Goal: Task Accomplishment & Management: Use online tool/utility

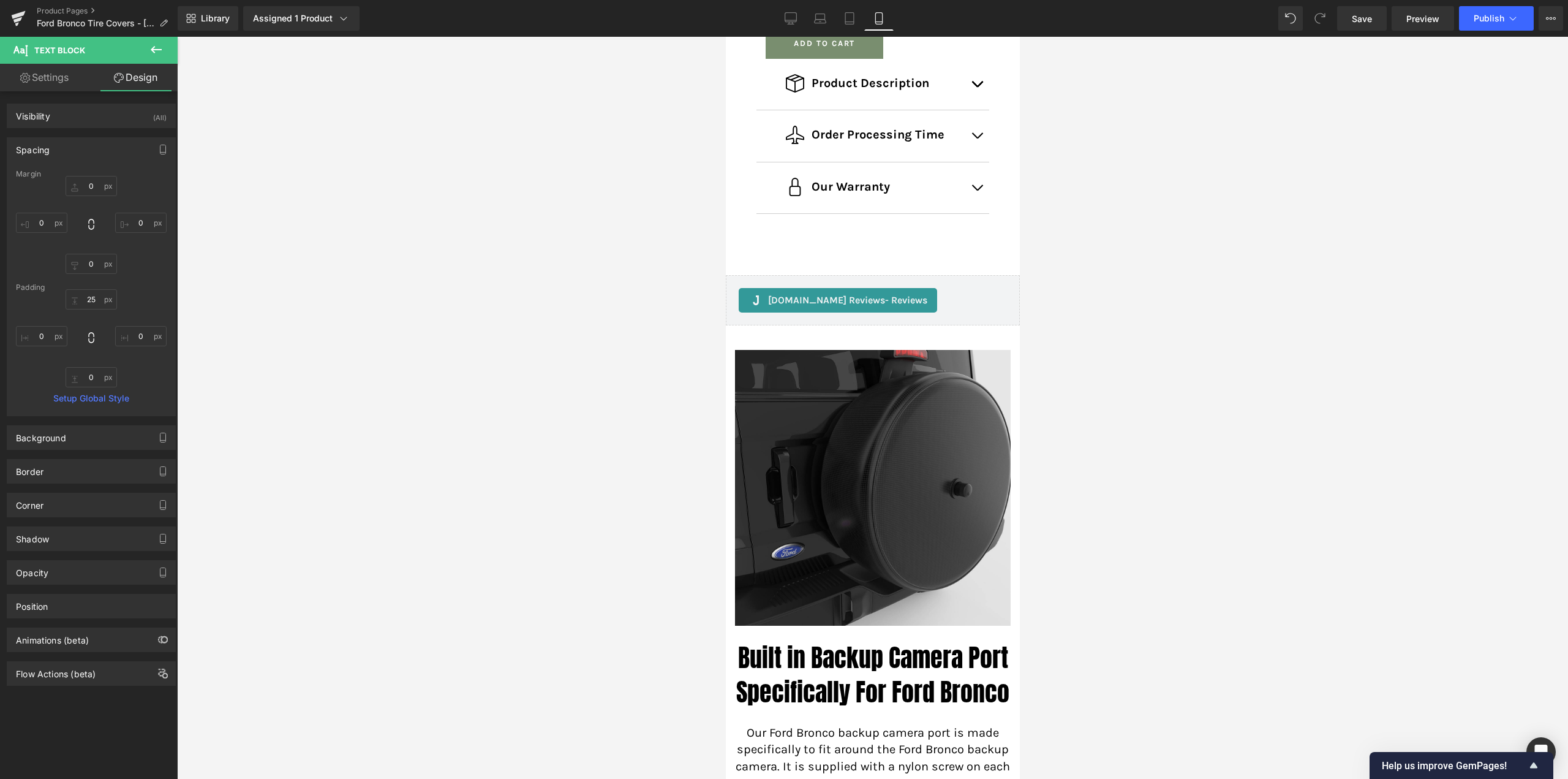
scroll to position [729, 0]
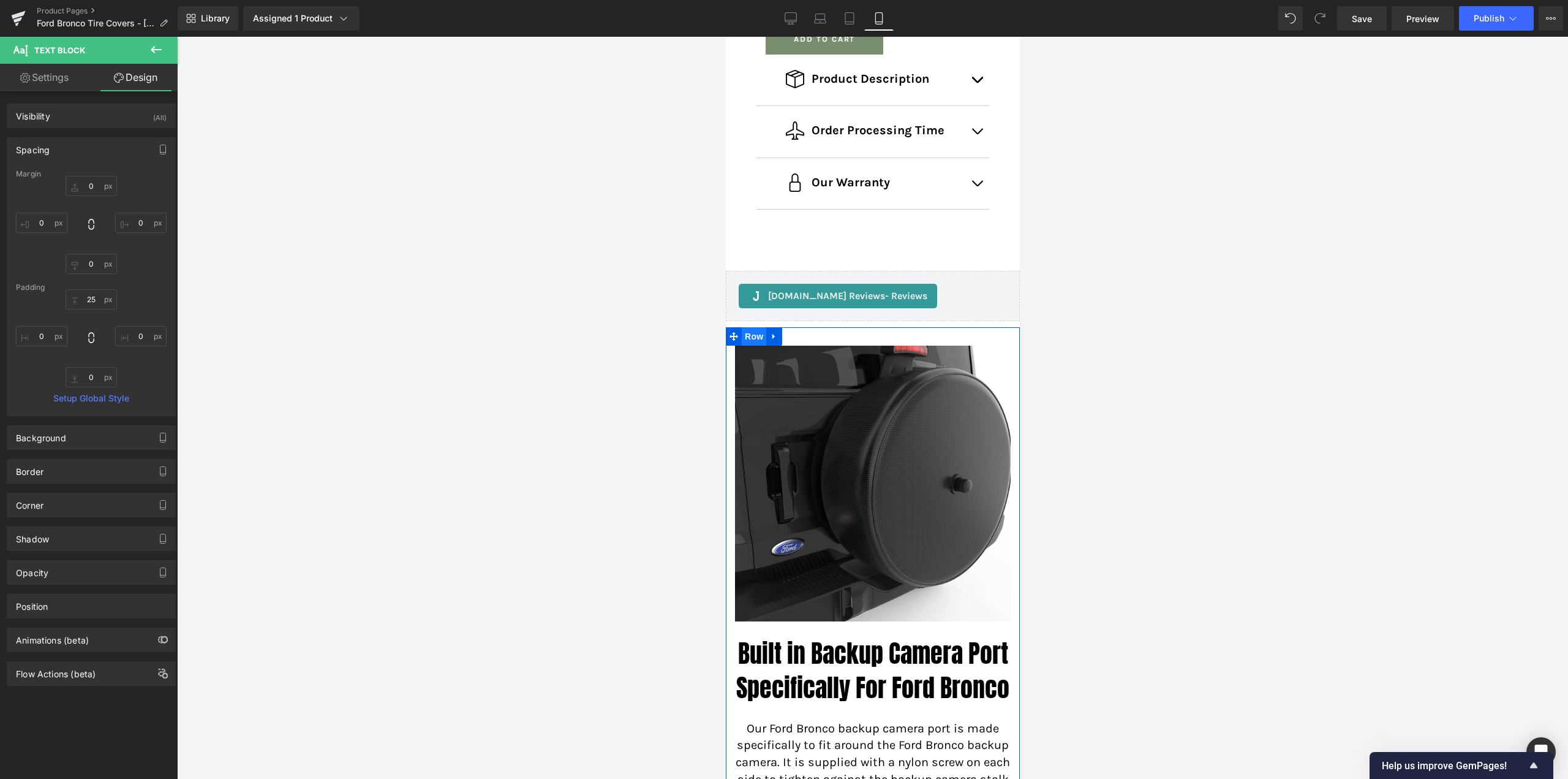
click at [752, 346] on span "Row" at bounding box center [753, 337] width 25 height 18
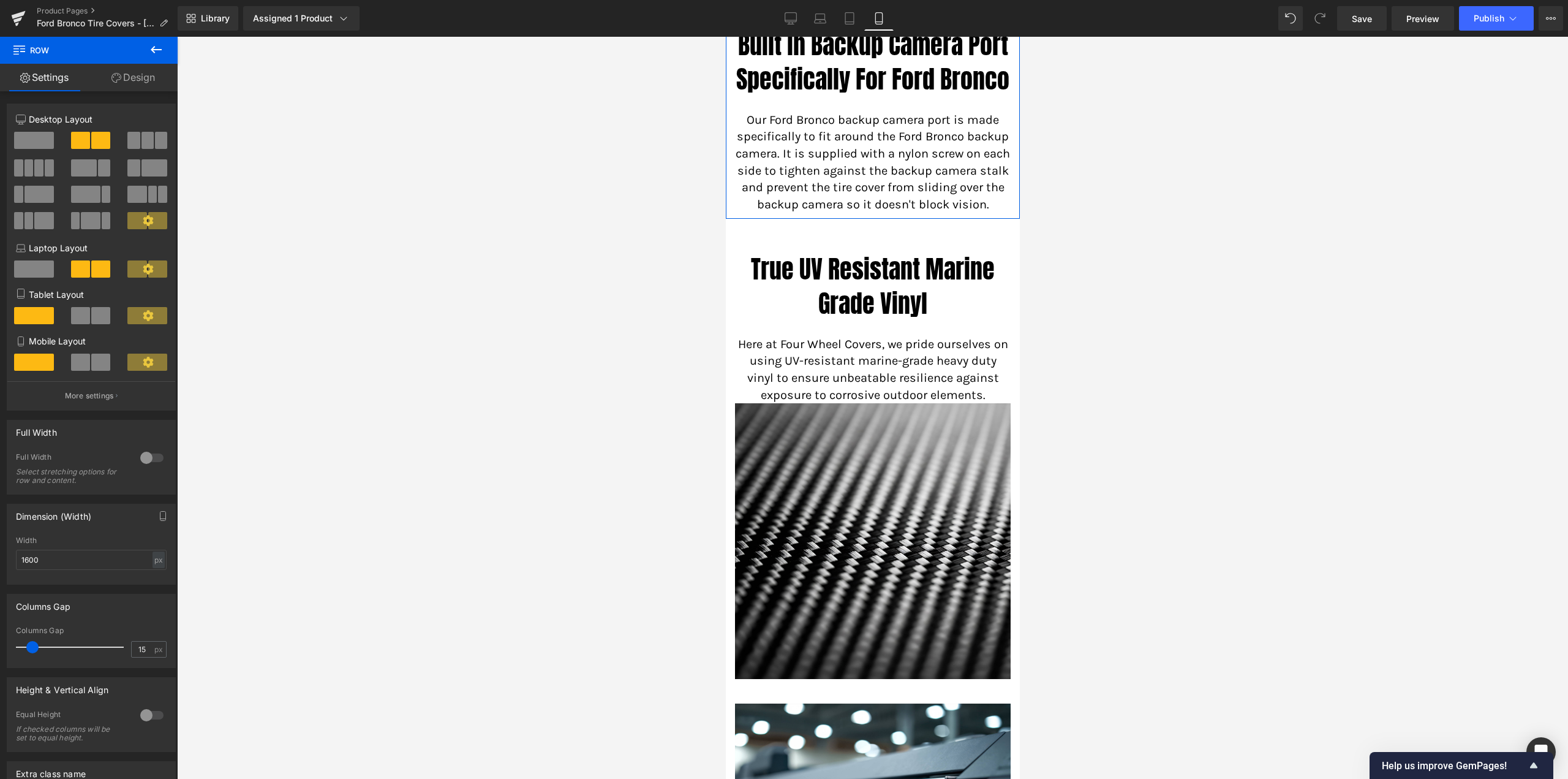
scroll to position [1341, 0]
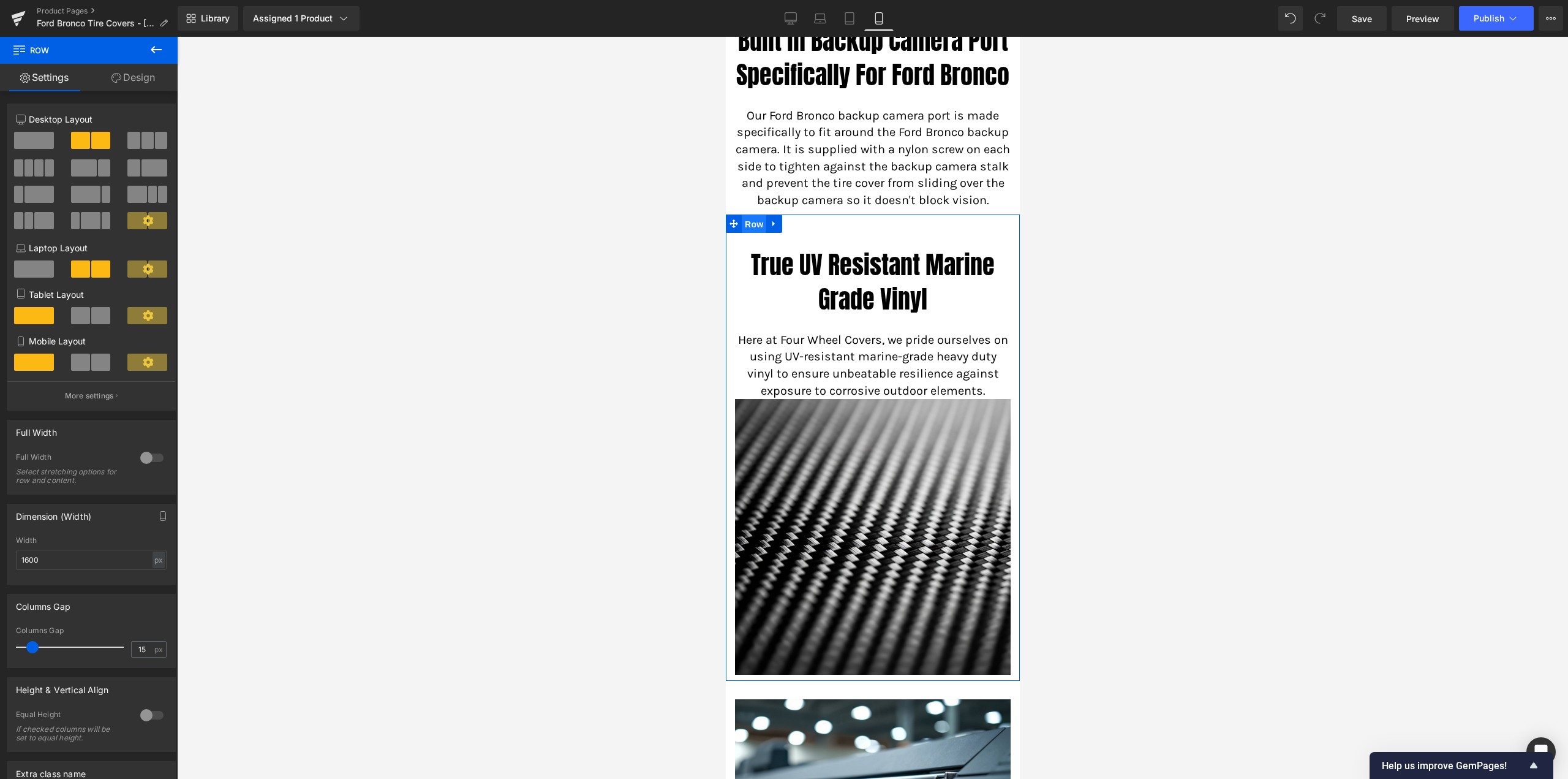
click at [751, 233] on span "Row" at bounding box center [753, 224] width 25 height 18
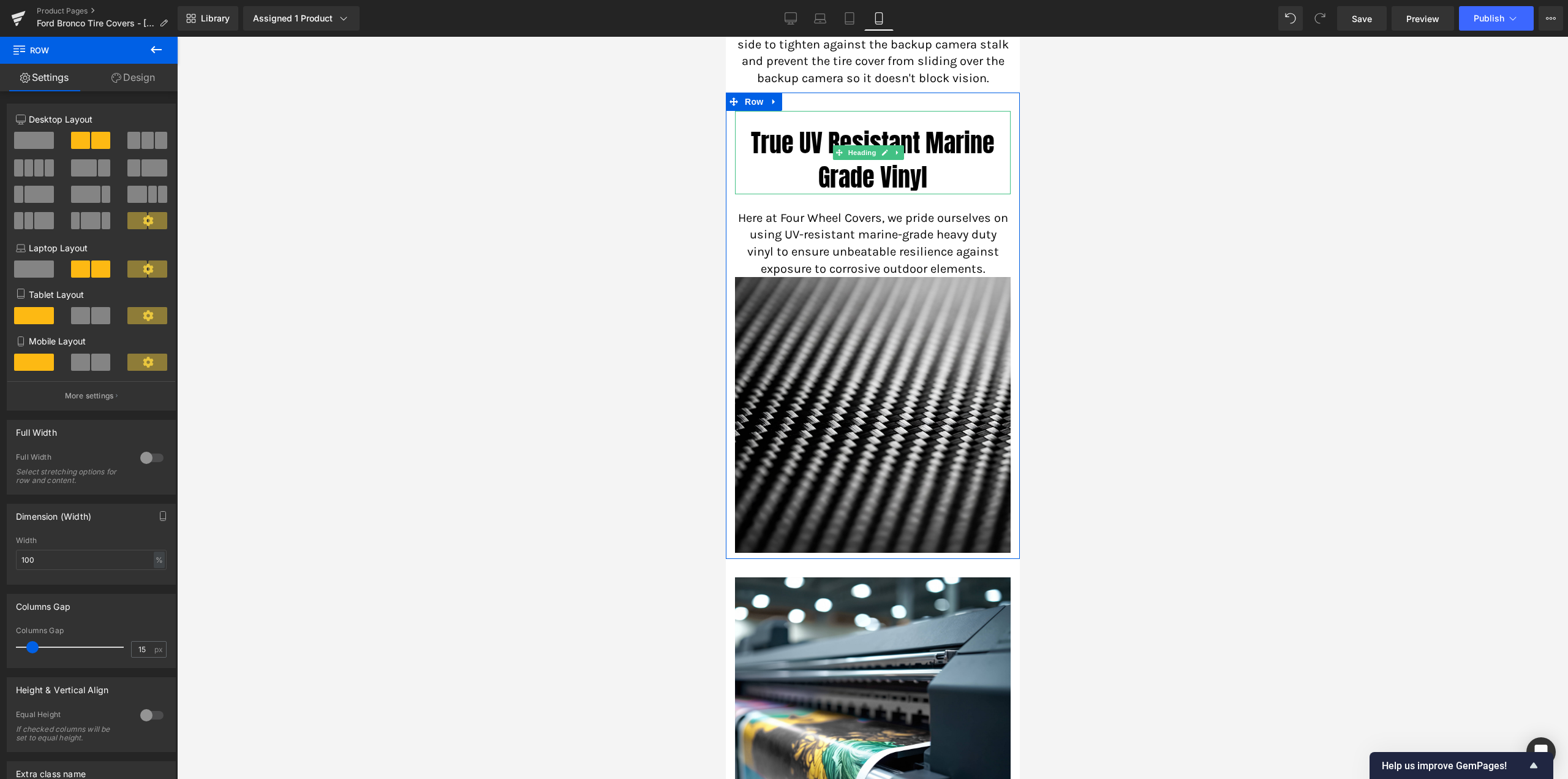
scroll to position [1464, 0]
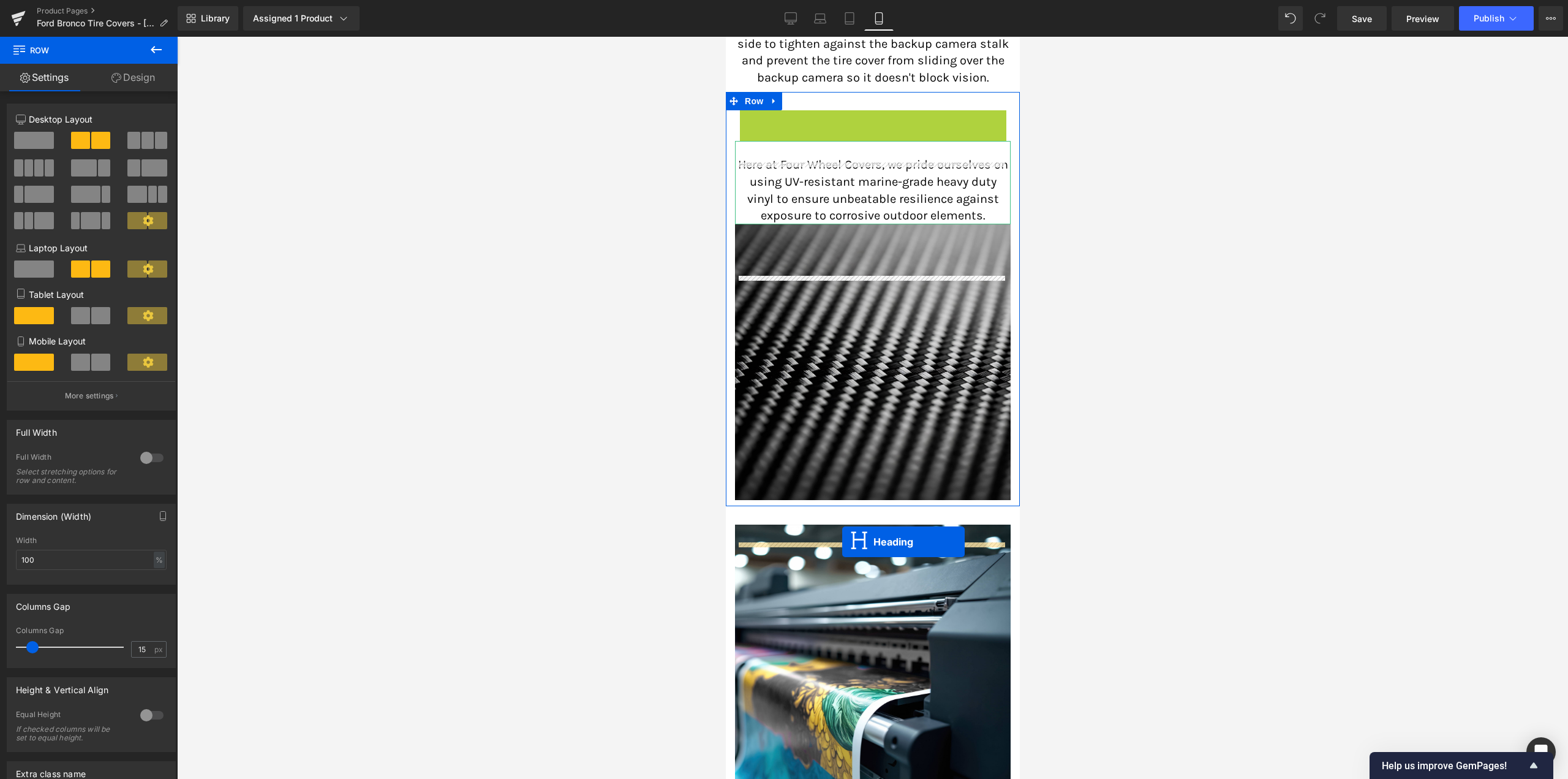
drag, startPoint x: 862, startPoint y: 204, endPoint x: 841, endPoint y: 541, distance: 337.7
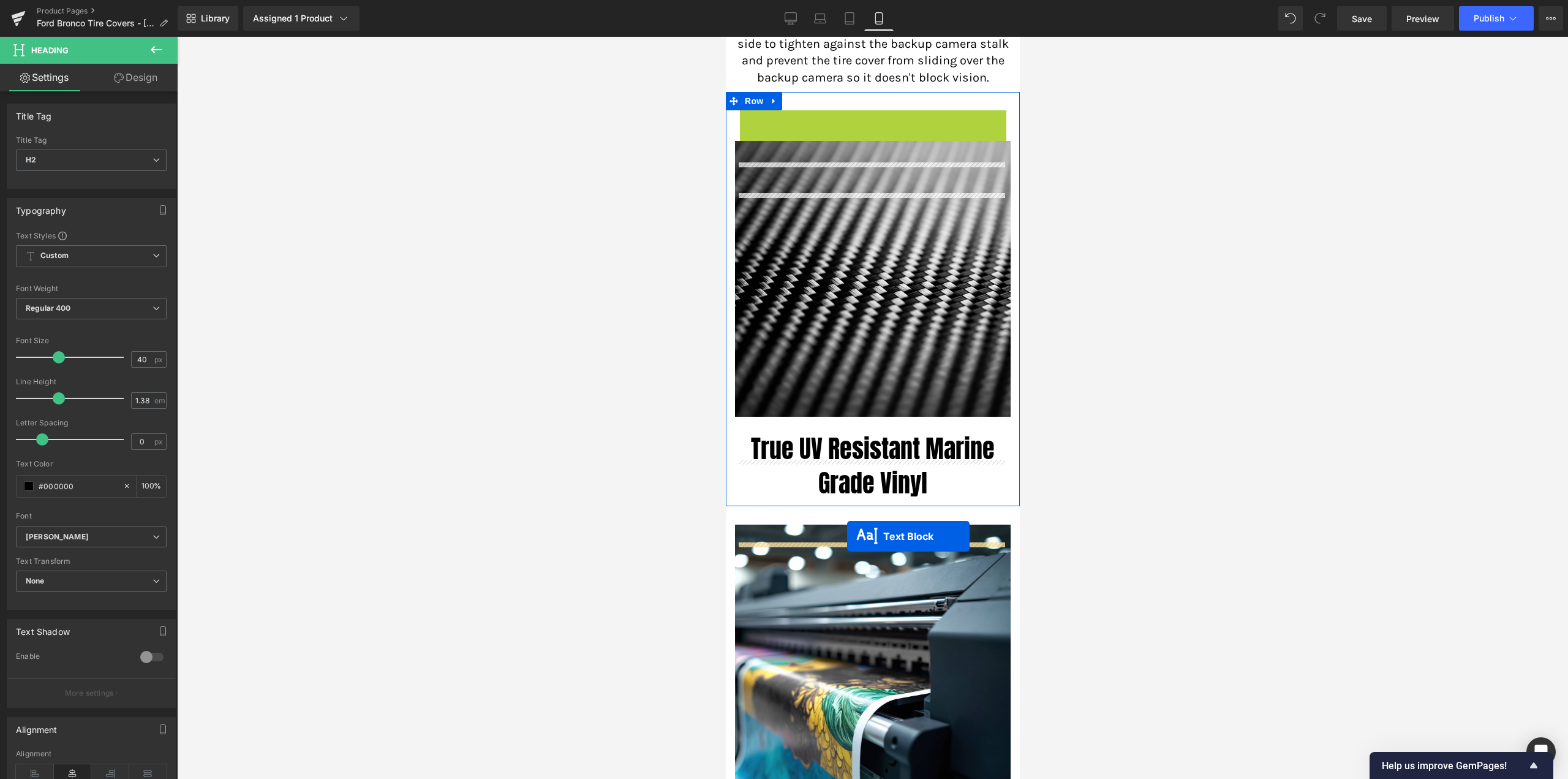
drag, startPoint x: 857, startPoint y: 206, endPoint x: 847, endPoint y: 536, distance: 330.2
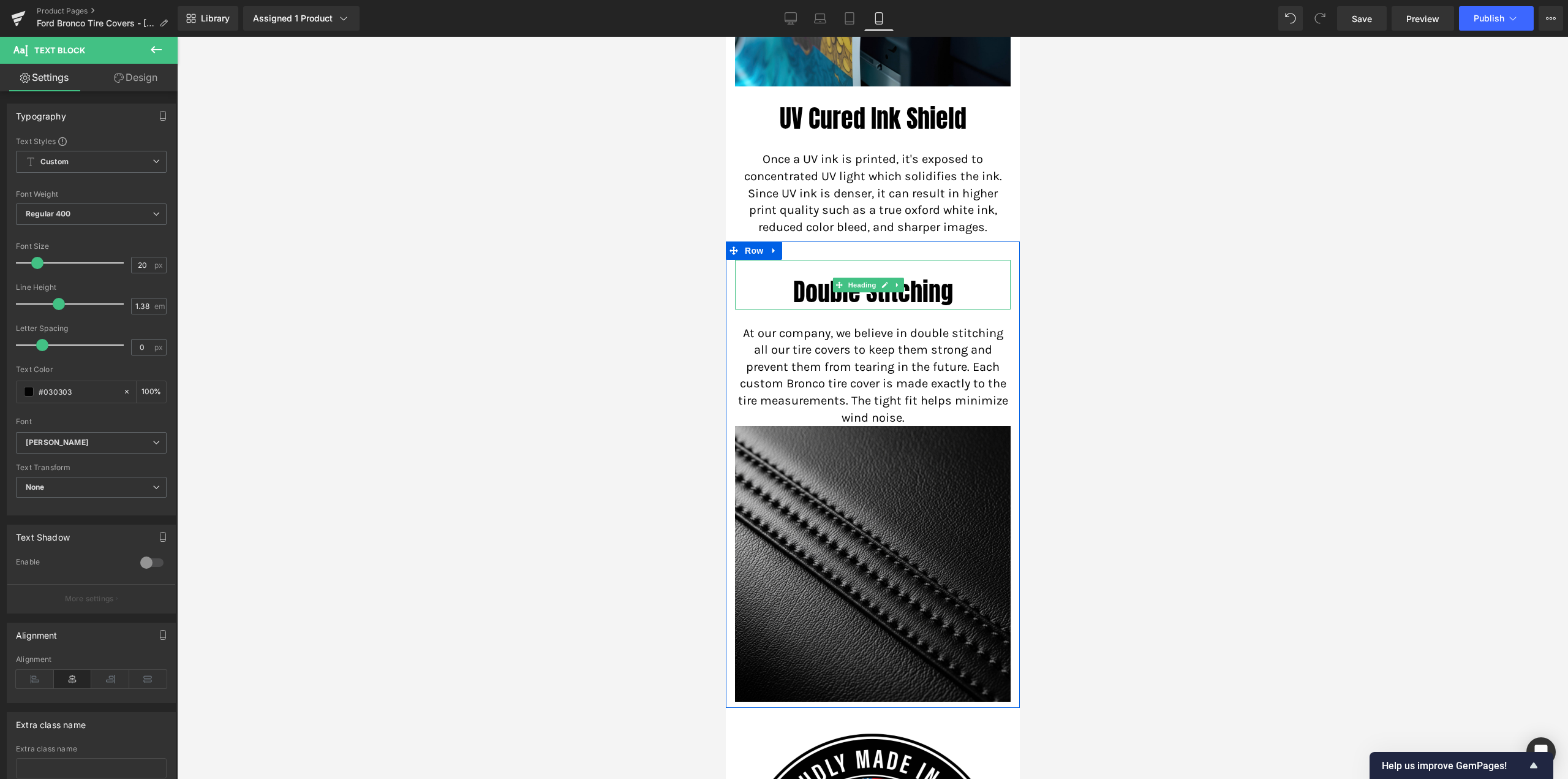
scroll to position [2322, 0]
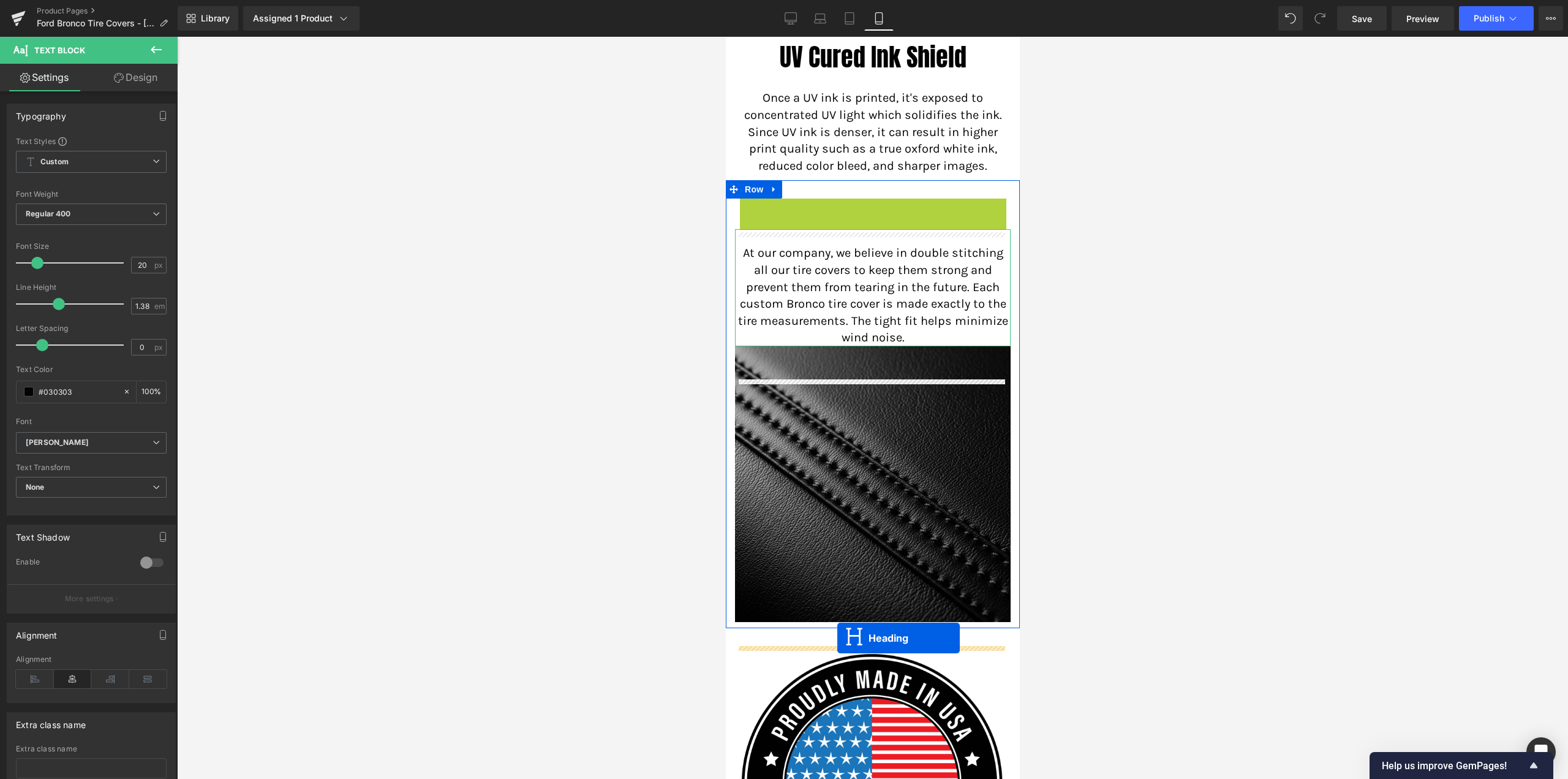
drag, startPoint x: 854, startPoint y: 255, endPoint x: 837, endPoint y: 638, distance: 383.4
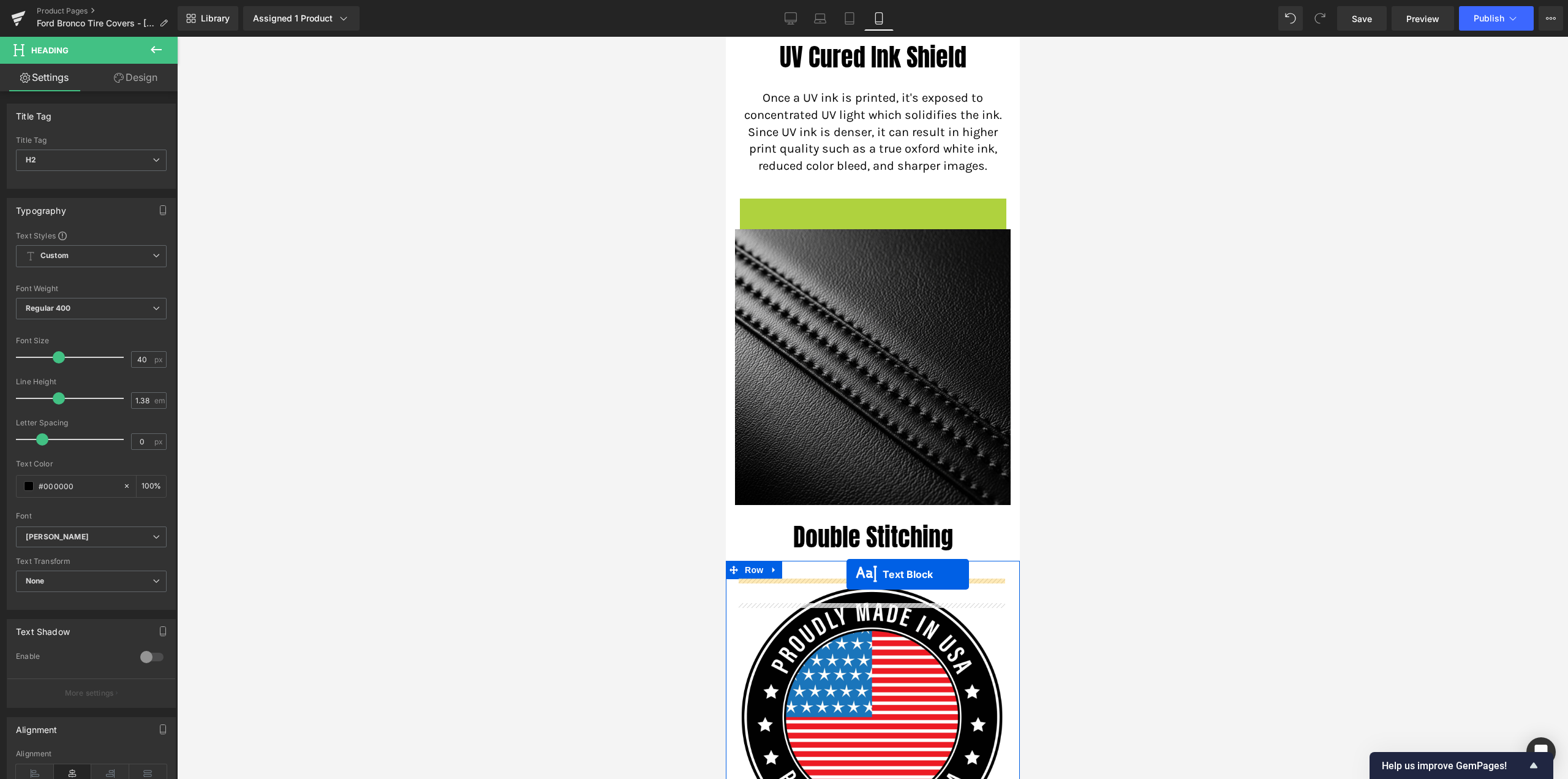
drag, startPoint x: 857, startPoint y: 291, endPoint x: 846, endPoint y: 574, distance: 283.2
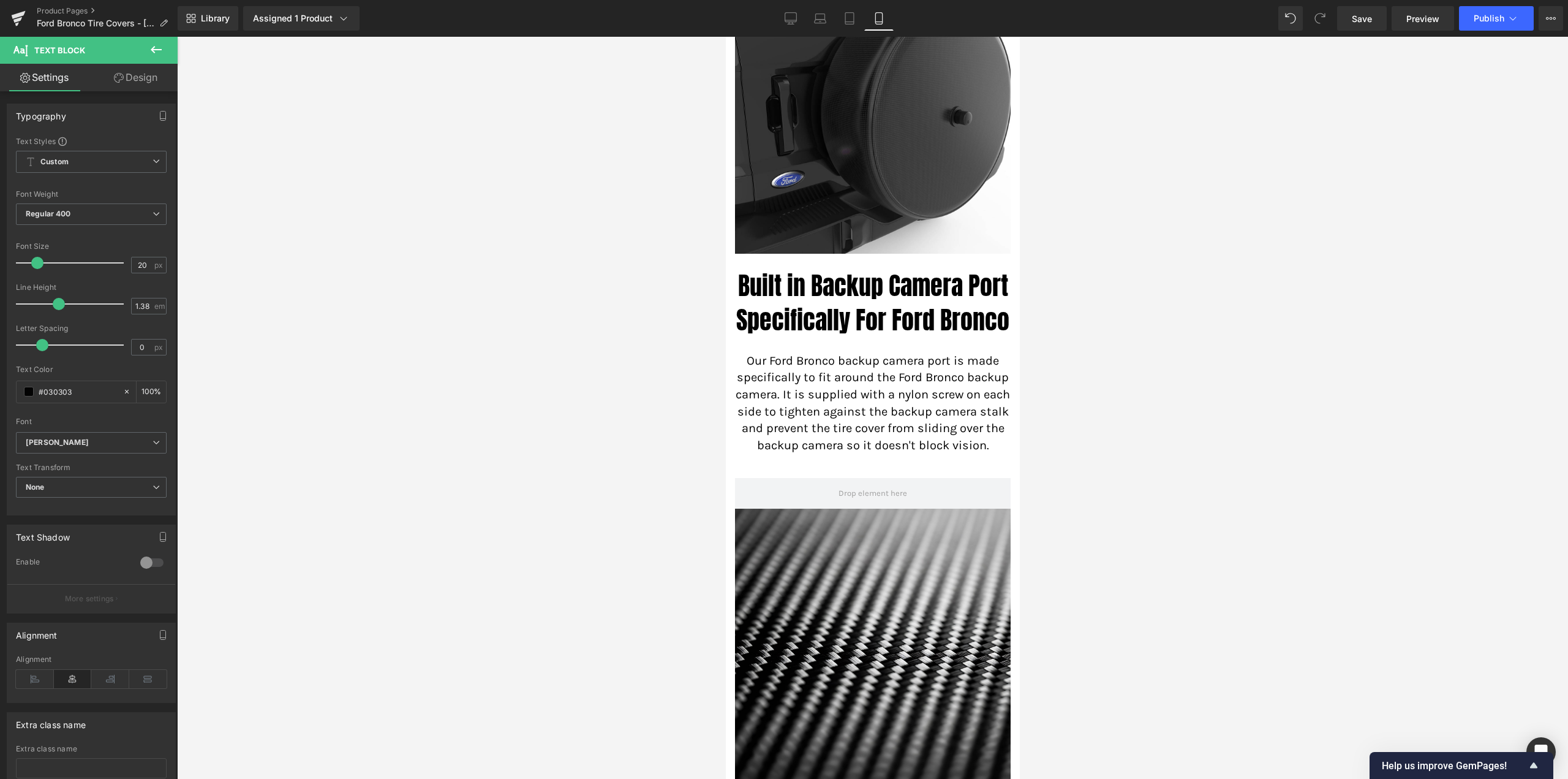
scroll to position [1158, 0]
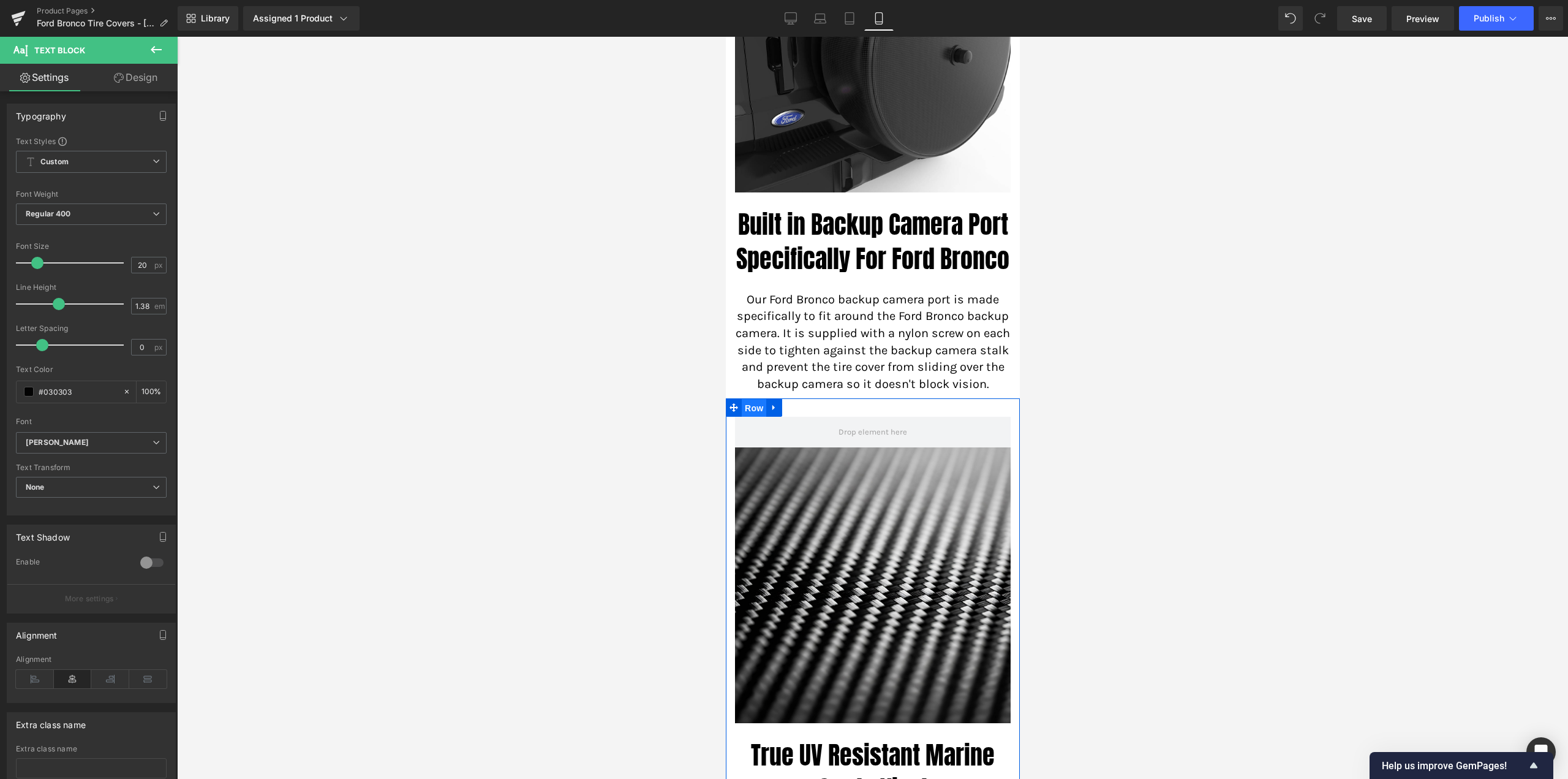
click at [757, 417] on span "Row" at bounding box center [753, 408] width 25 height 18
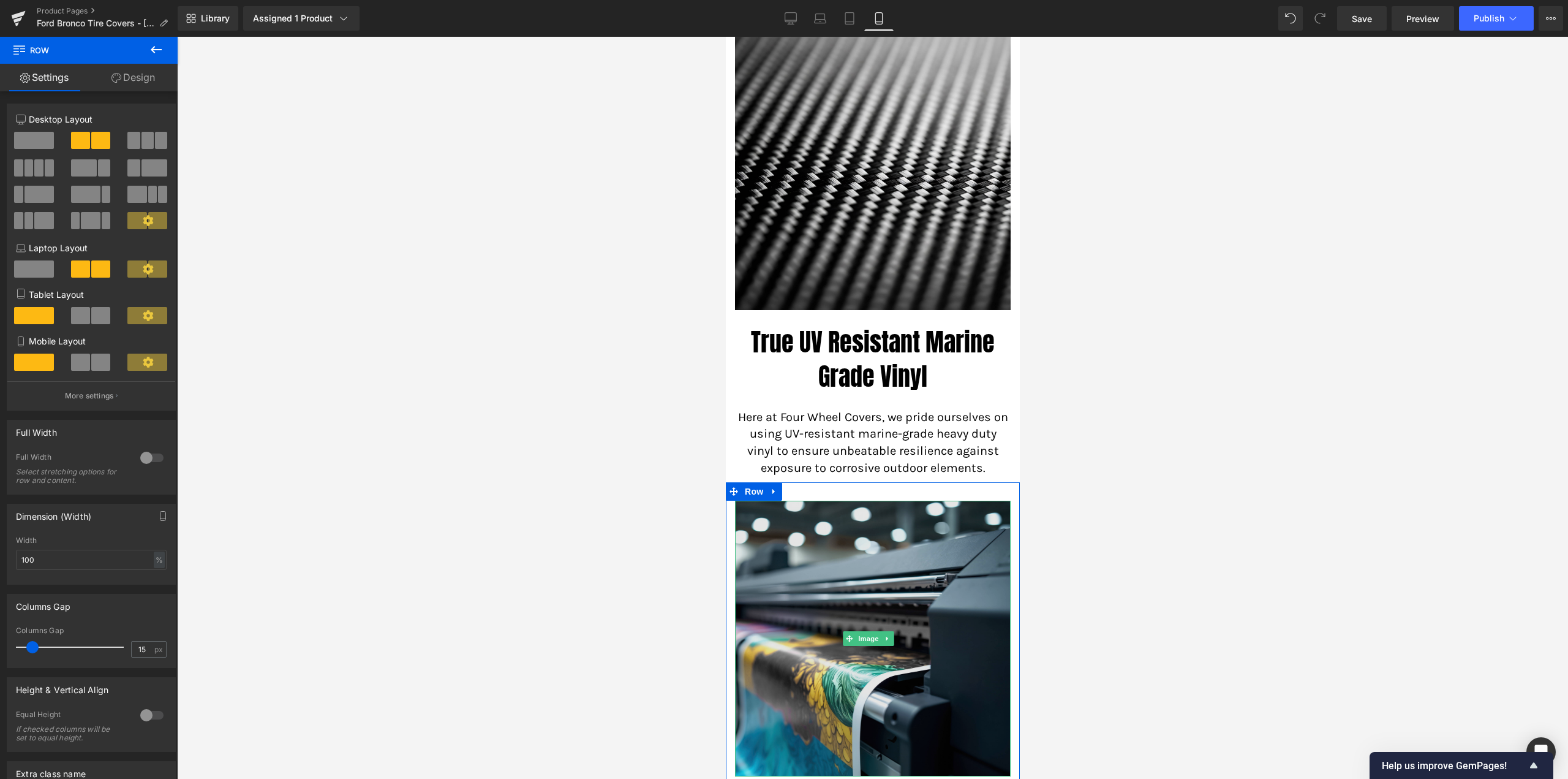
scroll to position [1403, 0]
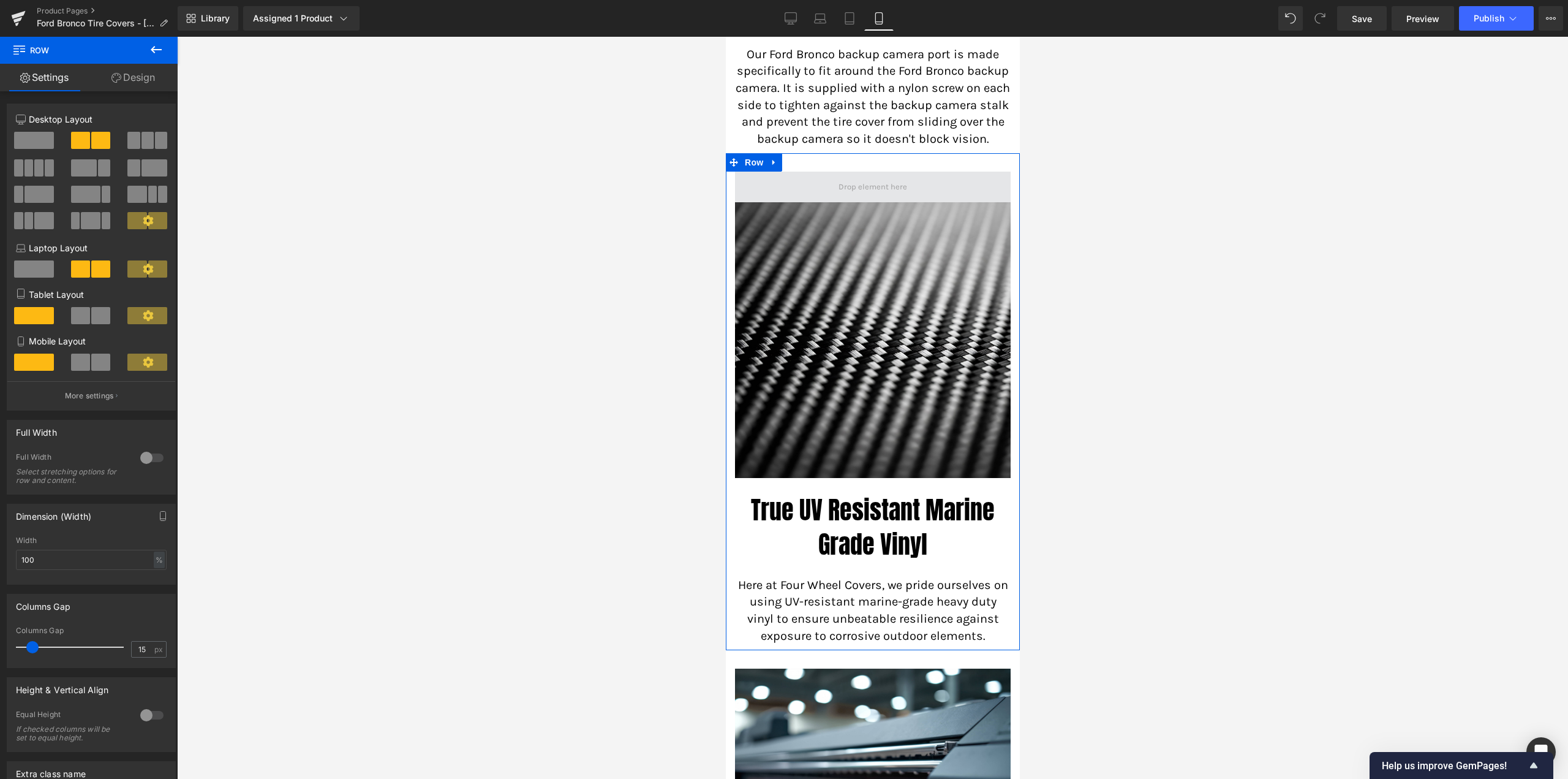
click at [852, 196] on span at bounding box center [873, 187] width 77 height 17
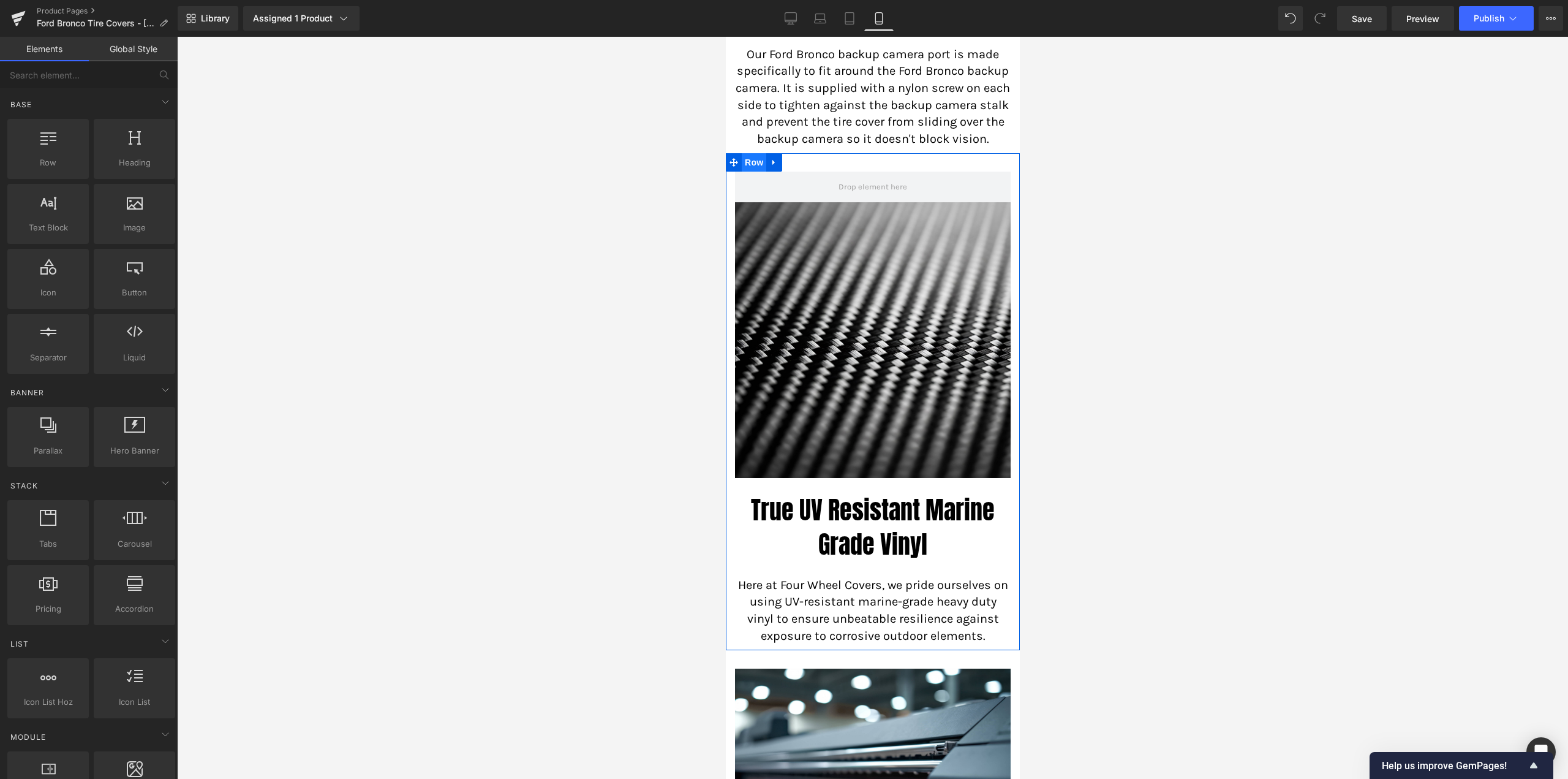
click at [753, 172] on span "Row" at bounding box center [753, 162] width 25 height 18
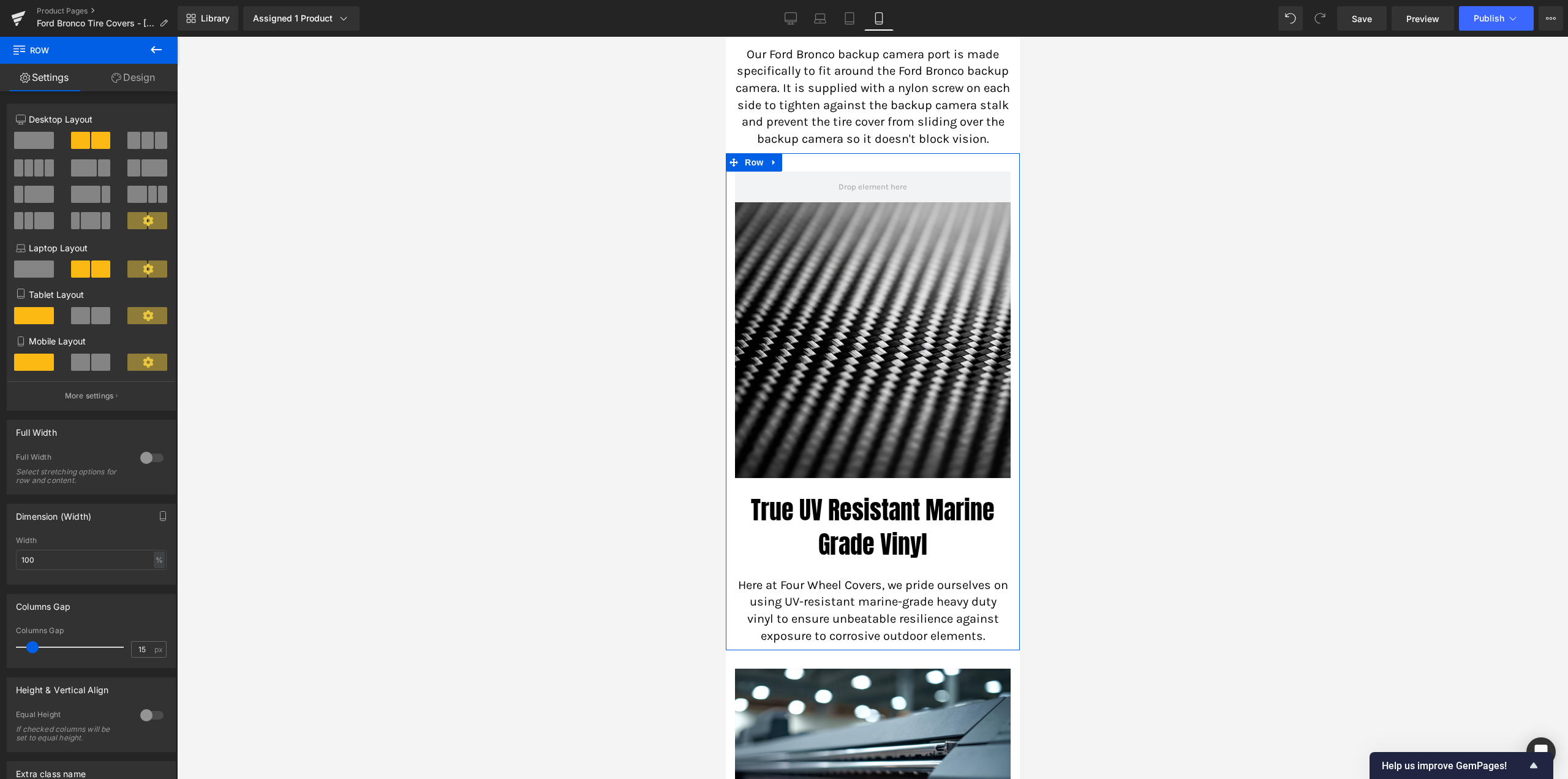
click at [83, 360] on span at bounding box center [80, 362] width 19 height 17
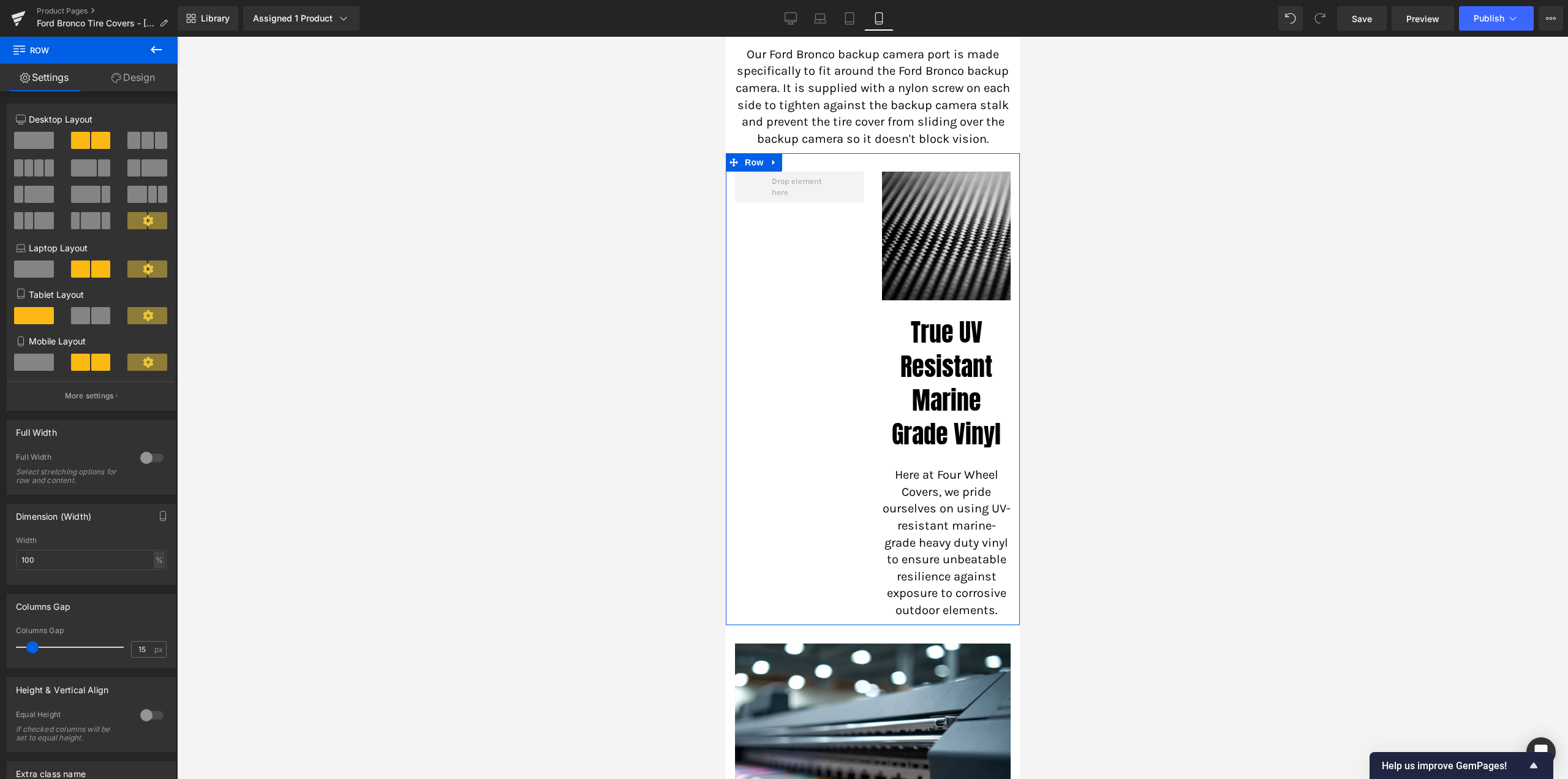
click at [46, 360] on span at bounding box center [33, 362] width 39 height 17
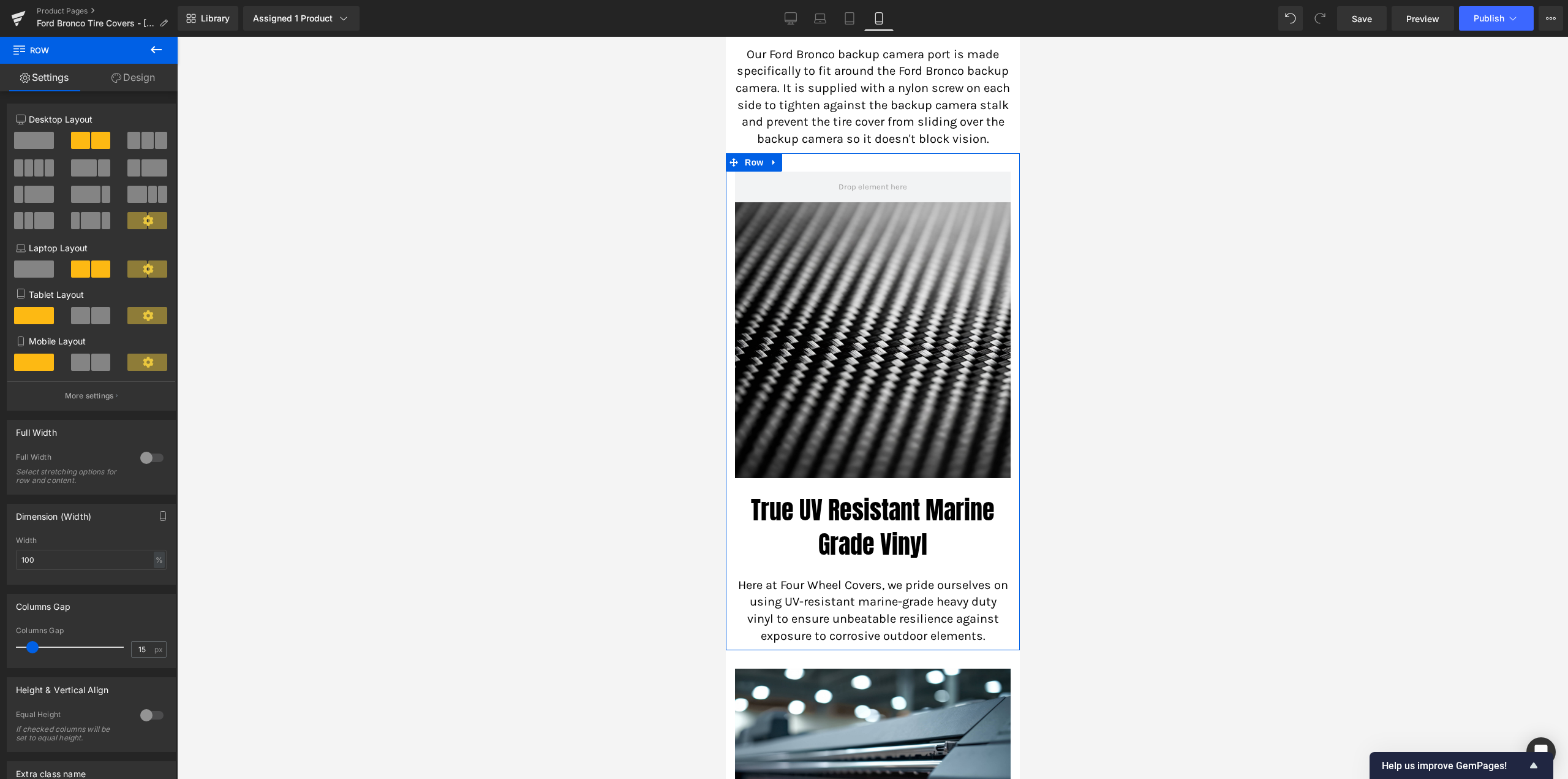
click at [41, 360] on span at bounding box center [33, 362] width 39 height 17
click at [150, 364] on span at bounding box center [147, 362] width 39 height 17
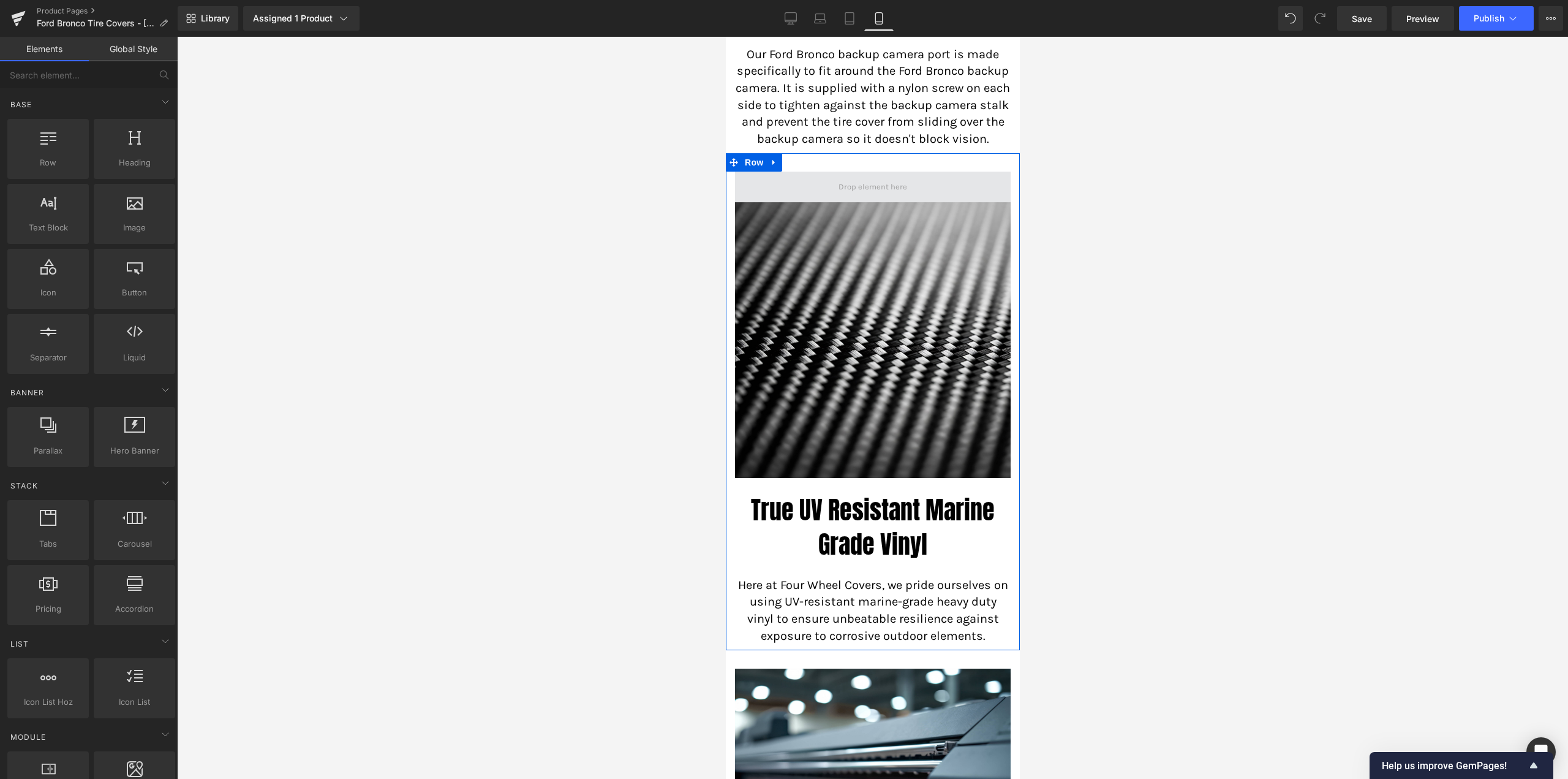
click at [873, 196] on span at bounding box center [873, 187] width 77 height 17
click at [751, 172] on span "Row" at bounding box center [753, 162] width 25 height 18
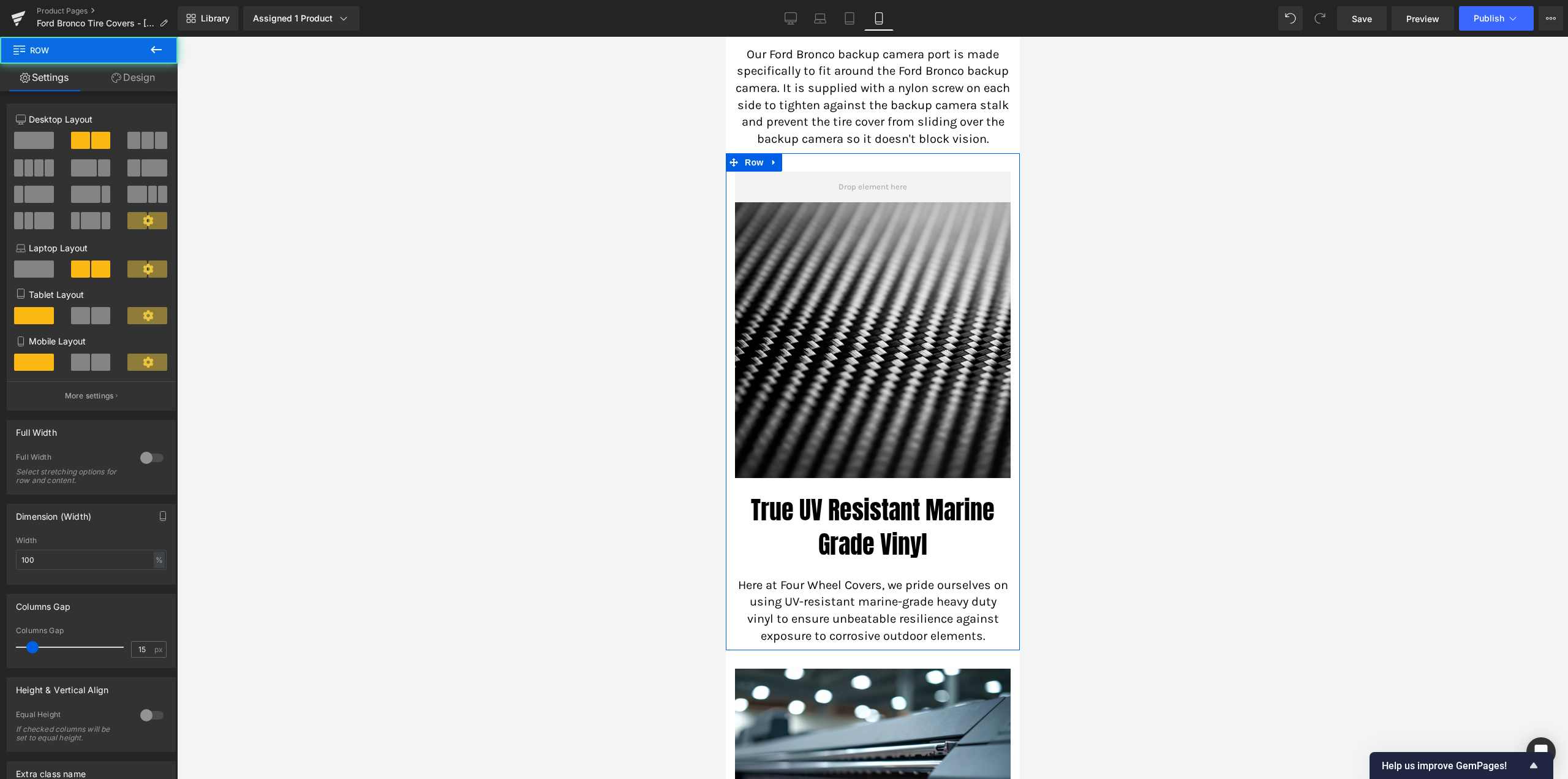
click at [132, 72] on link "Design" at bounding box center [133, 77] width 89 height 28
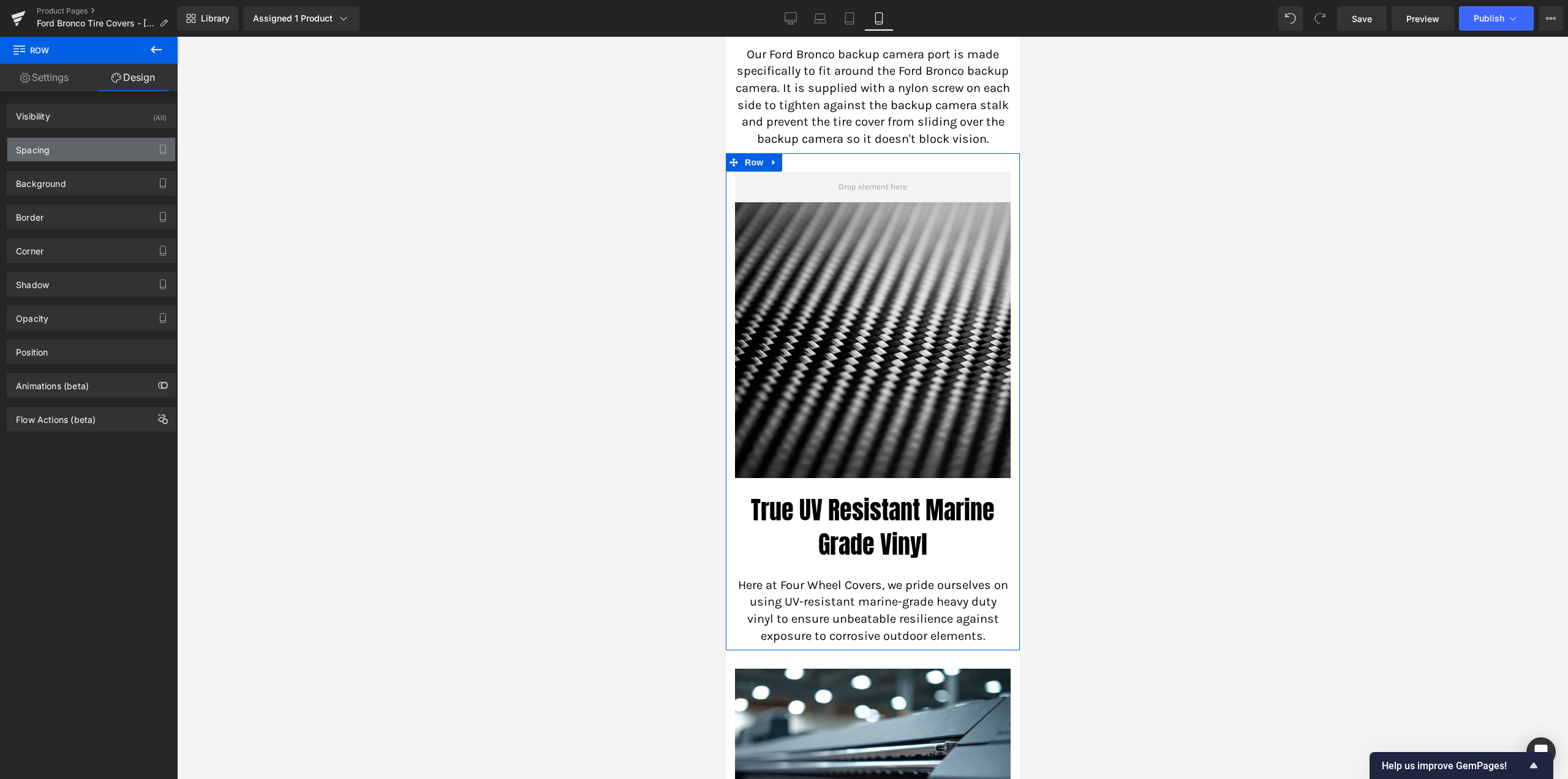
click at [61, 156] on div "Spacing" at bounding box center [91, 149] width 168 height 23
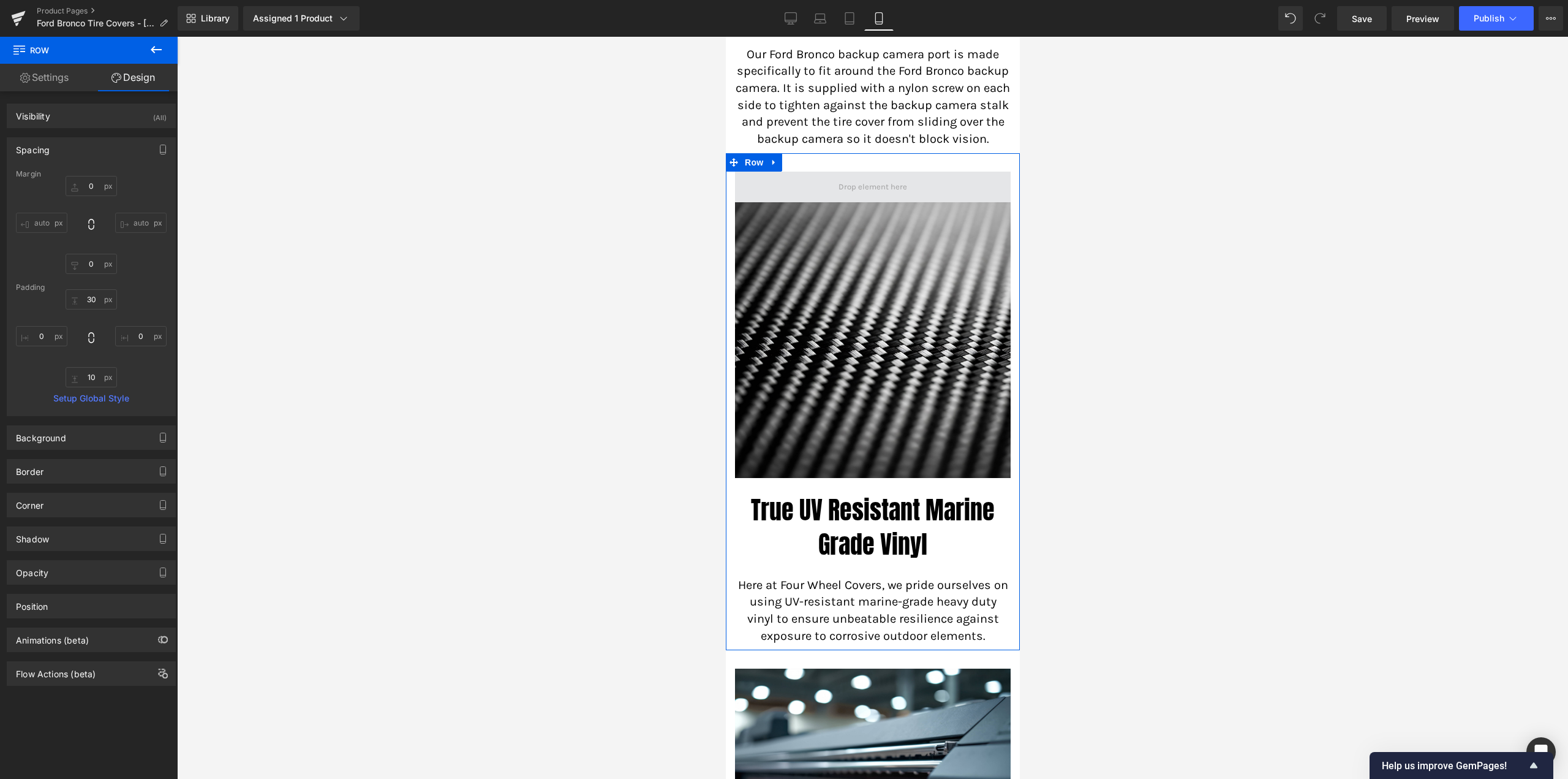
click at [845, 196] on span at bounding box center [873, 187] width 77 height 17
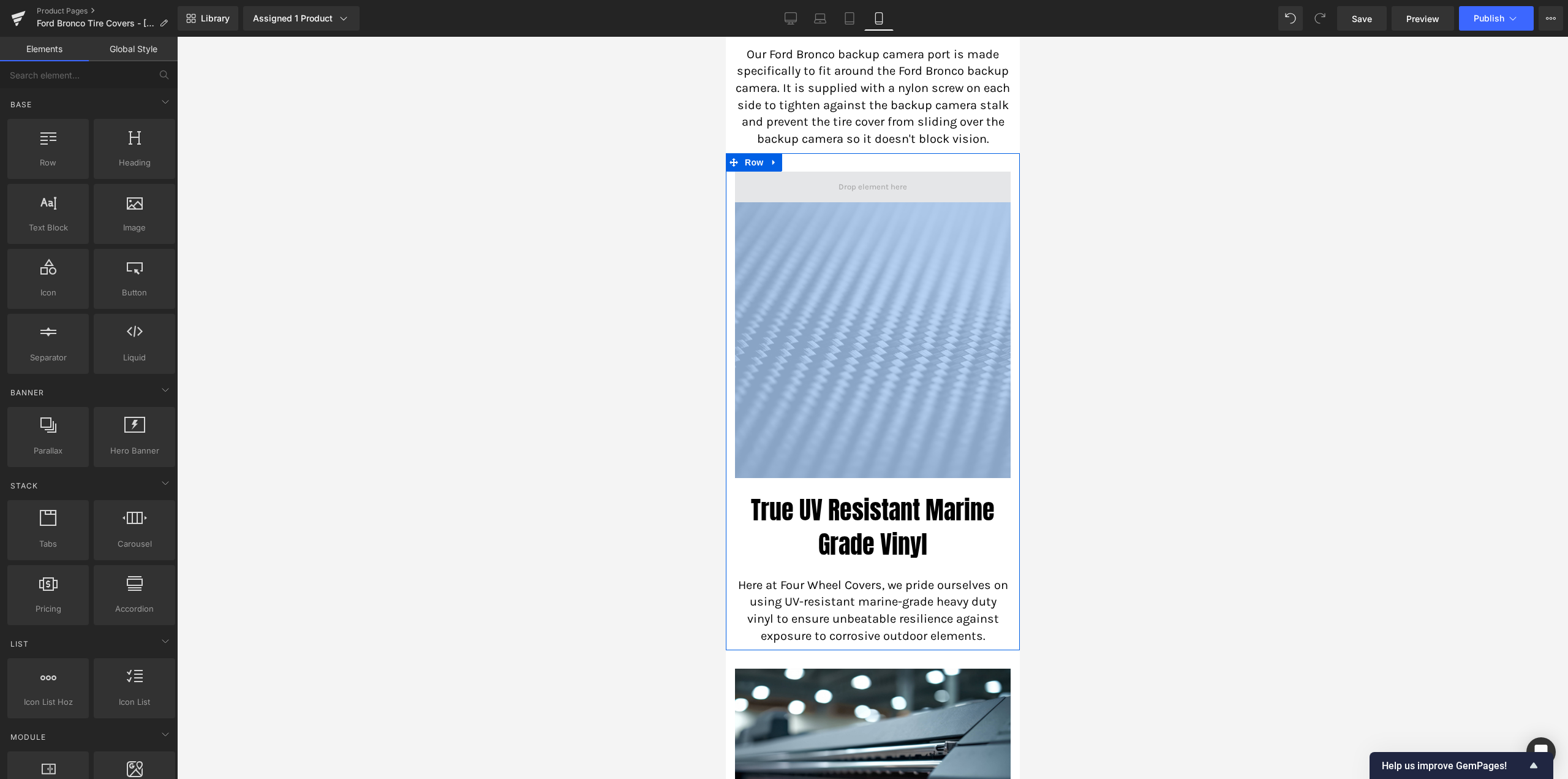
click at [845, 196] on span at bounding box center [873, 187] width 77 height 17
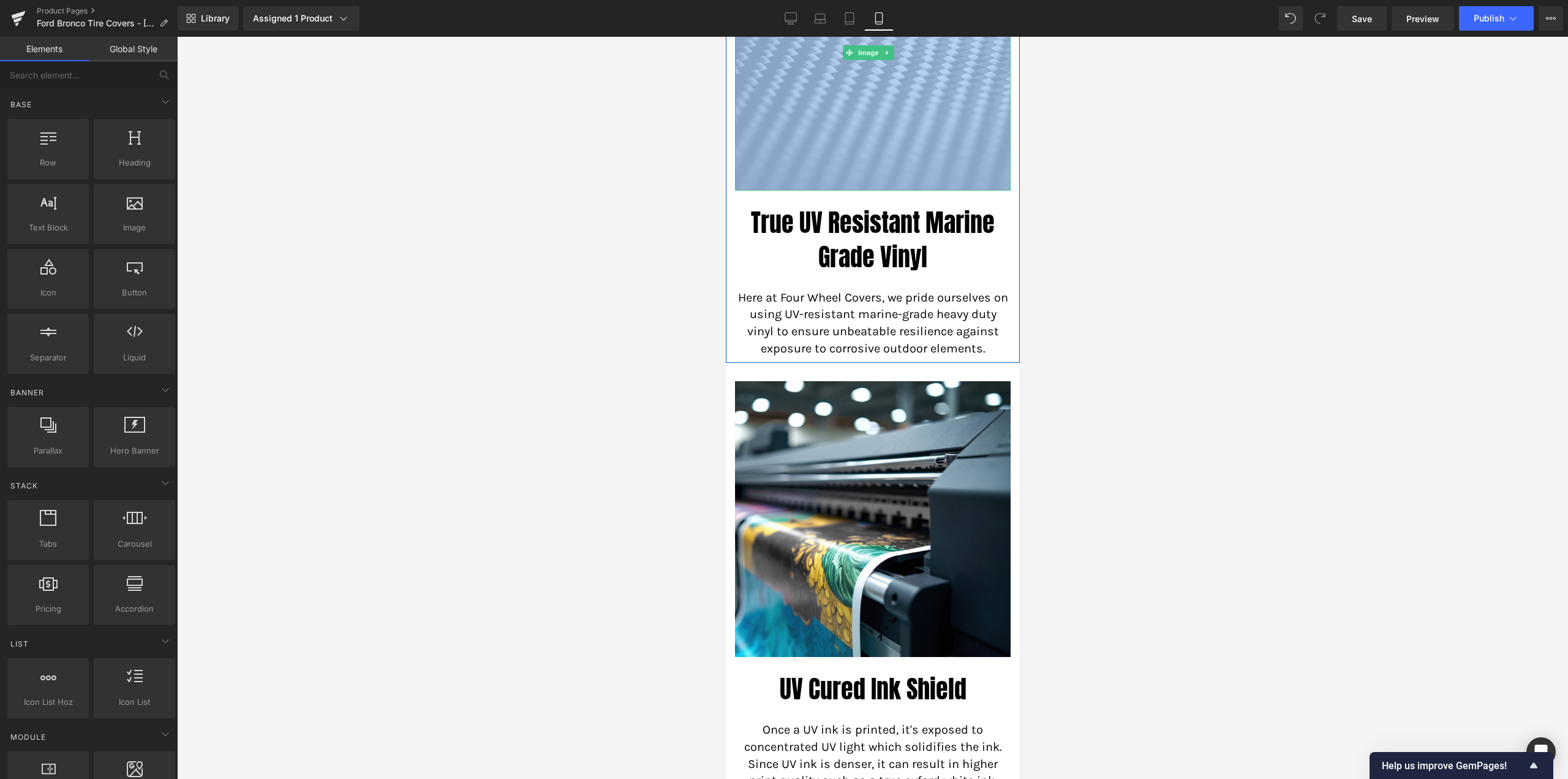
scroll to position [1709, 0]
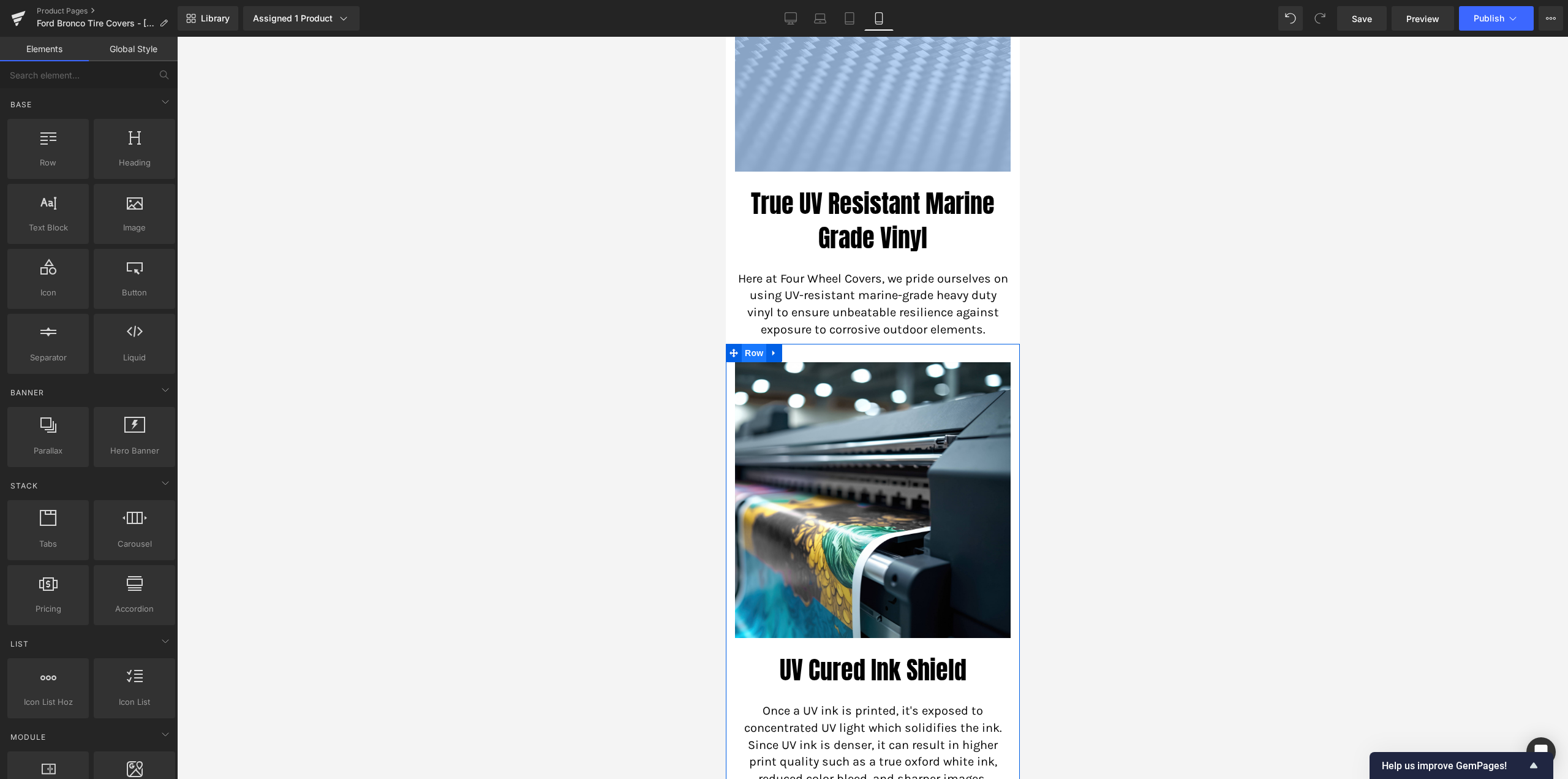
click at [754, 362] on span "Row" at bounding box center [753, 353] width 25 height 18
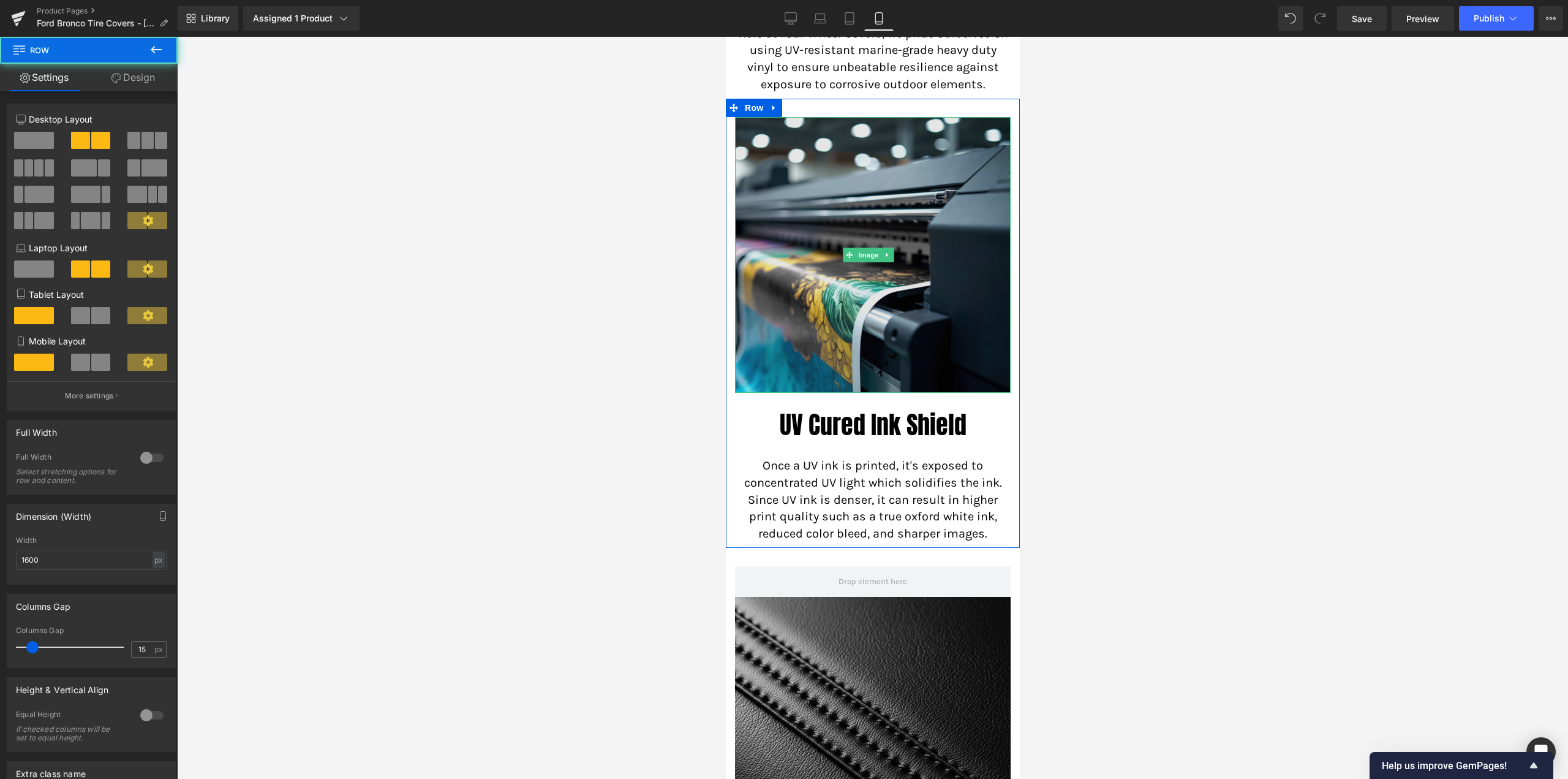
scroll to position [2138, 0]
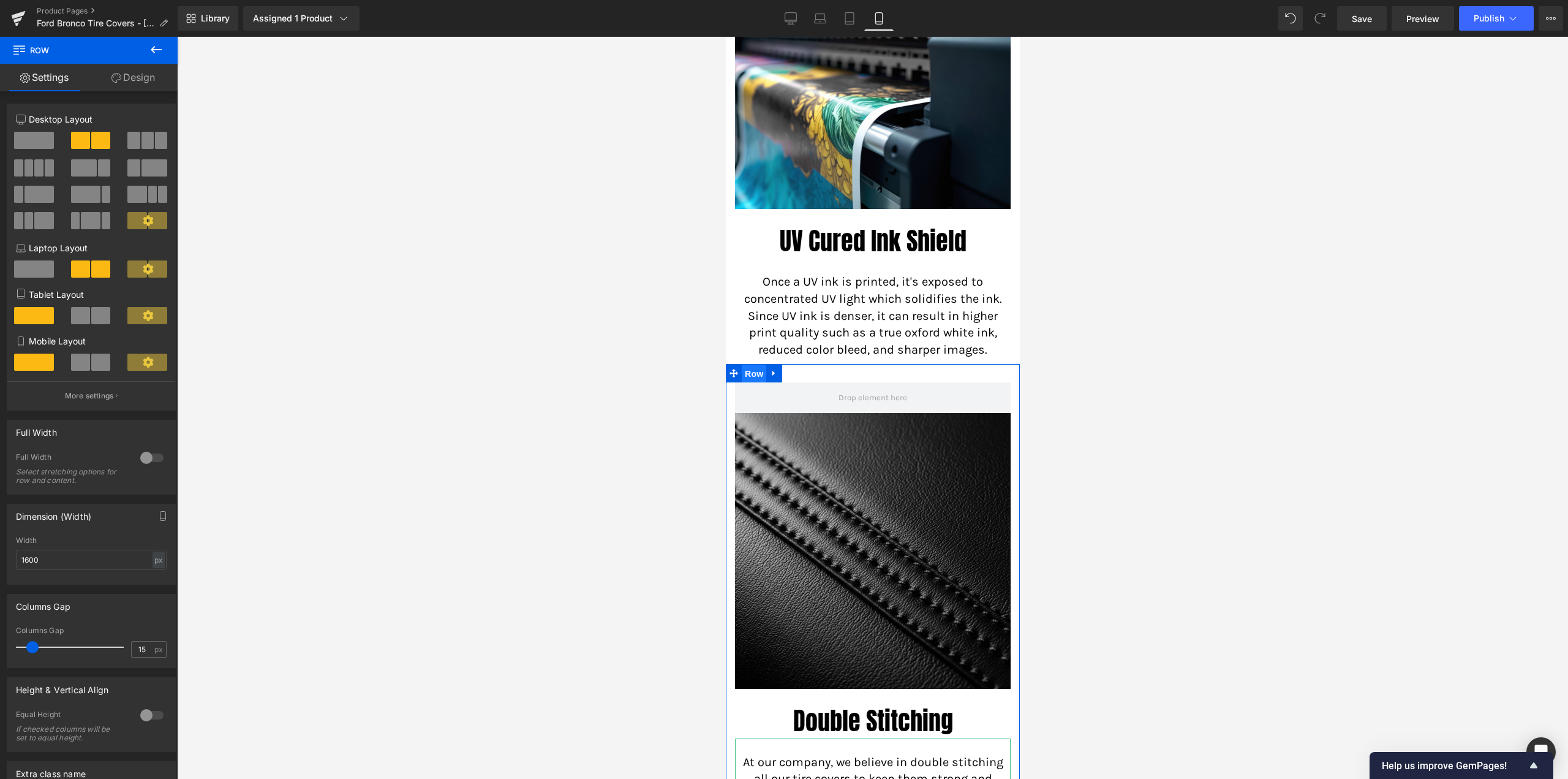
click at [750, 383] on span "Row" at bounding box center [753, 373] width 25 height 18
click at [851, 406] on span at bounding box center [873, 397] width 77 height 17
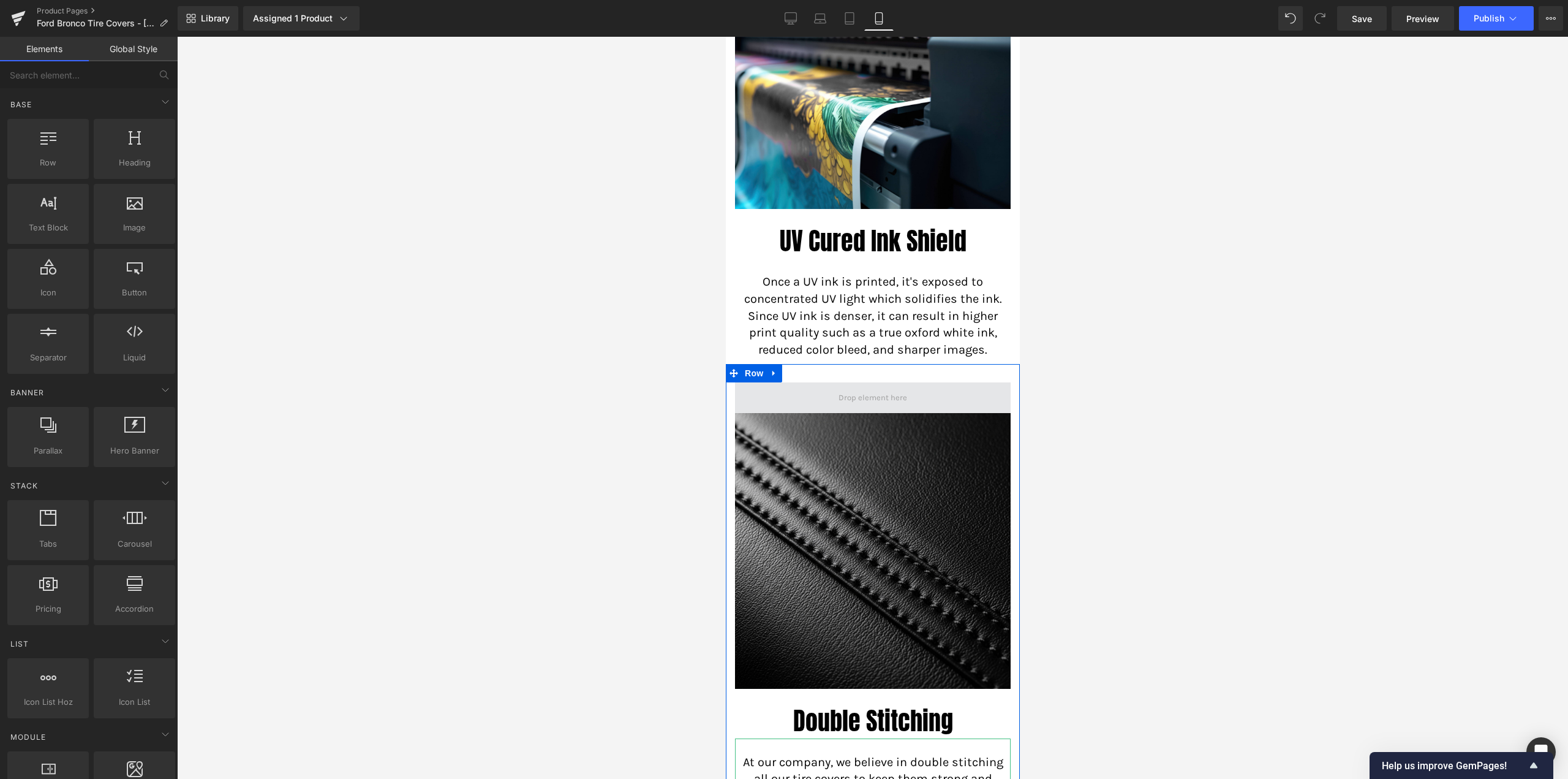
click at [828, 413] on span at bounding box center [873, 397] width 275 height 30
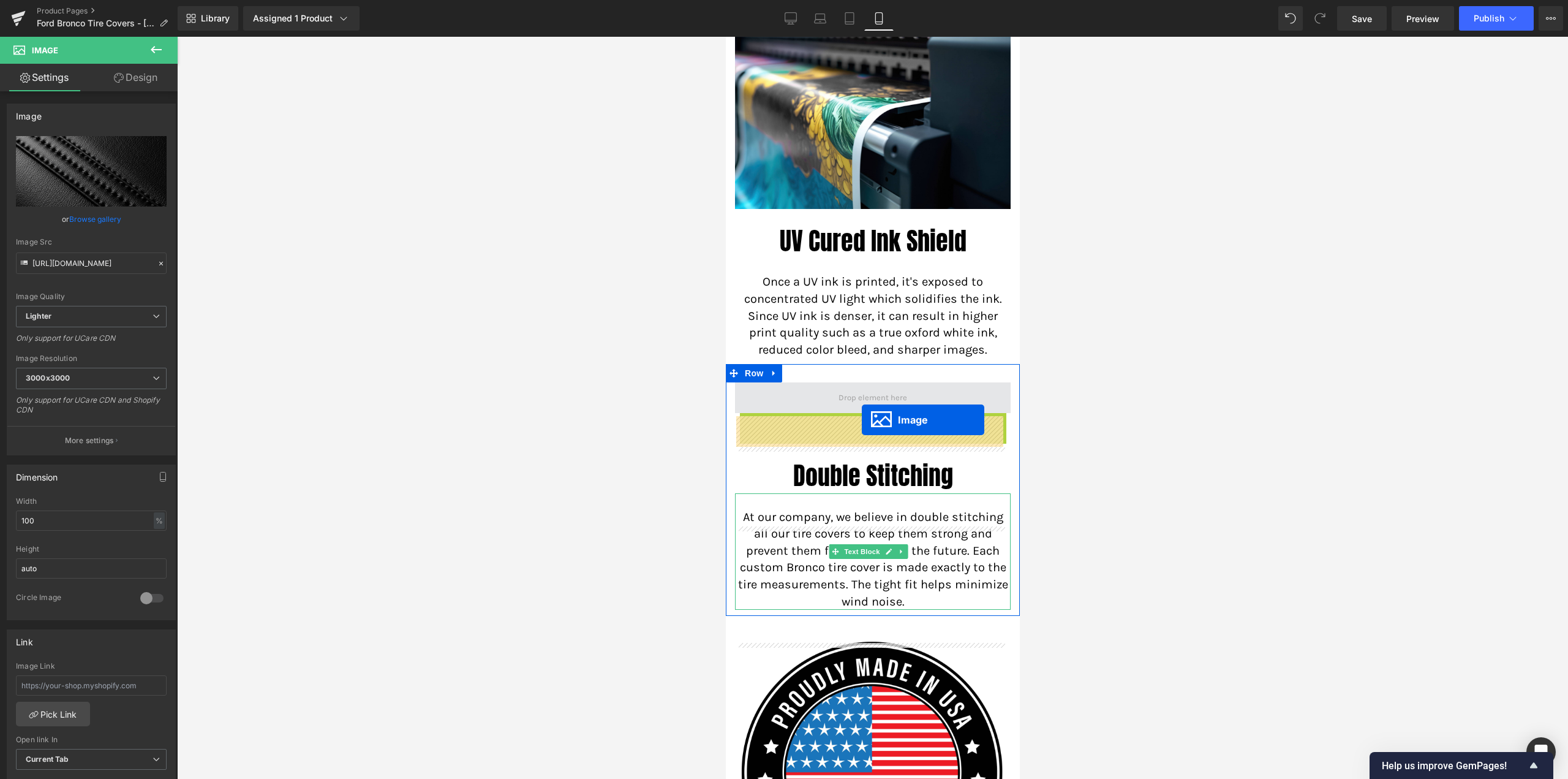
drag, startPoint x: 863, startPoint y: 573, endPoint x: 862, endPoint y: 419, distance: 154.0
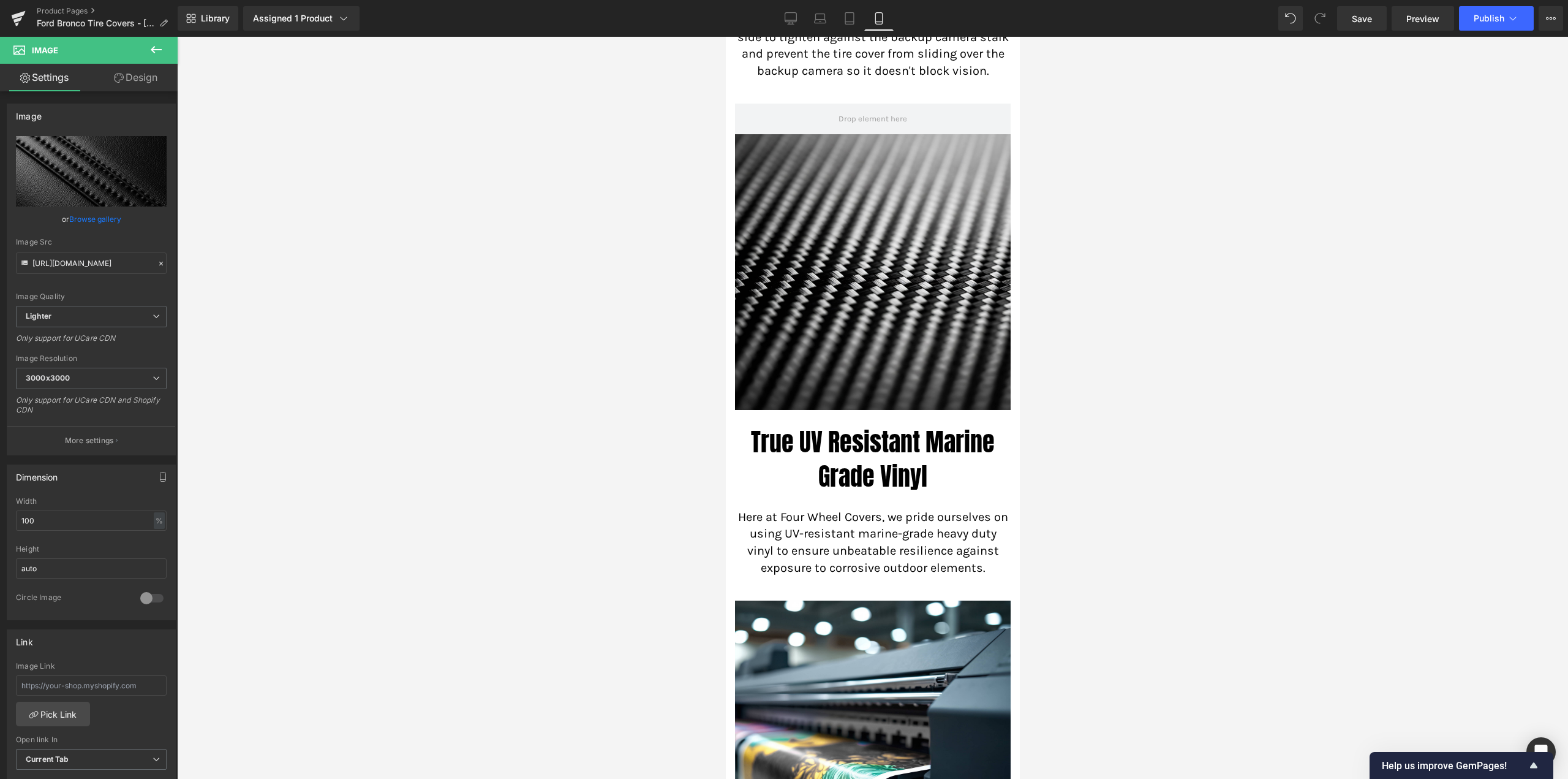
scroll to position [1219, 0]
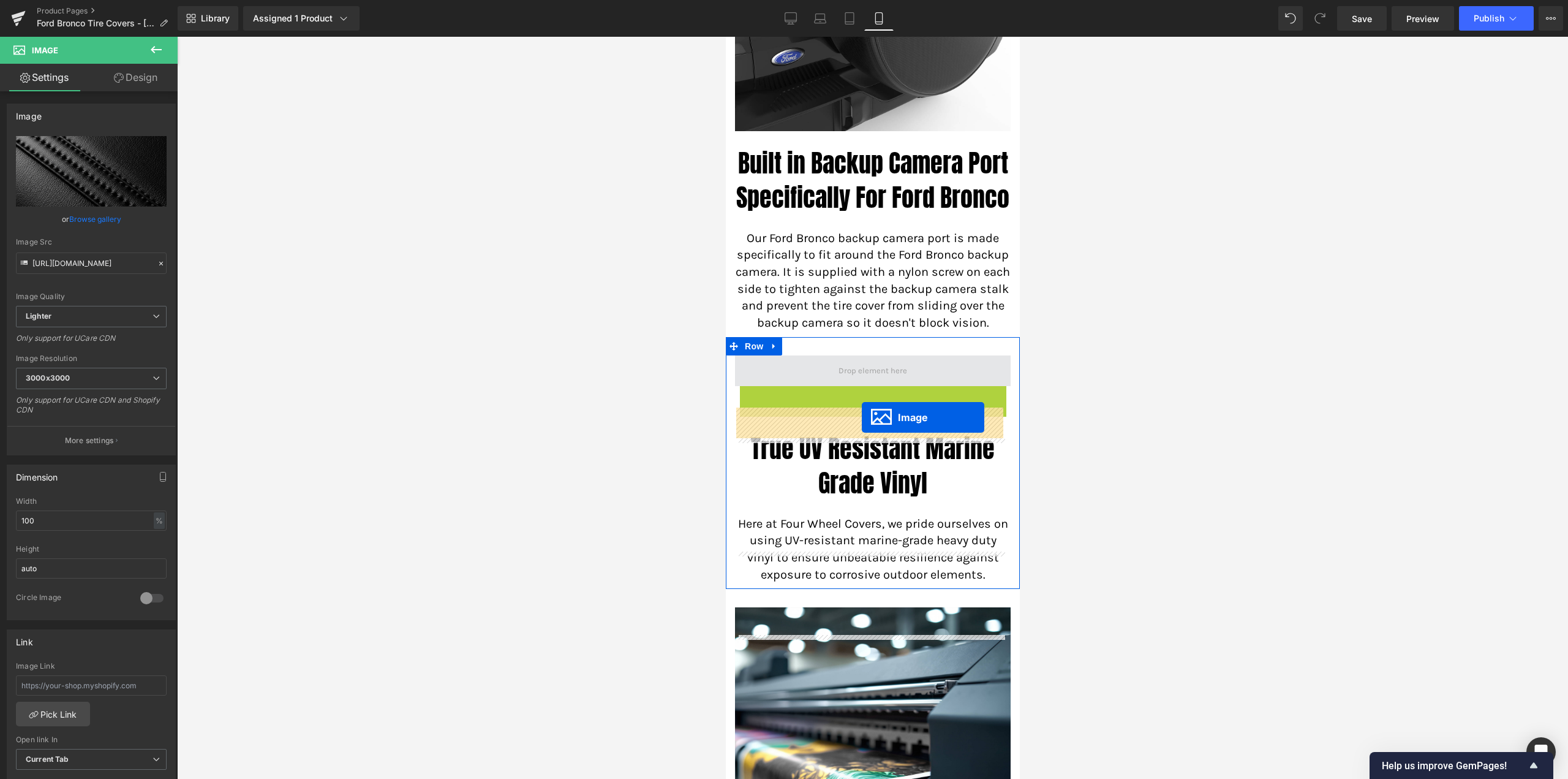
drag, startPoint x: 868, startPoint y: 573, endPoint x: 862, endPoint y: 417, distance: 156.1
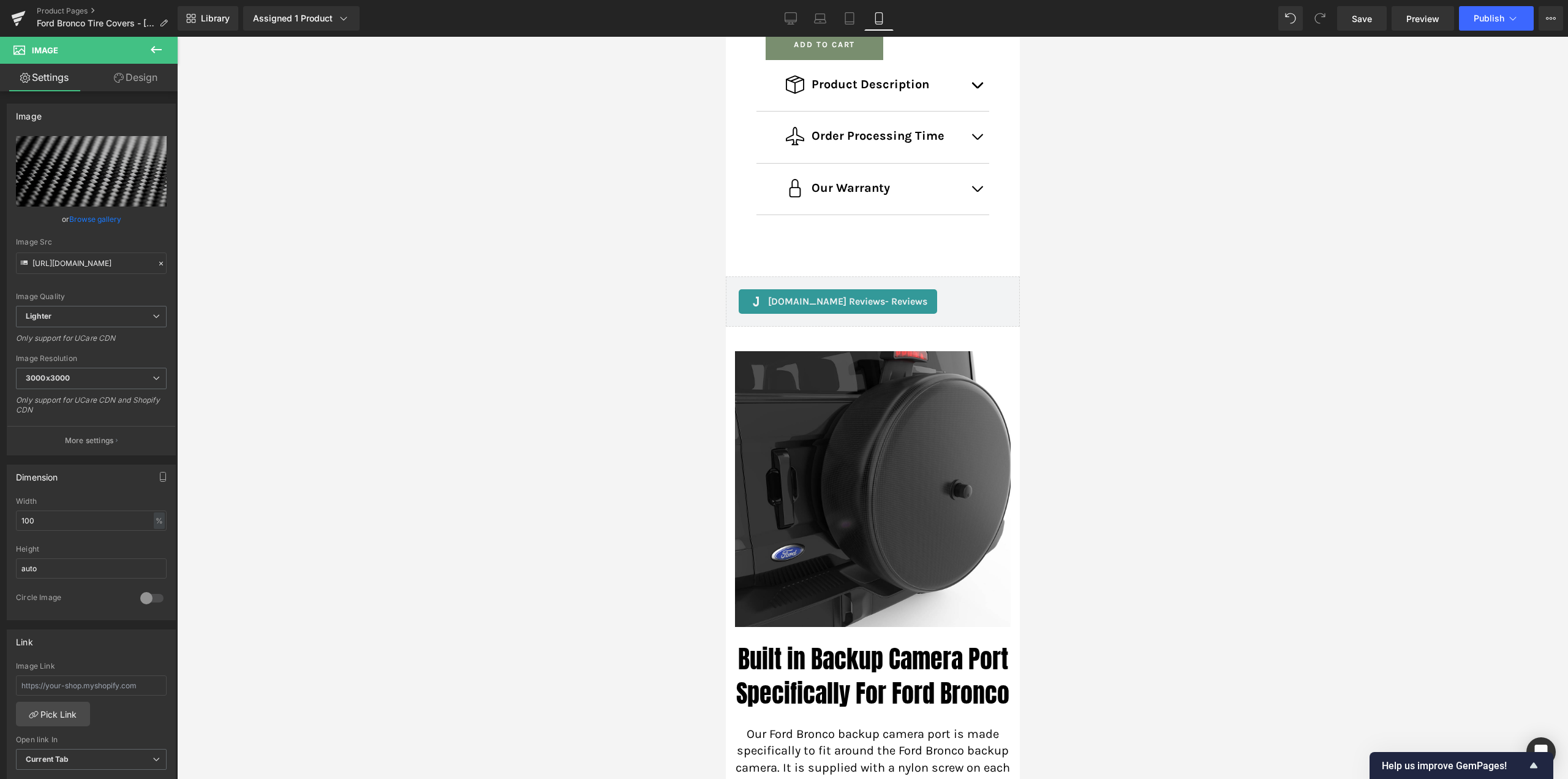
scroll to position [607, 0]
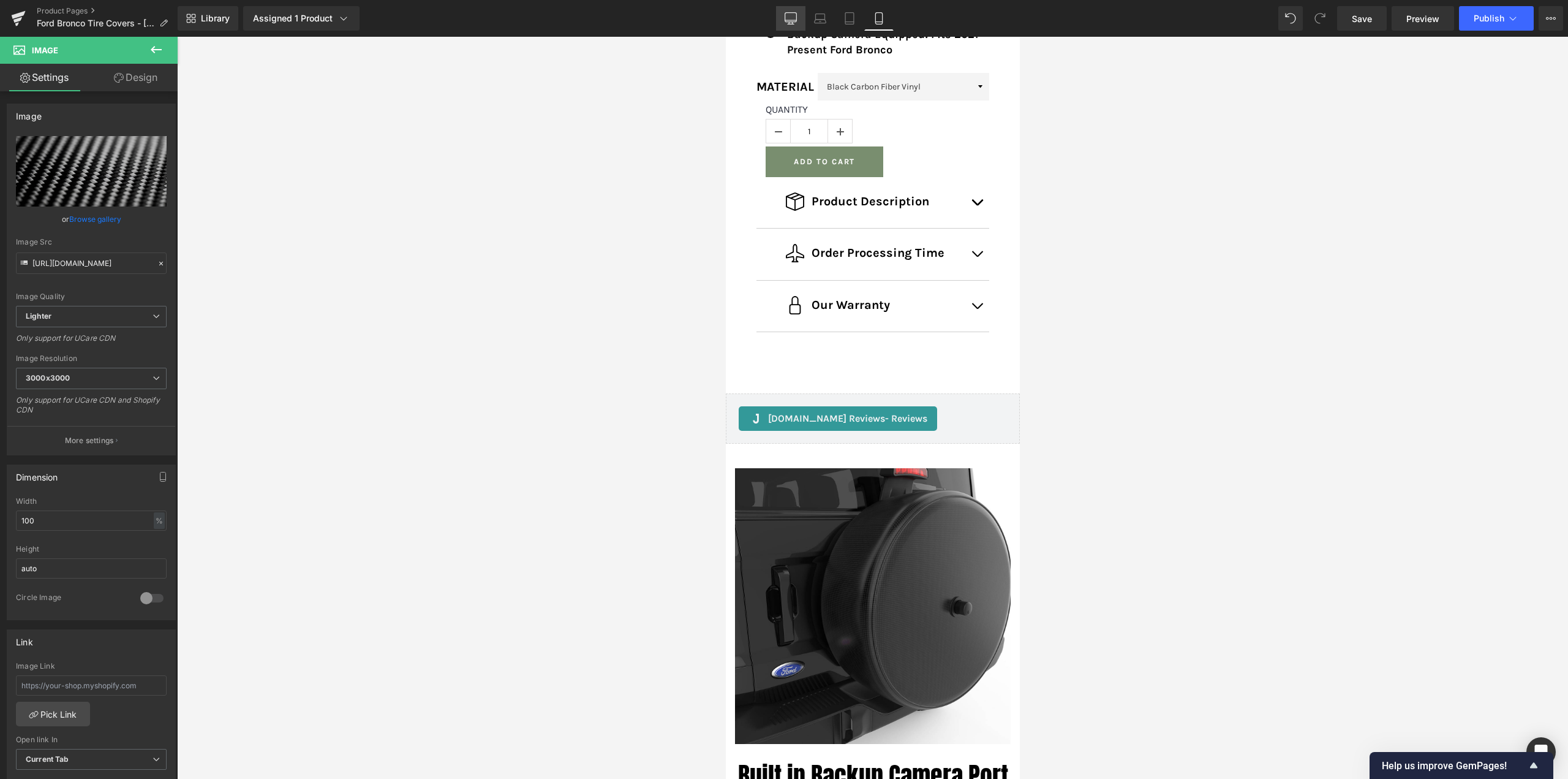
click at [797, 17] on icon at bounding box center [791, 17] width 12 height 9
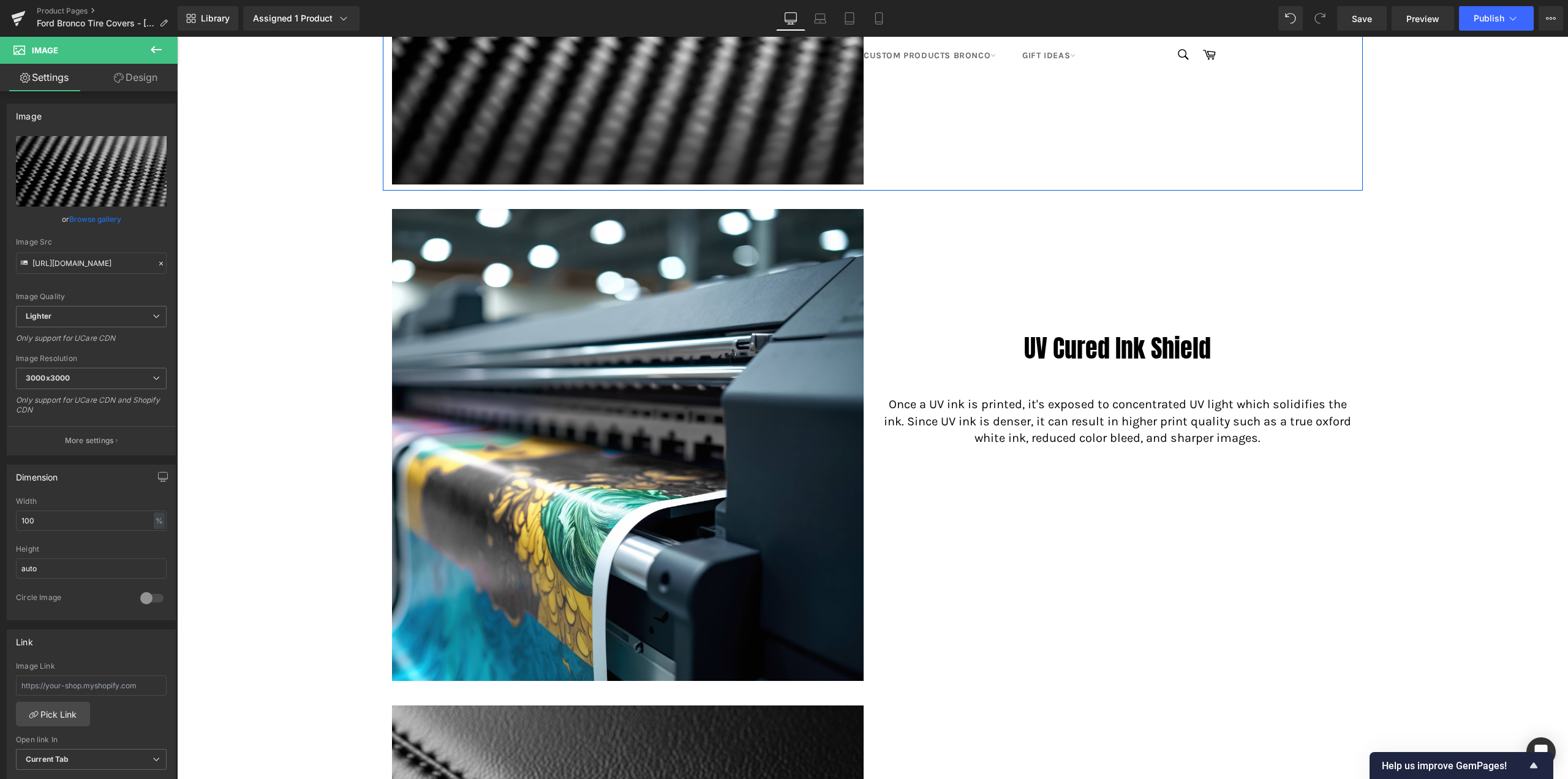
scroll to position [1659, 0]
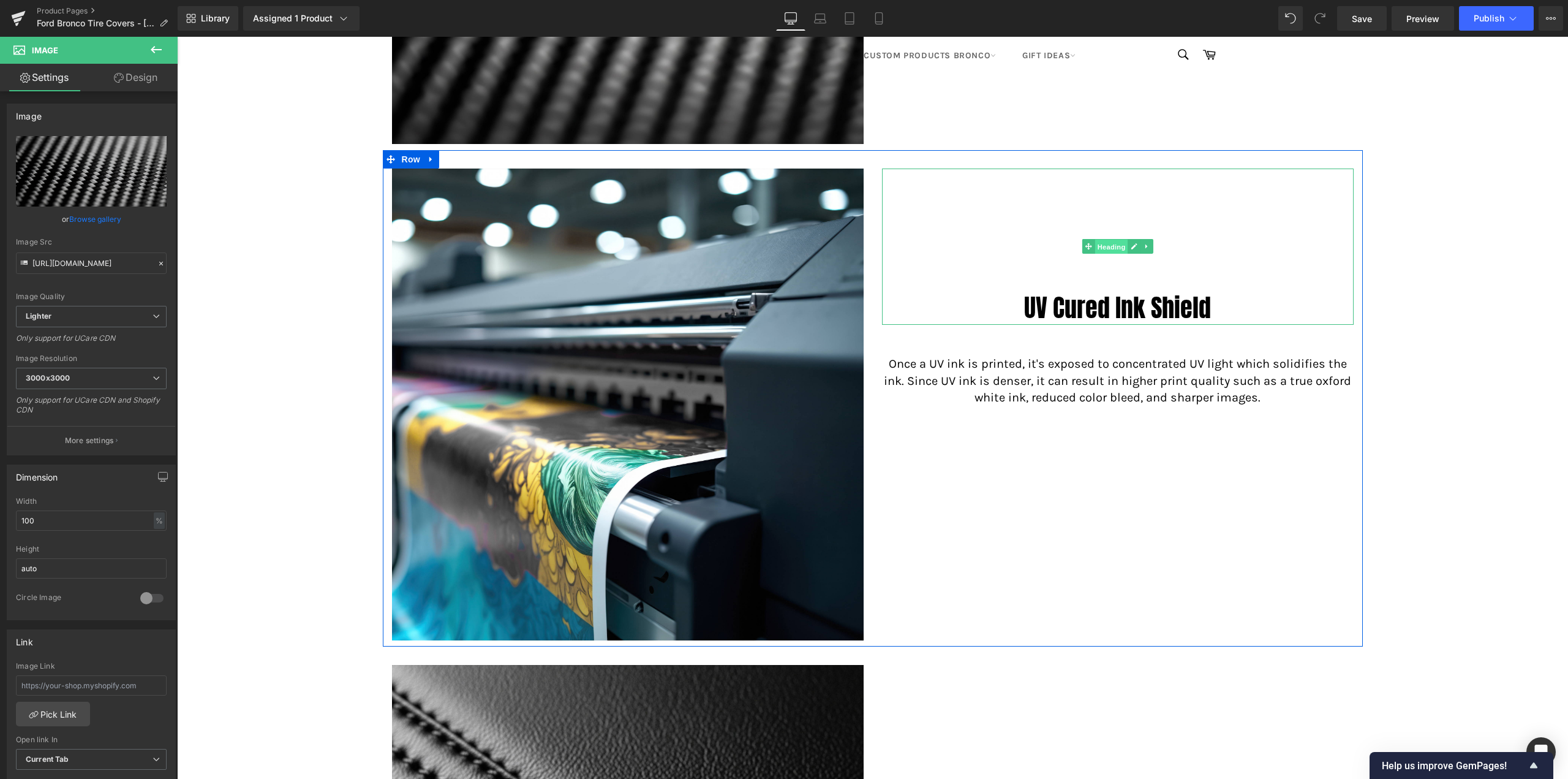
click at [1106, 248] on span "Heading" at bounding box center [1111, 247] width 33 height 15
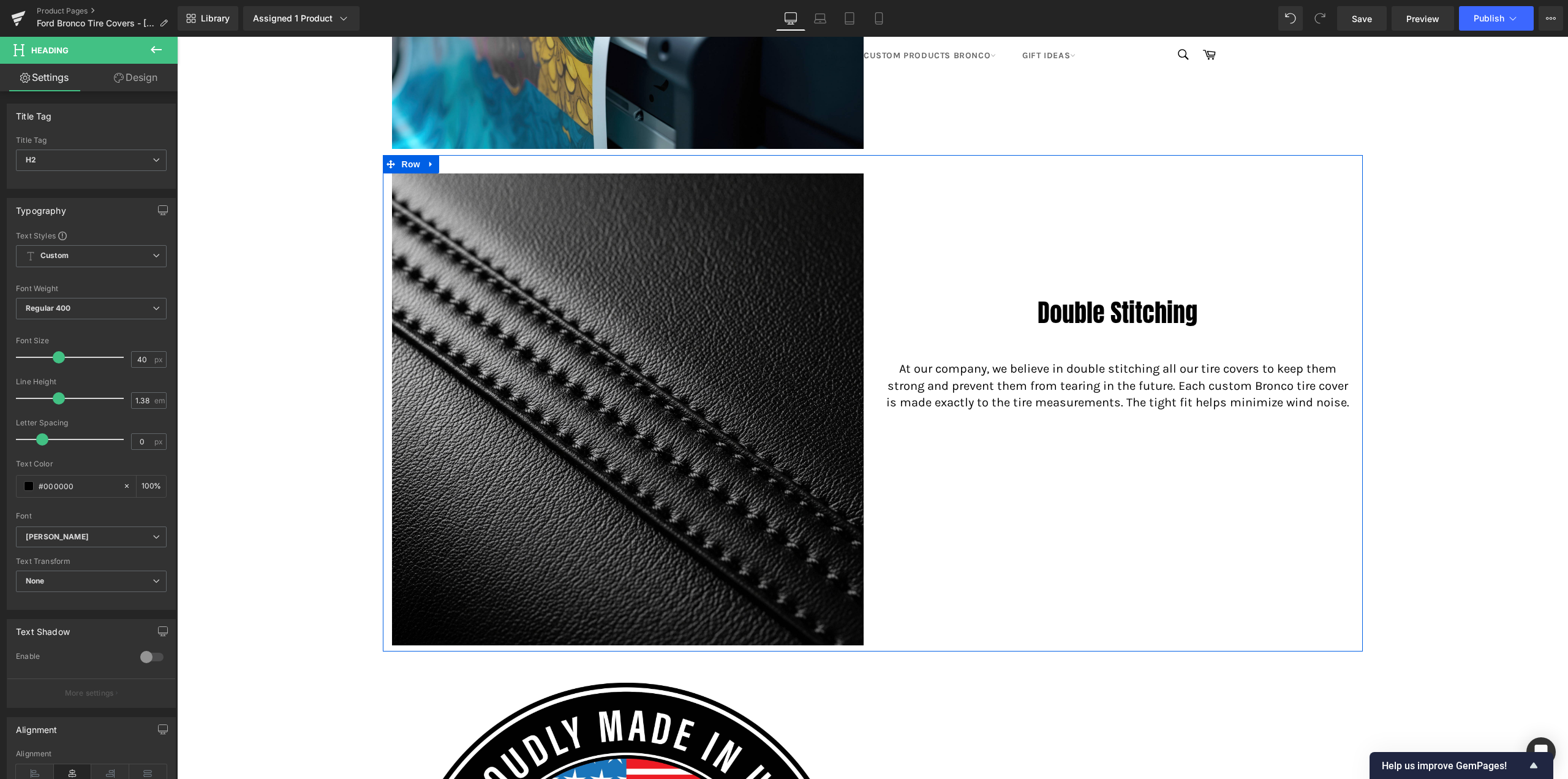
scroll to position [2149, 0]
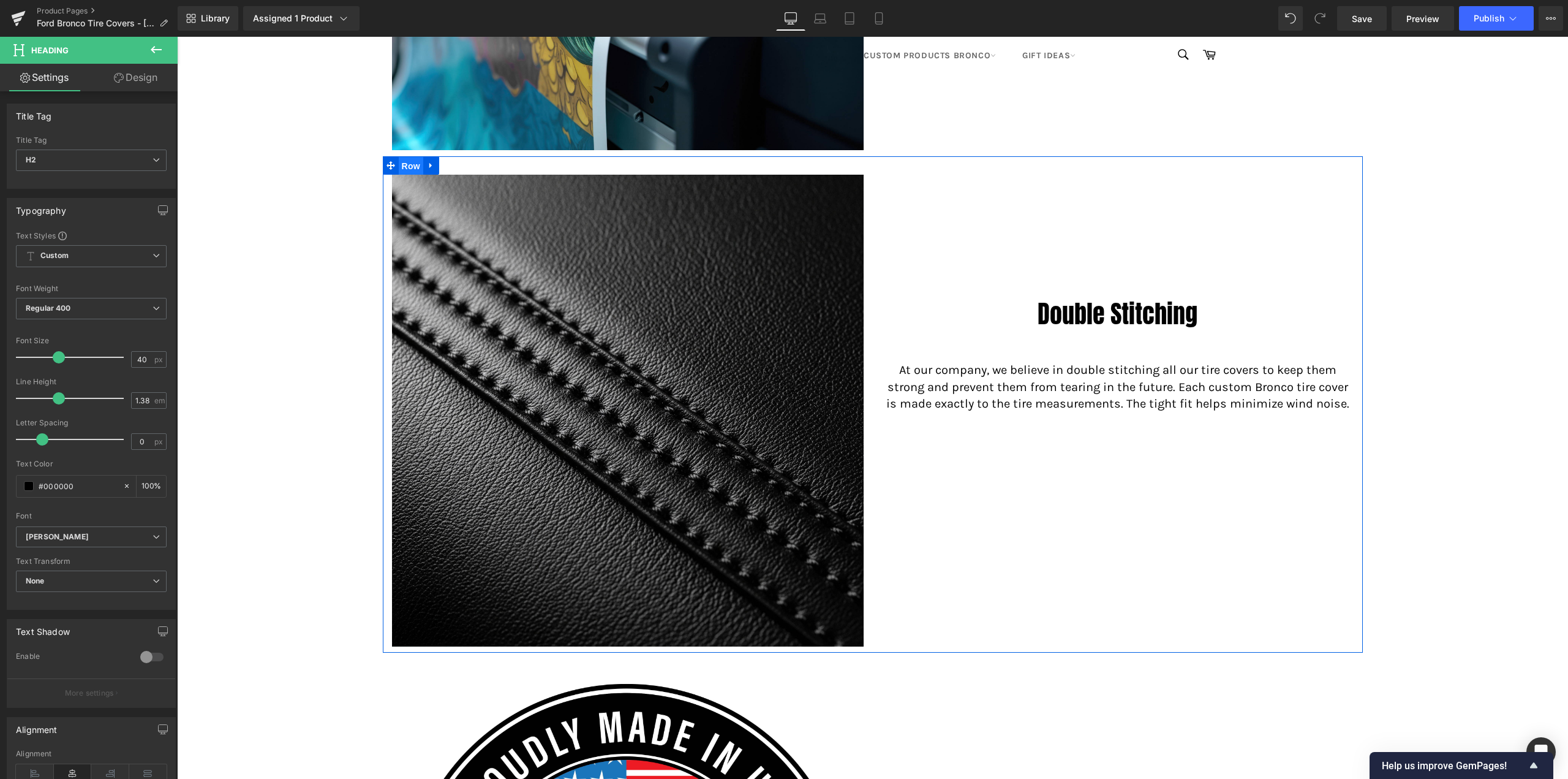
click at [404, 171] on span "Row" at bounding box center [411, 166] width 25 height 18
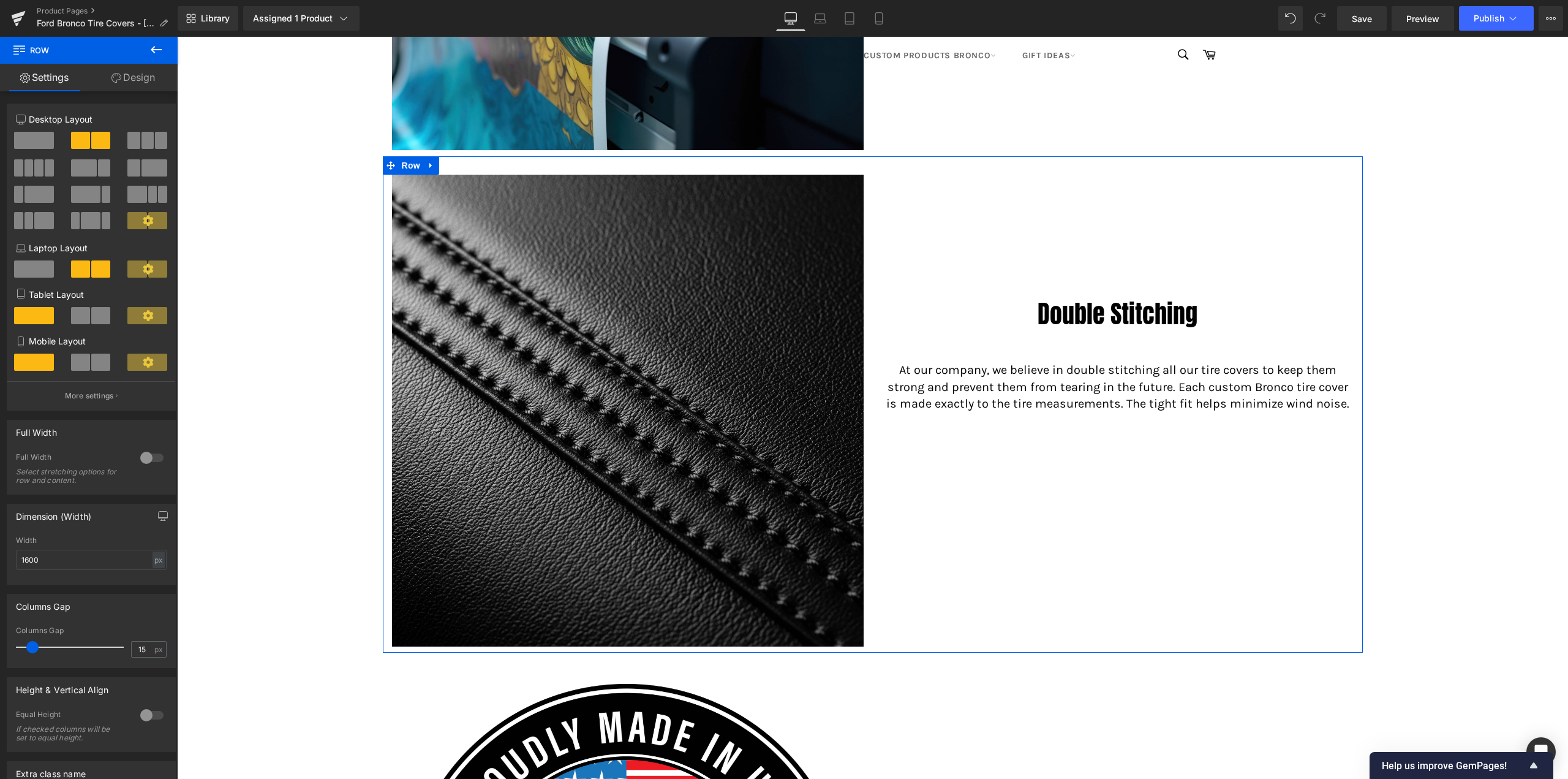
click at [143, 218] on icon at bounding box center [148, 219] width 10 height 10
drag, startPoint x: 141, startPoint y: 218, endPoint x: 128, endPoint y: 217, distance: 13.0
click at [128, 217] on span at bounding box center [137, 220] width 19 height 17
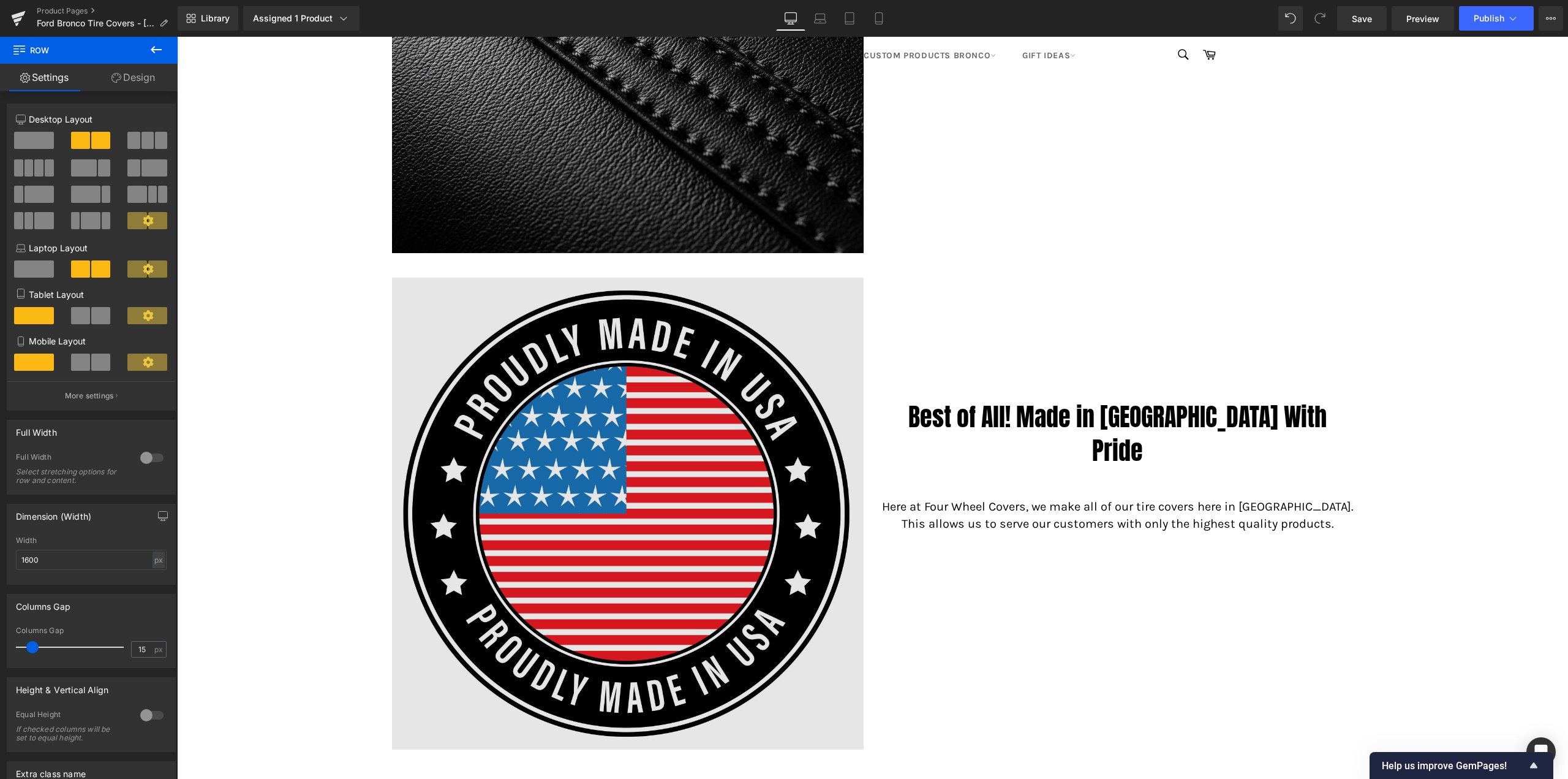
scroll to position [2640, 0]
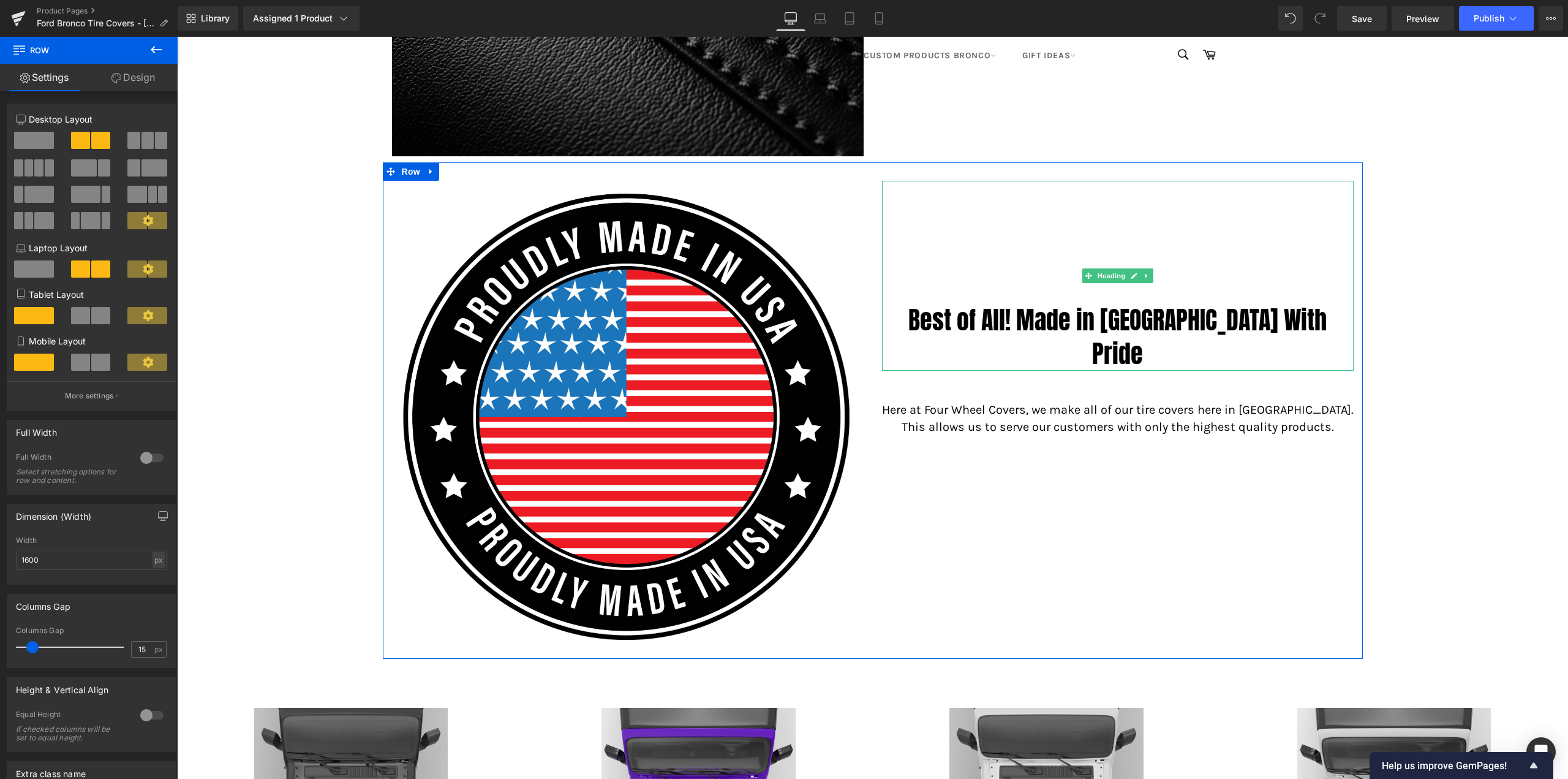
click at [1036, 328] on h2 "Best of All! Made in [GEOGRAPHIC_DATA] With Pride" at bounding box center [1118, 337] width 472 height 67
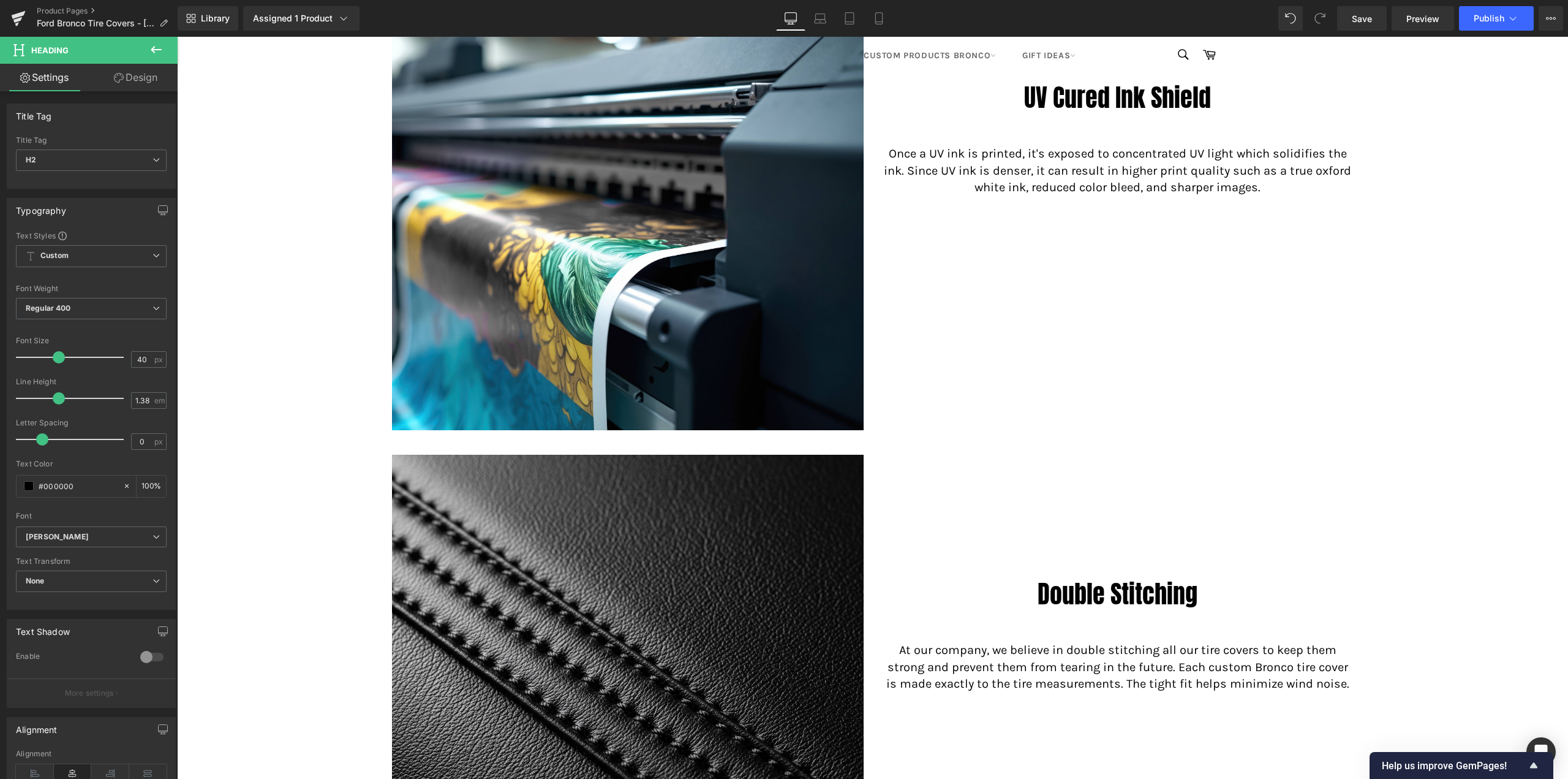
scroll to position [2022, 0]
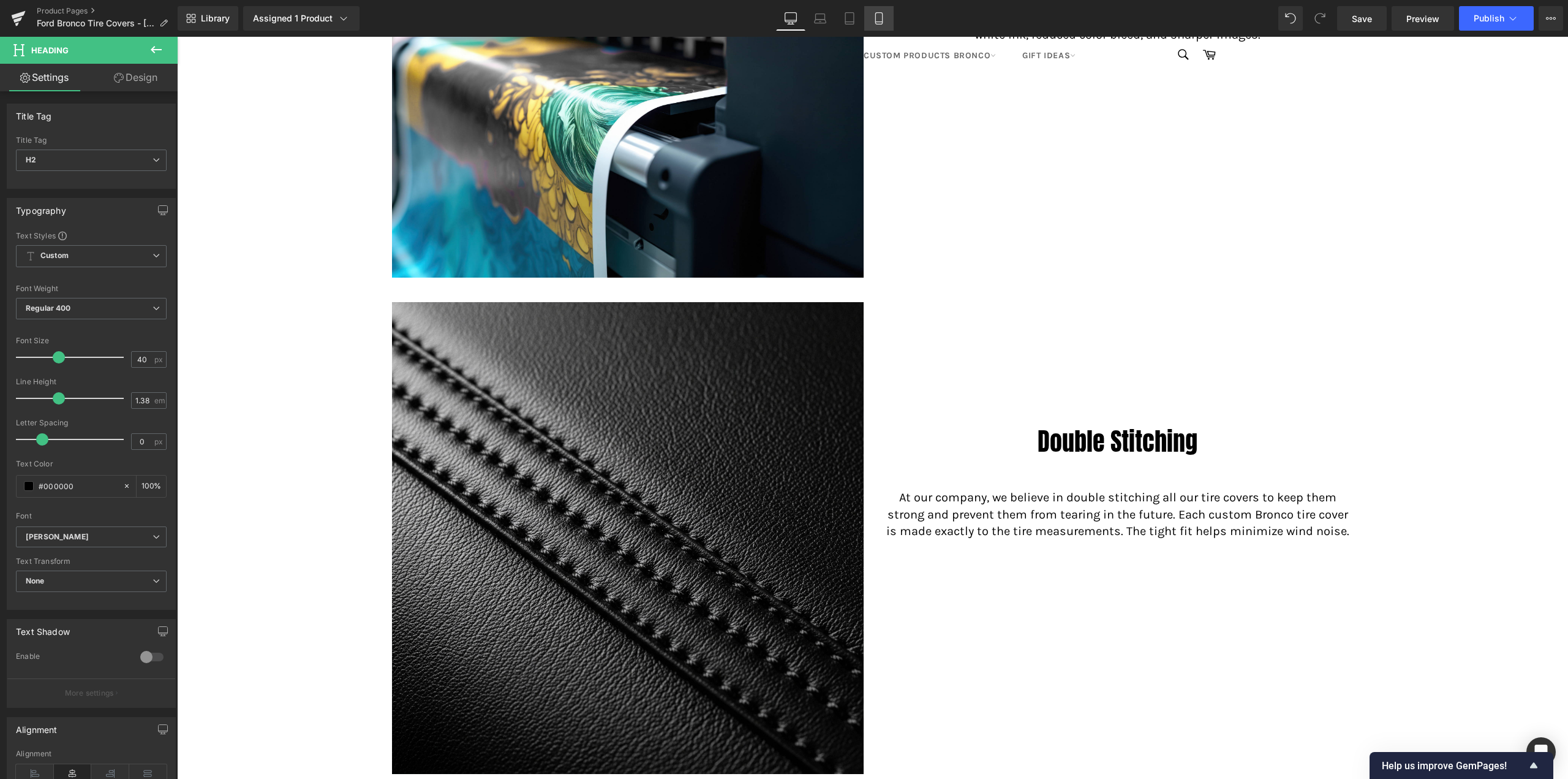
click at [879, 19] on icon at bounding box center [879, 17] width 12 height 12
type input "100"
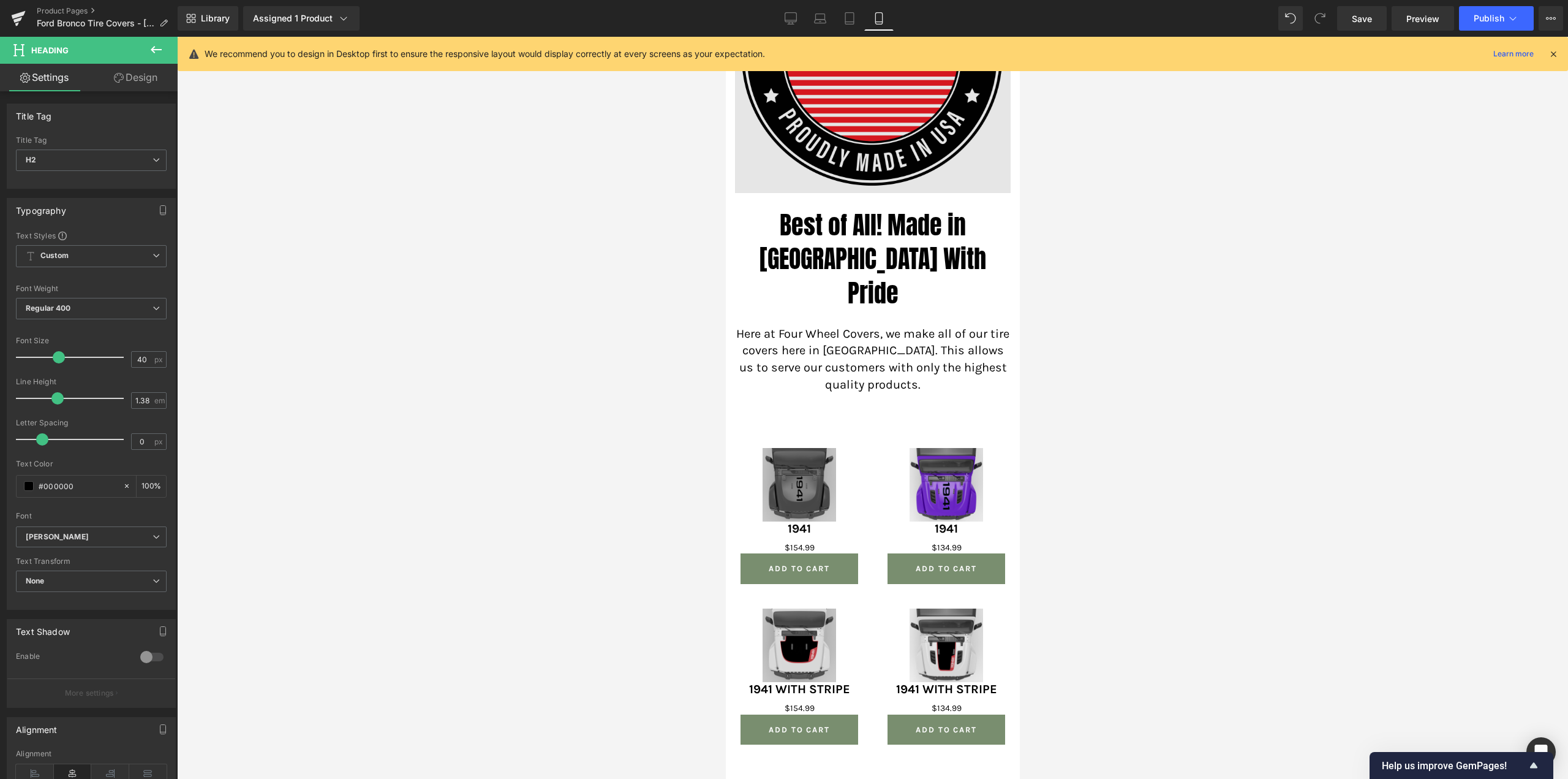
scroll to position [3122, 0]
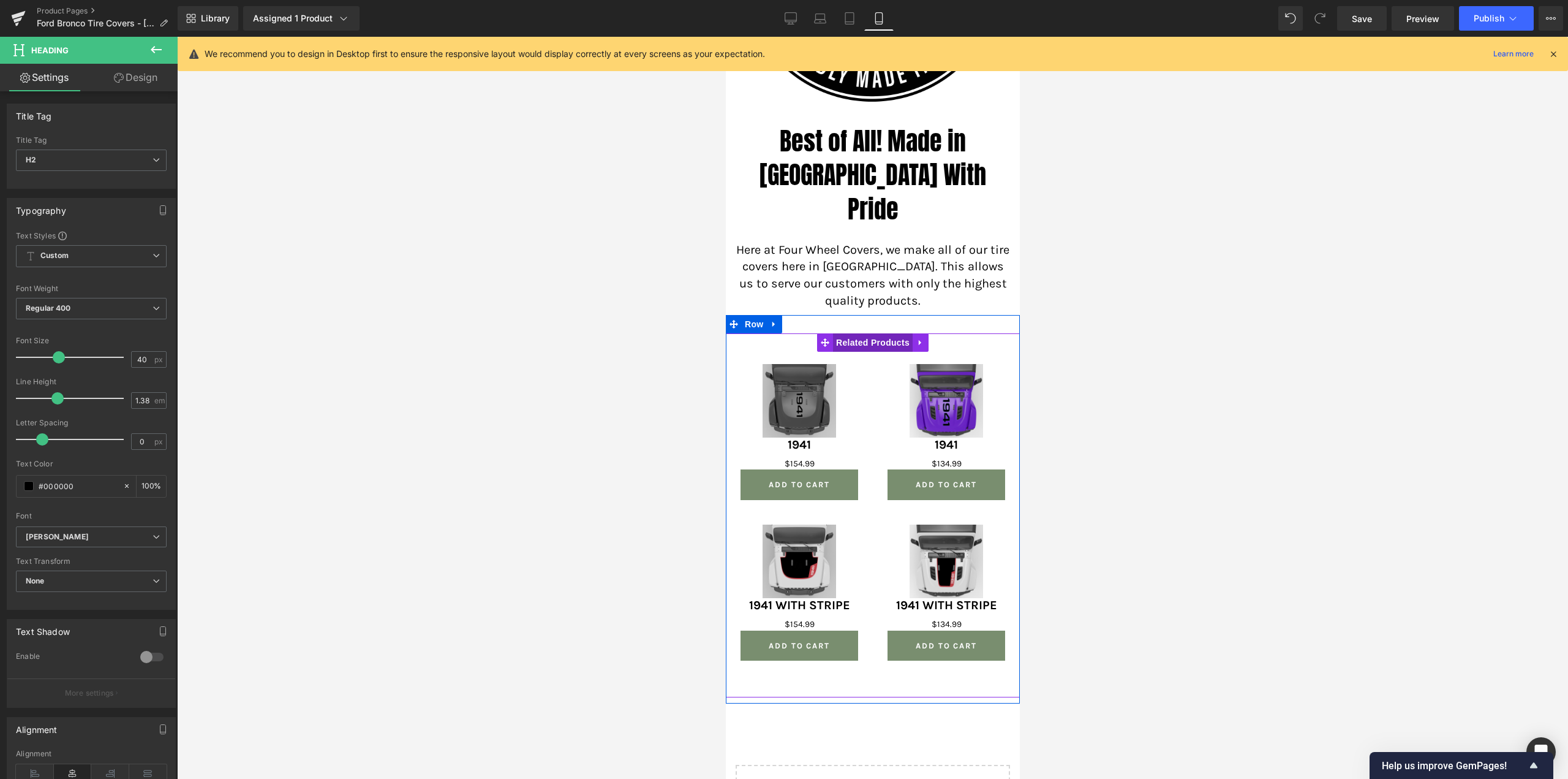
click at [867, 333] on span "Related Products" at bounding box center [872, 342] width 80 height 18
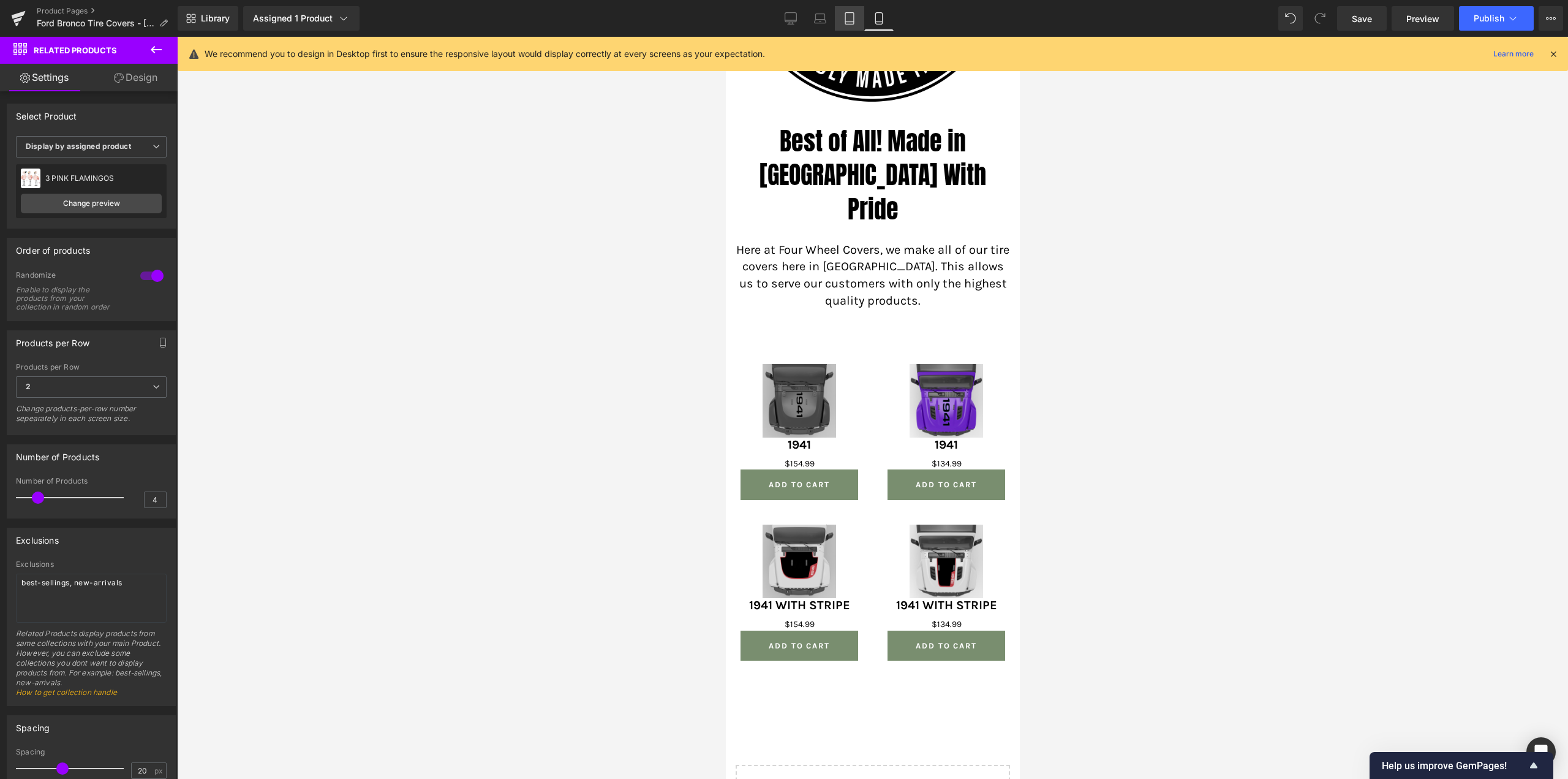
click at [858, 17] on link "Tablet" at bounding box center [850, 18] width 29 height 25
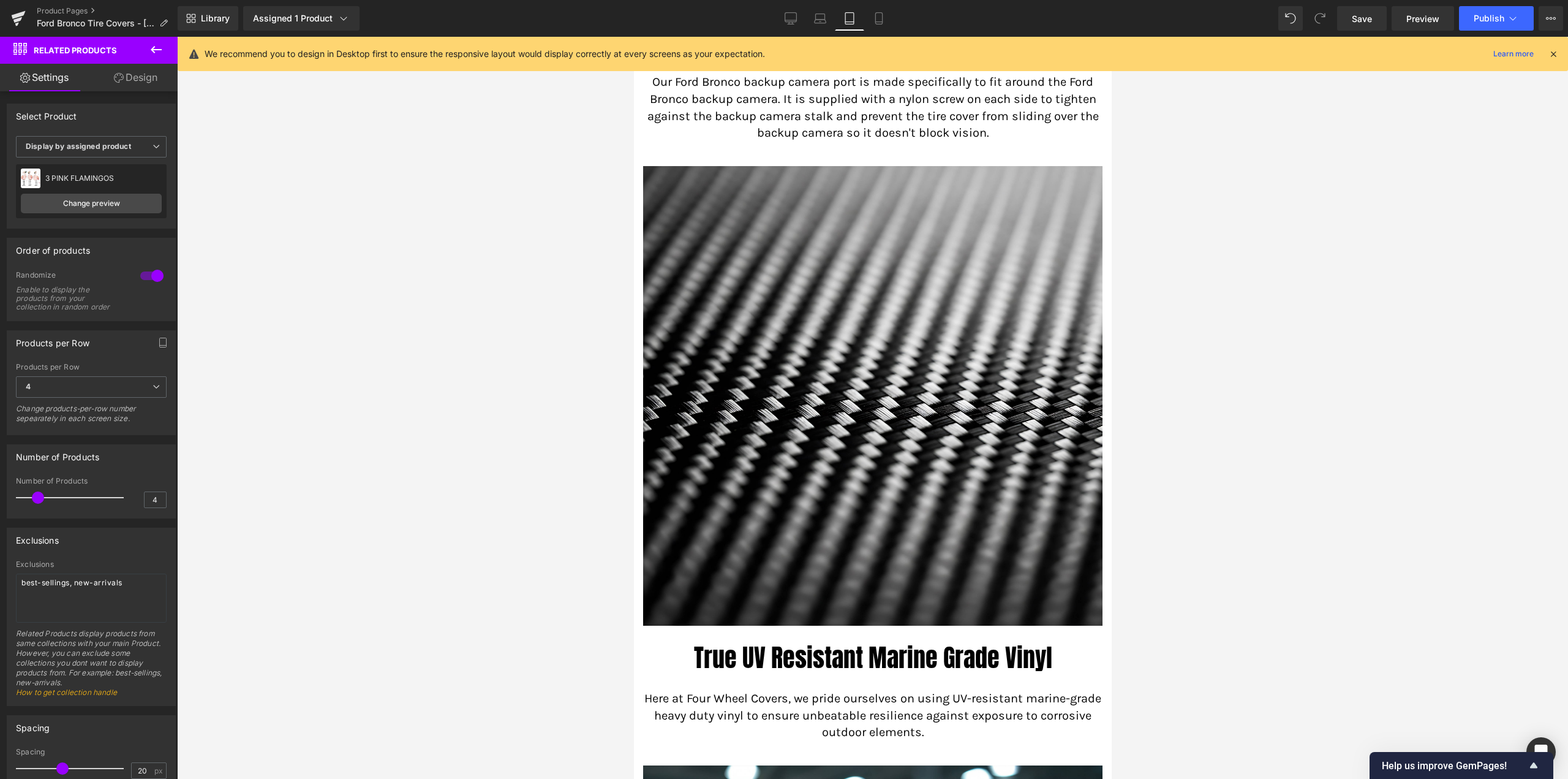
scroll to position [1508, 0]
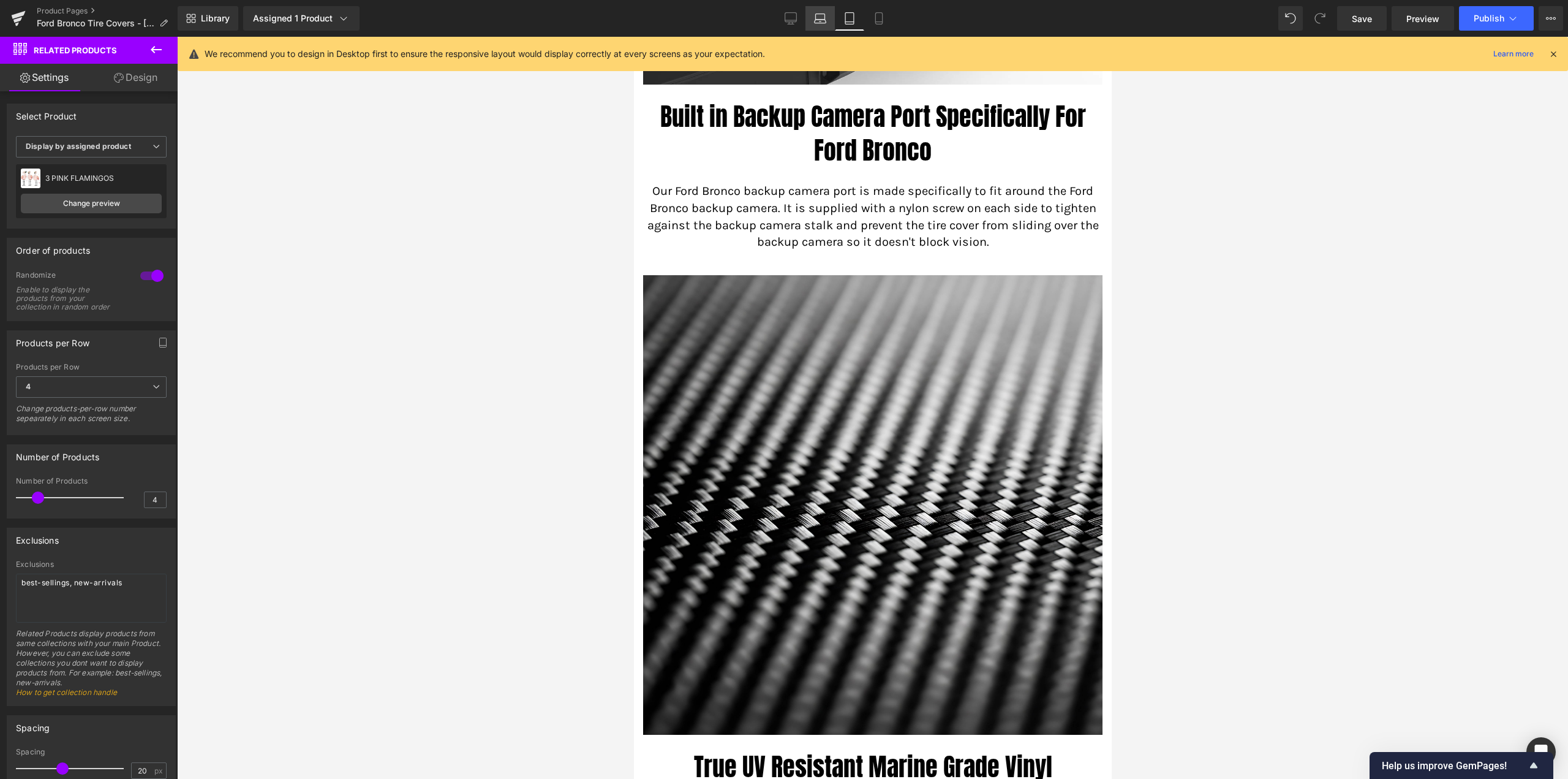
click at [827, 16] on icon at bounding box center [819, 17] width 12 height 12
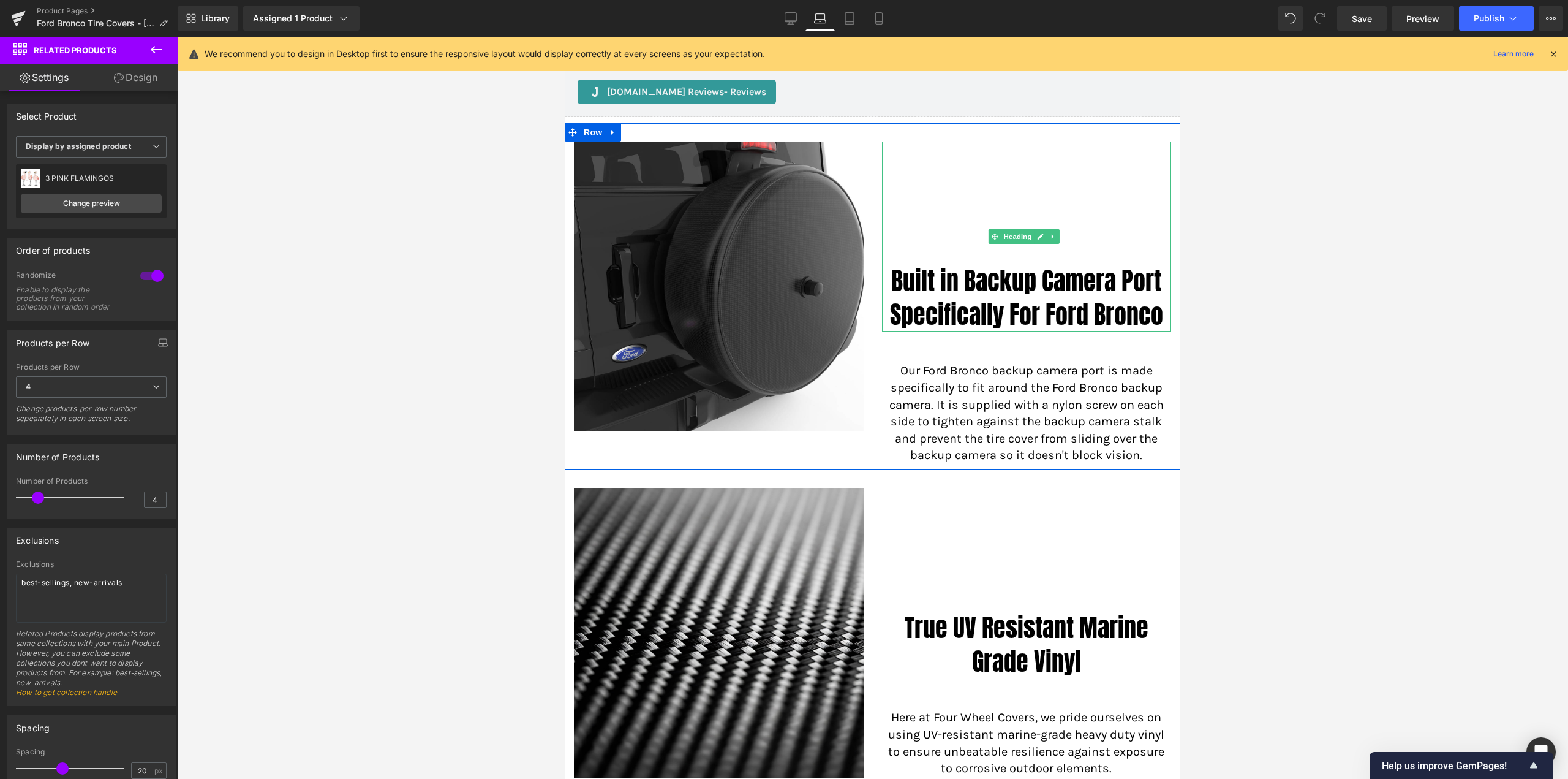
scroll to position [613, 0]
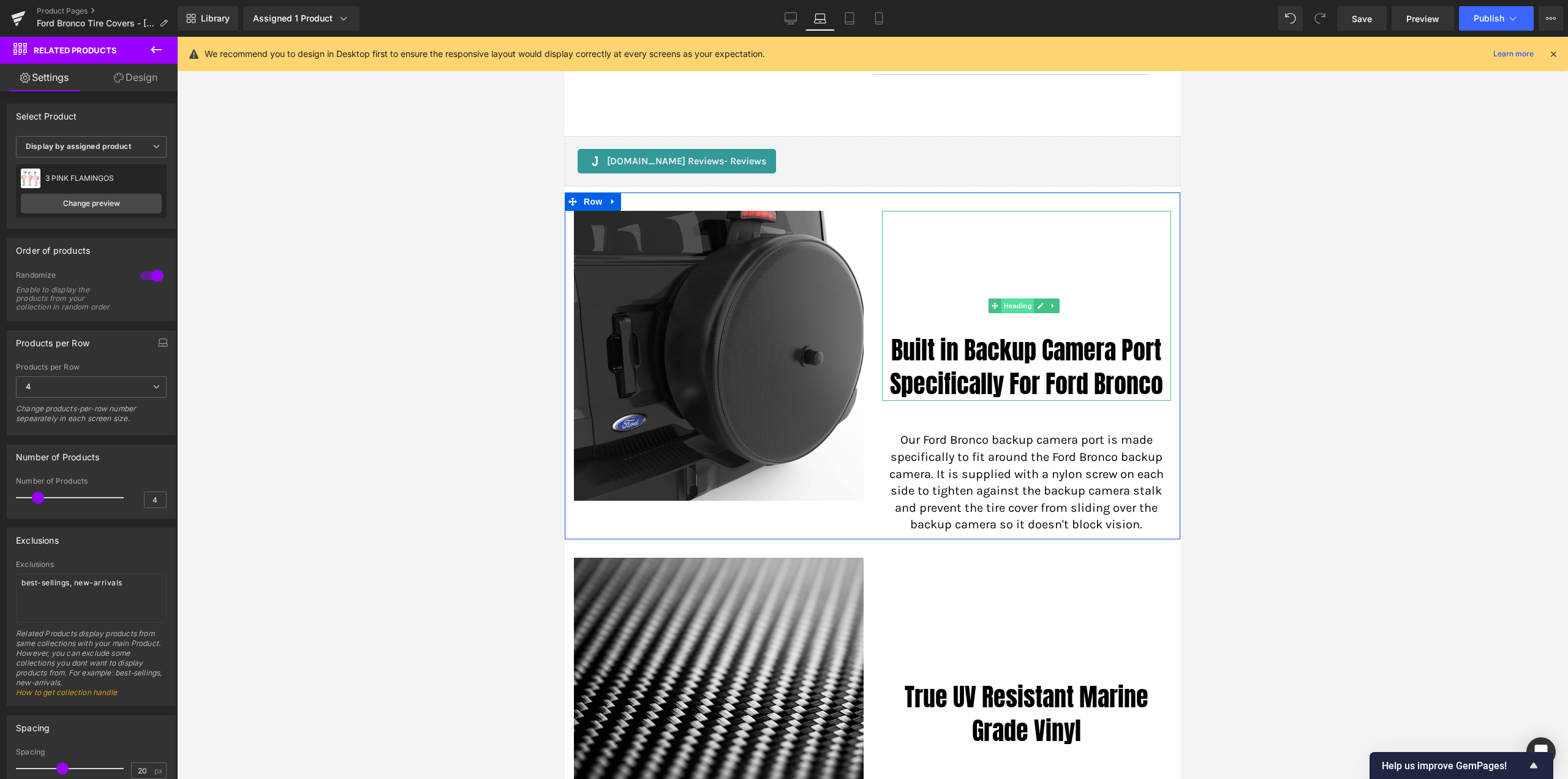
drag, startPoint x: 1009, startPoint y: 306, endPoint x: 998, endPoint y: 306, distance: 11.0
click at [1009, 306] on span "Heading" at bounding box center [1018, 306] width 33 height 15
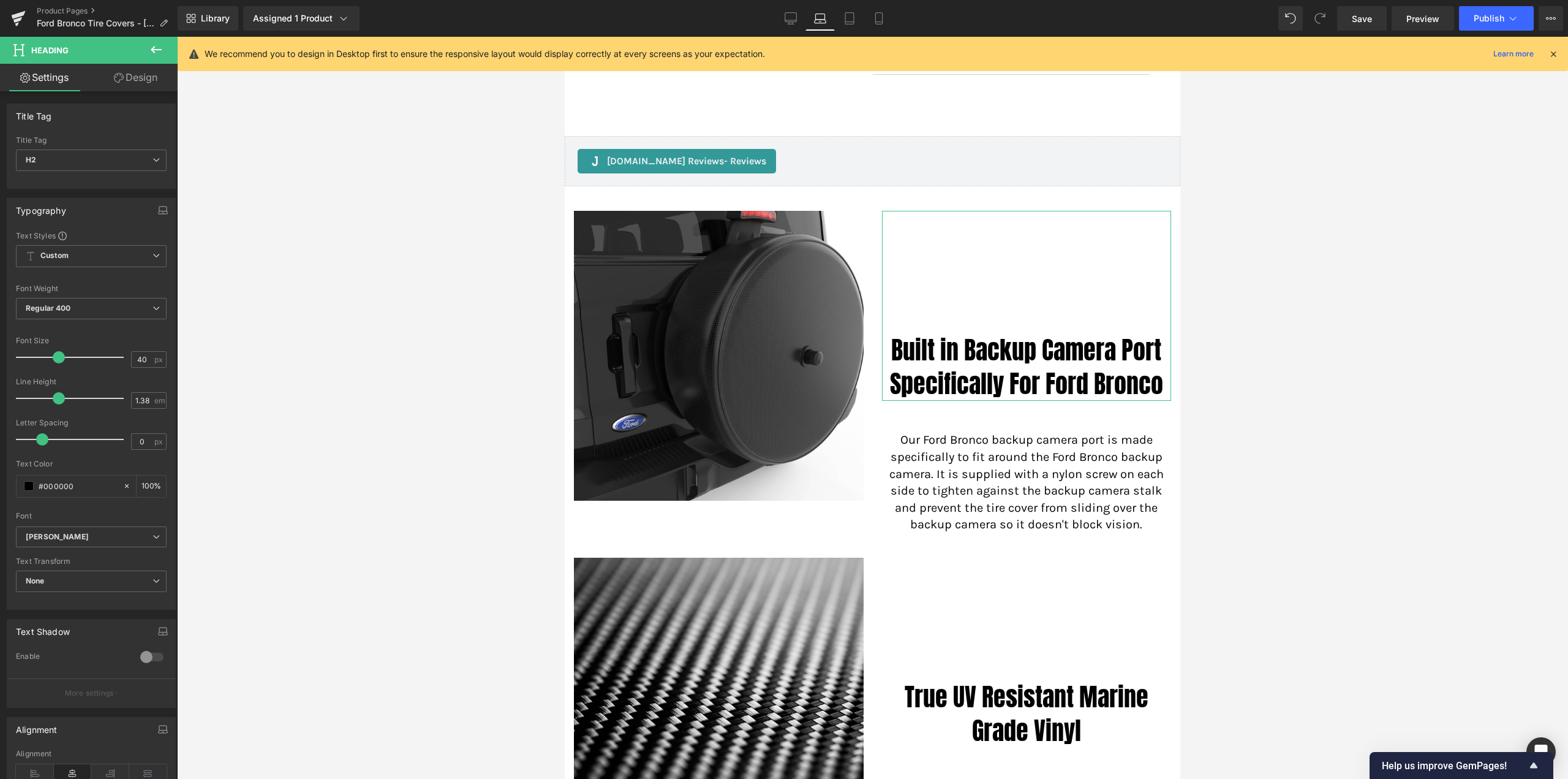
click at [150, 72] on link "Design" at bounding box center [135, 77] width 89 height 28
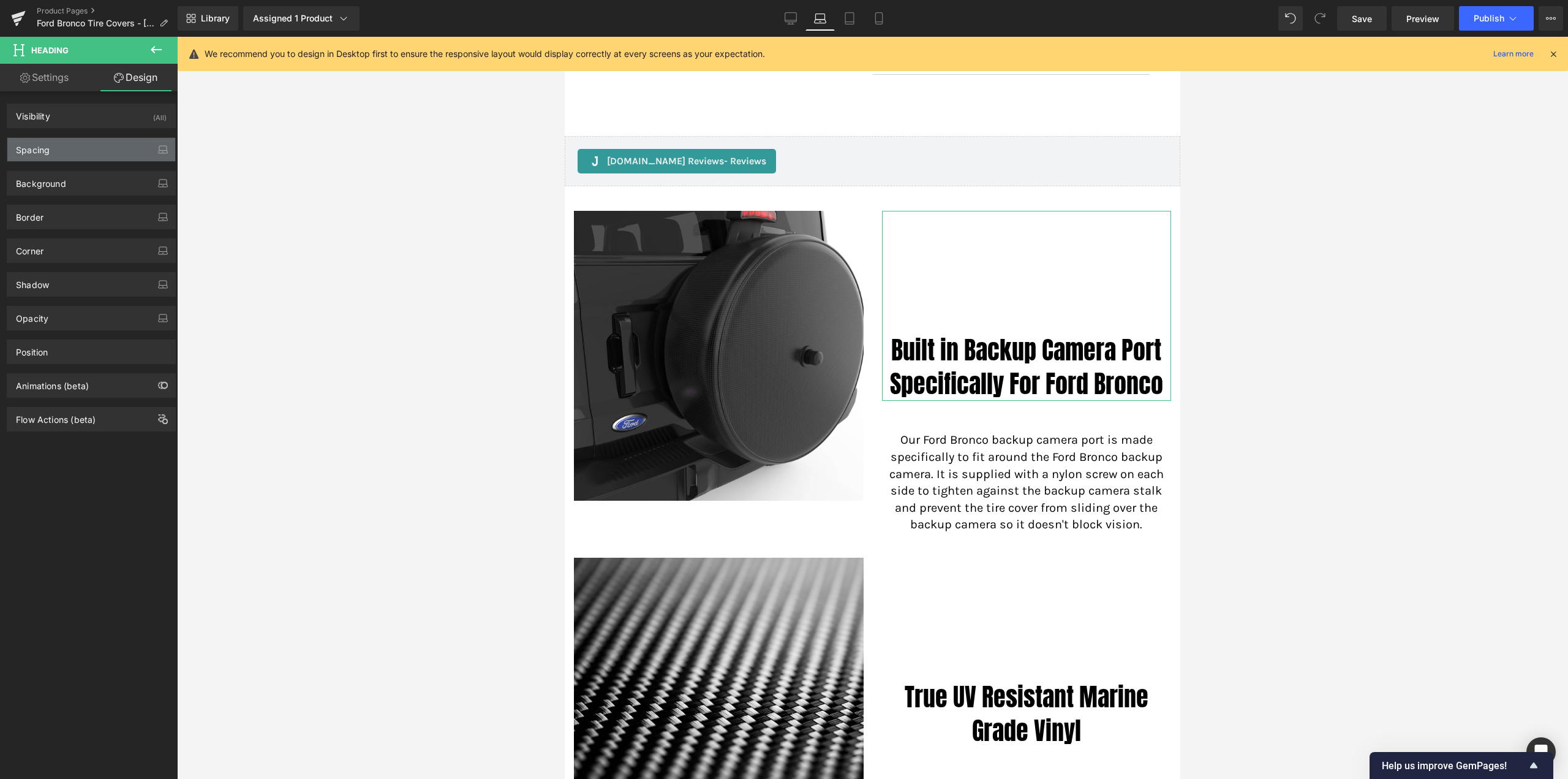
click at [71, 149] on div "Spacing" at bounding box center [91, 149] width 168 height 23
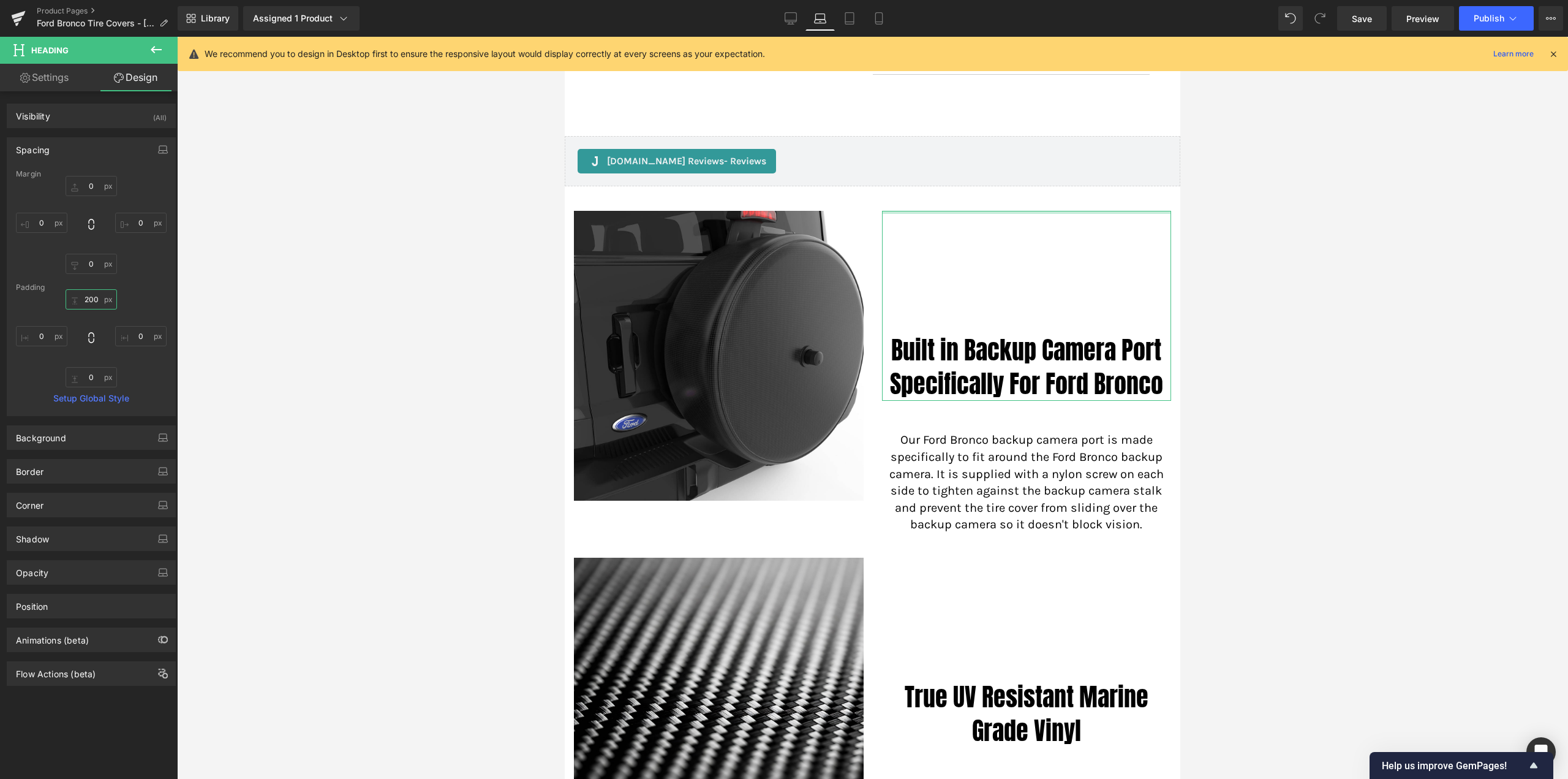
click at [84, 302] on input "200" at bounding box center [91, 299] width 51 height 20
type input "0"
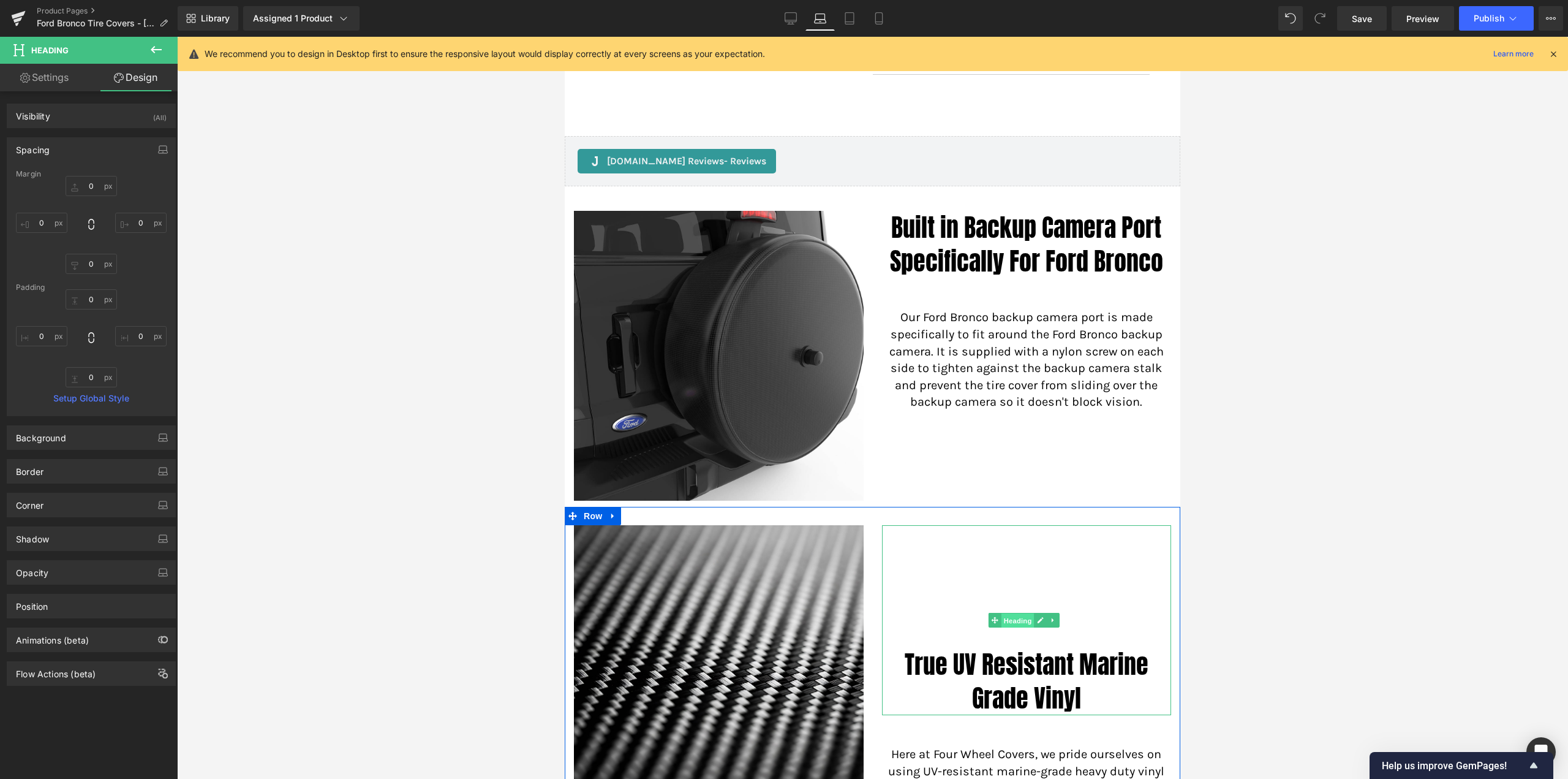
click at [1002, 618] on span "Heading" at bounding box center [1018, 620] width 33 height 15
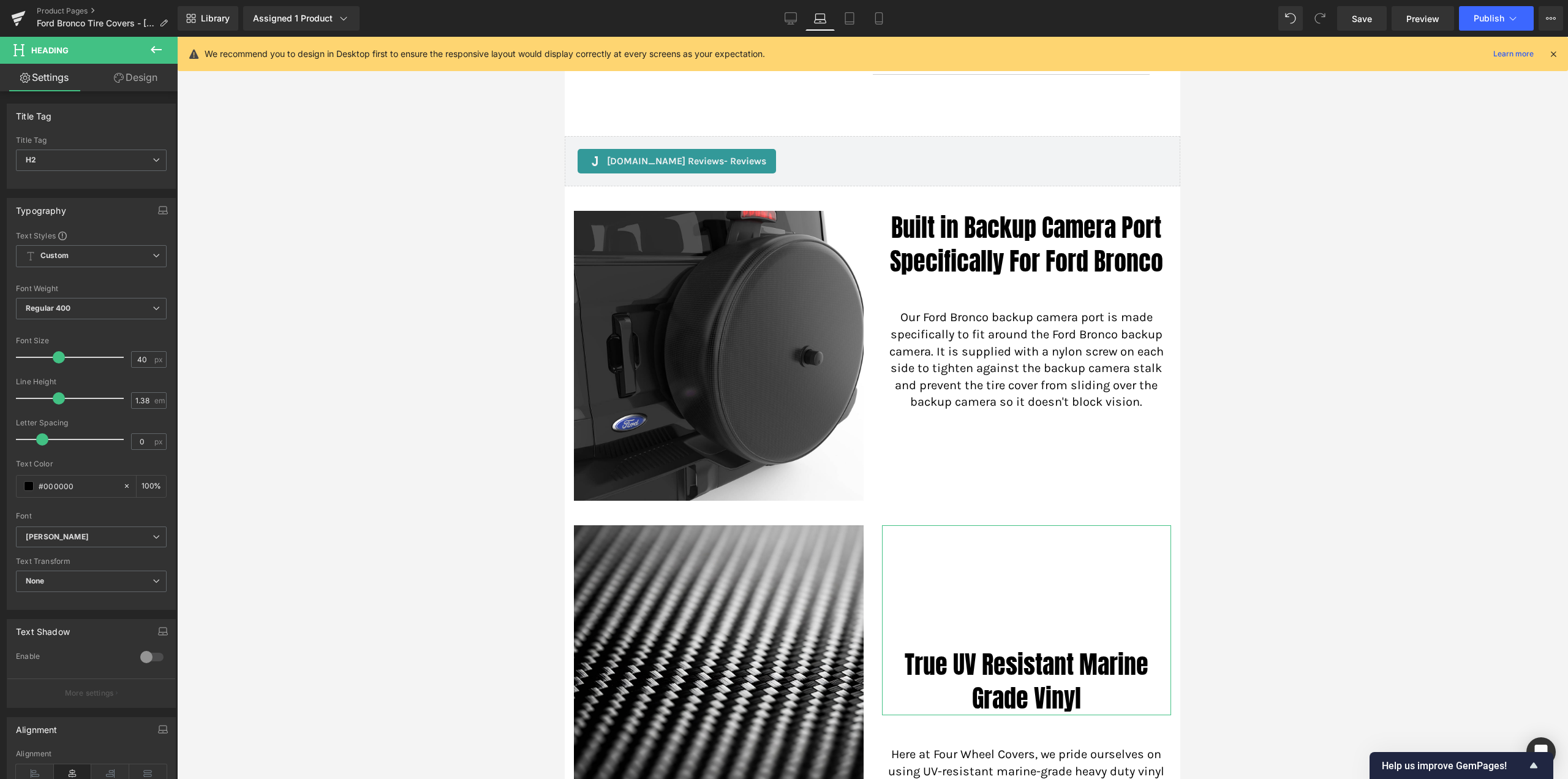
click at [139, 80] on link "Design" at bounding box center [135, 77] width 89 height 28
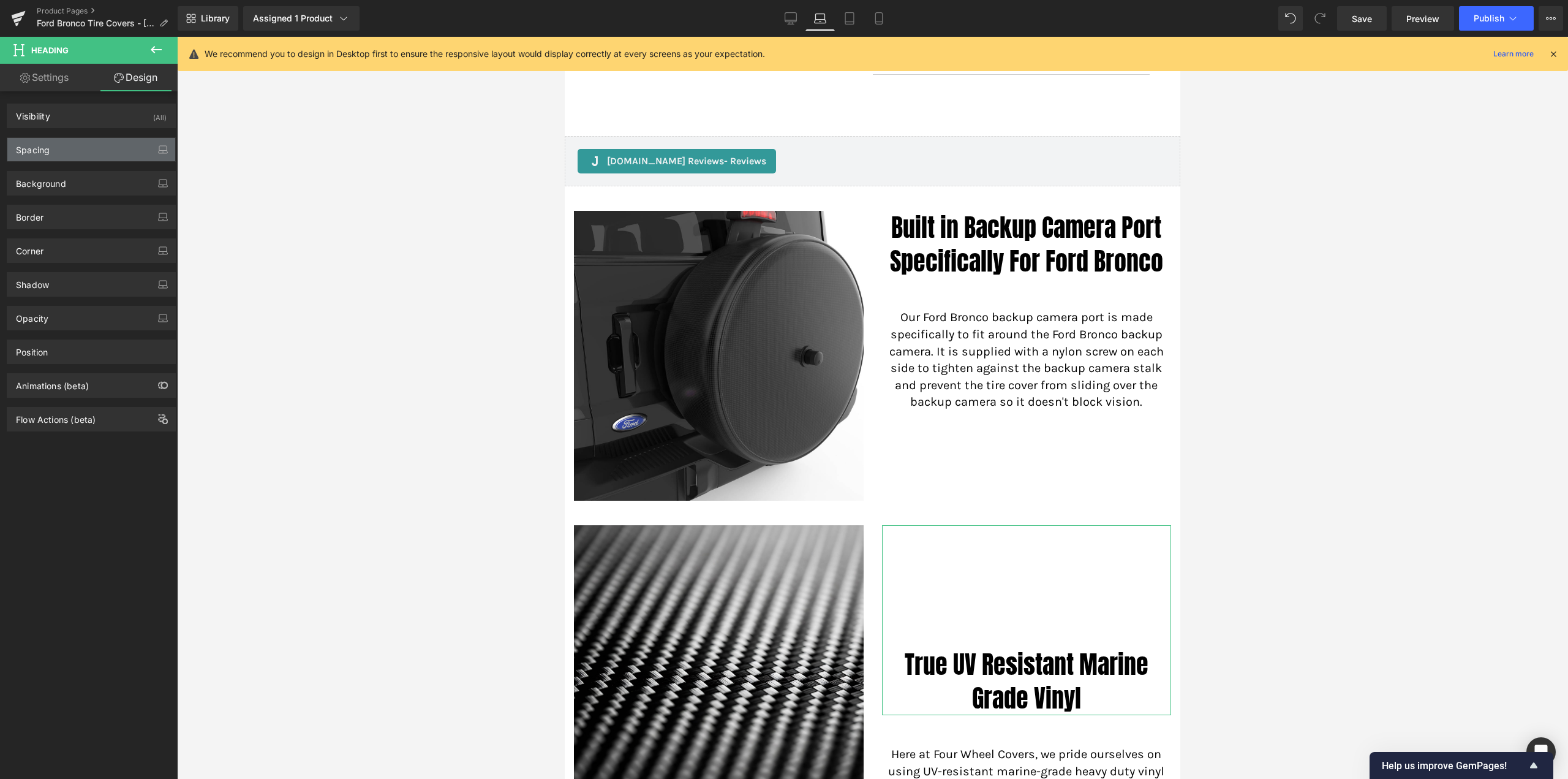
click at [64, 146] on div "Spacing" at bounding box center [91, 149] width 168 height 23
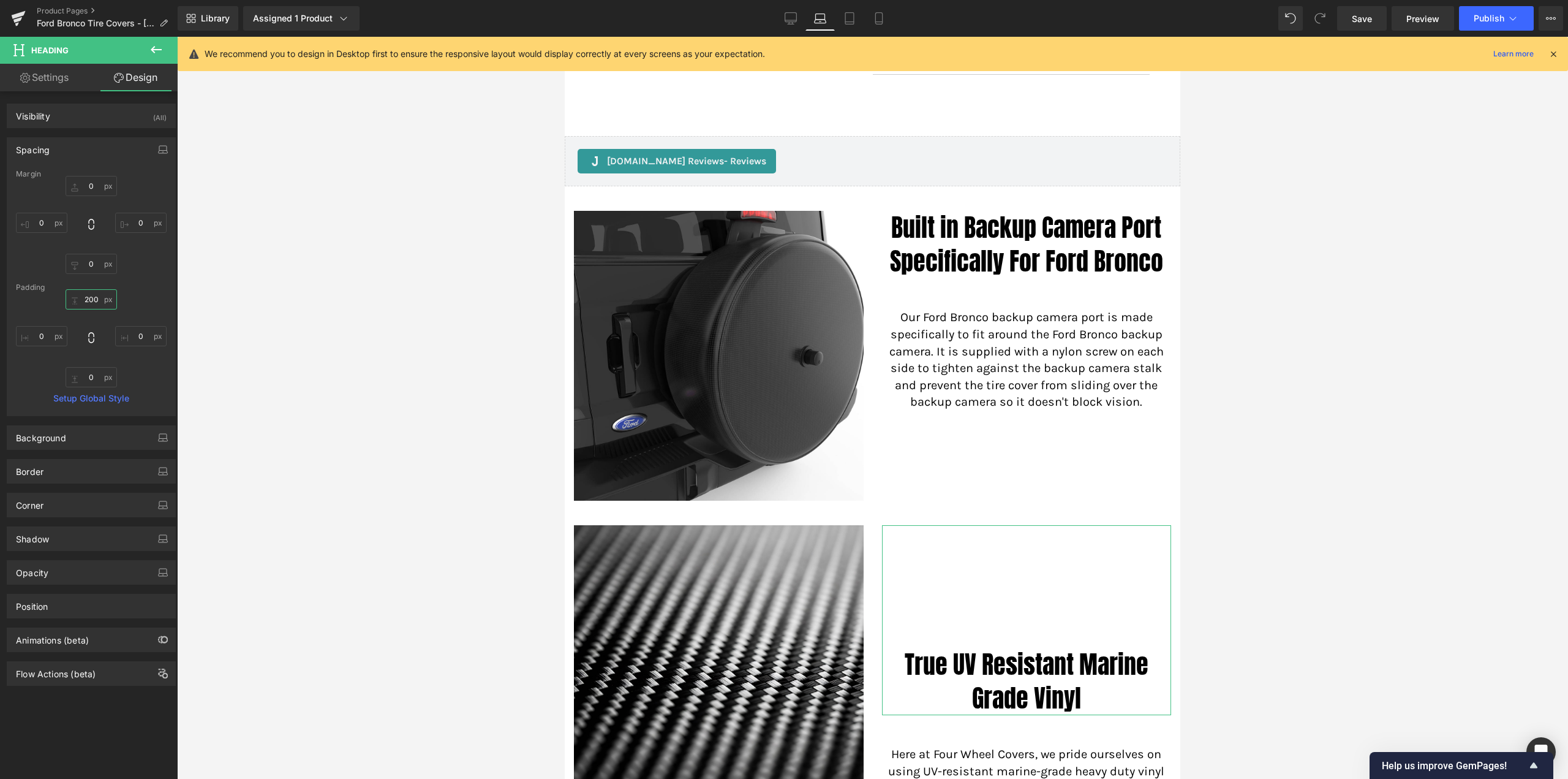
click at [89, 294] on input "200" at bounding box center [91, 299] width 51 height 20
type input "0"
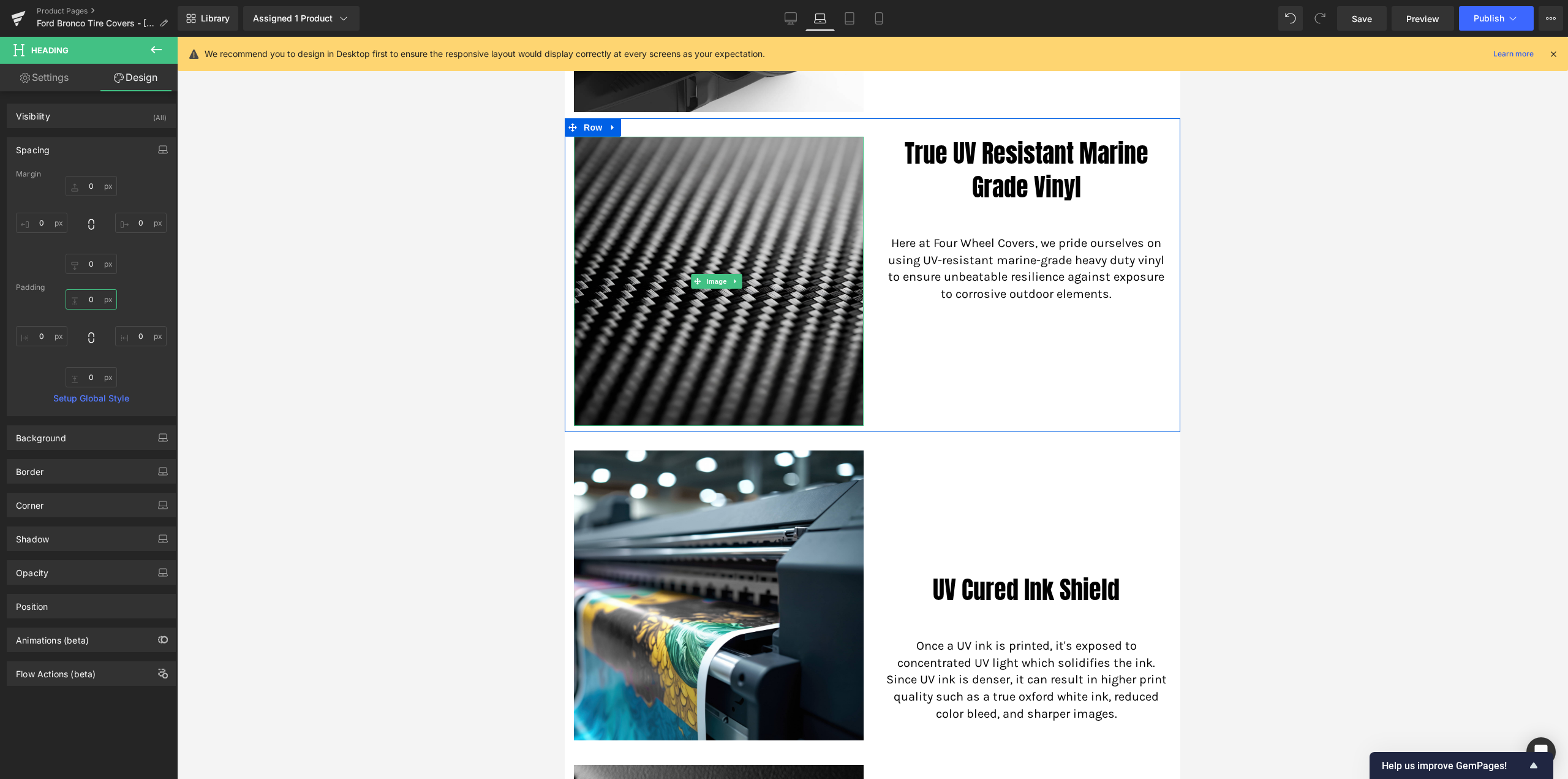
scroll to position [1164, 0]
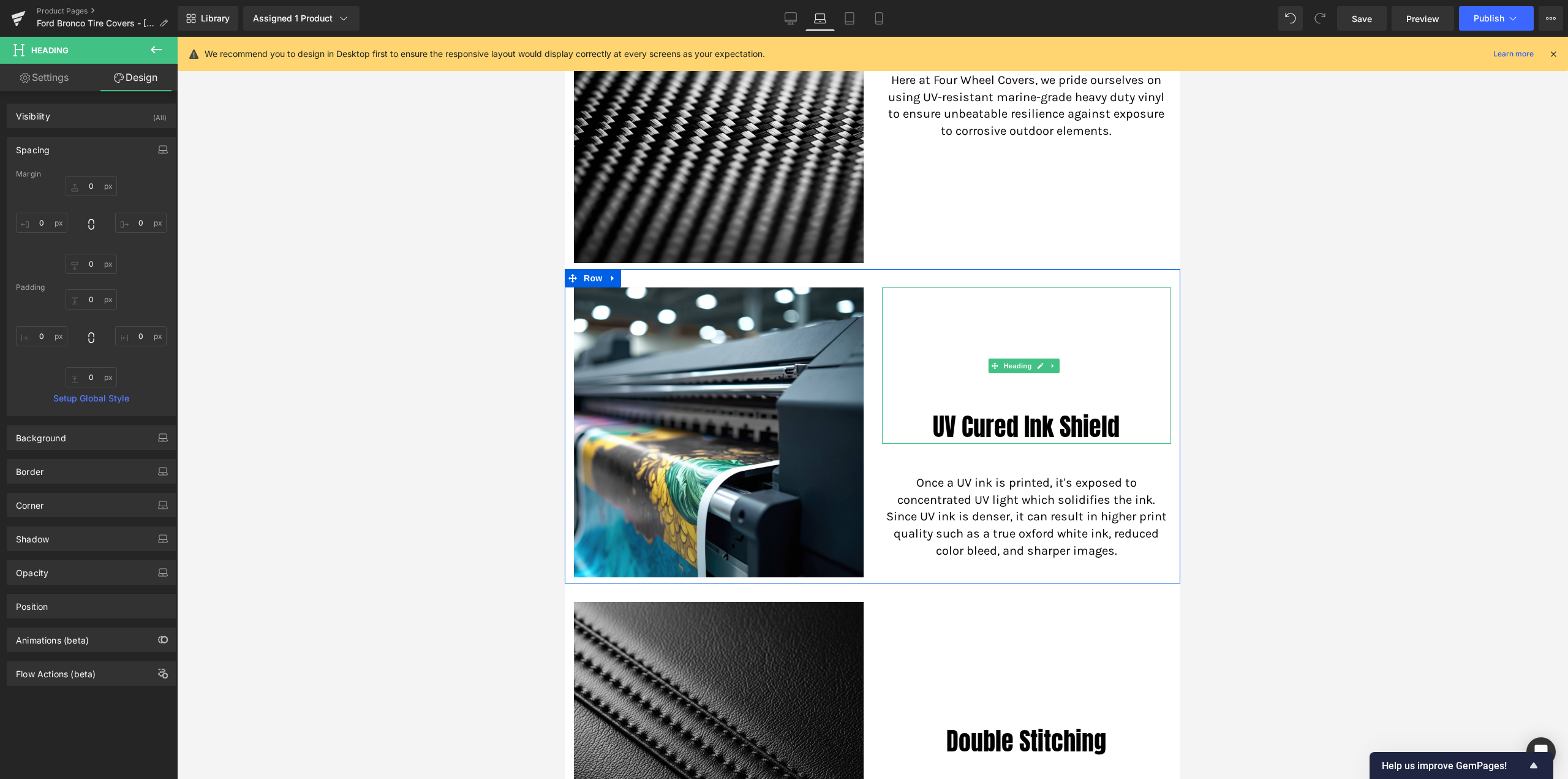
click at [1007, 359] on span "Heading" at bounding box center [1018, 366] width 33 height 15
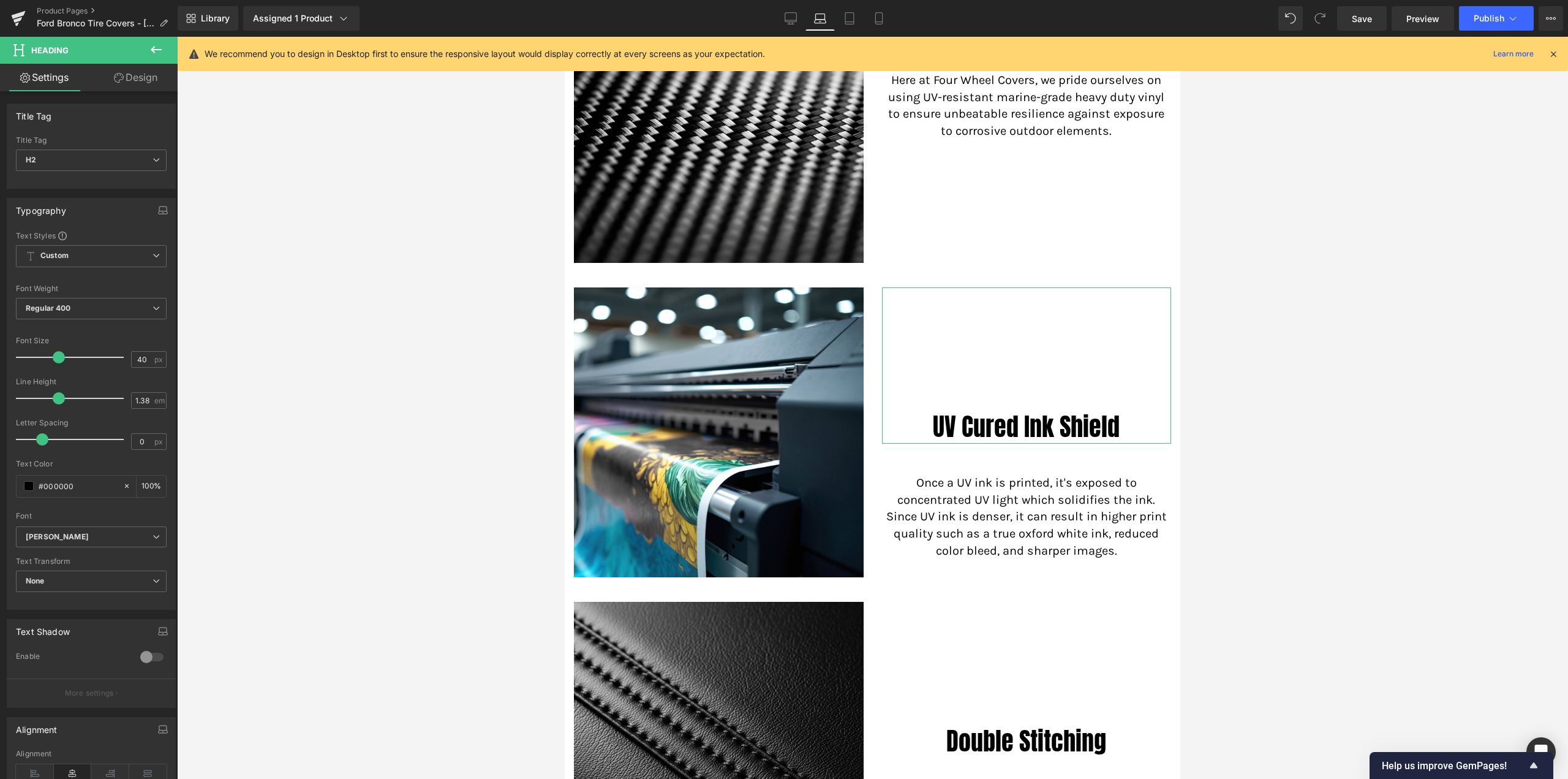
click at [138, 81] on link "Design" at bounding box center [135, 77] width 89 height 28
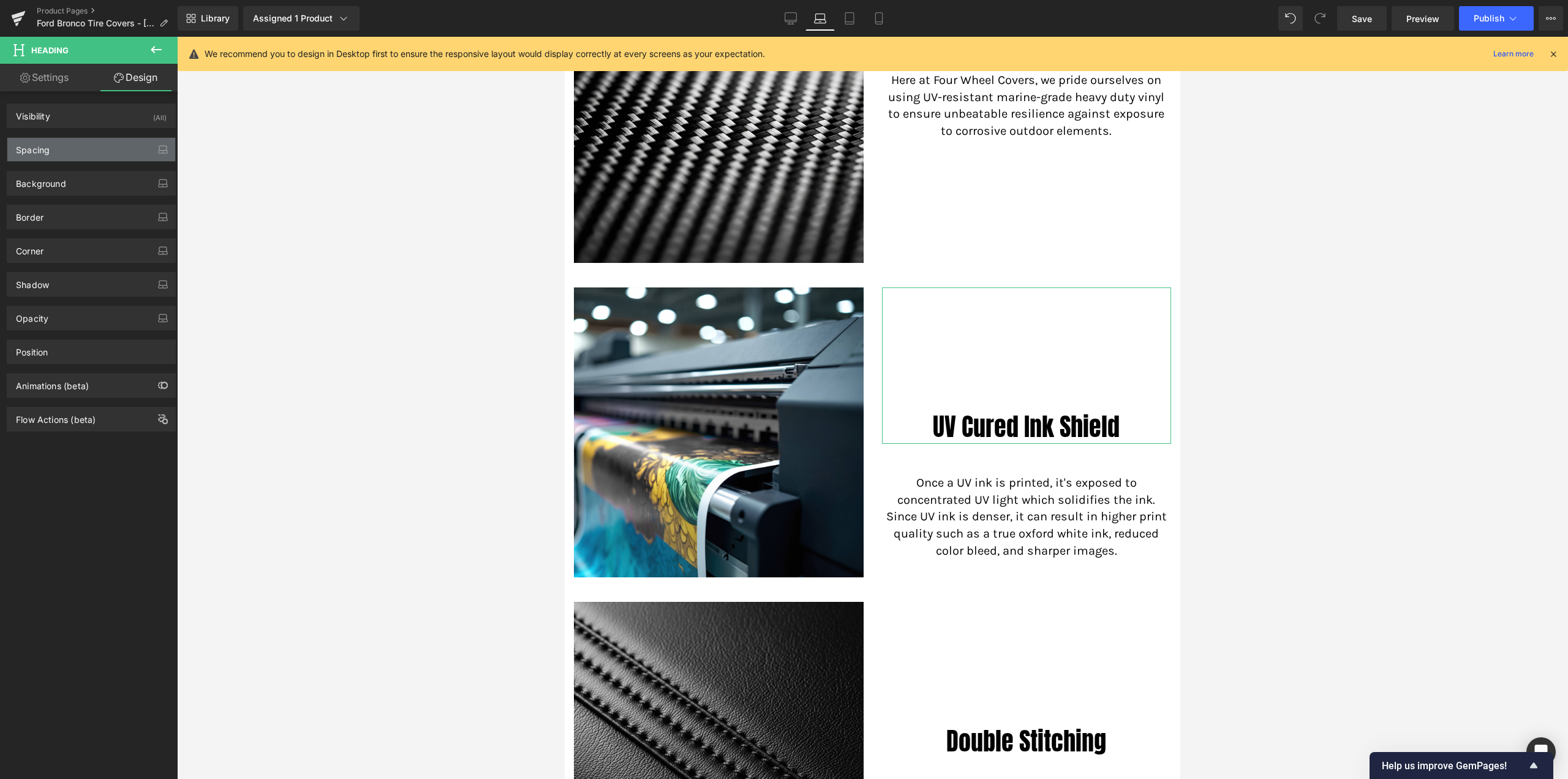
click at [50, 148] on div "Spacing" at bounding box center [91, 149] width 168 height 23
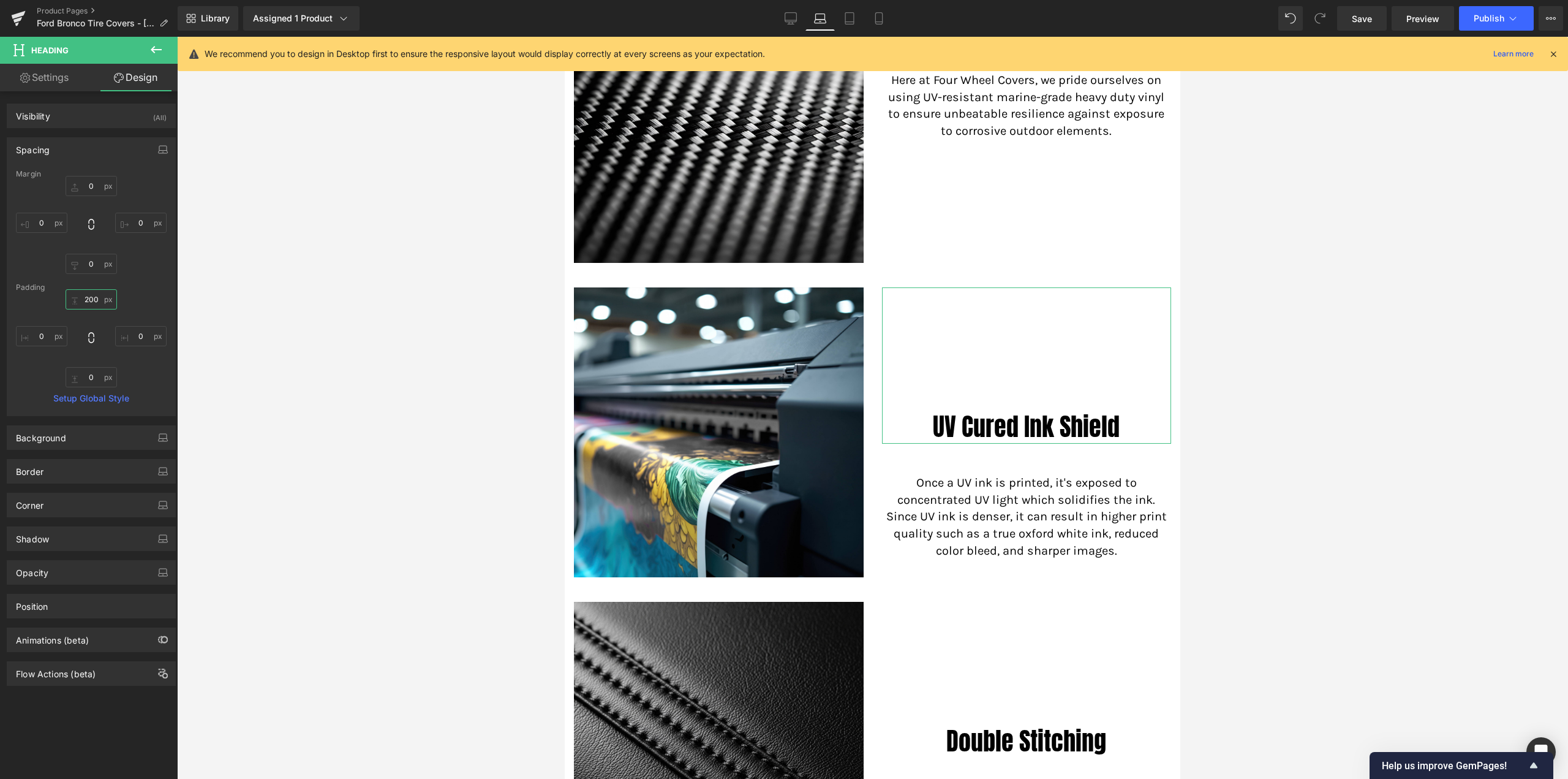
click at [89, 298] on input "200" at bounding box center [91, 299] width 51 height 20
type input "0"
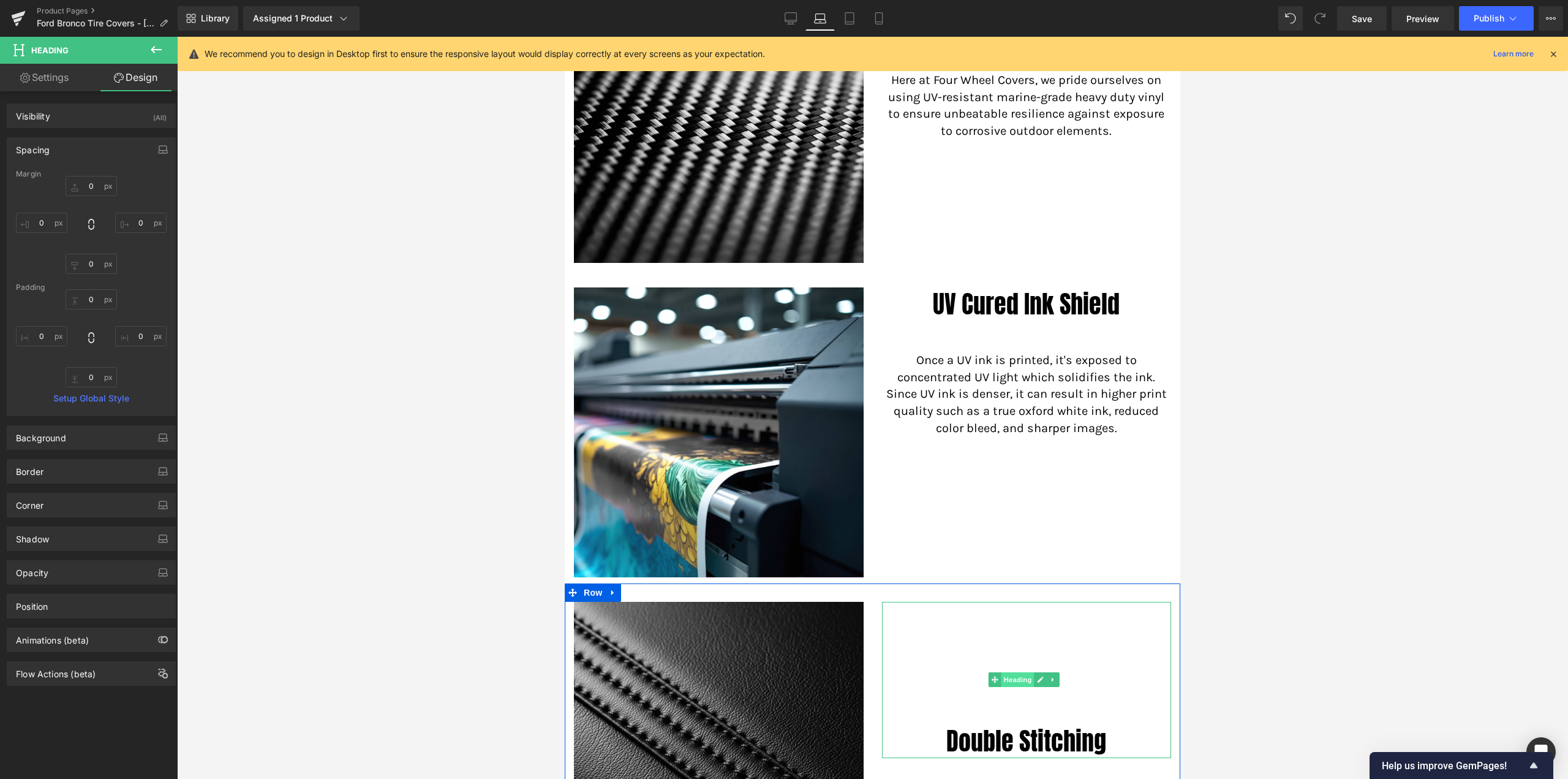
click at [1008, 672] on span "Heading" at bounding box center [1018, 679] width 33 height 15
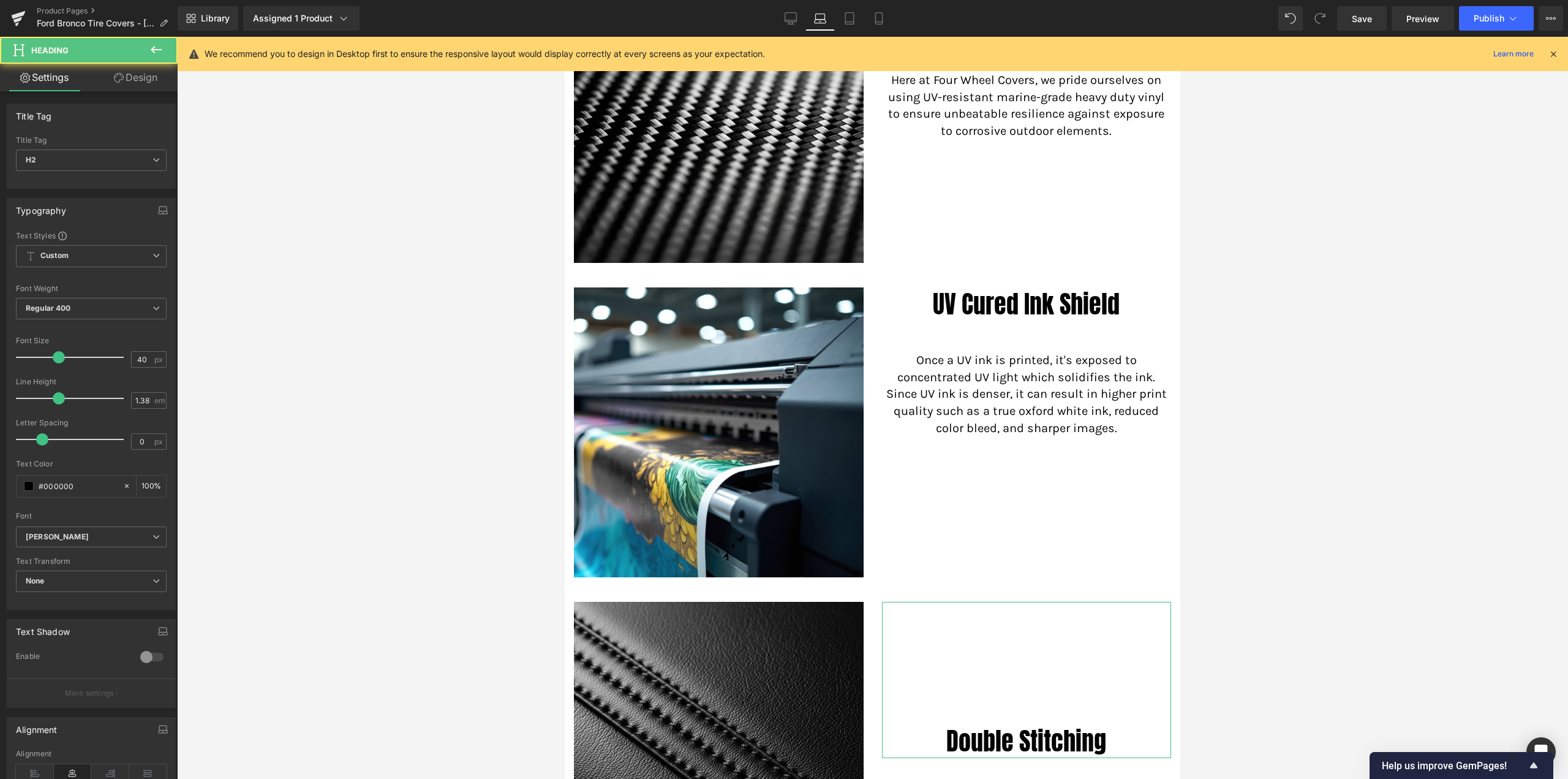
click at [134, 78] on link "Design" at bounding box center [135, 77] width 89 height 28
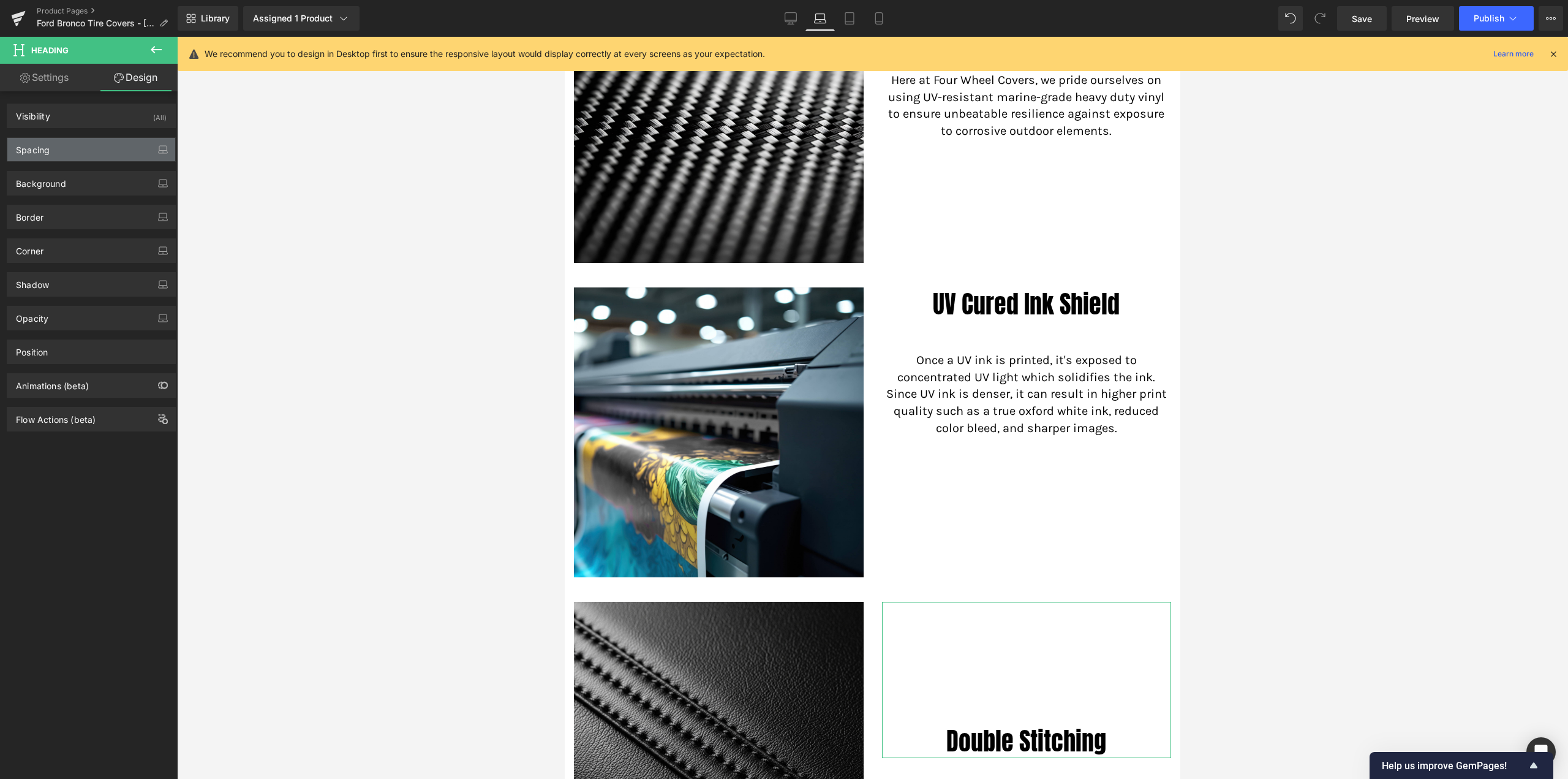
click at [70, 150] on div "Spacing" at bounding box center [91, 149] width 168 height 23
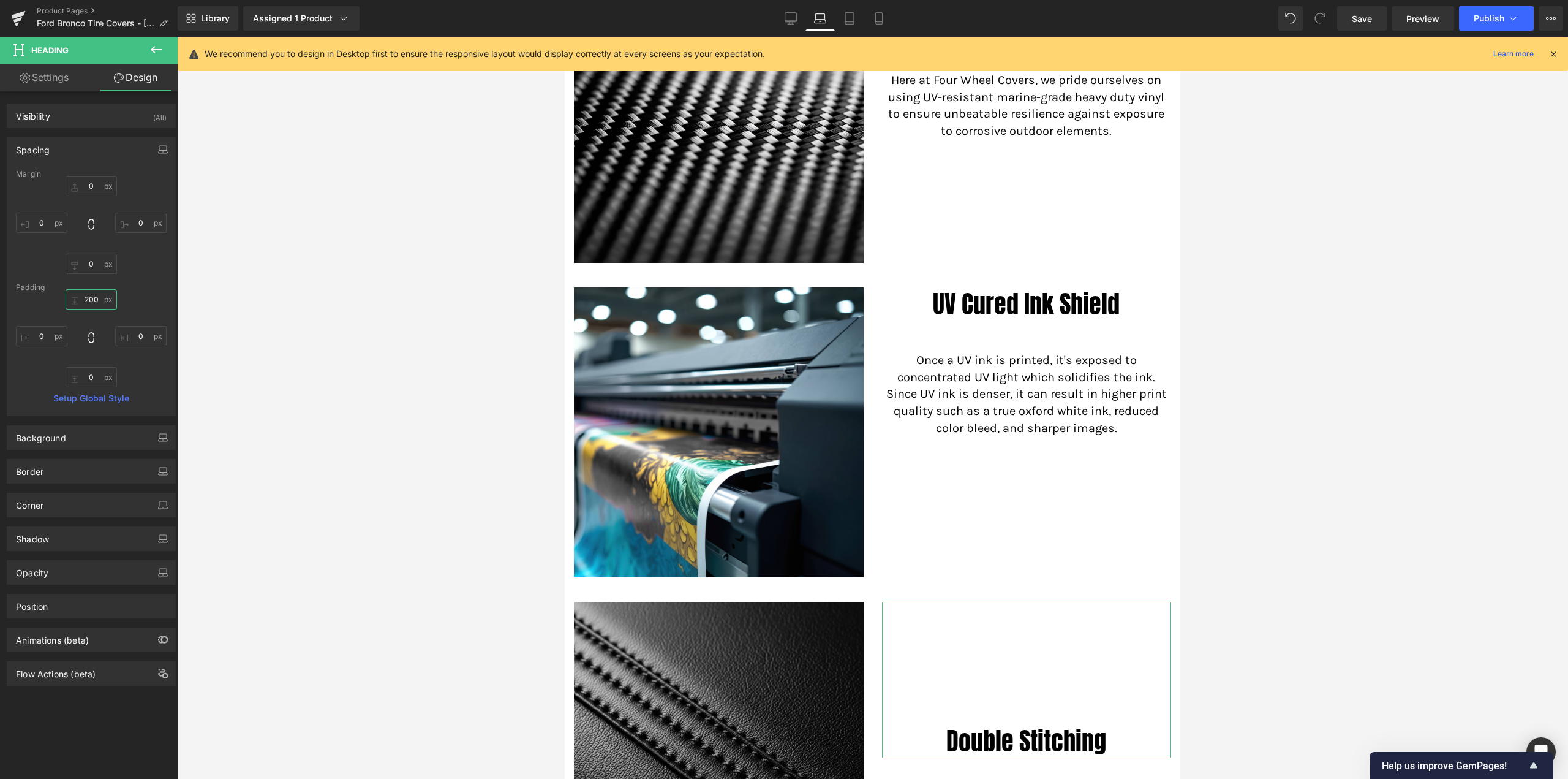
click at [87, 300] on input "200" at bounding box center [91, 299] width 51 height 20
type input "0"
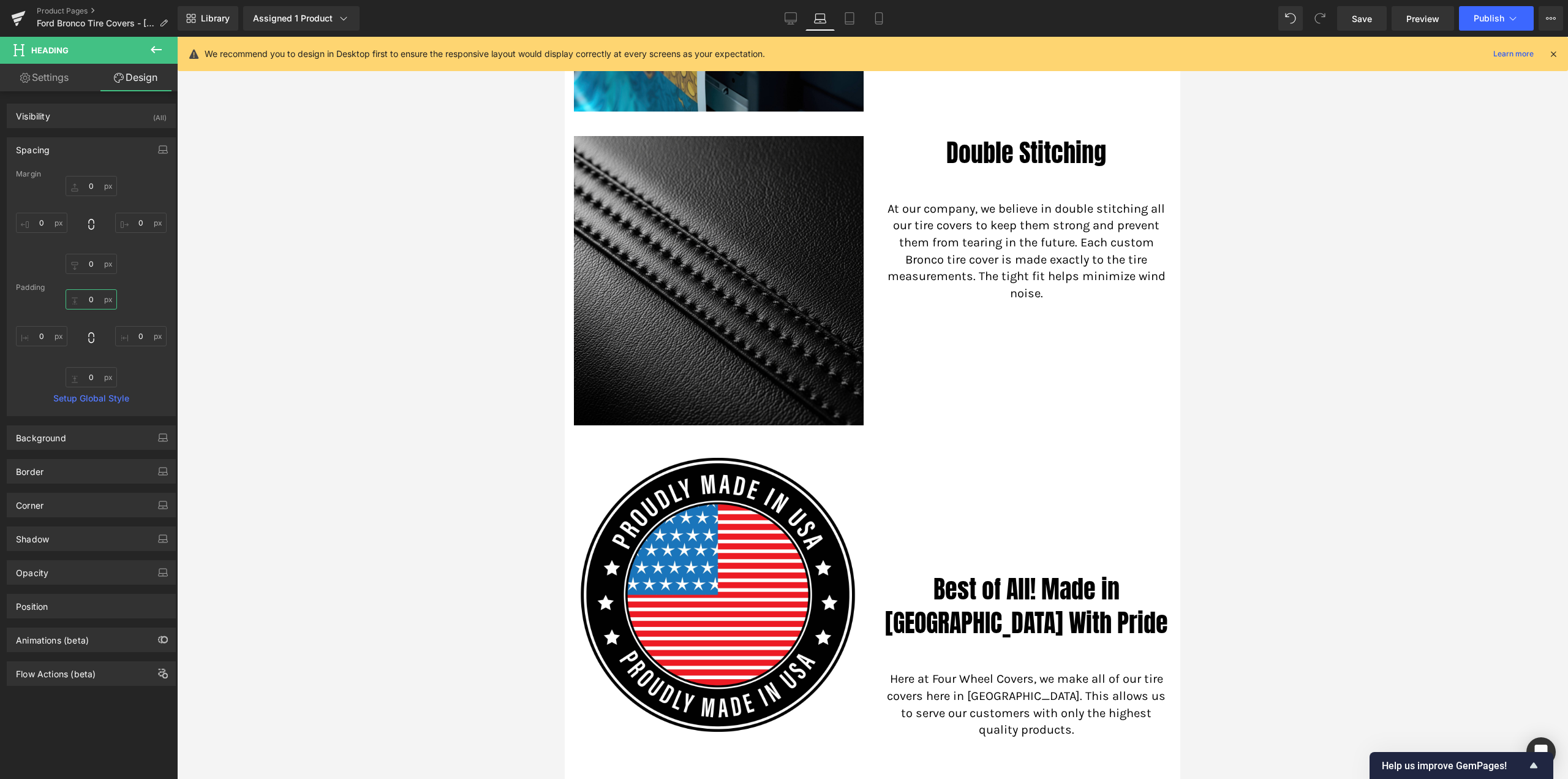
scroll to position [1716, 0]
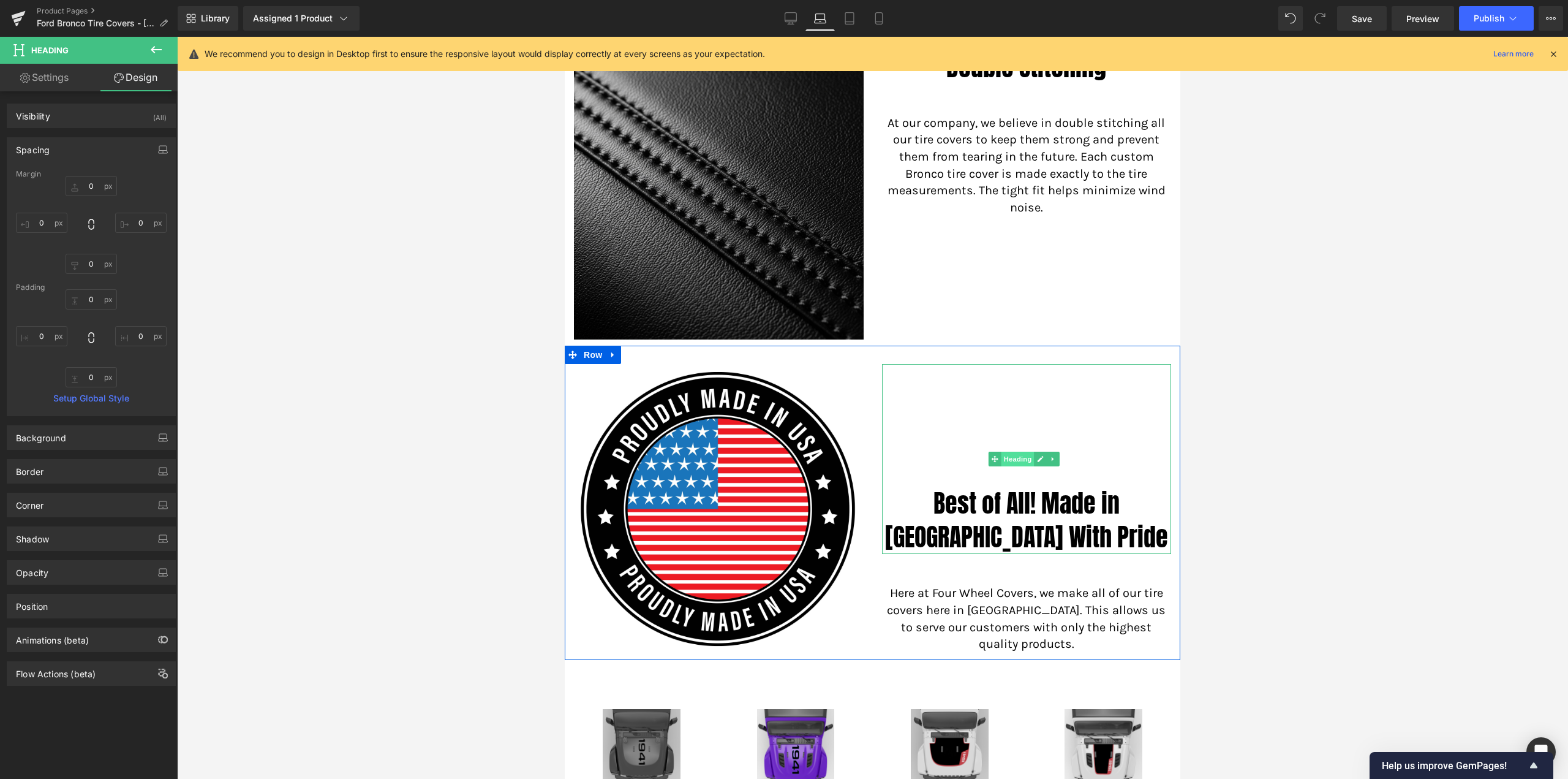
click at [1015, 451] on span "Heading" at bounding box center [1018, 459] width 33 height 15
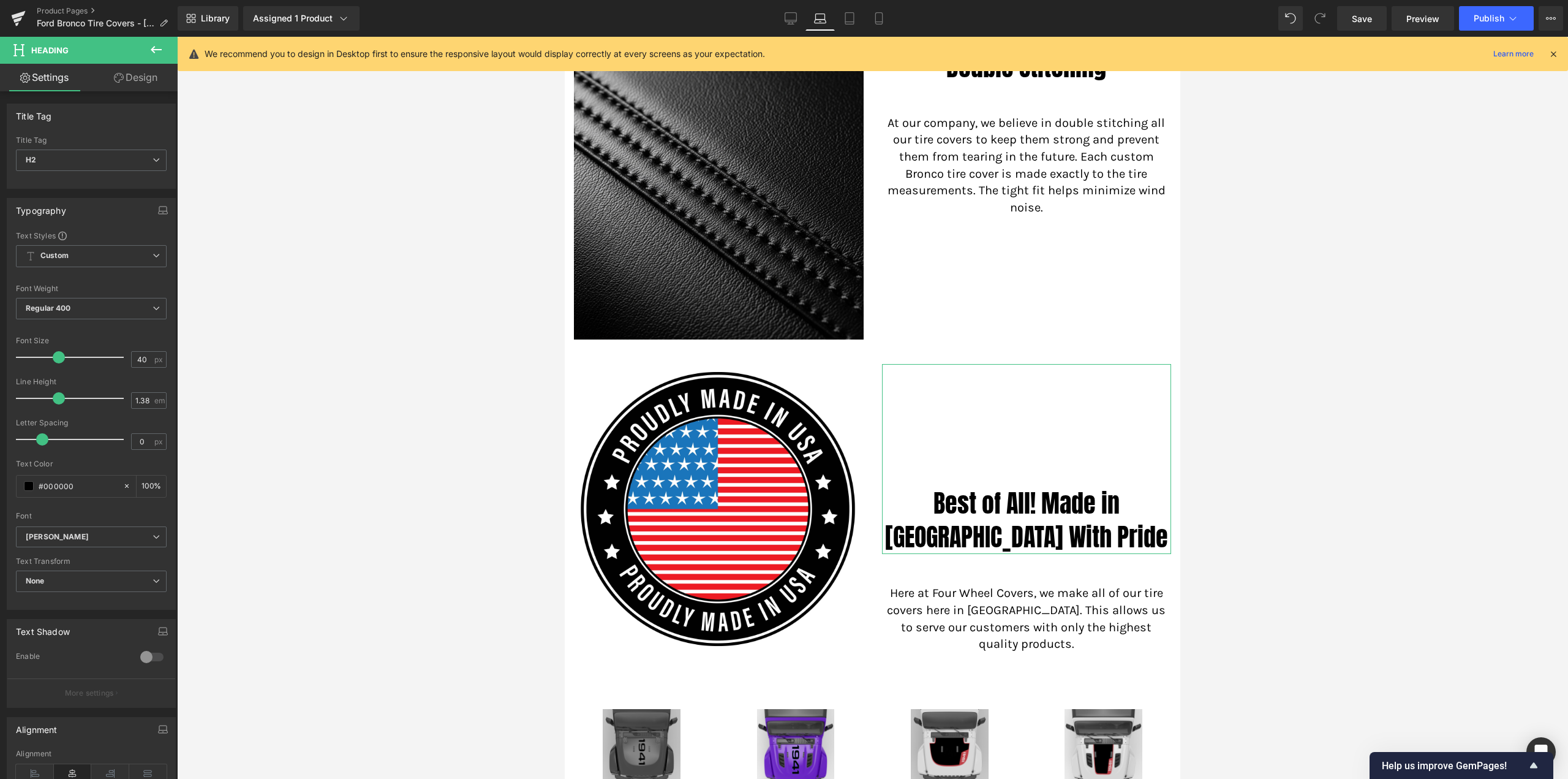
click at [142, 83] on link "Design" at bounding box center [135, 77] width 89 height 28
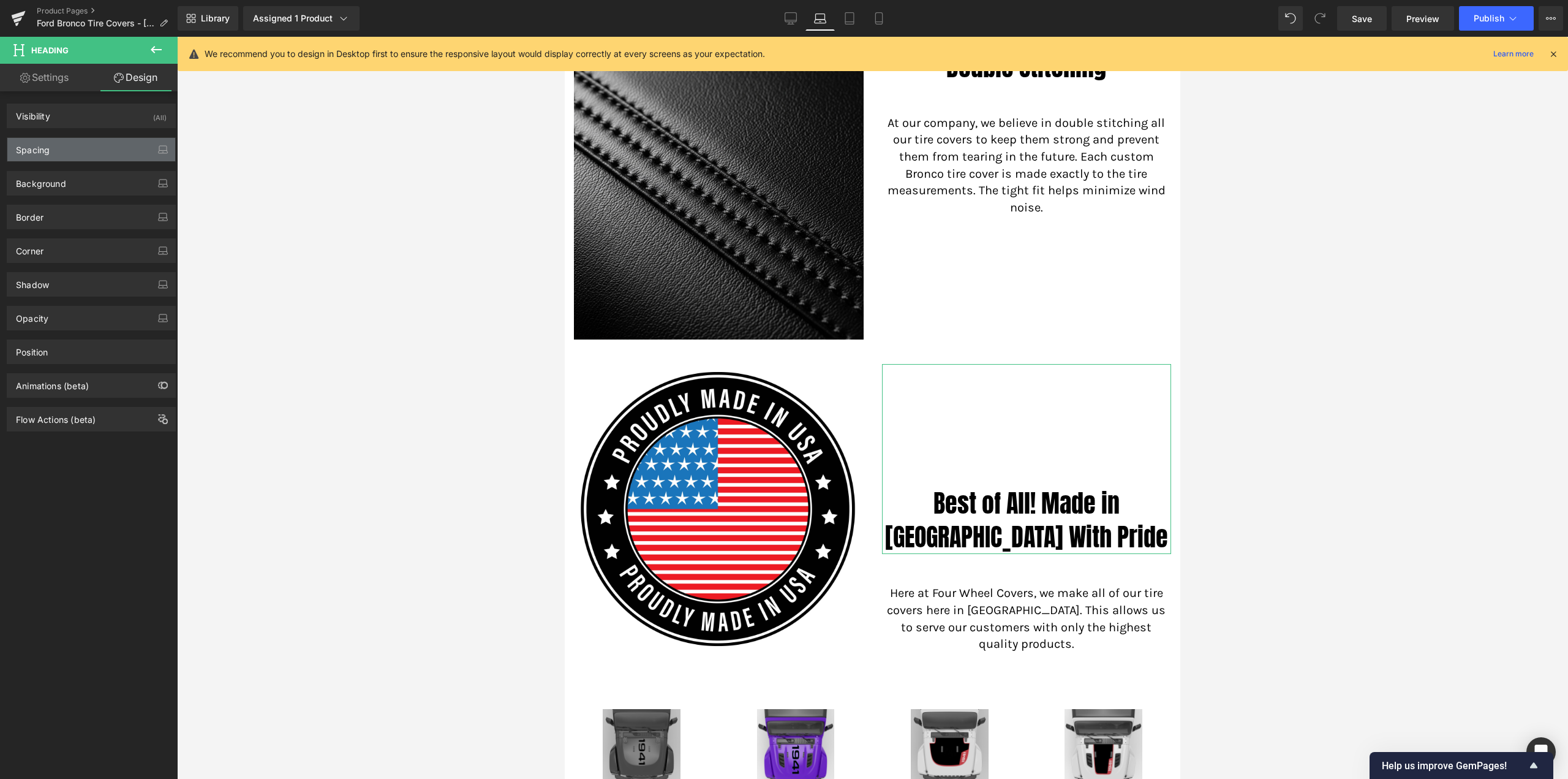
click at [71, 145] on div "Spacing" at bounding box center [91, 149] width 168 height 23
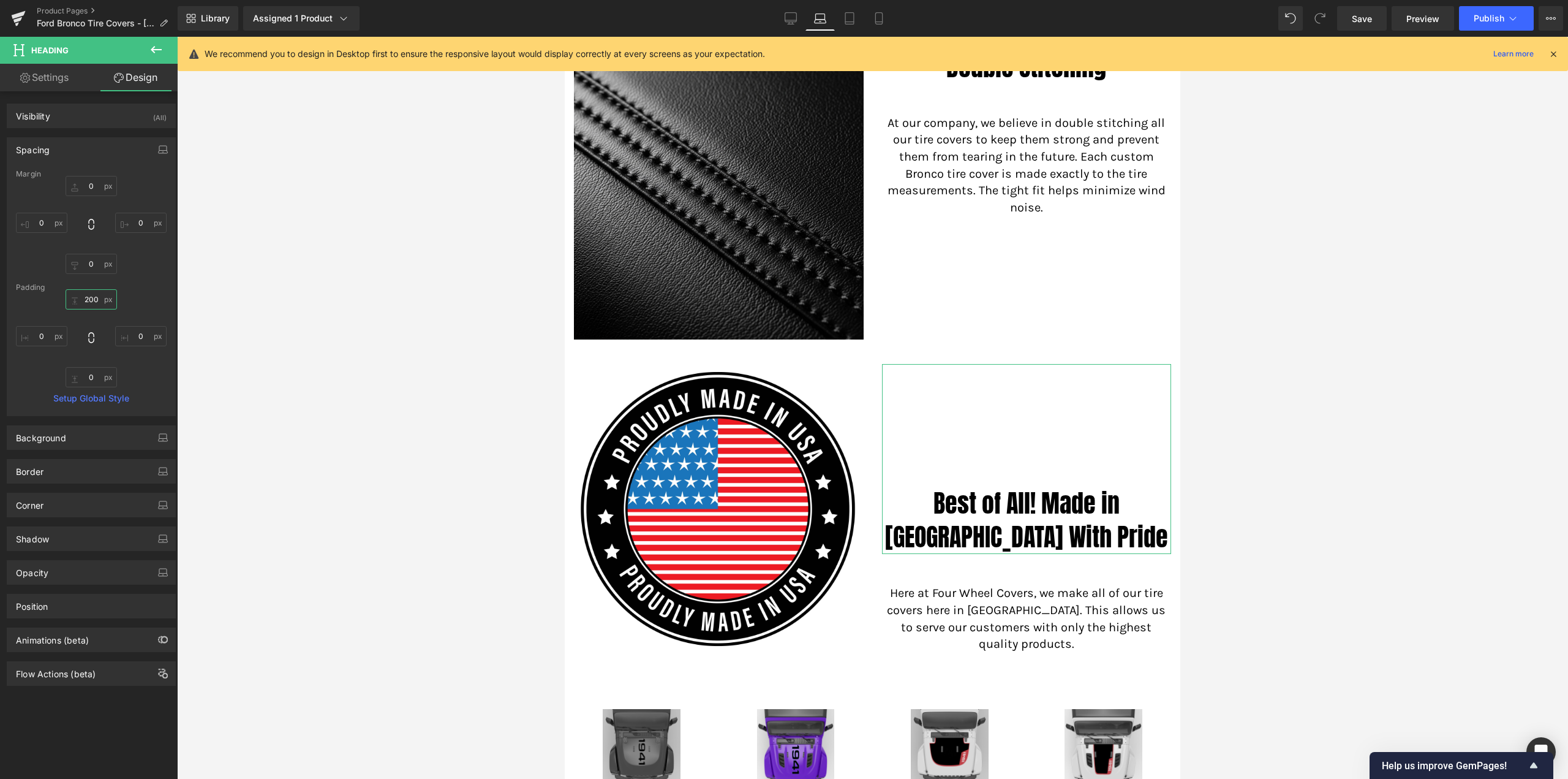
click at [91, 297] on input "200" at bounding box center [91, 299] width 51 height 20
type input "0"
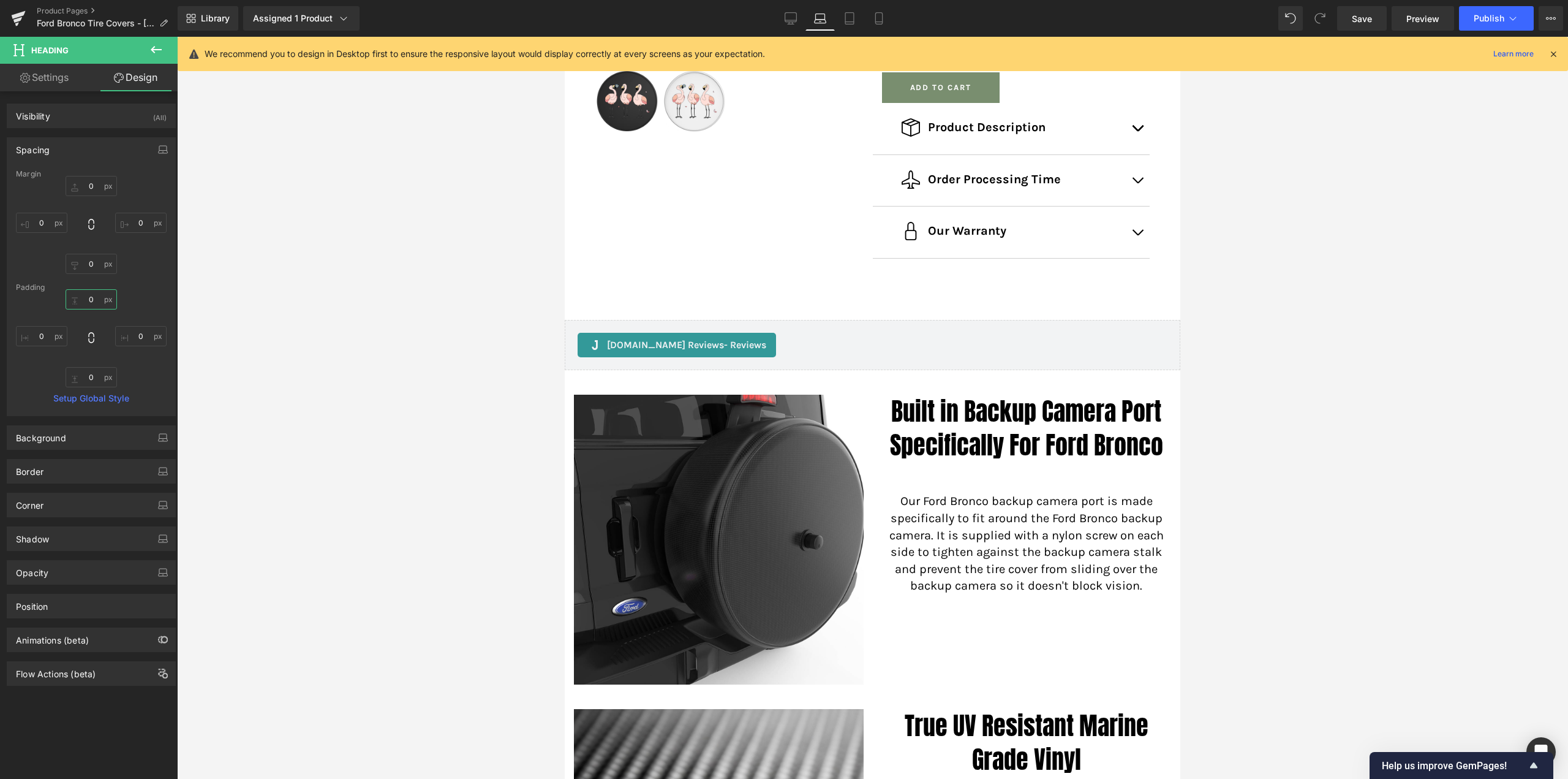
scroll to position [674, 0]
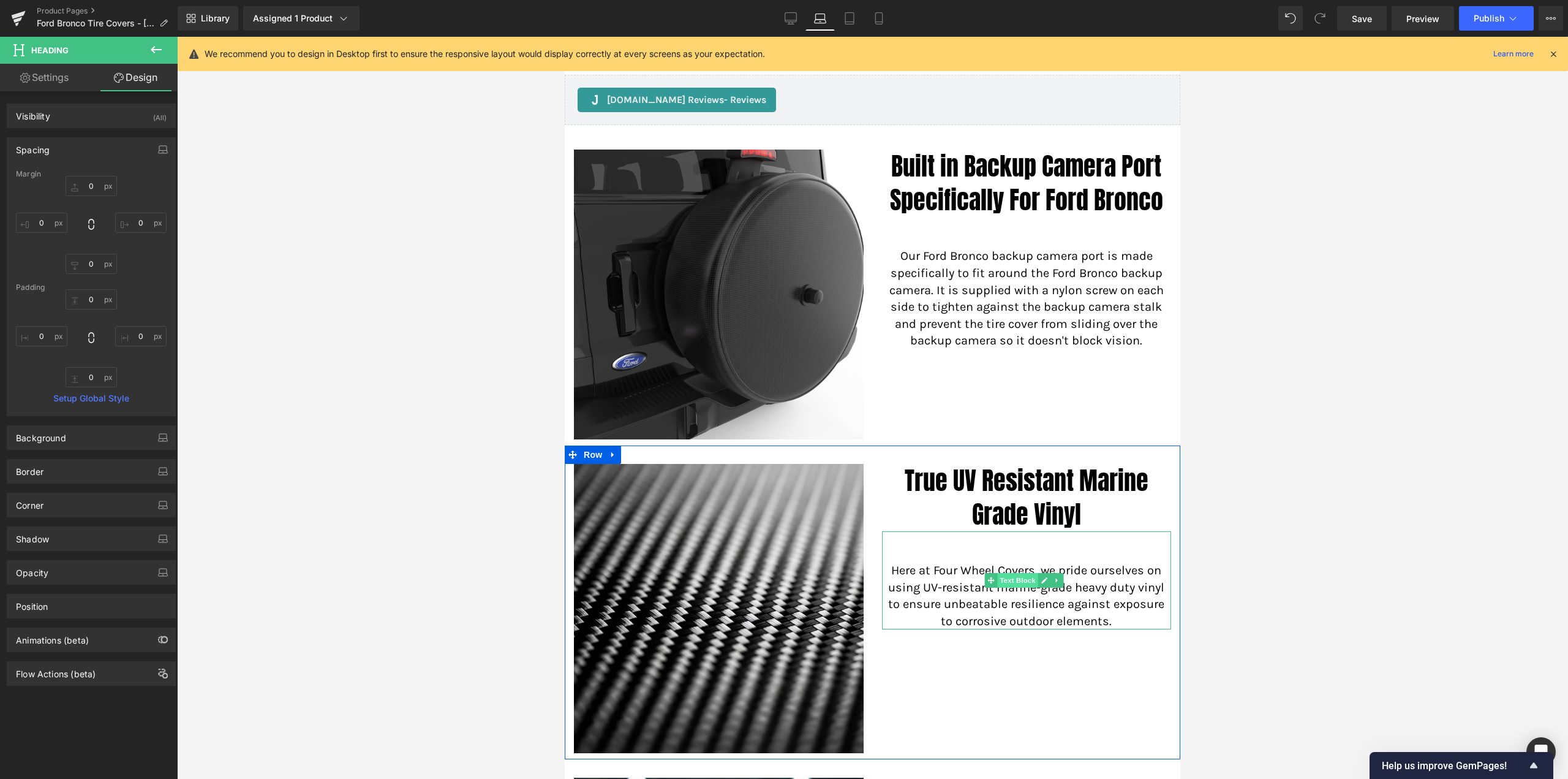
click at [1008, 573] on span "Text Block" at bounding box center [1018, 580] width 40 height 15
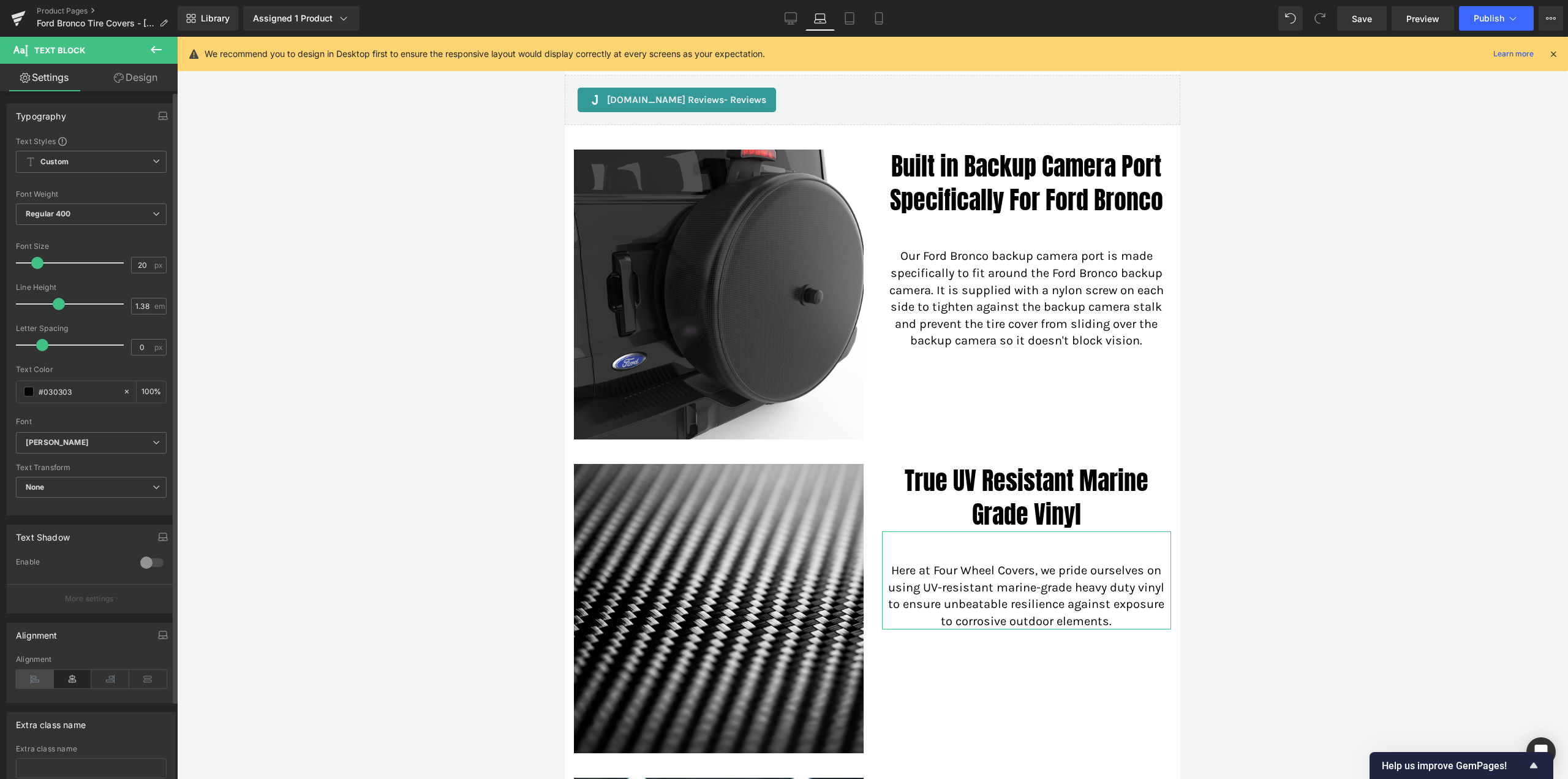
click at [32, 680] on icon at bounding box center [34, 679] width 38 height 18
click at [1015, 495] on span "Heading" at bounding box center [1018, 498] width 33 height 15
click at [32, 766] on icon at bounding box center [34, 773] width 38 height 18
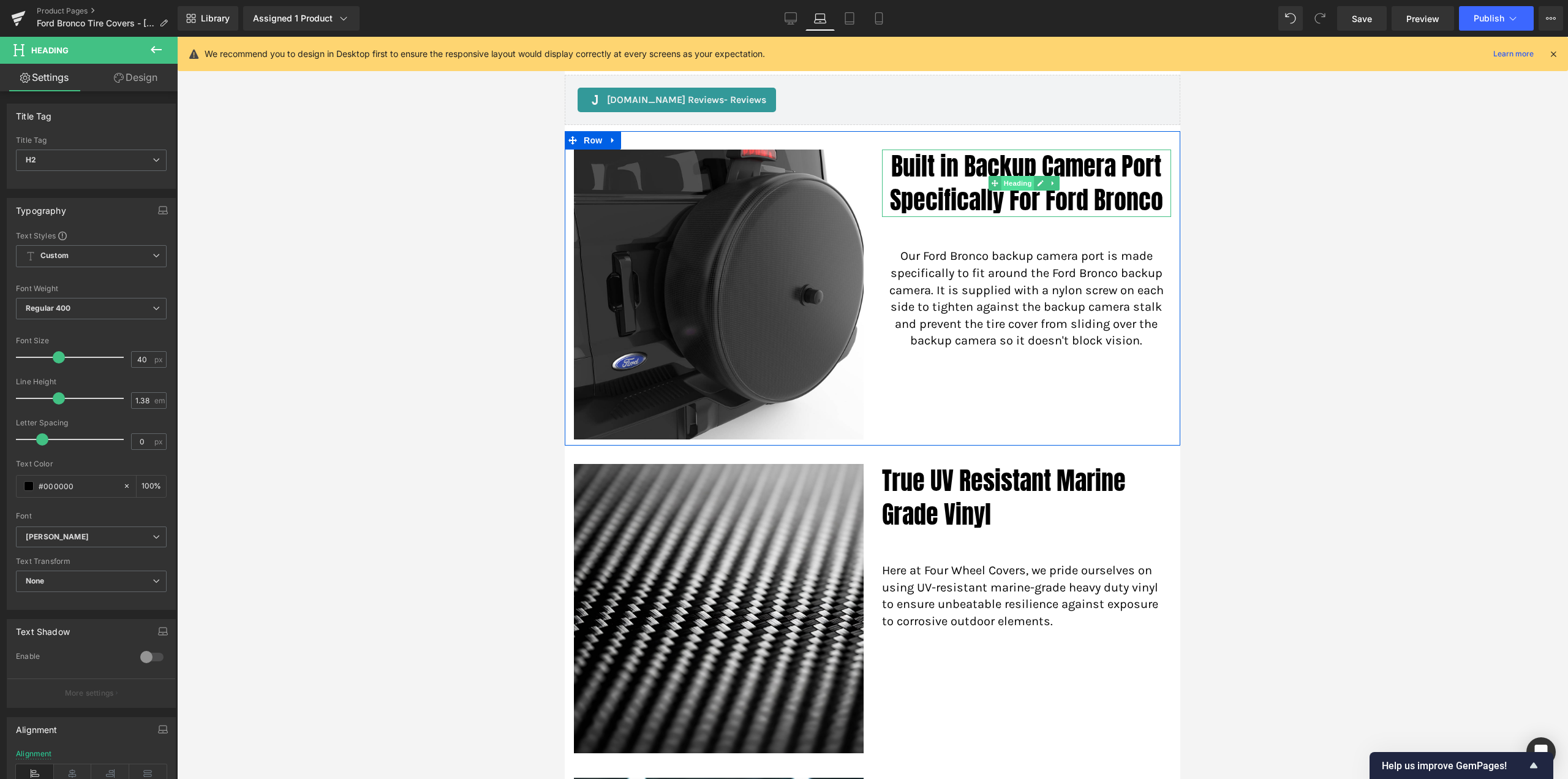
click at [1013, 183] on span "Heading" at bounding box center [1018, 184] width 33 height 15
click at [22, 766] on icon at bounding box center [34, 773] width 38 height 18
click at [1019, 279] on span "Text Block" at bounding box center [1018, 283] width 40 height 15
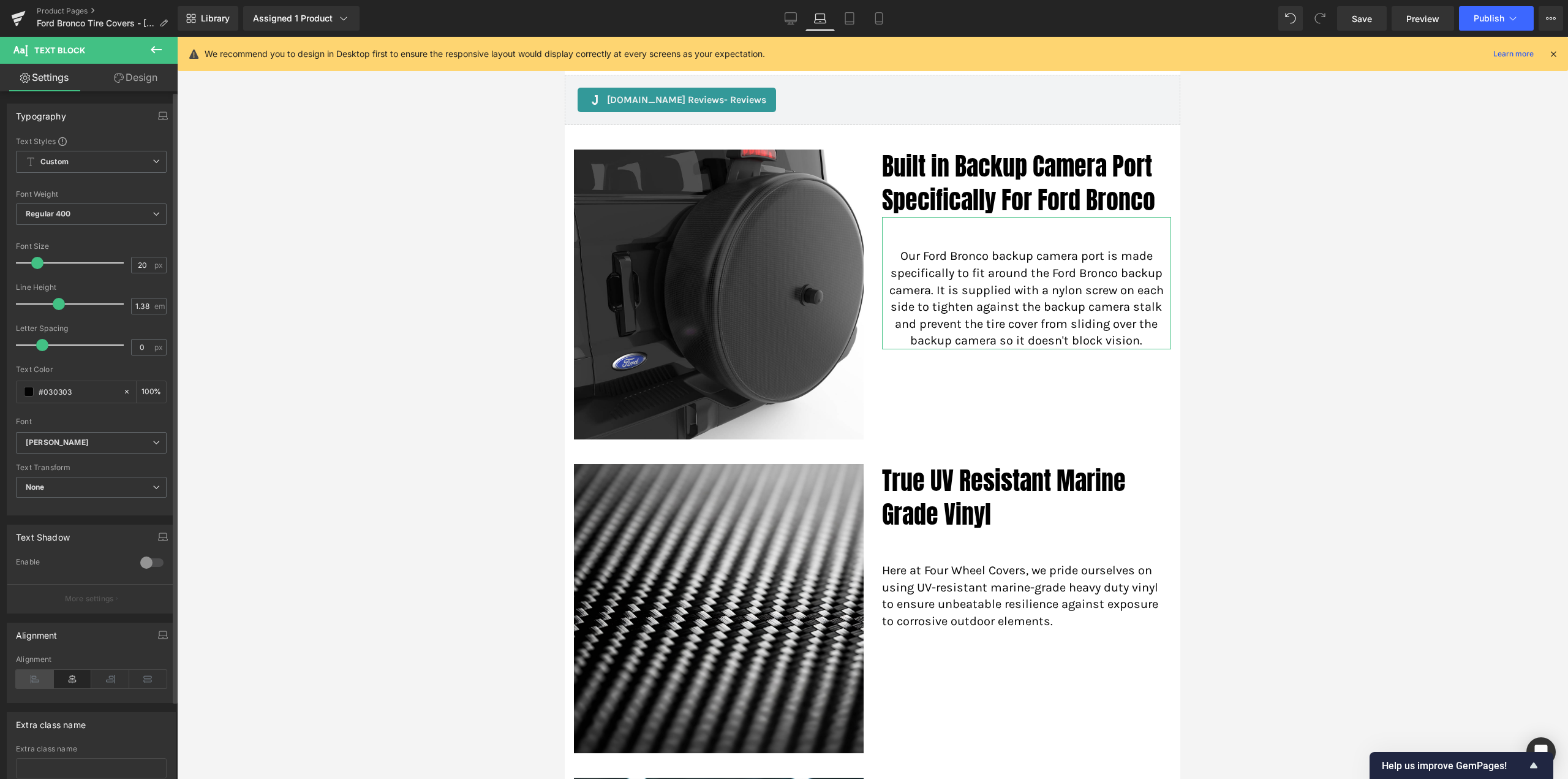
click at [37, 670] on icon at bounding box center [34, 679] width 38 height 18
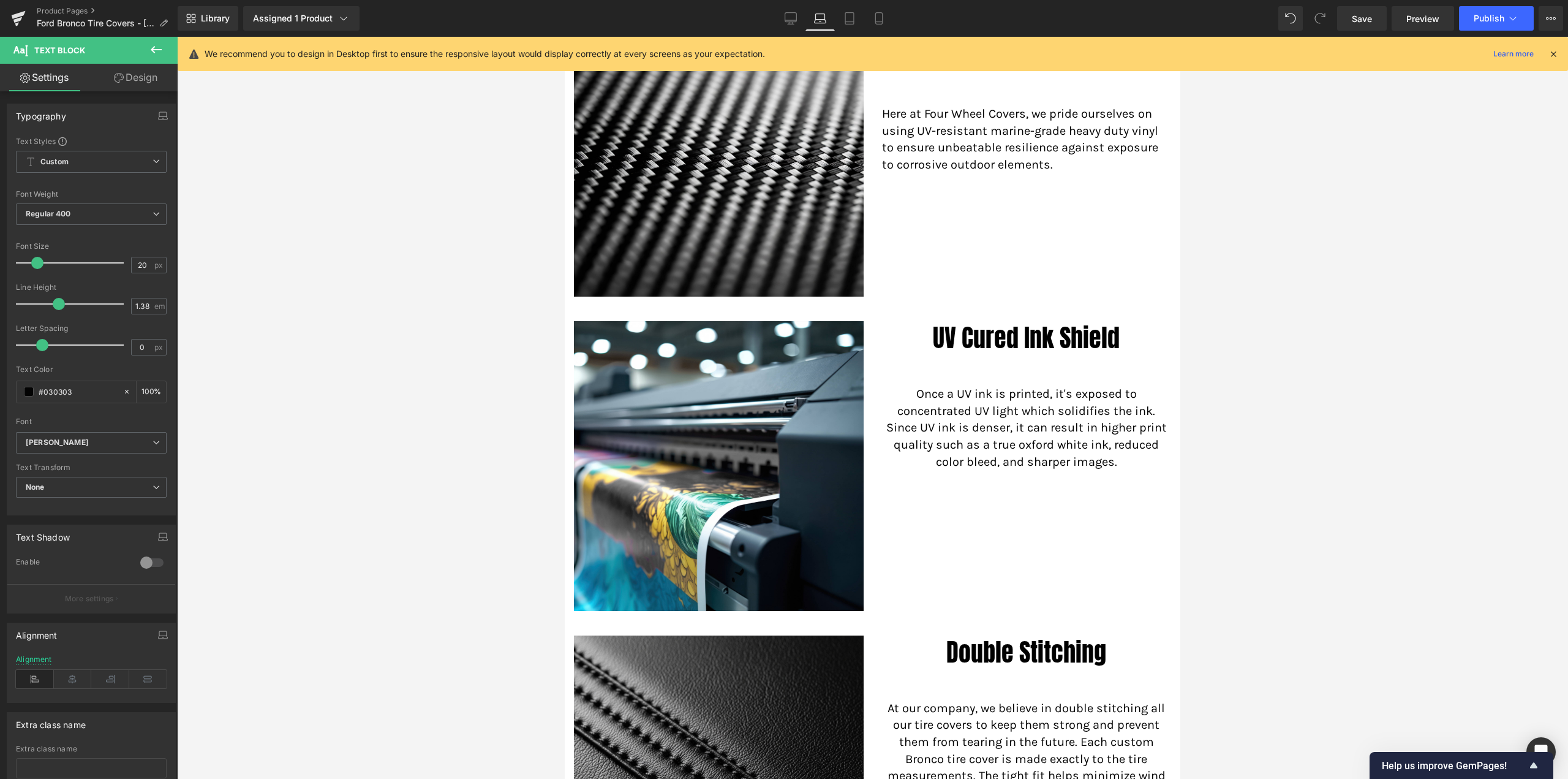
scroll to position [1225, 0]
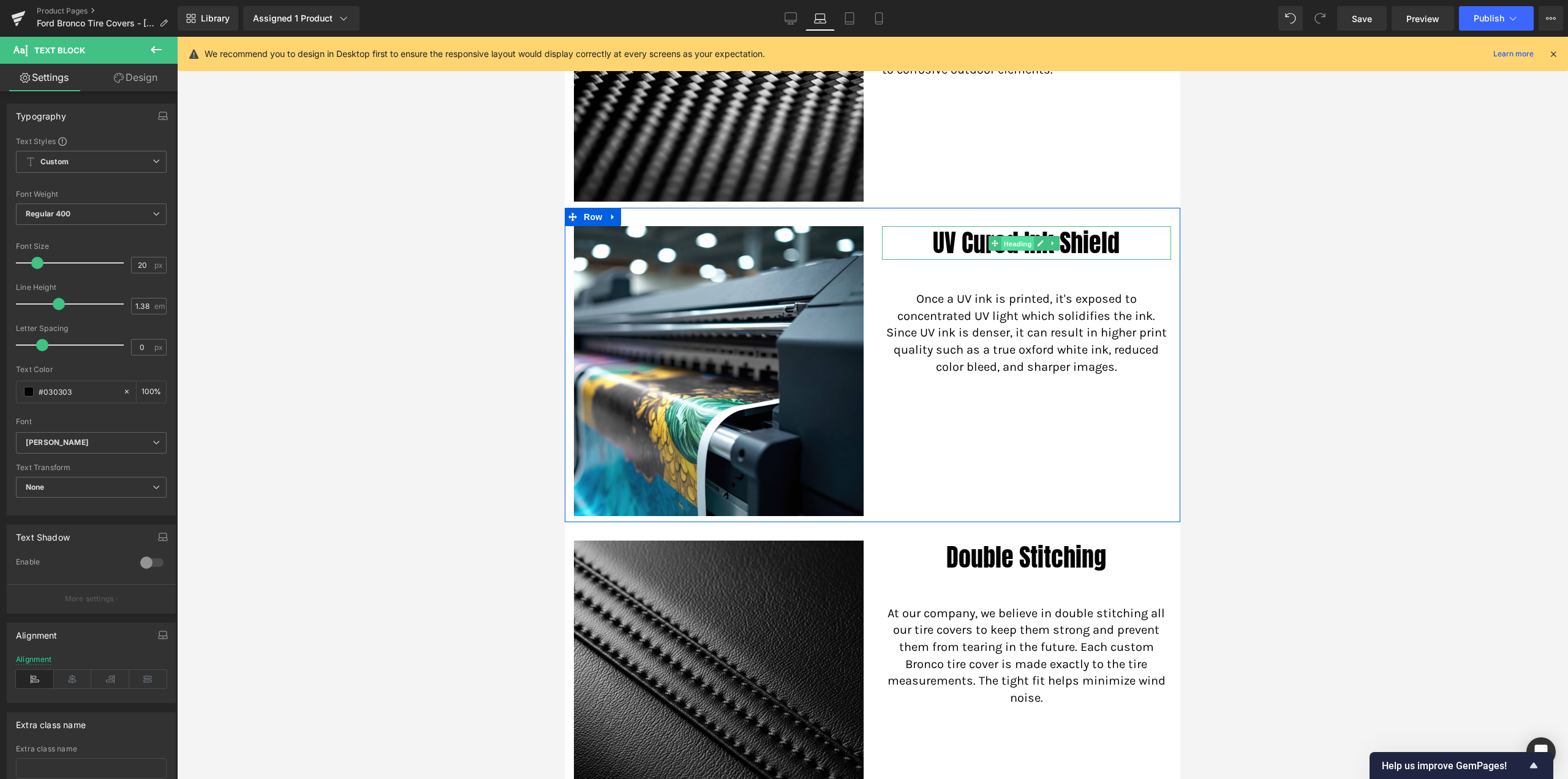
drag, startPoint x: 1013, startPoint y: 233, endPoint x: 1129, endPoint y: 351, distance: 165.5
click at [1013, 236] on span "Heading" at bounding box center [1018, 243] width 33 height 15
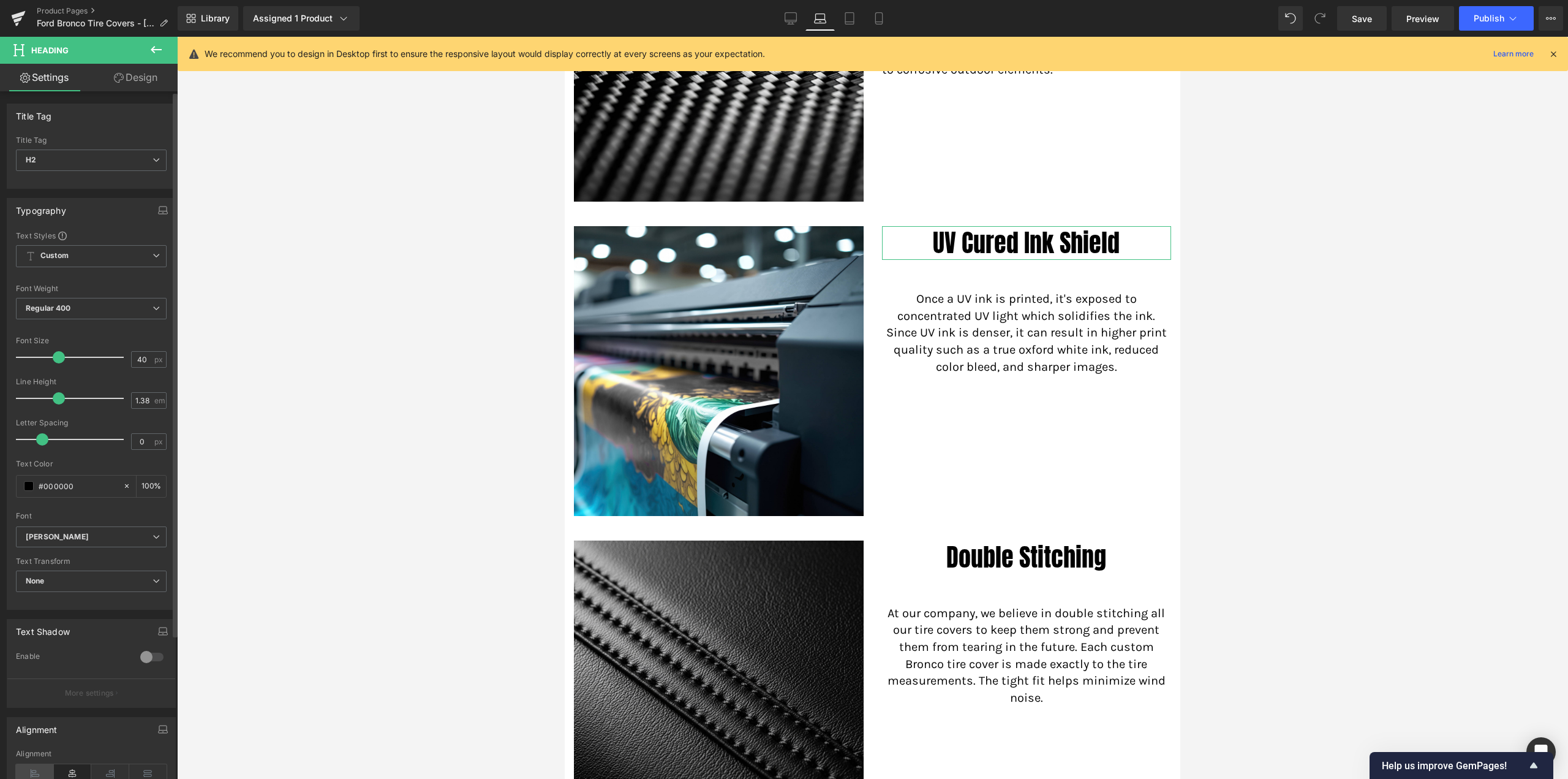
click at [36, 768] on icon at bounding box center [34, 773] width 38 height 18
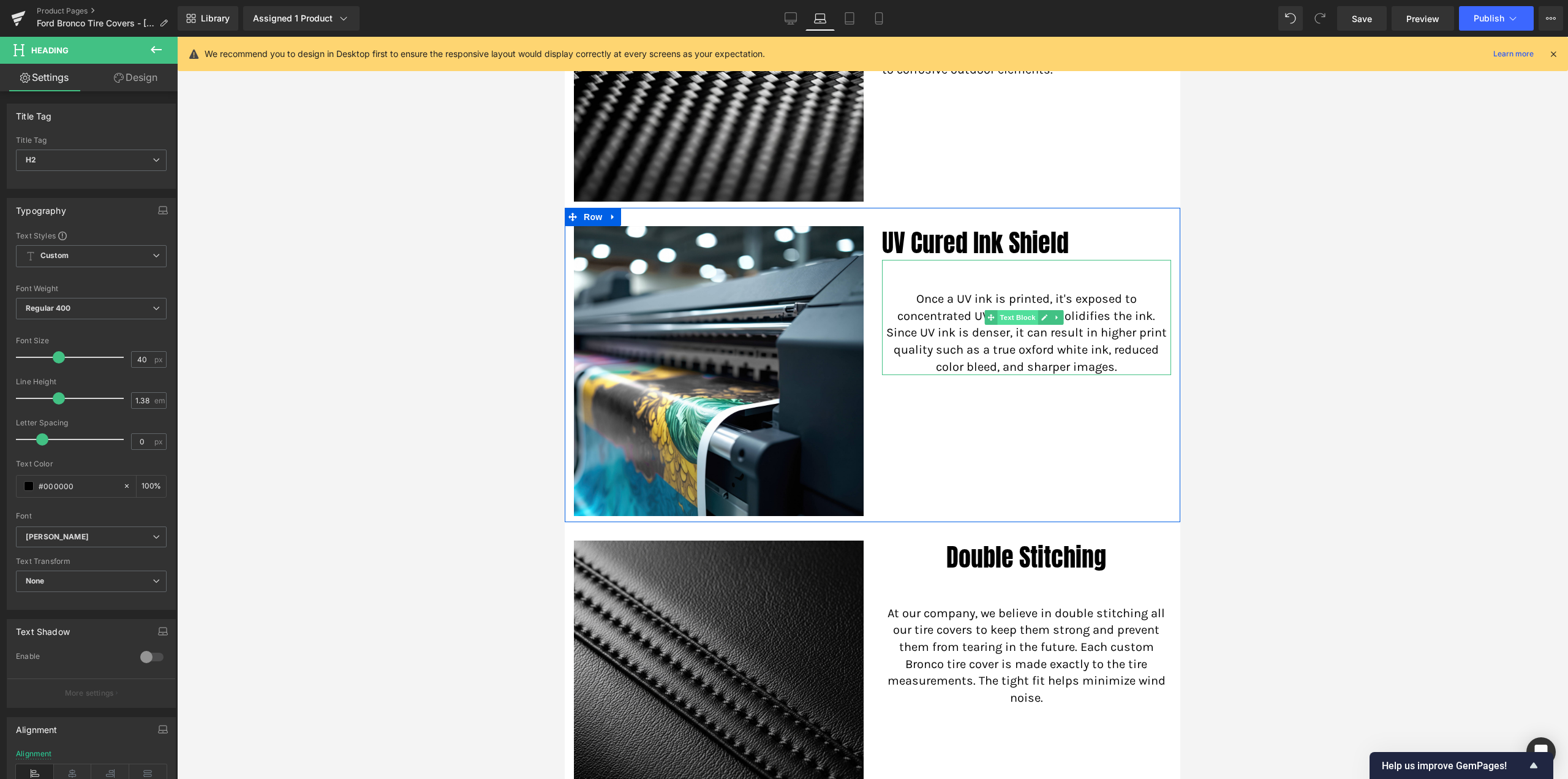
click at [1017, 312] on span "Text Block" at bounding box center [1018, 317] width 40 height 15
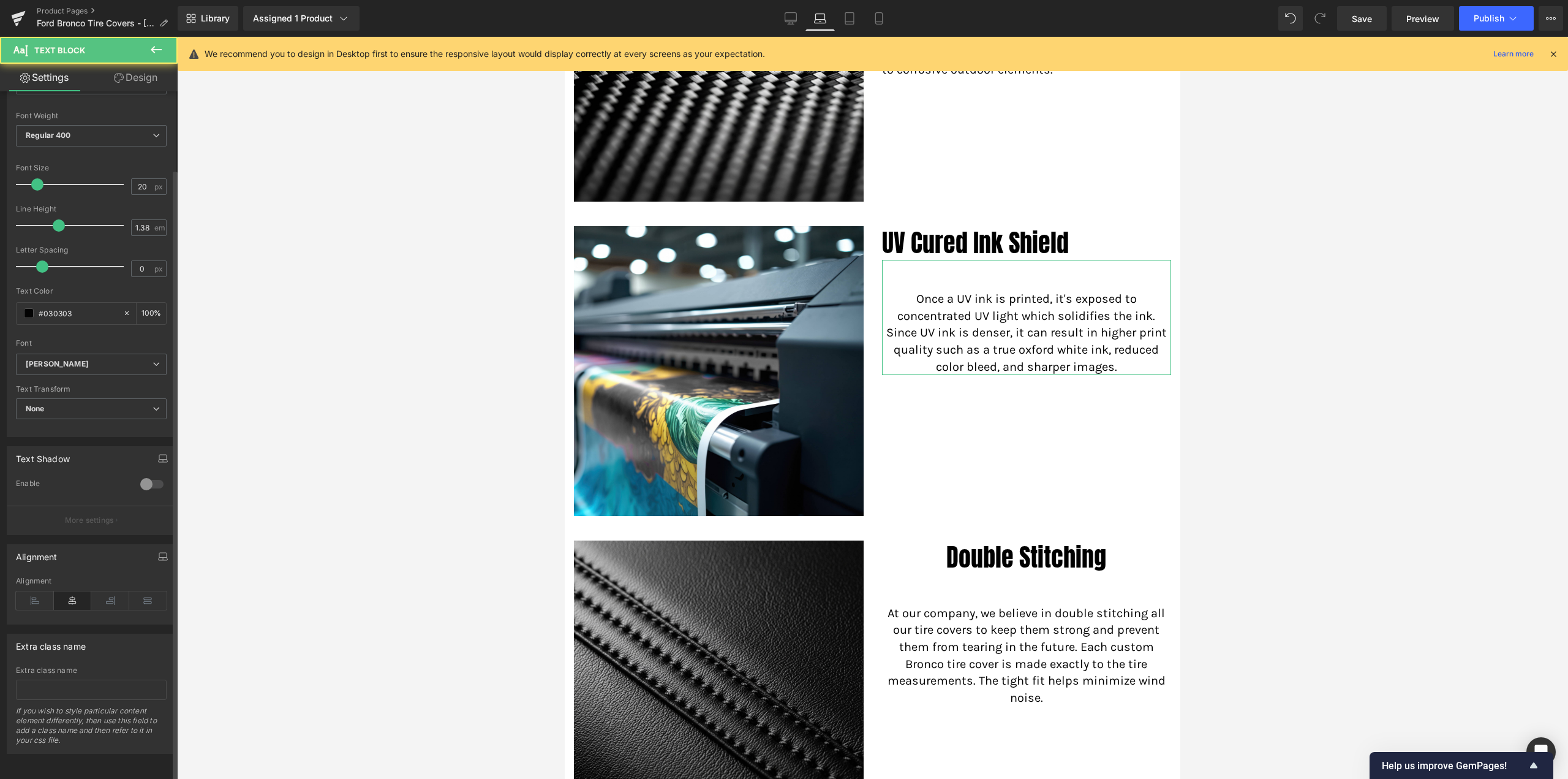
scroll to position [87, 0]
click at [39, 591] on icon at bounding box center [34, 600] width 38 height 18
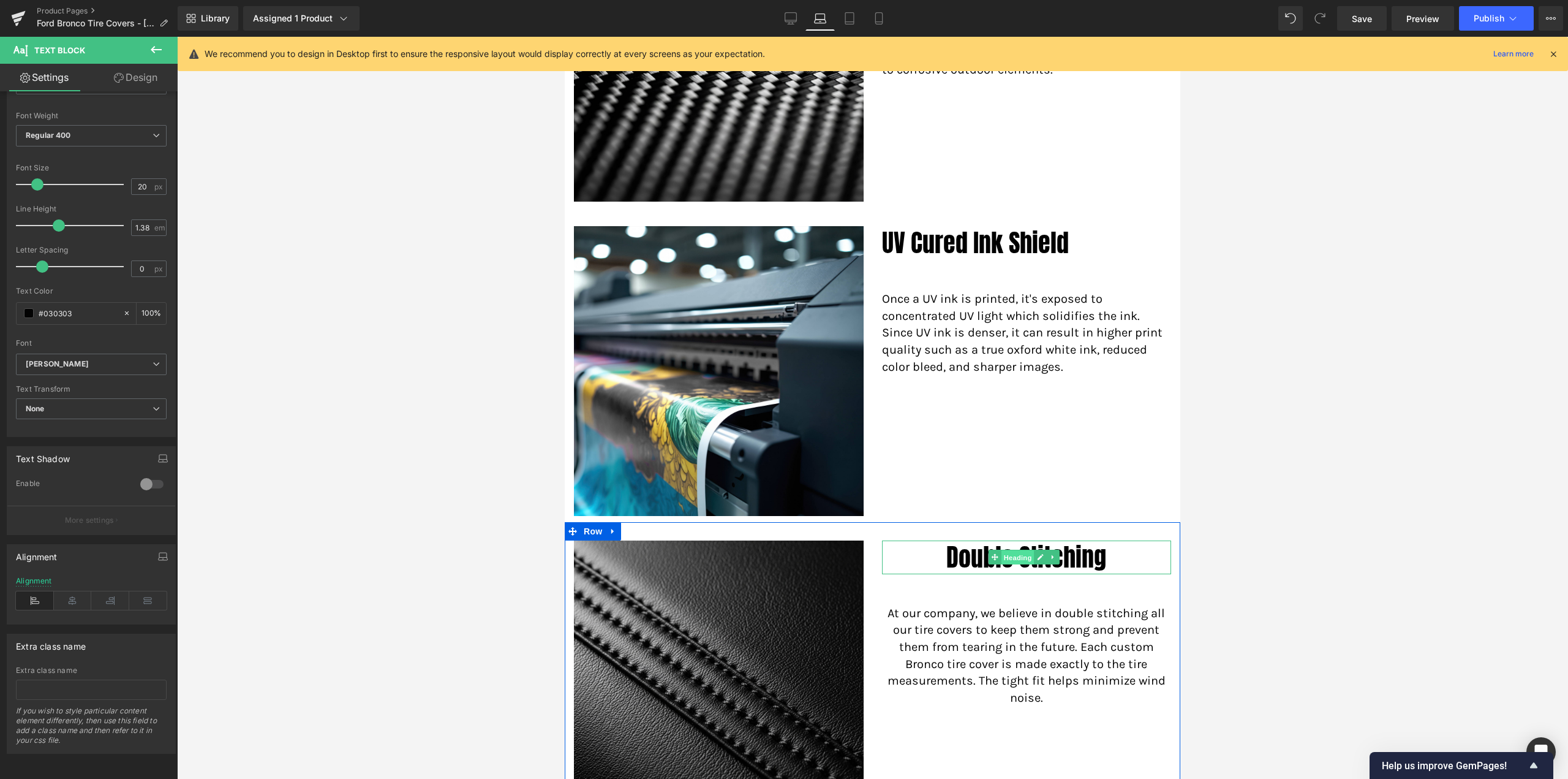
click at [1010, 551] on span "Heading" at bounding box center [1018, 558] width 33 height 15
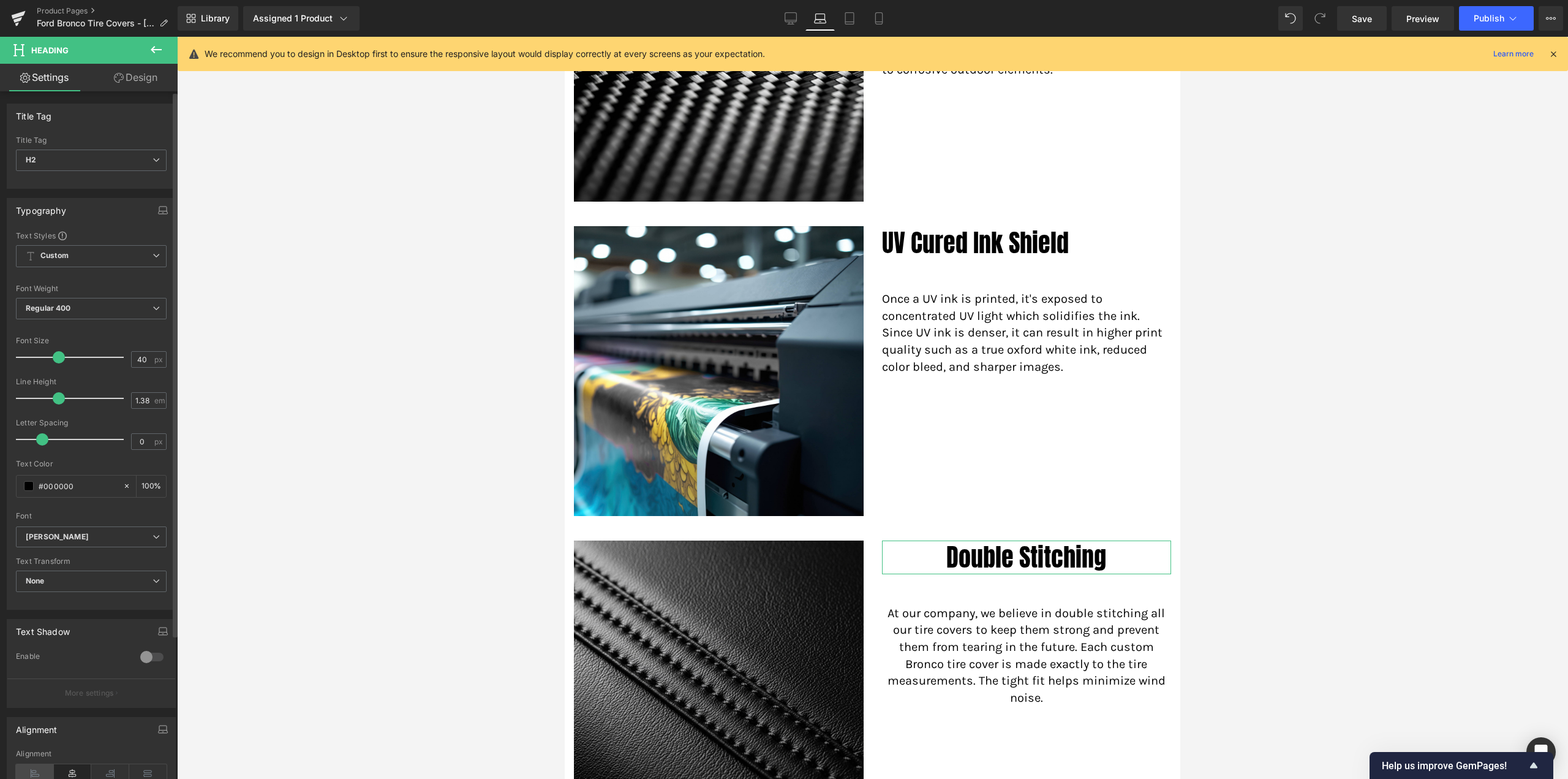
click at [33, 766] on icon at bounding box center [34, 773] width 38 height 18
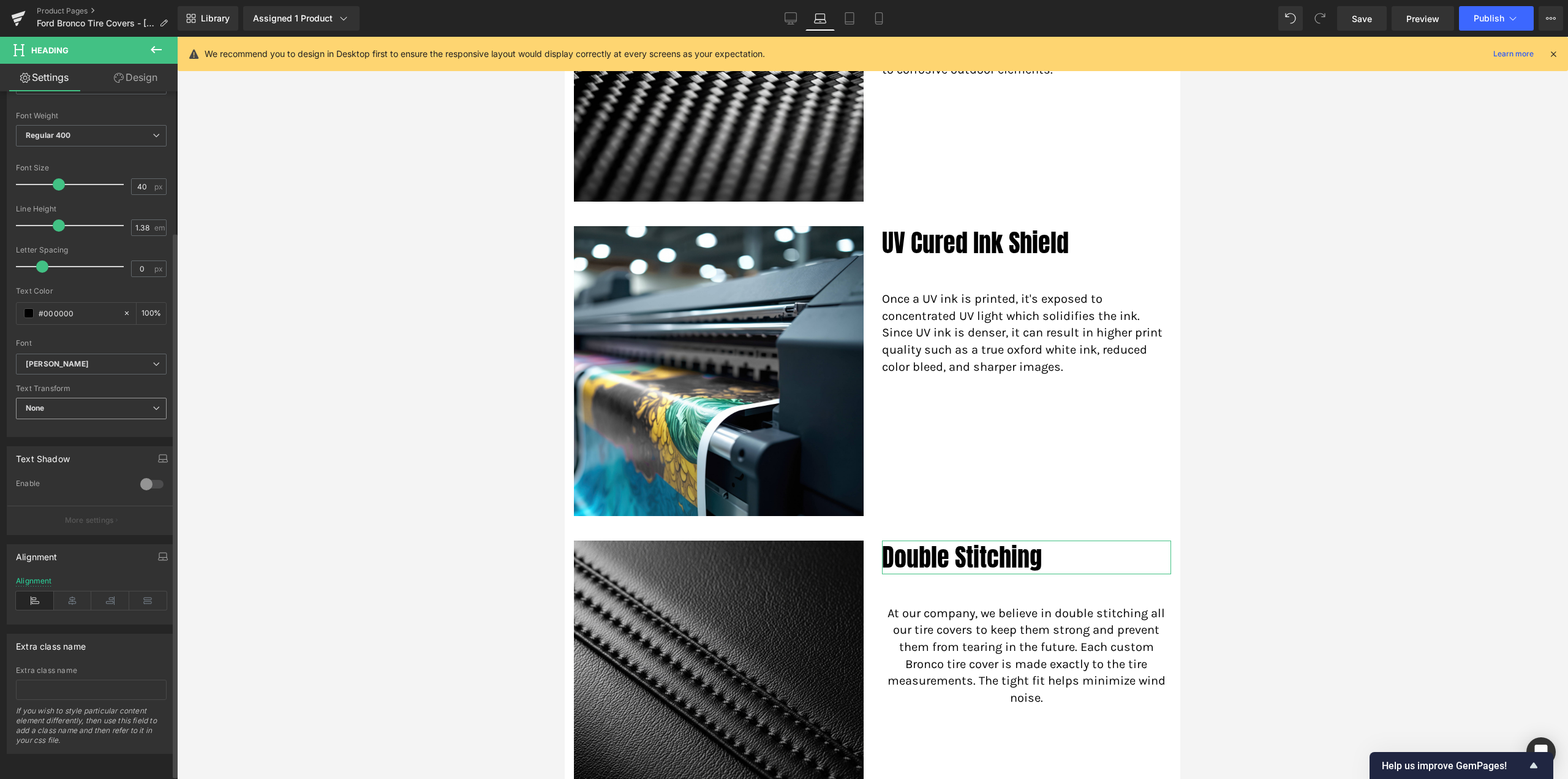
scroll to position [182, 0]
click at [1006, 633] on span "Text Block" at bounding box center [1018, 640] width 40 height 15
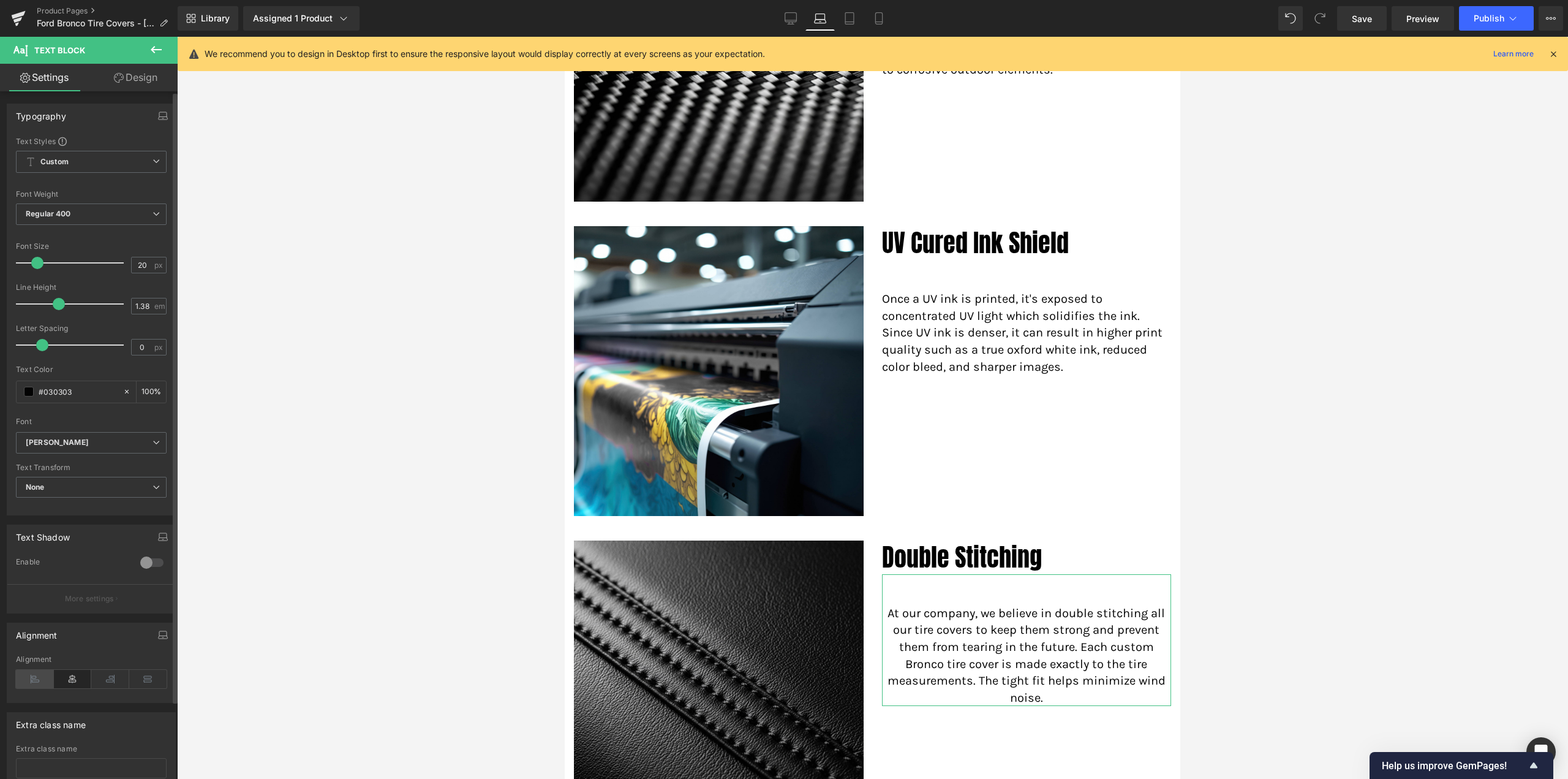
click at [27, 672] on icon at bounding box center [34, 679] width 38 height 18
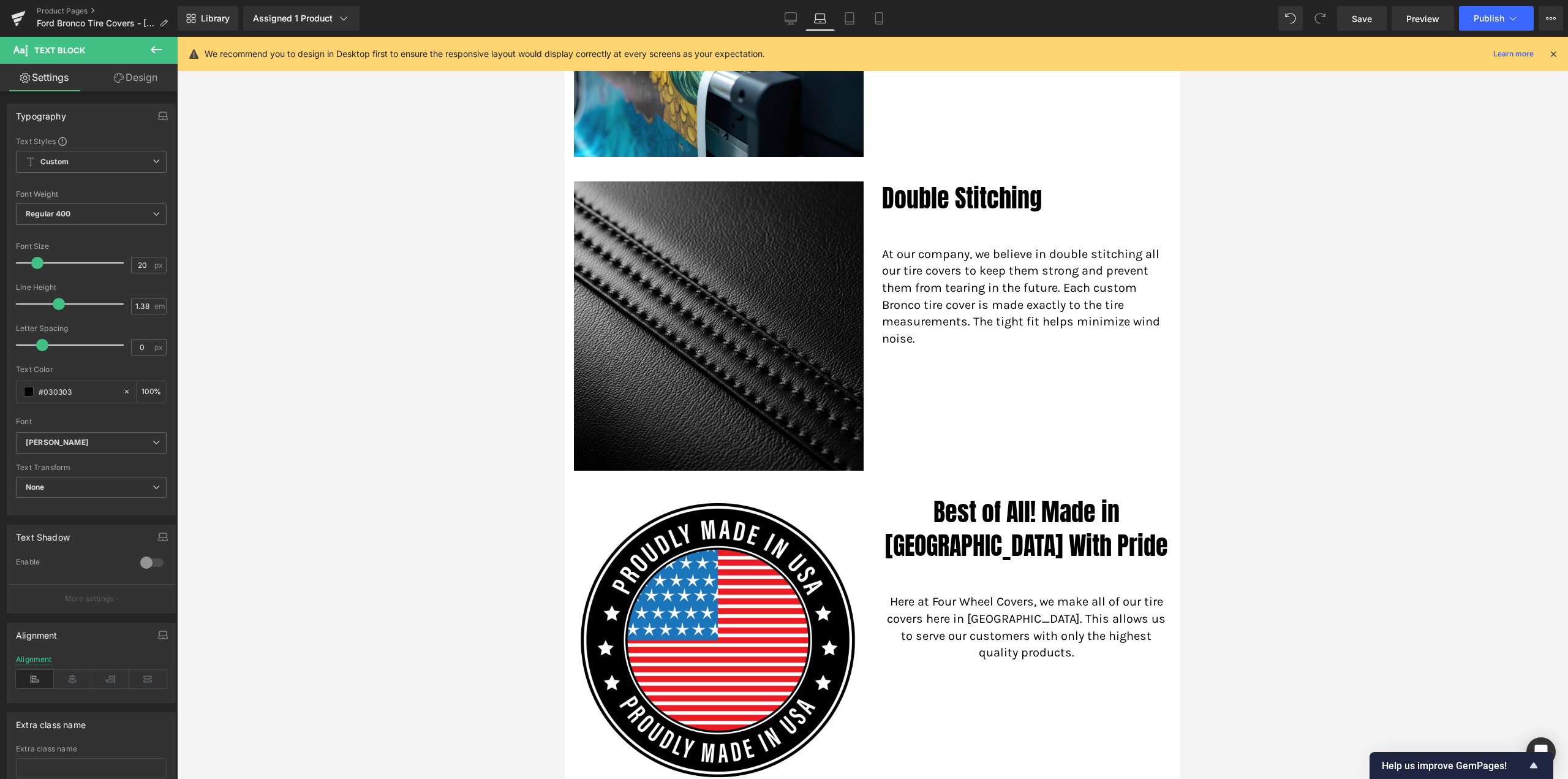
scroll to position [1593, 0]
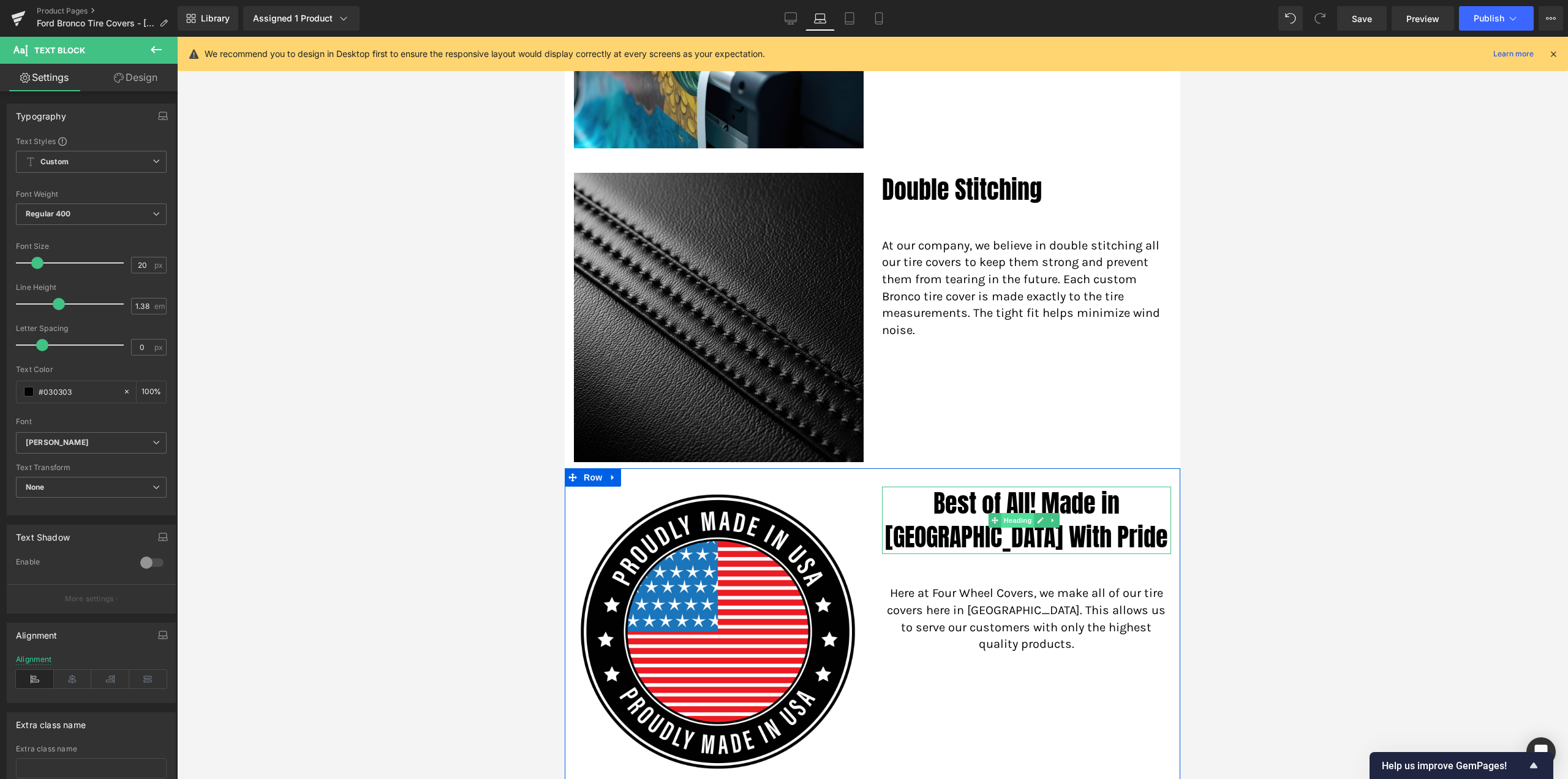
click at [1018, 513] on span "Heading" at bounding box center [1018, 520] width 33 height 15
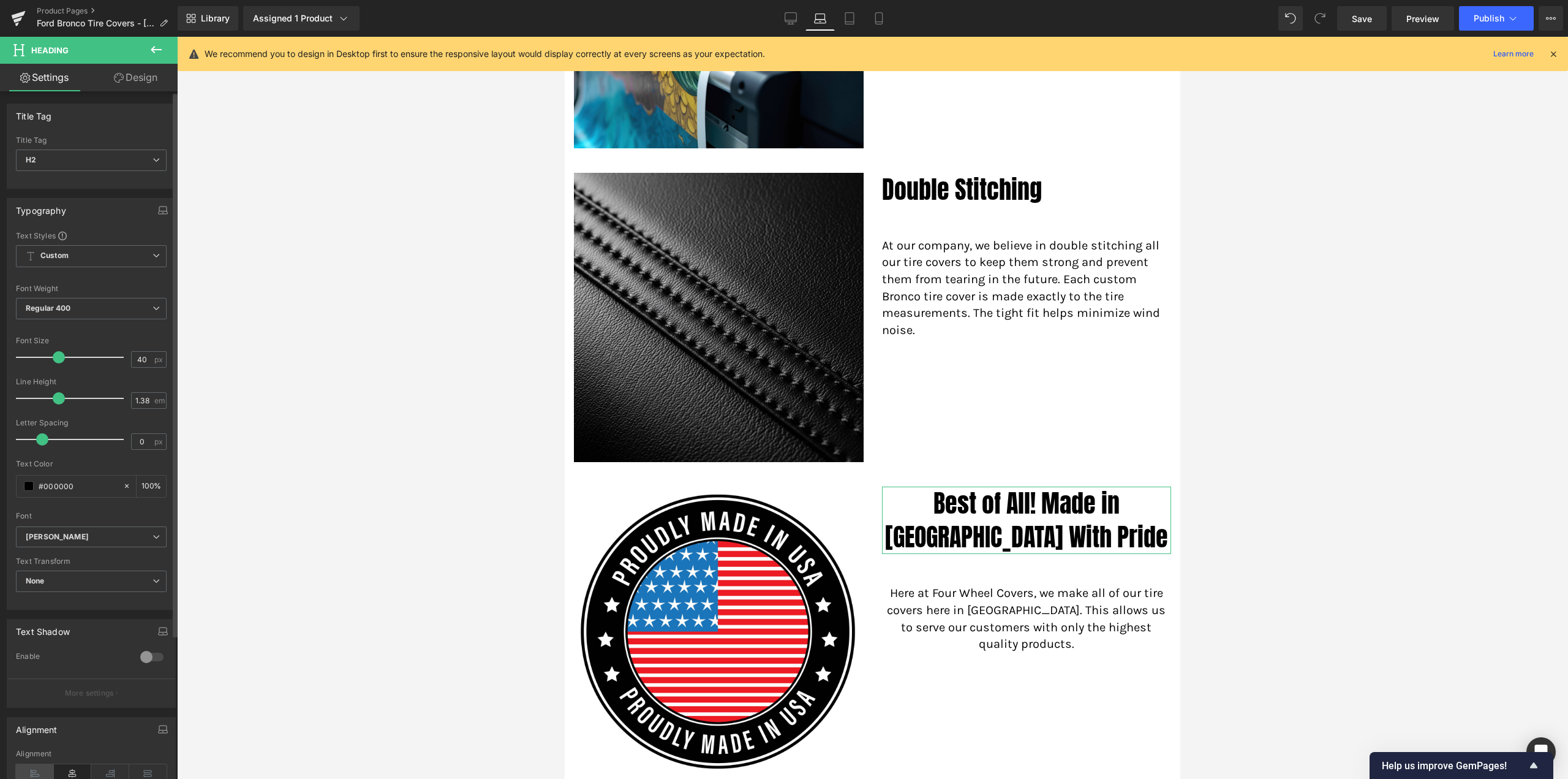
click at [39, 769] on icon at bounding box center [34, 773] width 38 height 18
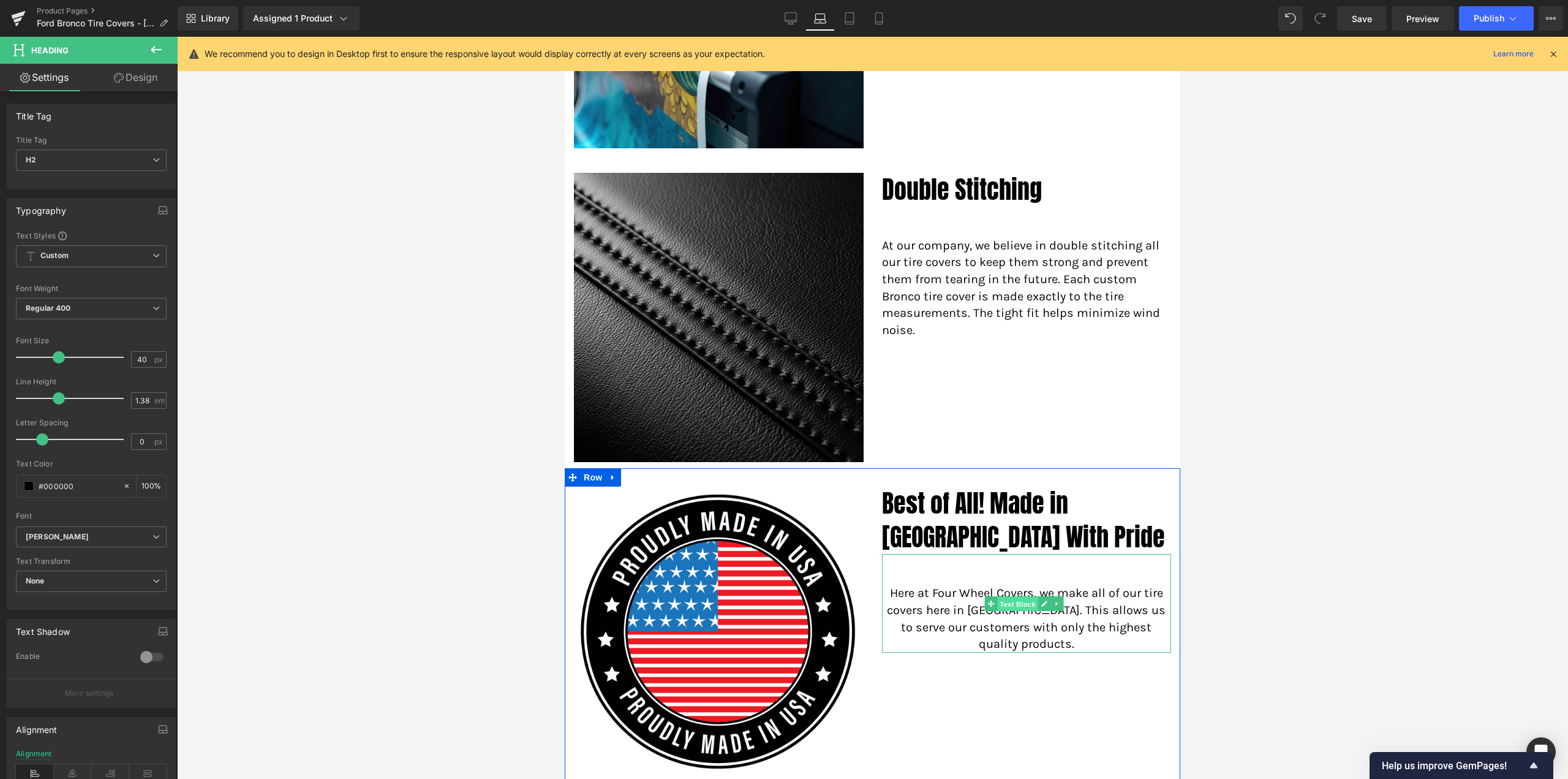
click at [1011, 596] on span "Text Block" at bounding box center [1018, 604] width 40 height 15
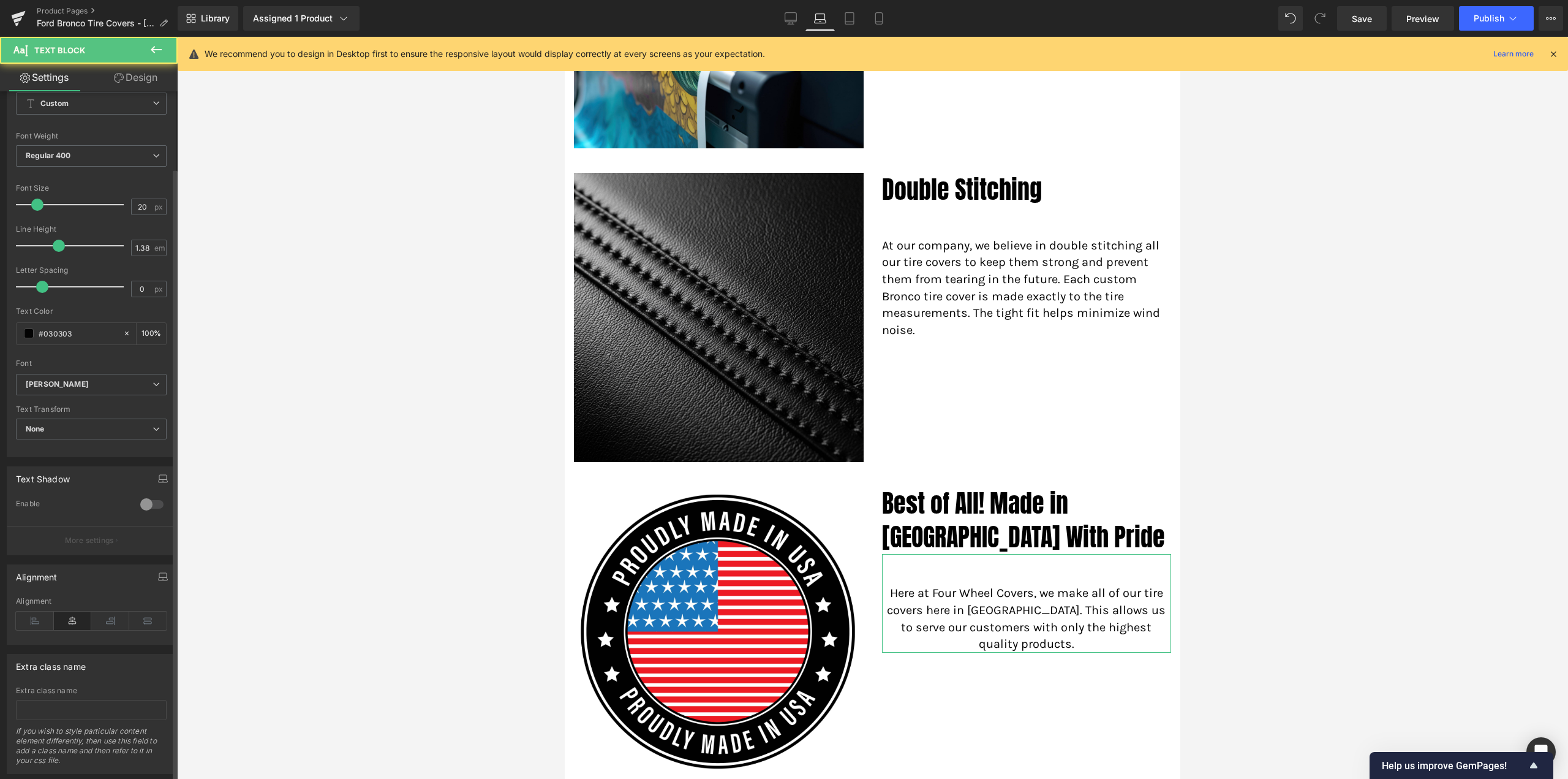
scroll to position [87, 0]
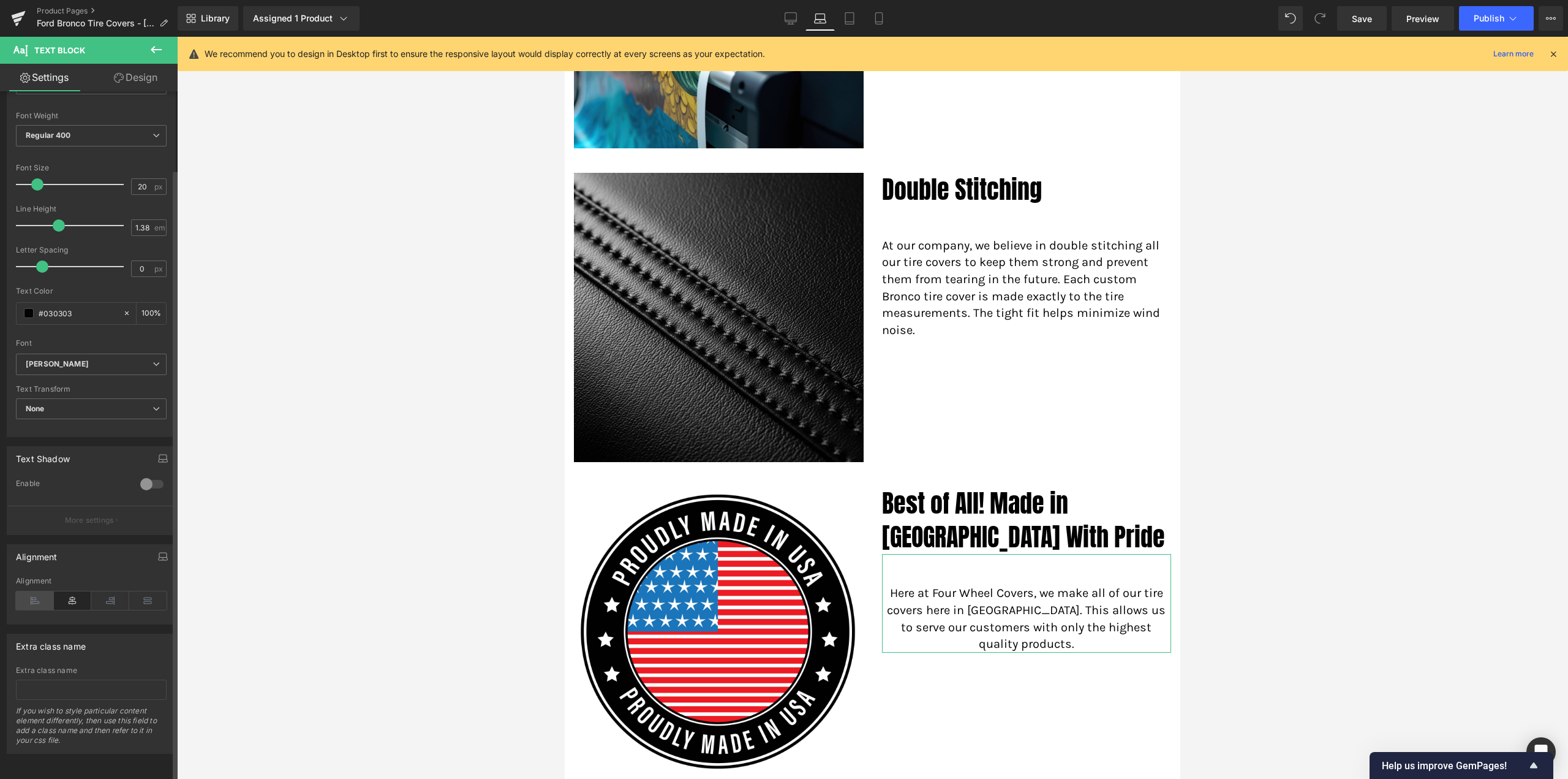
click at [36, 597] on icon at bounding box center [34, 600] width 38 height 18
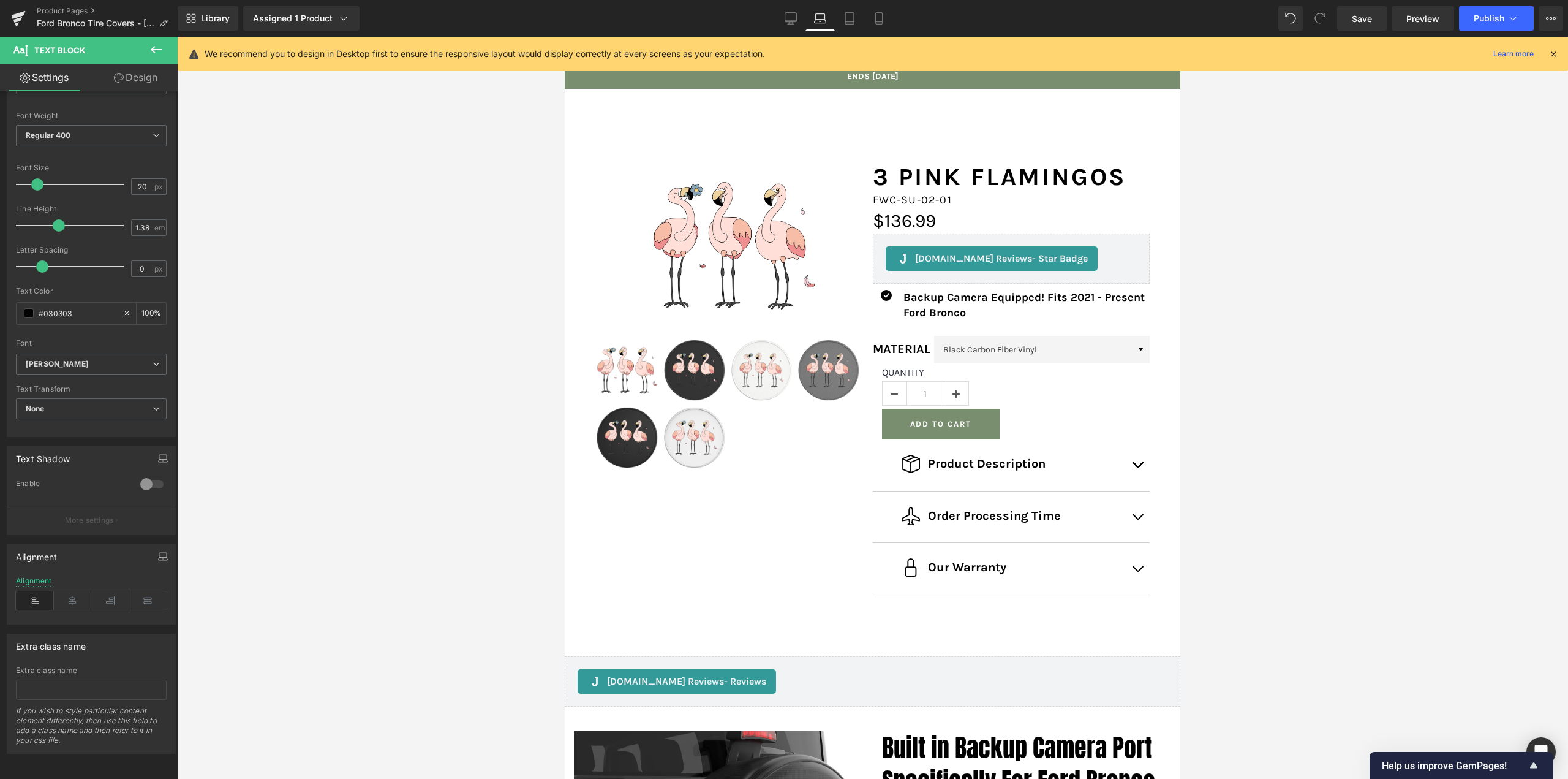
scroll to position [0, 0]
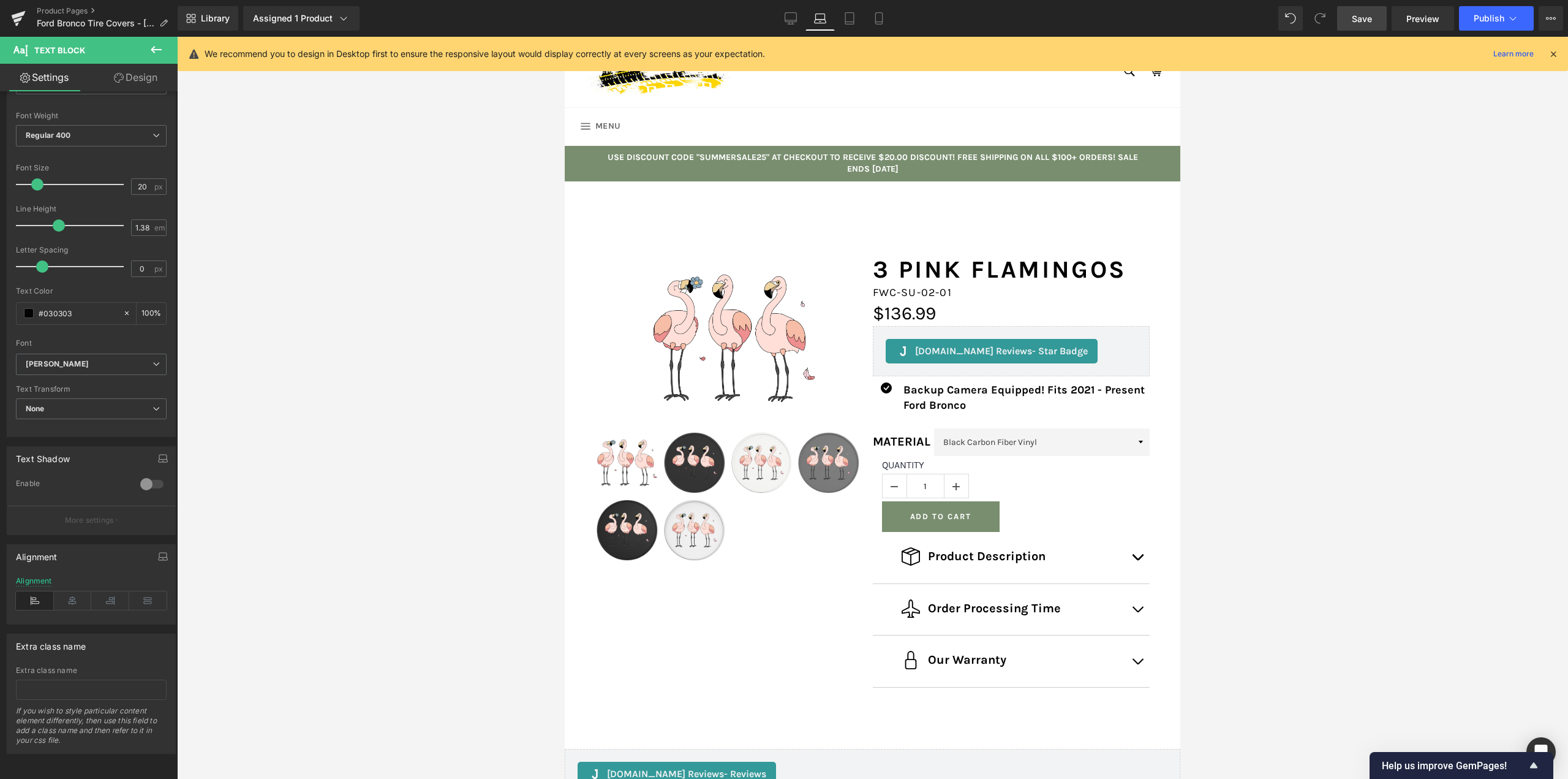
click at [1365, 18] on span "Save" at bounding box center [1362, 18] width 20 height 13
click at [780, 19] on link "Desktop" at bounding box center [791, 18] width 29 height 25
type input "100"
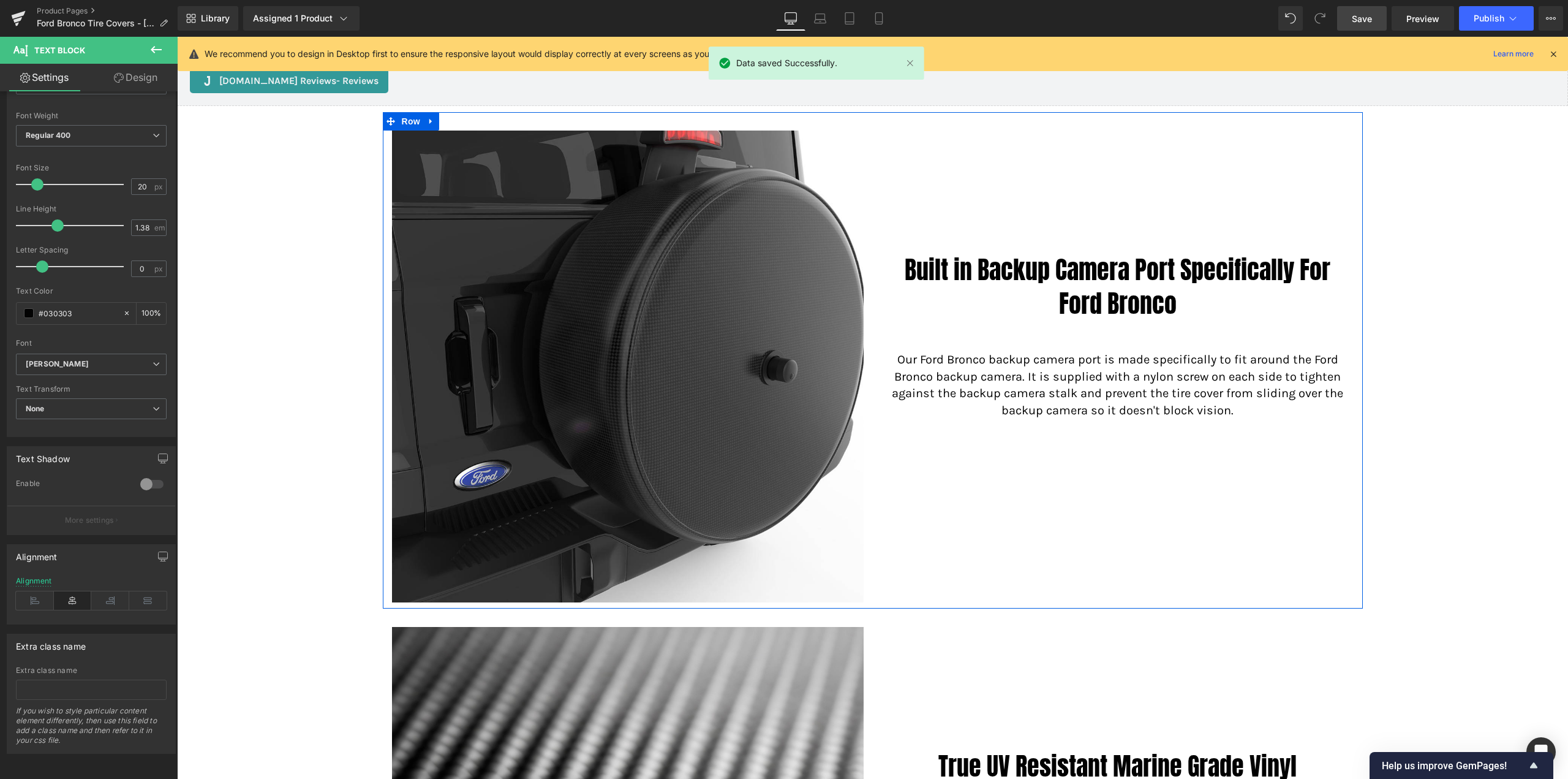
scroll to position [543, 0]
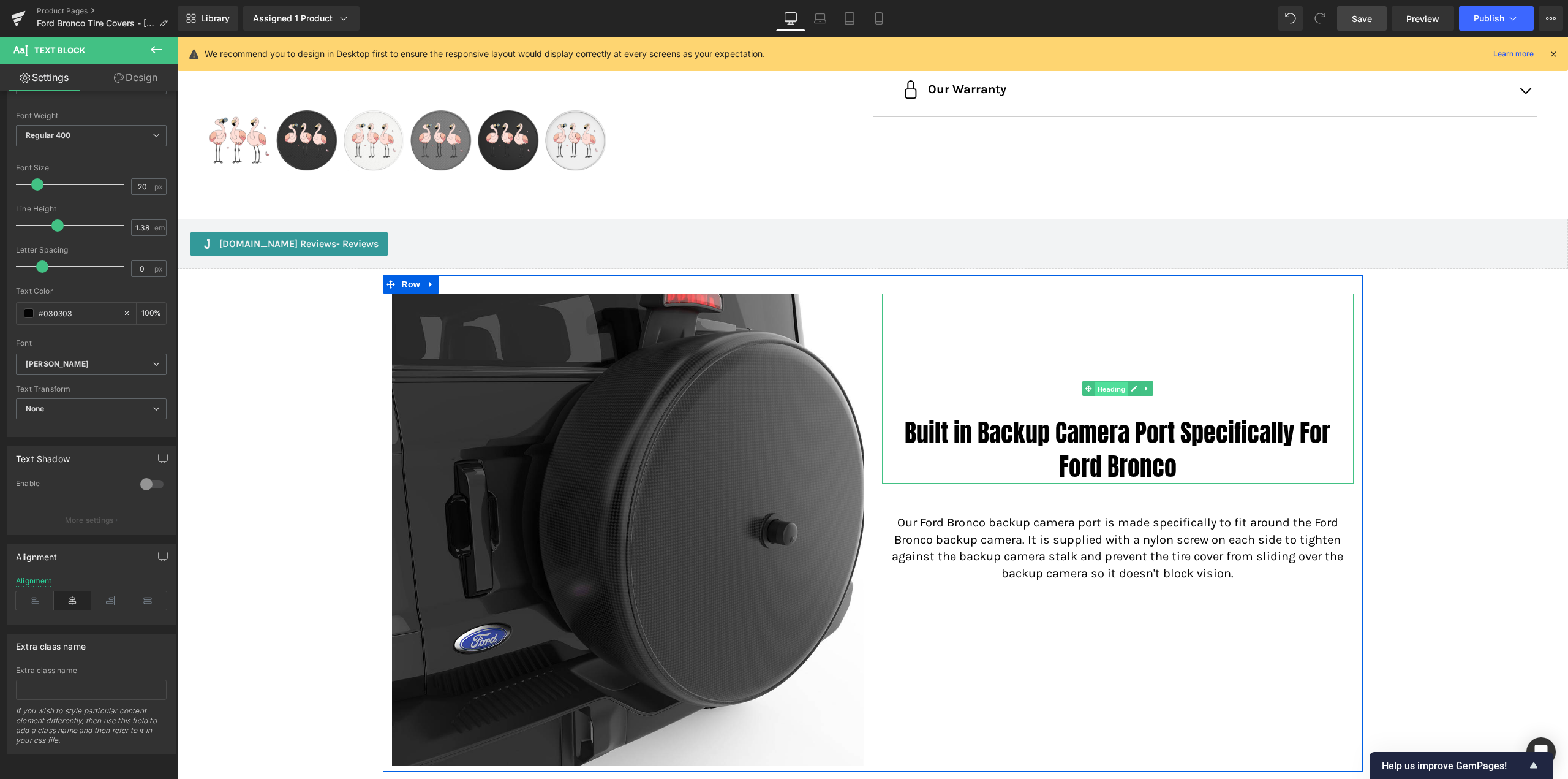
click at [1100, 385] on span "Heading" at bounding box center [1111, 389] width 33 height 15
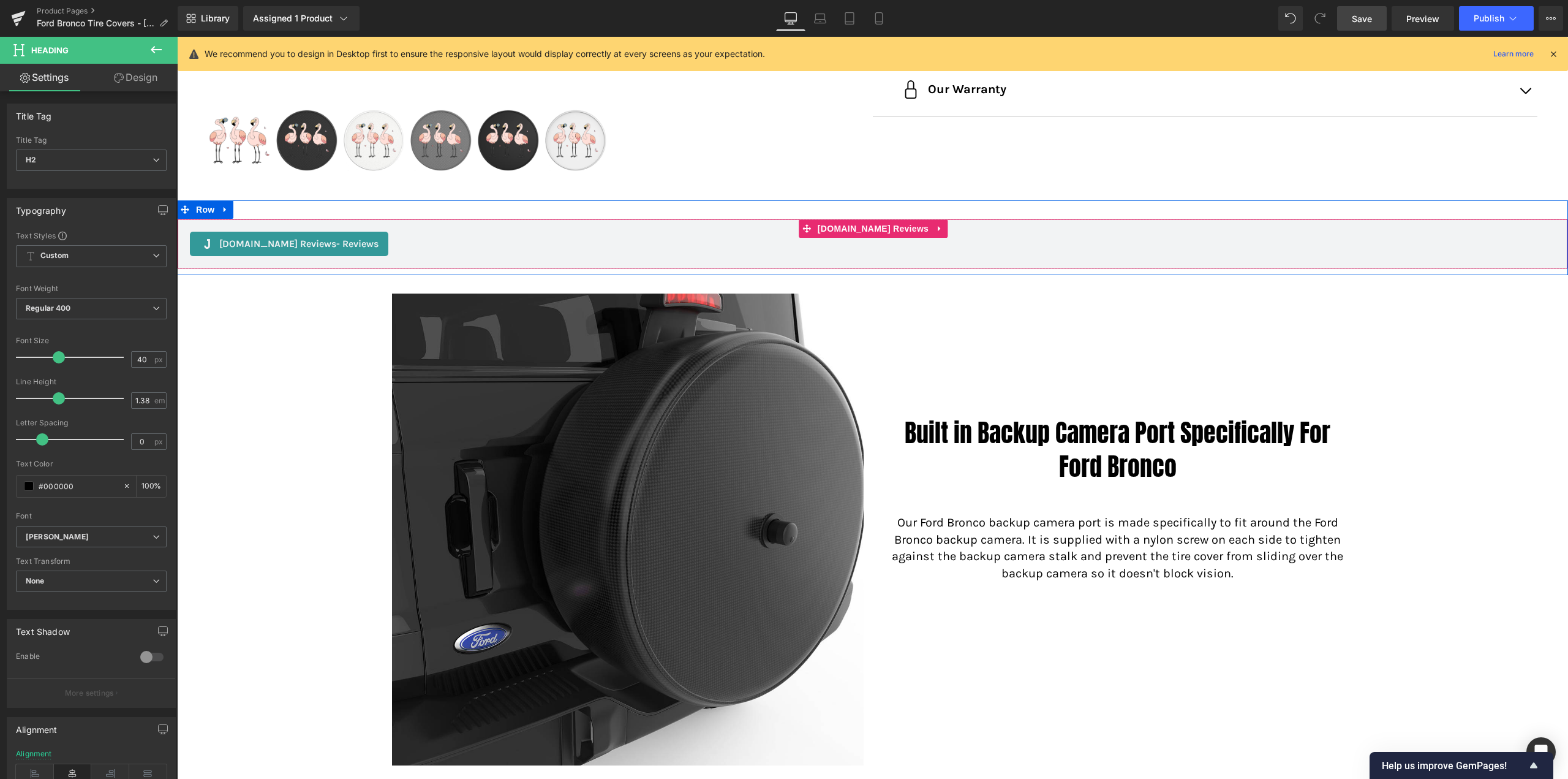
scroll to position [788, 0]
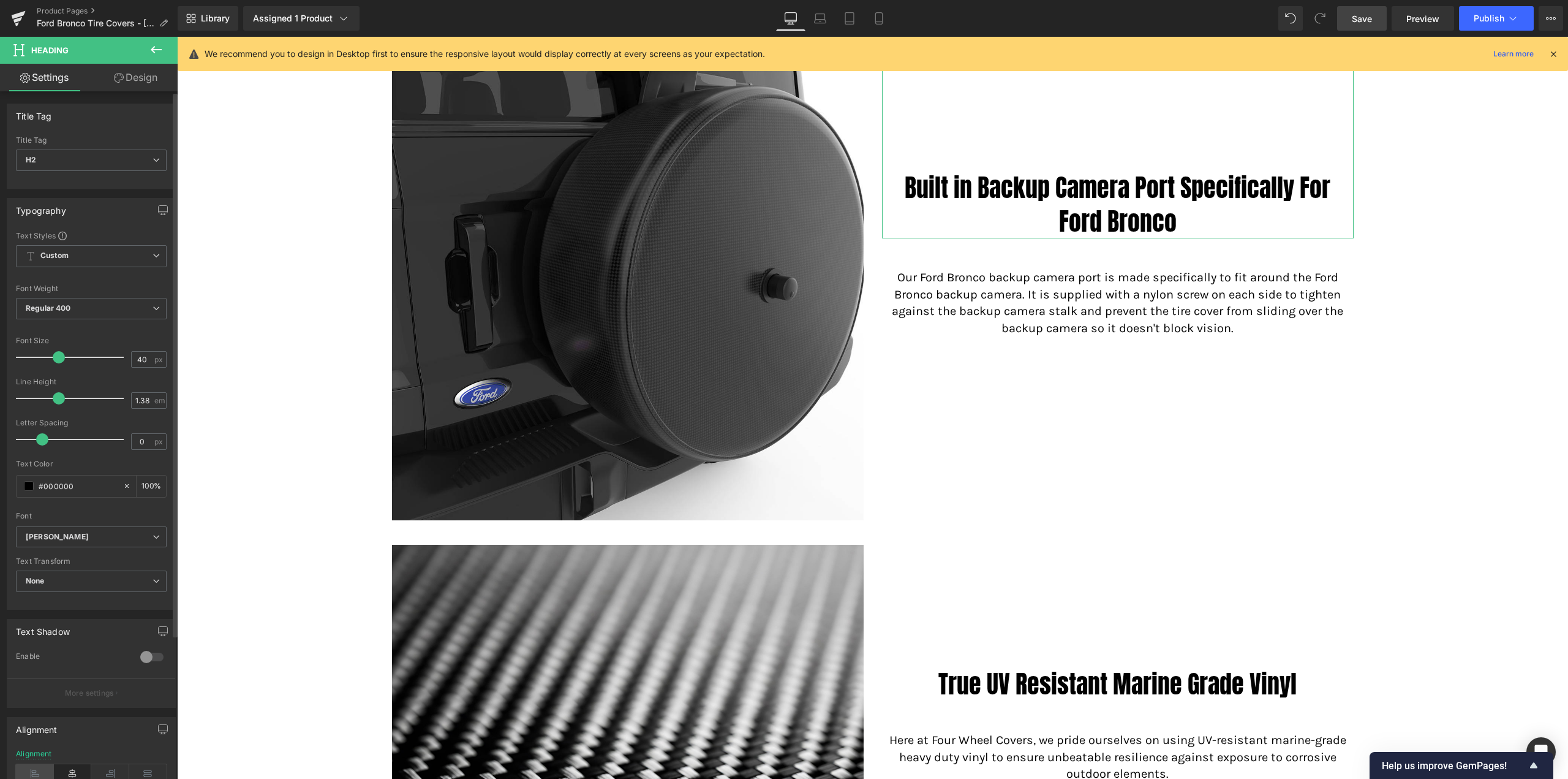
click at [35, 768] on icon at bounding box center [34, 773] width 38 height 18
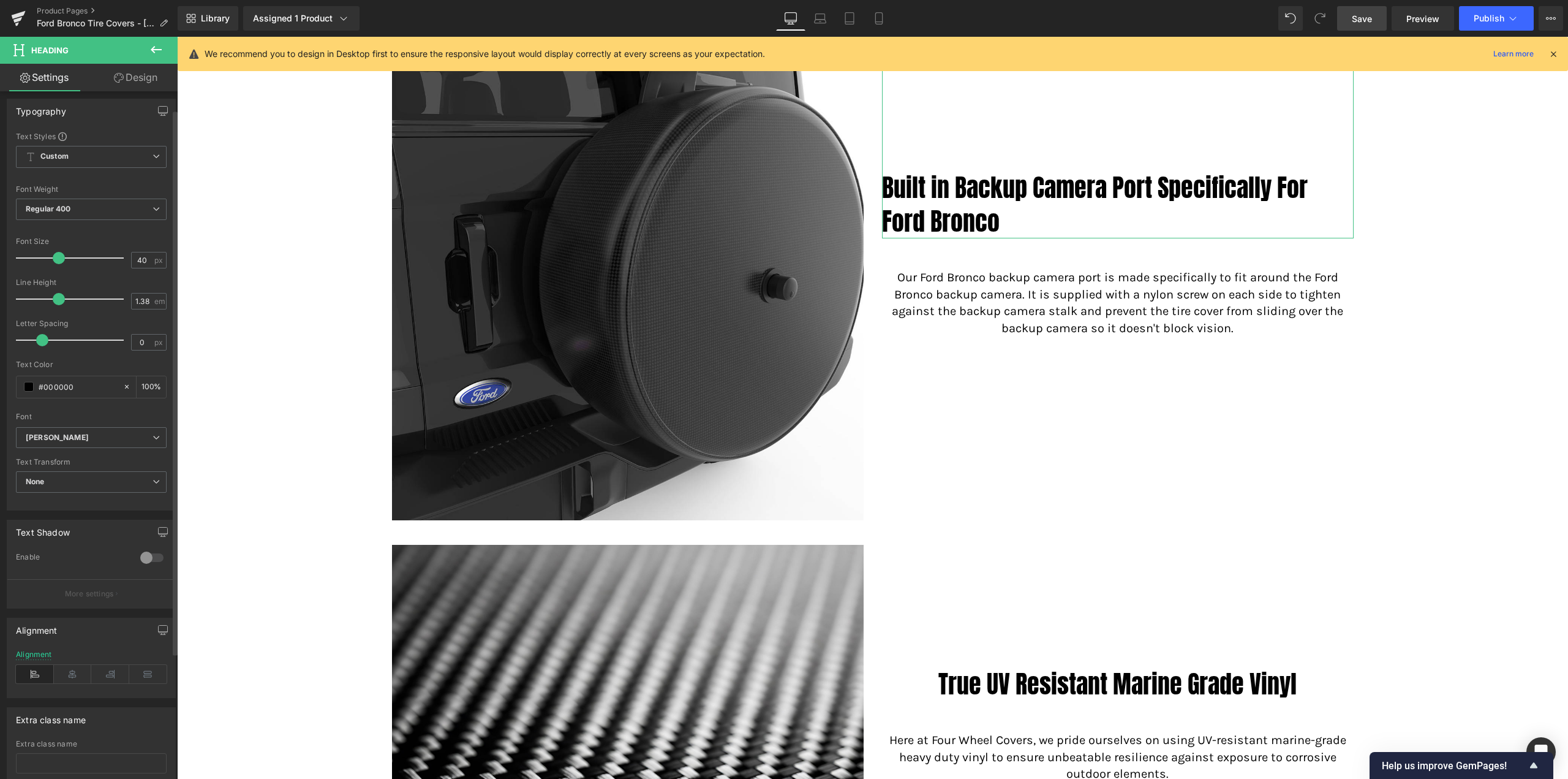
scroll to position [182, 0]
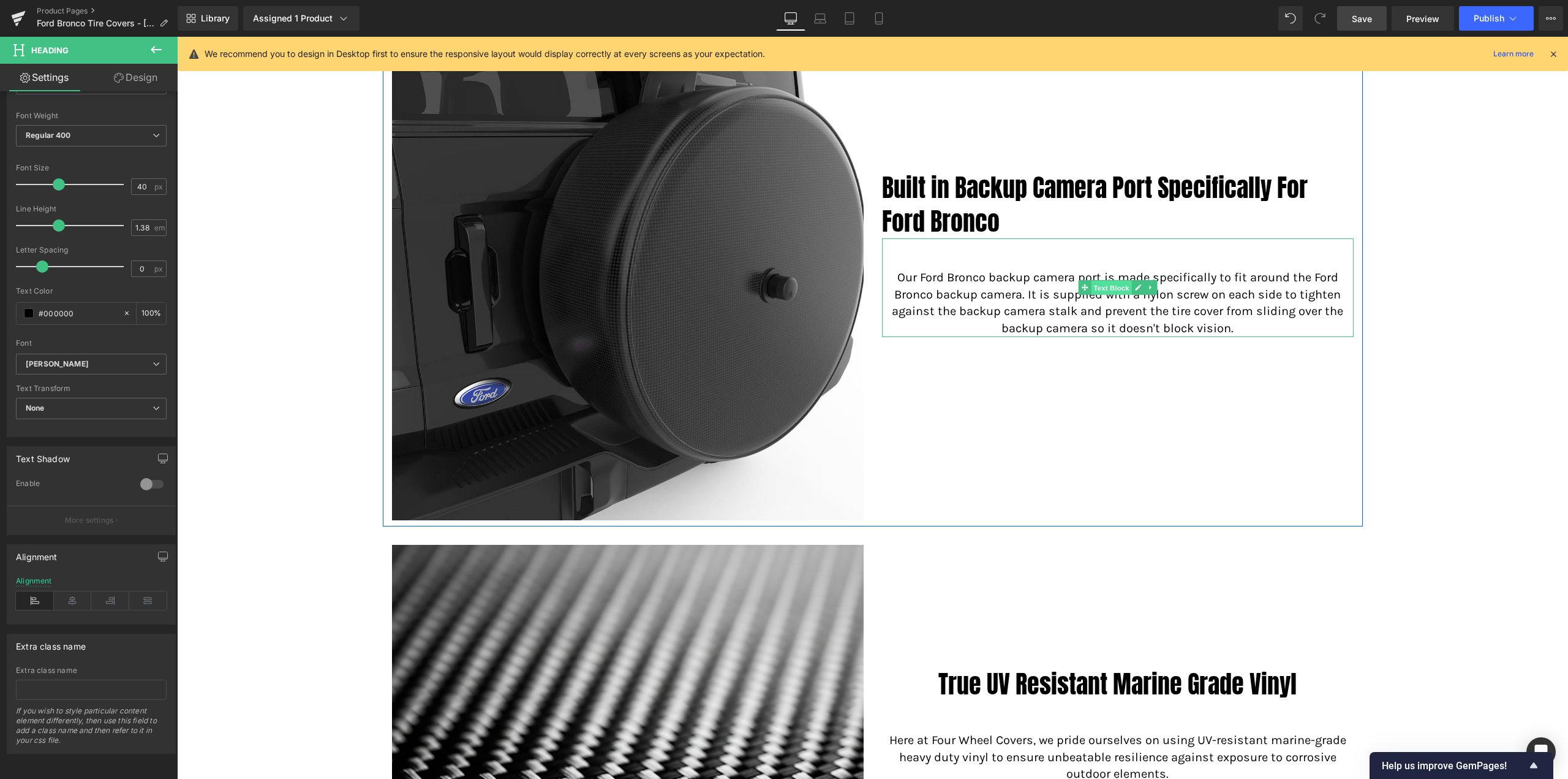
click at [1105, 285] on span "Text Block" at bounding box center [1111, 288] width 40 height 15
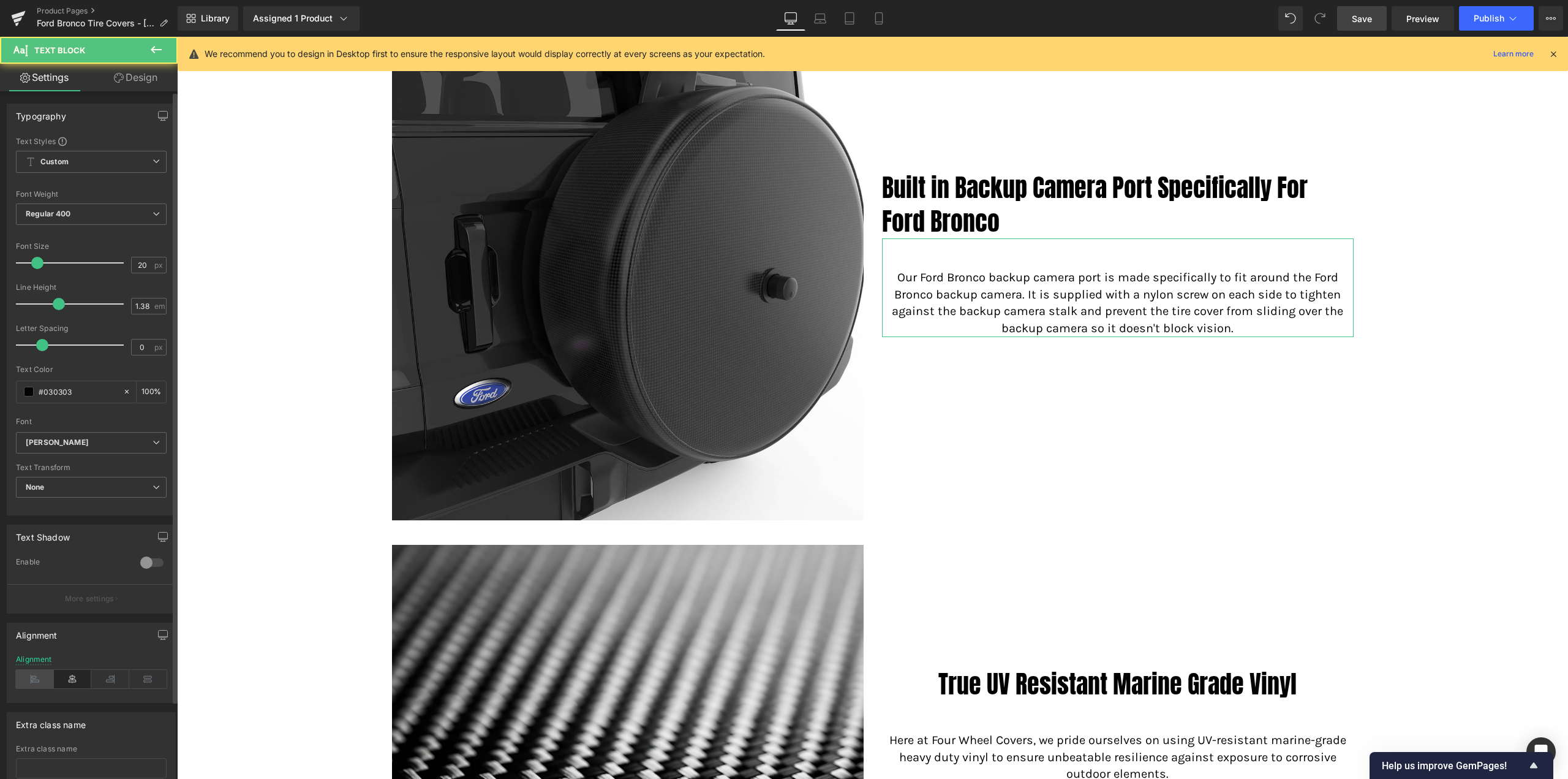
click at [28, 677] on icon at bounding box center [34, 679] width 38 height 18
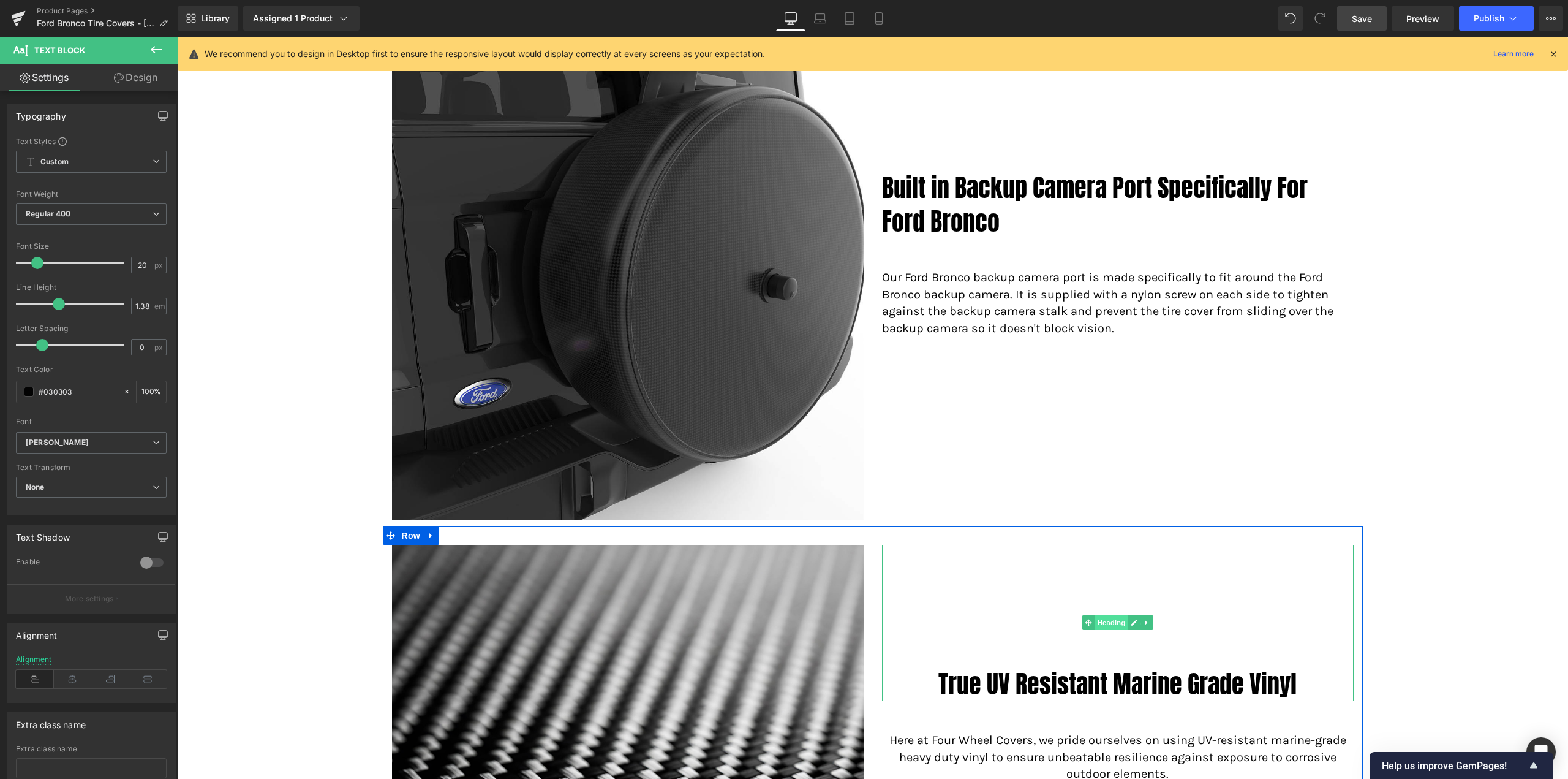
click at [1115, 618] on span "Heading" at bounding box center [1111, 622] width 33 height 15
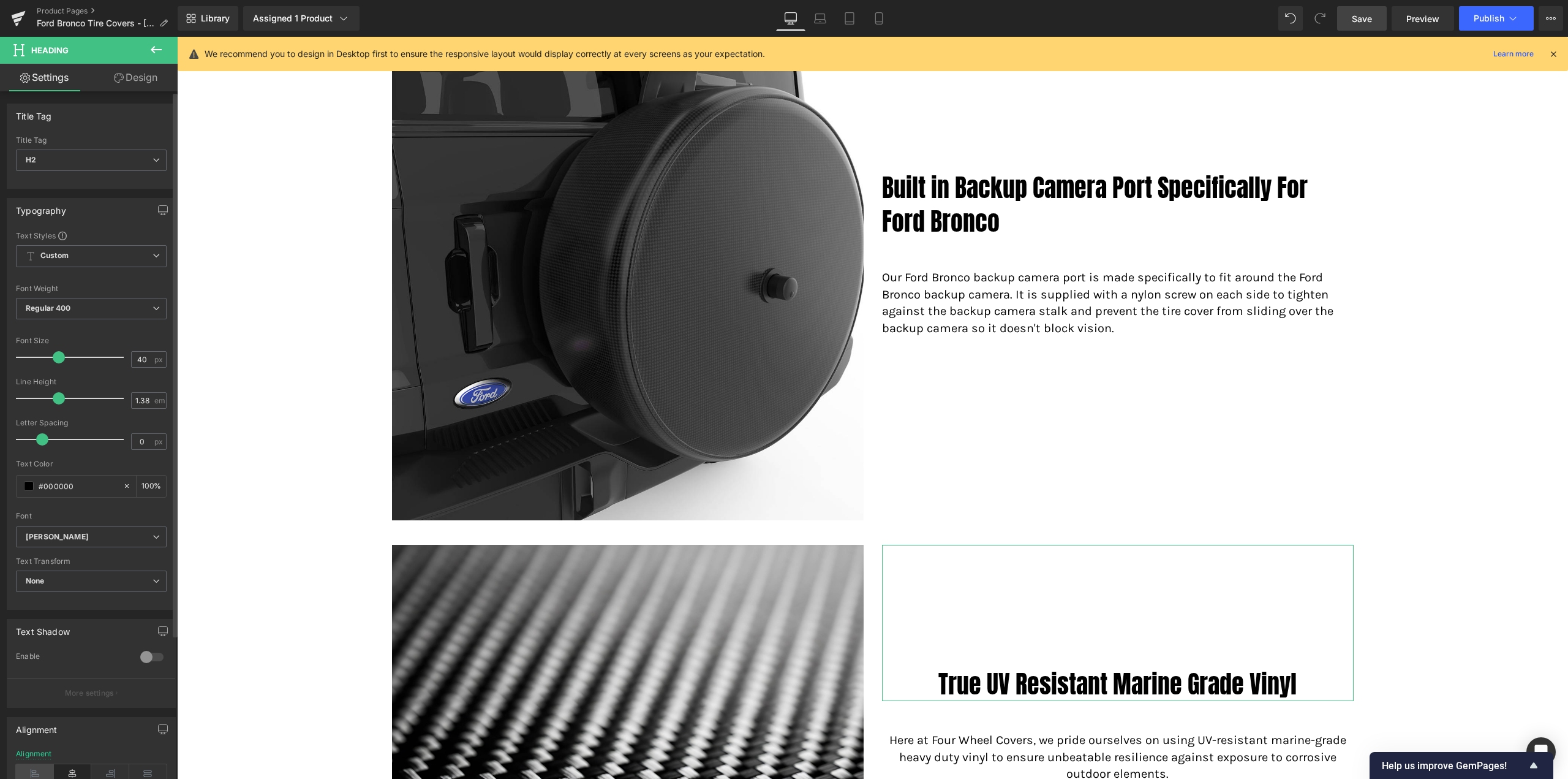
click at [28, 766] on icon at bounding box center [34, 773] width 38 height 18
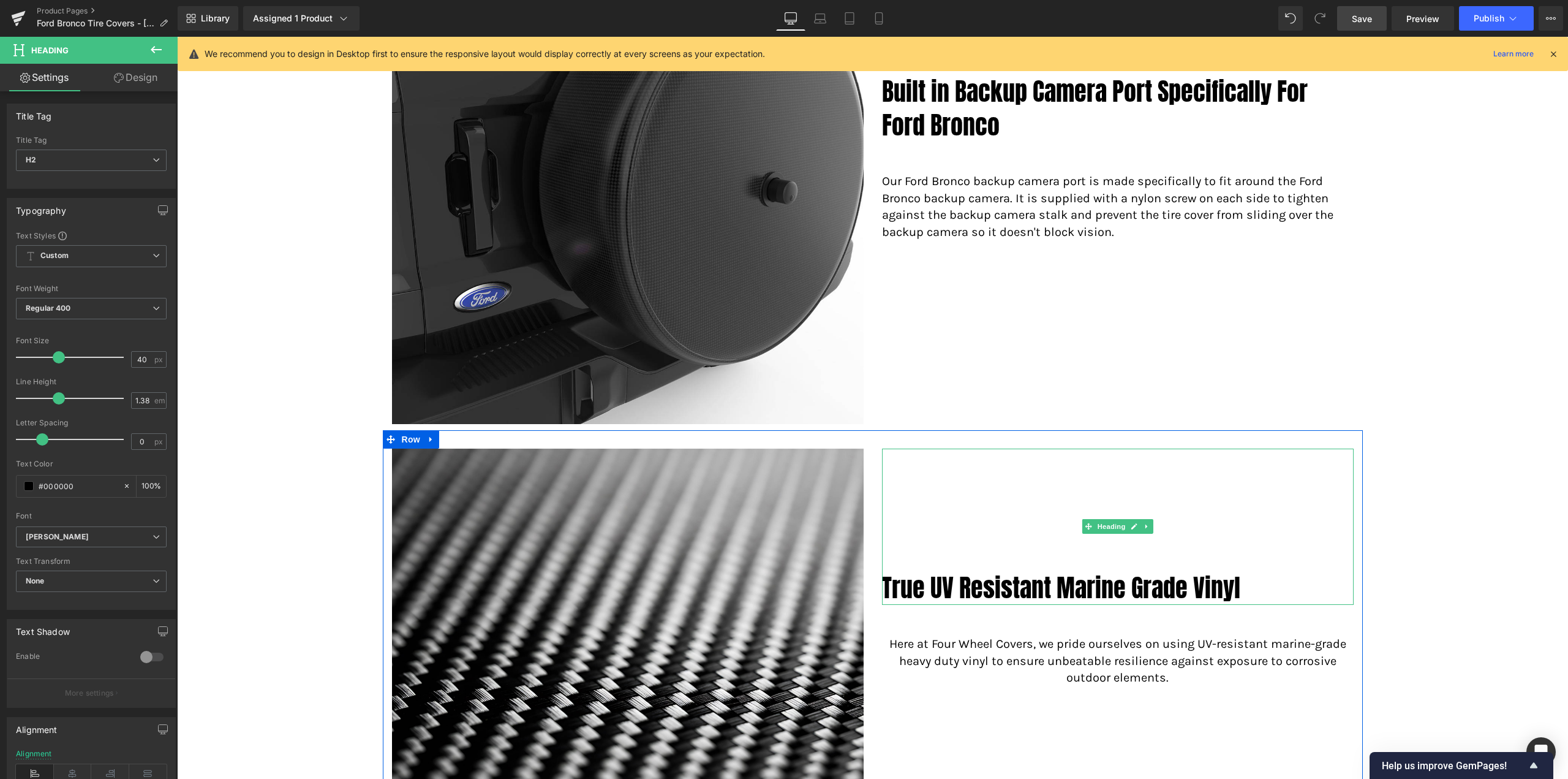
scroll to position [1033, 0]
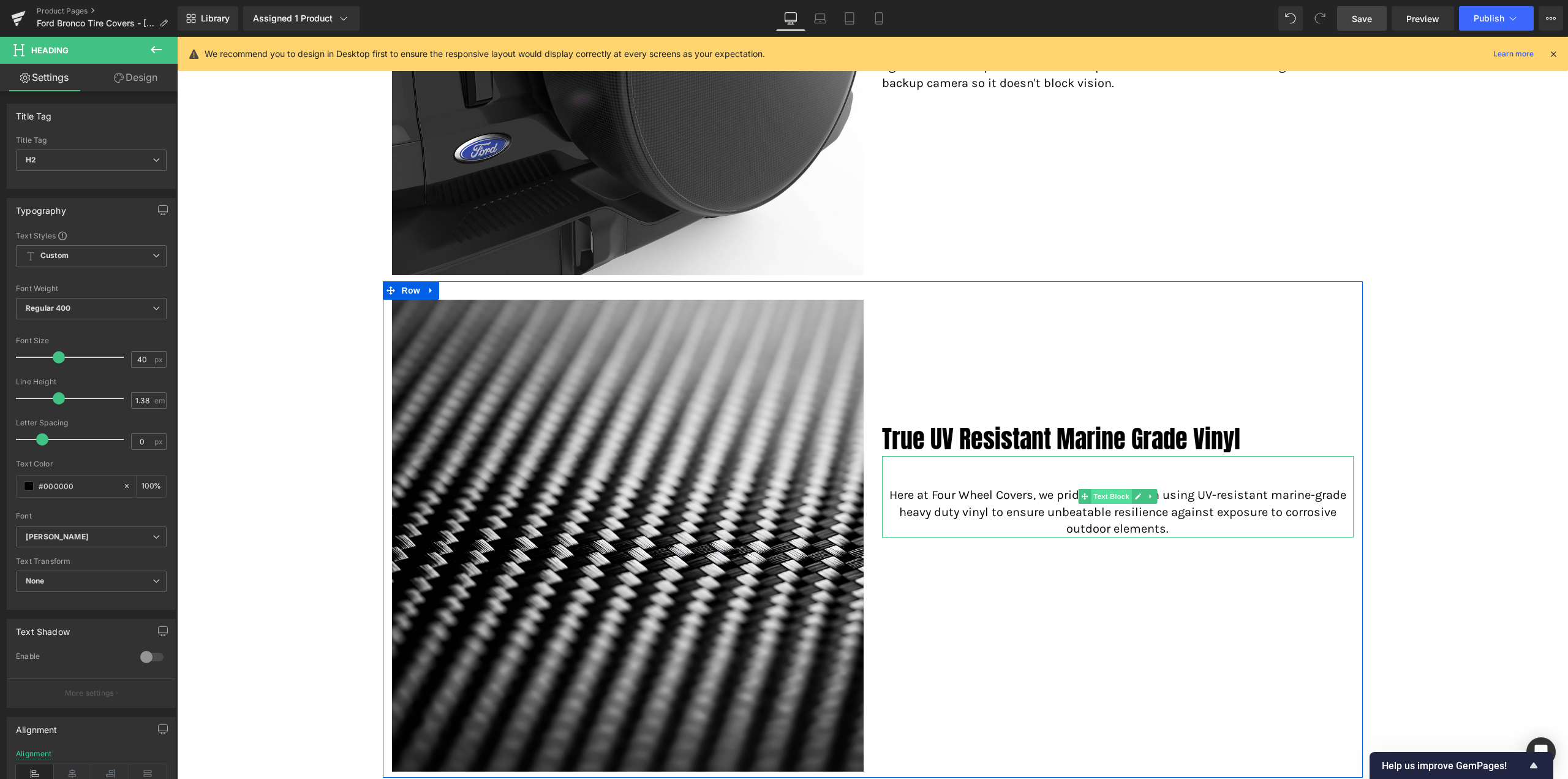
click at [1103, 500] on span "Text Block" at bounding box center [1111, 496] width 40 height 15
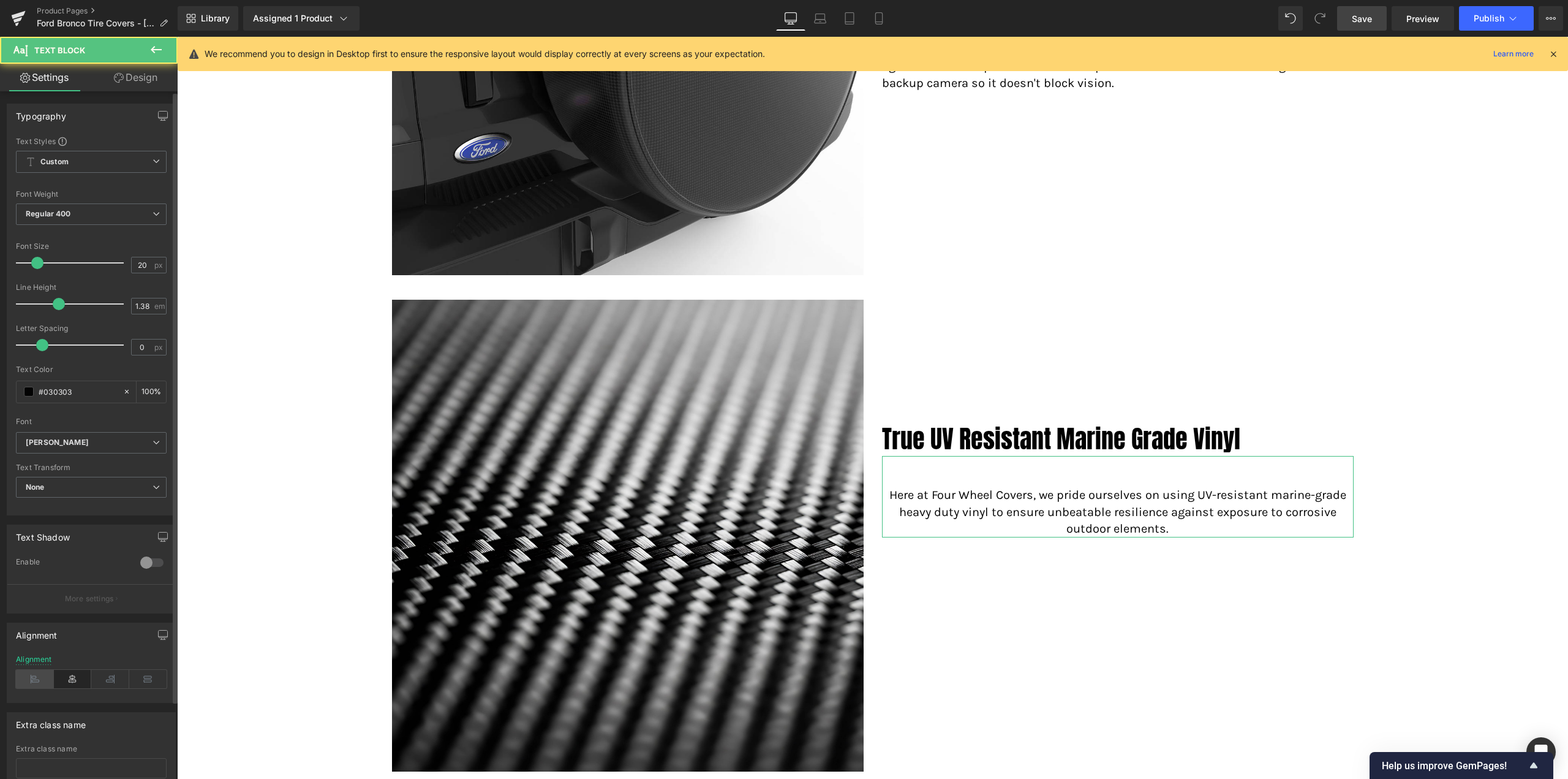
click at [36, 672] on icon at bounding box center [34, 679] width 38 height 18
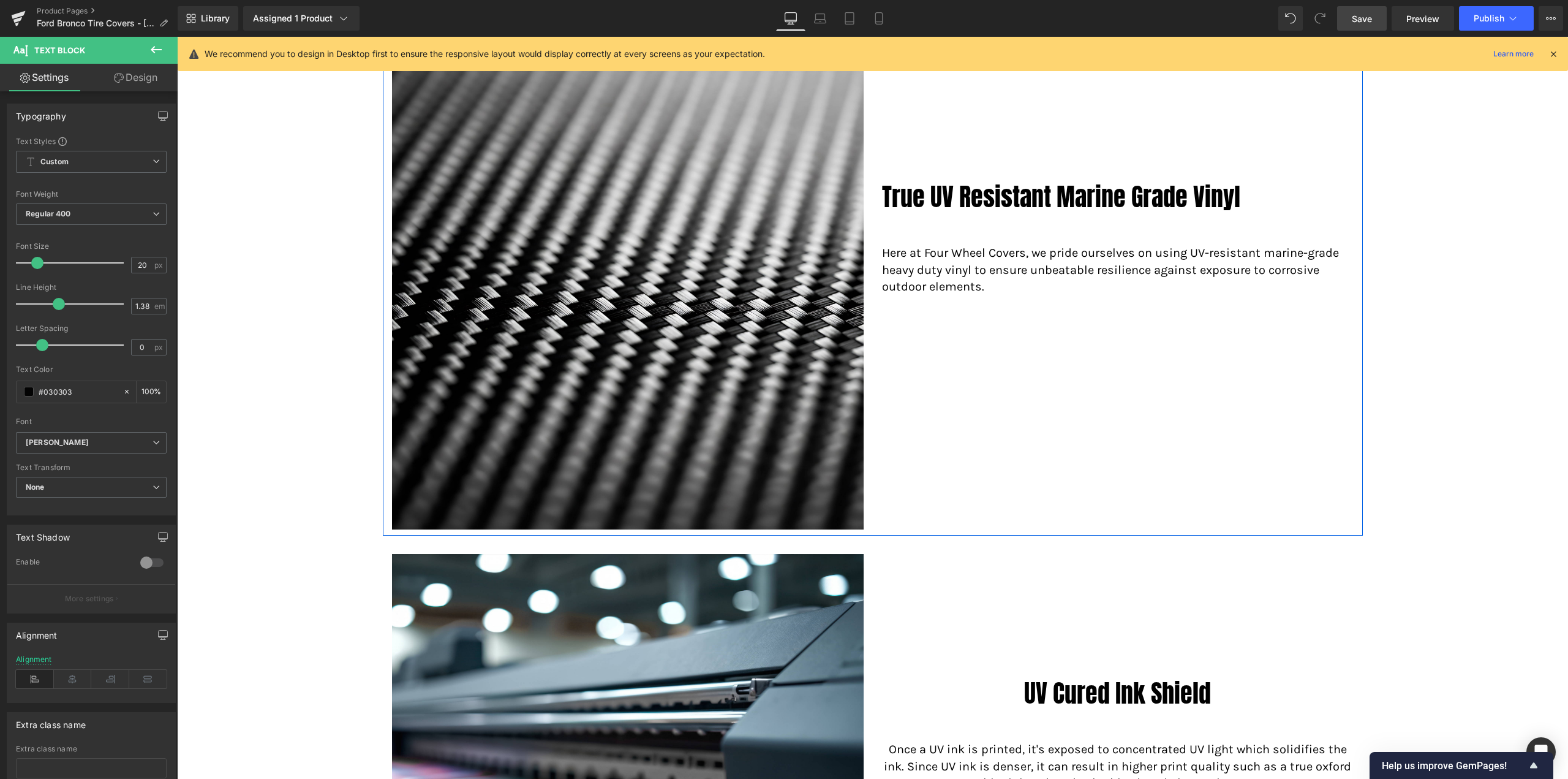
scroll to position [1279, 0]
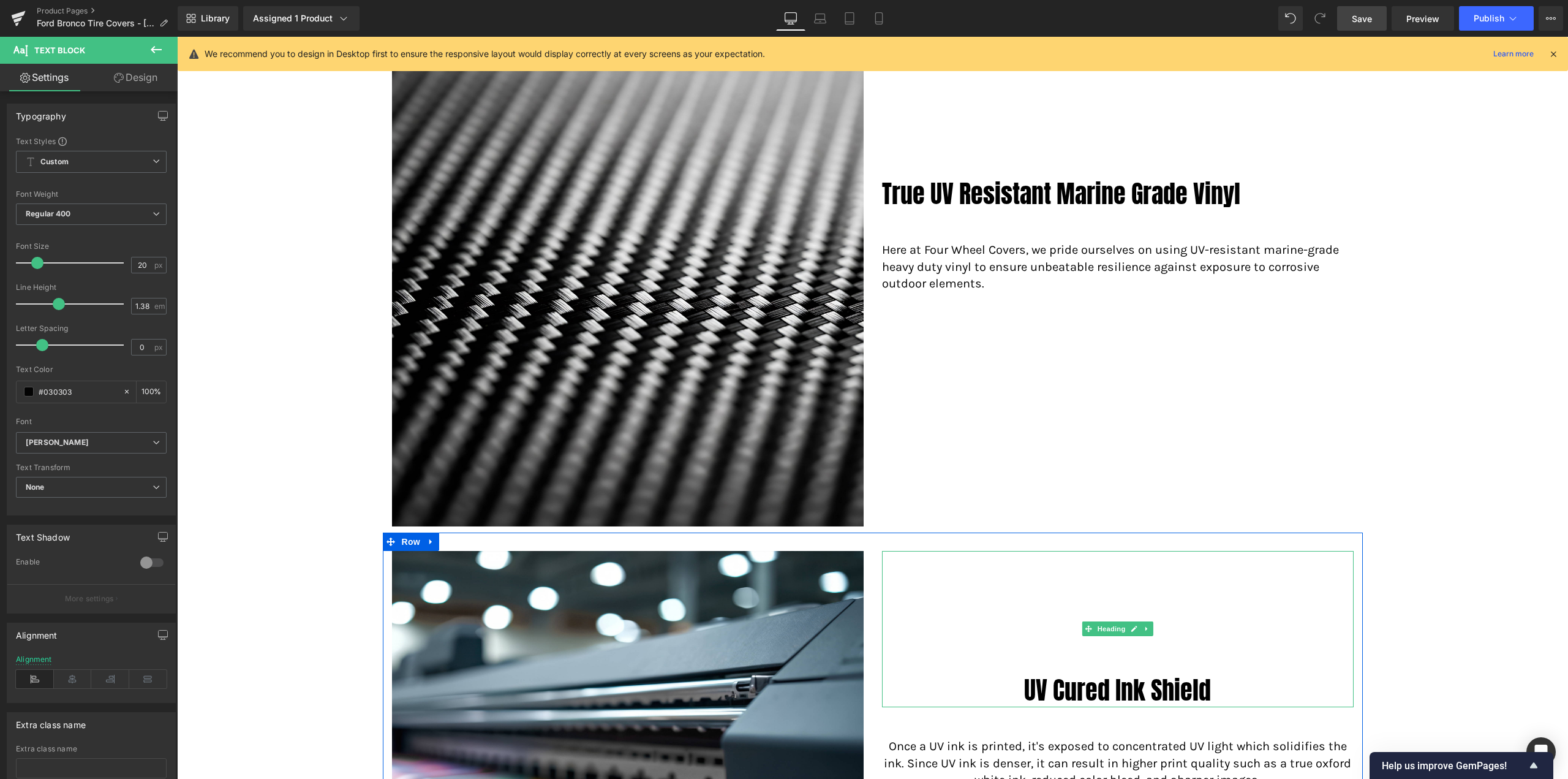
click at [1102, 637] on div "UV Cured Ink Shield" at bounding box center [1118, 629] width 472 height 156
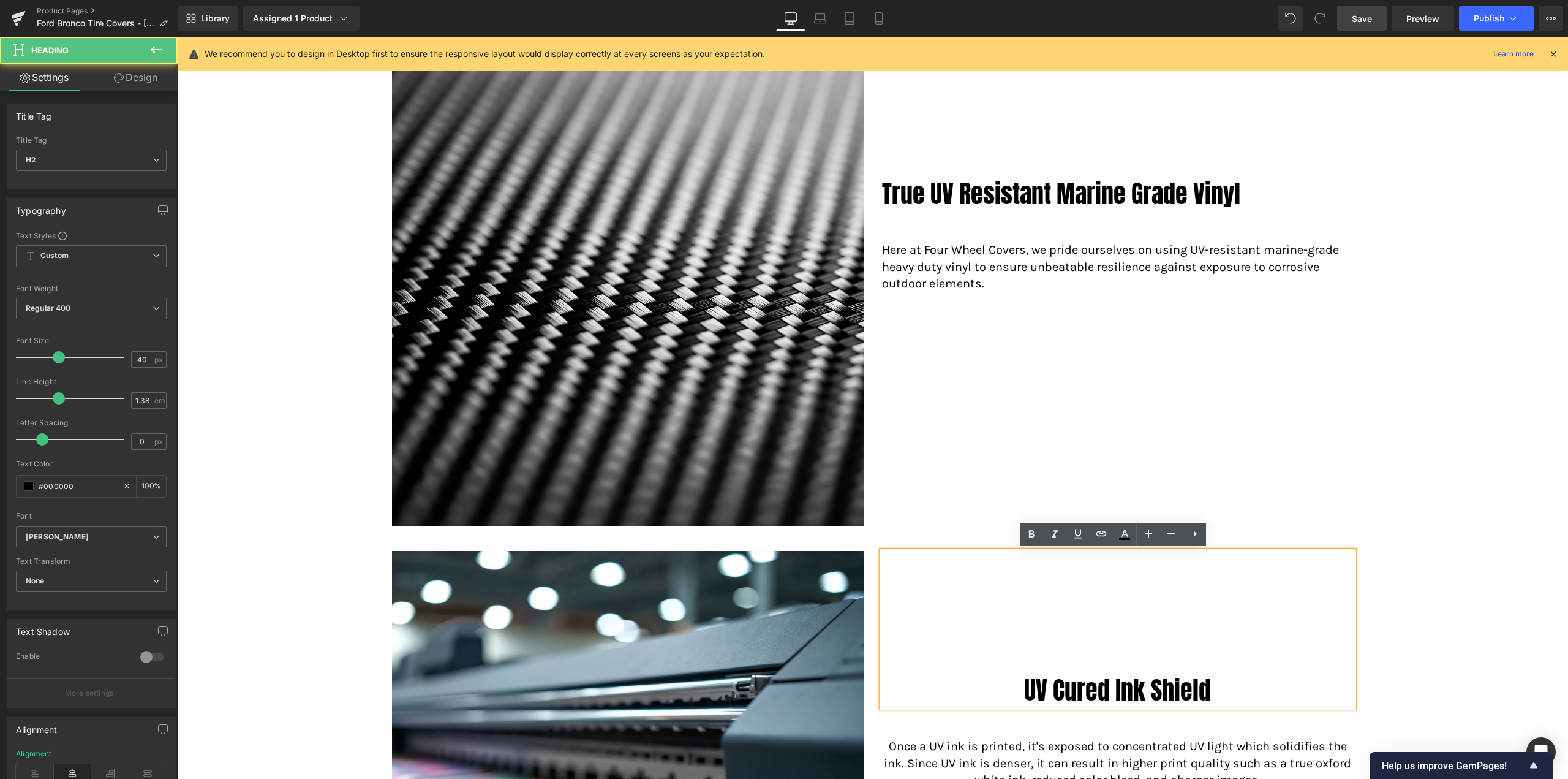
click at [1104, 626] on div "UV Cured Ink Shield" at bounding box center [1118, 629] width 472 height 156
click at [943, 476] on div "Image True UV Resistant Marine Grade Vinyl Heading Here at Four Wheel Covers, w…" at bounding box center [873, 284] width 980 height 496
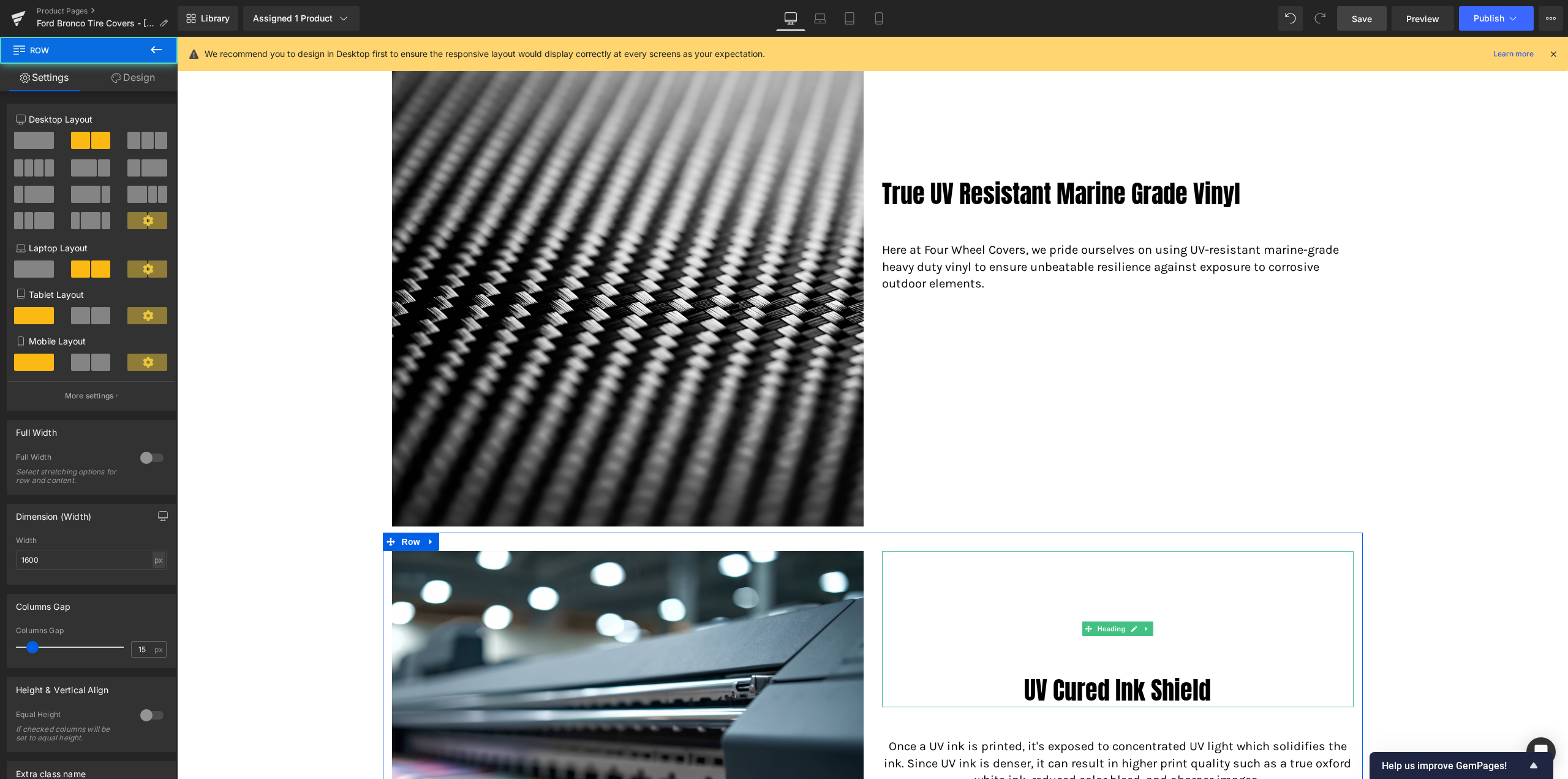
click at [1113, 620] on div "UV Cured Ink Shield" at bounding box center [1118, 629] width 472 height 156
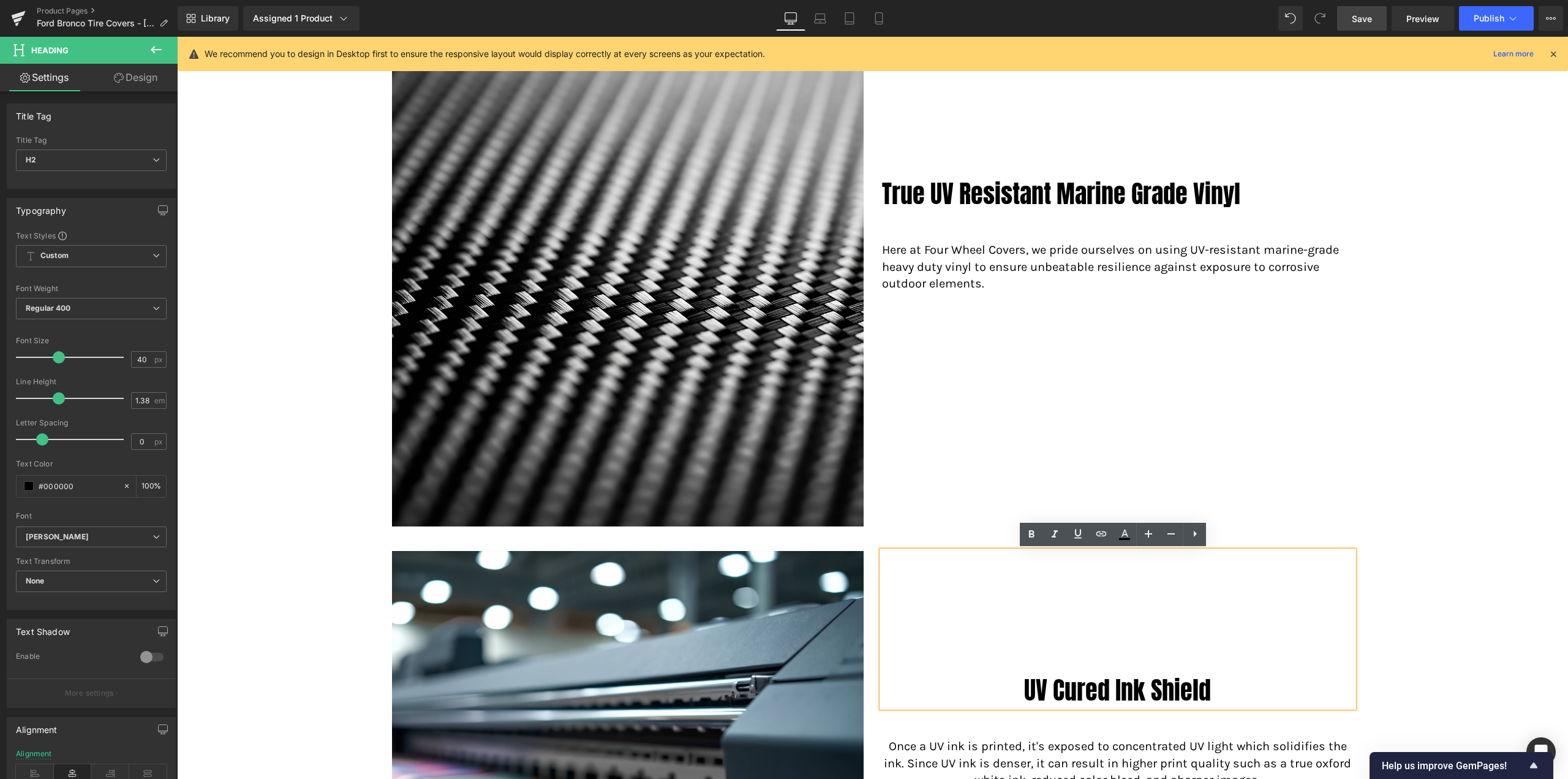
click at [967, 474] on div "Image True UV Resistant Marine Grade Vinyl Heading Here at Four Wheel Covers, w…" at bounding box center [873, 284] width 980 height 496
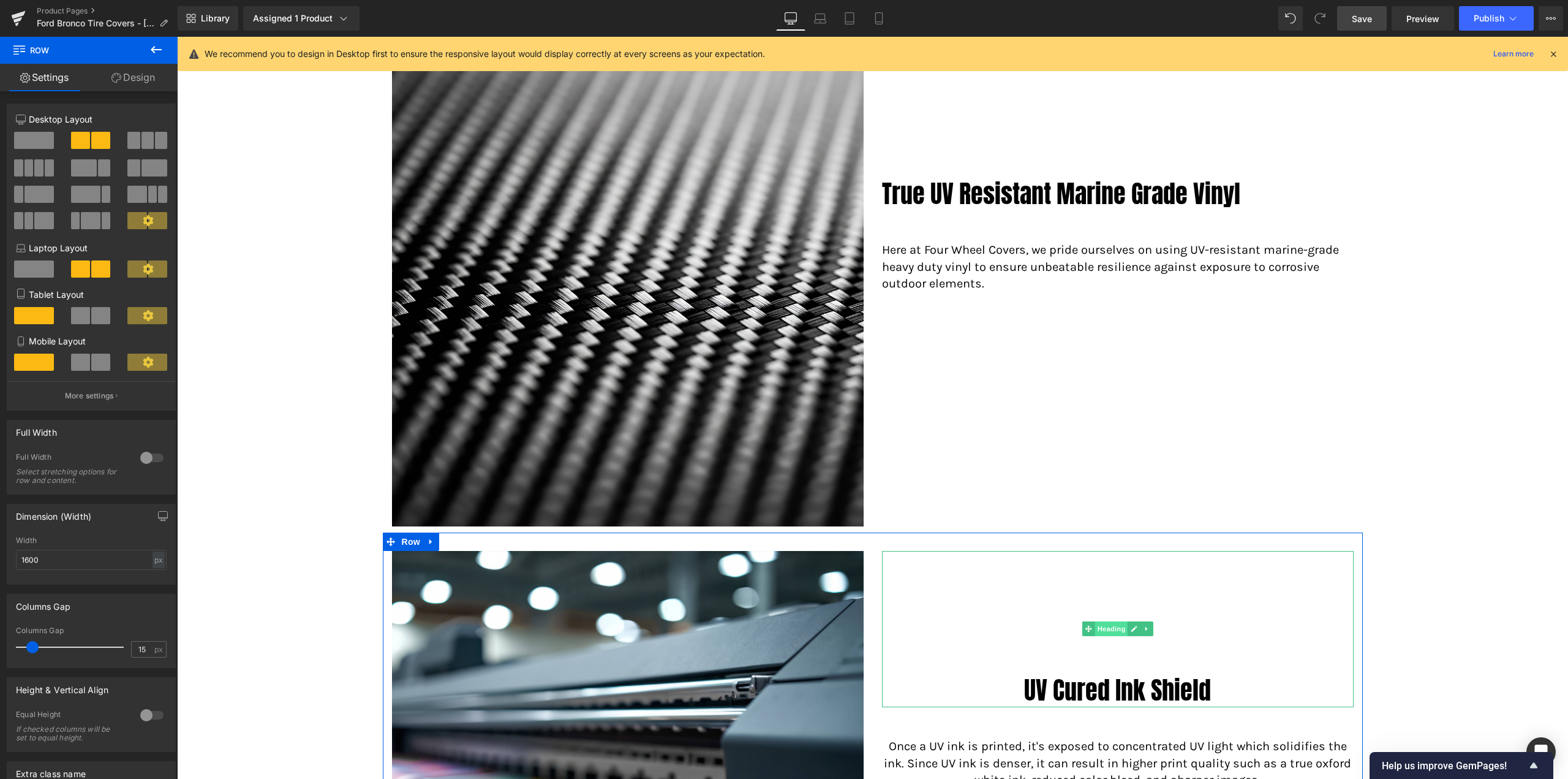
click at [1113, 631] on span "Heading" at bounding box center [1111, 629] width 33 height 15
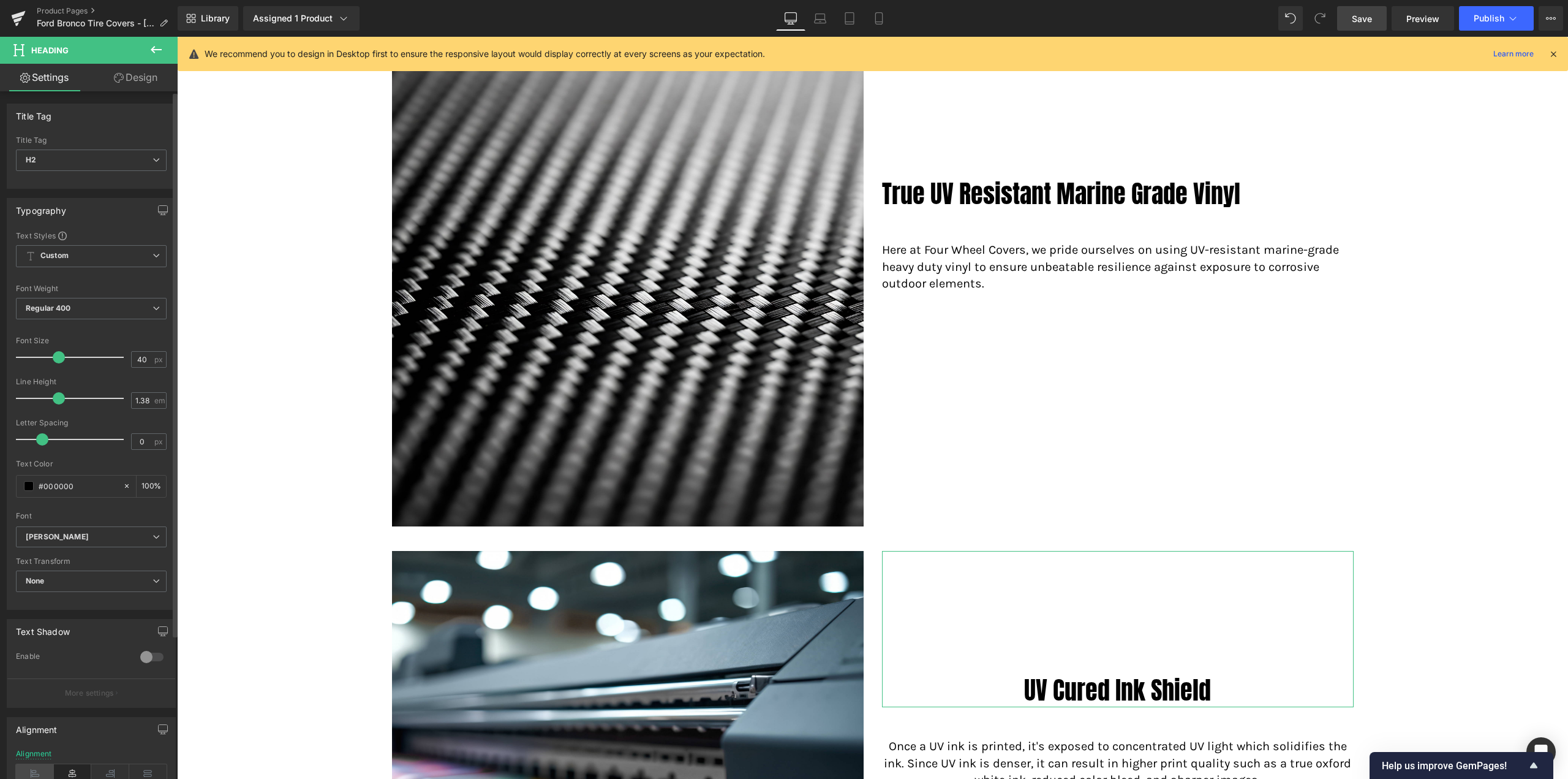
click at [39, 764] on icon at bounding box center [34, 773] width 38 height 18
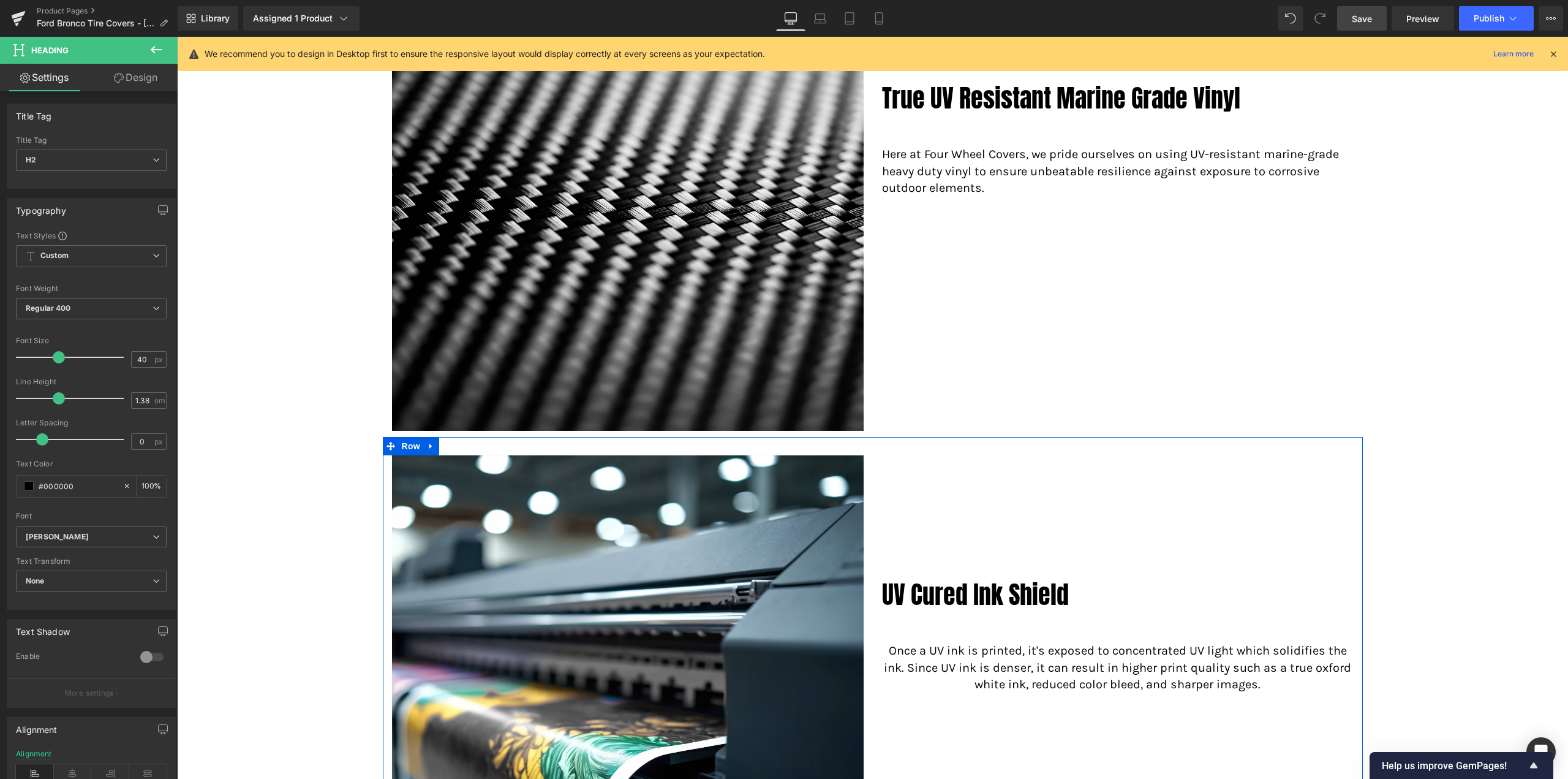
scroll to position [1524, 0]
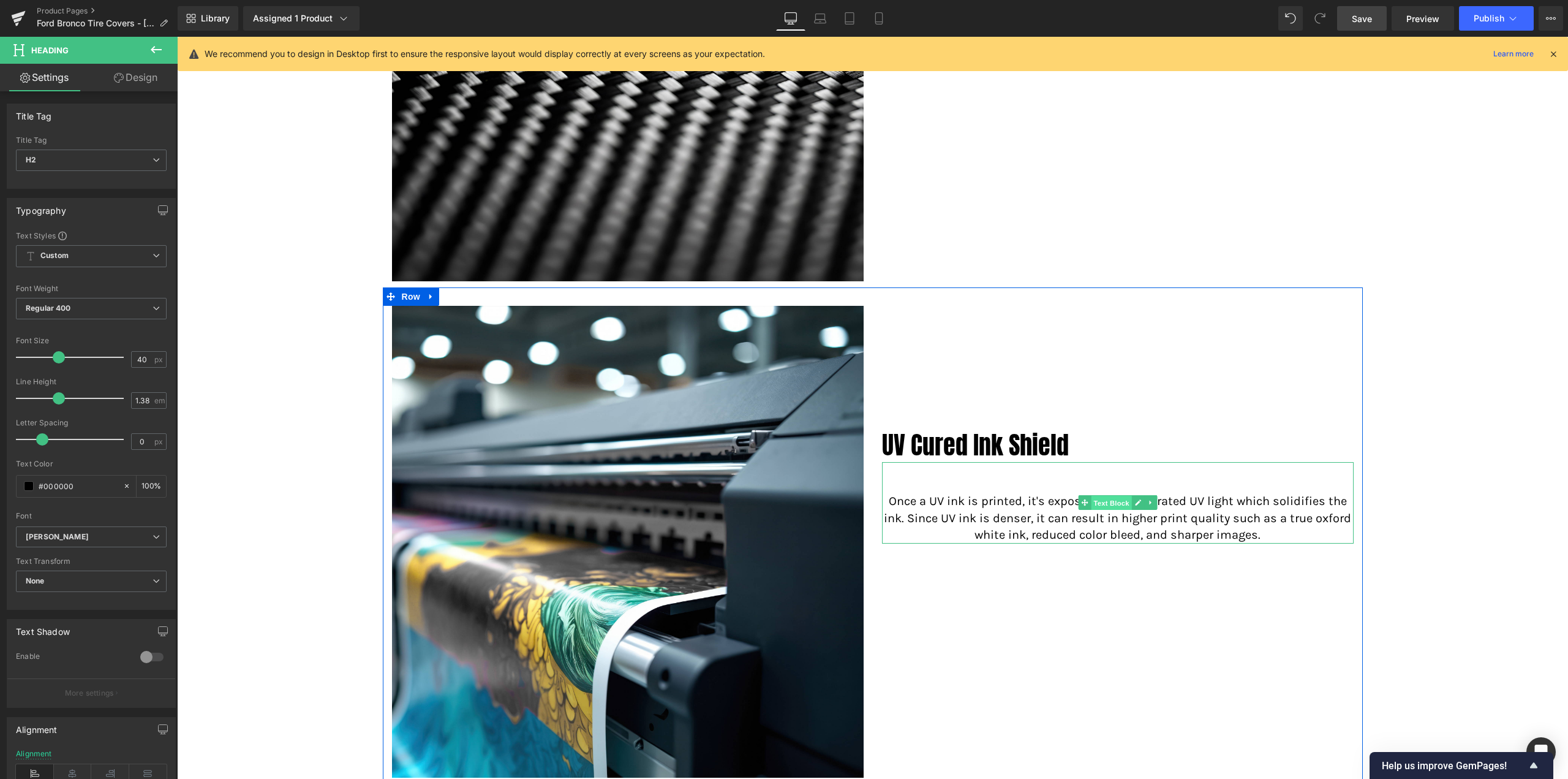
click at [1105, 503] on span "Text Block" at bounding box center [1111, 503] width 40 height 15
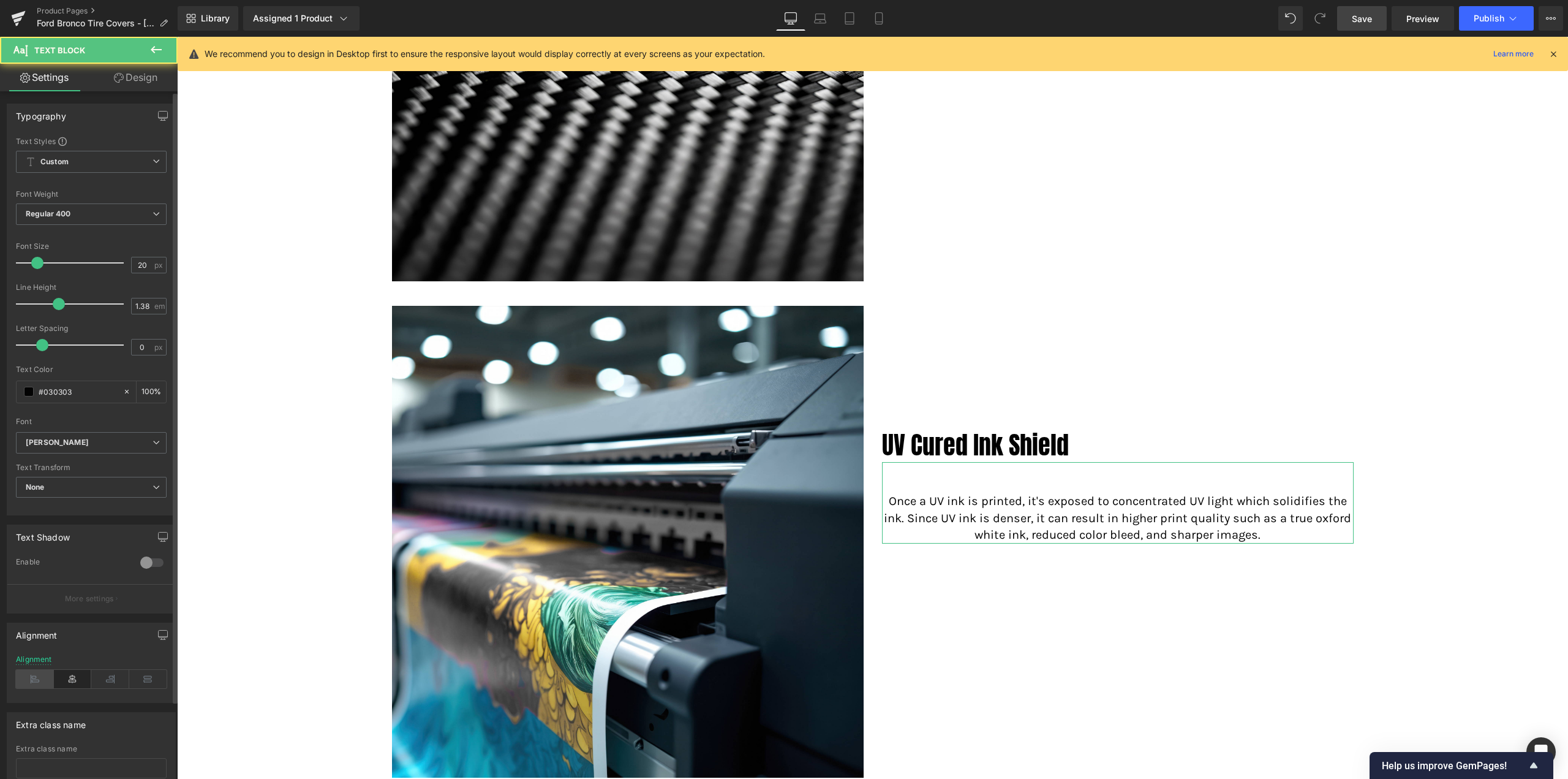
click at [33, 678] on icon at bounding box center [34, 679] width 38 height 18
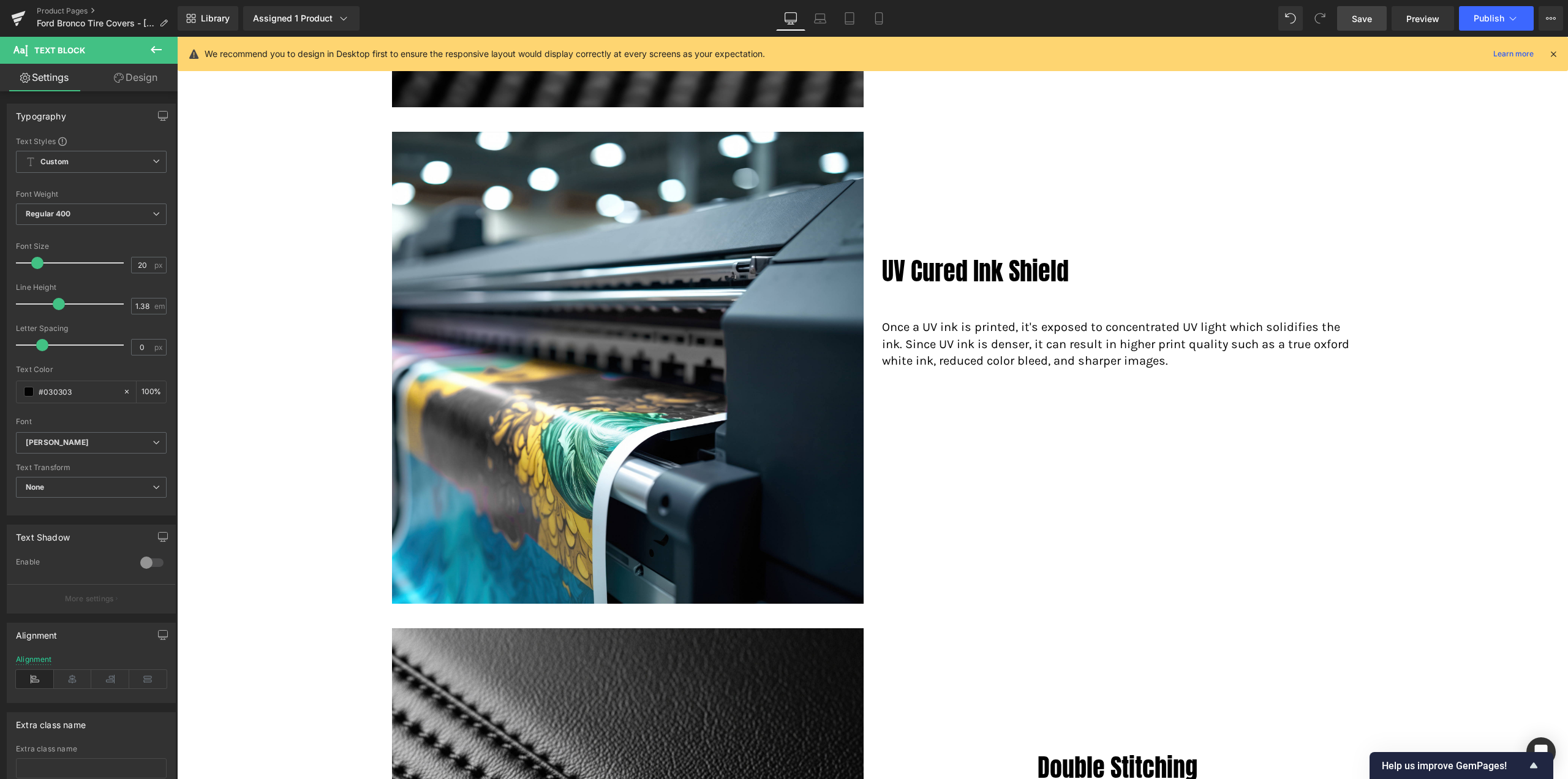
scroll to position [1831, 0]
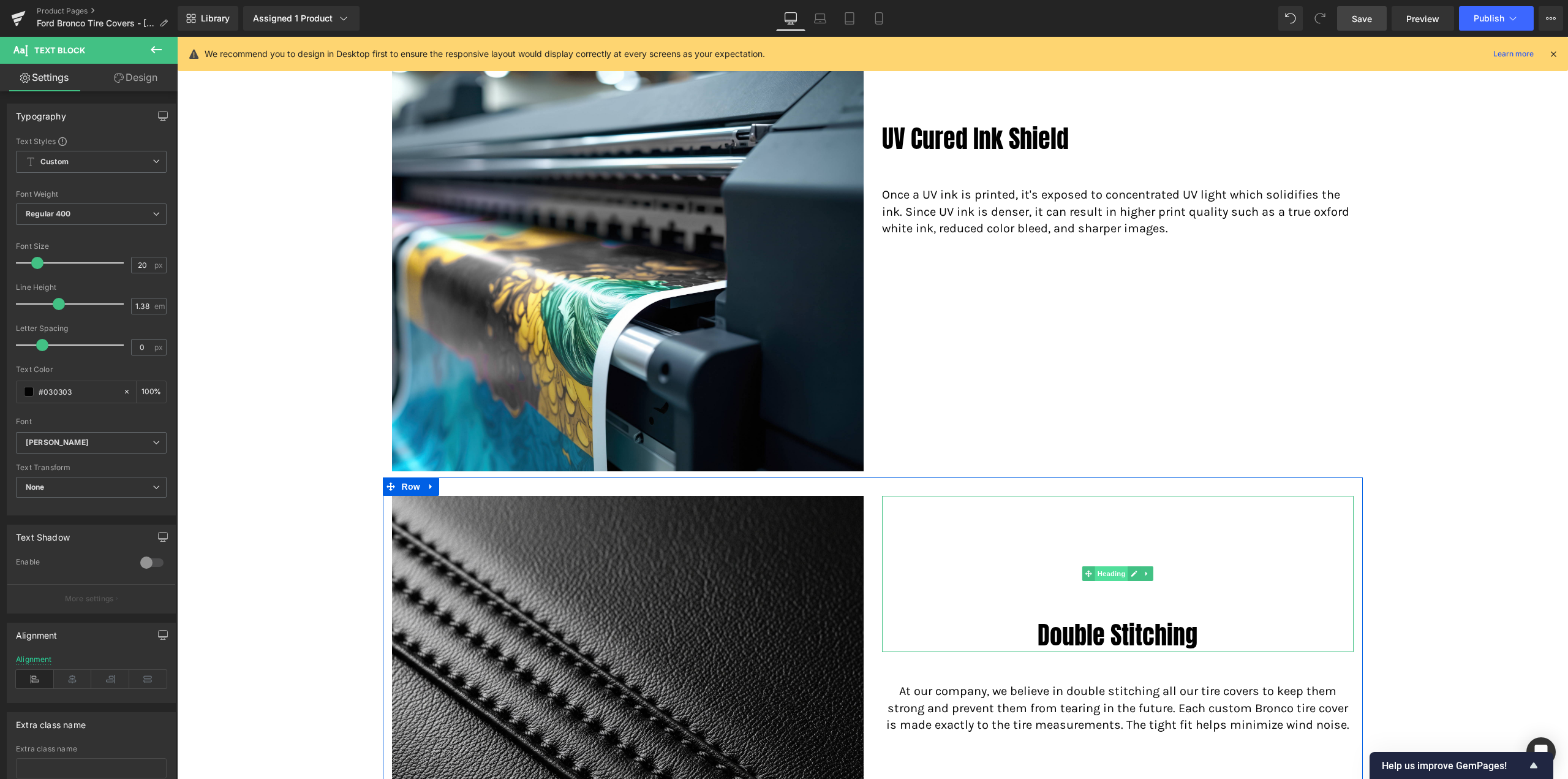
click at [1113, 574] on span "Heading" at bounding box center [1111, 573] width 33 height 15
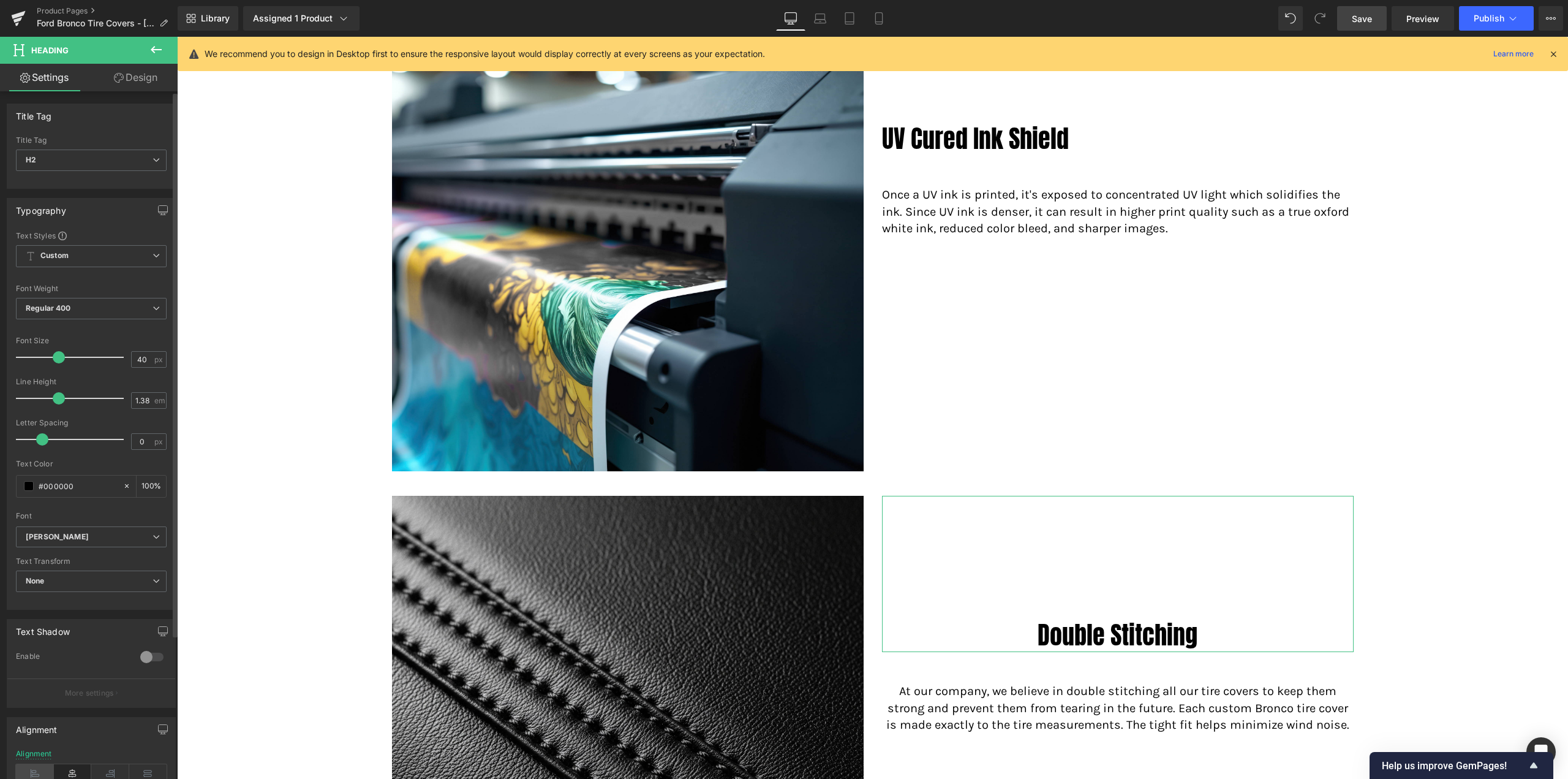
click at [34, 765] on icon at bounding box center [34, 773] width 38 height 18
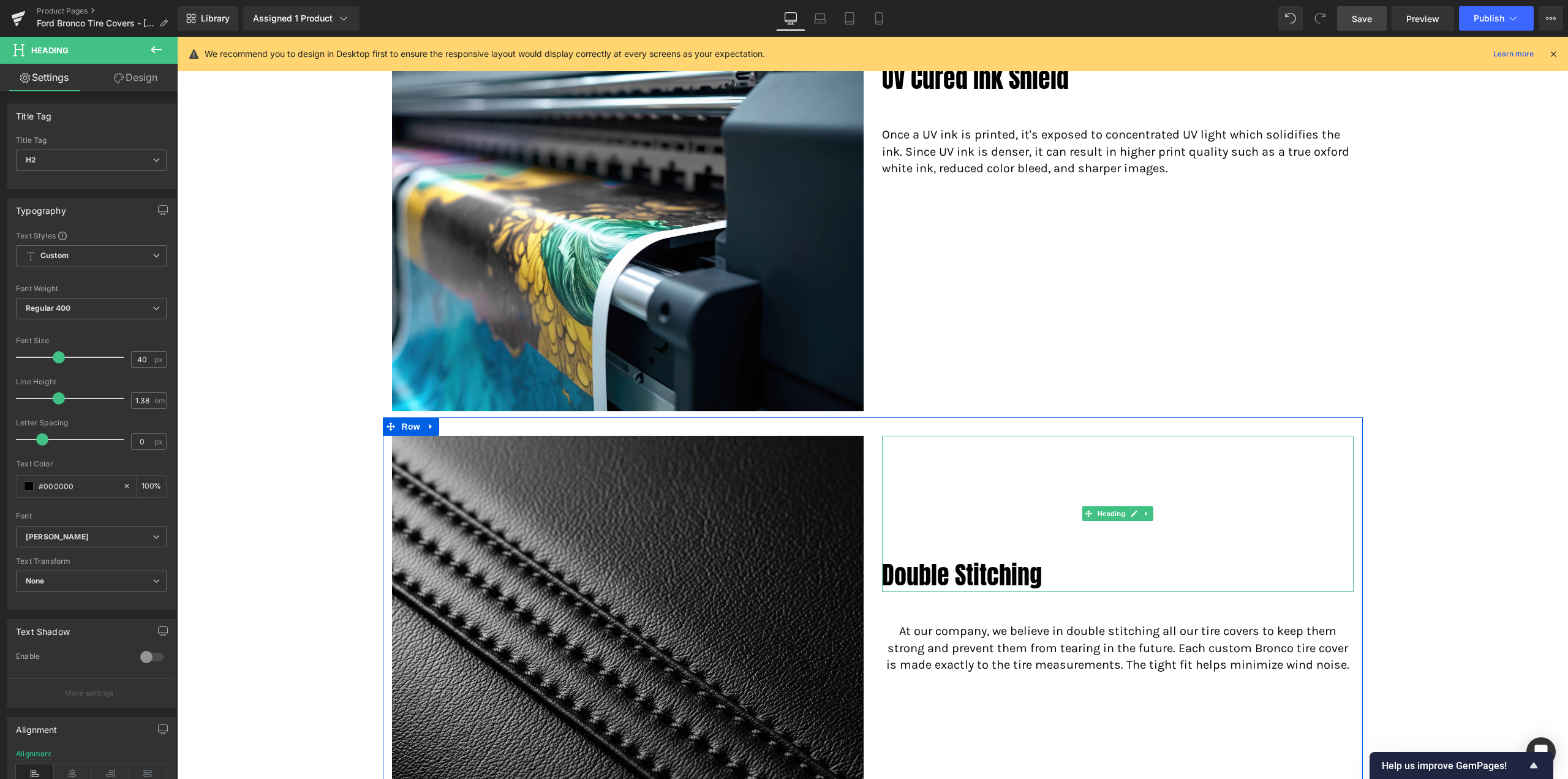
scroll to position [2014, 0]
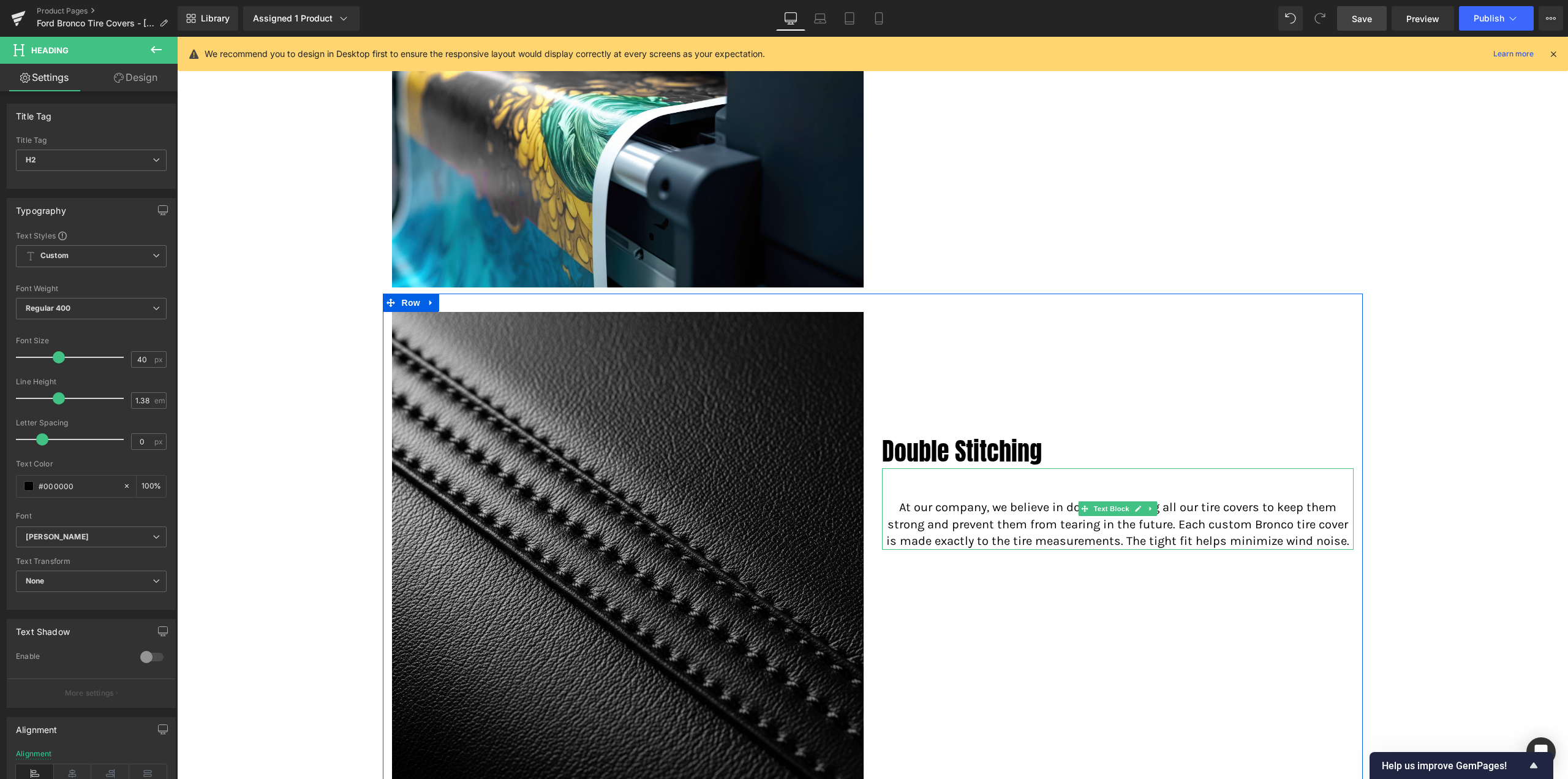
click at [1103, 509] on span "Text Block" at bounding box center [1111, 508] width 40 height 15
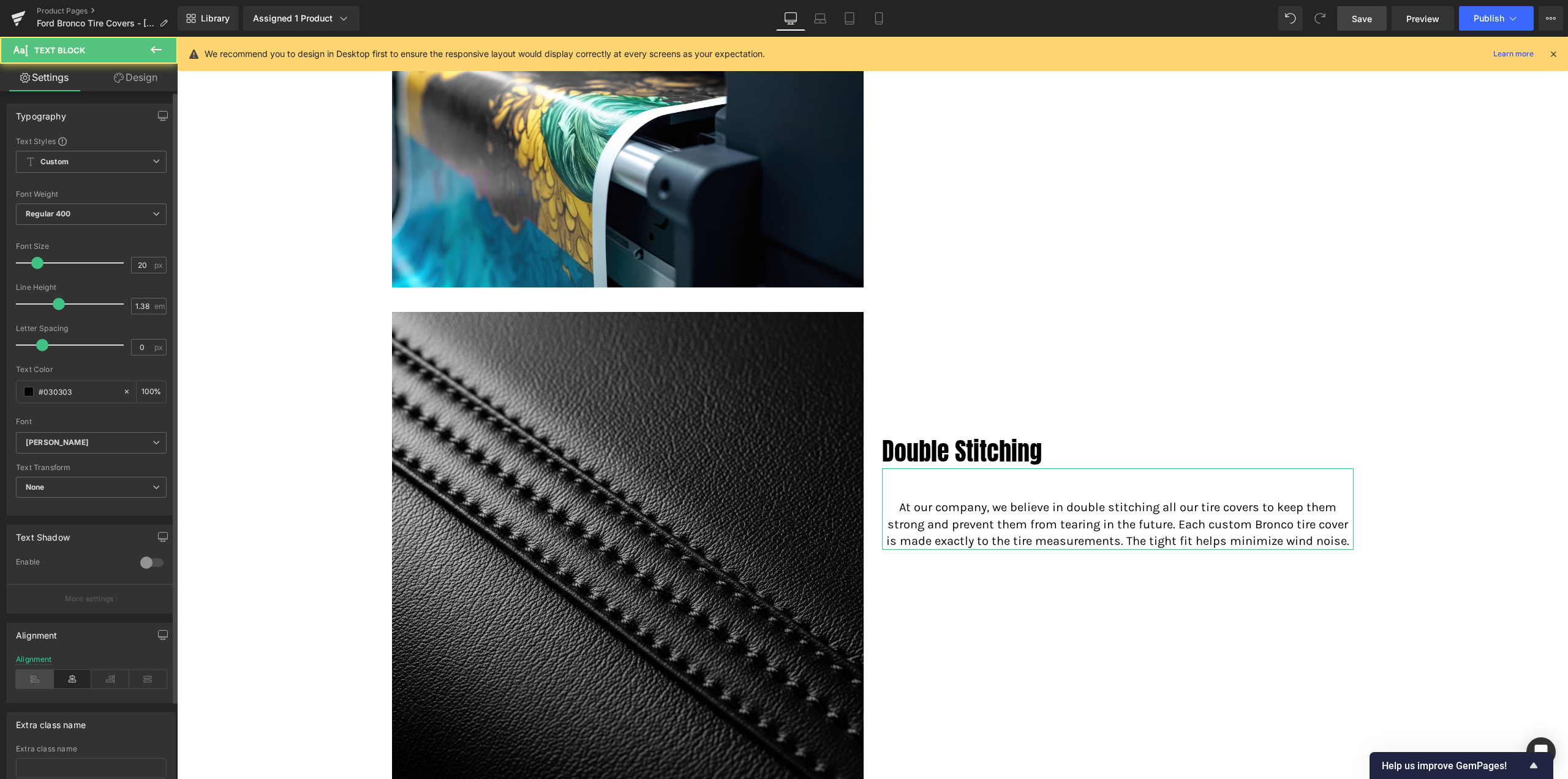
click at [32, 684] on icon at bounding box center [34, 679] width 38 height 18
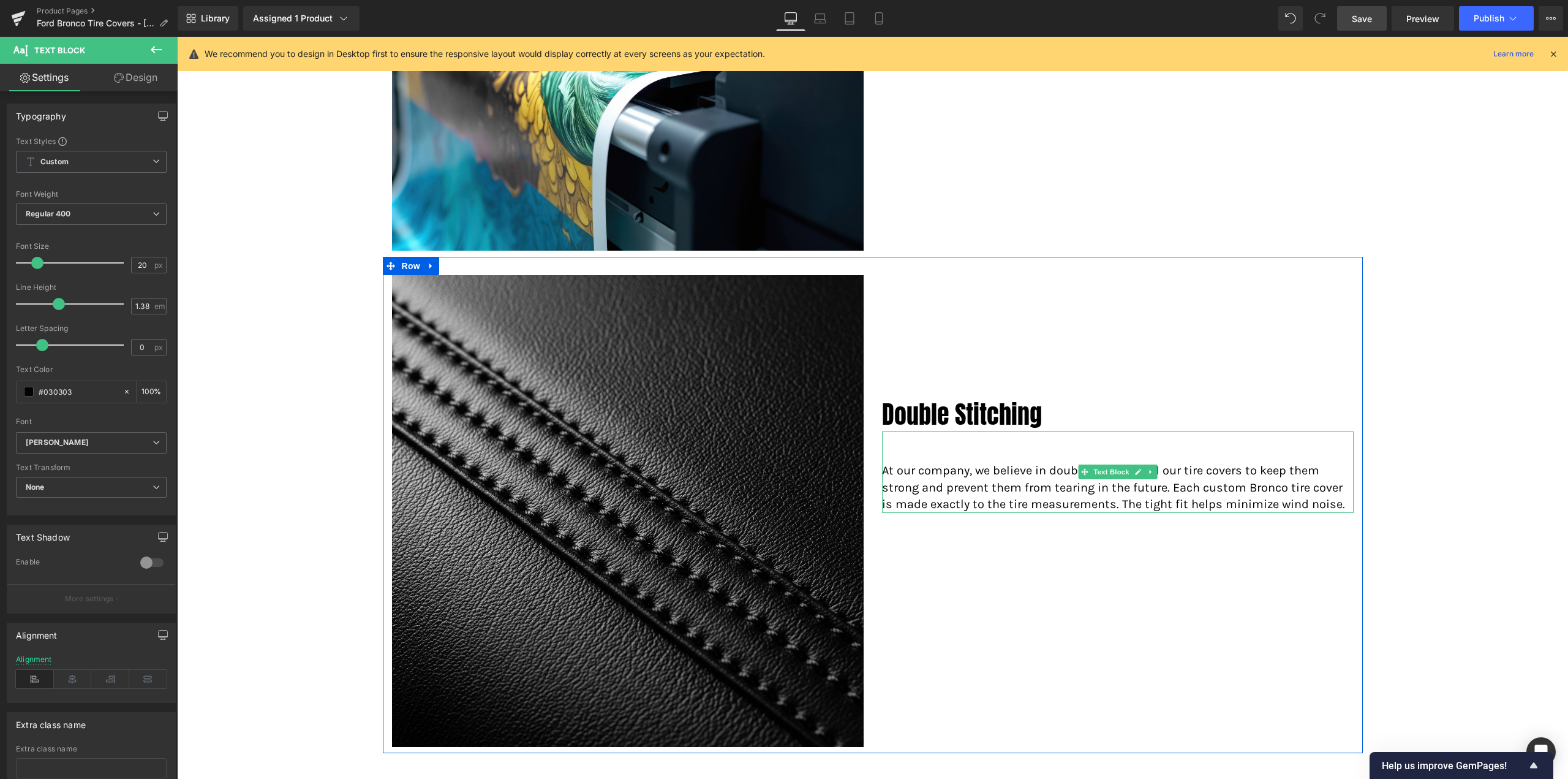
scroll to position [2320, 0]
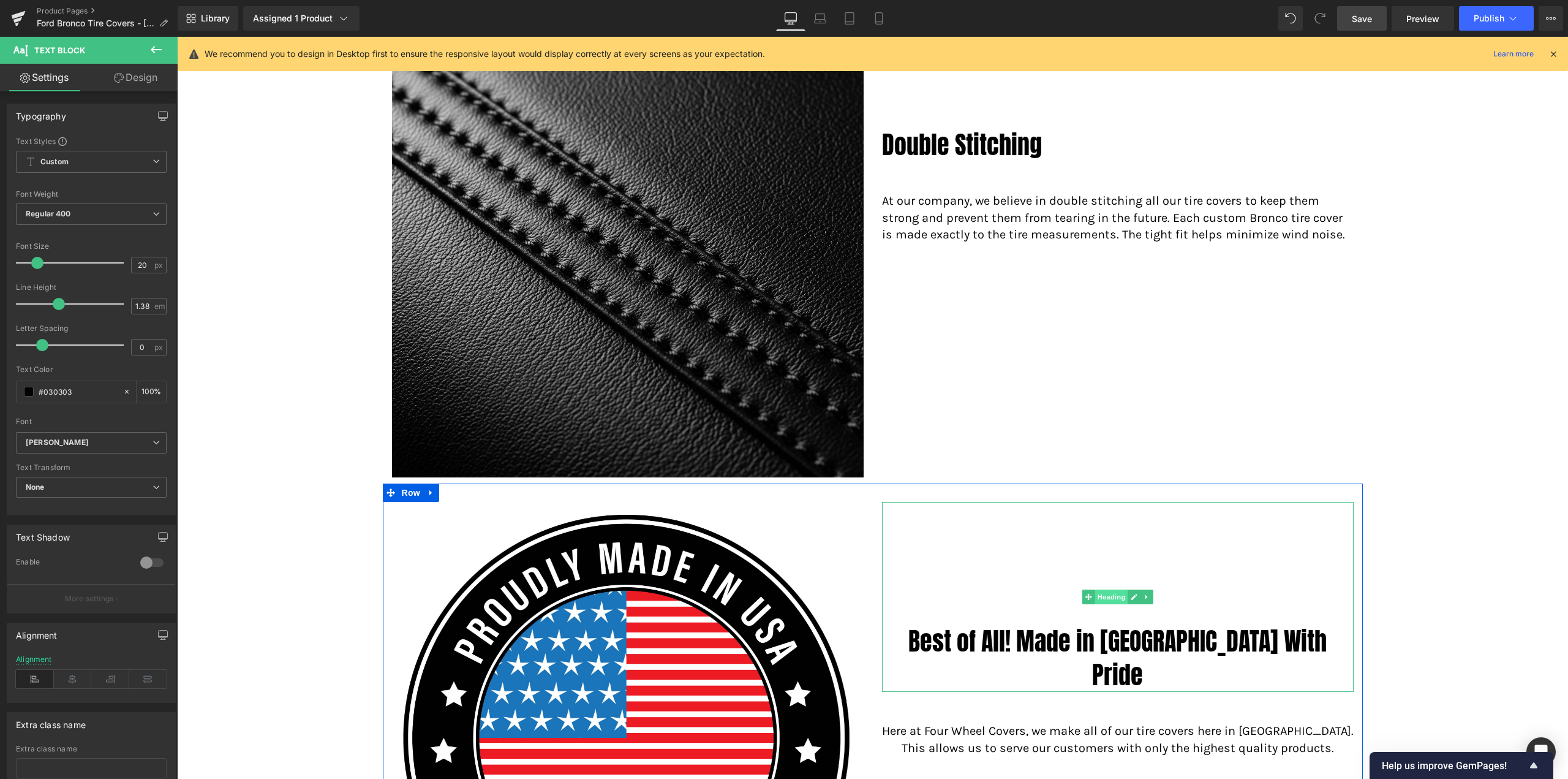
click at [1114, 589] on span "Heading" at bounding box center [1111, 596] width 33 height 15
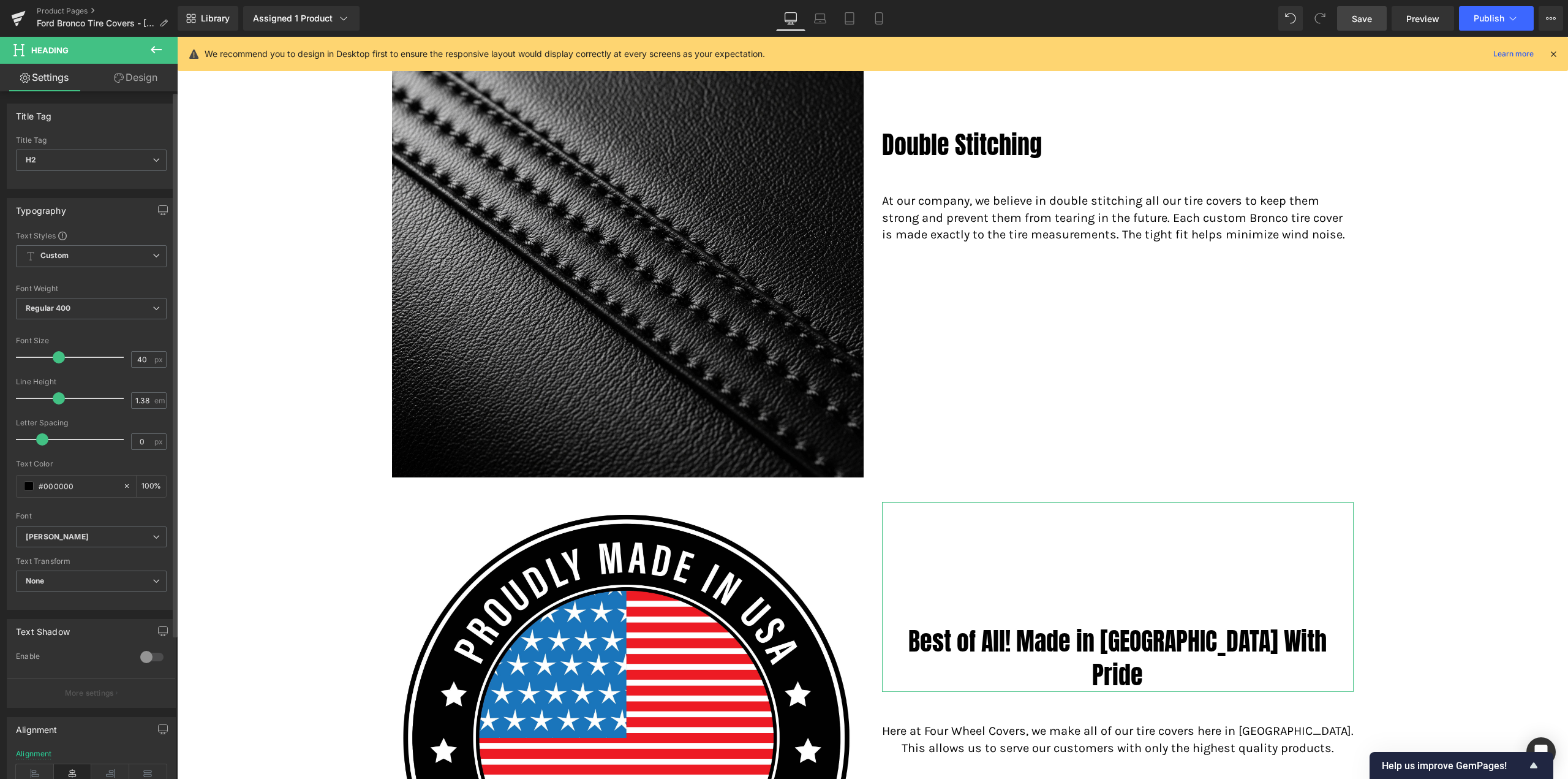
click at [28, 762] on div "Alignment" at bounding box center [91, 773] width 150 height 47
click at [28, 766] on icon at bounding box center [34, 773] width 38 height 18
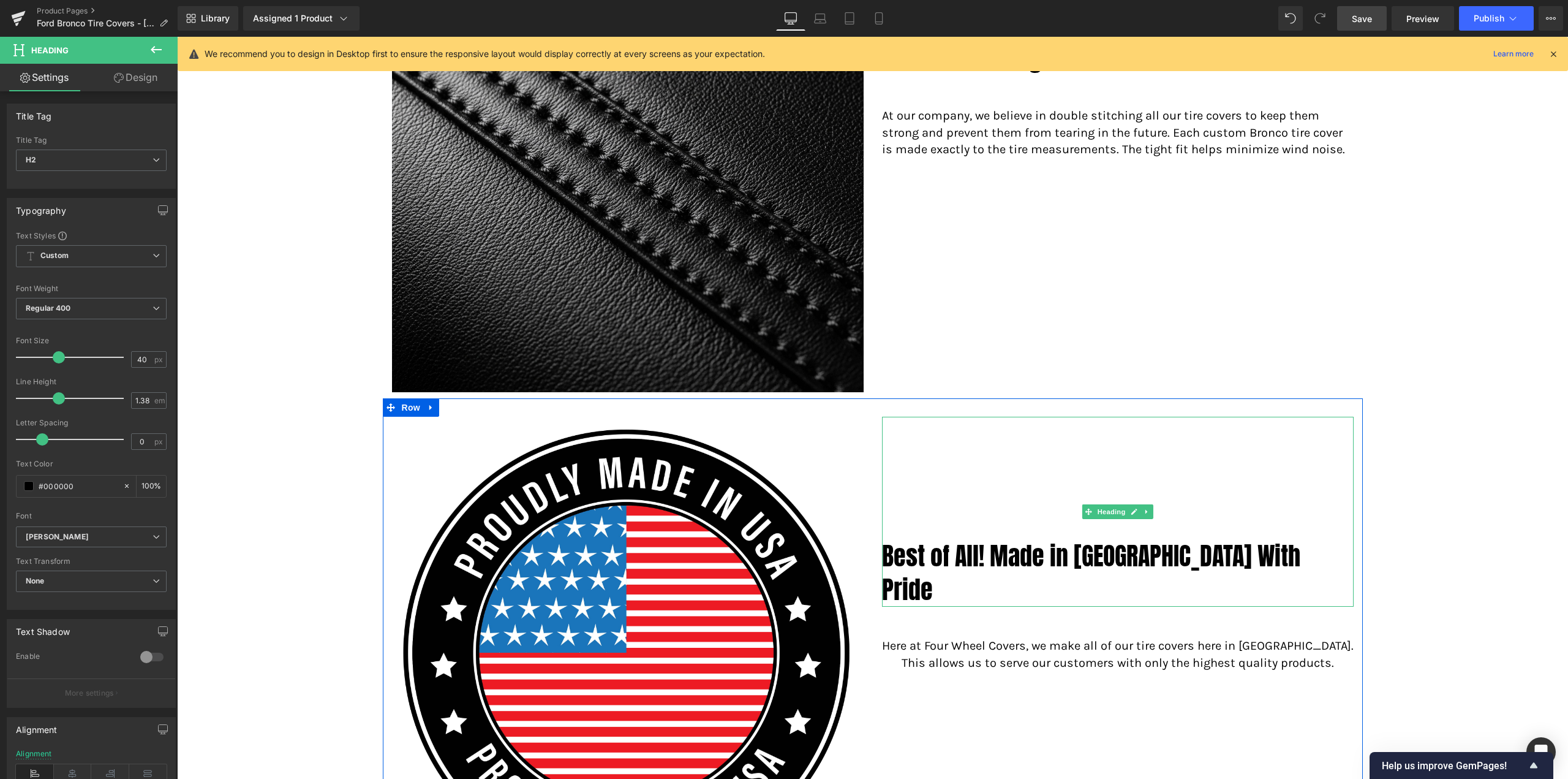
scroll to position [2627, 0]
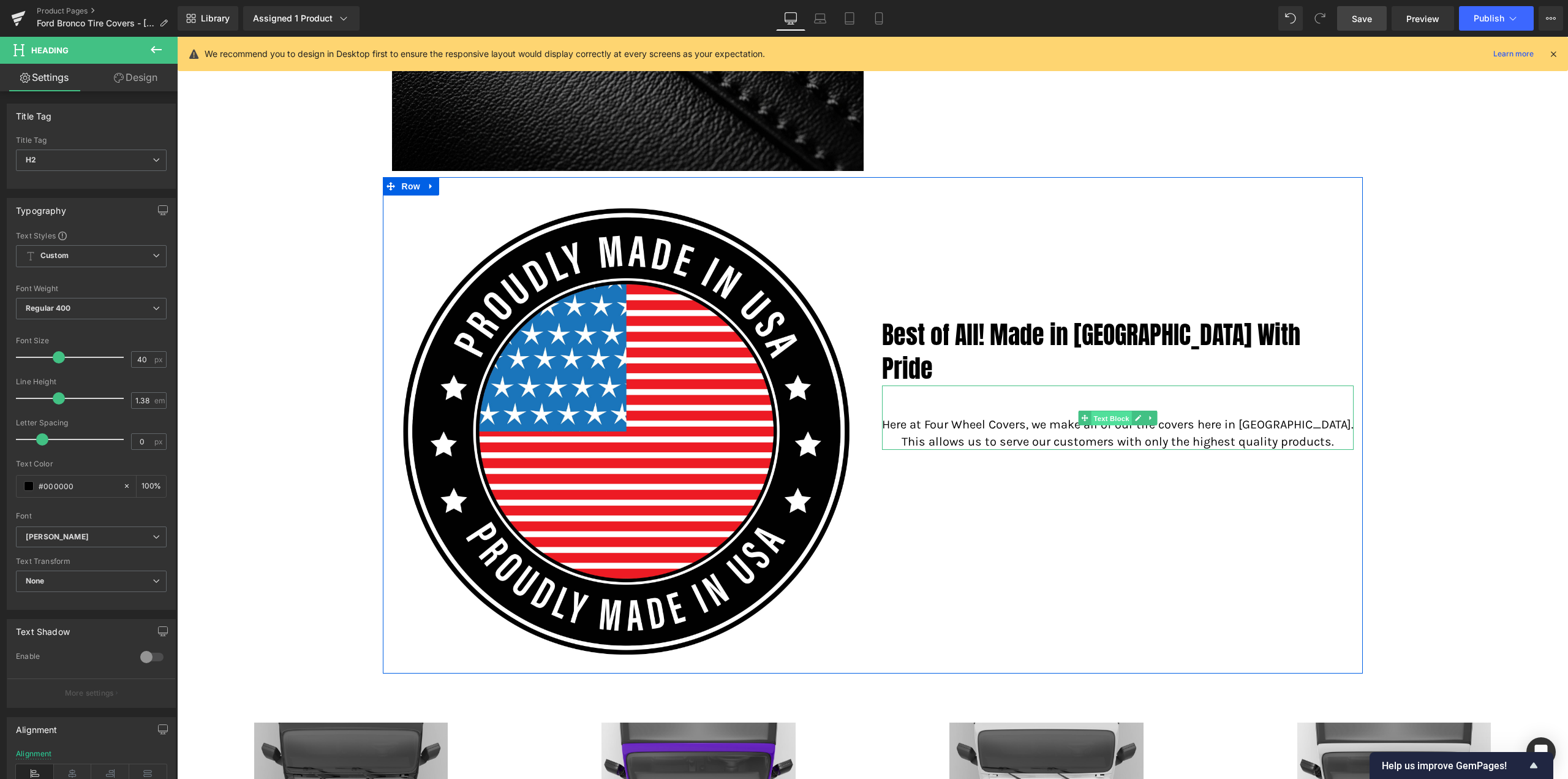
click at [1097, 411] on span "Text Block" at bounding box center [1111, 418] width 40 height 15
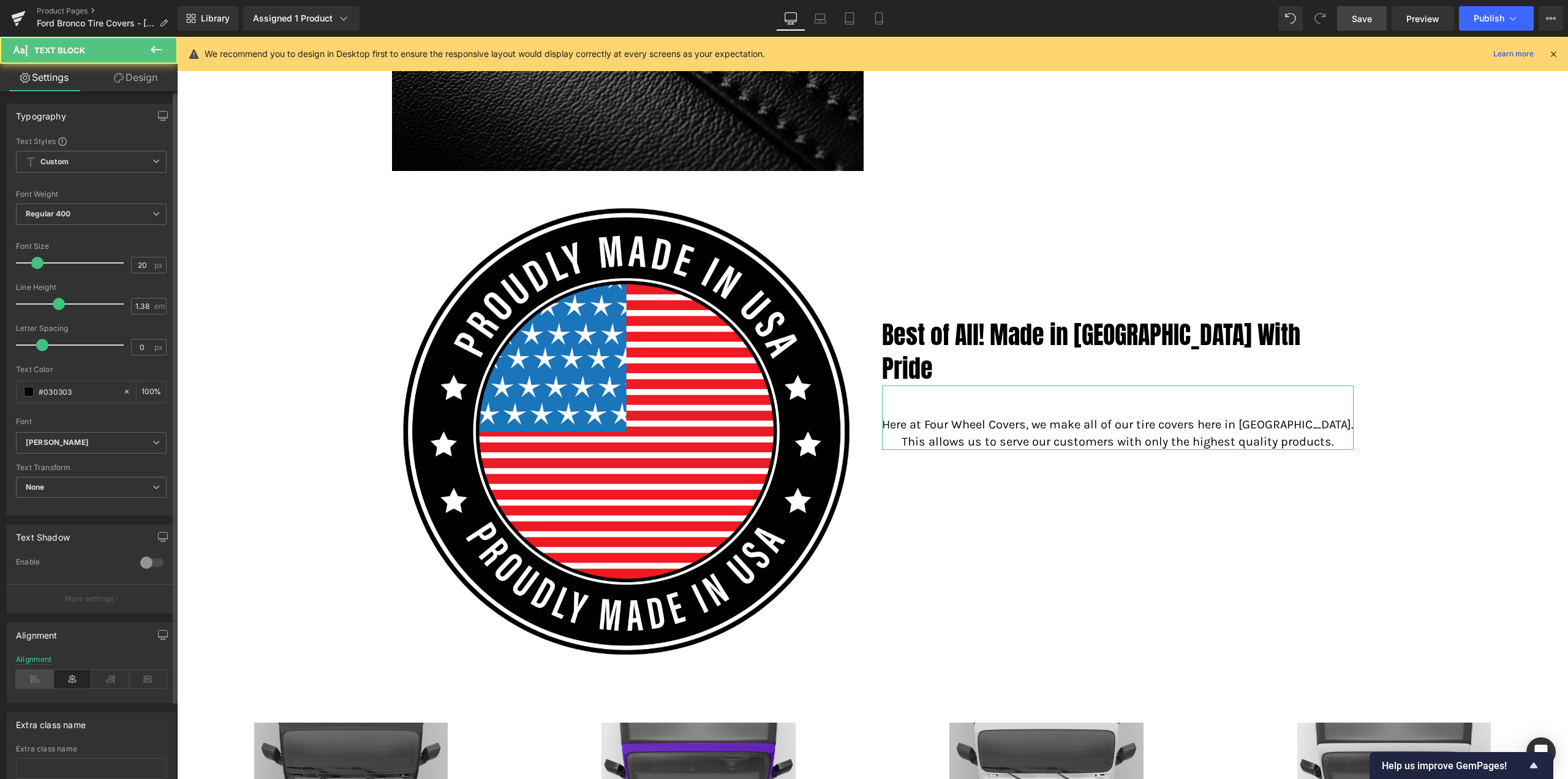
click at [30, 670] on icon at bounding box center [34, 679] width 38 height 18
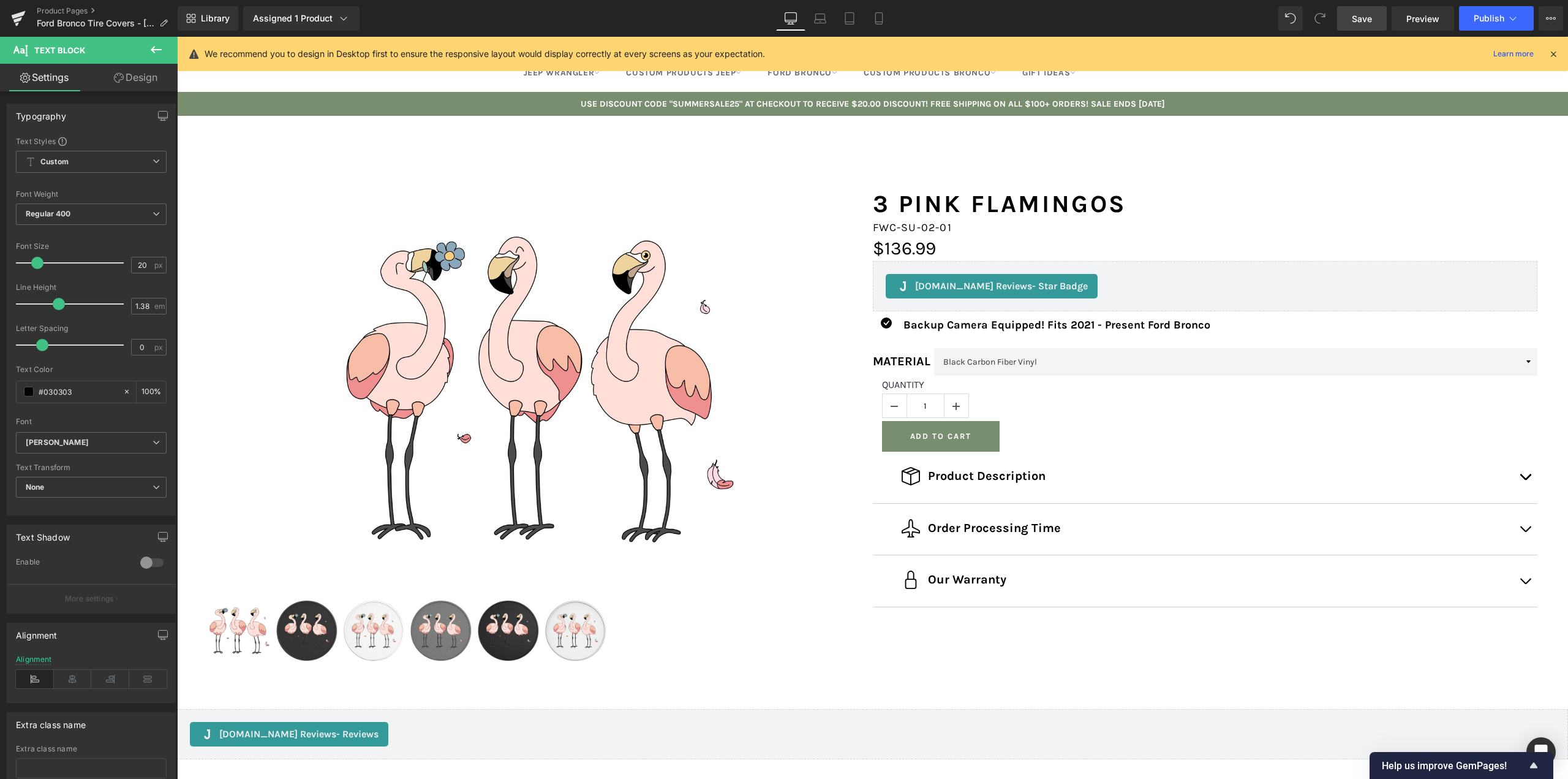
scroll to position [0, 0]
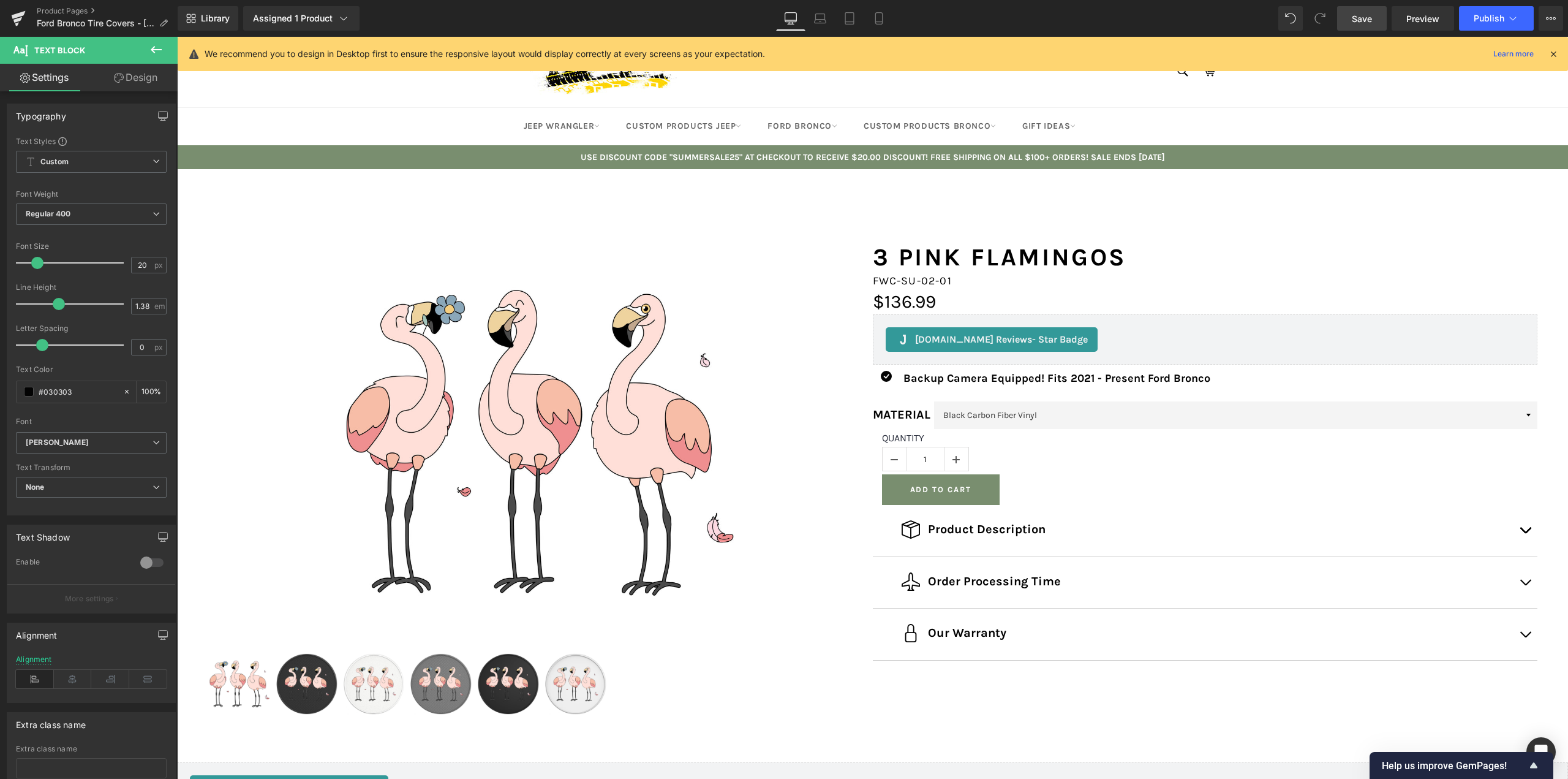
click at [1366, 19] on span "Save" at bounding box center [1362, 18] width 20 height 13
click at [880, 19] on icon at bounding box center [879, 17] width 12 height 12
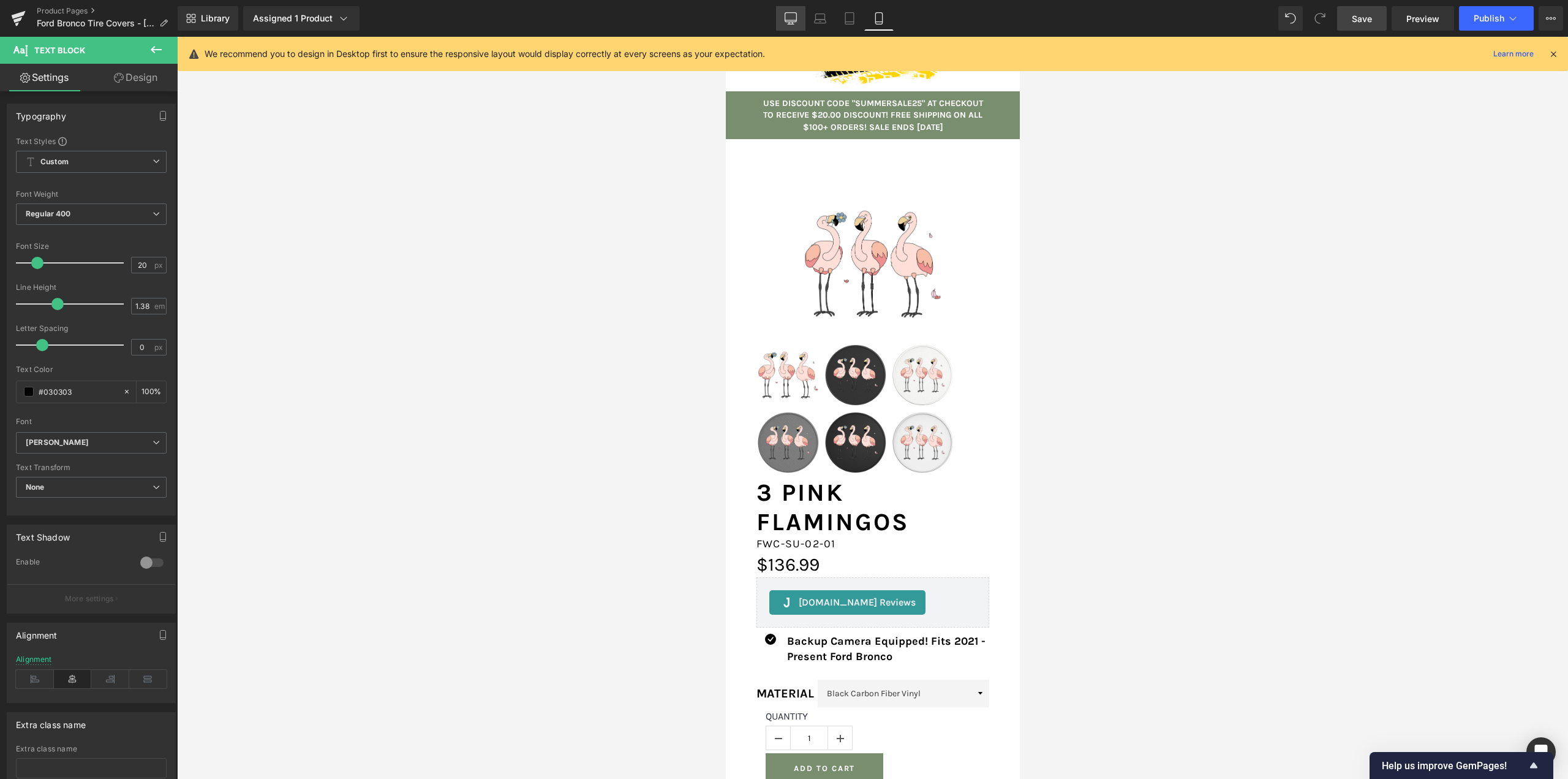
click at [792, 20] on icon at bounding box center [790, 17] width 12 height 12
type input "100"
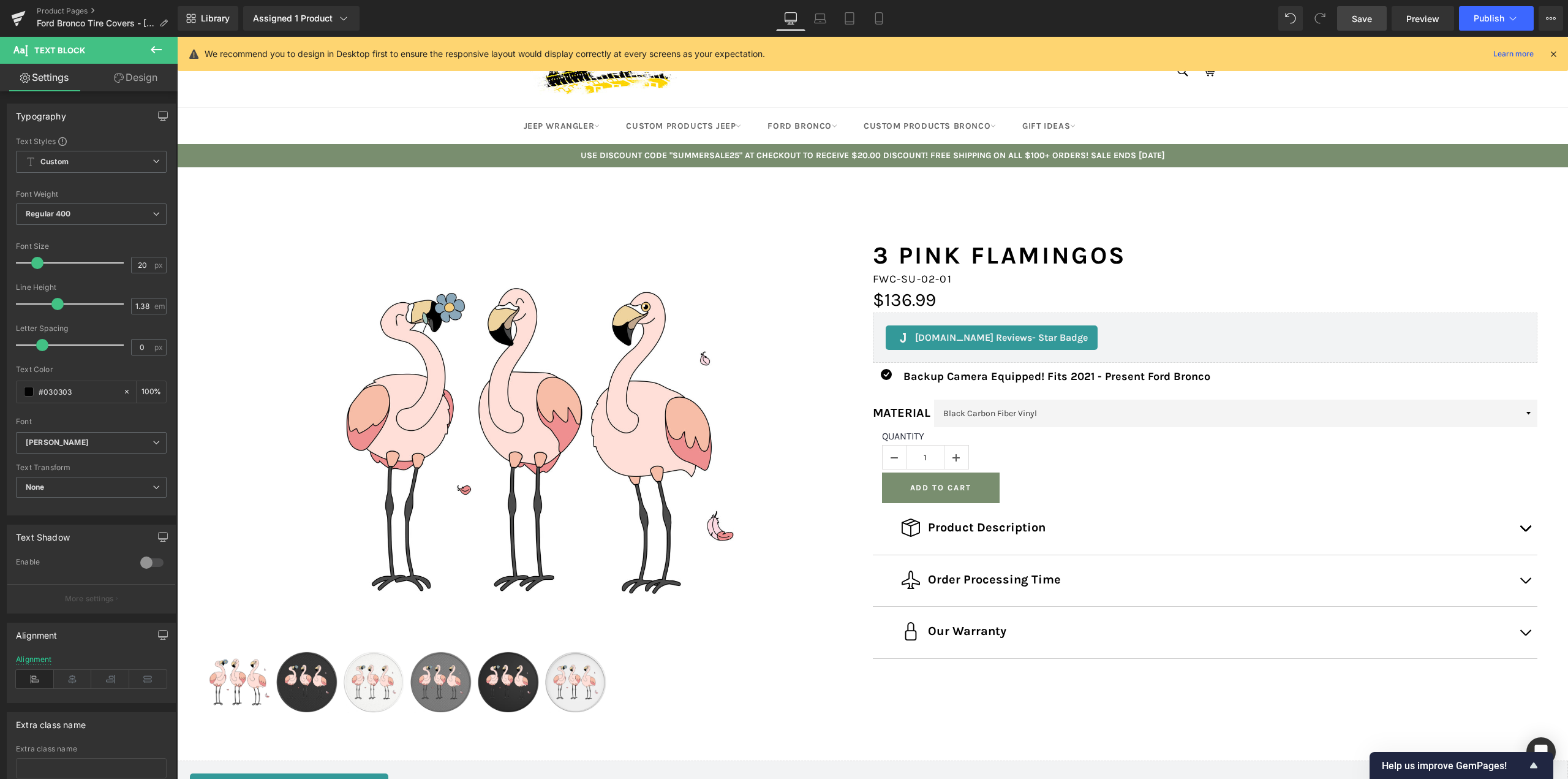
click at [1351, 11] on link "Save" at bounding box center [1362, 18] width 50 height 25
click at [23, 17] on icon at bounding box center [18, 17] width 15 height 30
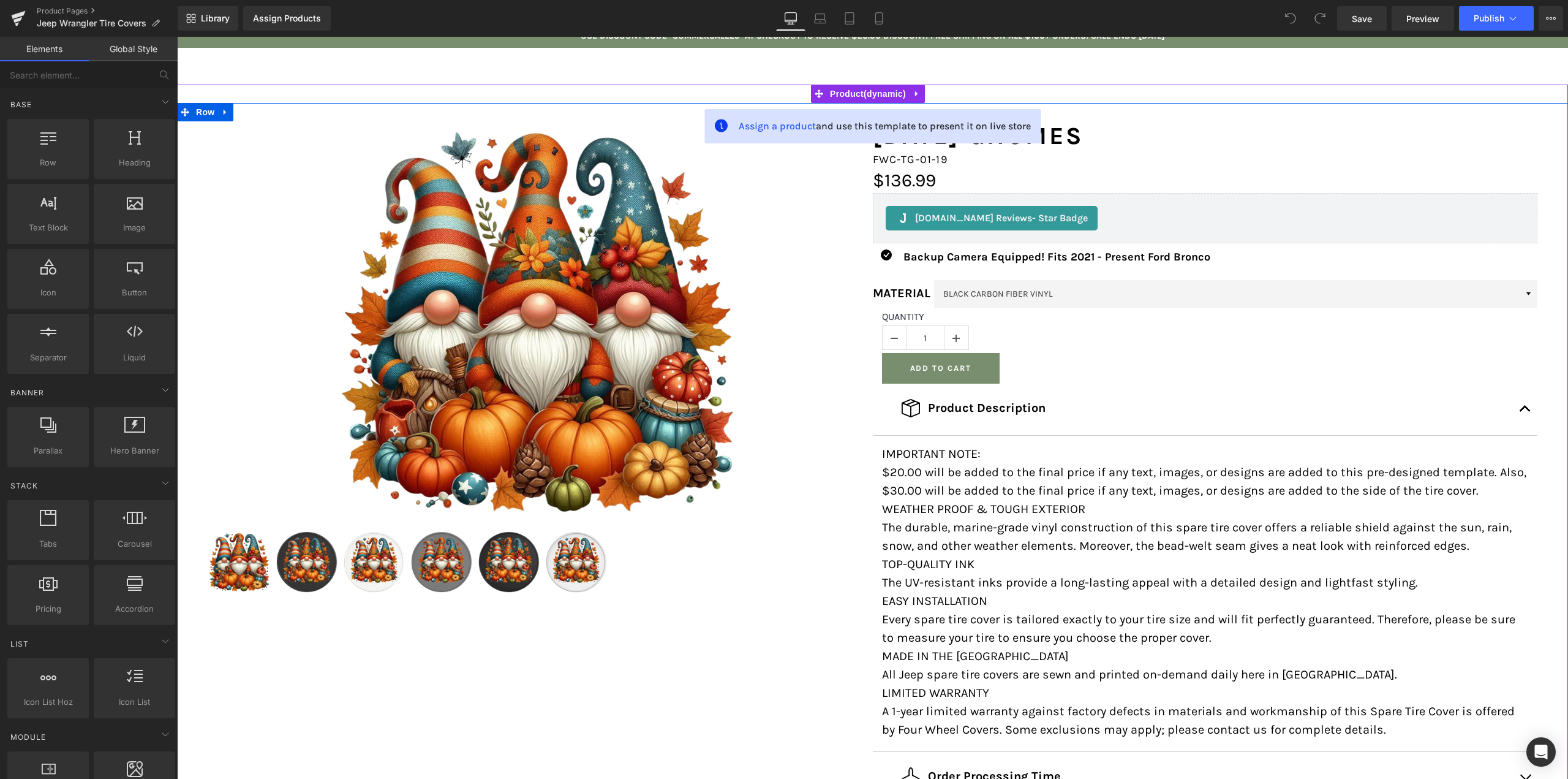
scroll to position [123, 0]
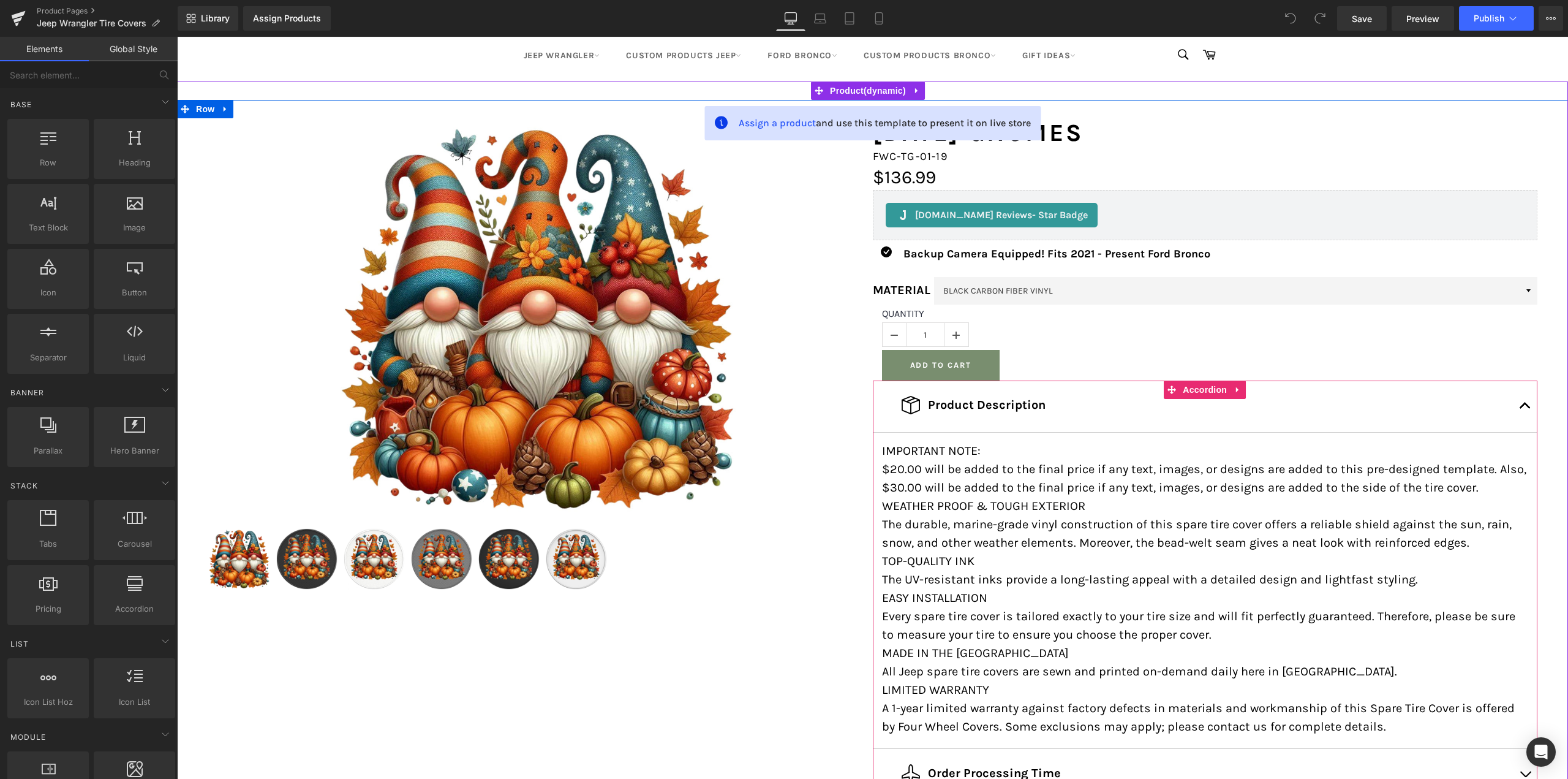
click at [1519, 406] on button "button" at bounding box center [1525, 406] width 25 height 51
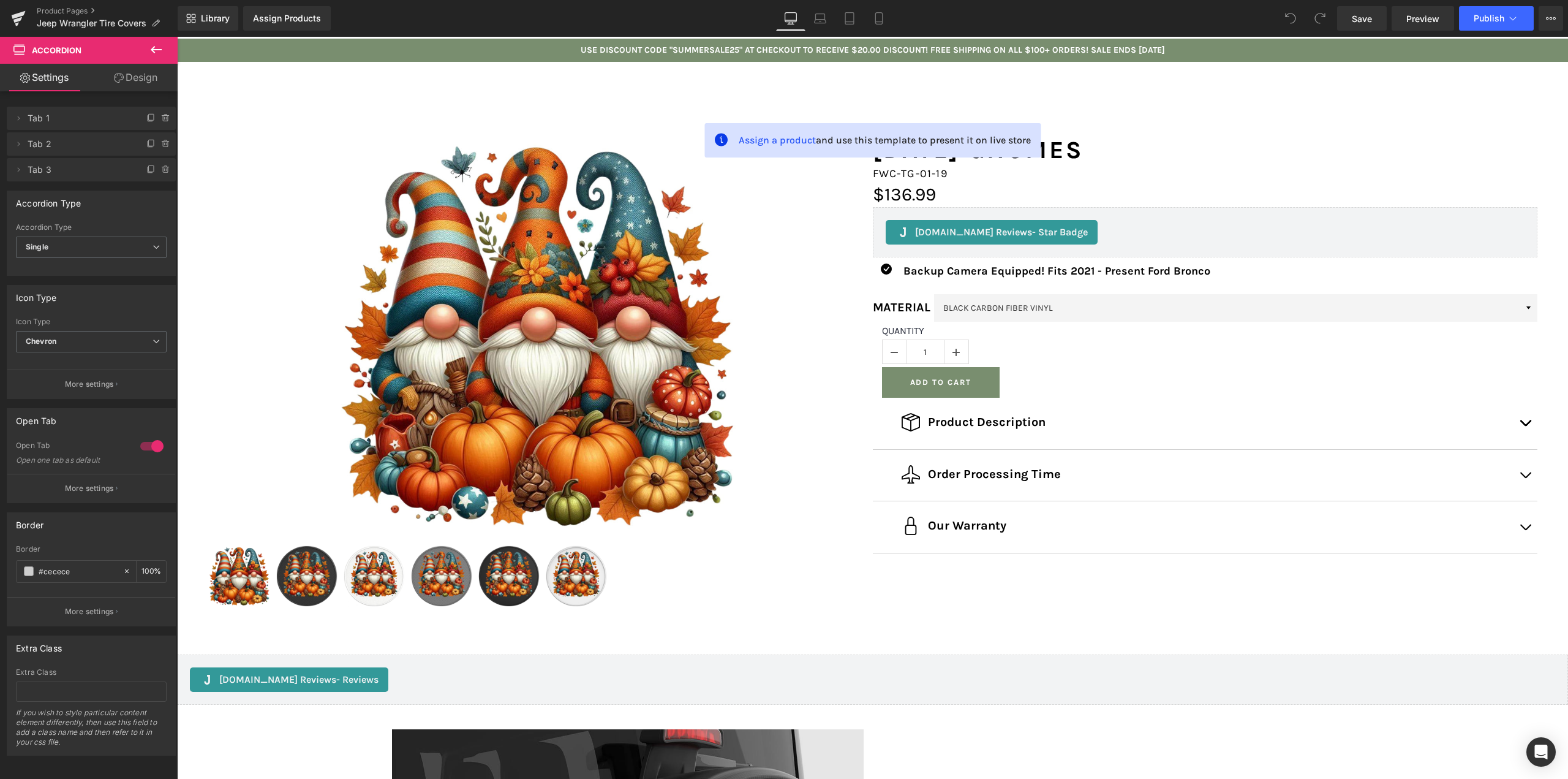
scroll to position [0, 0]
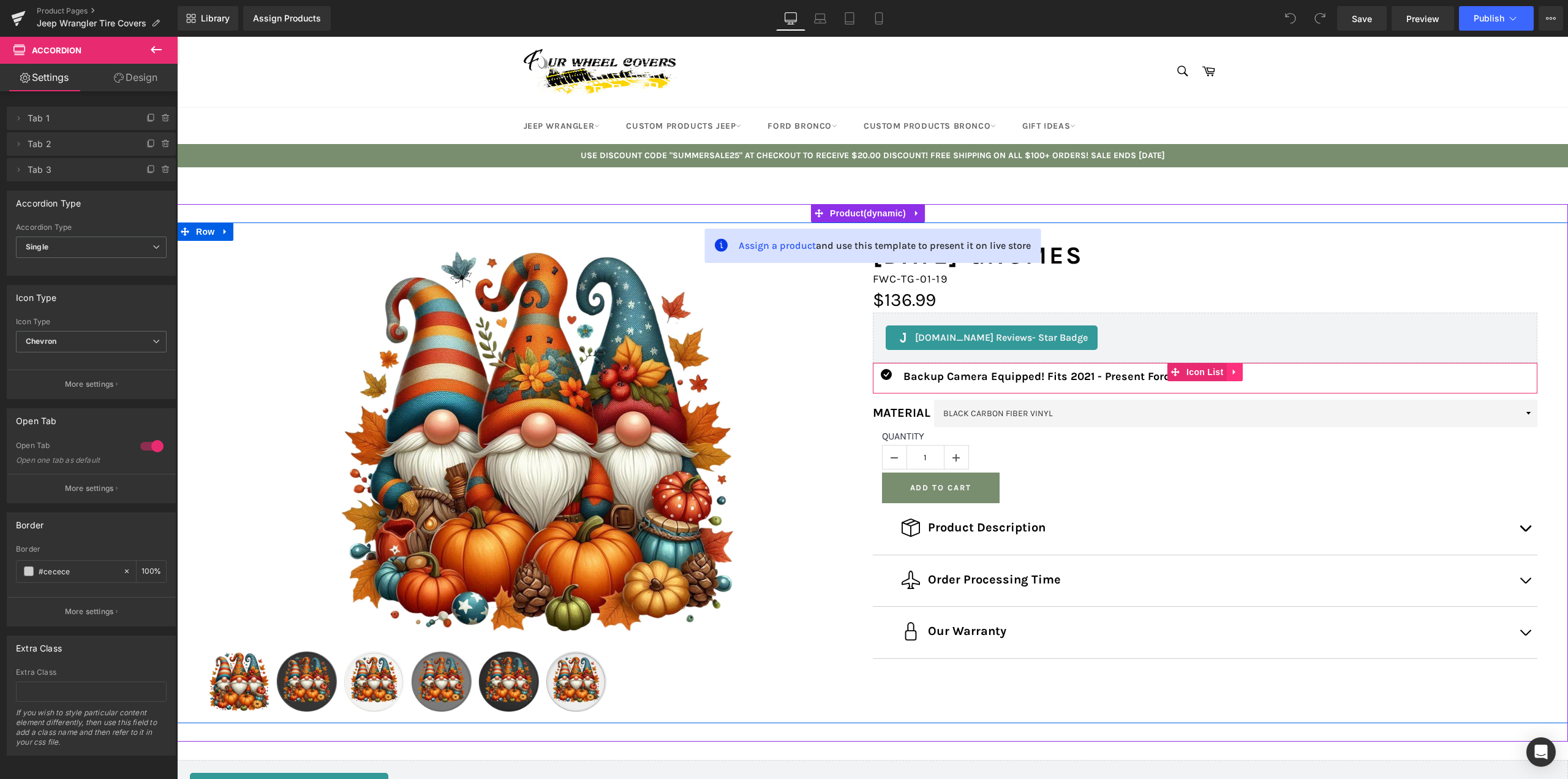
click at [1230, 373] on icon at bounding box center [1234, 372] width 8 height 9
click at [1238, 373] on icon at bounding box center [1241, 372] width 8 height 8
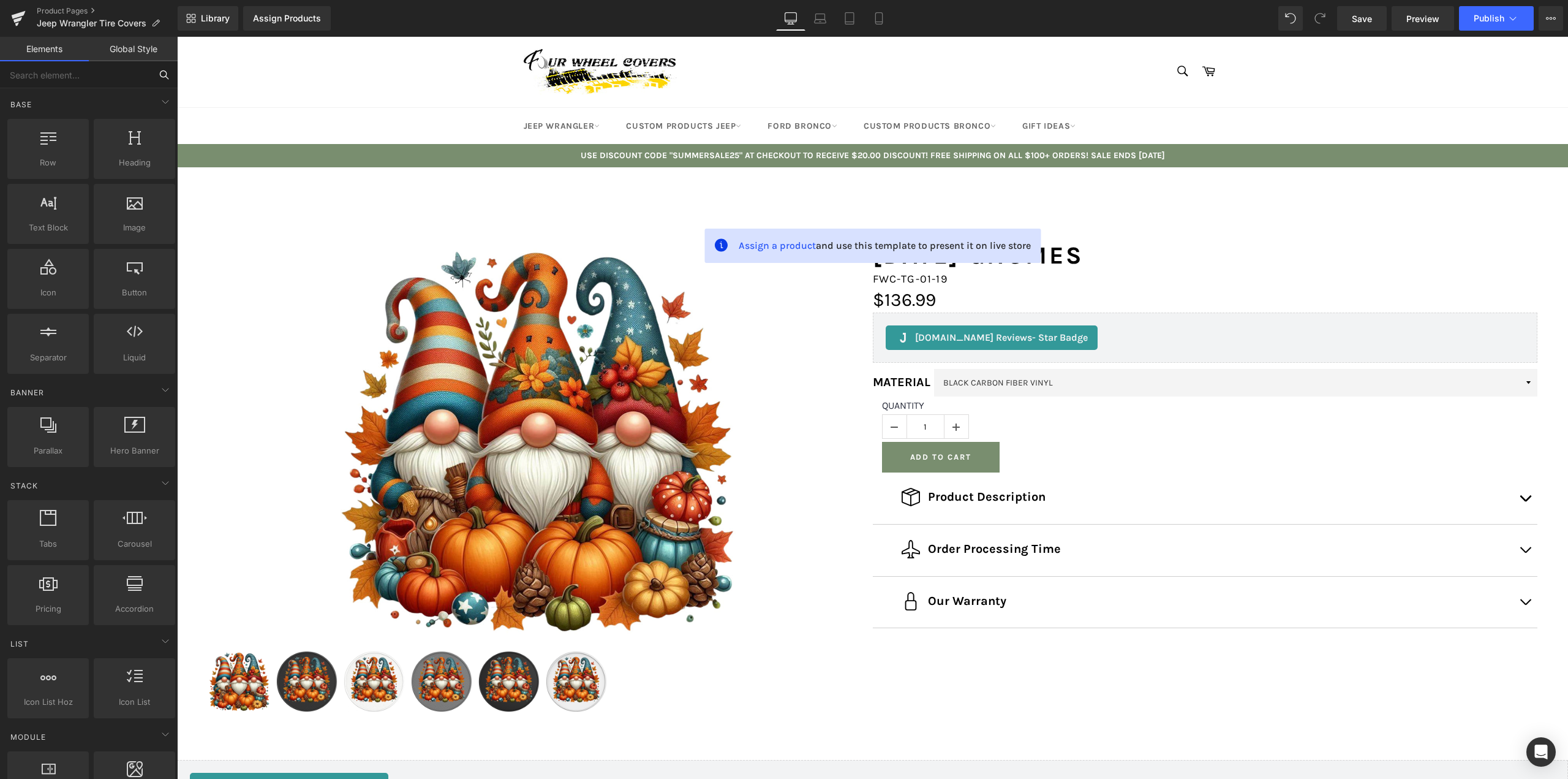
click at [101, 69] on input "text" at bounding box center [75, 74] width 150 height 27
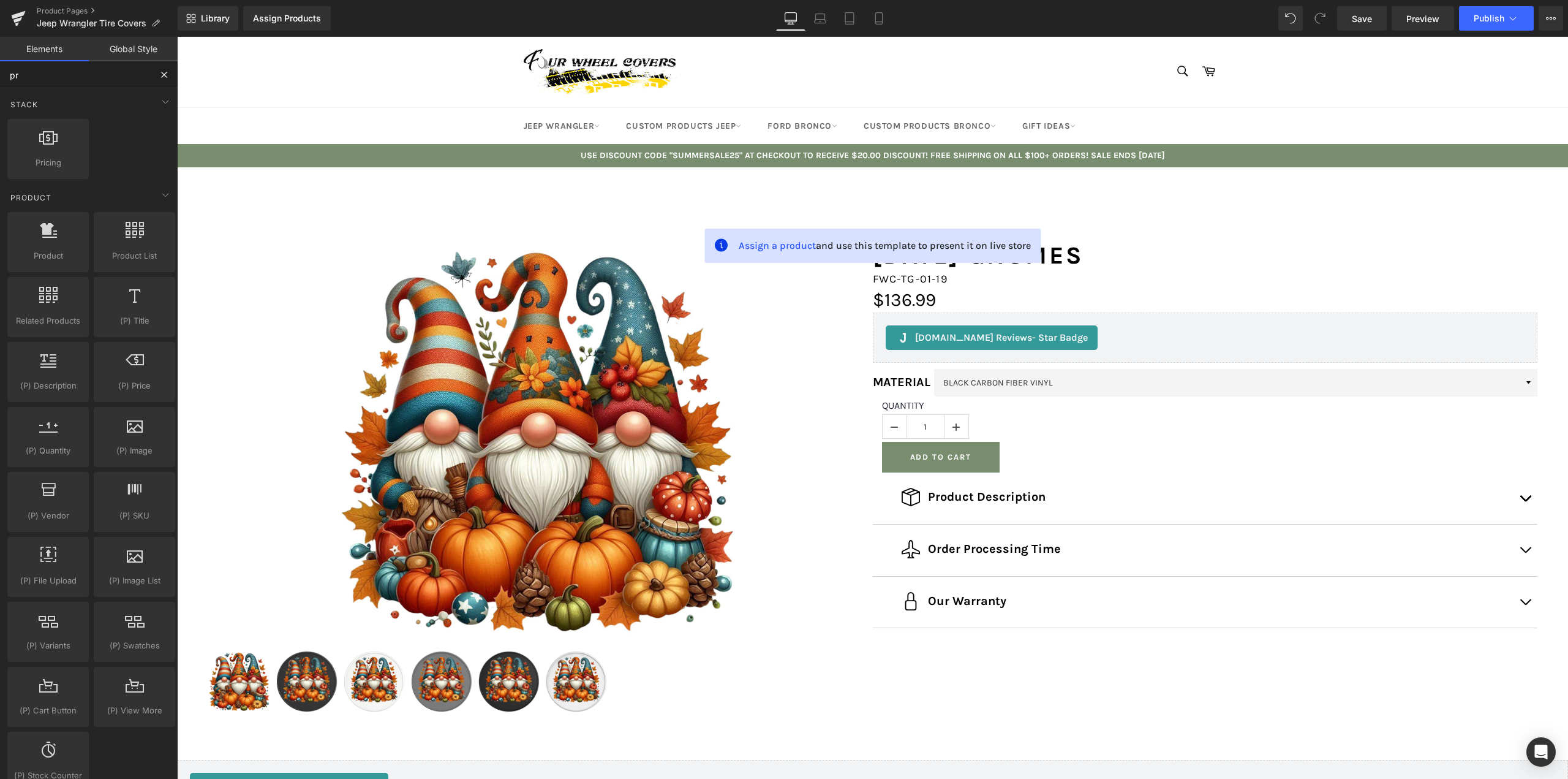
type input "p"
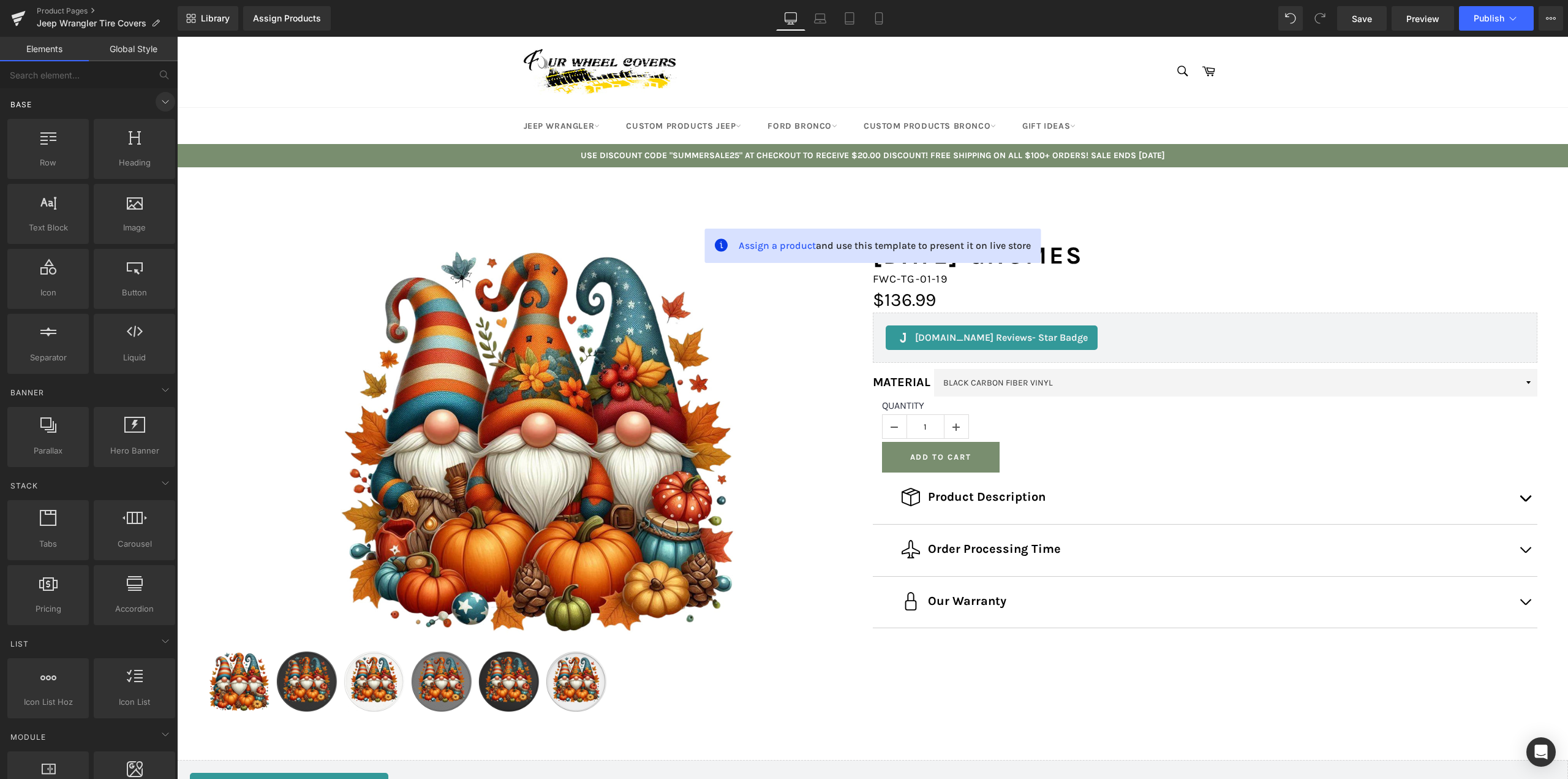
click at [159, 101] on icon at bounding box center [165, 102] width 15 height 15
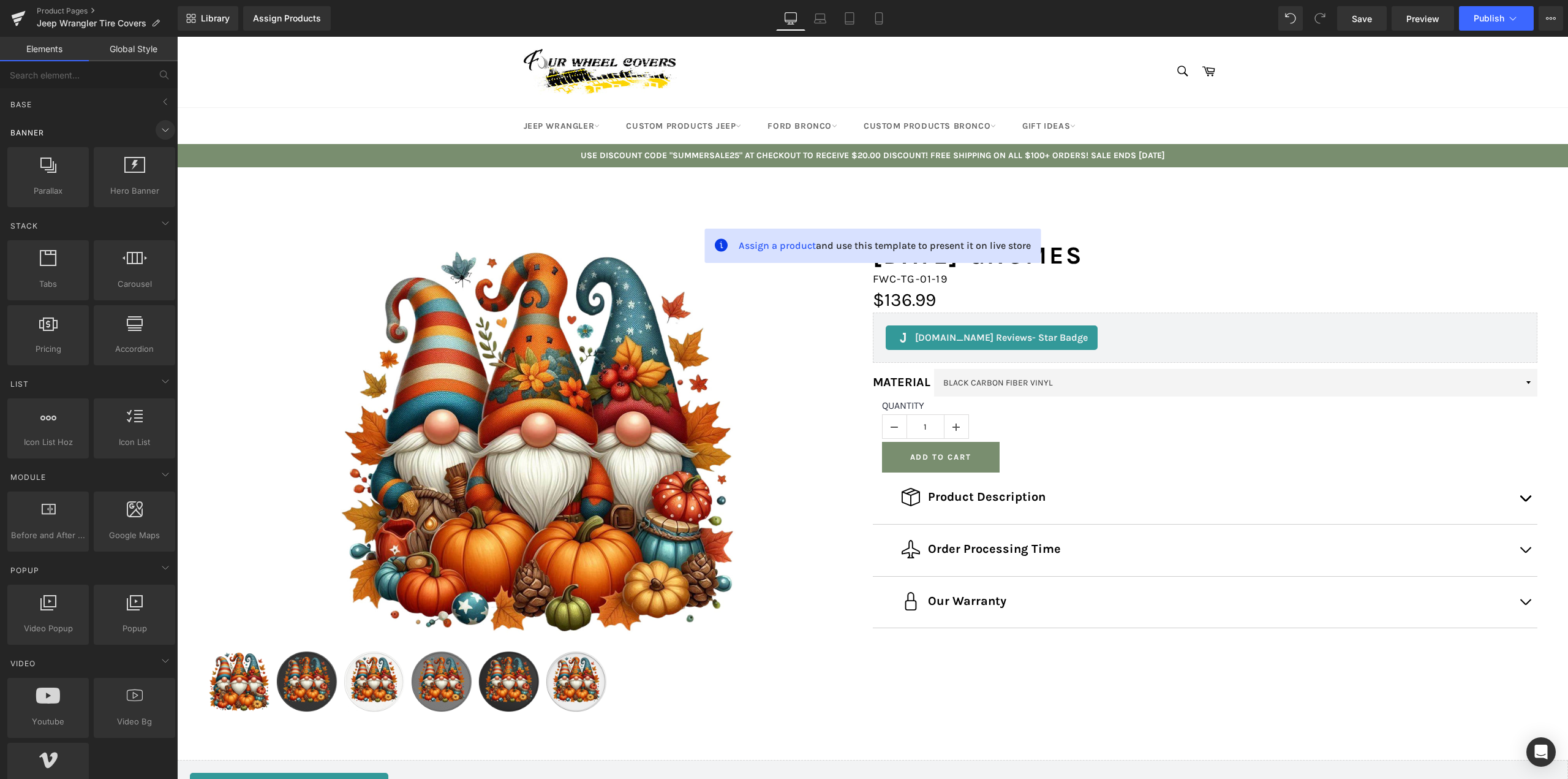
click at [158, 136] on icon at bounding box center [165, 130] width 15 height 15
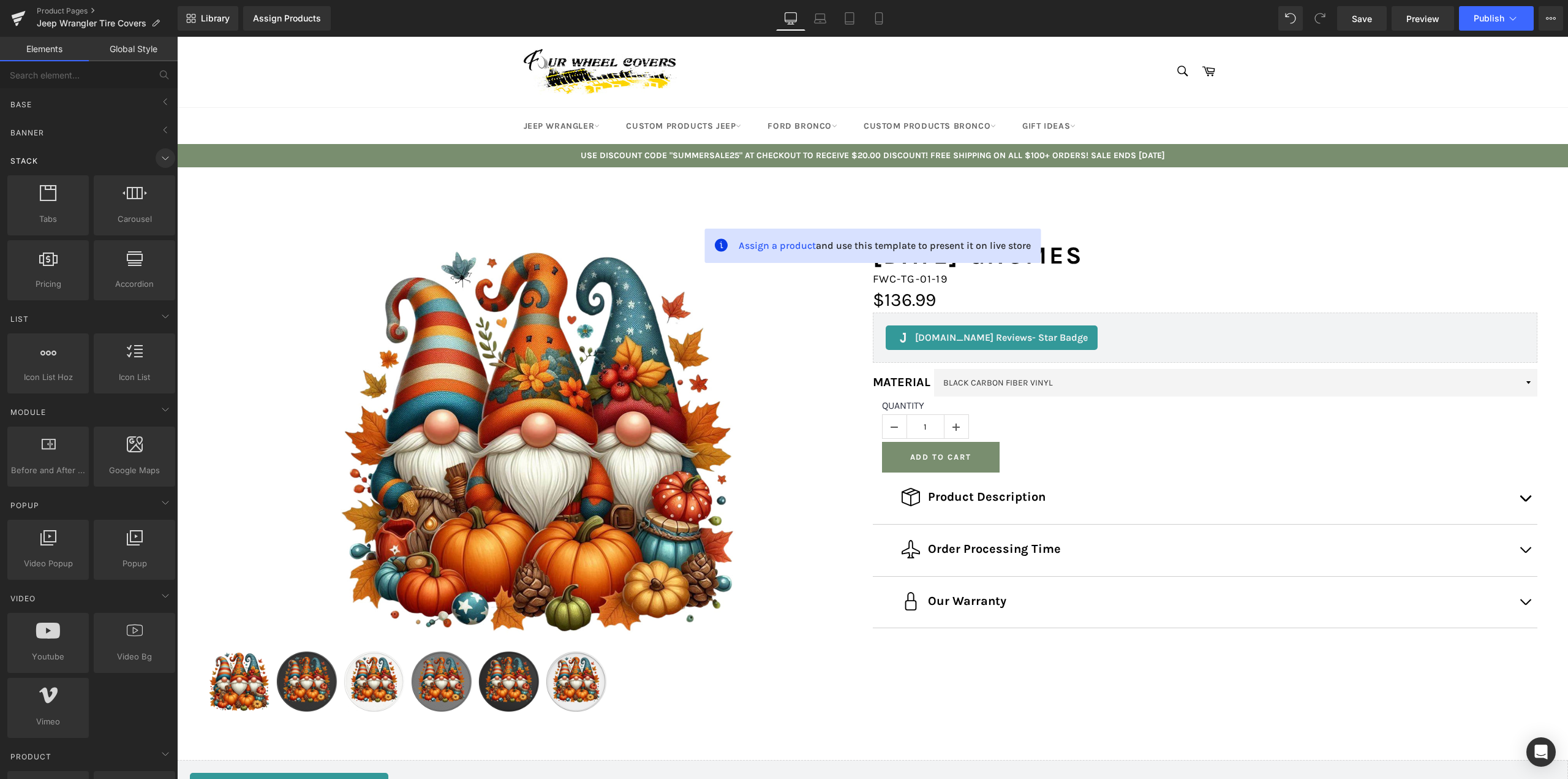
click at [160, 161] on icon at bounding box center [165, 158] width 15 height 15
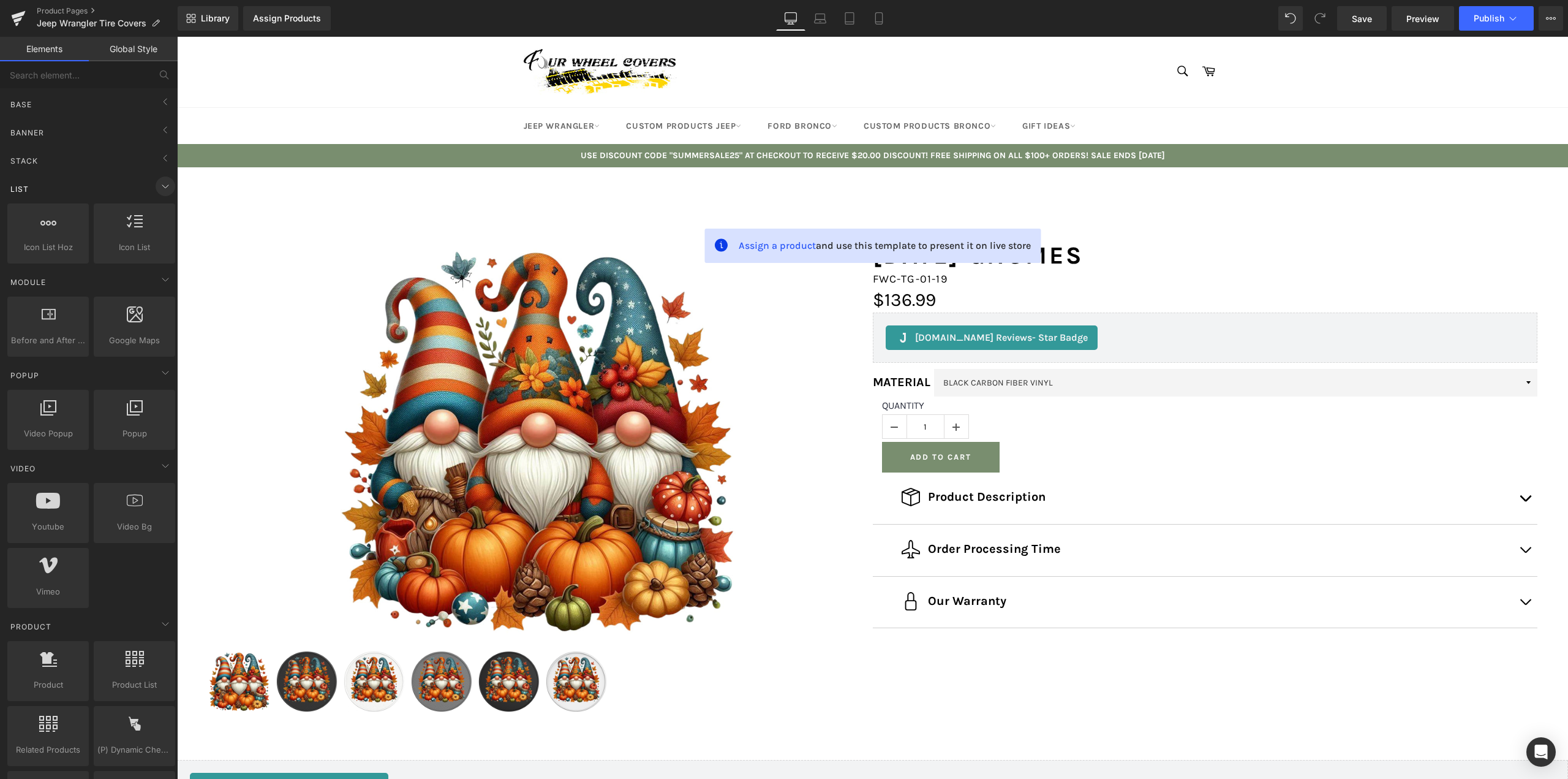
click at [158, 184] on icon at bounding box center [165, 186] width 15 height 15
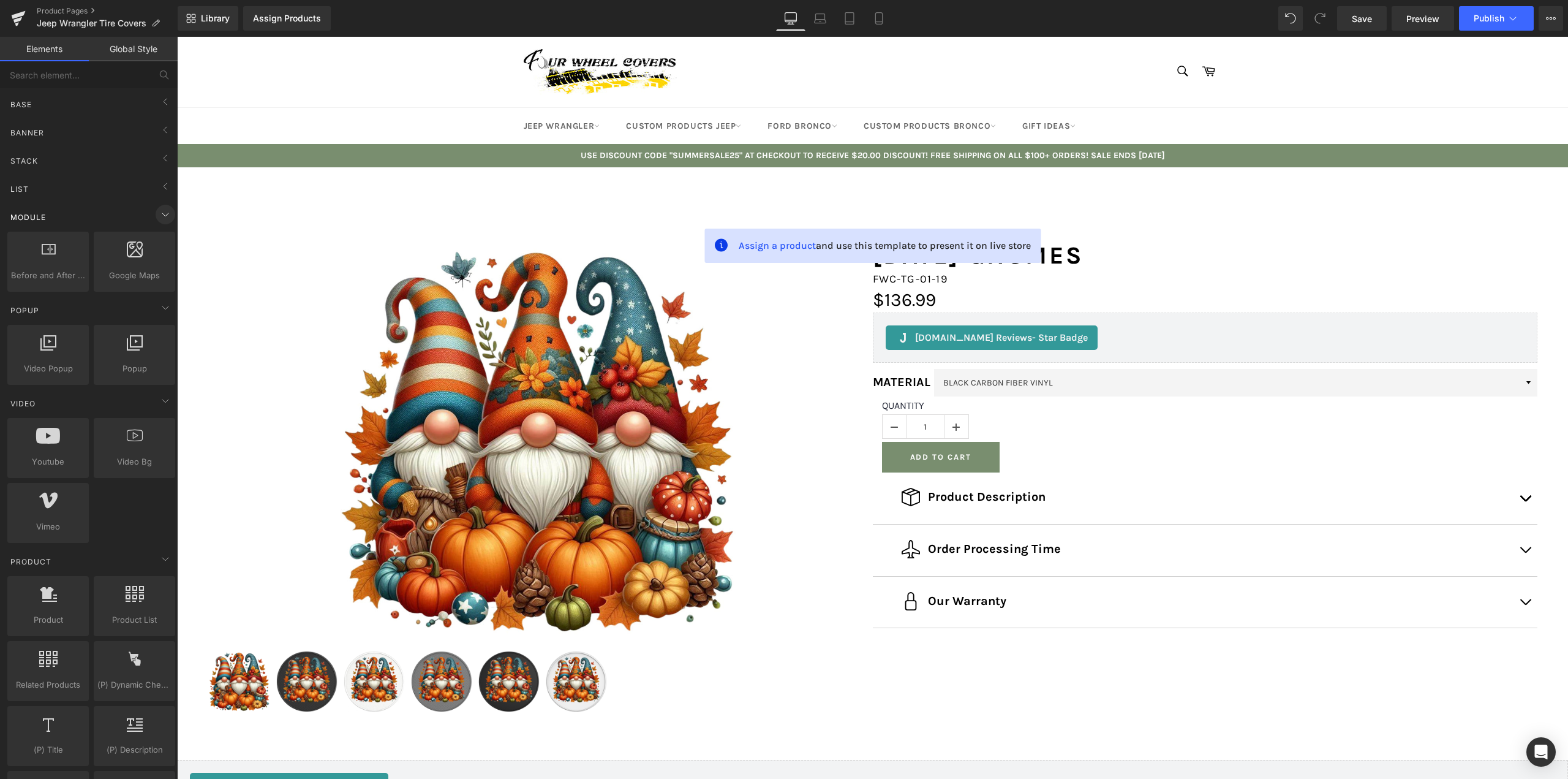
click at [167, 220] on icon at bounding box center [165, 215] width 15 height 15
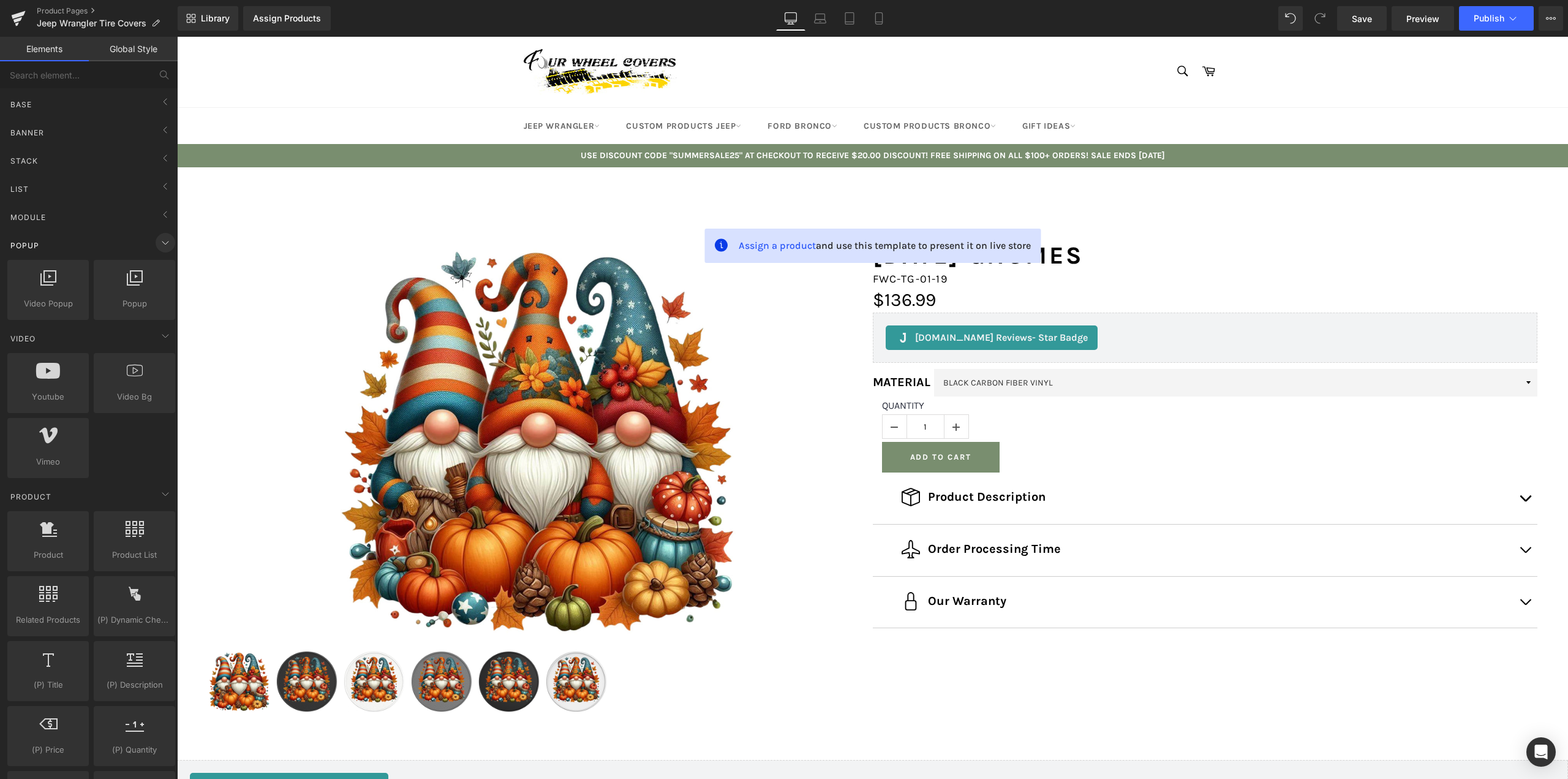
click at [158, 248] on icon at bounding box center [165, 242] width 15 height 15
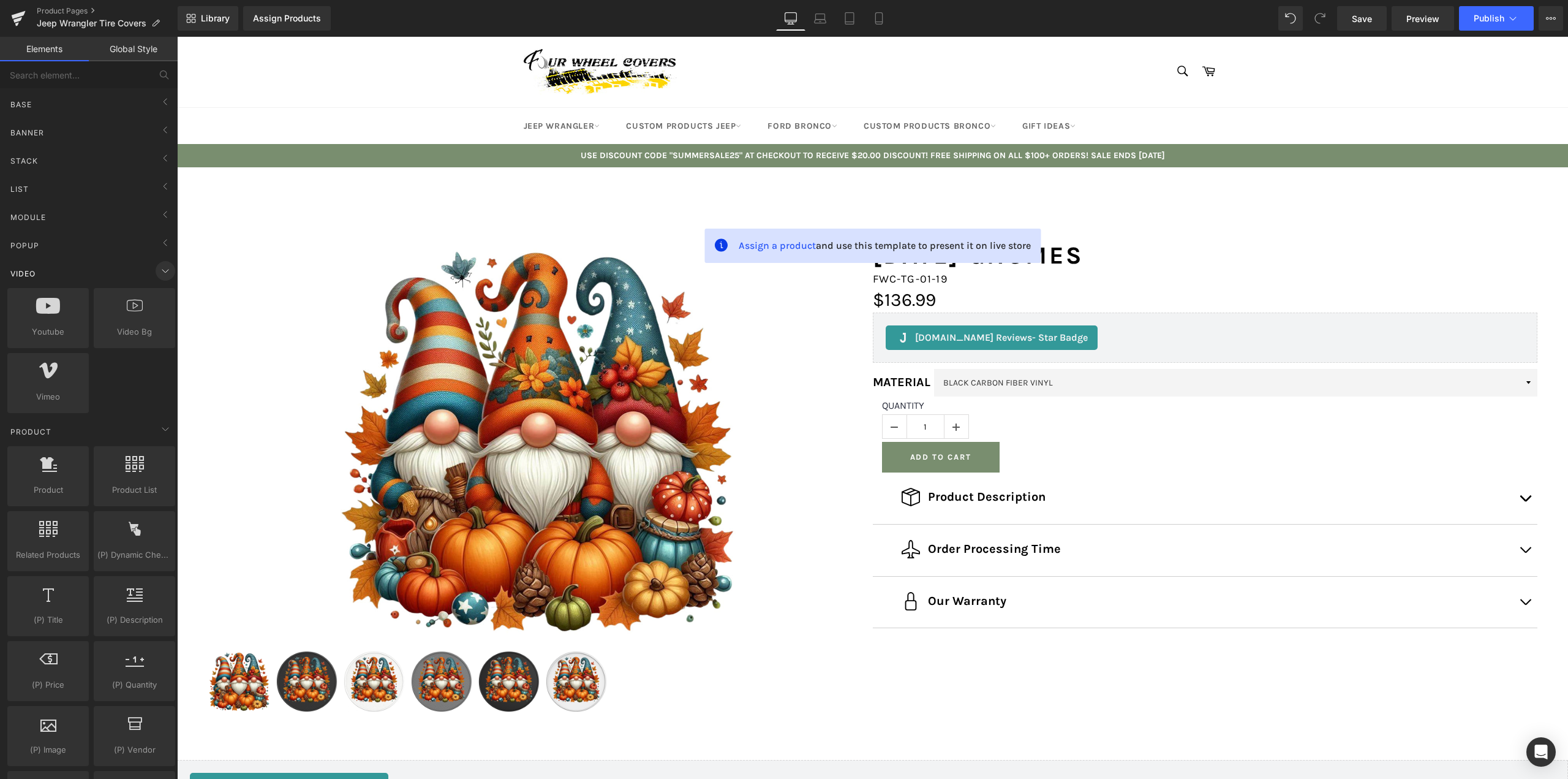
click at [158, 267] on icon at bounding box center [165, 271] width 15 height 15
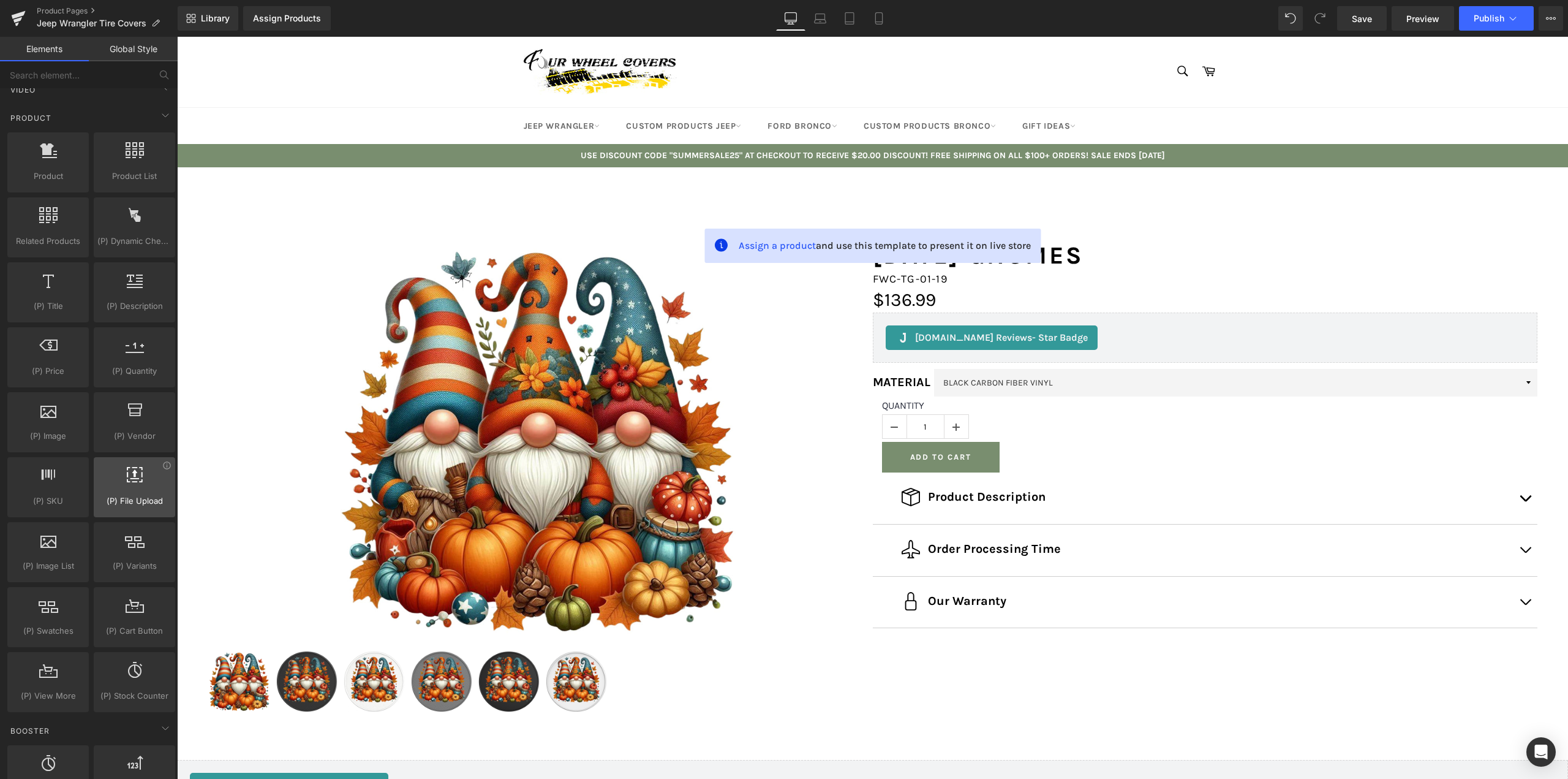
scroll to position [245, 0]
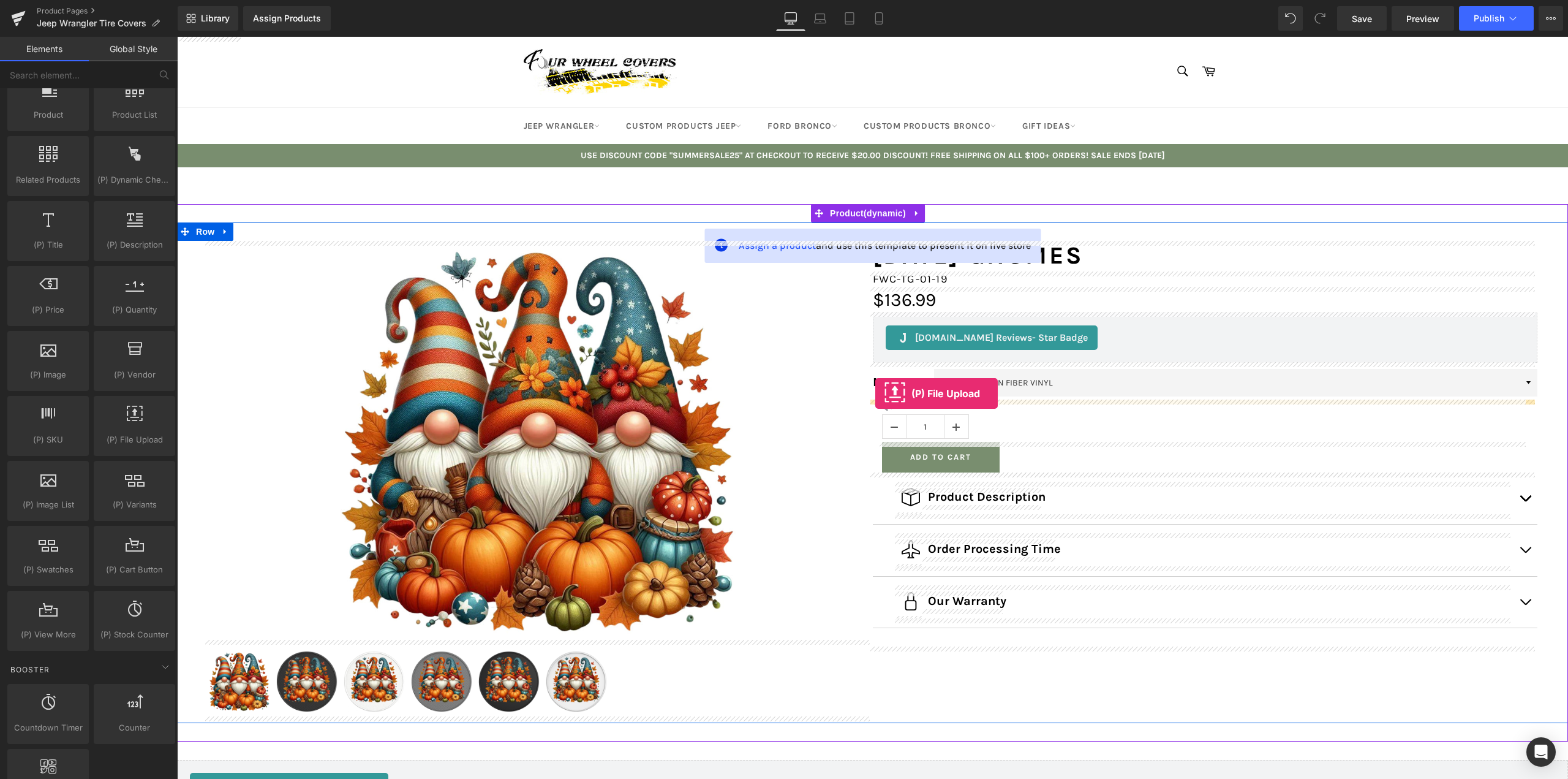
drag, startPoint x: 303, startPoint y: 459, endPoint x: 875, endPoint y: 394, distance: 575.7
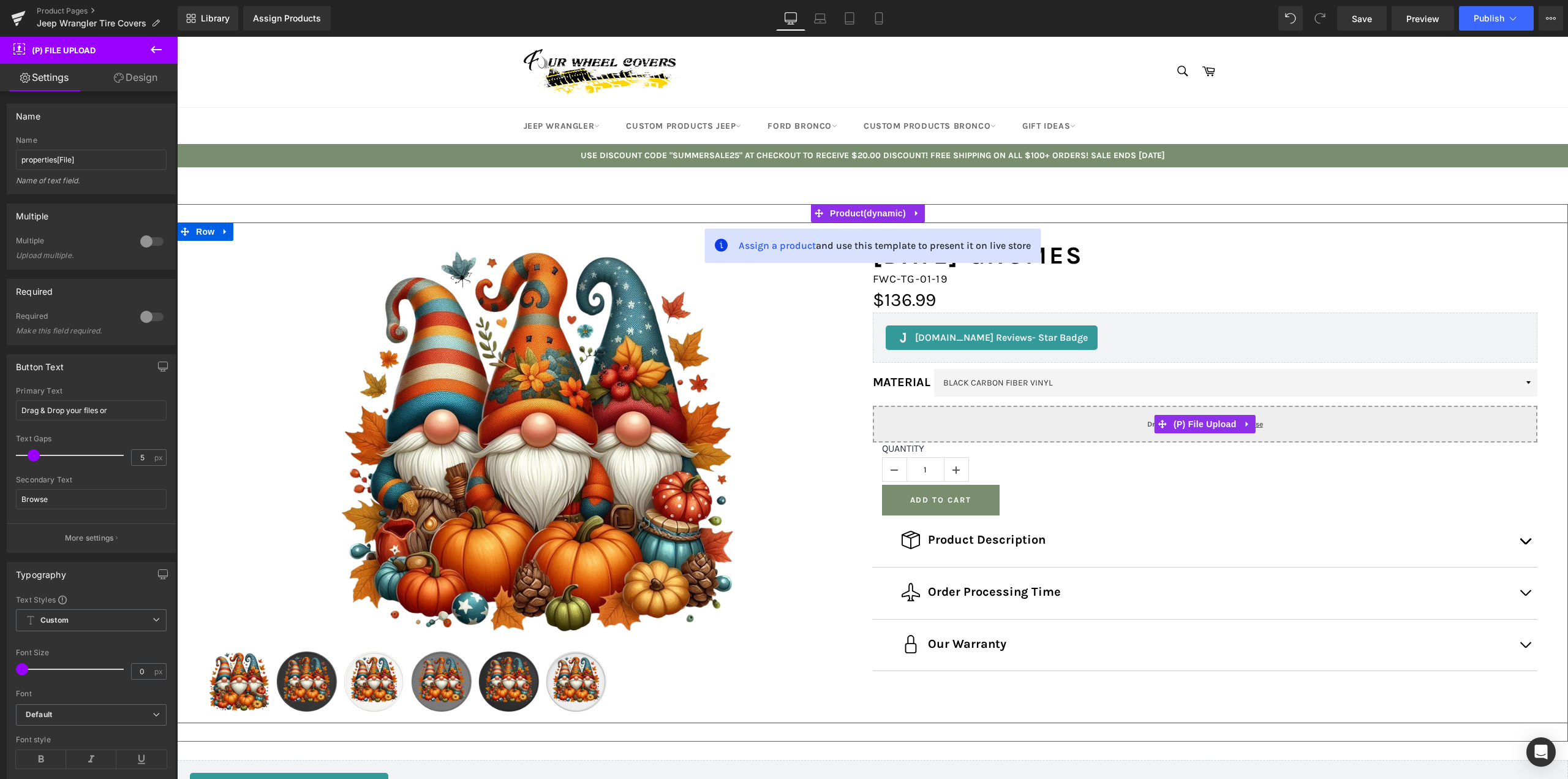
click at [945, 415] on input "Drag & Drop your files or Browse" at bounding box center [1206, 424] width 665 height 37
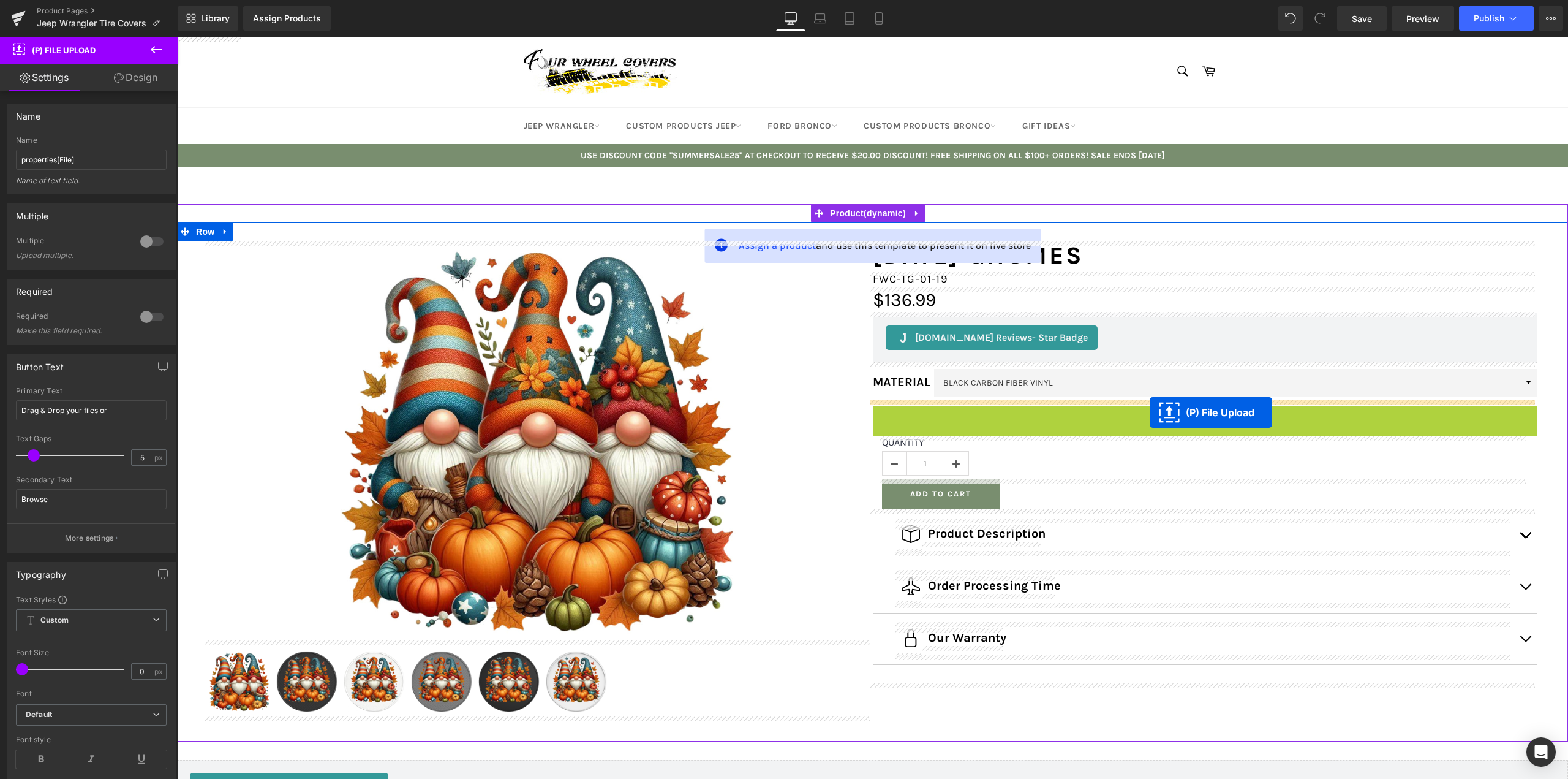
drag, startPoint x: 1155, startPoint y: 422, endPoint x: 1150, endPoint y: 412, distance: 11.2
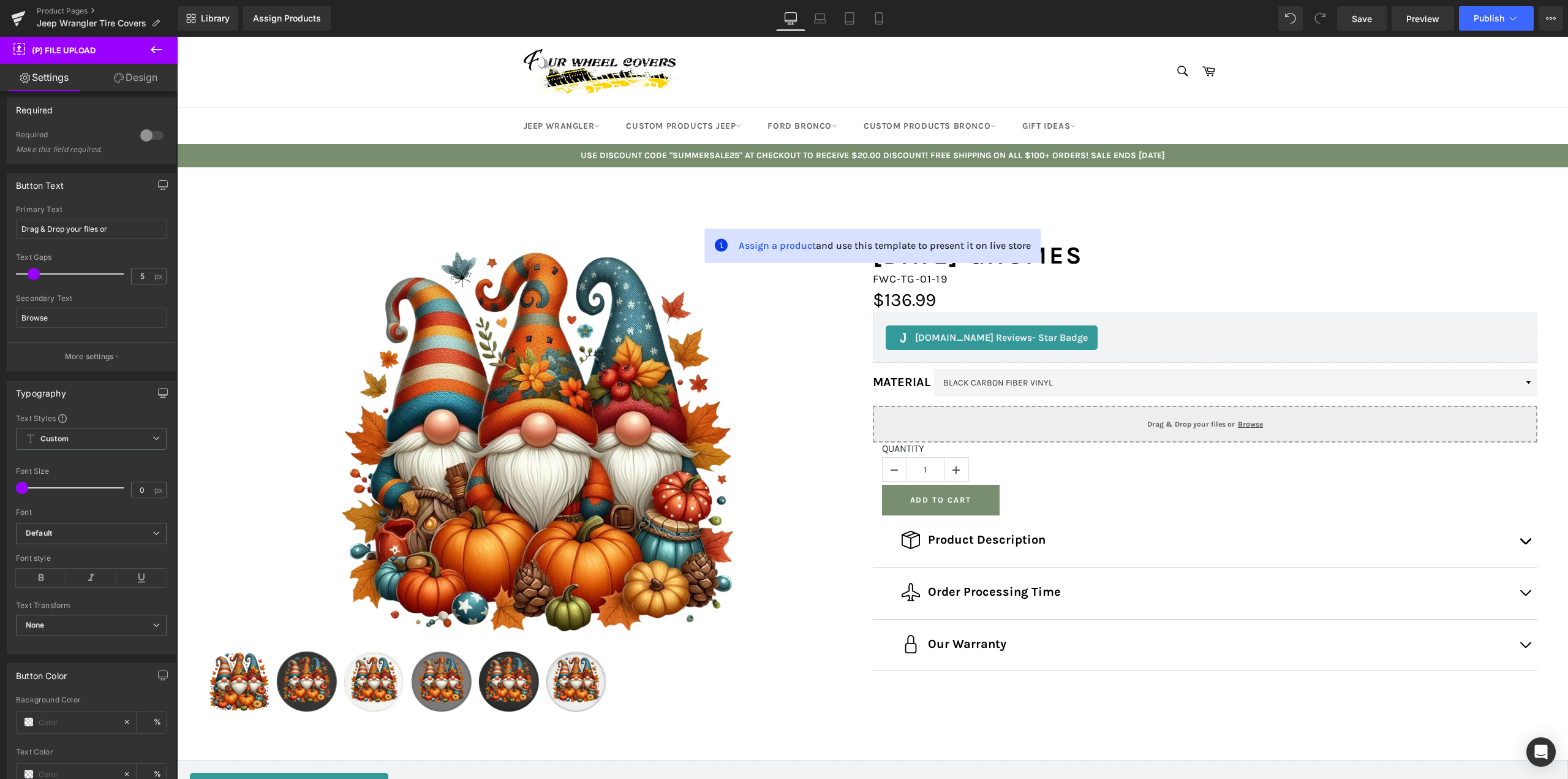
scroll to position [184, 0]
drag, startPoint x: 118, startPoint y: 220, endPoint x: 5, endPoint y: 220, distance: 113.0
click at [5, 220] on div "Button Text Drag & Drop your files or Primary Text Drag & Drop your files or 5p…" at bounding box center [92, 265] width 183 height 207
drag, startPoint x: 62, startPoint y: 225, endPoint x: 0, endPoint y: 228, distance: 62.1
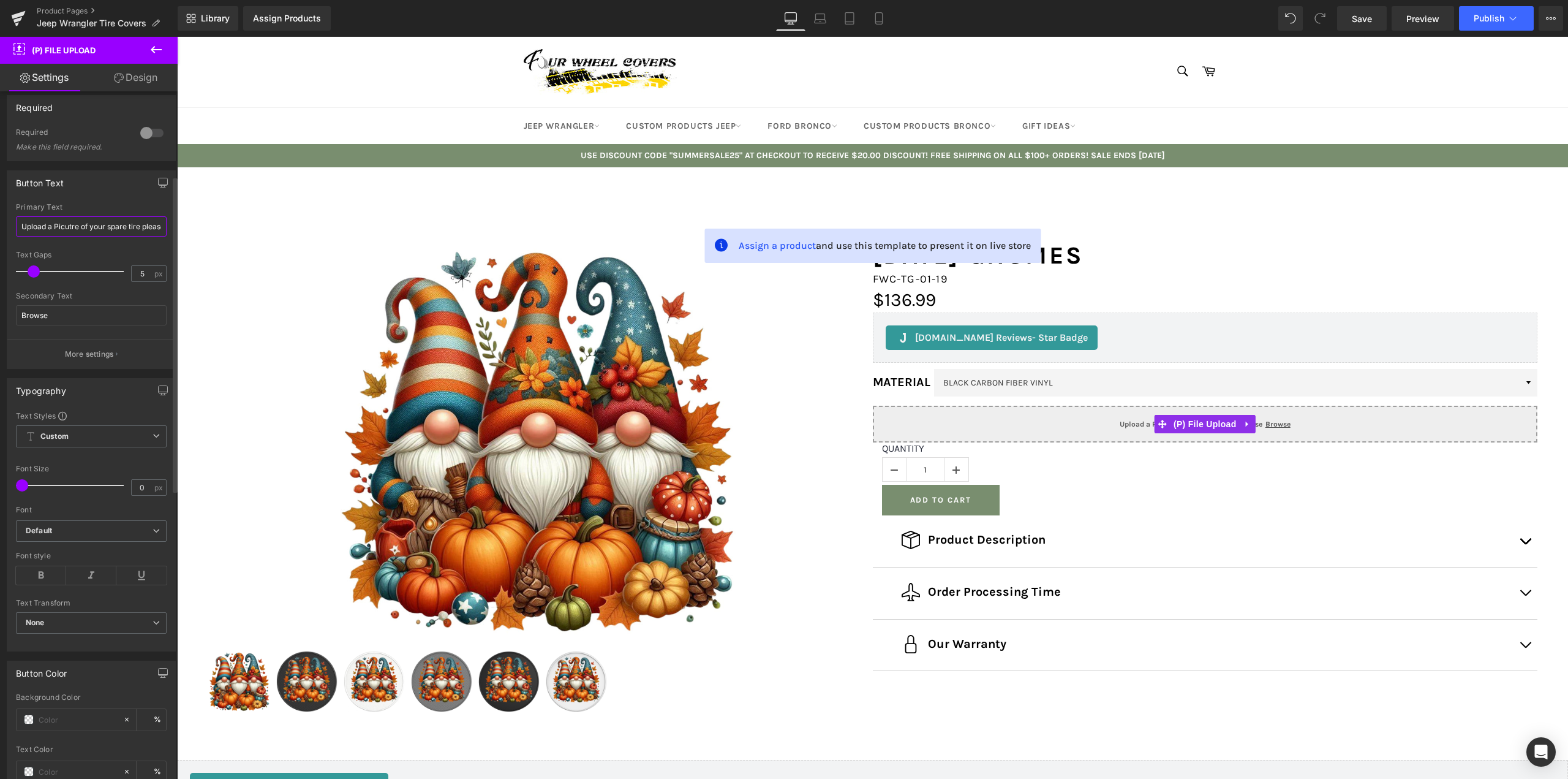
click at [0, 228] on div "Button Text Upload a Picutre of your spare tire please Primary Text Upload a Pi…" at bounding box center [92, 265] width 183 height 207
click at [47, 227] on input "Upload a Picutre of your spare tire please" at bounding box center [91, 227] width 150 height 20
drag, startPoint x: 47, startPoint y: 227, endPoint x: 14, endPoint y: 227, distance: 33.0
click at [14, 227] on div "Upload a Picutre of your spare tire please Primary Text Upload a Picutre of you…" at bounding box center [91, 285] width 168 height 165
type input "Upload a Picutre of your spare tire please"
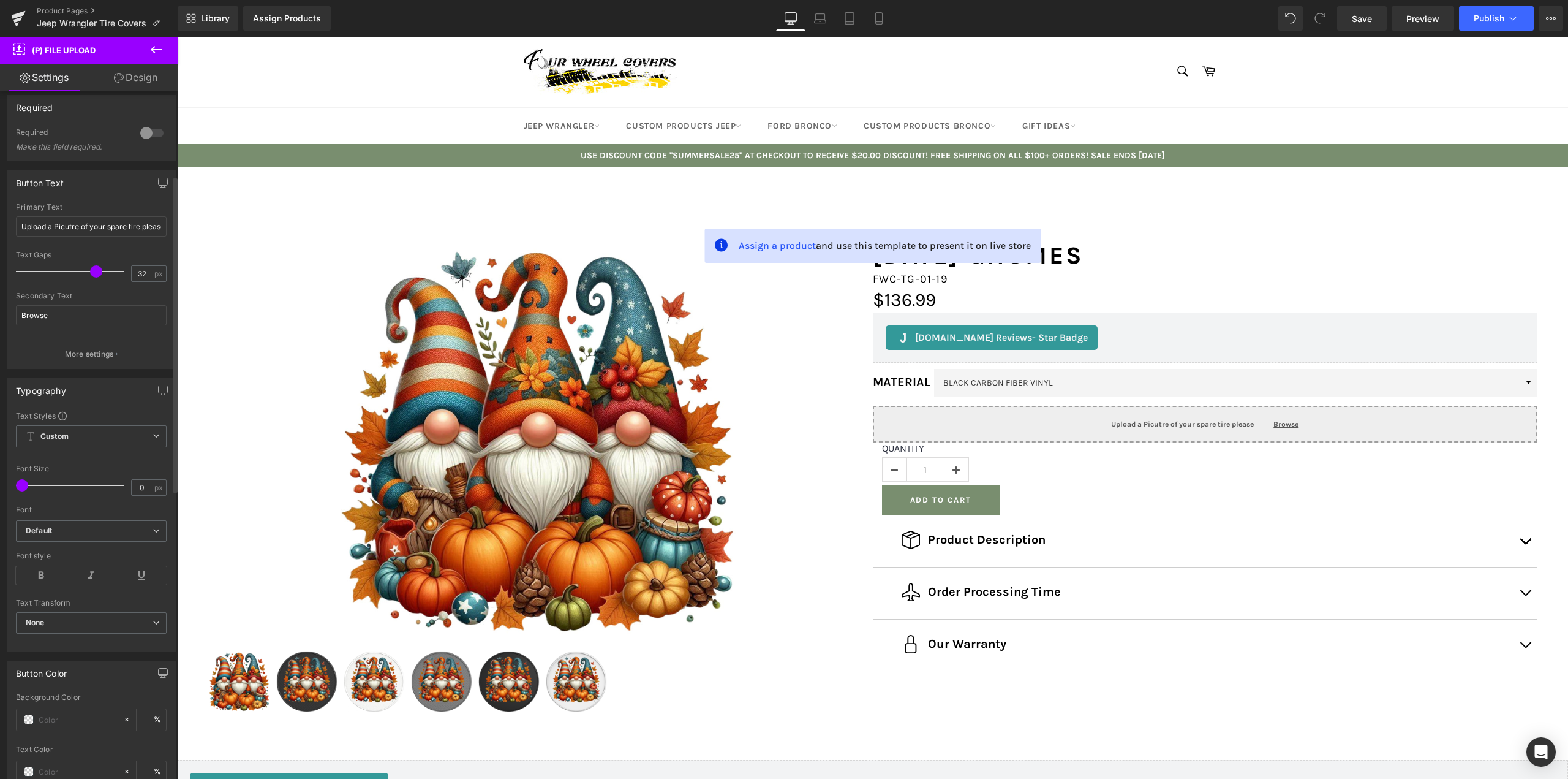
drag, startPoint x: 30, startPoint y: 272, endPoint x: 89, endPoint y: 272, distance: 59.0
click at [90, 272] on span at bounding box center [95, 271] width 12 height 12
click at [132, 273] on input "32" at bounding box center [142, 273] width 21 height 16
type input "25"
drag, startPoint x: 58, startPoint y: 311, endPoint x: 2, endPoint y: 310, distance: 56.0
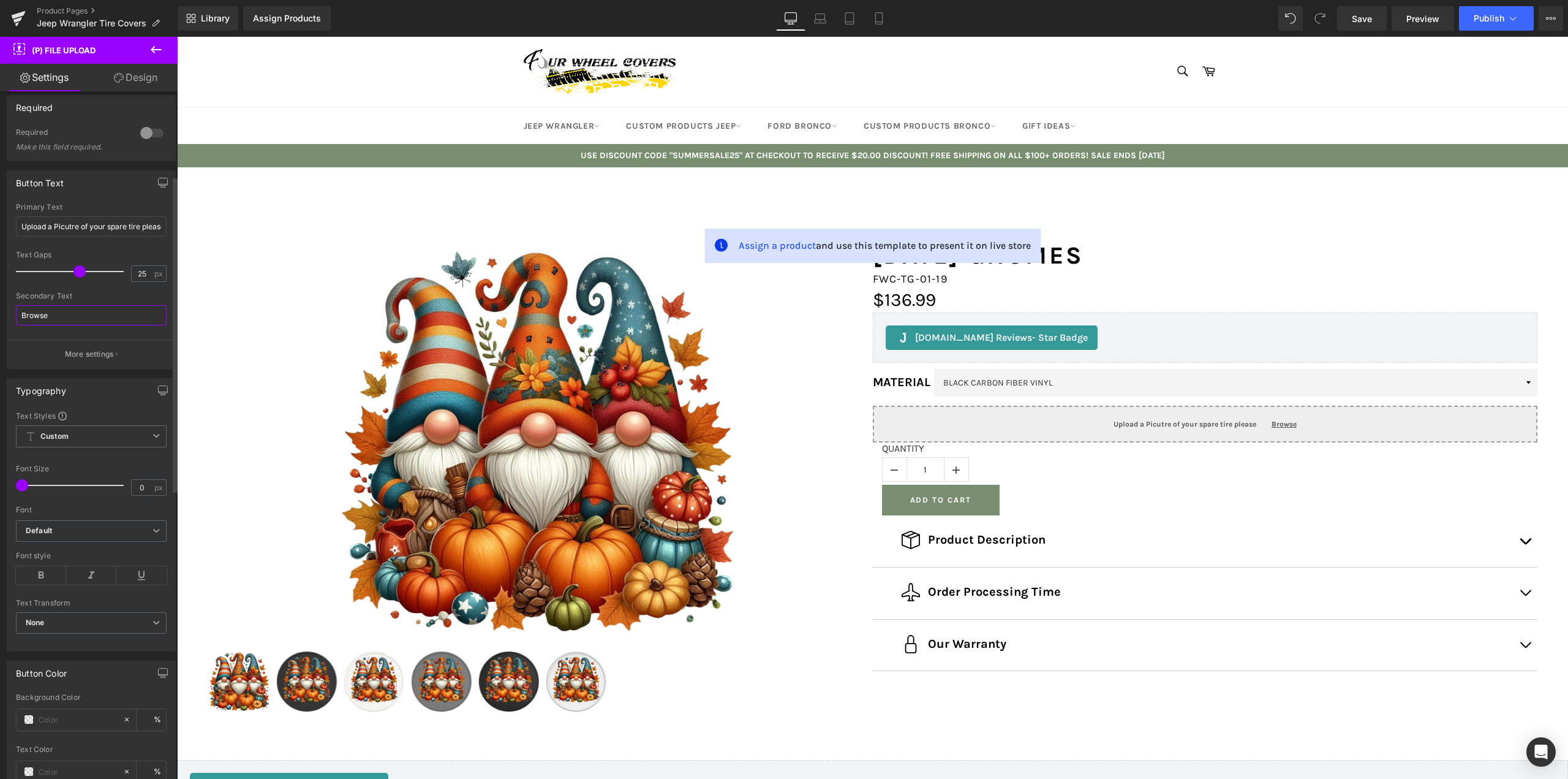
click at [2, 310] on div "Button Text Upload a Picutre of your spare tire please Primary Text Upload a Pi…" at bounding box center [92, 265] width 183 height 207
type input "Upload"
click at [87, 358] on p "More settings" at bounding box center [89, 354] width 49 height 11
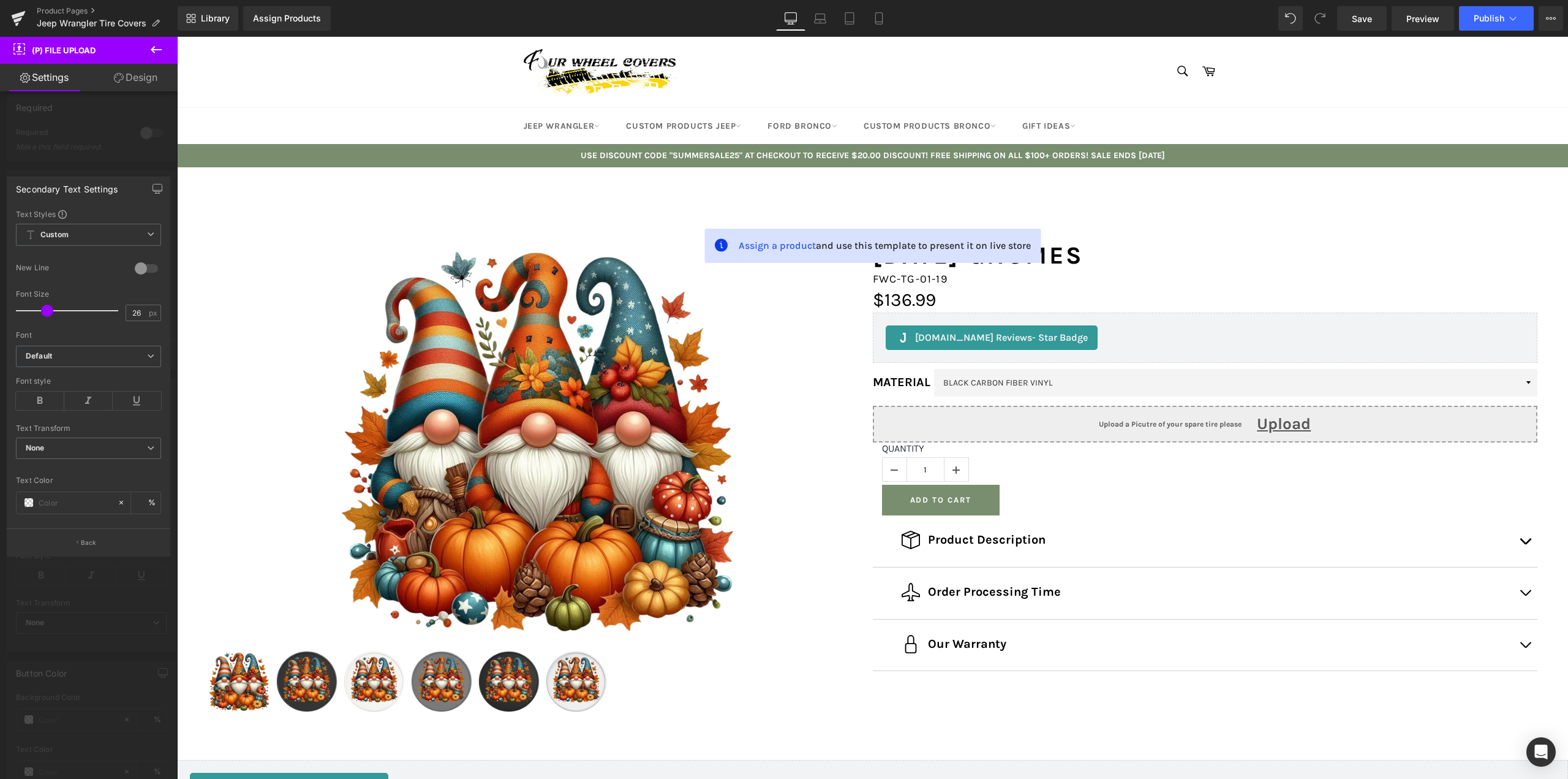
drag, startPoint x: 21, startPoint y: 309, endPoint x: 47, endPoint y: 309, distance: 26.0
click at [47, 309] on span at bounding box center [47, 310] width 12 height 12
click at [135, 315] on input "26" at bounding box center [137, 313] width 21 height 16
type input "20"
click at [99, 232] on span "Custom Setup Global Style" at bounding box center [88, 235] width 145 height 22
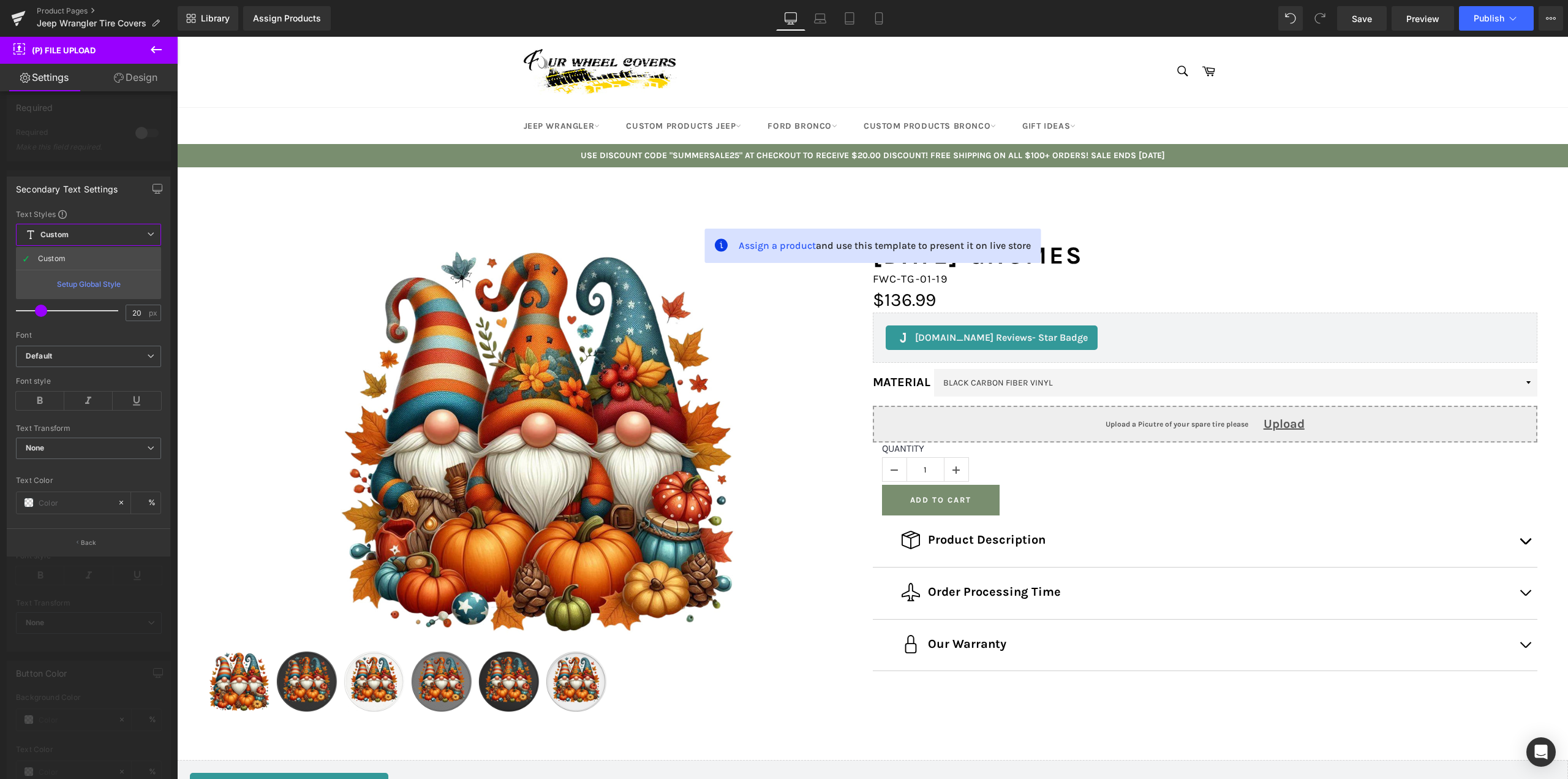
click at [95, 239] on span "Custom Setup Global Style" at bounding box center [88, 235] width 145 height 22
click at [86, 352] on b "Default" at bounding box center [86, 356] width 121 height 10
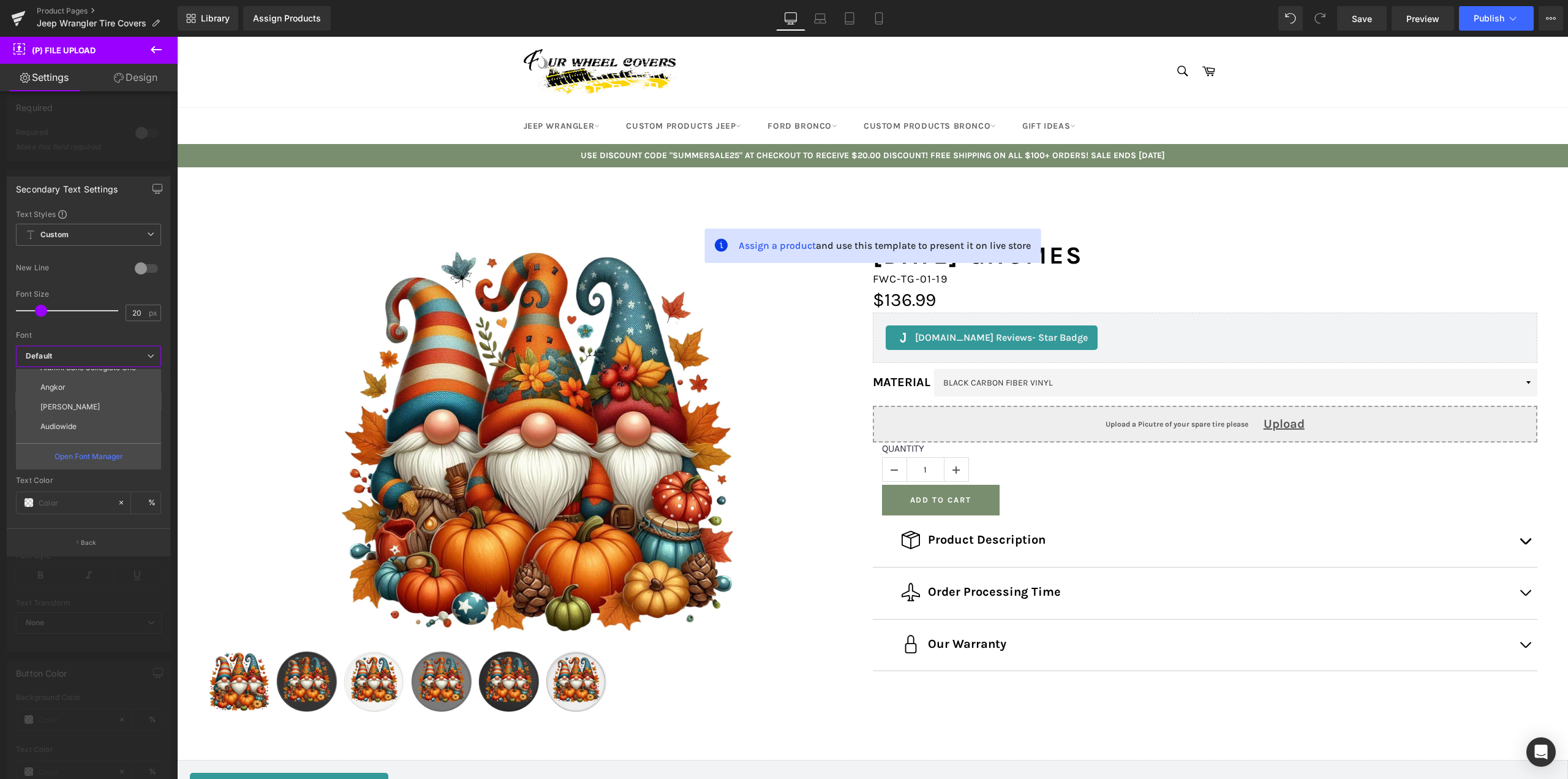
scroll to position [161, 0]
click at [68, 427] on li "[PERSON_NAME]" at bounding box center [91, 432] width 150 height 19
click at [32, 406] on icon at bounding box center [39, 401] width 49 height 18
click at [117, 452] on span "None" at bounding box center [88, 448] width 145 height 21
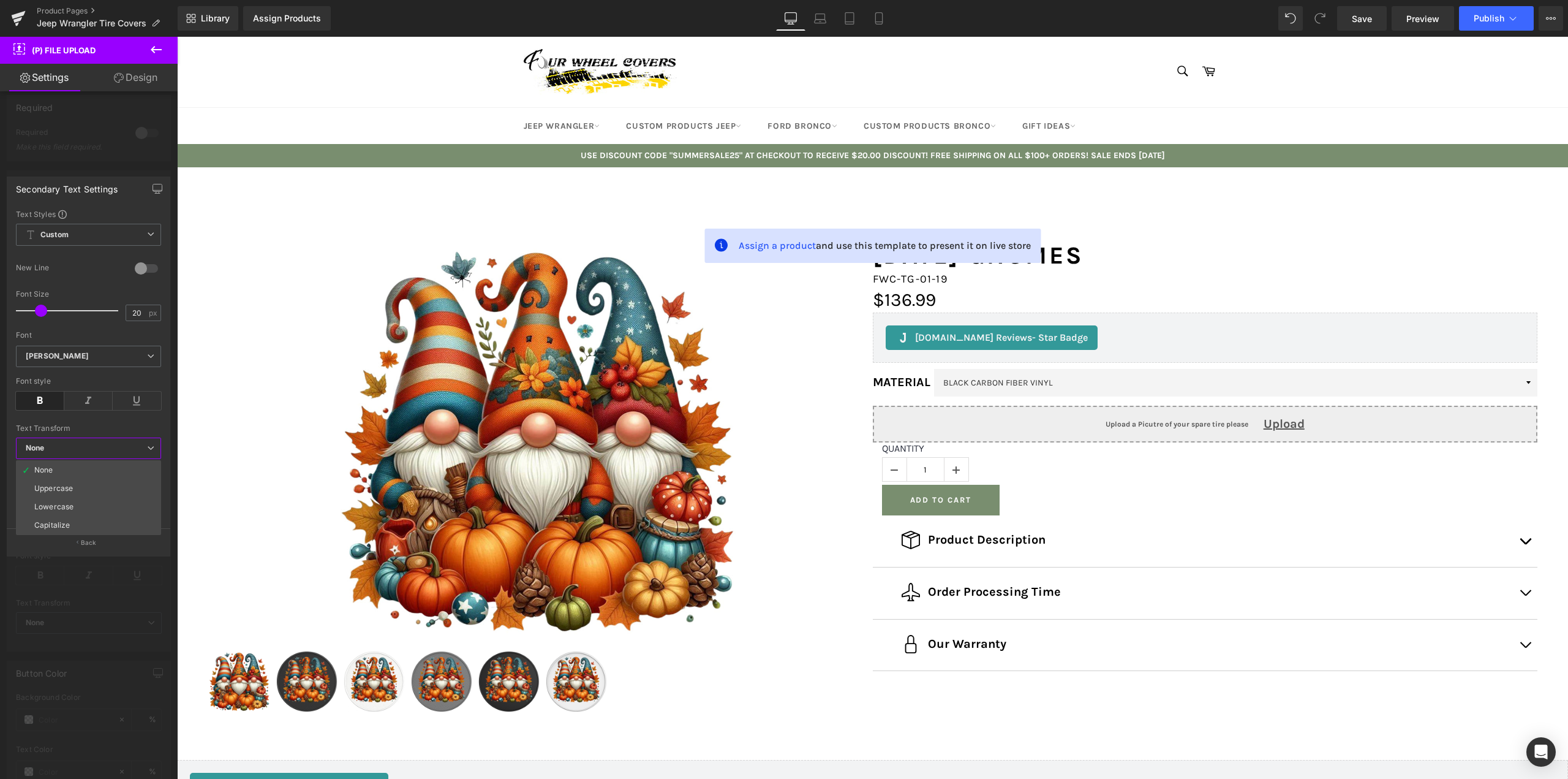
click at [117, 452] on span "None" at bounding box center [88, 448] width 145 height 21
click at [27, 504] on span at bounding box center [28, 502] width 10 height 10
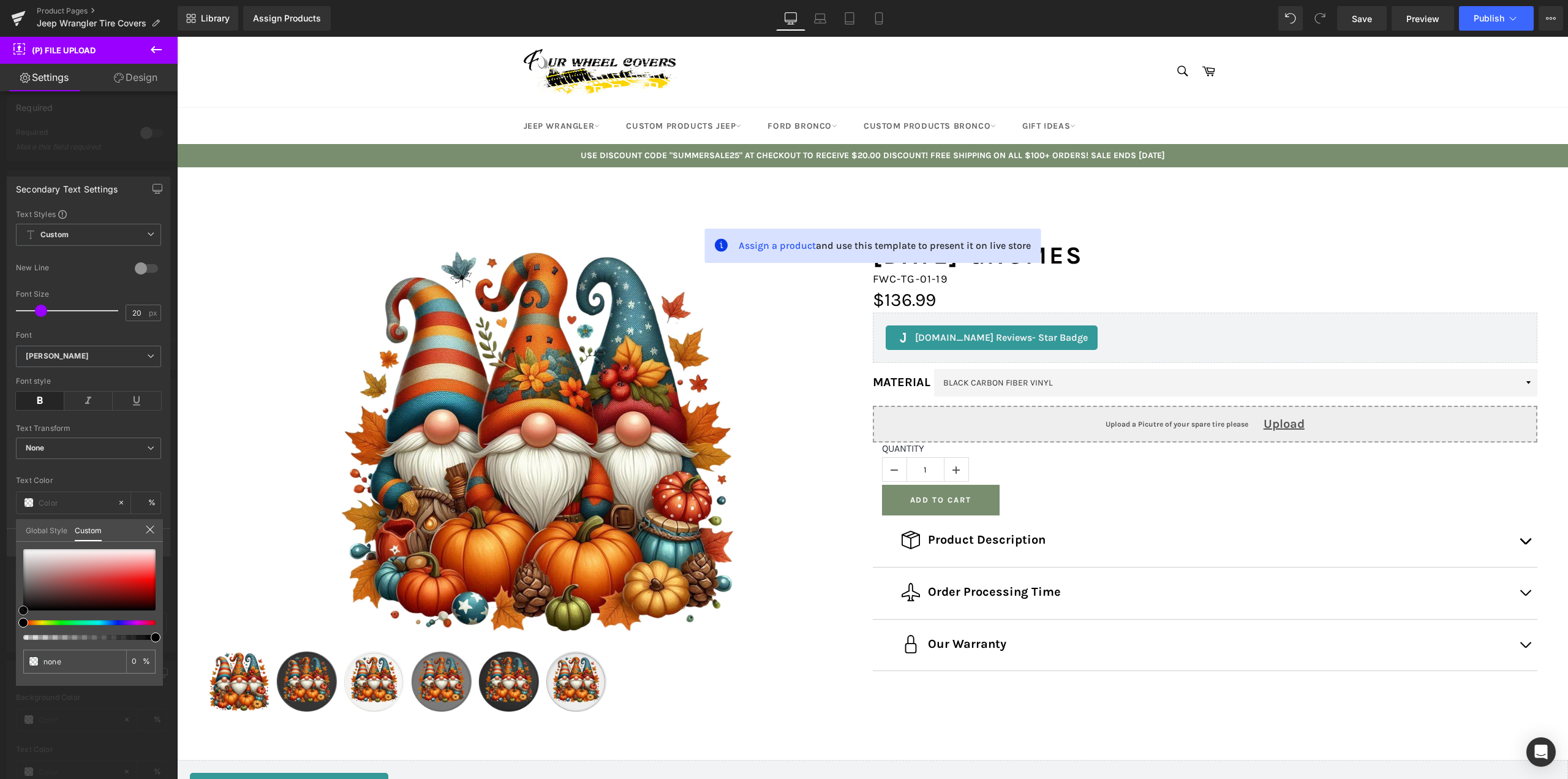
type input "#e94d4d"
type input "100"
type input "#e94d4d"
type input "100"
type input "#f97a7a"
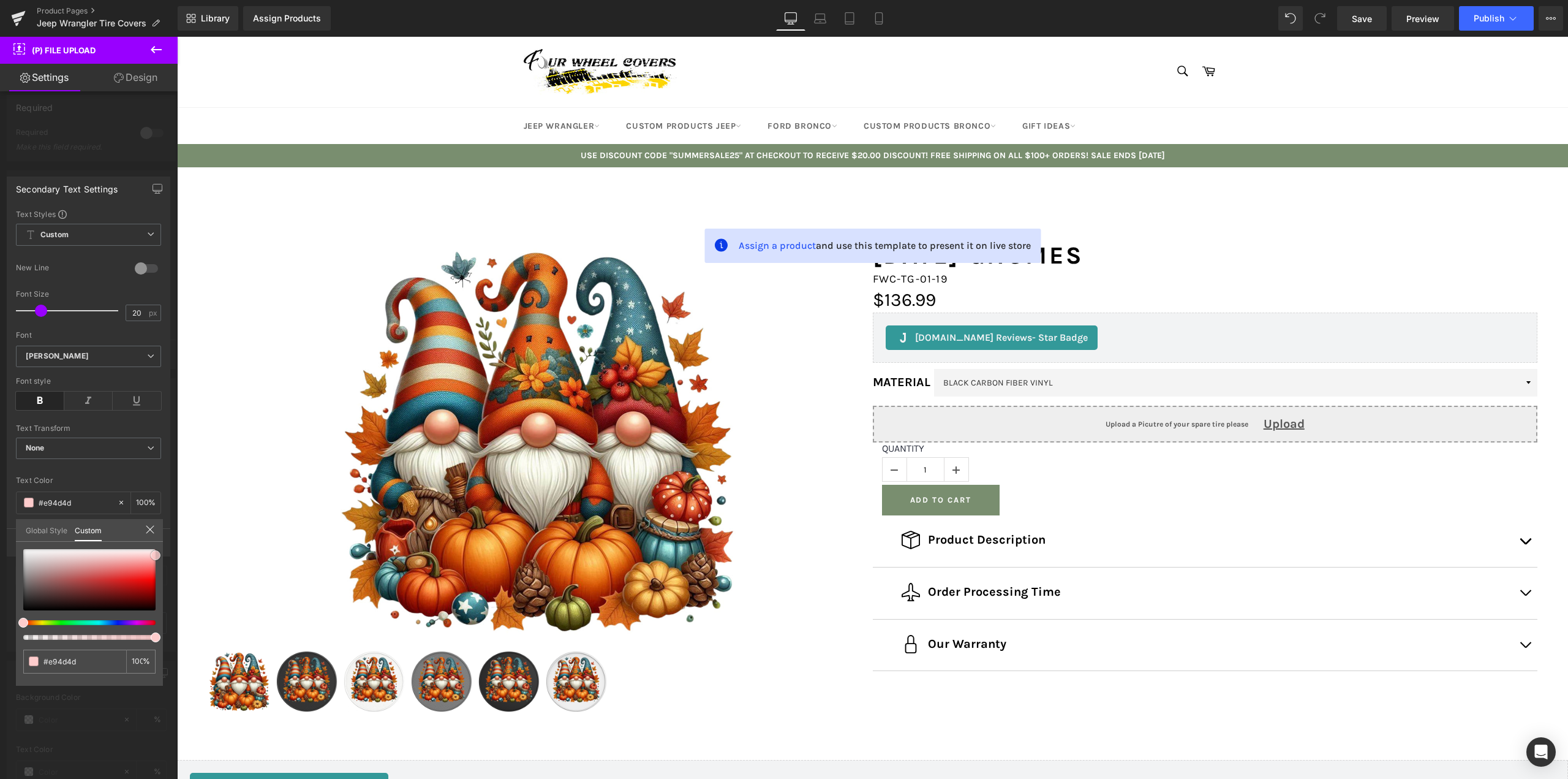
type input "#f97a7a"
type input "#fecccc"
drag, startPoint x: 327, startPoint y: 600, endPoint x: 217, endPoint y: 528, distance: 131.5
type input "#a33c3c"
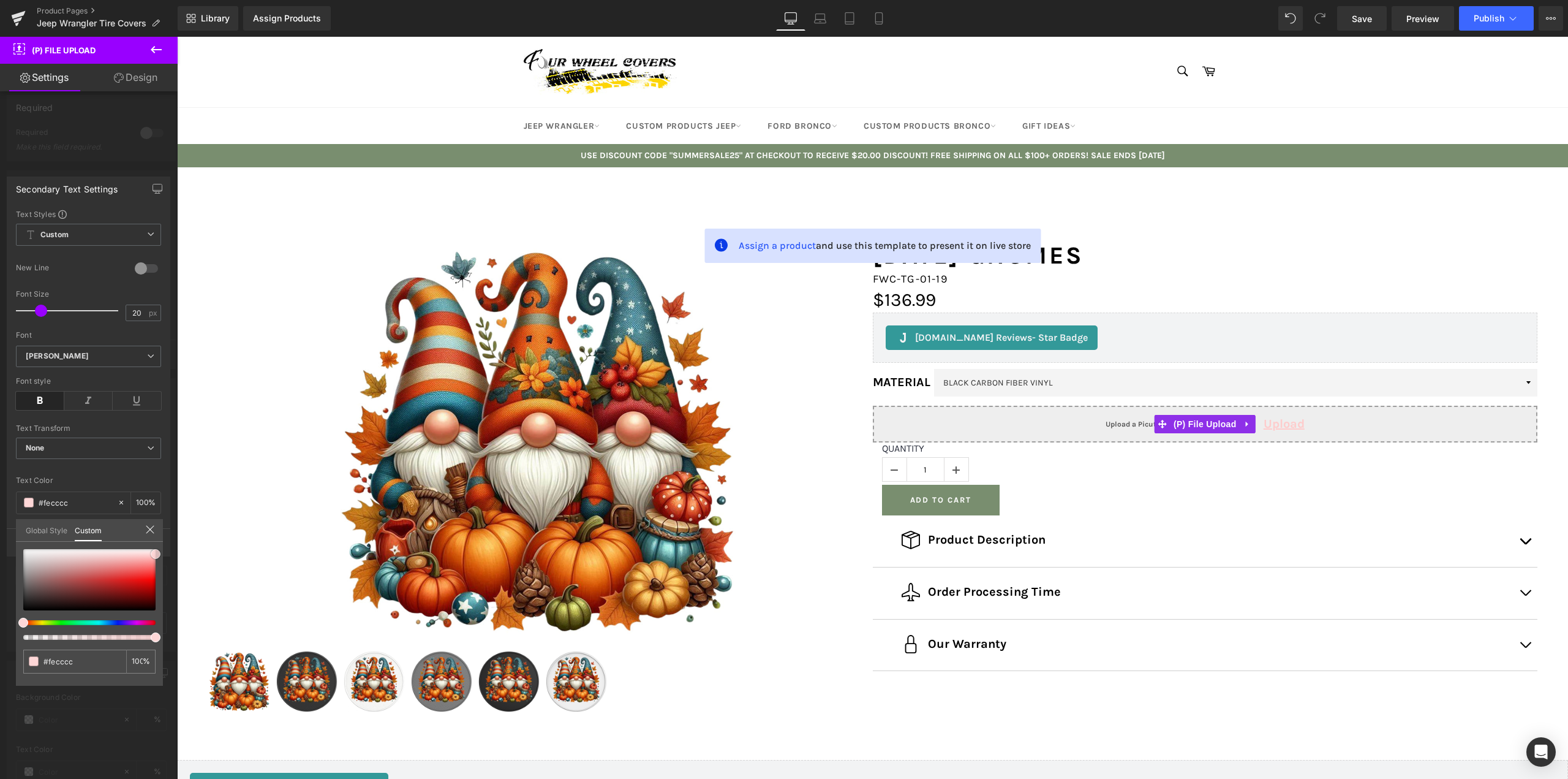
type input "#a33c3c"
type input "#7a3838"
type input "#483232"
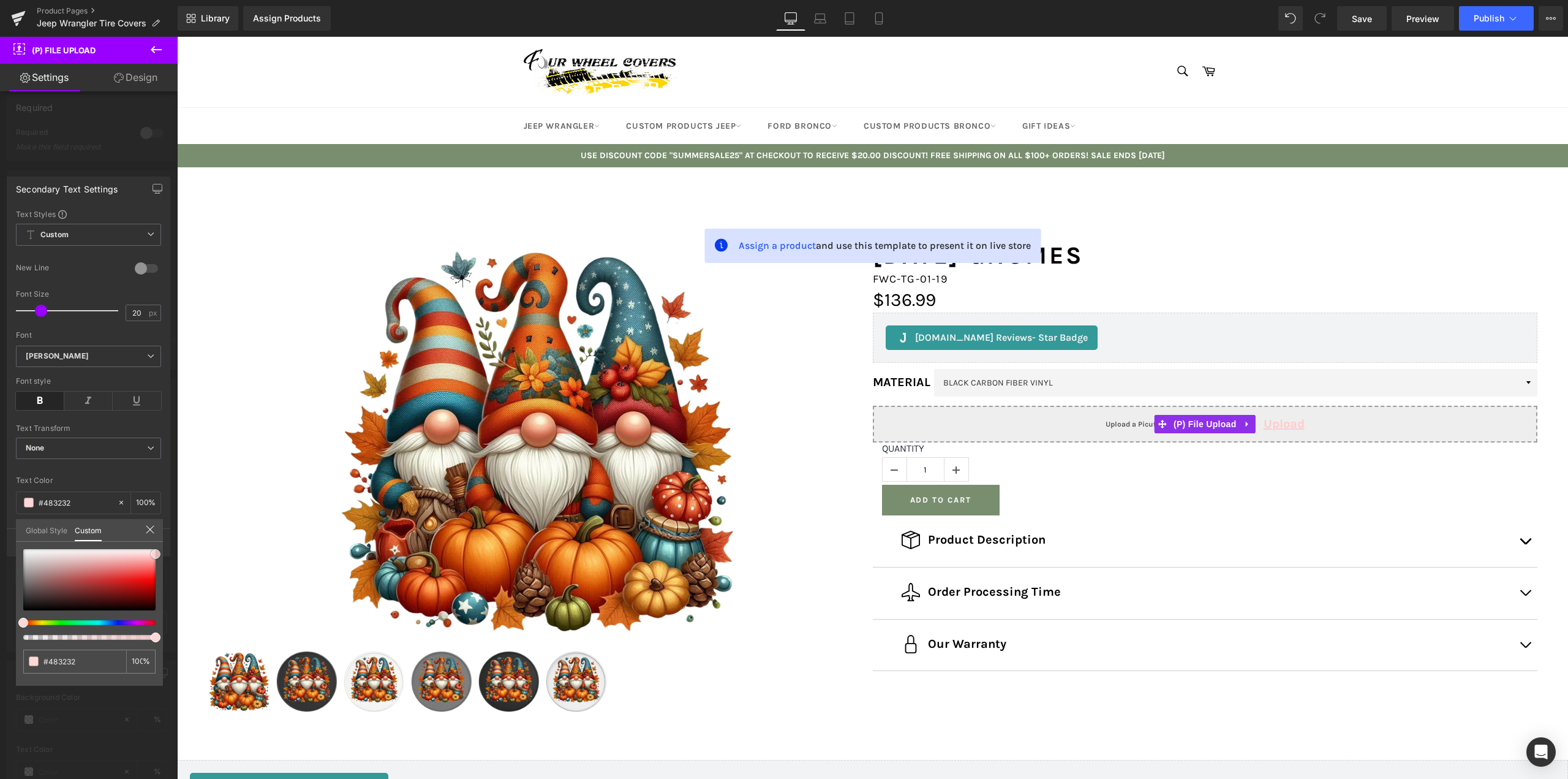
type input "#282323"
type input "#191919"
type input "#0f0f0f"
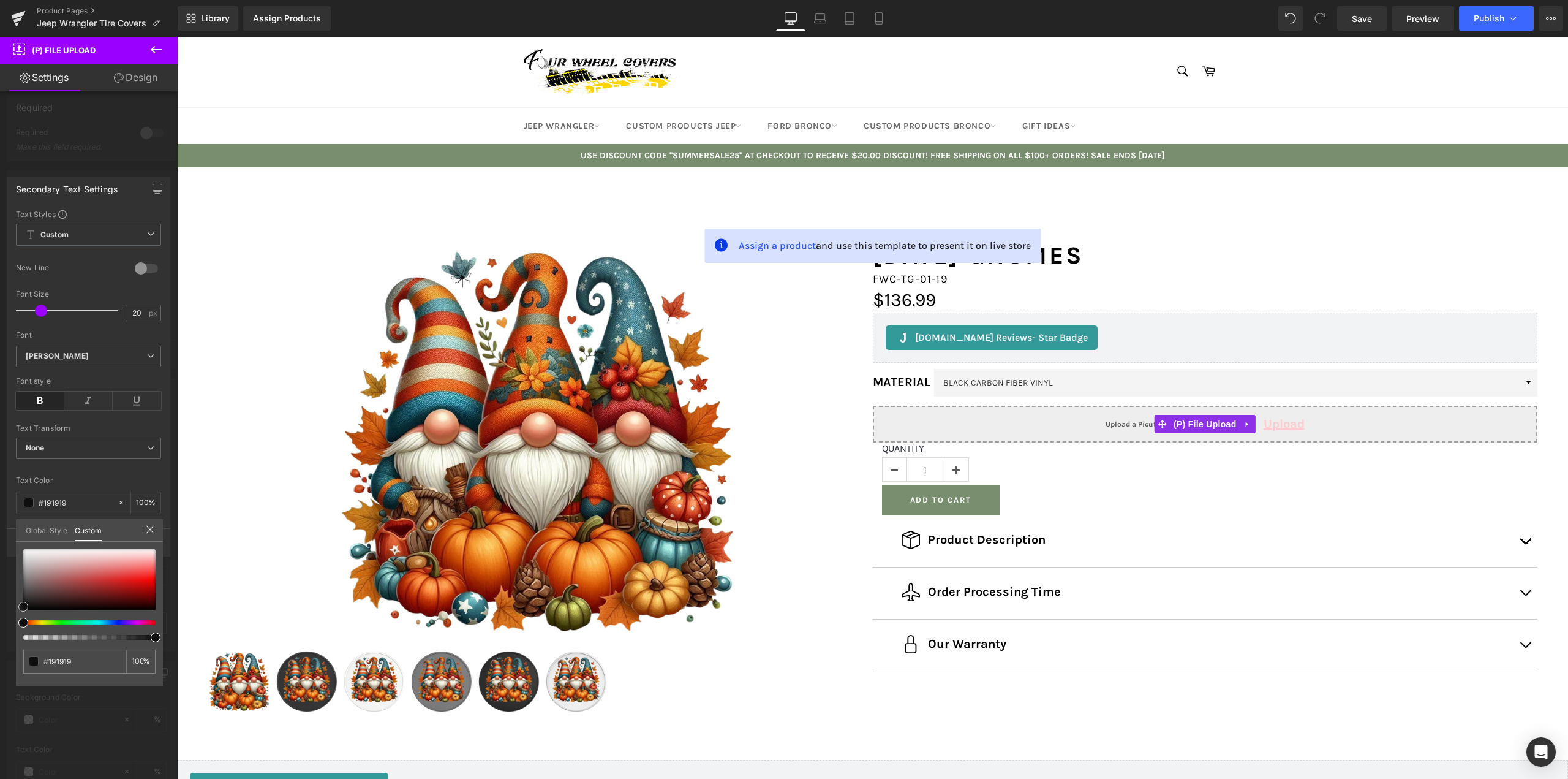
type input "#0f0f0f"
type input "#0a0a0a"
type input "#070707"
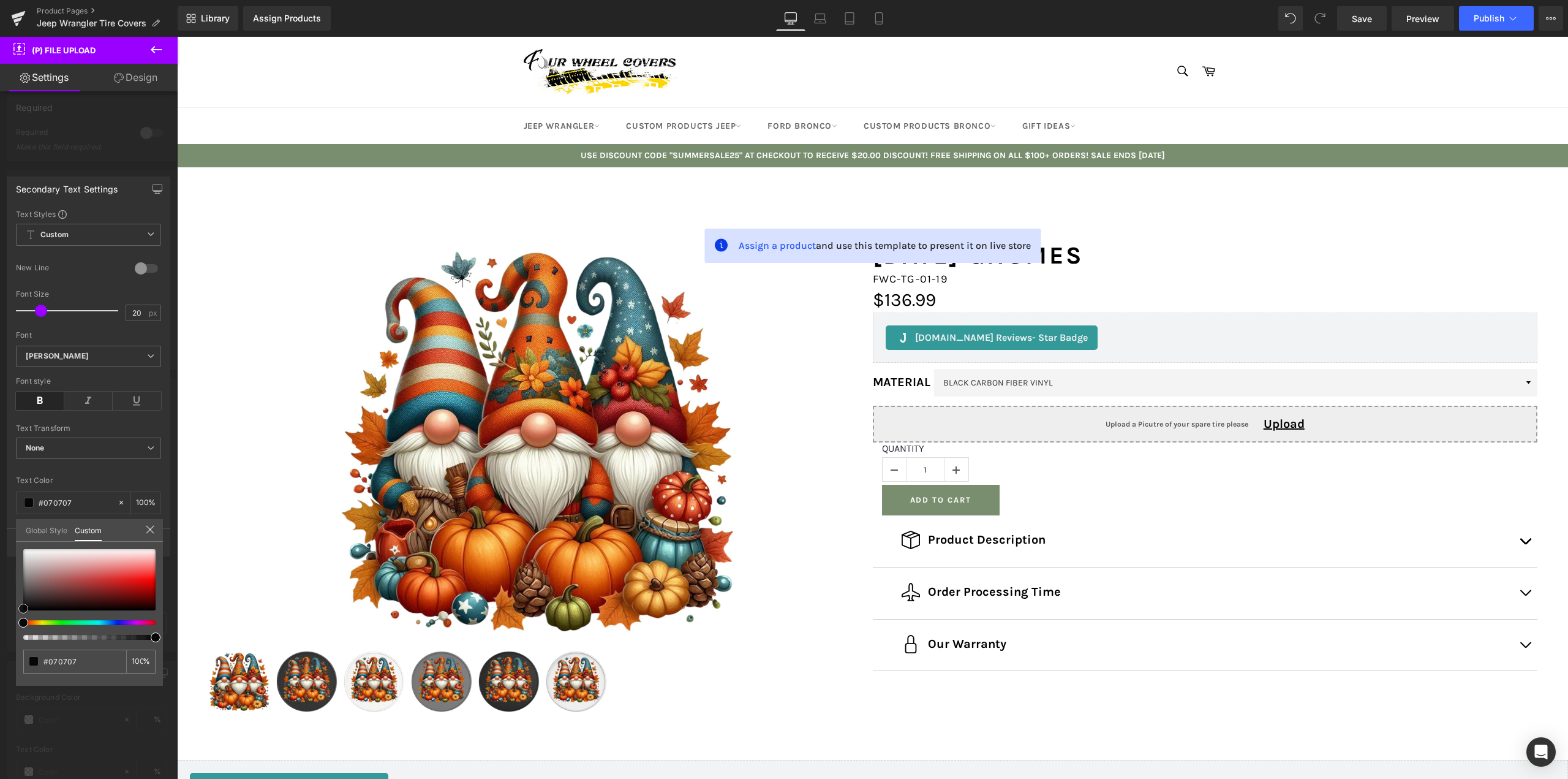
type input "#050505"
type input "#000000"
drag, startPoint x: 30, startPoint y: 601, endPoint x: 5, endPoint y: 625, distance: 34.7
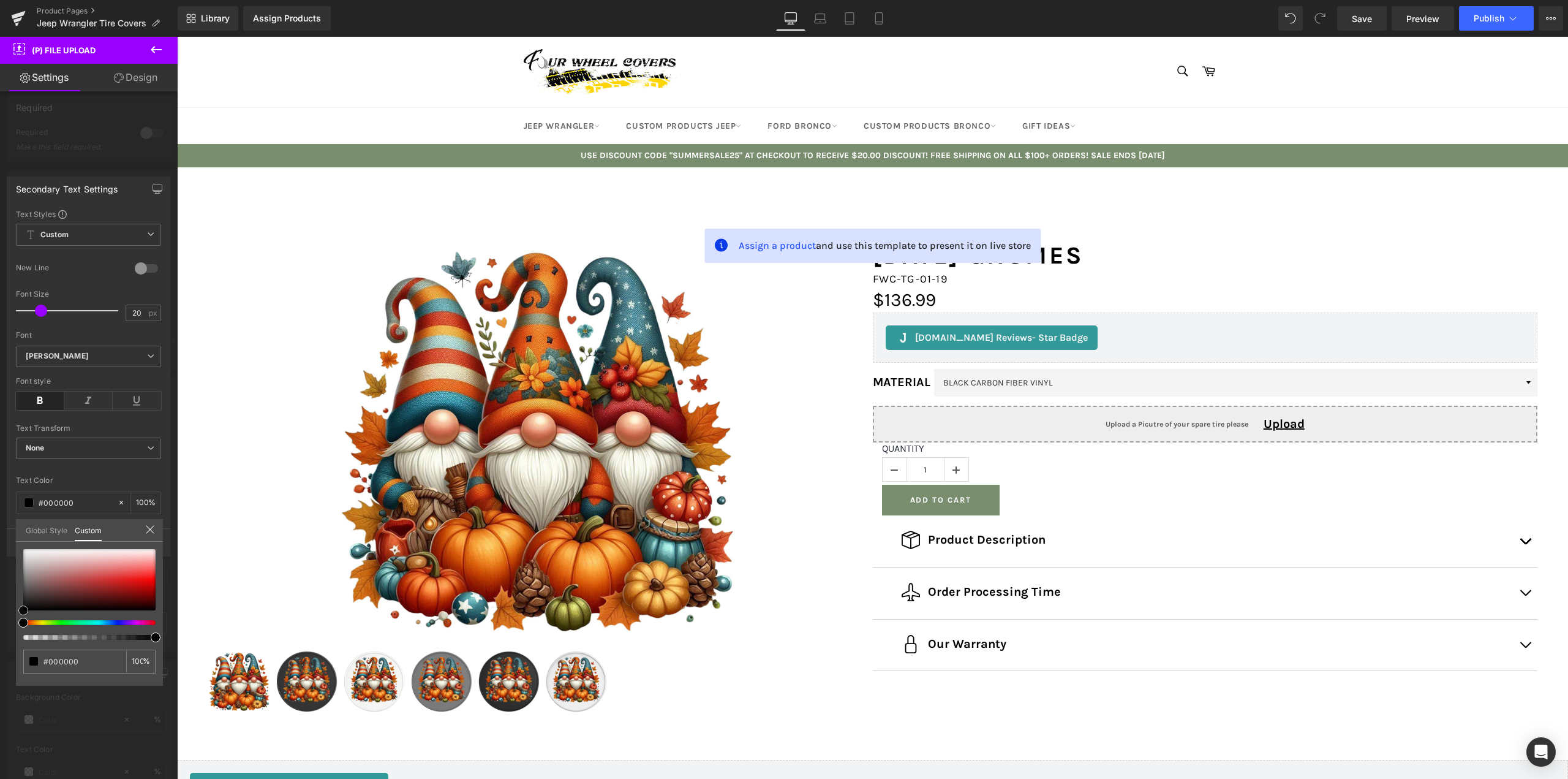
click at [5, 556] on div "Secondary Text Settings Text Styles Custom Custom Setup Global Style Custom Set…" at bounding box center [89, 362] width 178 height 389
drag, startPoint x: 23, startPoint y: 622, endPoint x: 162, endPoint y: 619, distance: 139.0
click at [162, 619] on div "#000000 100 %" at bounding box center [89, 617] width 147 height 137
type input "#ec0d0d"
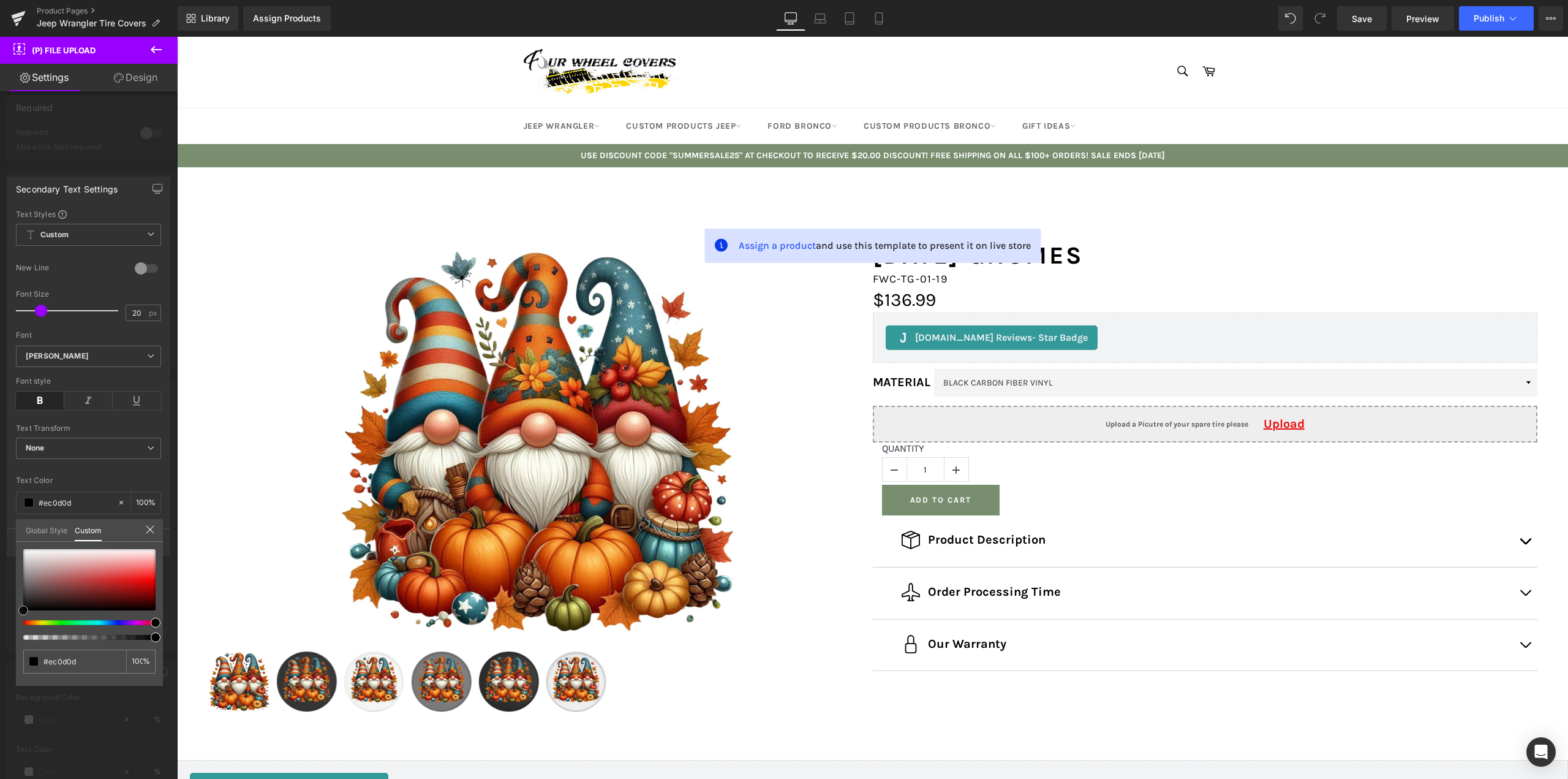
type input "#f20c0c"
type input "#f51d1d"
type input "#f92424"
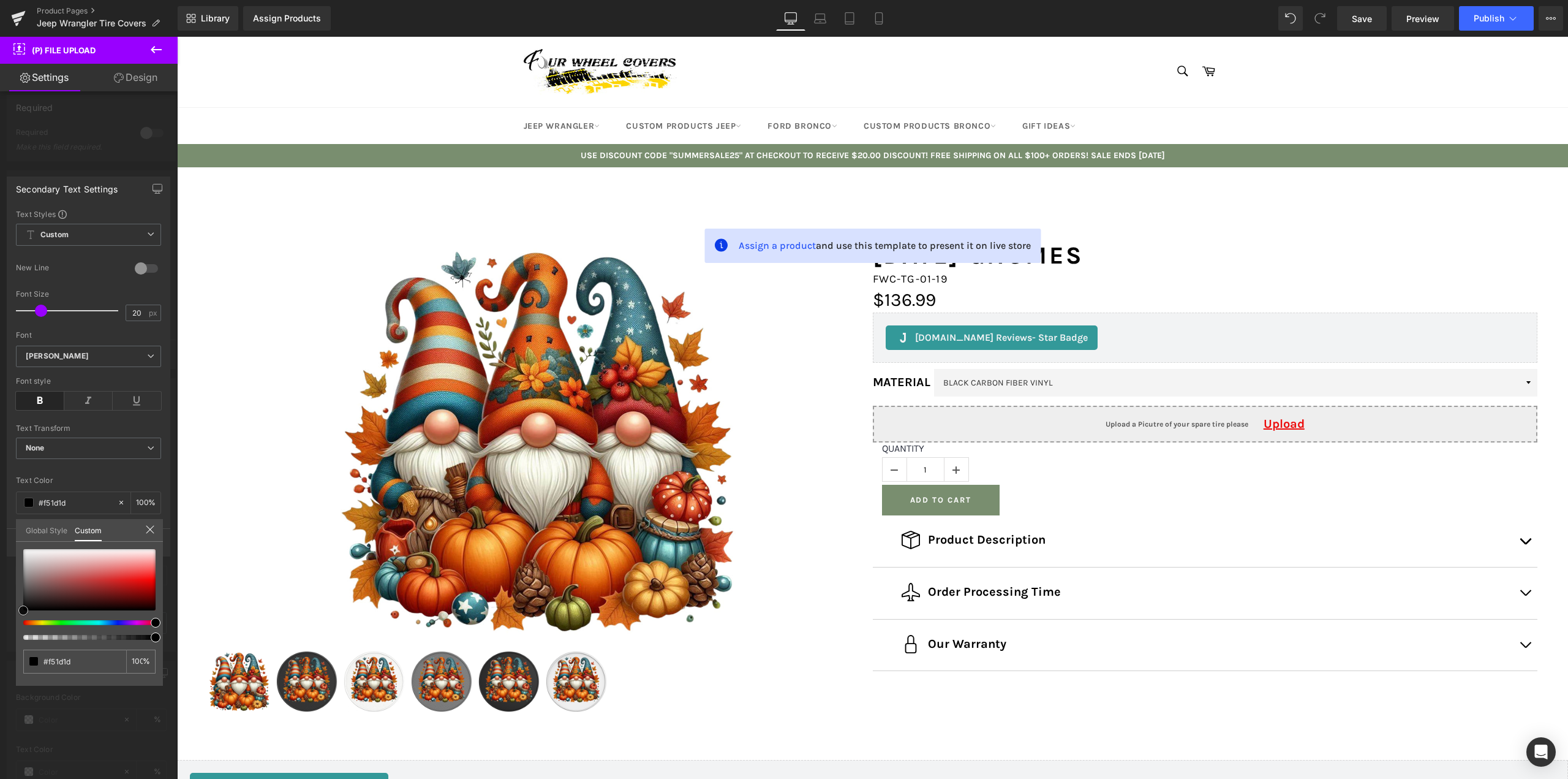
type input "#f92424"
type input "#fa2d2d"
type input "#fb2626"
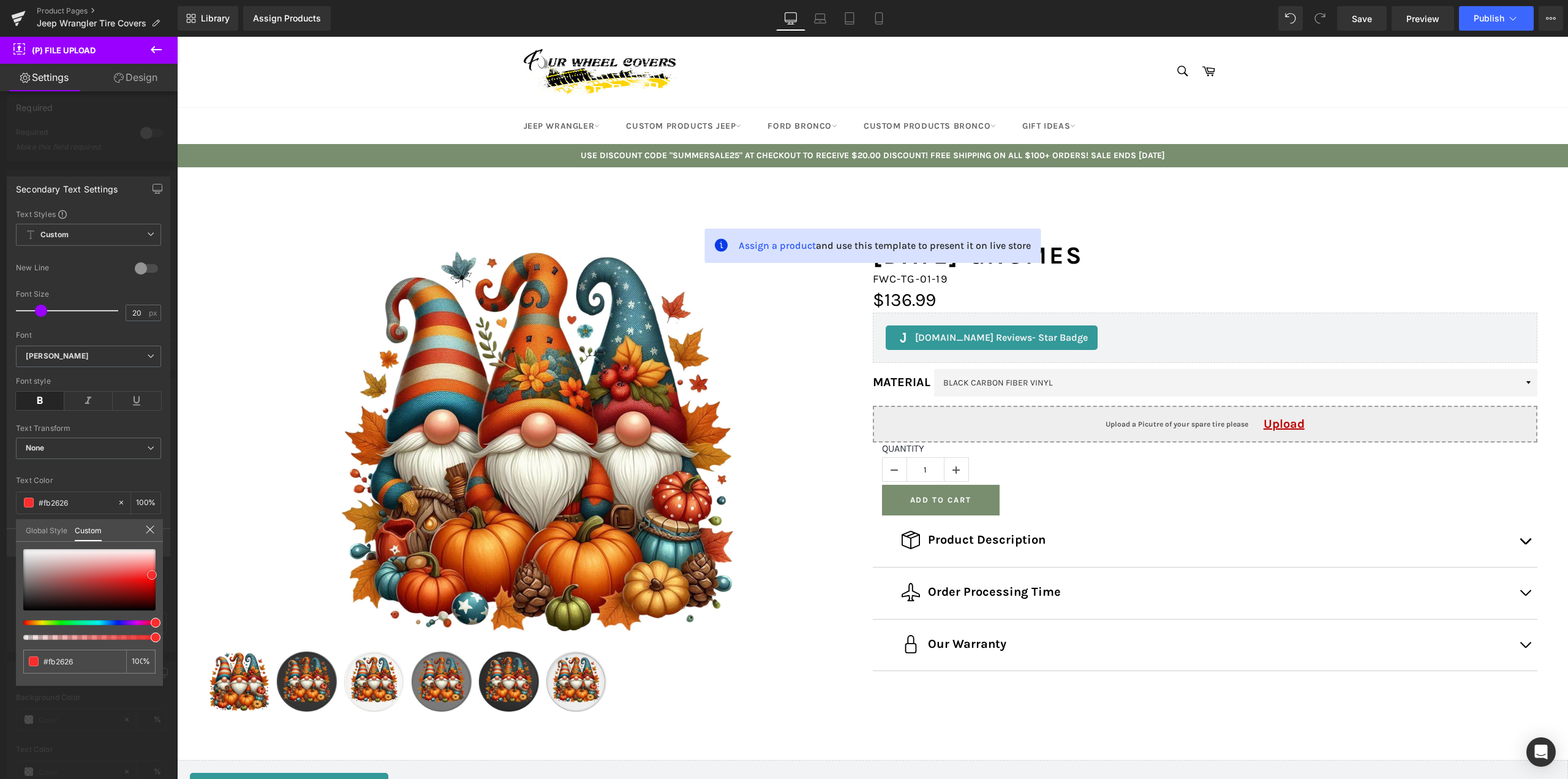
type input "#bc0000"
type input "#420000"
type input "#000000"
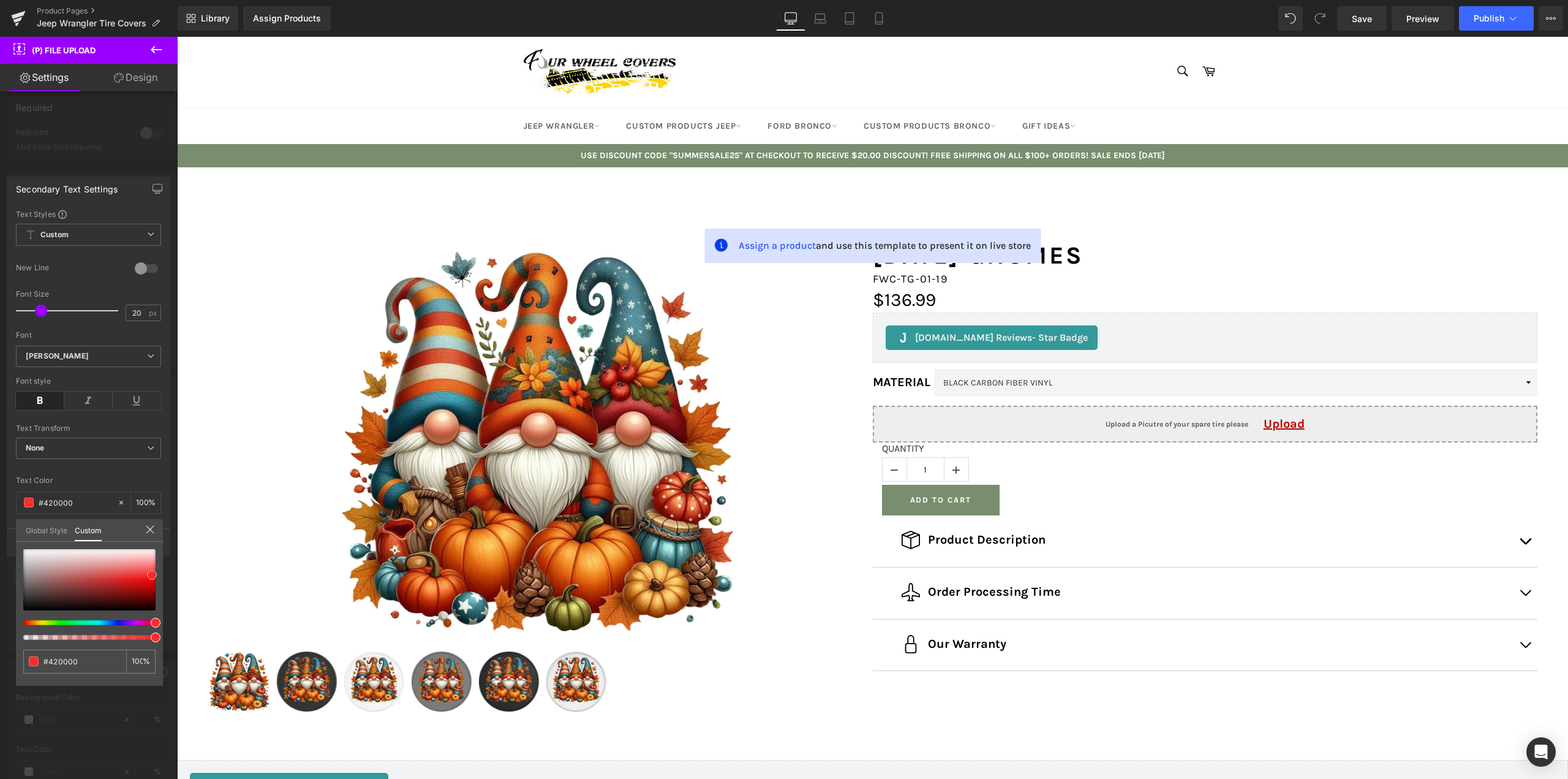
type input "#000000"
type input "#2d0000"
type input "#890000"
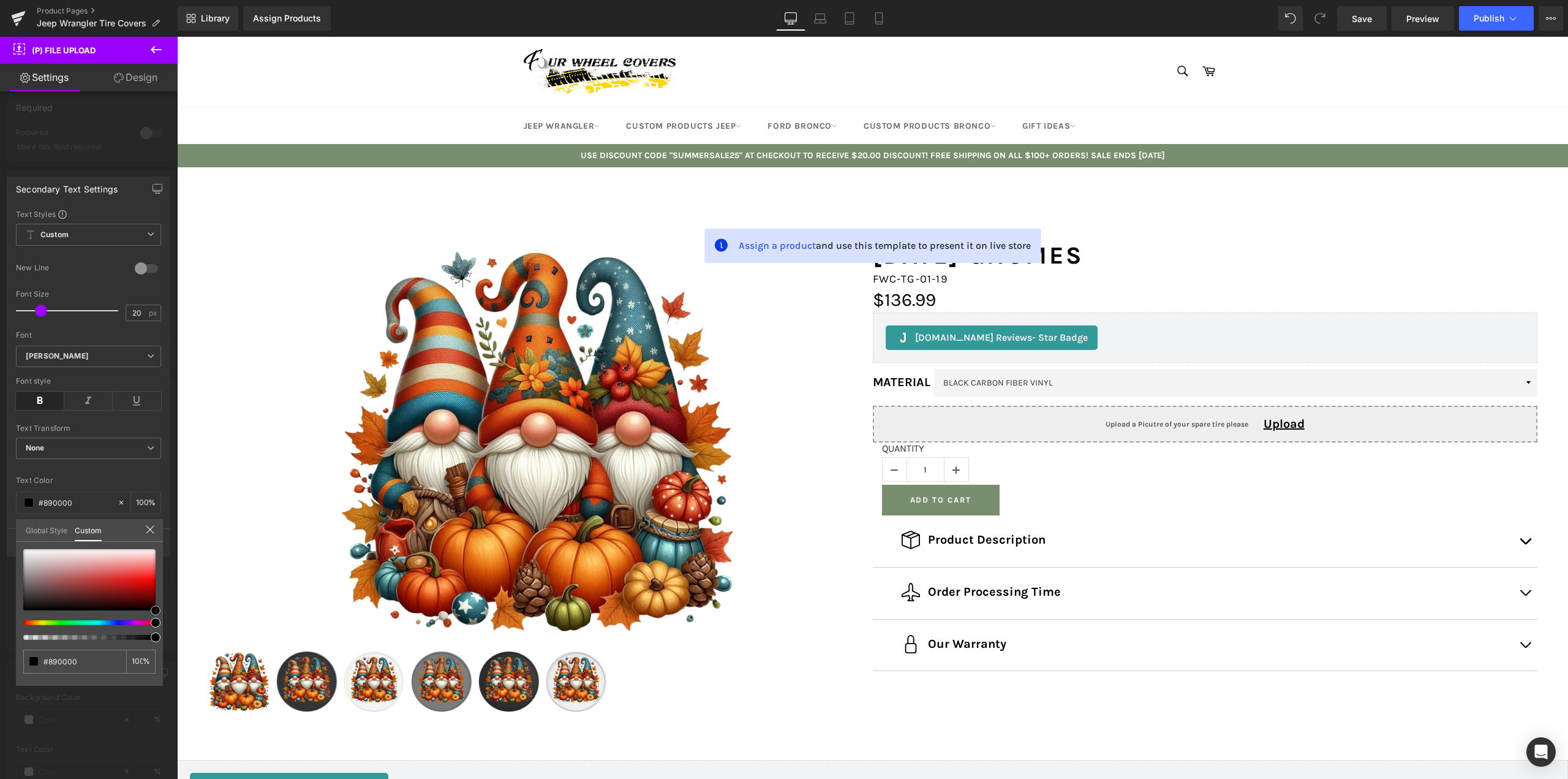
type input "#c10000"
type input "#d10000"
type input "#d60000"
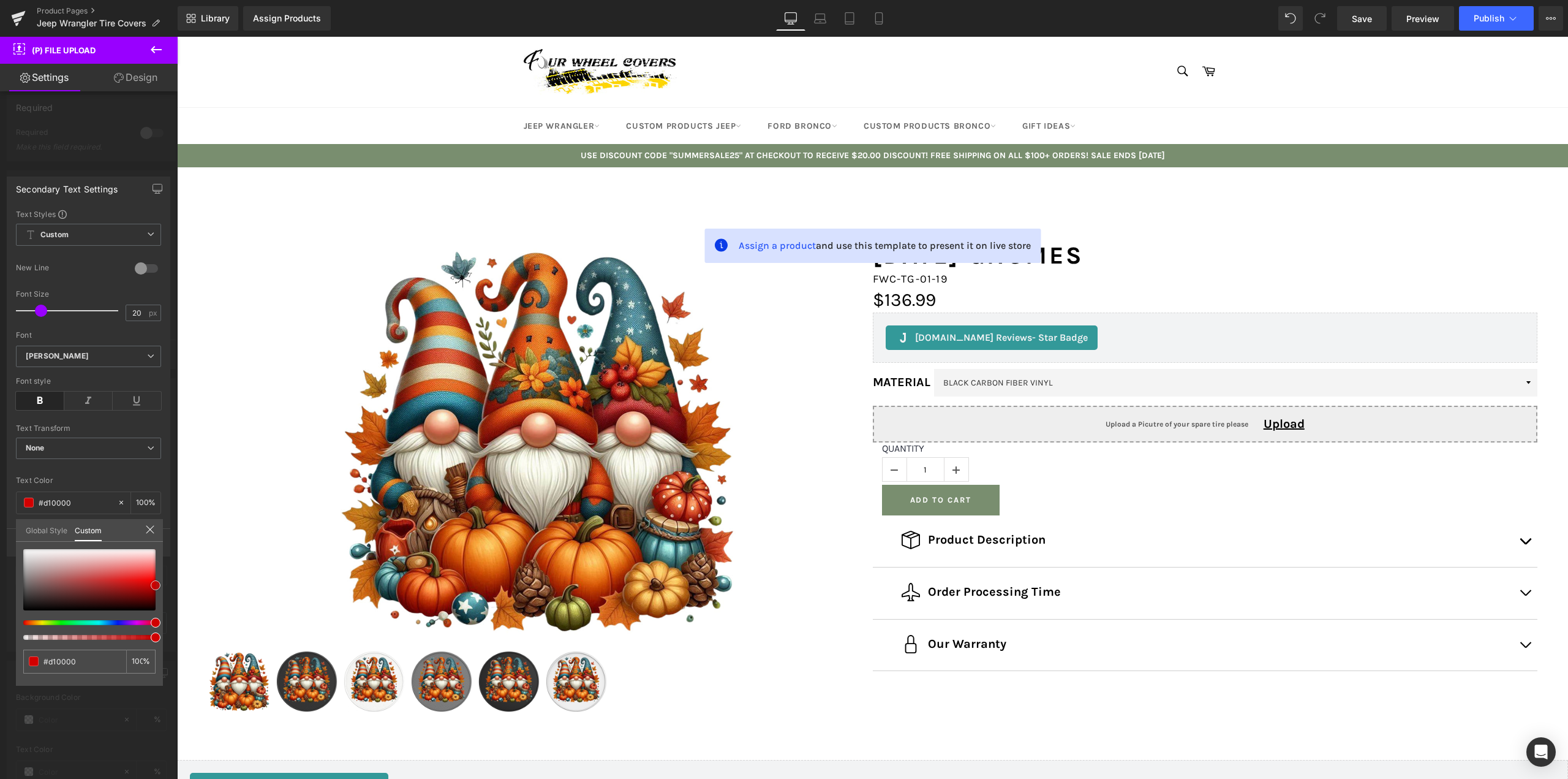
type input "#d60000"
type input "#e00000"
type input "#e50000"
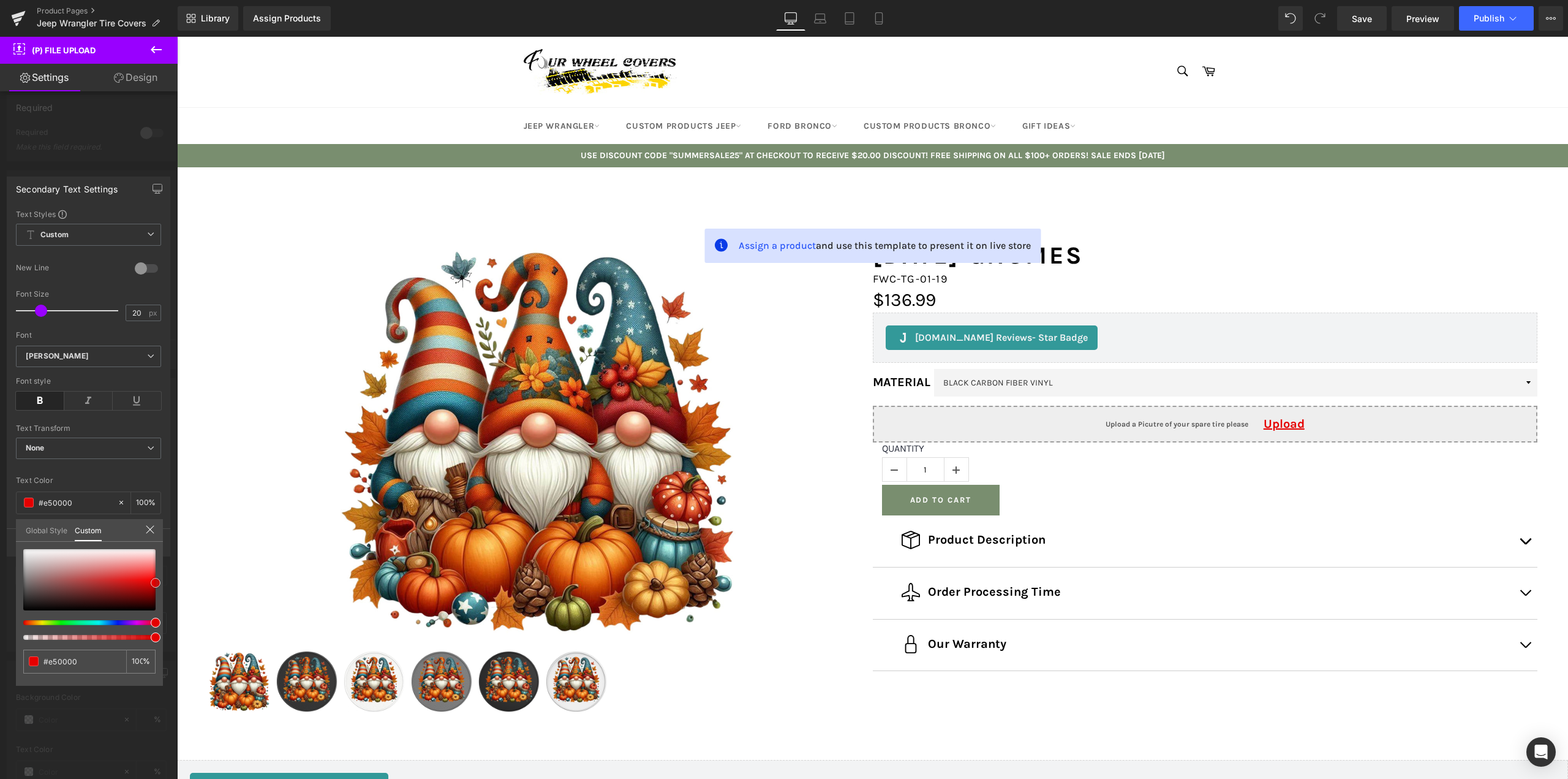
type input "#f90000"
type input "#ff0f0f"
type input "#ff1e1e"
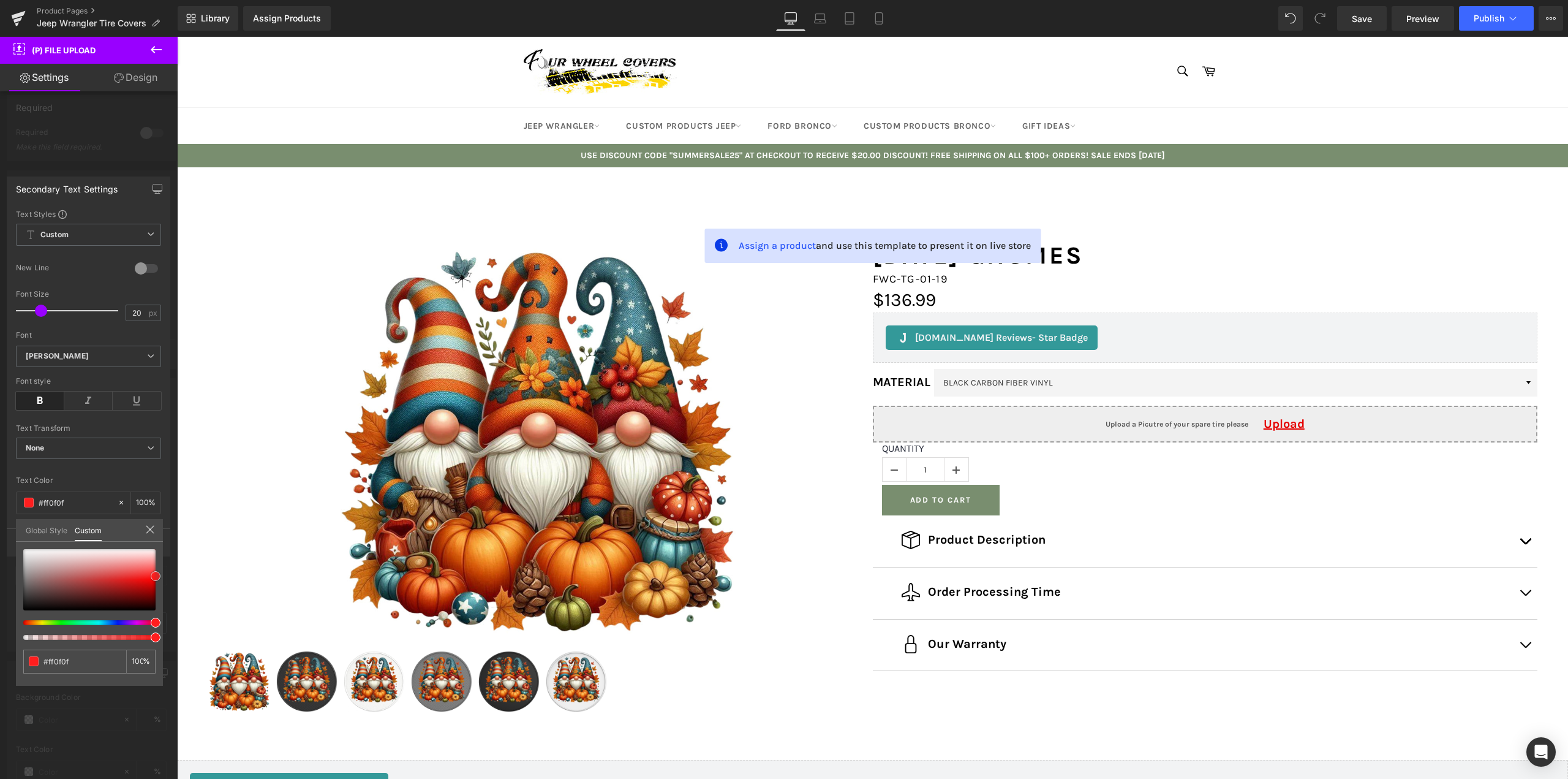
type input "#ff1e1e"
type input "#ff1919"
type input "#ff0f0f"
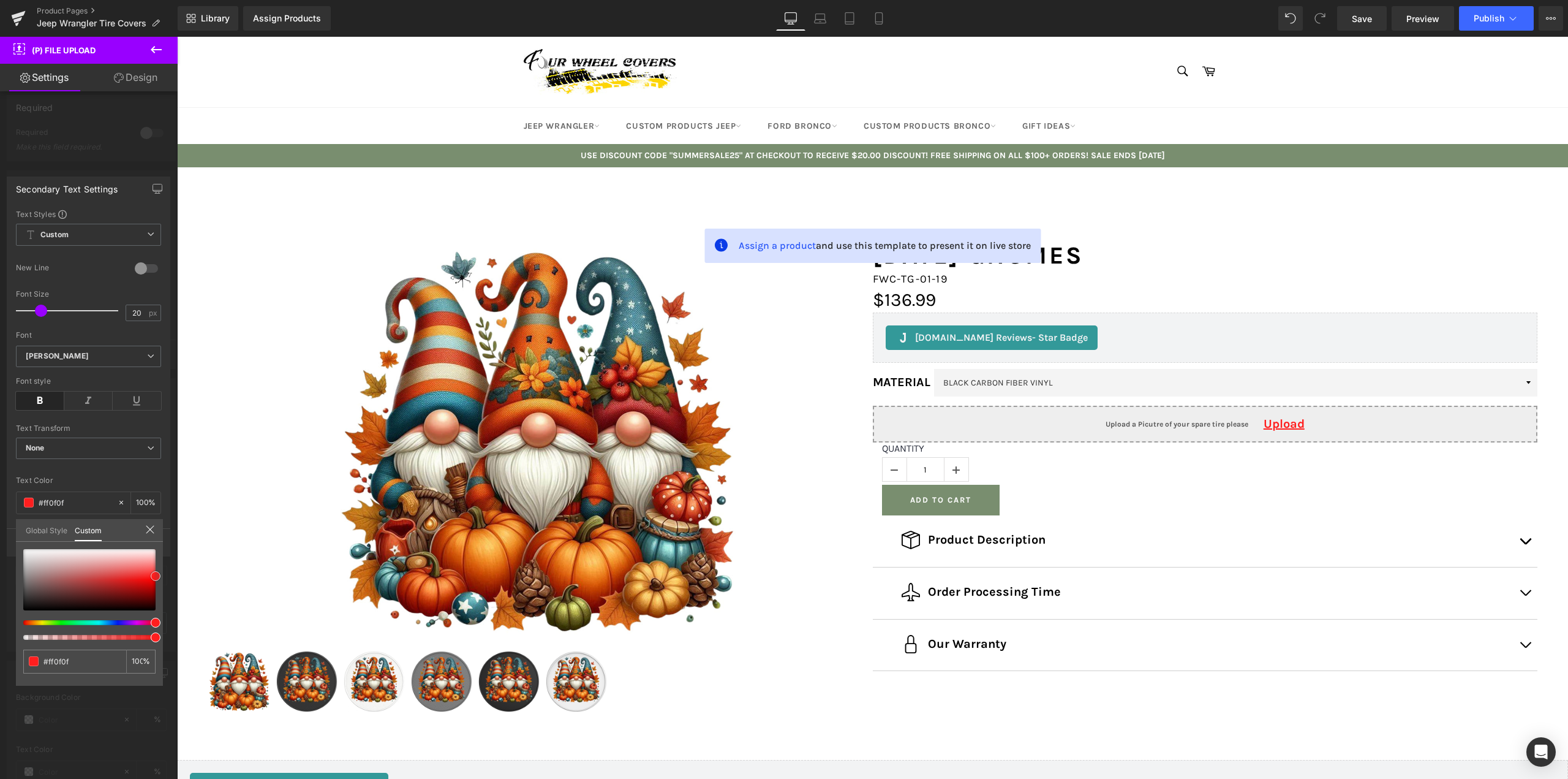
type input "#ff0505"
type input "#f40000"
type input "#e50000"
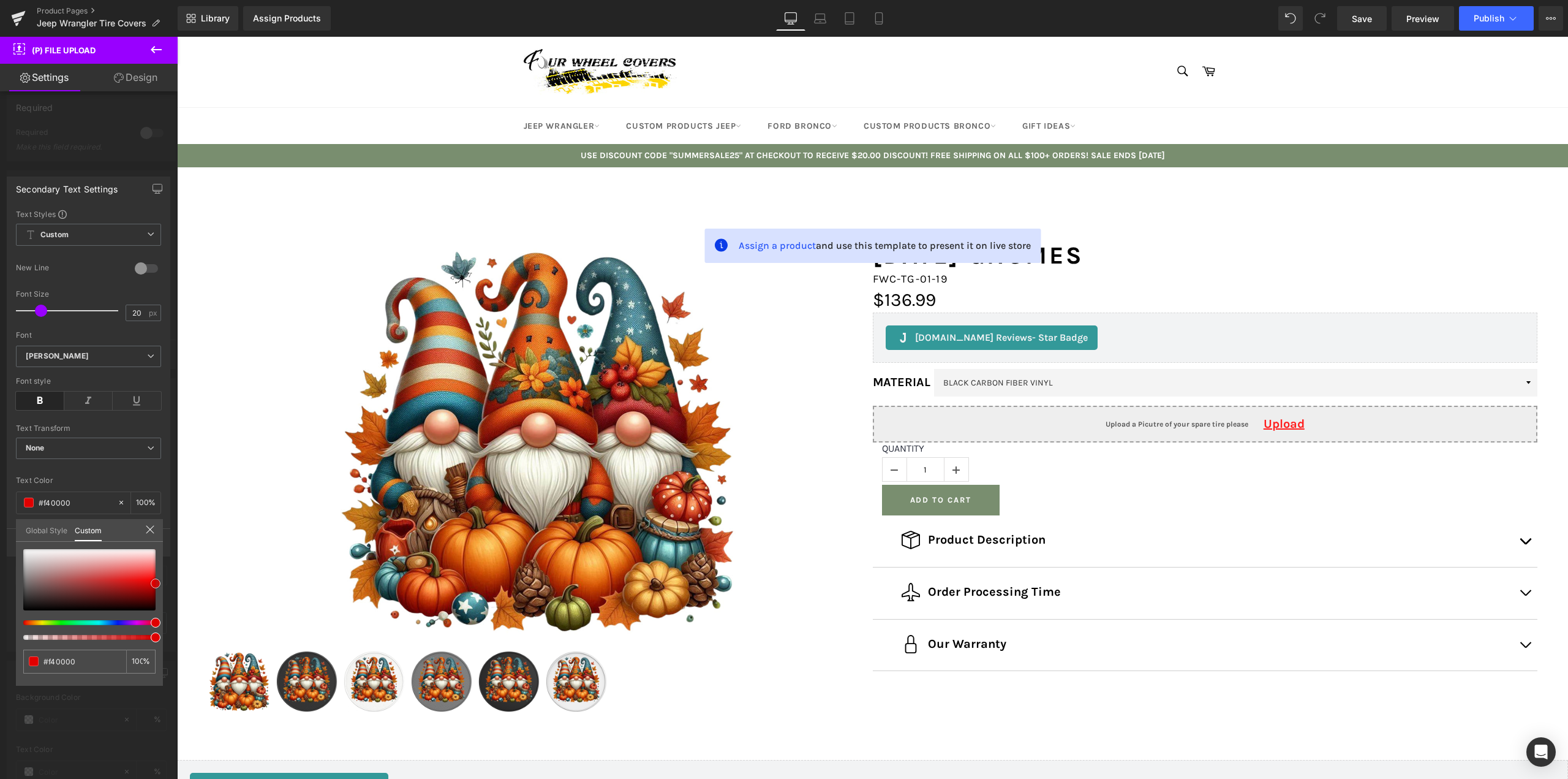
type input "#e50000"
type input "#e00000"
drag, startPoint x: 141, startPoint y: 580, endPoint x: 170, endPoint y: 584, distance: 29.3
click at [170, 556] on div "Secondary Text Settings Text Styles Custom Custom Setup Global Style Custom Set…" at bounding box center [89, 362] width 178 height 389
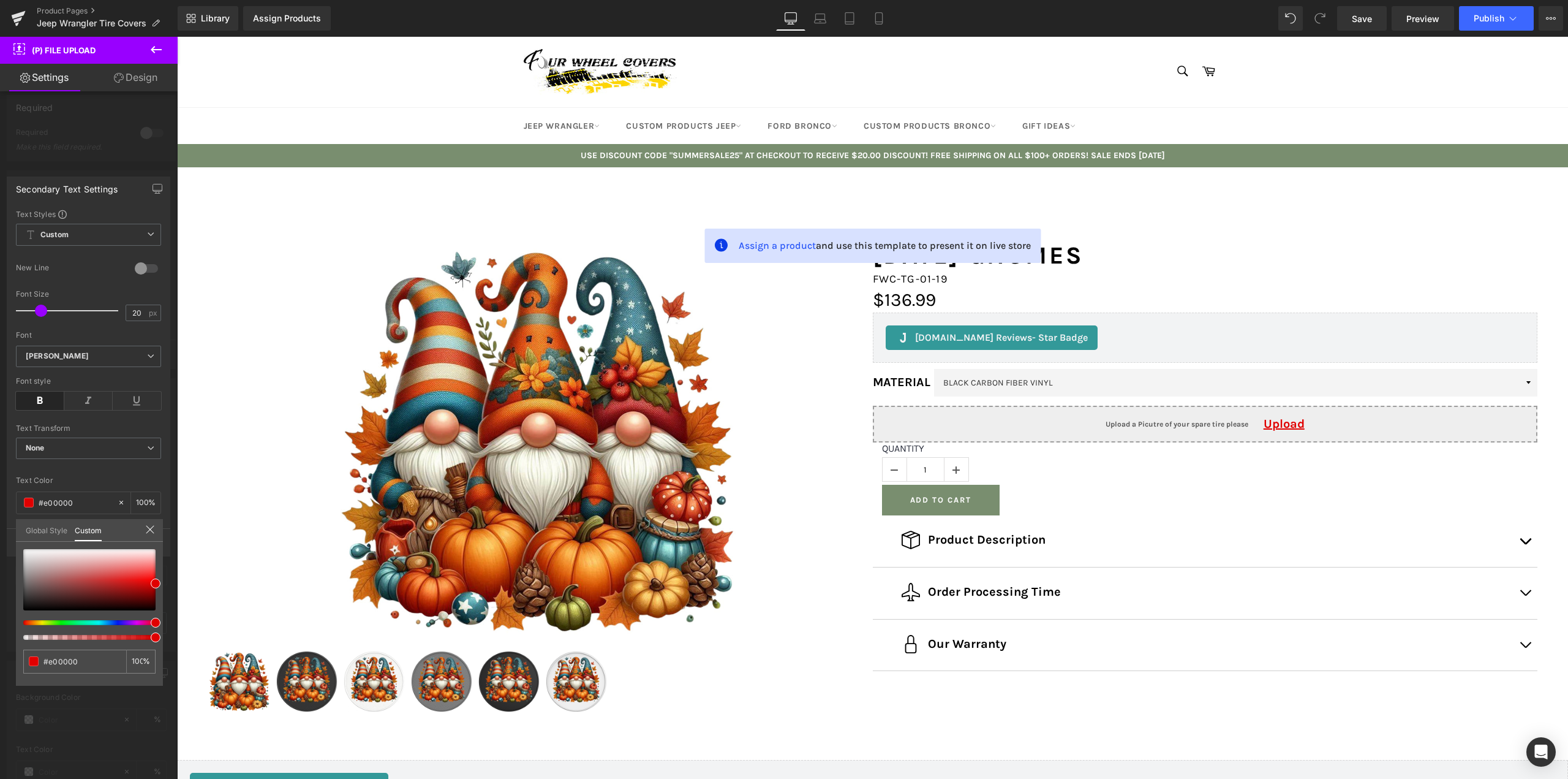
click at [152, 526] on icon at bounding box center [150, 529] width 10 height 10
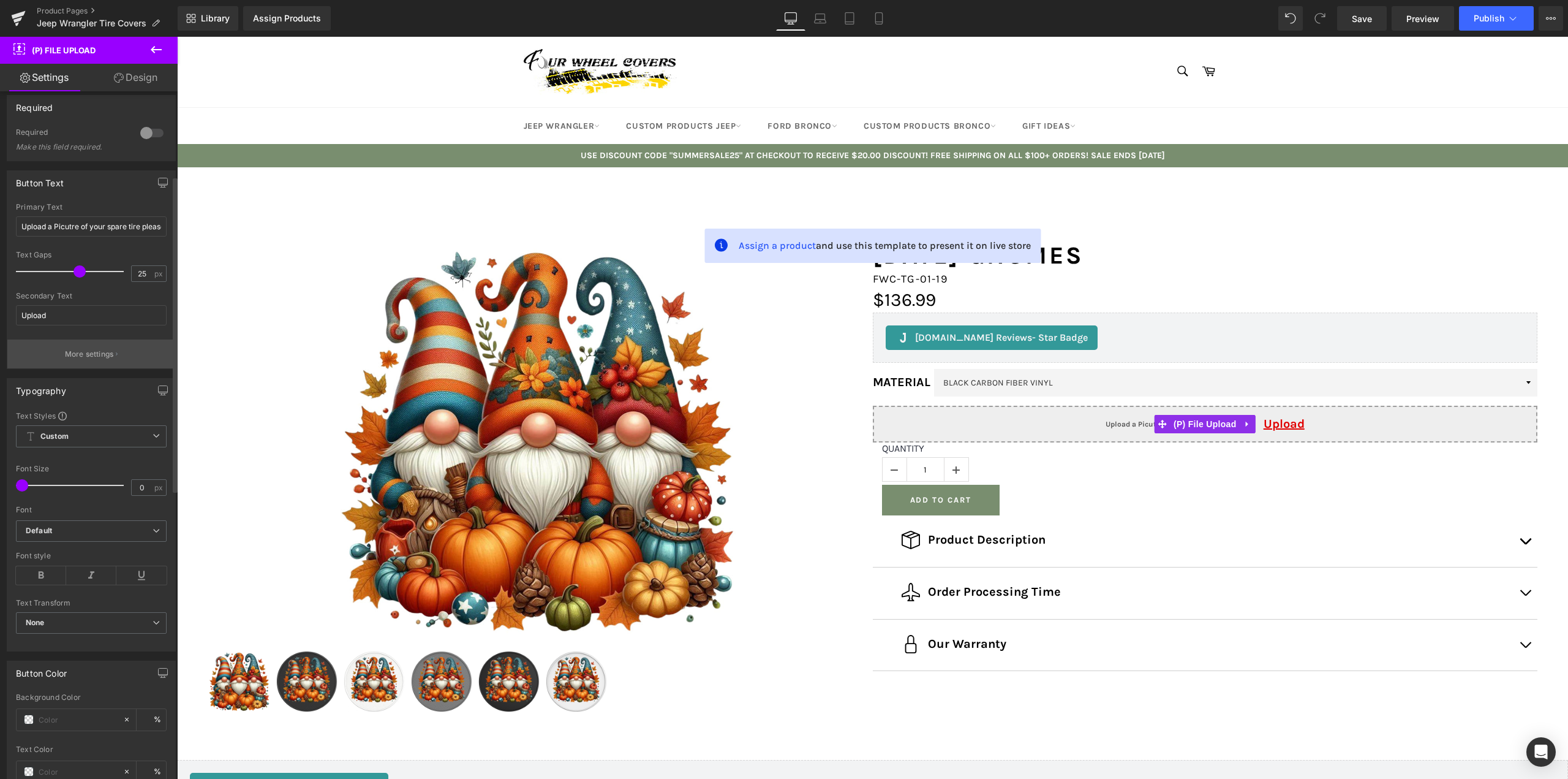
click at [93, 351] on p "More settings" at bounding box center [89, 354] width 49 height 11
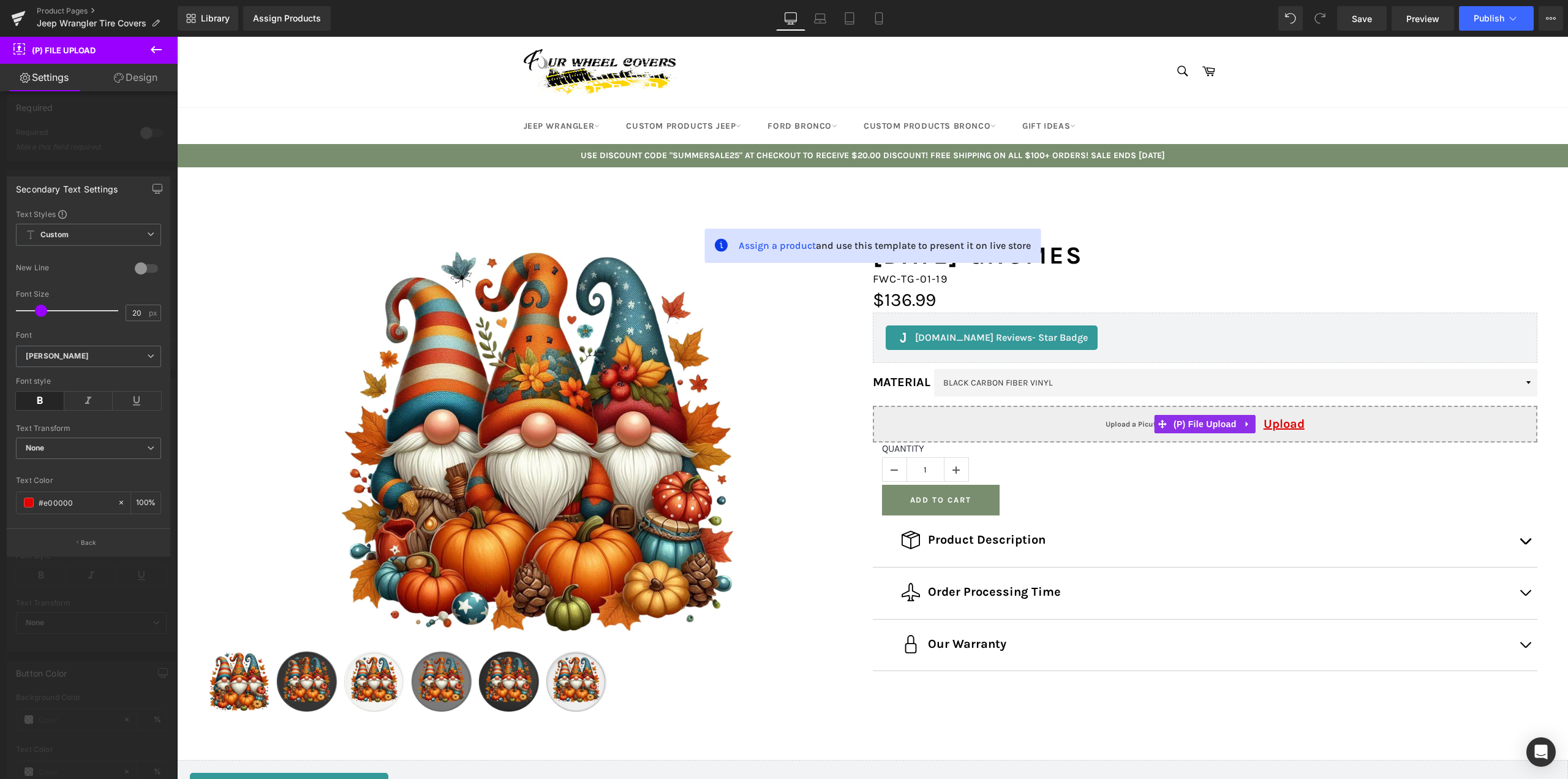
click at [147, 187] on div "Secondary Text Settings" at bounding box center [88, 188] width 162 height 23
click at [156, 188] on icon "button" at bounding box center [157, 188] width 10 height 10
click at [152, 185] on icon "button" at bounding box center [157, 188] width 10 height 10
click at [77, 540] on icon "button" at bounding box center [77, 542] width 2 height 6
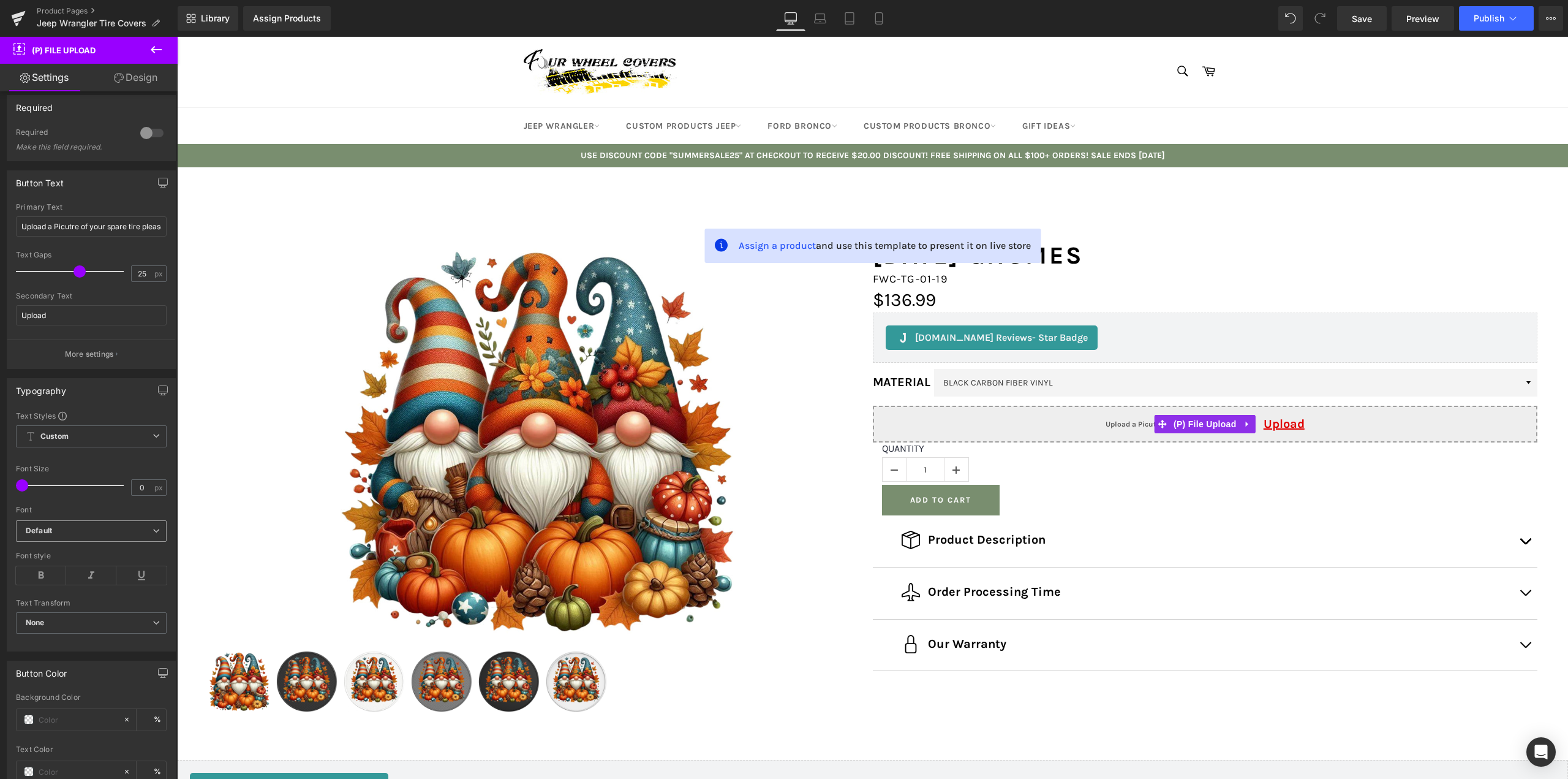
click at [56, 532] on b "Default" at bounding box center [89, 530] width 127 height 10
click at [64, 602] on li "[PERSON_NAME]" at bounding box center [91, 607] width 151 height 19
click at [48, 579] on icon at bounding box center [40, 575] width 50 height 18
click at [136, 484] on input "0" at bounding box center [142, 487] width 21 height 16
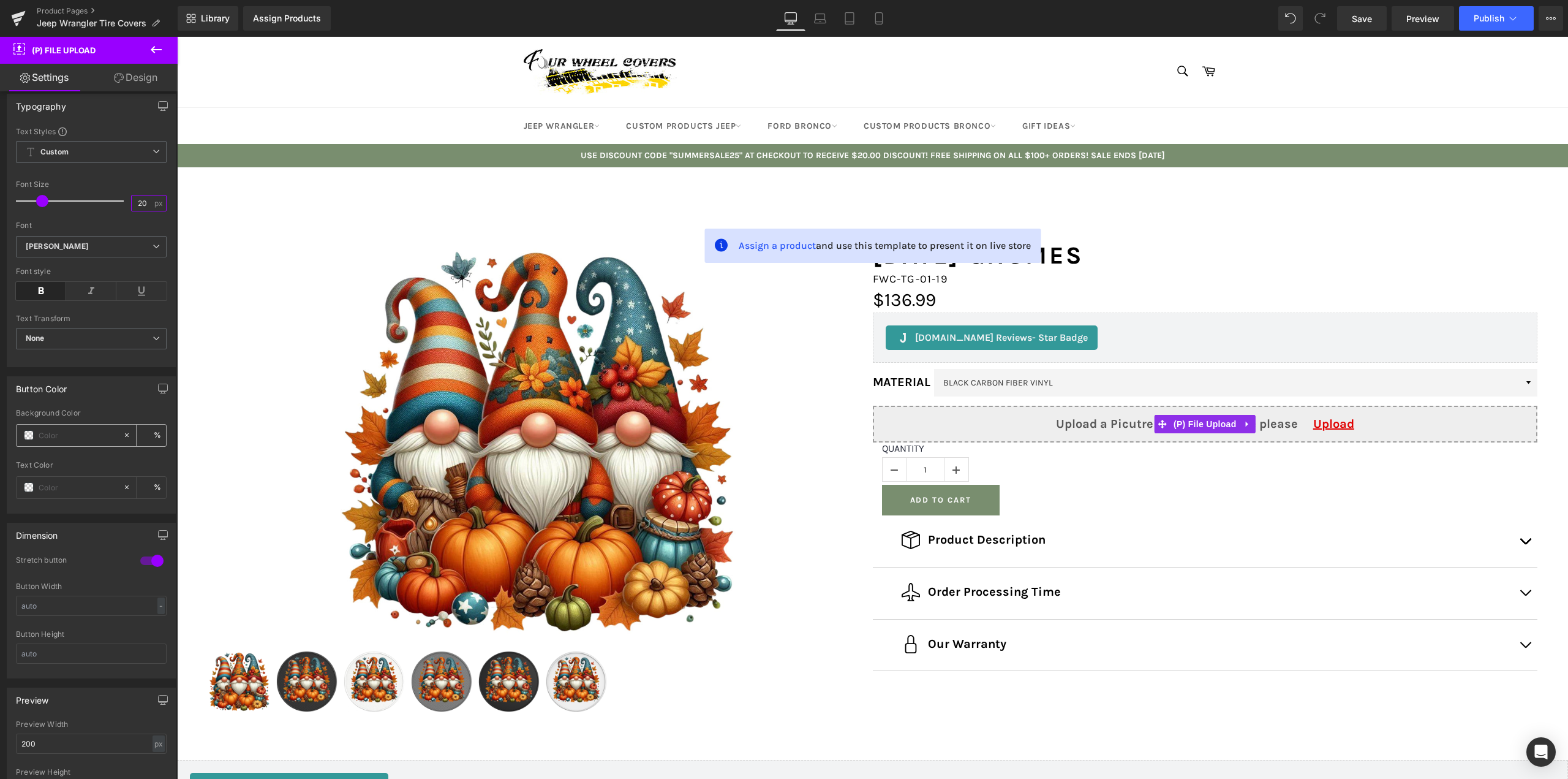
scroll to position [490, 0]
type input "20"
click at [32, 412] on span at bounding box center [28, 413] width 10 height 10
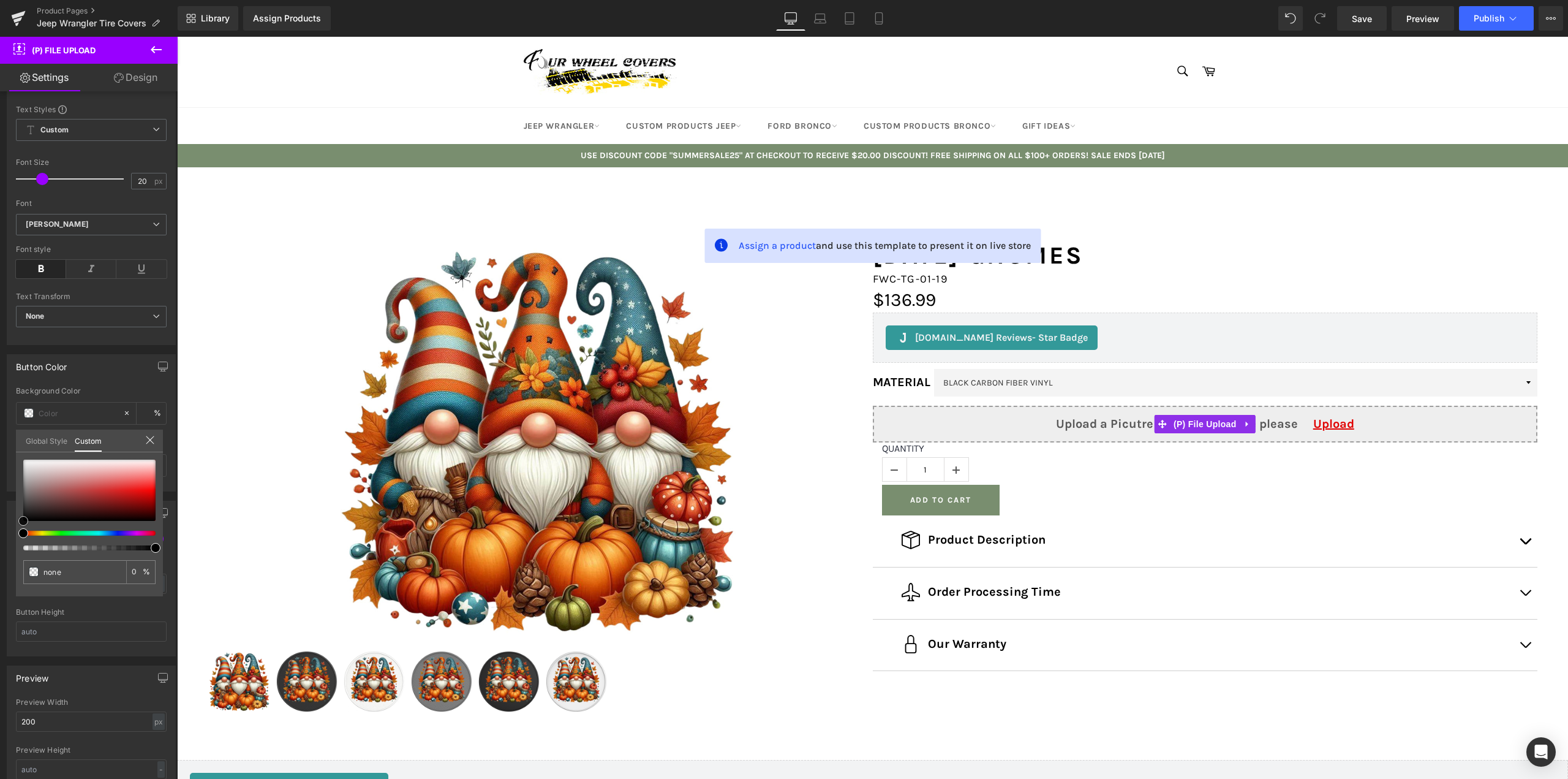
type input "#e87c7c"
type input "100"
type input "#e87c7c"
type input "100"
type input "#f09393"
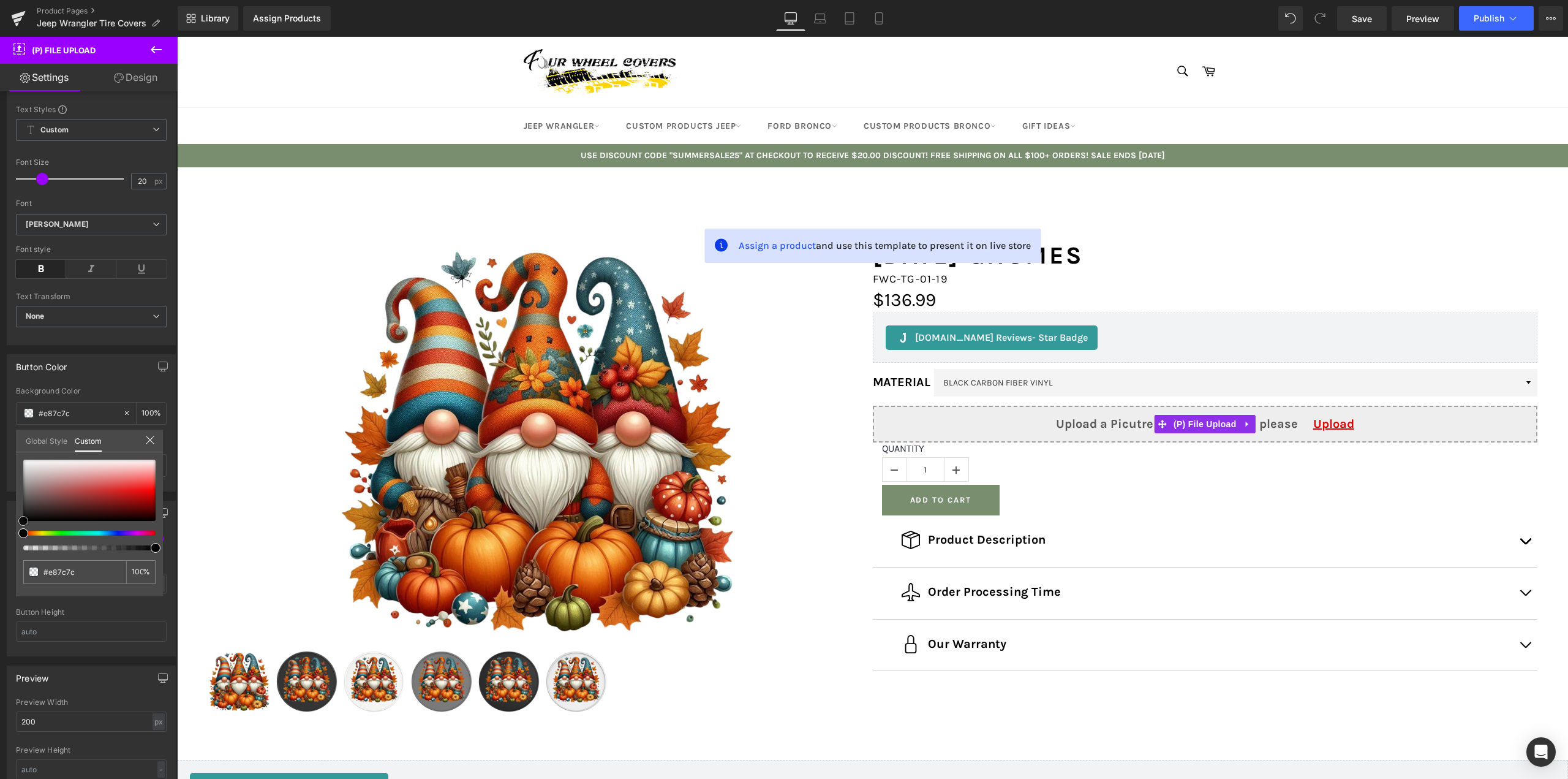
type input "#f09393"
type input "#fcd4d4"
type input "#ffffff"
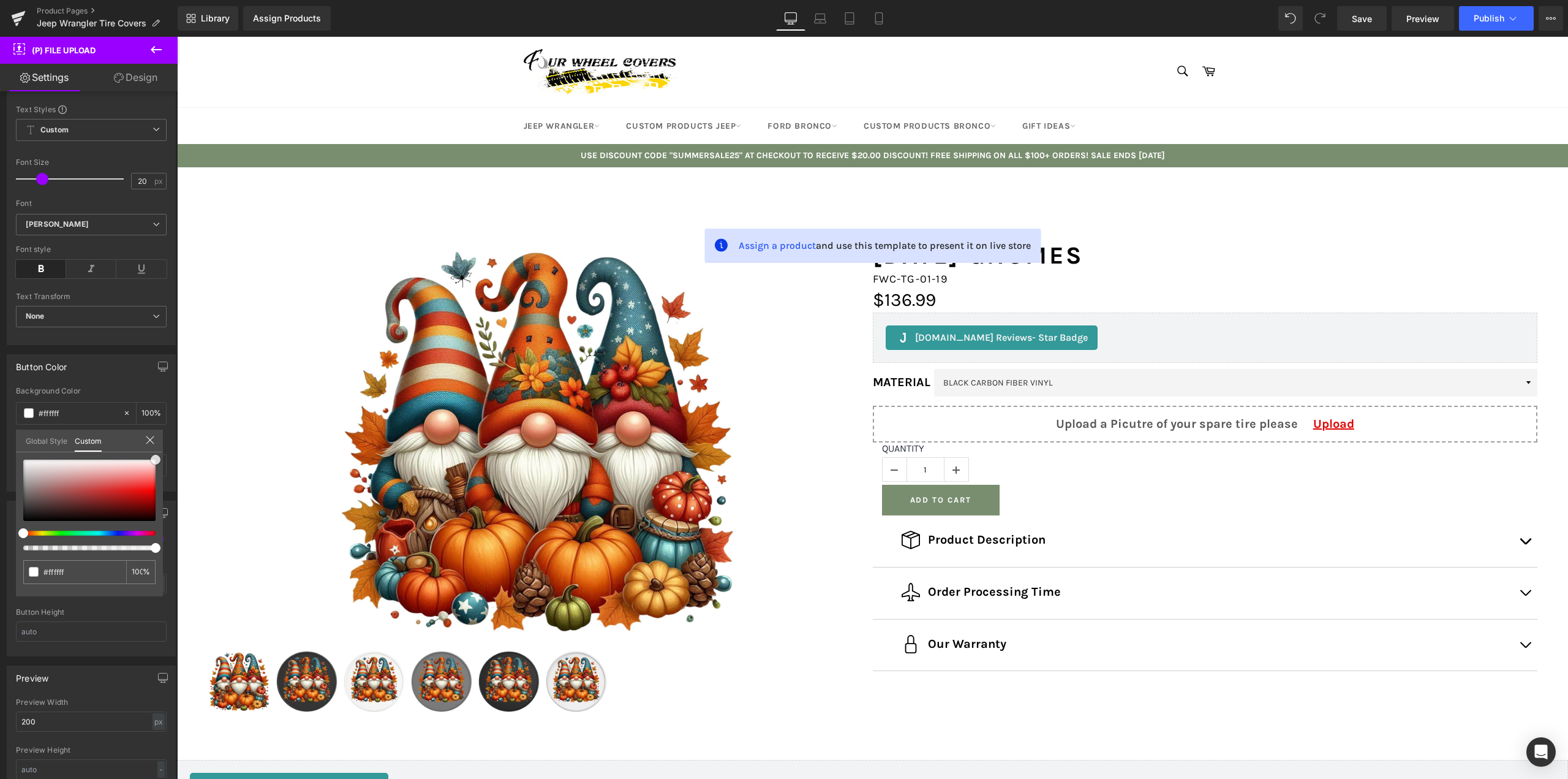
type input "#fecccc"
type input "#f07979"
type input "#de4444"
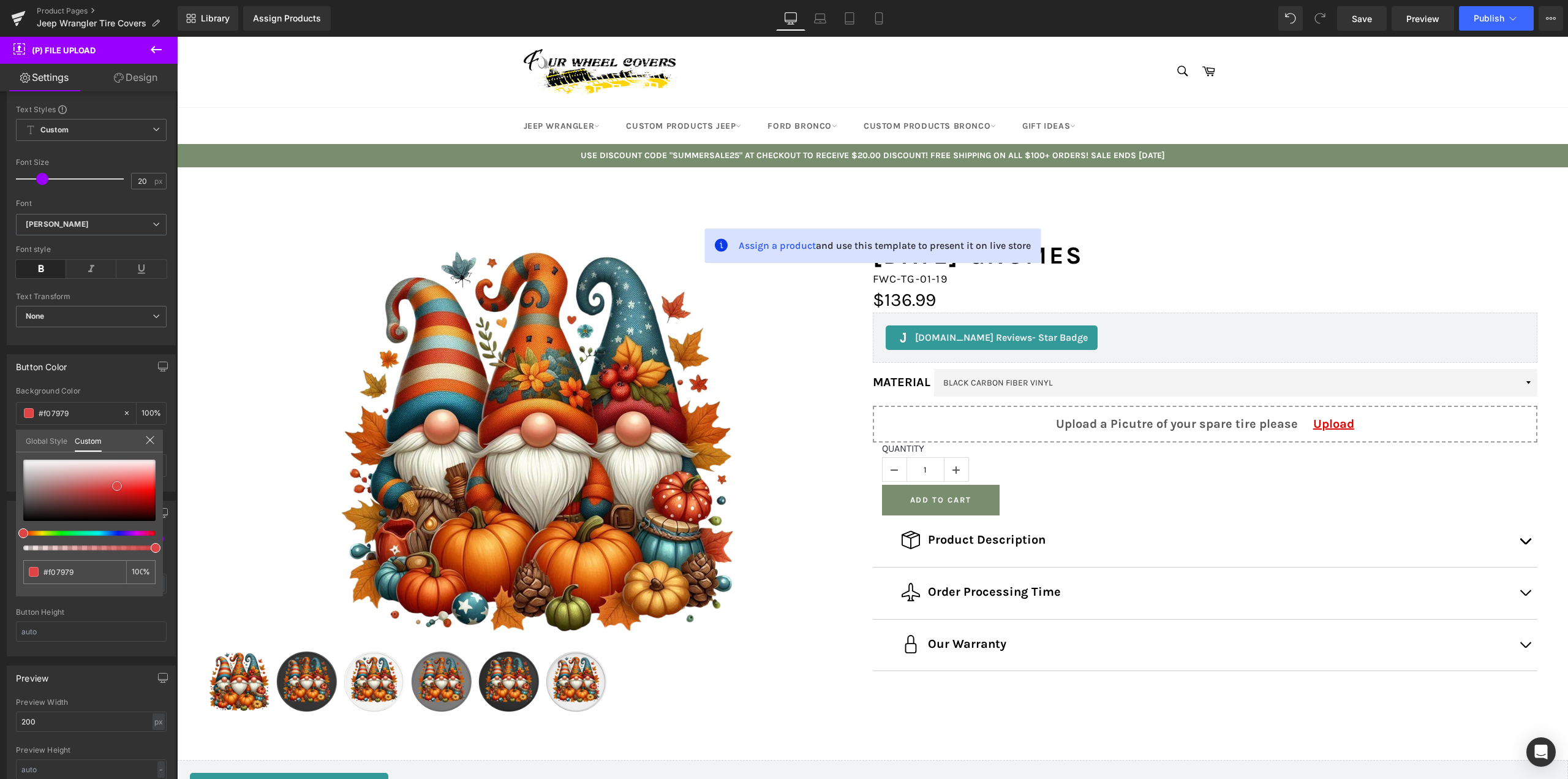
type input "#de4444"
type input "#bb2e2e"
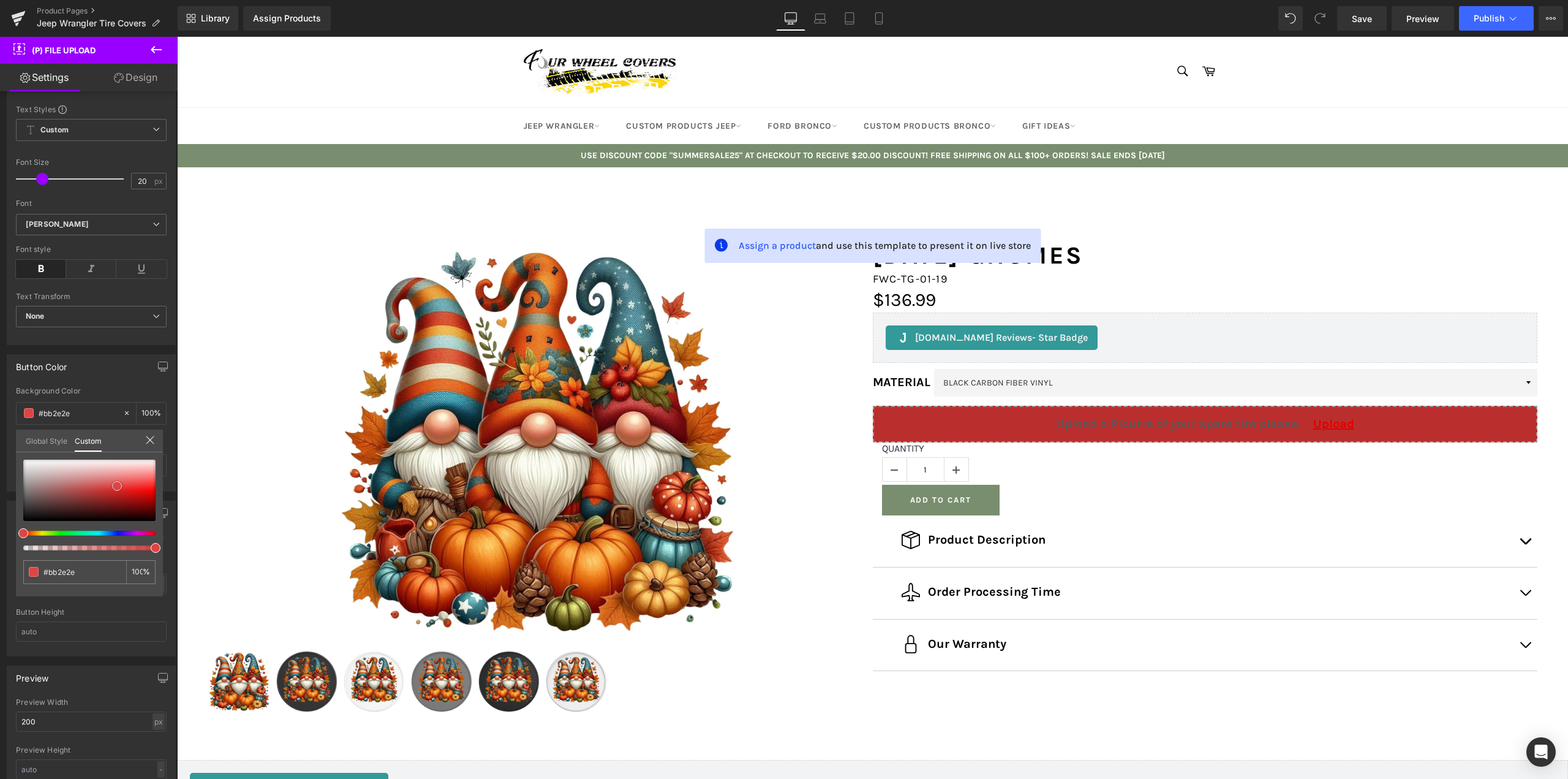
type input "#932e2e"
type input "#7a2e2e"
type input "#5e2b2b"
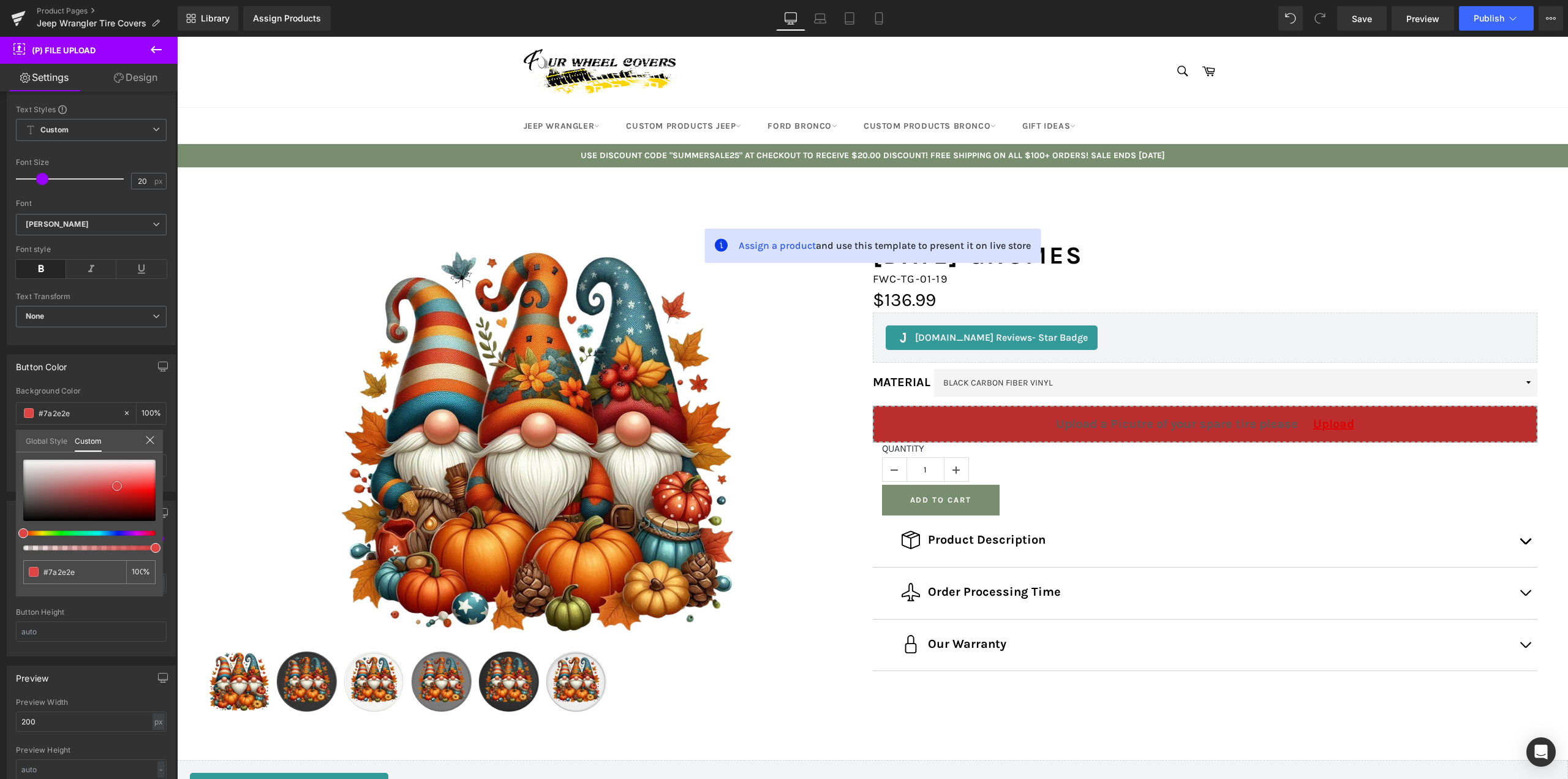
type input "#5e2b2b"
type input "#482727"
type input "#402525"
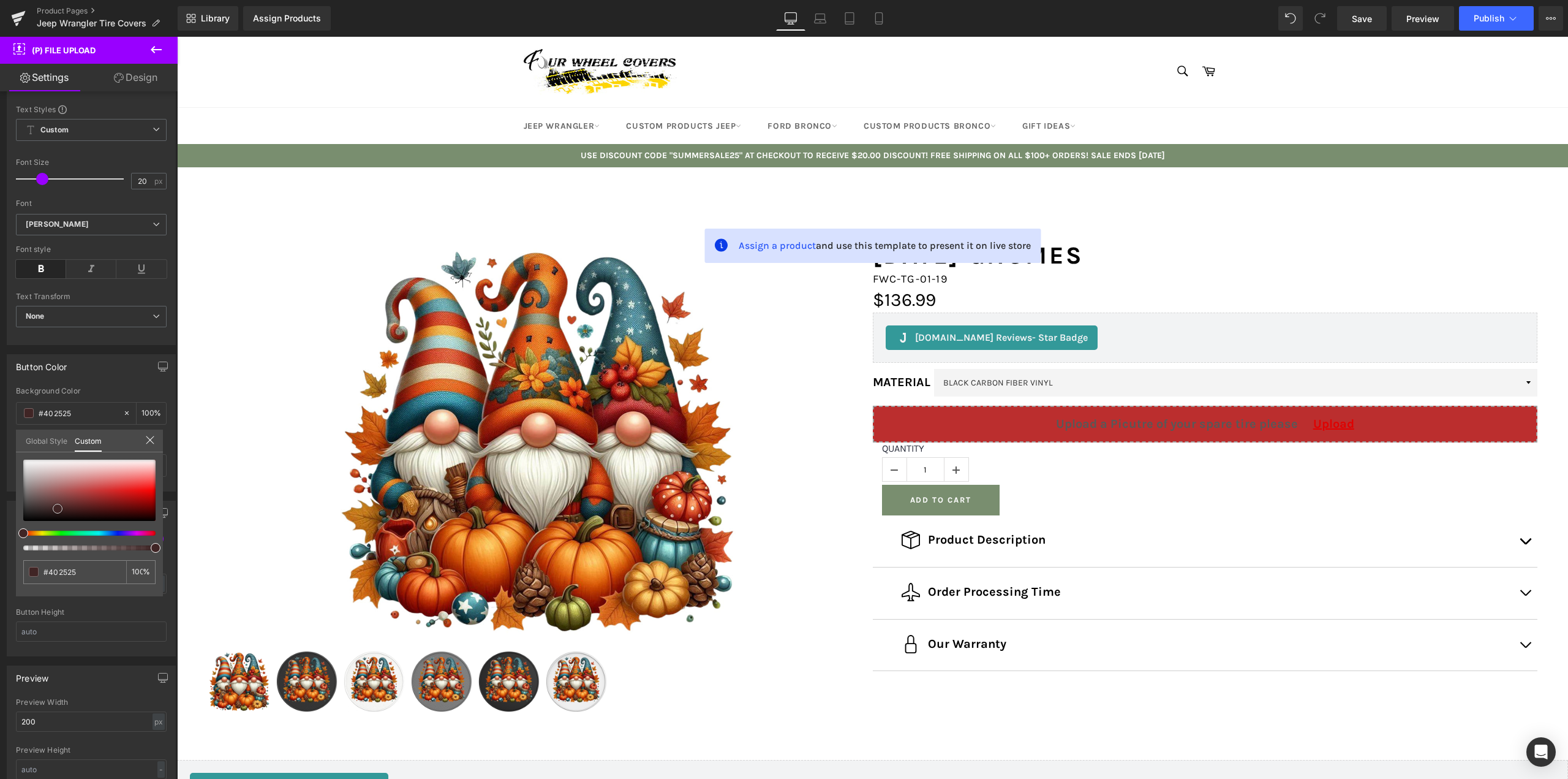
type input "#392222"
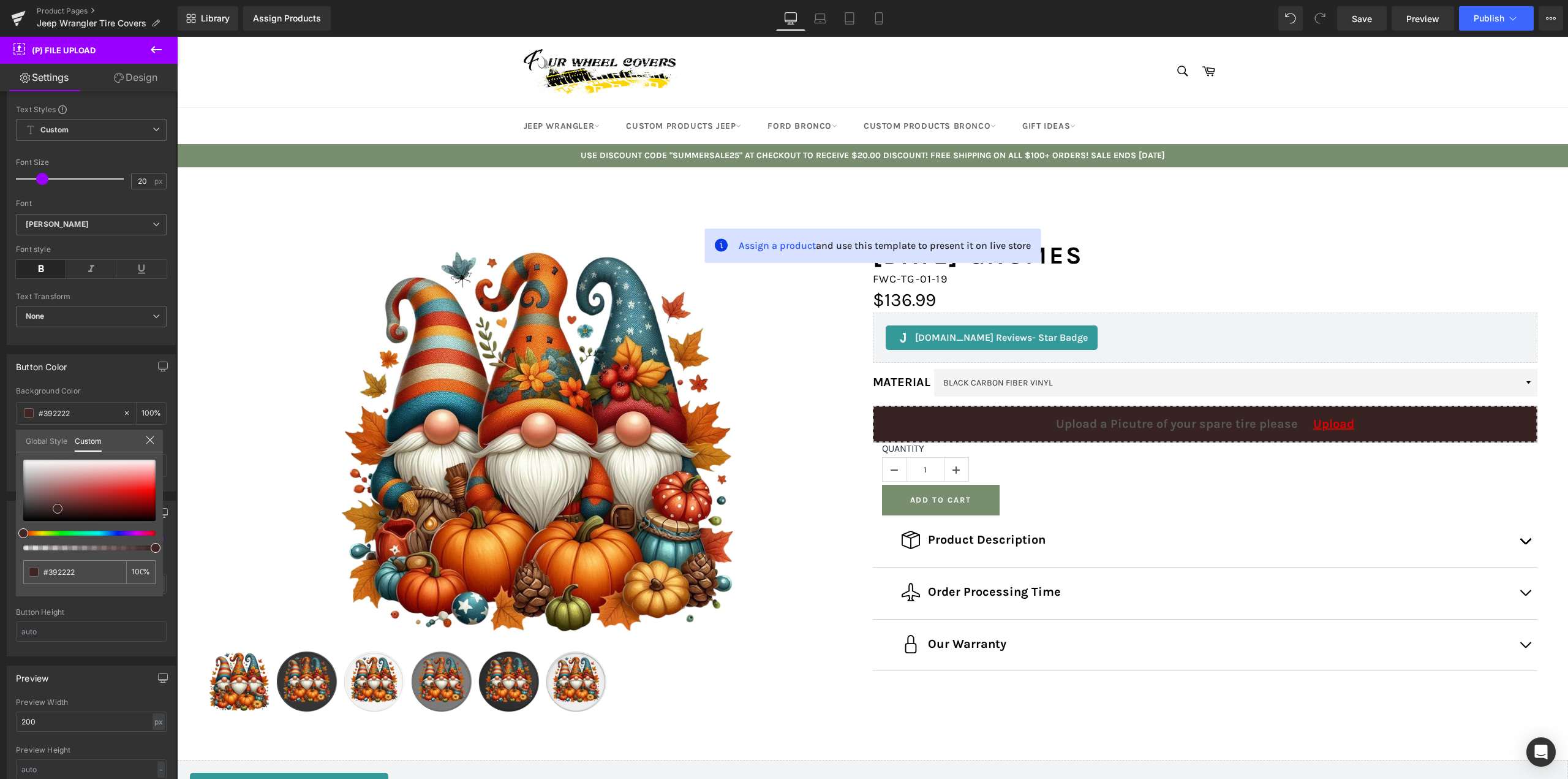
type input "#382323"
type input "#352121"
type input "#3c2424"
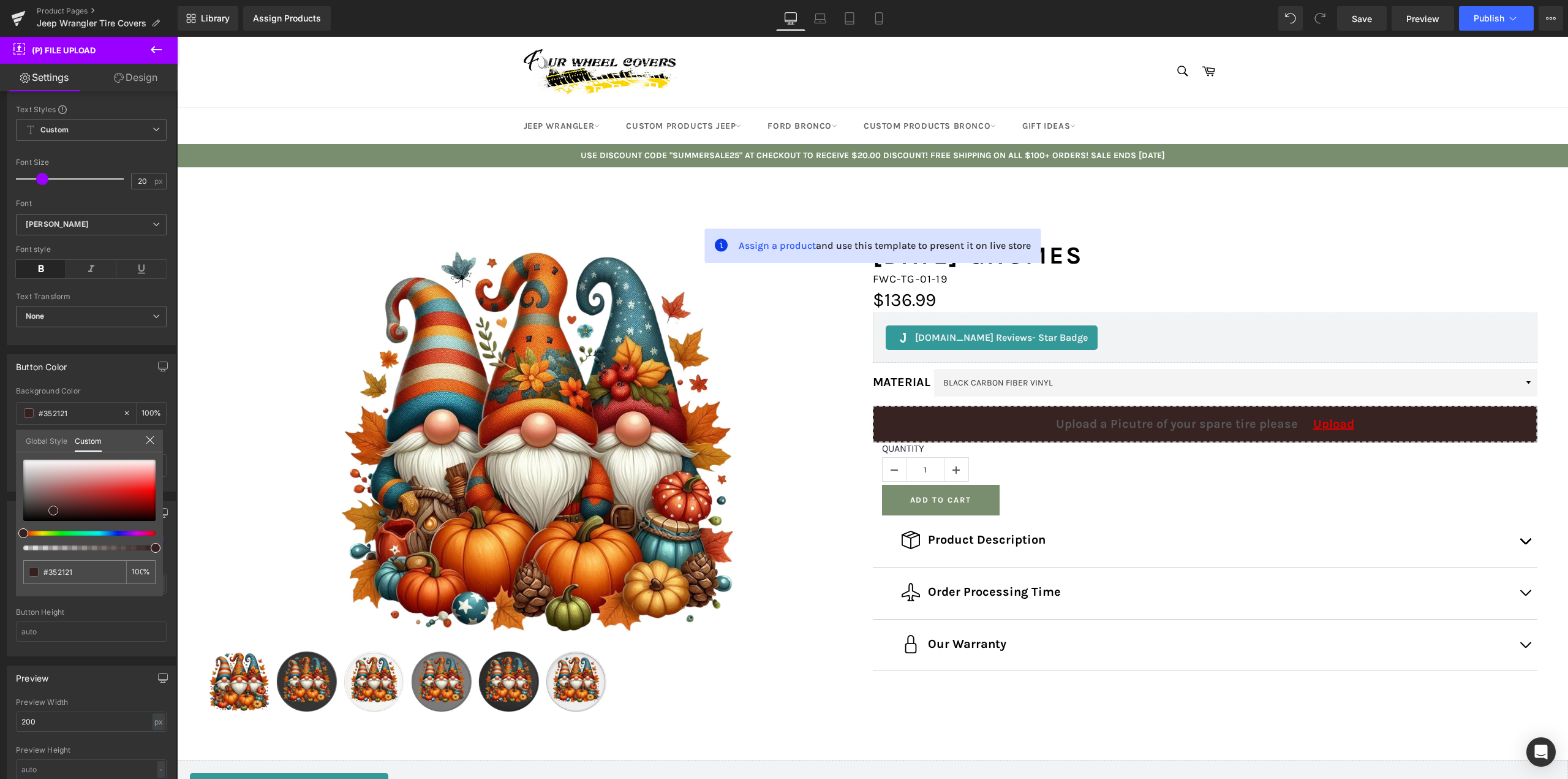
type input "#3c2424"
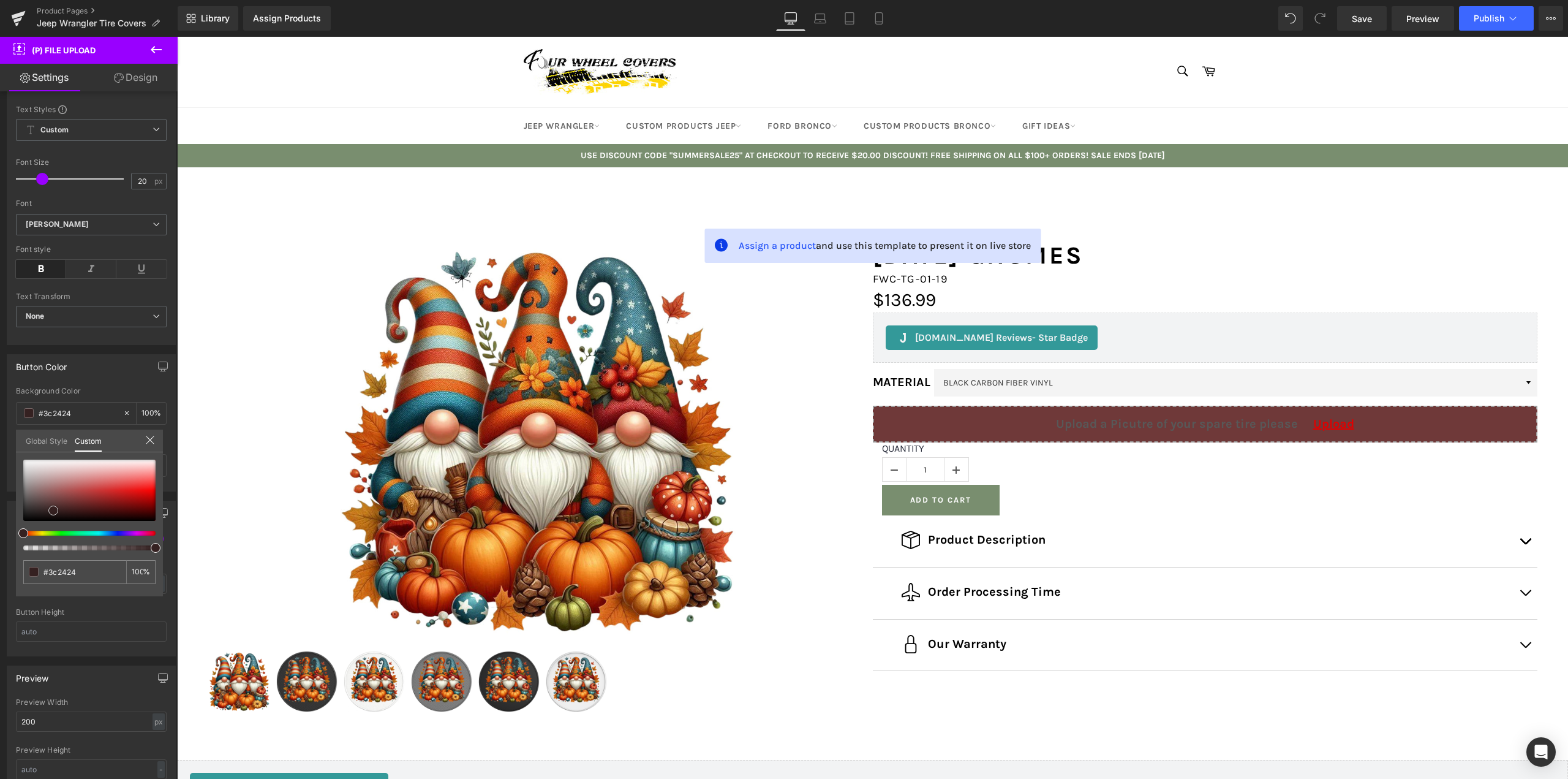
type input "#6f3939"
type input "#973f3f"
type input "#c14747"
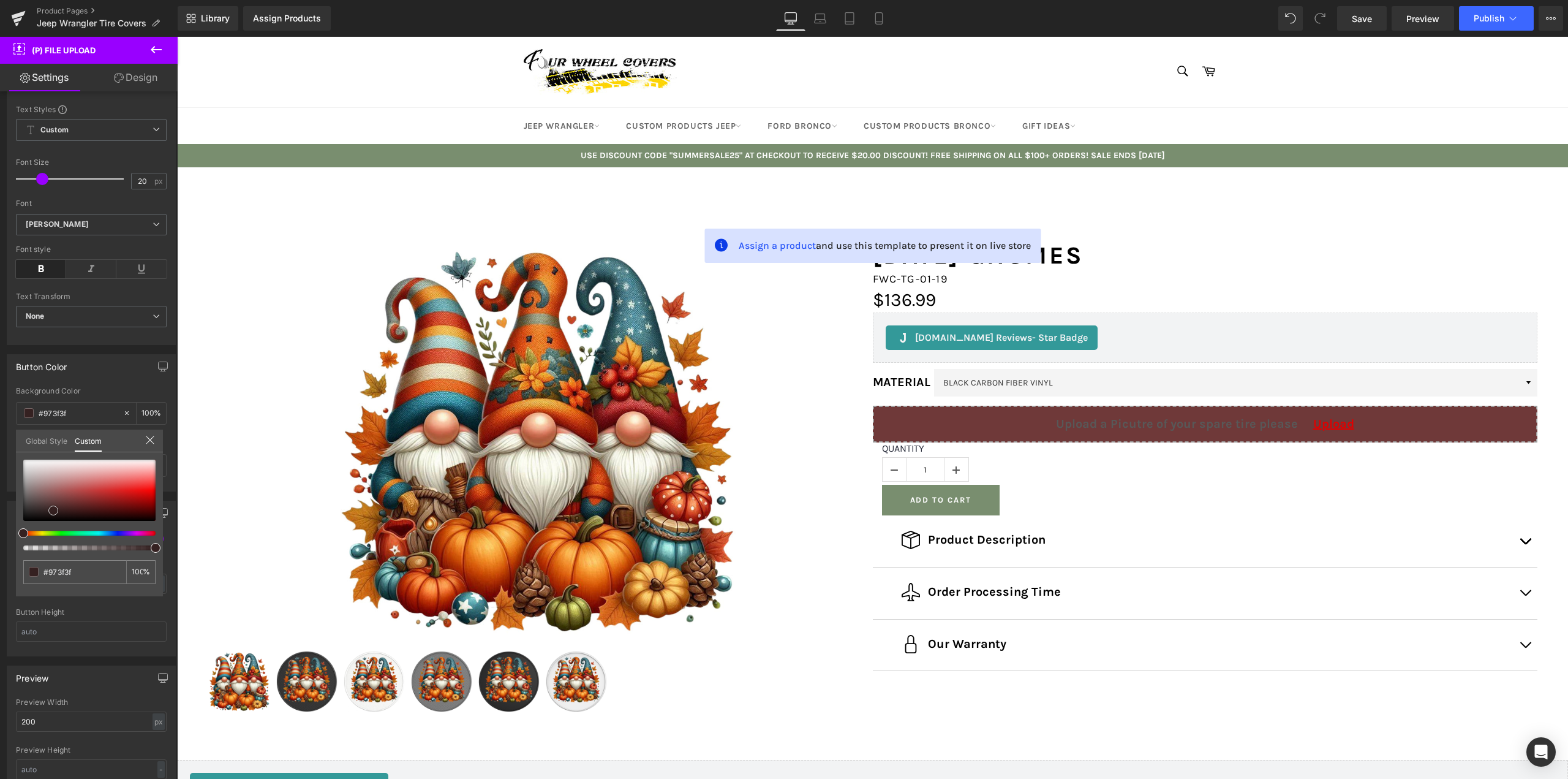
type input "#c14747"
type input "#d36363"
type input "#dd7373"
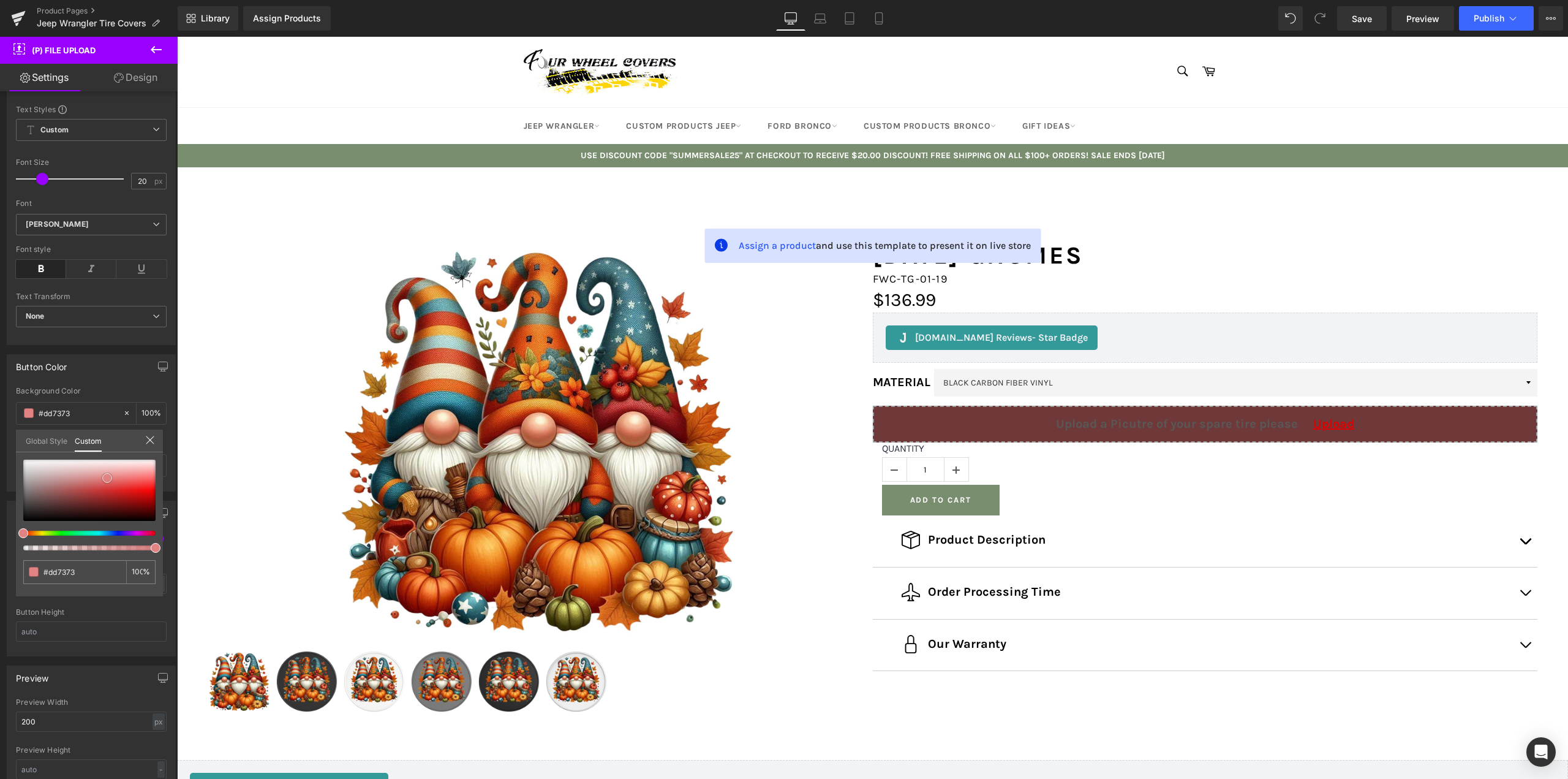
type input "#e18383"
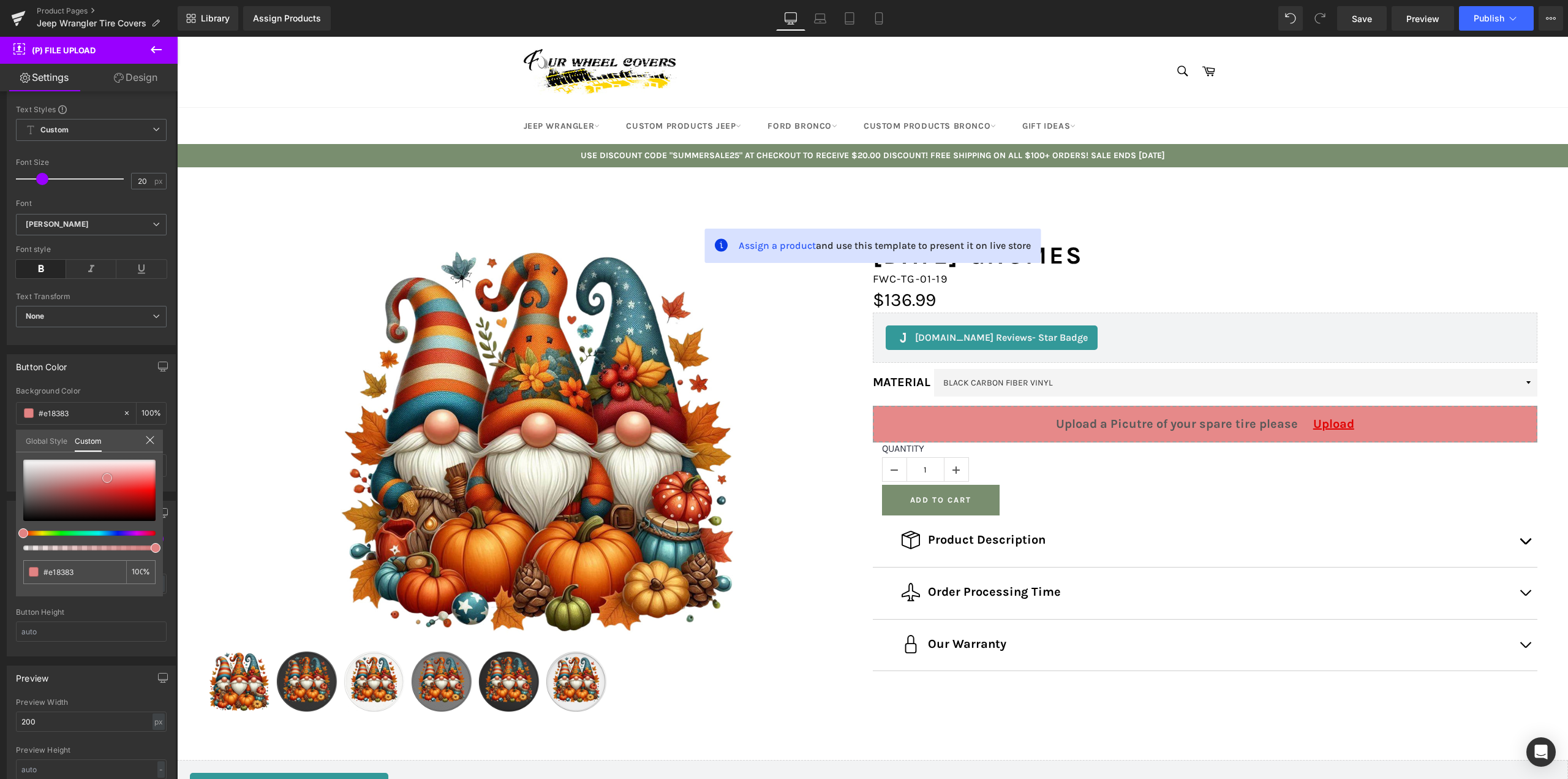
type input "#e68989"
type input "#ea9898"
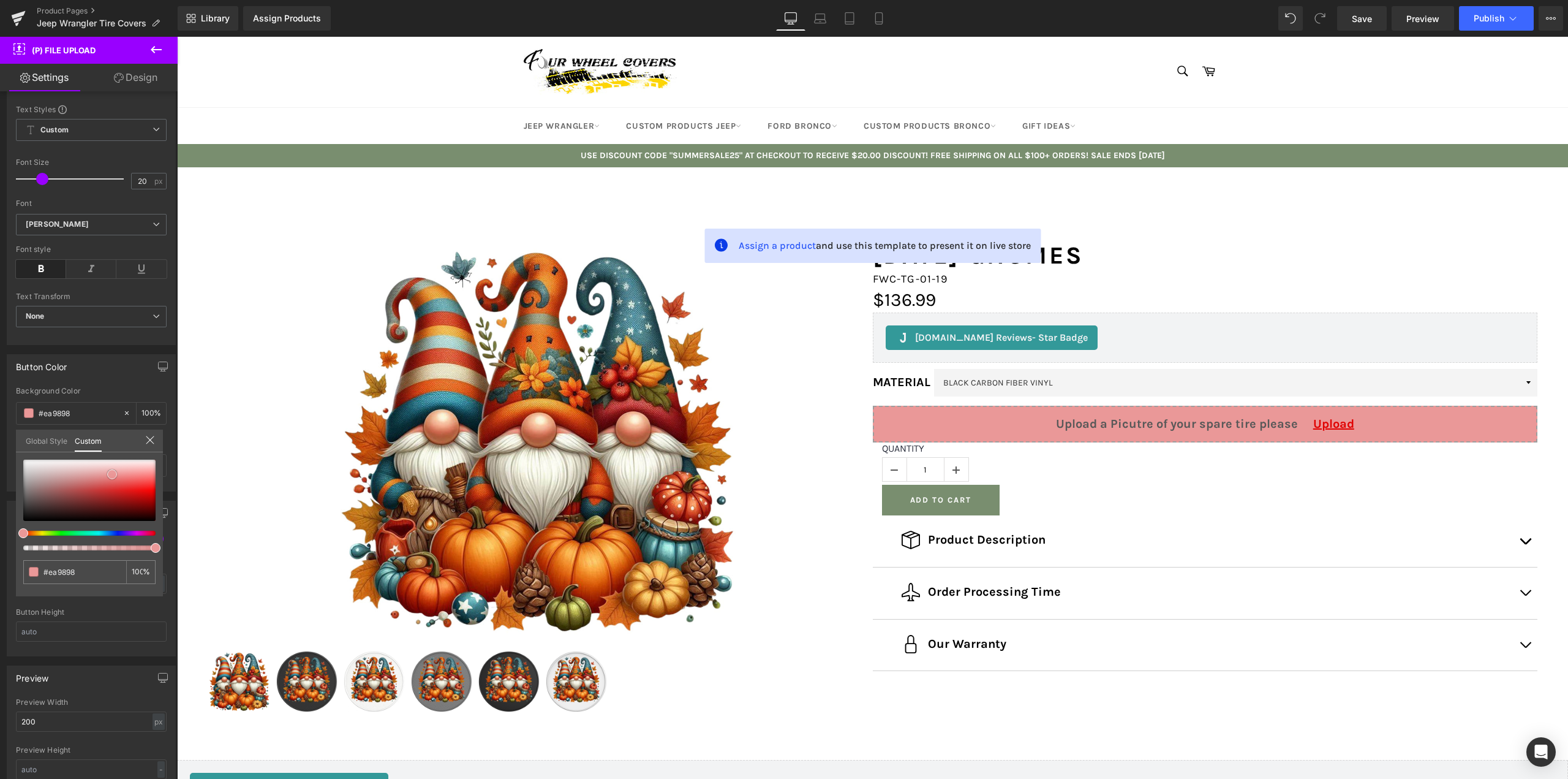
type input "#e89090"
type input "#cd5555"
type input "#aa4040"
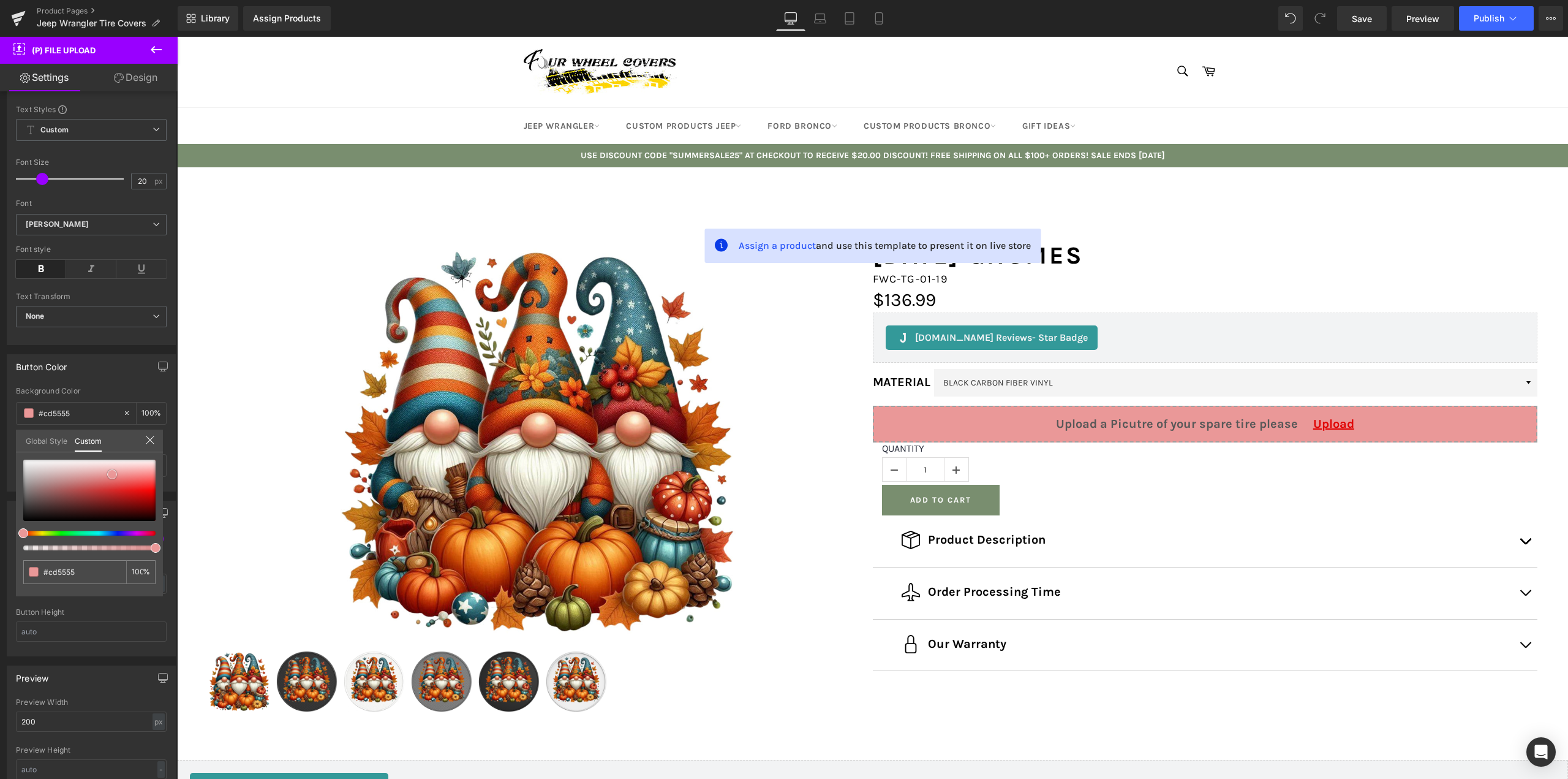
type input "#aa4040"
type input "#973f3f"
type input "#8d3e3e"
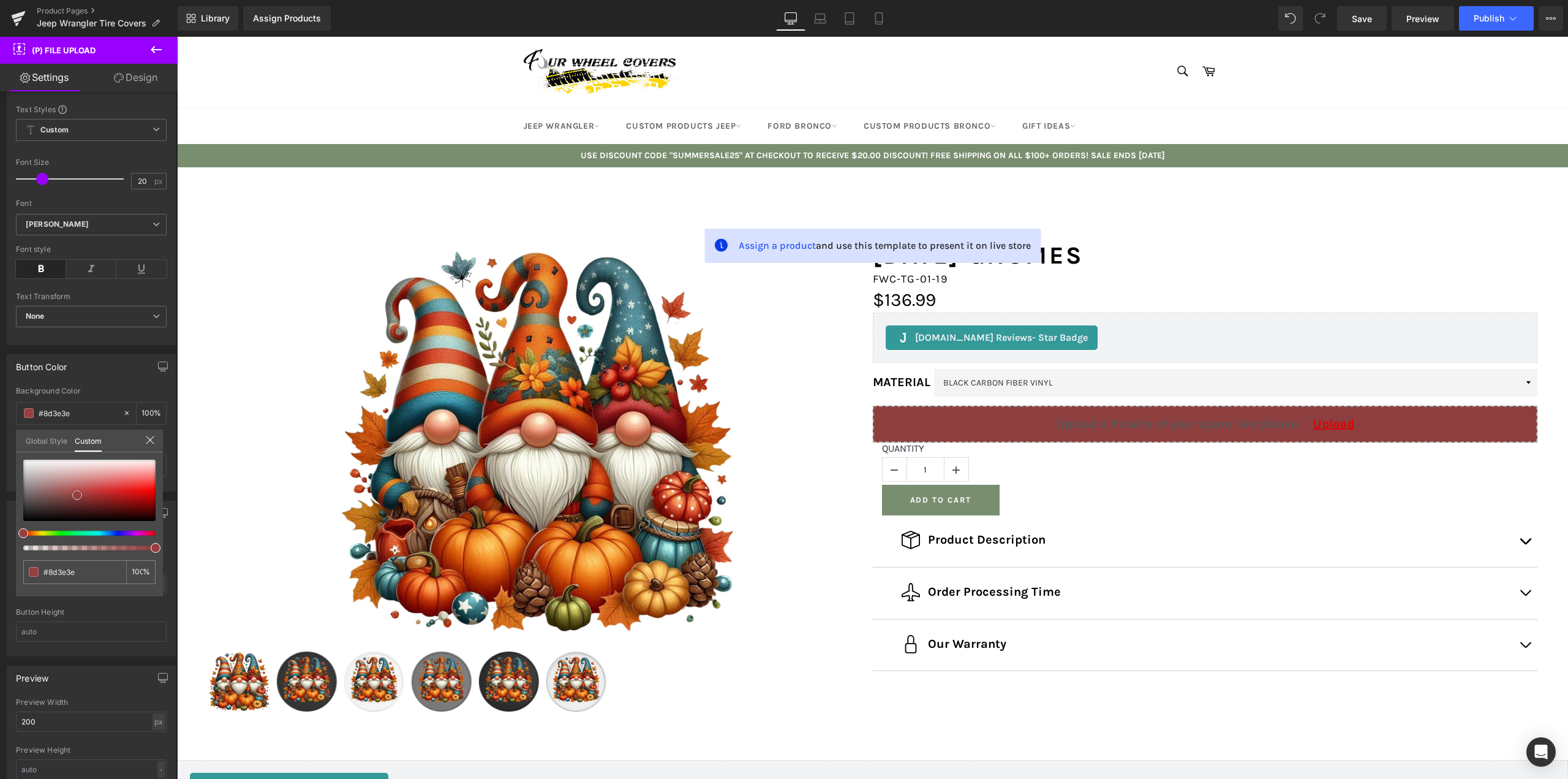
type input "#893d3d"
drag, startPoint x: 140, startPoint y: 465, endPoint x: 73, endPoint y: 497, distance: 74.2
click at [73, 497] on div at bounding box center [89, 490] width 132 height 61
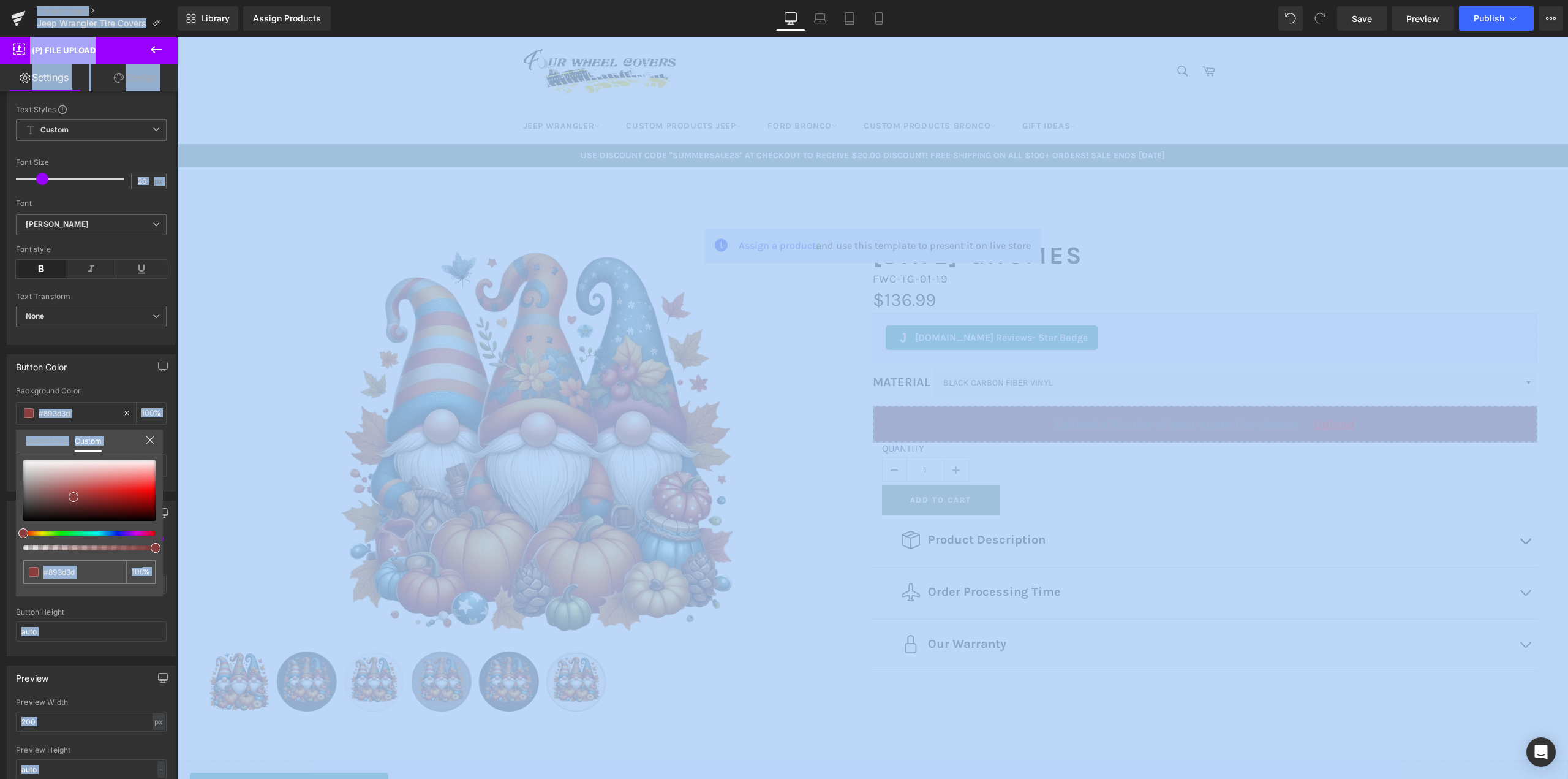
click at [150, 440] on icon at bounding box center [150, 440] width 8 height 8
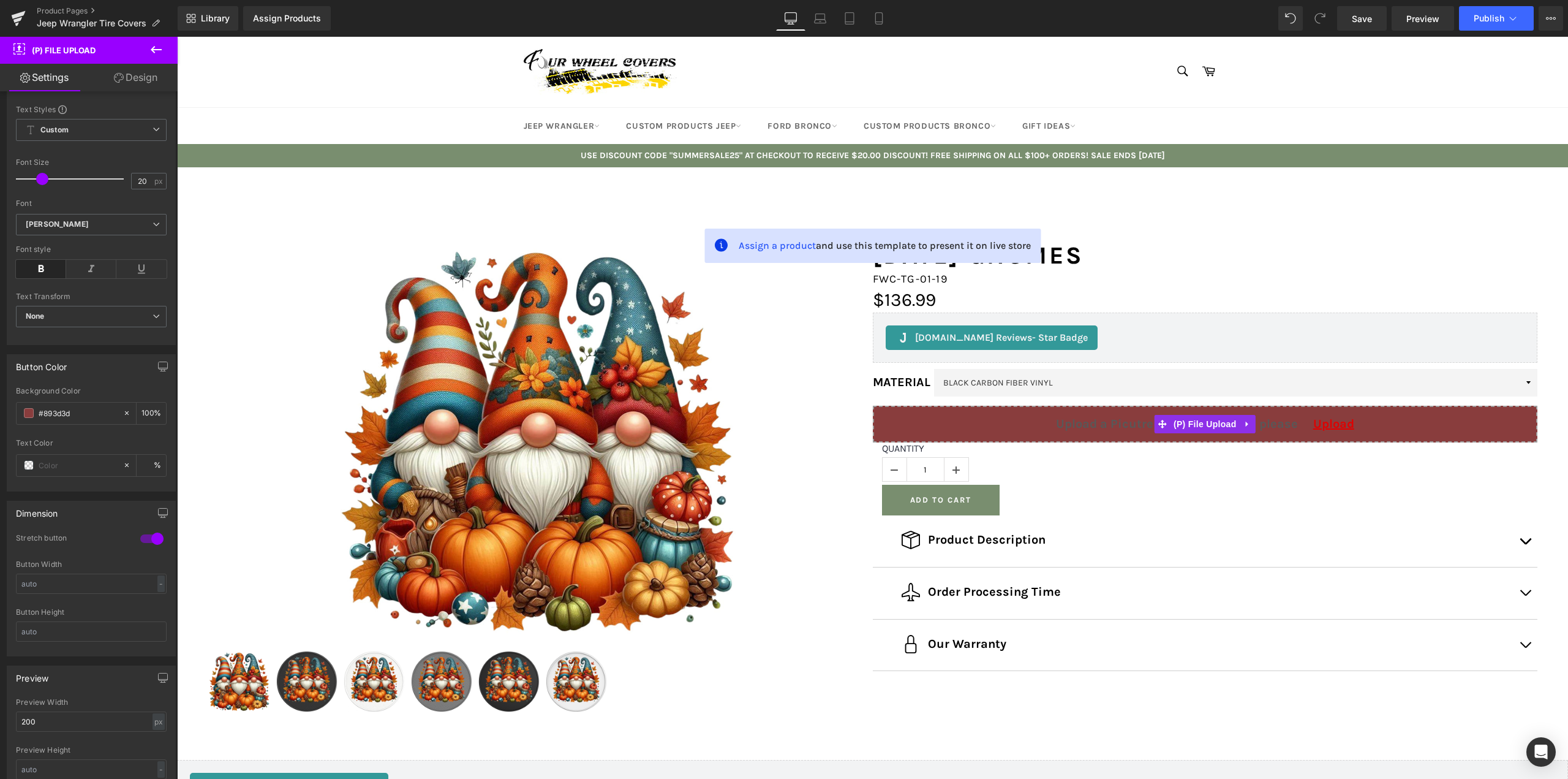
click at [128, 437] on div at bounding box center [91, 434] width 150 height 8
click at [123, 413] on icon at bounding box center [127, 412] width 8 height 8
type input "none"
type input "0"
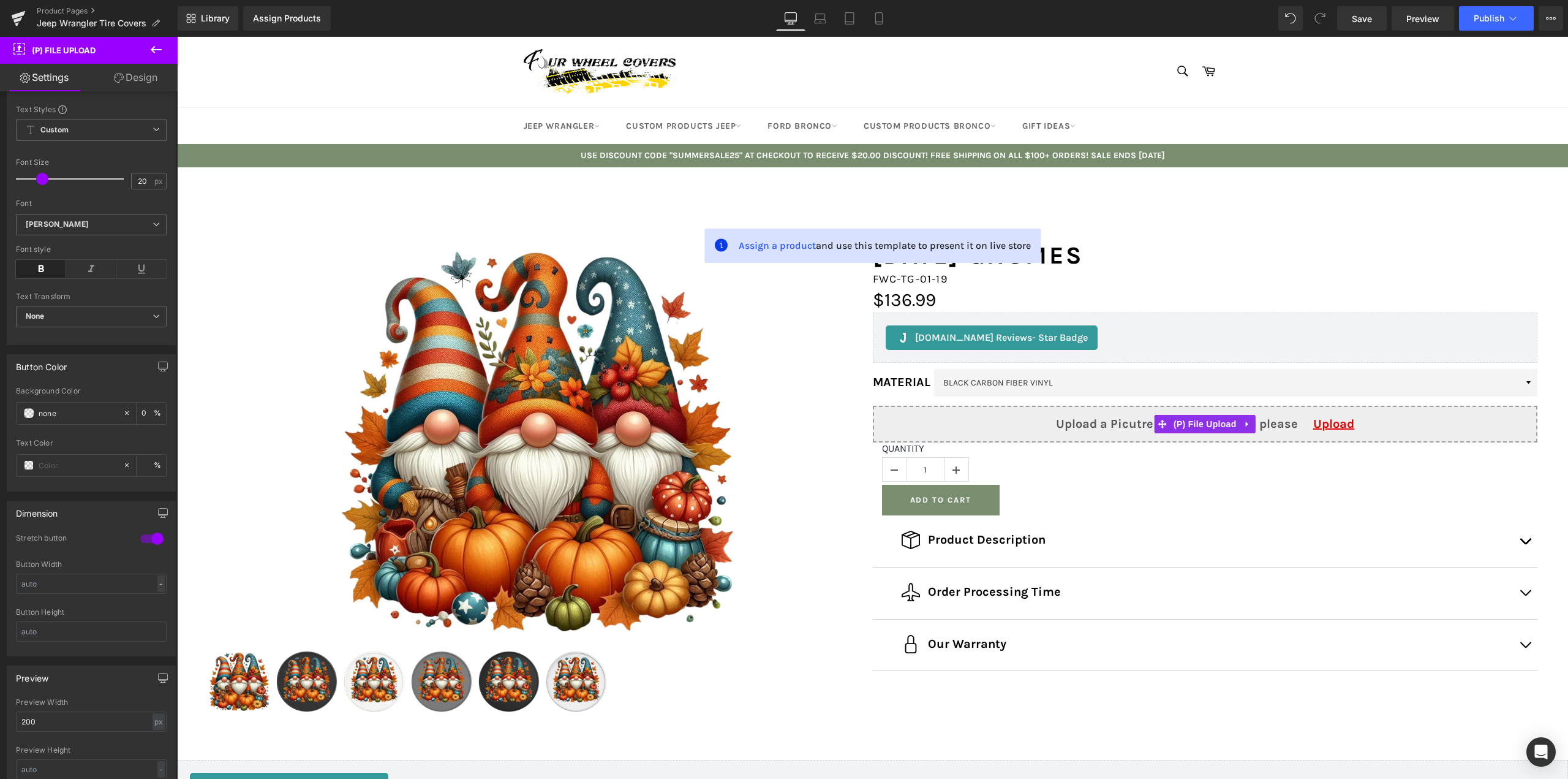
click at [158, 585] on div "-" at bounding box center [161, 584] width 7 height 17
click at [96, 582] on input "text" at bounding box center [91, 584] width 150 height 20
click at [154, 589] on div "px" at bounding box center [158, 584] width 12 height 17
click at [153, 602] on li "%" at bounding box center [158, 602] width 16 height 17
click at [95, 584] on input "4.61" at bounding box center [91, 584] width 150 height 20
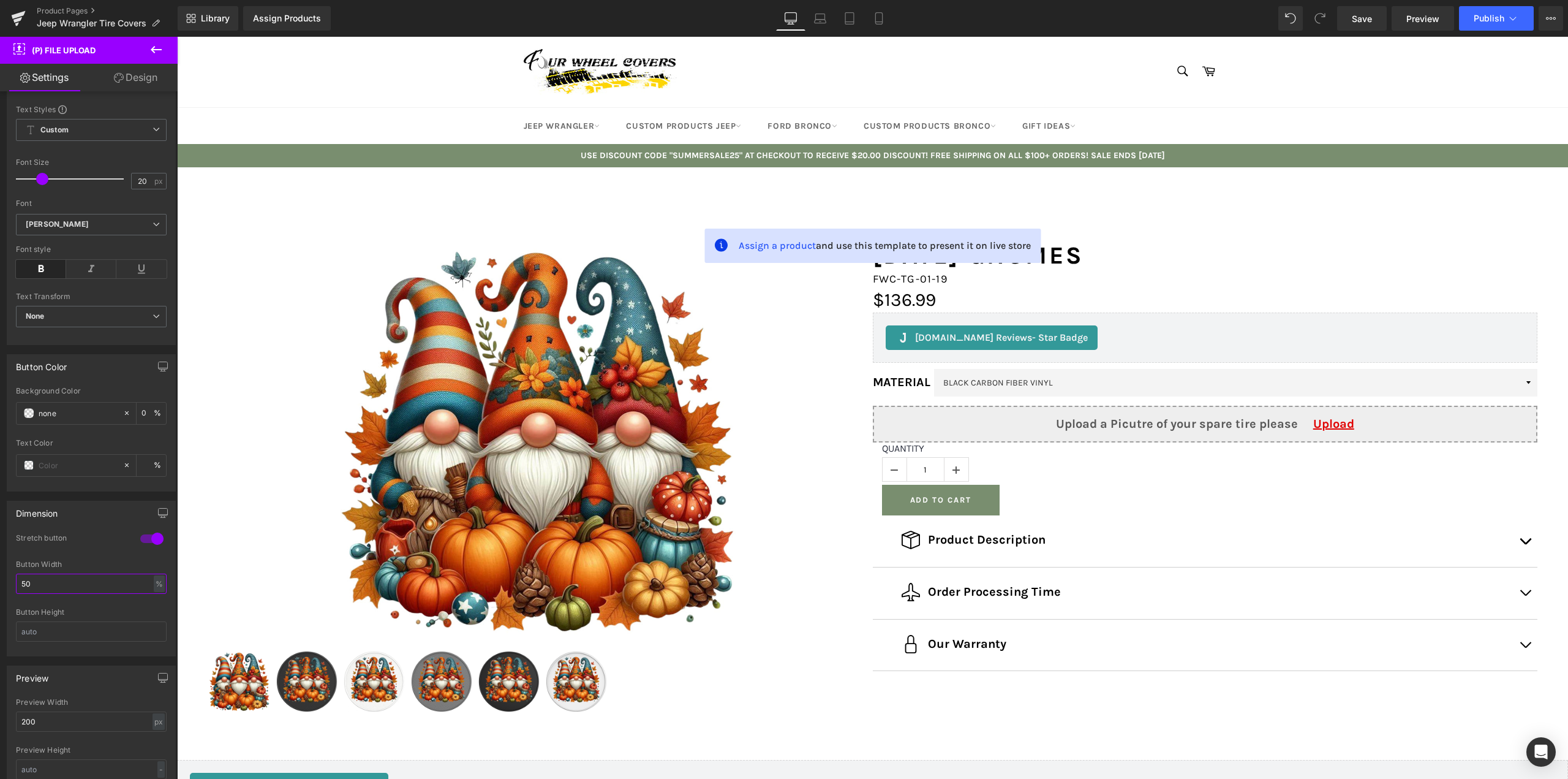
click at [95, 584] on input "50" at bounding box center [91, 584] width 150 height 20
click at [95, 584] on input "10" at bounding box center [91, 584] width 150 height 20
type input "1"
click at [155, 536] on div at bounding box center [152, 538] width 29 height 19
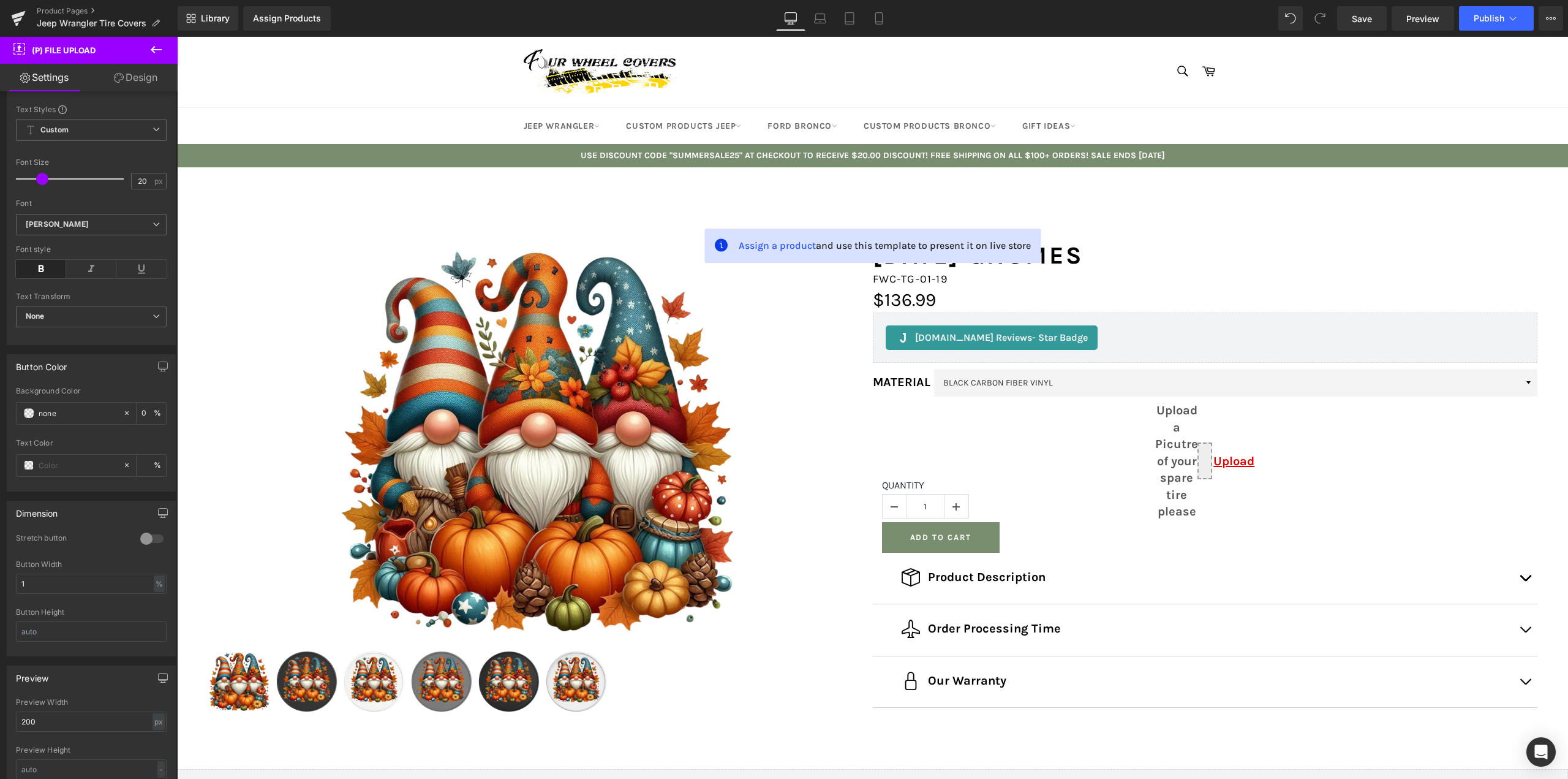
click at [142, 536] on div at bounding box center [152, 538] width 29 height 19
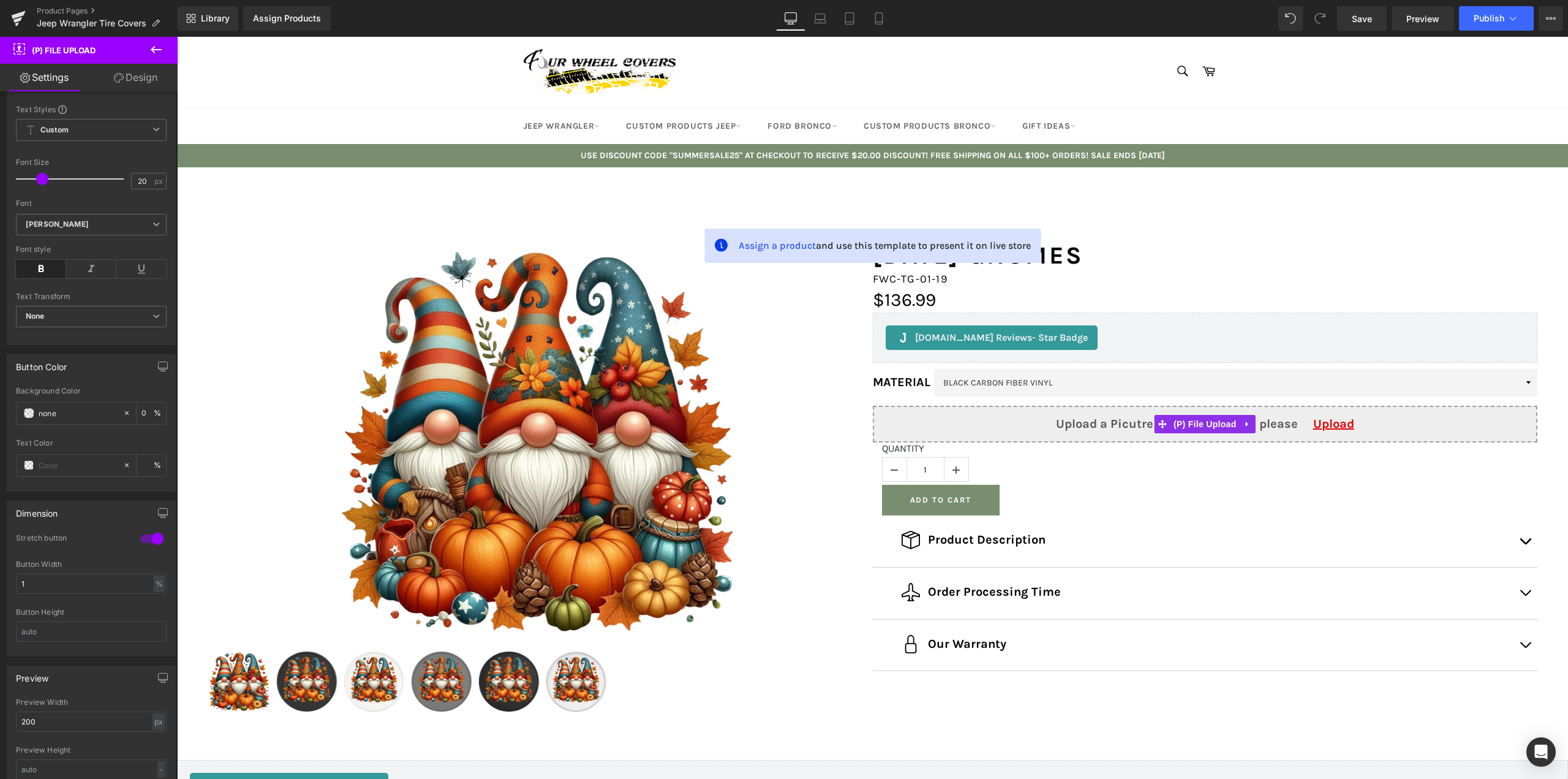
click at [145, 540] on div at bounding box center [152, 538] width 29 height 19
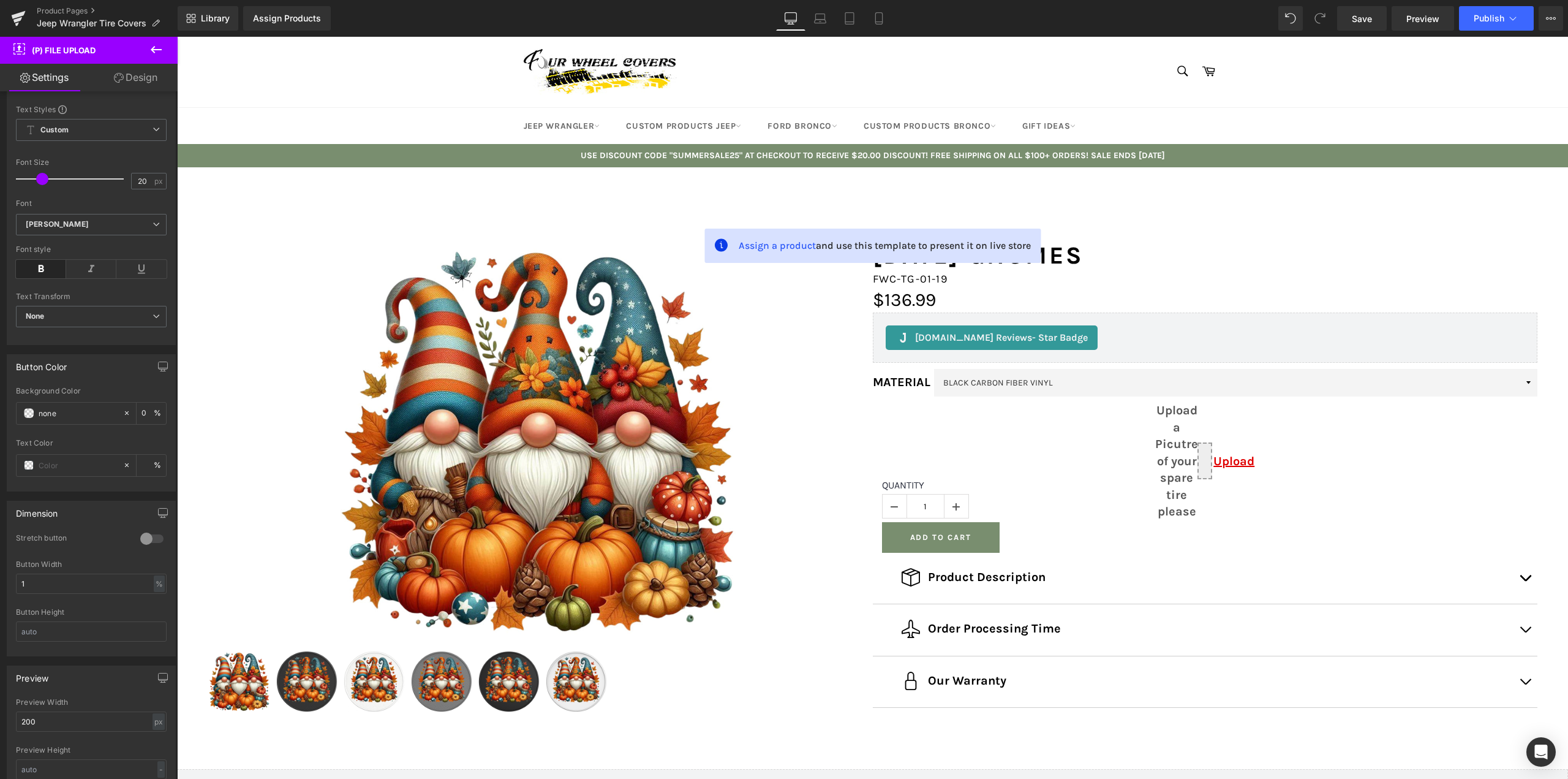
drag, startPoint x: 149, startPoint y: 536, endPoint x: 139, endPoint y: 548, distance: 15.6
click at [148, 536] on div at bounding box center [152, 538] width 29 height 19
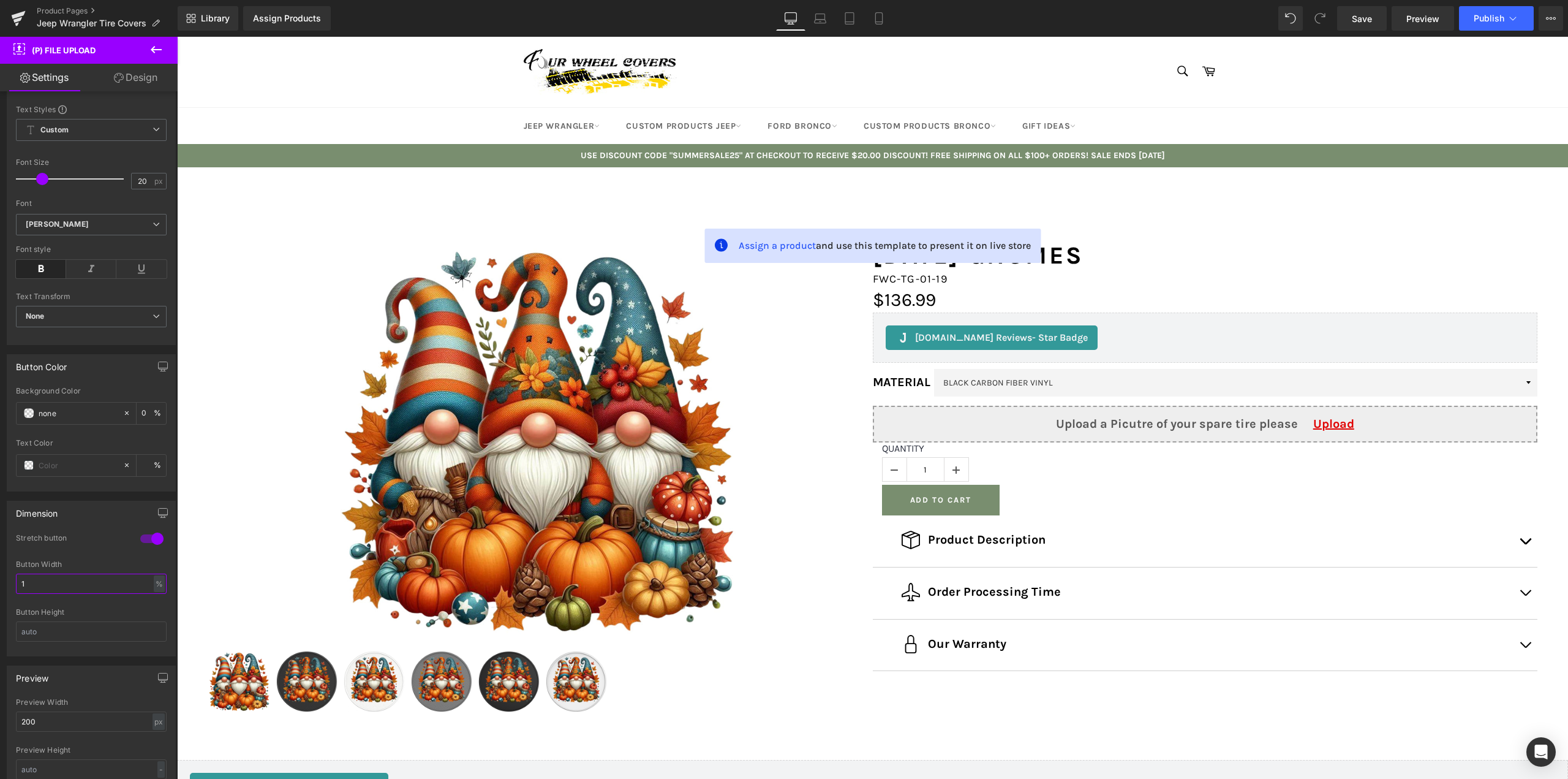
click at [51, 578] on input "1" at bounding box center [91, 584] width 150 height 20
drag, startPoint x: 43, startPoint y: 589, endPoint x: 19, endPoint y: 584, distance: 24.5
click at [26, 585] on input "1" at bounding box center [91, 584] width 150 height 20
click at [107, 565] on div "Button Width" at bounding box center [91, 563] width 150 height 8
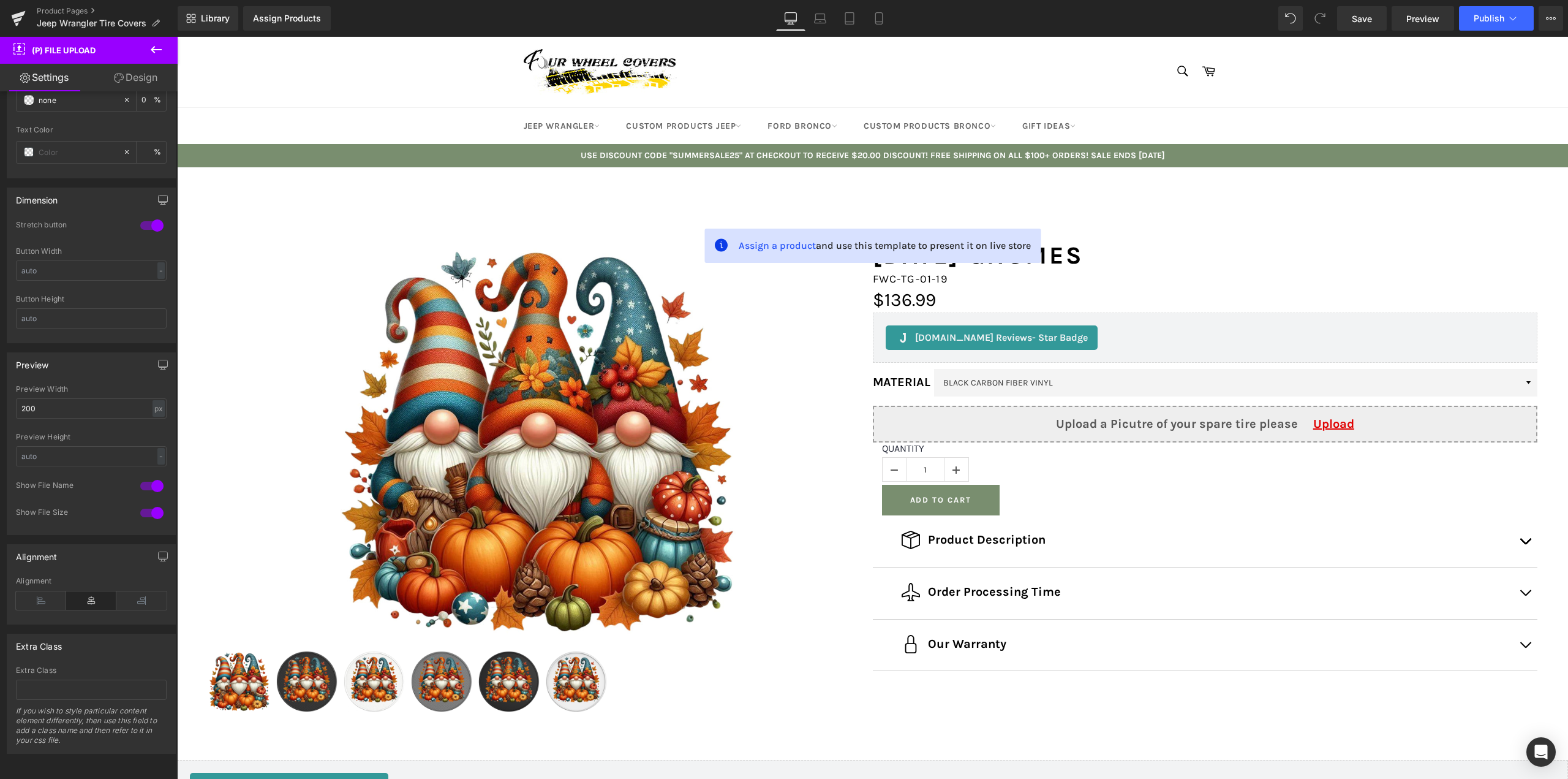
scroll to position [812, 0]
click at [48, 595] on icon at bounding box center [40, 600] width 50 height 18
click at [82, 591] on icon at bounding box center [91, 600] width 50 height 18
click at [131, 596] on icon at bounding box center [141, 600] width 50 height 18
click at [100, 596] on icon at bounding box center [91, 600] width 50 height 18
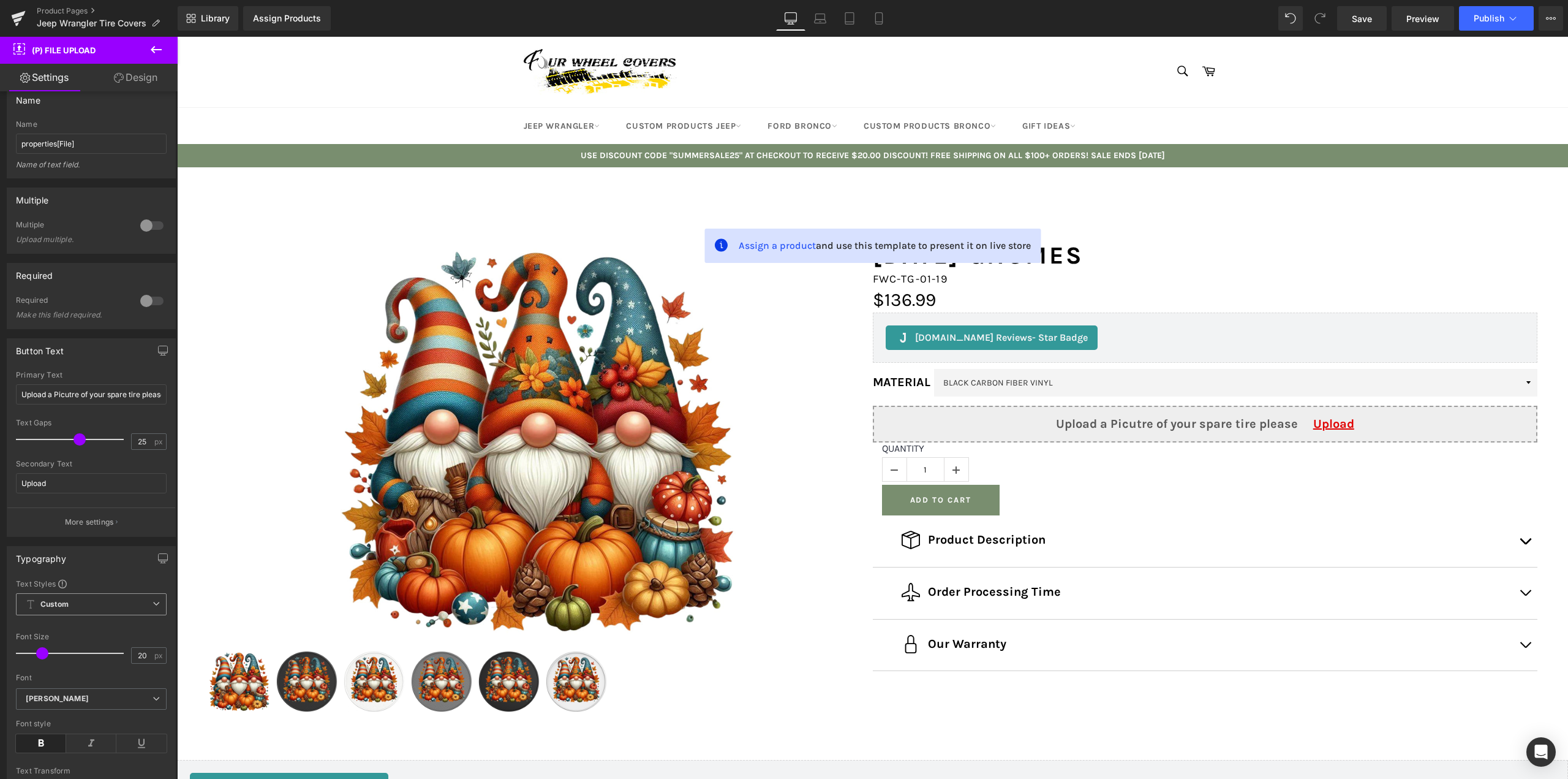
scroll to position [0, 0]
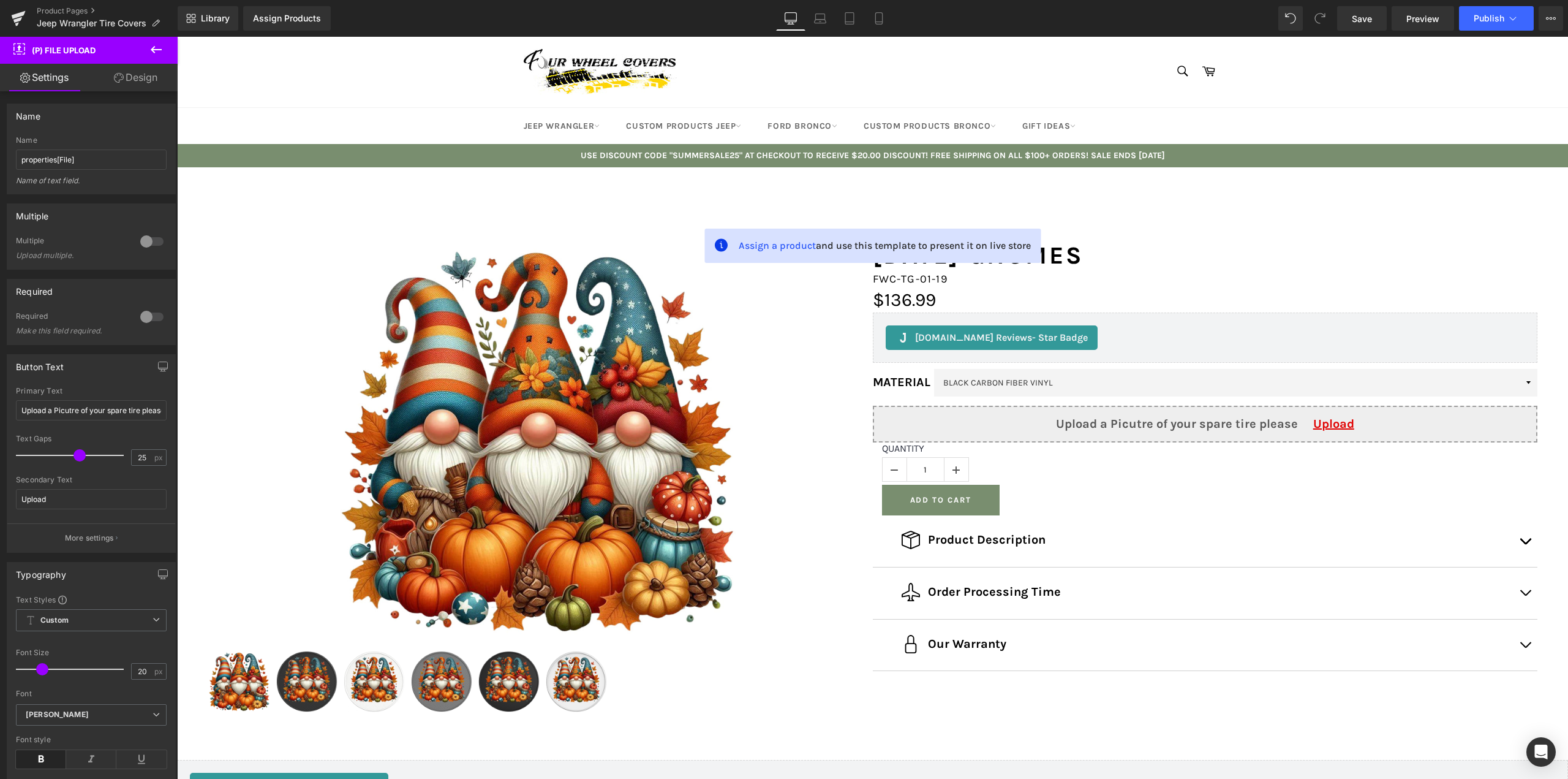
click at [147, 318] on div at bounding box center [152, 317] width 29 height 19
click at [89, 158] on input "properties[File]" at bounding box center [91, 160] width 150 height 20
drag, startPoint x: 89, startPoint y: 158, endPoint x: 20, endPoint y: 165, distance: 69.4
click at [20, 165] on input "properties[File]" at bounding box center [91, 160] width 150 height 20
type input "properties[File]"
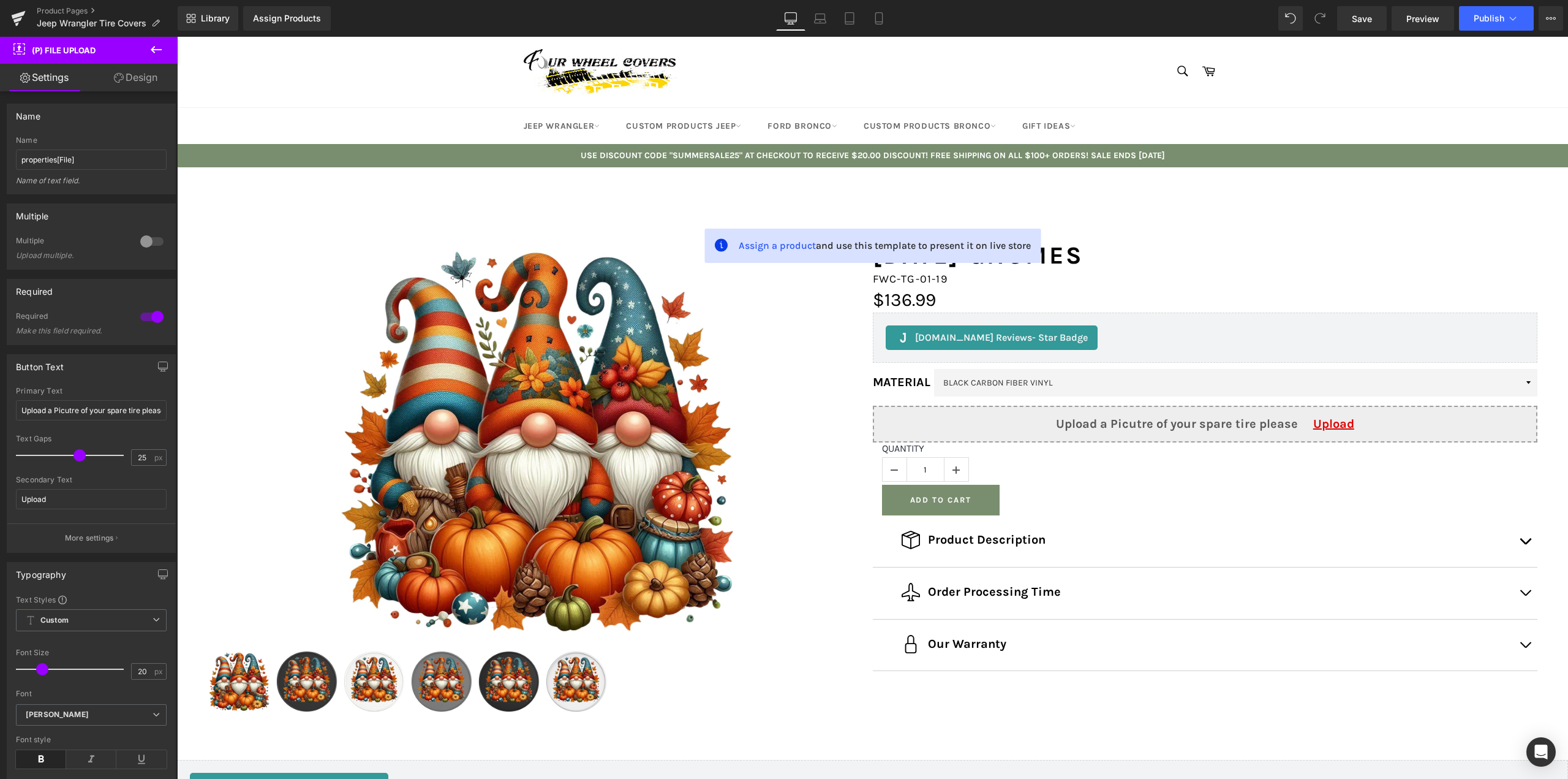
click at [111, 133] on div "Name properties[File] Name properties[File] Name of text field." at bounding box center [91, 149] width 169 height 91
click at [160, 49] on icon at bounding box center [156, 50] width 11 height 7
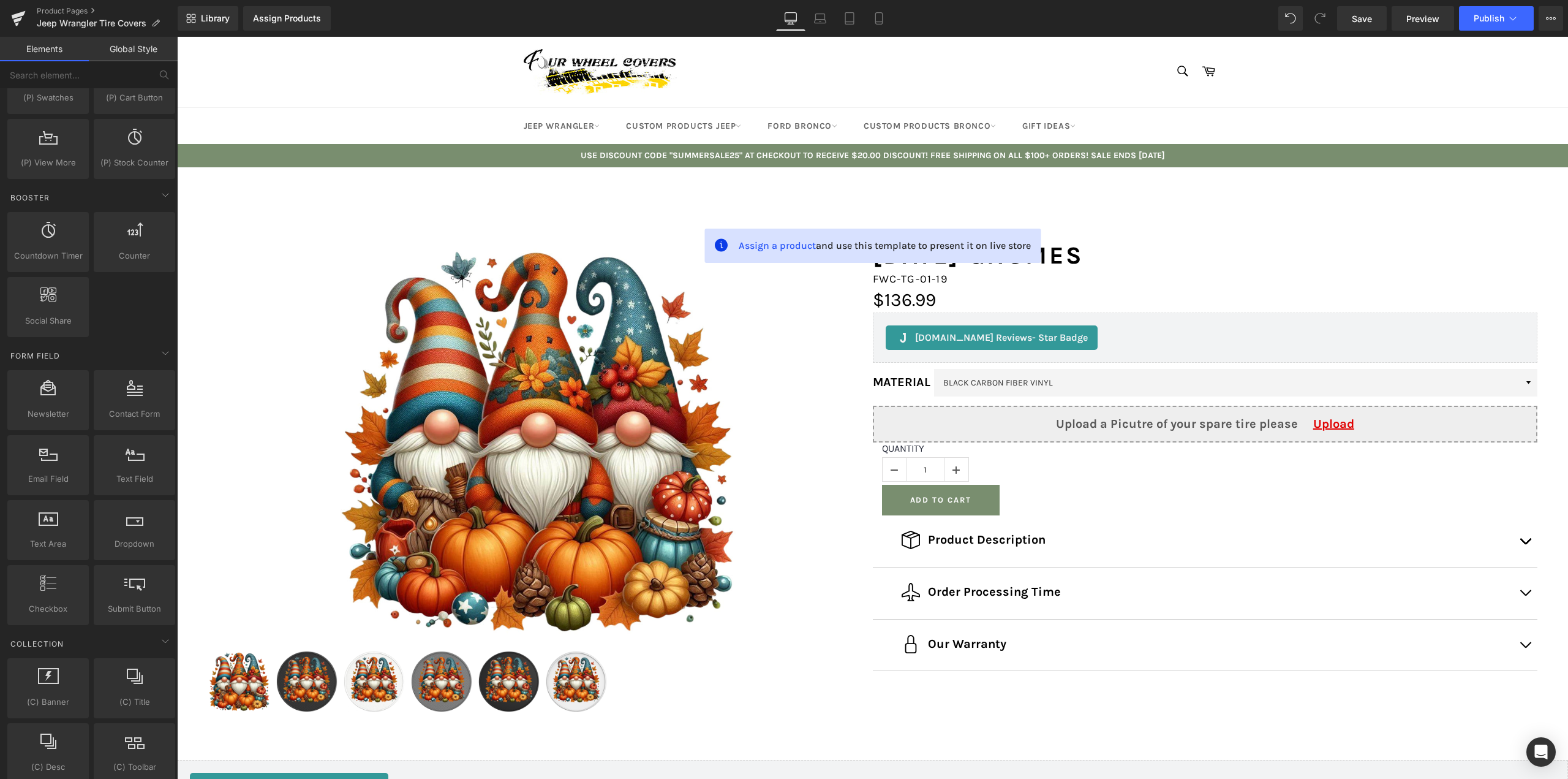
scroll to position [735, 0]
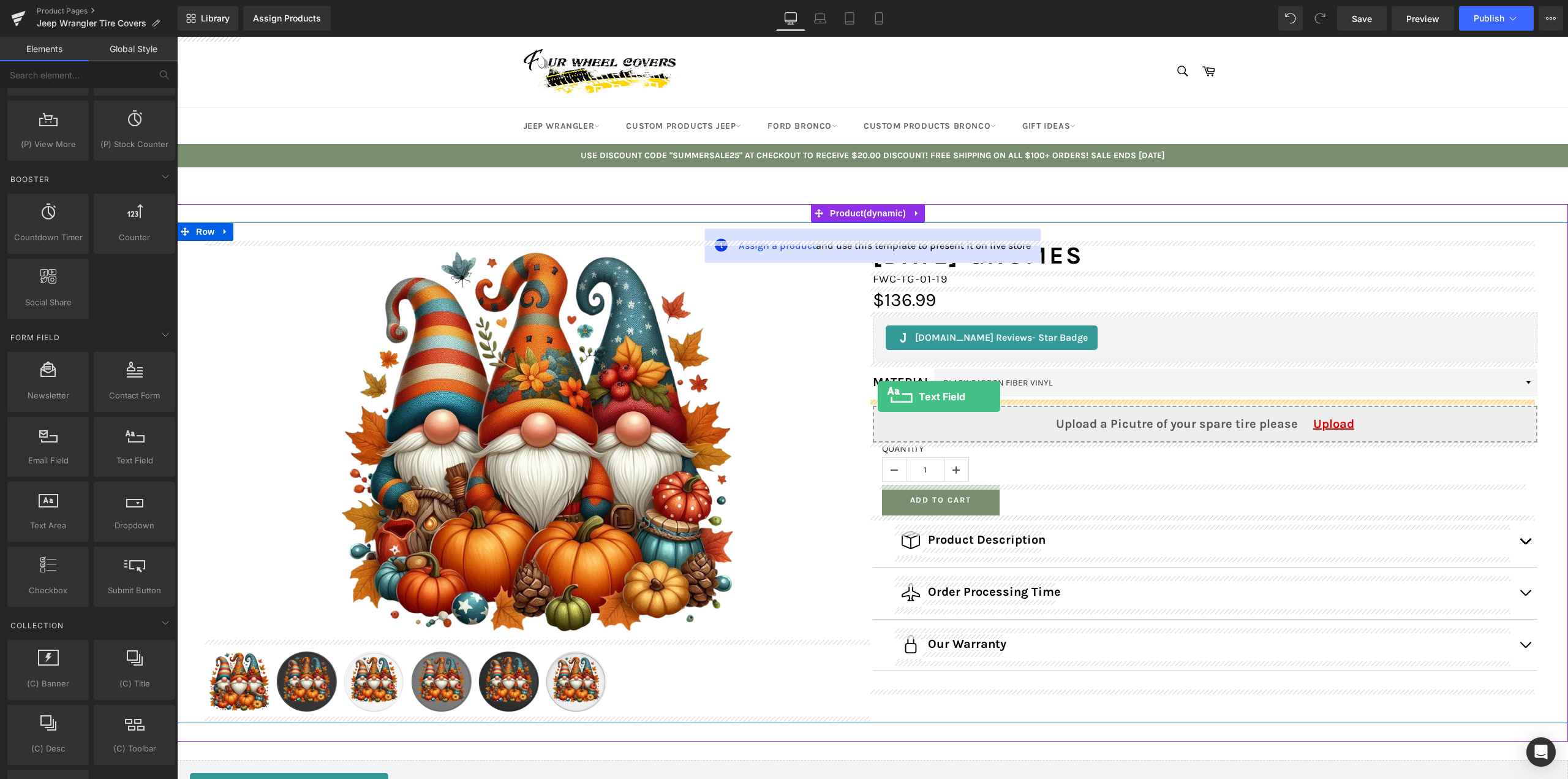
drag, startPoint x: 315, startPoint y: 499, endPoint x: 878, endPoint y: 396, distance: 572.3
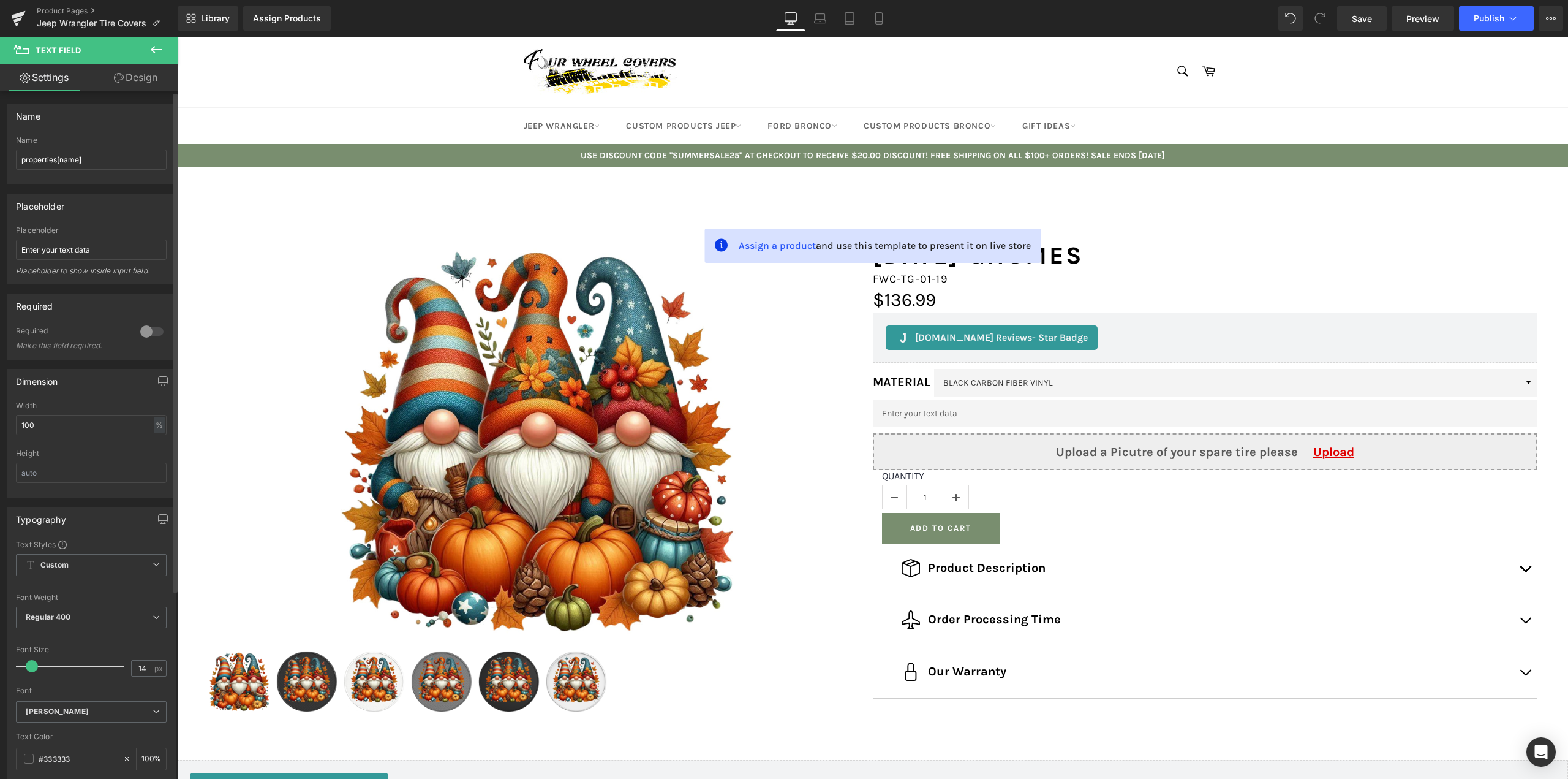
click at [151, 336] on div at bounding box center [152, 331] width 29 height 19
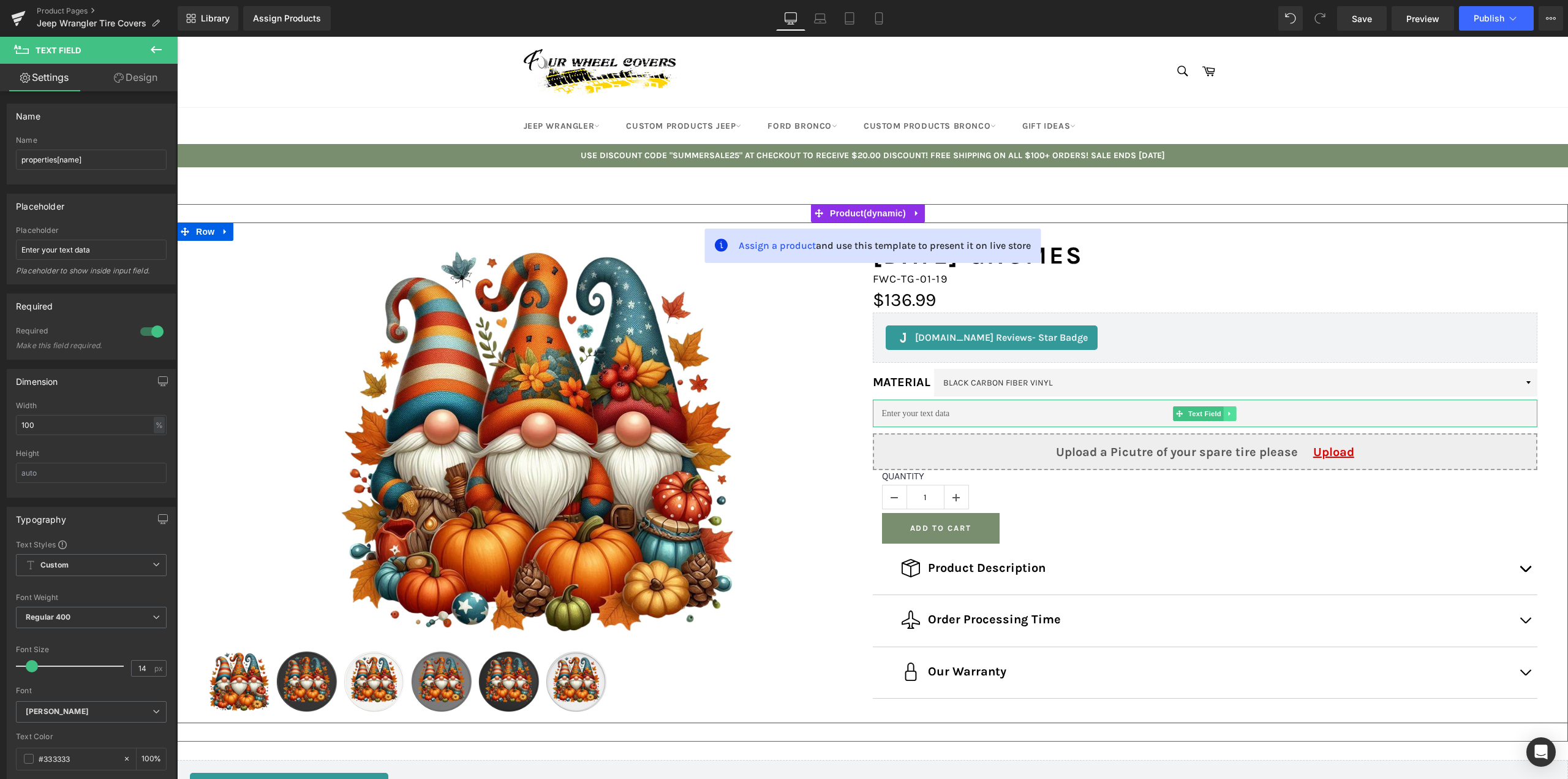
click at [1230, 414] on link at bounding box center [1230, 414] width 13 height 15
click at [1236, 414] on icon at bounding box center [1236, 413] width 6 height 6
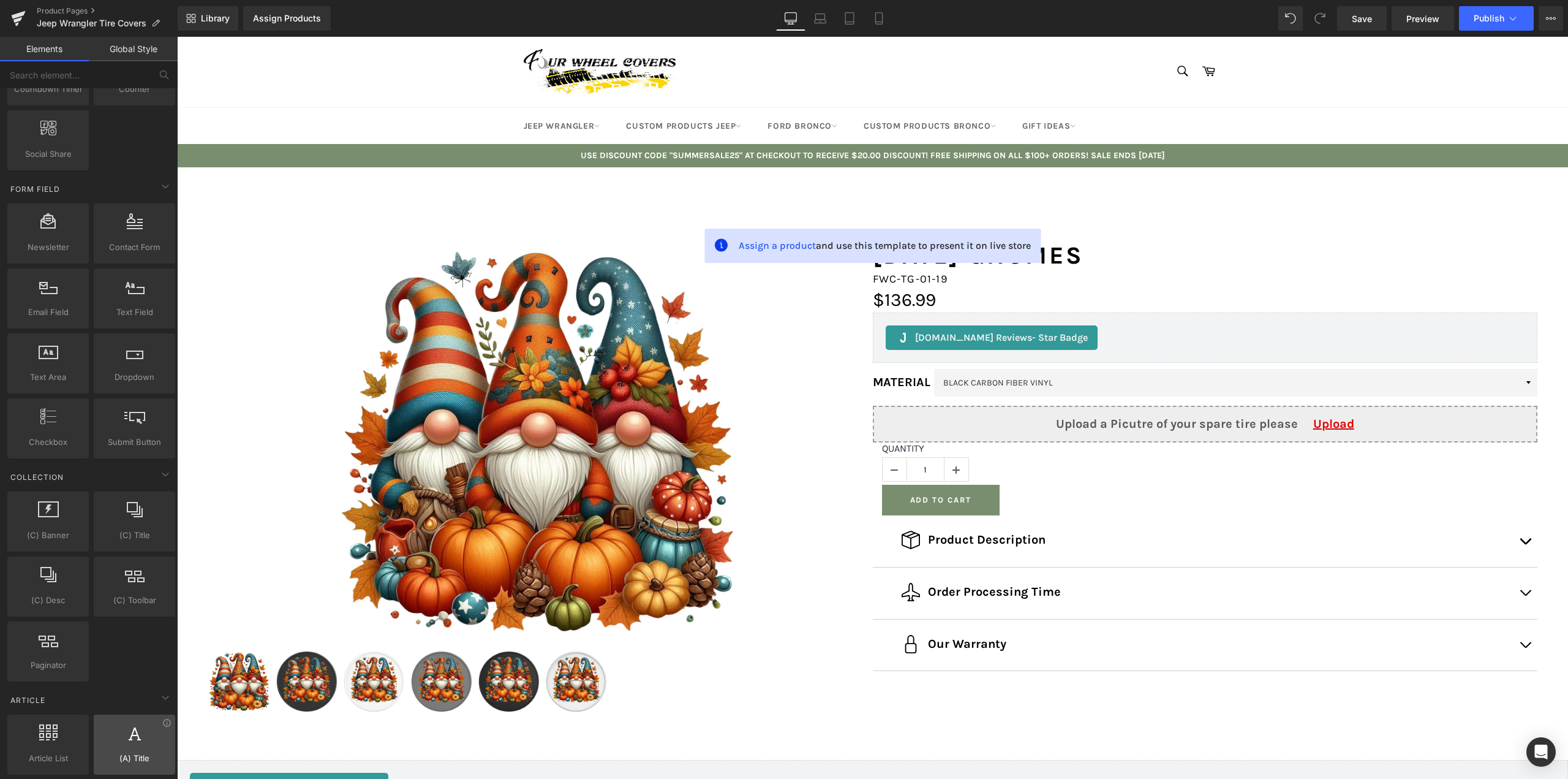
scroll to position [865, 0]
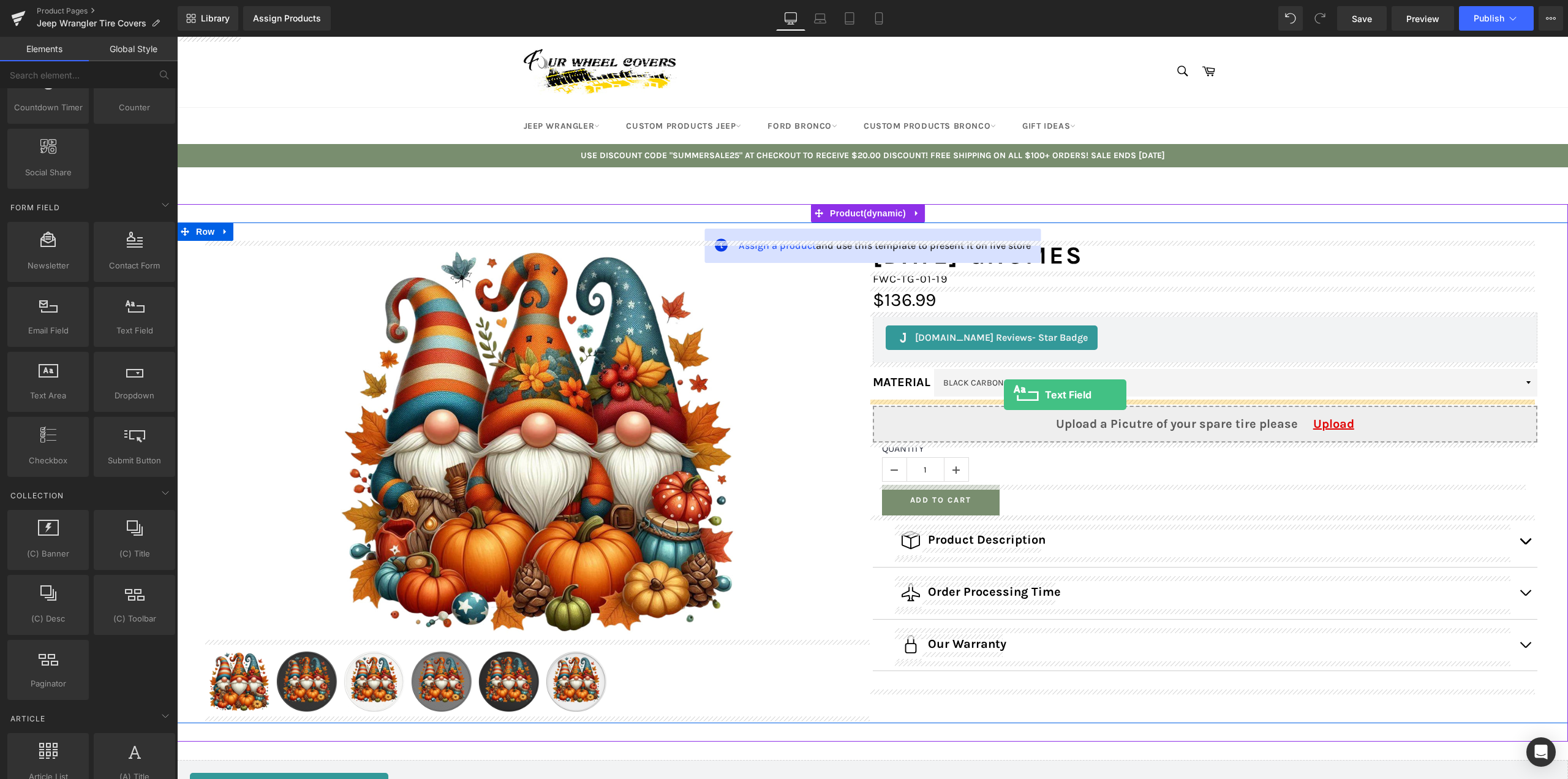
drag, startPoint x: 324, startPoint y: 370, endPoint x: 1004, endPoint y: 395, distance: 680.5
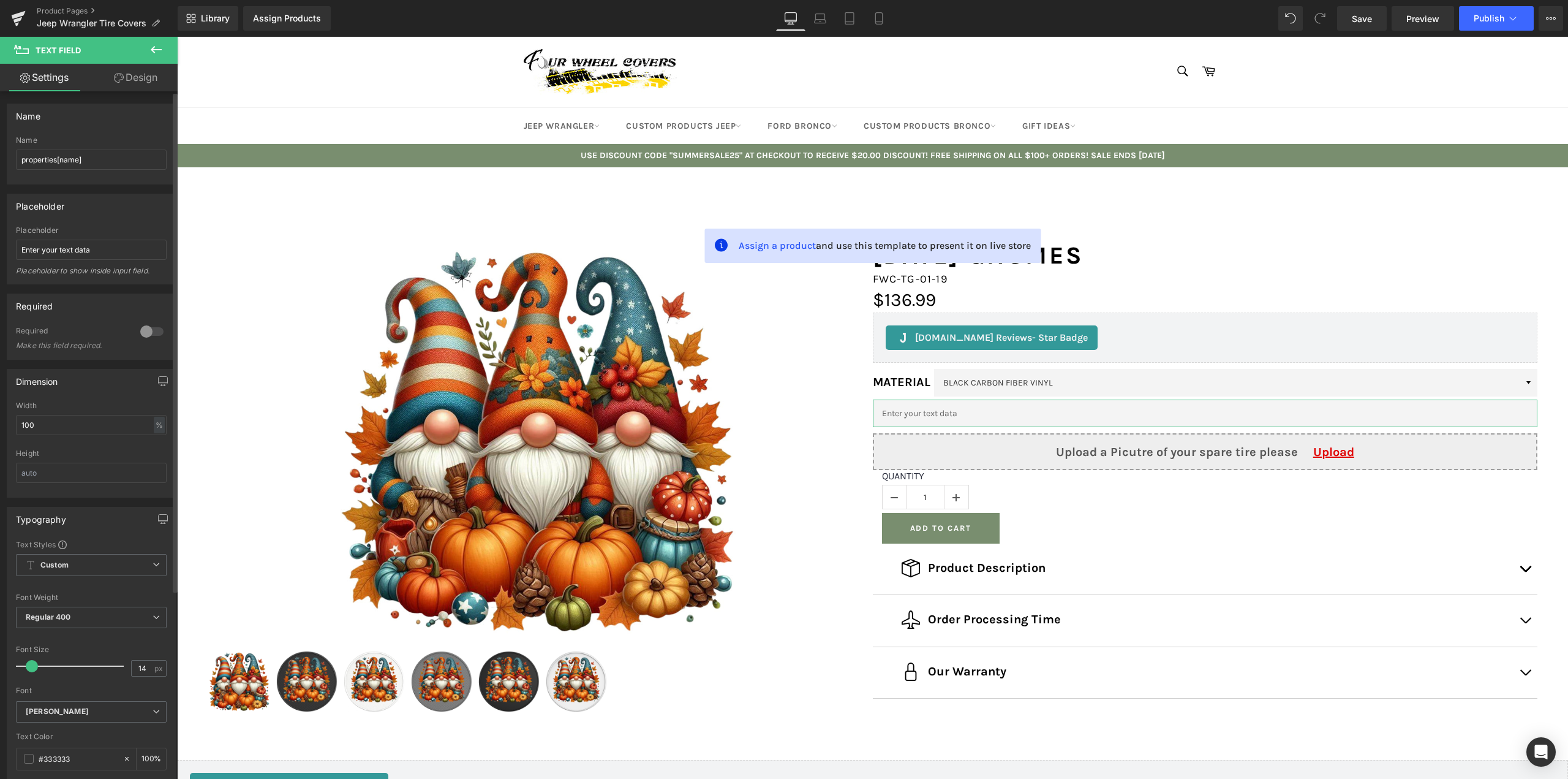
click at [147, 328] on div at bounding box center [152, 331] width 29 height 19
drag, startPoint x: 105, startPoint y: 252, endPoint x: 0, endPoint y: 251, distance: 105.0
click at [0, 251] on div "Placeholder Enter your text data Placeholder Enter your text data Placeholder t…" at bounding box center [92, 234] width 183 height 100
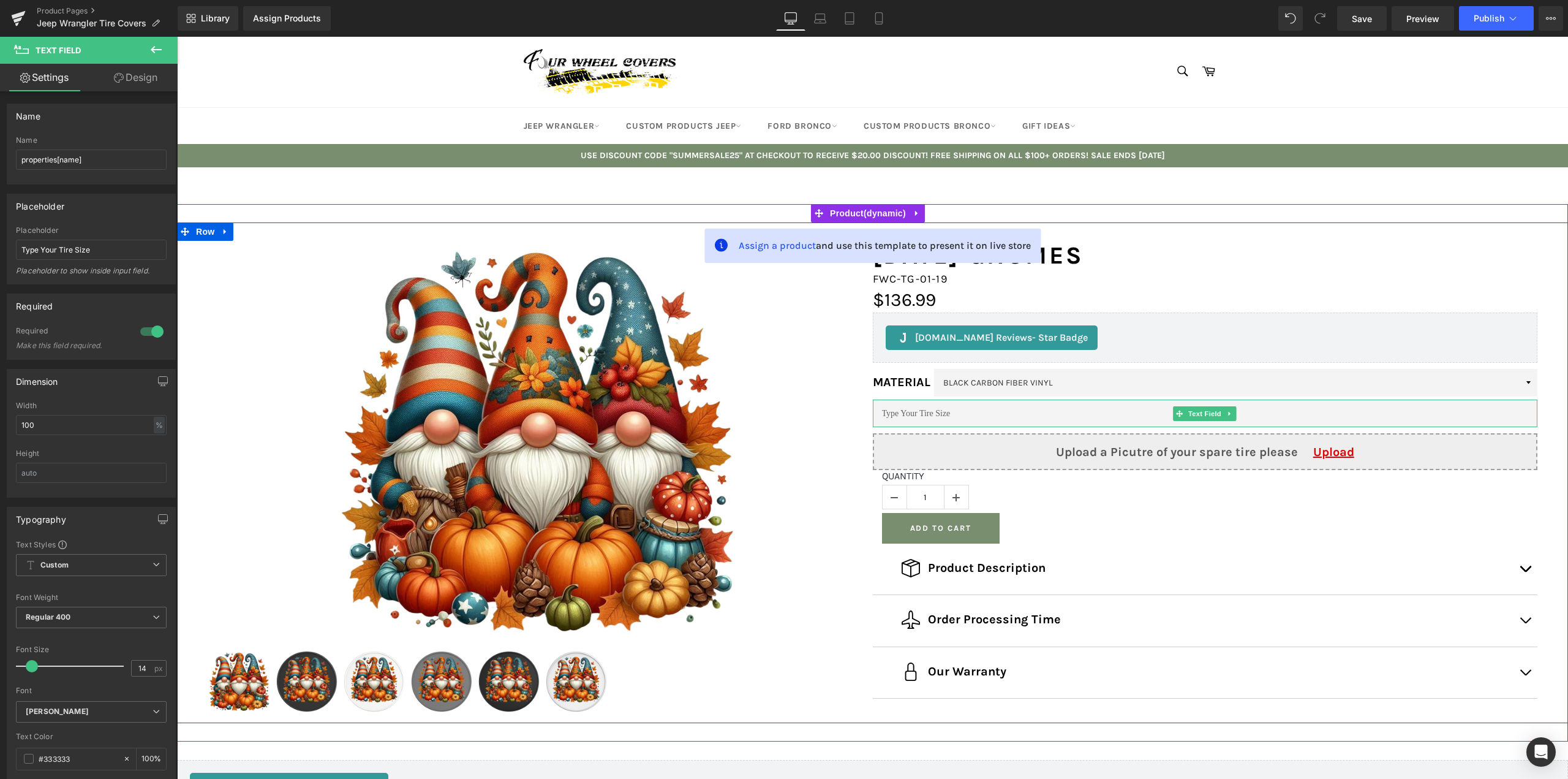
click at [969, 412] on input "text" at bounding box center [1206, 413] width 665 height 28
click at [965, 414] on input "text" at bounding box center [1206, 413] width 665 height 28
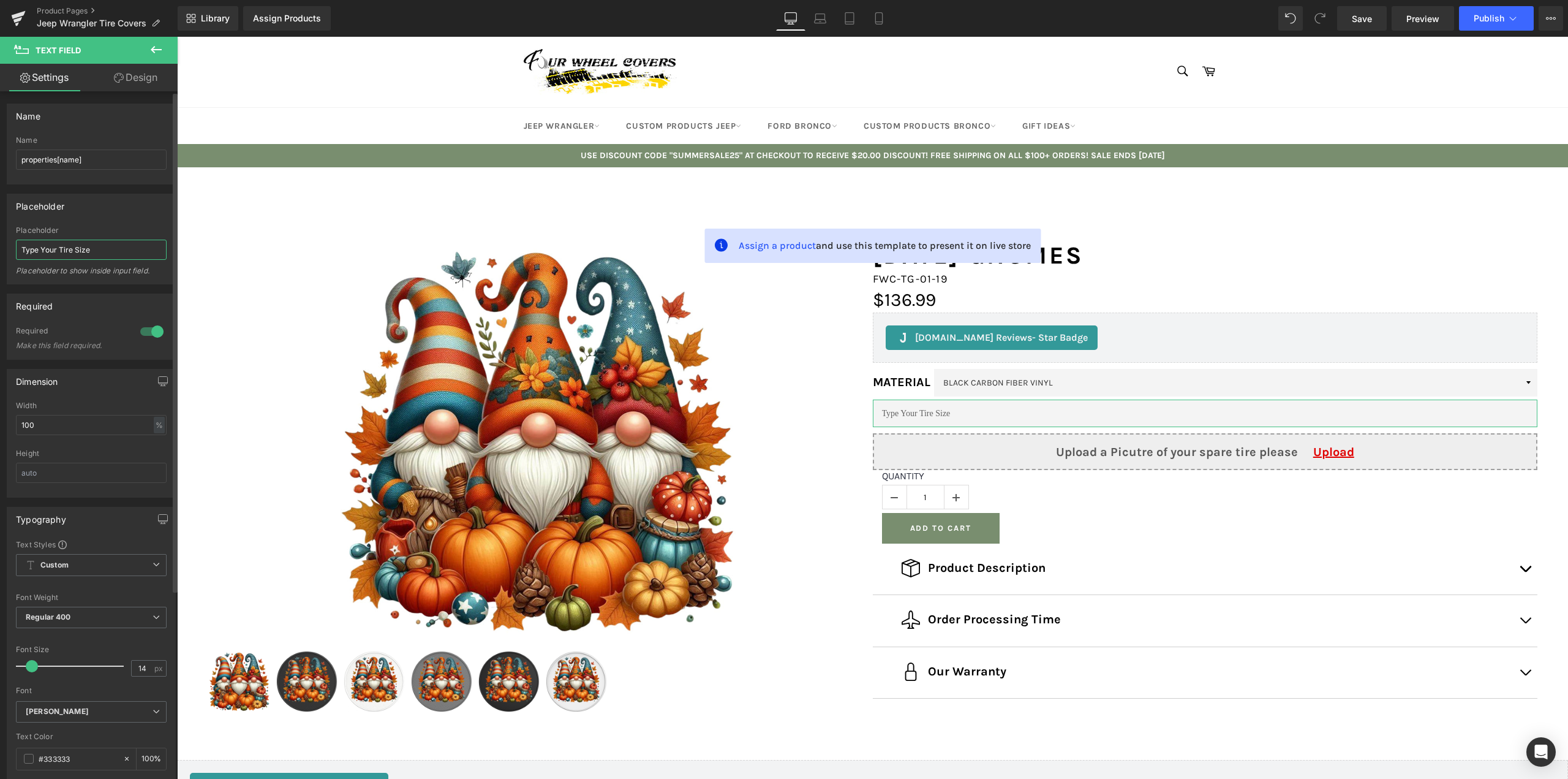
click at [104, 253] on input "Type Your Tire Size" at bounding box center [91, 250] width 150 height 20
type input "Example: 255/75/R17"
click at [157, 54] on icon at bounding box center [156, 50] width 15 height 15
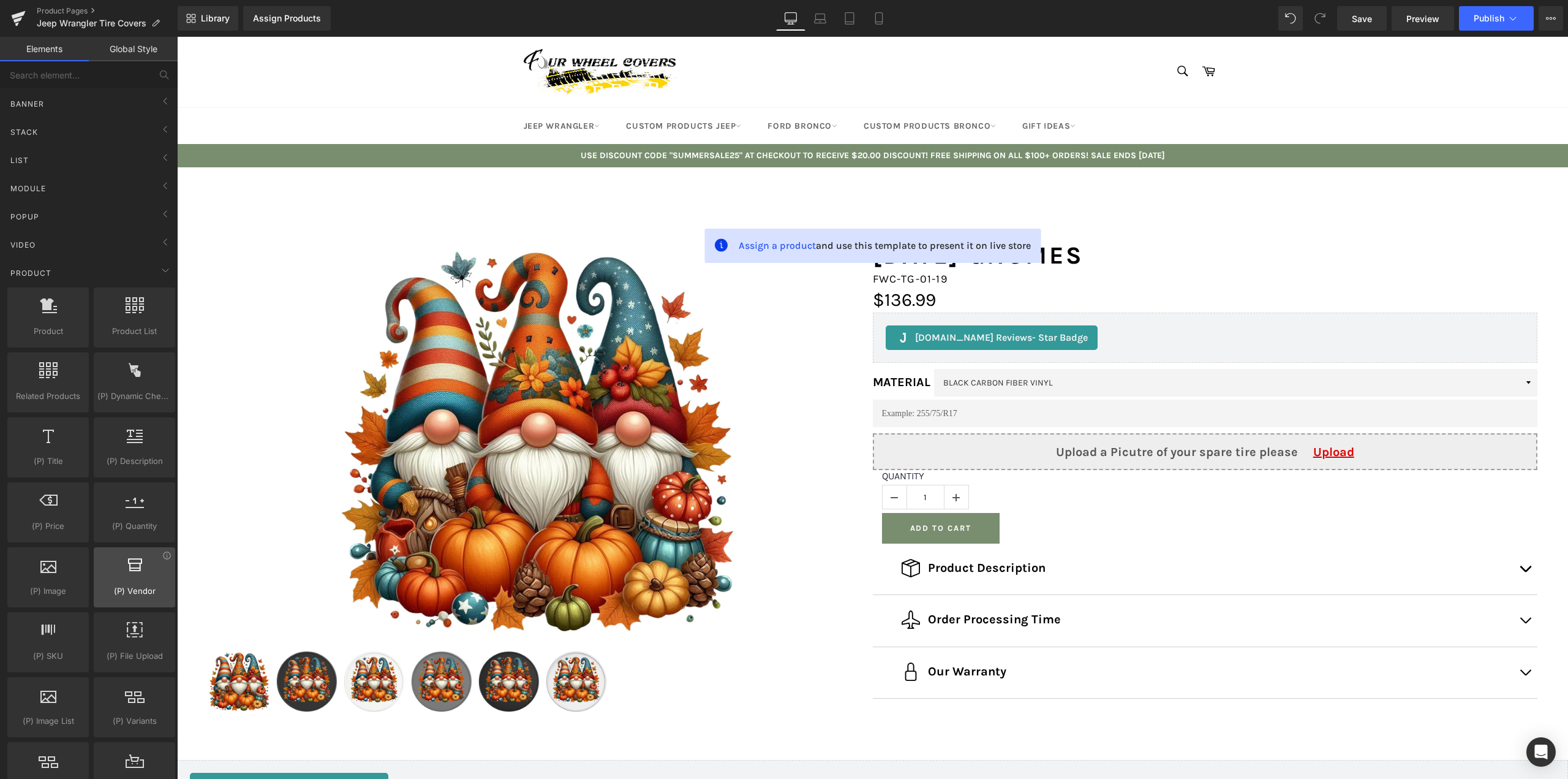
scroll to position [0, 0]
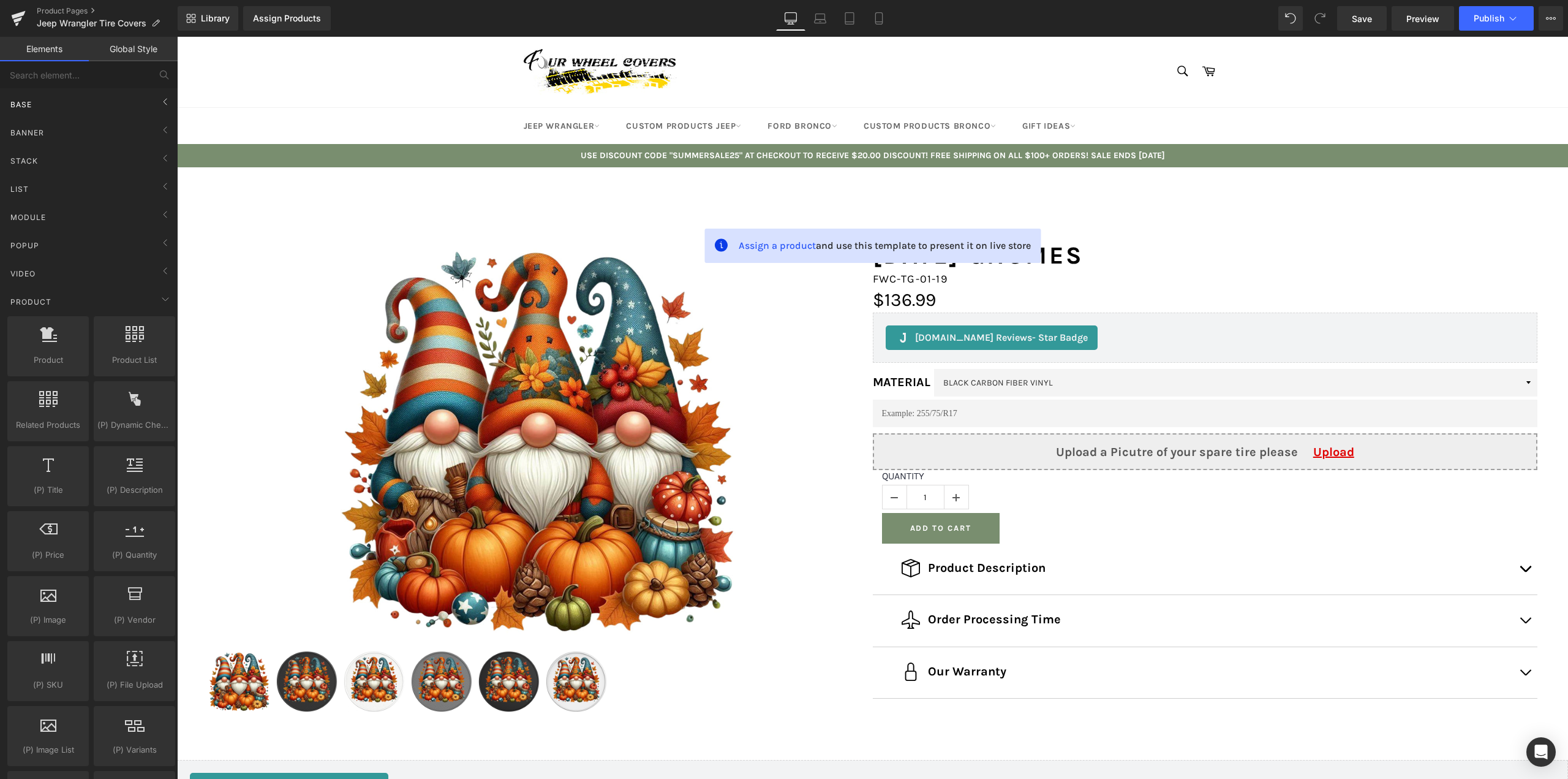
click at [56, 95] on div "Base" at bounding box center [91, 104] width 172 height 25
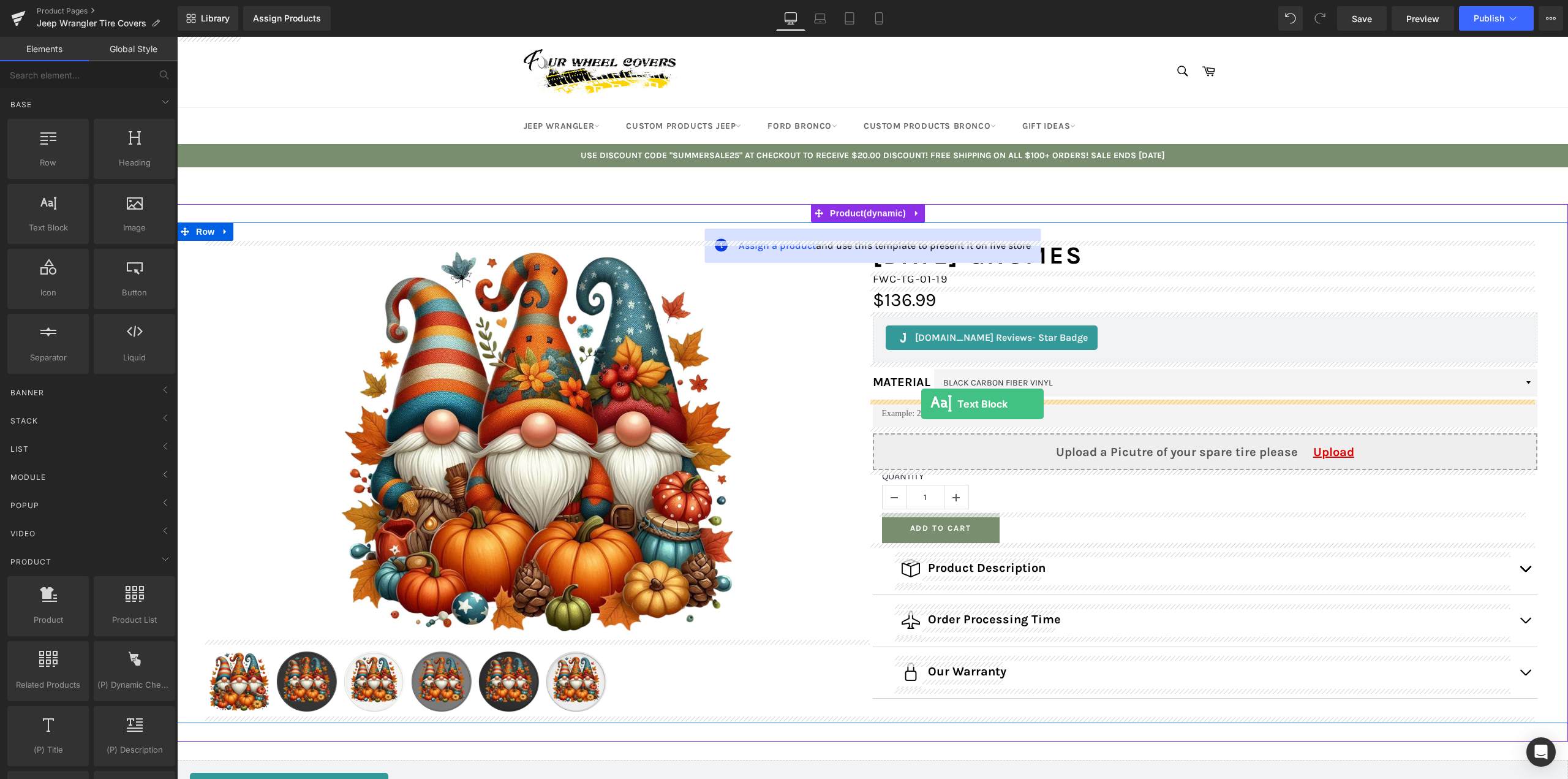
drag, startPoint x: 232, startPoint y: 249, endPoint x: 919, endPoint y: 404, distance: 704.3
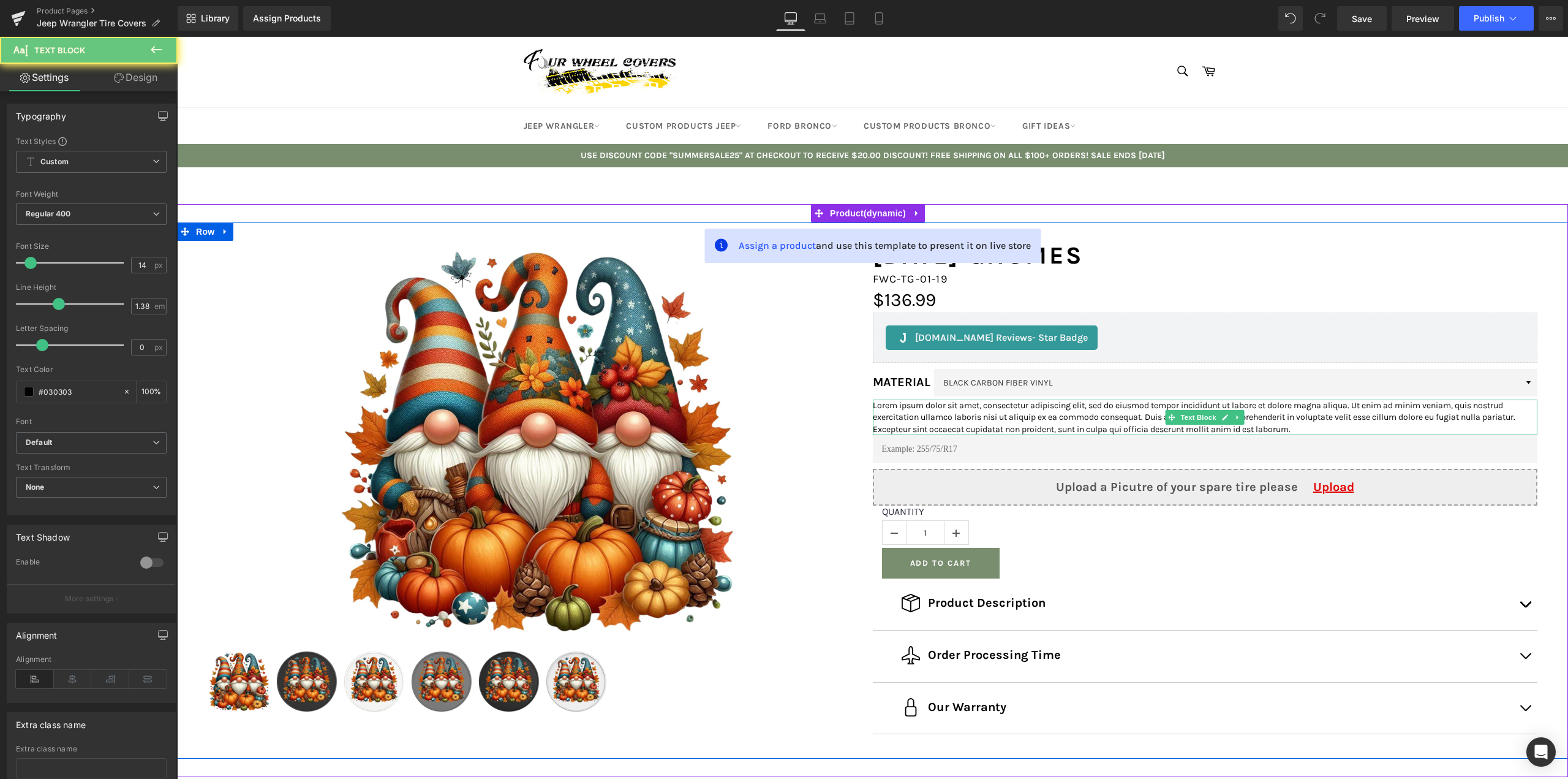
click at [914, 422] on p "Lorem ipsum dolor sit amet, consectetur adipiscing elit, sed do eiusmod tempor …" at bounding box center [1206, 417] width 665 height 36
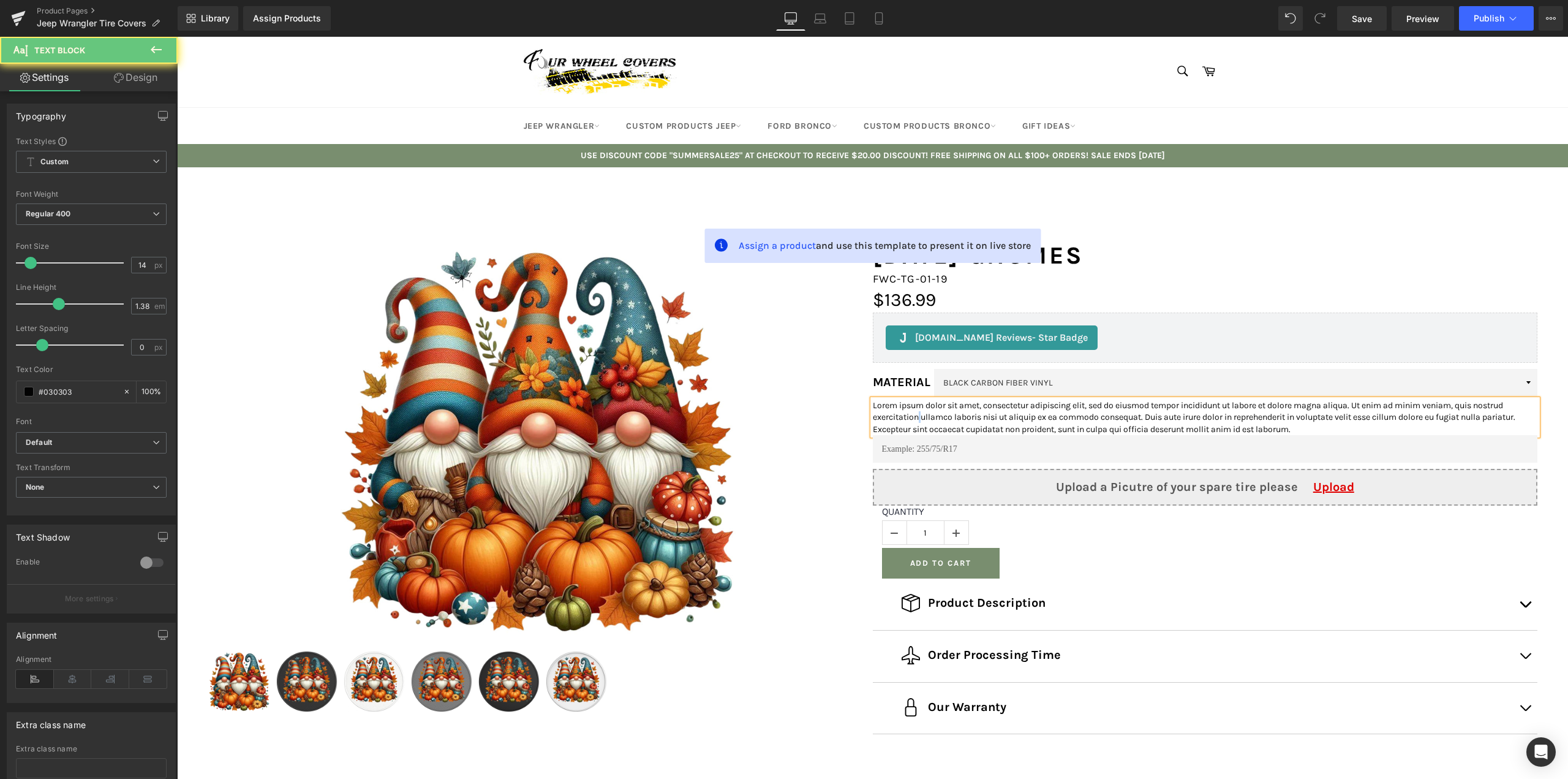
click at [914, 422] on p "Lorem ipsum dolor sit amet, consectetur adipiscing elit, sed do eiusmod tempor …" at bounding box center [1206, 417] width 665 height 36
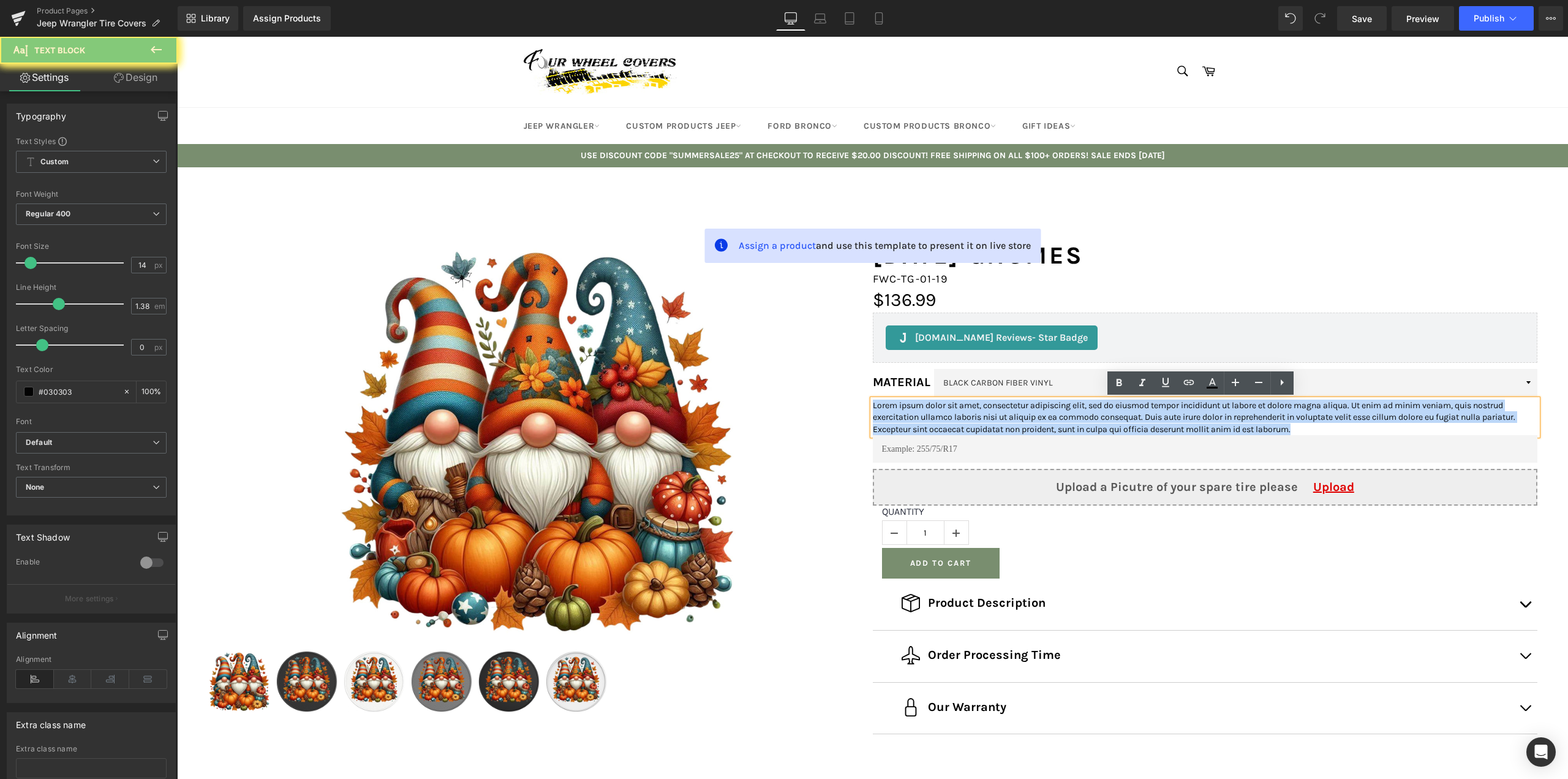
click at [914, 422] on p "Lorem ipsum dolor sit amet, consectetur adipiscing elit, sed do eiusmod tempor …" at bounding box center [1206, 417] width 665 height 36
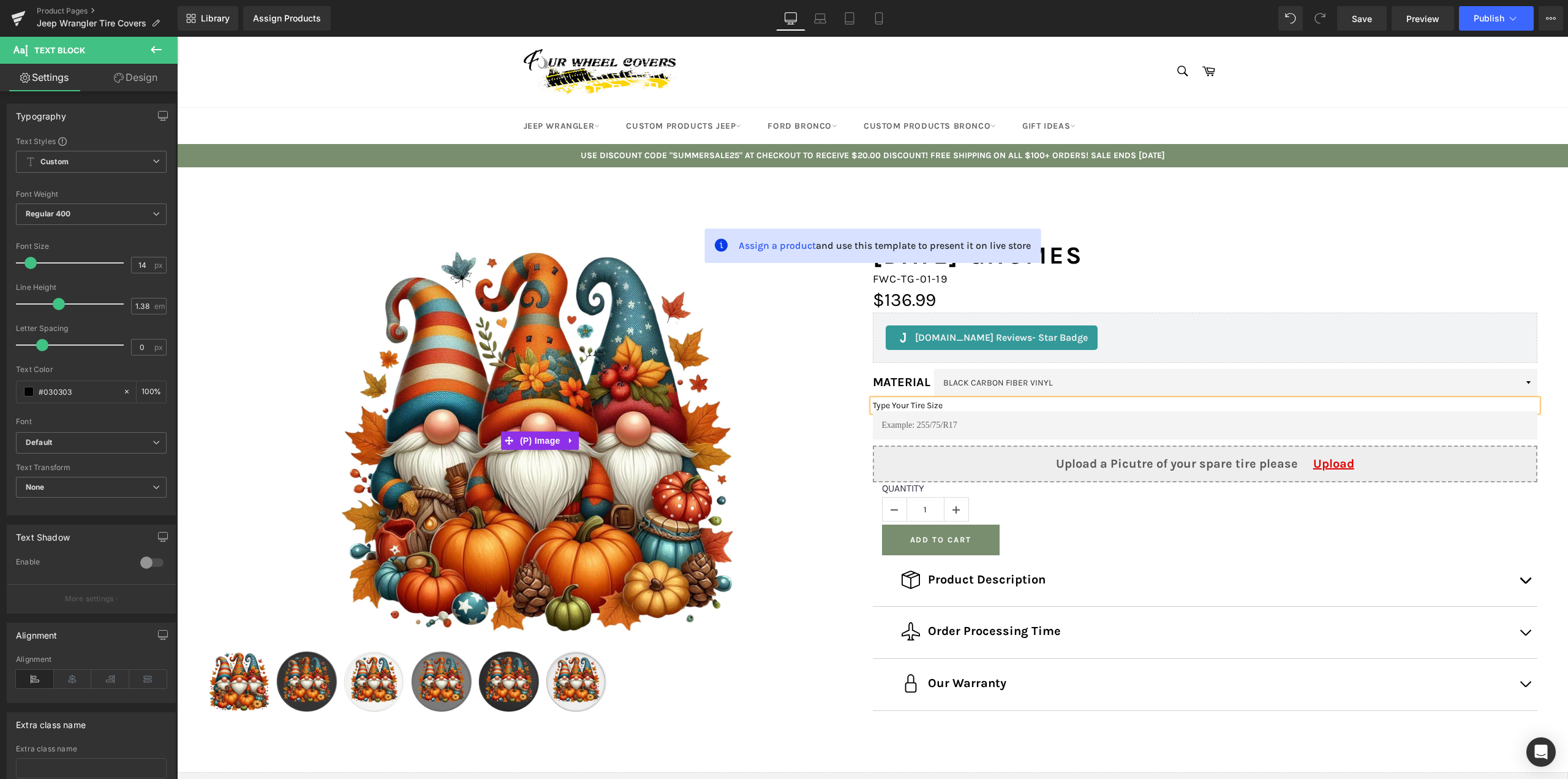
click at [833, 440] on div "Sale Off" at bounding box center [539, 440] width 665 height 399
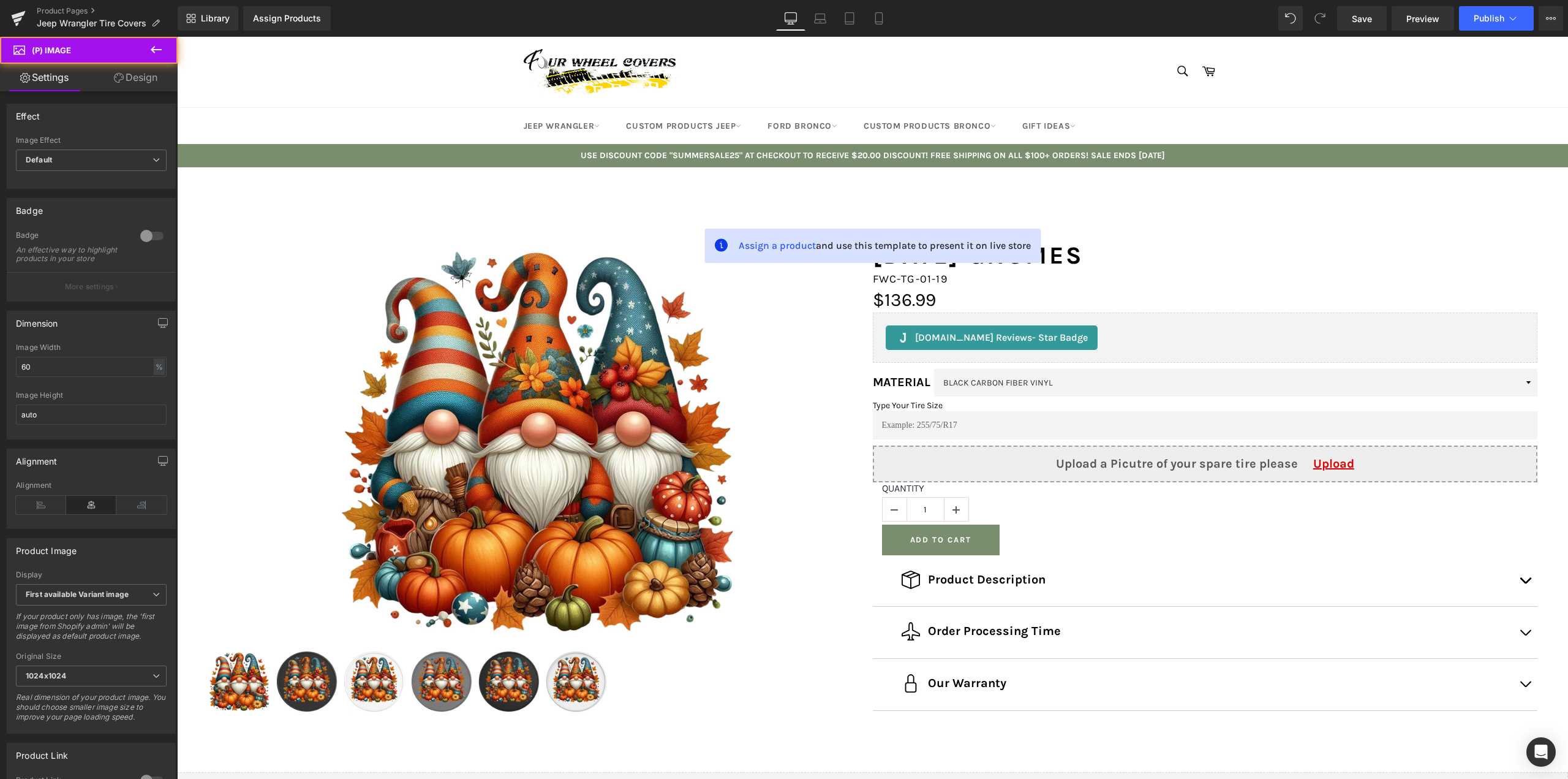
click at [173, 51] on button at bounding box center [156, 50] width 43 height 27
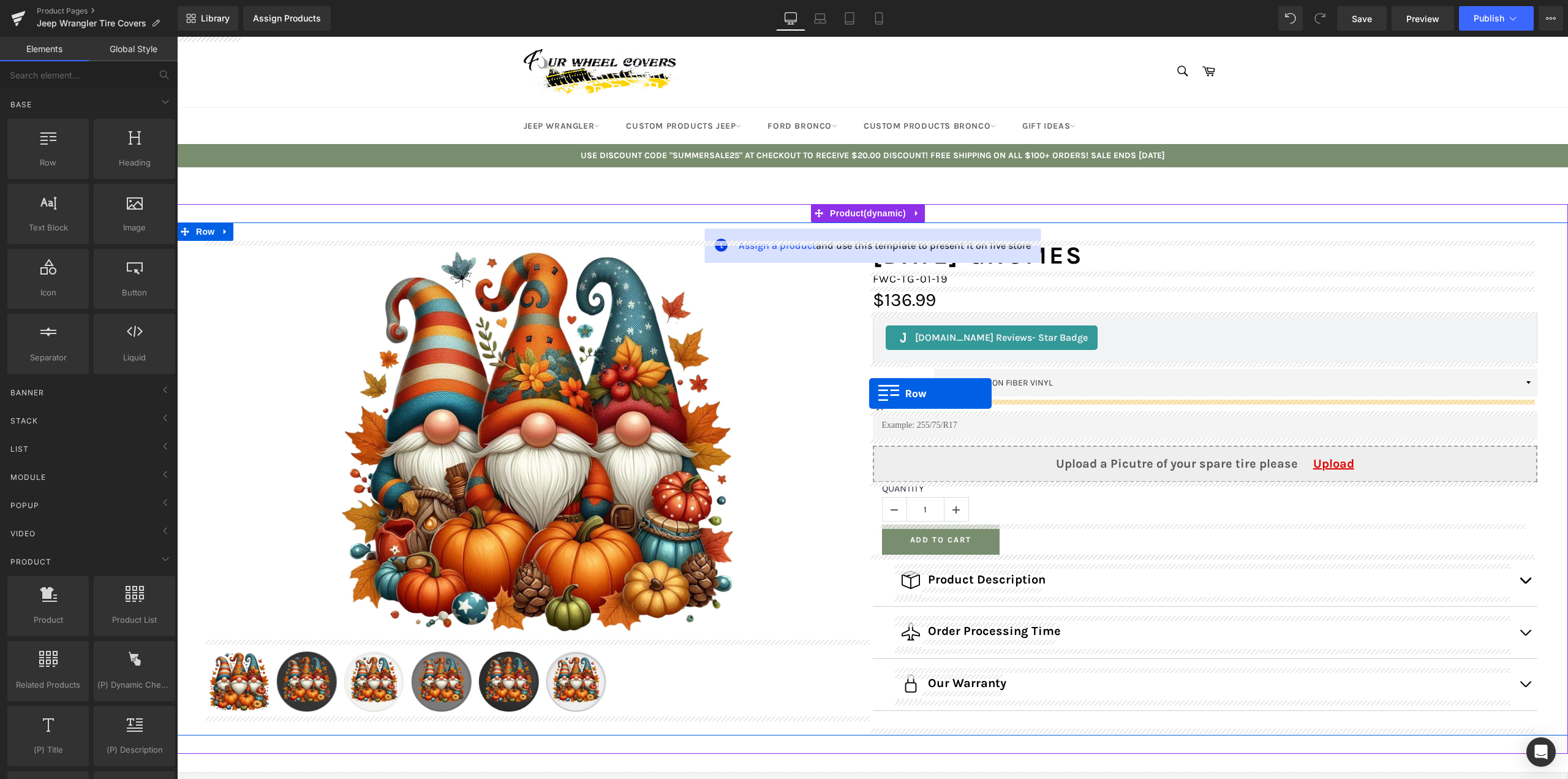
drag, startPoint x: 227, startPoint y: 189, endPoint x: 870, endPoint y: 394, distance: 674.9
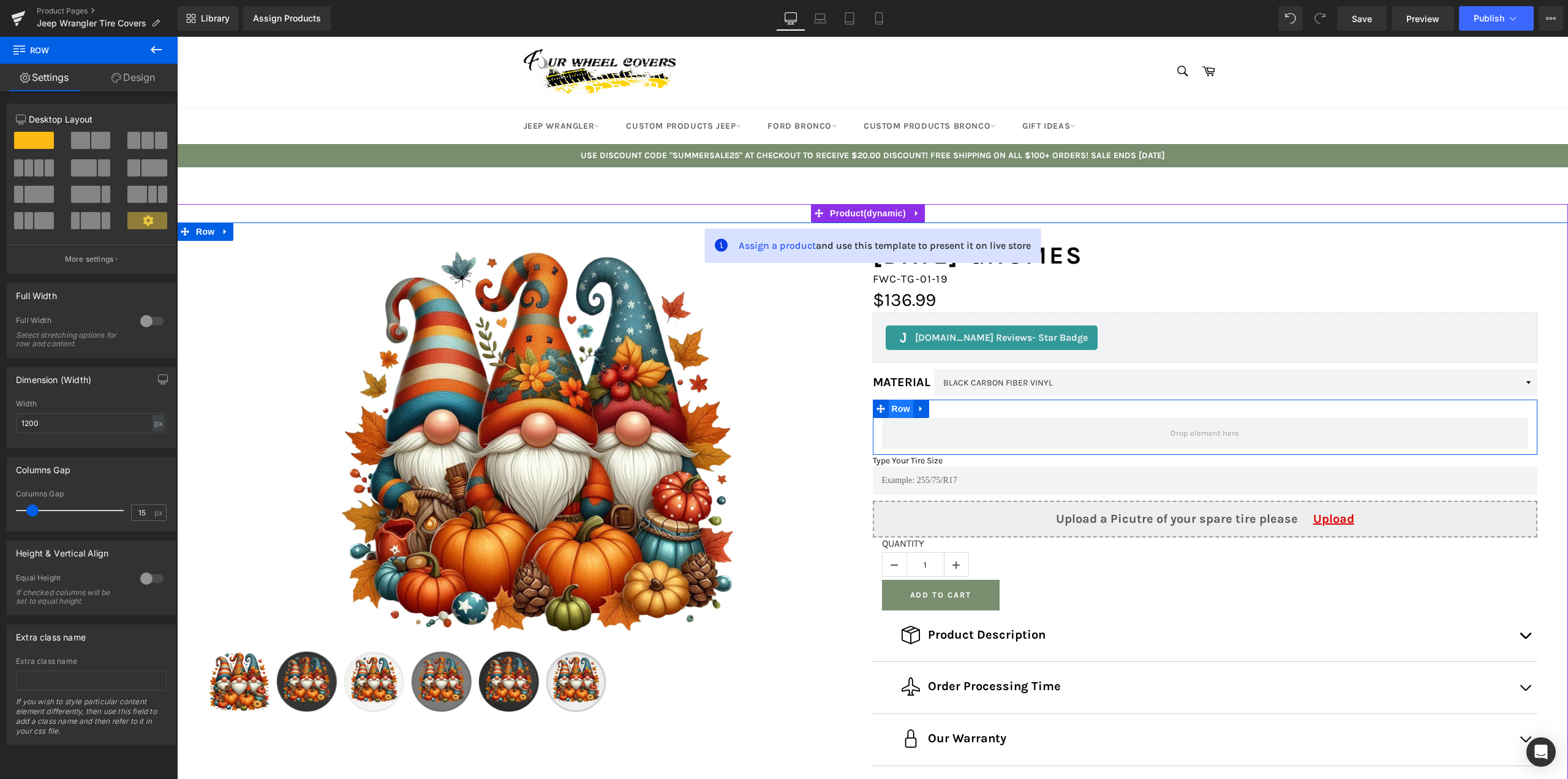
click at [896, 412] on span "Row" at bounding box center [901, 408] width 25 height 18
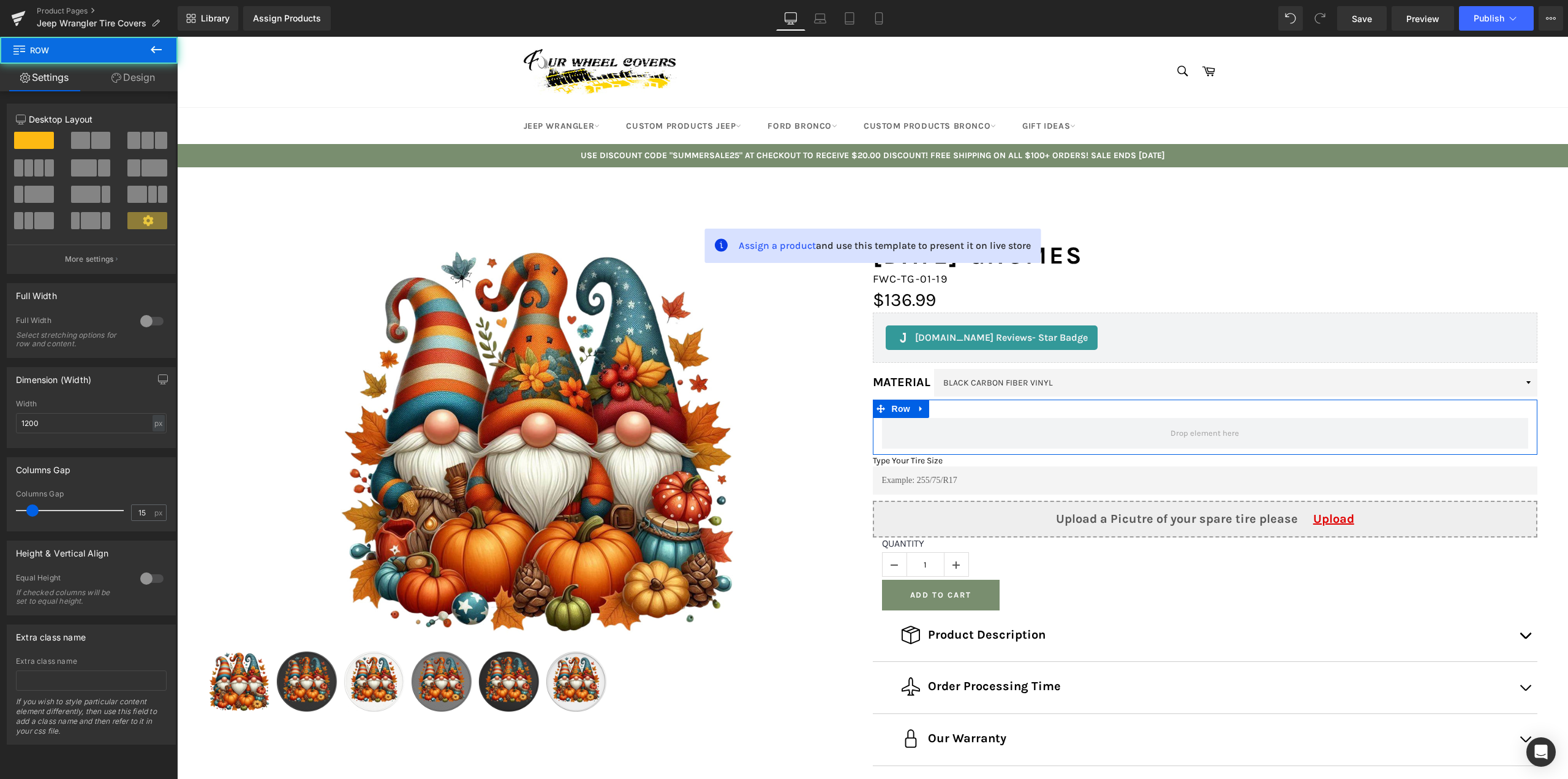
click at [84, 143] on span at bounding box center [80, 140] width 19 height 17
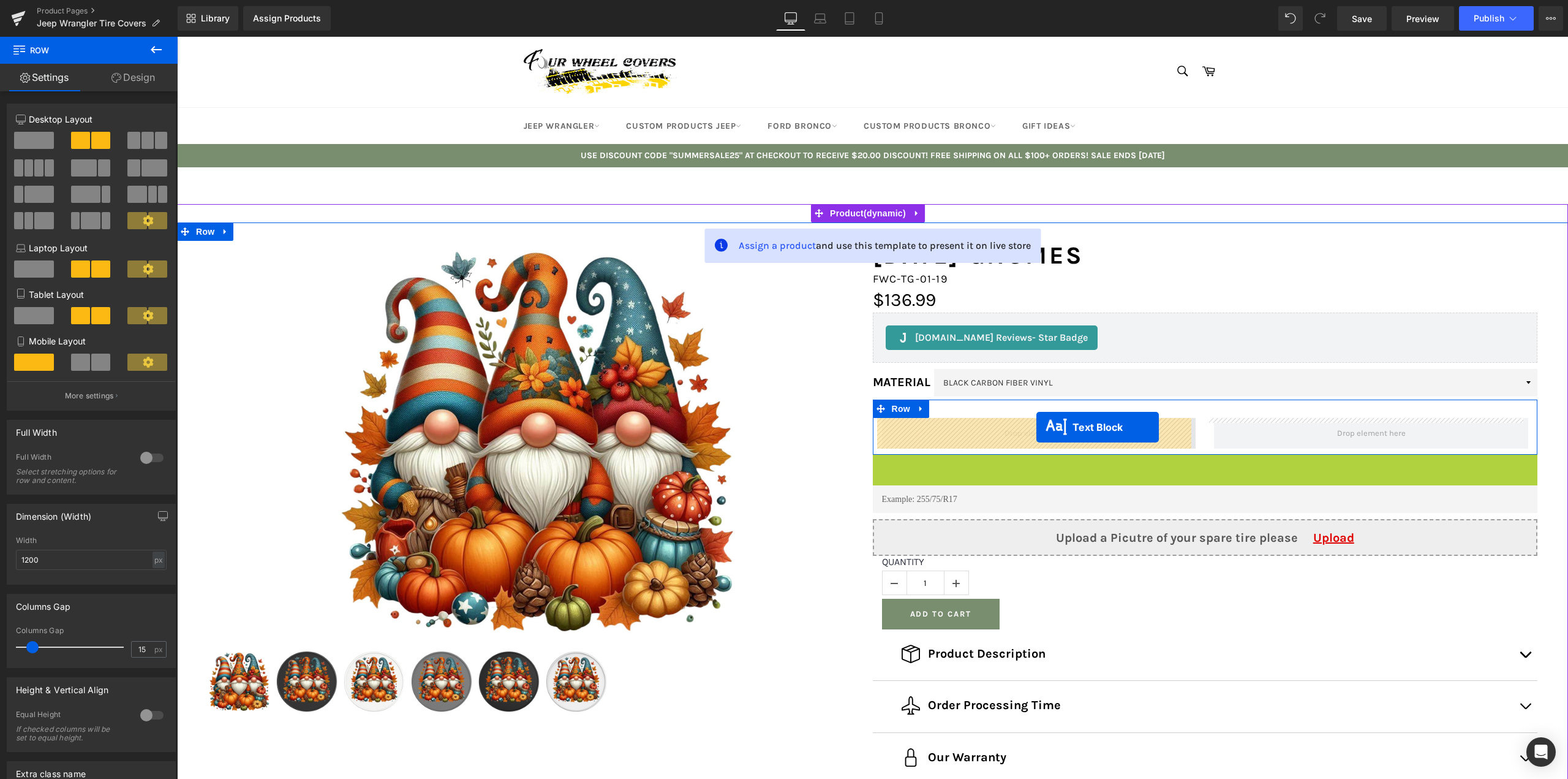
drag, startPoint x: 1196, startPoint y: 460, endPoint x: 1037, endPoint y: 427, distance: 162.4
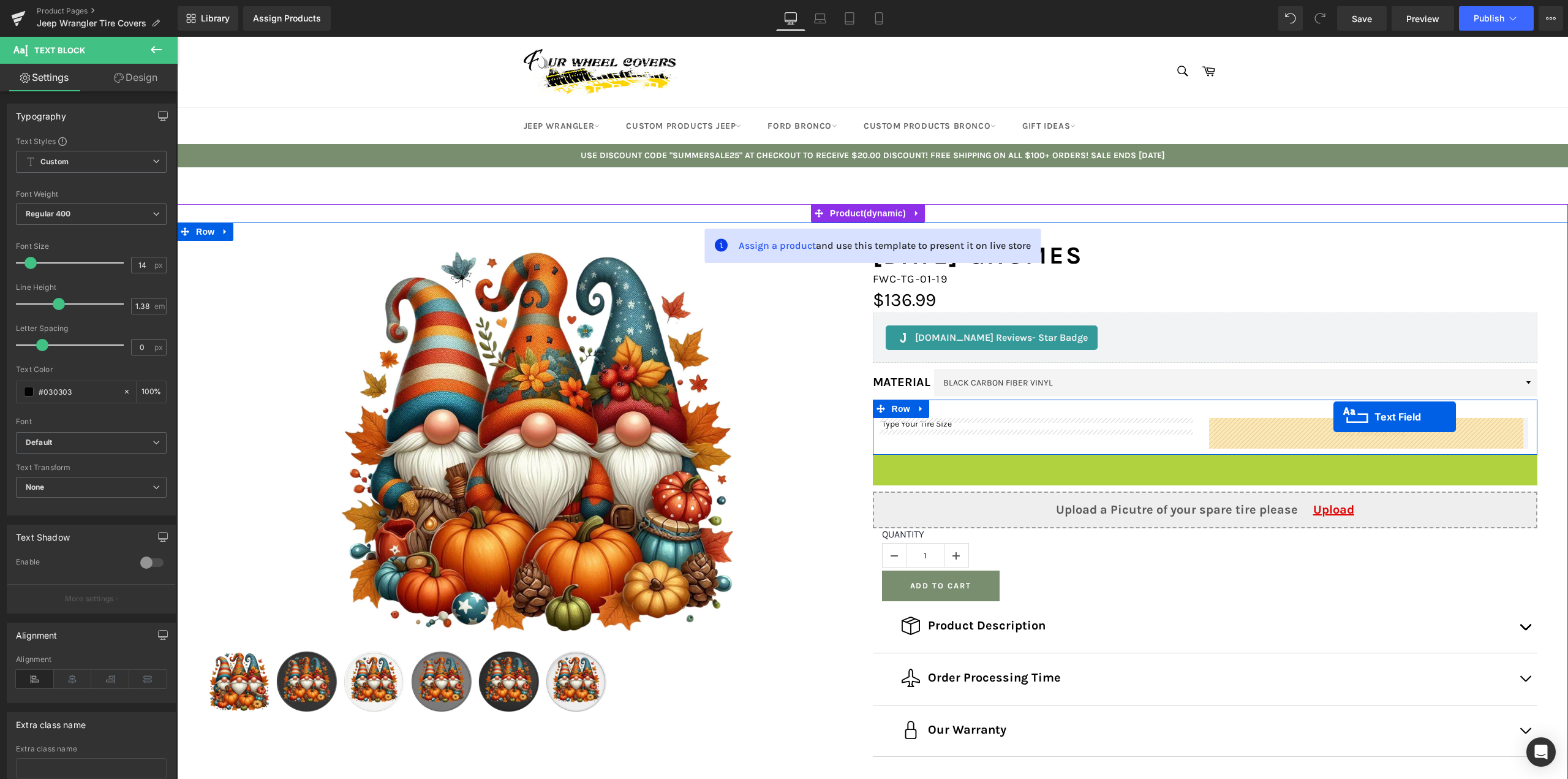
drag, startPoint x: 1207, startPoint y: 470, endPoint x: 1334, endPoint y: 417, distance: 137.6
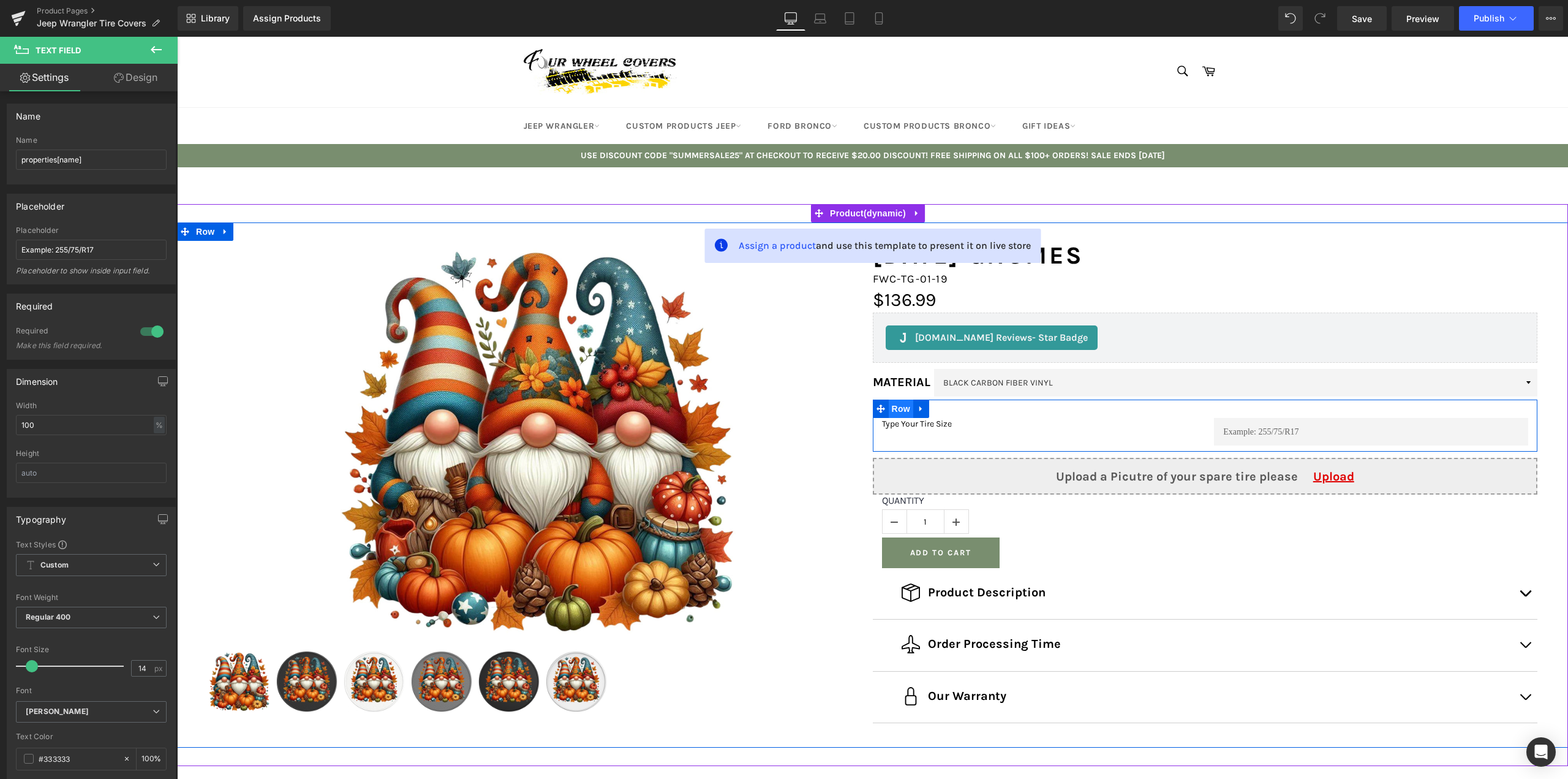
click at [896, 408] on span "Row" at bounding box center [901, 408] width 25 height 18
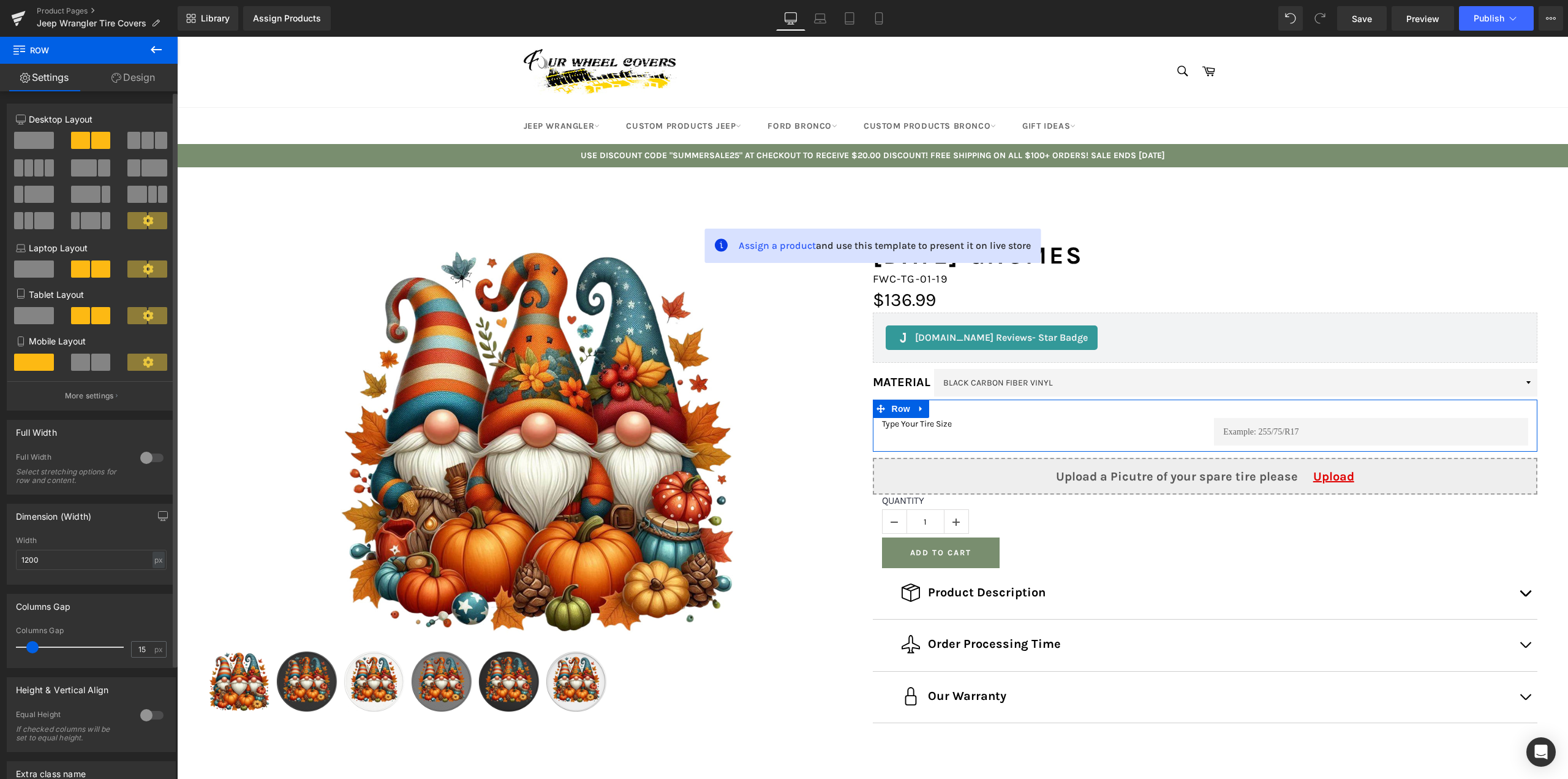
click at [28, 221] on span at bounding box center [29, 220] width 9 height 17
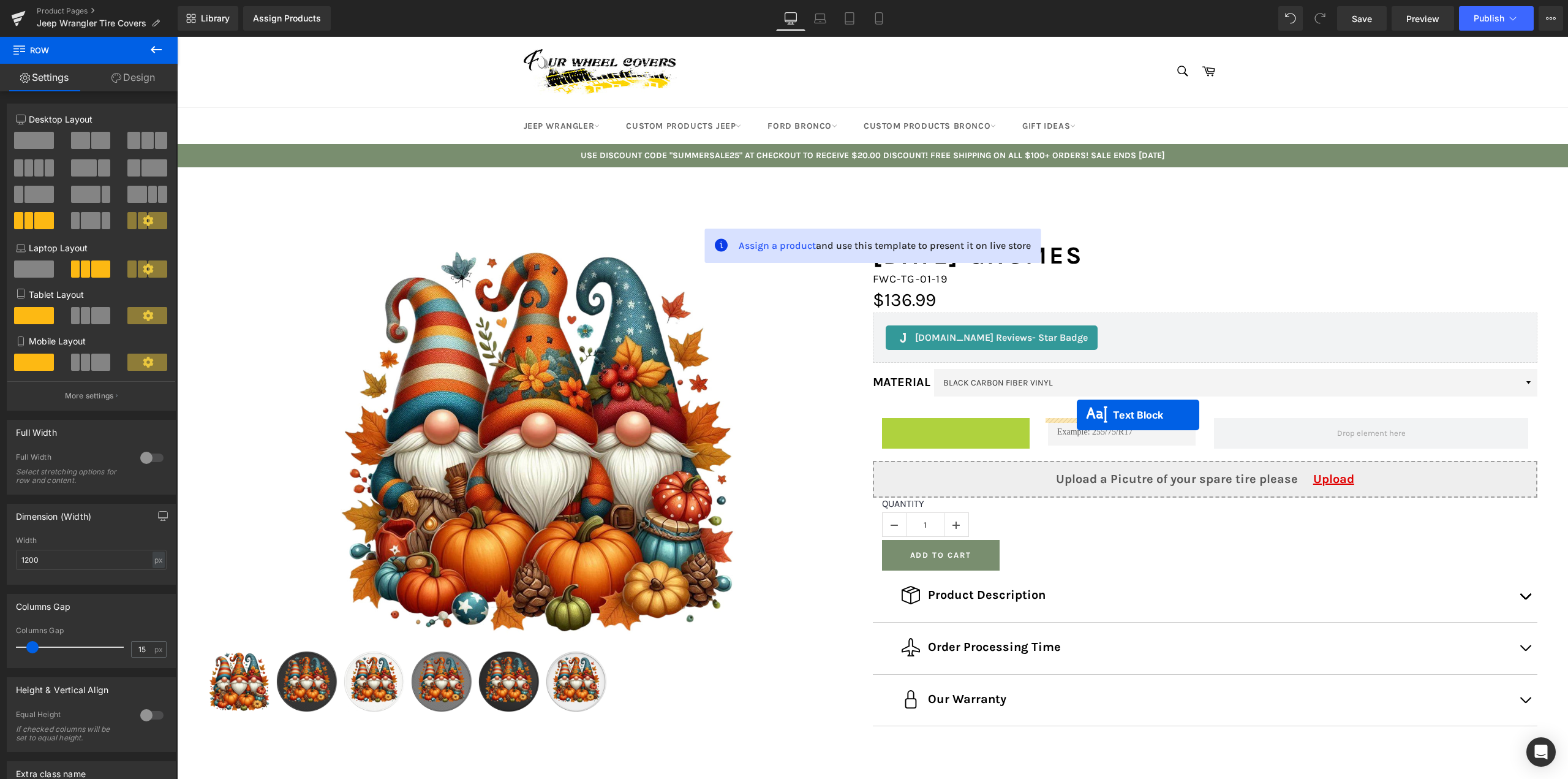
drag, startPoint x: 940, startPoint y: 422, endPoint x: 1077, endPoint y: 415, distance: 137.2
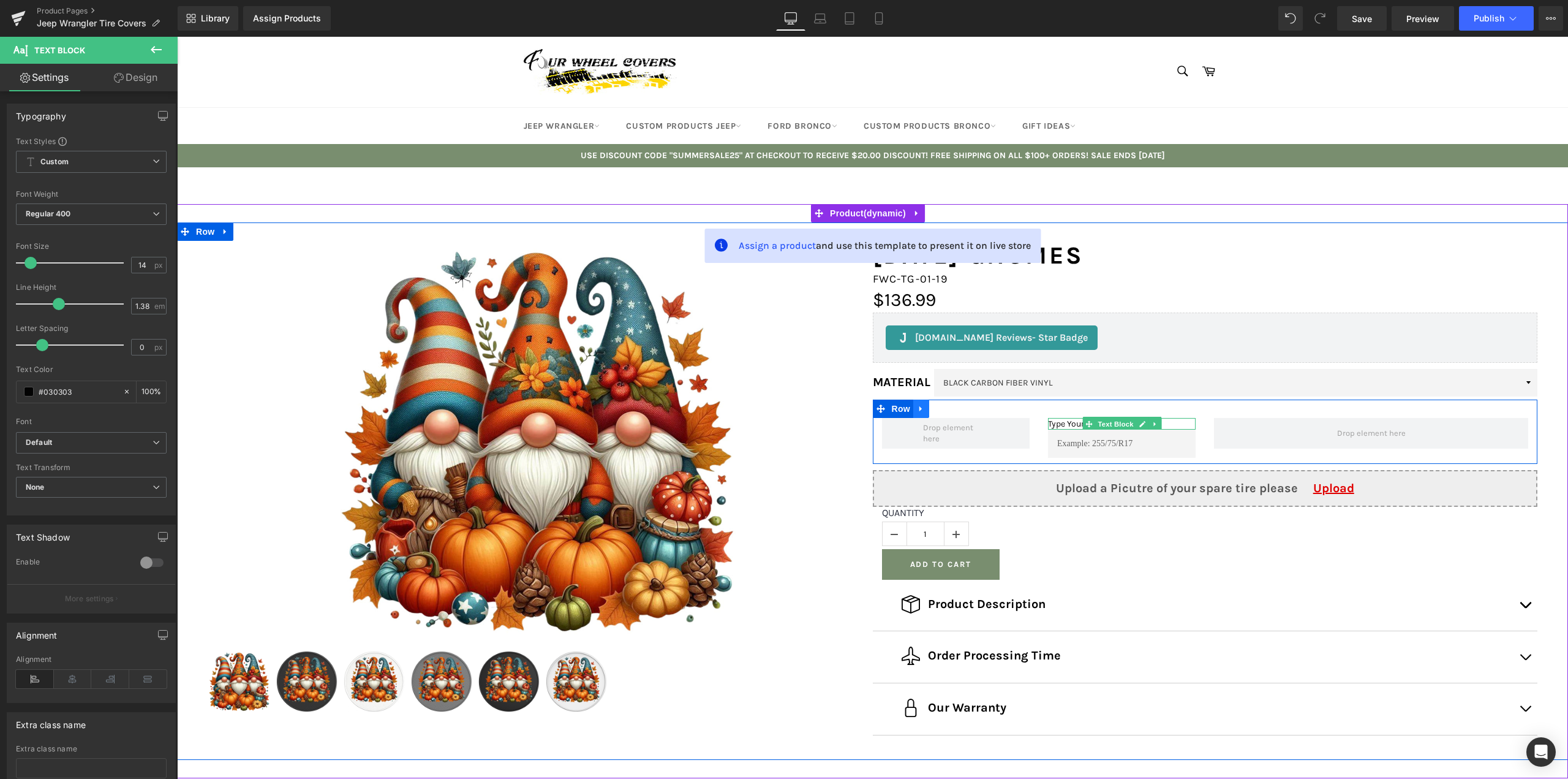
click at [917, 406] on icon at bounding box center [921, 409] width 8 height 9
click at [968, 408] on icon at bounding box center [969, 409] width 8 height 9
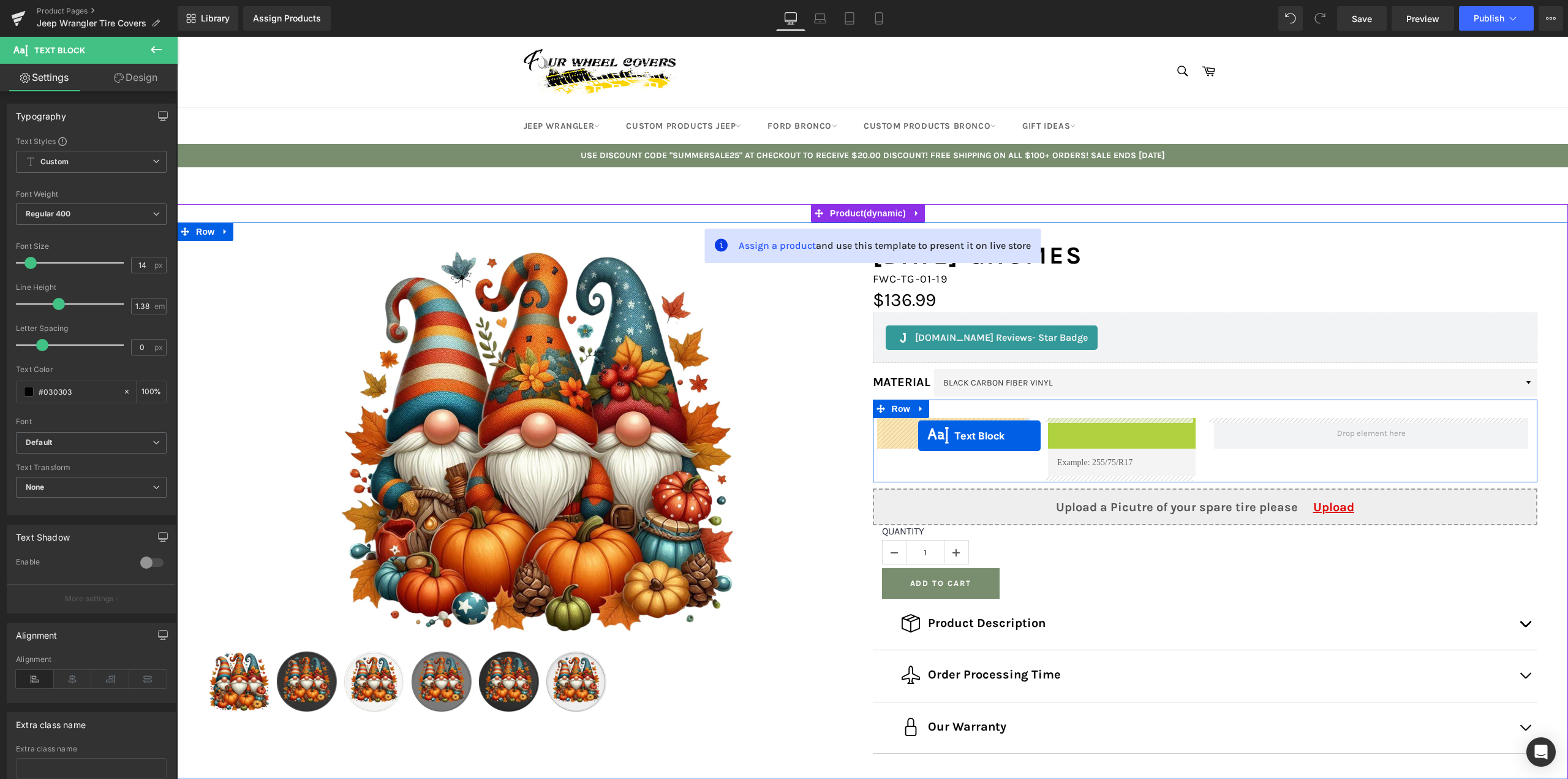
drag, startPoint x: 1116, startPoint y: 426, endPoint x: 917, endPoint y: 436, distance: 199.3
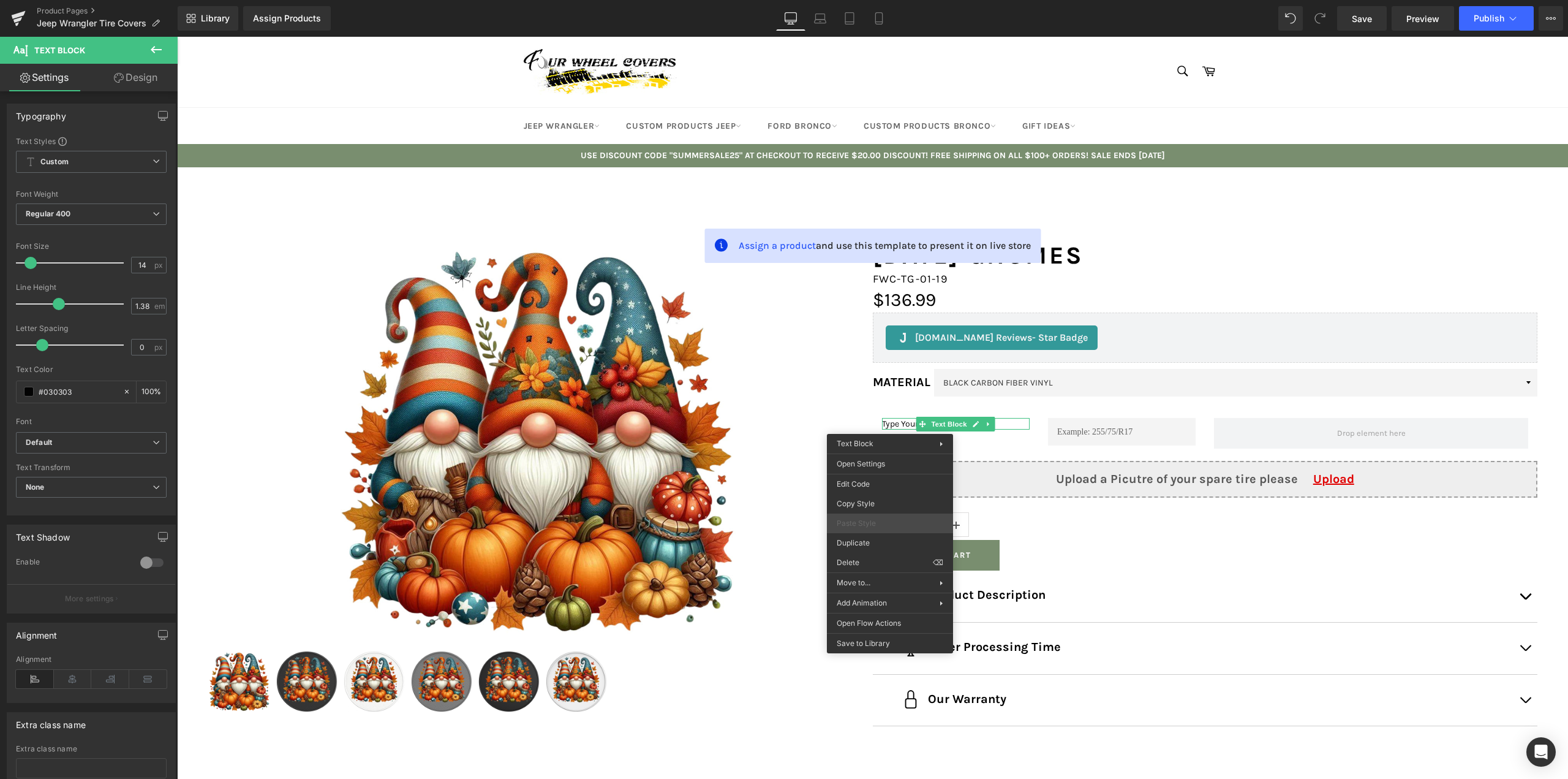
click at [871, 527] on span "Paste Style" at bounding box center [890, 523] width 106 height 11
click at [887, 422] on p "Type Your Tire Size" at bounding box center [956, 423] width 148 height 12
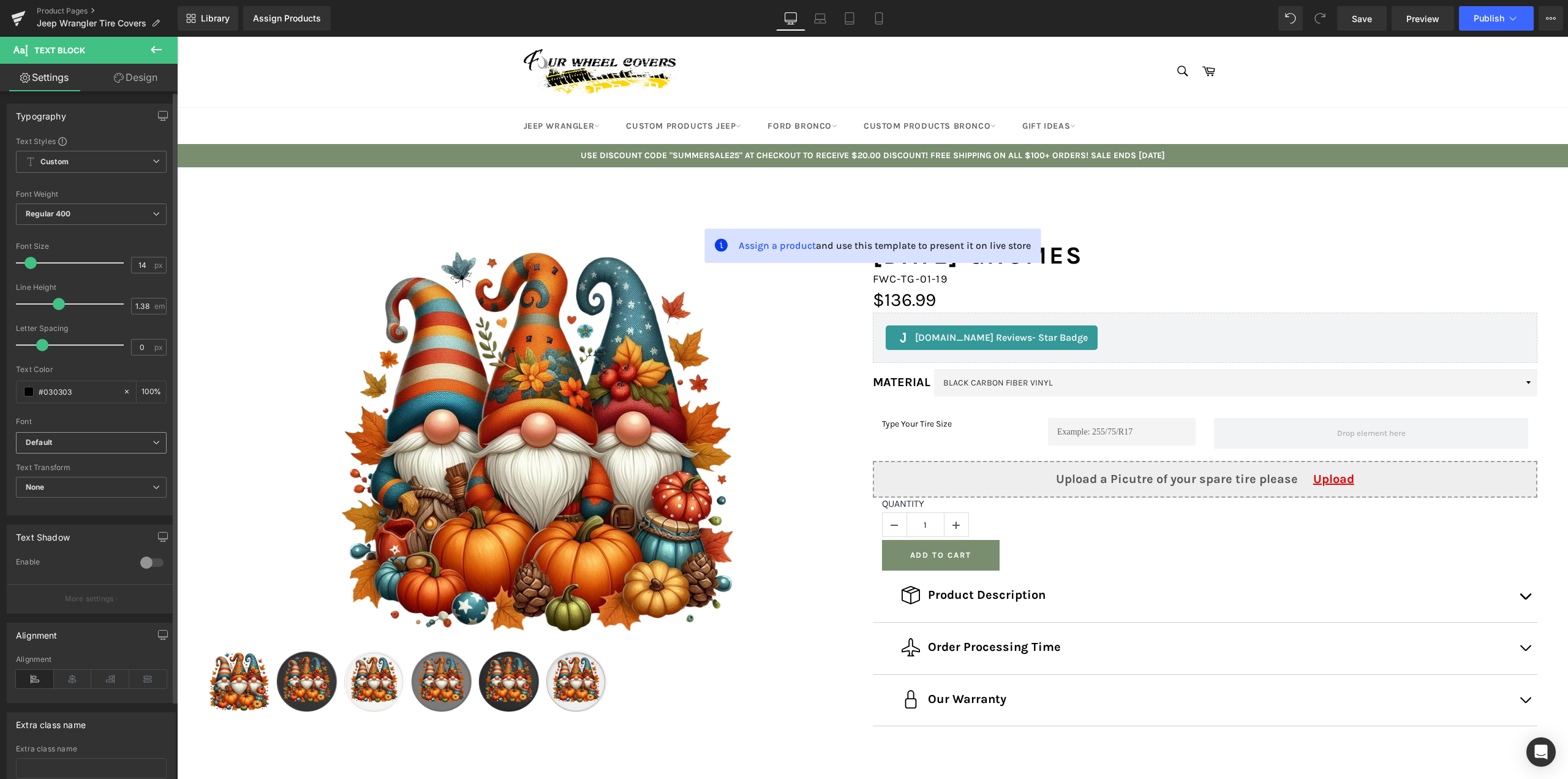
click at [82, 434] on span "Default" at bounding box center [91, 442] width 150 height 21
click at [58, 517] on p "[PERSON_NAME]" at bounding box center [70, 518] width 60 height 8
click at [95, 212] on span "Regular 400" at bounding box center [91, 214] width 150 height 21
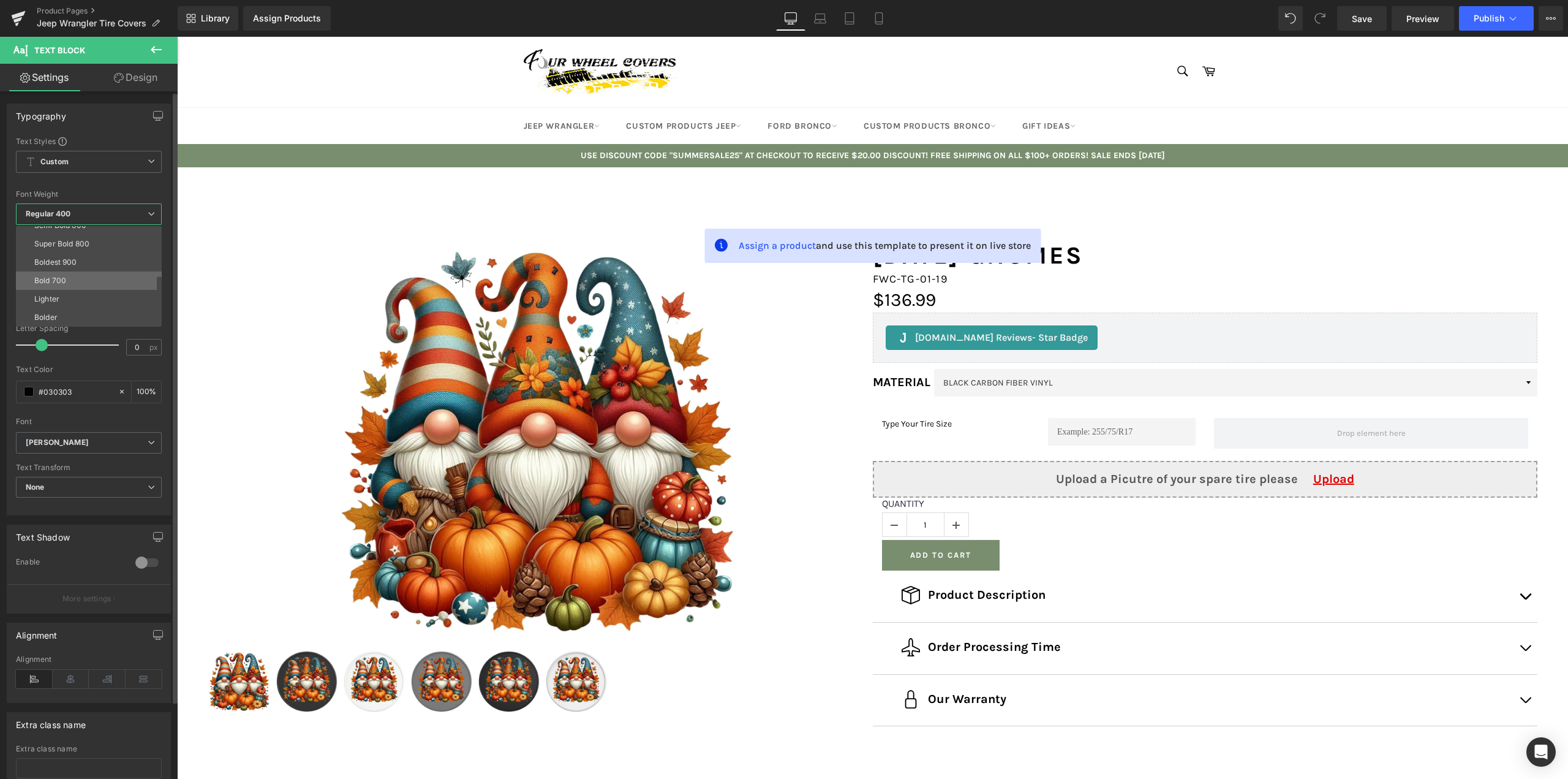
click at [84, 272] on li "Bold 700" at bounding box center [91, 281] width 151 height 18
click at [139, 266] on input "14" at bounding box center [142, 264] width 21 height 16
type input "20"
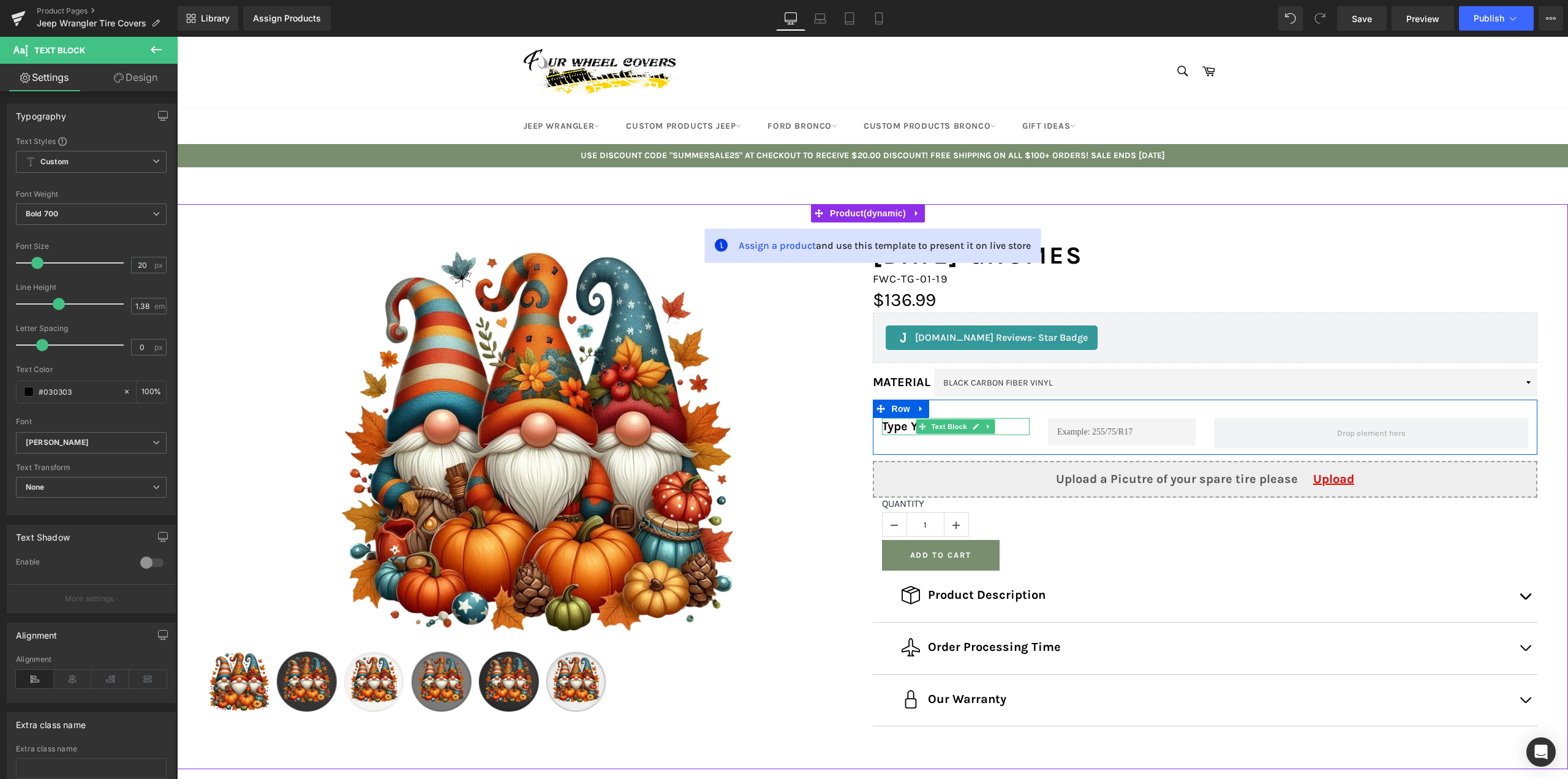
click at [897, 429] on p "Type Your Tire Size" at bounding box center [956, 426] width 148 height 17
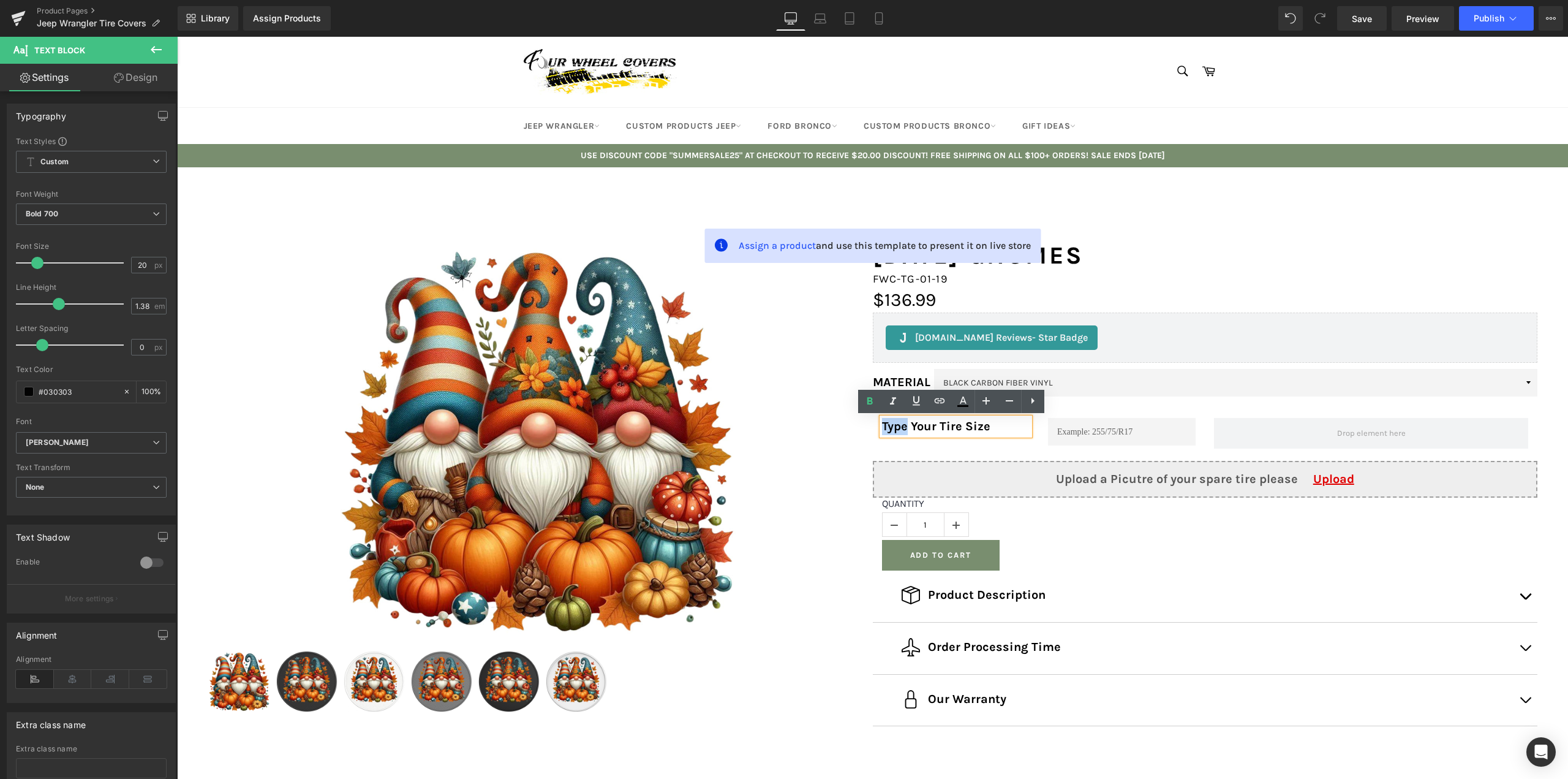
drag, startPoint x: 903, startPoint y: 428, endPoint x: 877, endPoint y: 427, distance: 26.0
click at [883, 427] on p "Type Your Tire Size" at bounding box center [956, 426] width 148 height 17
click at [1076, 436] on input "text" at bounding box center [1121, 431] width 148 height 28
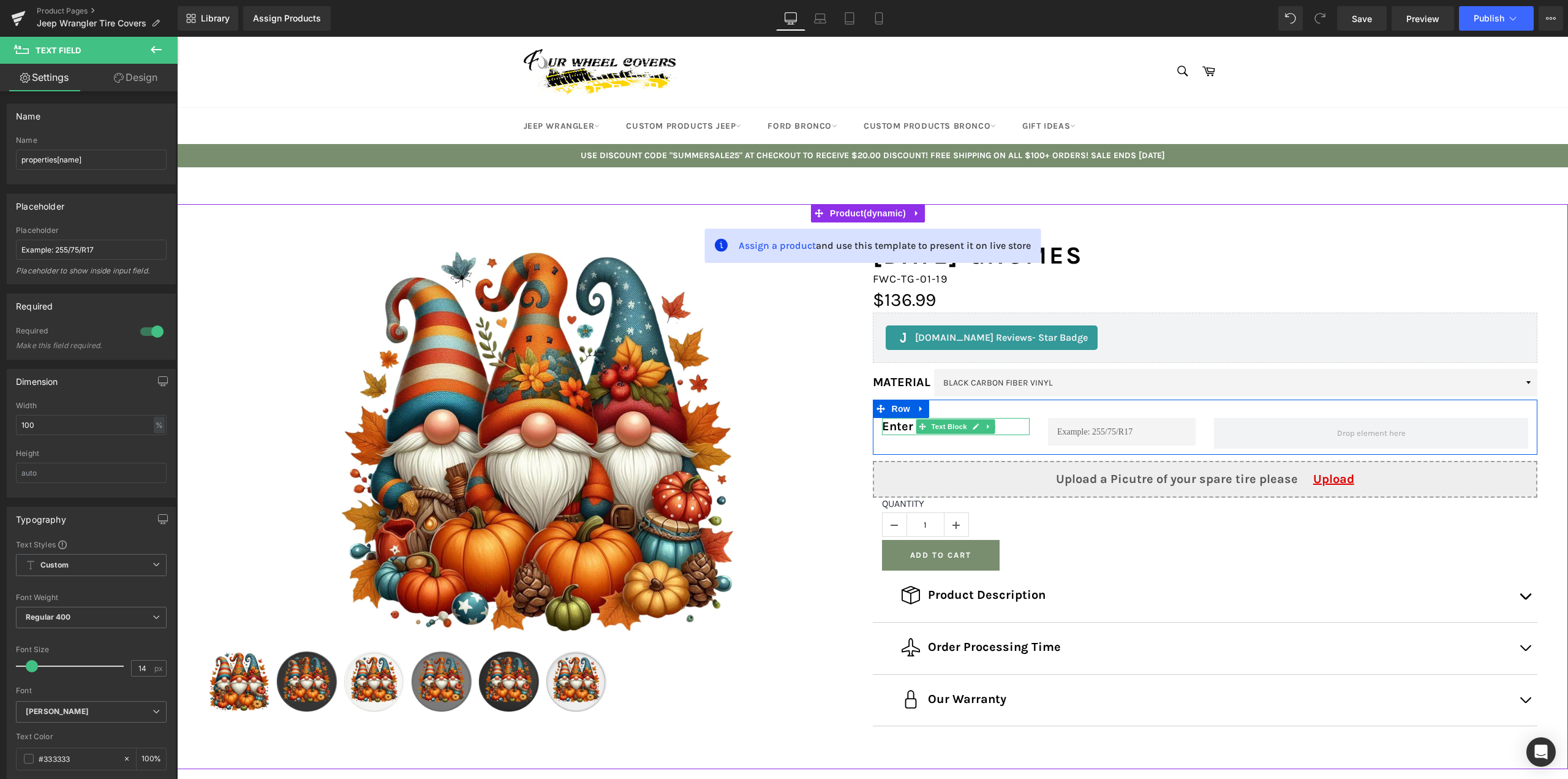
click at [998, 425] on p "Enter Your Tire Size" at bounding box center [956, 426] width 148 height 17
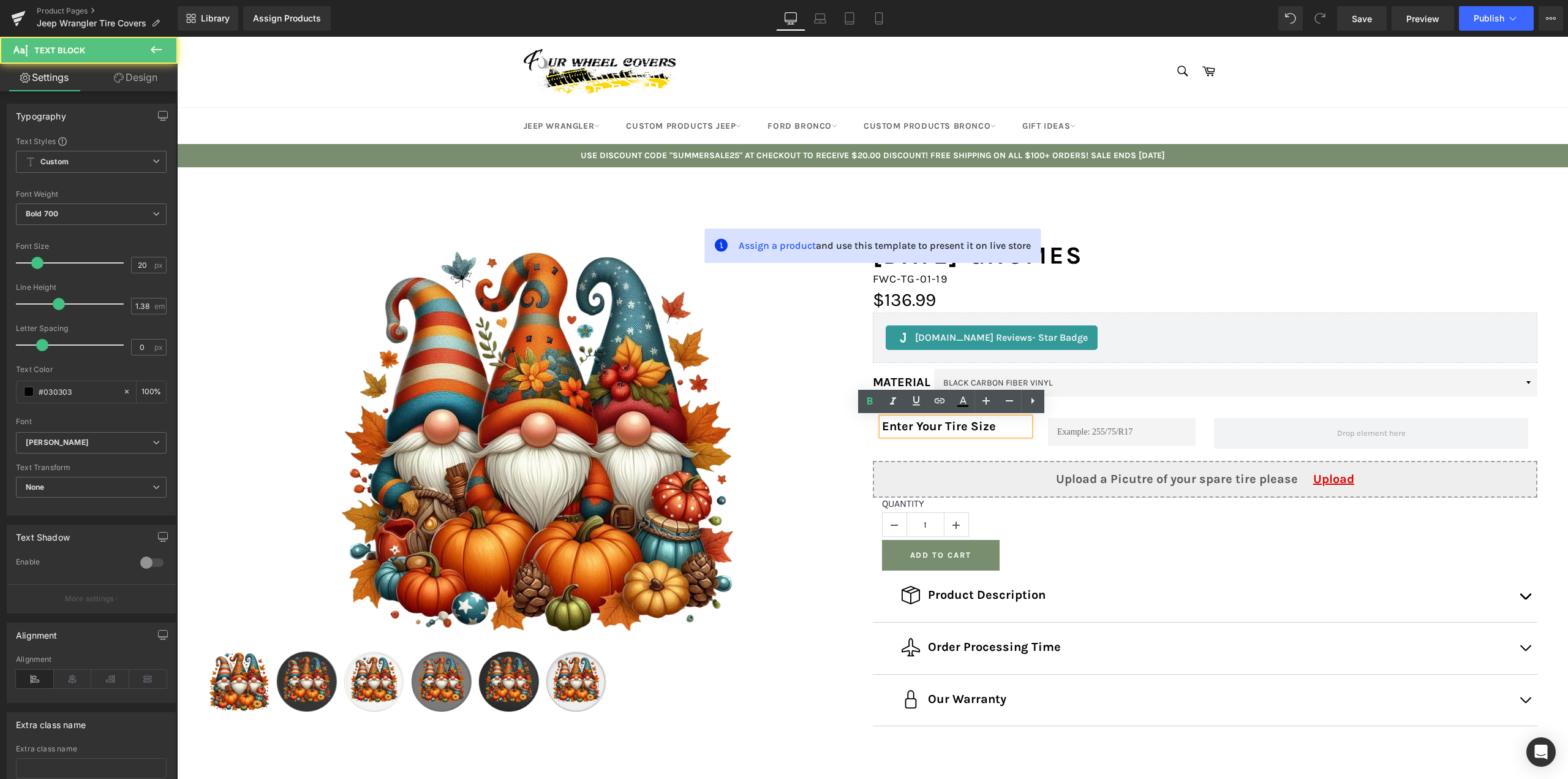
click at [1114, 424] on input "text" at bounding box center [1121, 431] width 148 height 28
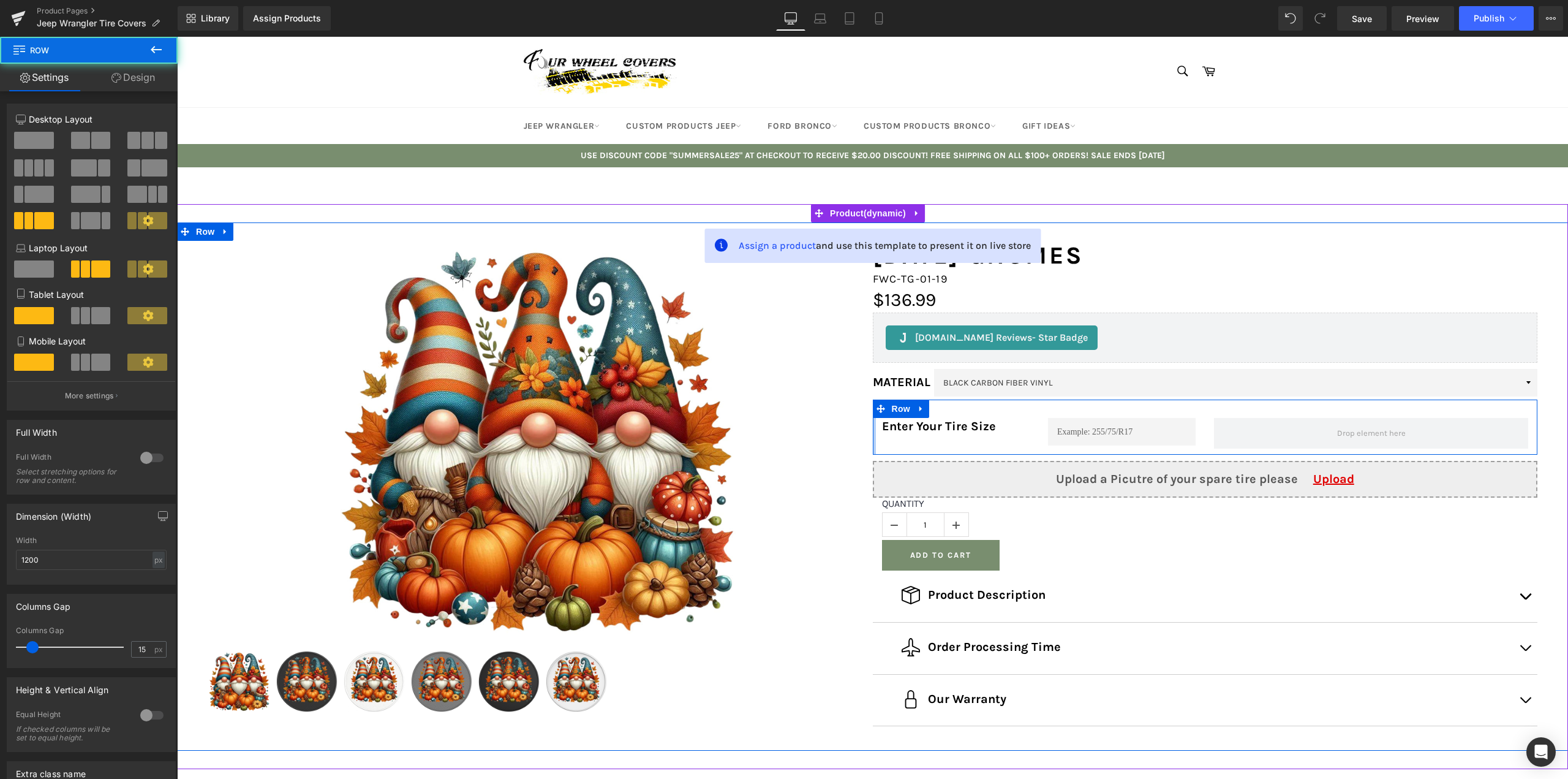
drag, startPoint x: 870, startPoint y: 424, endPoint x: 849, endPoint y: 424, distance: 21.0
click at [849, 424] on div "Sale Off (P) Image" at bounding box center [873, 486] width 1391 height 529
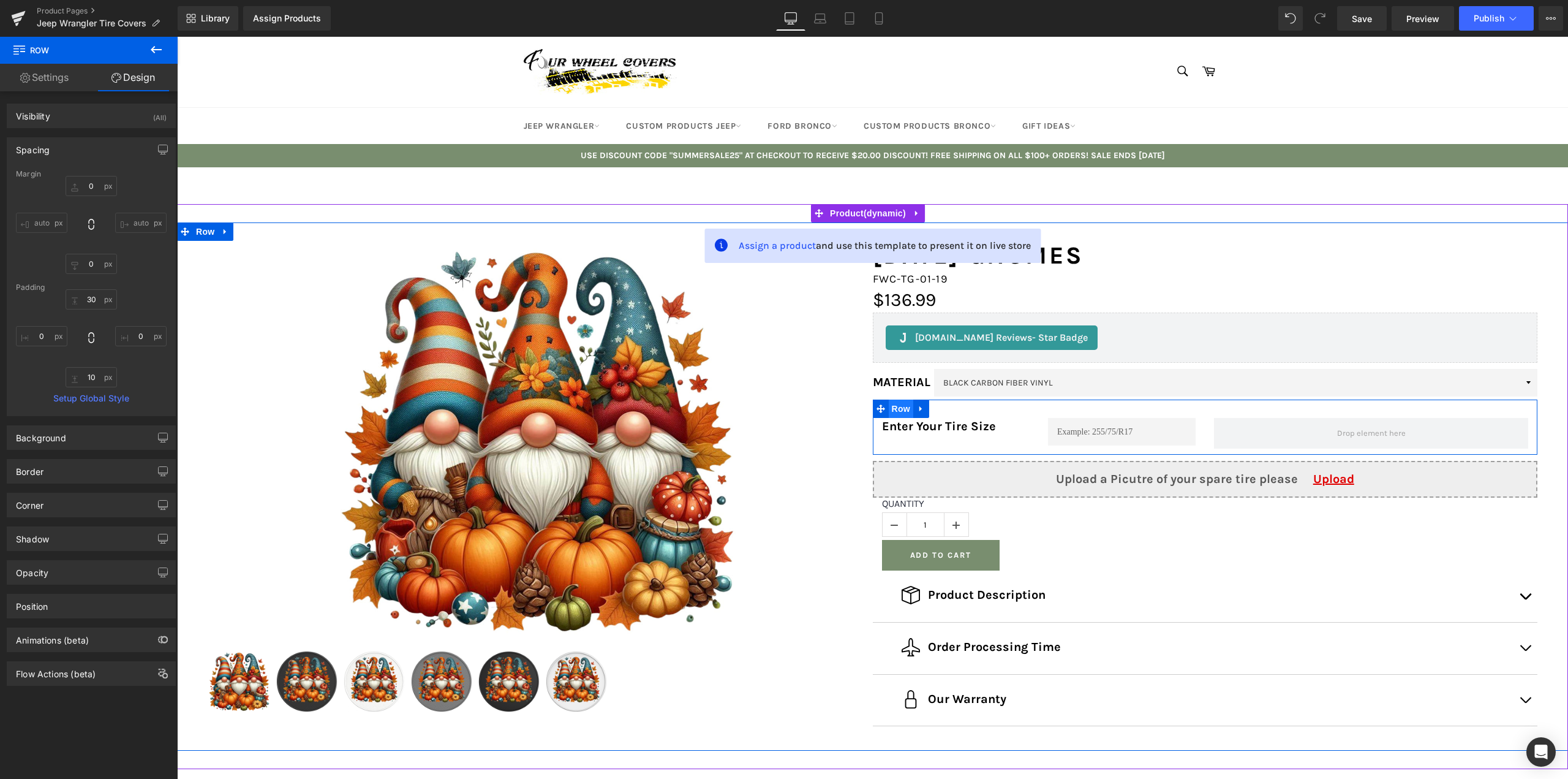
click at [889, 410] on span "Row" at bounding box center [901, 408] width 25 height 18
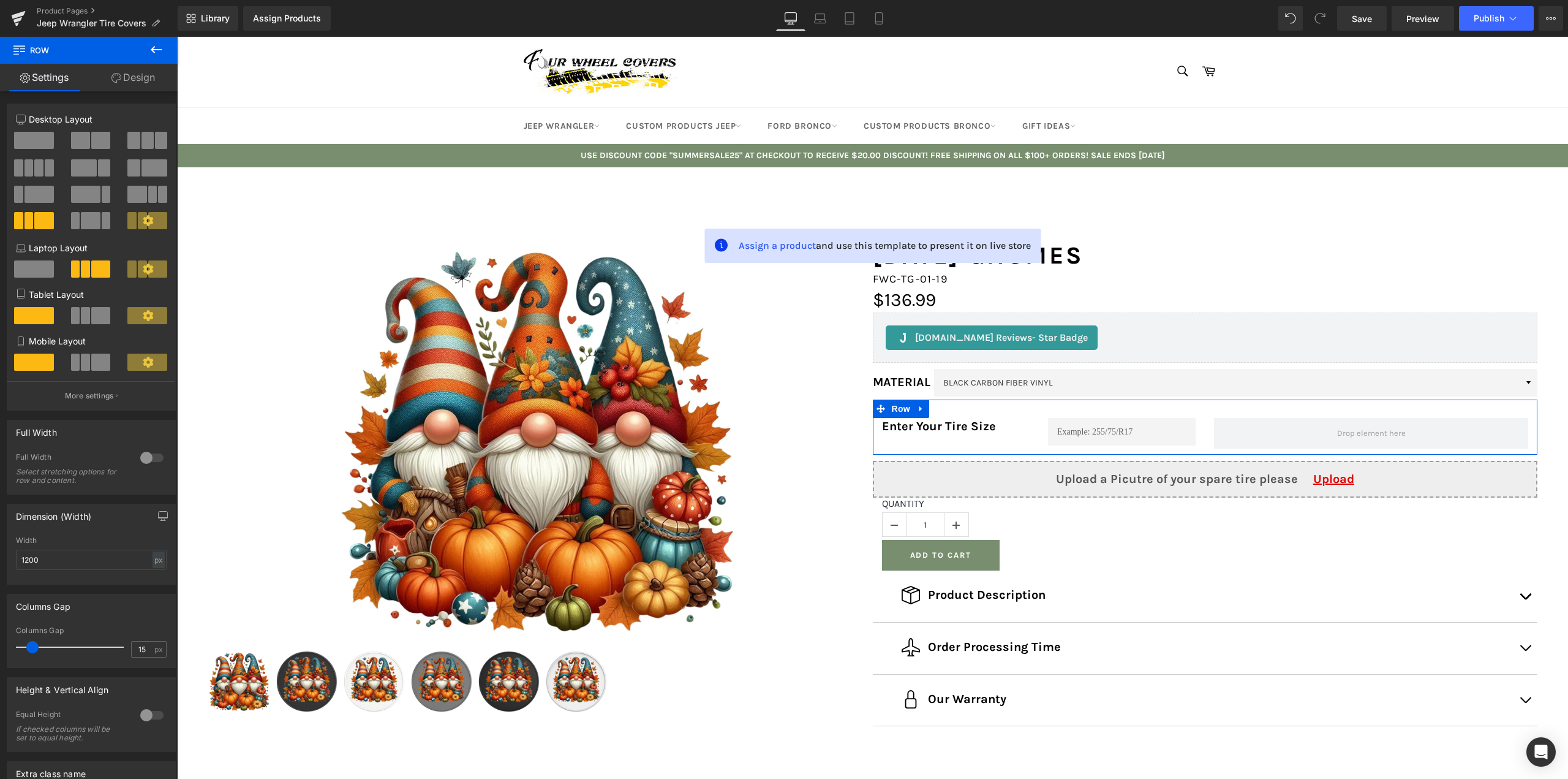
click at [139, 78] on link "Design" at bounding box center [133, 77] width 89 height 28
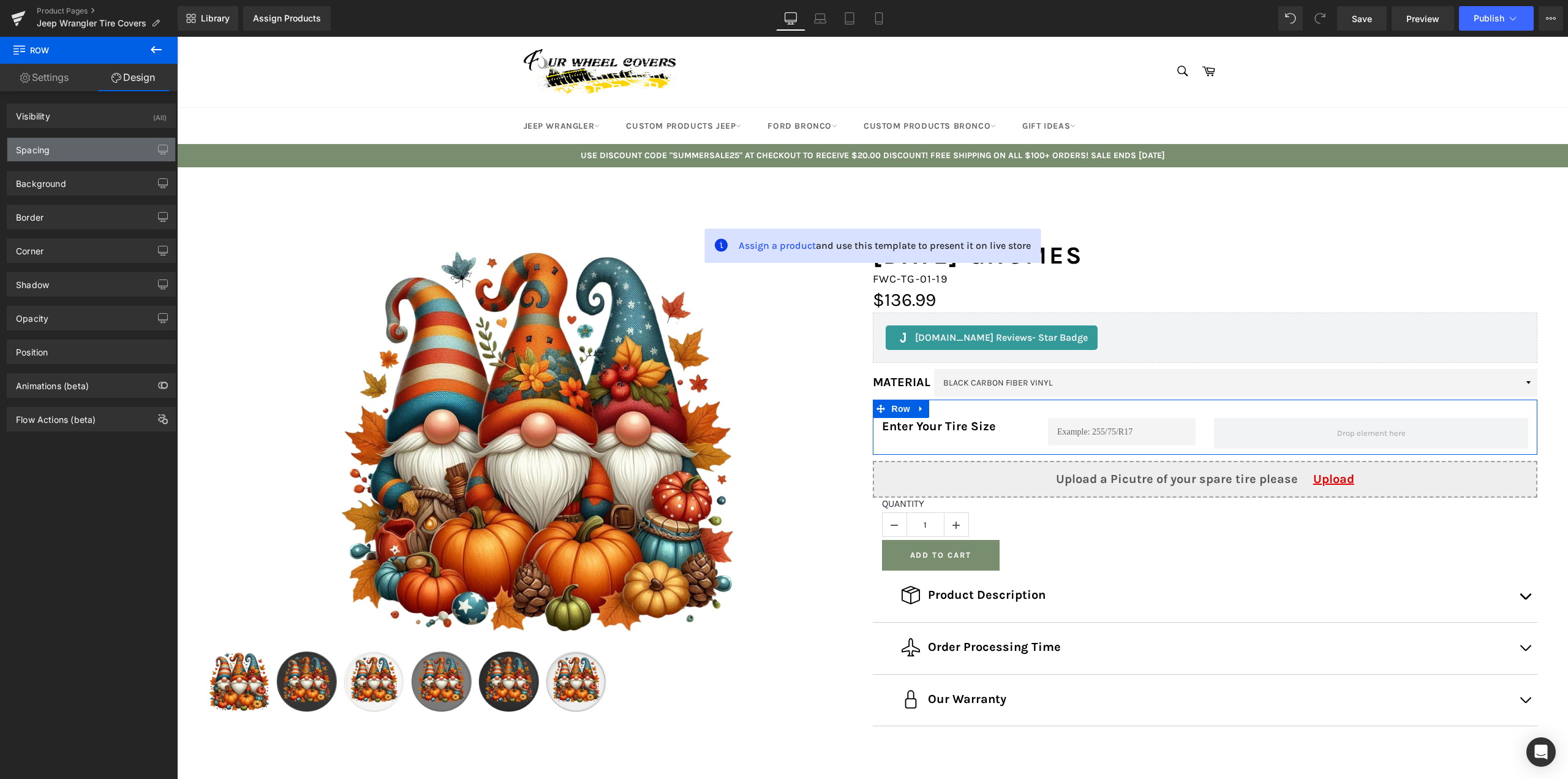
click at [68, 147] on div "Spacing" at bounding box center [91, 149] width 168 height 23
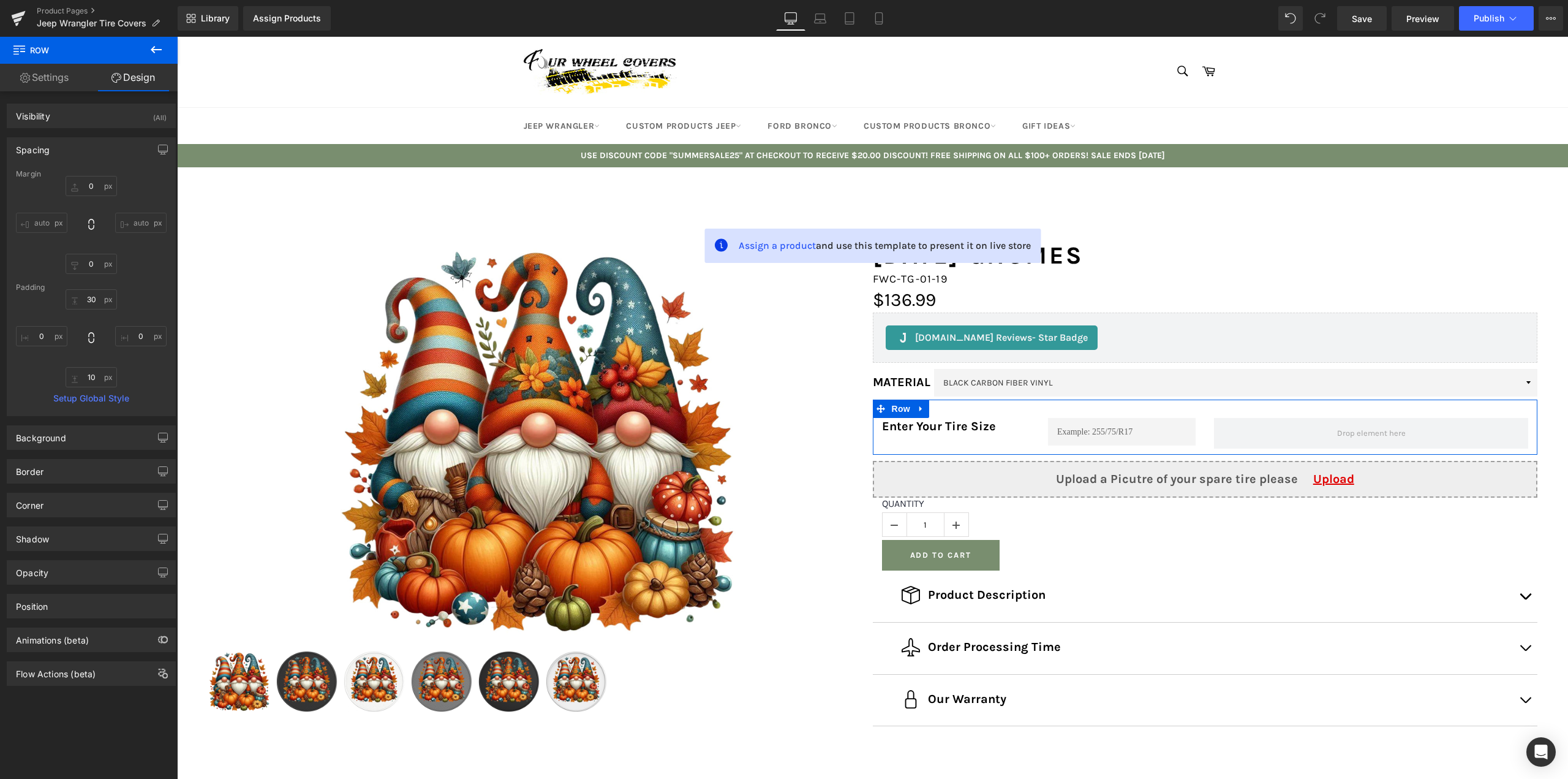
click at [39, 220] on input "auto" at bounding box center [41, 223] width 51 height 20
click at [157, 52] on icon at bounding box center [156, 50] width 15 height 15
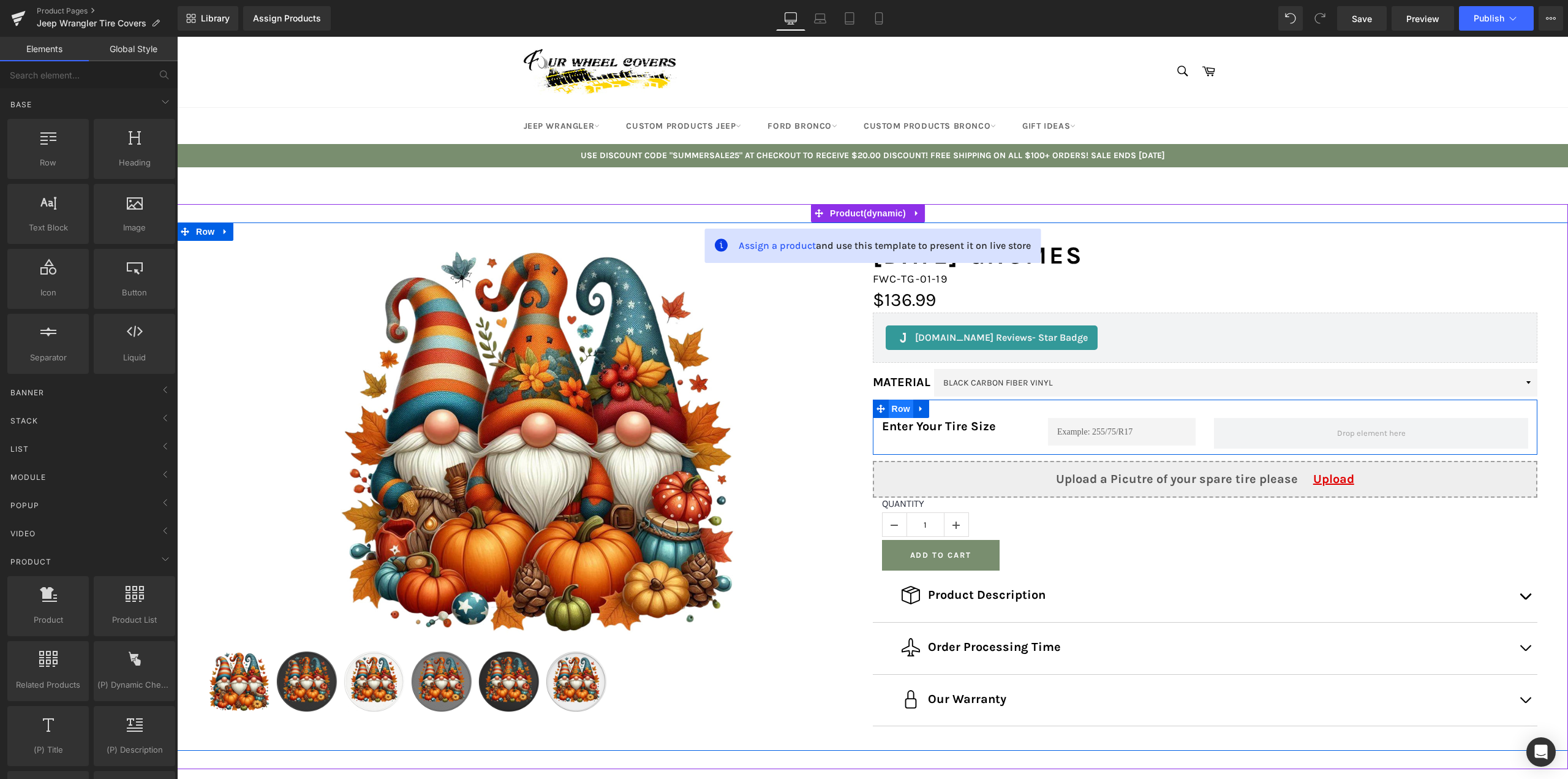
click at [892, 406] on span "Row" at bounding box center [901, 408] width 25 height 18
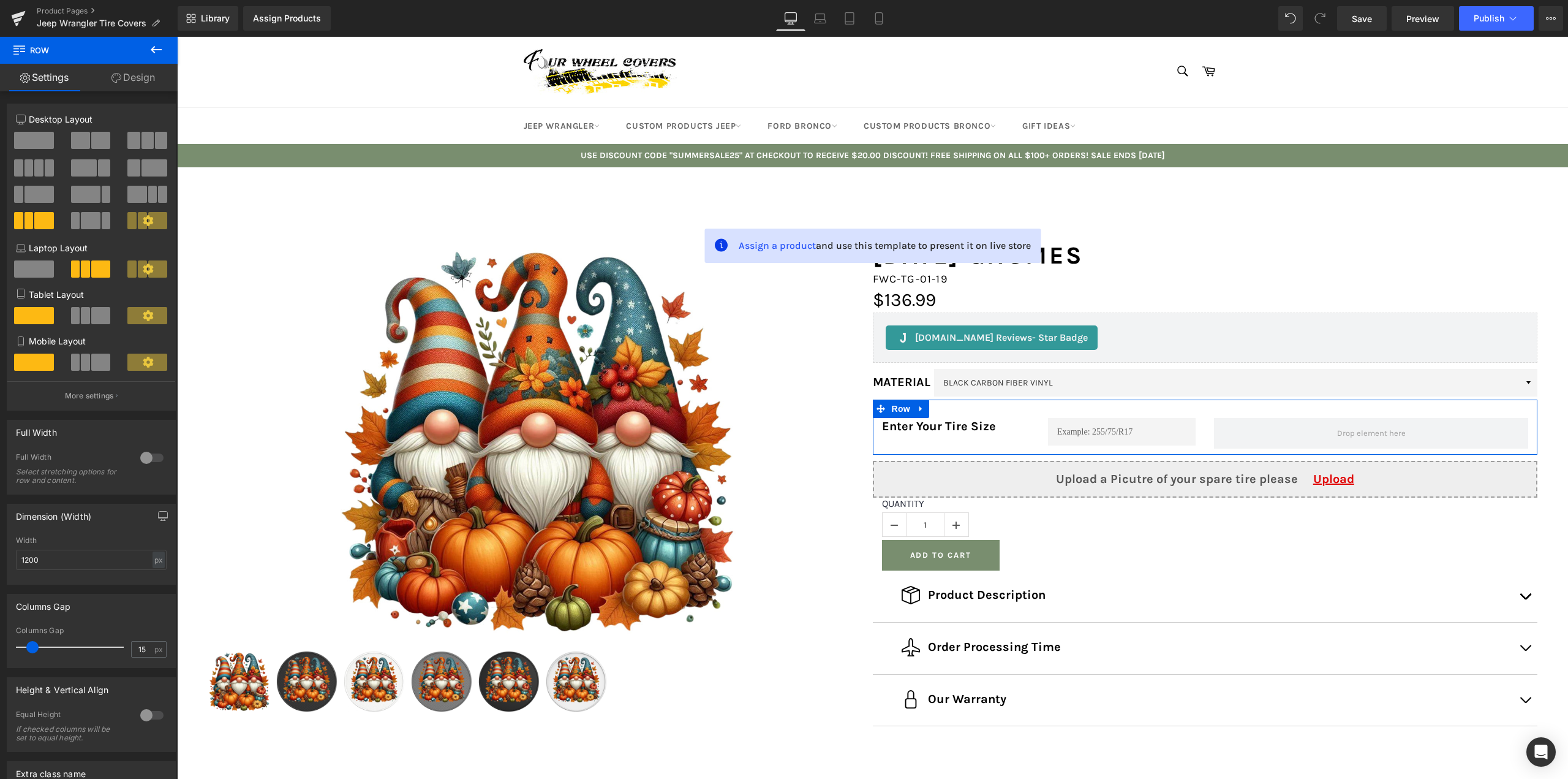
click at [145, 460] on div at bounding box center [152, 457] width 29 height 19
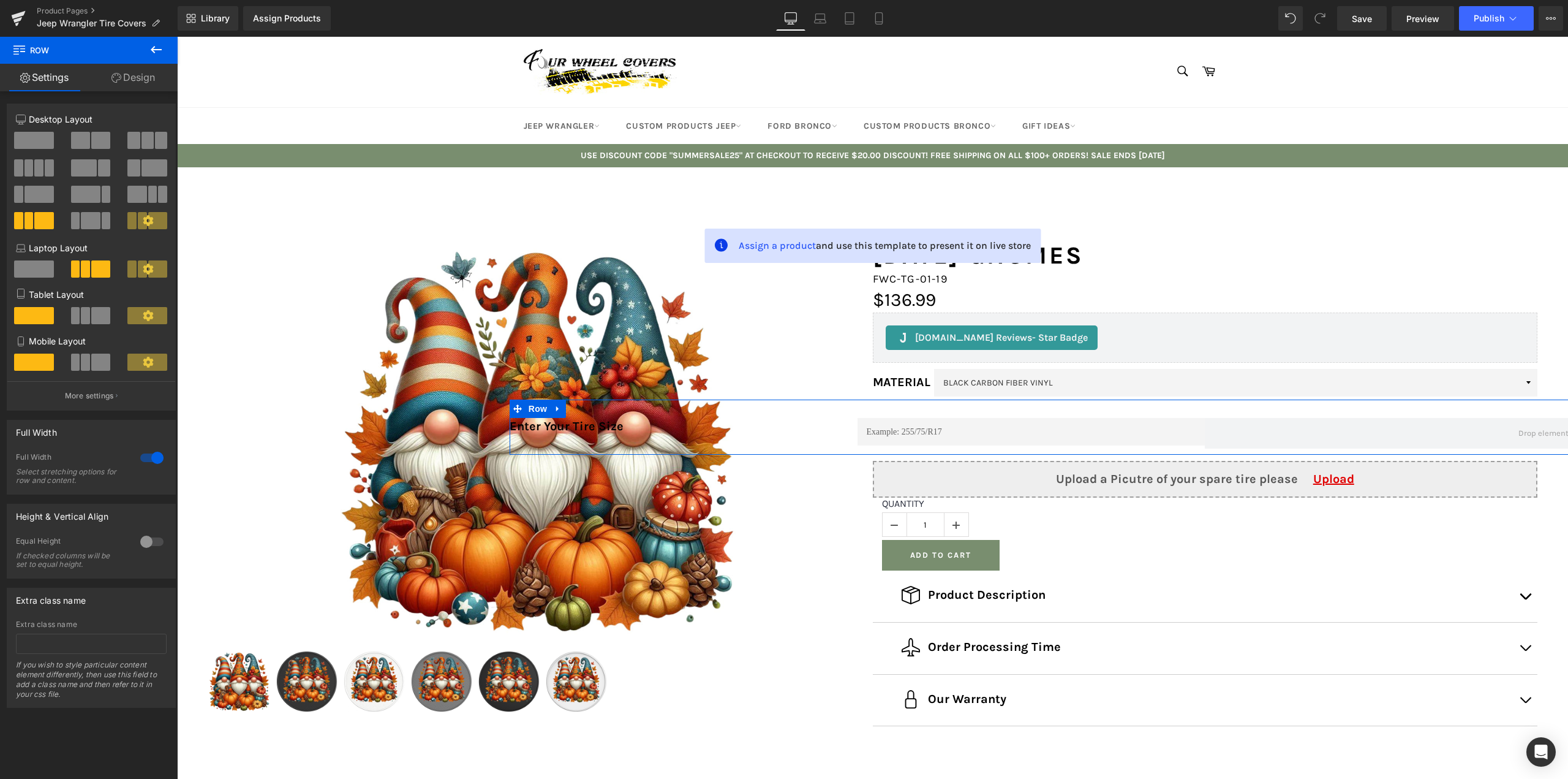
click at [145, 460] on div at bounding box center [152, 457] width 29 height 19
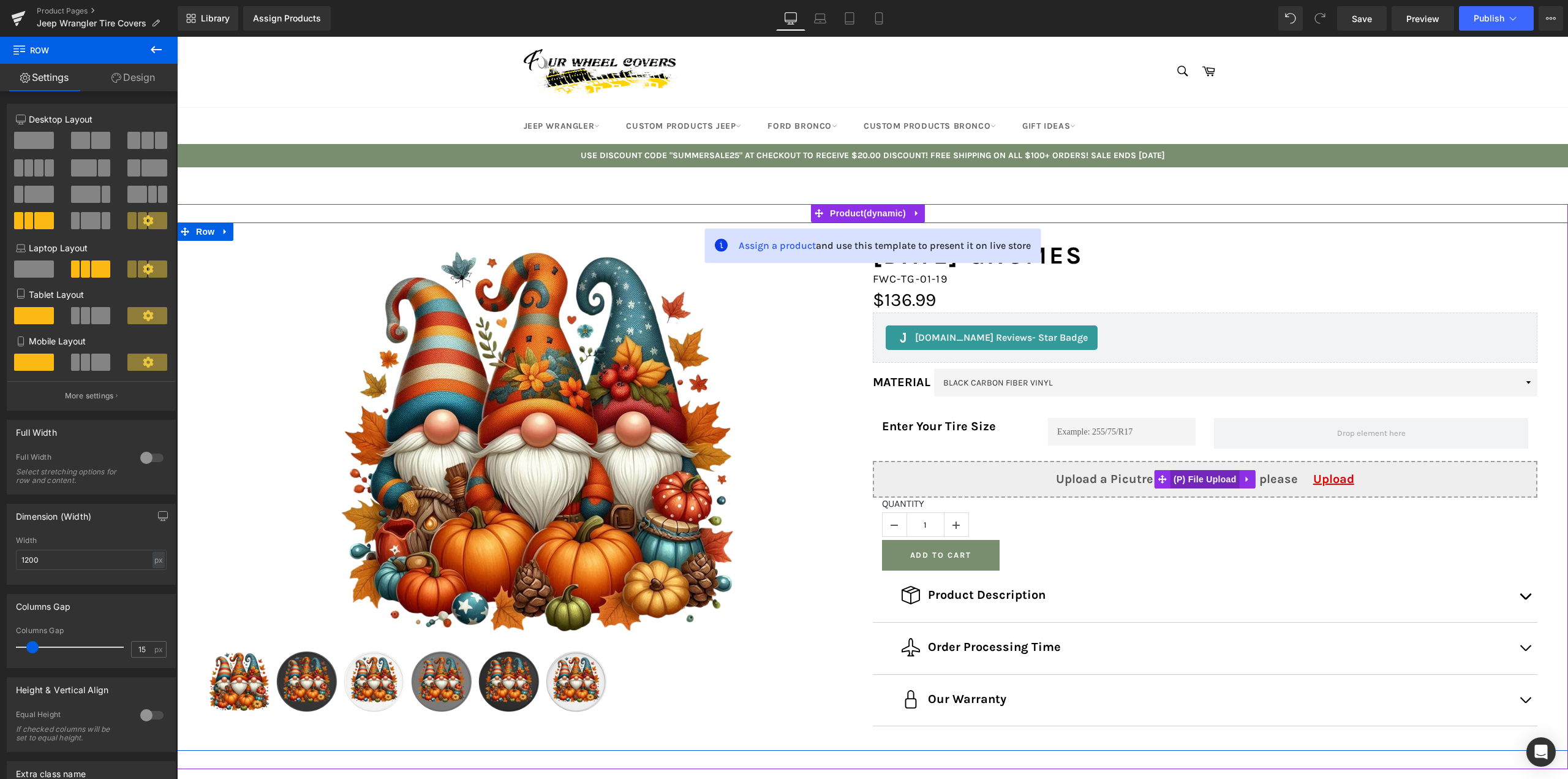
click at [1204, 479] on span "(P) File Upload" at bounding box center [1205, 479] width 69 height 18
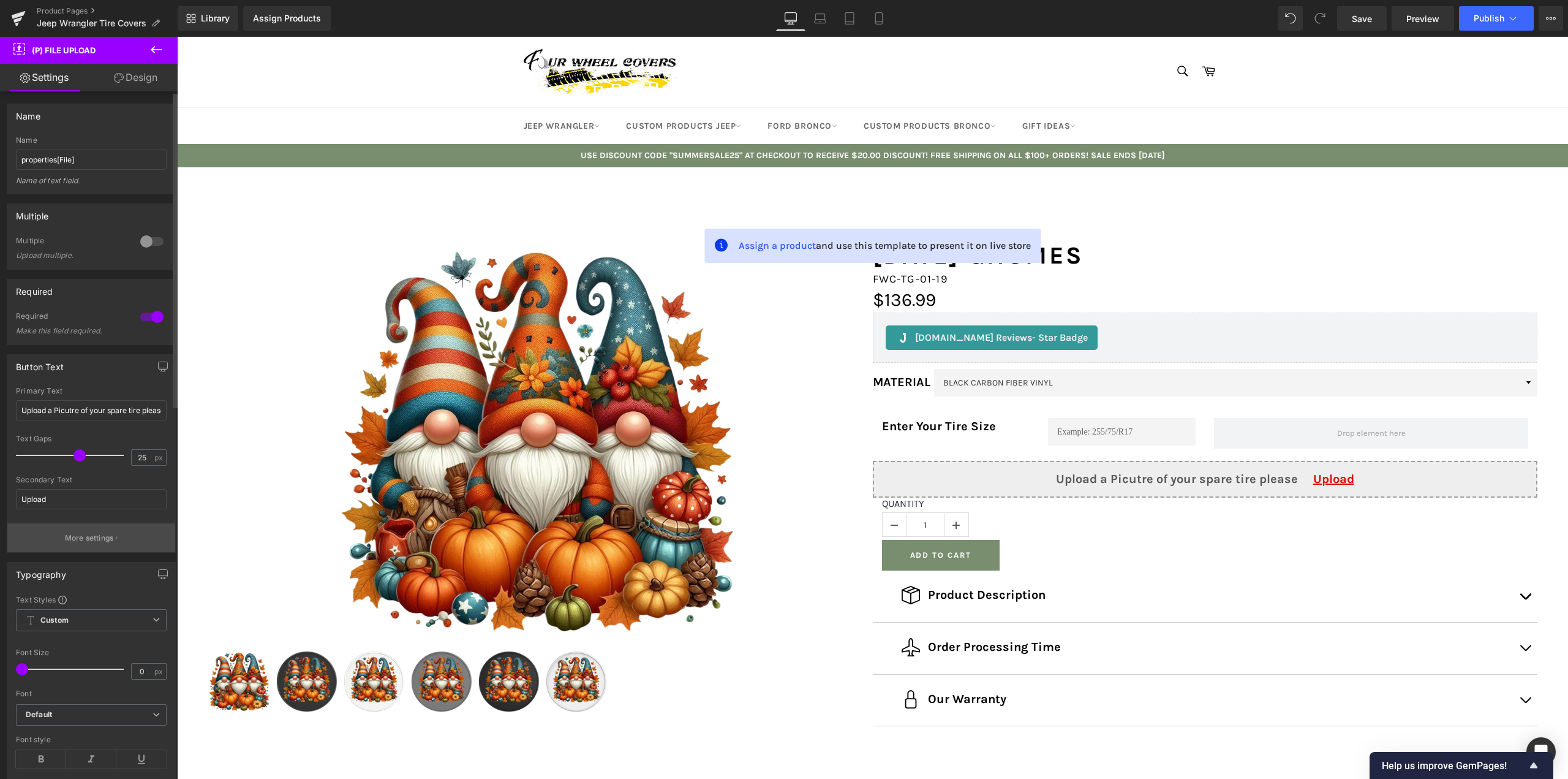
click at [105, 538] on p "More settings" at bounding box center [89, 538] width 49 height 11
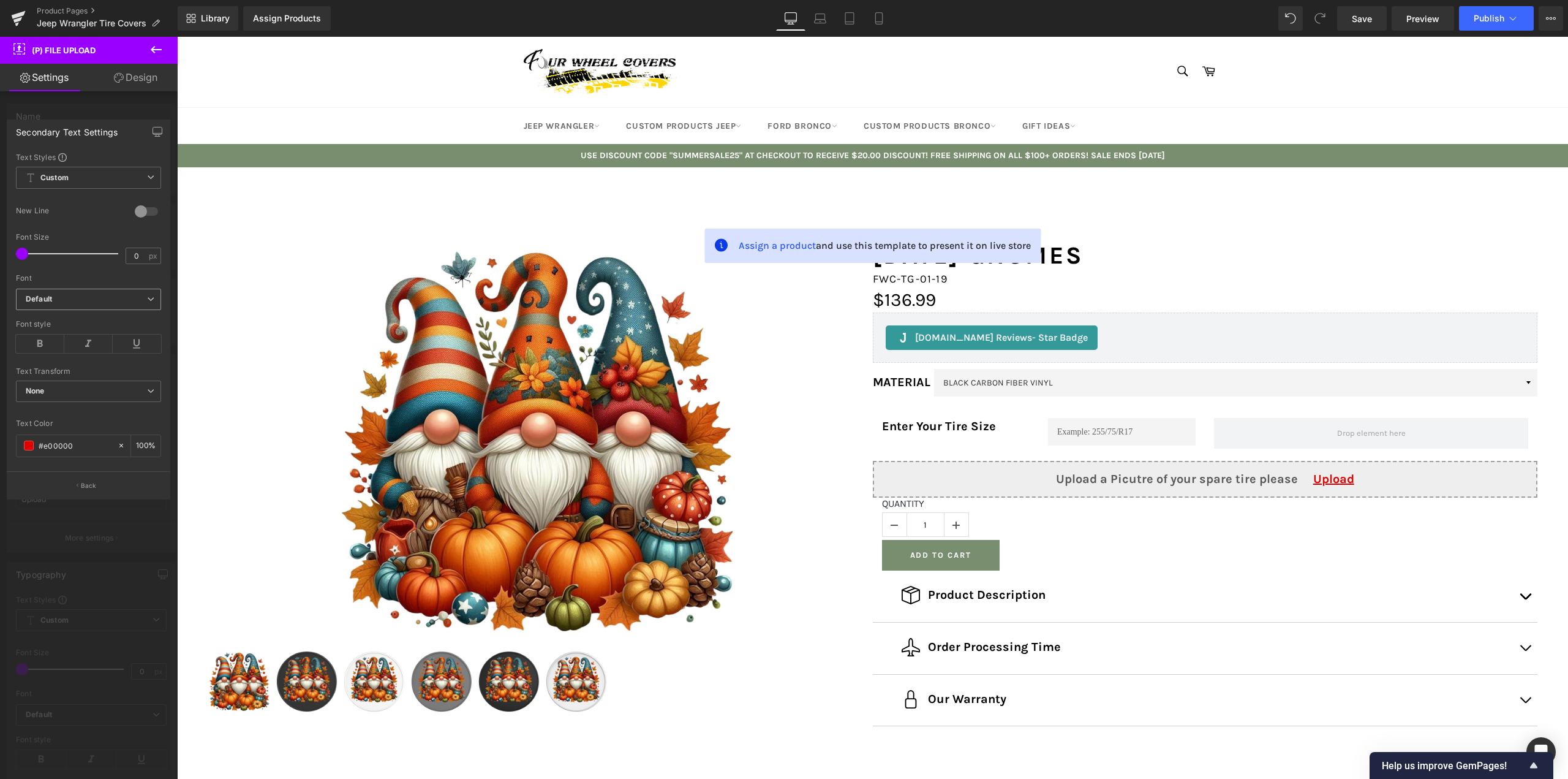
click at [76, 295] on b "Default" at bounding box center [86, 299] width 121 height 10
click at [54, 374] on p "[PERSON_NAME]" at bounding box center [70, 375] width 60 height 8
click at [33, 339] on icon at bounding box center [39, 344] width 49 height 18
type input "27"
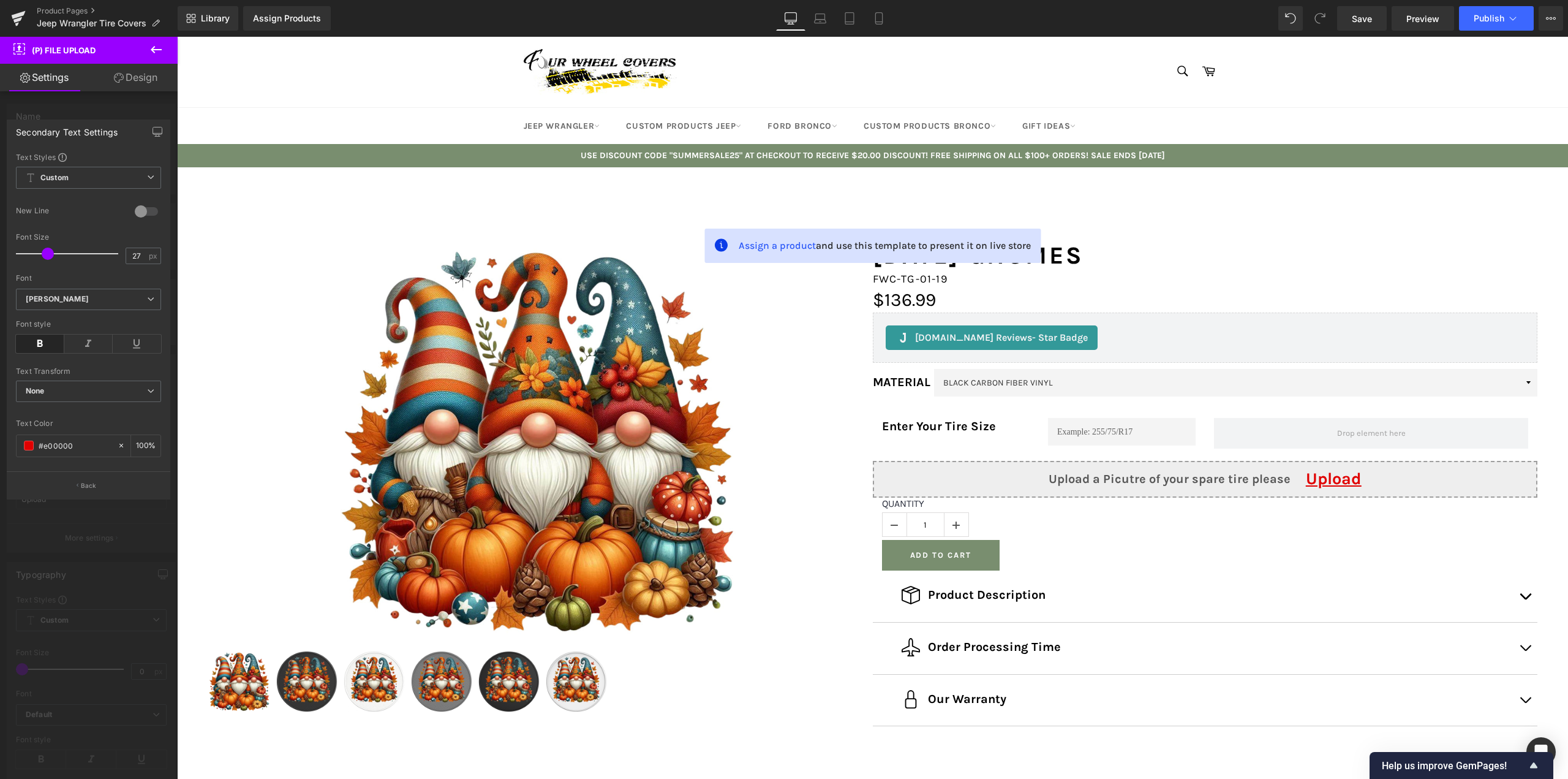
drag, startPoint x: 24, startPoint y: 250, endPoint x: 50, endPoint y: 250, distance: 26.0
click at [50, 250] on span at bounding box center [47, 253] width 12 height 12
drag, startPoint x: 149, startPoint y: 255, endPoint x: 131, endPoint y: 255, distance: 18.0
click at [131, 255] on div "27 px" at bounding box center [143, 256] width 36 height 17
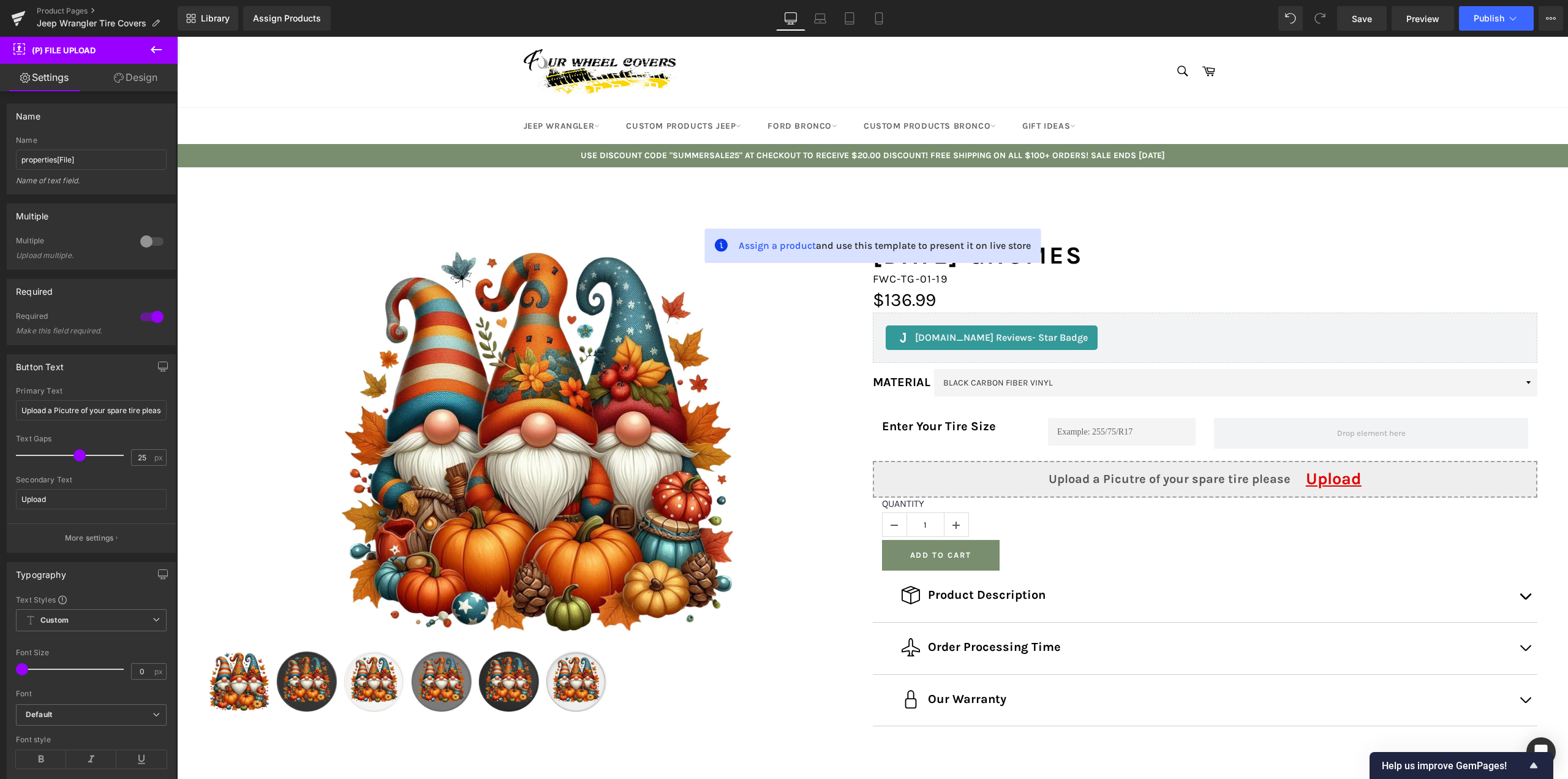
click at [1006, 423] on p "Enter Your Tire Size" at bounding box center [956, 426] width 148 height 17
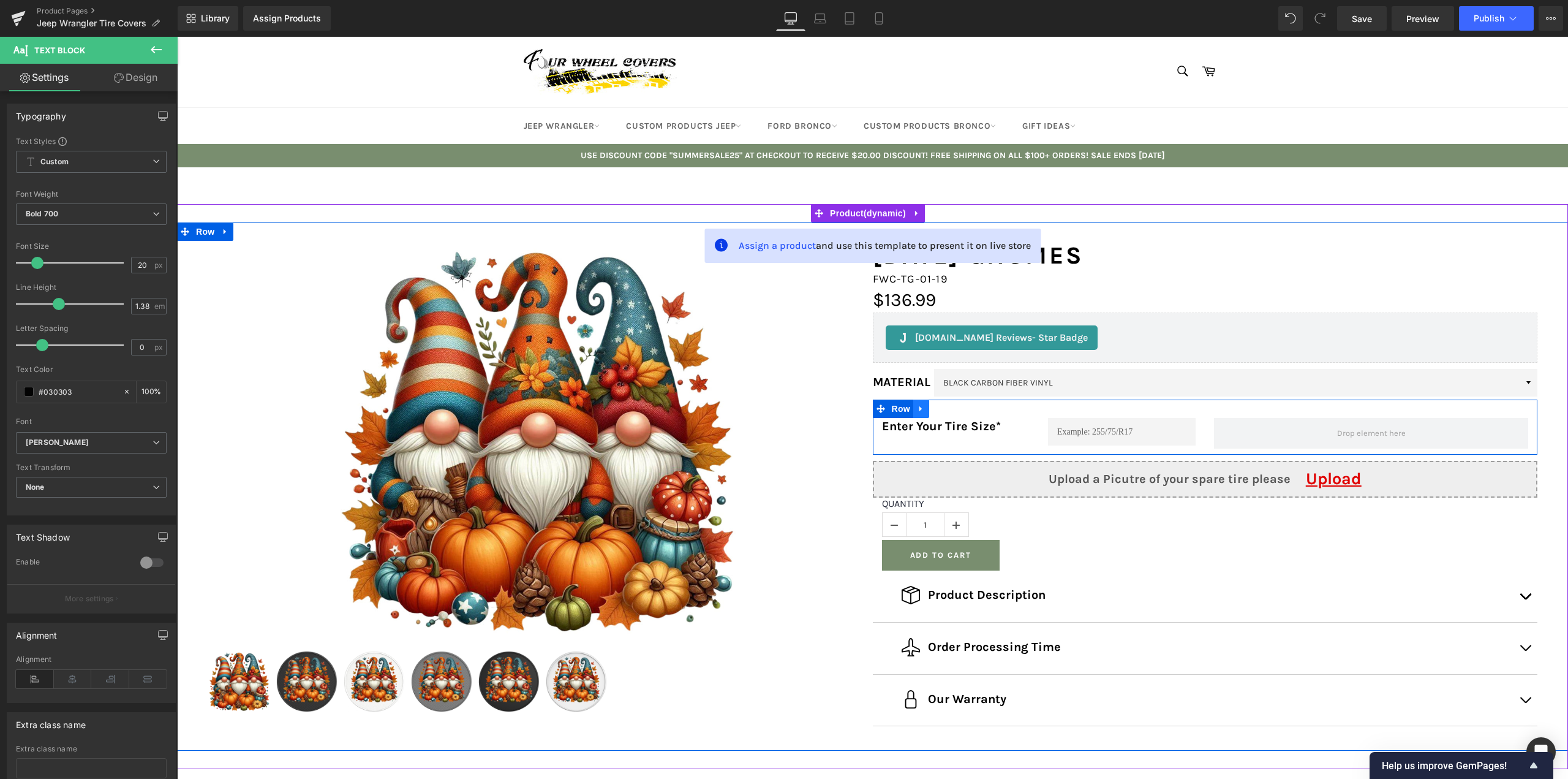
click at [917, 408] on icon at bounding box center [921, 409] width 8 height 9
click at [933, 408] on icon at bounding box center [937, 408] width 8 height 8
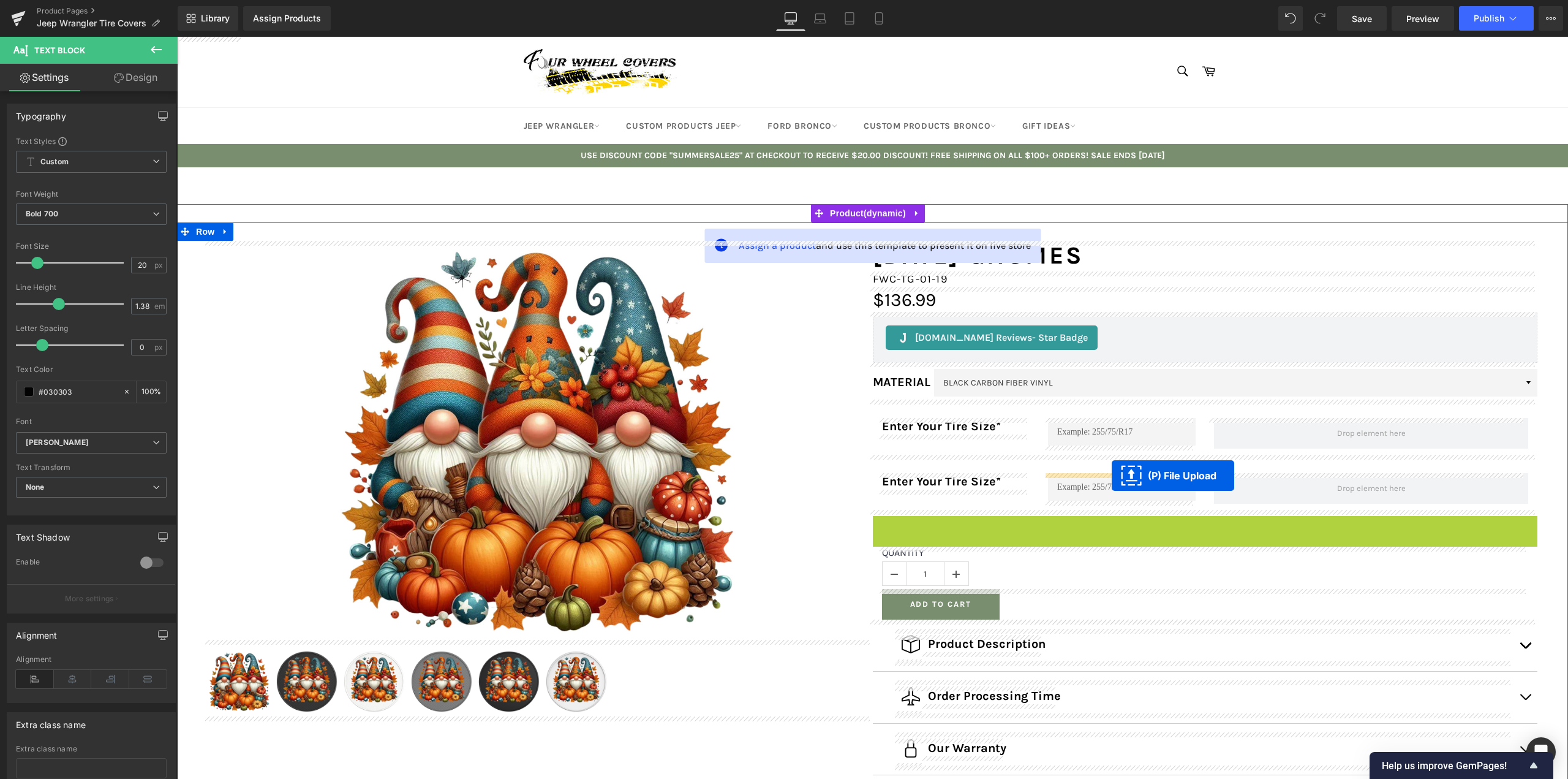
drag, startPoint x: 1175, startPoint y: 536, endPoint x: 1112, endPoint y: 475, distance: 87.7
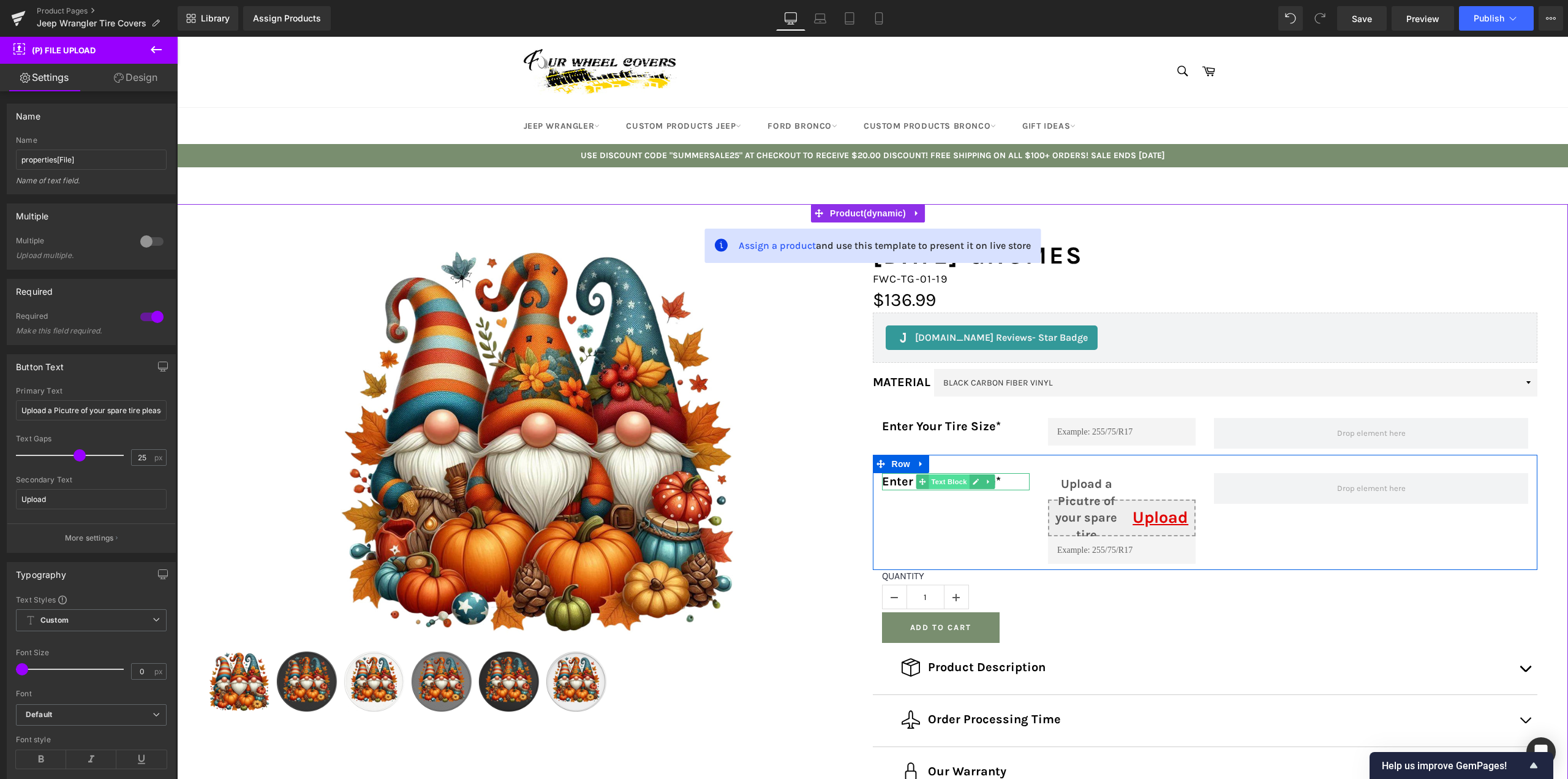
click at [961, 482] on span "Text Block" at bounding box center [950, 482] width 40 height 15
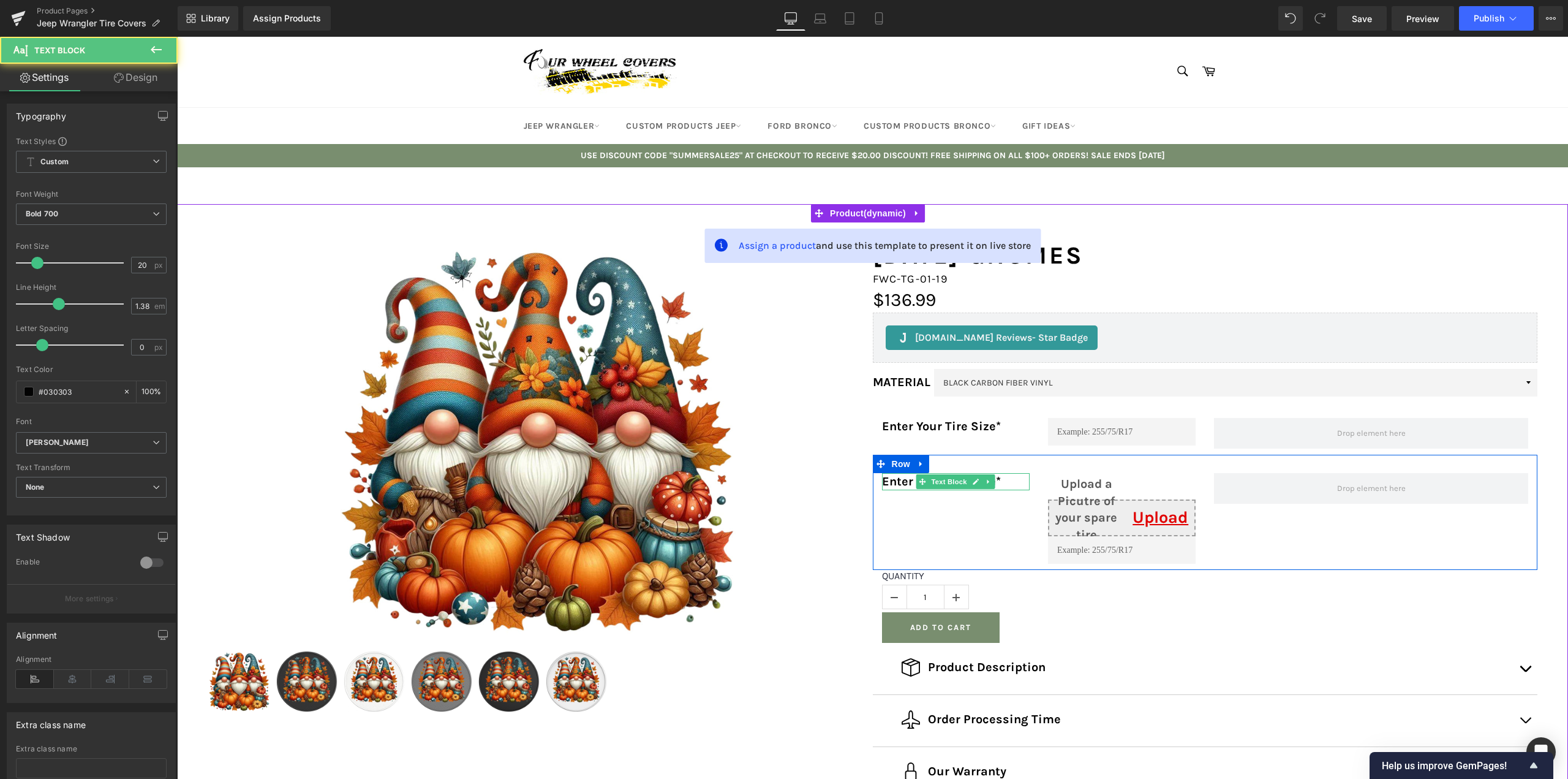
click at [895, 483] on p "Enter Your Tire Size*" at bounding box center [956, 481] width 148 height 17
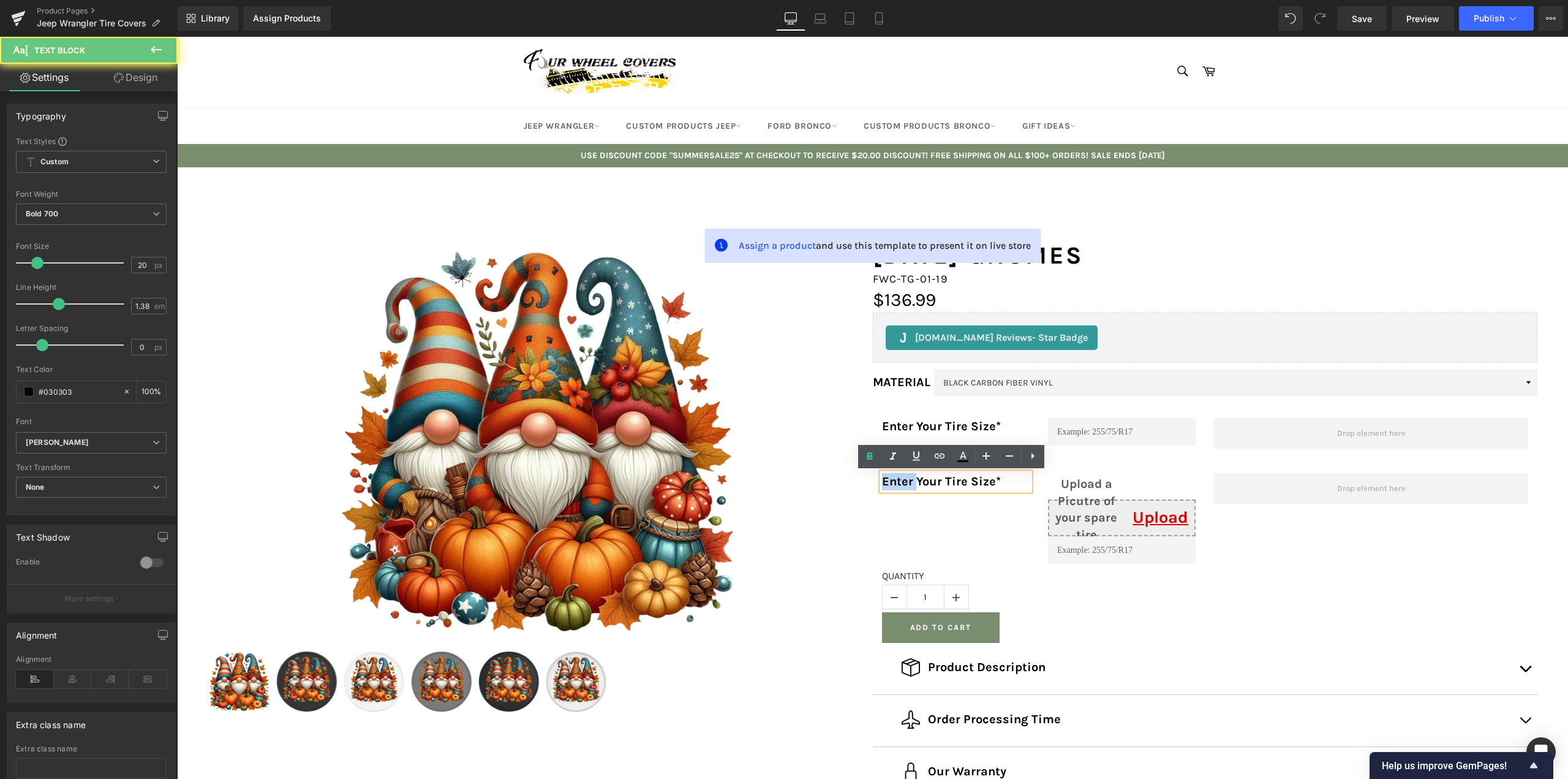
click at [895, 483] on p "Enter Your Tire Size*" at bounding box center [956, 481] width 148 height 17
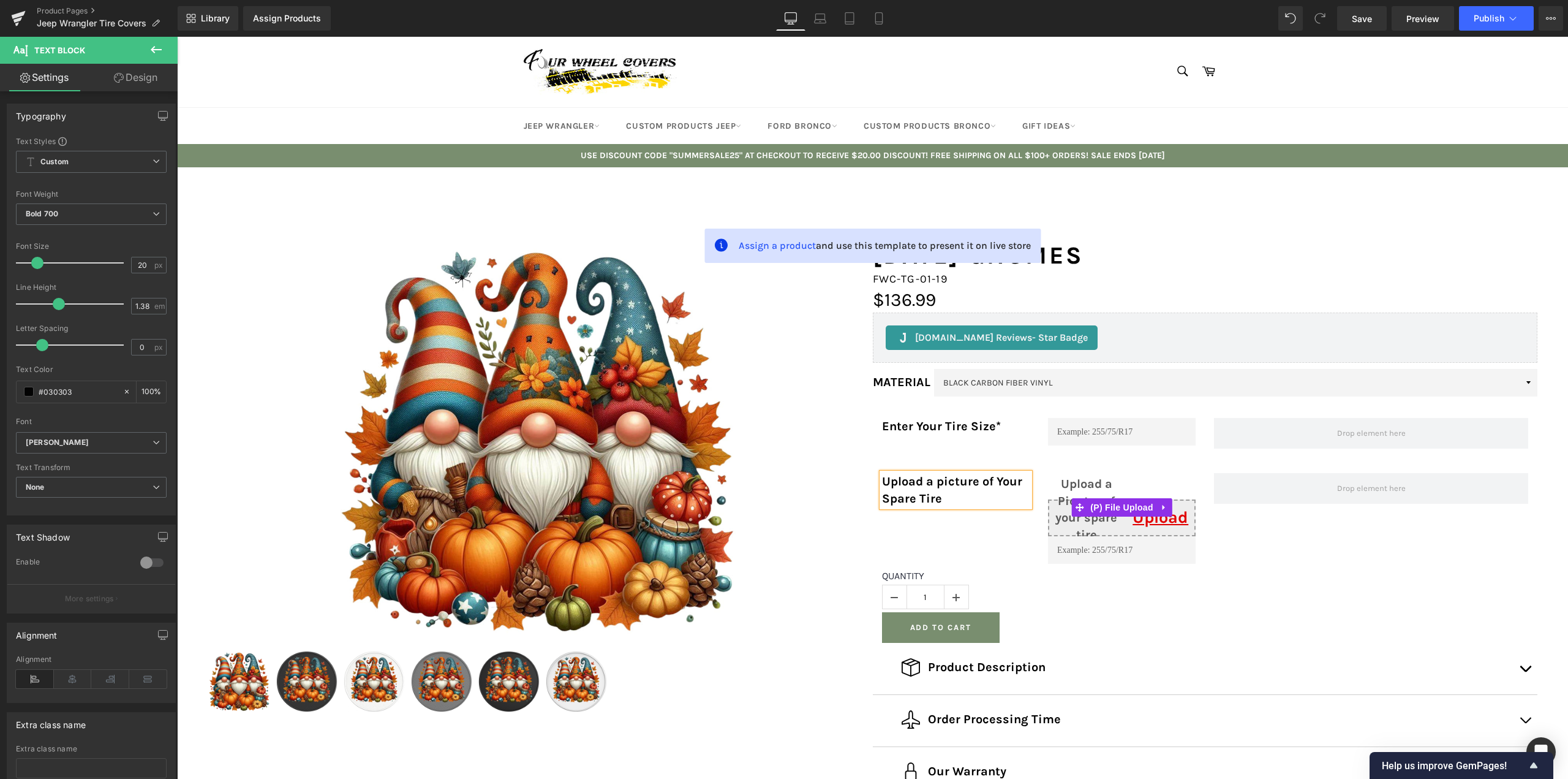
click at [1094, 523] on input "Upload a Picutre of your spare tire please Upload" at bounding box center [1121, 507] width 148 height 57
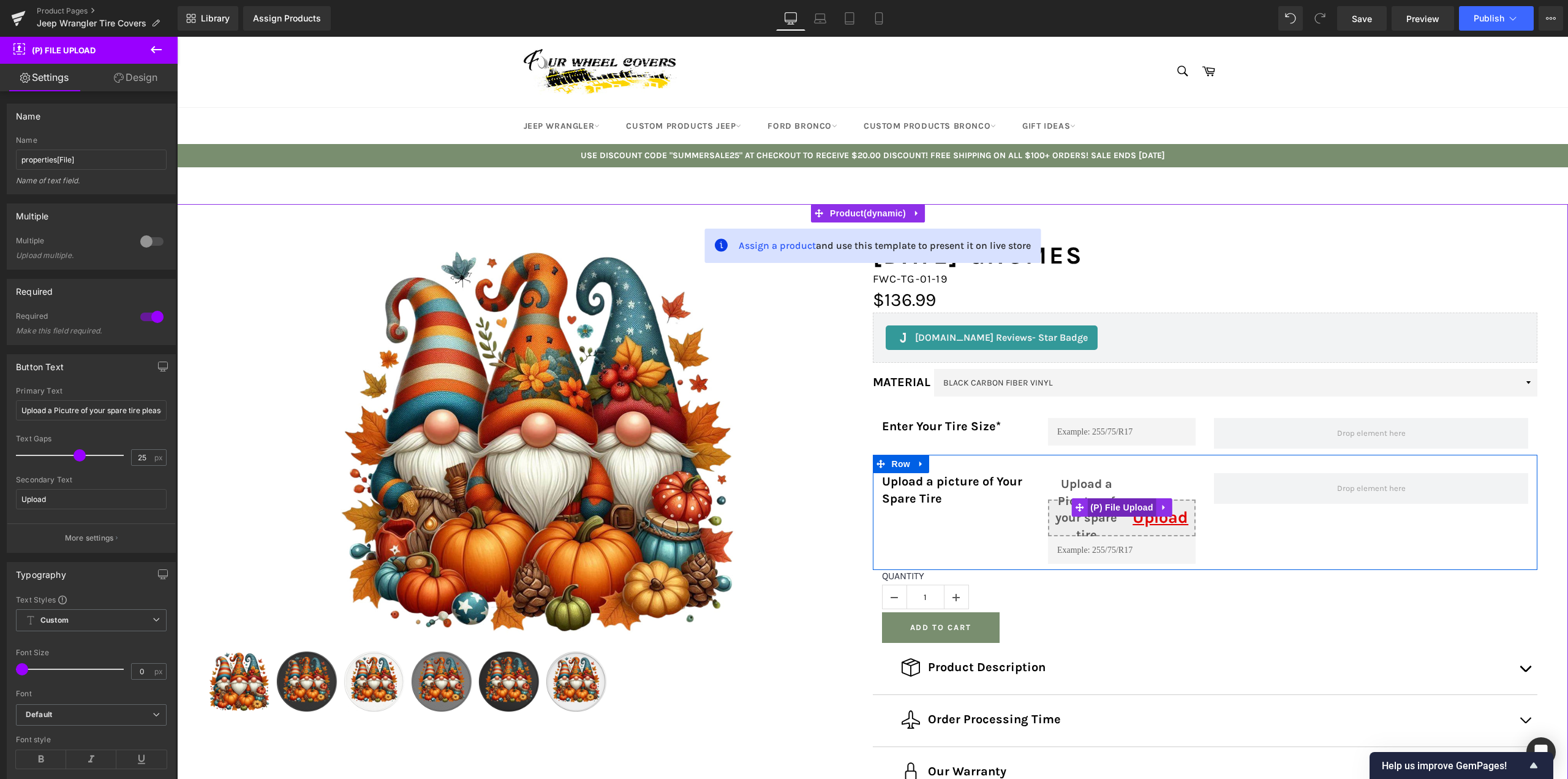
click at [1113, 501] on span "(P) File Upload" at bounding box center [1121, 507] width 69 height 18
click at [97, 412] on input "Upload a Picutre of your spare tire please" at bounding box center [91, 410] width 150 height 20
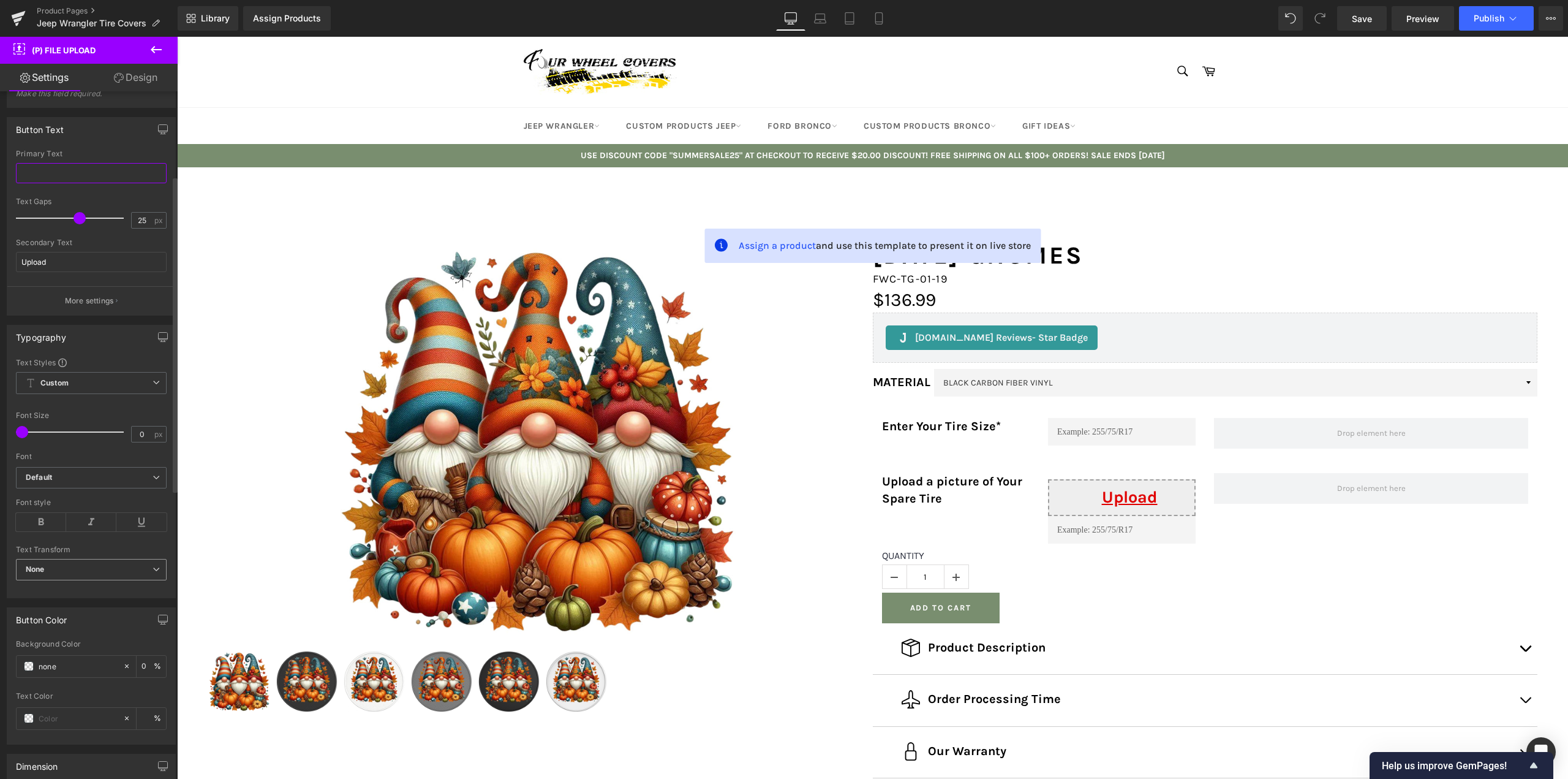
scroll to position [306, 0]
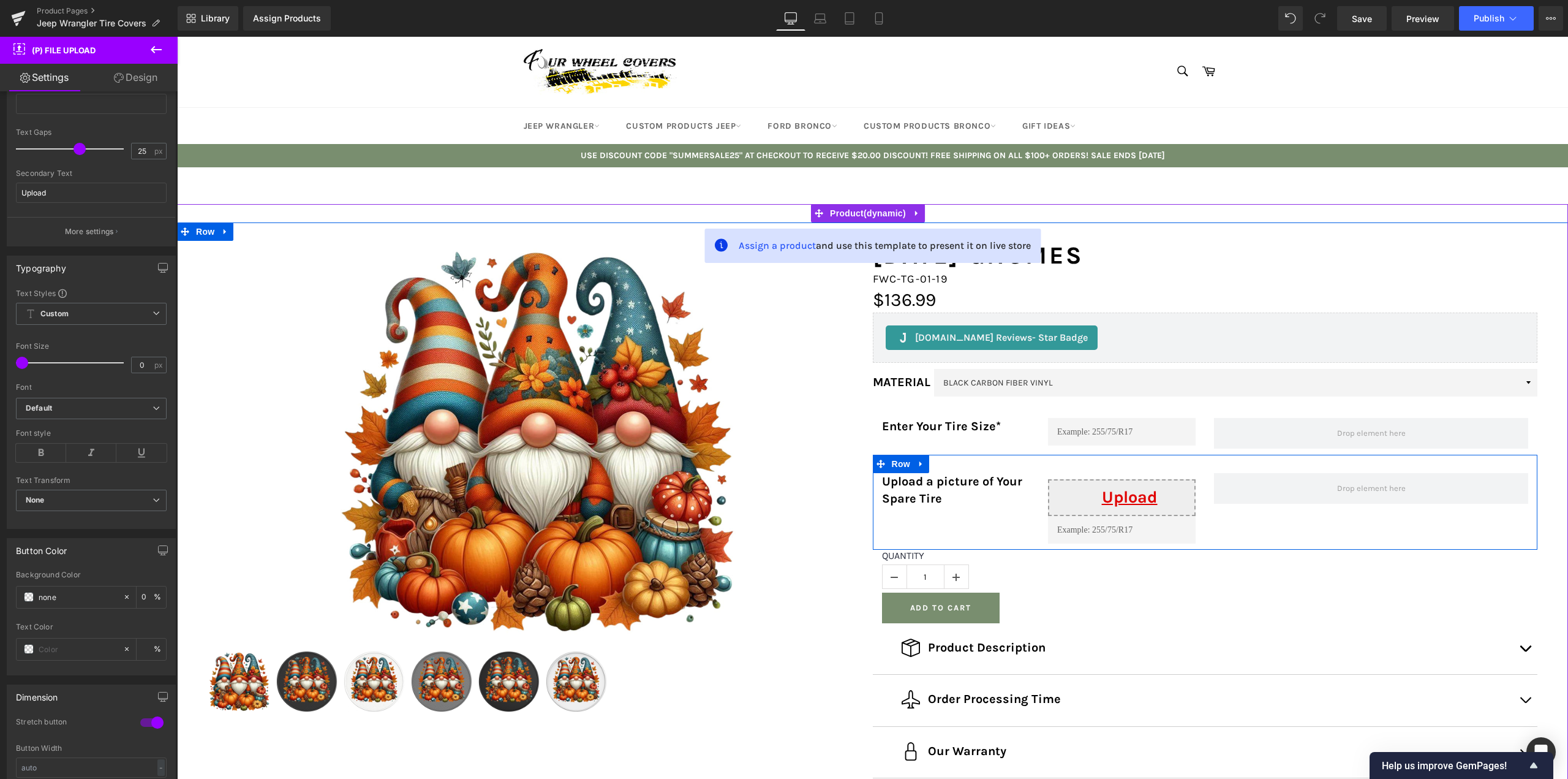
click at [948, 489] on span "Text Block" at bounding box center [950, 482] width 40 height 15
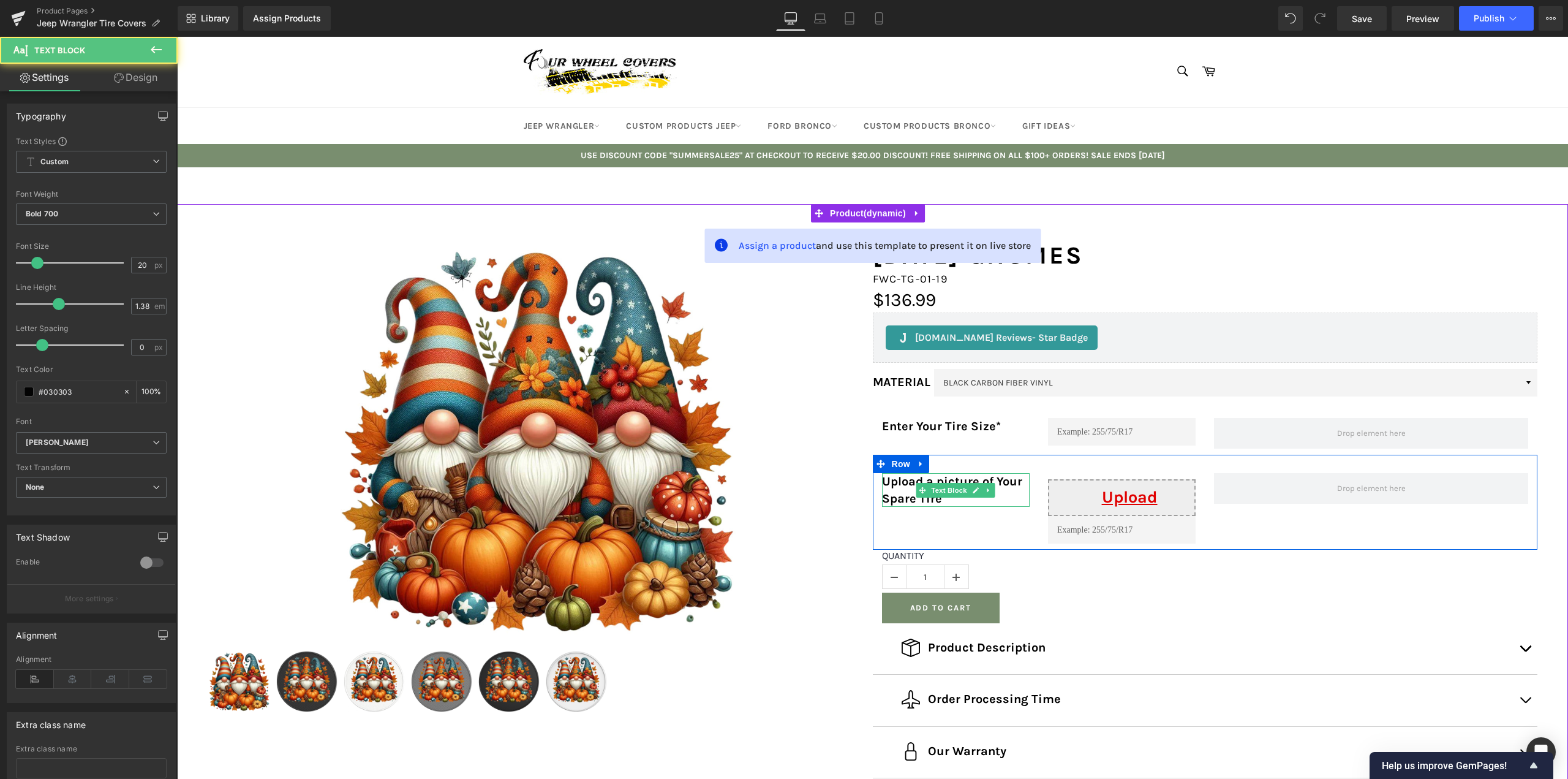
click at [945, 500] on p "Upload a picture of Your Spare Tire" at bounding box center [956, 489] width 148 height 34
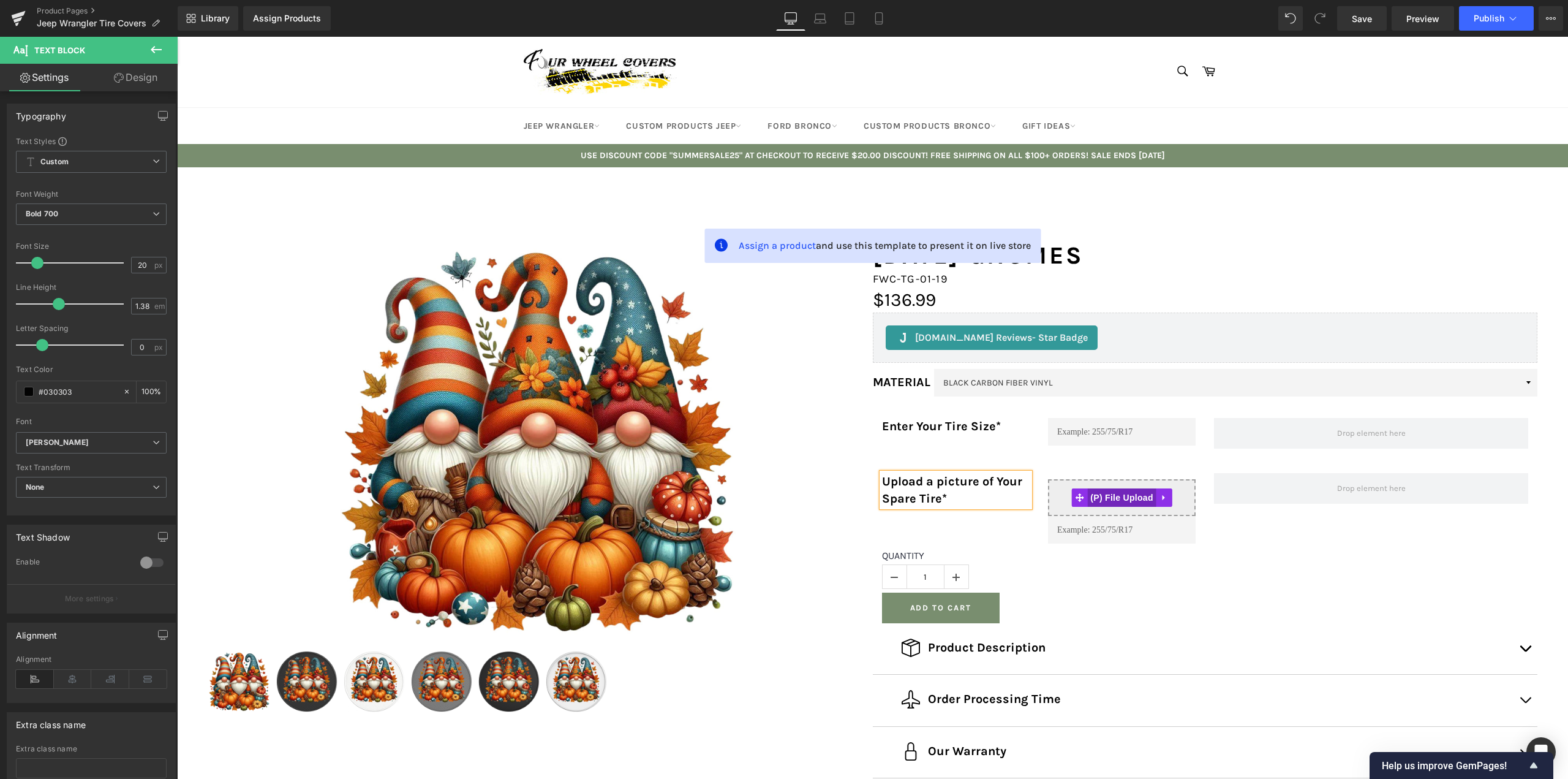
click at [1118, 499] on span "(P) File Upload" at bounding box center [1121, 497] width 69 height 18
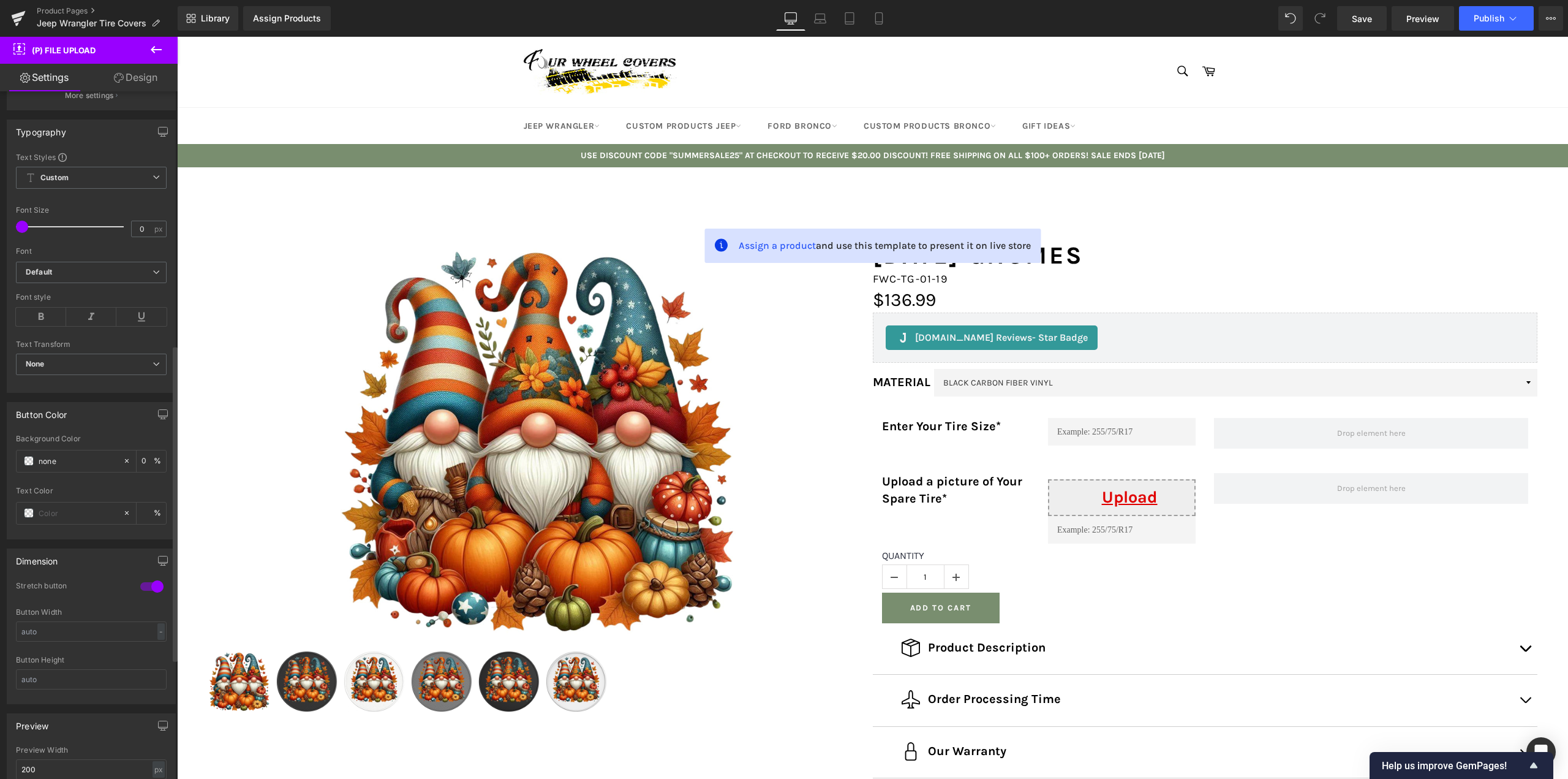
scroll to position [551, 0]
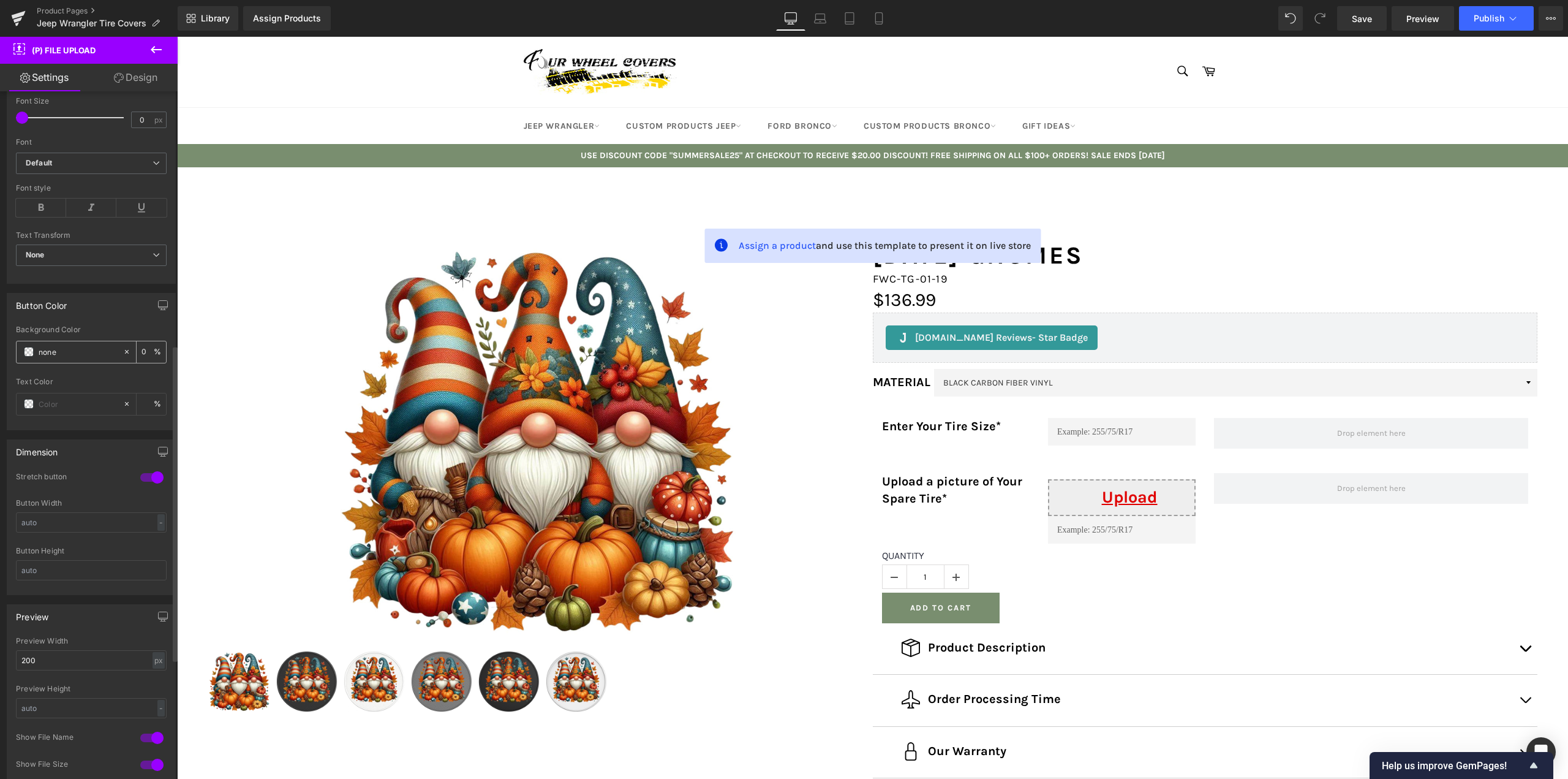
click at [29, 351] on span at bounding box center [28, 351] width 10 height 10
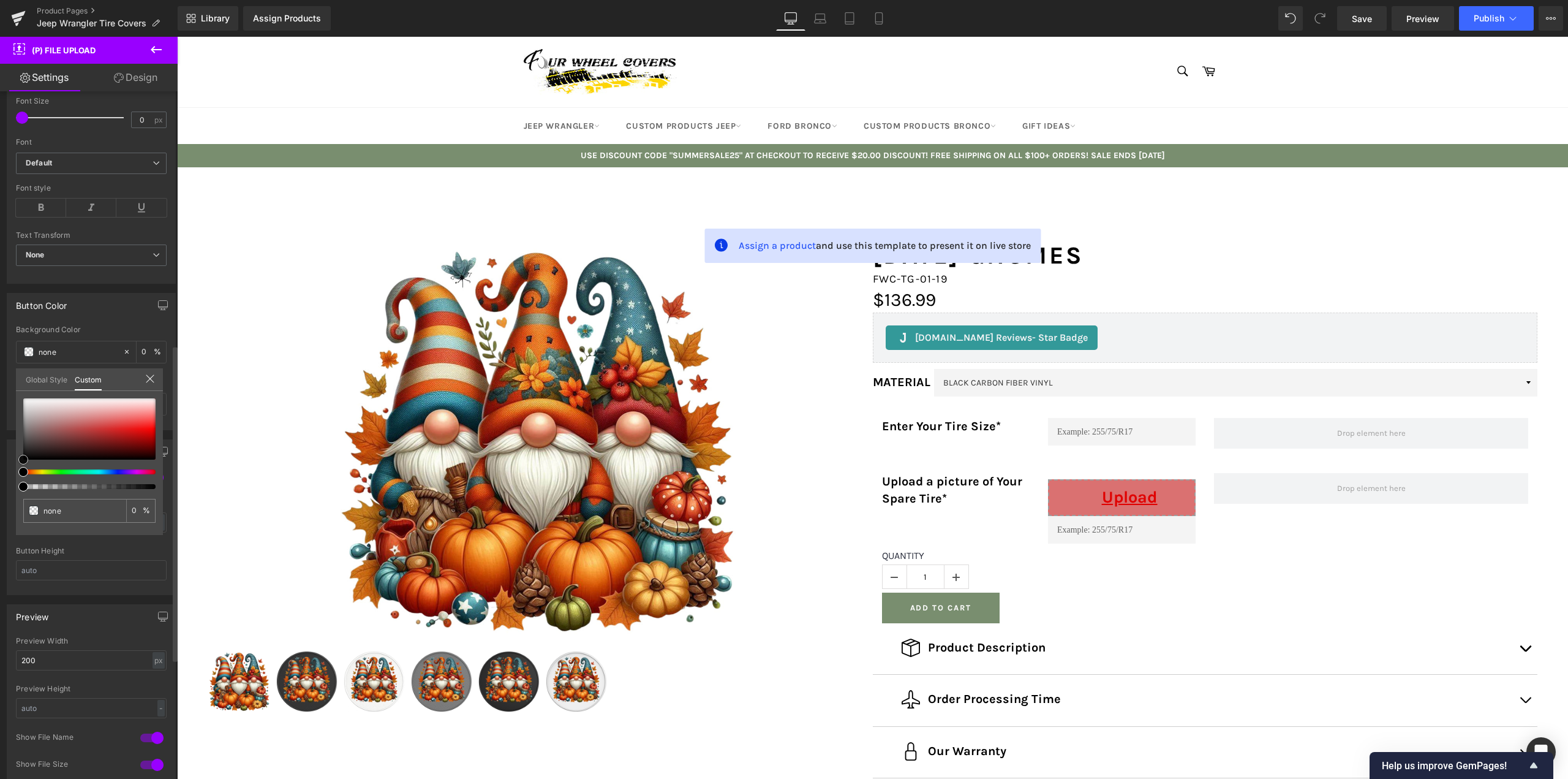
type input "#da7171"
type input "100"
type input "#da7171"
type input "100"
type input "#8f4141"
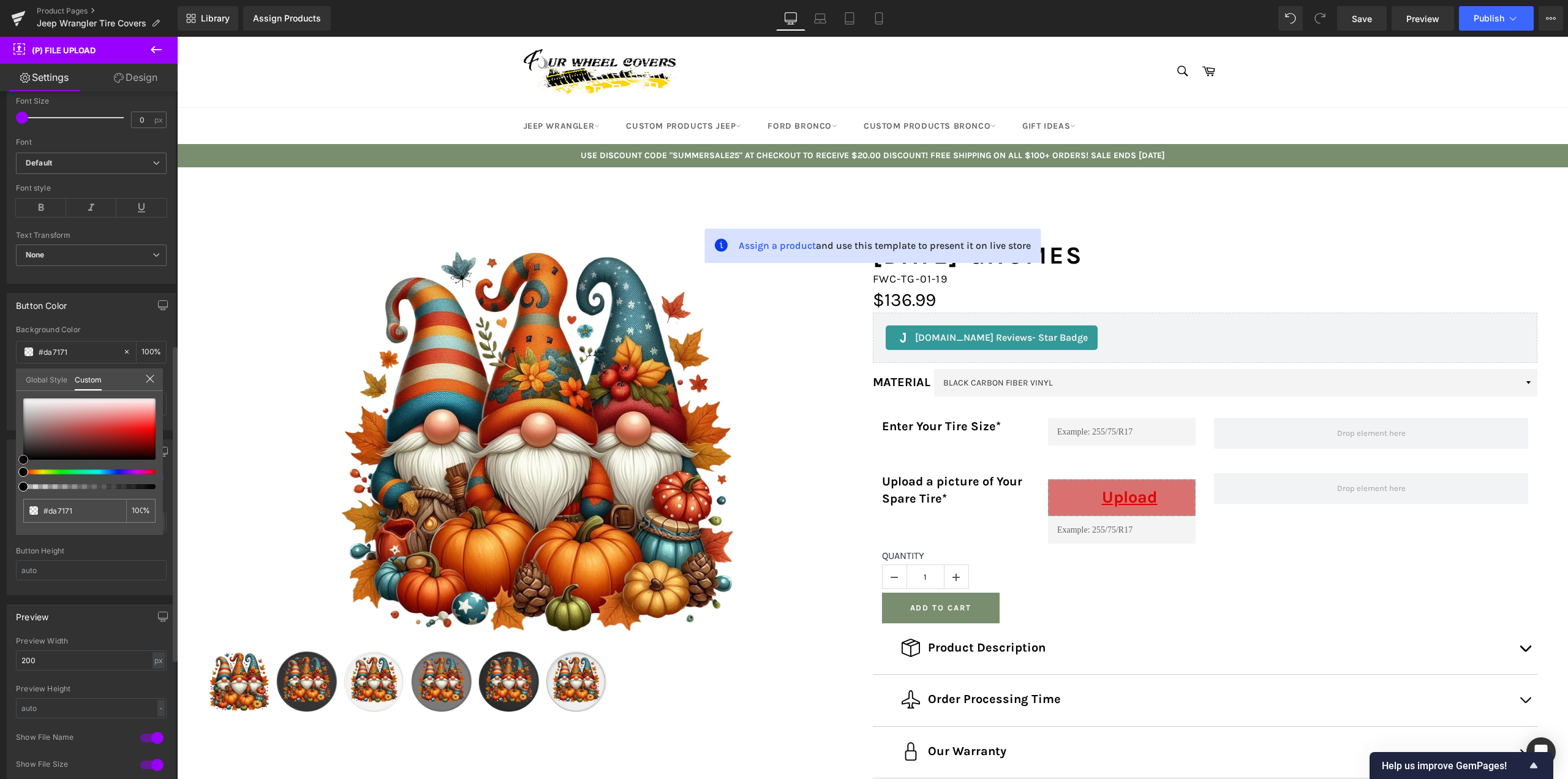
type input "#8f4141"
type input "#151313"
type input "#000000"
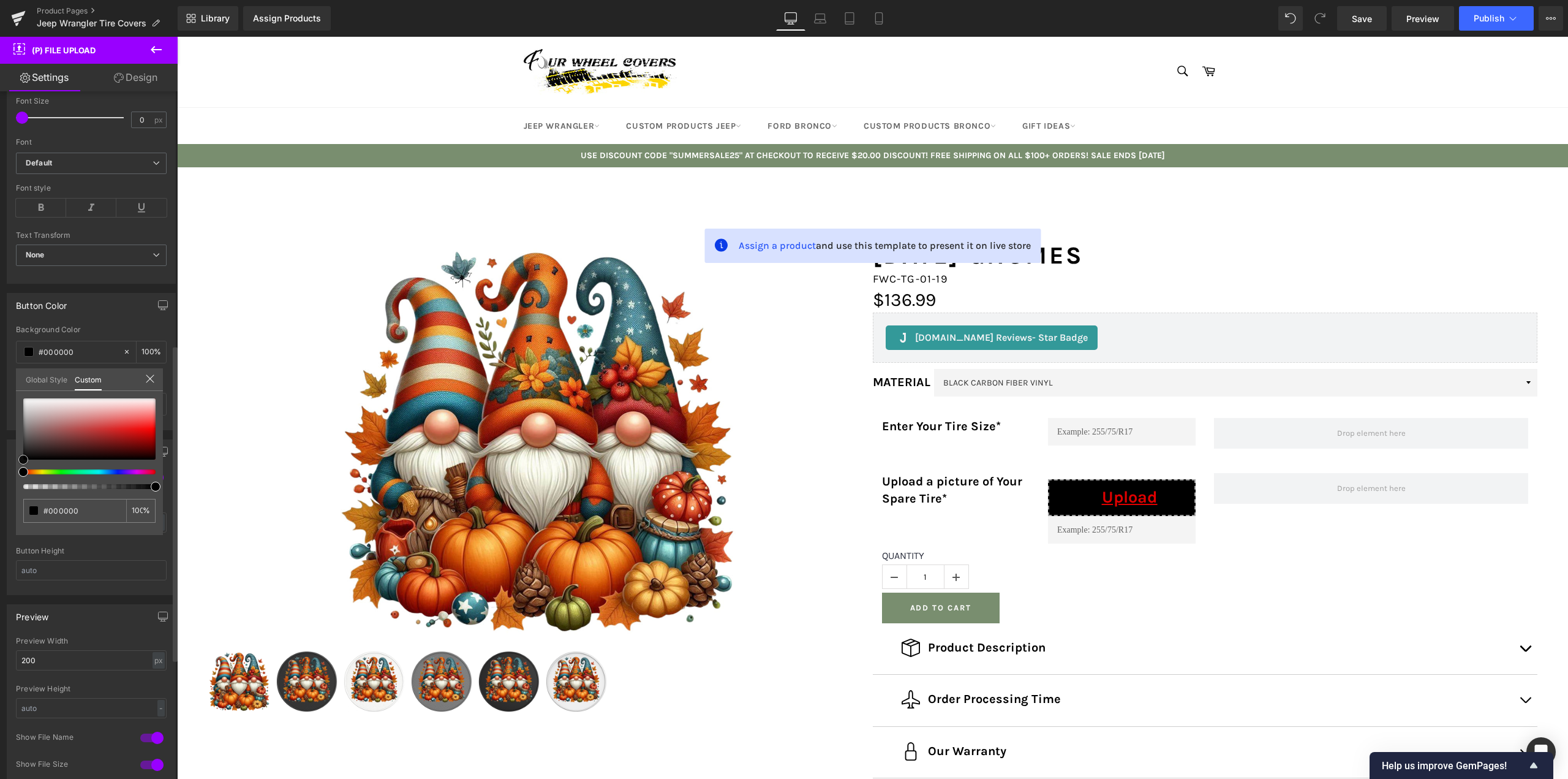
drag, startPoint x: 30, startPoint y: 454, endPoint x: 0, endPoint y: 470, distance: 34.0
click at [0, 430] on div "Button Color rgba(0, 0, 0, 1) Background Color #000000 100 % Text Color % Globa…" at bounding box center [92, 357] width 183 height 147
click at [152, 379] on icon at bounding box center [150, 378] width 10 height 10
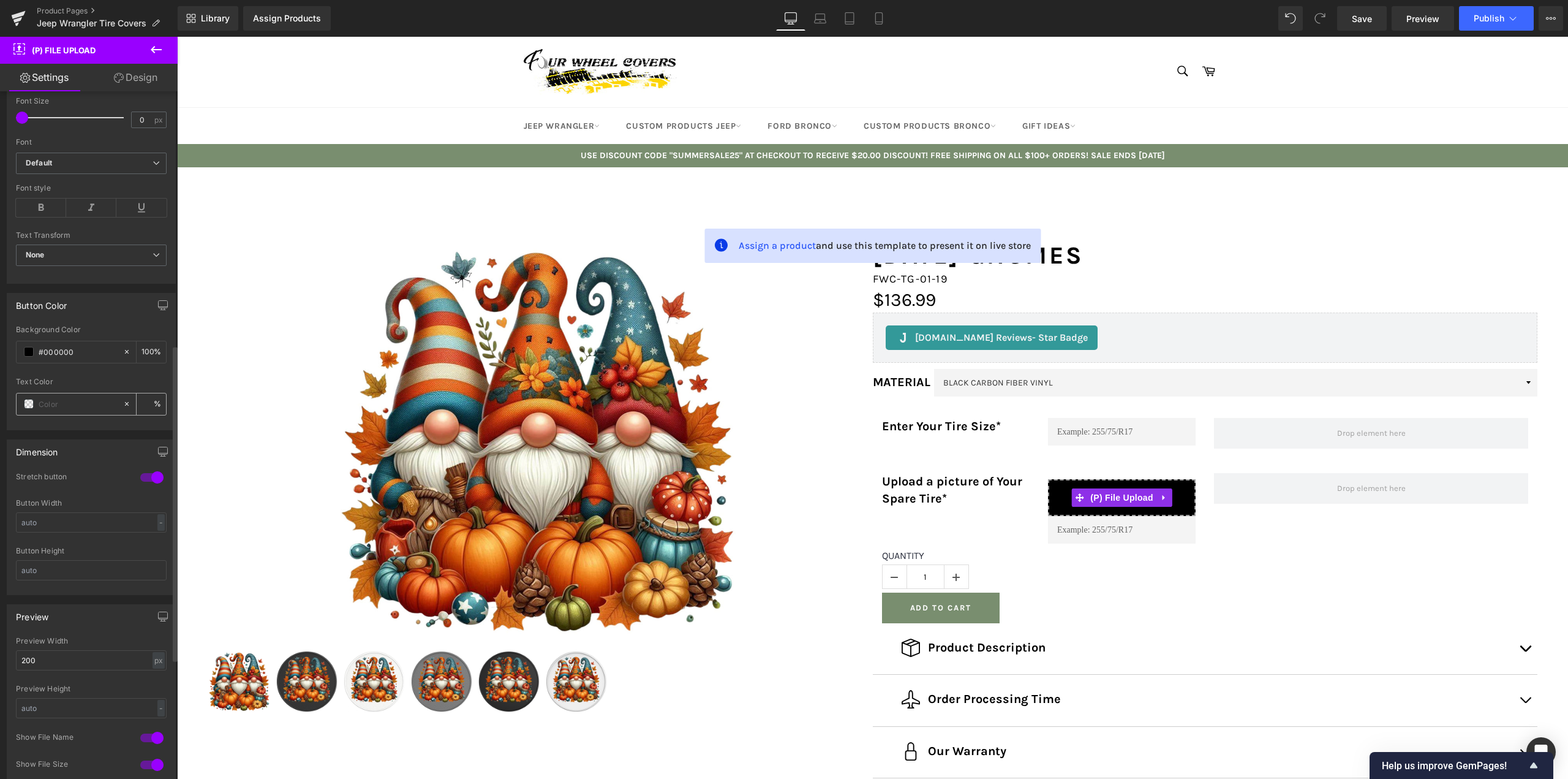
click at [27, 407] on span at bounding box center [28, 404] width 10 height 10
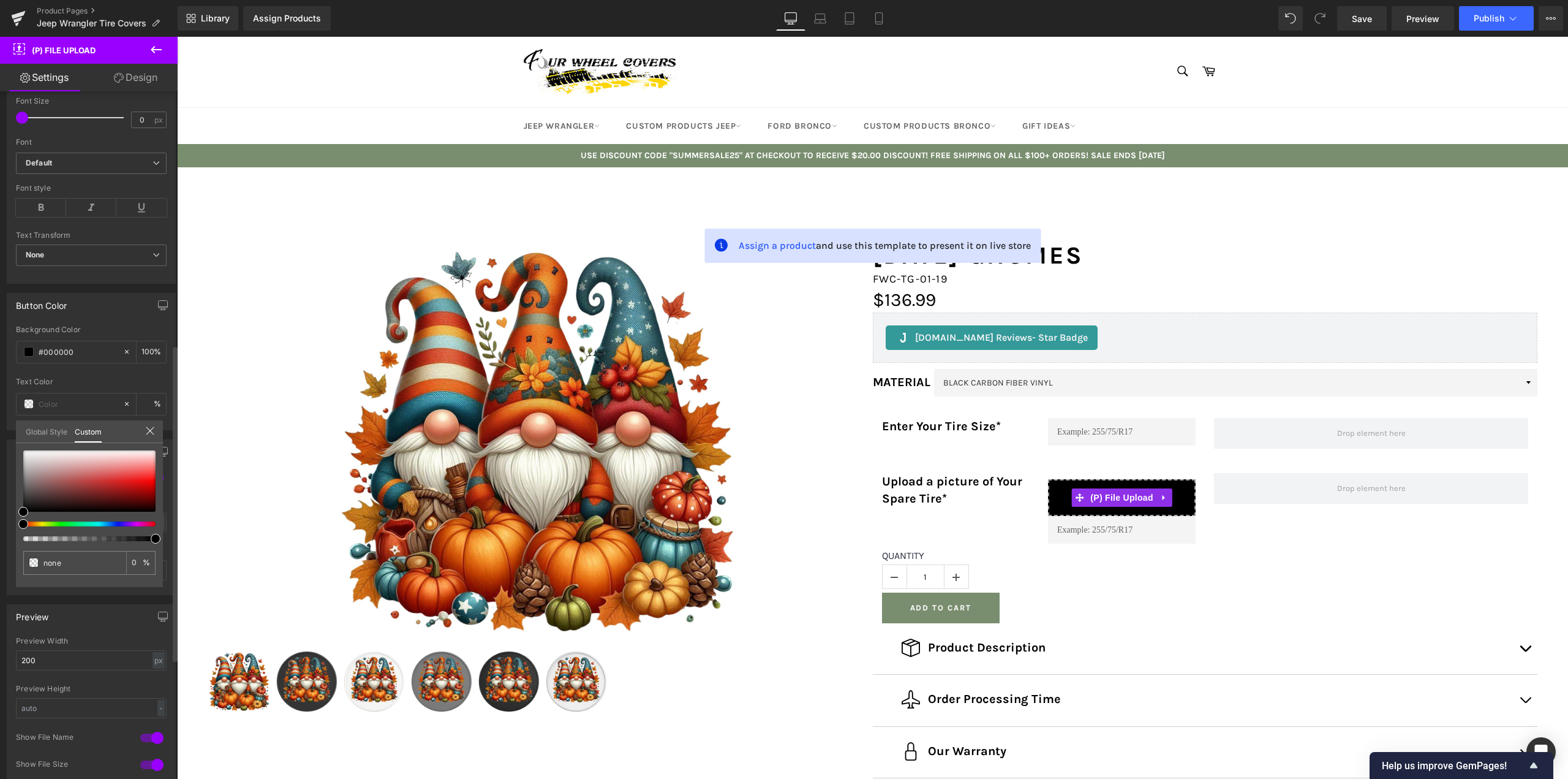
type input "#000000"
type input "100"
type input "#000000"
type input "100"
drag, startPoint x: 244, startPoint y: 558, endPoint x: 185, endPoint y: 527, distance: 66.6
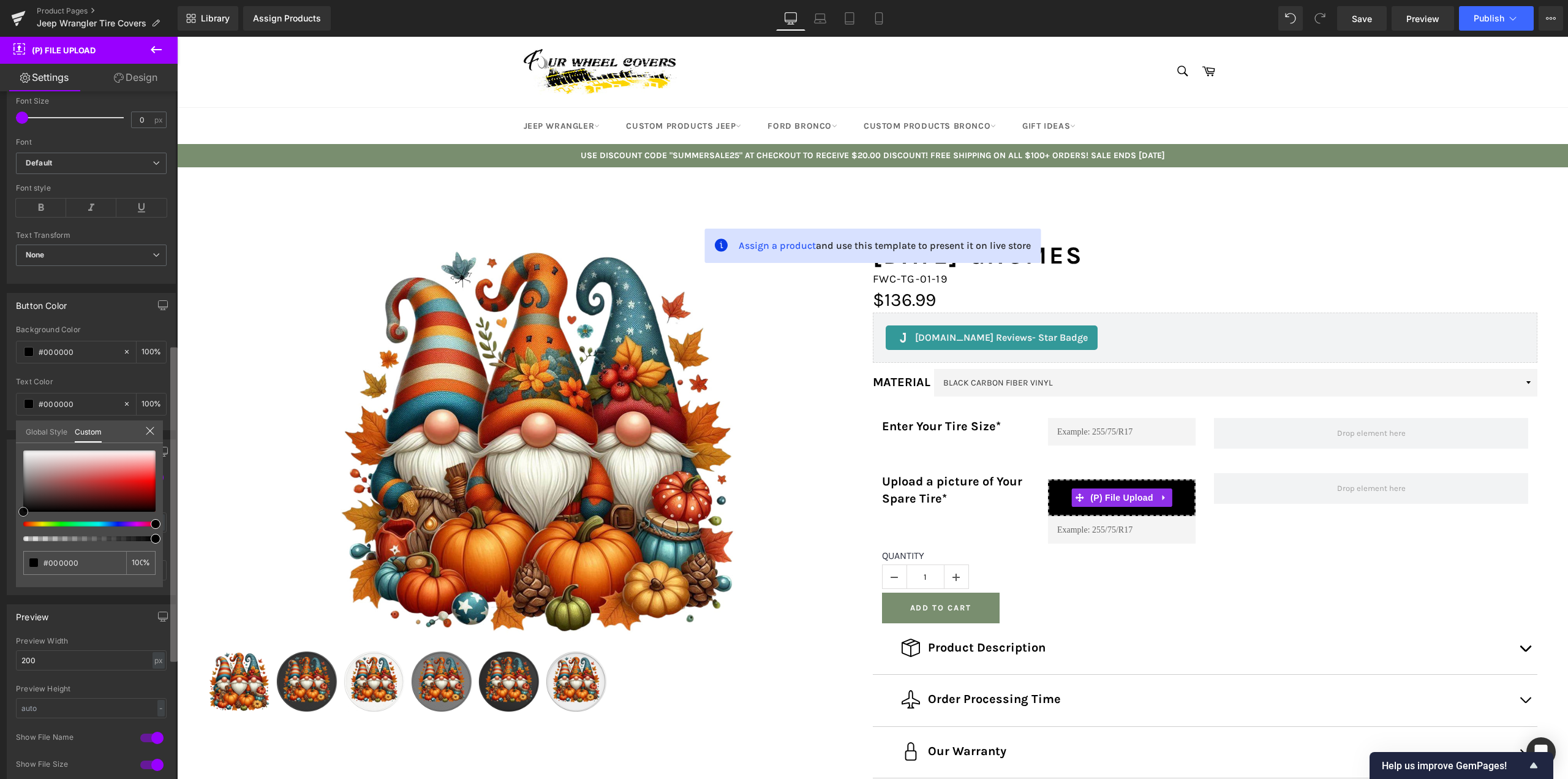
type input "#a45050"
type input "#de7777"
type input "#ffeaea"
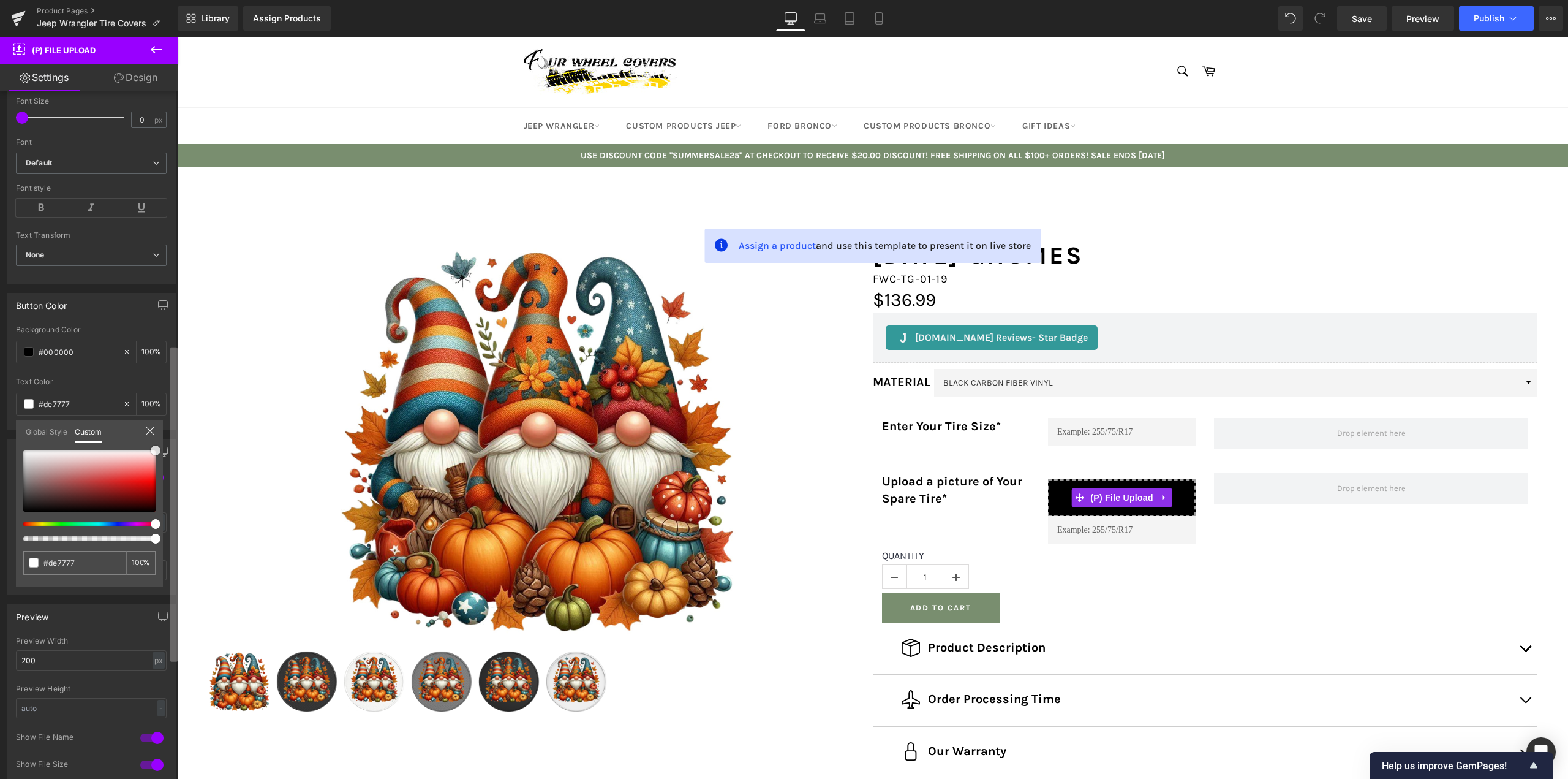
type input "#ffeaea"
type input "#ffffff"
type input "#fff4f4"
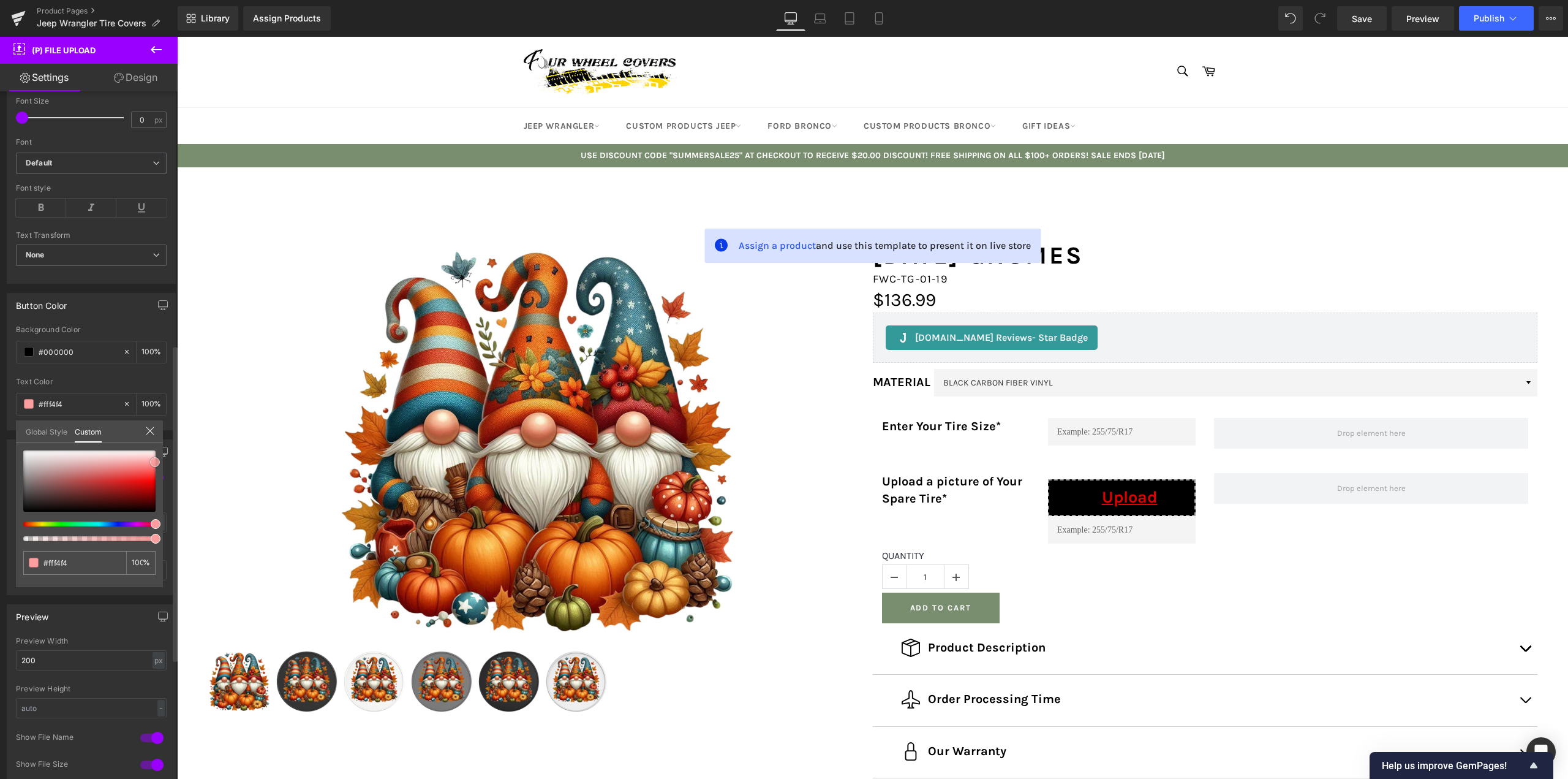
type input "#ff9e9e"
type input "#f36262"
type input "#e04242"
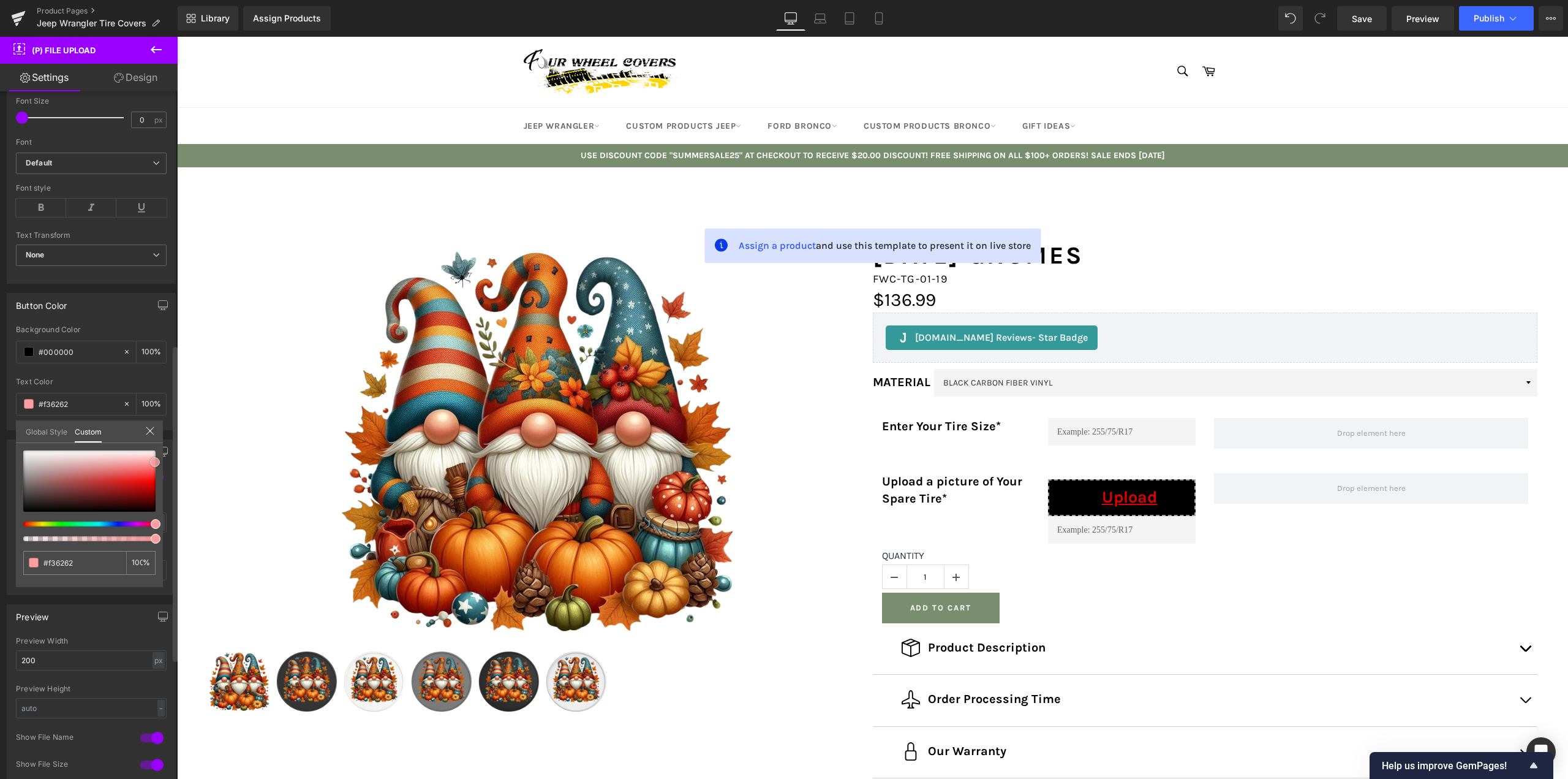
type input "#e04242"
type input "#c64242"
type input "#ba7777"
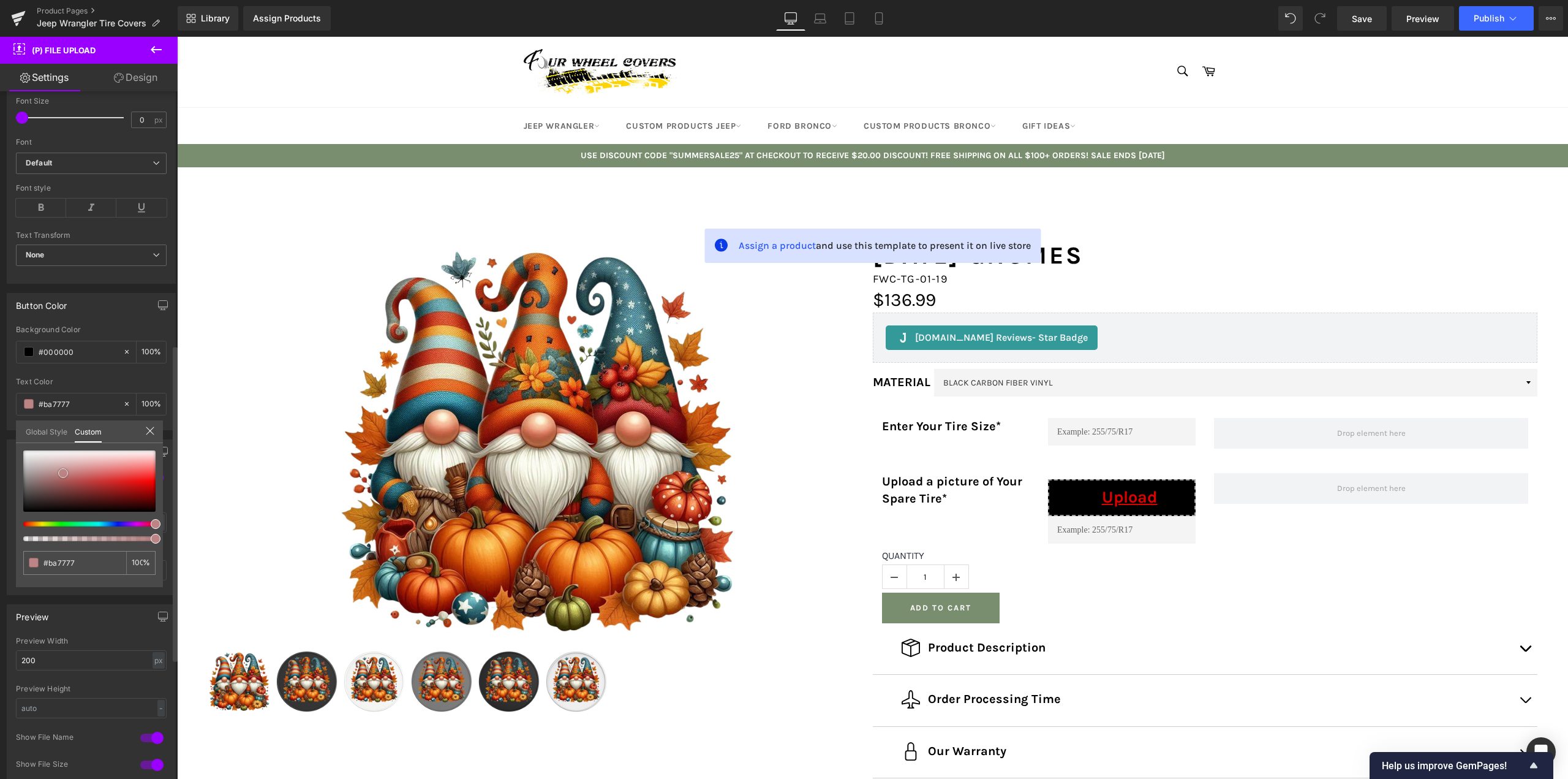
type input "#eae5e5"
type input "#ffffff"
drag, startPoint x: 176, startPoint y: 450, endPoint x: 0, endPoint y: 361, distance: 197.2
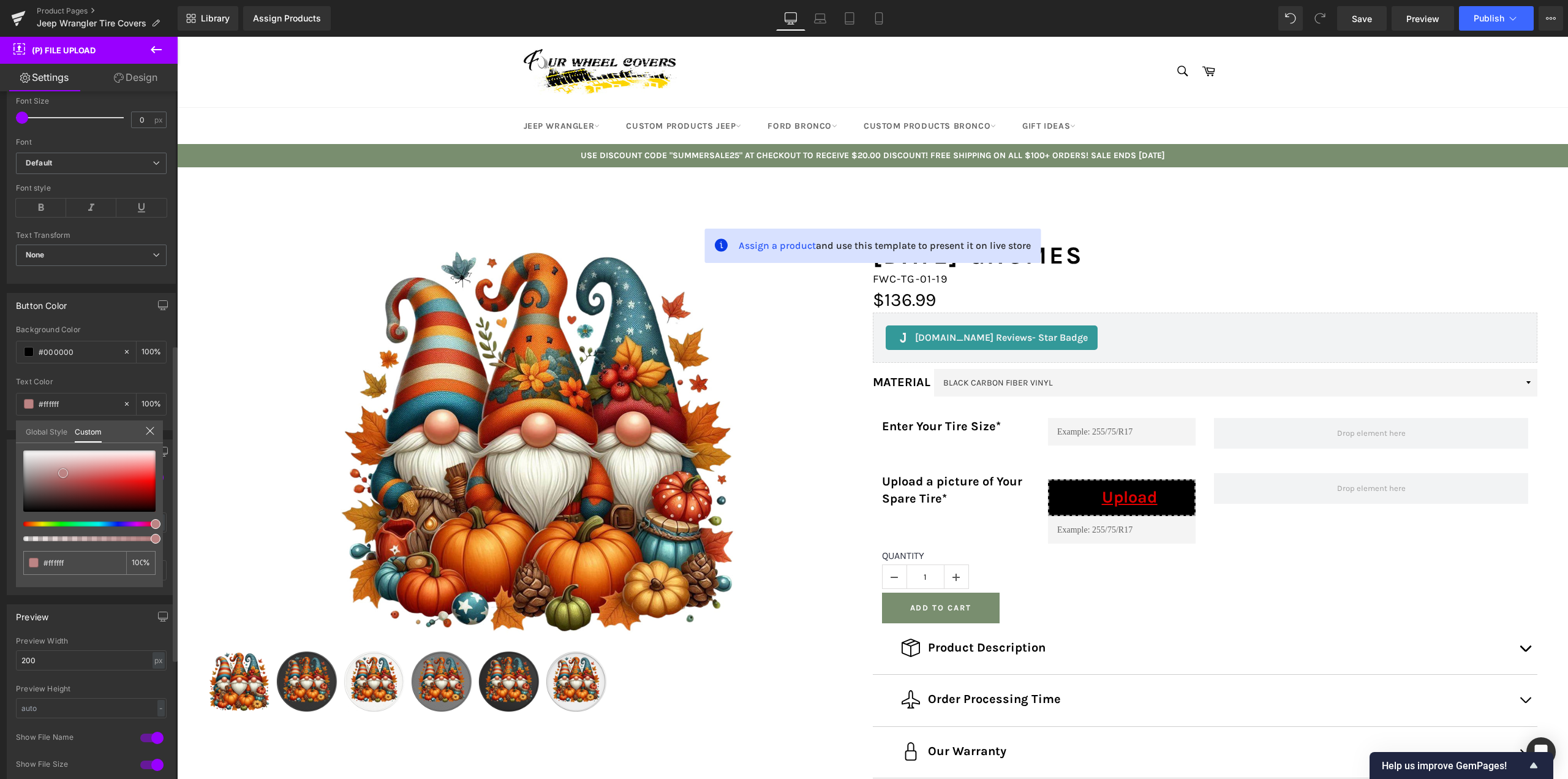
click at [0, 361] on div "Button Color rgba(0, 0, 0, 1) Background Color #000000 100 % rgba(255, 255, 255…" at bounding box center [92, 357] width 183 height 147
type input "#fee6e6"
drag, startPoint x: 117, startPoint y: 451, endPoint x: 152, endPoint y: 514, distance: 72.1
click at [152, 512] on div at bounding box center [89, 481] width 132 height 61
drag, startPoint x: 334, startPoint y: 580, endPoint x: 282, endPoint y: 536, distance: 68.1
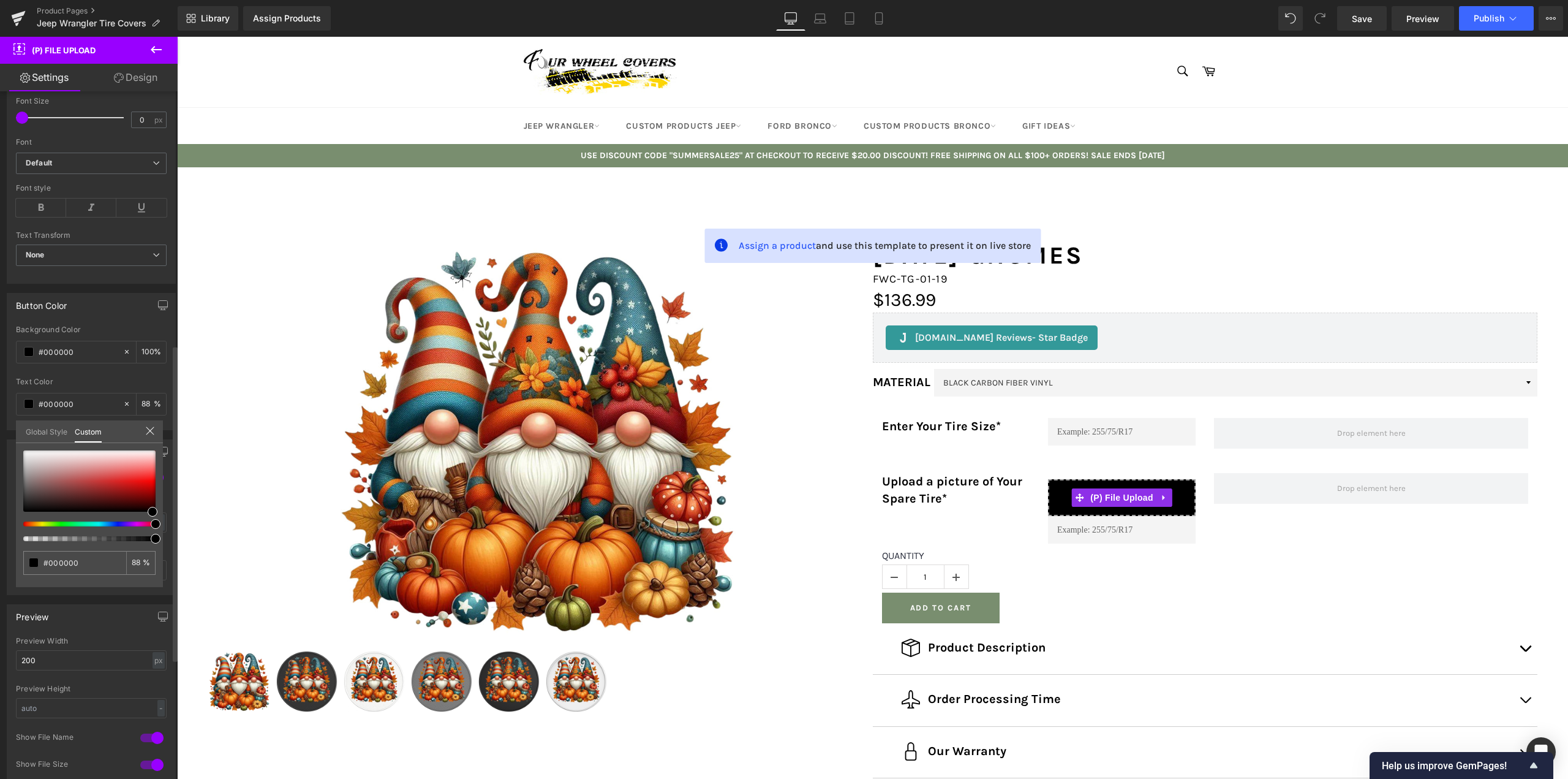
click at [143, 433] on div "Global Style Custom" at bounding box center [89, 431] width 147 height 23
click at [149, 428] on icon at bounding box center [150, 430] width 10 height 10
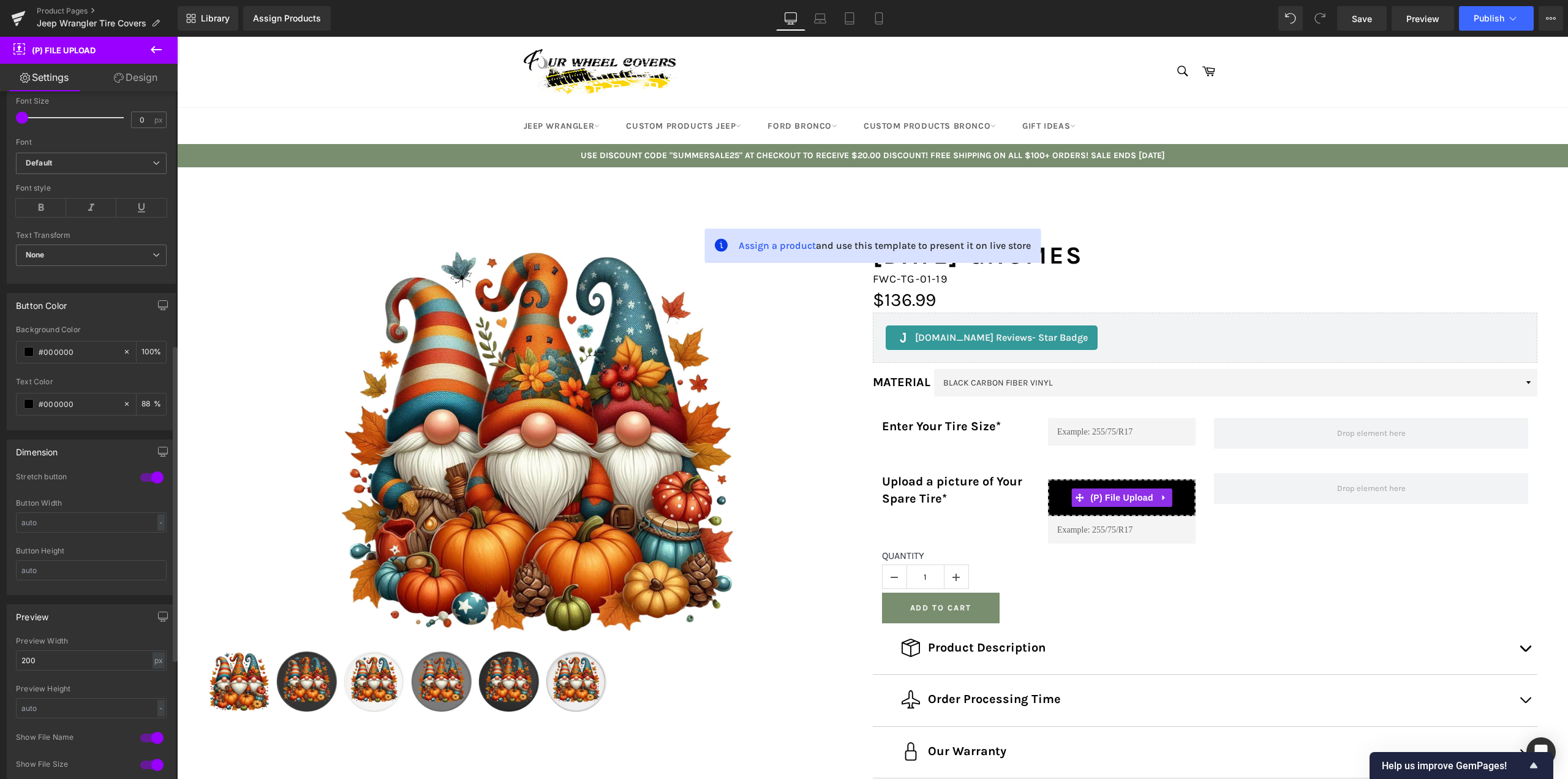
click at [143, 474] on div at bounding box center [152, 476] width 29 height 19
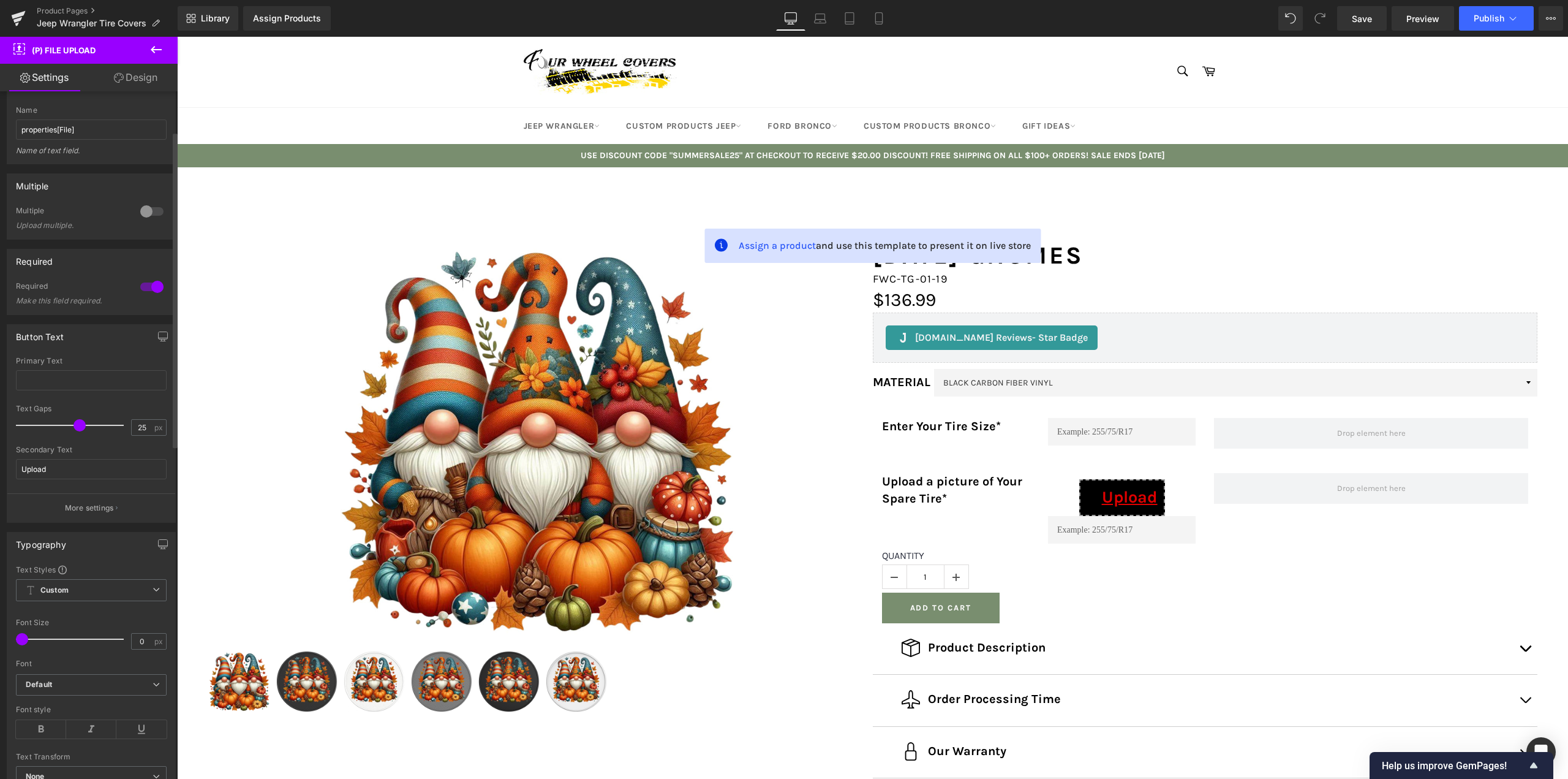
scroll to position [0, 0]
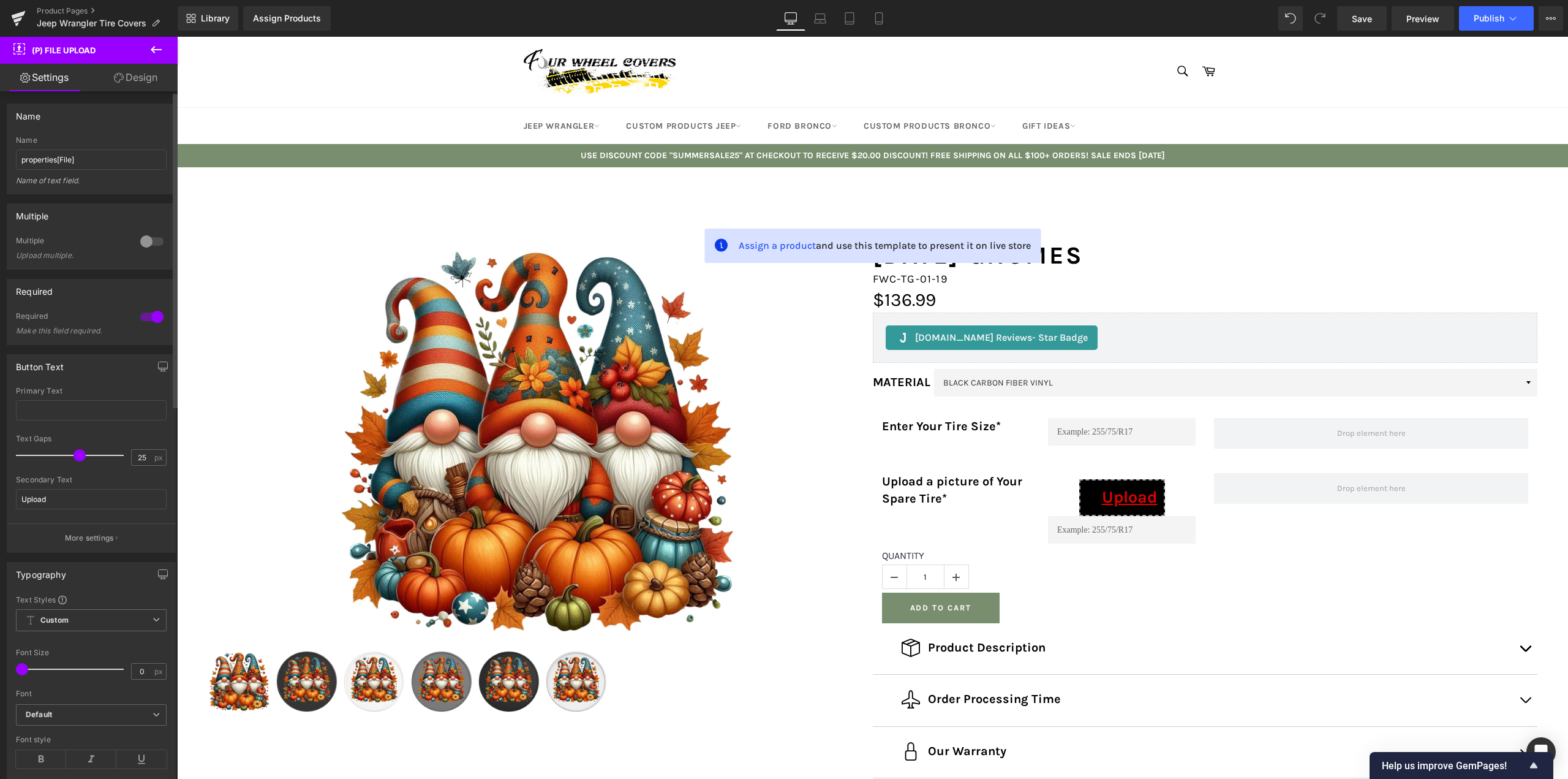
click at [82, 542] on p "More settings" at bounding box center [89, 538] width 49 height 11
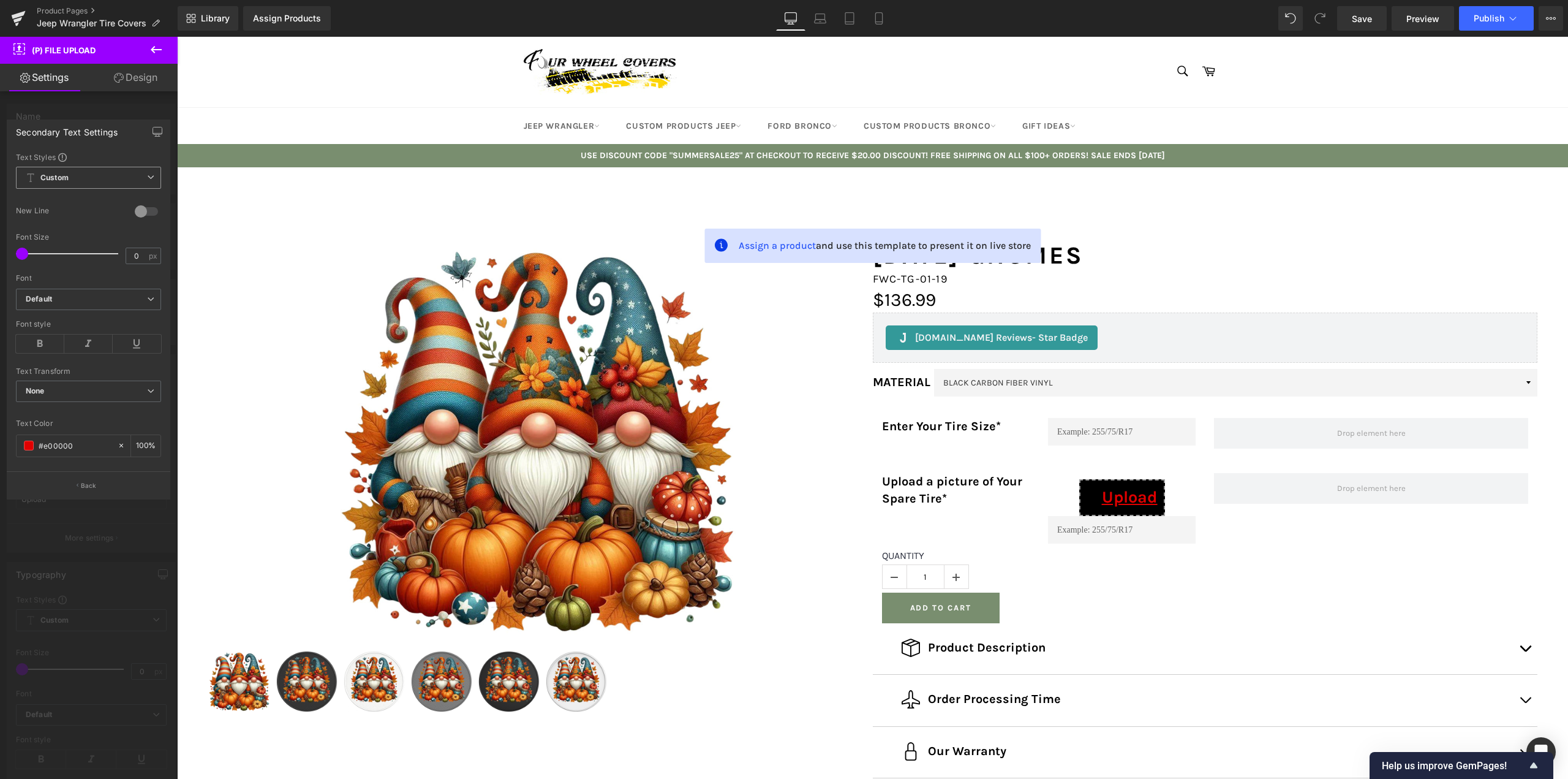
click at [93, 176] on span "Custom Setup Global Style" at bounding box center [88, 178] width 145 height 22
click at [127, 445] on div at bounding box center [124, 445] width 14 height 21
click at [105, 447] on input "none" at bounding box center [74, 445] width 72 height 14
click at [17, 444] on div "none" at bounding box center [67, 445] width 101 height 21
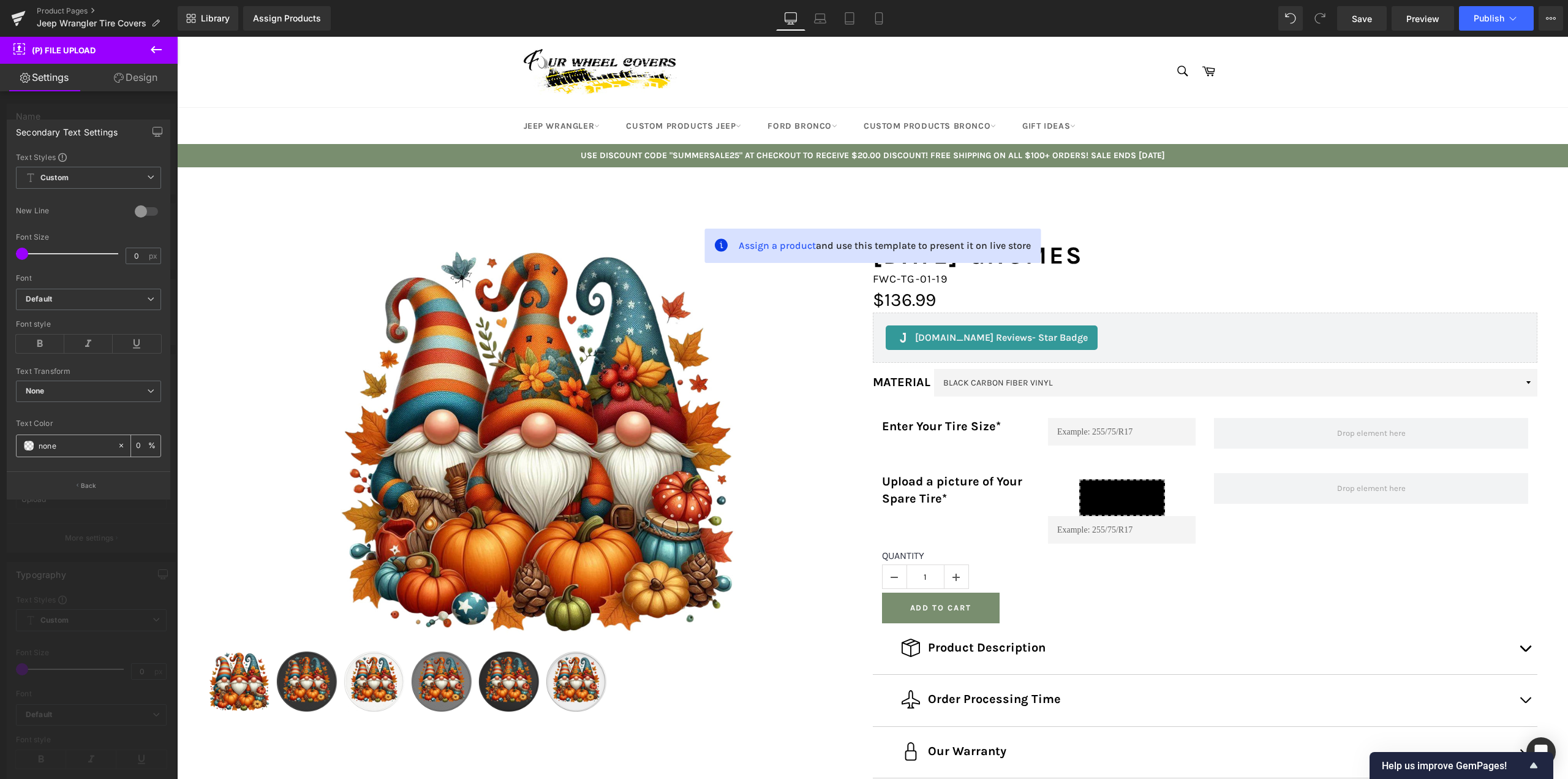
click at [34, 445] on div "none" at bounding box center [67, 445] width 101 height 21
click at [28, 445] on span at bounding box center [28, 445] width 10 height 10
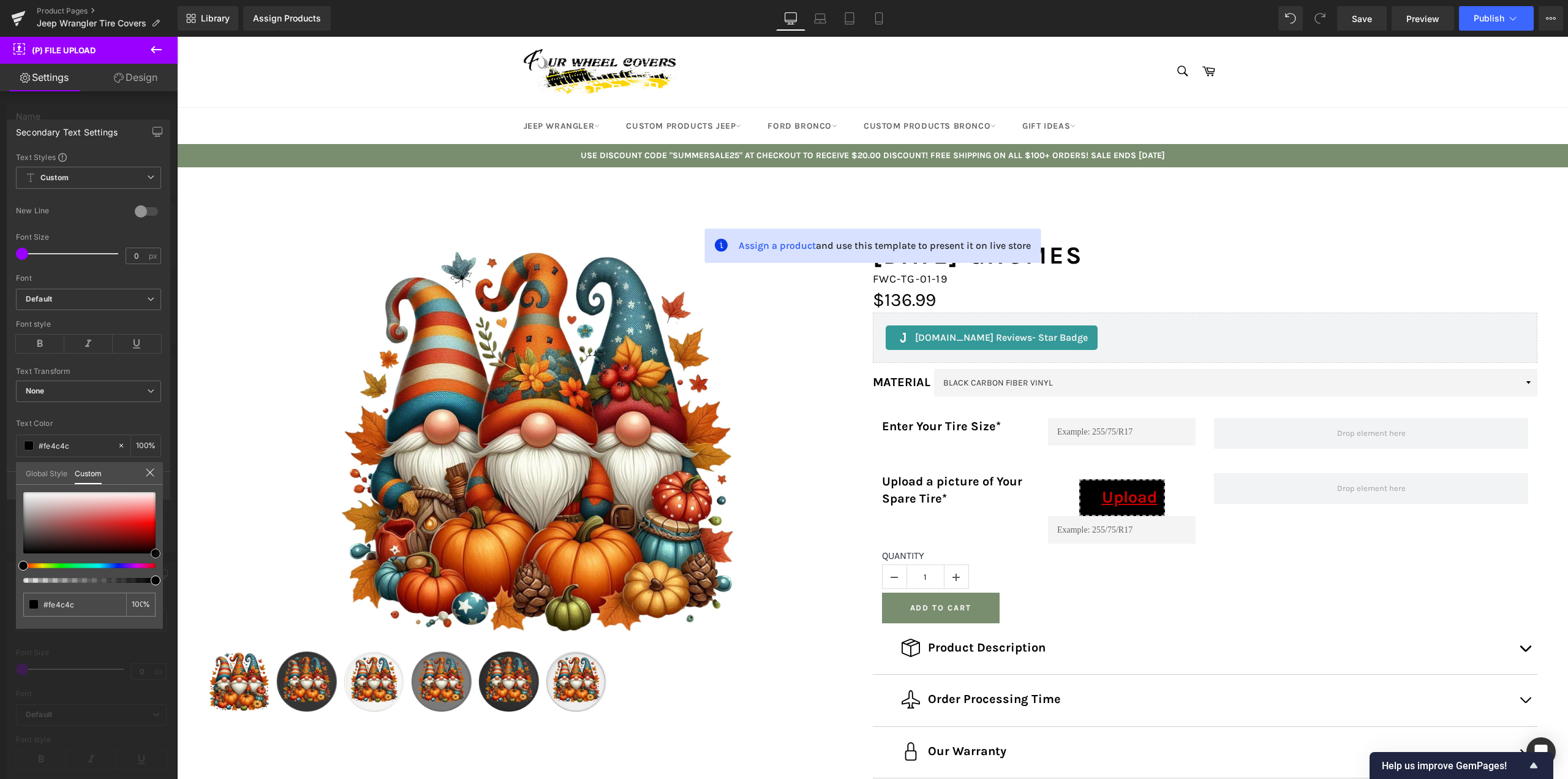
drag, startPoint x: 163, startPoint y: 488, endPoint x: 164, endPoint y: 529, distance: 41.0
click at [164, 499] on div "Secondary Text Settings Text Styles Custom Custom Setup Global Style Custom Set…" at bounding box center [89, 305] width 178 height 389
drag, startPoint x: 145, startPoint y: 540, endPoint x: 171, endPoint y: 520, distance: 32.8
click at [171, 499] on div "Secondary Text Settings Text Styles Custom Custom Setup Global Style Custom Set…" at bounding box center [89, 305] width 178 height 389
click at [150, 473] on icon at bounding box center [150, 473] width 8 height 8
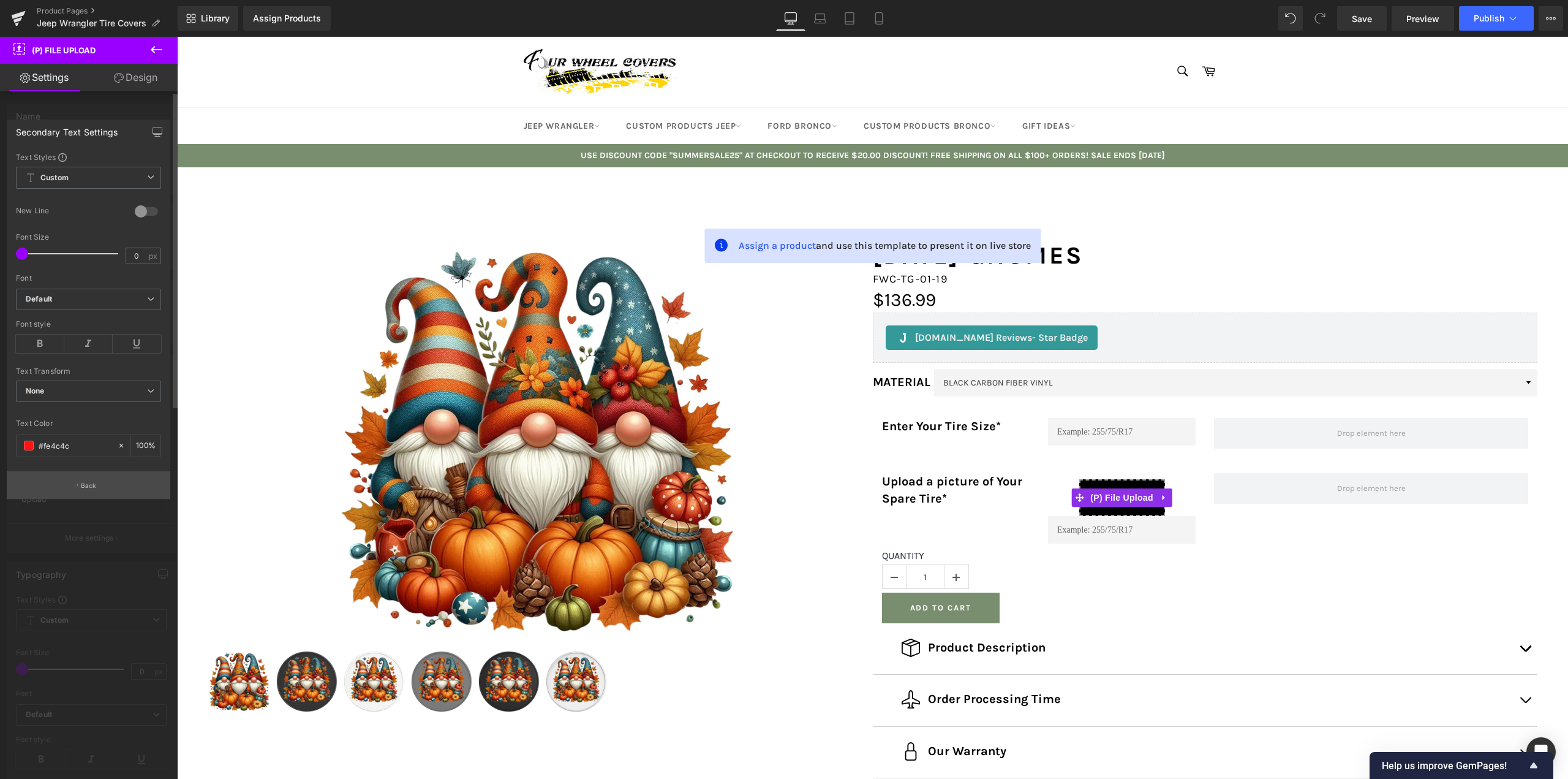
click at [87, 481] on p "Back" at bounding box center [88, 485] width 16 height 9
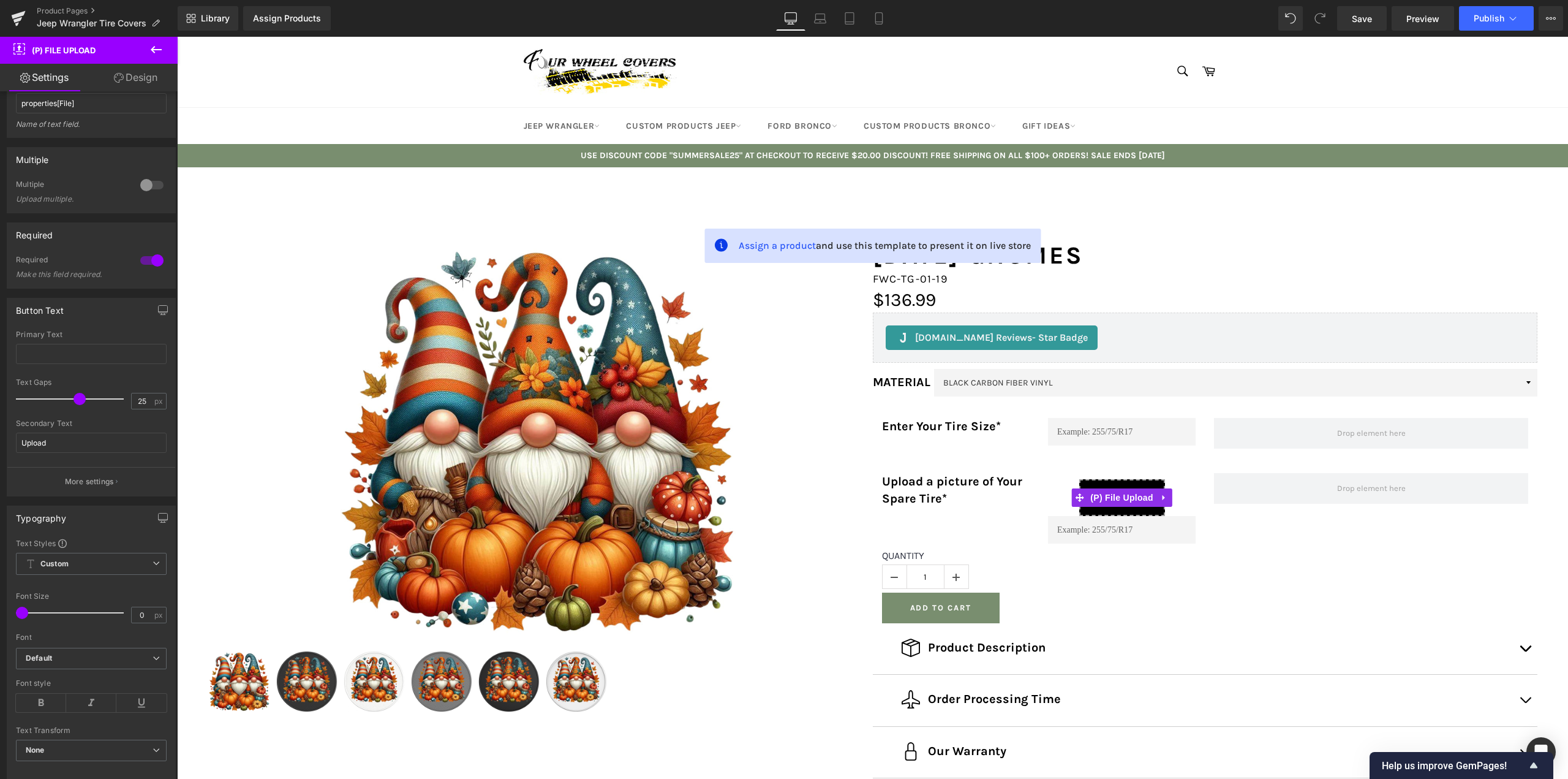
scroll to position [306, 0]
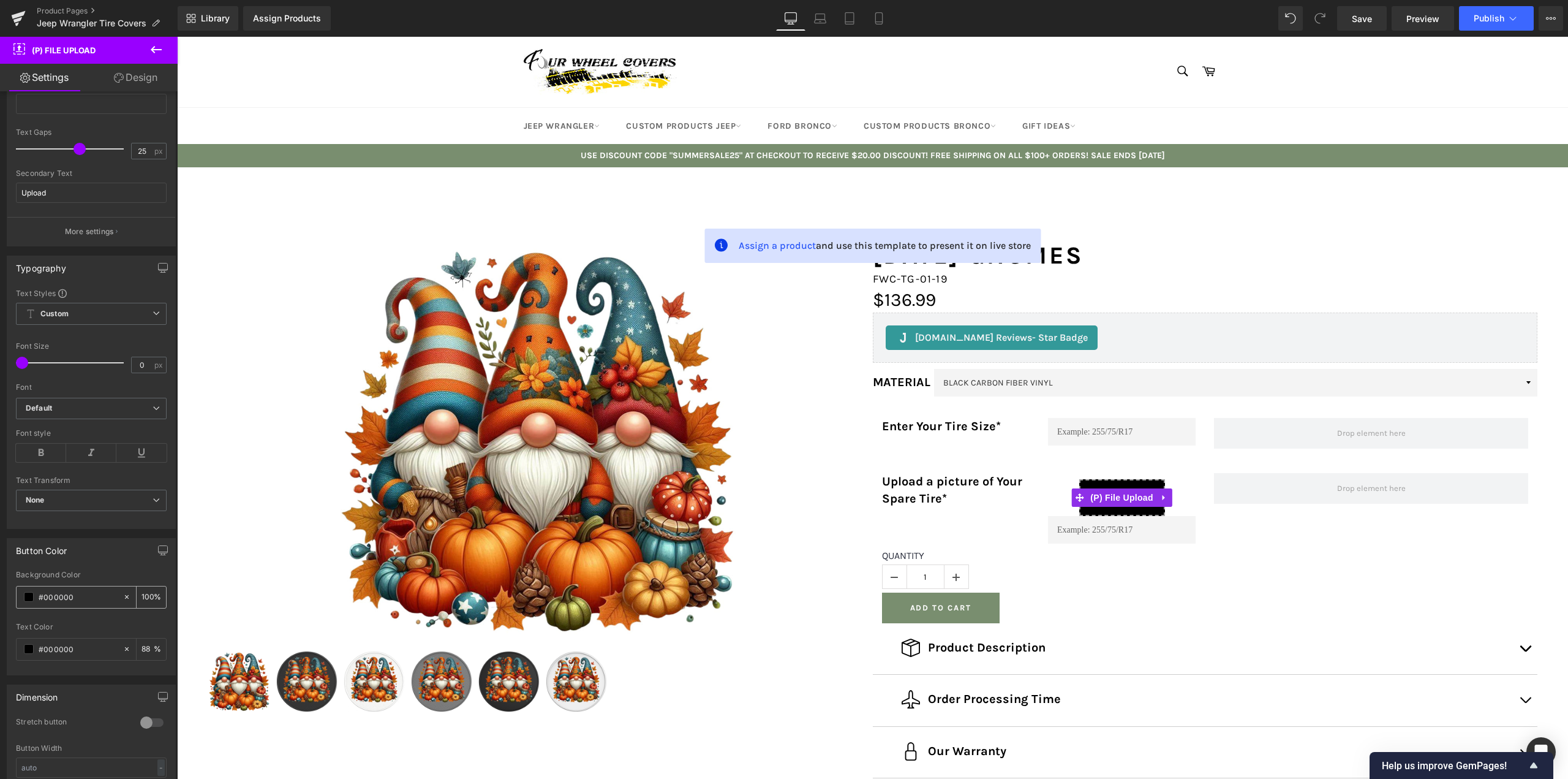
click at [123, 595] on icon at bounding box center [127, 596] width 8 height 8
click at [117, 646] on div "#000000" at bounding box center [70, 649] width 106 height 21
click at [123, 646] on icon at bounding box center [127, 648] width 8 height 8
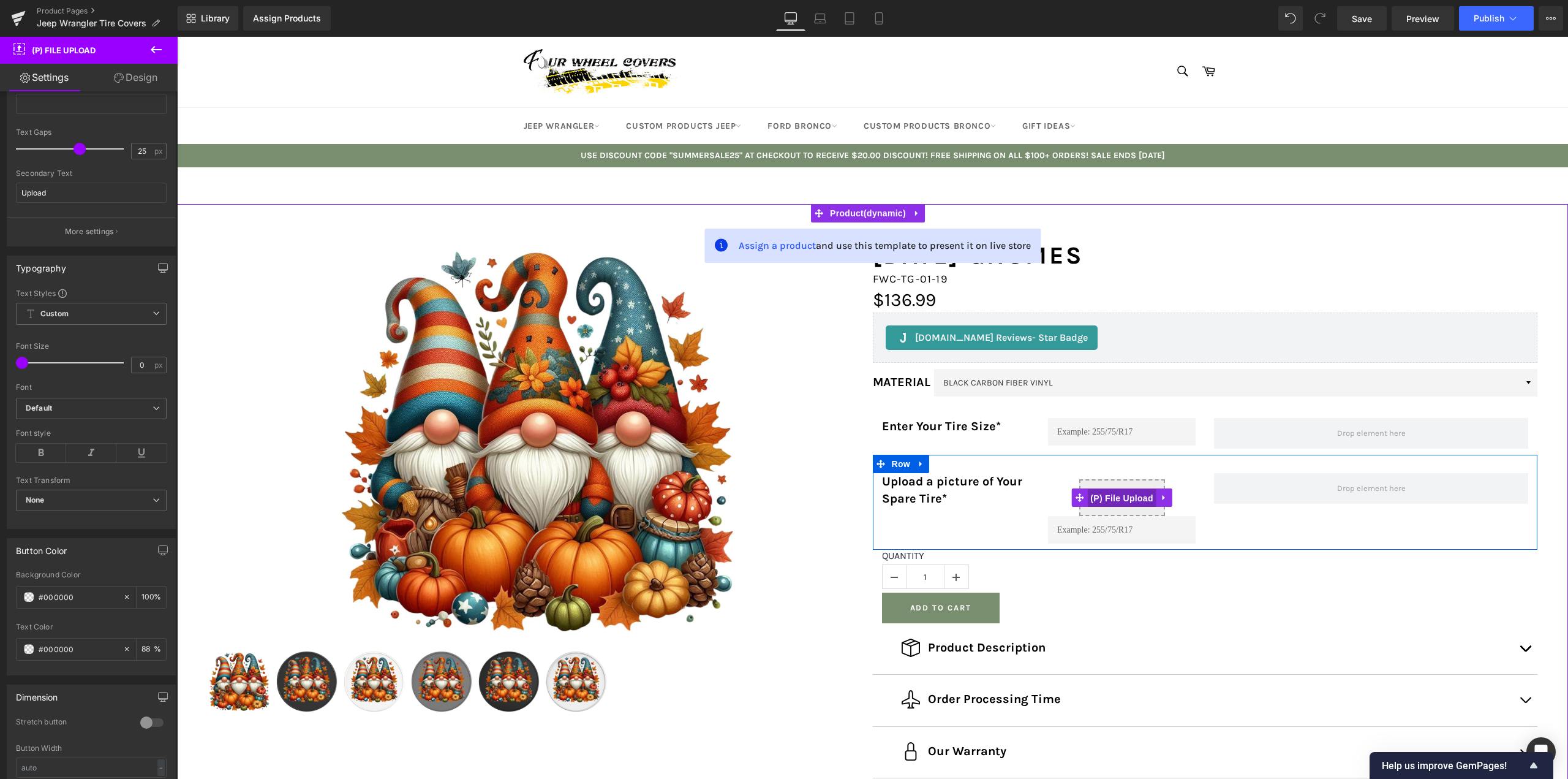
click at [1105, 496] on span "(P) File Upload" at bounding box center [1121, 498] width 69 height 18
click at [1145, 530] on icon at bounding box center [1147, 530] width 6 height 7
click at [1151, 532] on icon at bounding box center [1153, 529] width 6 height 6
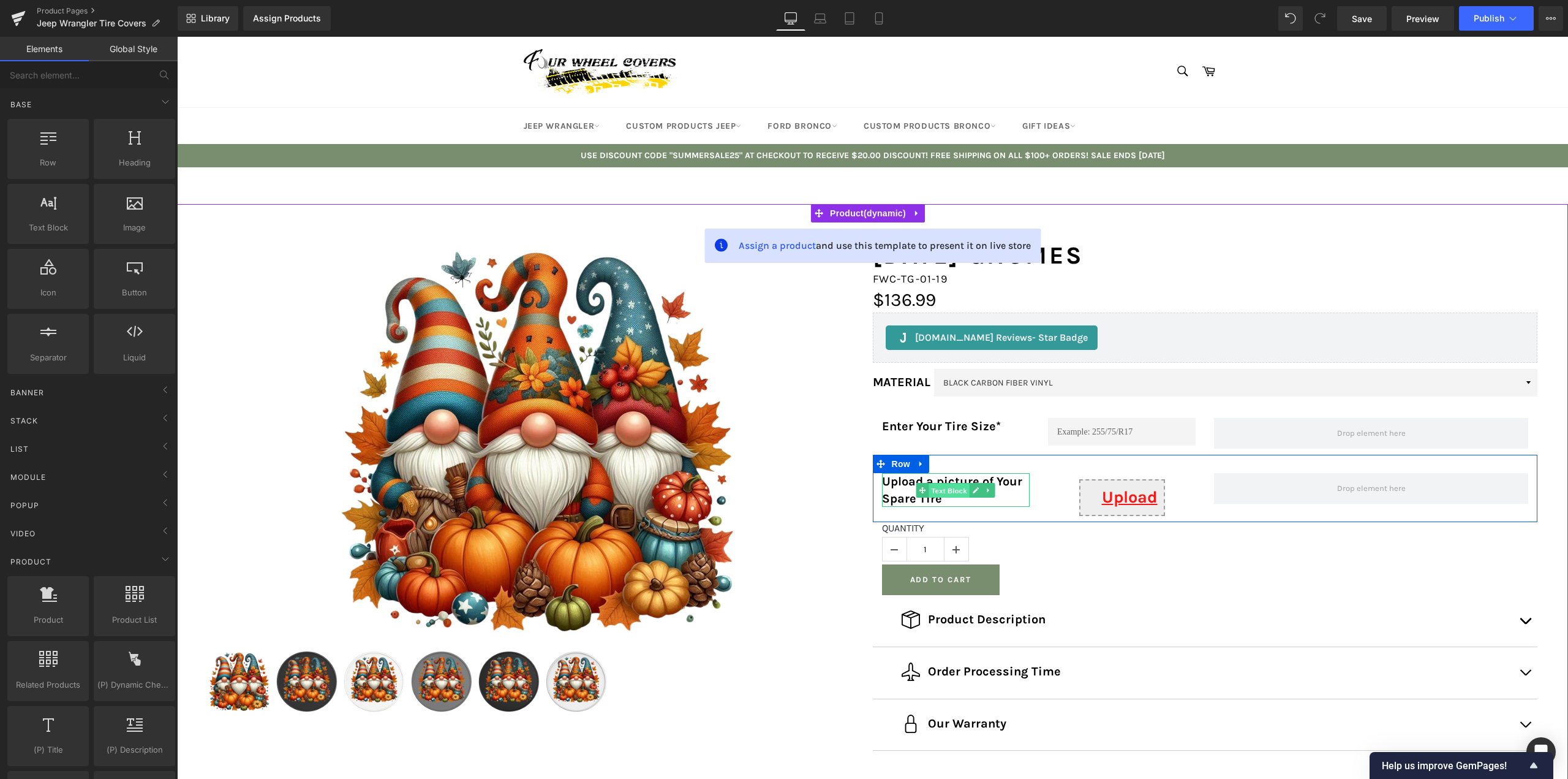
click at [937, 496] on span "Text Block" at bounding box center [950, 490] width 40 height 15
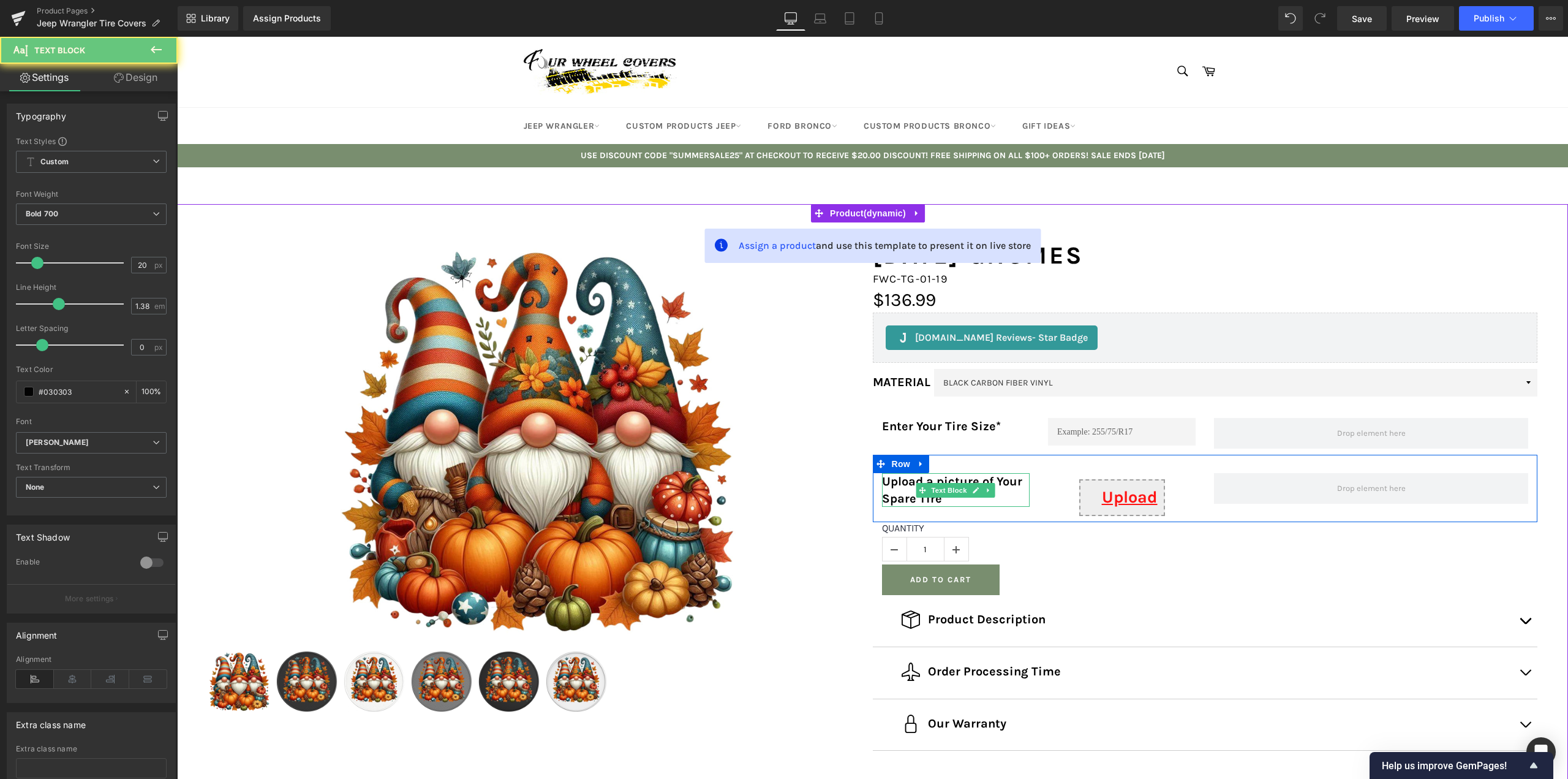
click at [939, 501] on p "Upload a picture of Your Spare Tire*" at bounding box center [956, 489] width 148 height 34
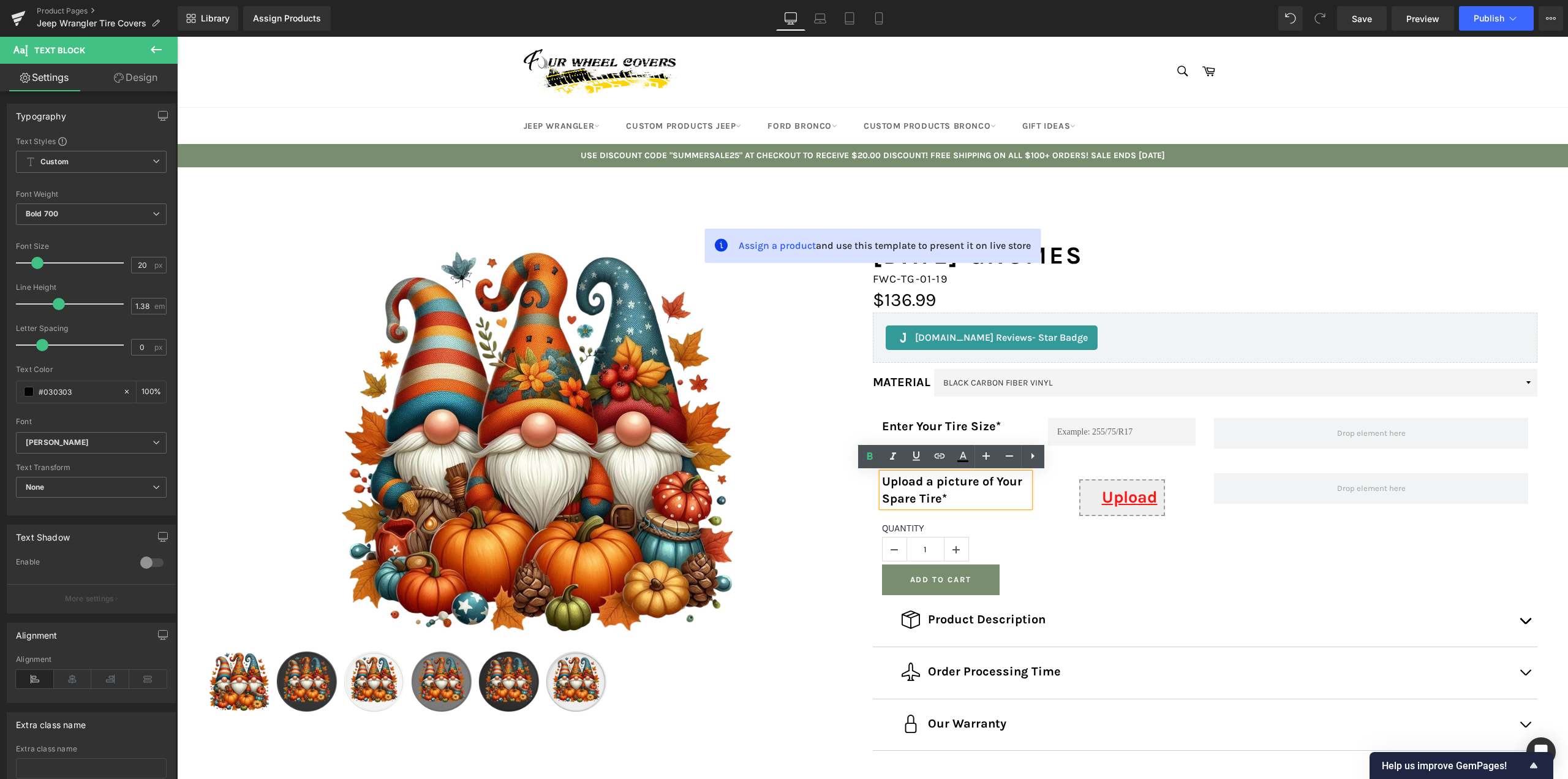
click at [936, 501] on p "Upload a picture of Your Spare Tire*" at bounding box center [956, 489] width 148 height 34
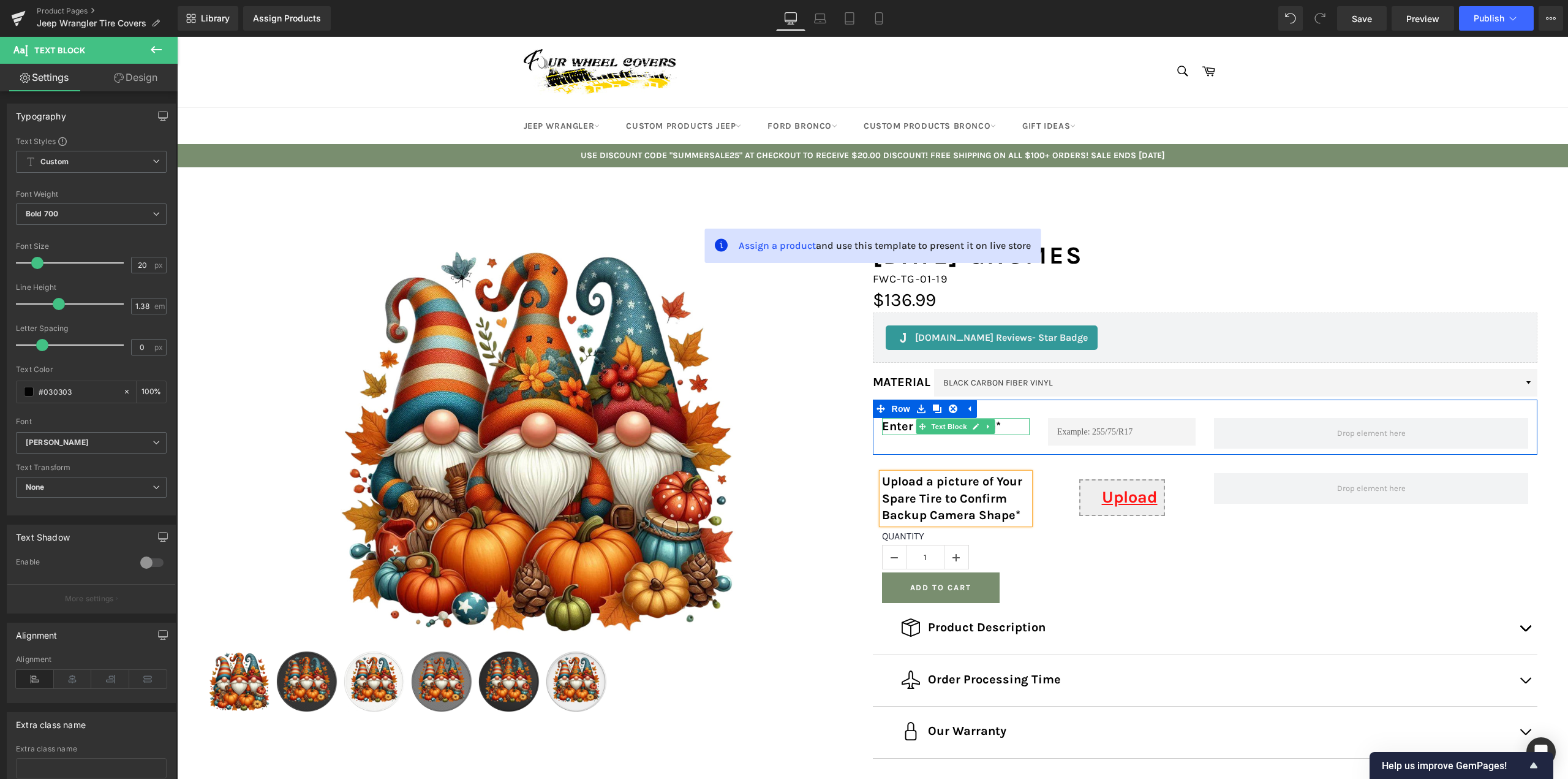
click at [999, 427] on p "Enter Your Tire Size*" at bounding box center [956, 426] width 148 height 17
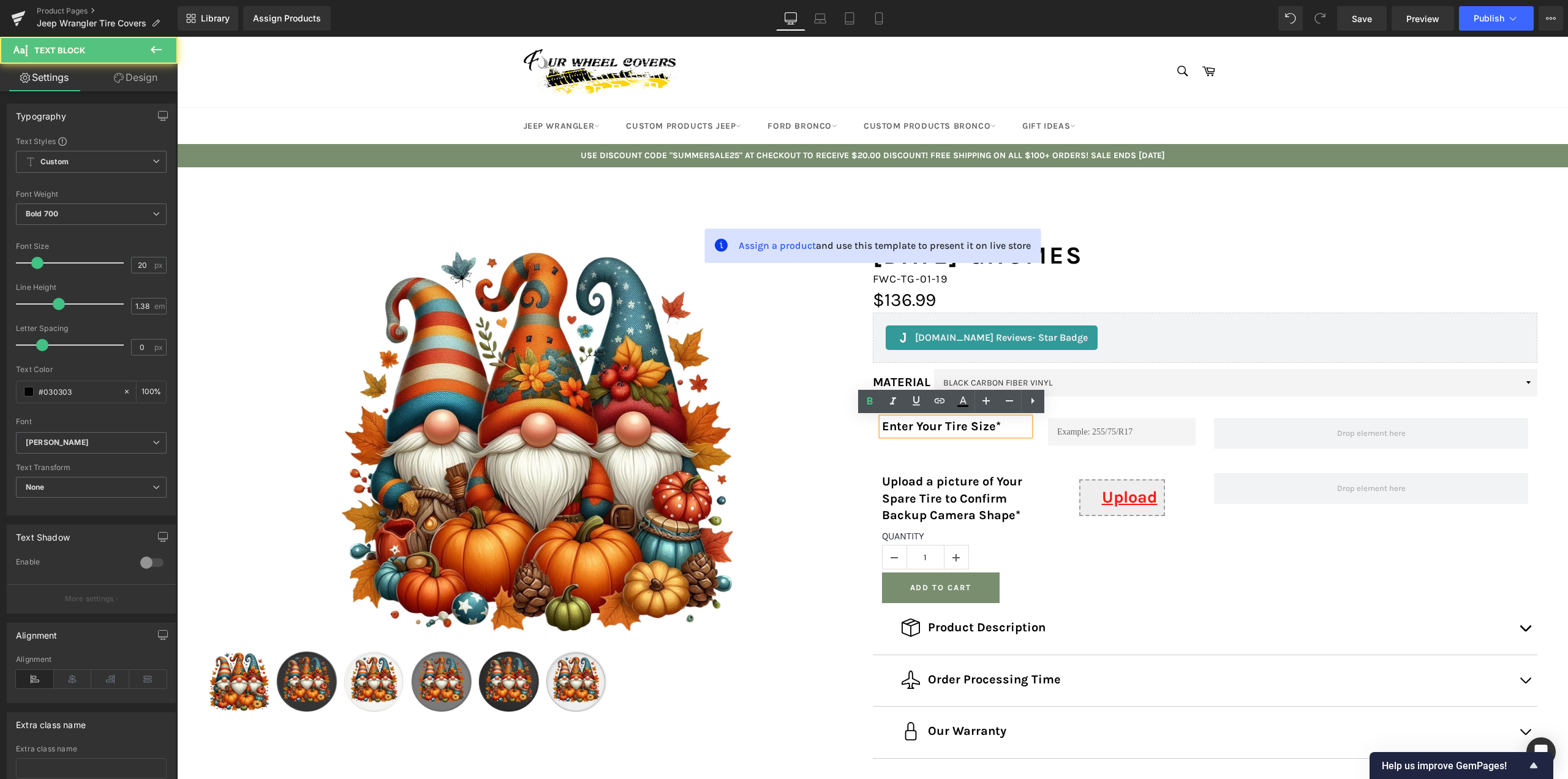
click at [988, 424] on p "Enter Your Tire Size*" at bounding box center [956, 426] width 148 height 17
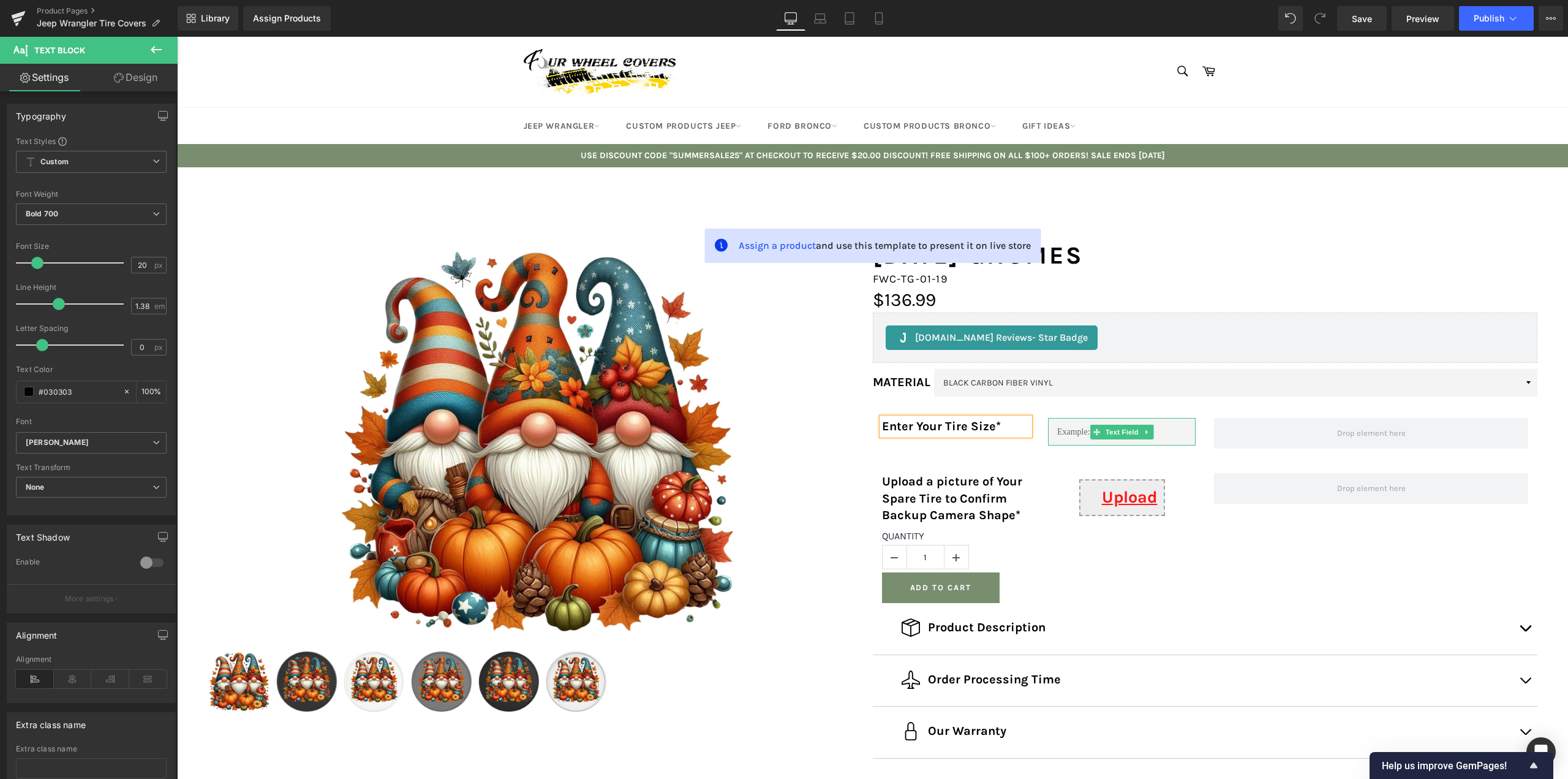
click at [1069, 426] on input "text" at bounding box center [1121, 431] width 148 height 28
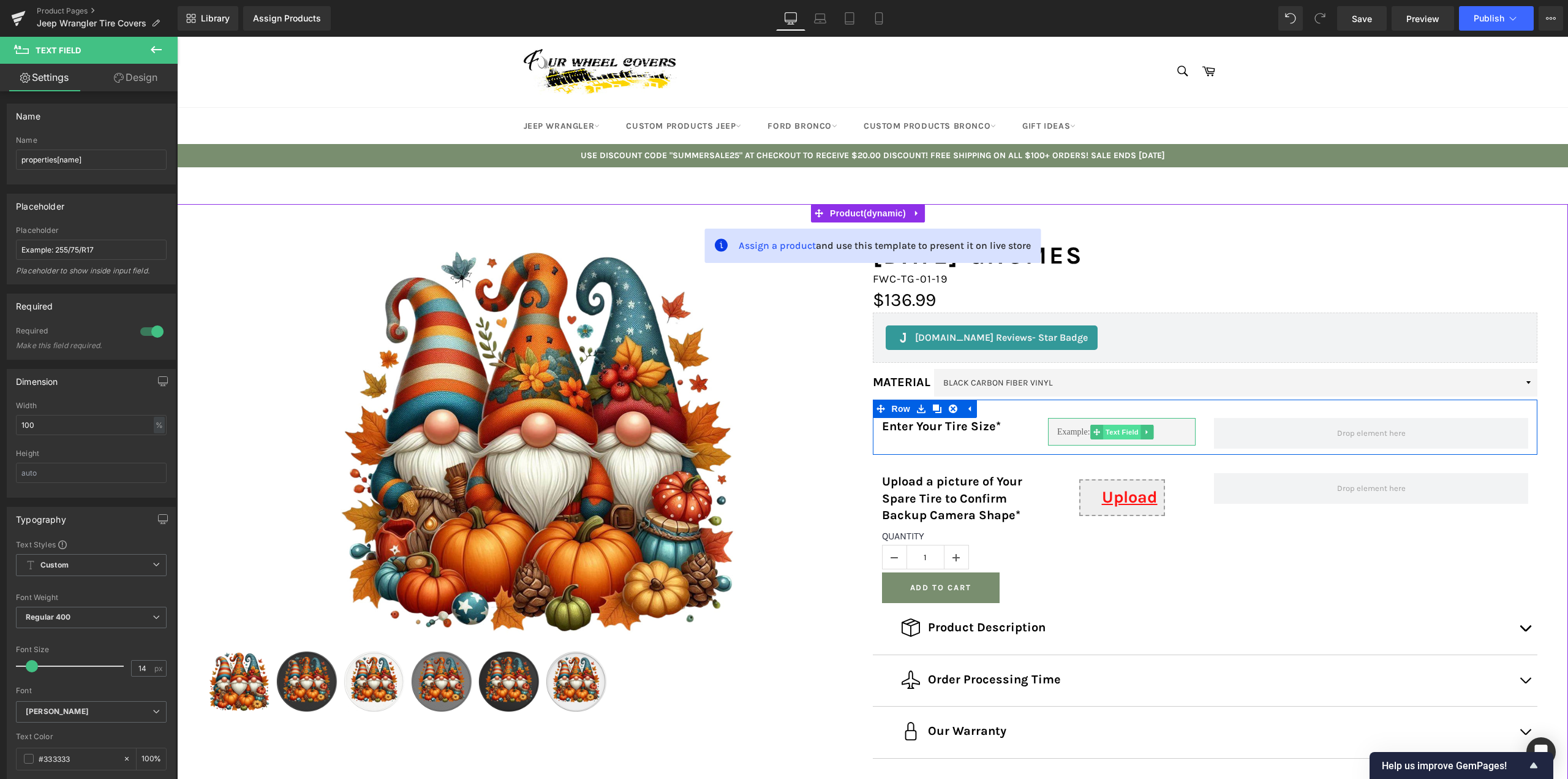
click at [1121, 428] on span "Text Field" at bounding box center [1122, 432] width 38 height 15
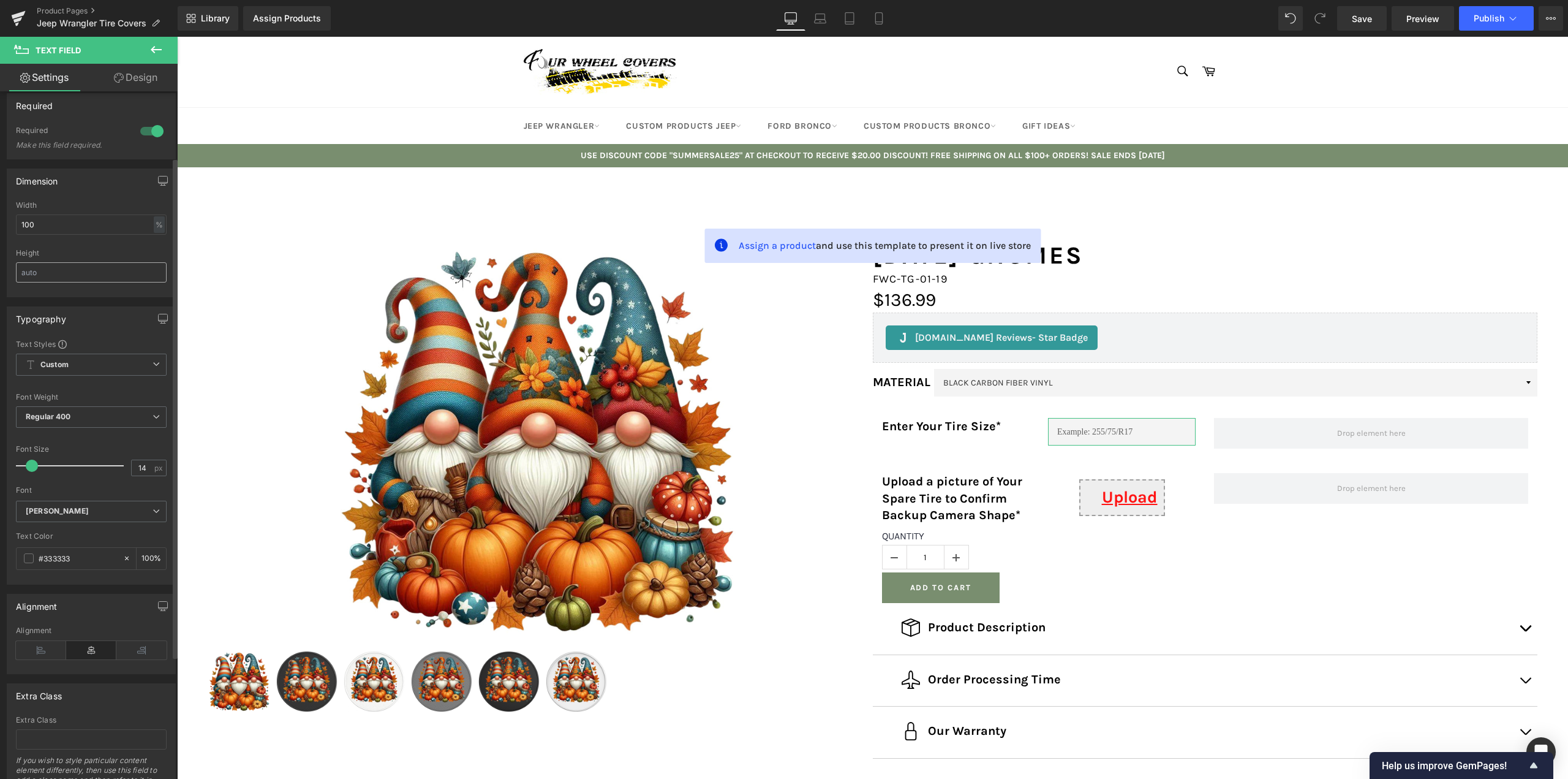
scroll to position [245, 0]
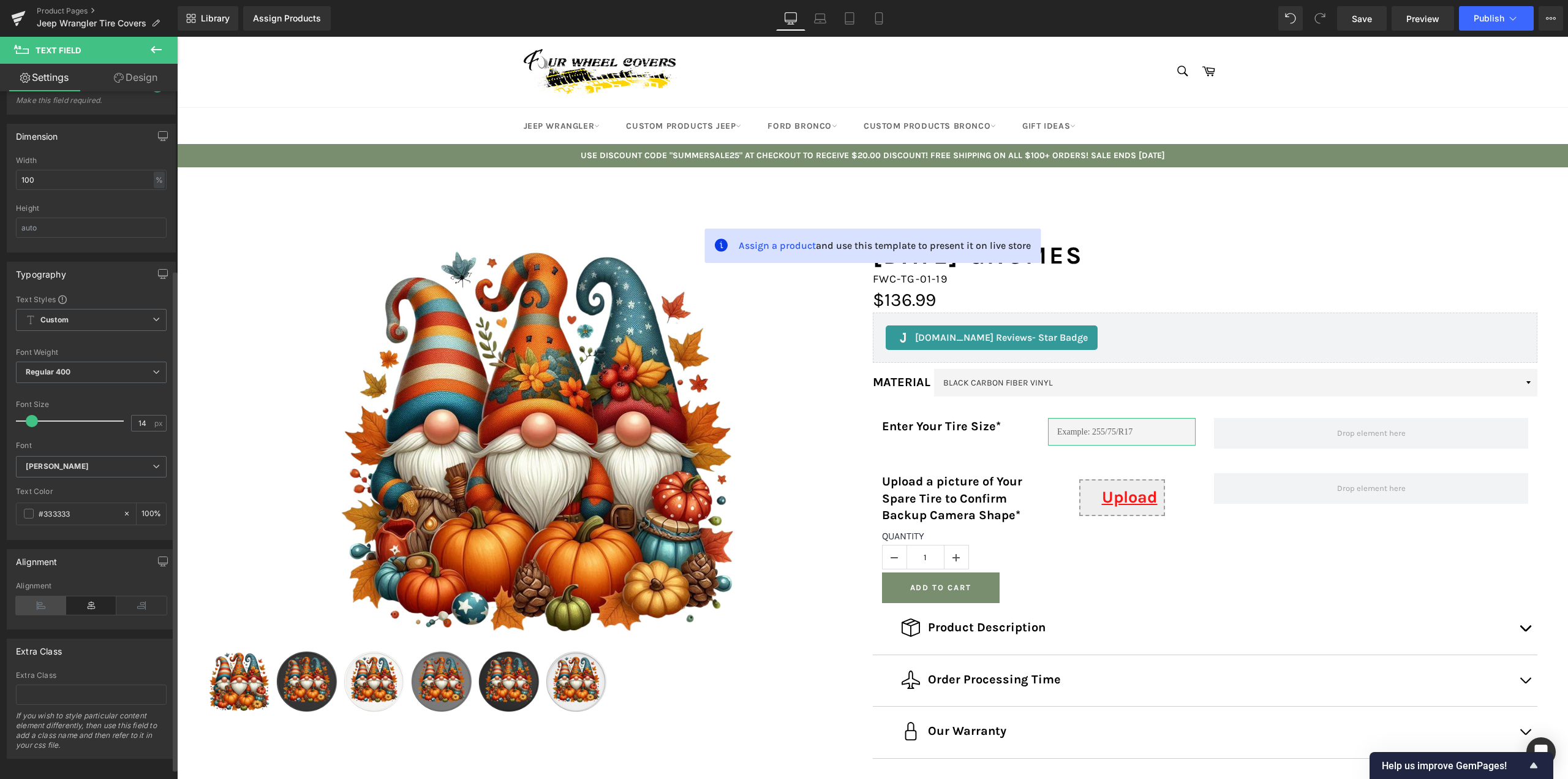
click at [42, 604] on icon at bounding box center [40, 606] width 50 height 18
click at [28, 516] on span at bounding box center [28, 513] width 10 height 10
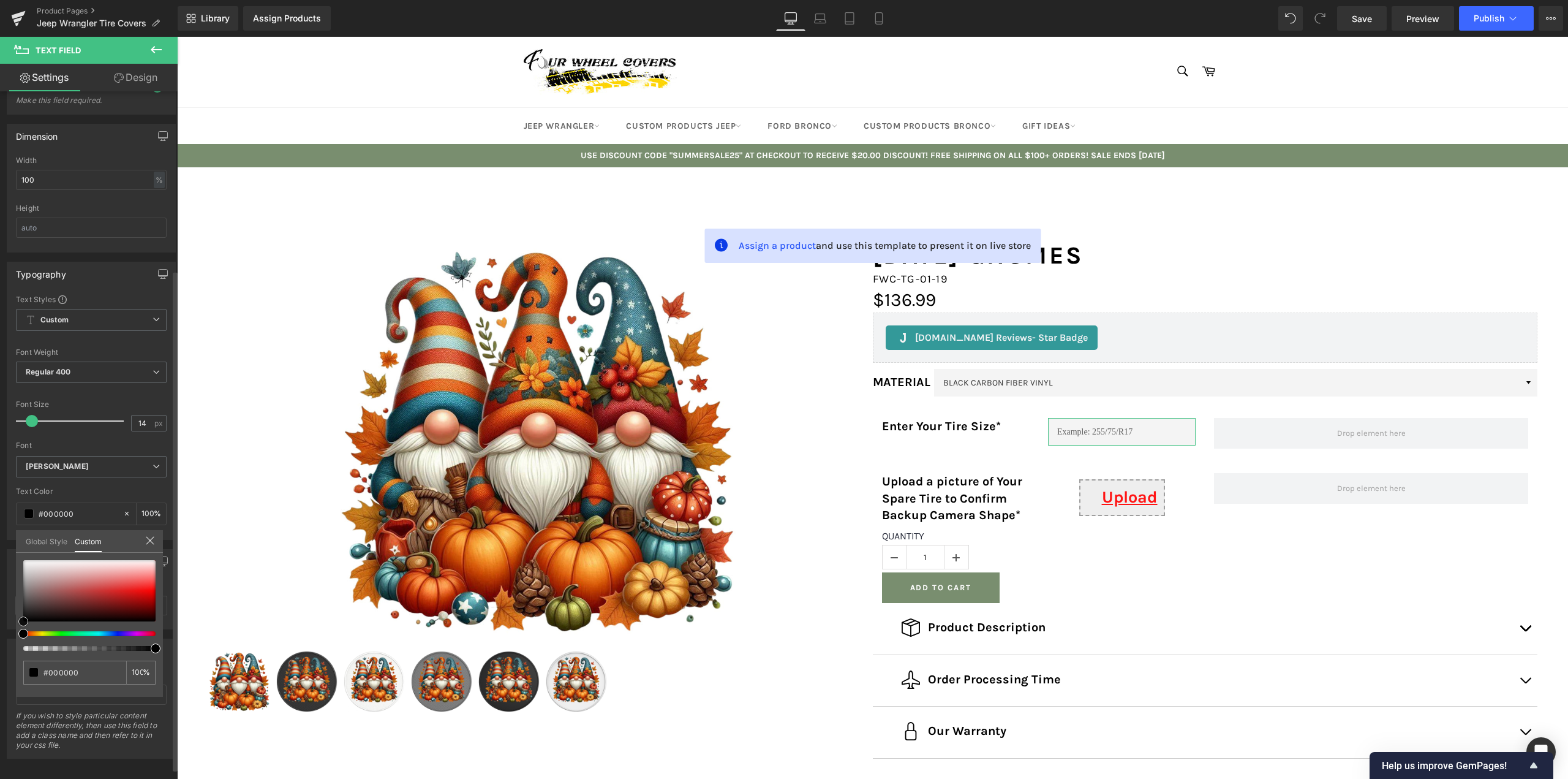
drag, startPoint x: 58, startPoint y: 599, endPoint x: 1, endPoint y: 631, distance: 65.4
click at [1, 540] on div "Typography Text Styles Custom Custom Setup Global Style Custom Setup Global Sty…" at bounding box center [92, 395] width 183 height 287
click at [151, 535] on div "Global Style Custom" at bounding box center [89, 541] width 147 height 23
click at [154, 541] on icon at bounding box center [150, 540] width 10 height 10
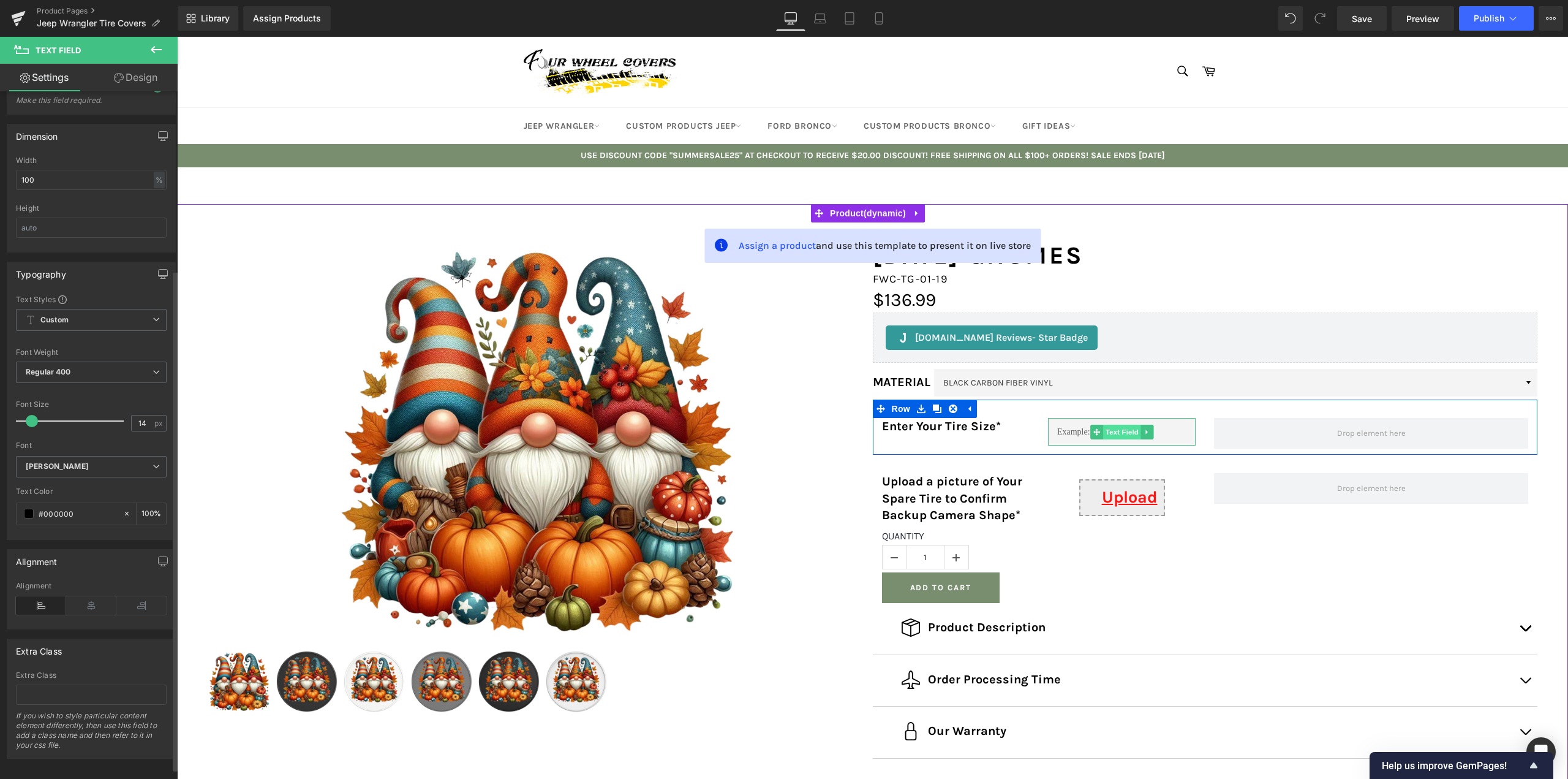
click at [1118, 428] on span "Text Field" at bounding box center [1122, 432] width 38 height 15
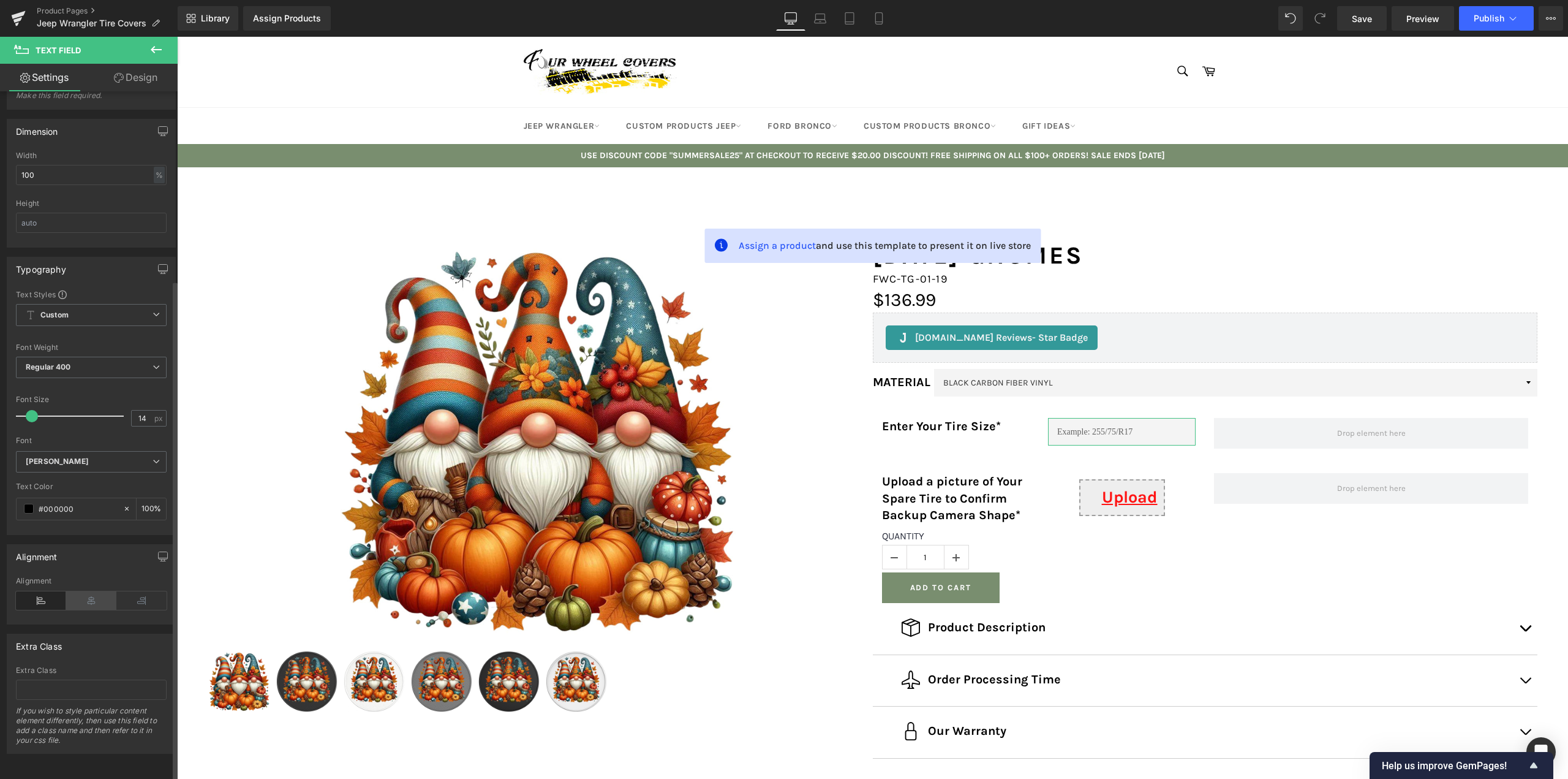
click at [79, 594] on icon at bounding box center [91, 600] width 50 height 18
click at [138, 591] on icon at bounding box center [141, 600] width 50 height 18
click at [28, 591] on icon at bounding box center [40, 600] width 50 height 18
click at [1109, 501] on span "(P) File Upload" at bounding box center [1121, 498] width 69 height 18
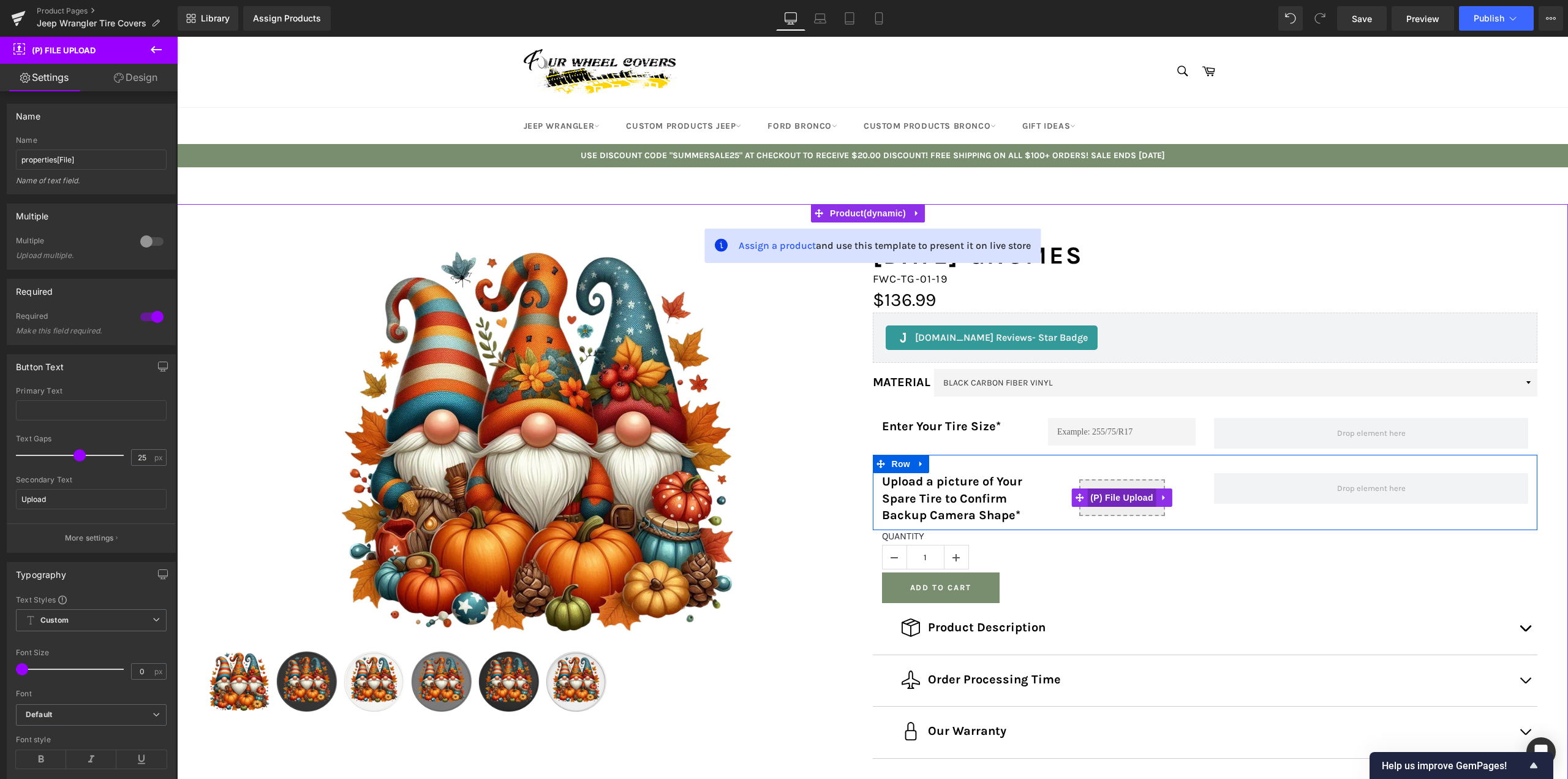
click at [1123, 497] on span "(P) File Upload" at bounding box center [1121, 497] width 69 height 18
drag, startPoint x: 56, startPoint y: 501, endPoint x: 6, endPoint y: 492, distance: 50.8
click at [6, 492] on div "Button Text Primary Text 25px Text Gaps 25 px Upload Secondary Text Upload More…" at bounding box center [92, 449] width 183 height 207
click at [1345, 19] on link "Save" at bounding box center [1362, 18] width 50 height 25
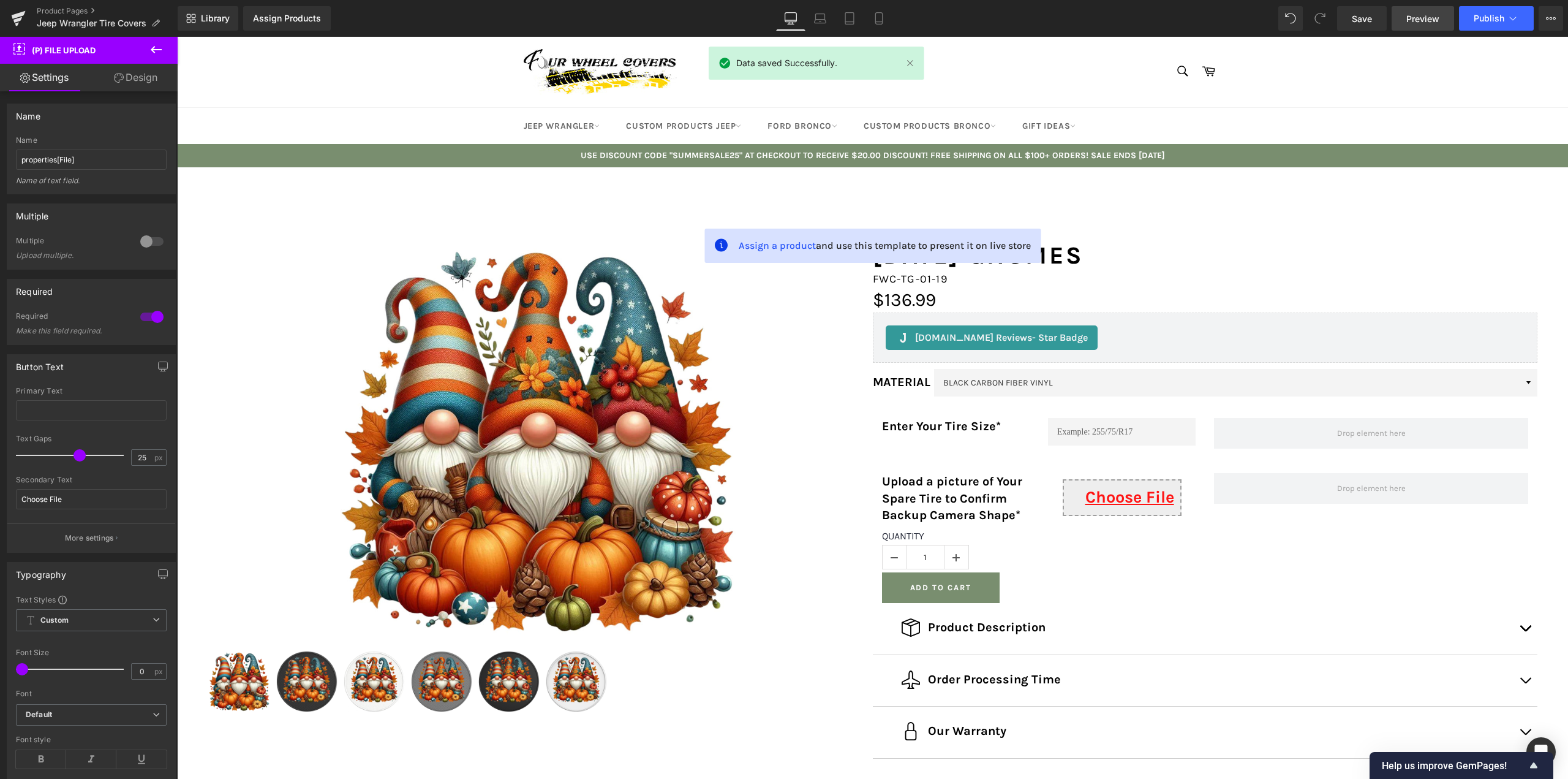
click at [1415, 21] on span "Preview" at bounding box center [1423, 18] width 33 height 13
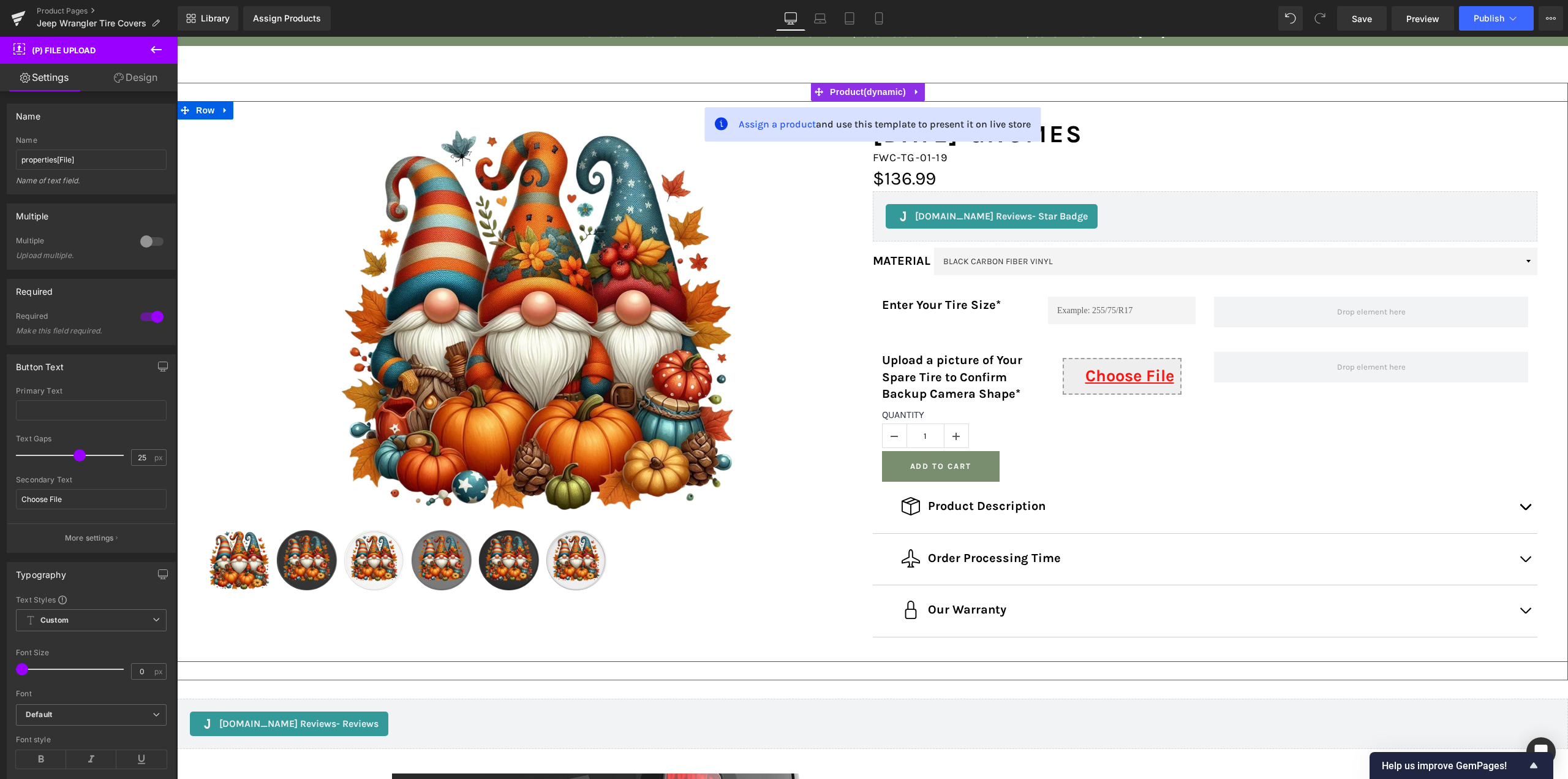
scroll to position [123, 0]
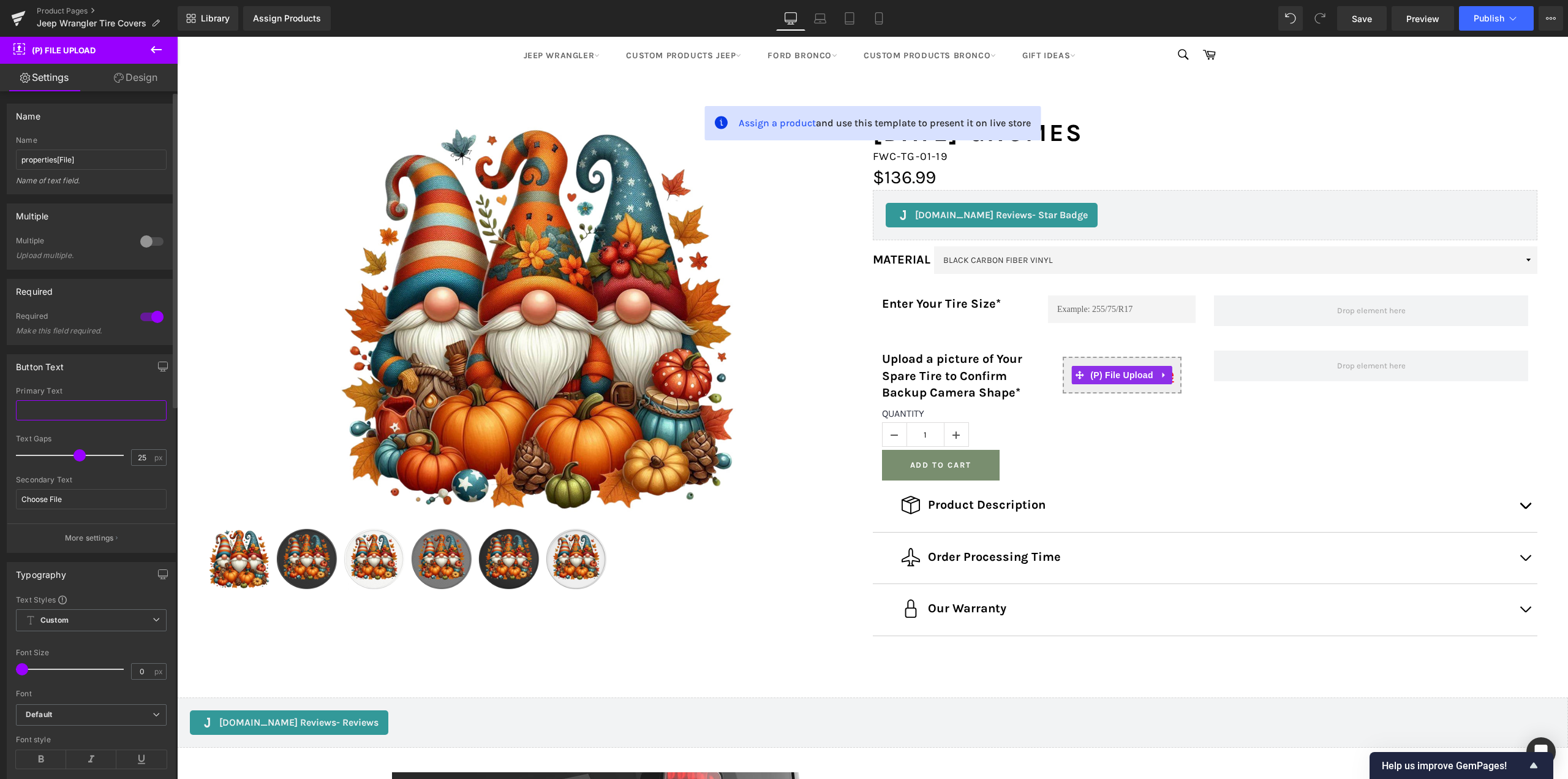
click at [44, 409] on input "text" at bounding box center [91, 410] width 150 height 20
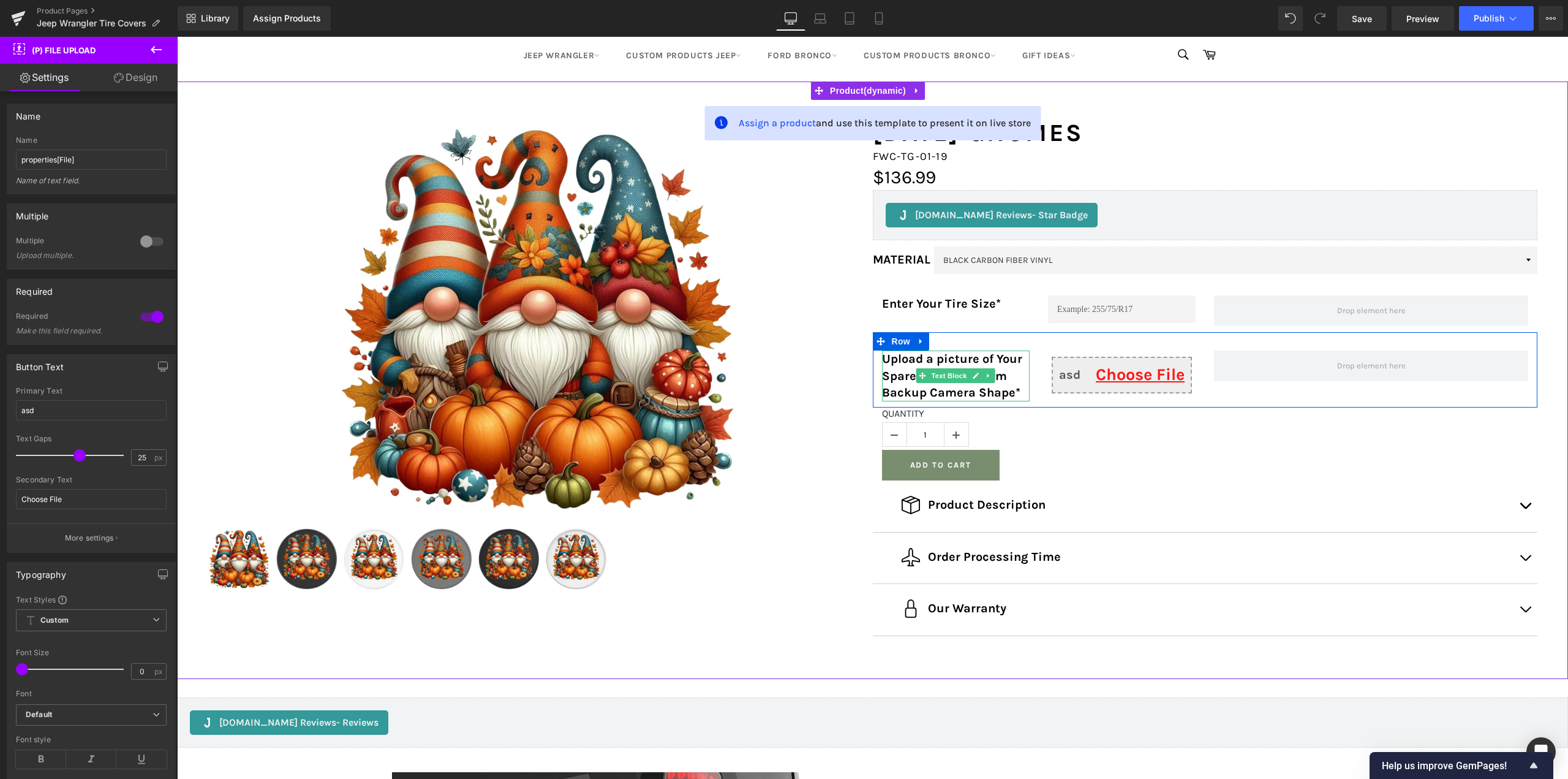
click at [951, 388] on p "Upload a picture of Your Spare Tire to Confirm Backup Camera Shape*" at bounding box center [956, 375] width 148 height 50
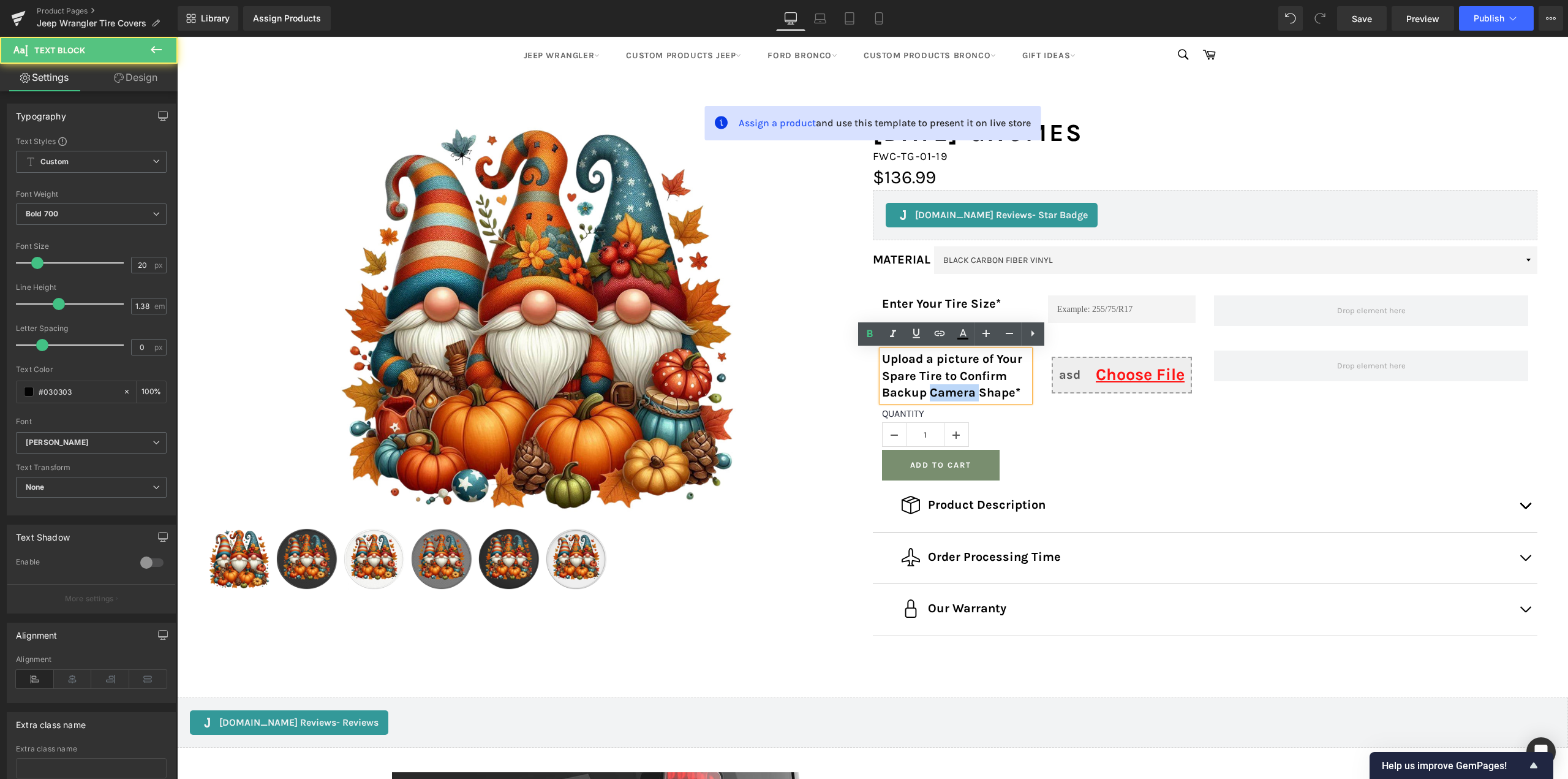
click at [951, 388] on p "Upload a picture of Your Spare Tire to Confirm Backup Camera Shape*" at bounding box center [956, 375] width 148 height 50
copy p "Upload a picture of Your Spare Tire to Confirm Backup Camera Shape*"
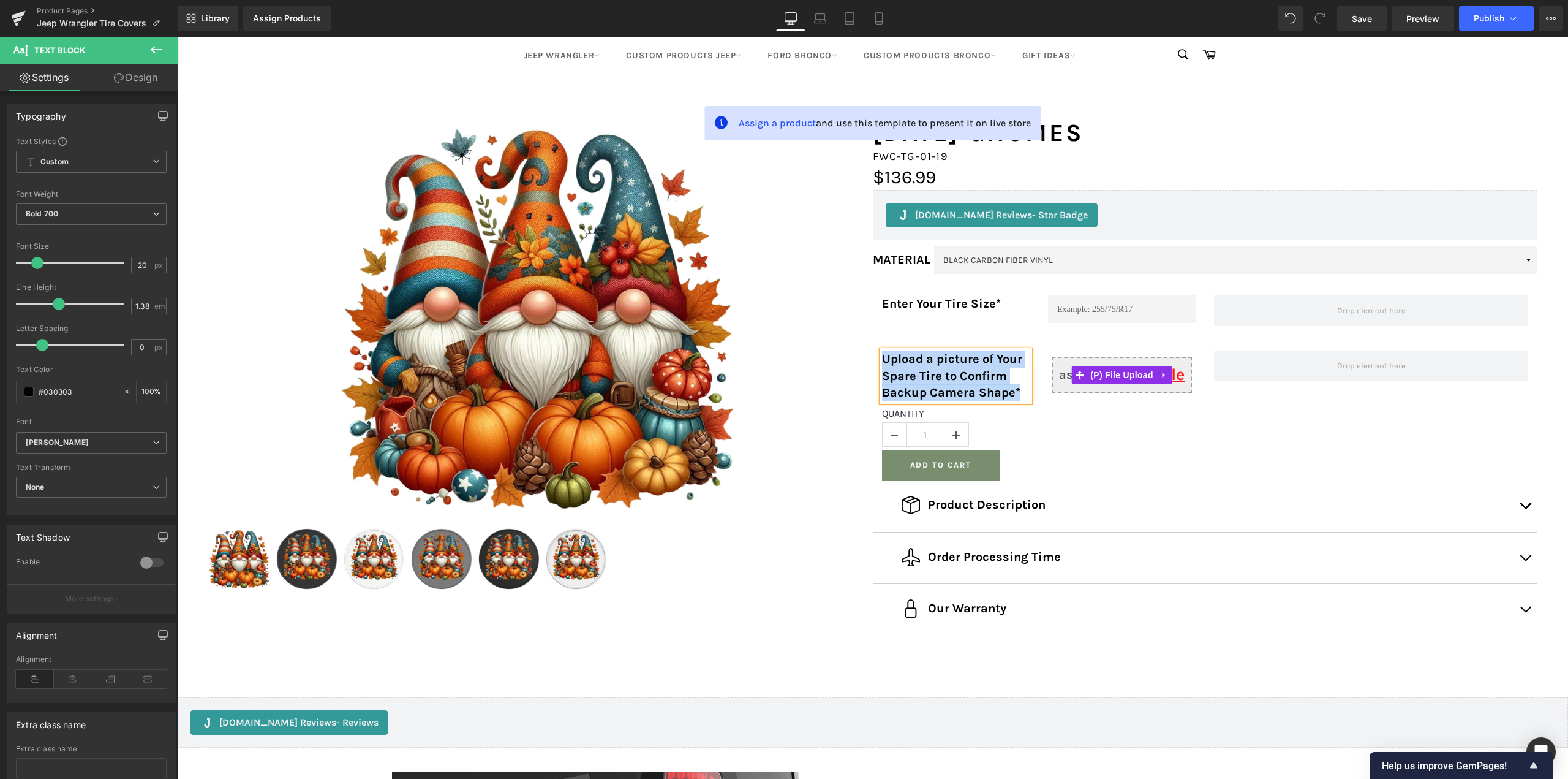
click at [1062, 377] on input "asd Choose File" at bounding box center [1122, 375] width 141 height 37
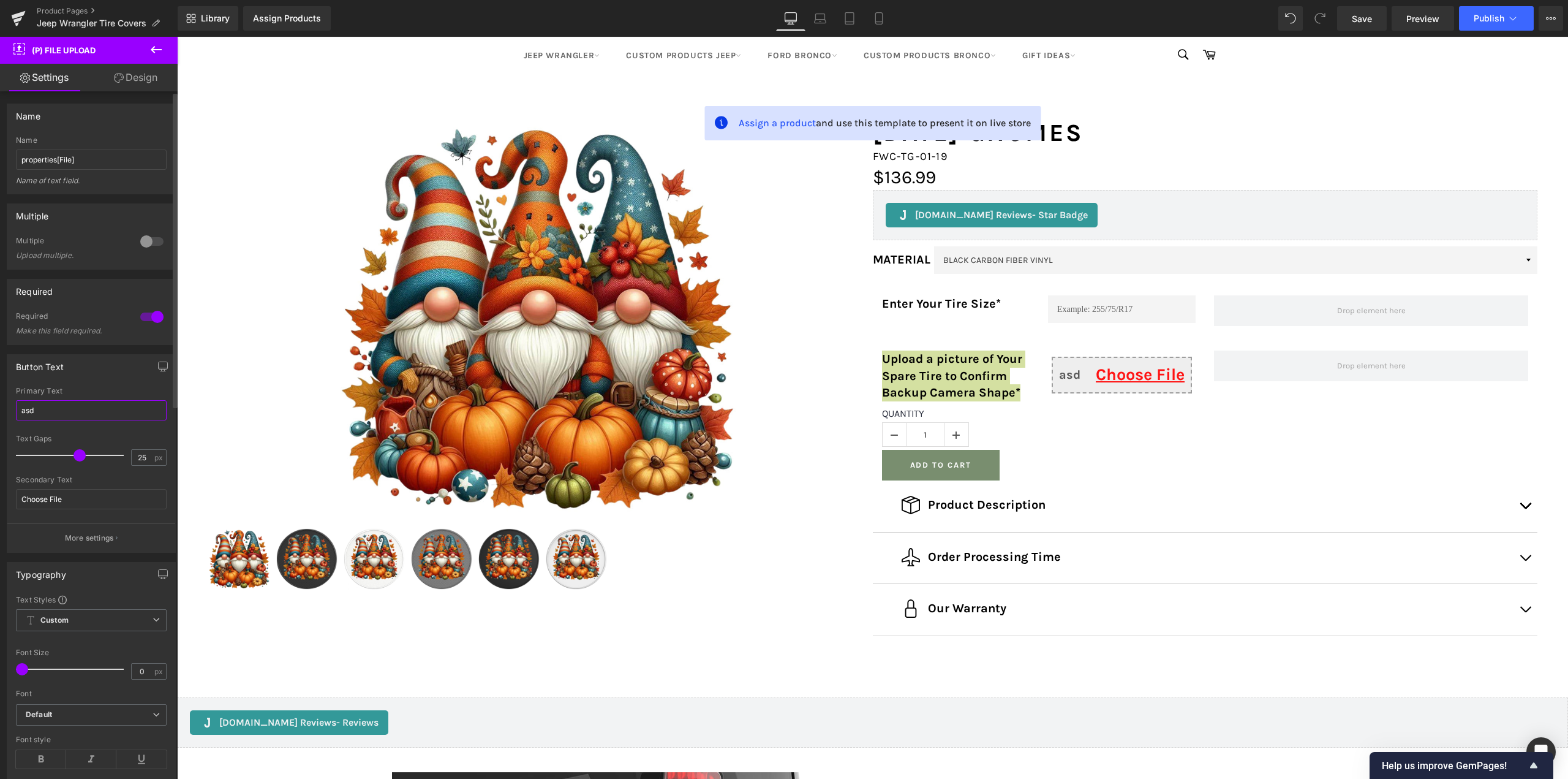
click at [72, 410] on input "asd" at bounding box center [91, 410] width 150 height 20
paste input "Upload a picture of Your Spare Tire to Confirm Backup Camera Shape*"
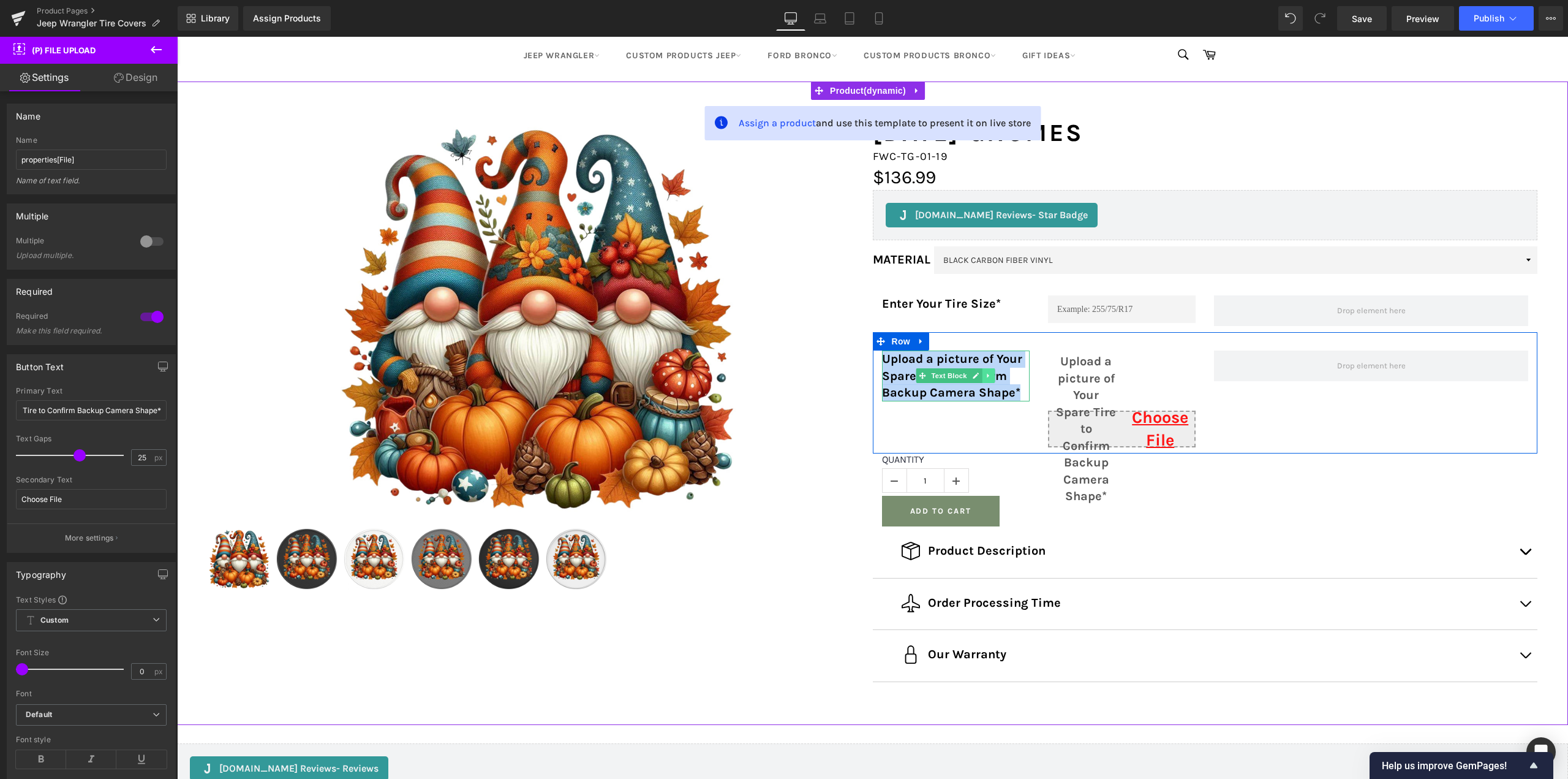
click at [988, 378] on icon at bounding box center [988, 375] width 6 height 7
click at [992, 376] on icon at bounding box center [995, 375] width 6 height 7
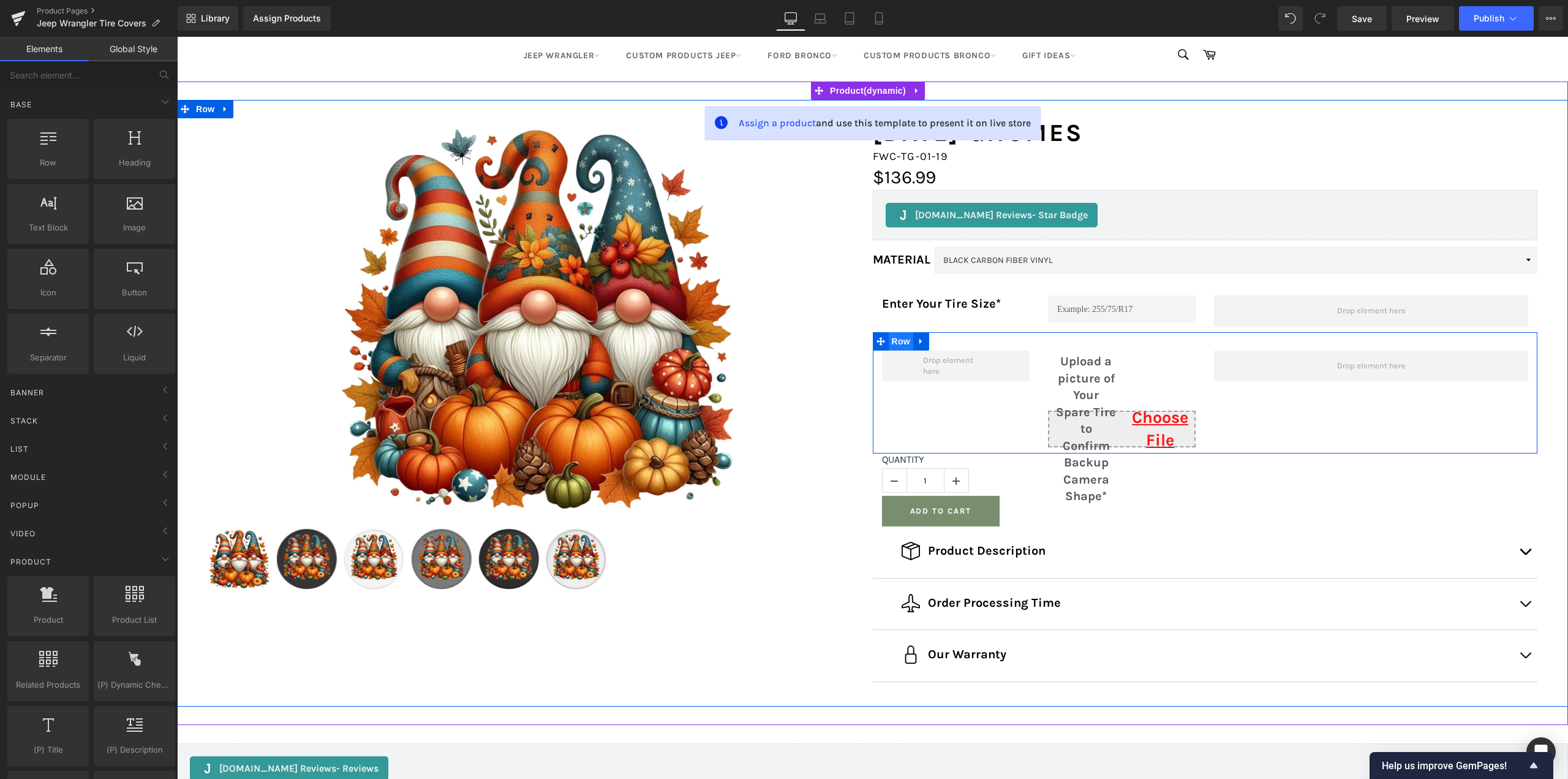
click at [897, 339] on span "Row" at bounding box center [901, 341] width 25 height 18
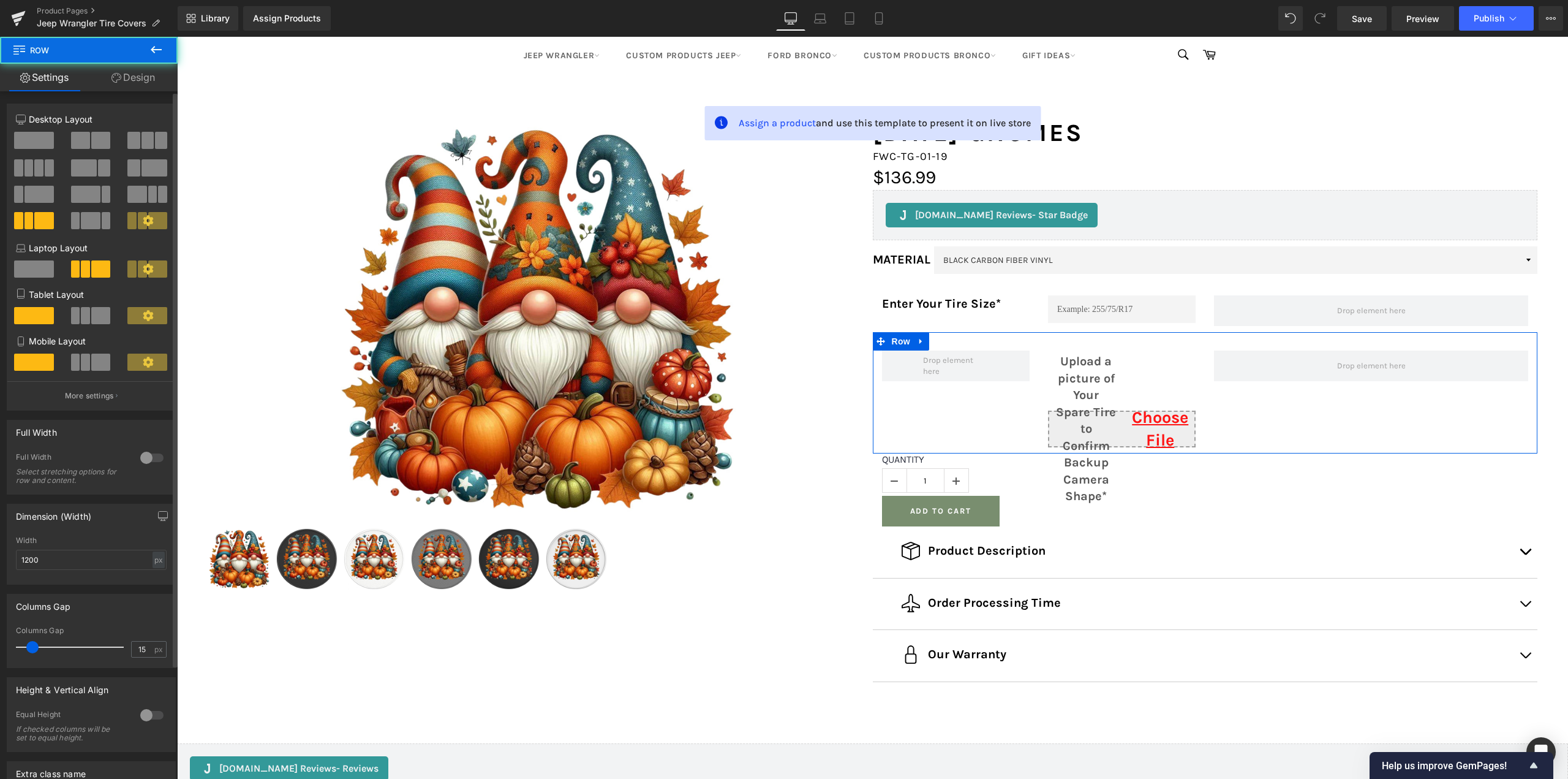
click at [33, 141] on span at bounding box center [33, 140] width 39 height 17
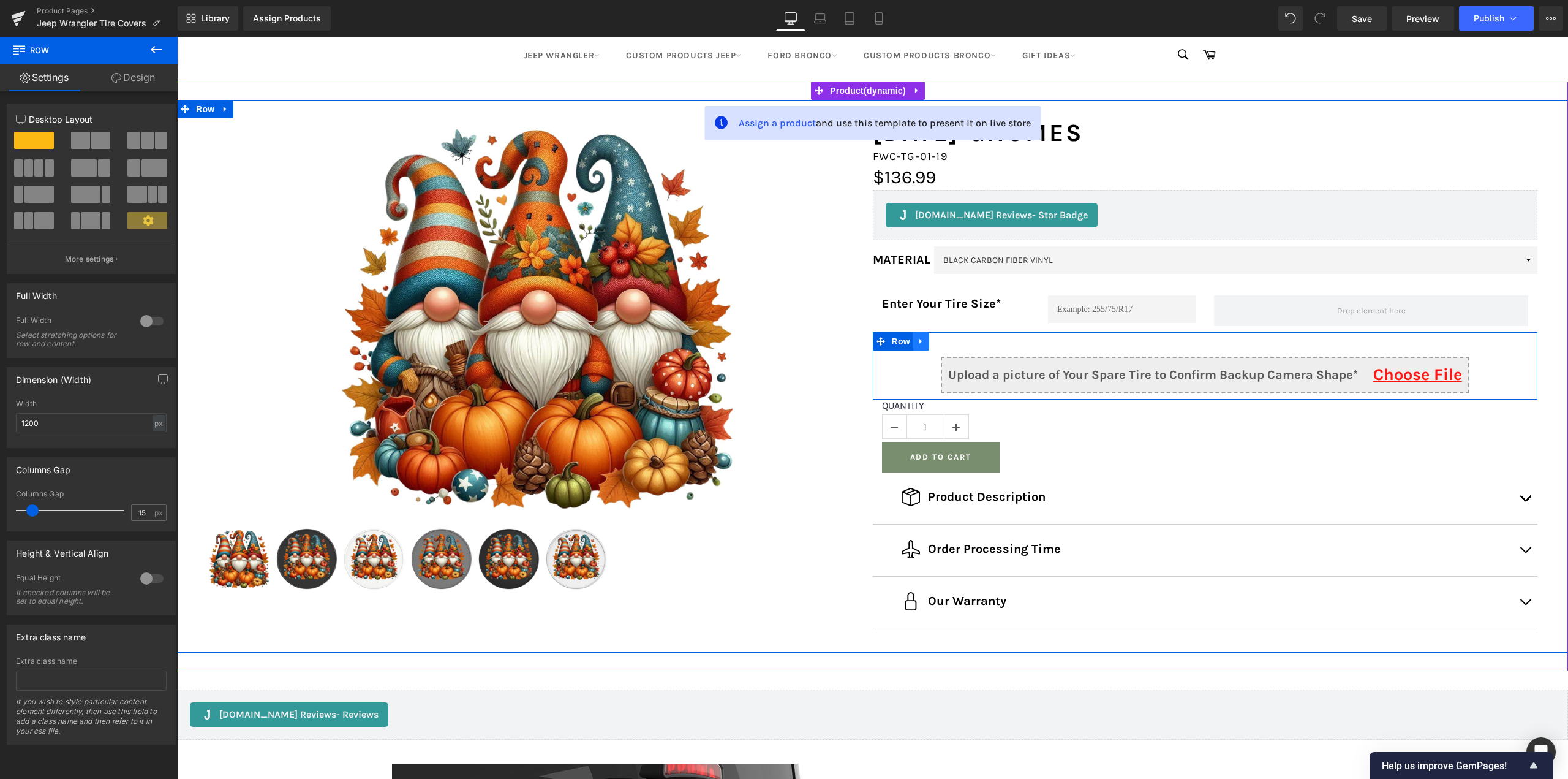
click at [923, 340] on link at bounding box center [921, 341] width 16 height 18
click at [949, 341] on icon at bounding box center [952, 341] width 8 height 9
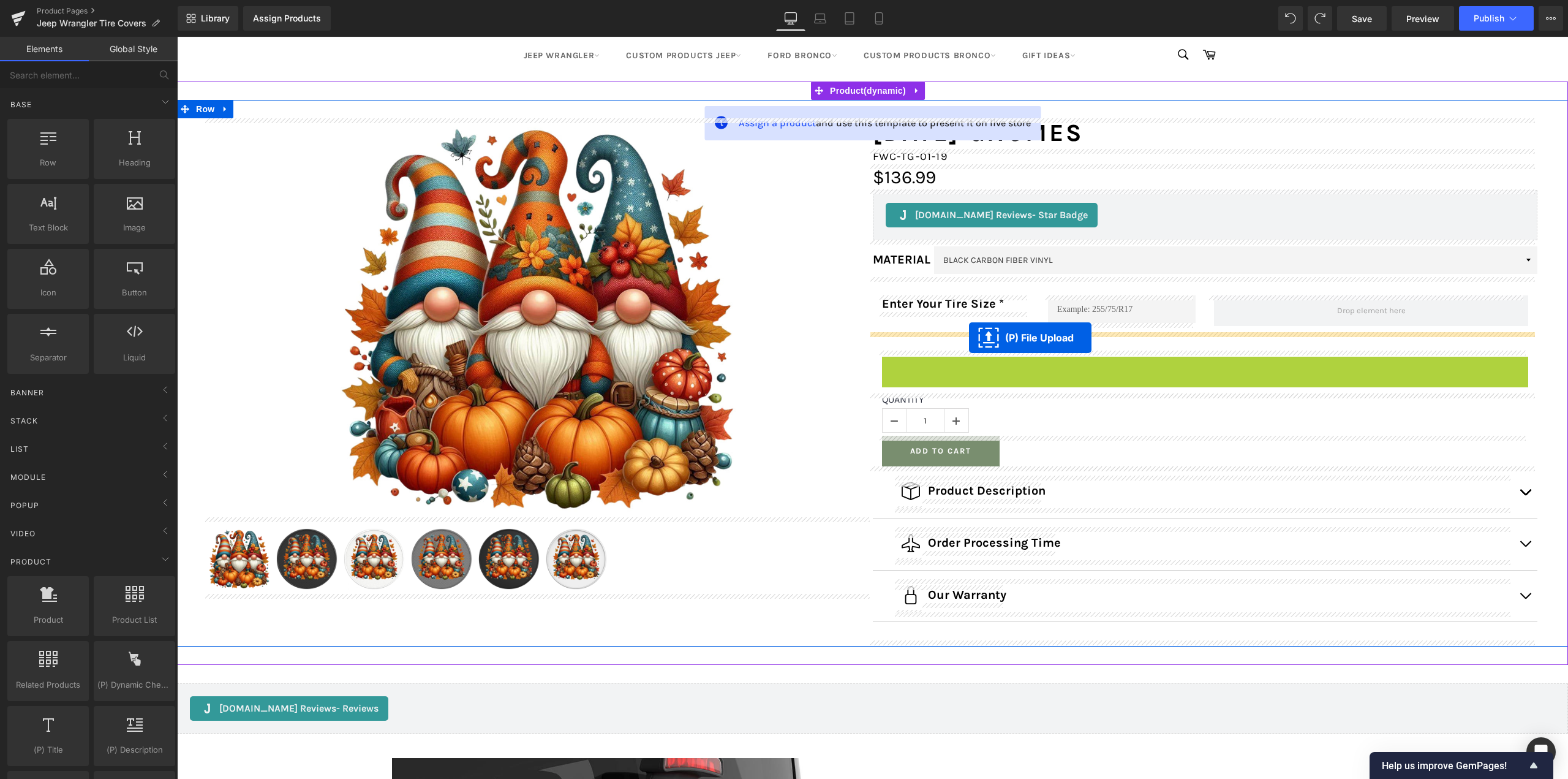
drag, startPoint x: 1182, startPoint y: 370, endPoint x: 969, endPoint y: 338, distance: 215.4
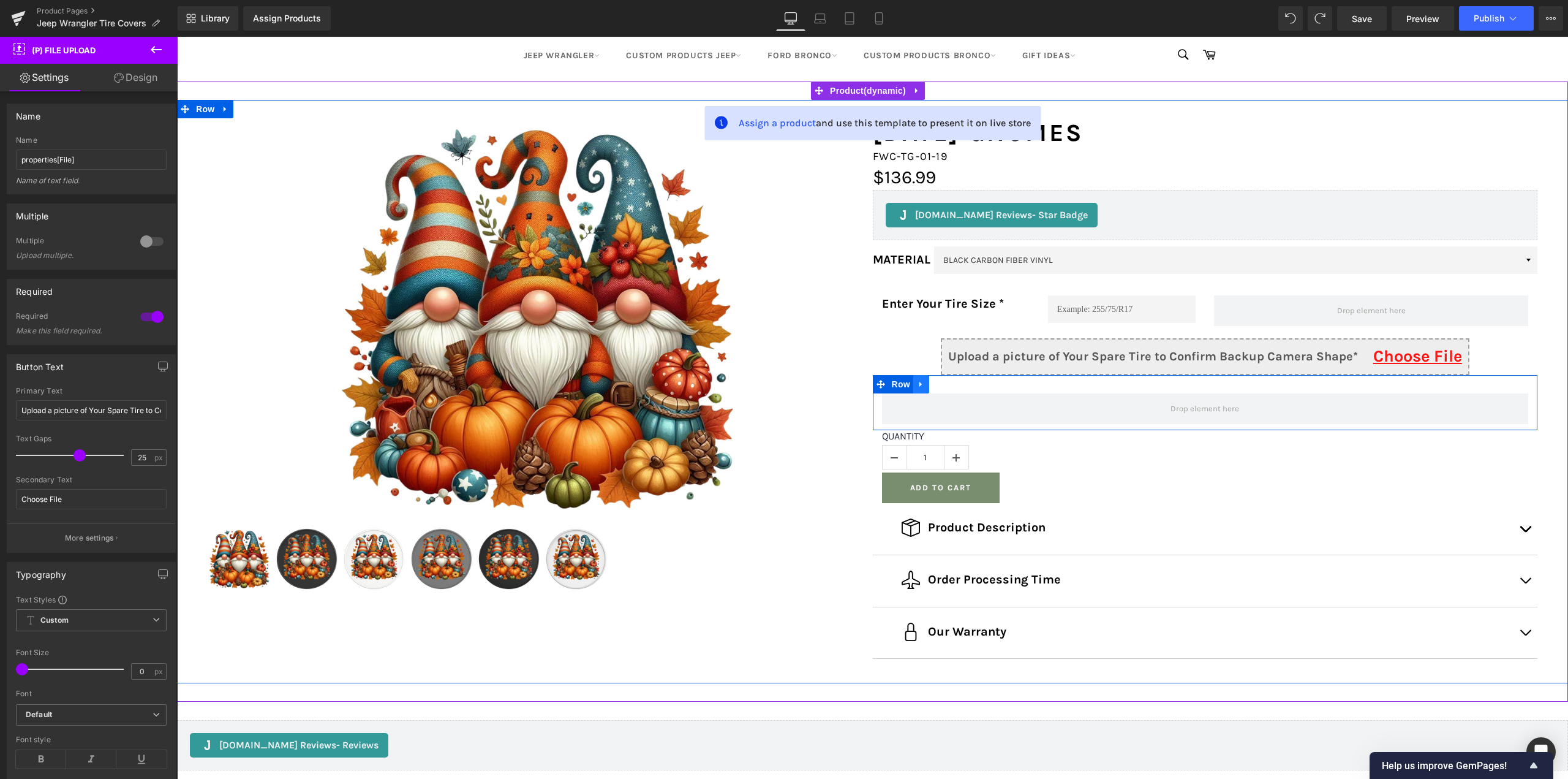
click at [922, 384] on link at bounding box center [921, 384] width 16 height 18
click at [949, 383] on icon at bounding box center [952, 384] width 8 height 8
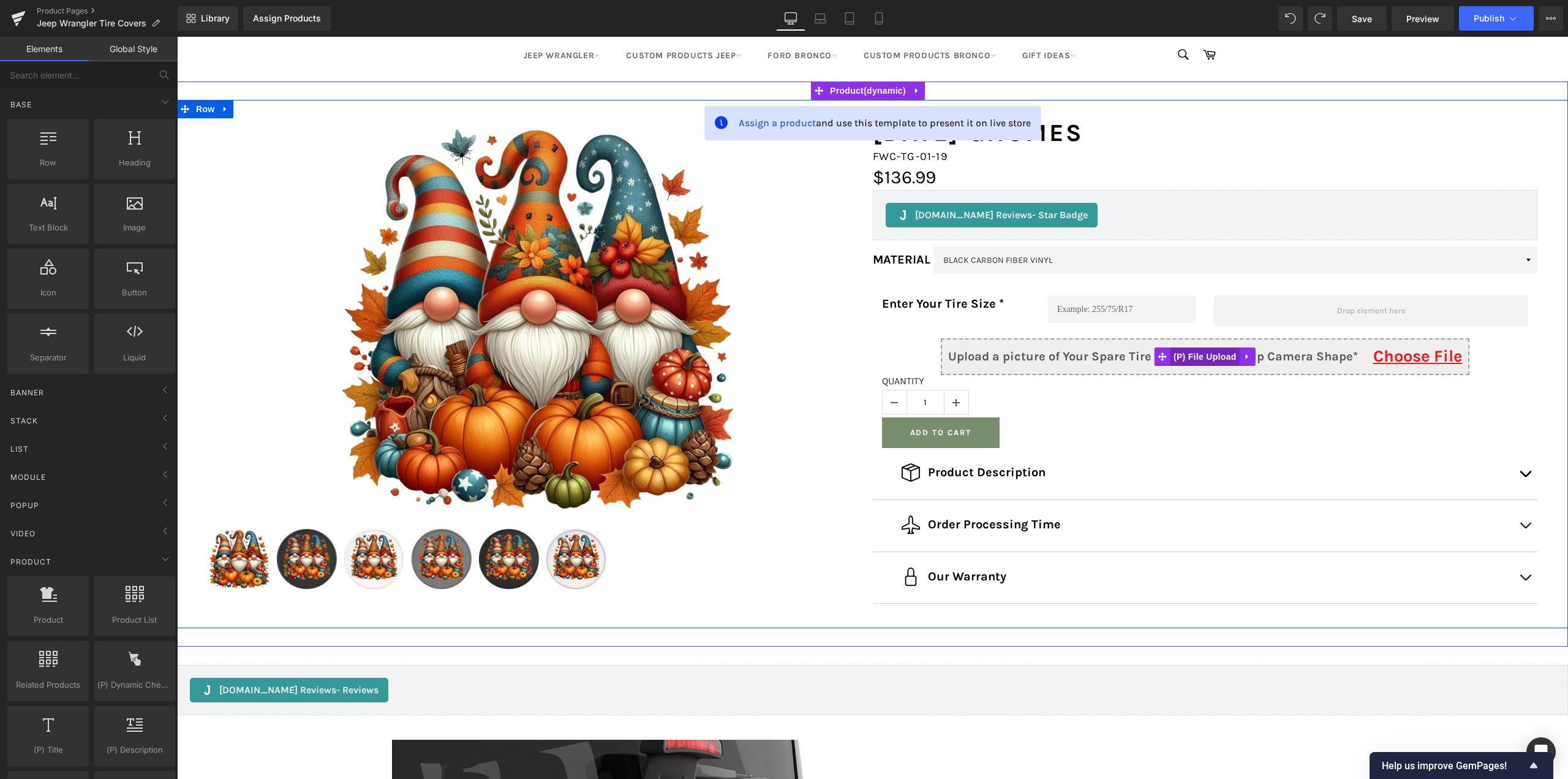
click at [1182, 358] on span "(P) File Upload" at bounding box center [1205, 357] width 69 height 18
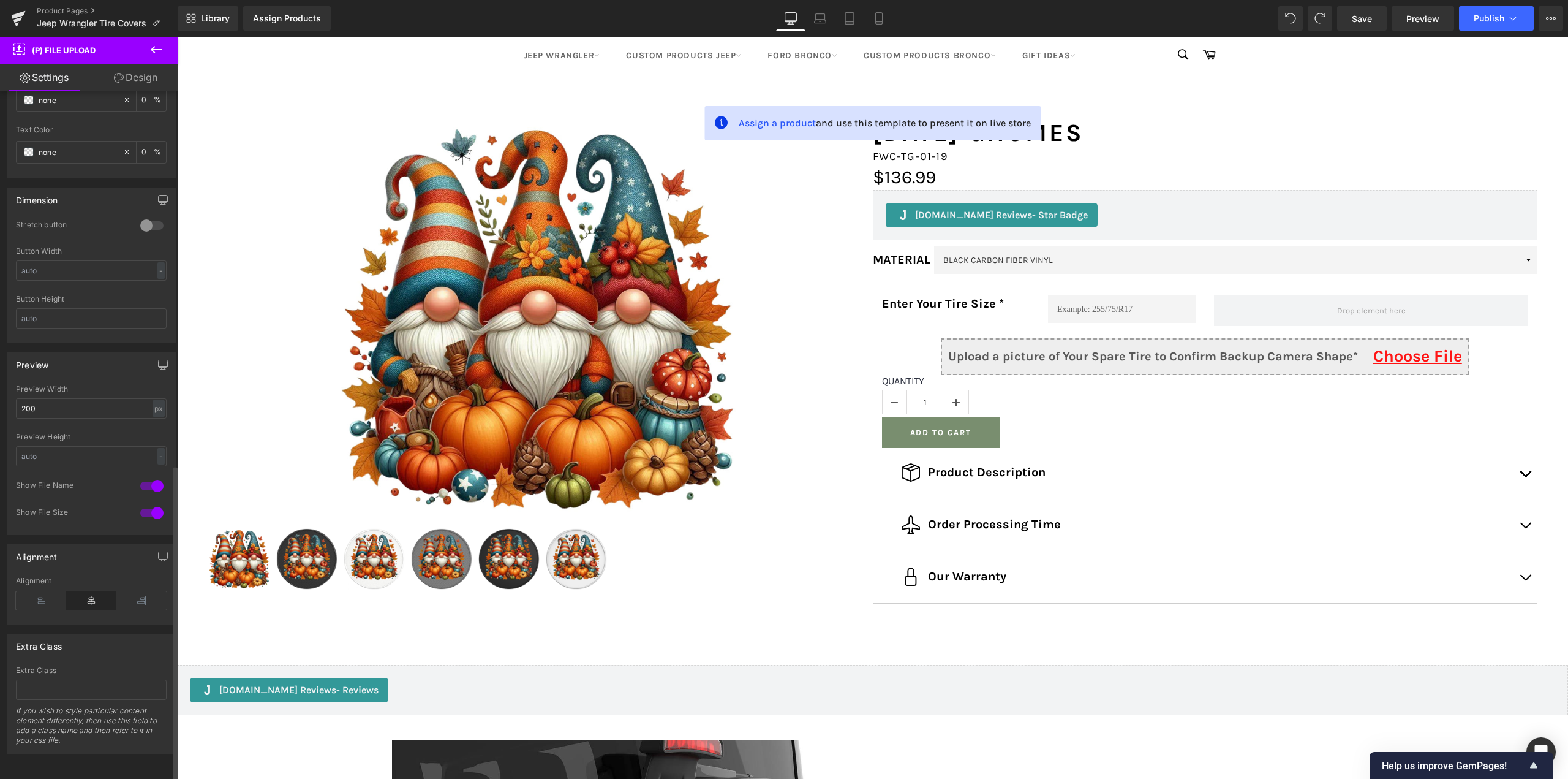
scroll to position [812, 0]
click at [38, 591] on icon at bounding box center [40, 600] width 50 height 18
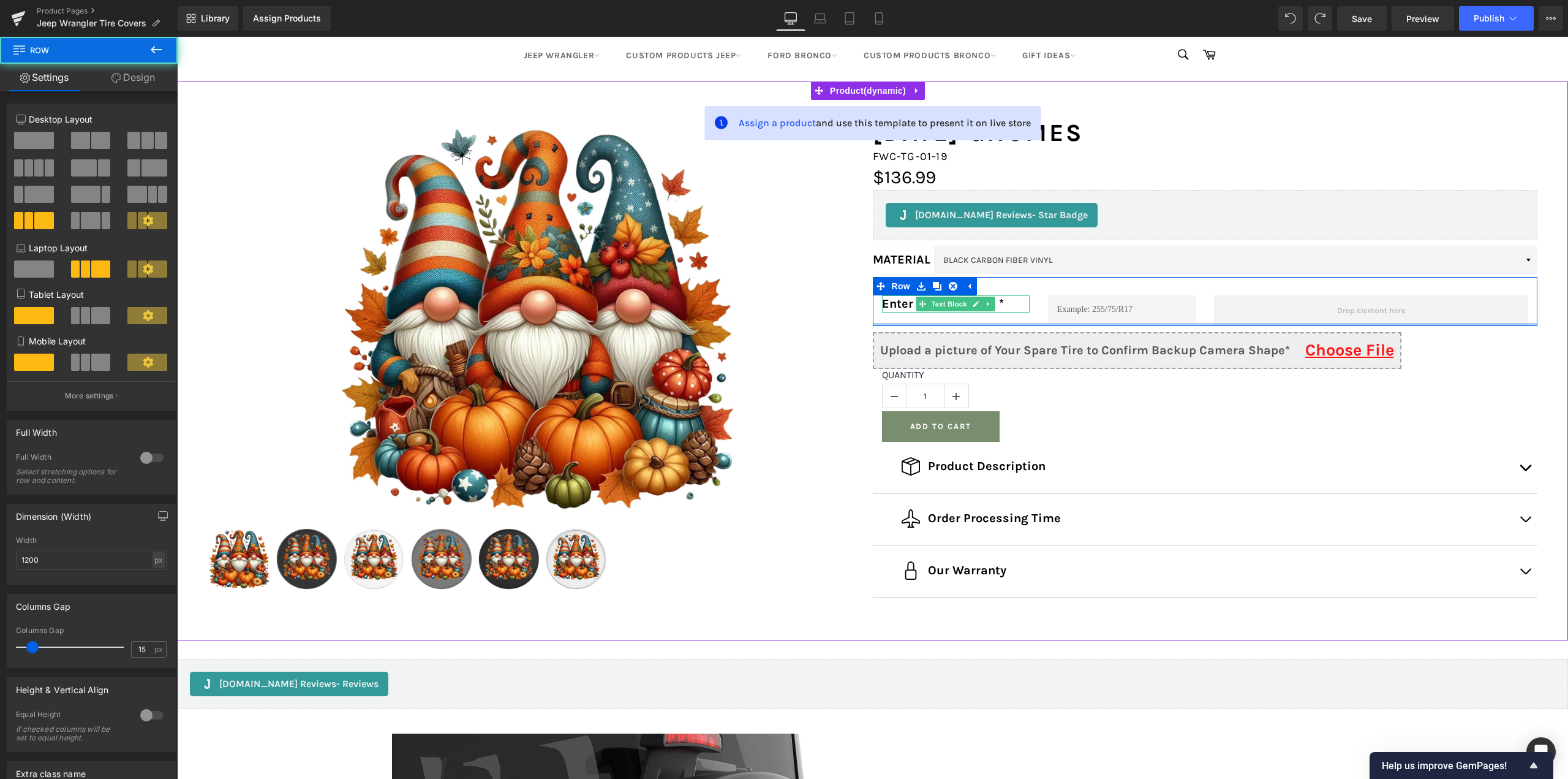
drag, startPoint x: 1004, startPoint y: 328, endPoint x: 1007, endPoint y: 305, distance: 23.2
click at [1007, 305] on div "Enter Your Tire Size * Text Block Text Field Row" at bounding box center [1206, 301] width 665 height 49
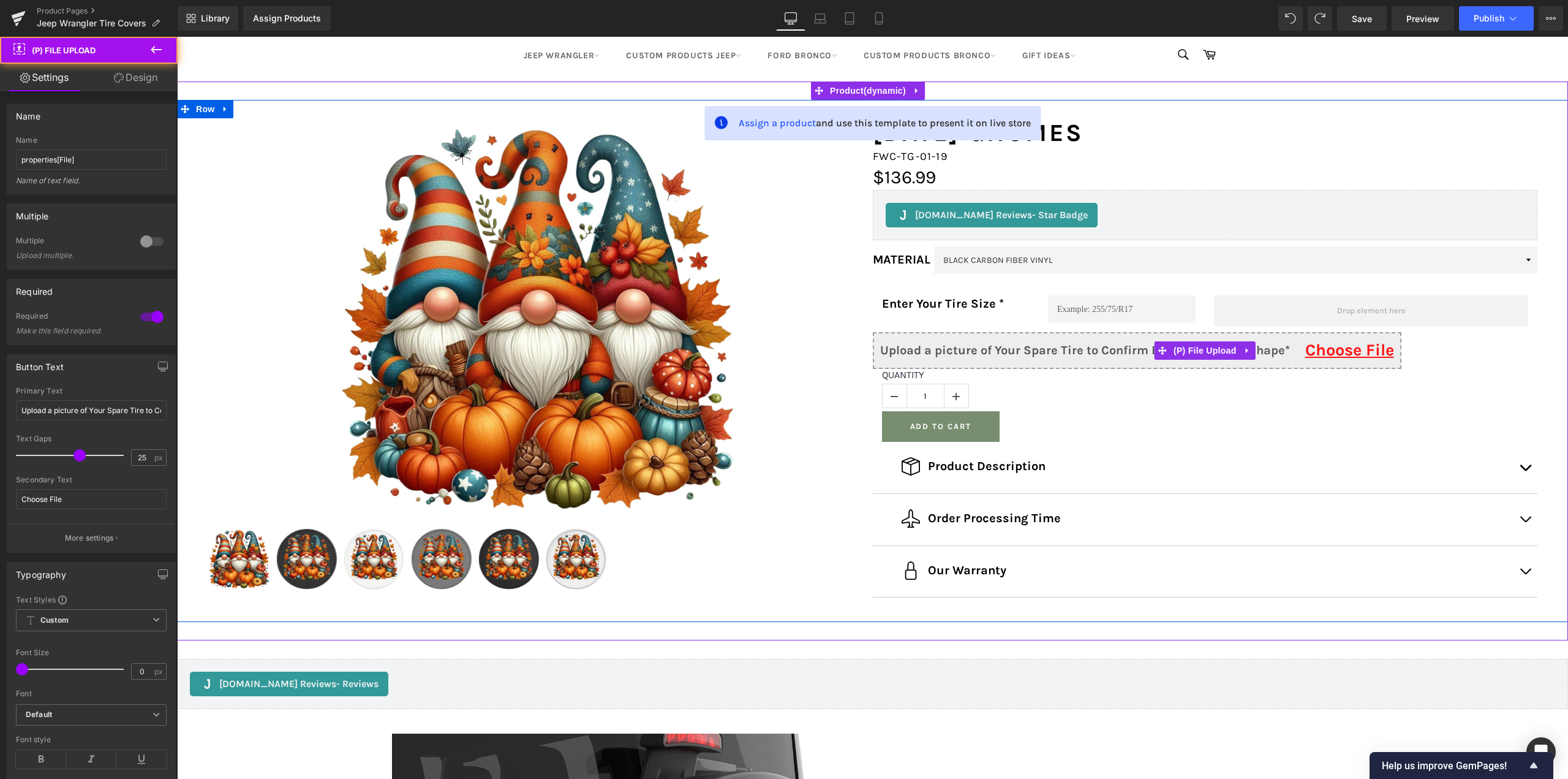
click at [1336, 348] on input "Upload a picture of Your Spare Tire to Confirm Backup Camera Shape* Choose File" at bounding box center [1206, 351] width 527 height 37
click at [1190, 351] on span "(P) File Upload" at bounding box center [1205, 351] width 69 height 18
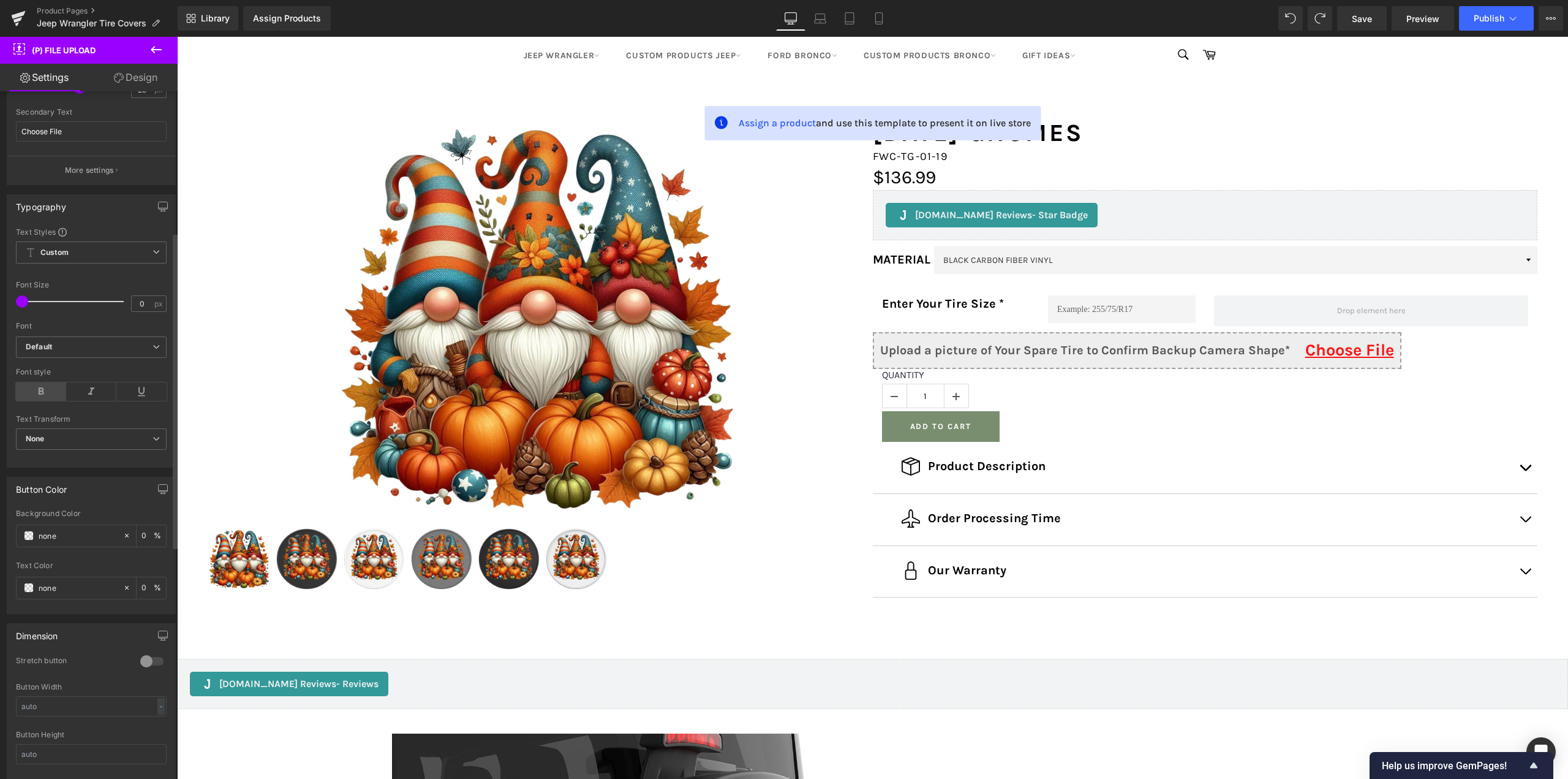
scroll to position [306, 0]
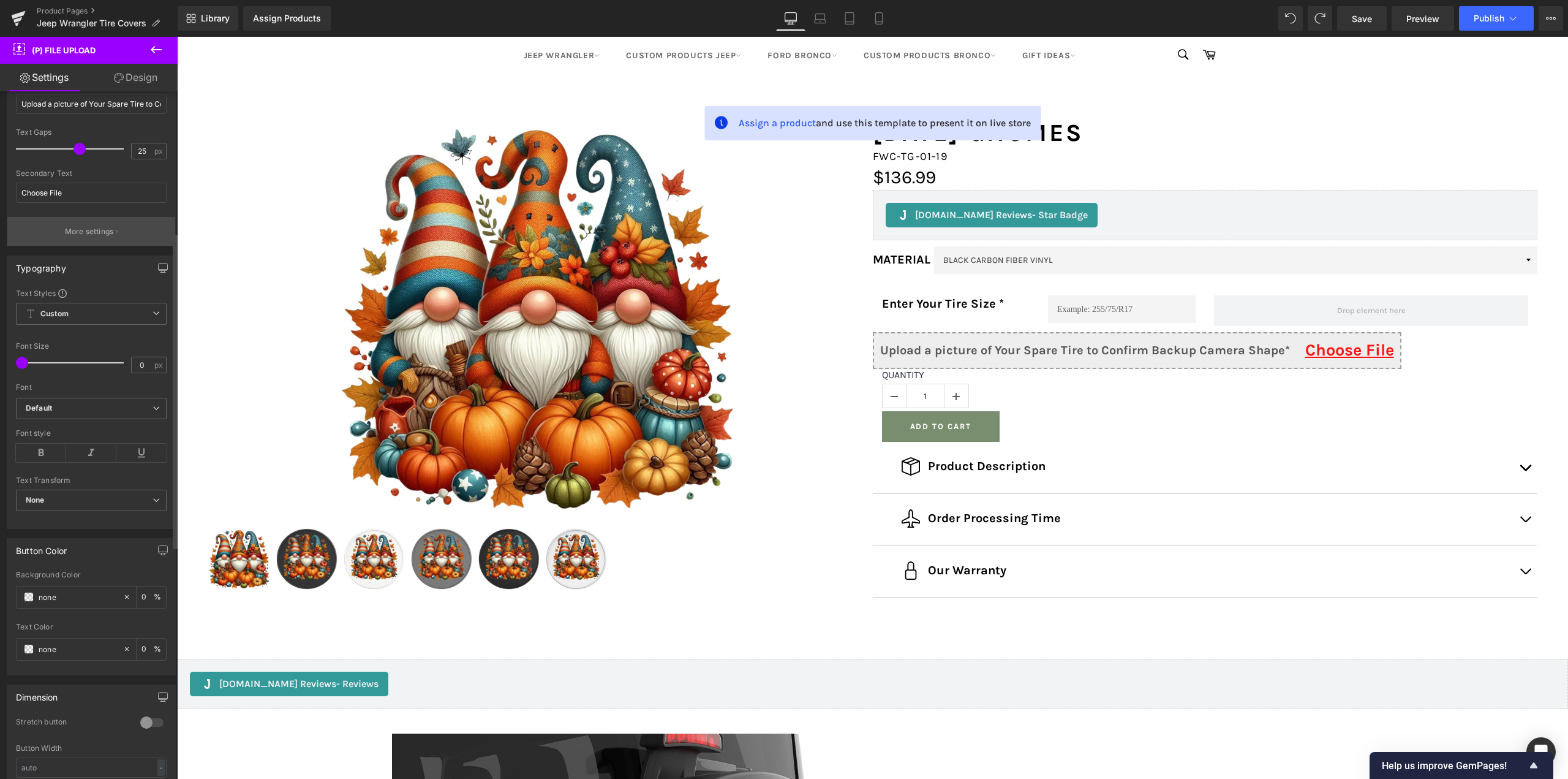
click at [86, 234] on p "More settings" at bounding box center [89, 231] width 49 height 11
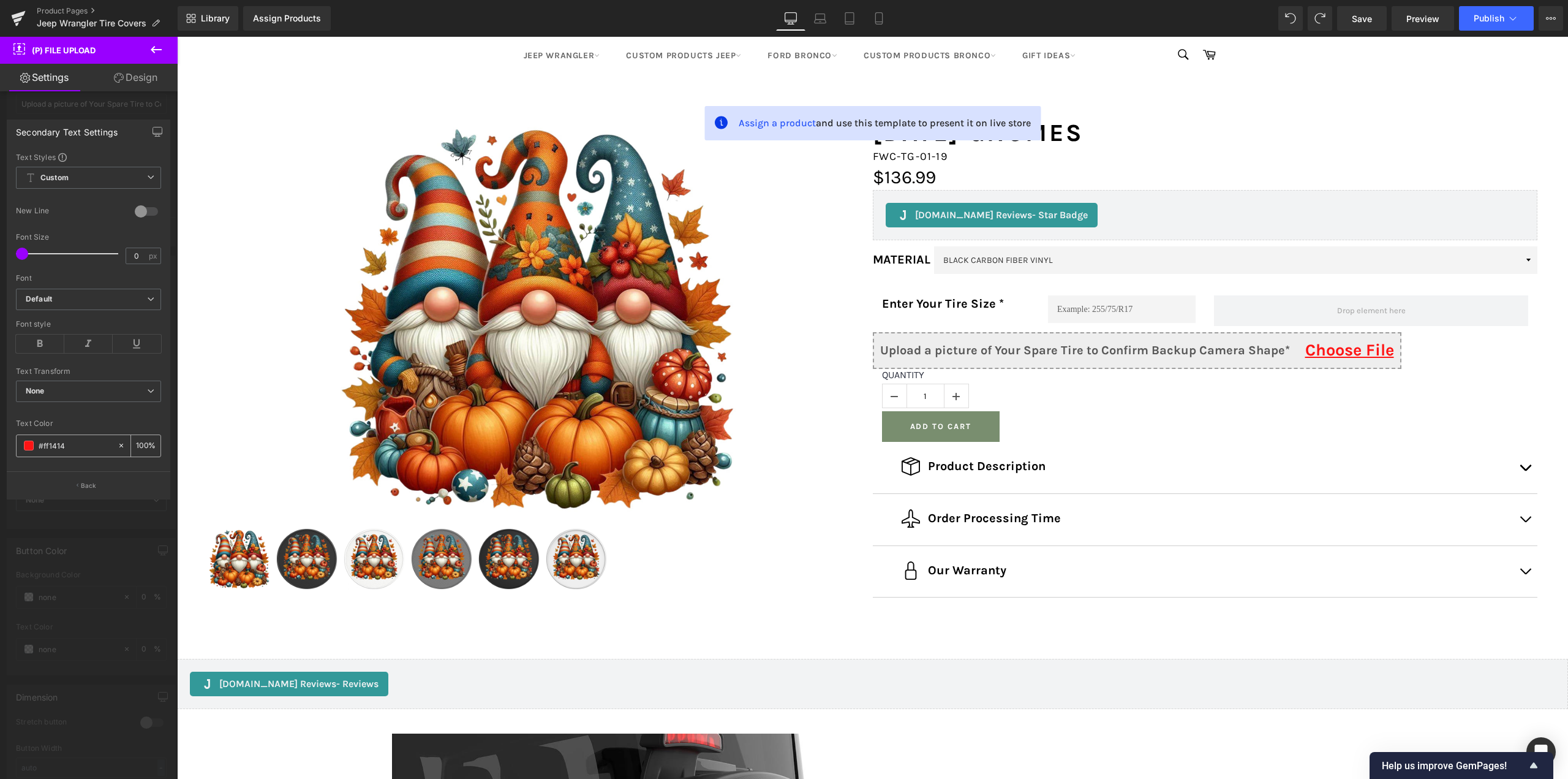
click at [26, 445] on span at bounding box center [28, 445] width 10 height 10
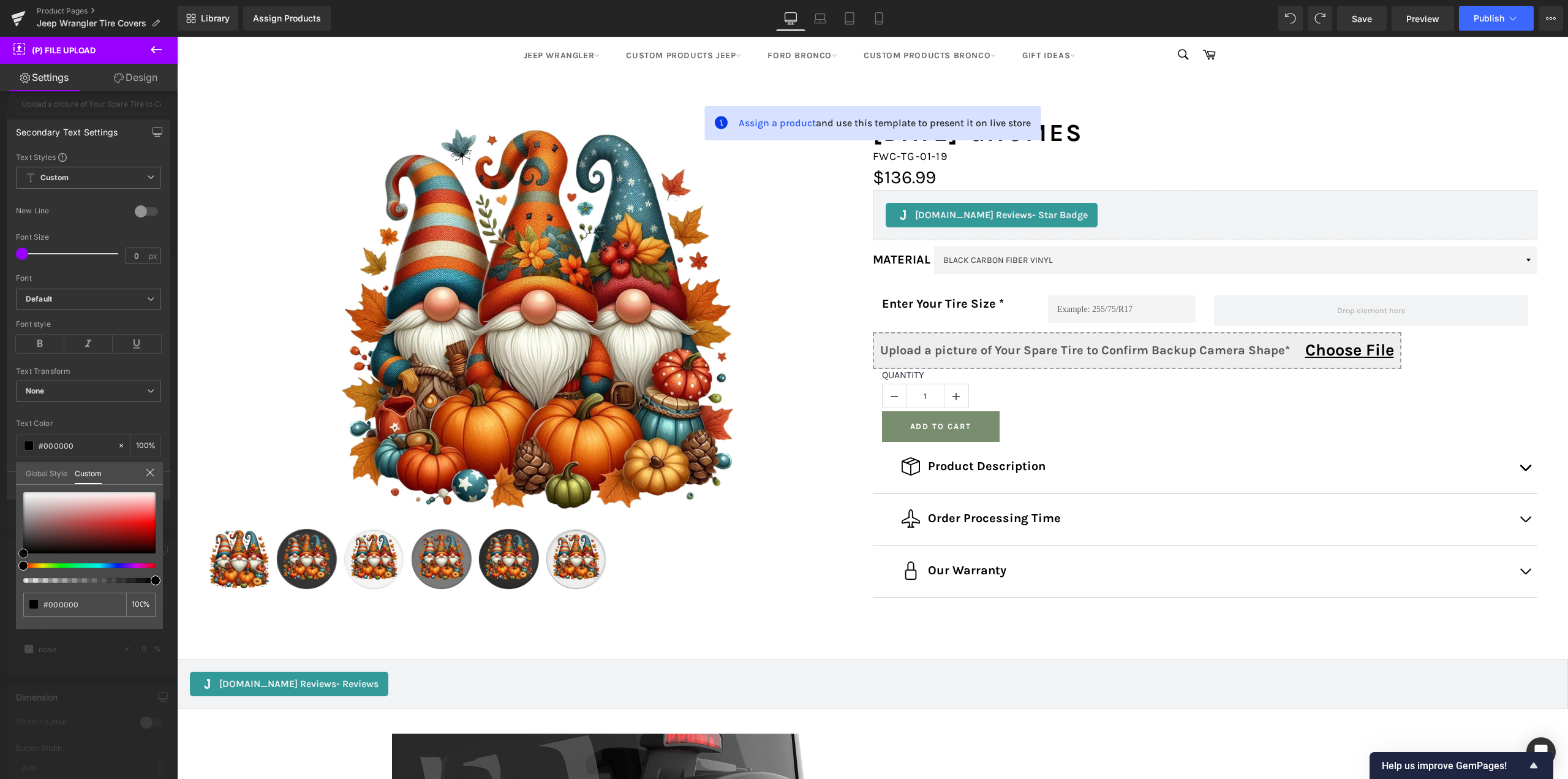
drag, startPoint x: 52, startPoint y: 534, endPoint x: 0, endPoint y: 571, distance: 63.8
click at [0, 499] on div "Secondary Text Settings Text Styles Custom Custom Setup Global Style Custom Set…" at bounding box center [89, 305] width 178 height 389
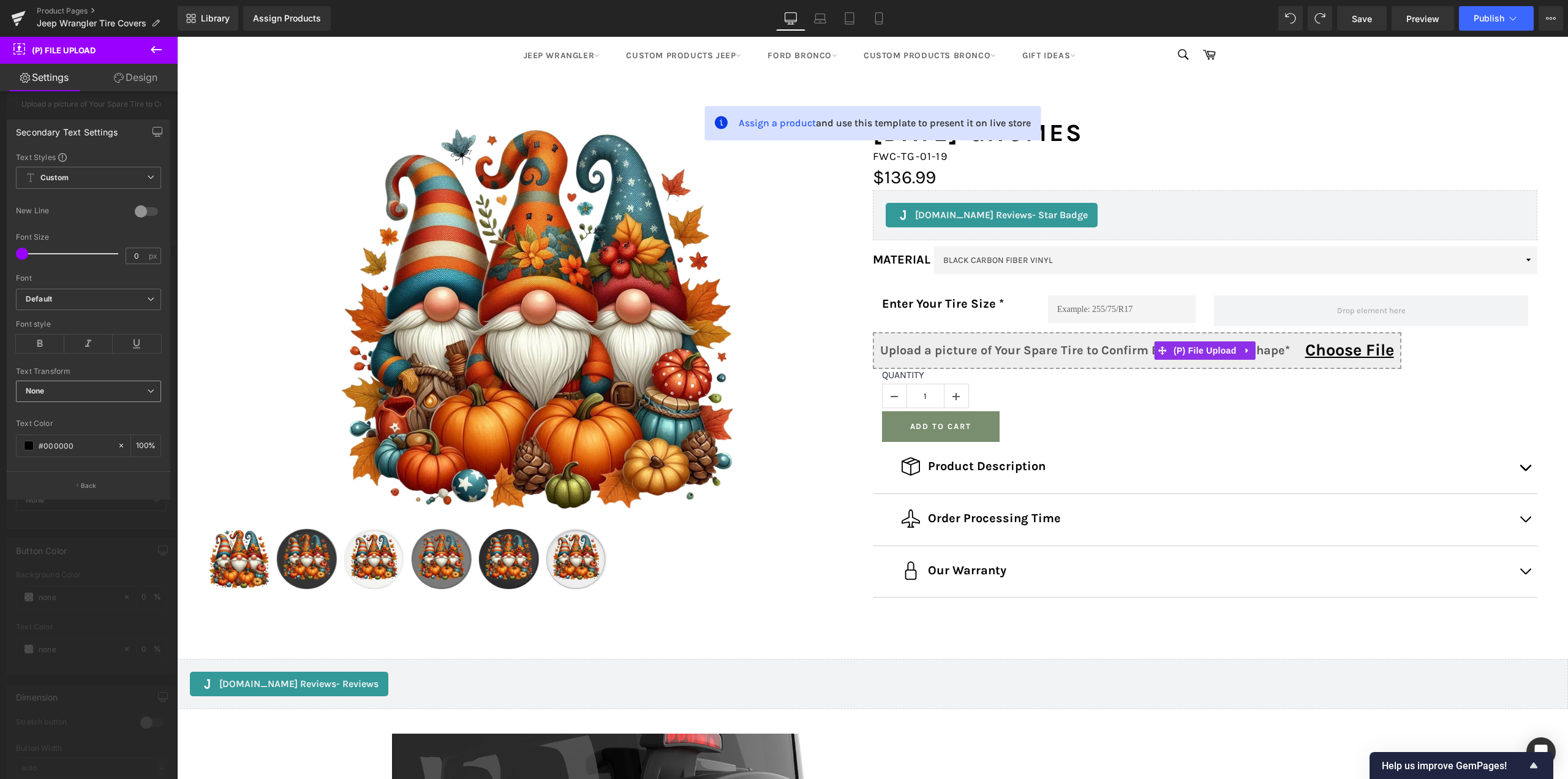
click at [69, 394] on span "None" at bounding box center [88, 391] width 145 height 21
click at [72, 306] on span "Default" at bounding box center [88, 299] width 145 height 21
click at [61, 372] on li "[PERSON_NAME]" at bounding box center [91, 375] width 150 height 19
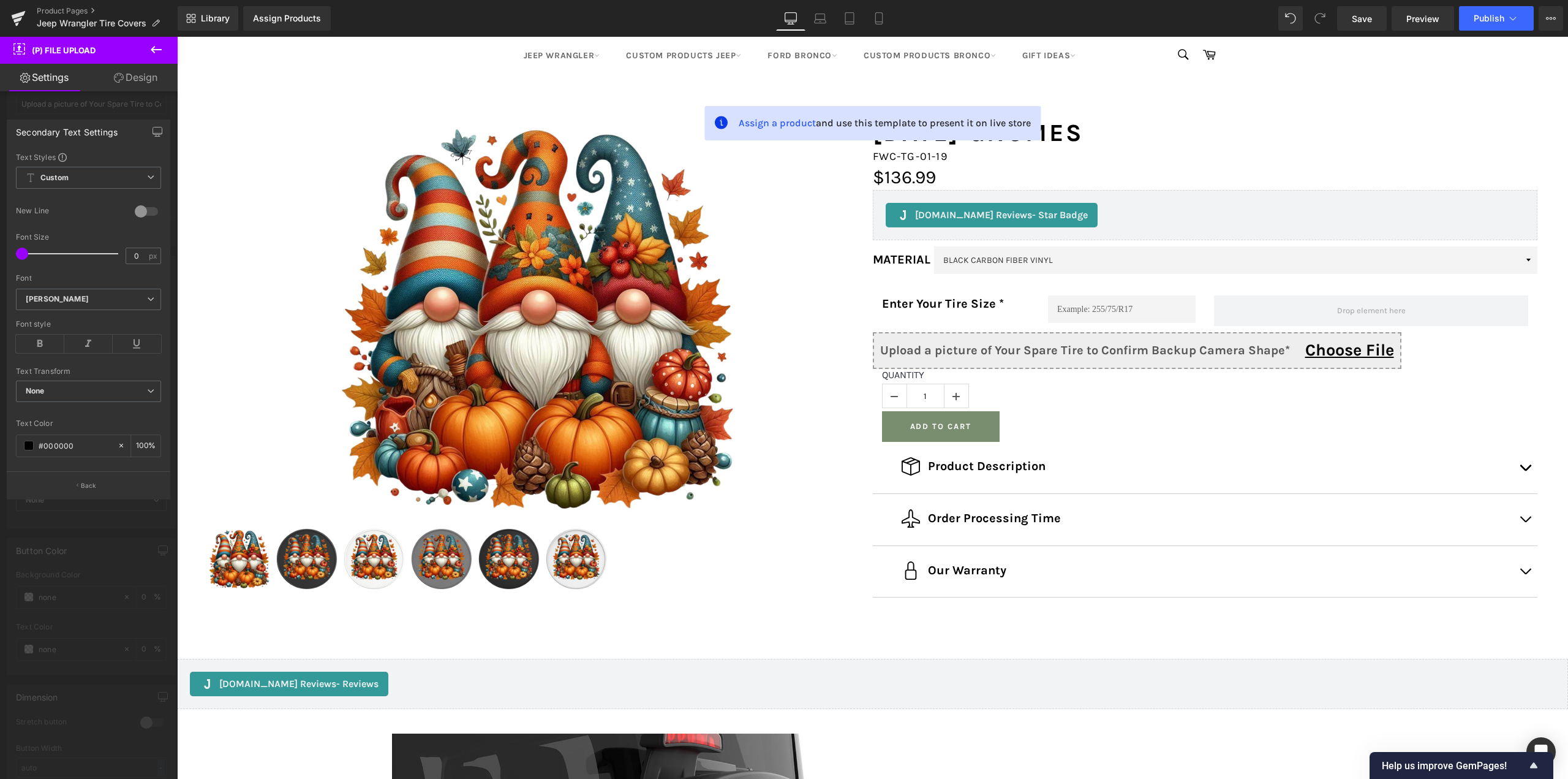
click at [148, 211] on div at bounding box center [147, 211] width 29 height 19
click at [879, 14] on icon at bounding box center [879, 17] width 12 height 12
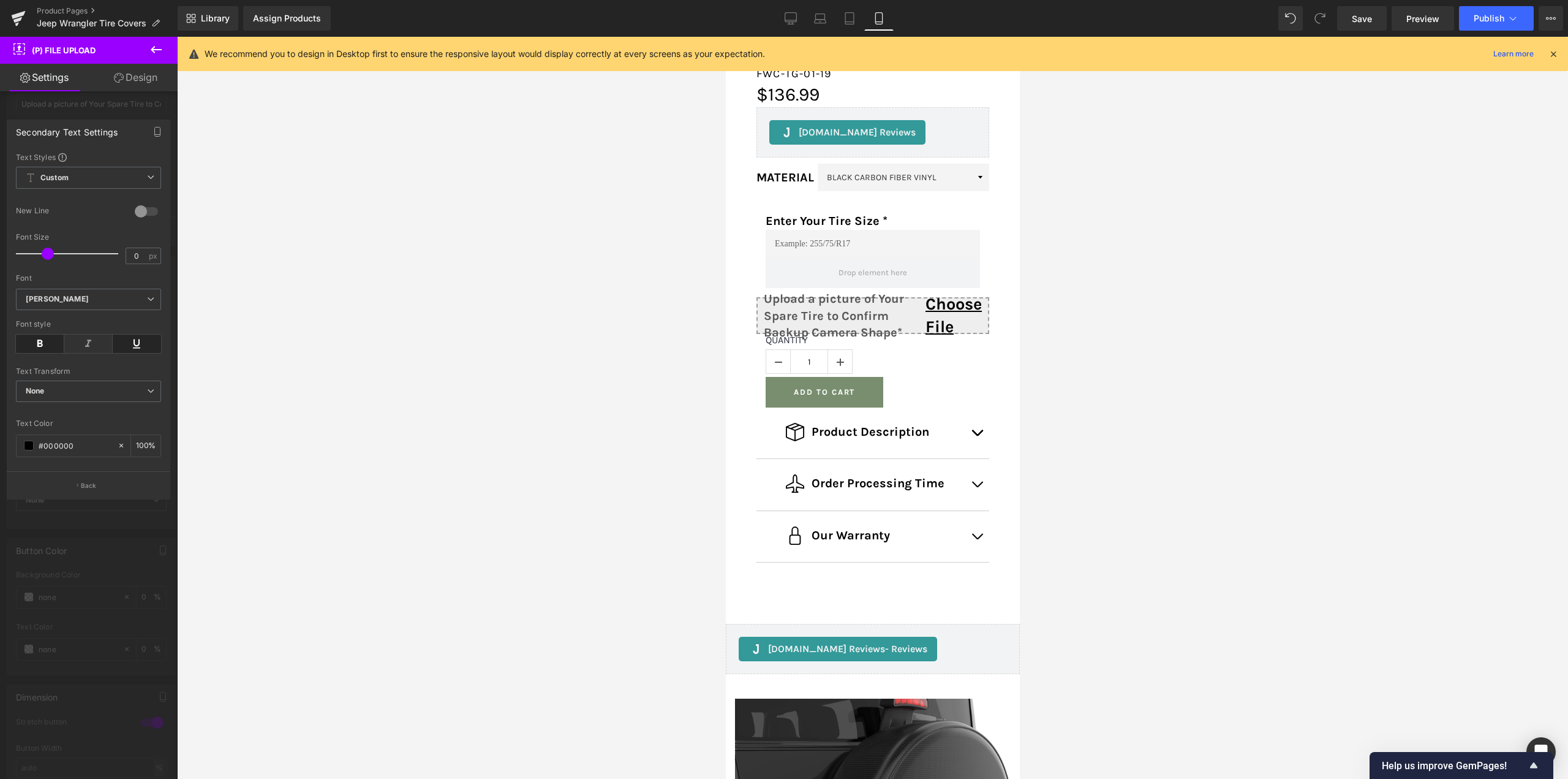
scroll to position [366, 0]
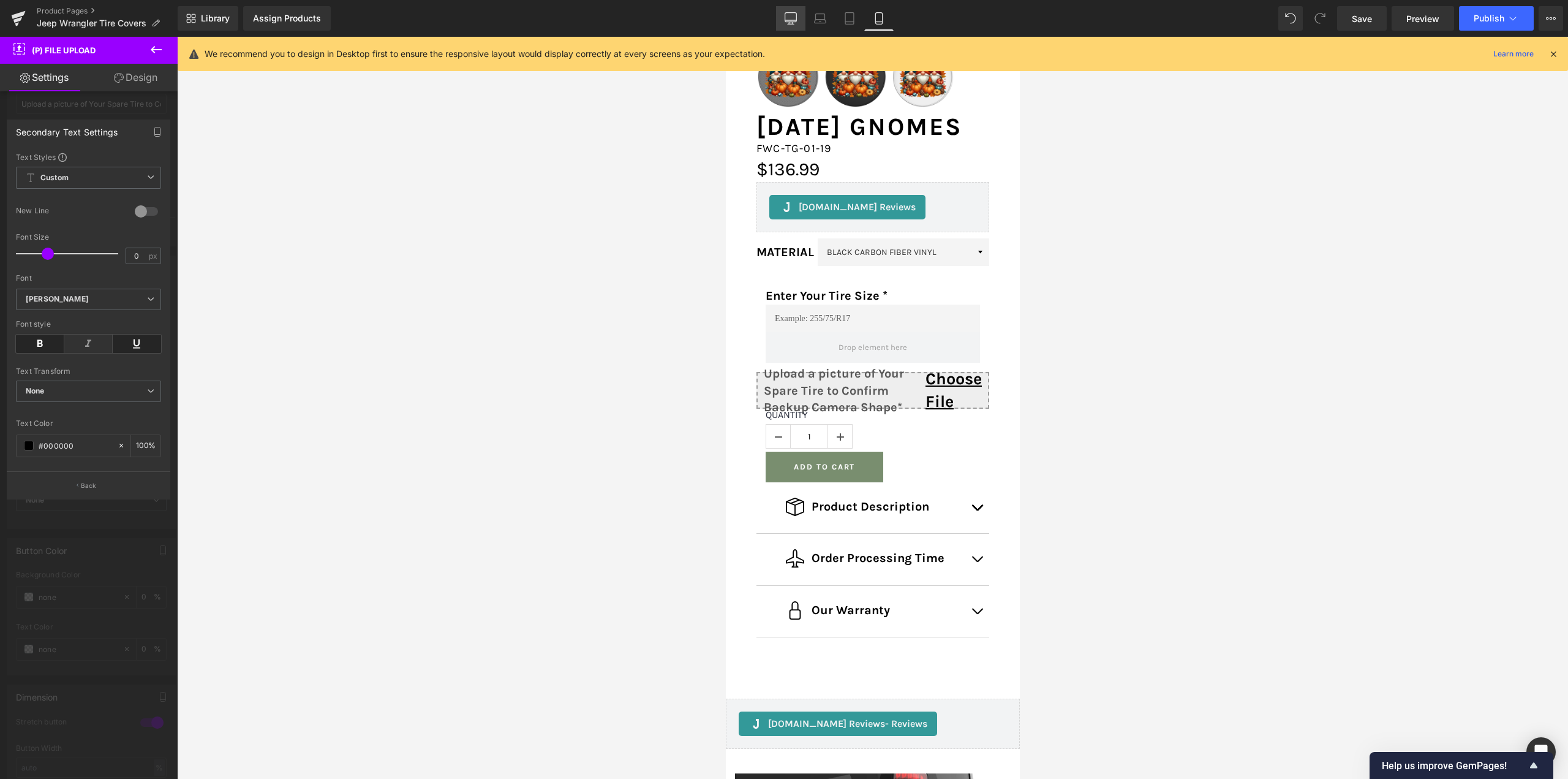
click at [798, 17] on link "Desktop" at bounding box center [791, 18] width 29 height 25
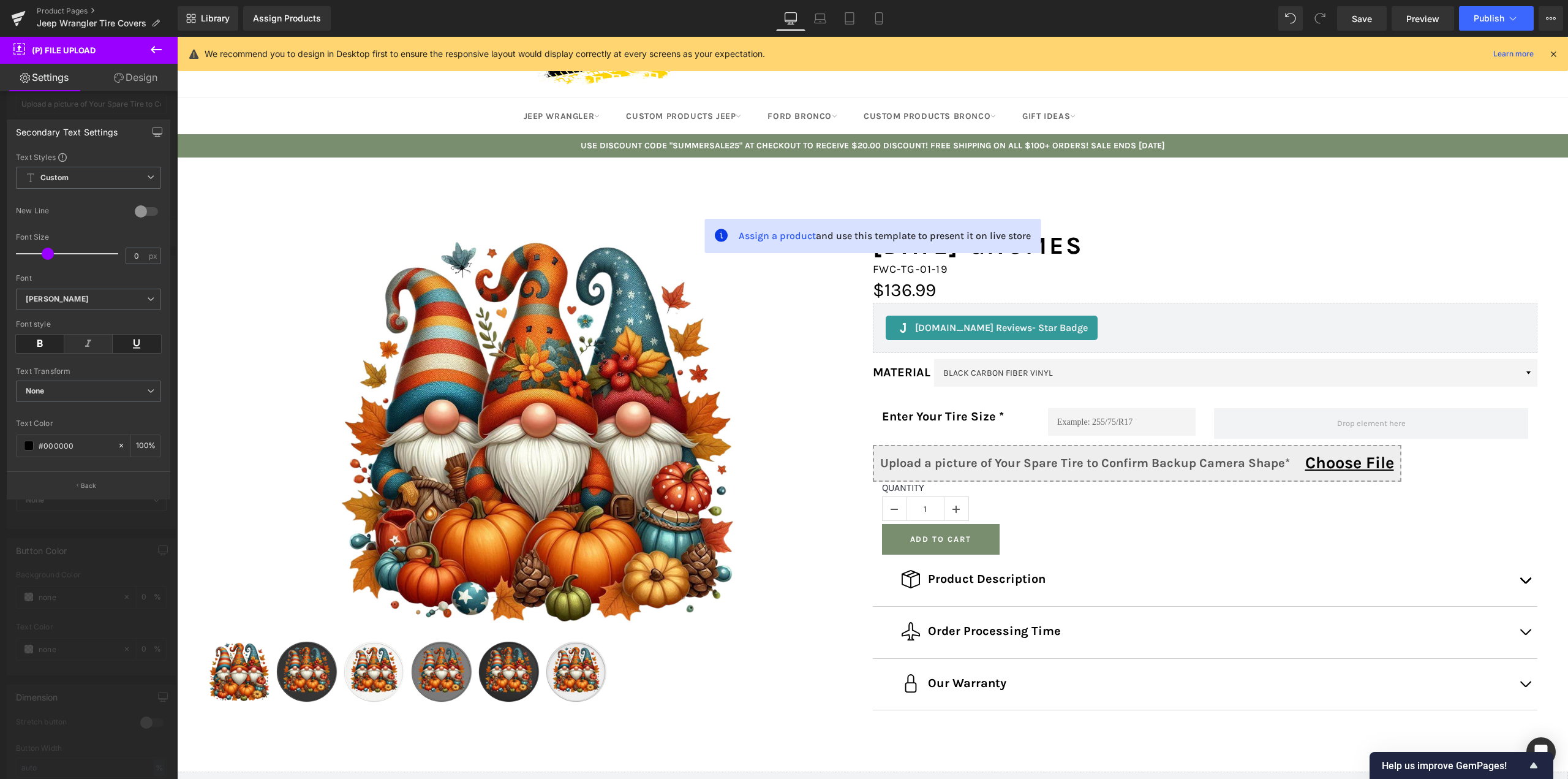
scroll to position [0, 0]
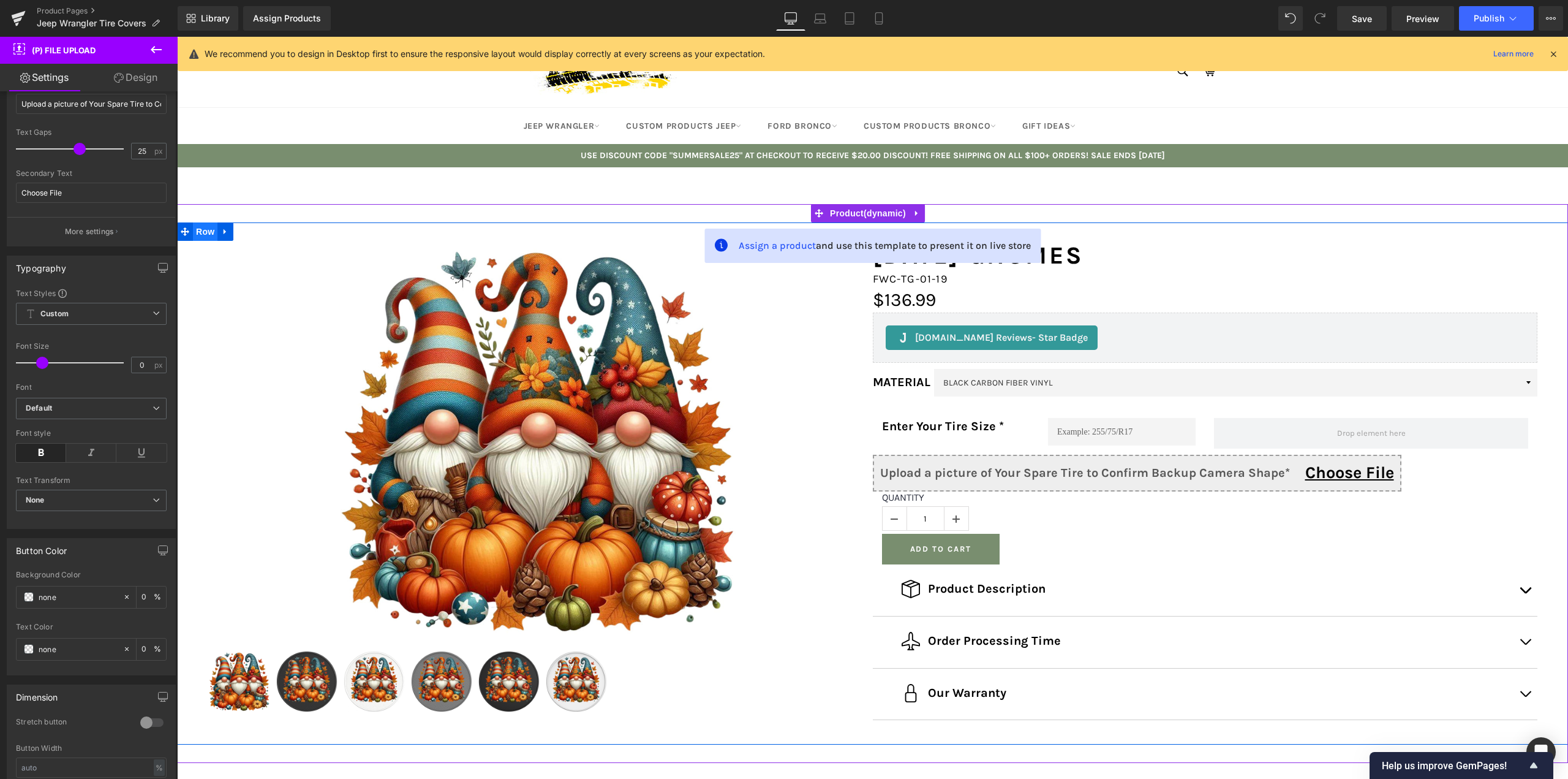
click at [196, 228] on span "Row" at bounding box center [205, 231] width 25 height 18
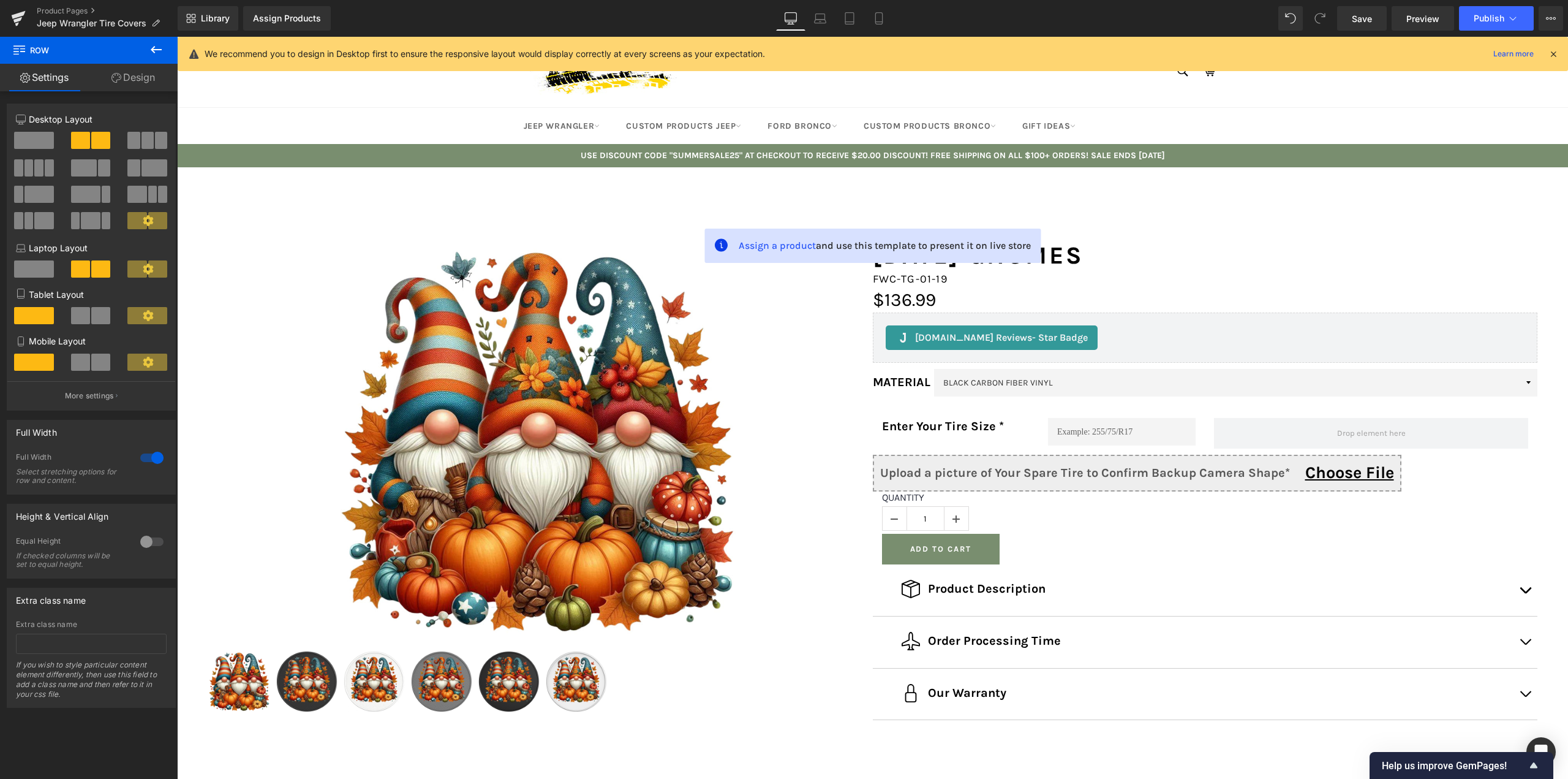
click at [154, 54] on icon at bounding box center [156, 50] width 15 height 15
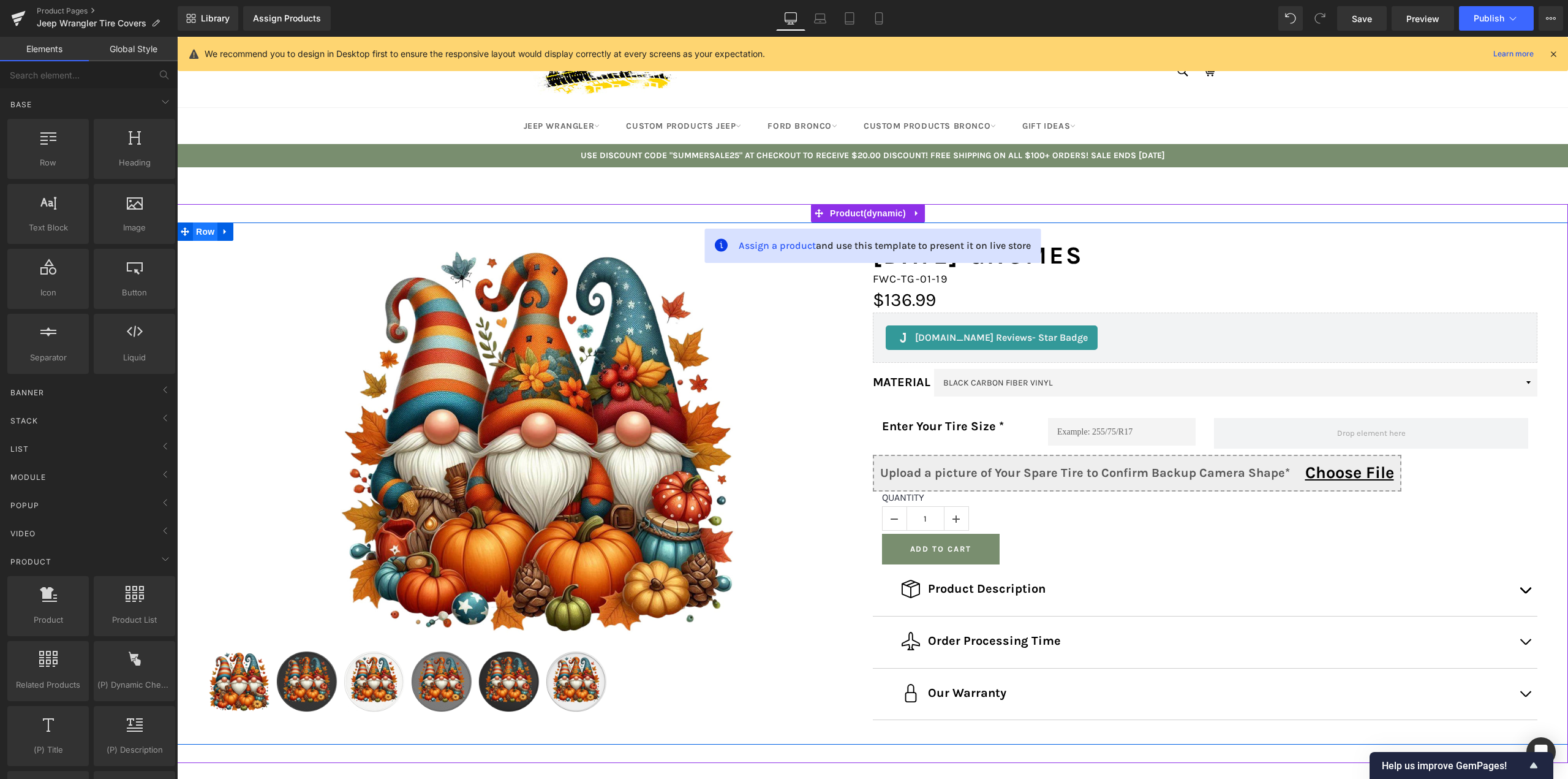
click at [199, 228] on span "Row" at bounding box center [205, 231] width 25 height 18
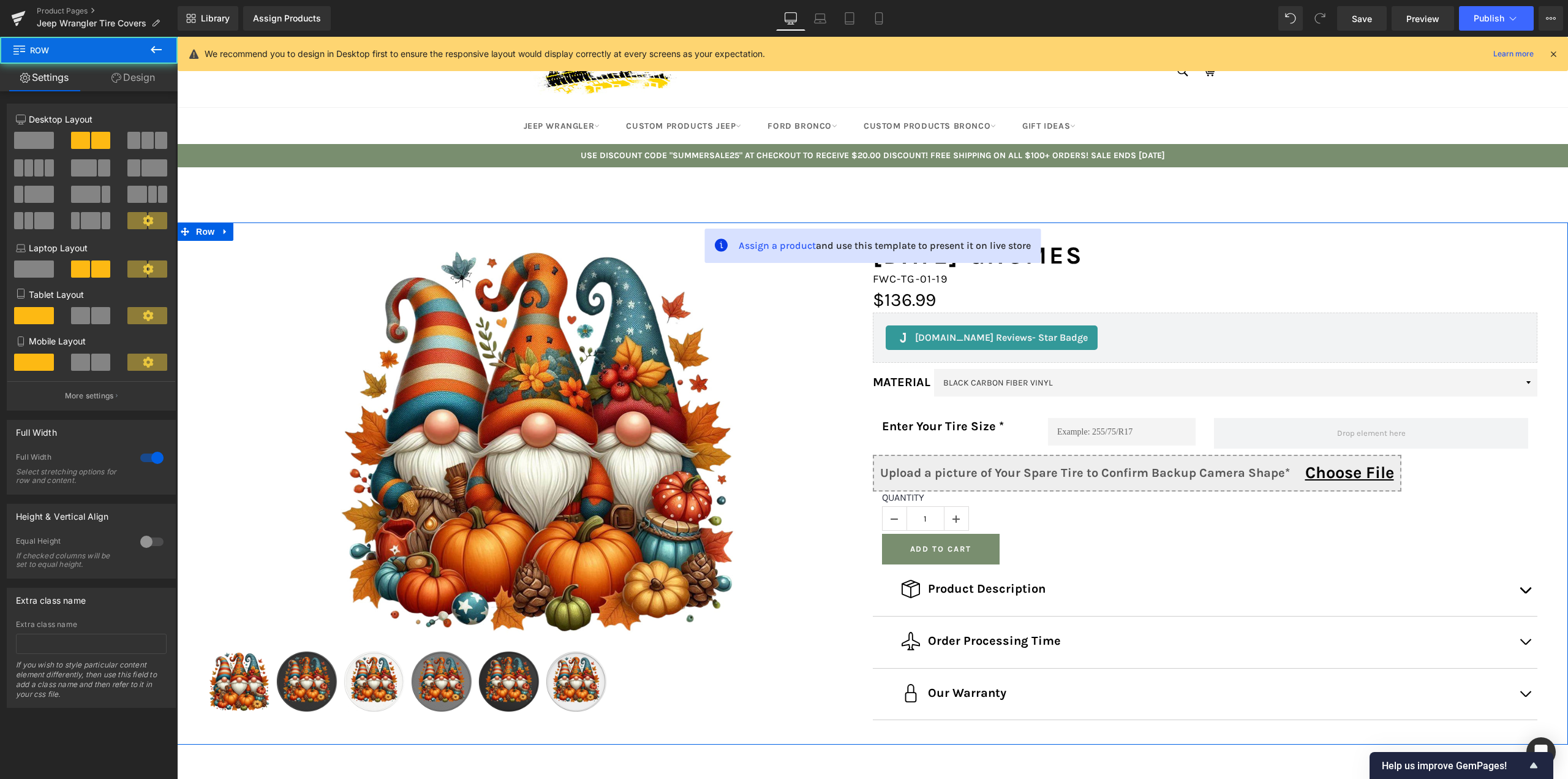
click at [156, 135] on span at bounding box center [161, 140] width 12 height 17
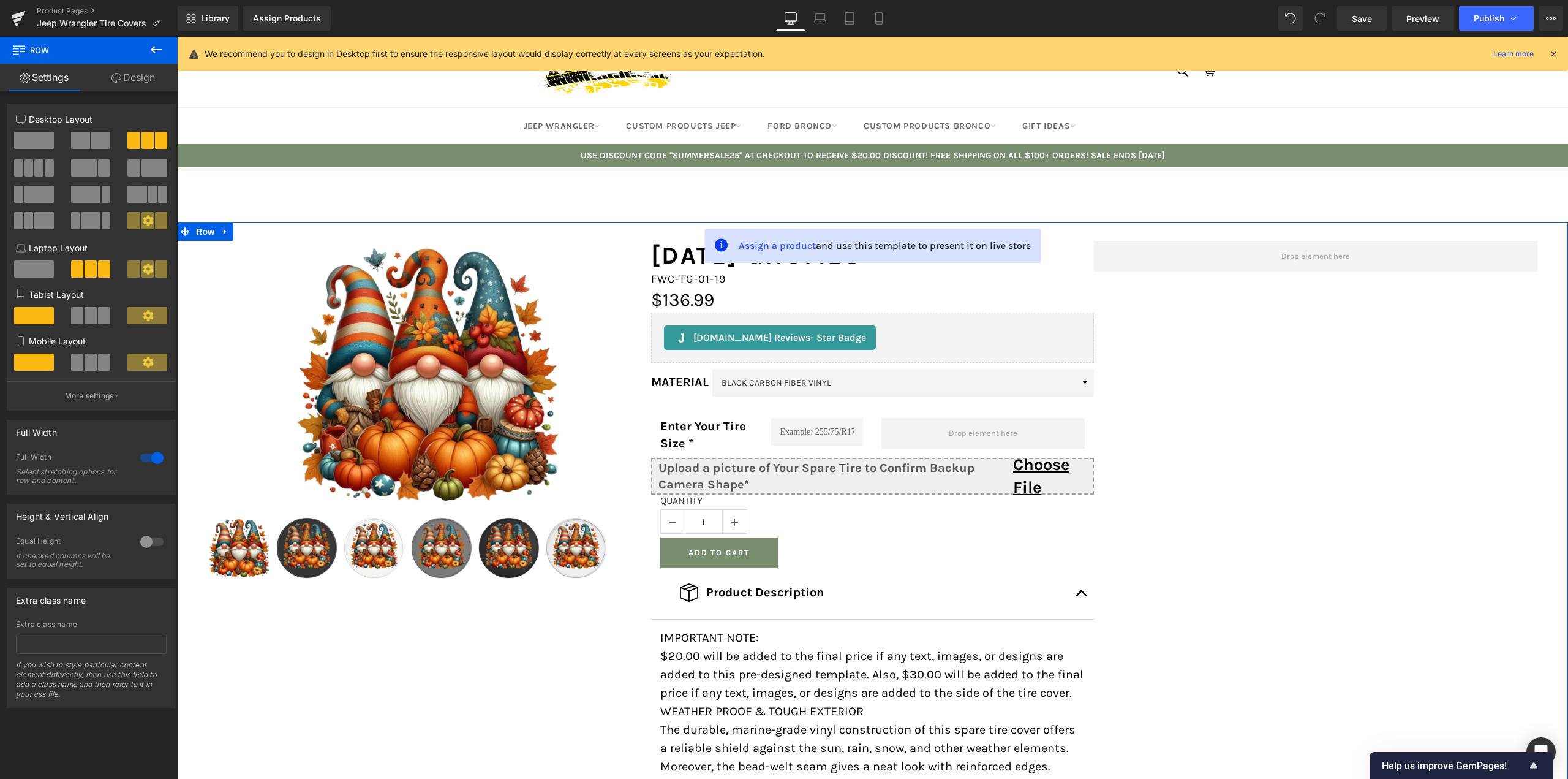
click at [97, 138] on span at bounding box center [100, 140] width 19 height 17
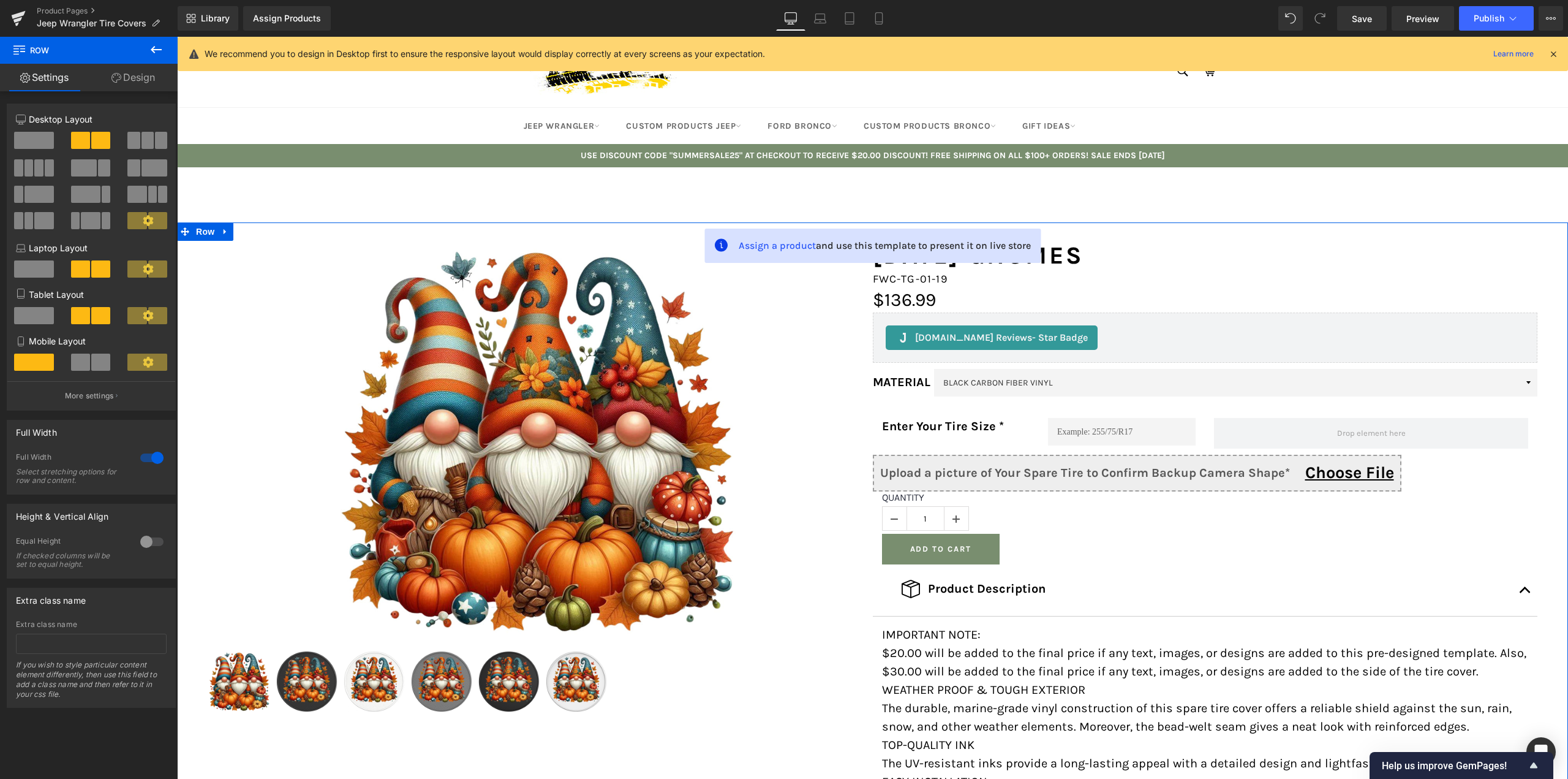
click at [38, 199] on span at bounding box center [39, 194] width 29 height 17
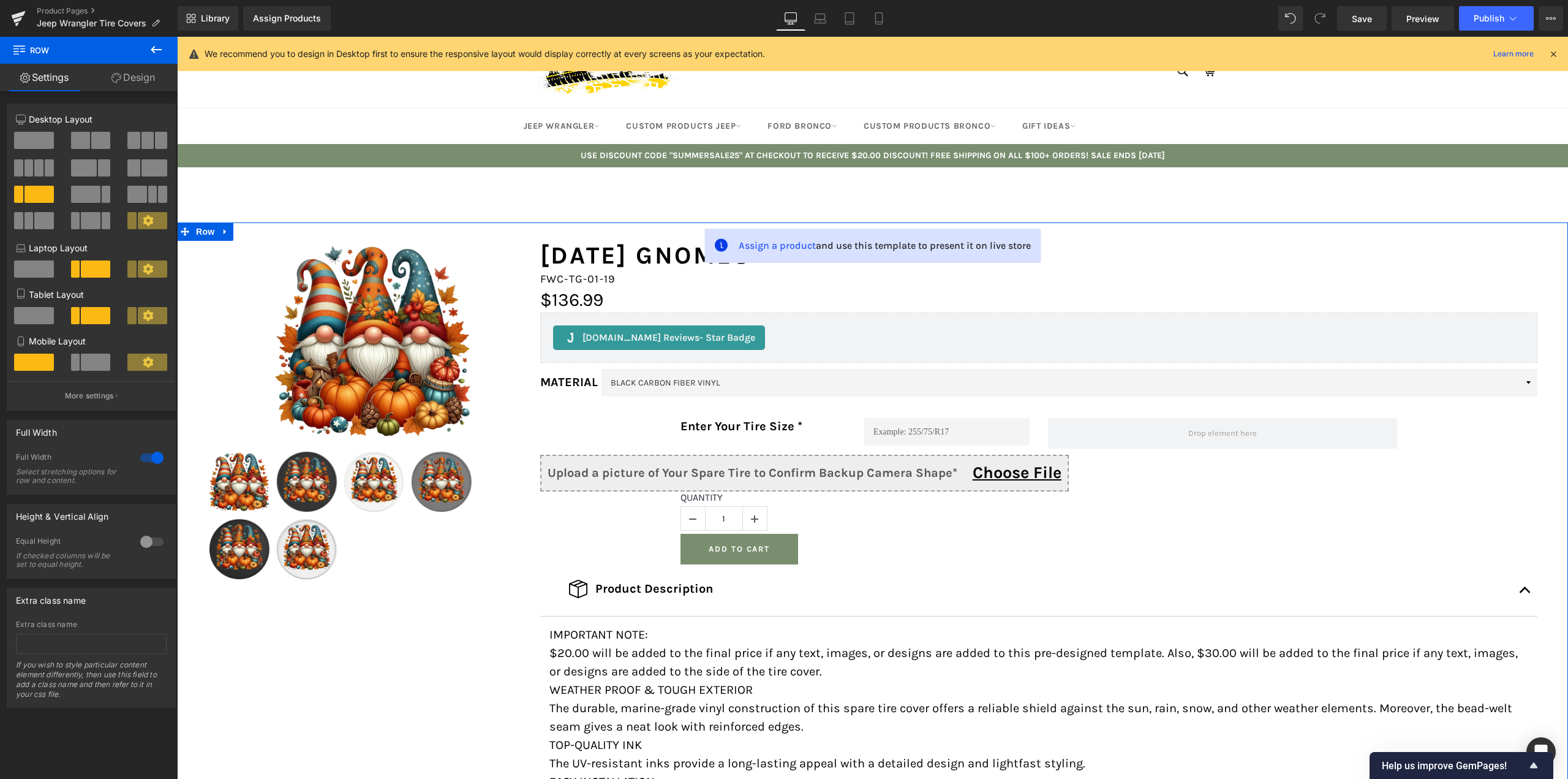
click at [38, 199] on span at bounding box center [39, 194] width 29 height 17
click at [94, 189] on span at bounding box center [85, 194] width 29 height 17
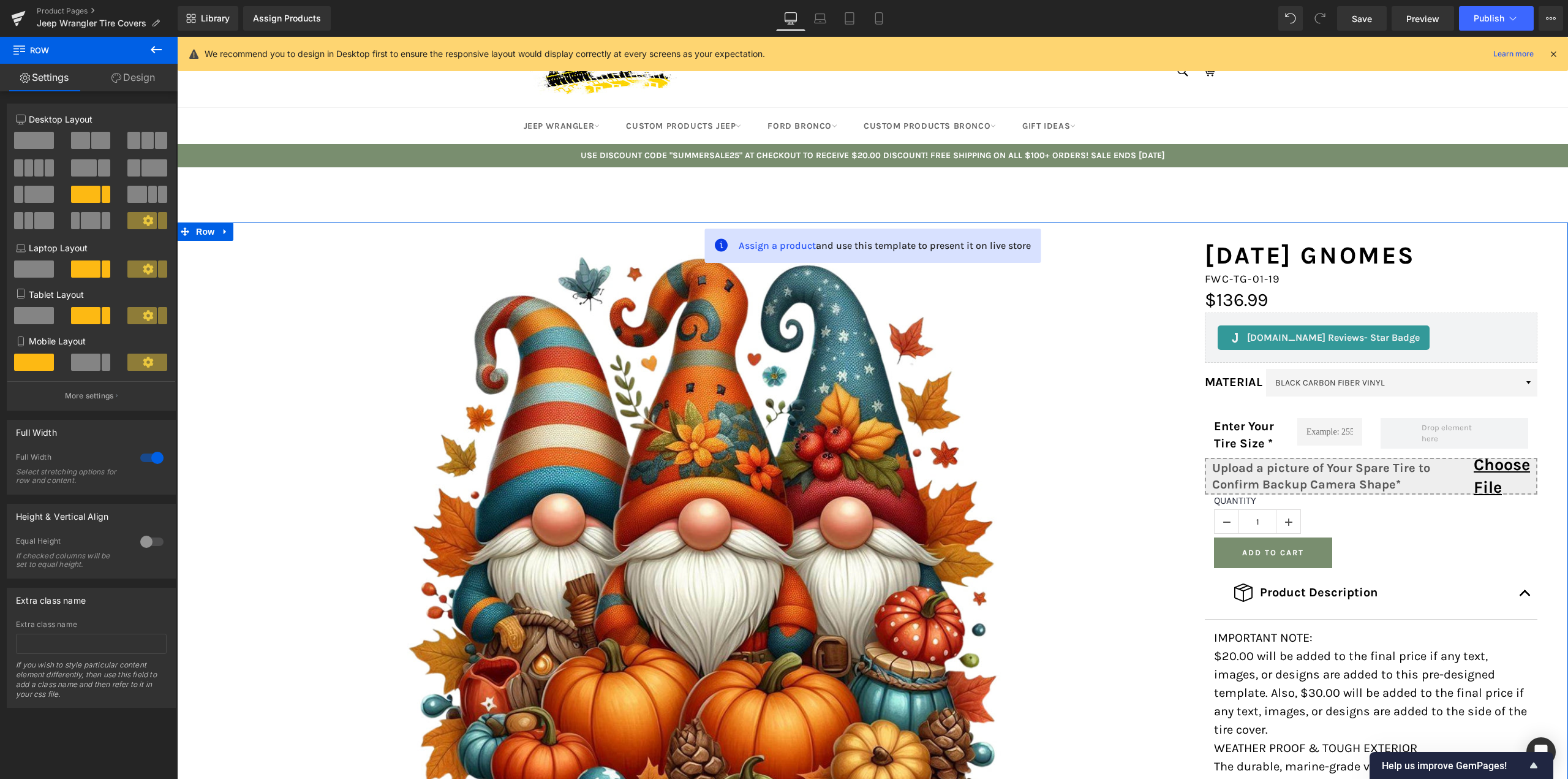
click at [83, 167] on span at bounding box center [83, 168] width 26 height 17
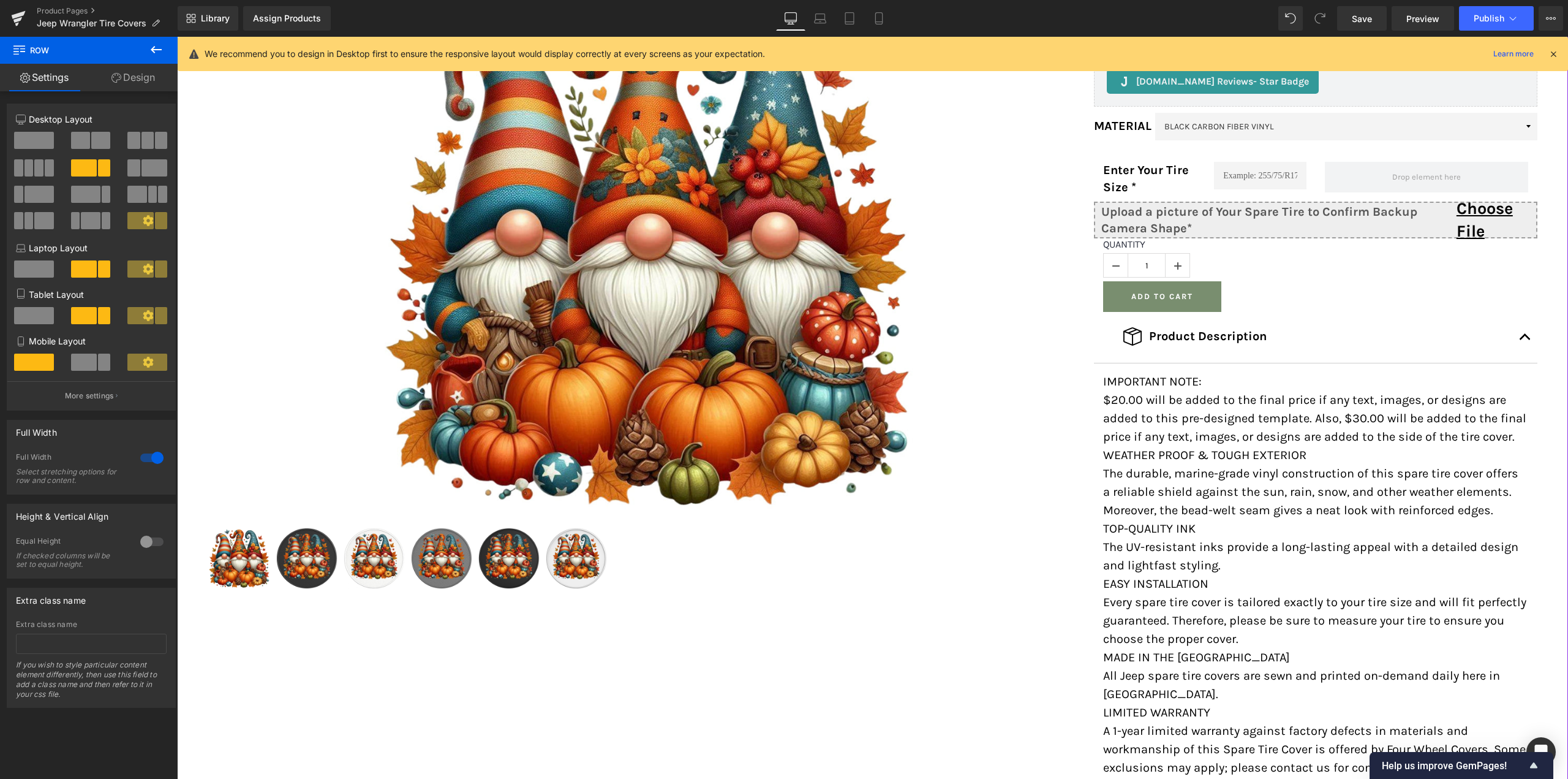
scroll to position [245, 0]
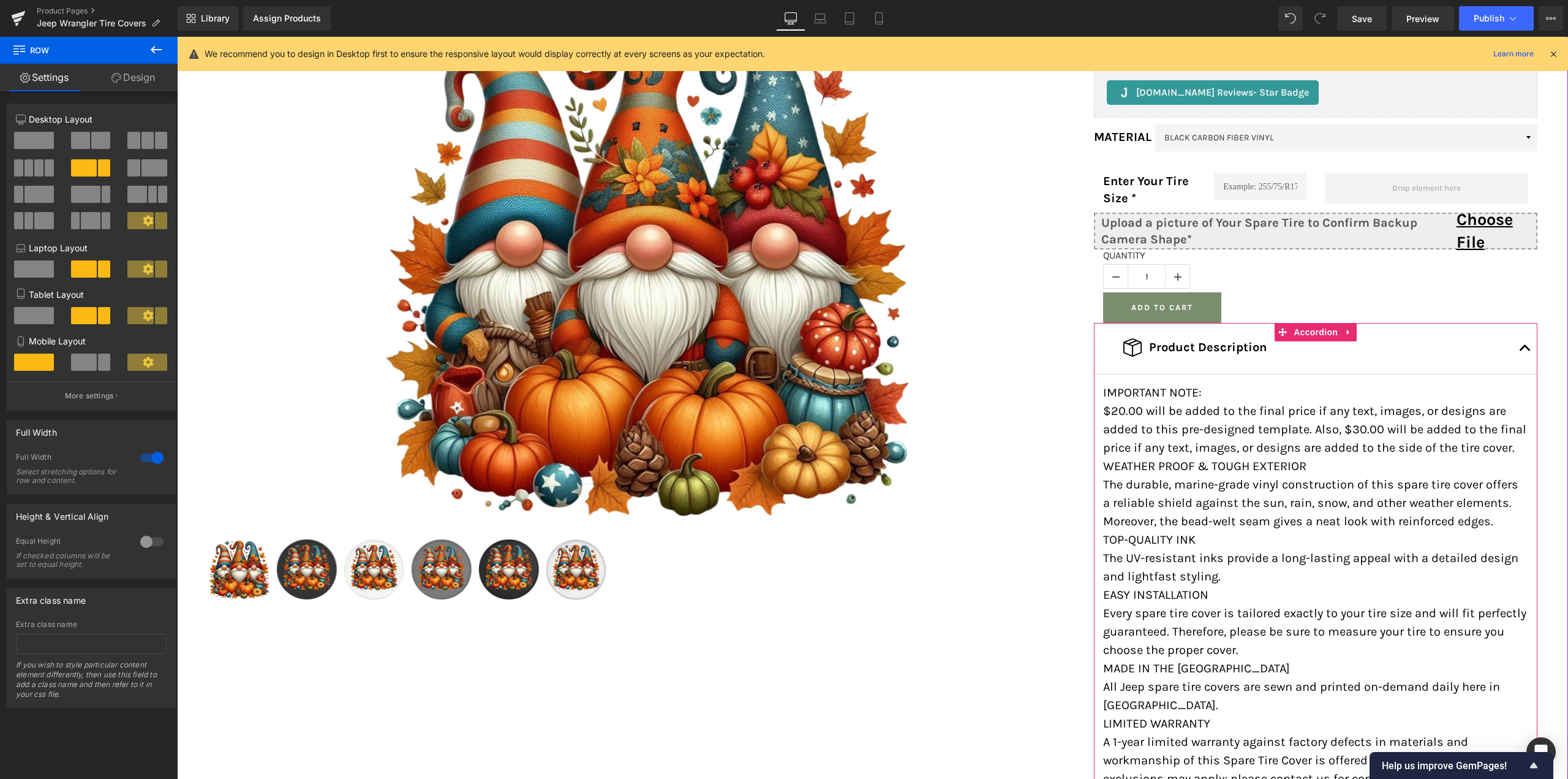
click at [1524, 341] on button "button" at bounding box center [1525, 349] width 25 height 51
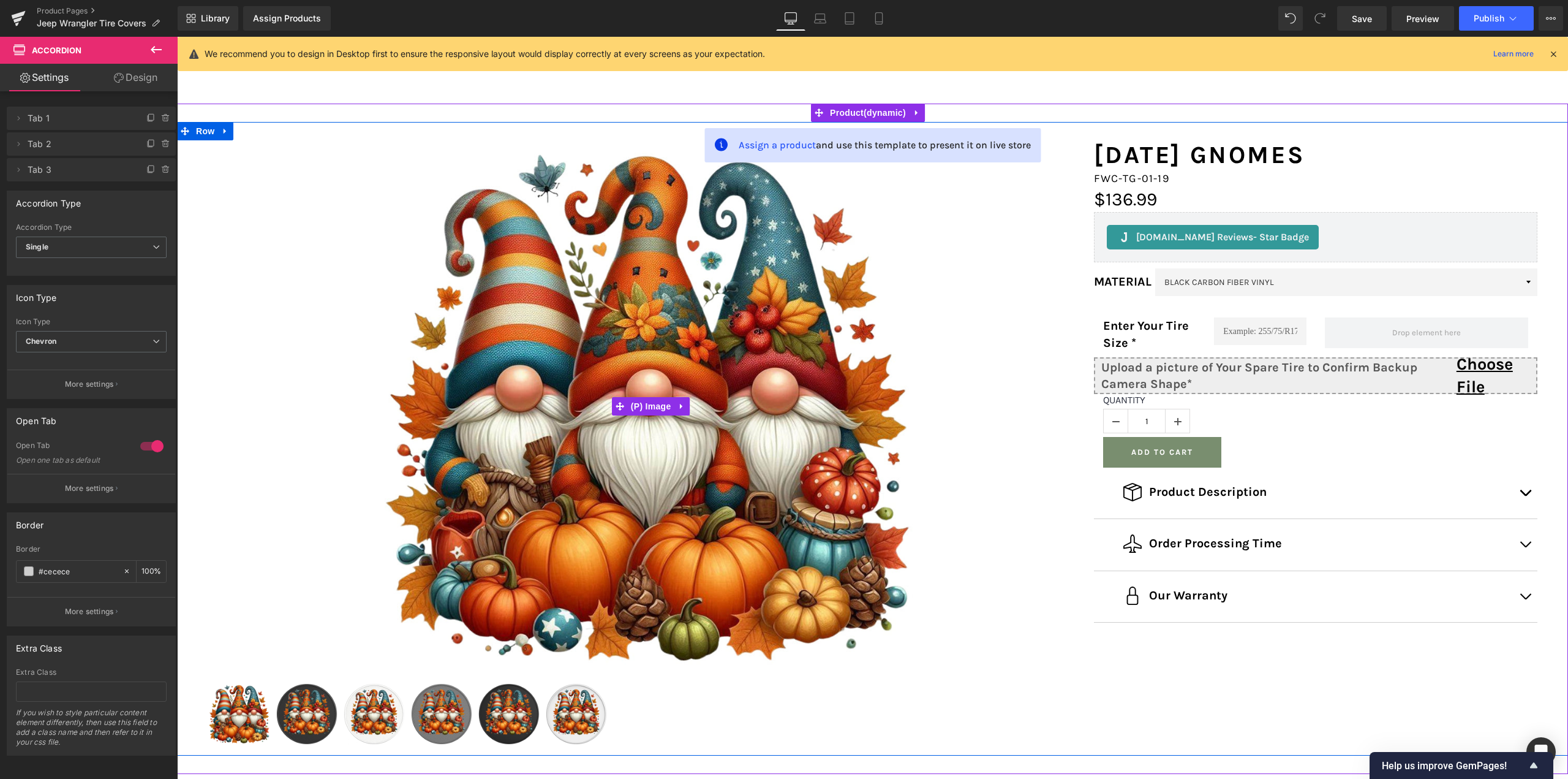
scroll to position [123, 0]
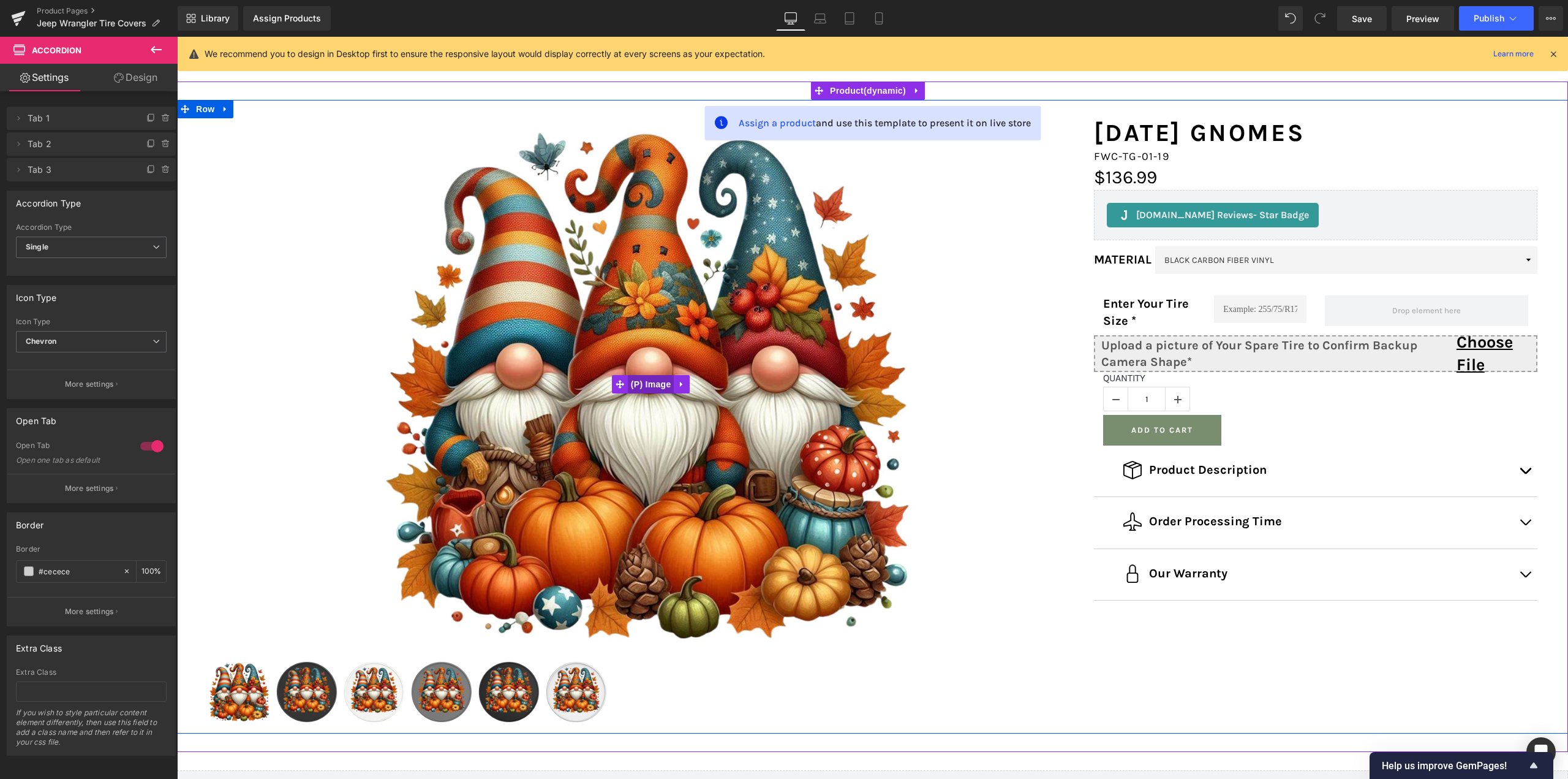
click at [635, 381] on span "(P) Image" at bounding box center [651, 384] width 47 height 18
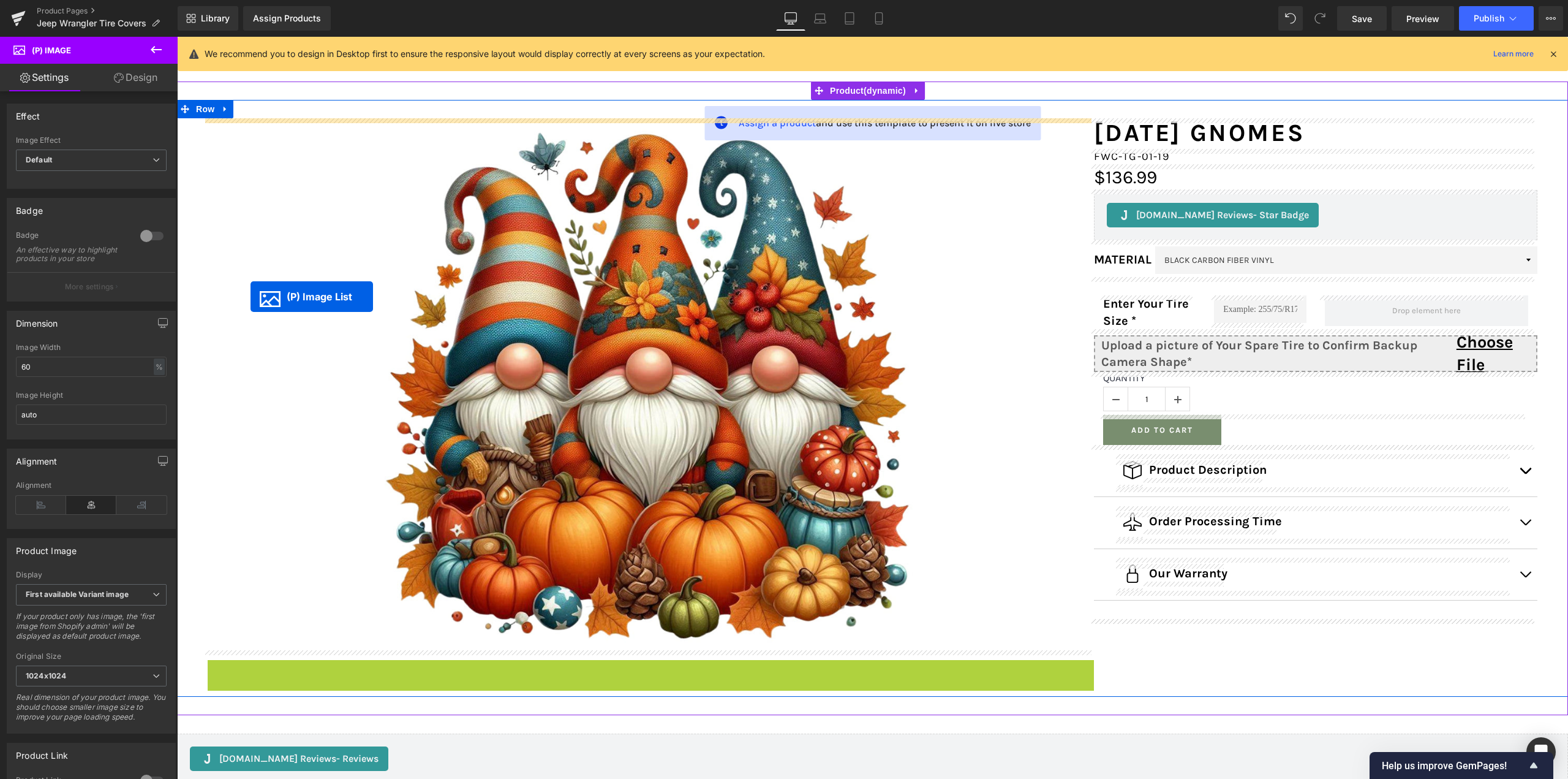
drag, startPoint x: 645, startPoint y: 698, endPoint x: 250, endPoint y: 296, distance: 563.6
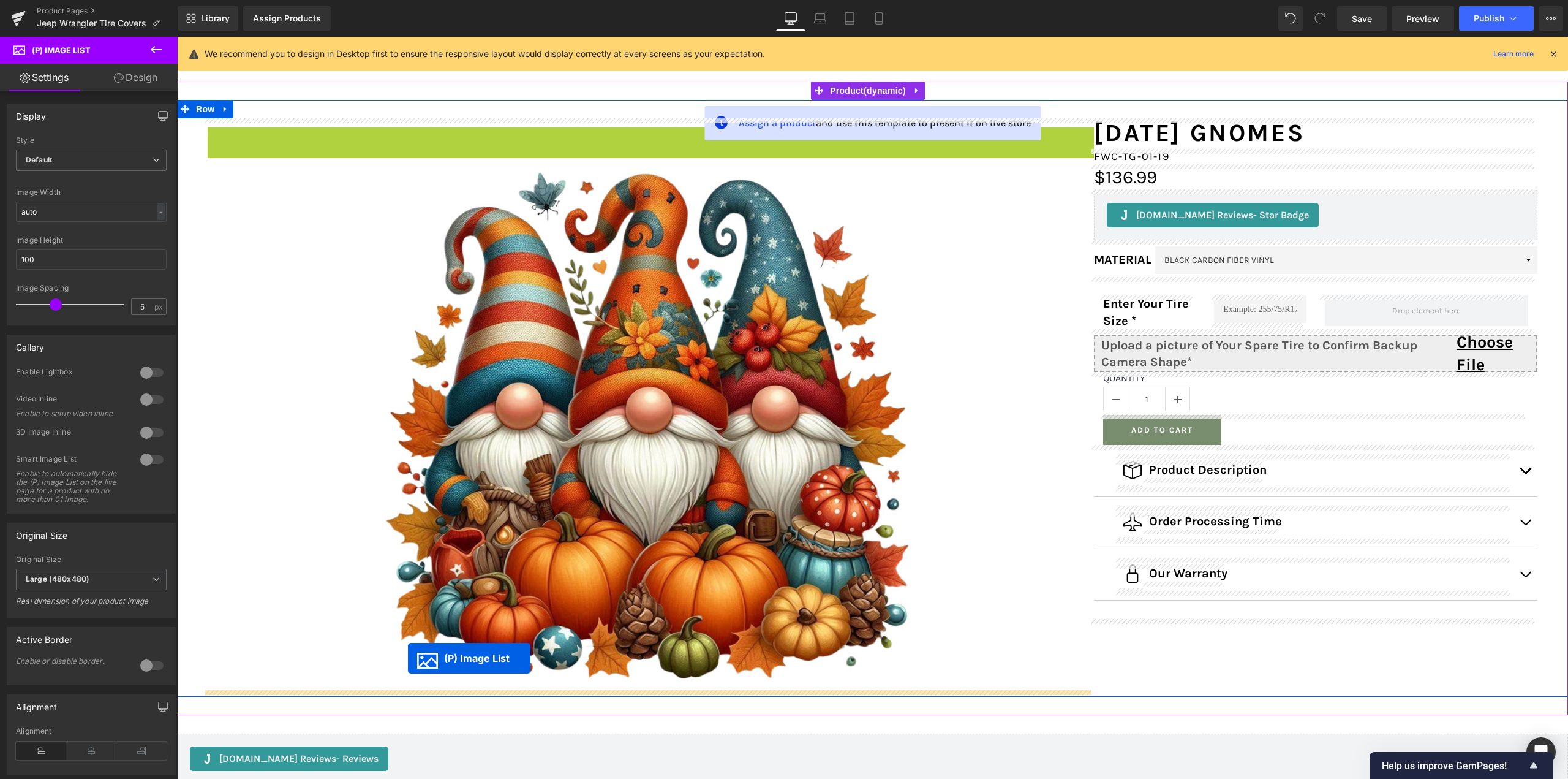
drag, startPoint x: 644, startPoint y: 161, endPoint x: 408, endPoint y: 658, distance: 550.2
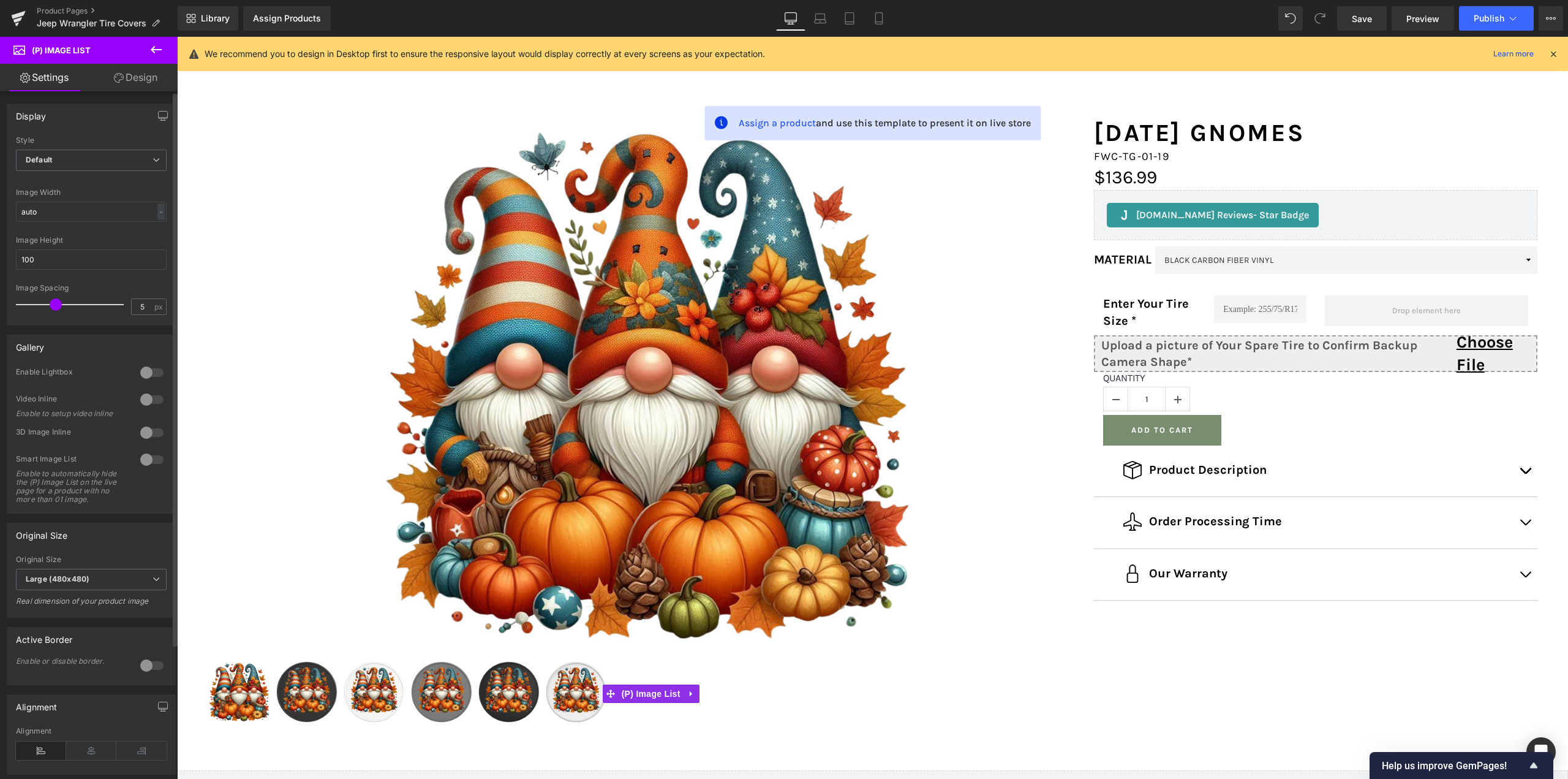
click at [150, 370] on div at bounding box center [152, 372] width 29 height 19
click at [144, 432] on div at bounding box center [152, 432] width 29 height 19
click at [150, 460] on div at bounding box center [152, 459] width 29 height 19
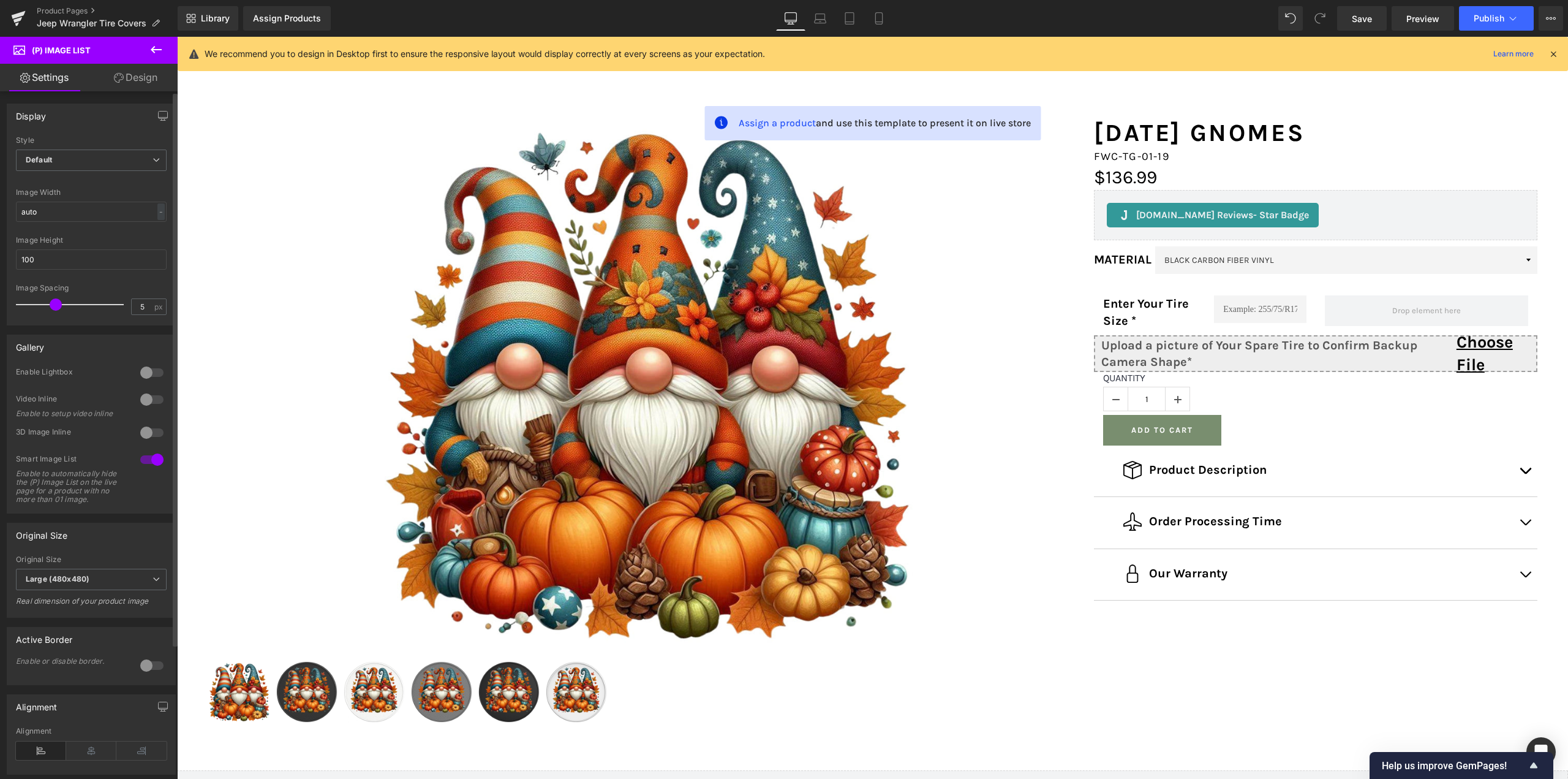
click at [150, 460] on div at bounding box center [152, 459] width 29 height 19
click at [143, 674] on div at bounding box center [152, 664] width 29 height 19
click at [32, 716] on span at bounding box center [28, 710] width 10 height 10
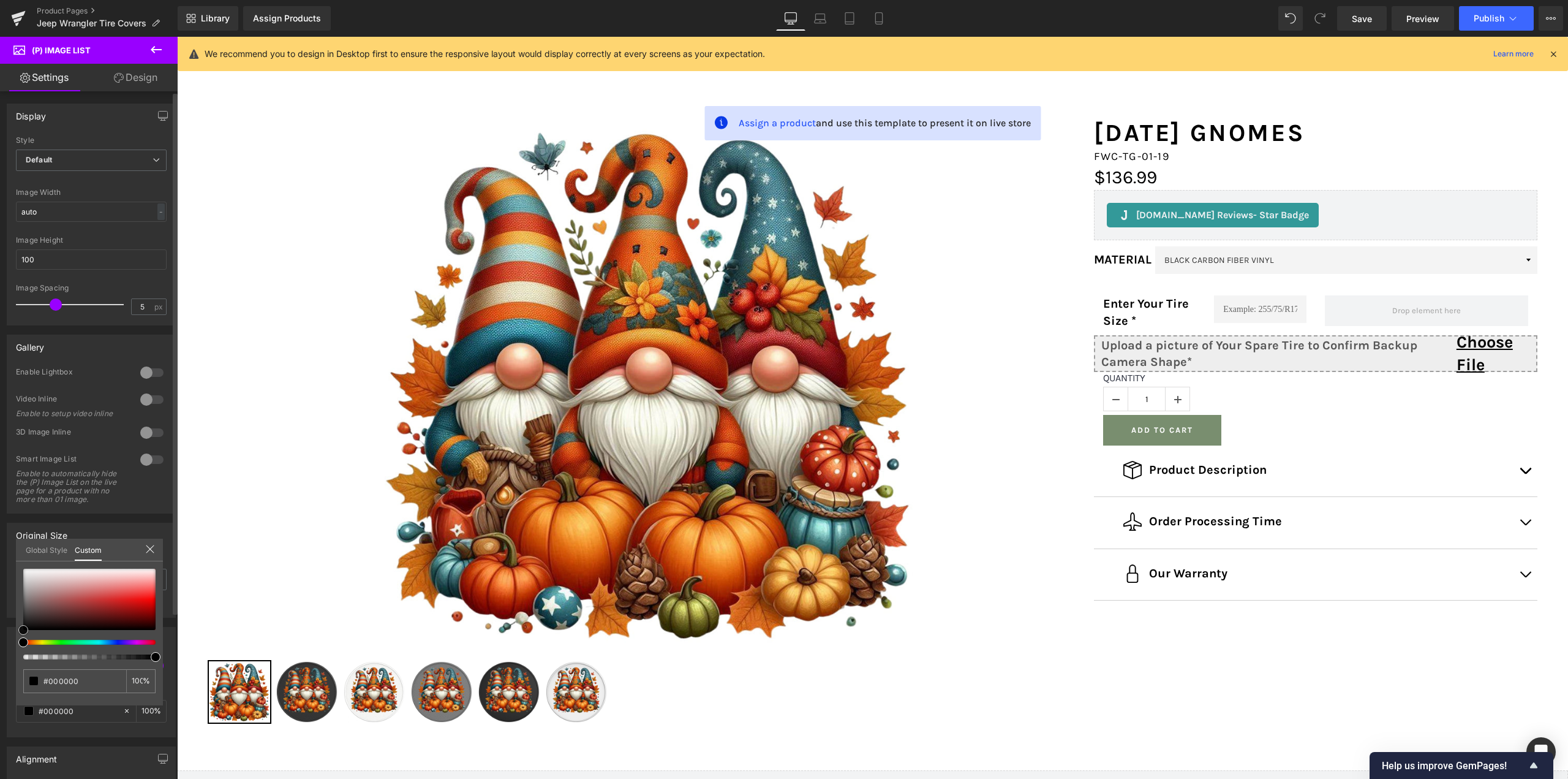
drag, startPoint x: 30, startPoint y: 629, endPoint x: 1, endPoint y: 656, distance: 39.6
click at [1, 656] on div "Active Border 0 Enable or disable border. #616161 Border Color #616161 100 % Gl…" at bounding box center [92, 677] width 183 height 119
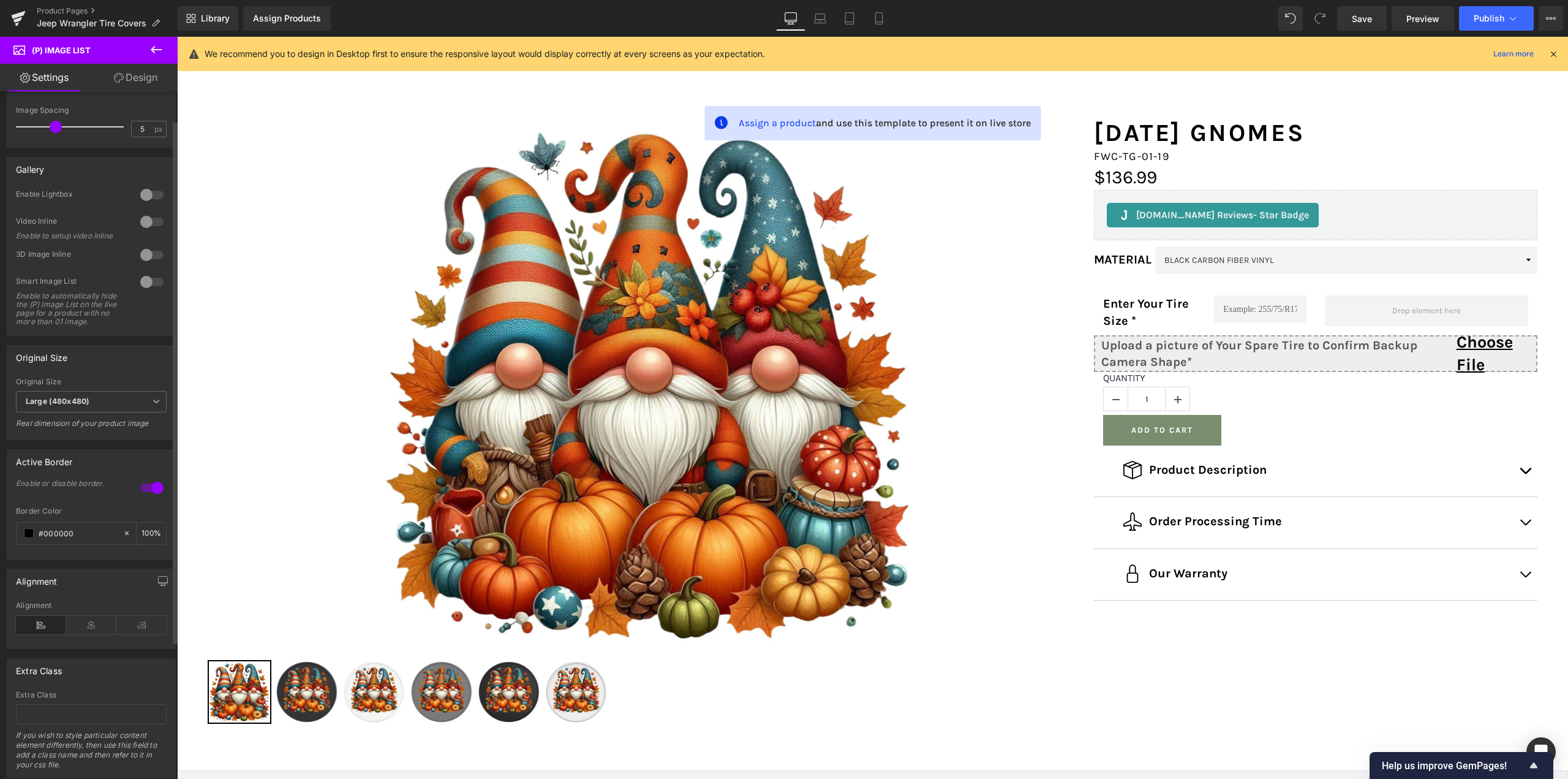
scroll to position [184, 0]
click at [86, 628] on icon at bounding box center [91, 618] width 50 height 18
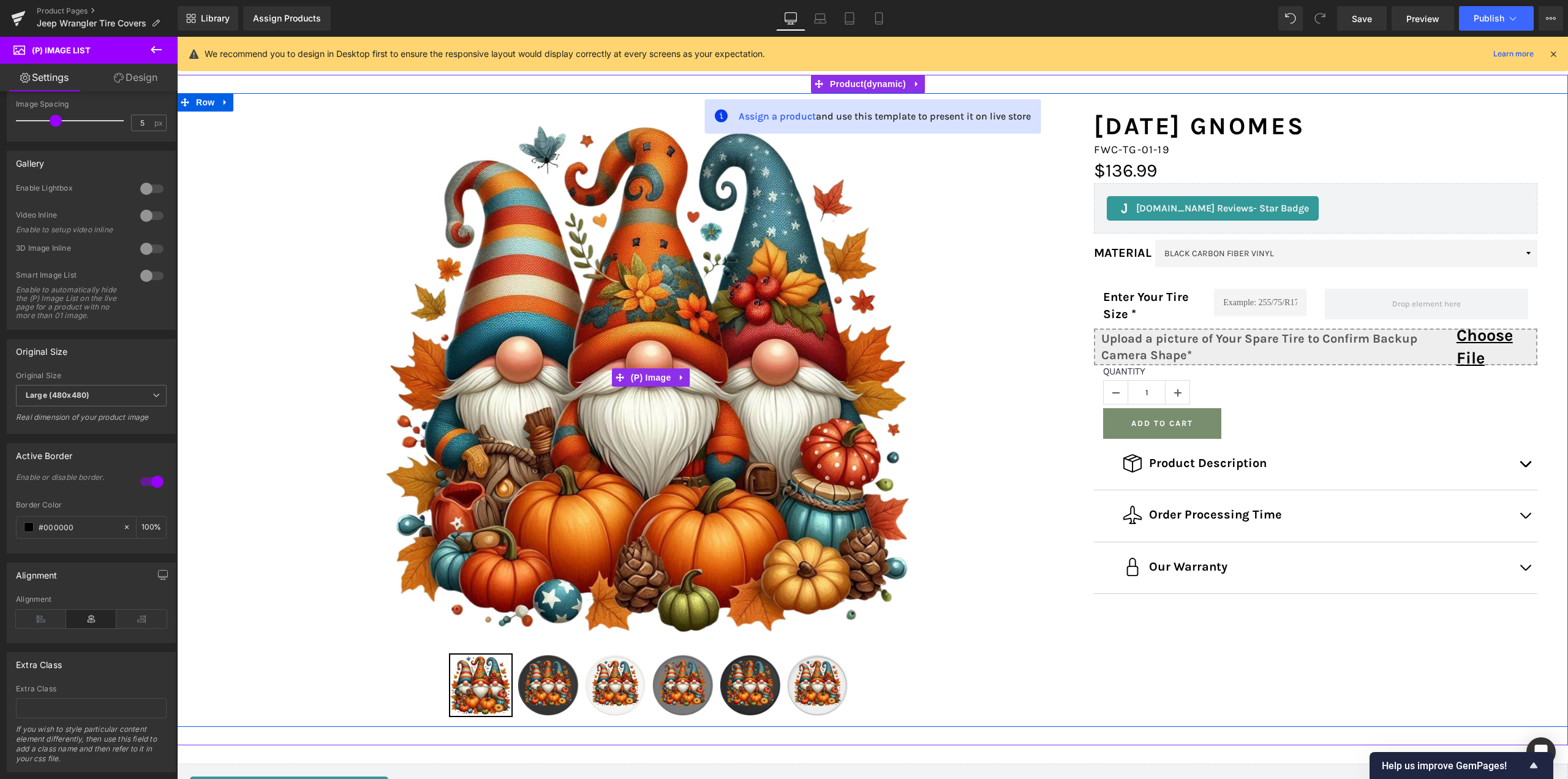
scroll to position [61, 0]
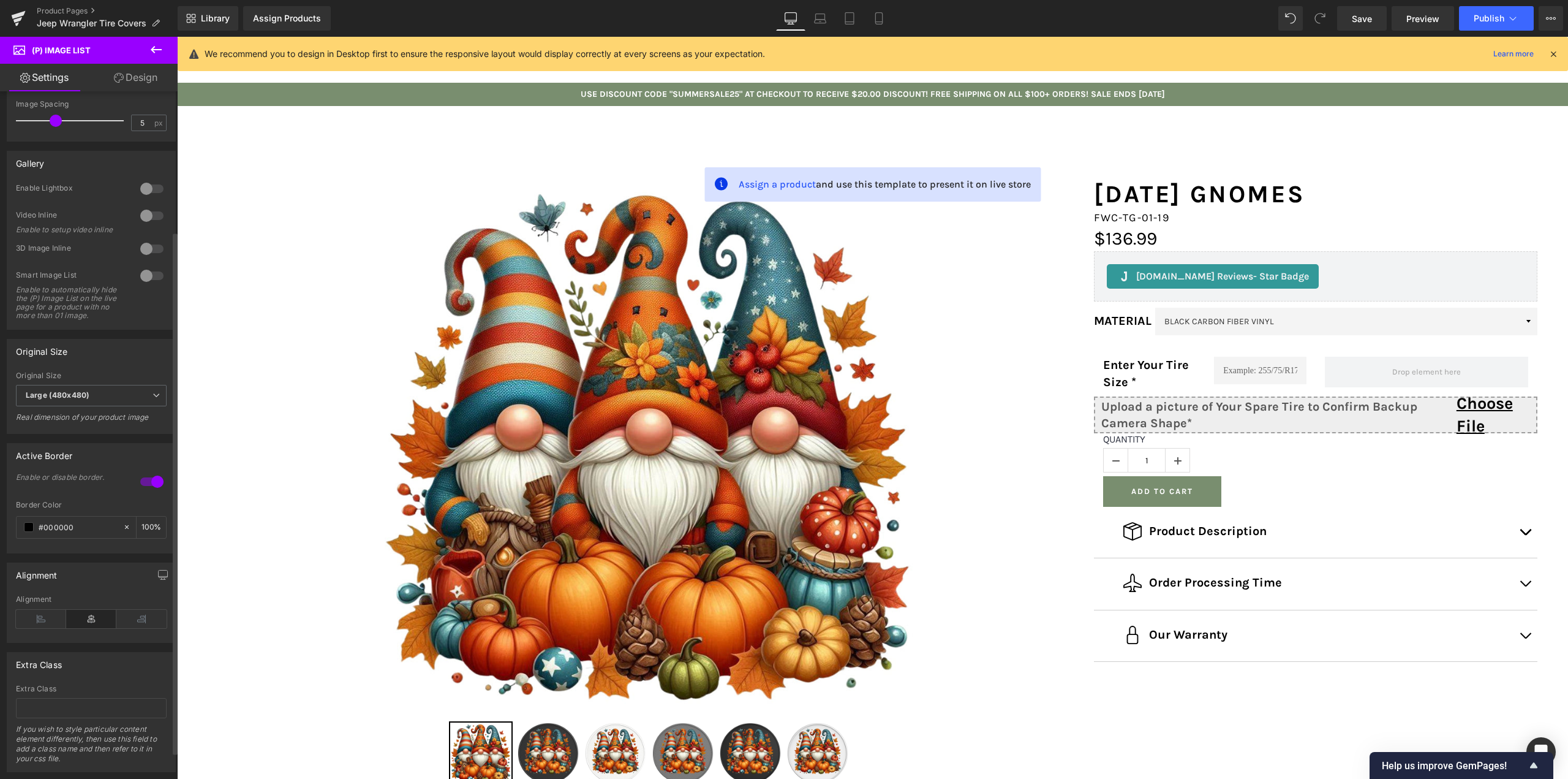
click at [151, 186] on div at bounding box center [152, 188] width 29 height 19
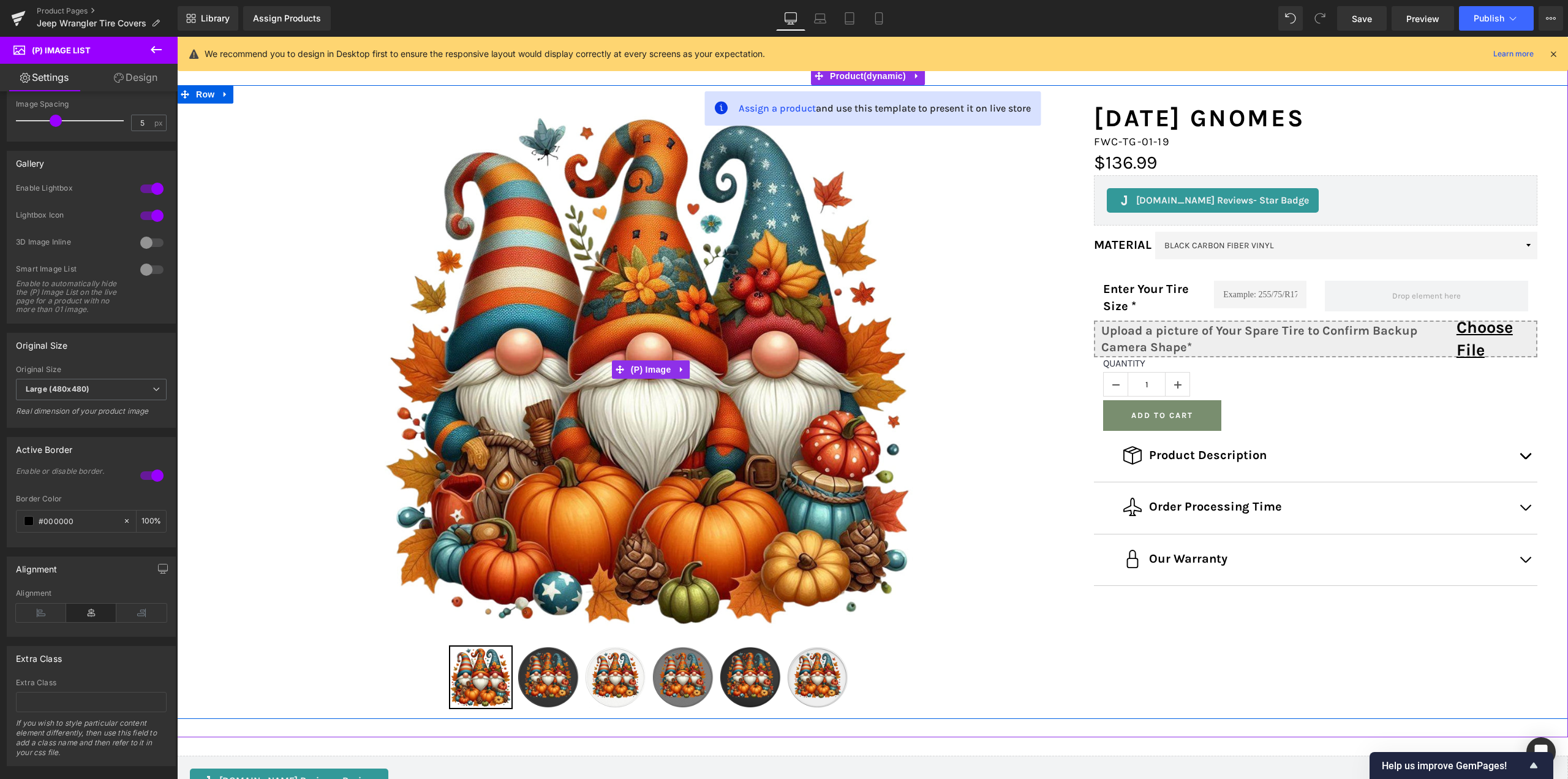
scroll to position [245, 0]
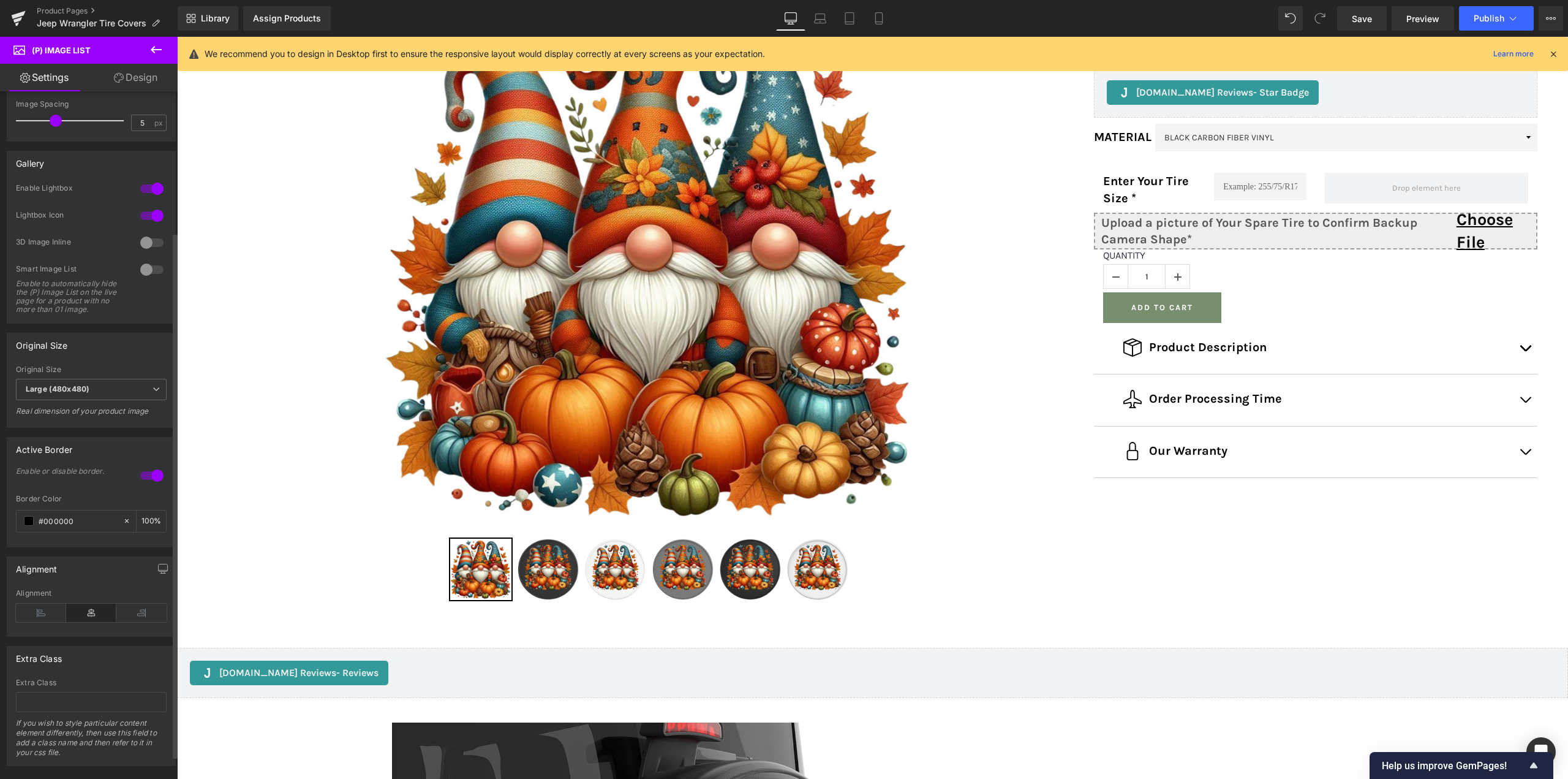
click at [149, 188] on div at bounding box center [152, 188] width 29 height 19
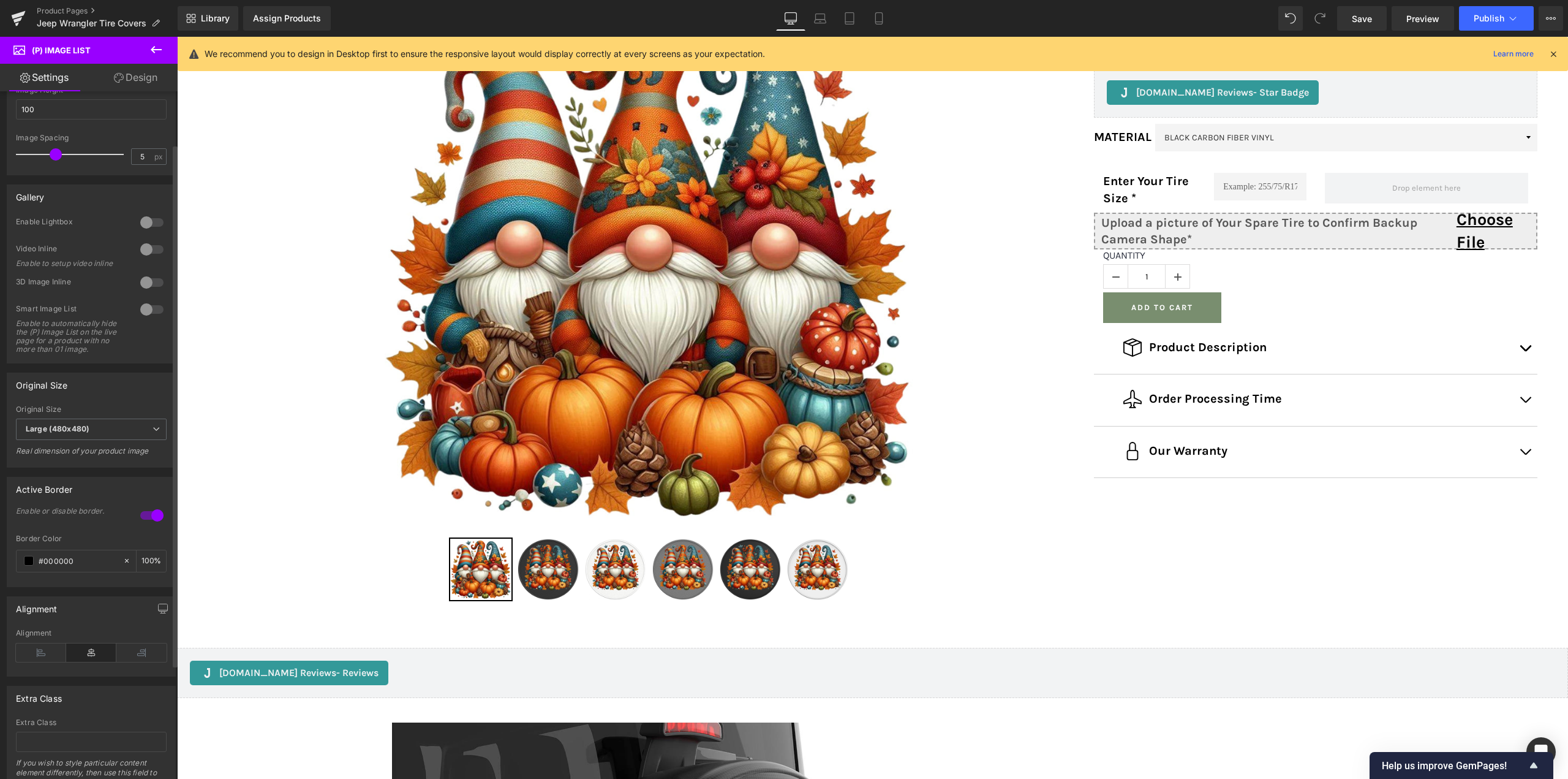
scroll to position [0, 0]
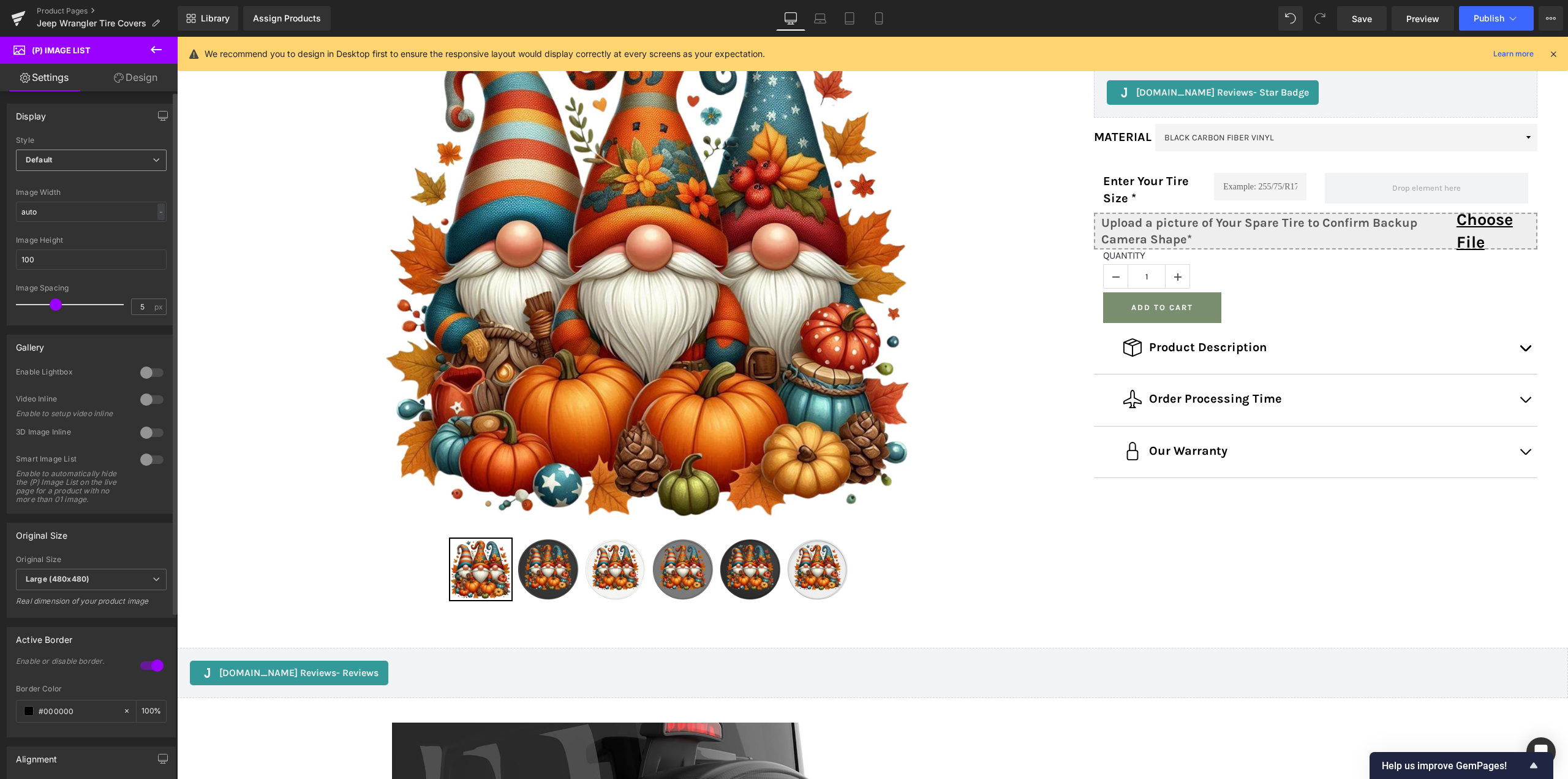
click at [78, 165] on span "Default" at bounding box center [91, 160] width 150 height 21
click at [61, 196] on li "Slider" at bounding box center [88, 200] width 146 height 18
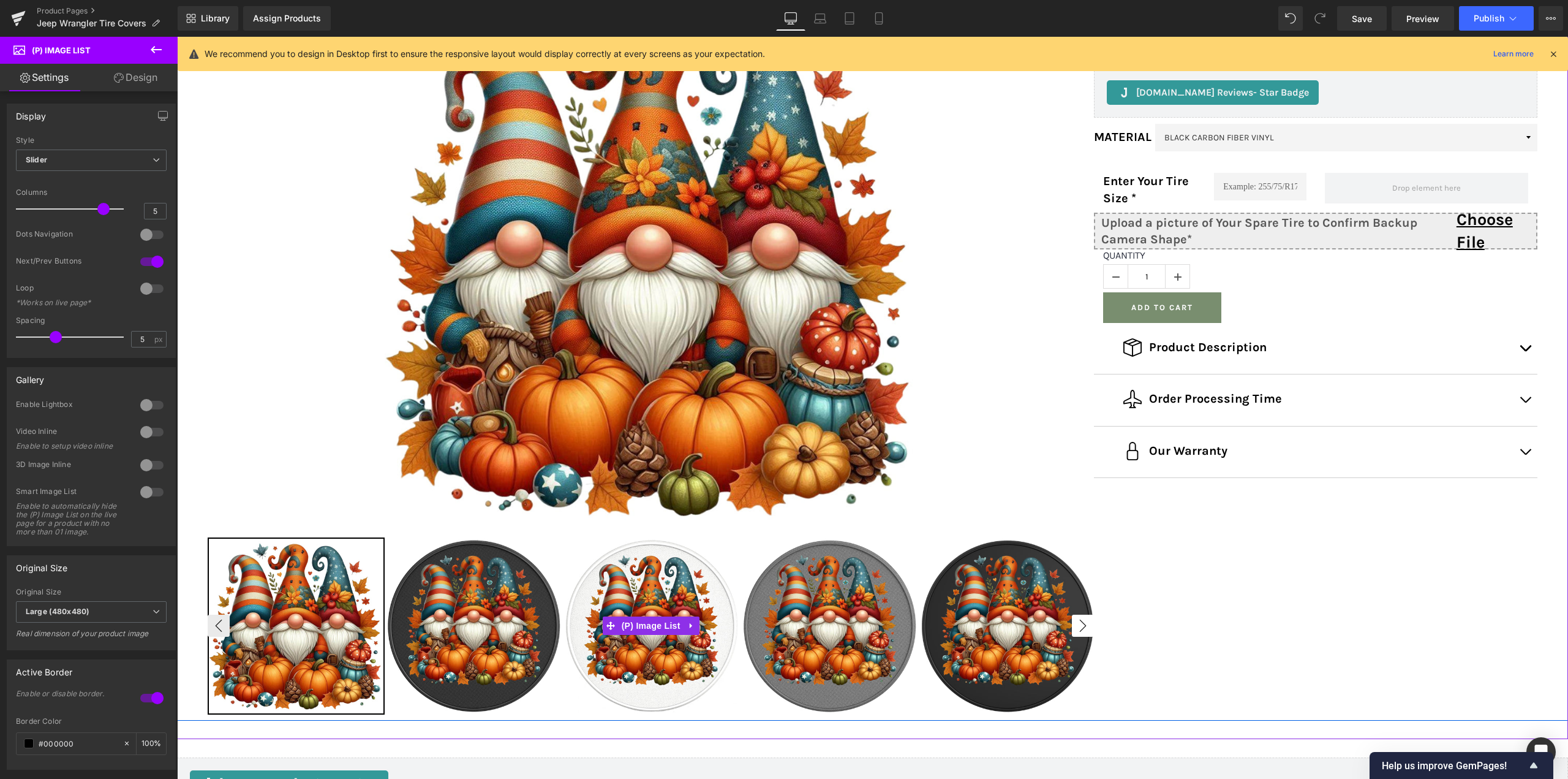
click at [1080, 623] on button "›" at bounding box center [1084, 626] width 22 height 22
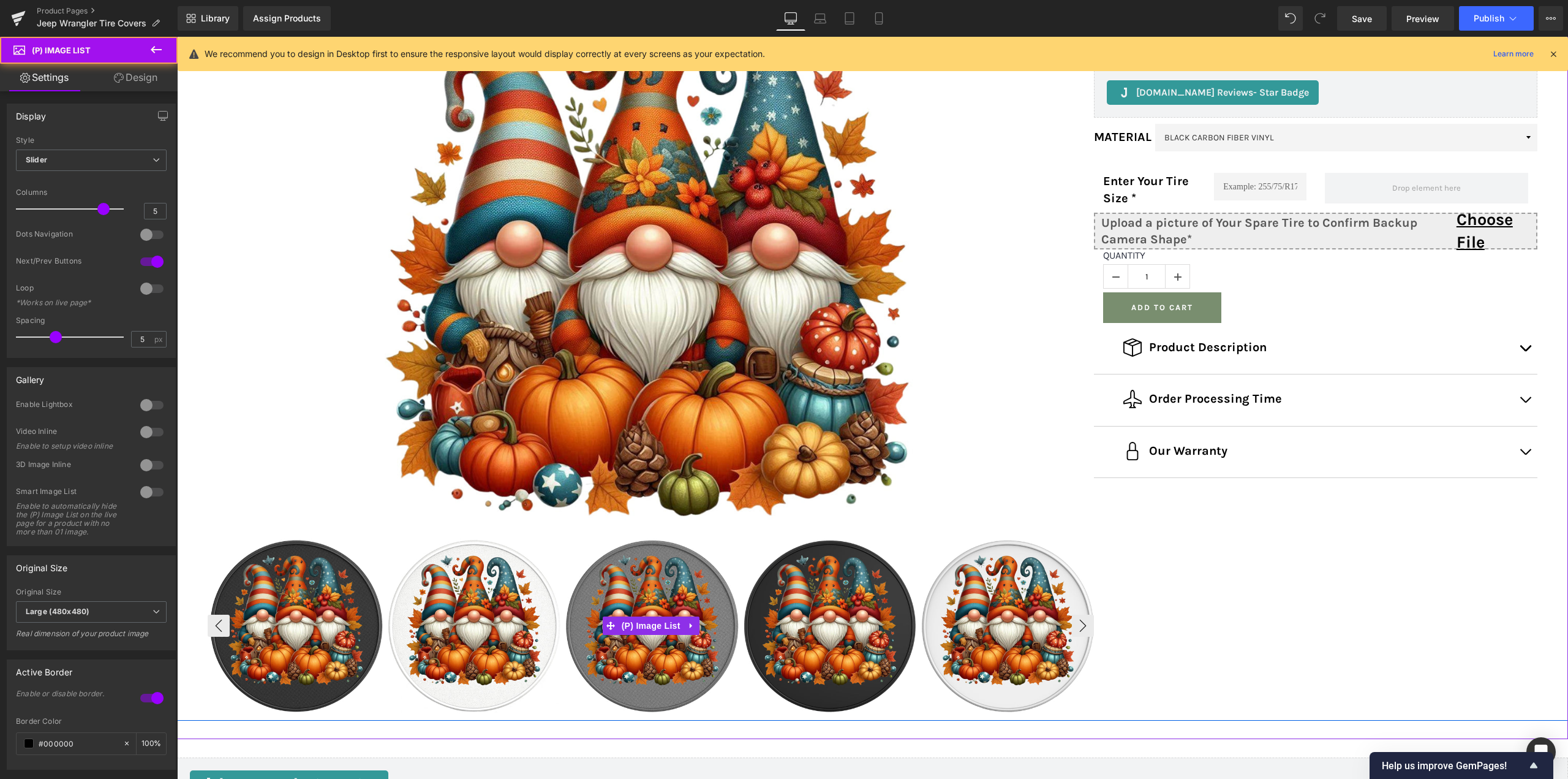
click at [781, 616] on img at bounding box center [830, 626] width 174 height 174
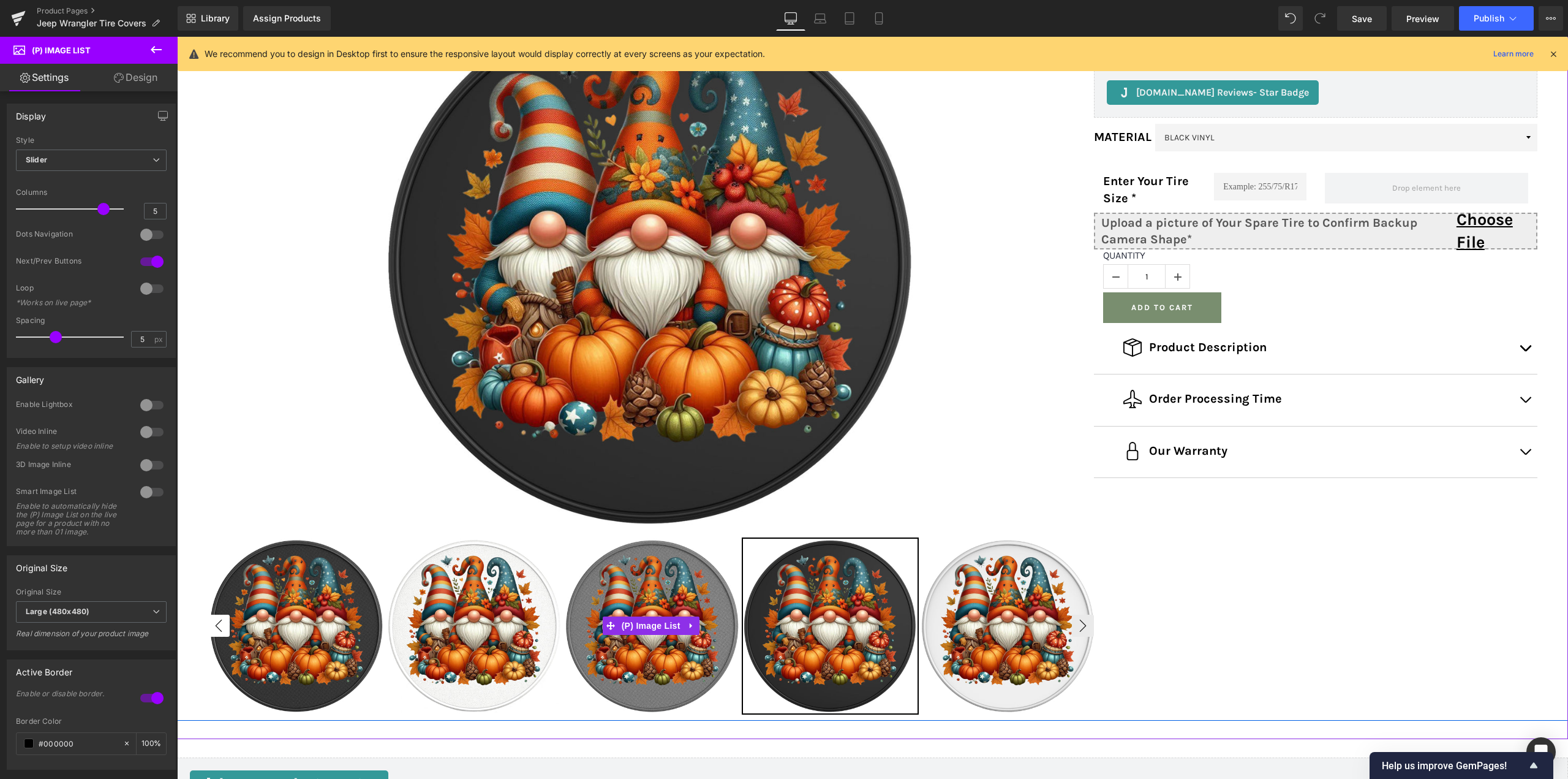
click at [217, 622] on button "‹" at bounding box center [218, 626] width 22 height 22
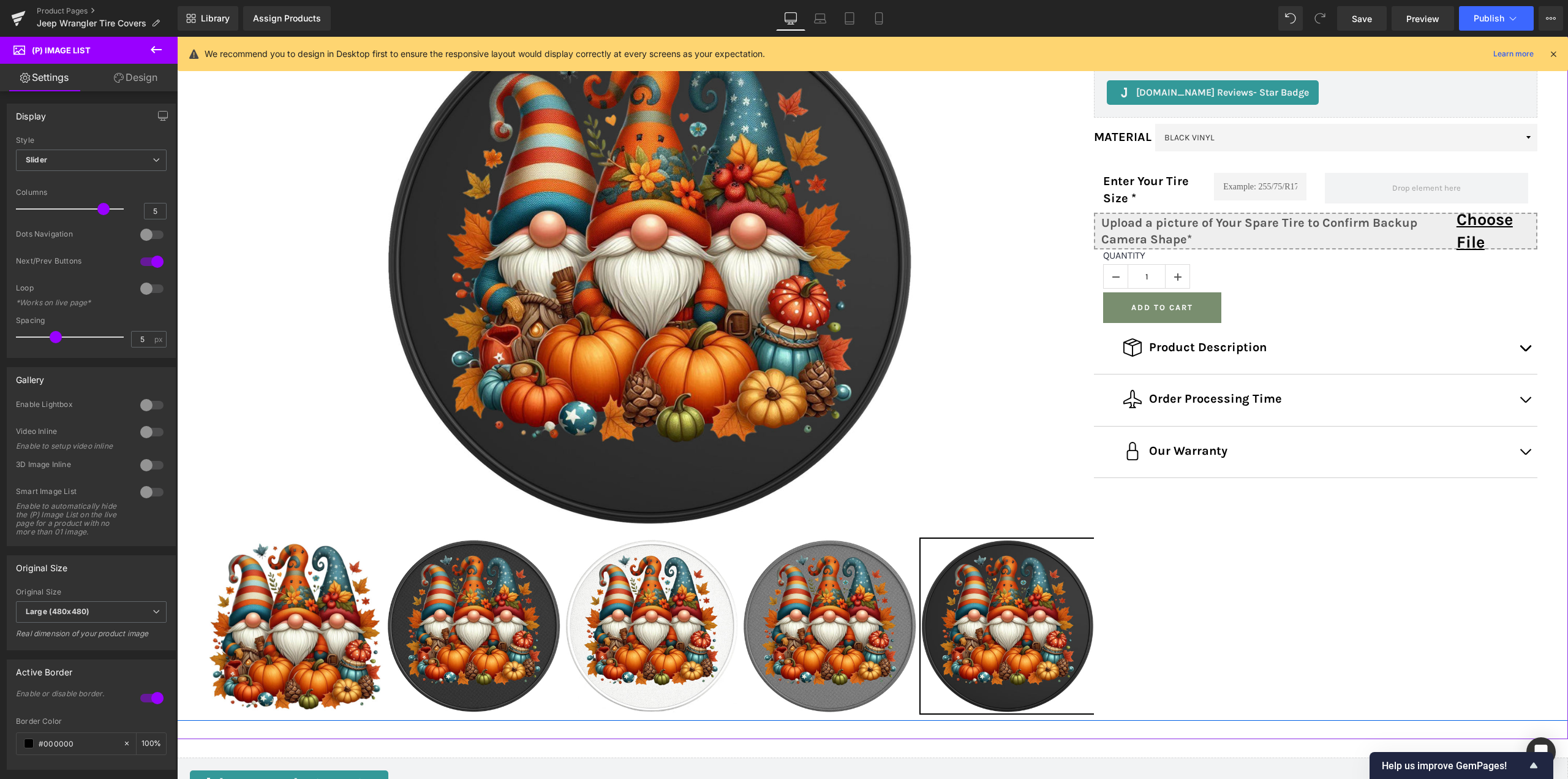
click at [573, 324] on img at bounding box center [651, 262] width 532 height 532
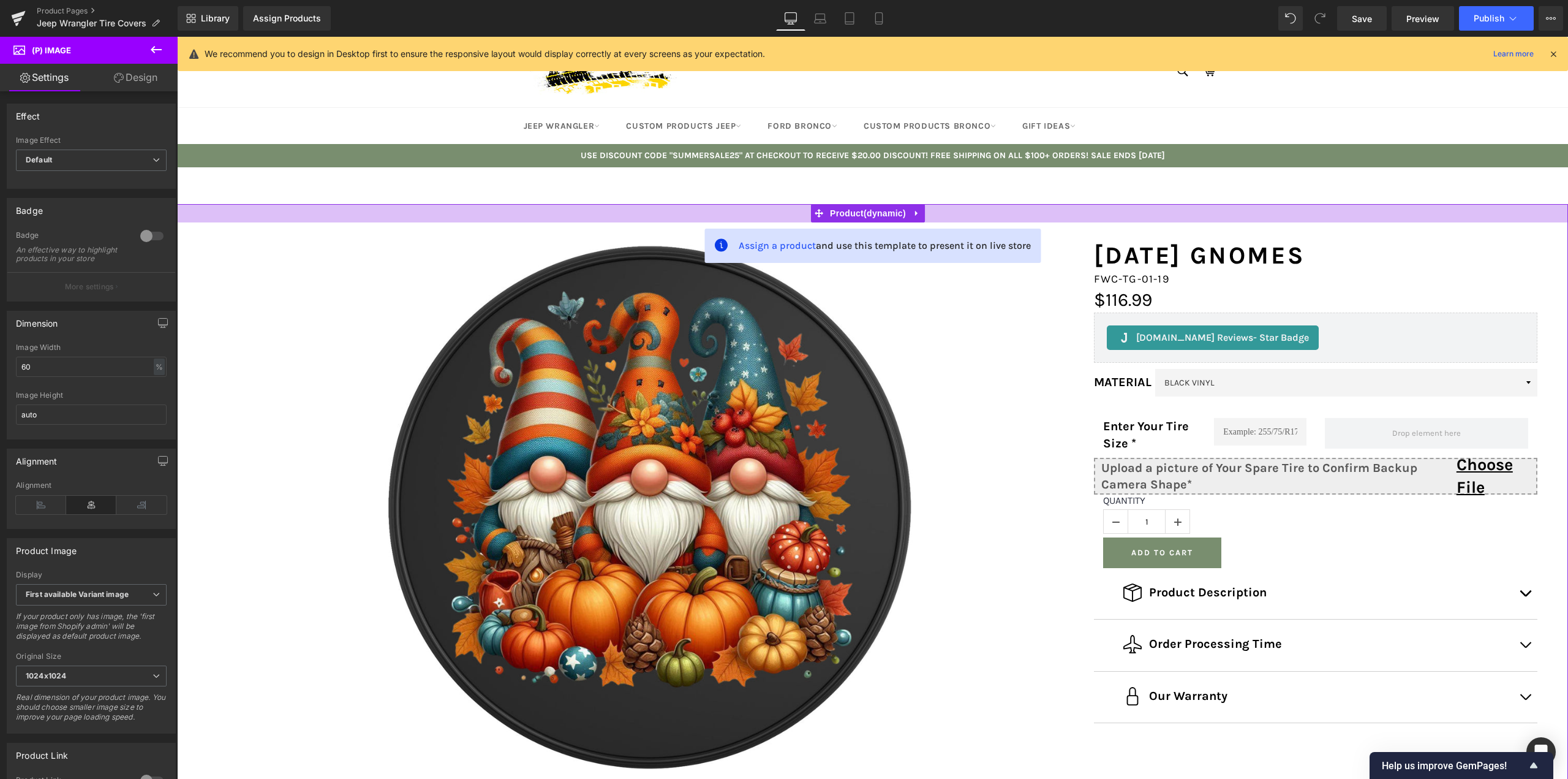
click at [287, 211] on div "Assign a product and use this template to present it on live store Sale Off (P)…" at bounding box center [873, 594] width 1391 height 780
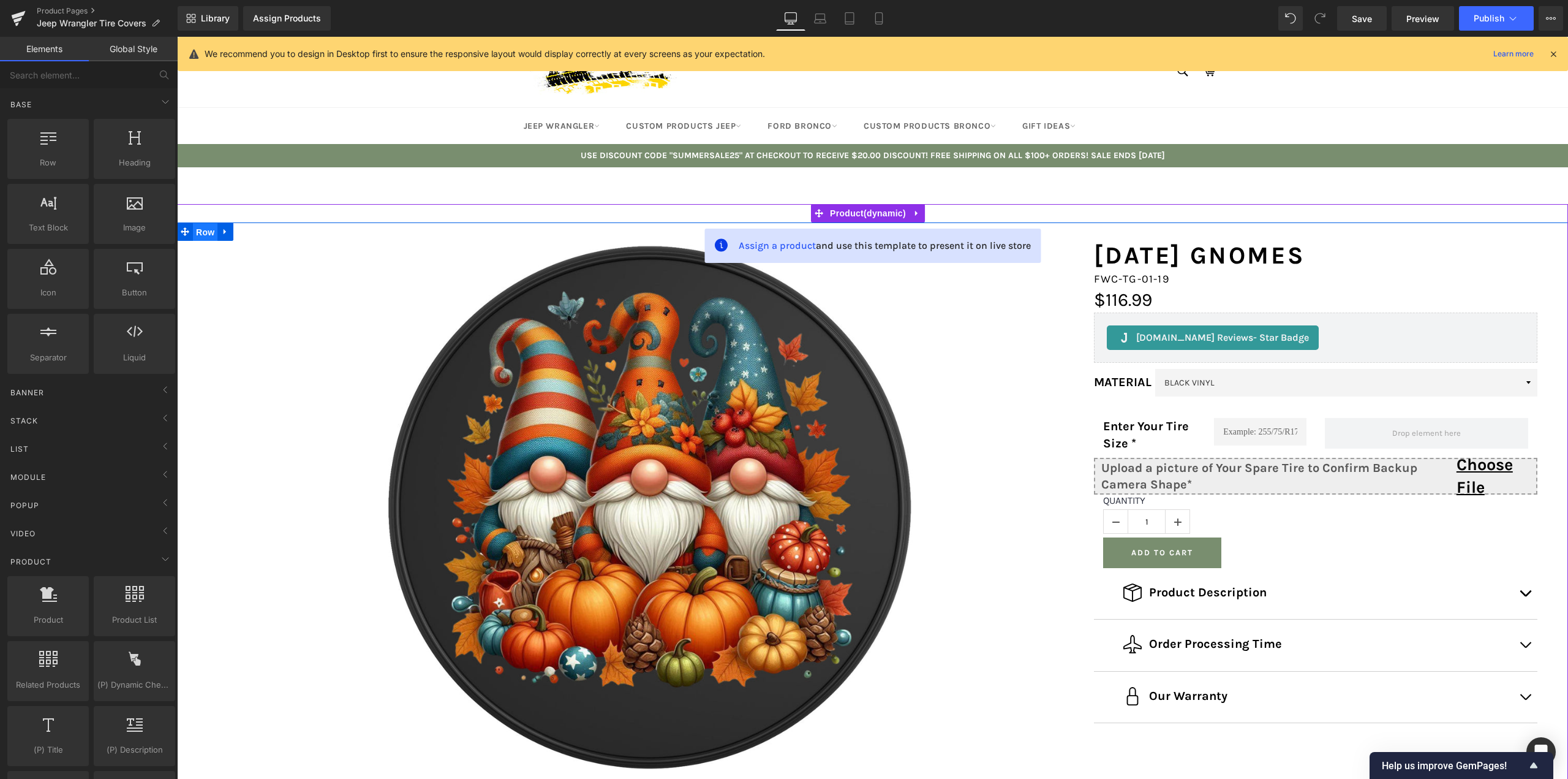
click at [203, 232] on span "Row" at bounding box center [205, 232] width 25 height 18
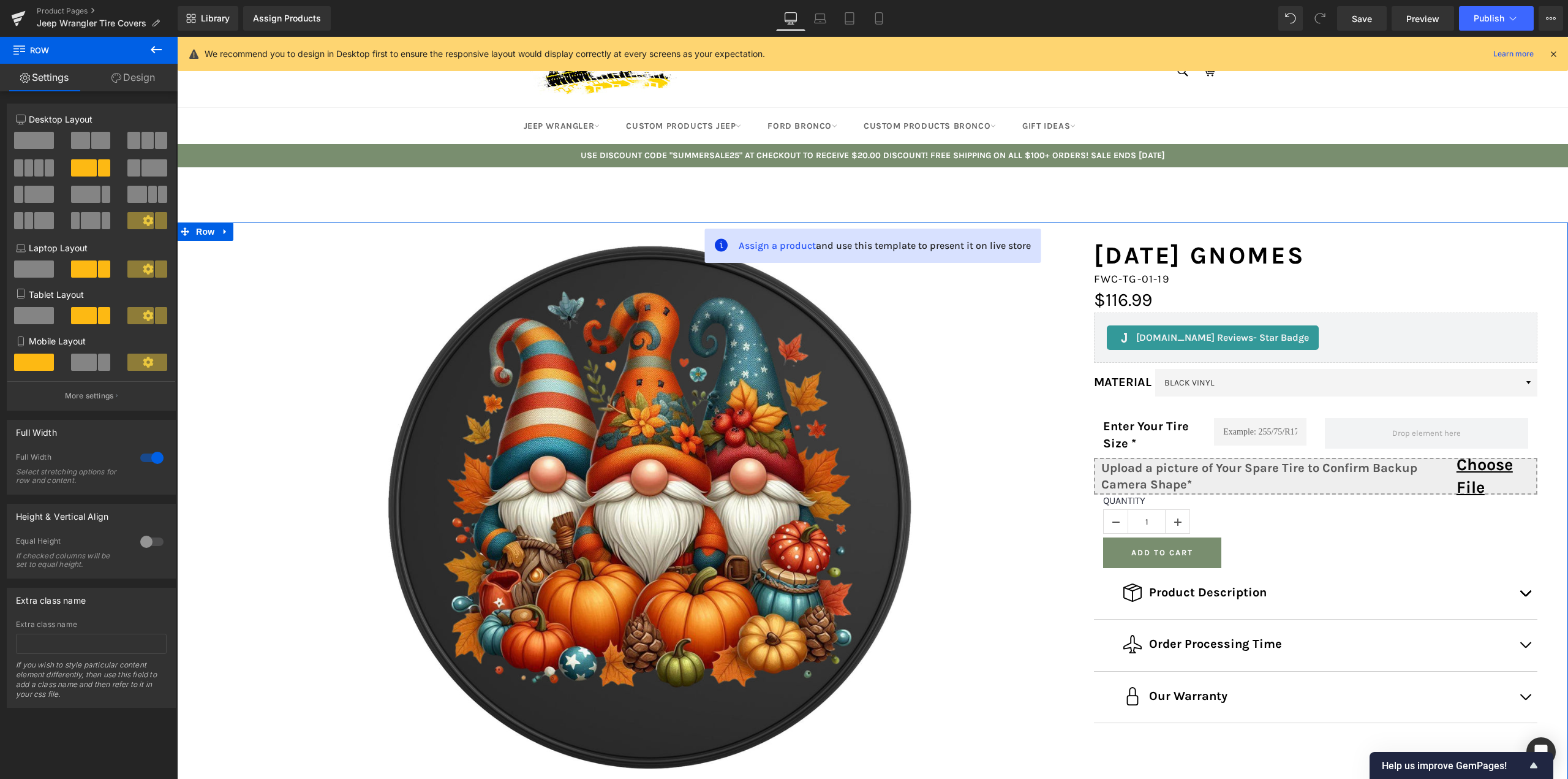
click at [94, 140] on span at bounding box center [100, 140] width 19 height 17
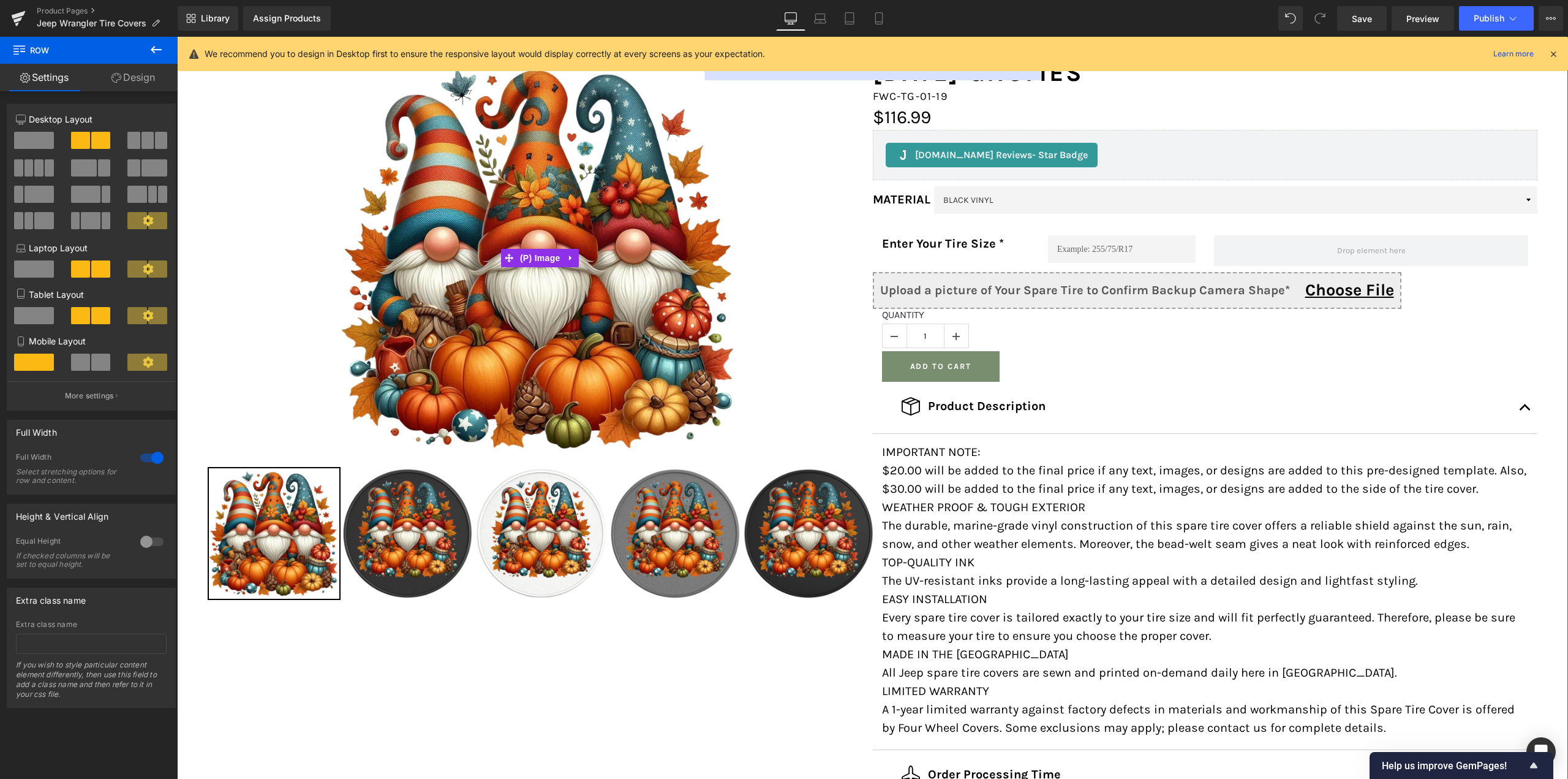
scroll to position [184, 0]
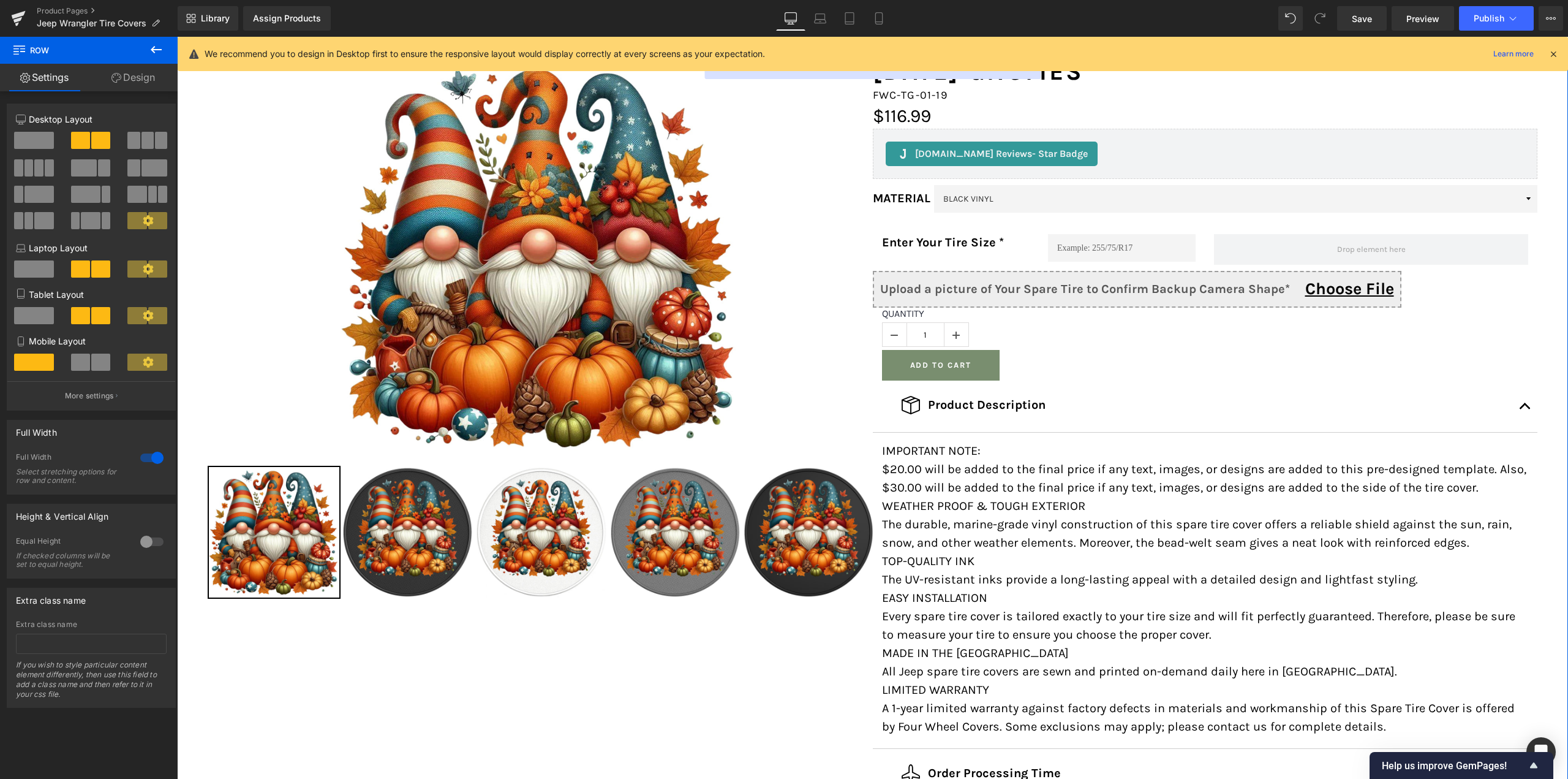
click at [88, 166] on span at bounding box center [83, 168] width 26 height 17
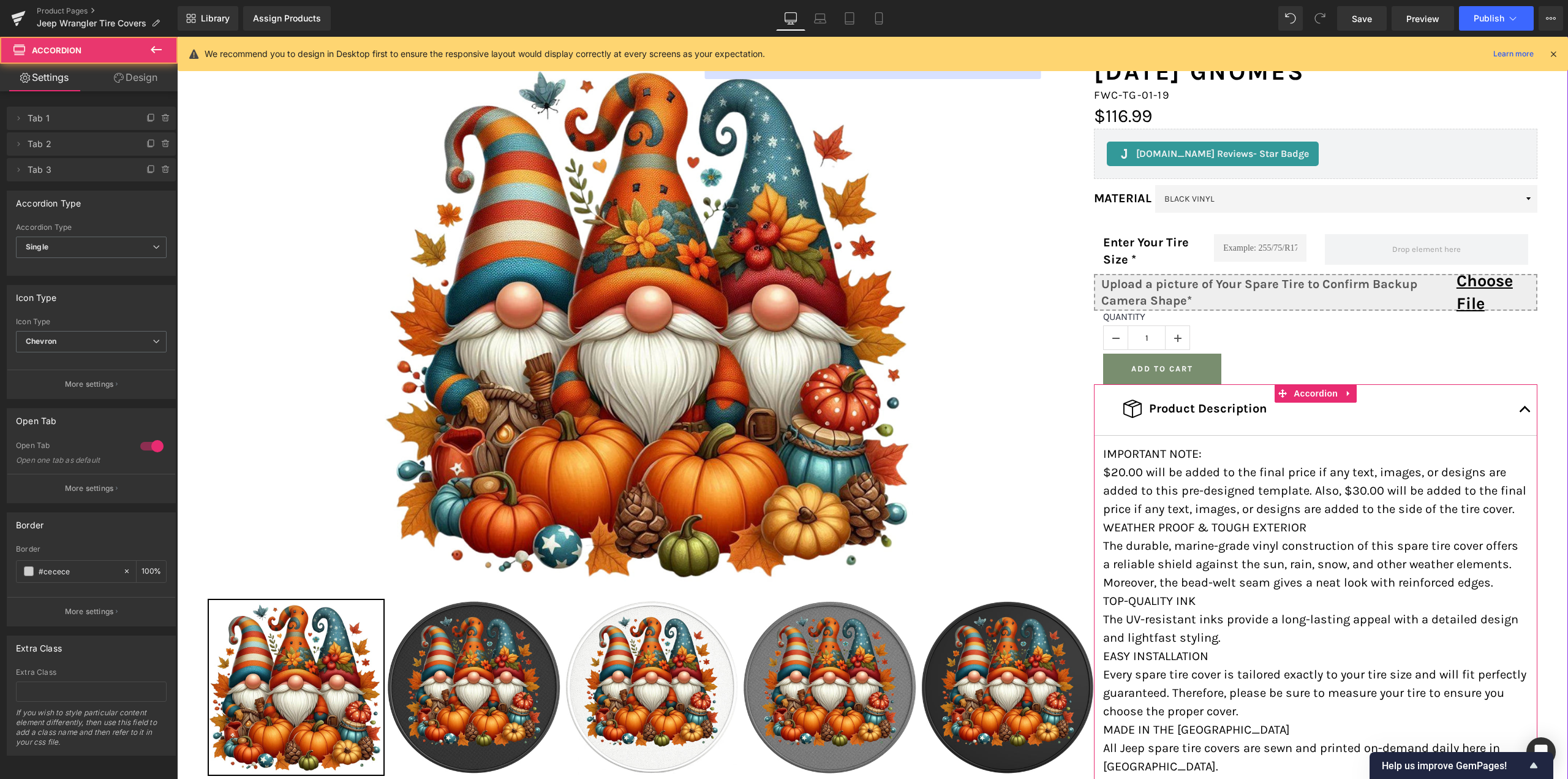
click at [1517, 408] on button "button" at bounding box center [1525, 410] width 25 height 51
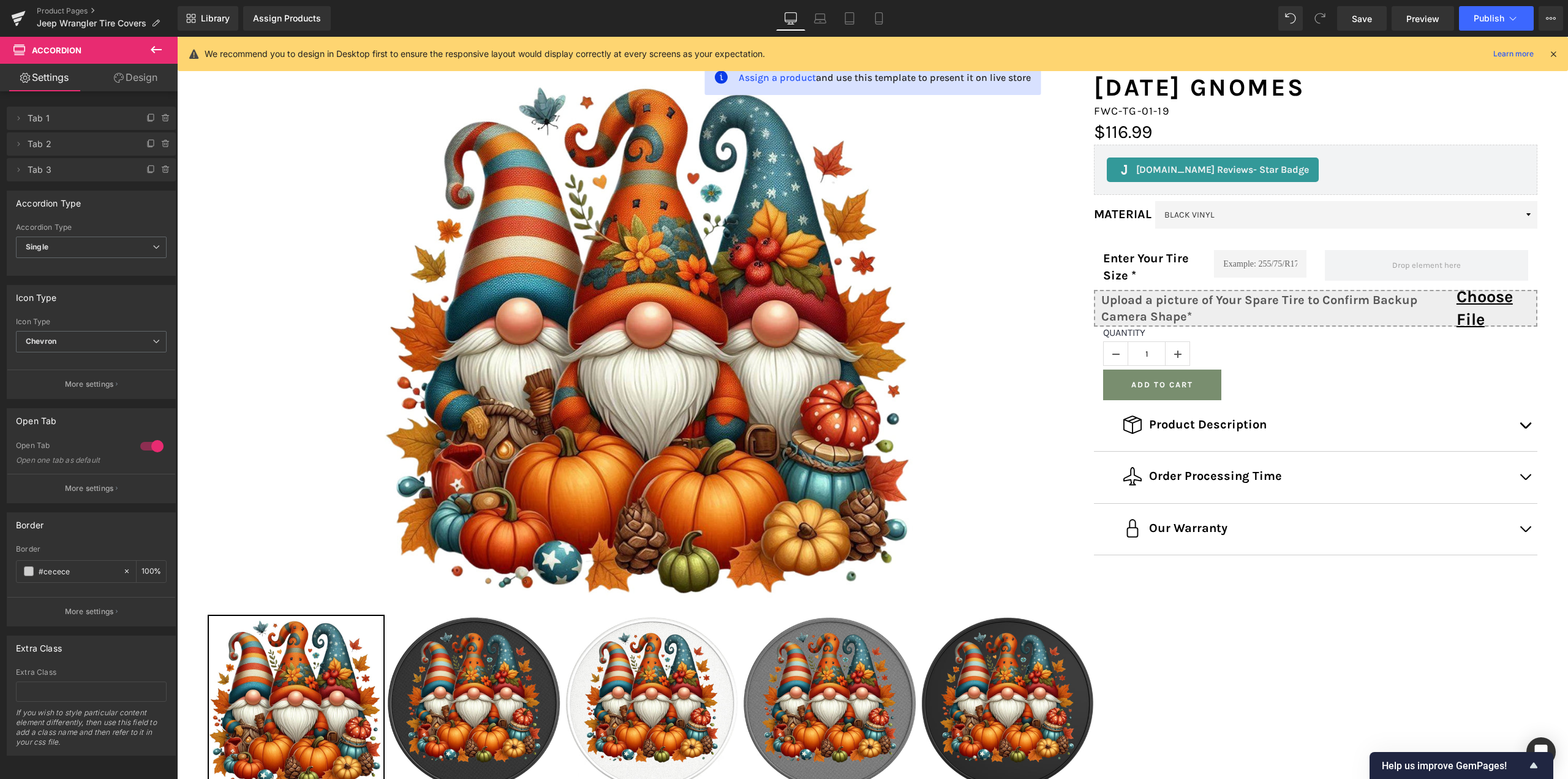
scroll to position [61, 0]
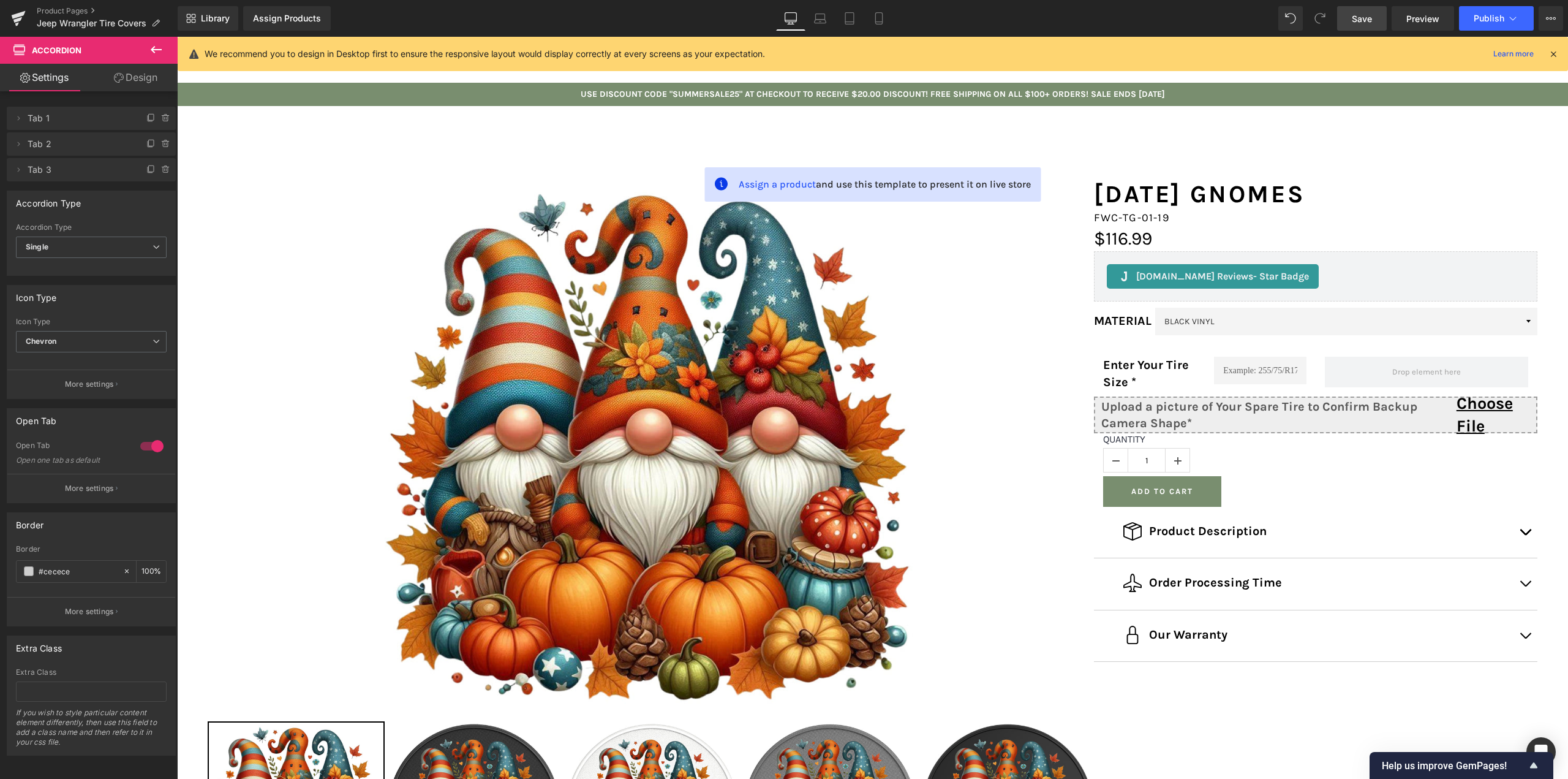
click at [1352, 22] on span "Save" at bounding box center [1362, 18] width 20 height 13
click at [27, 16] on link at bounding box center [18, 18] width 37 height 37
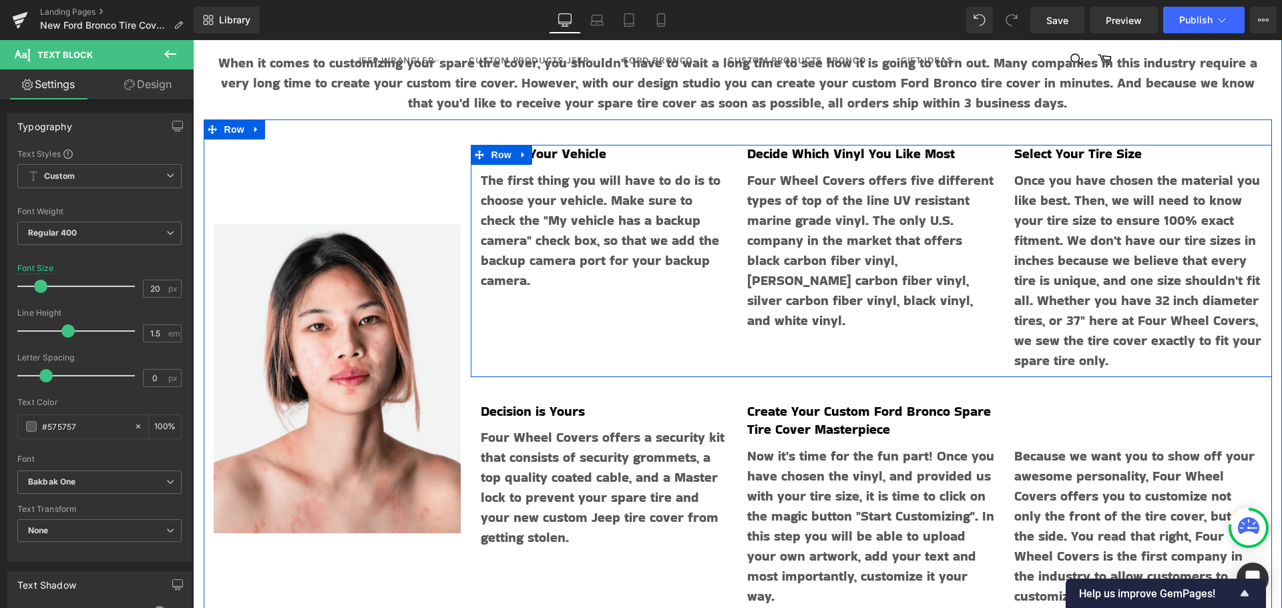
scroll to position [6010, 0]
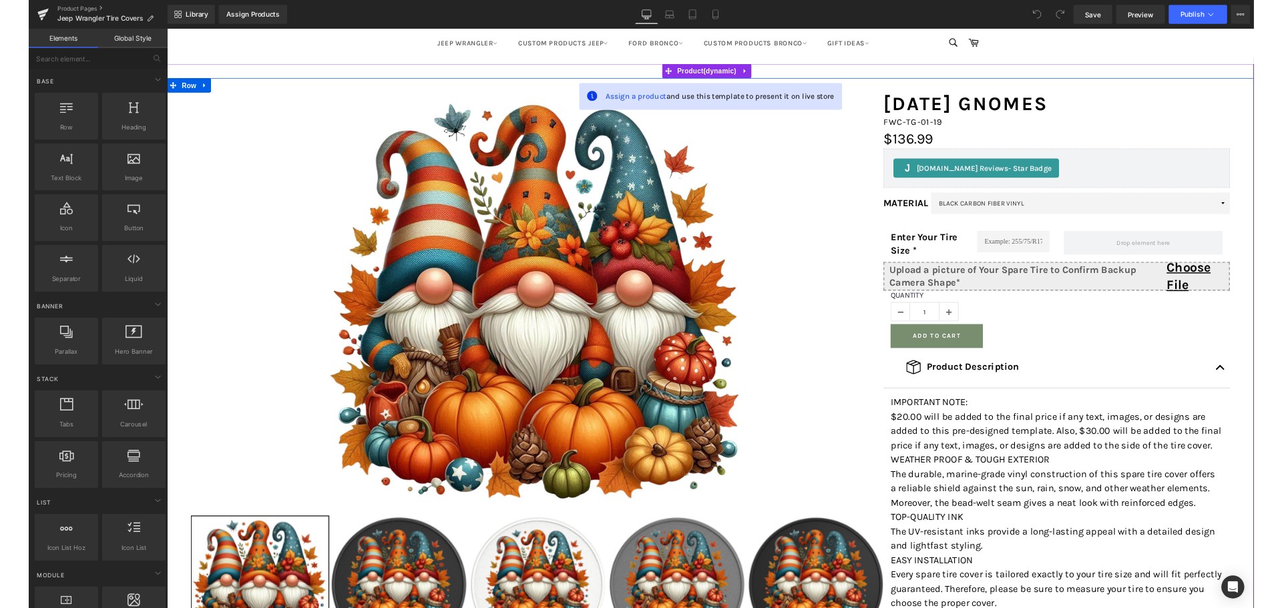
scroll to position [134, 0]
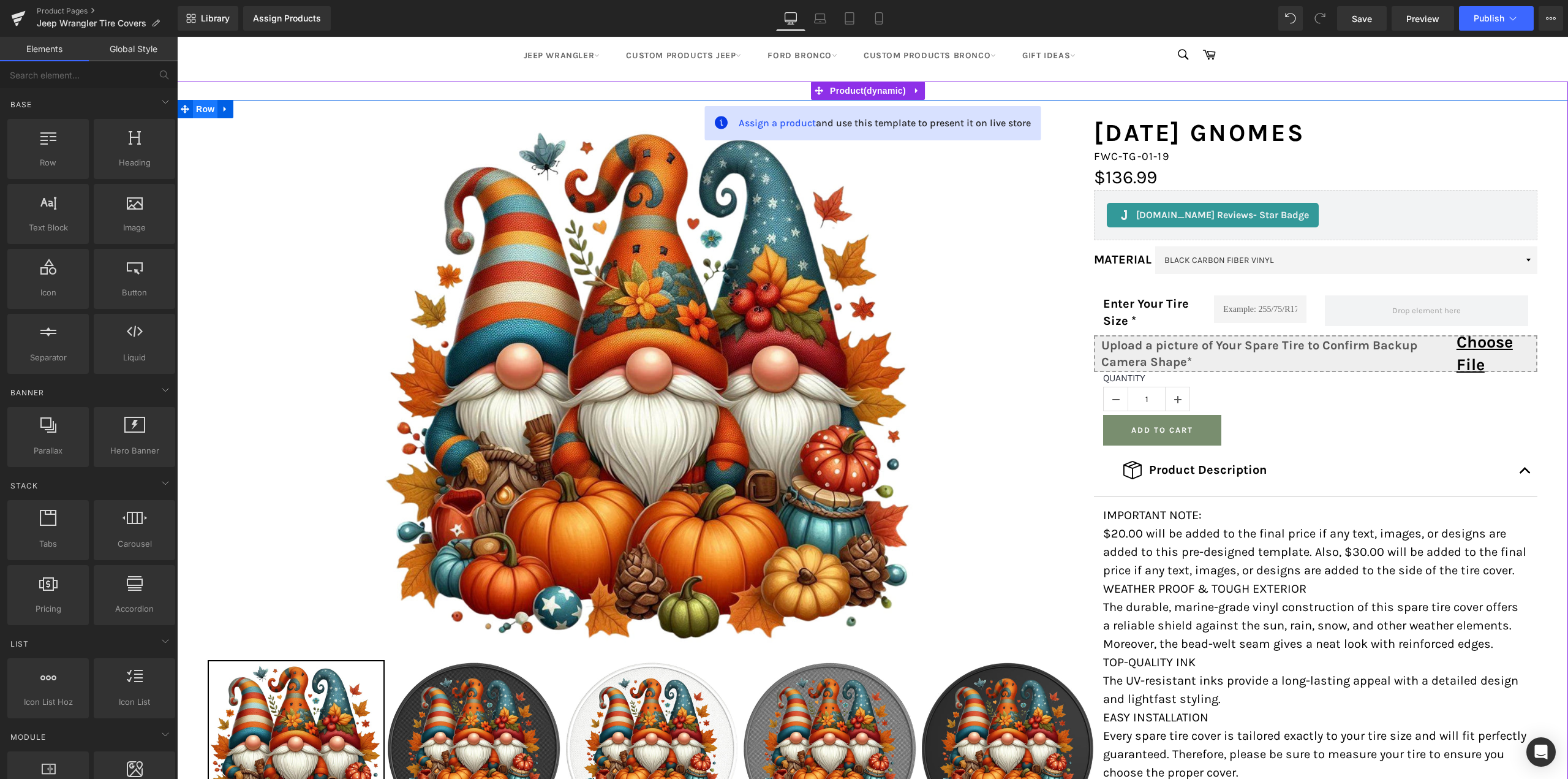
click at [199, 112] on span "Row" at bounding box center [205, 109] width 25 height 18
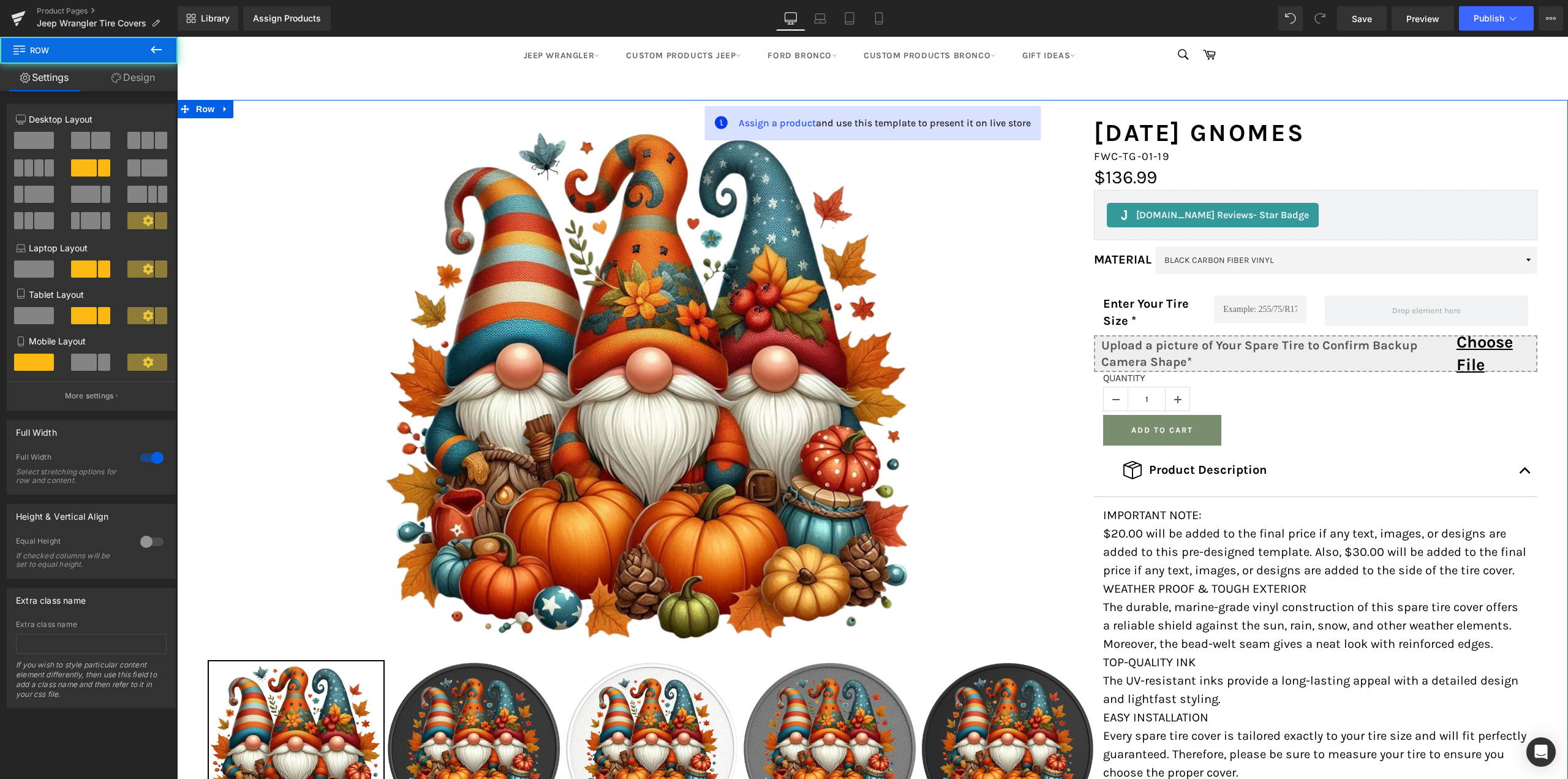
click at [77, 146] on span at bounding box center [80, 140] width 19 height 17
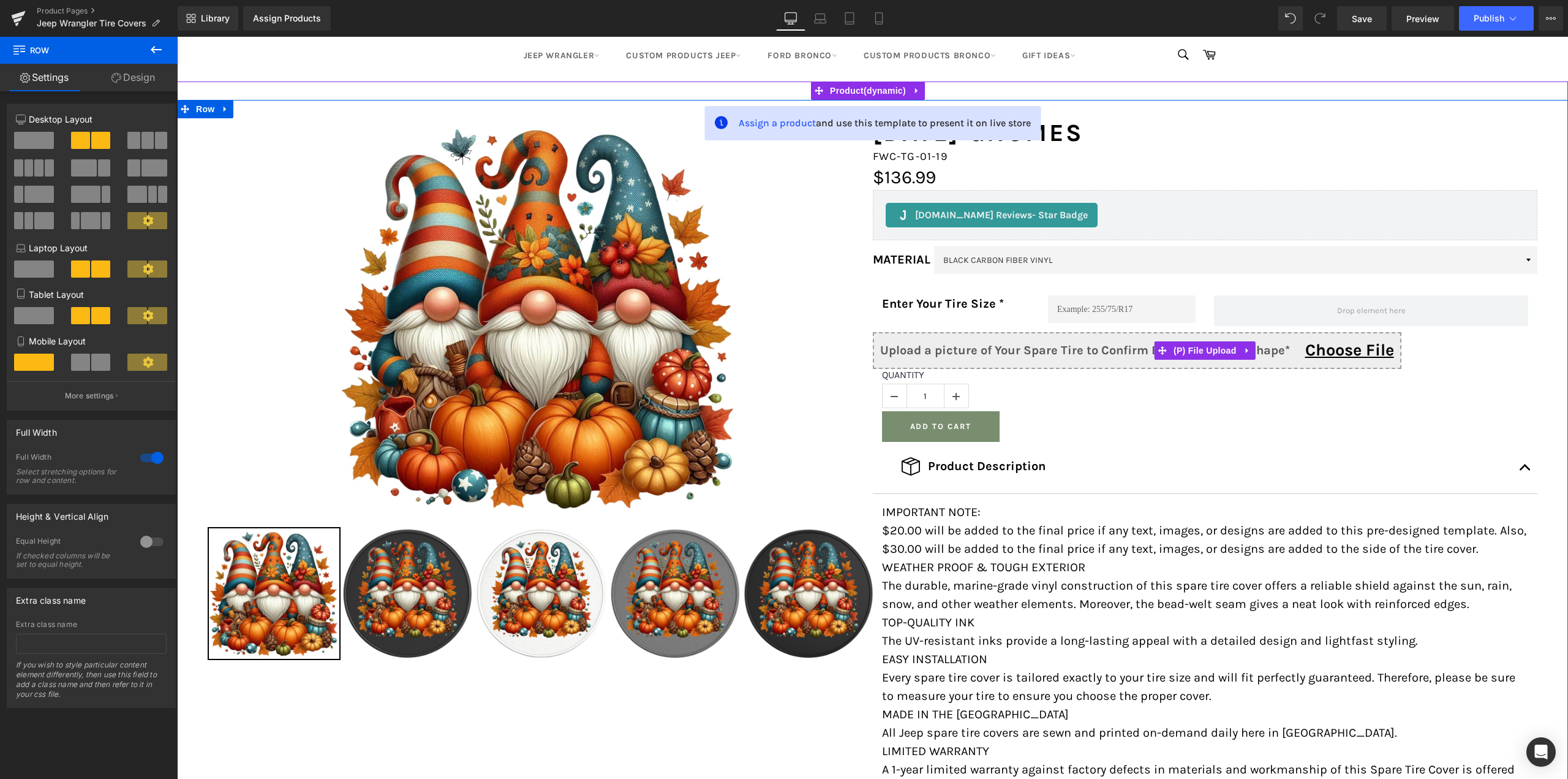
click at [945, 346] on input "Upload a picture of Your Spare Tire to Confirm Backup Camera Shape* Choose File" at bounding box center [1206, 351] width 527 height 37
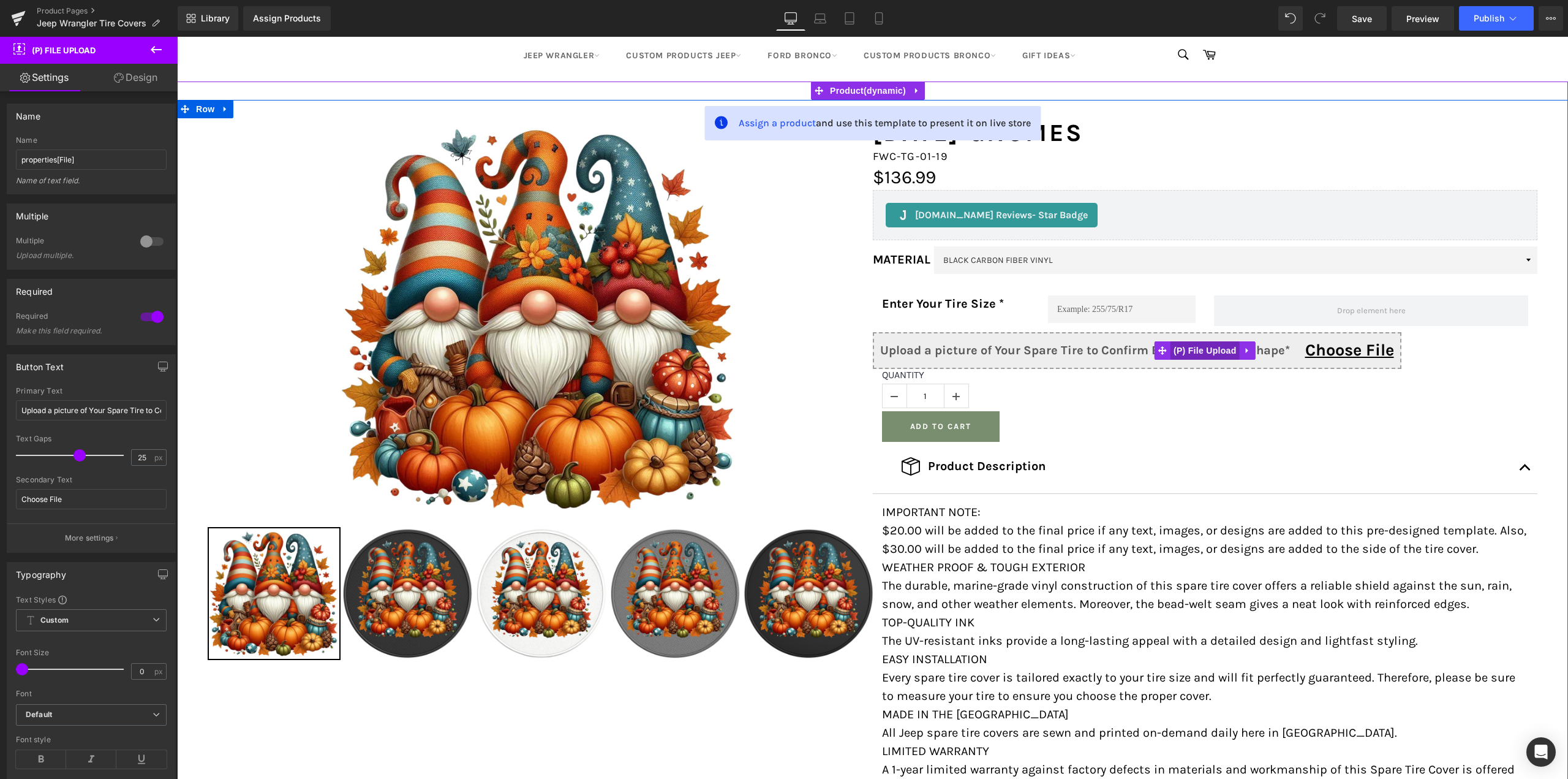
click at [1191, 350] on span "(P) File Upload" at bounding box center [1205, 351] width 69 height 18
click at [132, 454] on input "25" at bounding box center [142, 457] width 21 height 16
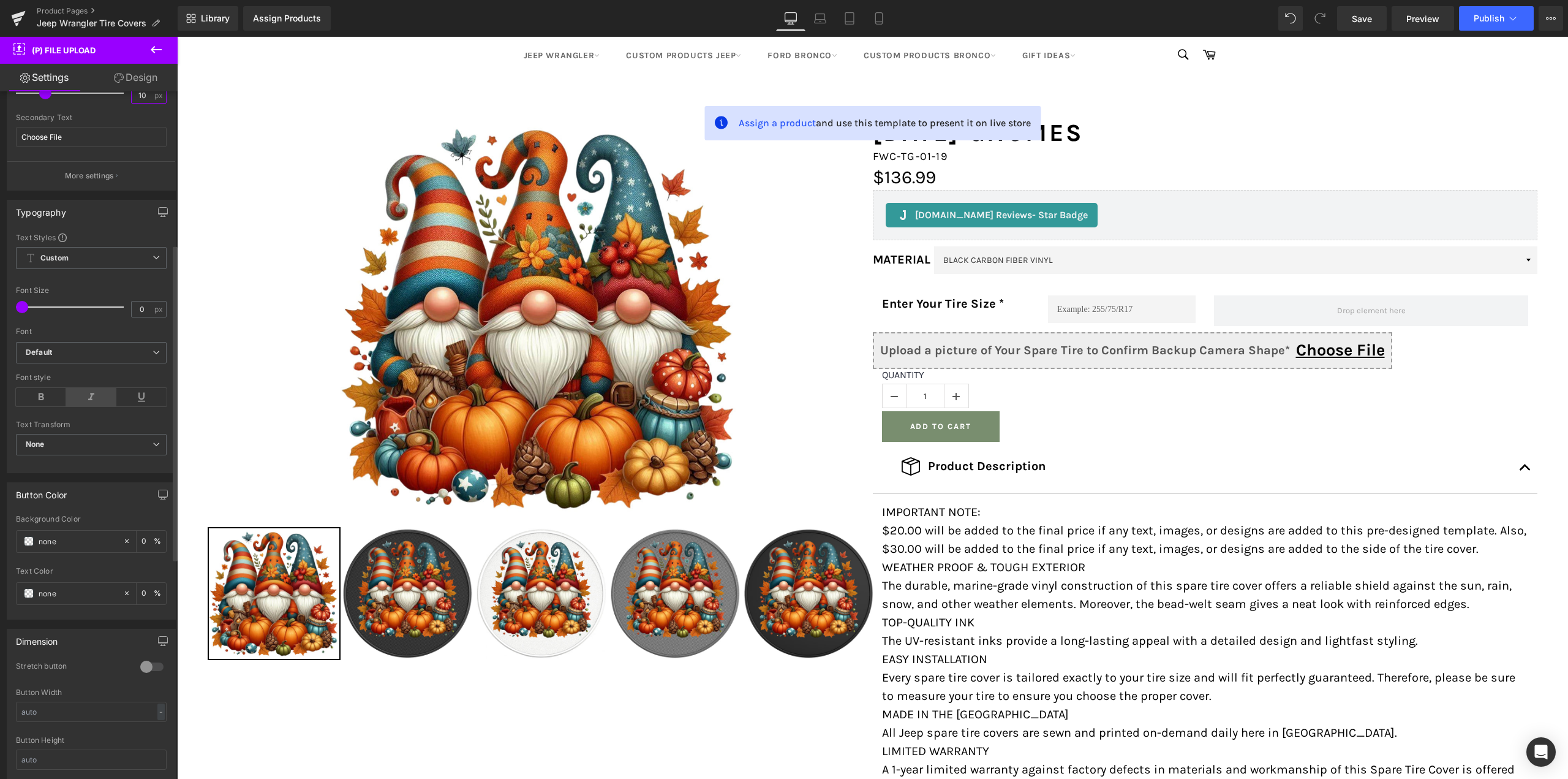
scroll to position [368, 0]
type input "10"
click at [70, 343] on b "Default" at bounding box center [89, 347] width 127 height 10
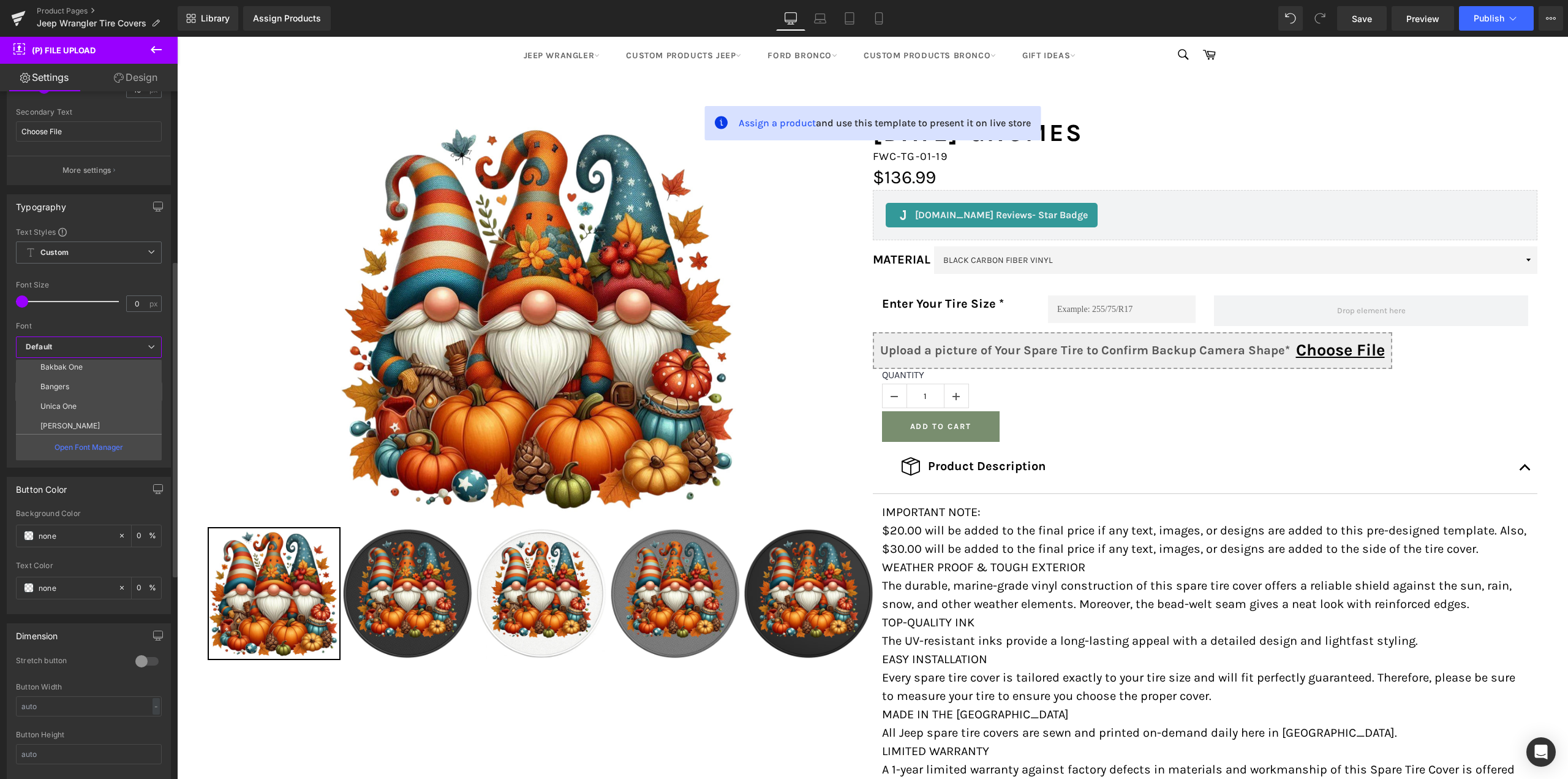
scroll to position [161, 0]
click at [67, 414] on li "[PERSON_NAME]" at bounding box center [91, 423] width 151 height 19
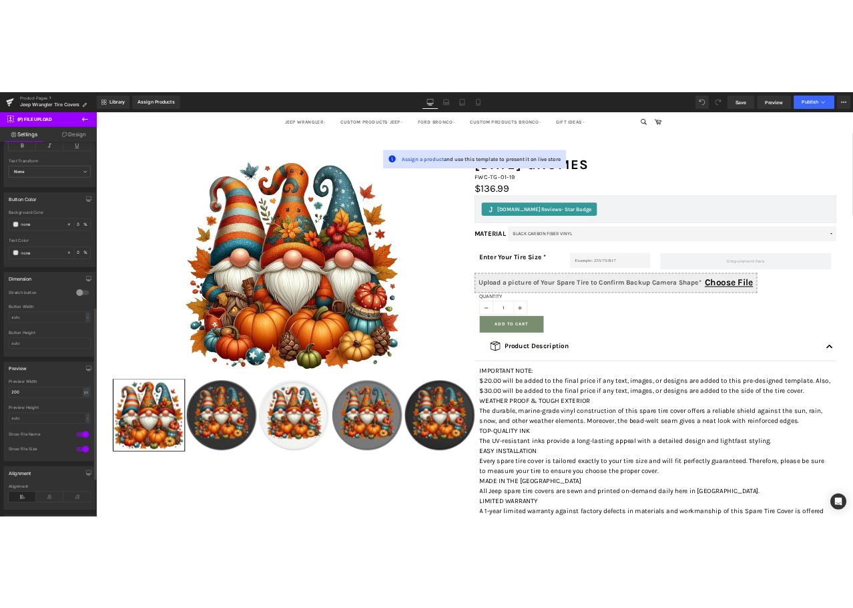
scroll to position [735, 0]
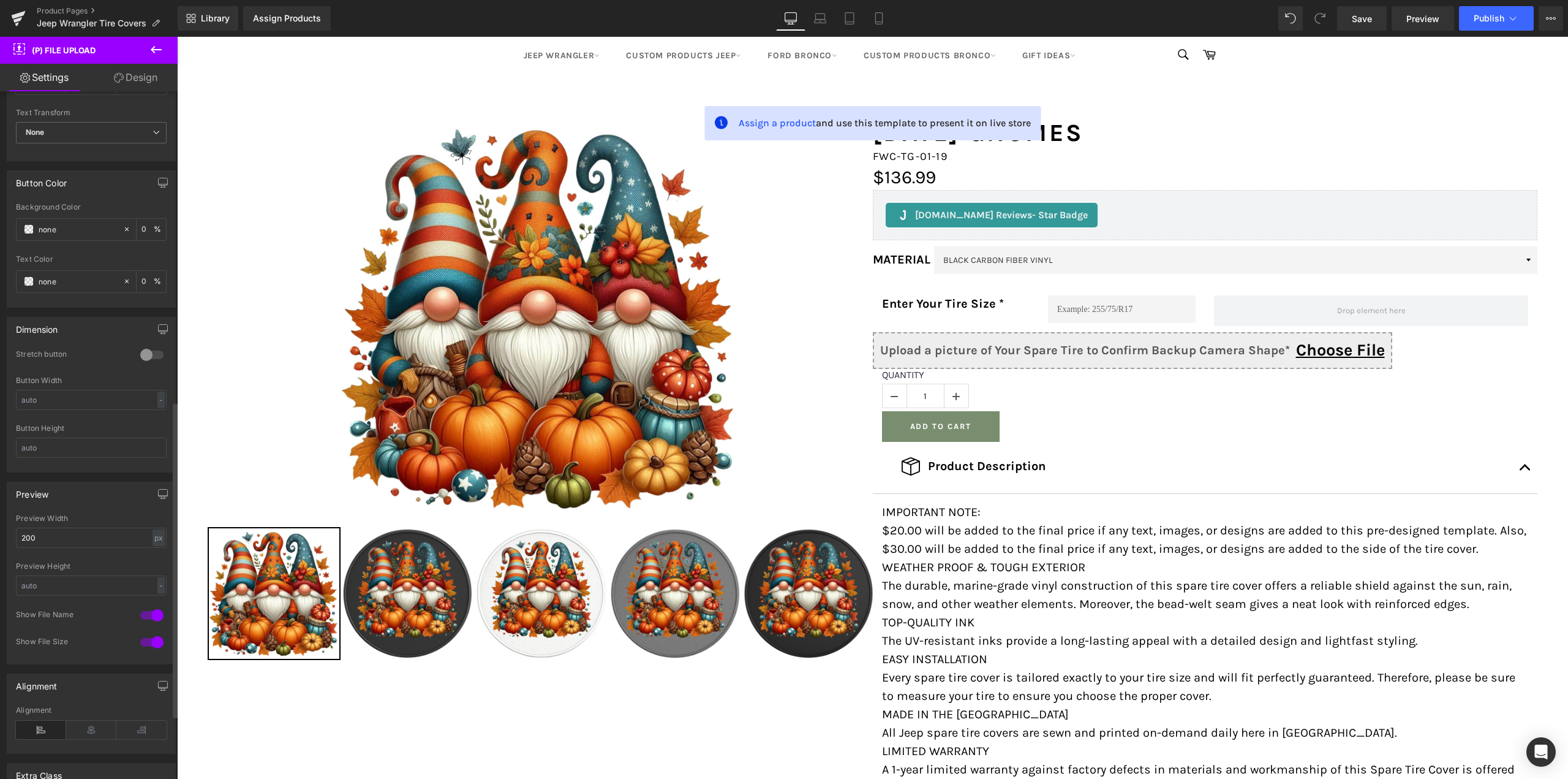
click at [149, 353] on div at bounding box center [152, 354] width 29 height 19
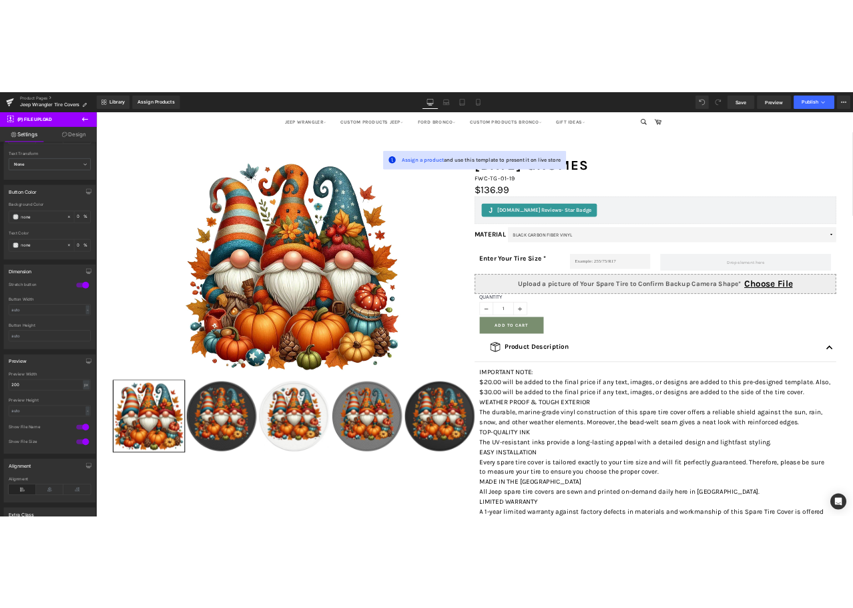
scroll to position [136, 0]
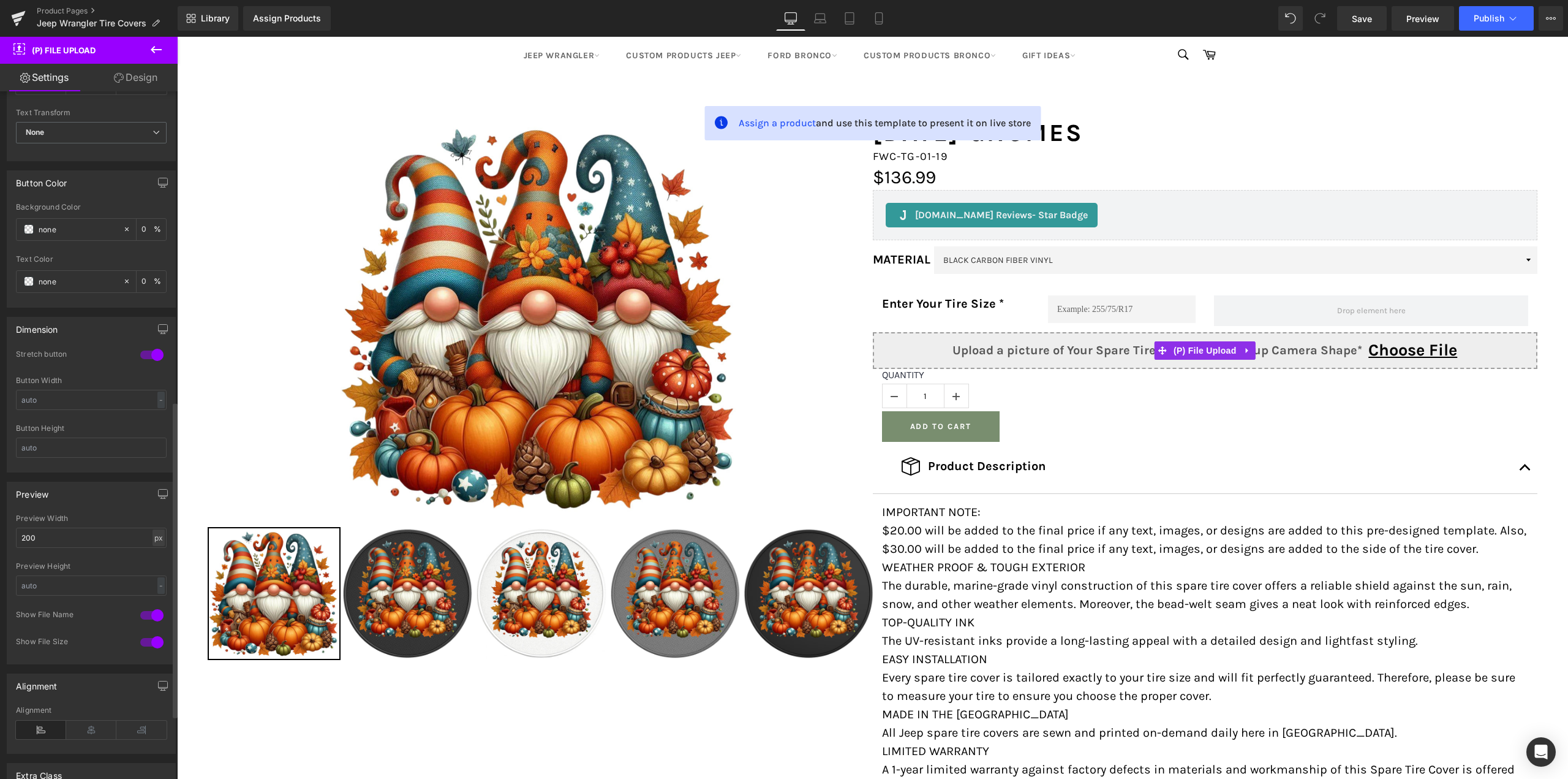
click at [152, 540] on div "px" at bounding box center [158, 538] width 12 height 17
click at [154, 571] on li "%" at bounding box center [158, 573] width 16 height 17
drag, startPoint x: 61, startPoint y: 536, endPoint x: 0, endPoint y: 534, distance: 61.0
click at [0, 534] on div "Preview 200px Preview Width 200 % px % Preview Height - px % 1 Show File Name 1…" at bounding box center [92, 568] width 183 height 192
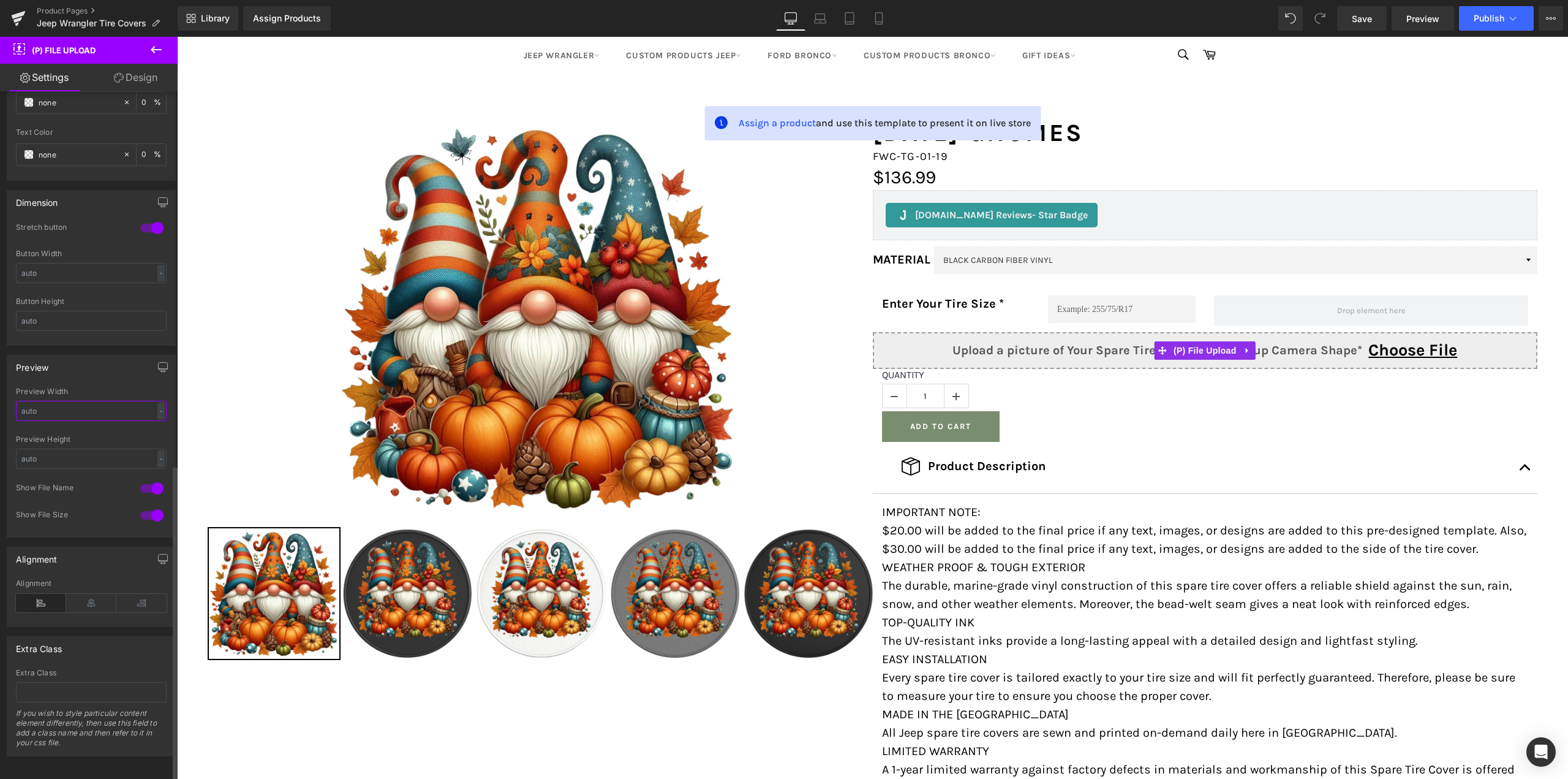
scroll to position [812, 0]
click at [148, 505] on div at bounding box center [152, 512] width 29 height 19
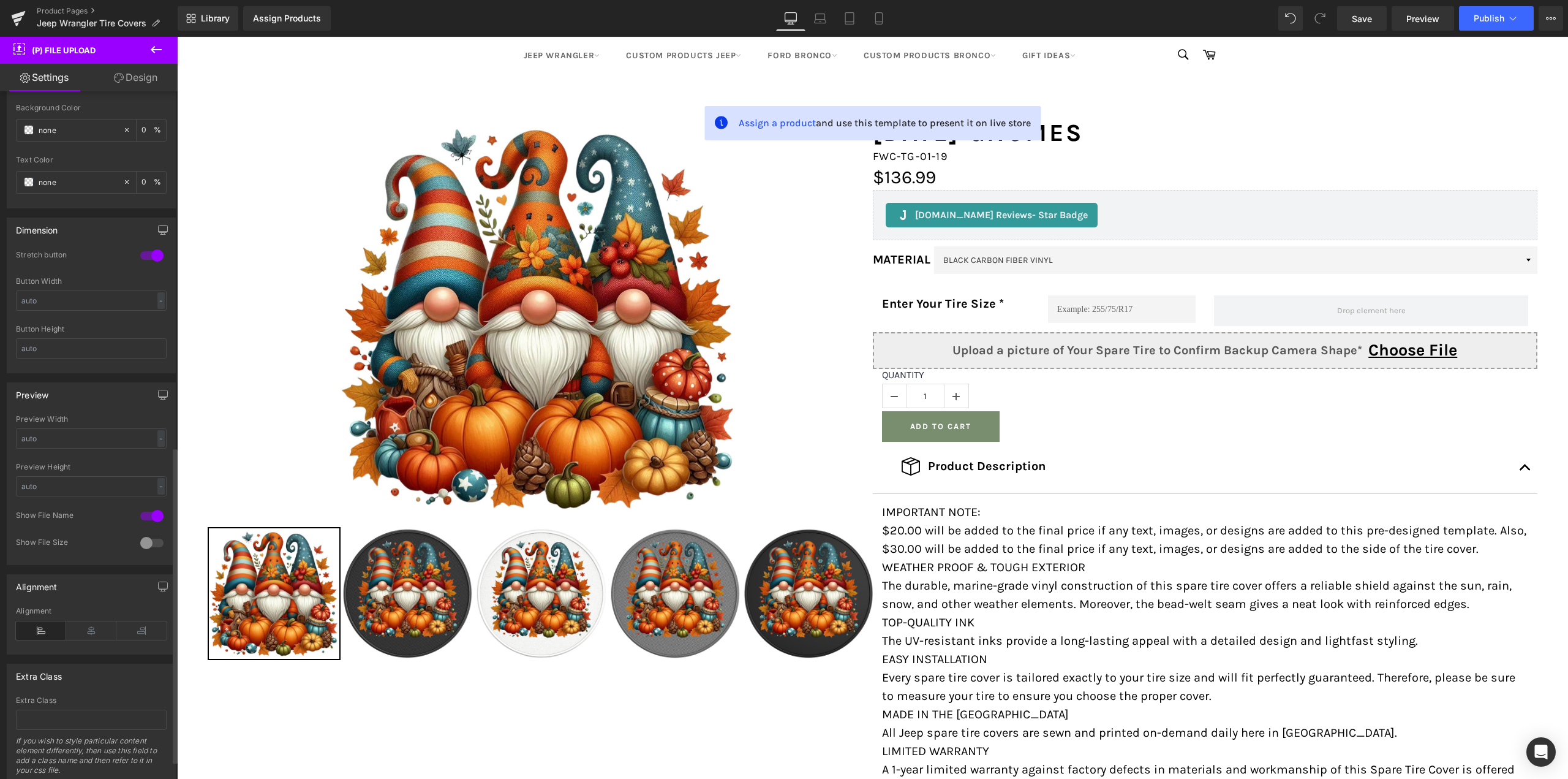
scroll to position [751, 0]
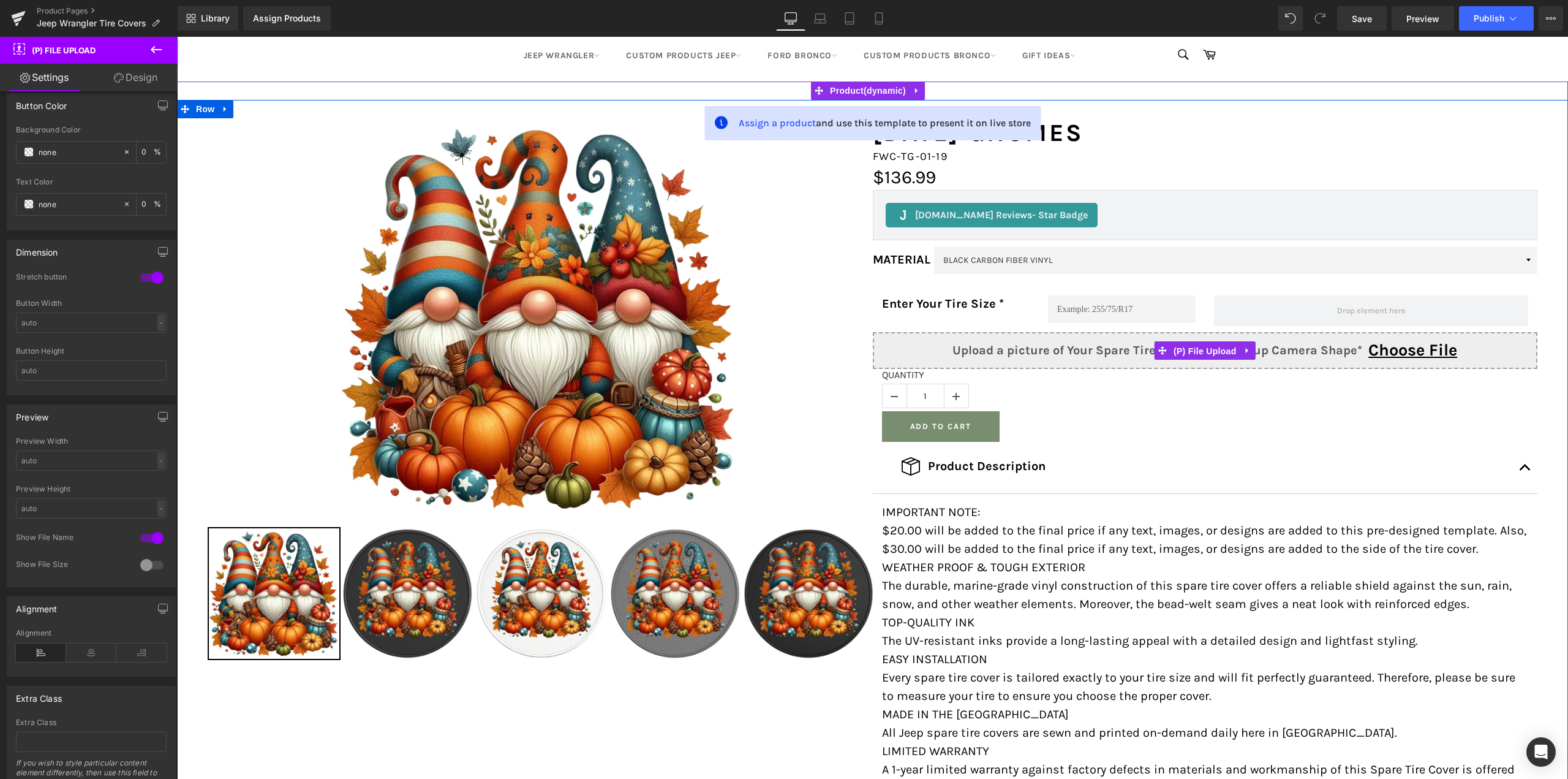
click at [1173, 353] on span "(P) File Upload" at bounding box center [1205, 351] width 69 height 18
click at [1361, 351] on input "Upload a picture of Your Spare Tire to Confirm Backup Camera Shape* Choose File" at bounding box center [1206, 351] width 665 height 37
type input "C:\fakepath\True UV Resistant Marine Grade Vinyl.jpg"
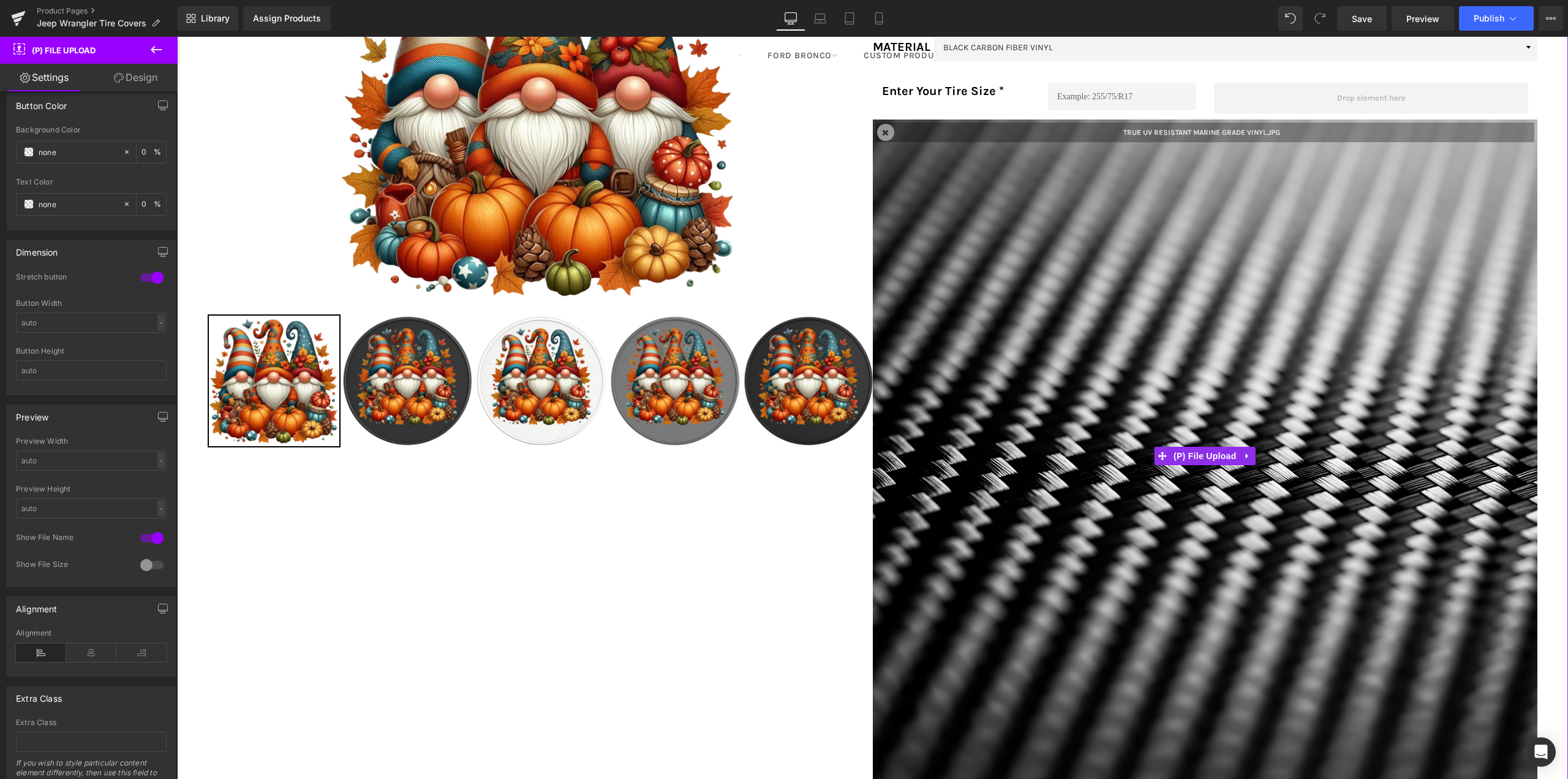
scroll to position [370, 0]
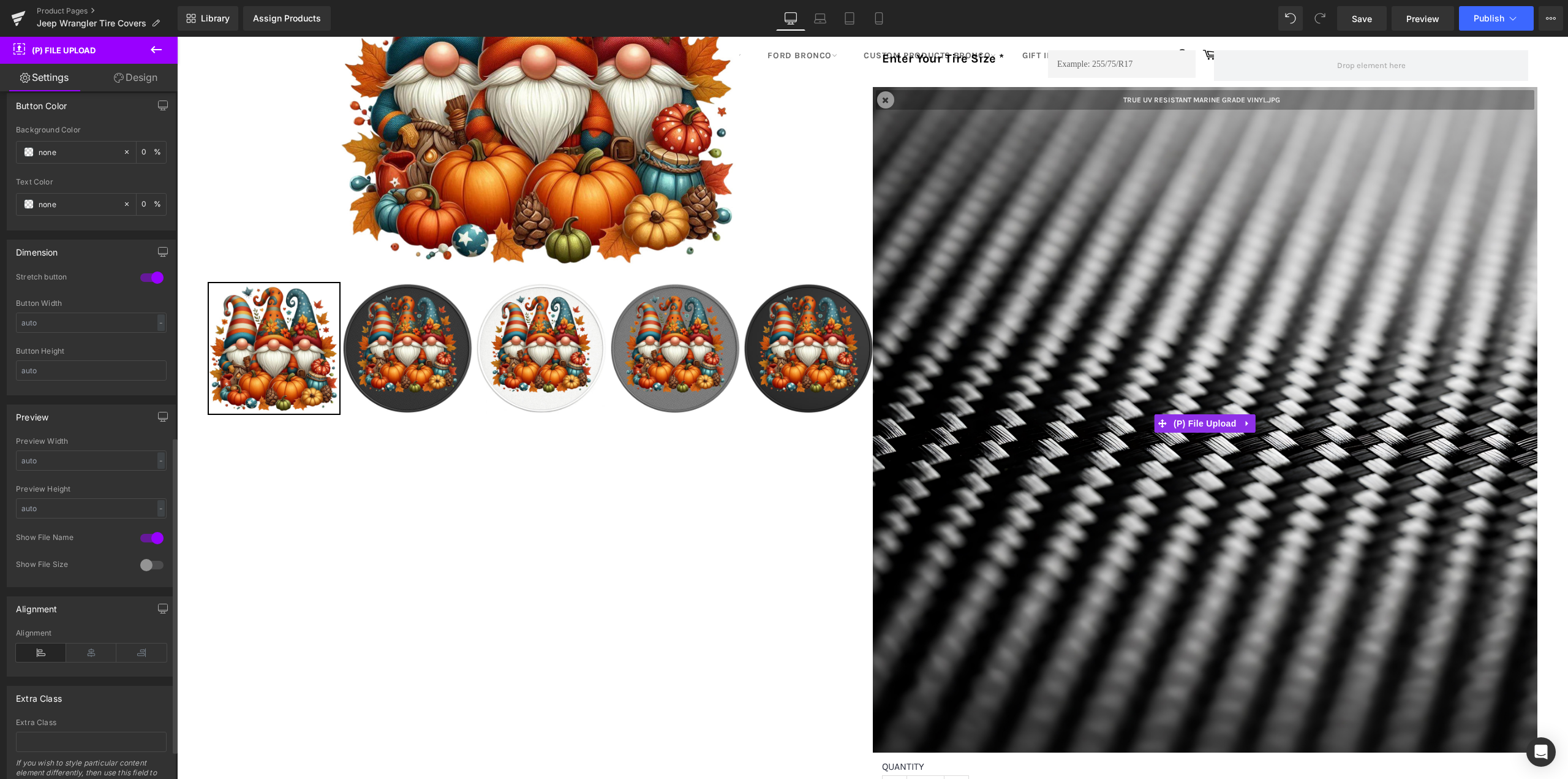
click at [141, 536] on div at bounding box center [152, 538] width 29 height 19
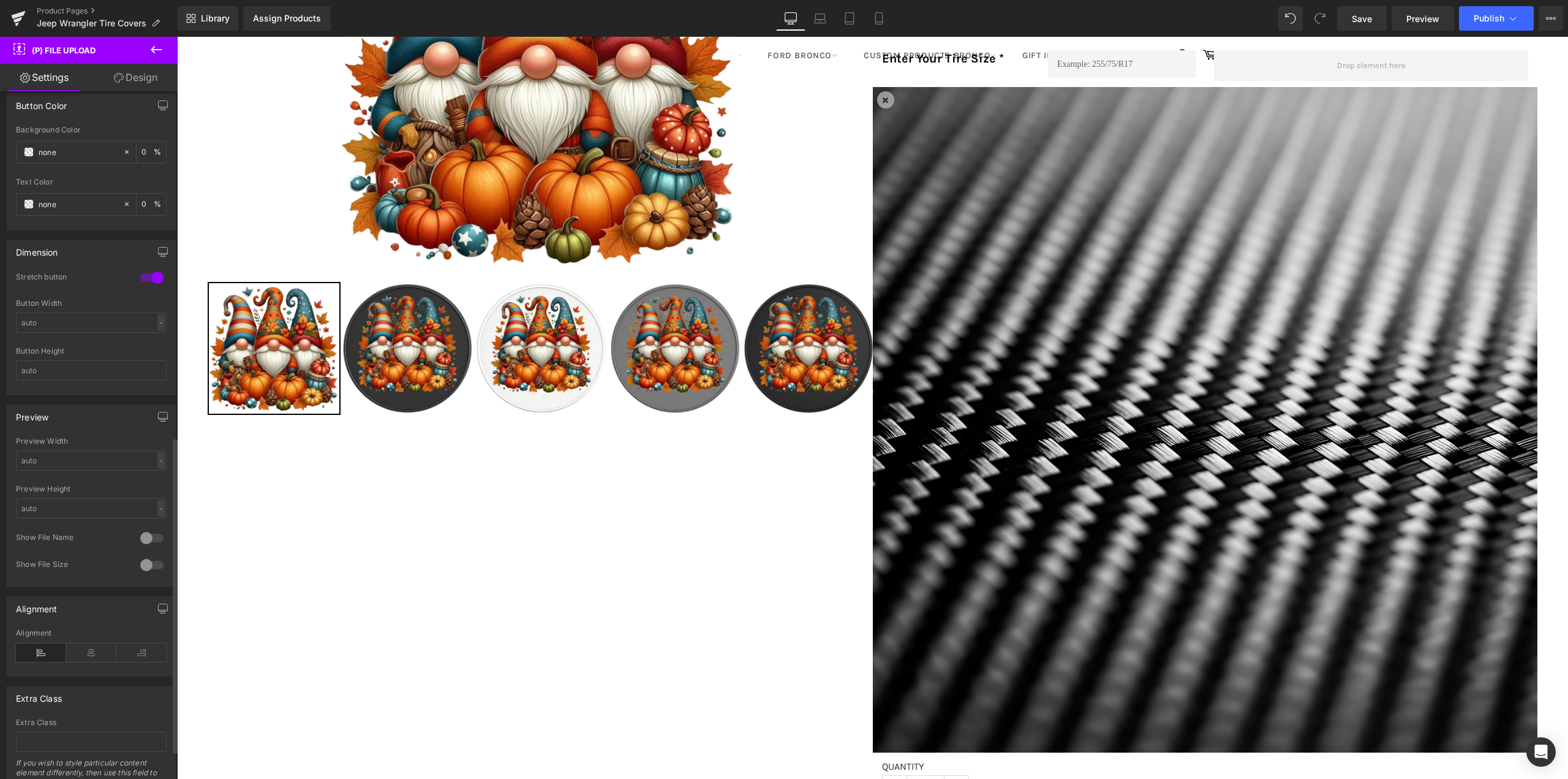
click at [141, 536] on div at bounding box center [152, 538] width 29 height 19
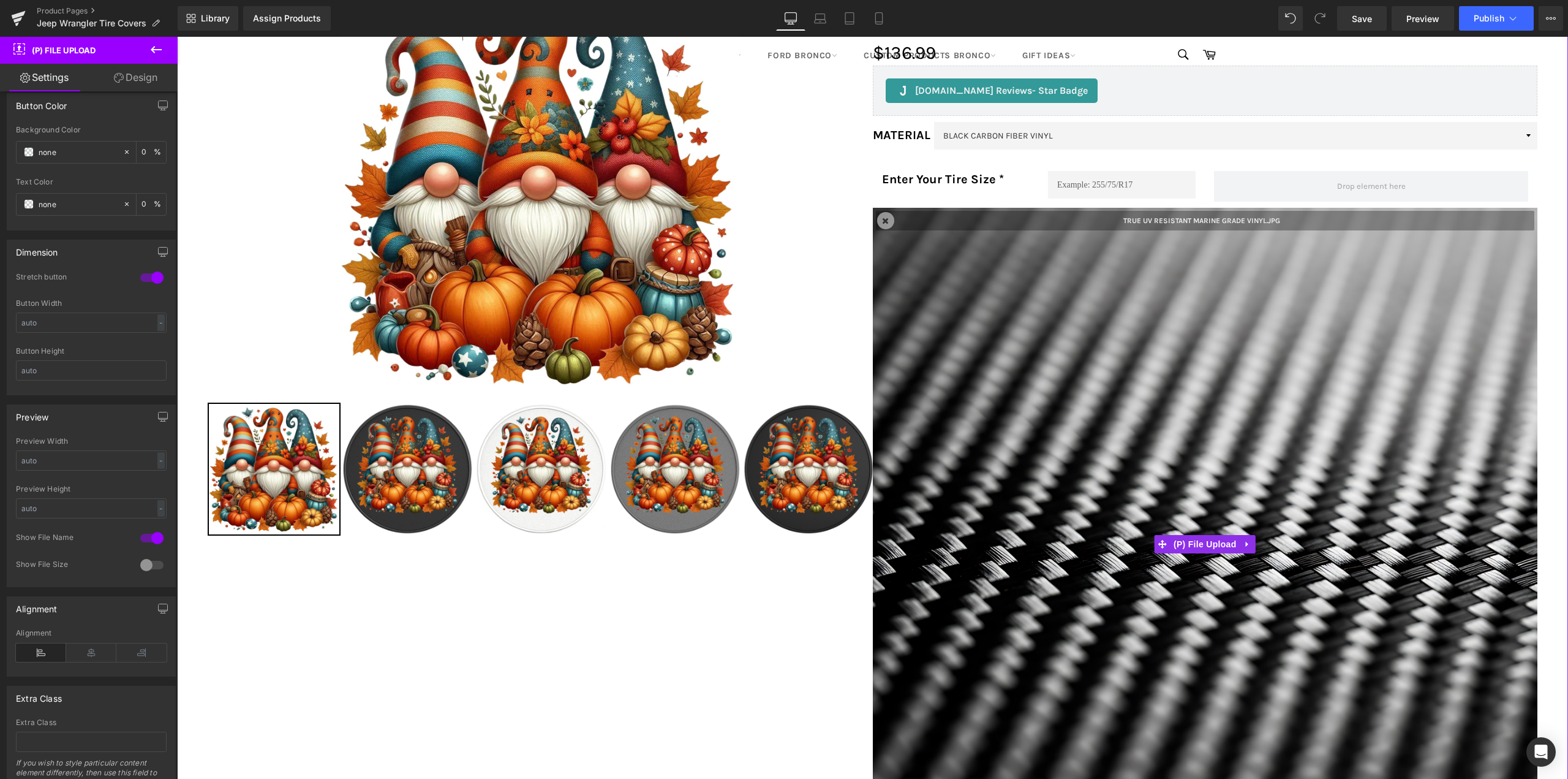
scroll to position [125, 0]
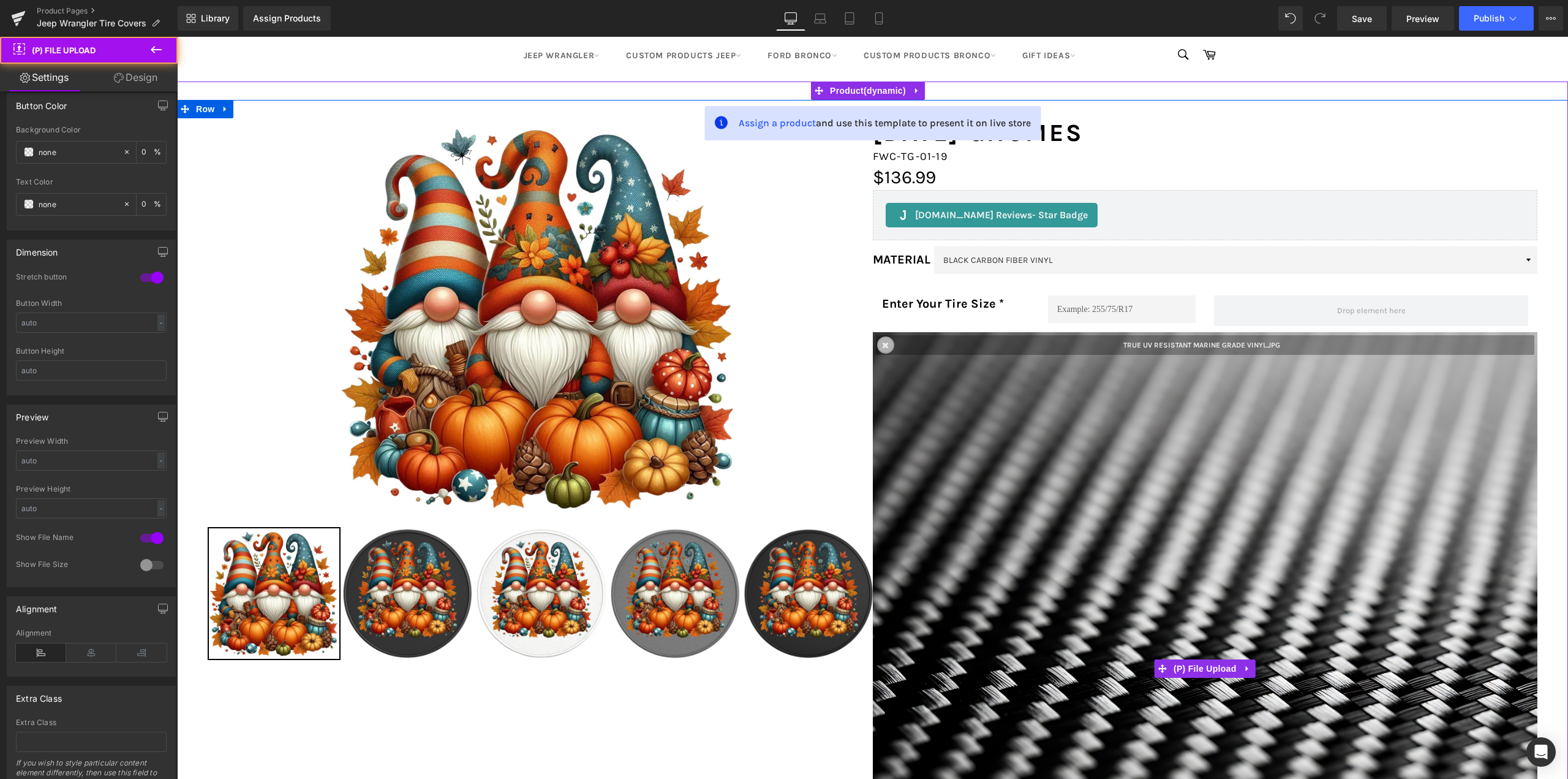
click at [883, 344] on span at bounding box center [885, 344] width 6 height 8
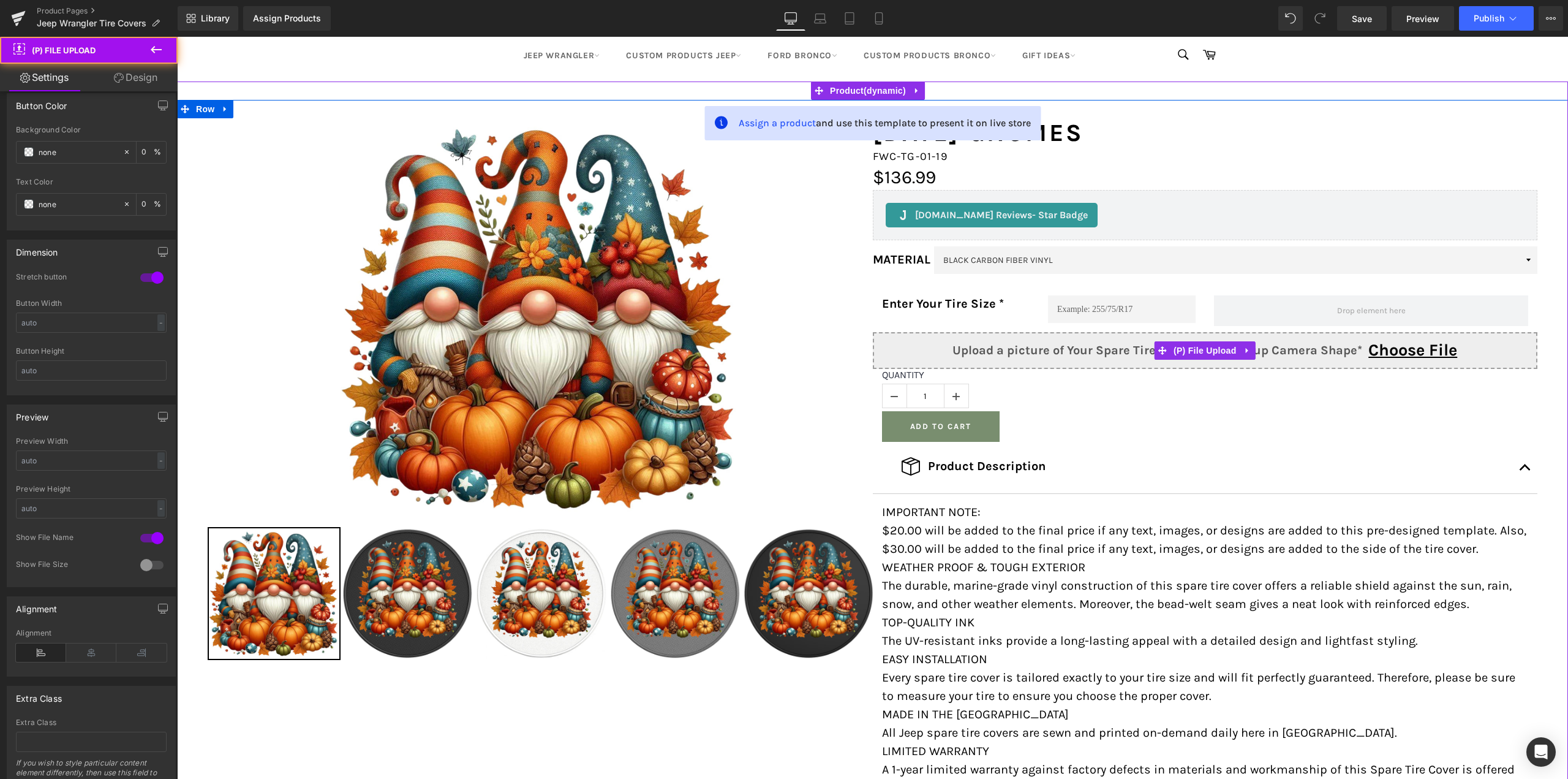
click at [1310, 349] on input "Upload a picture of Your Spare Tire to Confirm Backup Camera Shape* Choose File" at bounding box center [1206, 351] width 665 height 37
type input "C:\fakepath\bronco_3000x3000_d5958c56-9d16-455c-a650-29f9ad94a13d.jpg"
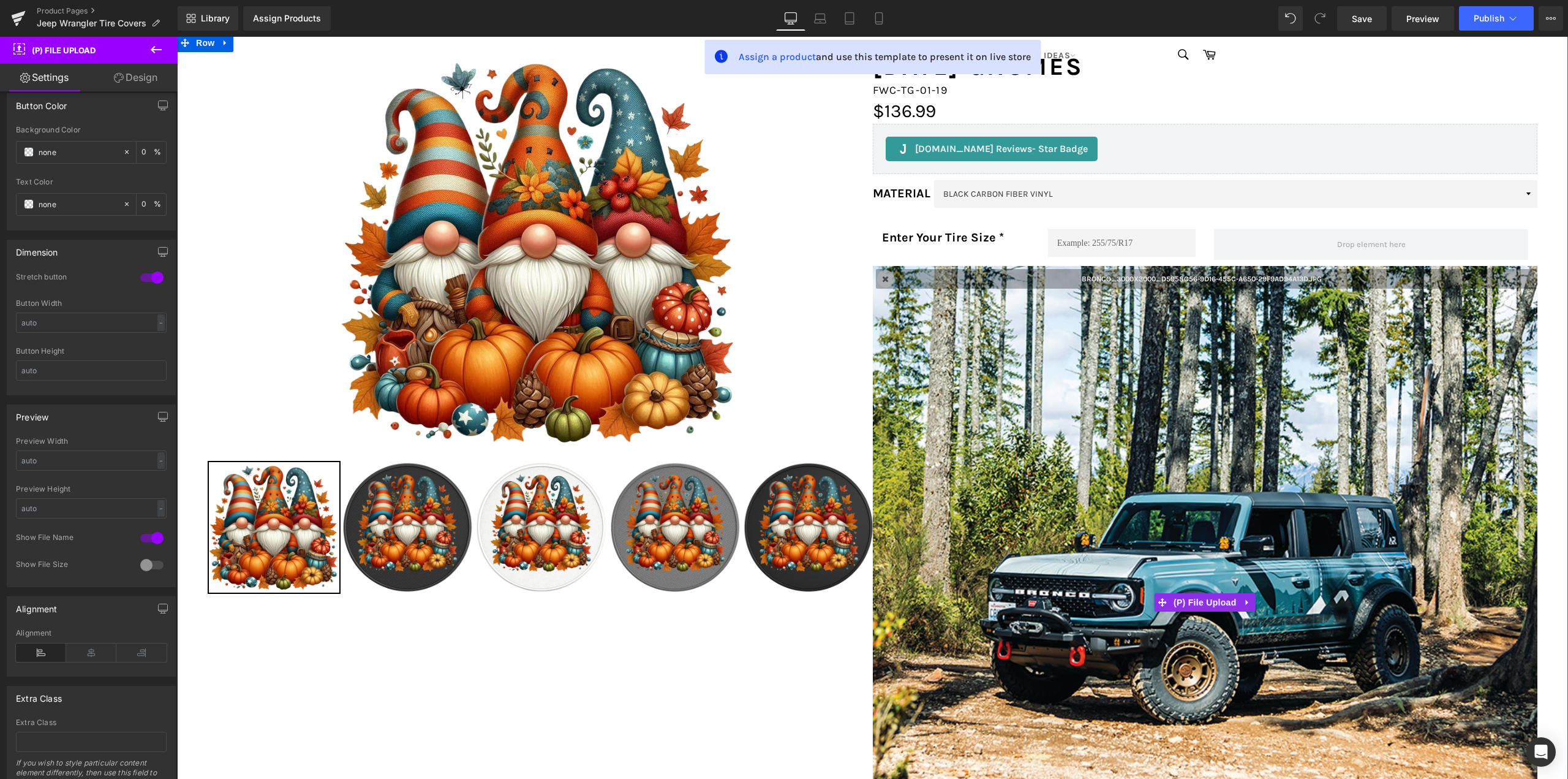
scroll to position [63, 0]
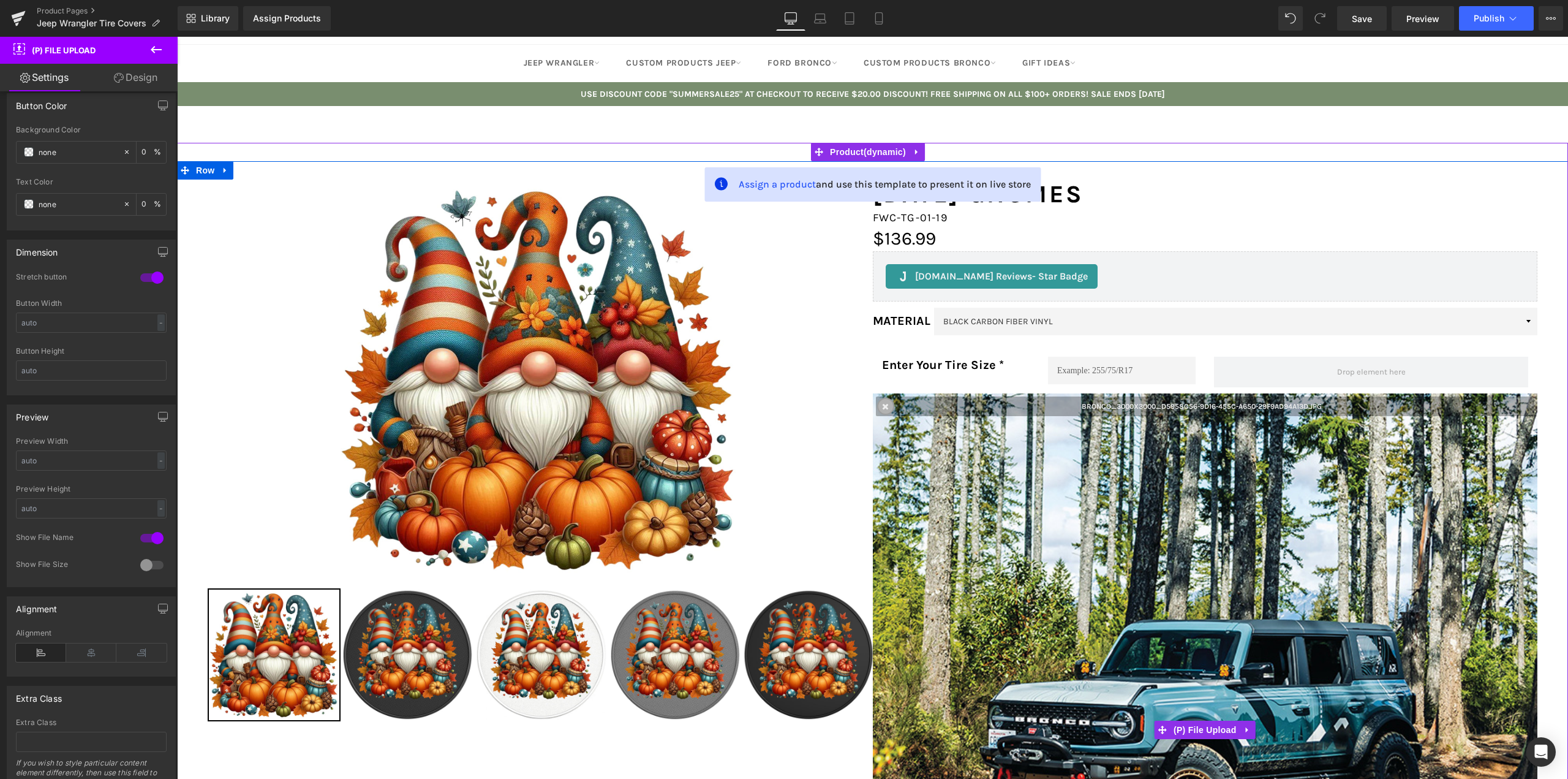
click at [884, 406] on span at bounding box center [885, 406] width 6 height 8
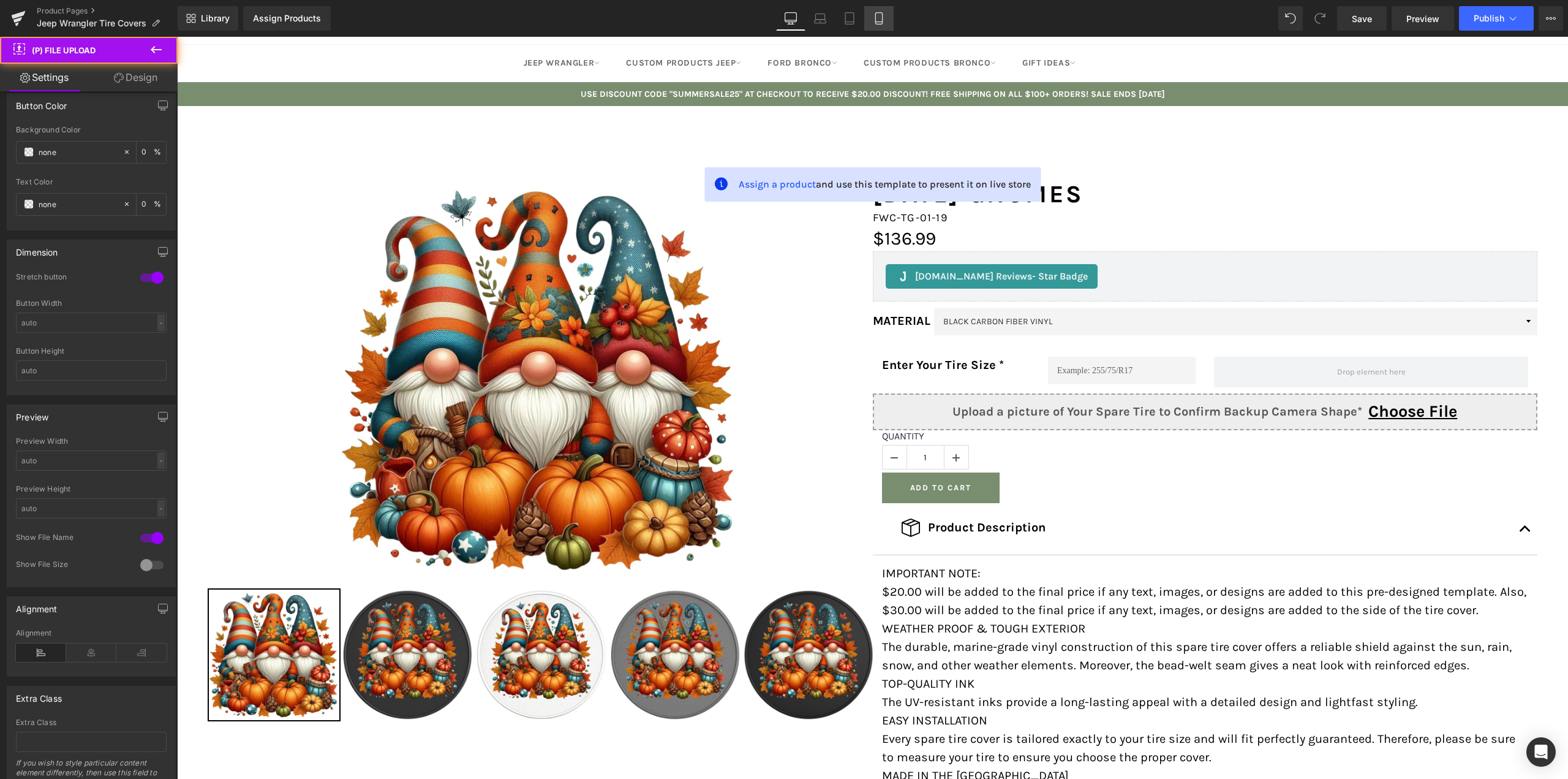
click at [881, 20] on icon at bounding box center [879, 17] width 12 height 12
type input "20"
type input "0"
type input "100"
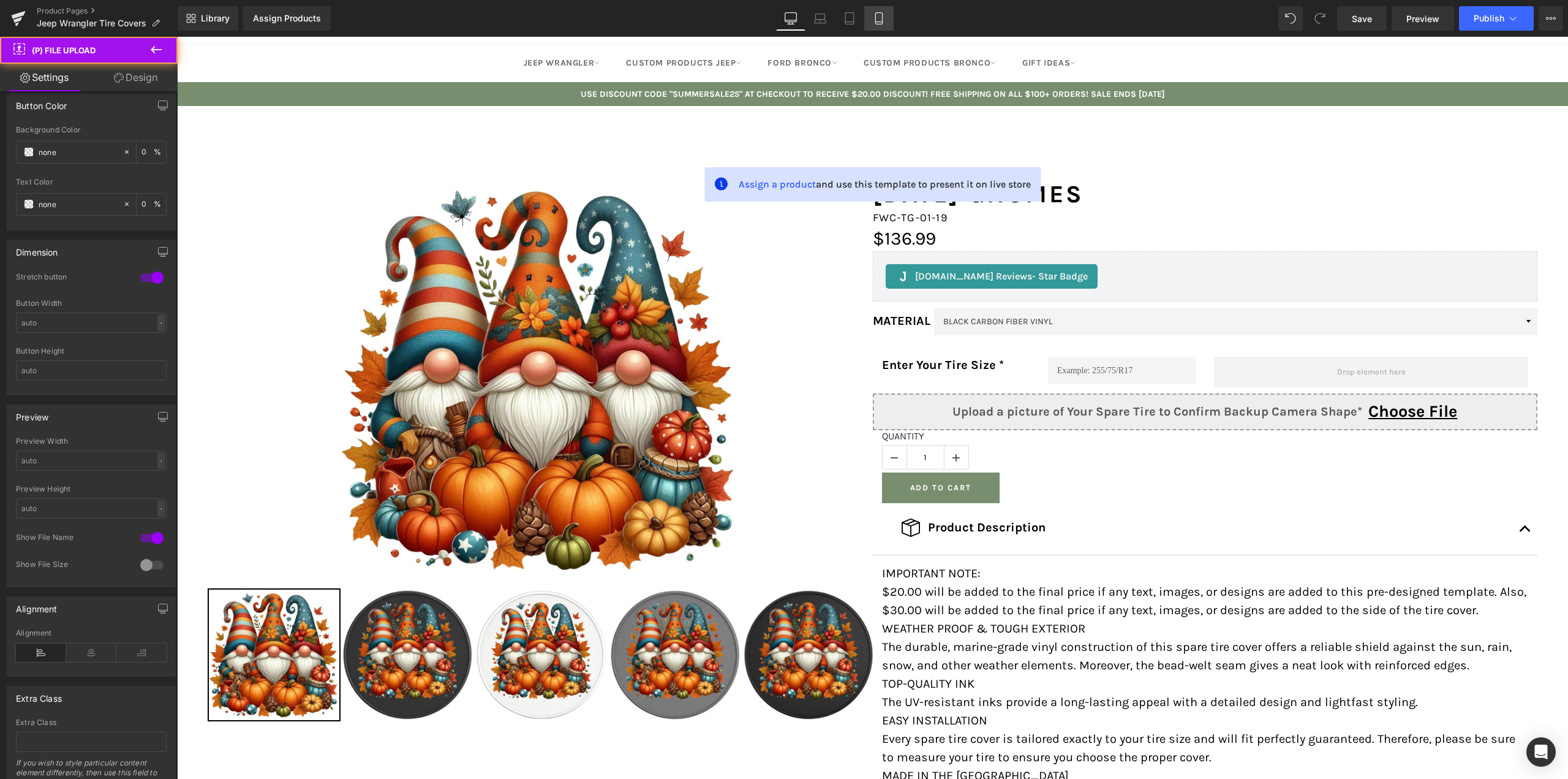
type input "100"
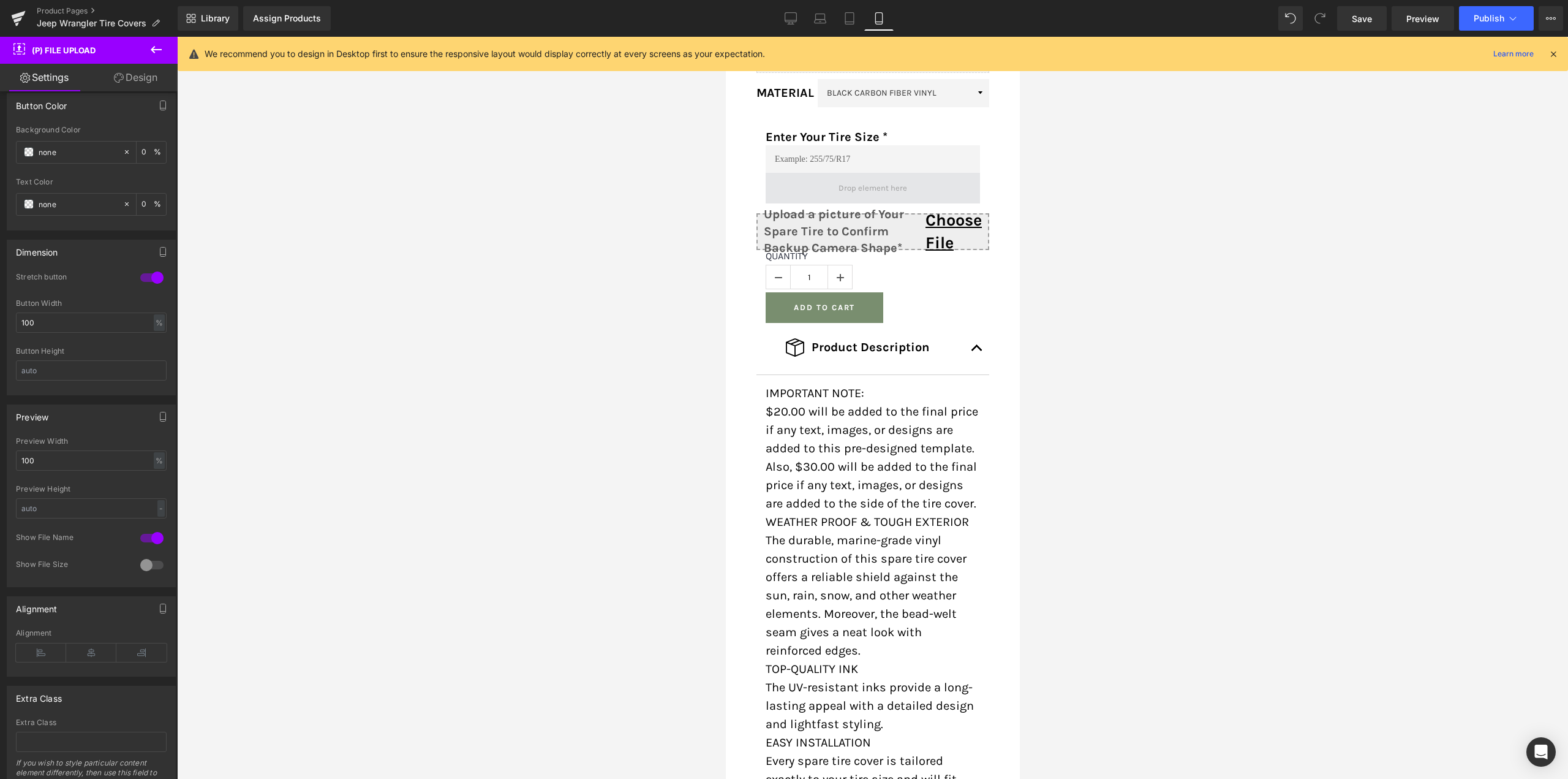
scroll to position [450, 0]
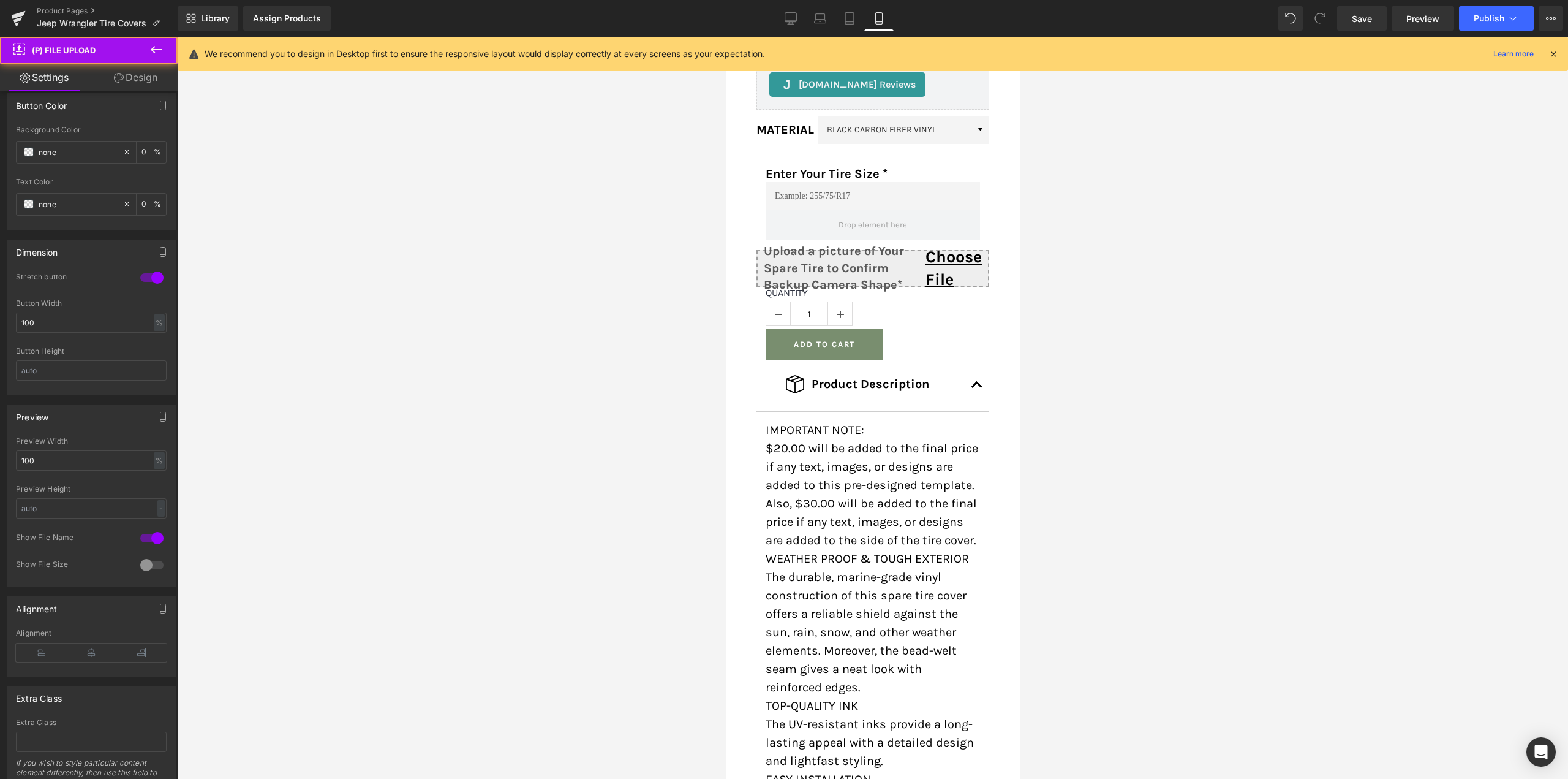
click at [886, 286] on div "Upload a picture of Your Spare Tire to Confirm Backup Camera Shape* Choose File…" at bounding box center [873, 265] width 233 height 39
click at [800, 286] on input "Upload a picture of Your Spare Tire to Confirm Backup Camera Shape* Choose File" at bounding box center [873, 265] width 233 height 39
type input "C:\fakepath\True UV Resistant Marine Grade Vinyl.jpg"
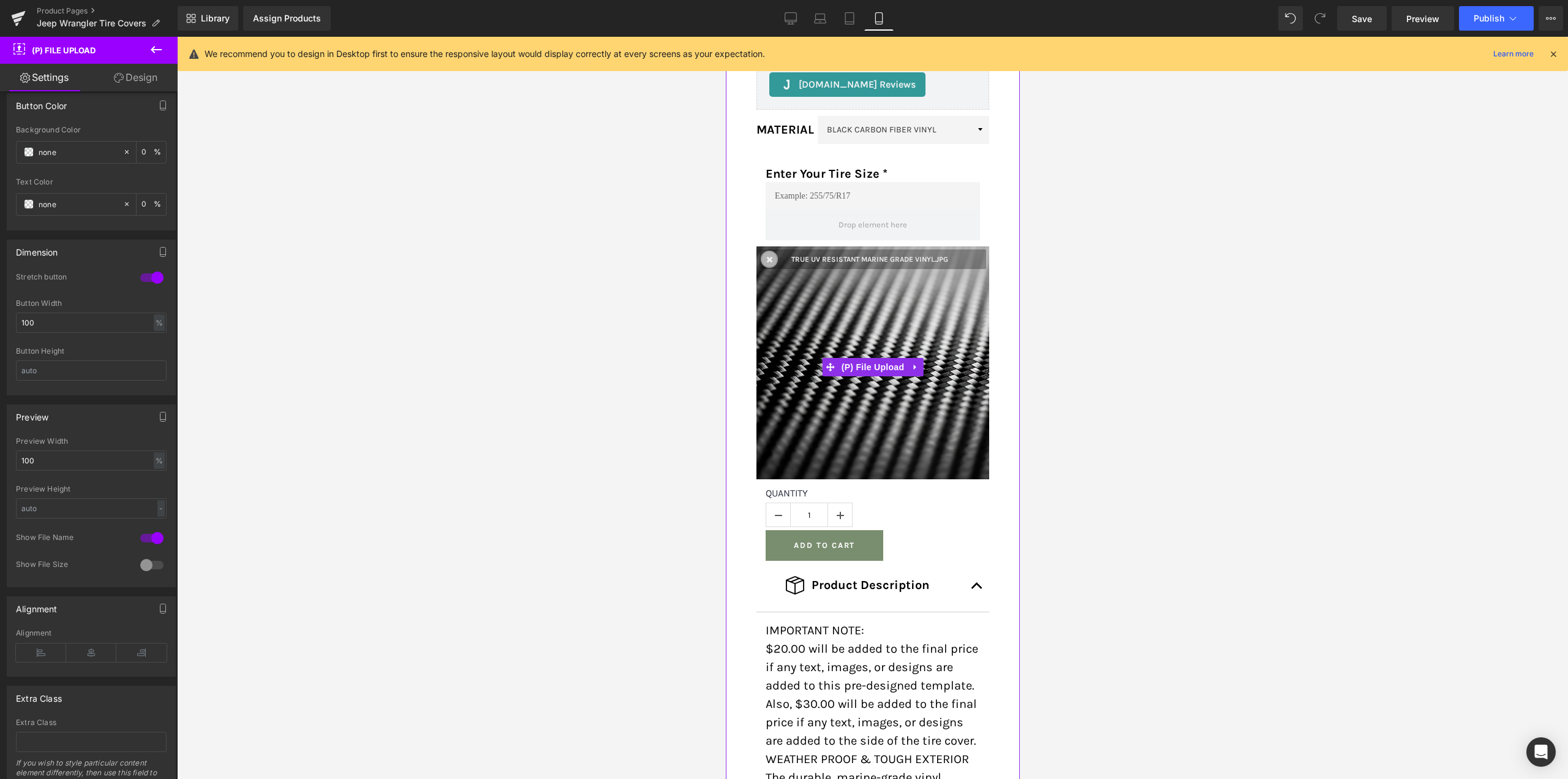
click at [764, 268] on link at bounding box center [769, 259] width 17 height 17
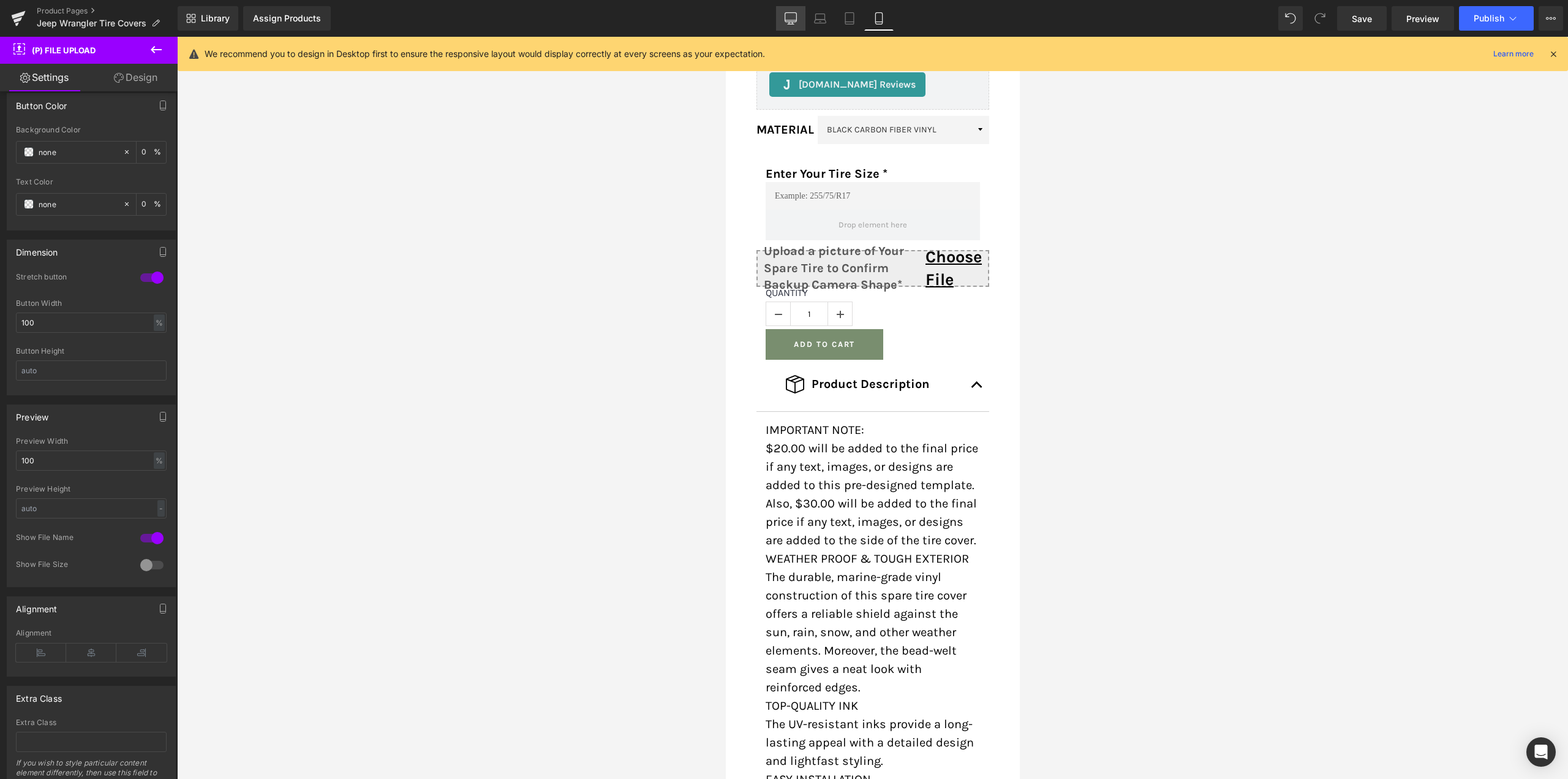
click at [786, 18] on icon at bounding box center [791, 17] width 12 height 9
type input "0"
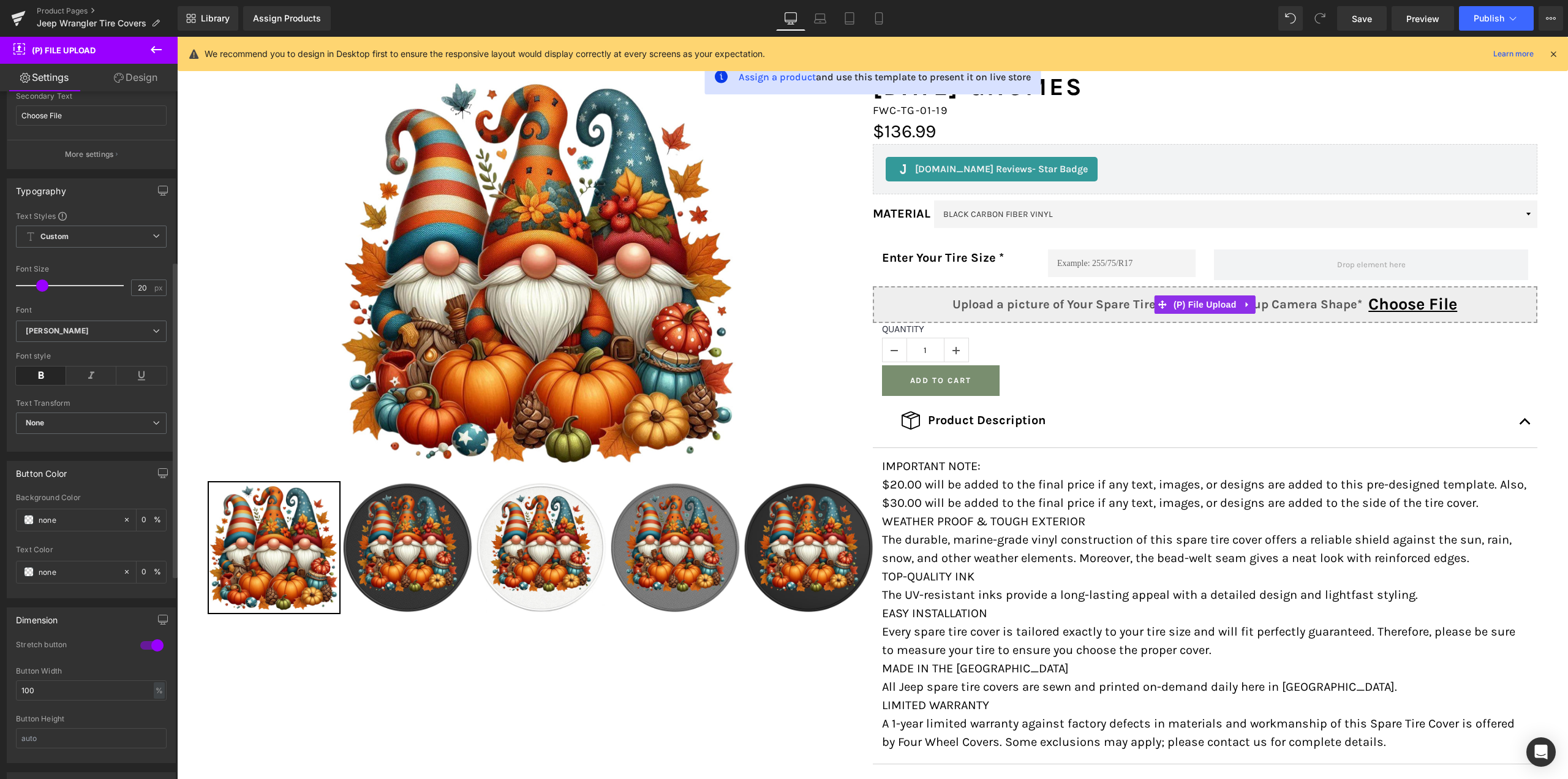
scroll to position [322, 0]
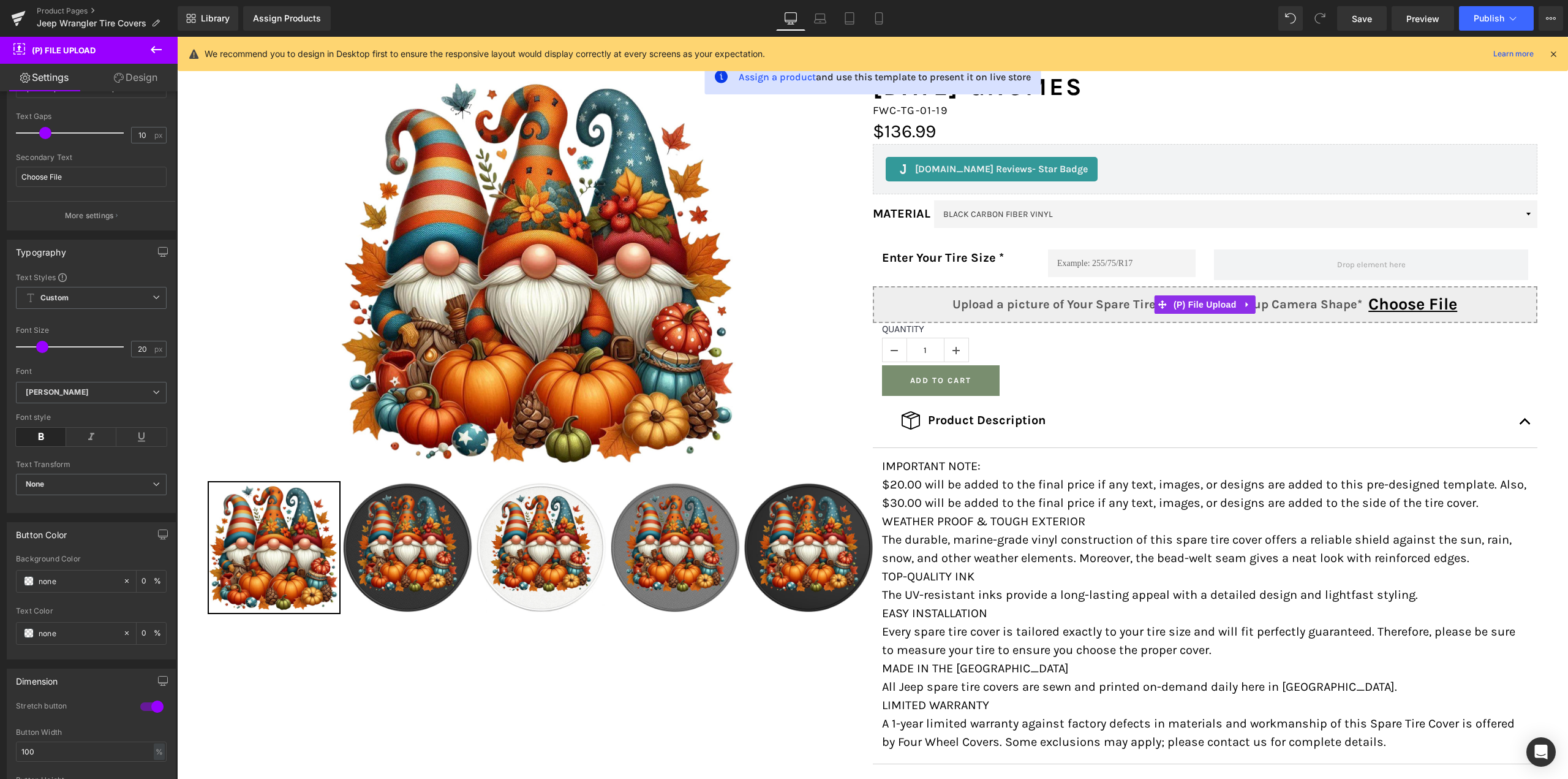
click at [125, 80] on link "Design" at bounding box center [135, 77] width 89 height 28
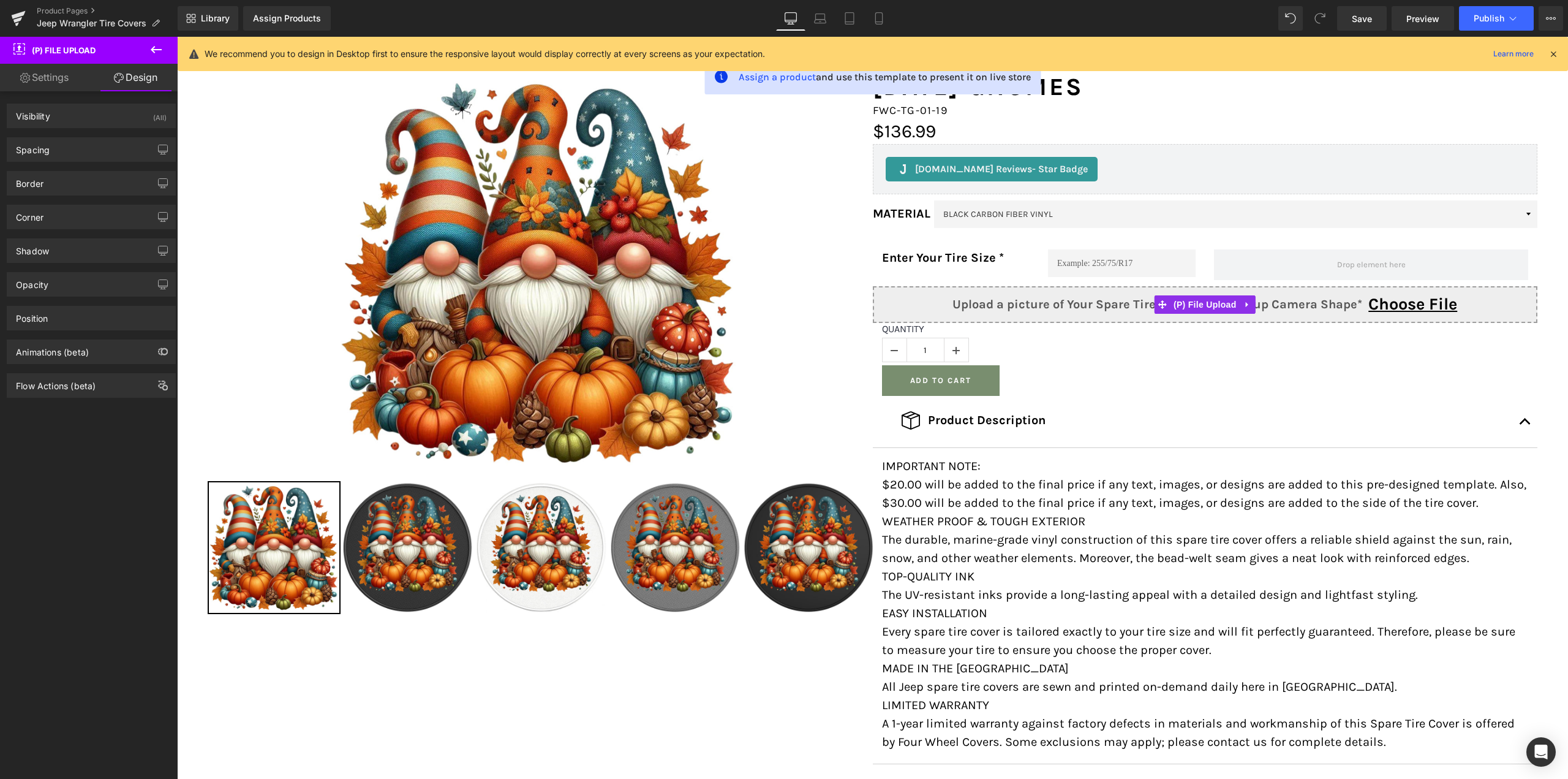
type input "#030303"
type input "100"
type input "0"
click at [50, 184] on div "Border" at bounding box center [91, 183] width 168 height 23
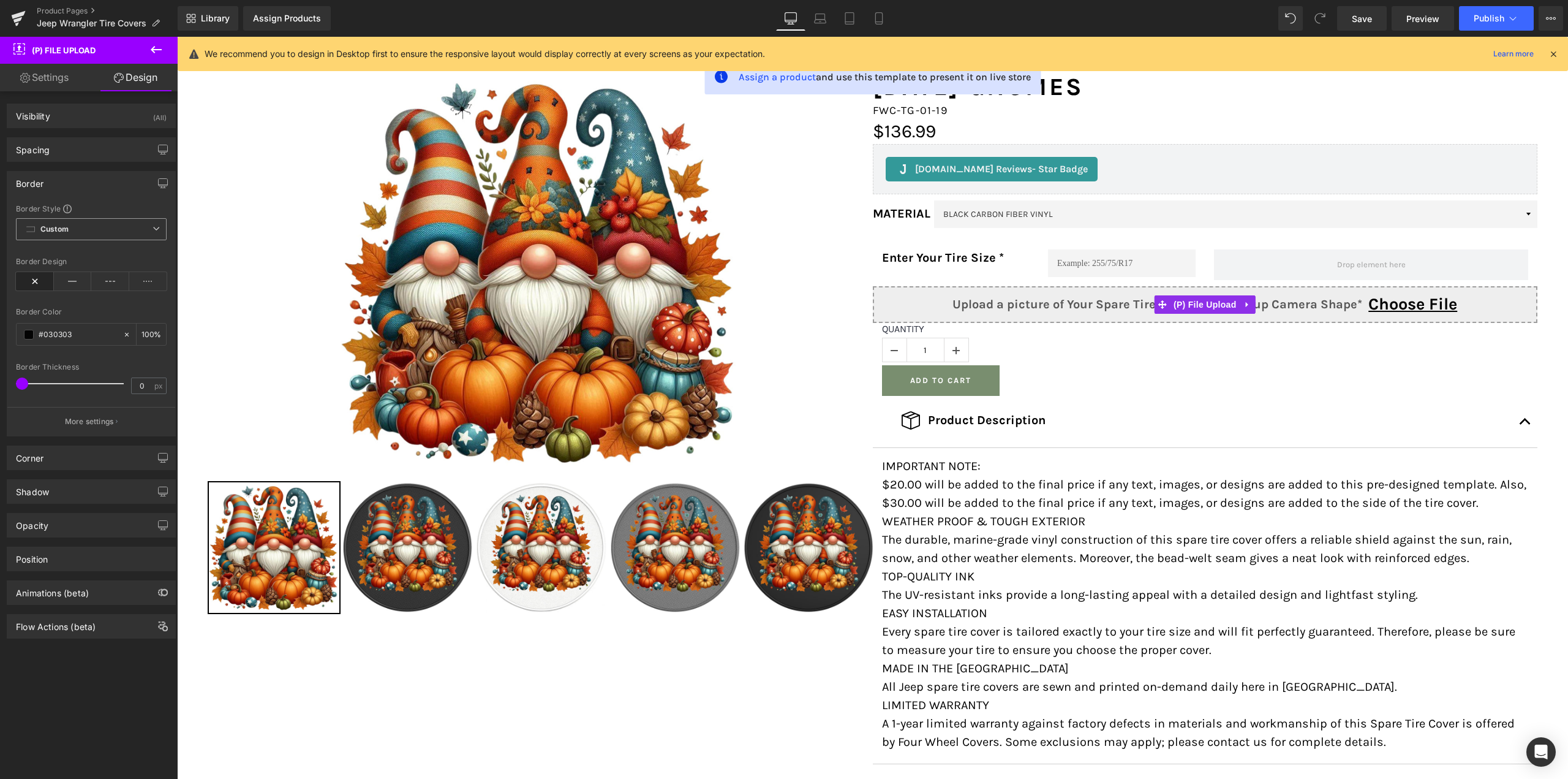
click at [152, 229] on icon at bounding box center [156, 228] width 7 height 7
click at [107, 226] on span "Custom Setup Global Style" at bounding box center [91, 229] width 150 height 22
click at [123, 333] on icon at bounding box center [127, 334] width 8 height 8
type input "none"
type input "0"
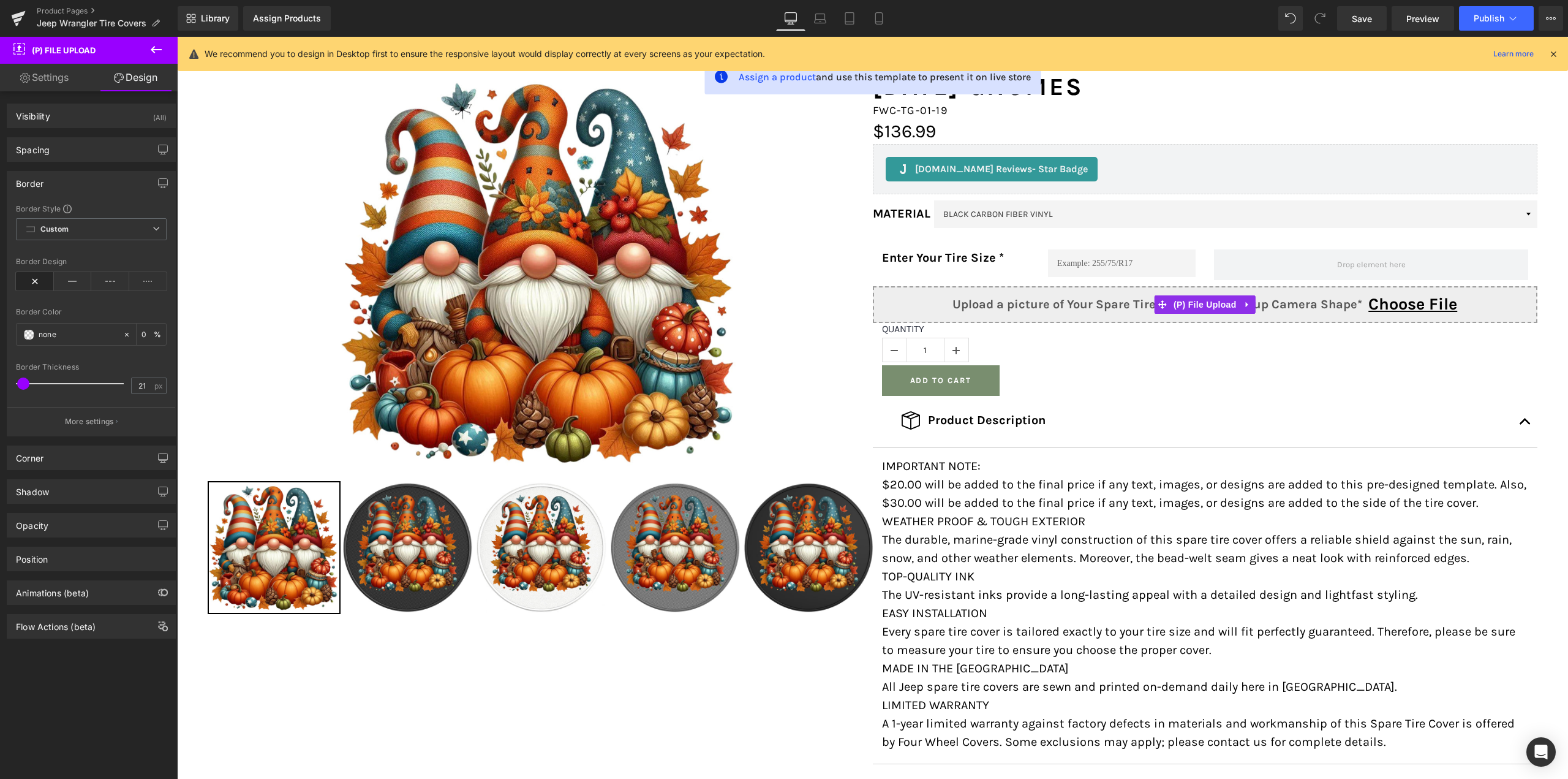
type input "33"
type input "21"
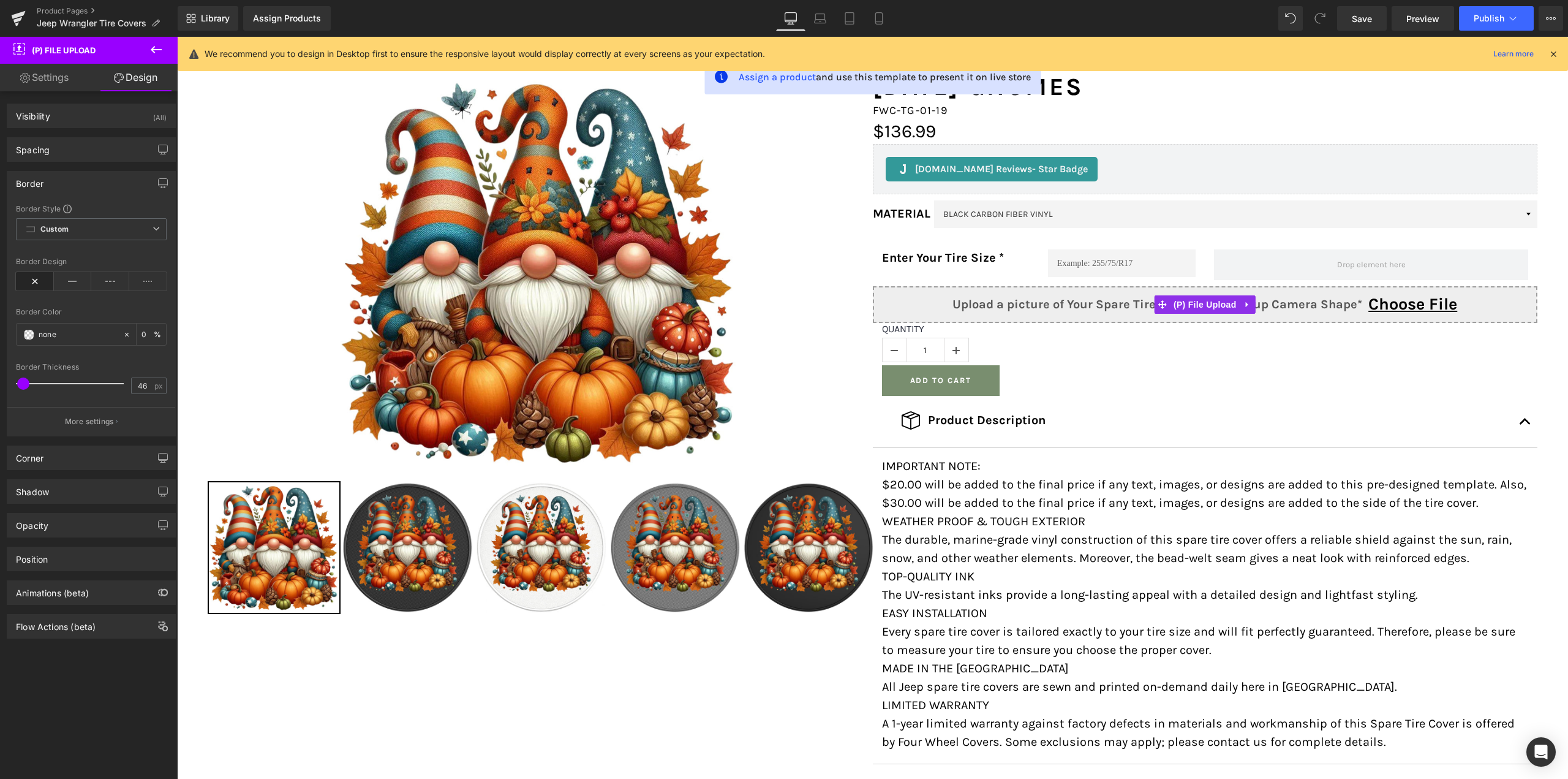
type input "52"
type input "46"
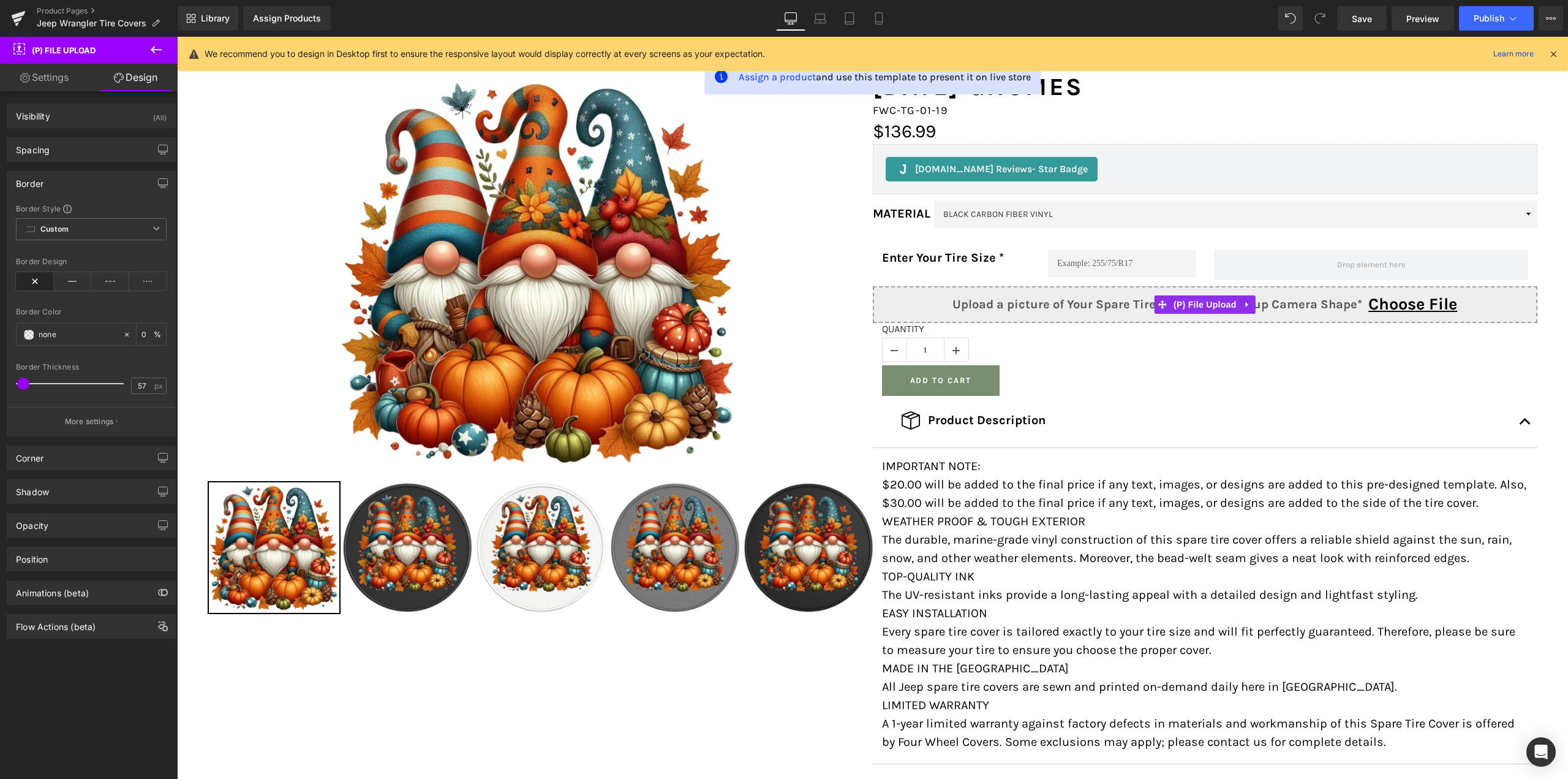
type input "59"
type input "57"
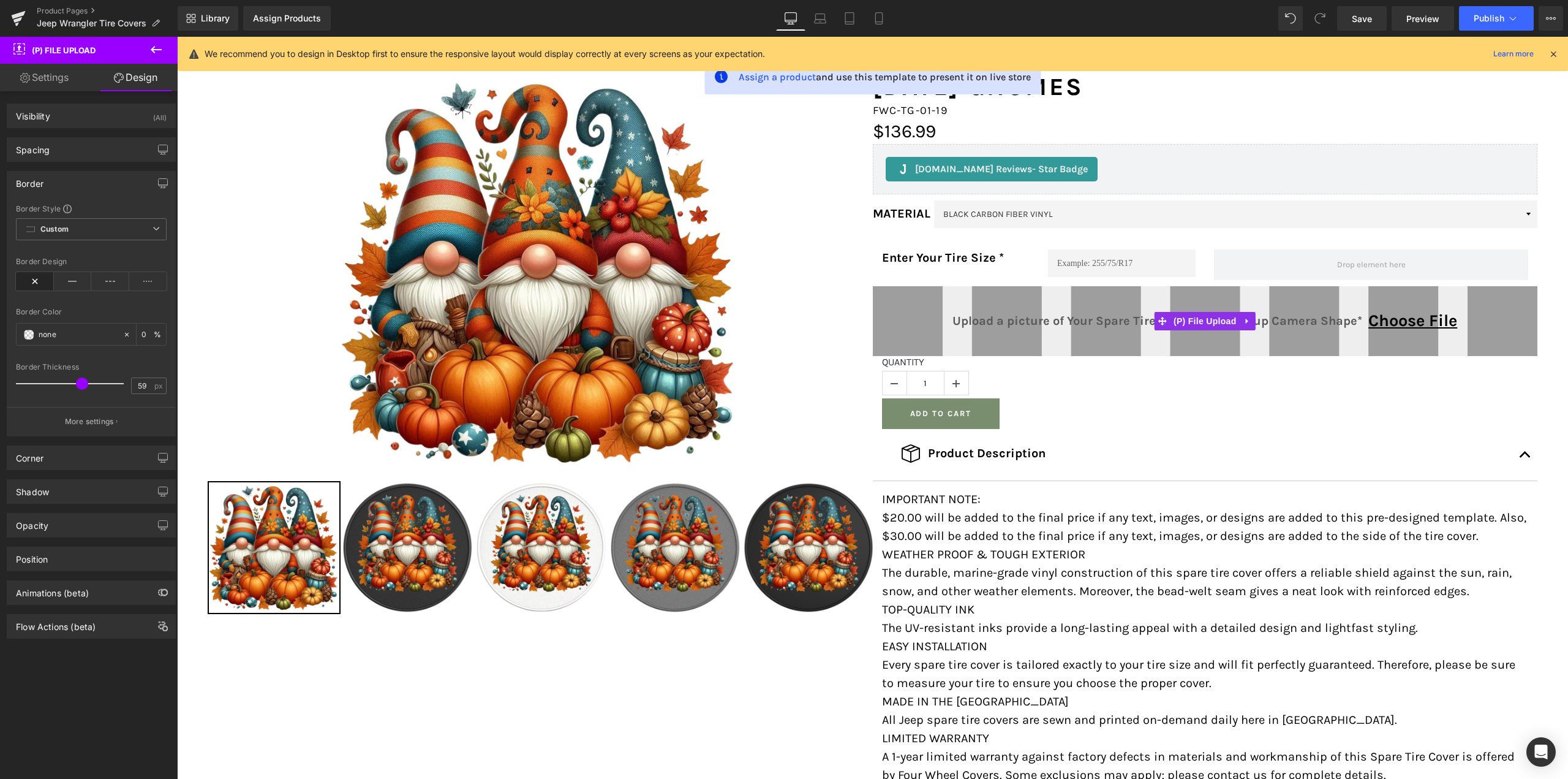
type input "60"
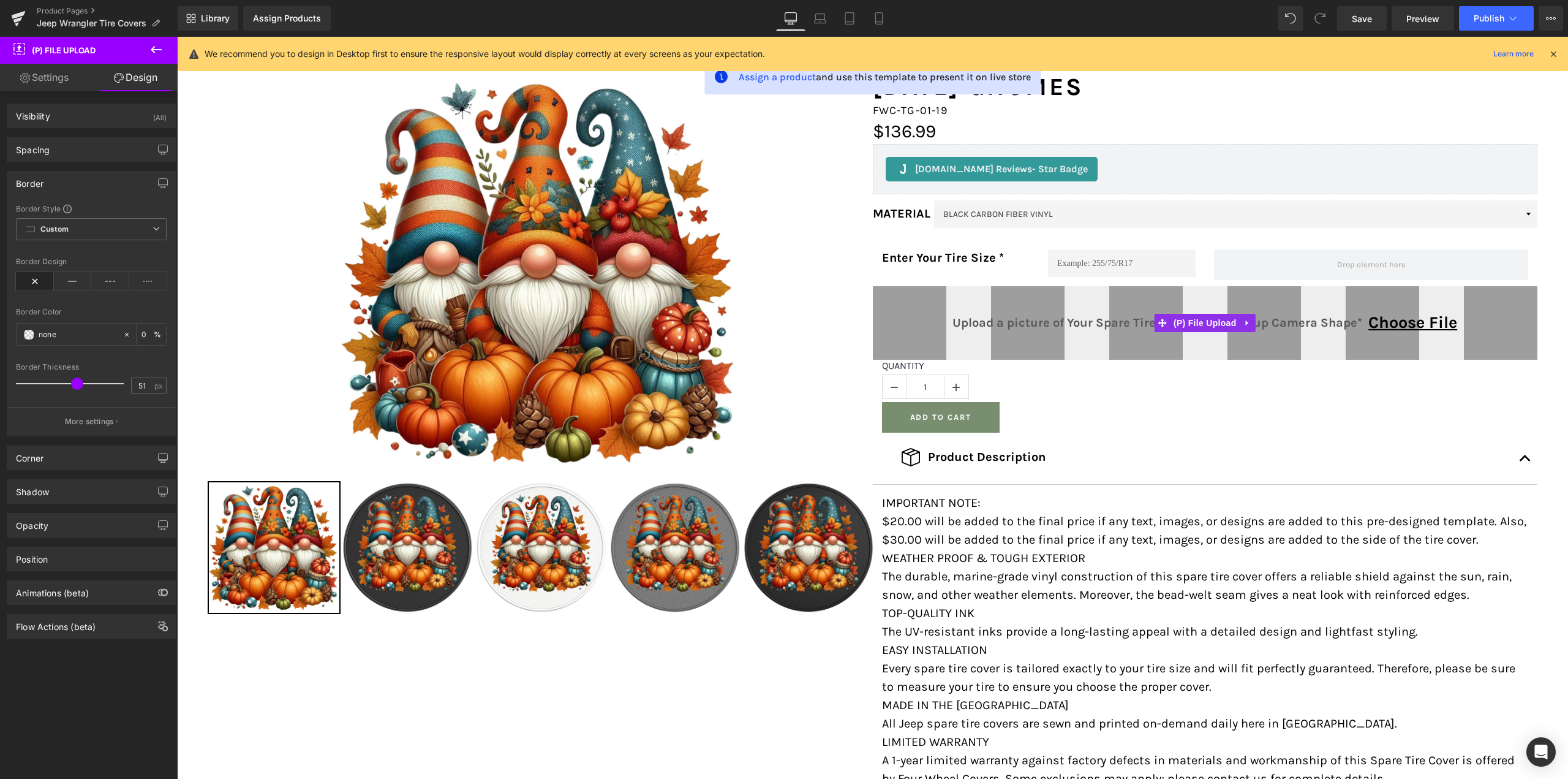
type input "41"
type input "51"
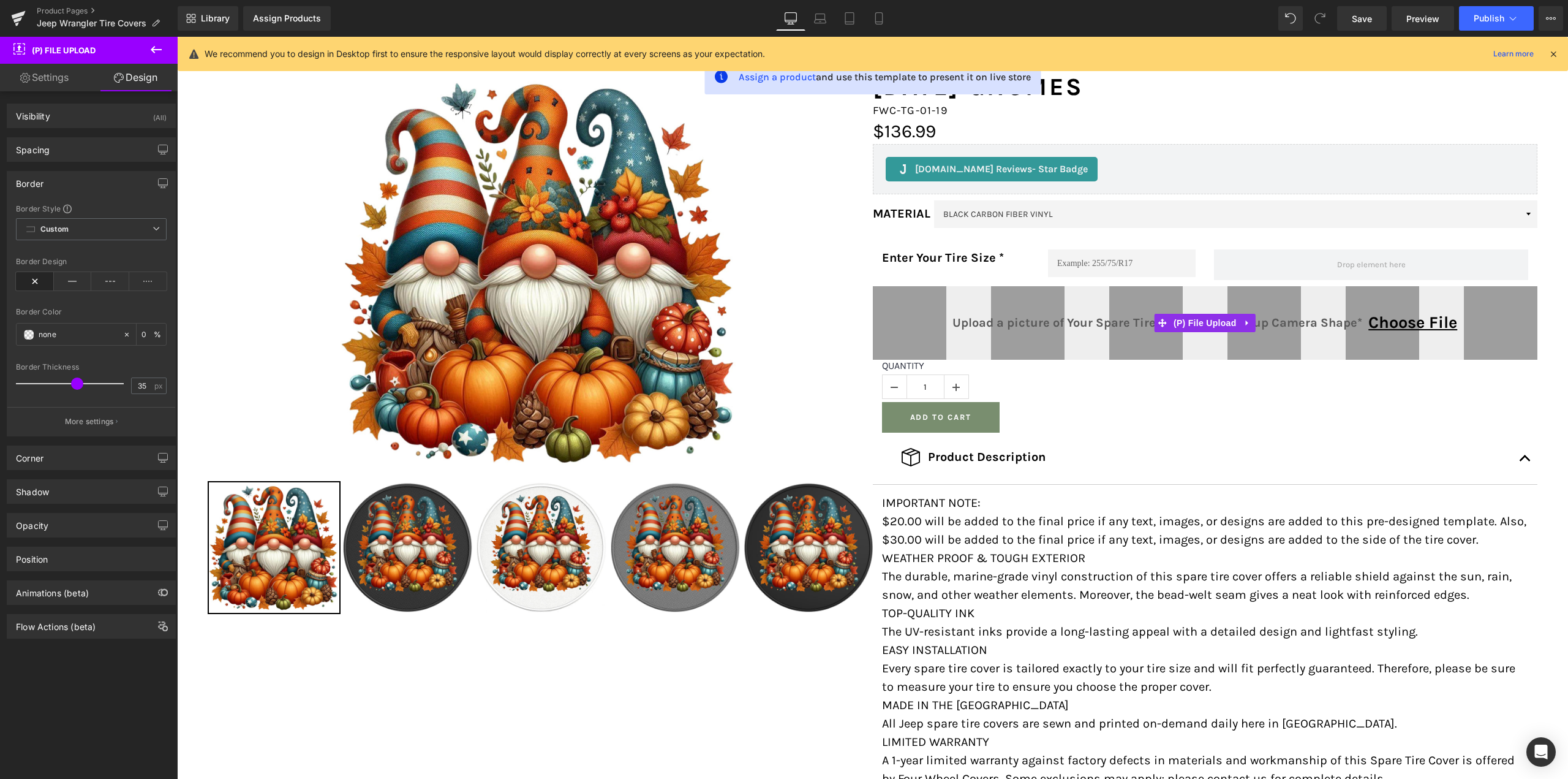
type input "27"
type input "35"
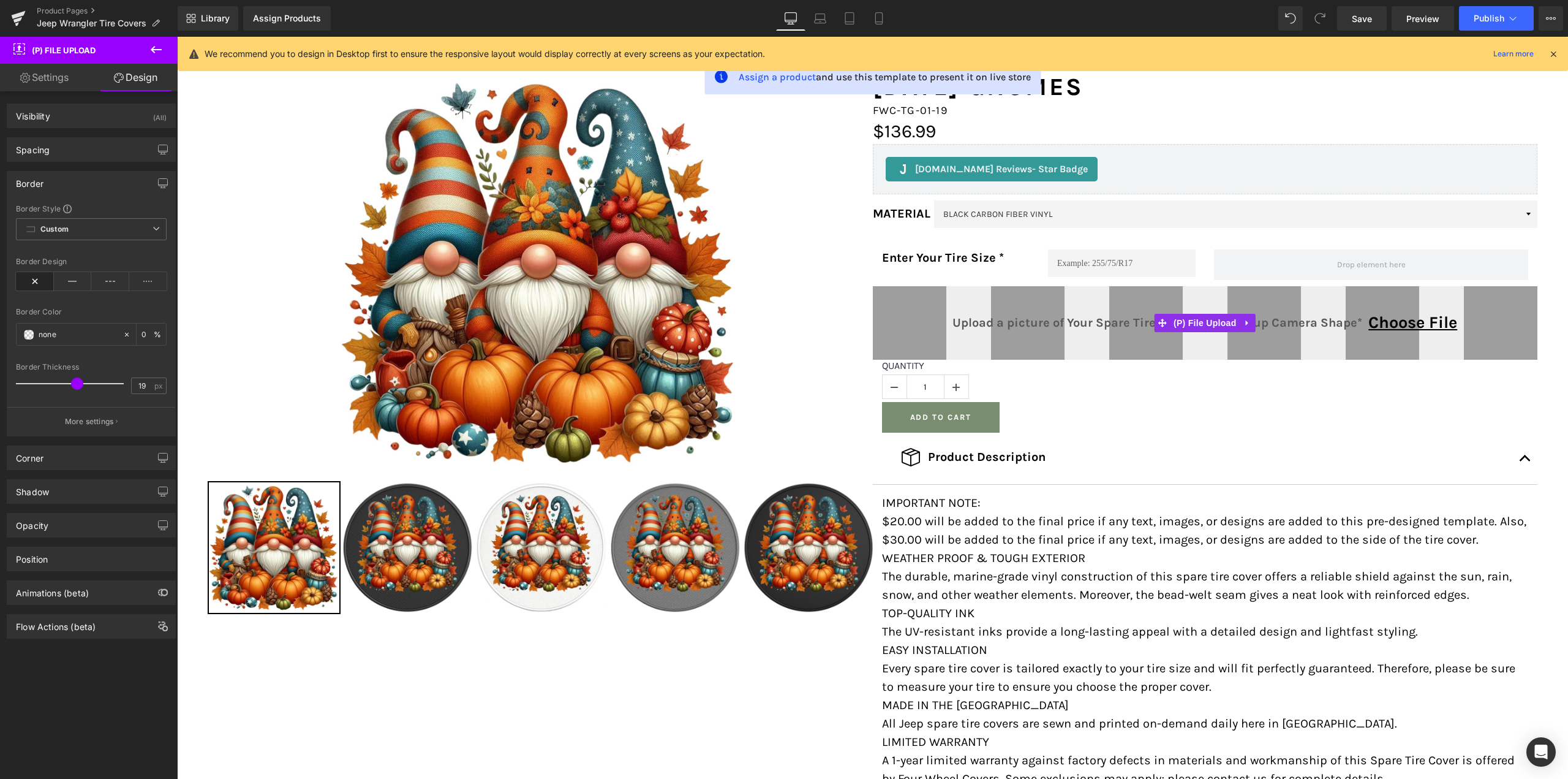
type input "12"
type input "16"
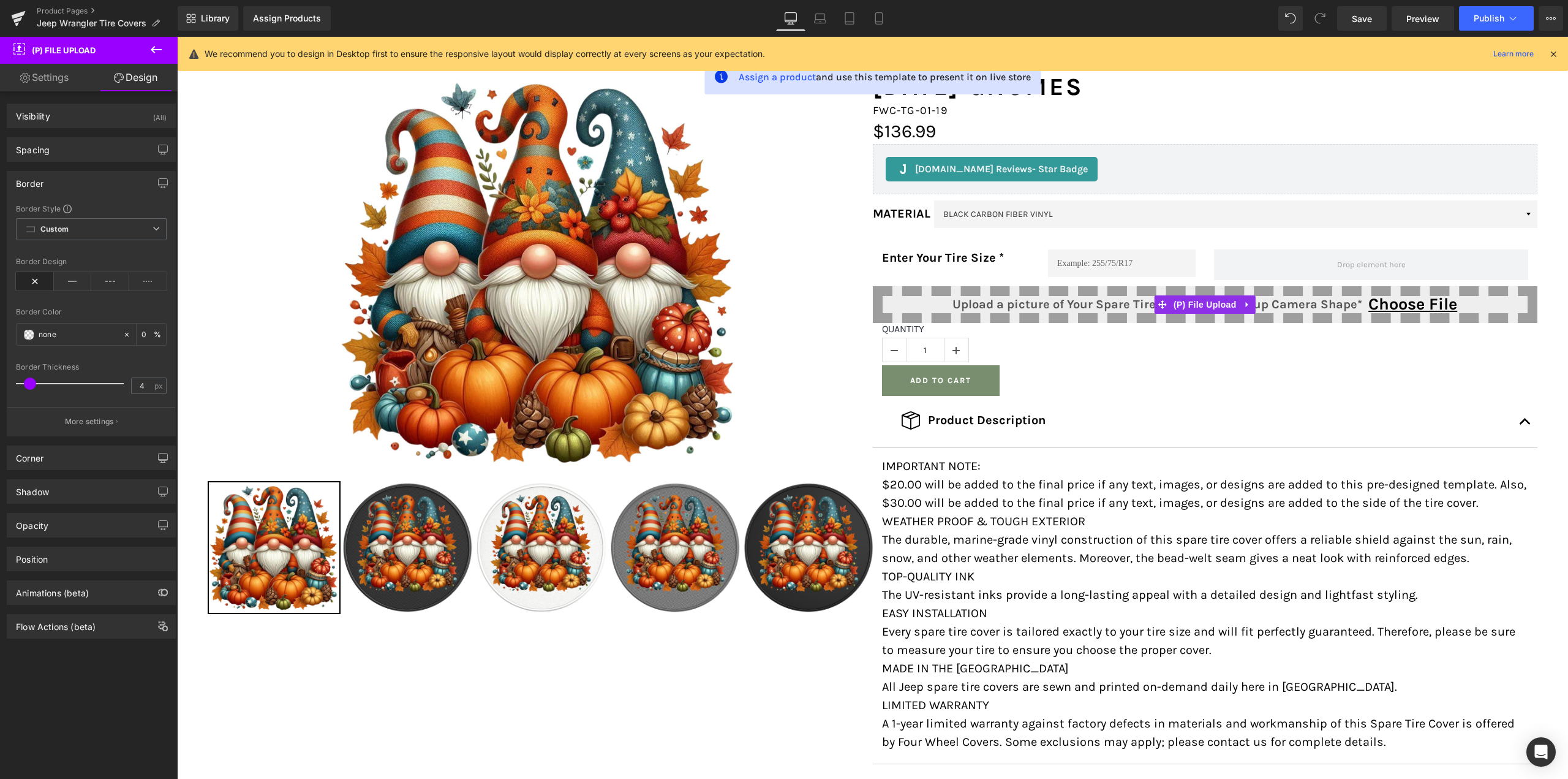
type input "0"
type input "4"
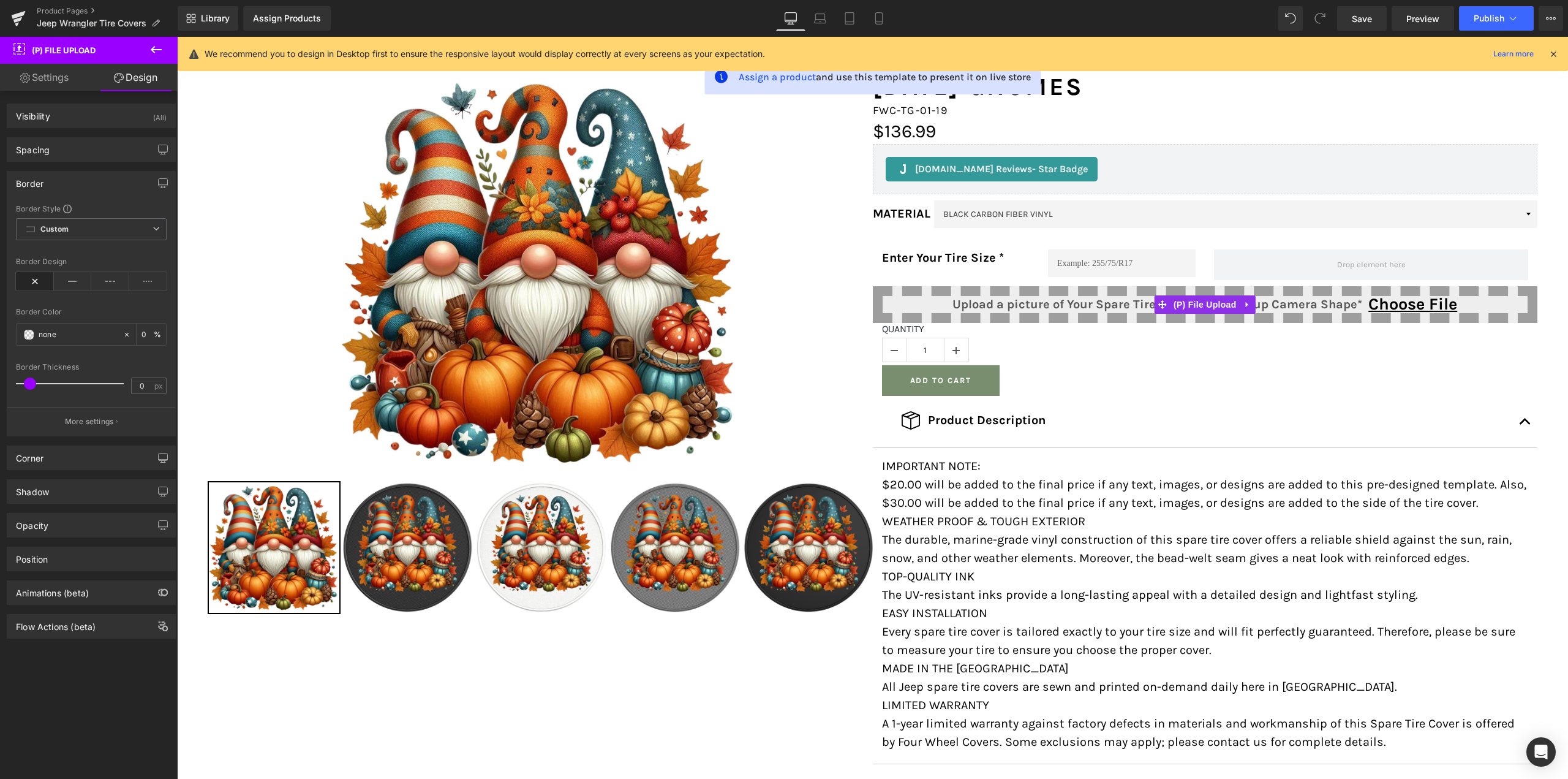
type input "0"
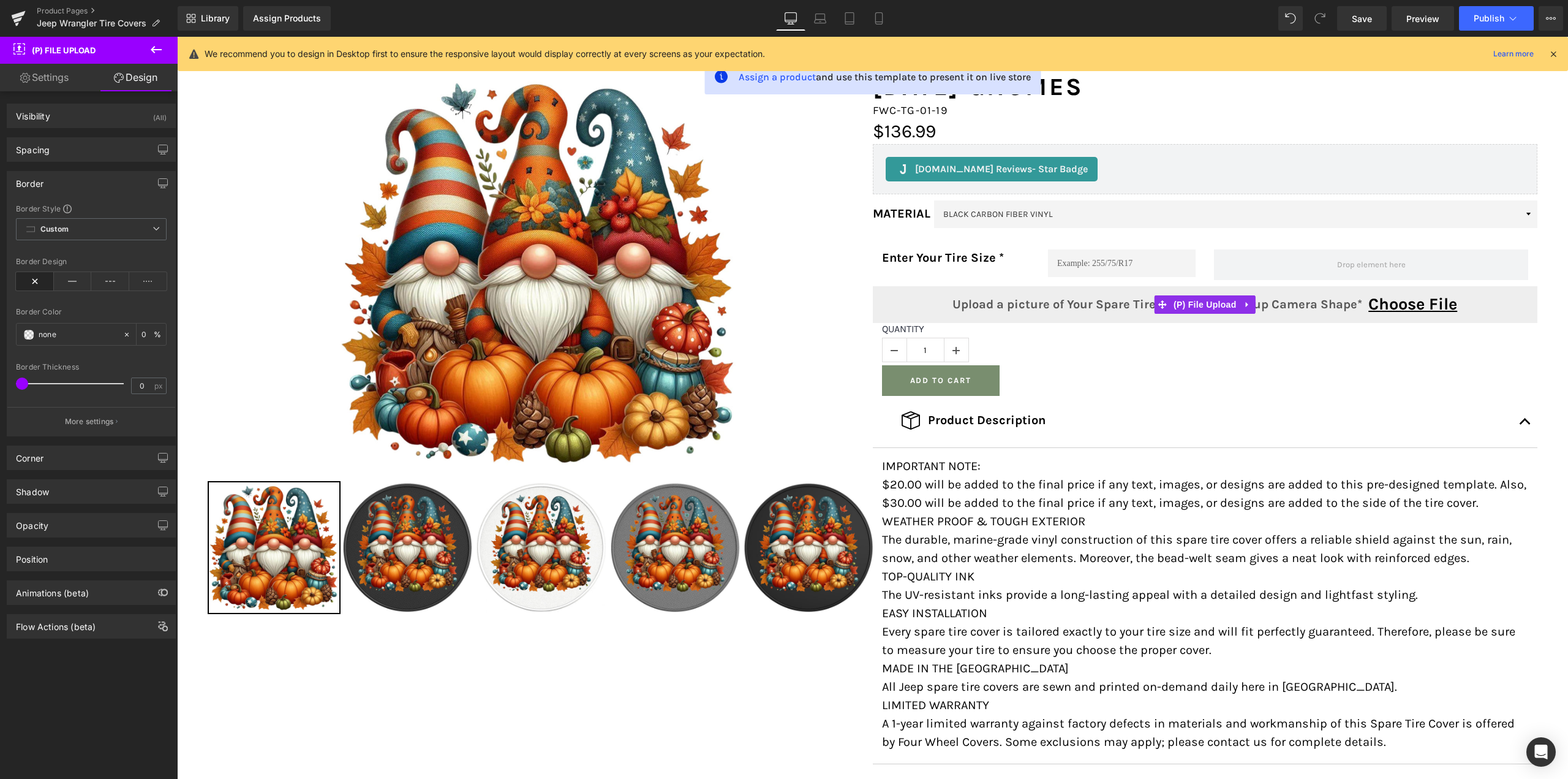
drag, startPoint x: 22, startPoint y: 382, endPoint x: 0, endPoint y: 380, distance: 22.1
click at [0, 380] on div "Border Border Style Custom Custom Setup Global Style Custom Setup Global Style …" at bounding box center [92, 298] width 183 height 274
click at [92, 418] on p "More settings" at bounding box center [89, 421] width 49 height 11
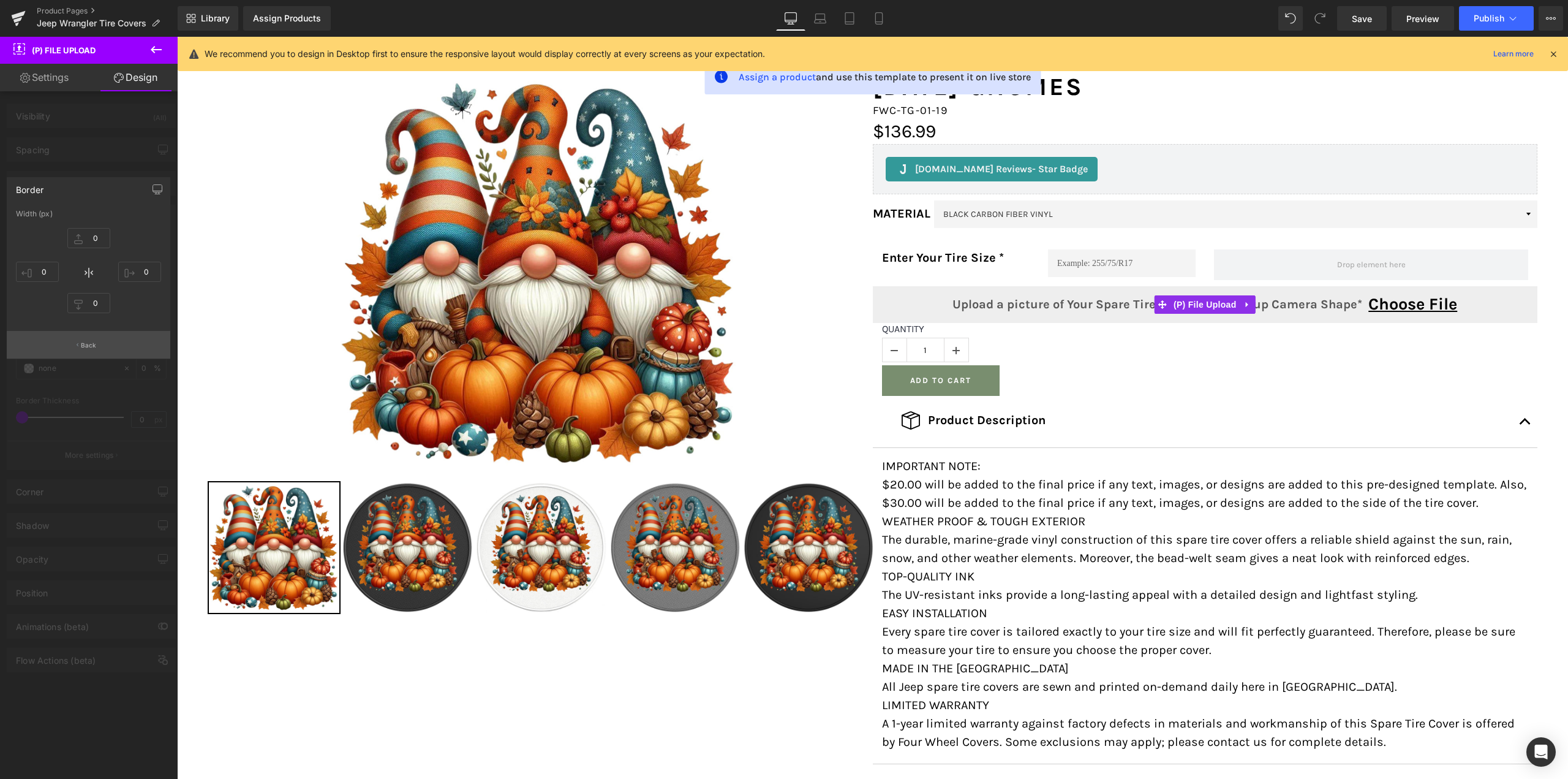
click at [80, 346] on button "Back" at bounding box center [88, 345] width 163 height 28
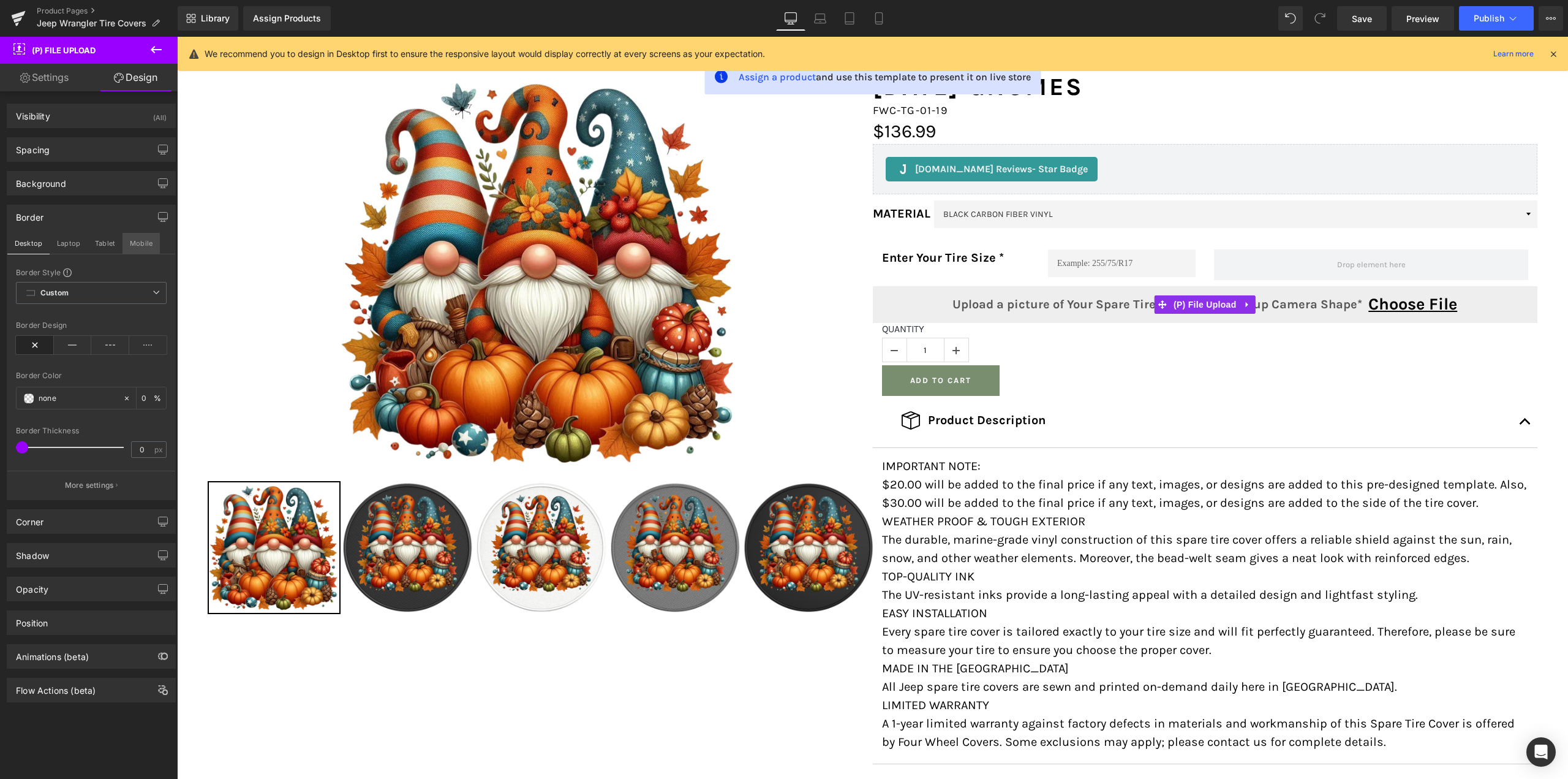
click at [143, 243] on button "Mobile" at bounding box center [141, 243] width 38 height 21
type input "#030303"
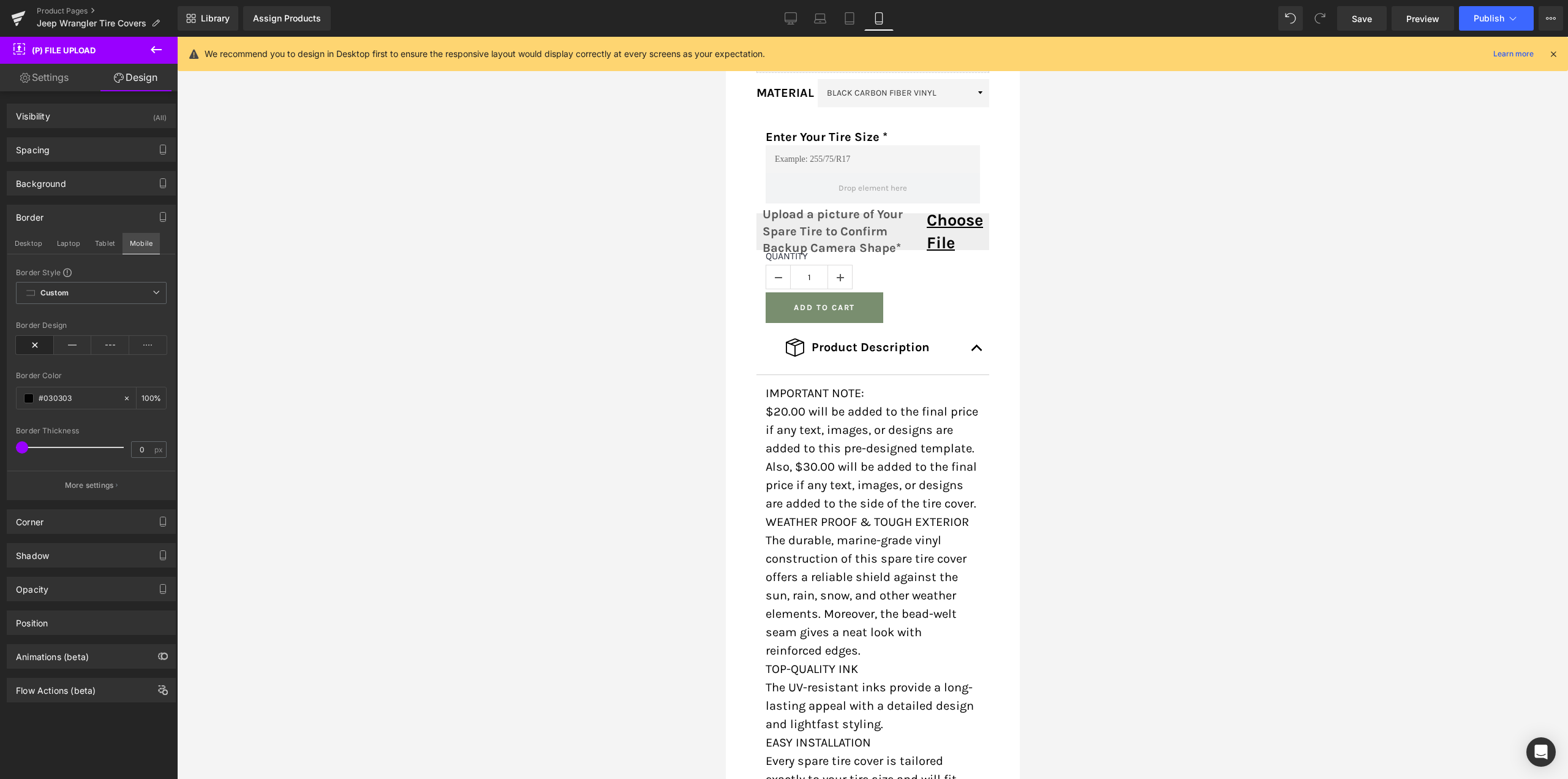
scroll to position [450, 0]
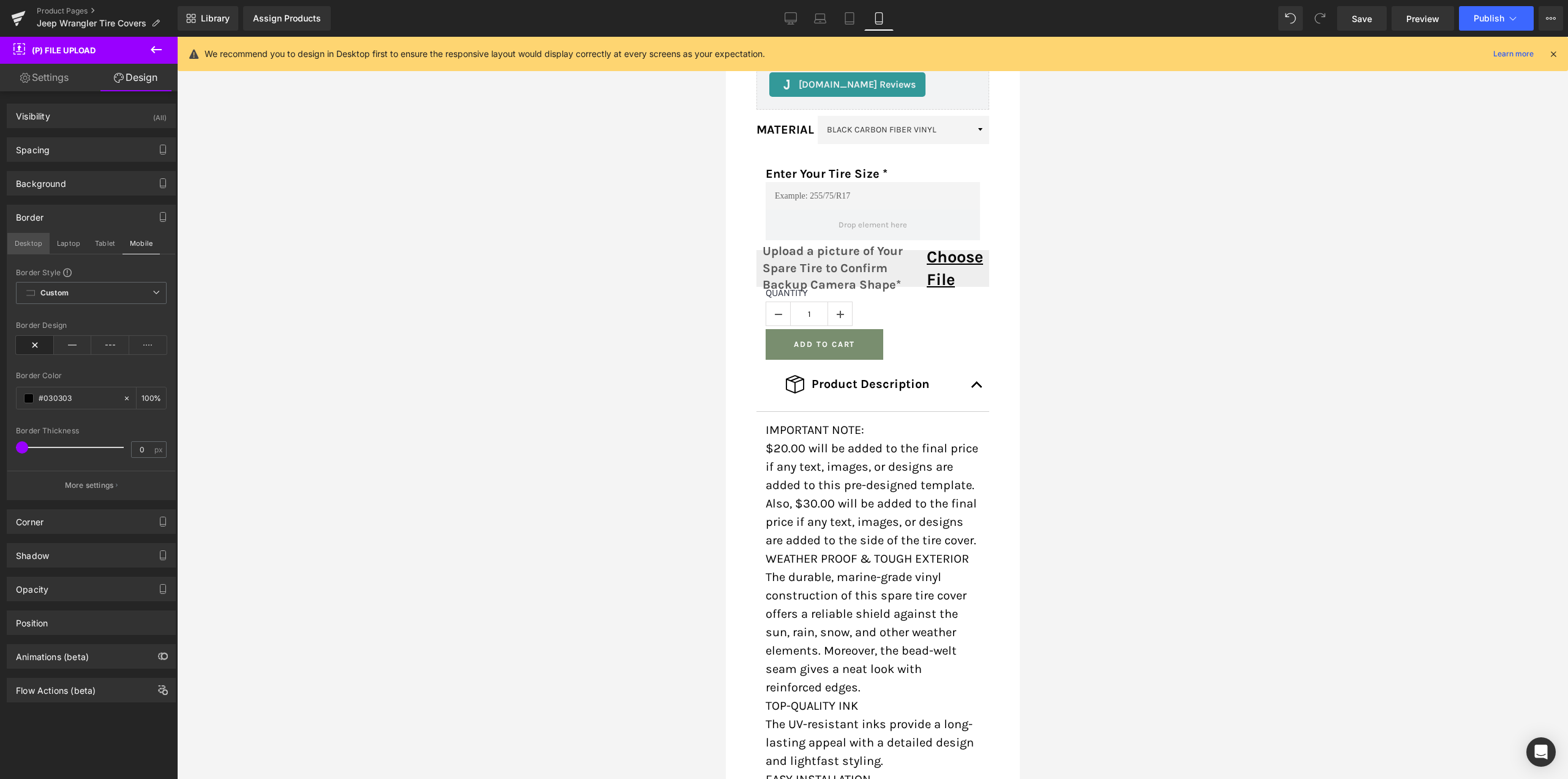
click at [34, 244] on button "Desktop" at bounding box center [28, 243] width 42 height 21
type input "100"
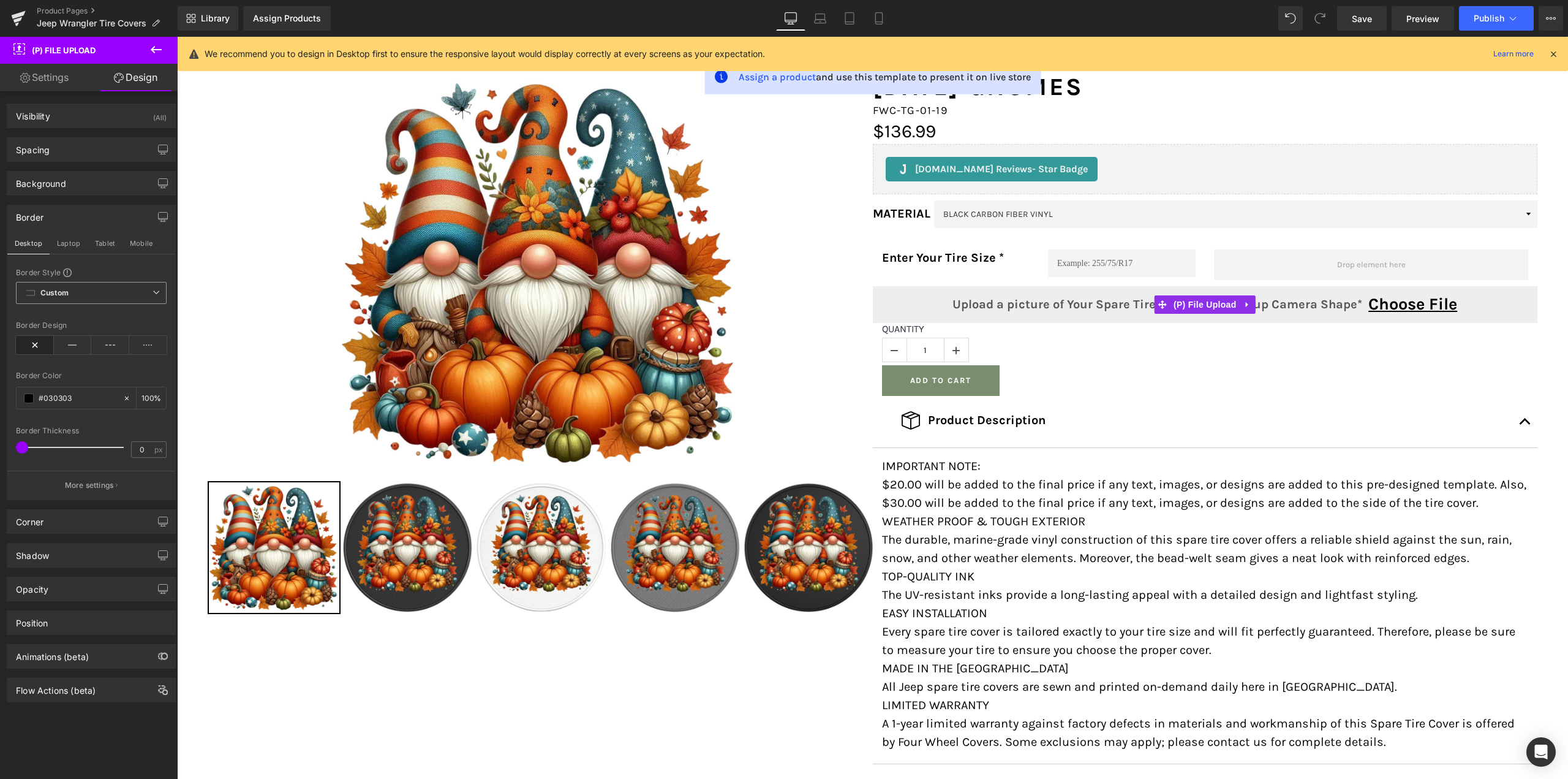
scroll to position [169, 0]
click at [85, 295] on span "Custom Setup Global Style" at bounding box center [91, 293] width 150 height 22
click at [28, 398] on span at bounding box center [28, 398] width 10 height 10
click at [74, 344] on icon at bounding box center [72, 345] width 38 height 18
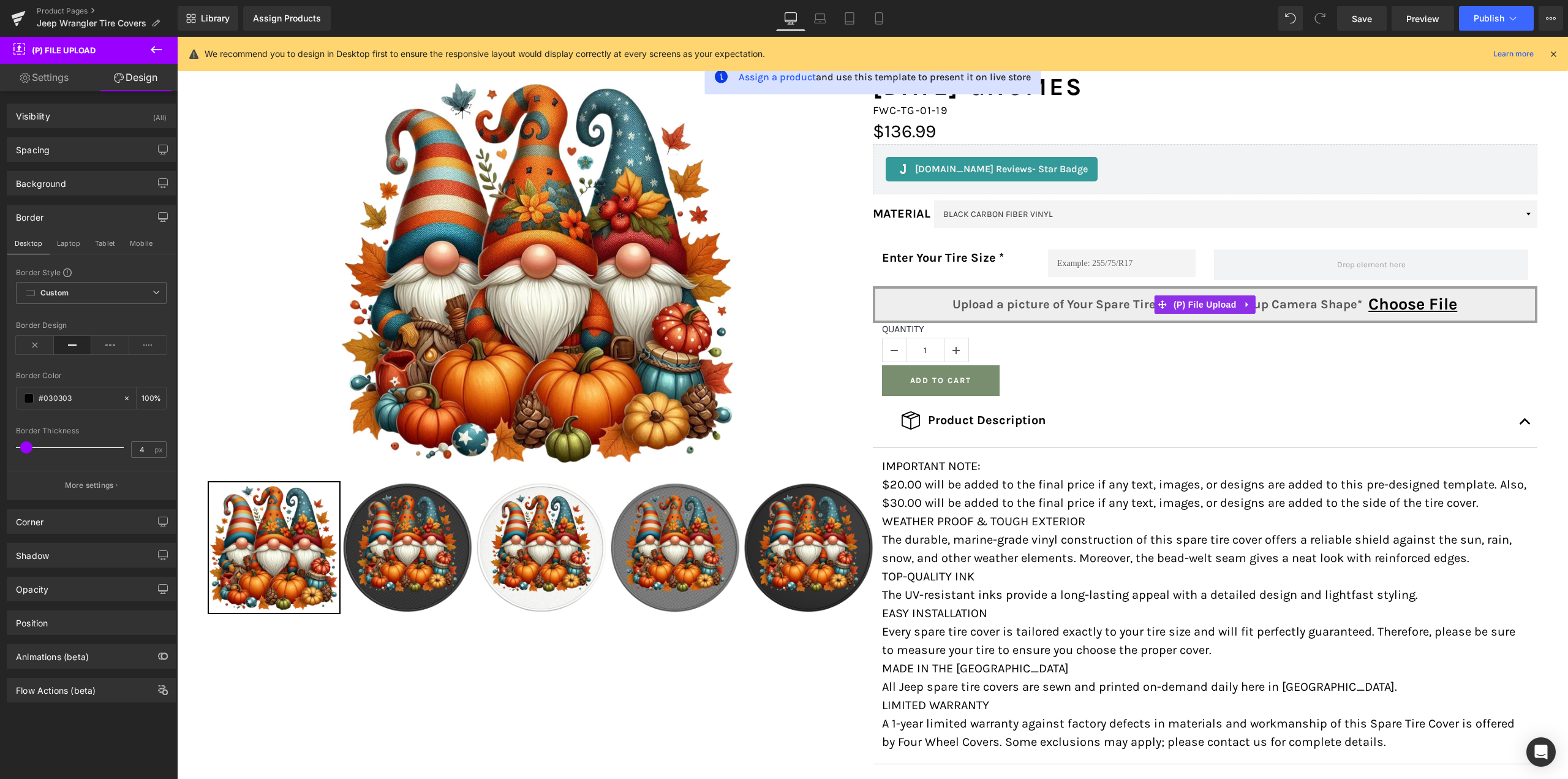
type input "3"
click at [23, 447] on span at bounding box center [25, 447] width 12 height 12
click at [27, 402] on span at bounding box center [28, 398] width 10 height 10
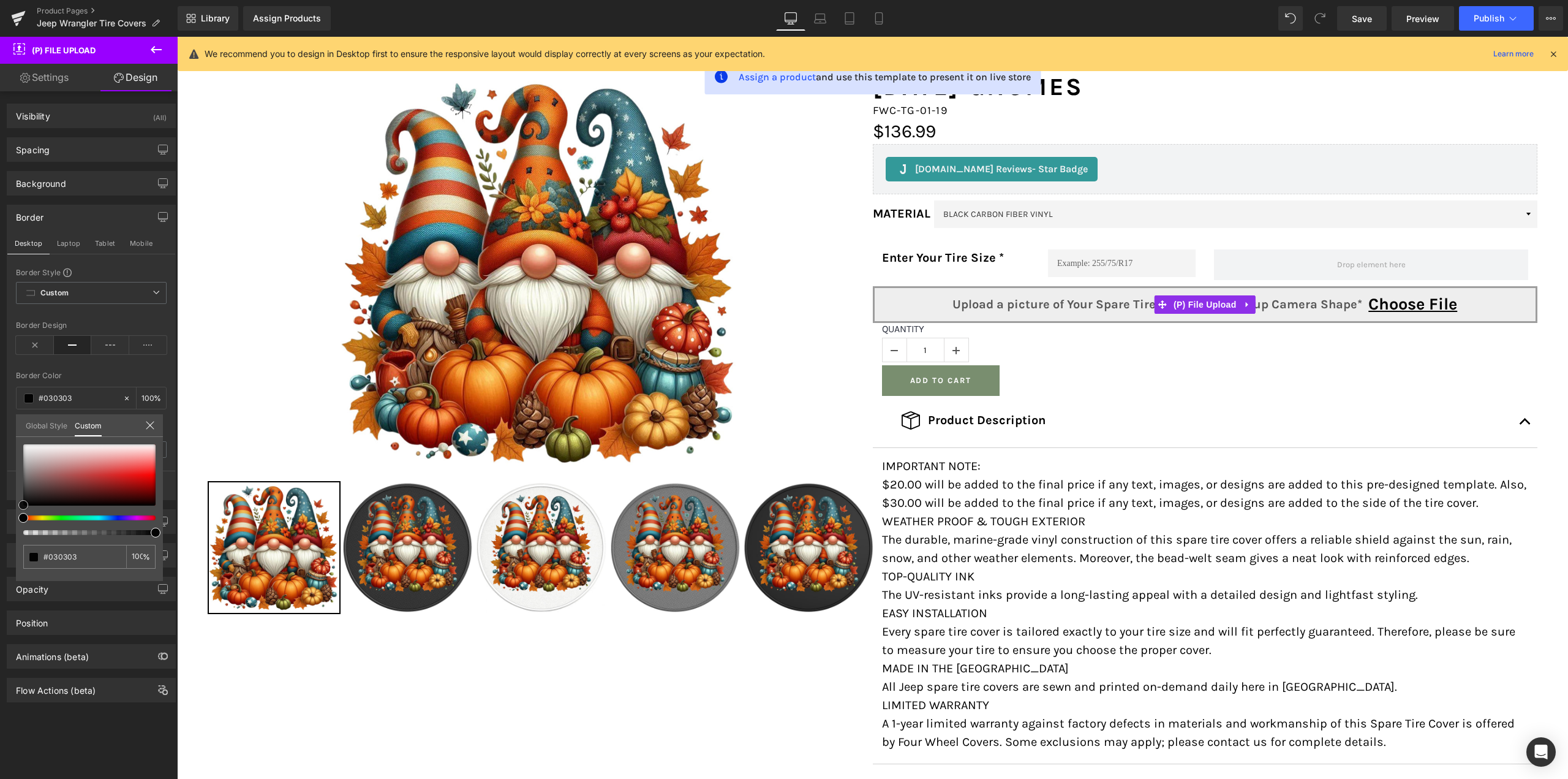
type input "#d17575"
type input "#b88989"
type input "#a06d6d"
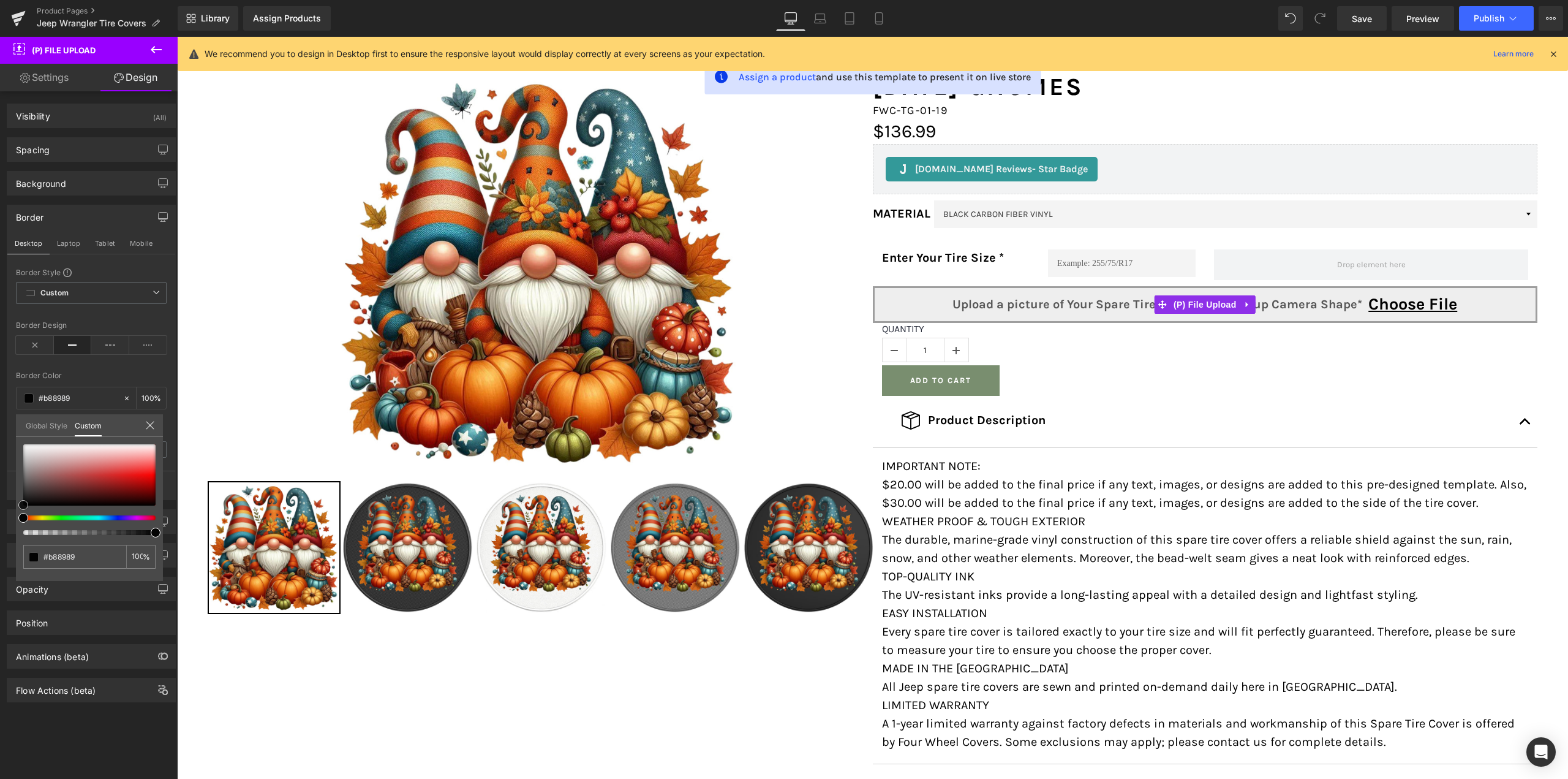
type input "#a06d6d"
type input "#7c5959"
type input "#5c4646"
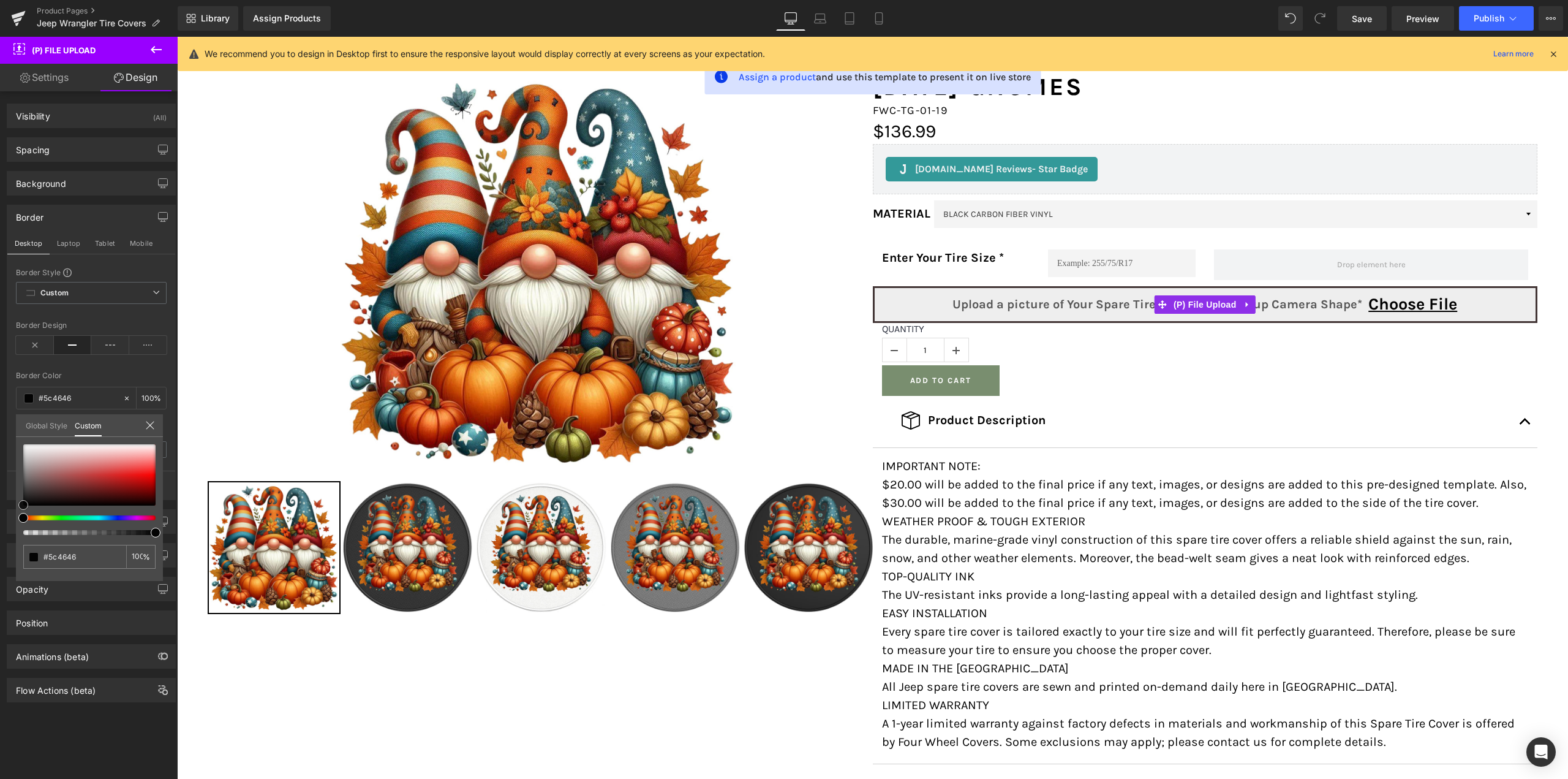
type input "#433636"
type input "#2c2525"
type input "#201c1c"
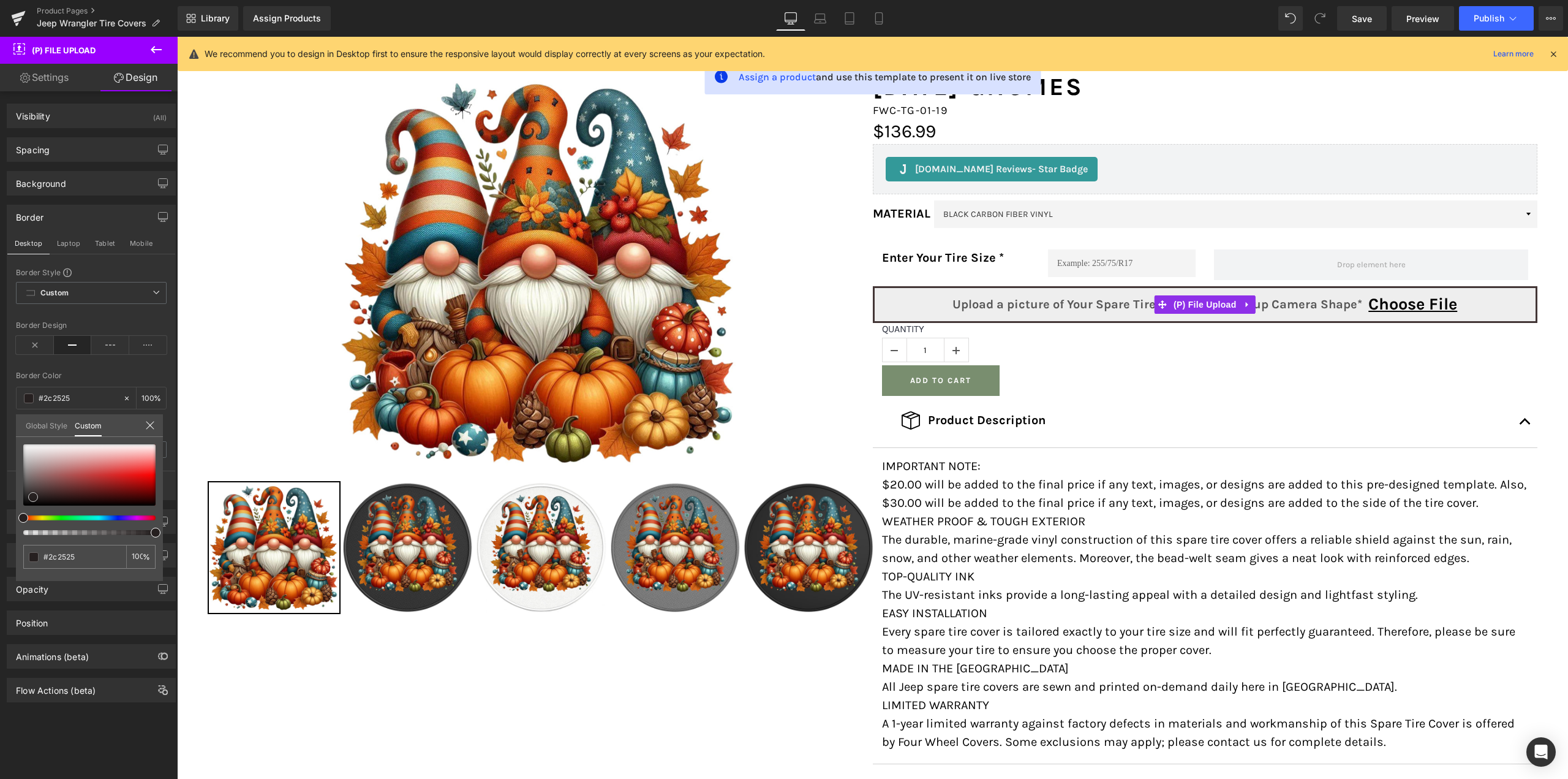
type input "#201c1c"
type input "#121111"
type input "#070707"
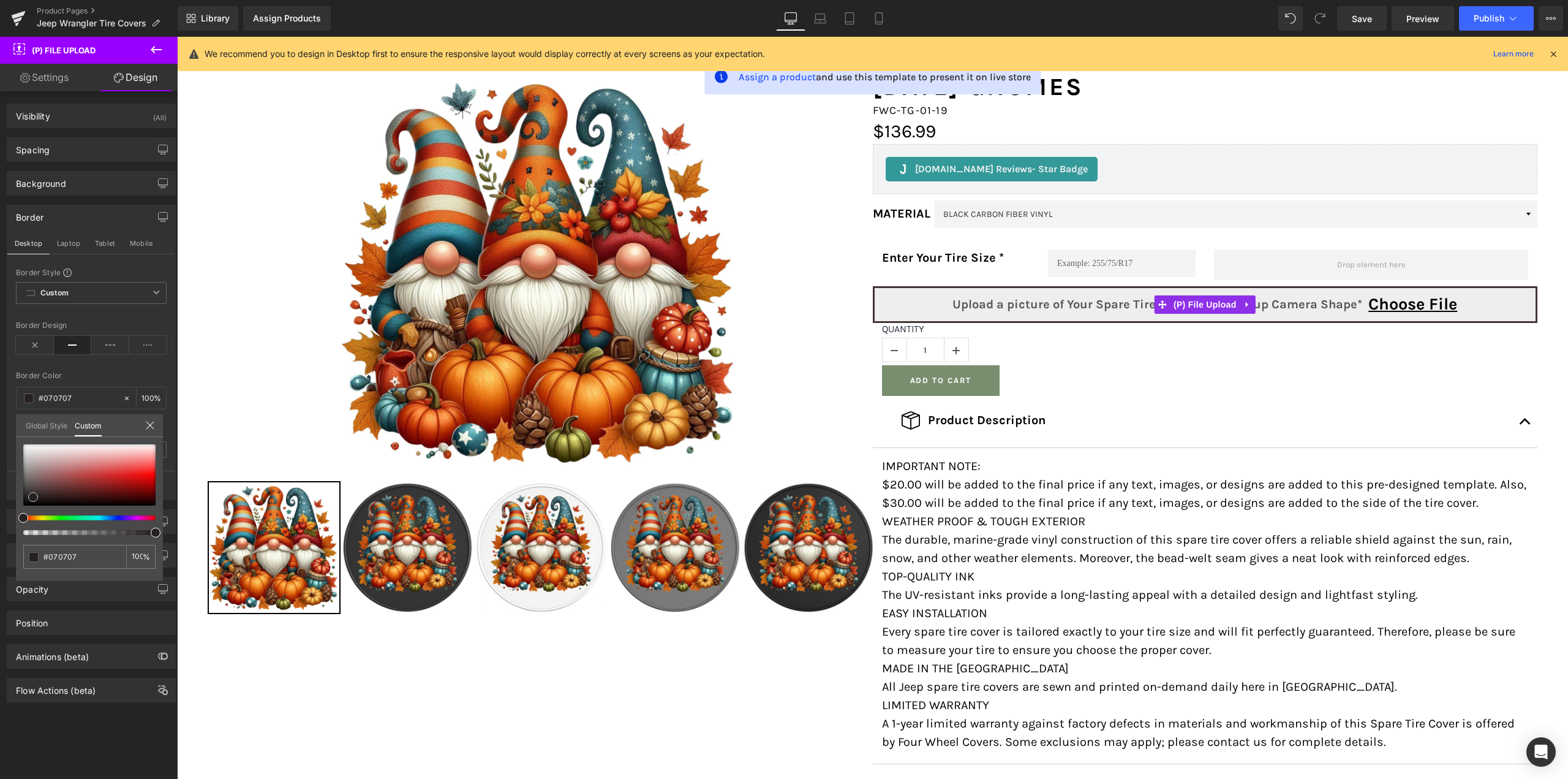
type input "#000000"
drag, startPoint x: 57, startPoint y: 466, endPoint x: 11, endPoint y: 516, distance: 67.9
click at [11, 500] on div "Border Desktop Laptop Tablet Mobile Border Style Custom Custom Setup Global Sty…" at bounding box center [92, 348] width 183 height 305
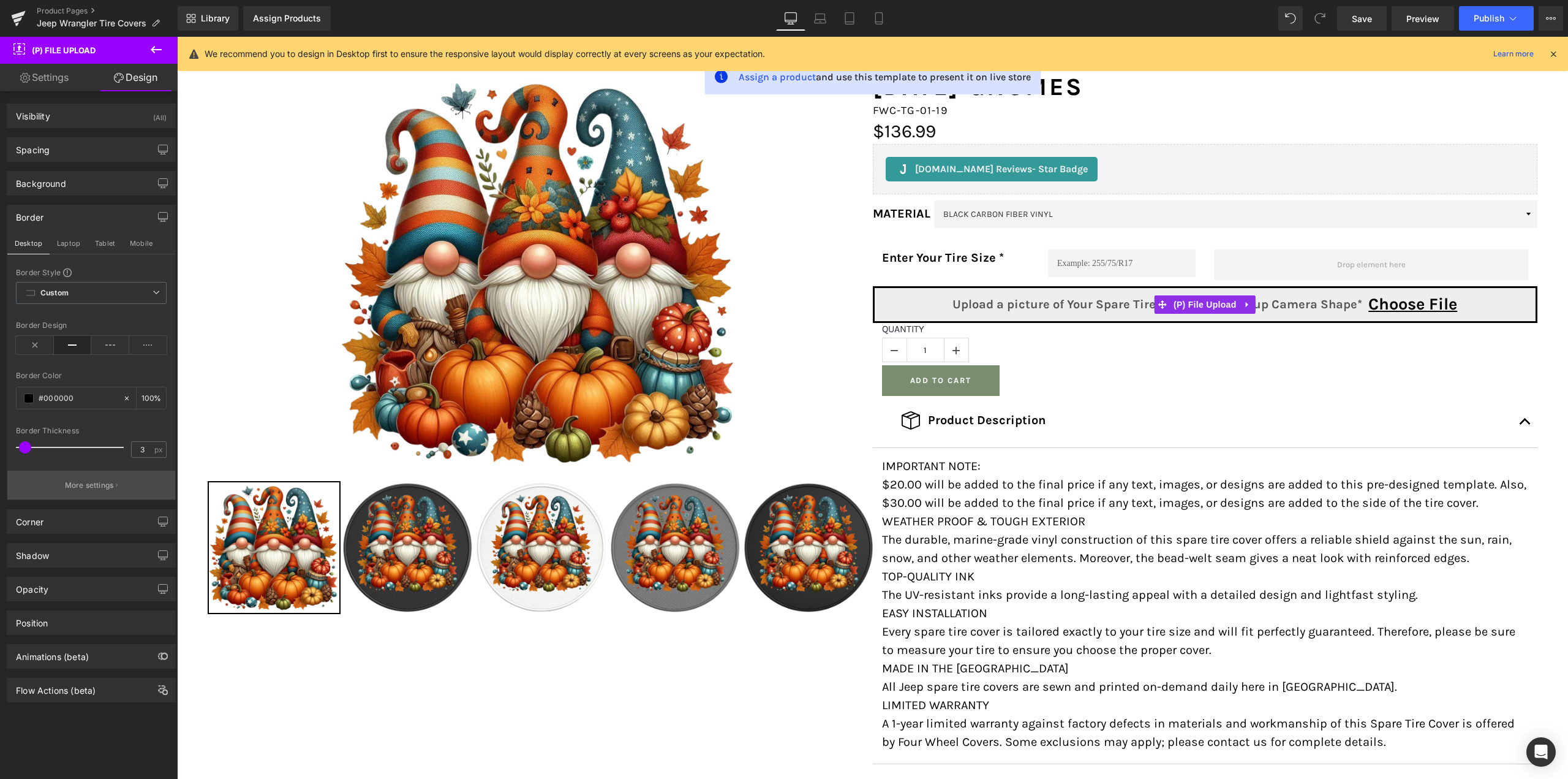
click at [72, 481] on p "More settings" at bounding box center [89, 485] width 49 height 11
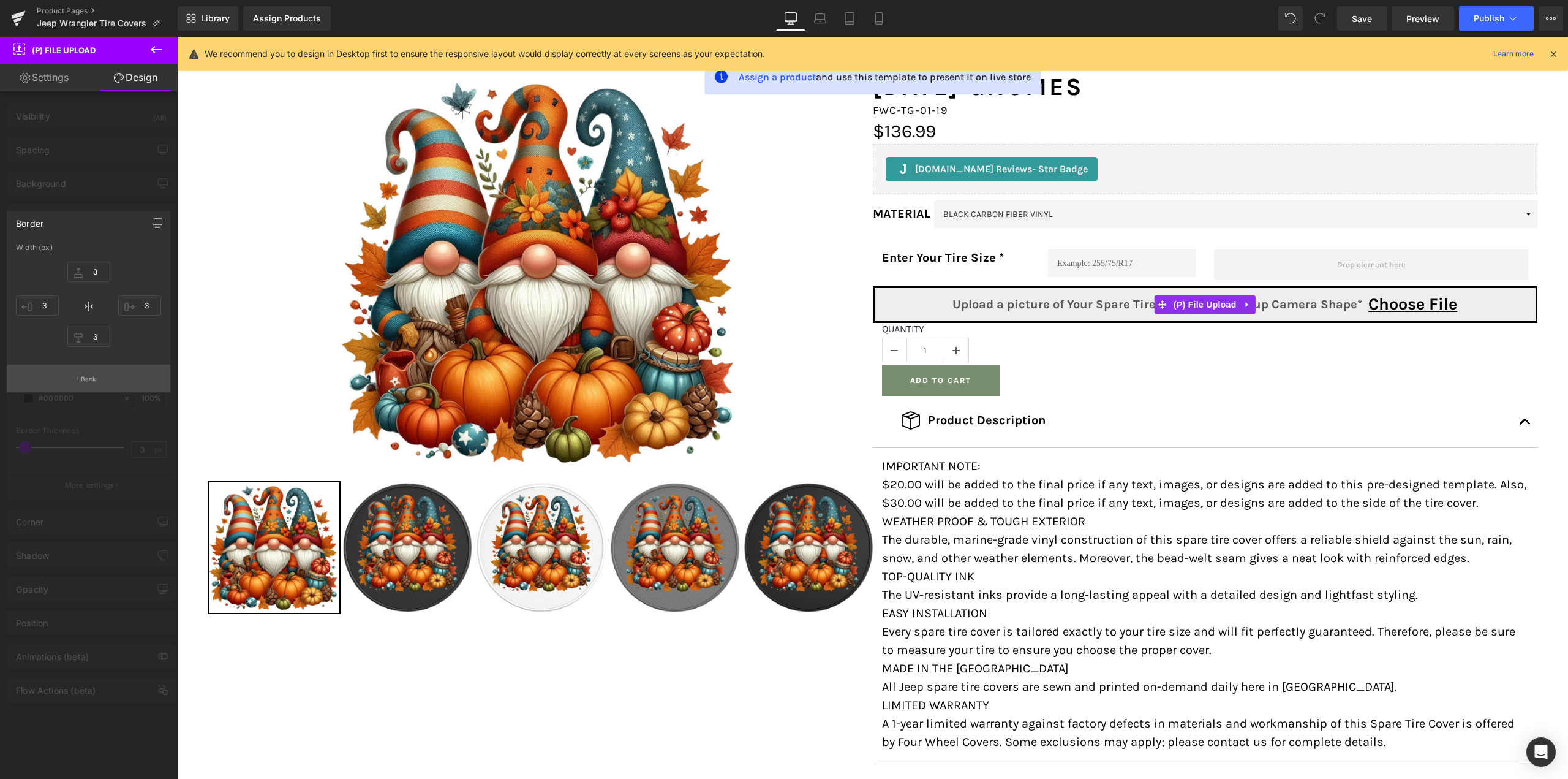
click at [76, 375] on button "Back" at bounding box center [88, 378] width 163 height 28
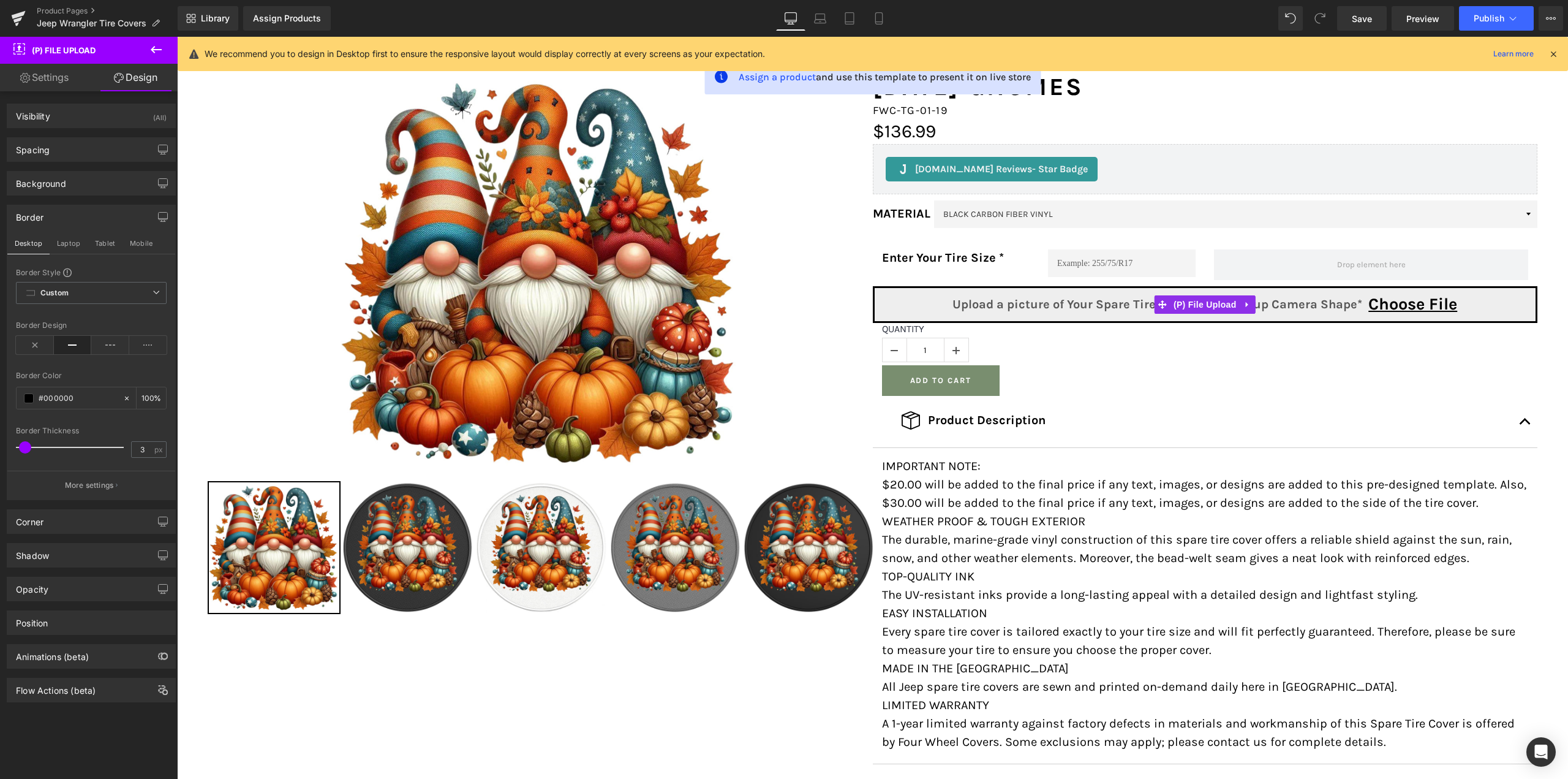
drag, startPoint x: 66, startPoint y: 623, endPoint x: 52, endPoint y: 672, distance: 51.0
click at [52, 709] on div "Visibility (All) 0|0|0|0 1 Show on Desktop 1 Show on Laptop 1 Show on Tablet 1 …" at bounding box center [92, 437] width 183 height 693
click at [53, 623] on div "Position" at bounding box center [91, 622] width 168 height 23
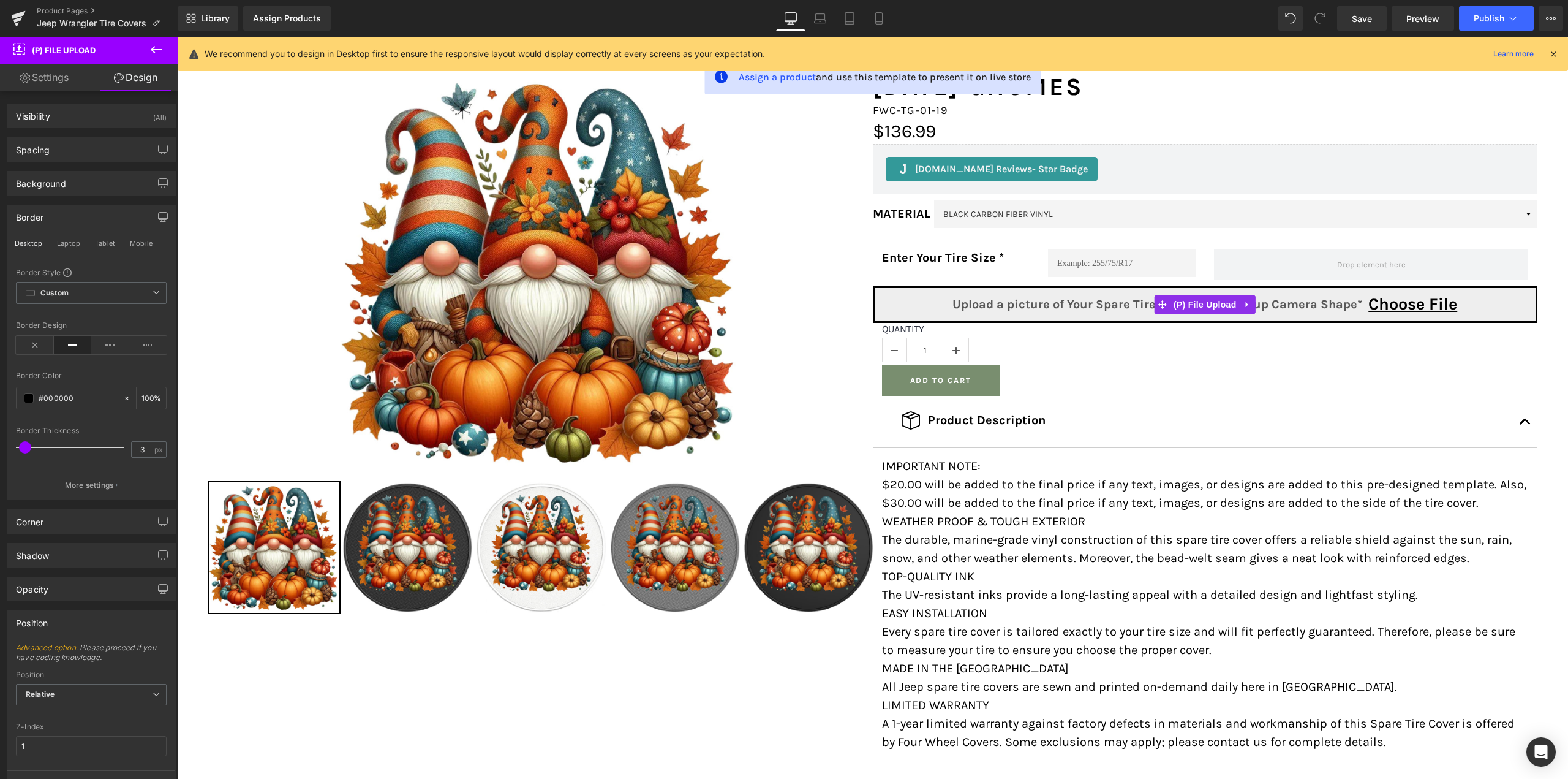
click at [53, 620] on div "Position" at bounding box center [91, 622] width 168 height 23
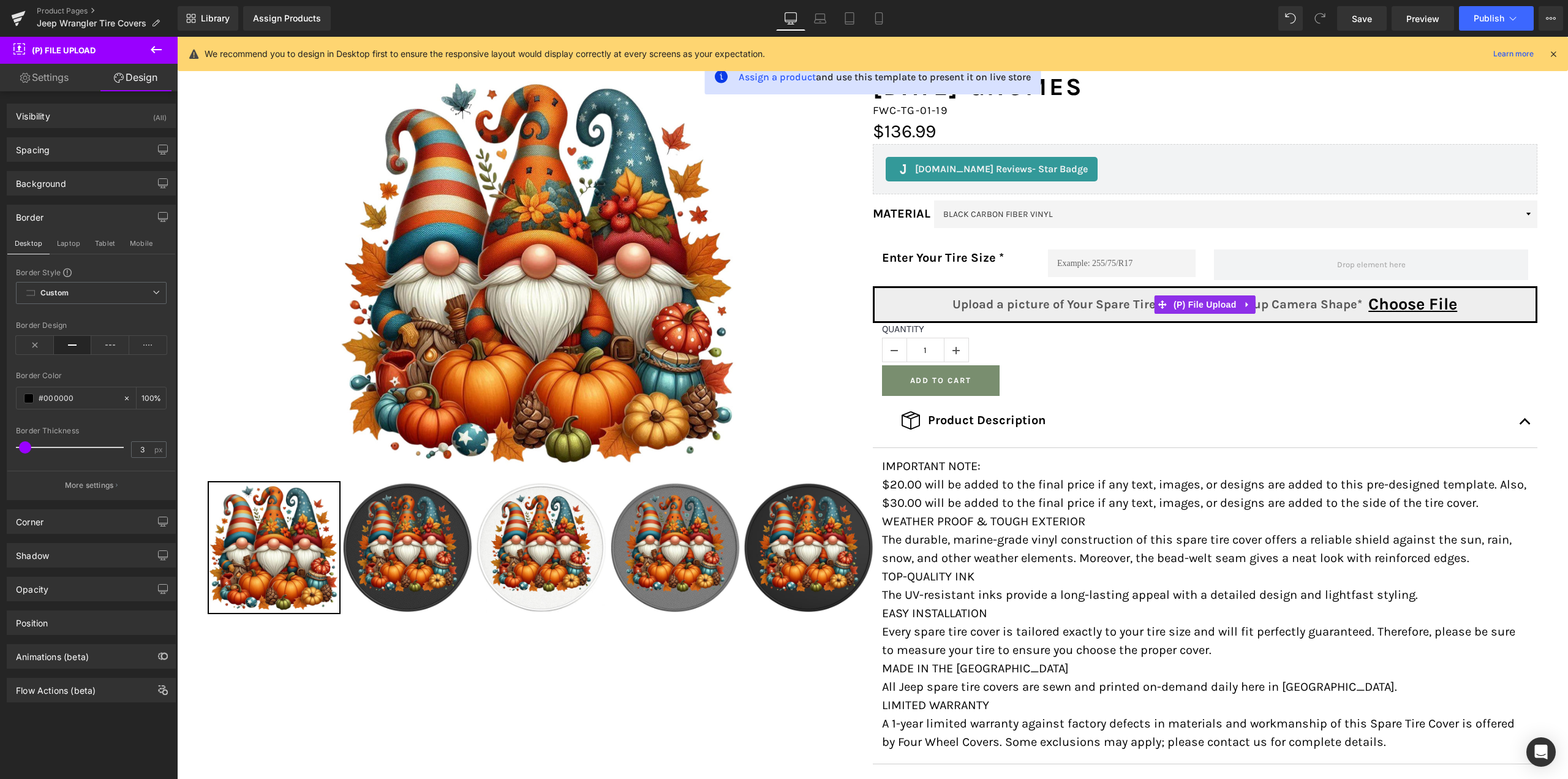
click at [42, 83] on link "Settings" at bounding box center [44, 77] width 89 height 28
type input "0"
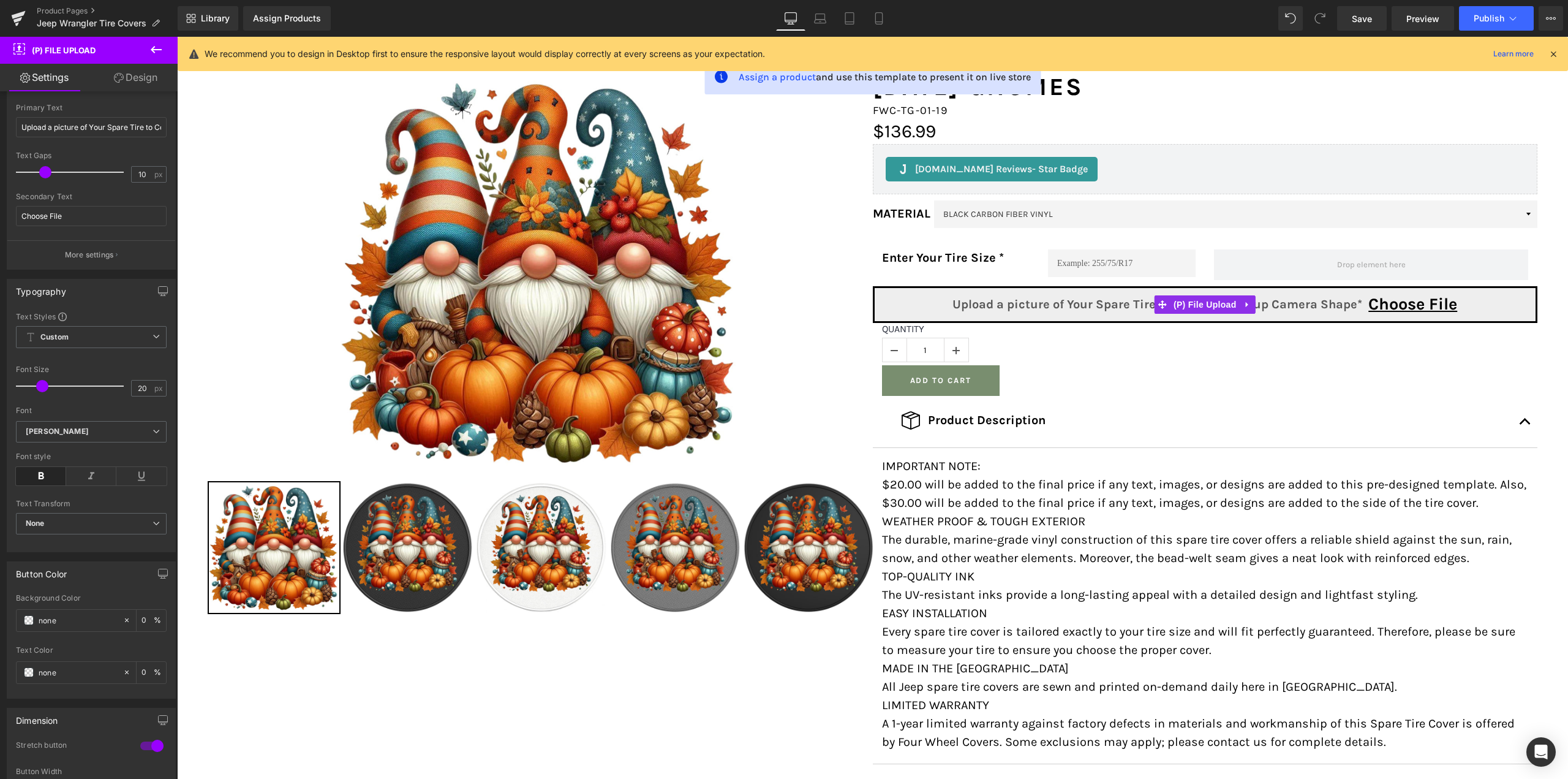
scroll to position [261, 0]
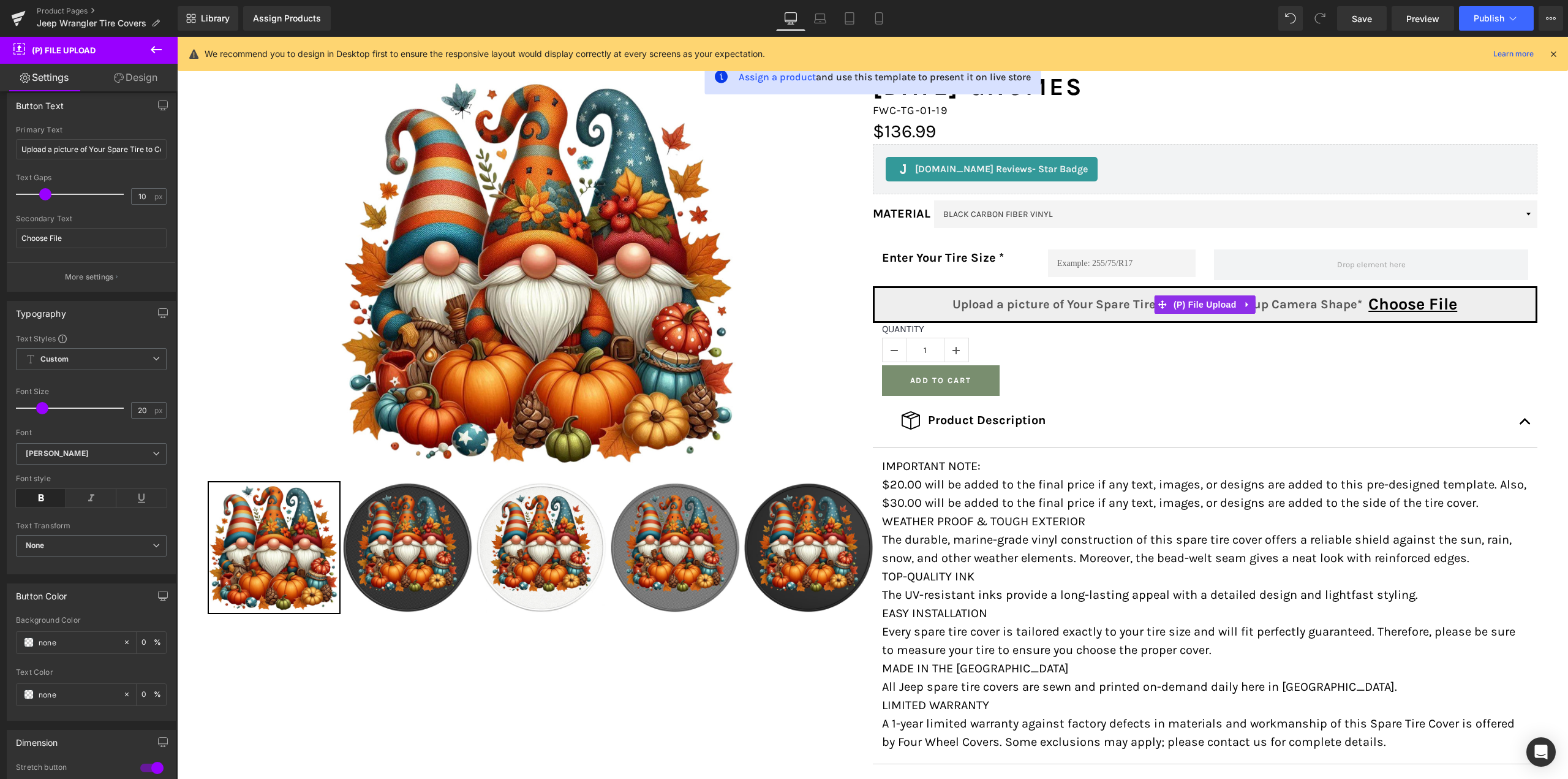
click at [150, 64] on link "Design" at bounding box center [135, 77] width 89 height 28
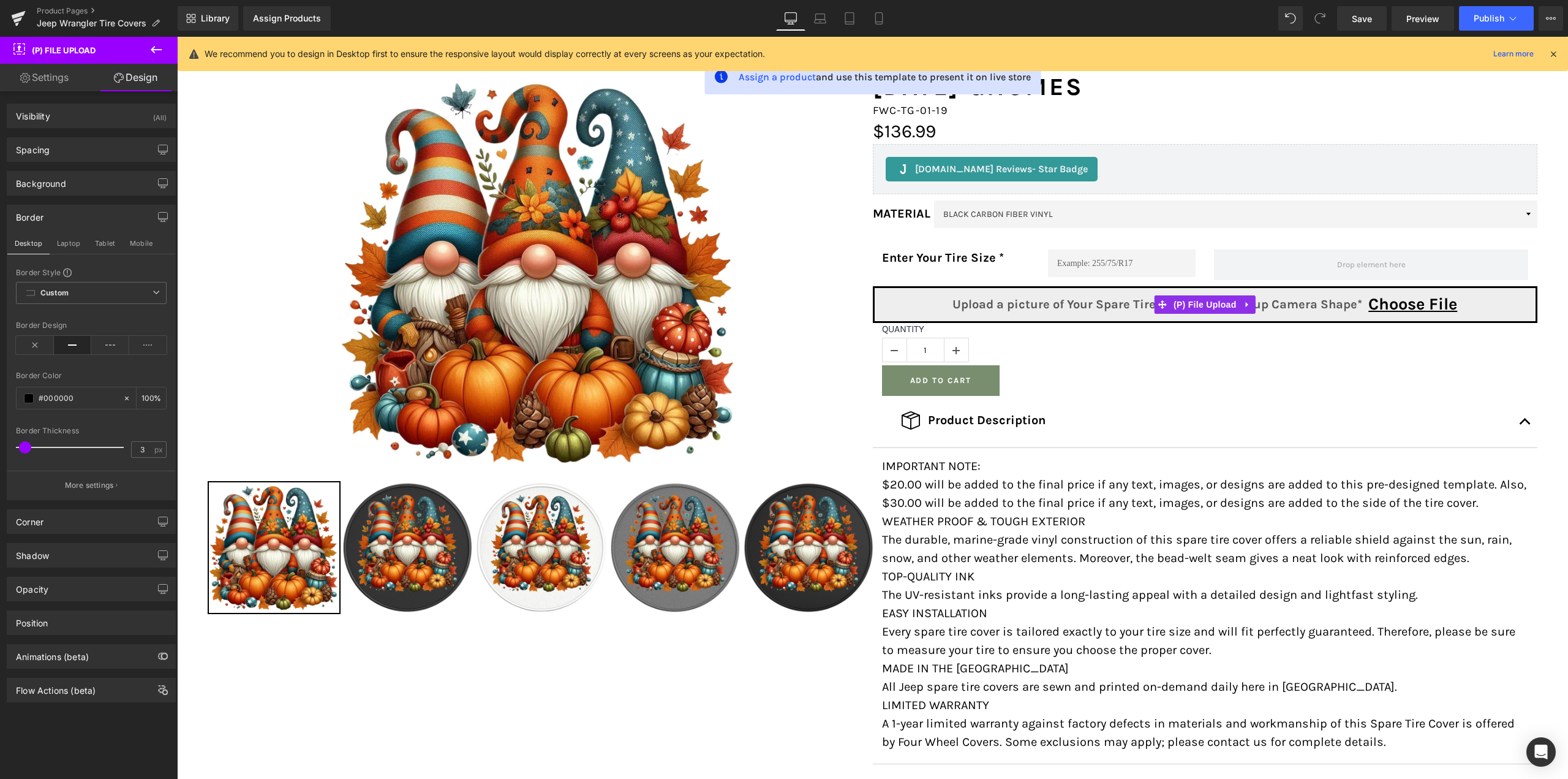
type input "#030303"
type input "100"
type input "0"
click at [77, 117] on div "Visibility (All)" at bounding box center [91, 116] width 168 height 23
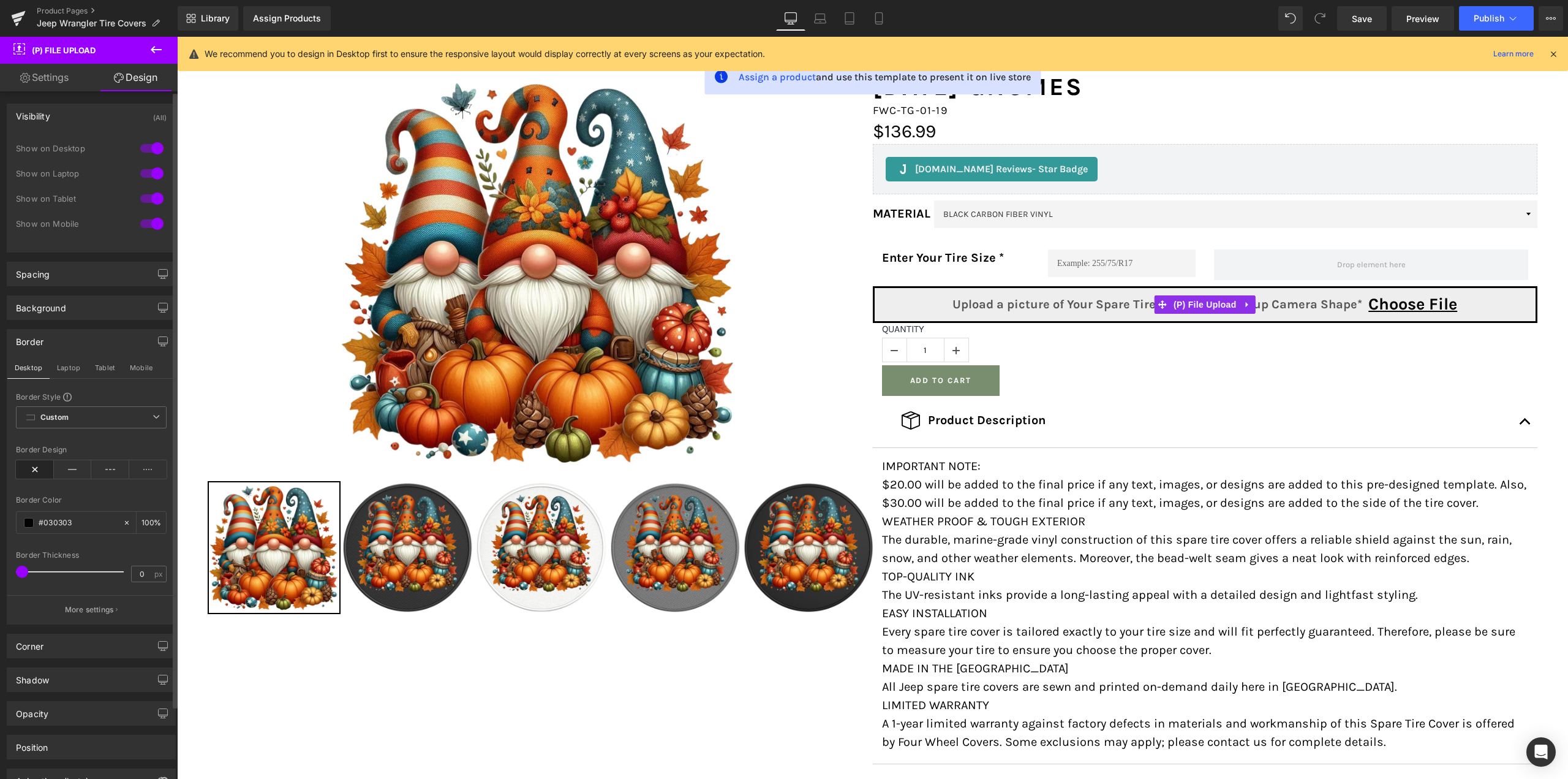
click at [77, 117] on div "Visibility (All)" at bounding box center [91, 116] width 168 height 23
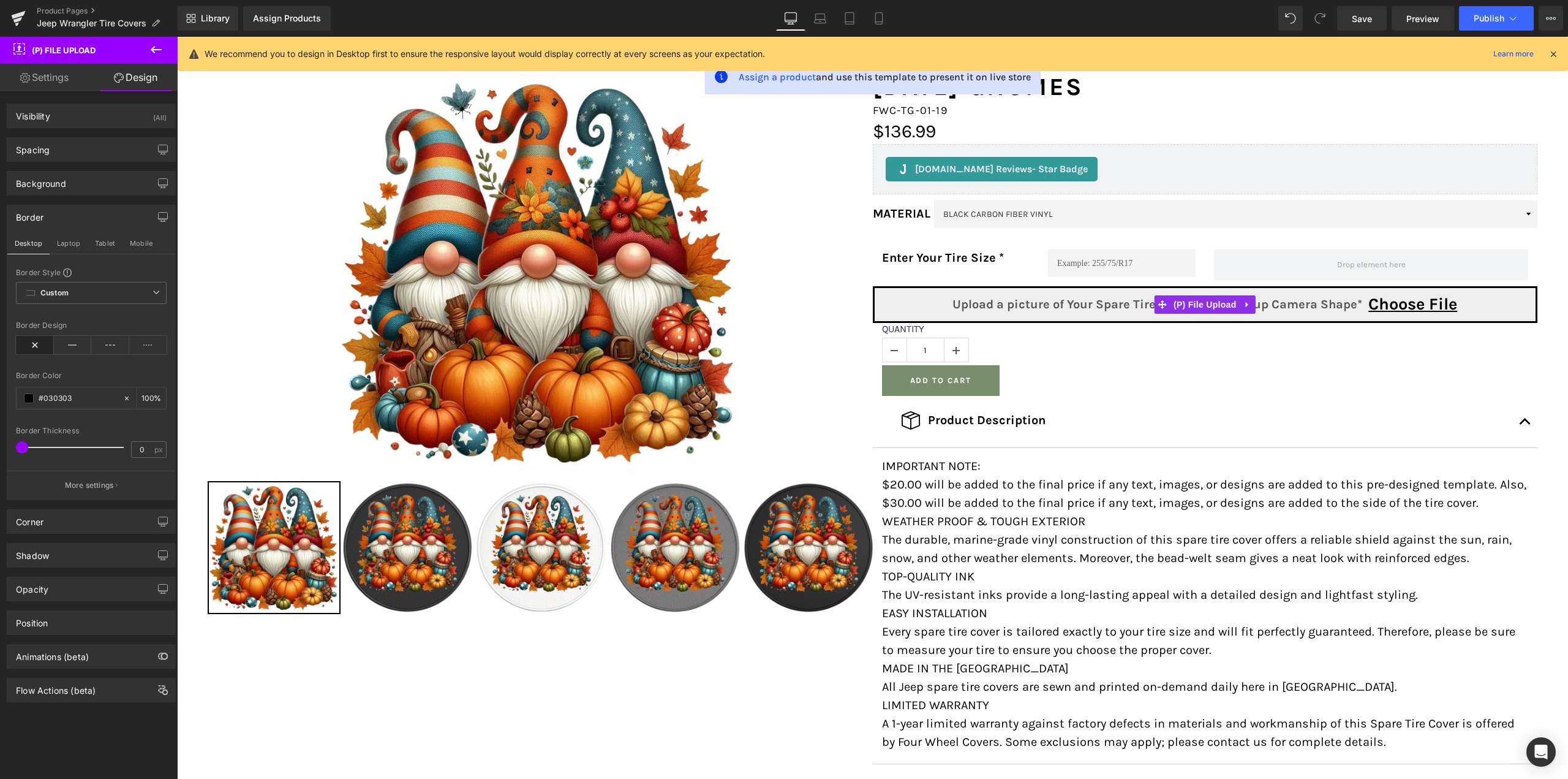
click at [74, 80] on link "Settings" at bounding box center [44, 77] width 89 height 28
type input "0"
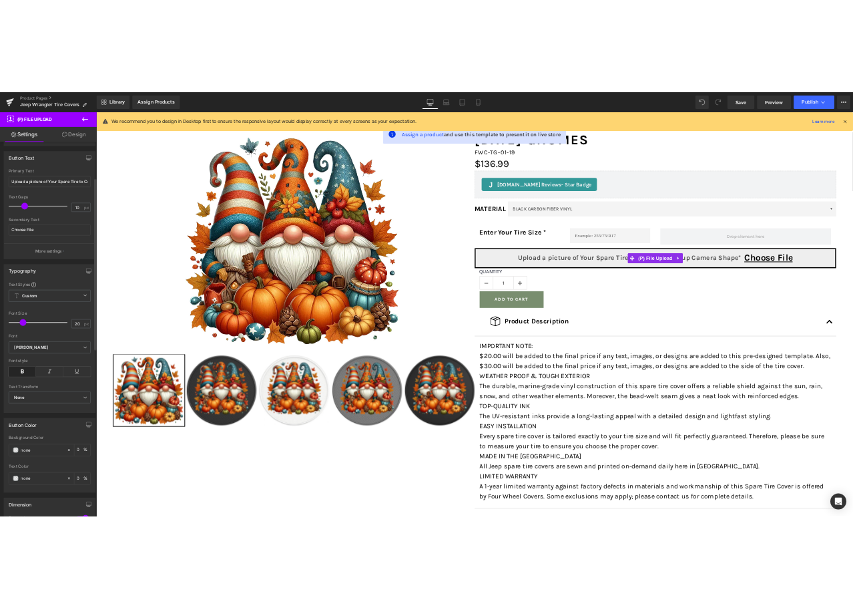
scroll to position [151, 0]
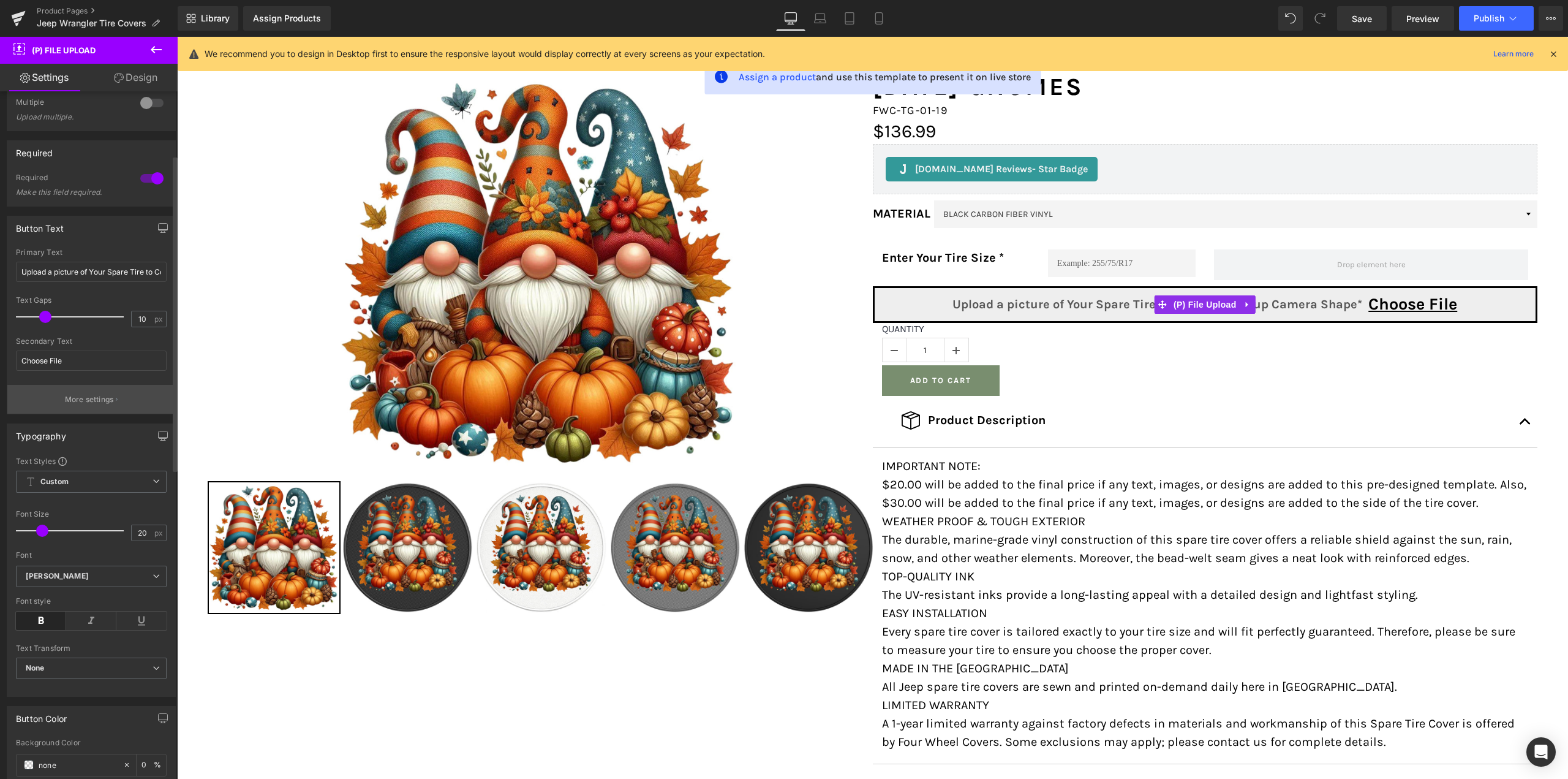
click at [78, 404] on p "More settings" at bounding box center [89, 399] width 49 height 11
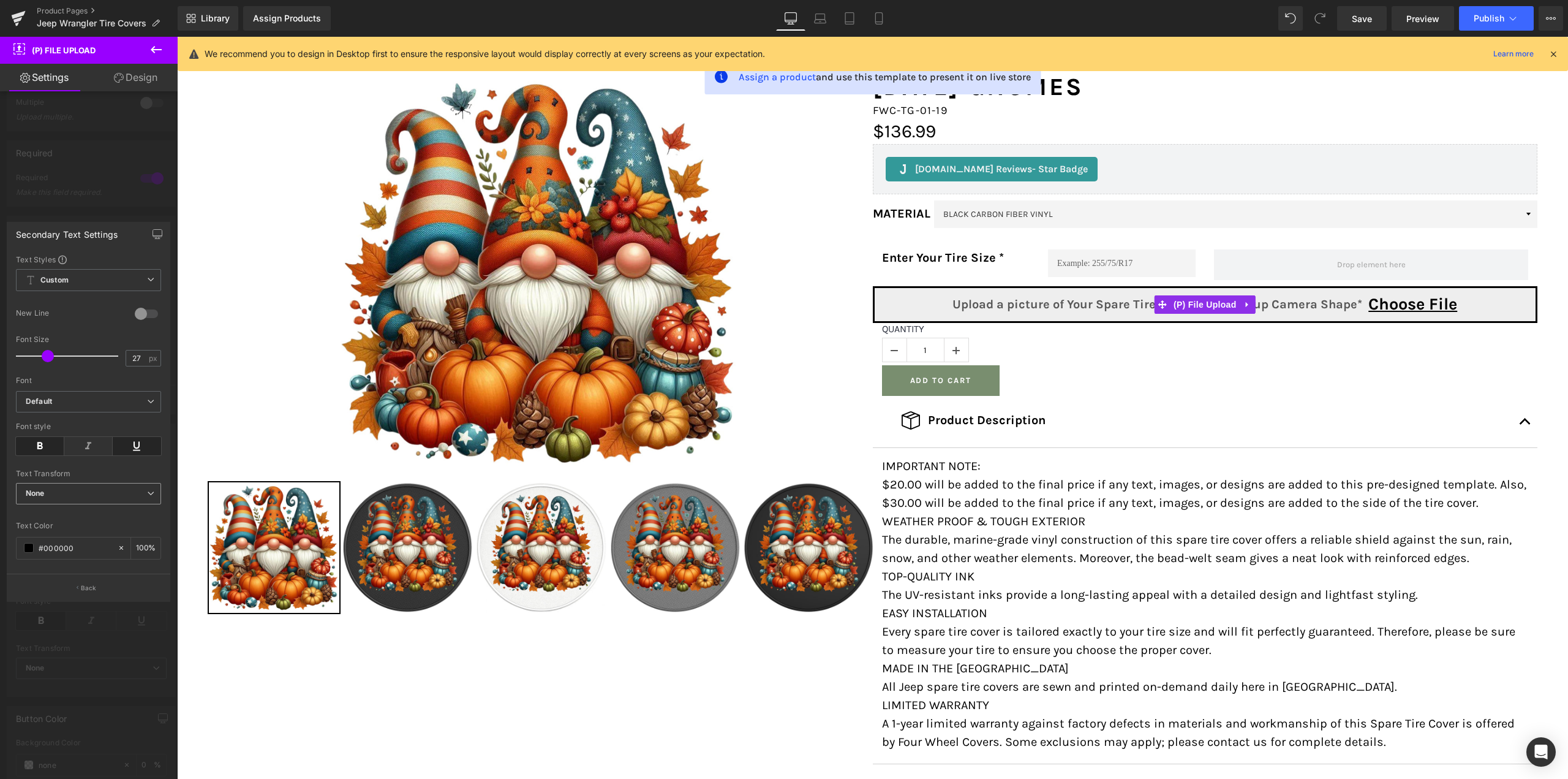
click at [76, 494] on span "None" at bounding box center [88, 493] width 145 height 21
click at [151, 317] on div at bounding box center [147, 313] width 29 height 19
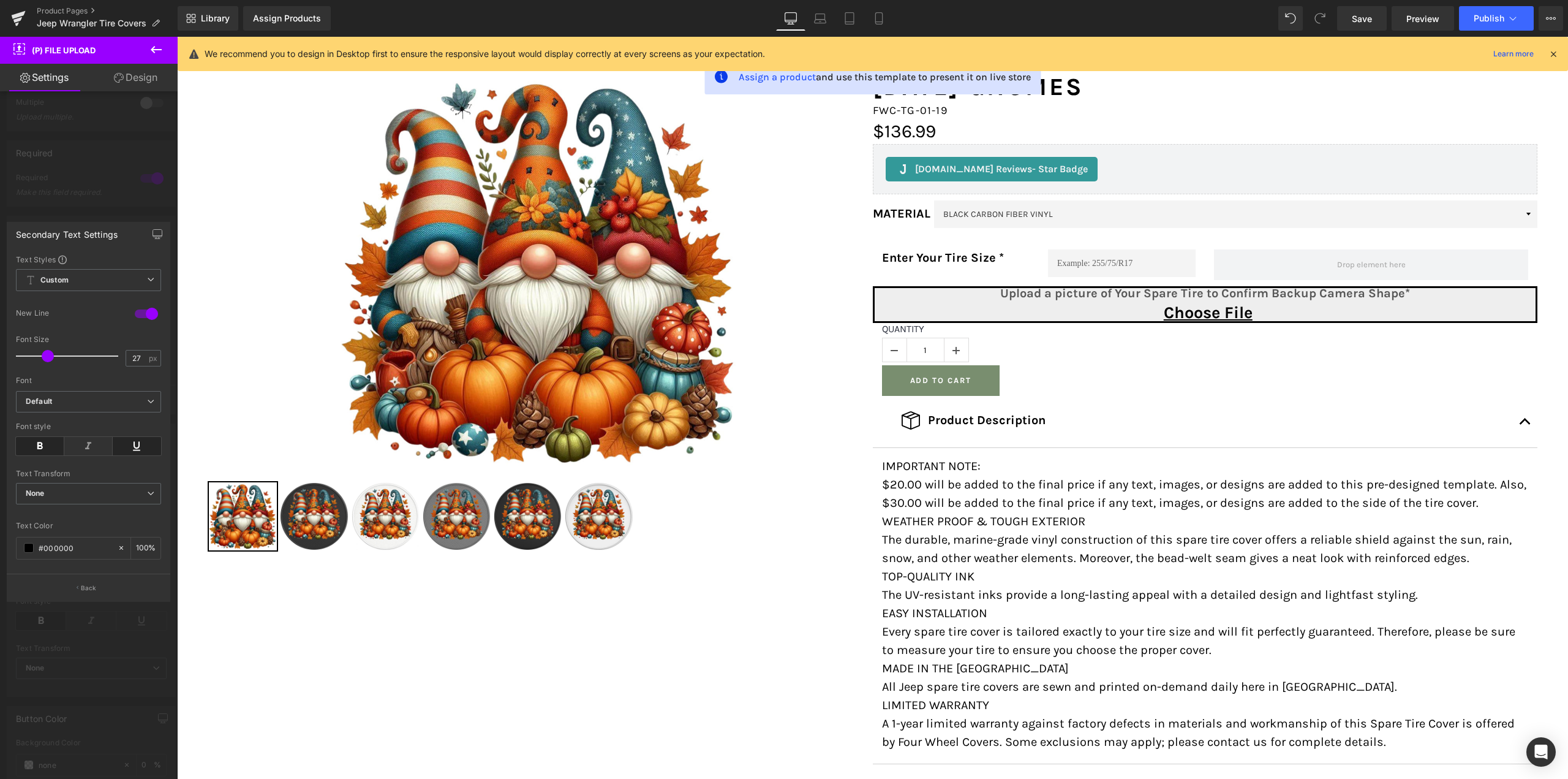
scroll to position [171, 0]
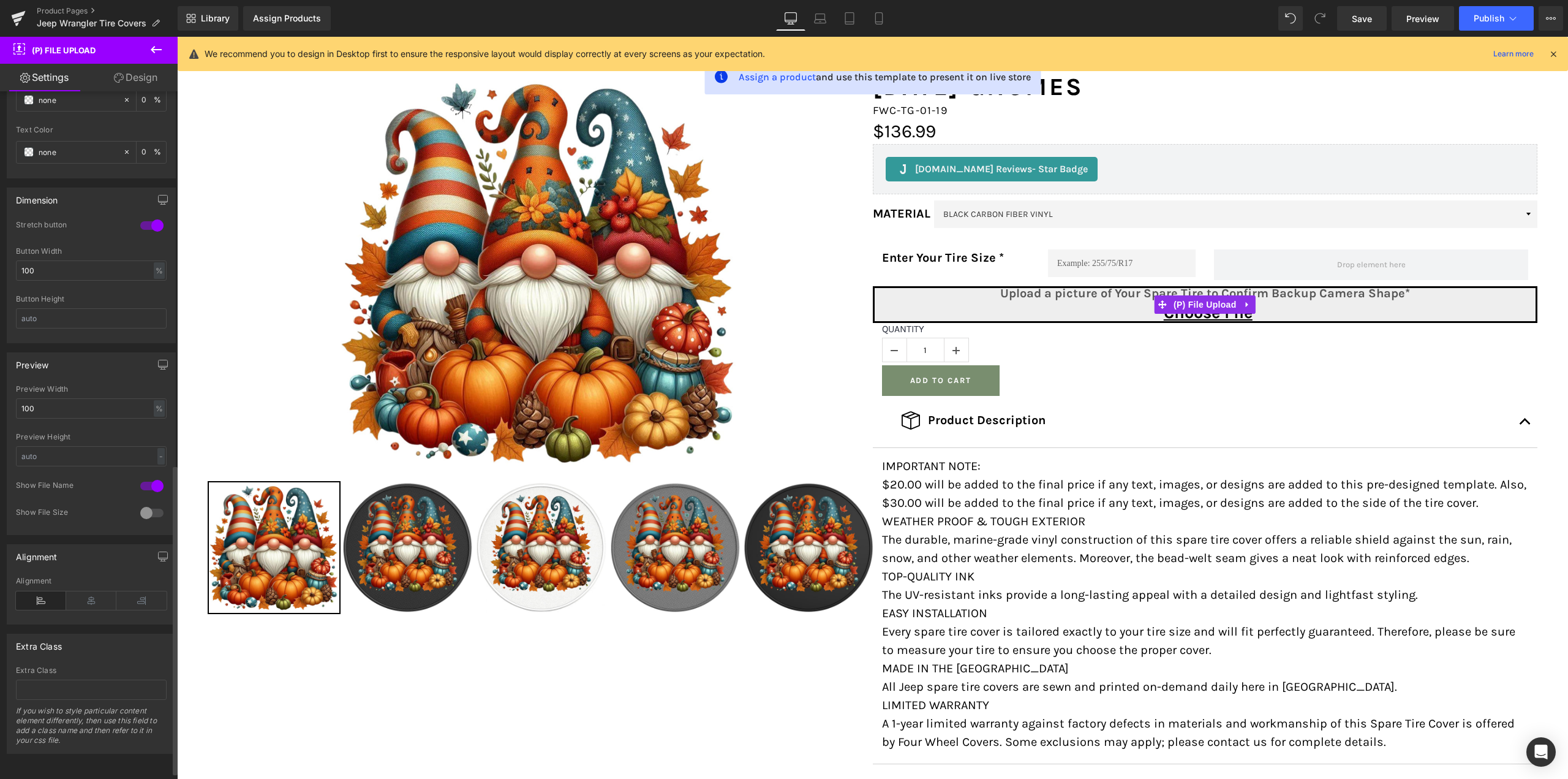
scroll to position [842, 0]
click at [98, 593] on icon at bounding box center [91, 600] width 50 height 18
click at [41, 593] on icon at bounding box center [40, 600] width 50 height 18
click at [1181, 304] on span "(P) File Upload" at bounding box center [1205, 305] width 69 height 18
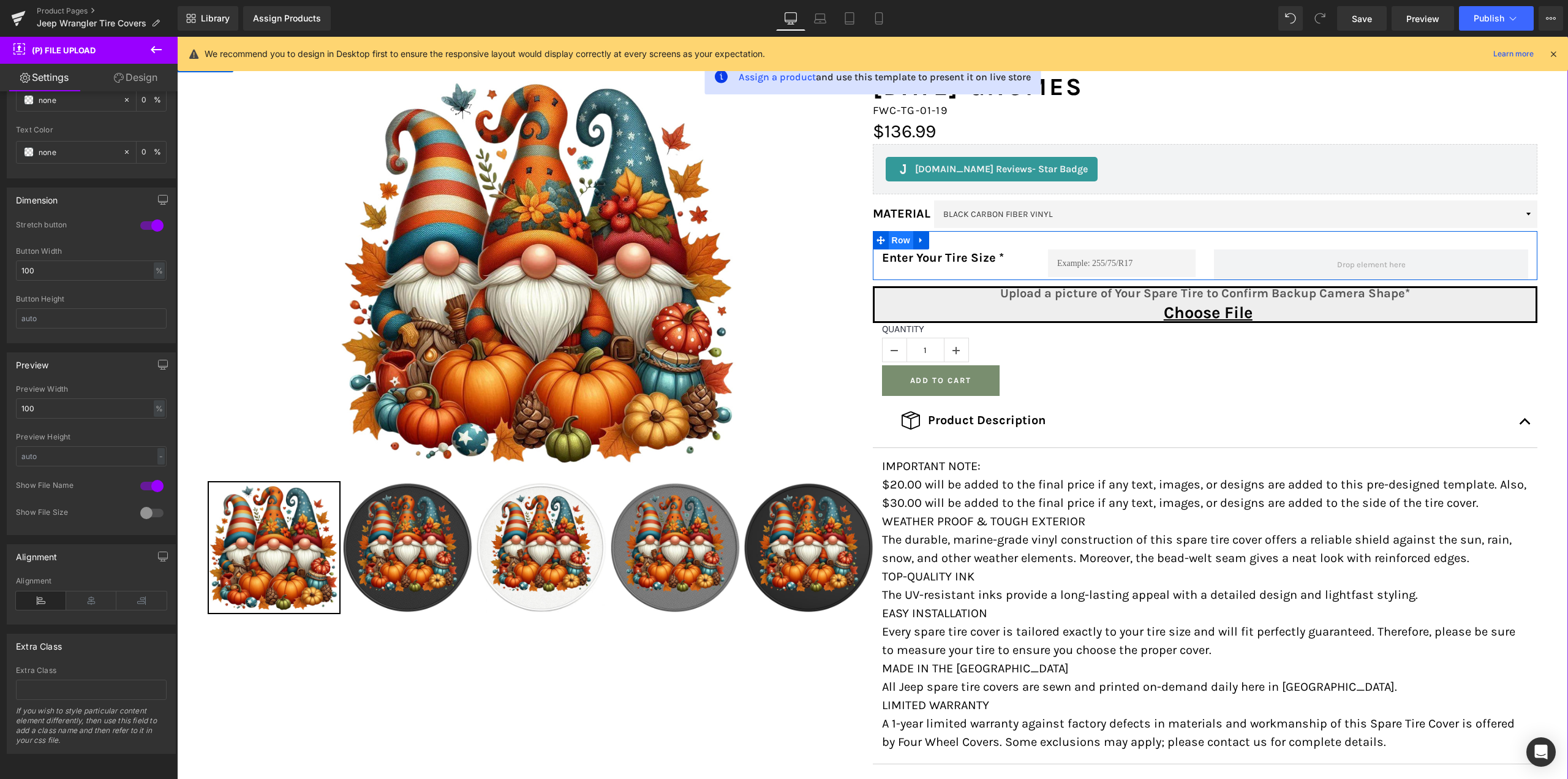
click at [898, 237] on span "Row" at bounding box center [901, 240] width 25 height 18
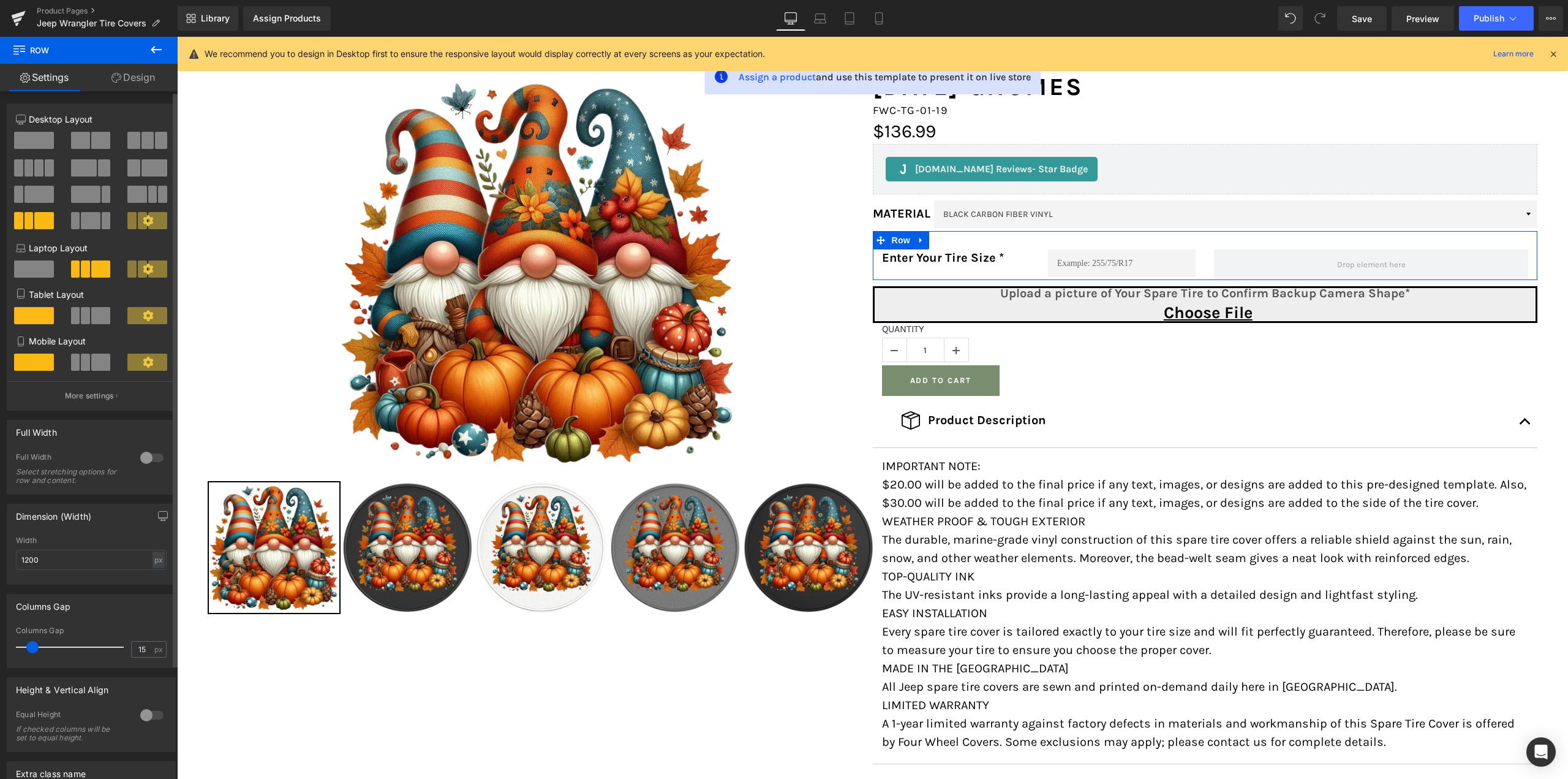
click at [25, 132] on span at bounding box center [33, 140] width 39 height 17
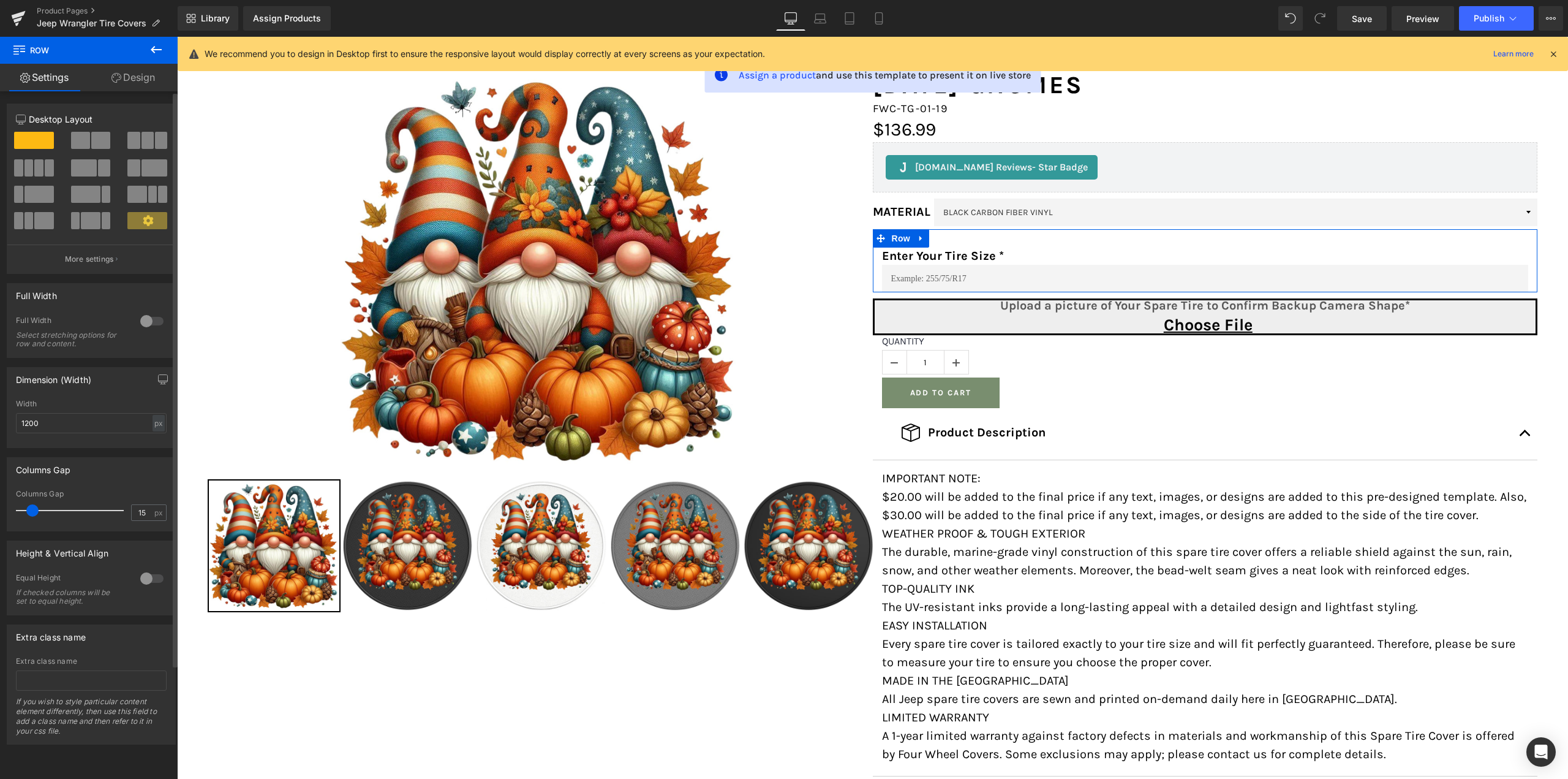
scroll to position [169, 0]
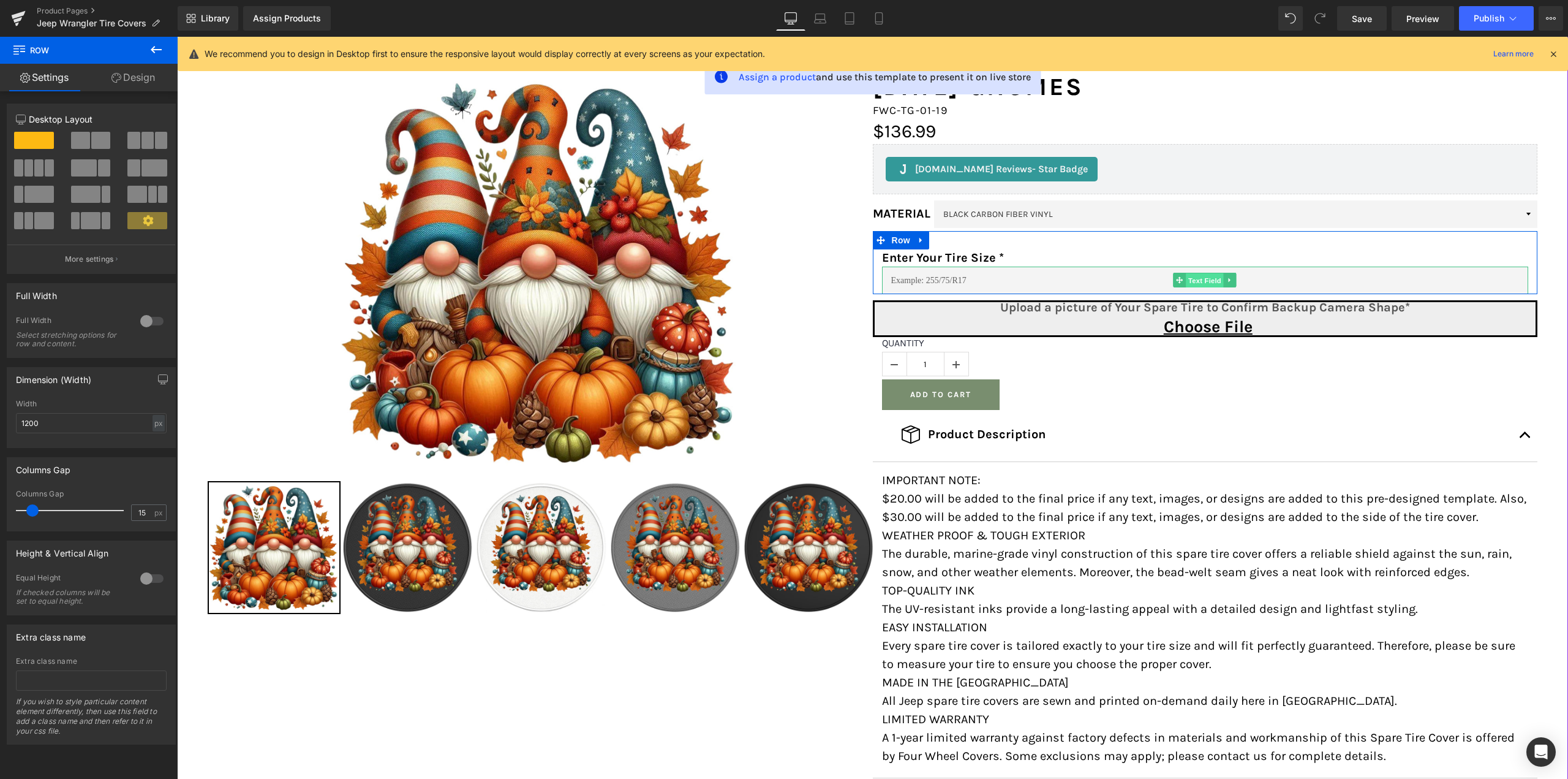
click at [1194, 283] on span "Text Field" at bounding box center [1205, 281] width 38 height 15
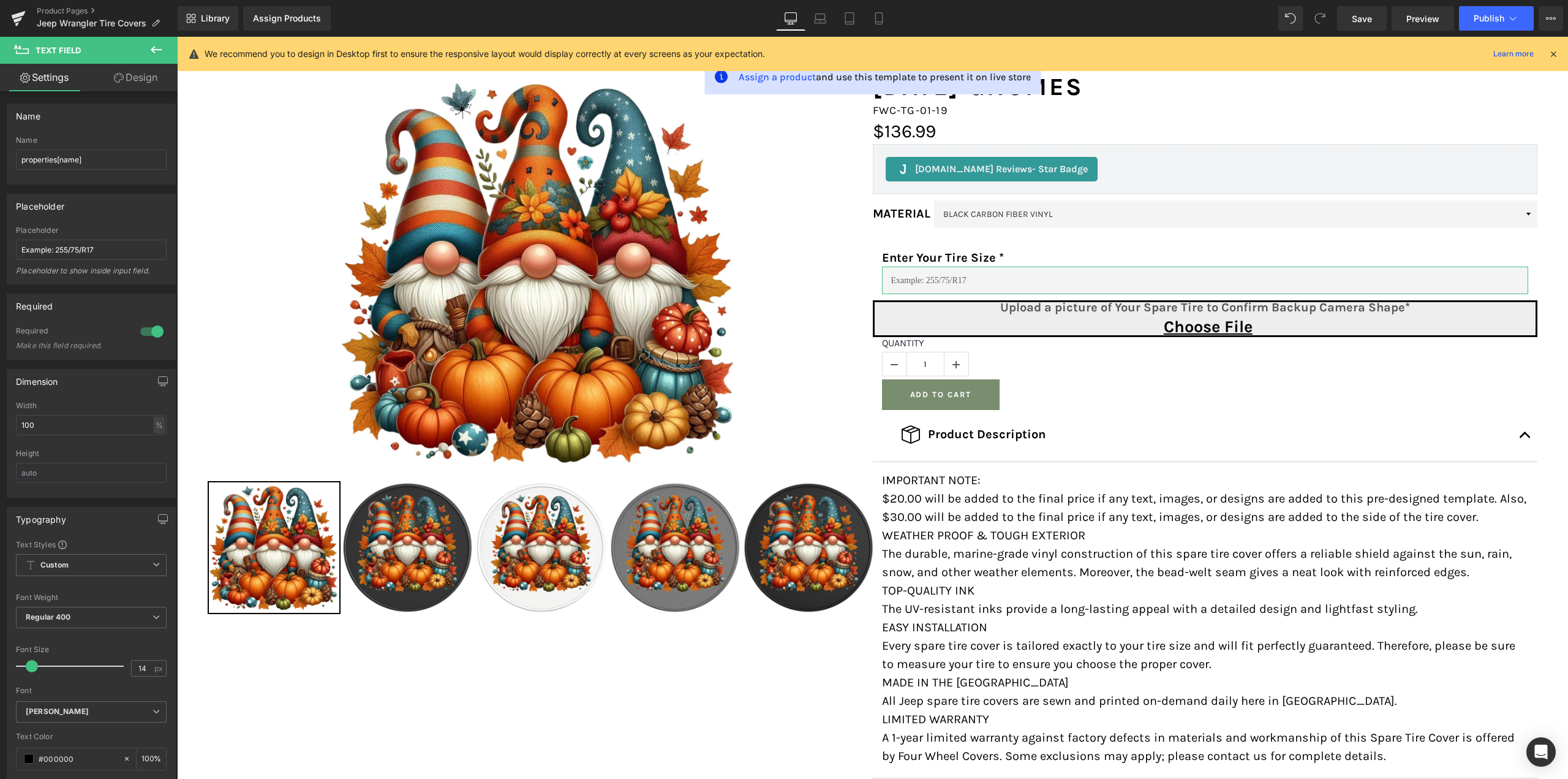
click at [128, 74] on link "Design" at bounding box center [135, 77] width 89 height 28
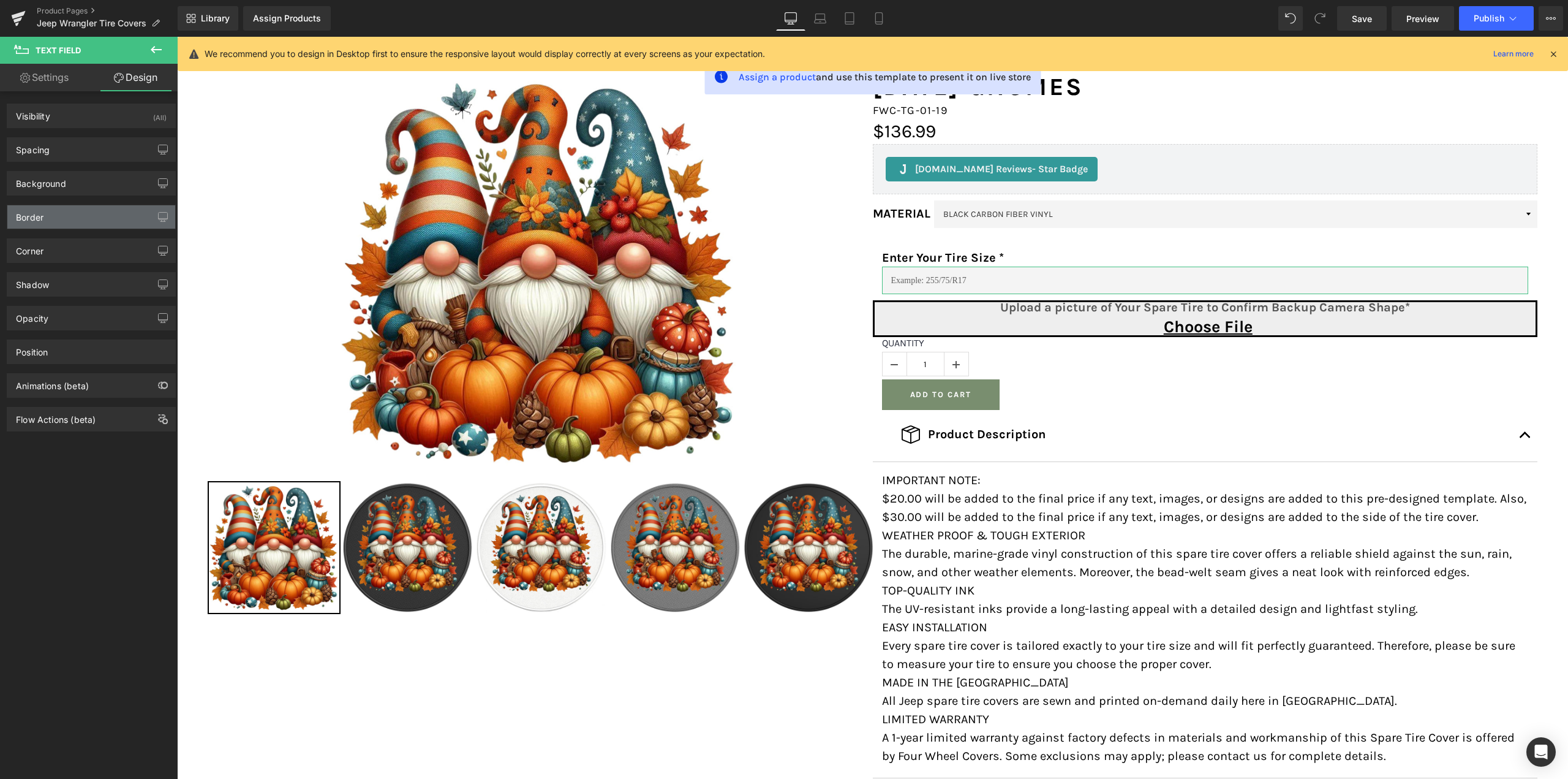
click at [72, 217] on div "Border" at bounding box center [91, 217] width 168 height 23
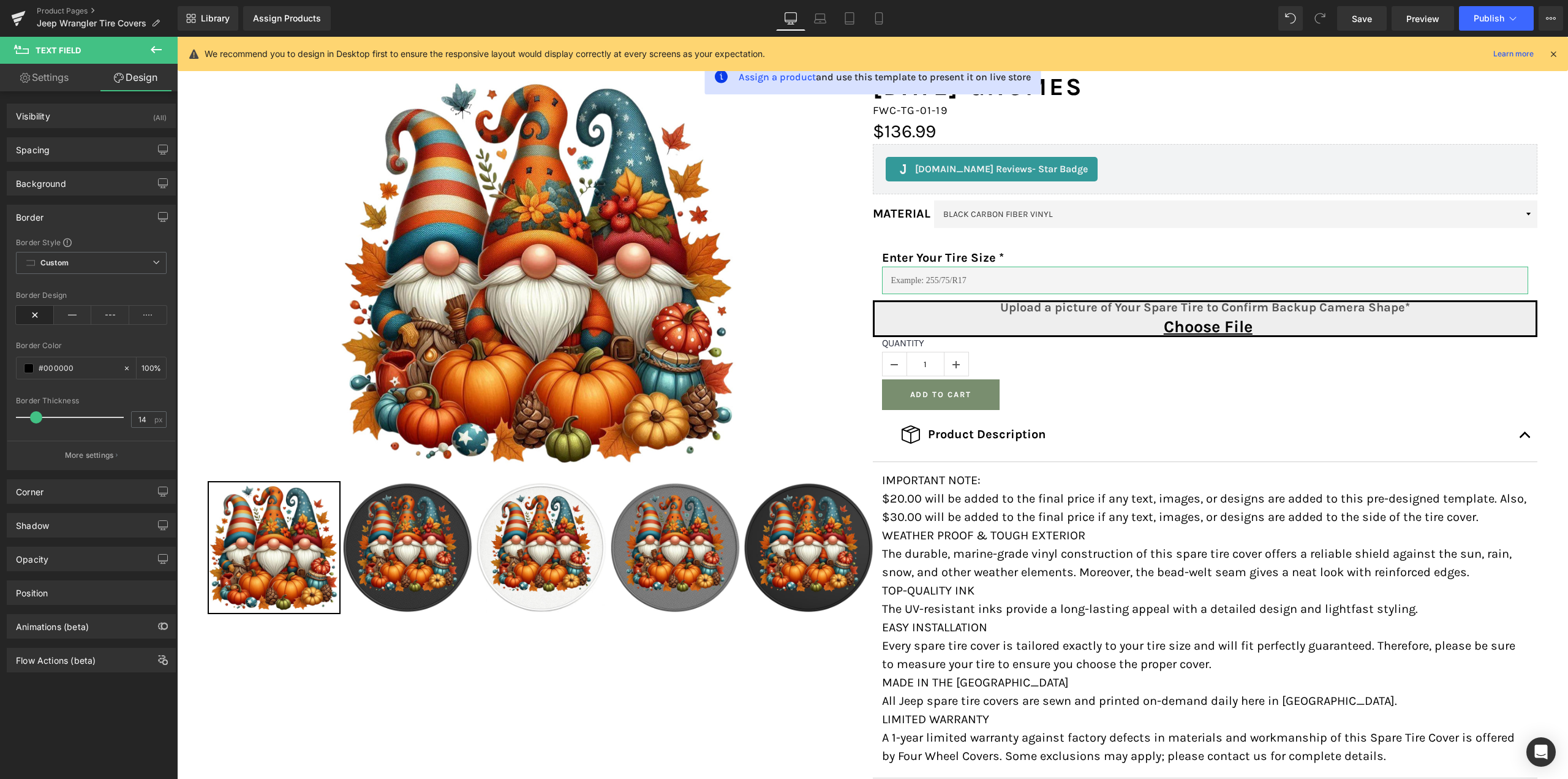
drag, startPoint x: 25, startPoint y: 412, endPoint x: 39, endPoint y: 410, distance: 14.1
click at [39, 410] on div at bounding box center [72, 417] width 102 height 25
type input "3"
drag, startPoint x: 39, startPoint y: 410, endPoint x: 25, endPoint y: 410, distance: 14.0
click at [25, 410] on div at bounding box center [72, 417] width 102 height 25
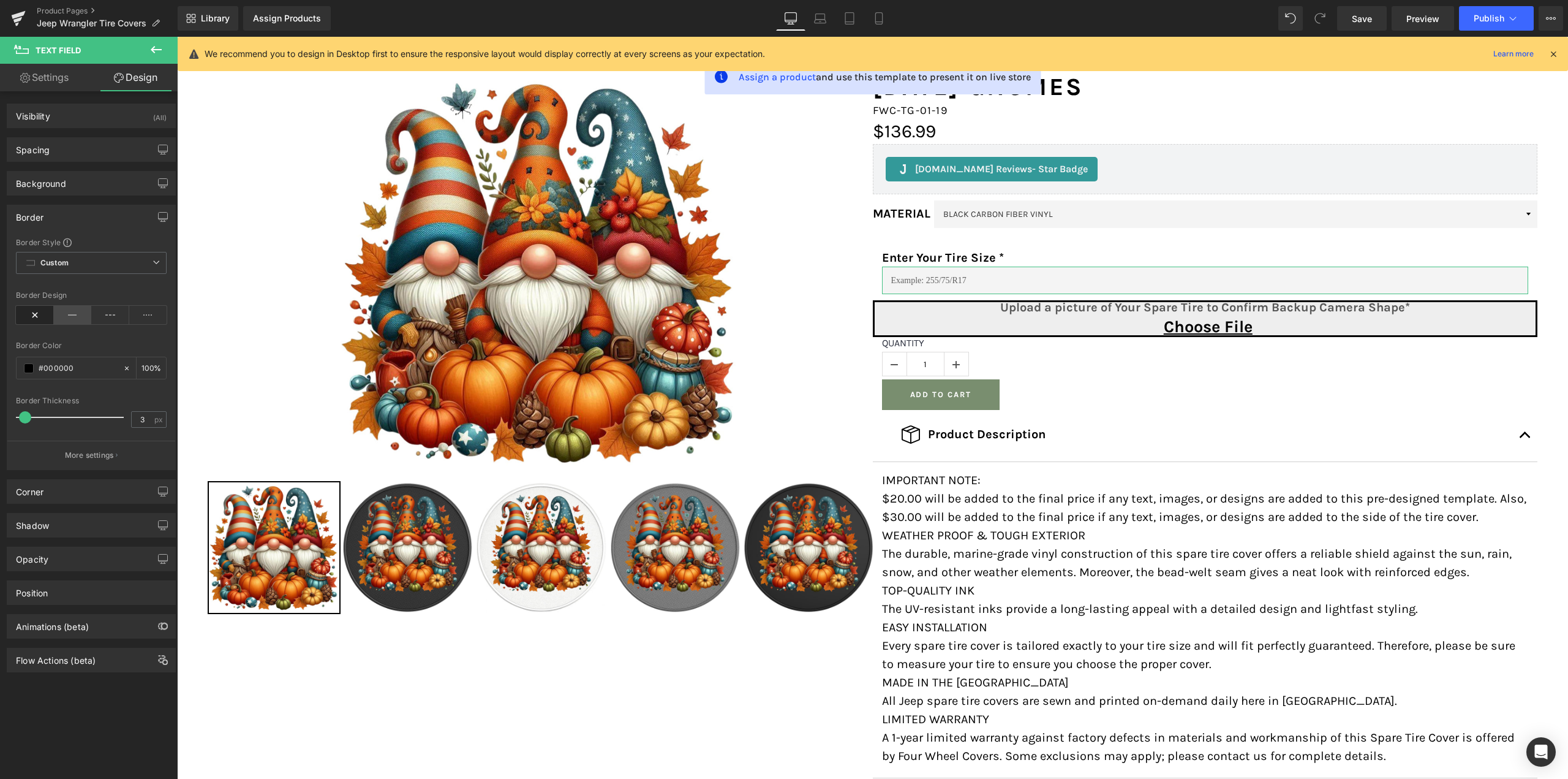
click at [68, 318] on icon at bounding box center [72, 315] width 38 height 18
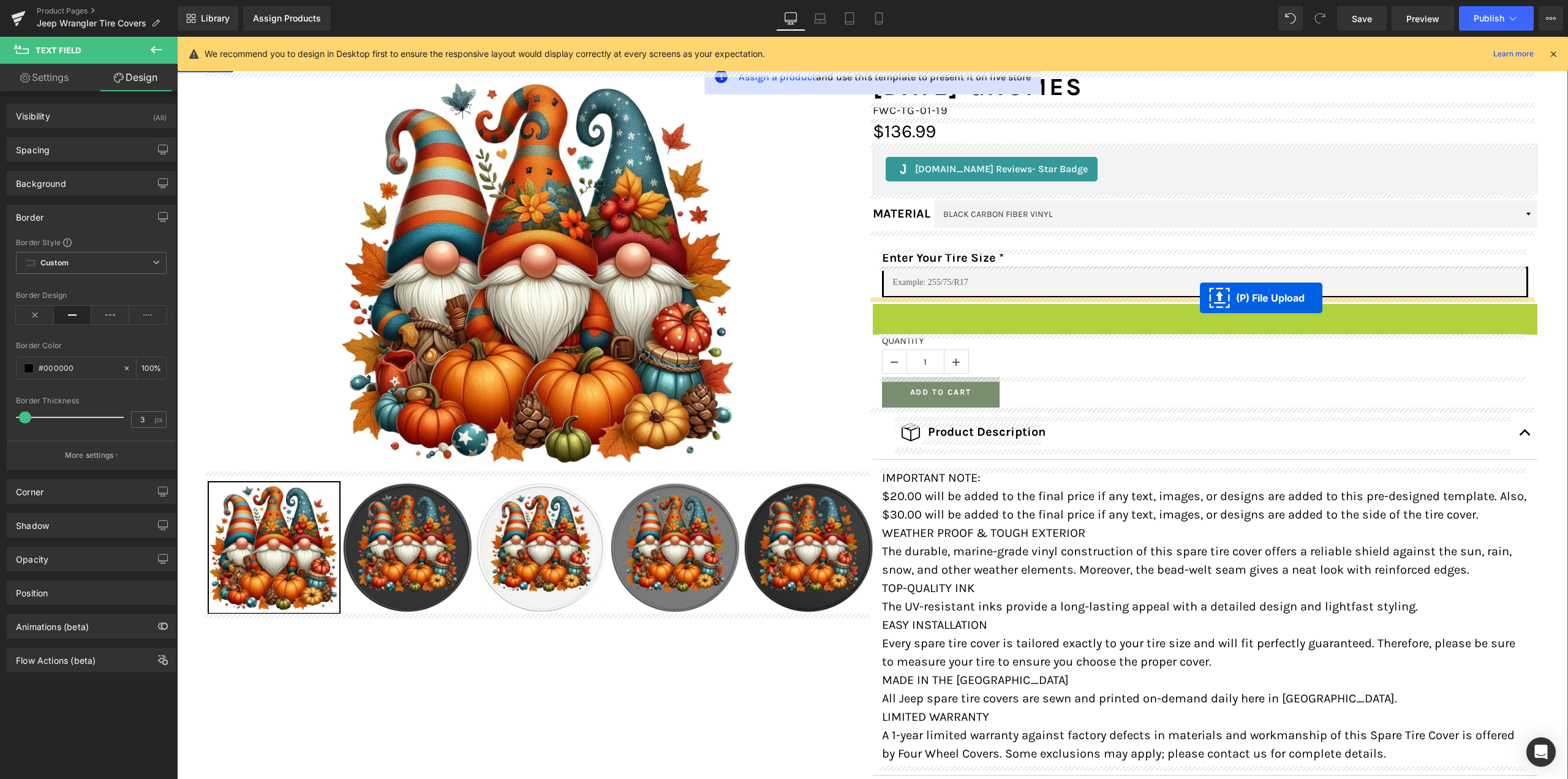
drag, startPoint x: 1181, startPoint y: 309, endPoint x: 1200, endPoint y: 298, distance: 22.0
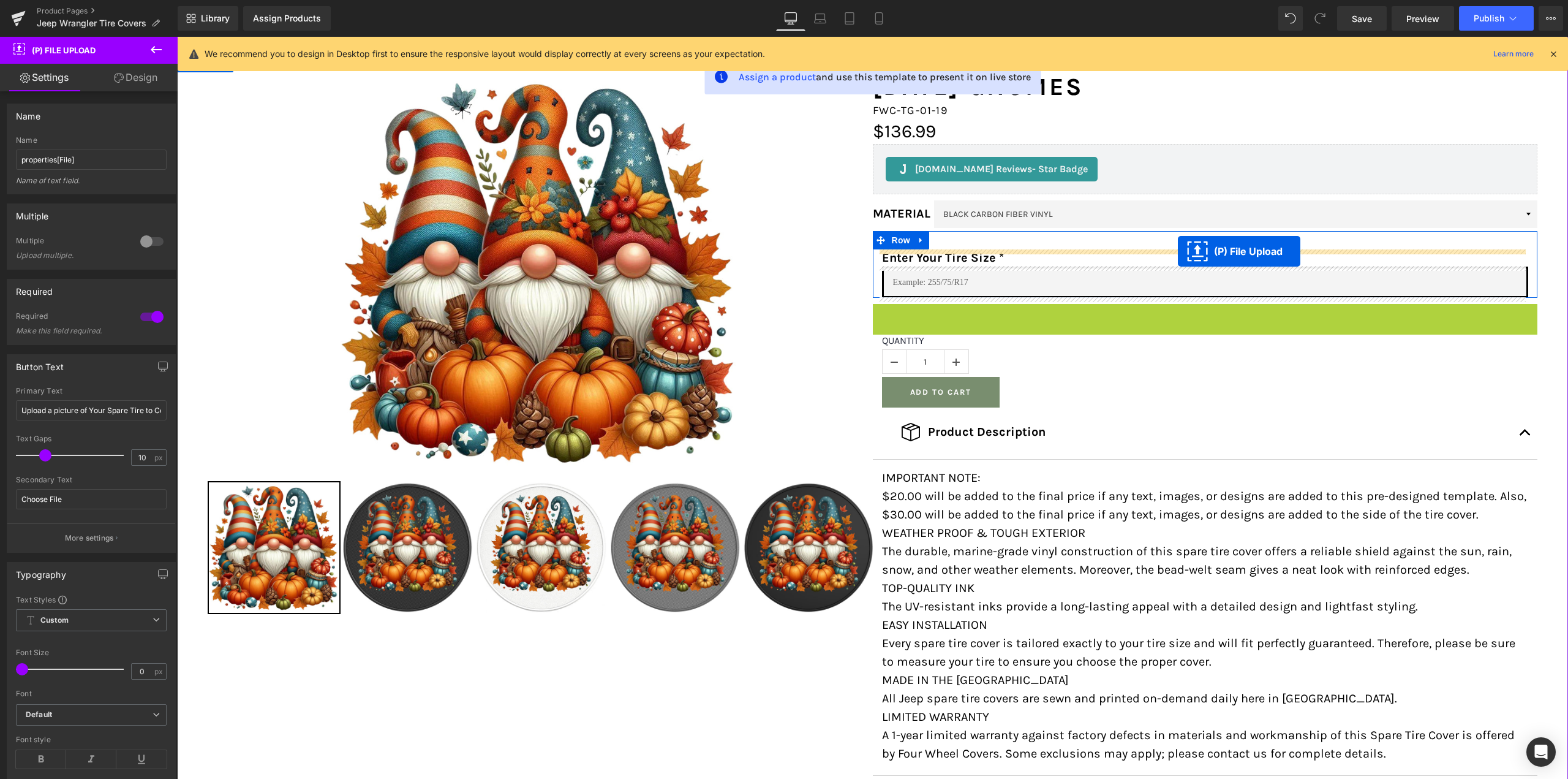
drag, startPoint x: 1190, startPoint y: 320, endPoint x: 1178, endPoint y: 251, distance: 70.0
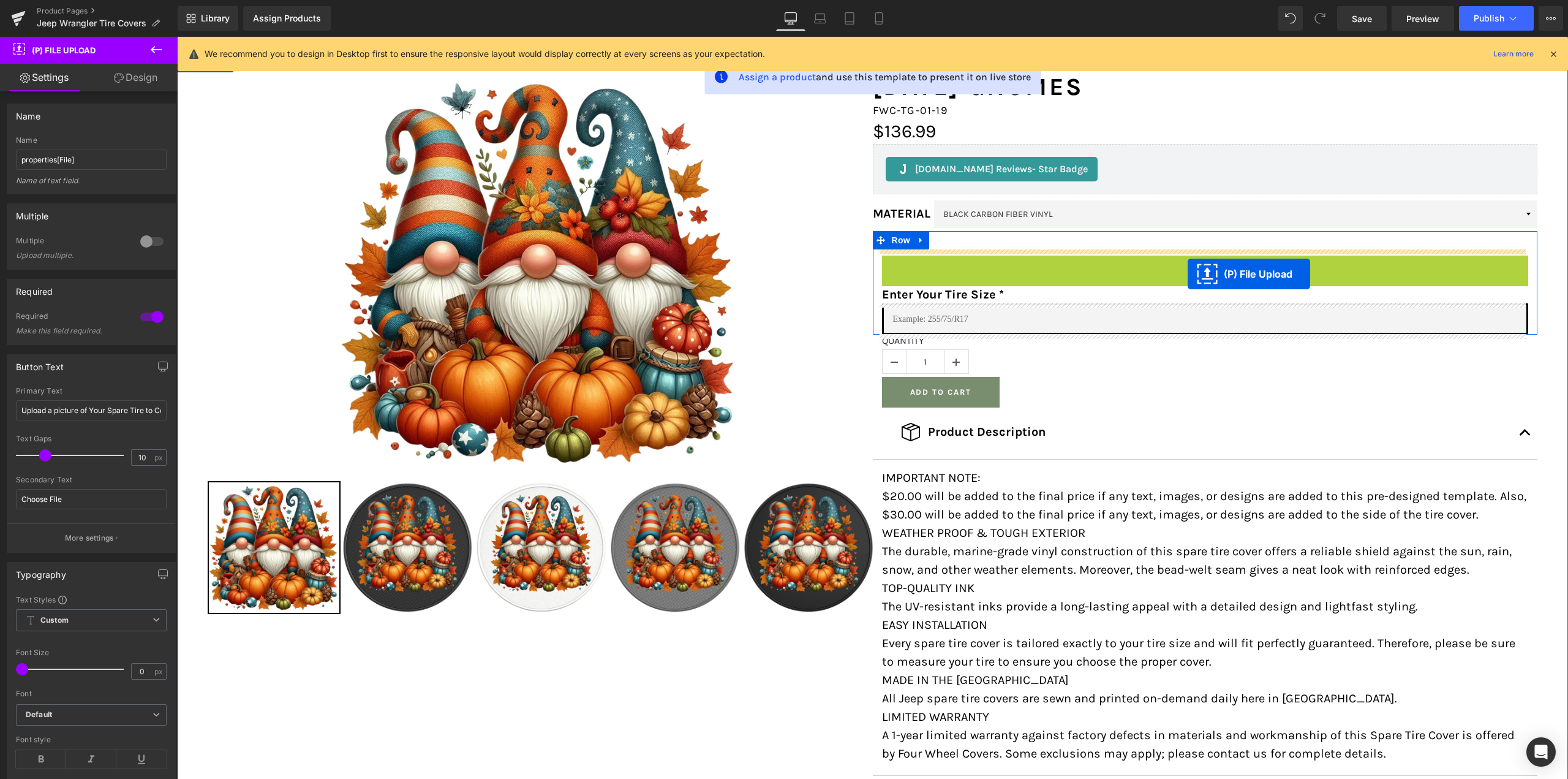
drag, startPoint x: 1197, startPoint y: 272, endPoint x: 1188, endPoint y: 273, distance: 9.1
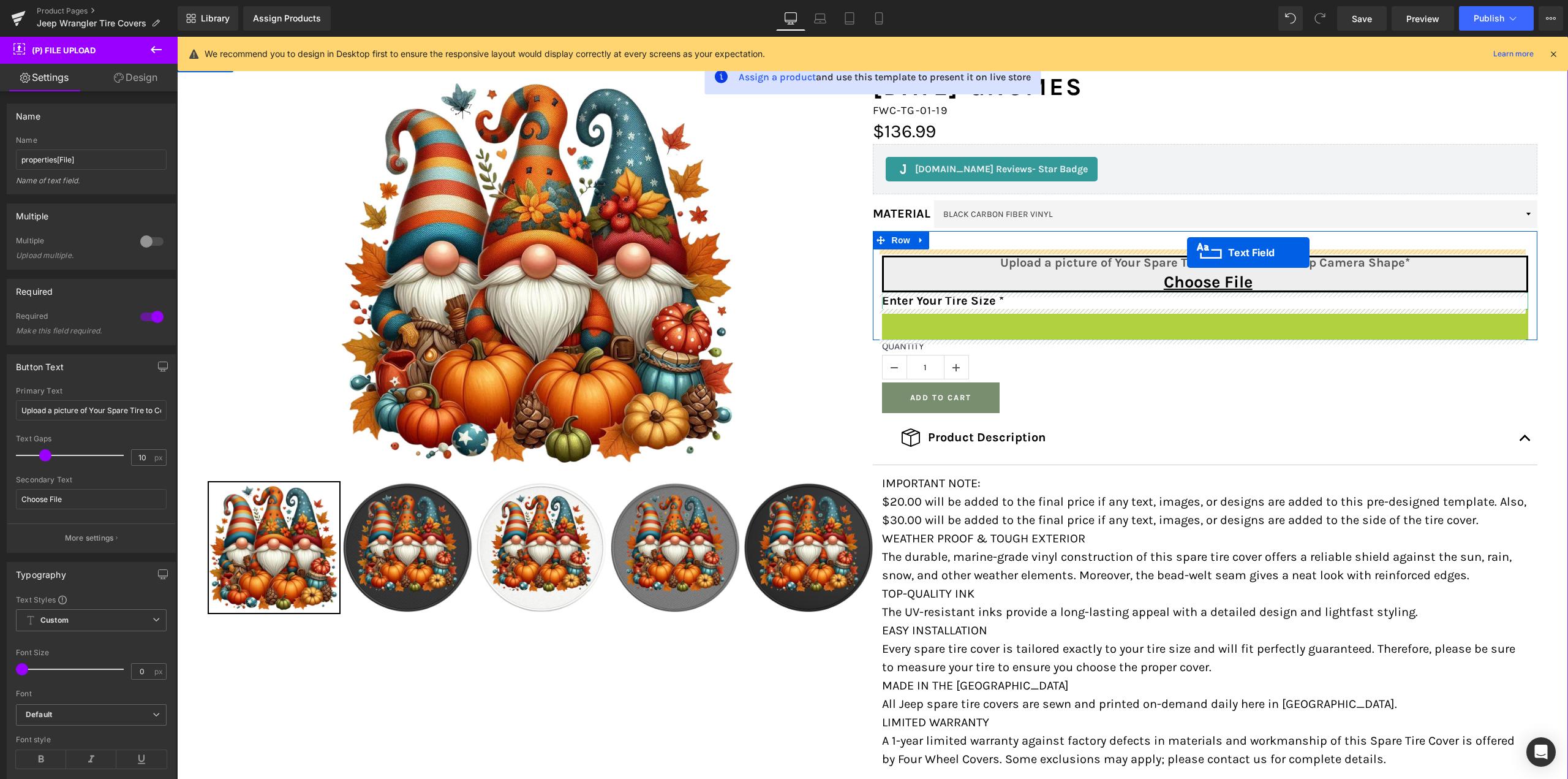
drag, startPoint x: 1189, startPoint y: 327, endPoint x: 1187, endPoint y: 252, distance: 75.0
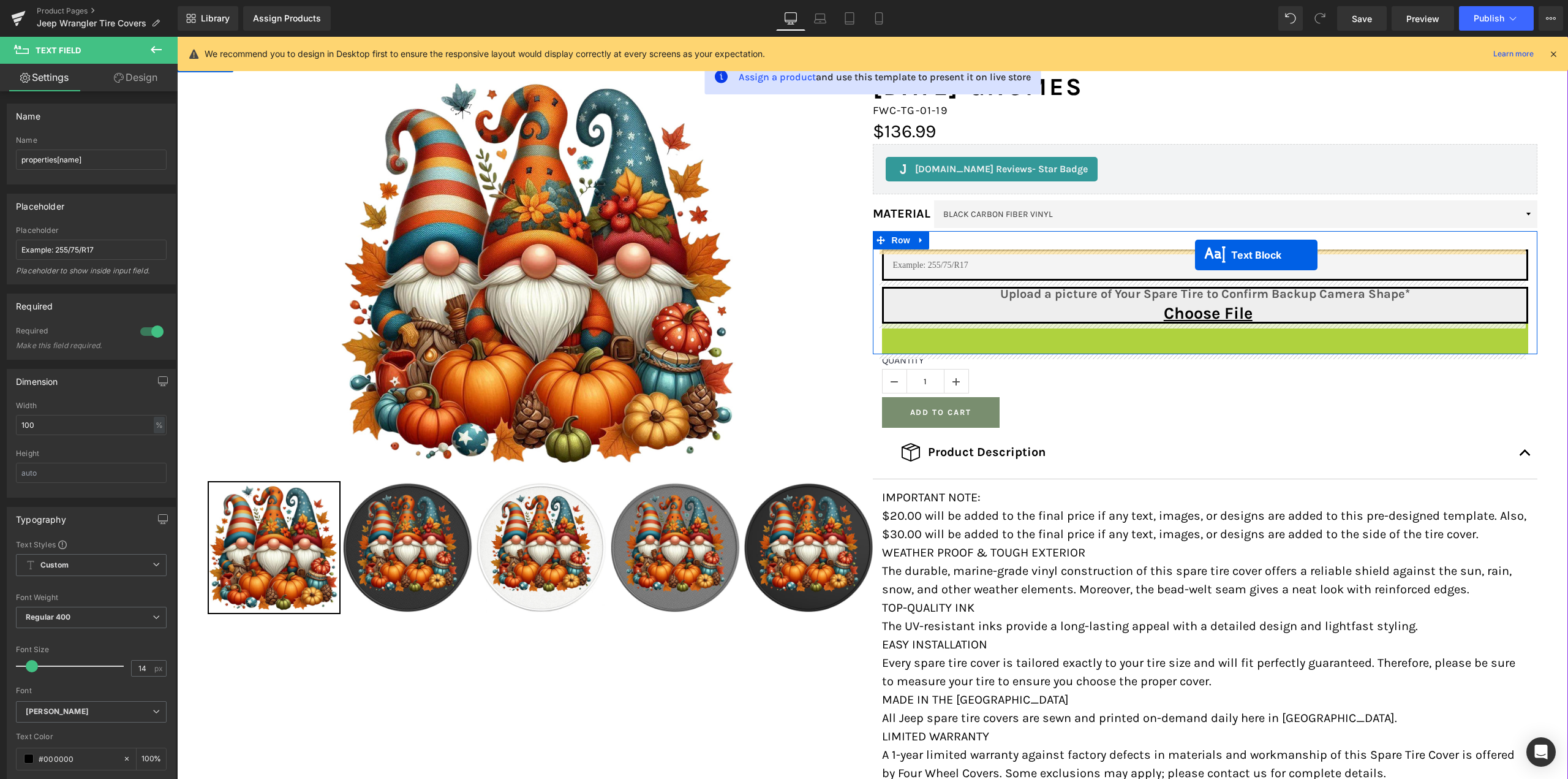
drag, startPoint x: 1195, startPoint y: 333, endPoint x: 1195, endPoint y: 255, distance: 78.0
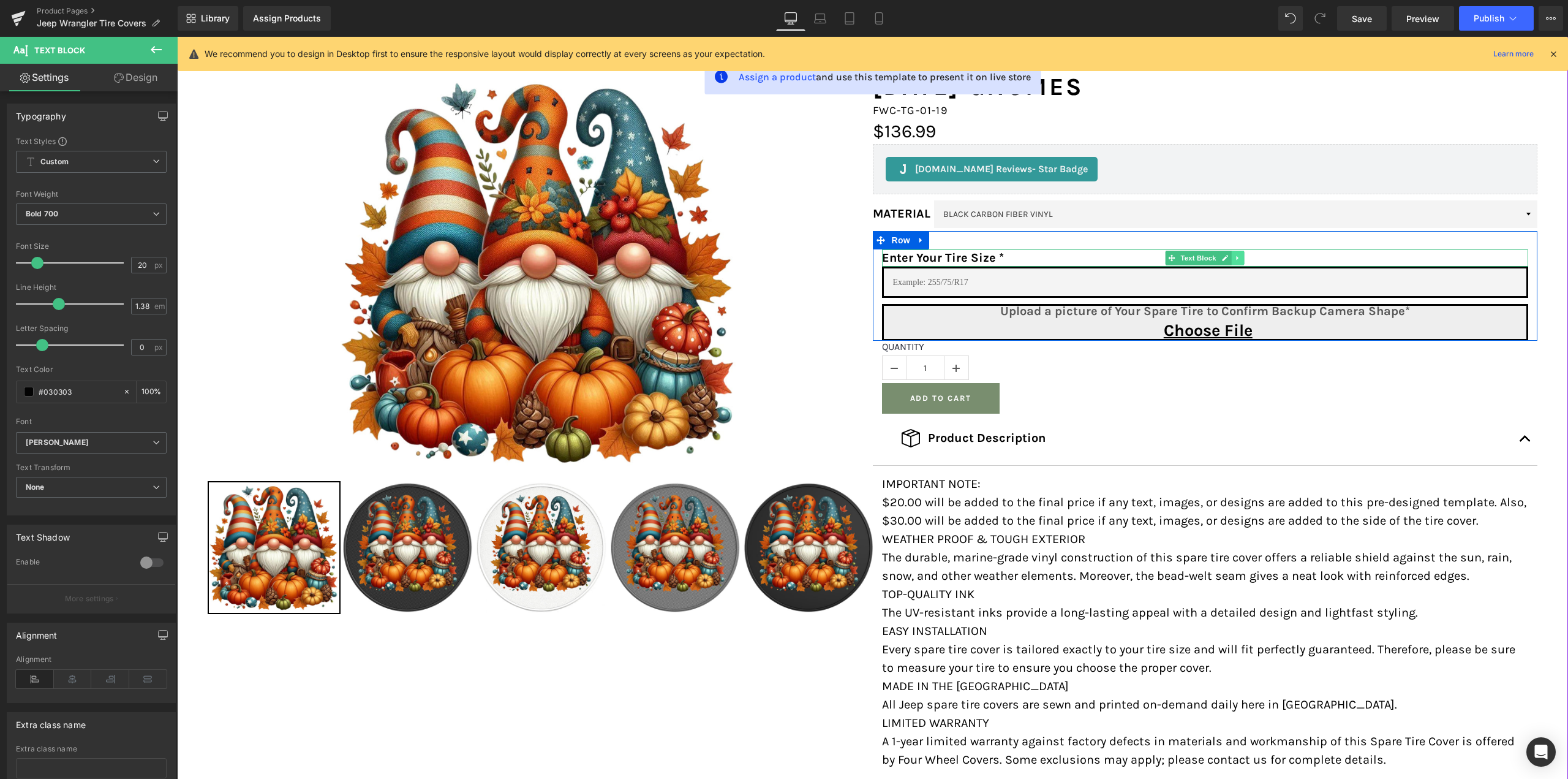
click at [1236, 257] on icon at bounding box center [1238, 258] width 6 height 7
click at [1232, 258] on link at bounding box center [1231, 258] width 13 height 15
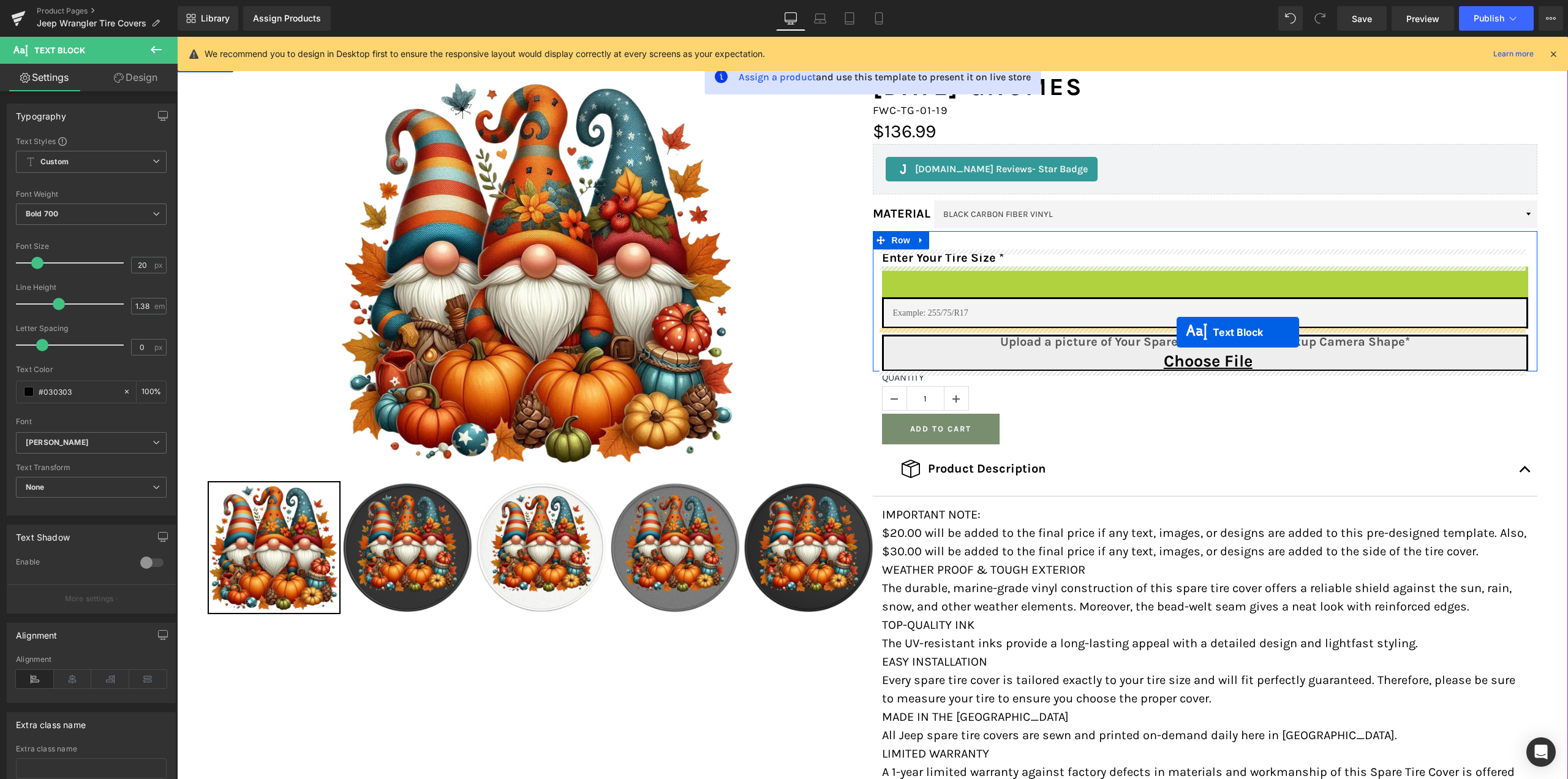
drag, startPoint x: 1189, startPoint y: 273, endPoint x: 1177, endPoint y: 332, distance: 60.2
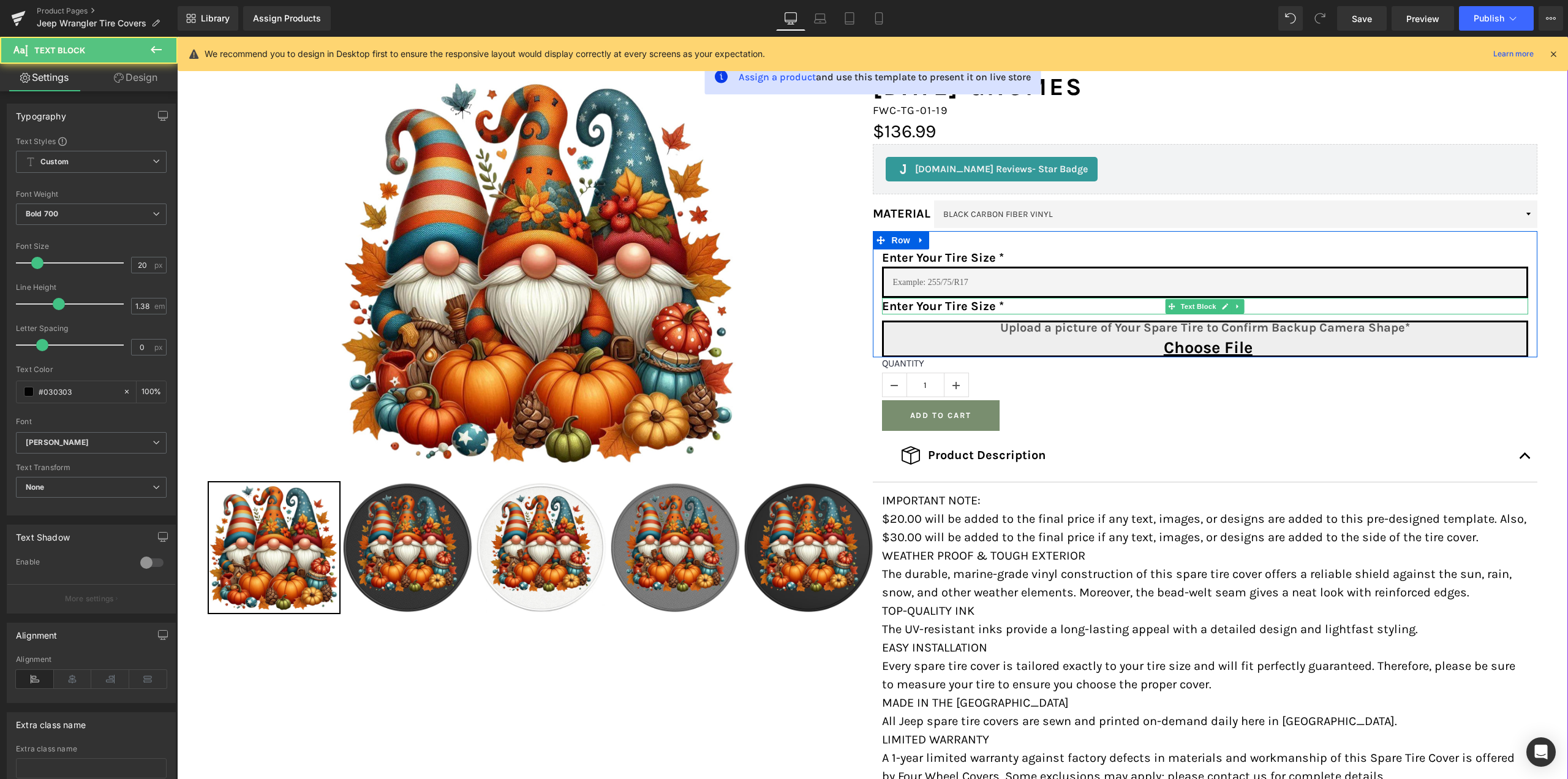
click at [970, 305] on p "Enter Your Tire Size *" at bounding box center [1206, 306] width 647 height 17
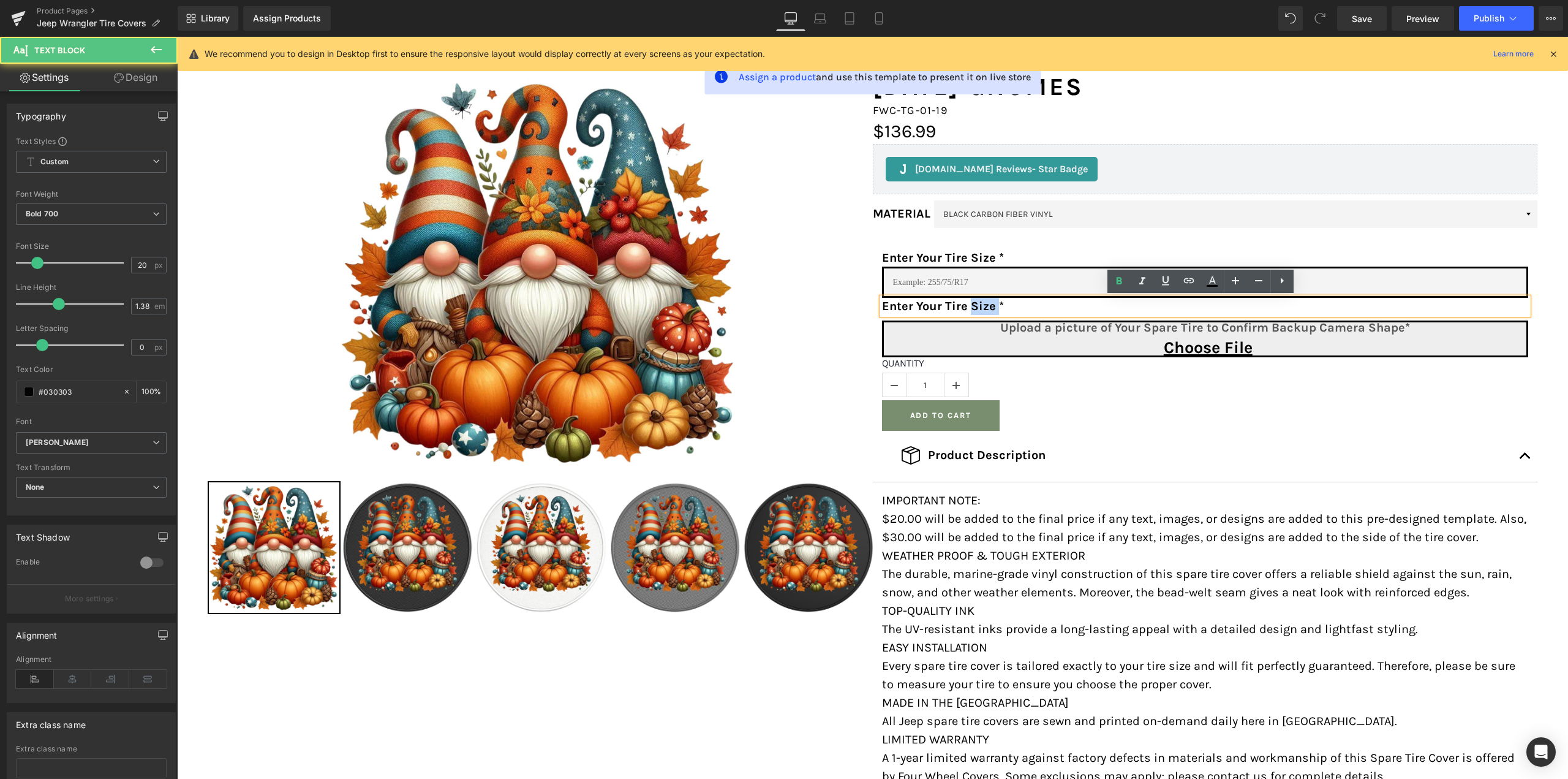
click at [988, 306] on p "Enter Your Tire Size *" at bounding box center [1206, 306] width 647 height 17
drag, startPoint x: 988, startPoint y: 306, endPoint x: 884, endPoint y: 308, distance: 104.0
click at [884, 308] on p "Enter Your Tire Size *" at bounding box center [1206, 306] width 647 height 17
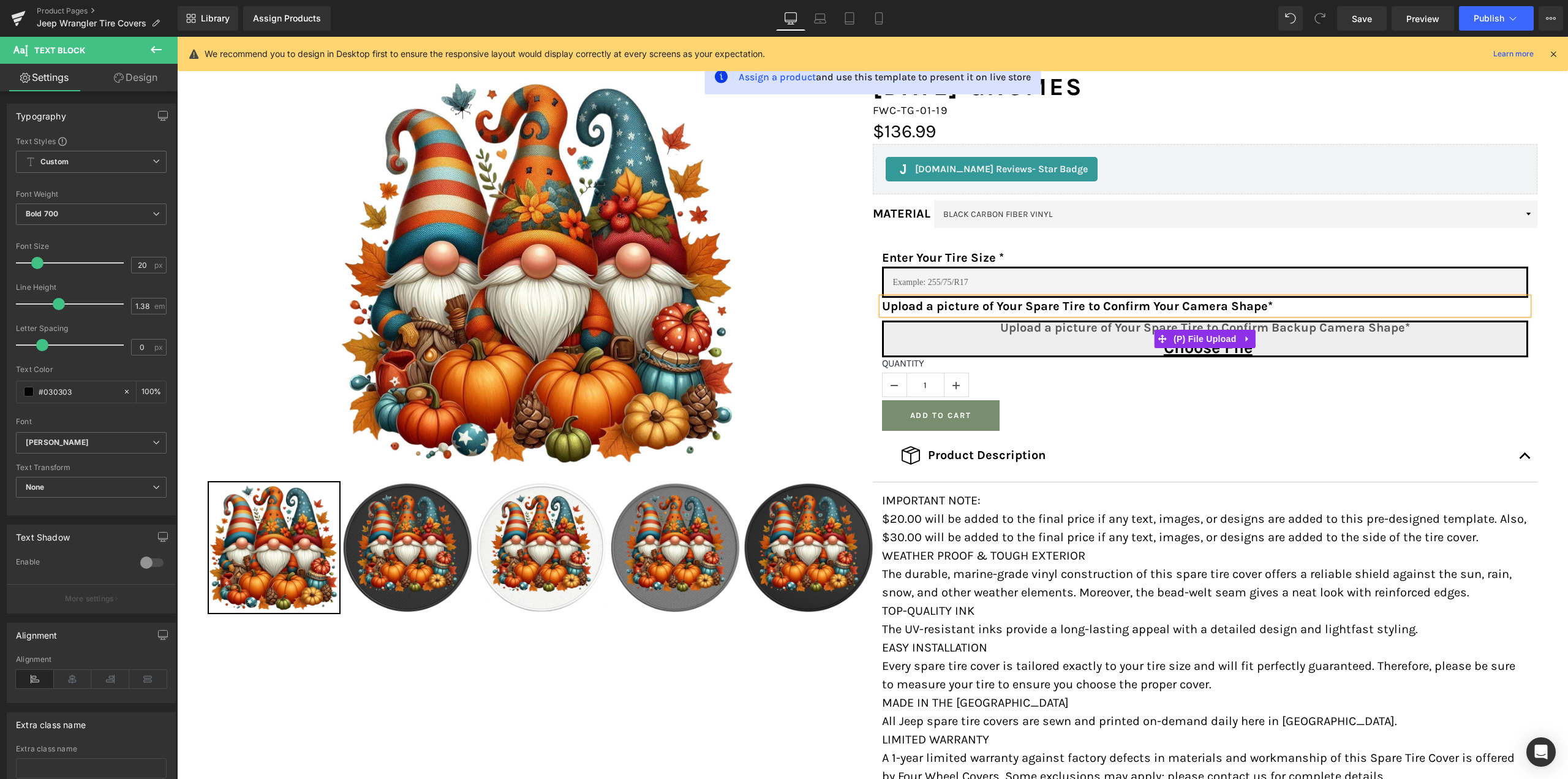
click at [1063, 330] on input "Upload a picture of Your Spare Tire to Confirm Backup Camera Shape* Choose File" at bounding box center [1206, 339] width 647 height 37
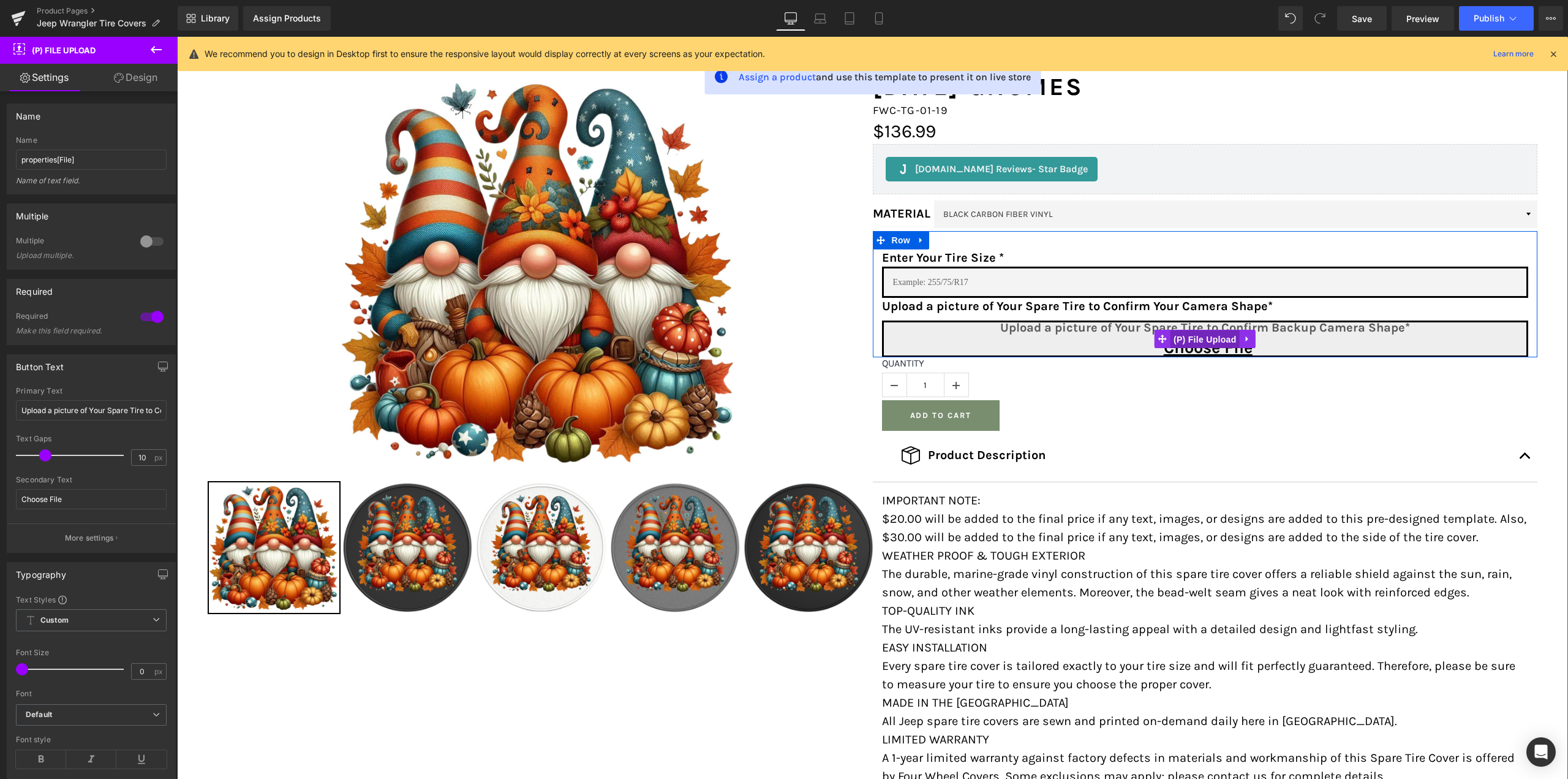
click at [1201, 333] on span "(P) File Upload" at bounding box center [1205, 339] width 69 height 18
click at [71, 417] on input "Upload a picture of Your Spare Tire to Confirm Backup Camera Shape*" at bounding box center [91, 410] width 150 height 20
click at [1197, 280] on span "Text Field" at bounding box center [1205, 282] width 38 height 15
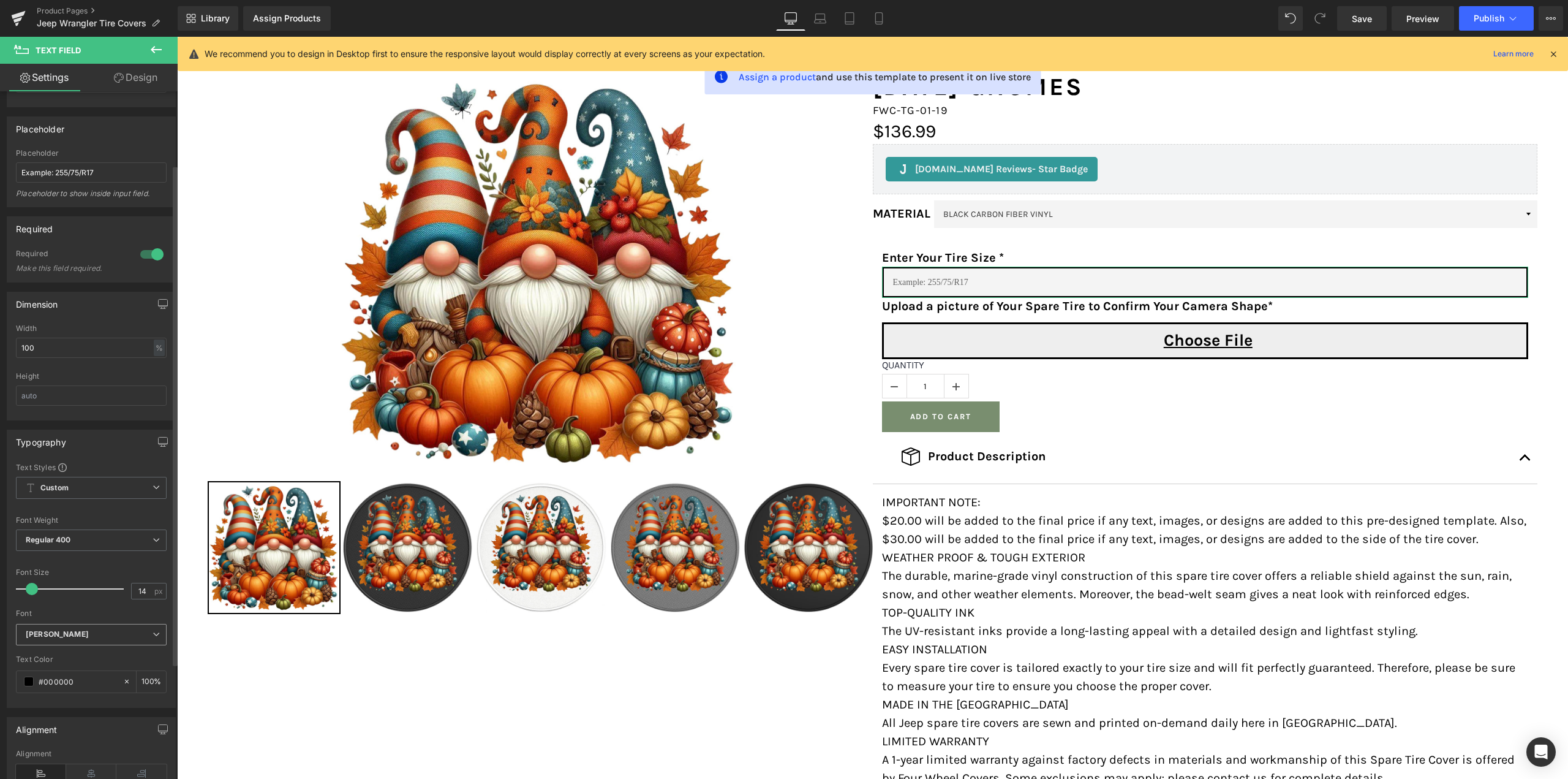
scroll to position [0, 0]
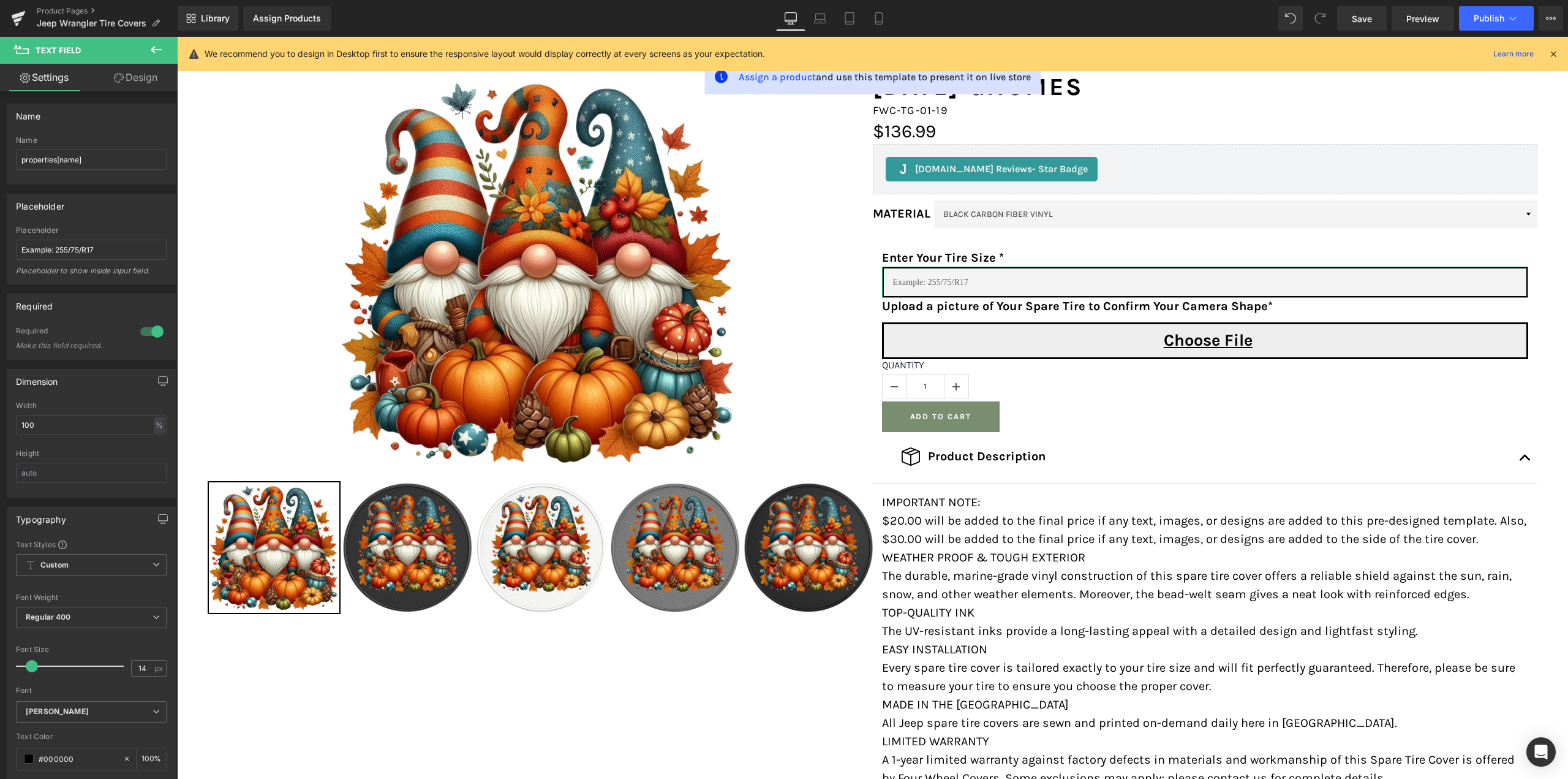
click at [130, 72] on link "Design" at bounding box center [135, 77] width 89 height 28
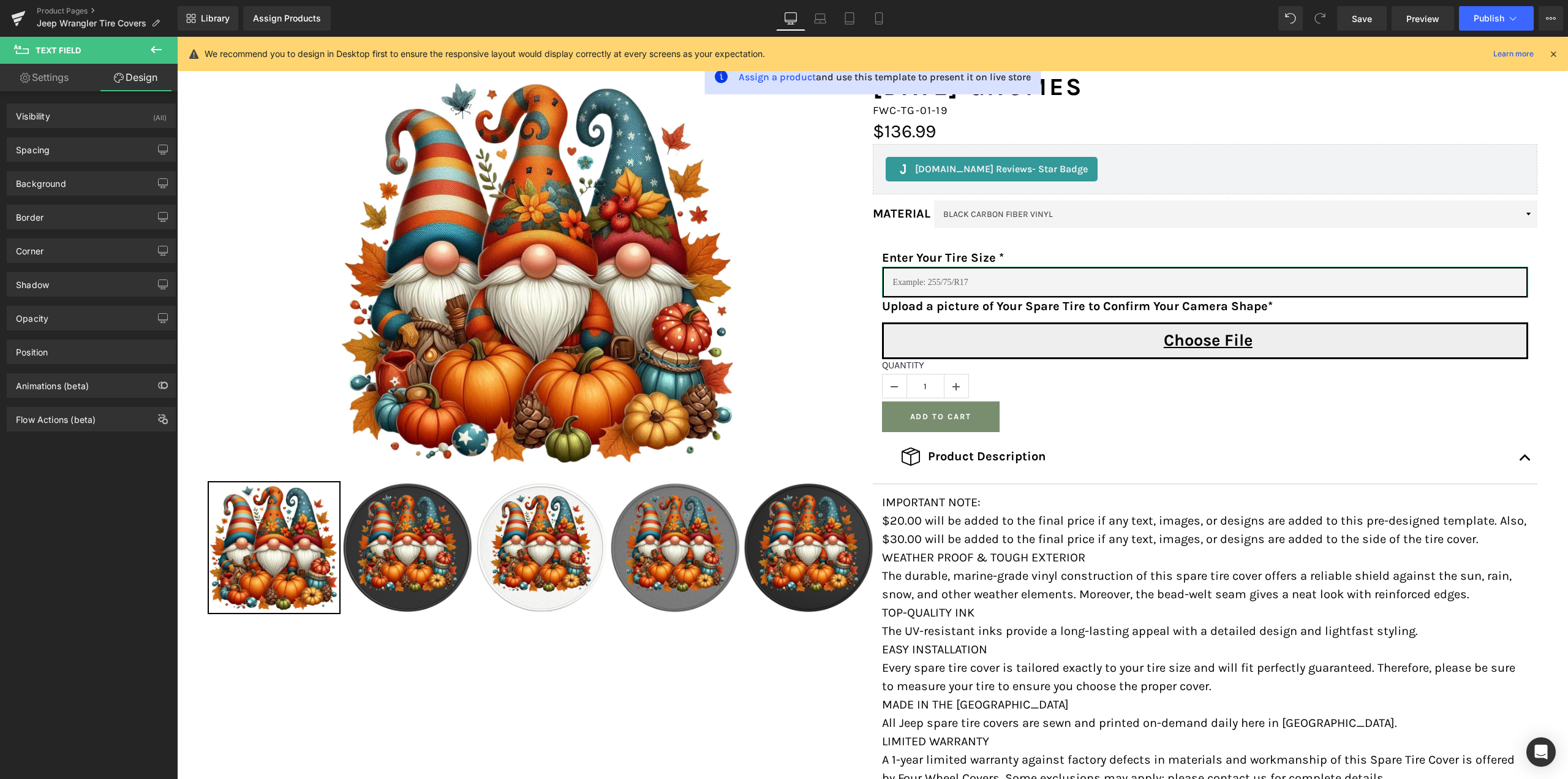
click at [37, 82] on link "Settings" at bounding box center [44, 77] width 89 height 28
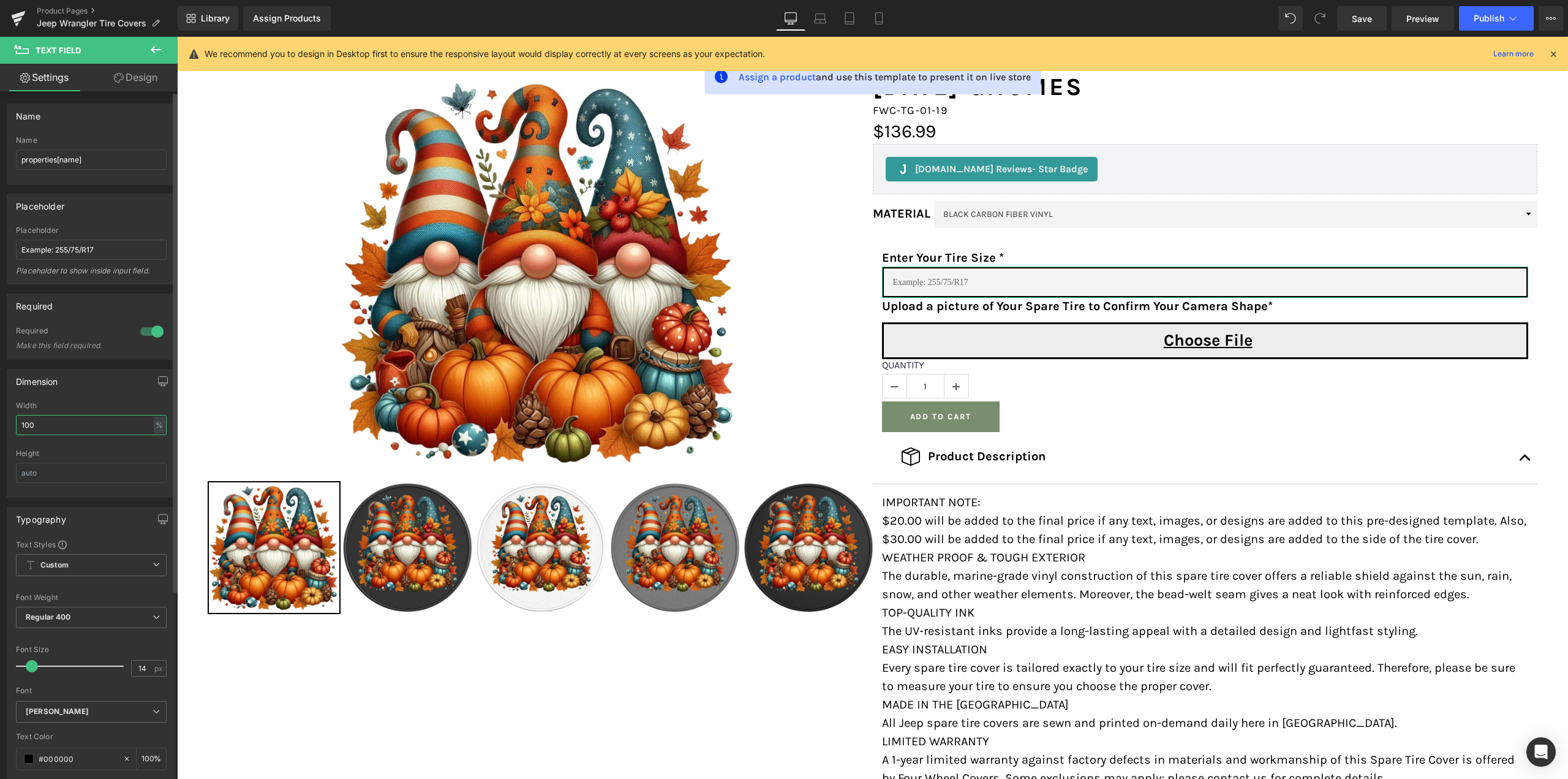
click at [69, 423] on input "100" at bounding box center [91, 425] width 150 height 20
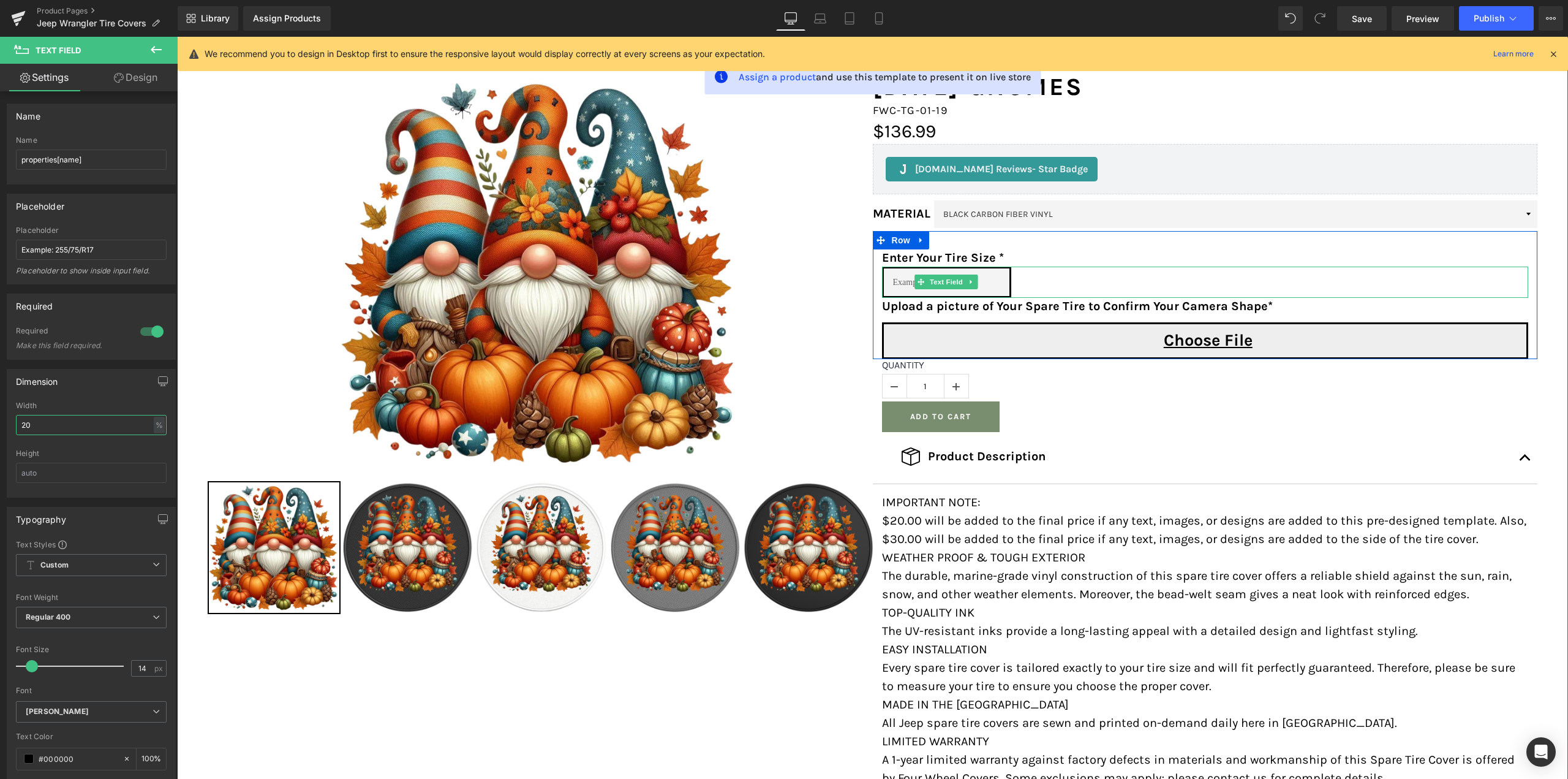
type input "20"
click at [905, 279] on input "text" at bounding box center [947, 282] width 129 height 31
type input "asdasd"
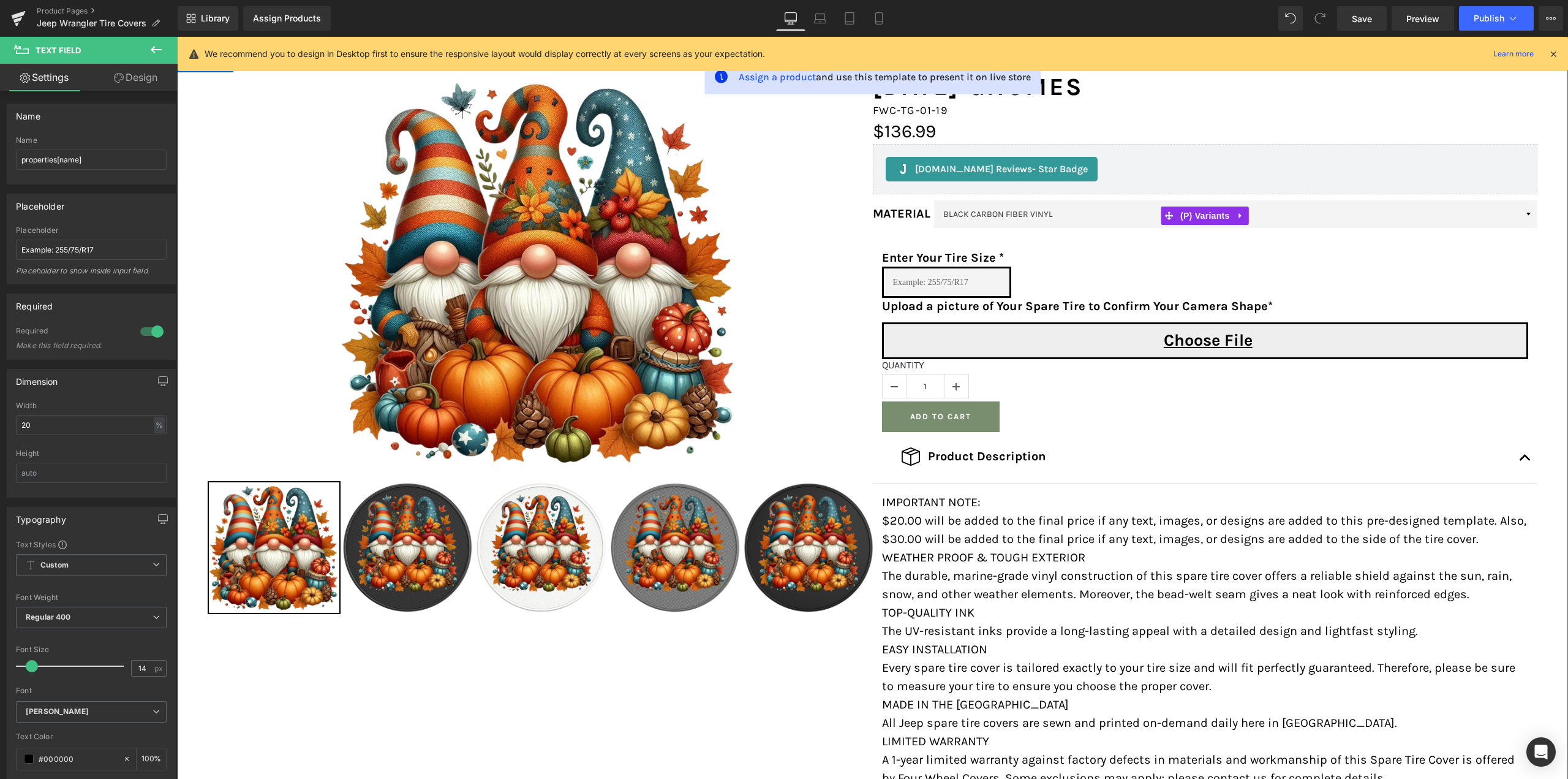
click at [1126, 208] on select "BLACK CARBON FIBER VINYL PEARL WHITE CARBON FIBER VINYL SILVER CARBON FIBER VIN…" at bounding box center [1236, 214] width 604 height 28
click at [895, 213] on label "MATERIAL" at bounding box center [904, 215] width 61 height 17
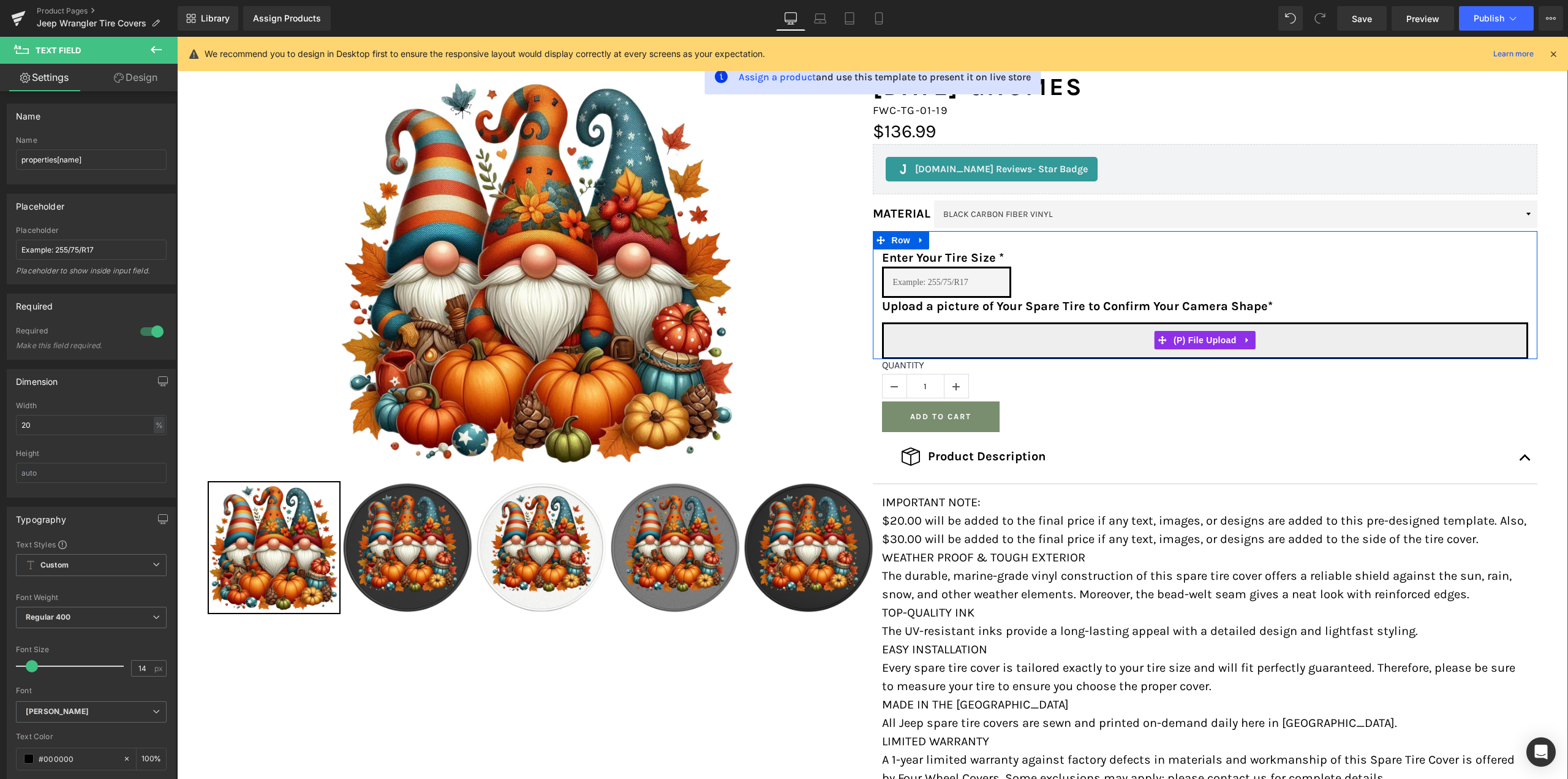
click at [1095, 325] on input "Choose File" at bounding box center [1206, 339] width 647 height 39
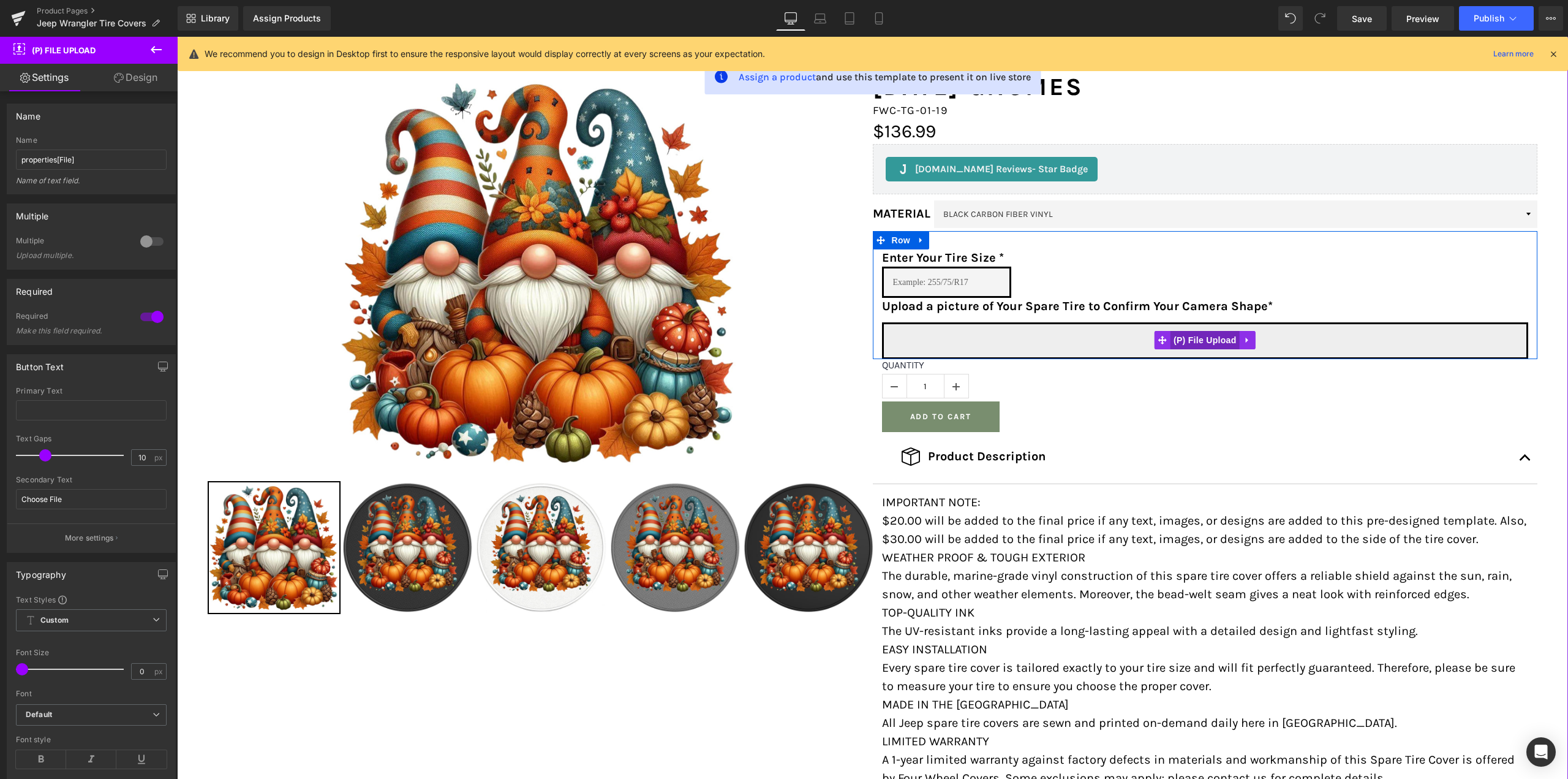
click at [1197, 337] on span "(P) File Upload" at bounding box center [1205, 340] width 69 height 18
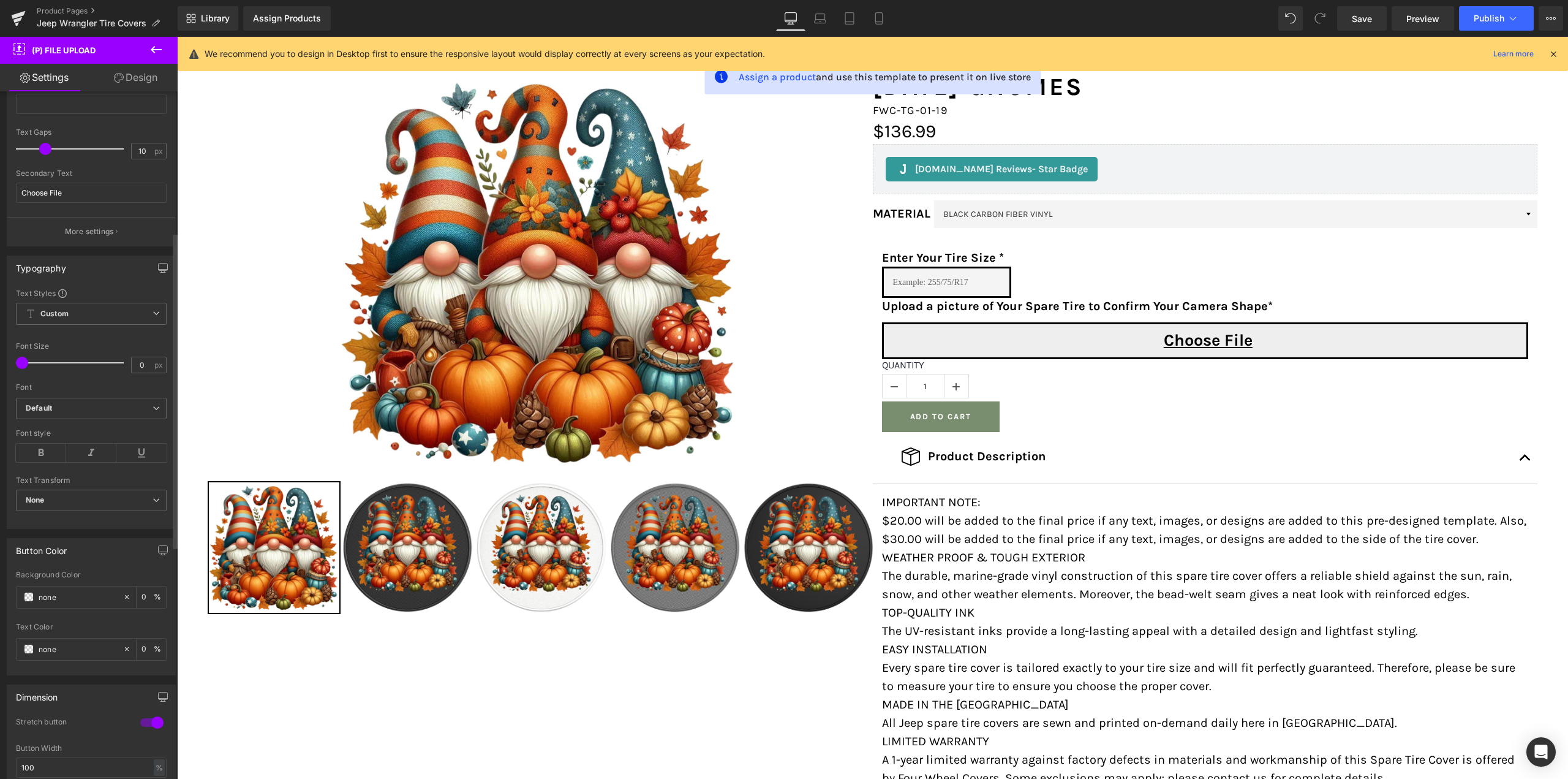
scroll to position [490, 0]
drag, startPoint x: 54, startPoint y: 575, endPoint x: 18, endPoint y: 573, distance: 36.1
click at [18, 573] on input "100" at bounding box center [91, 584] width 150 height 20
click at [49, 586] on input "25" at bounding box center [91, 584] width 150 height 20
click at [75, 581] on input "20" at bounding box center [91, 584] width 150 height 20
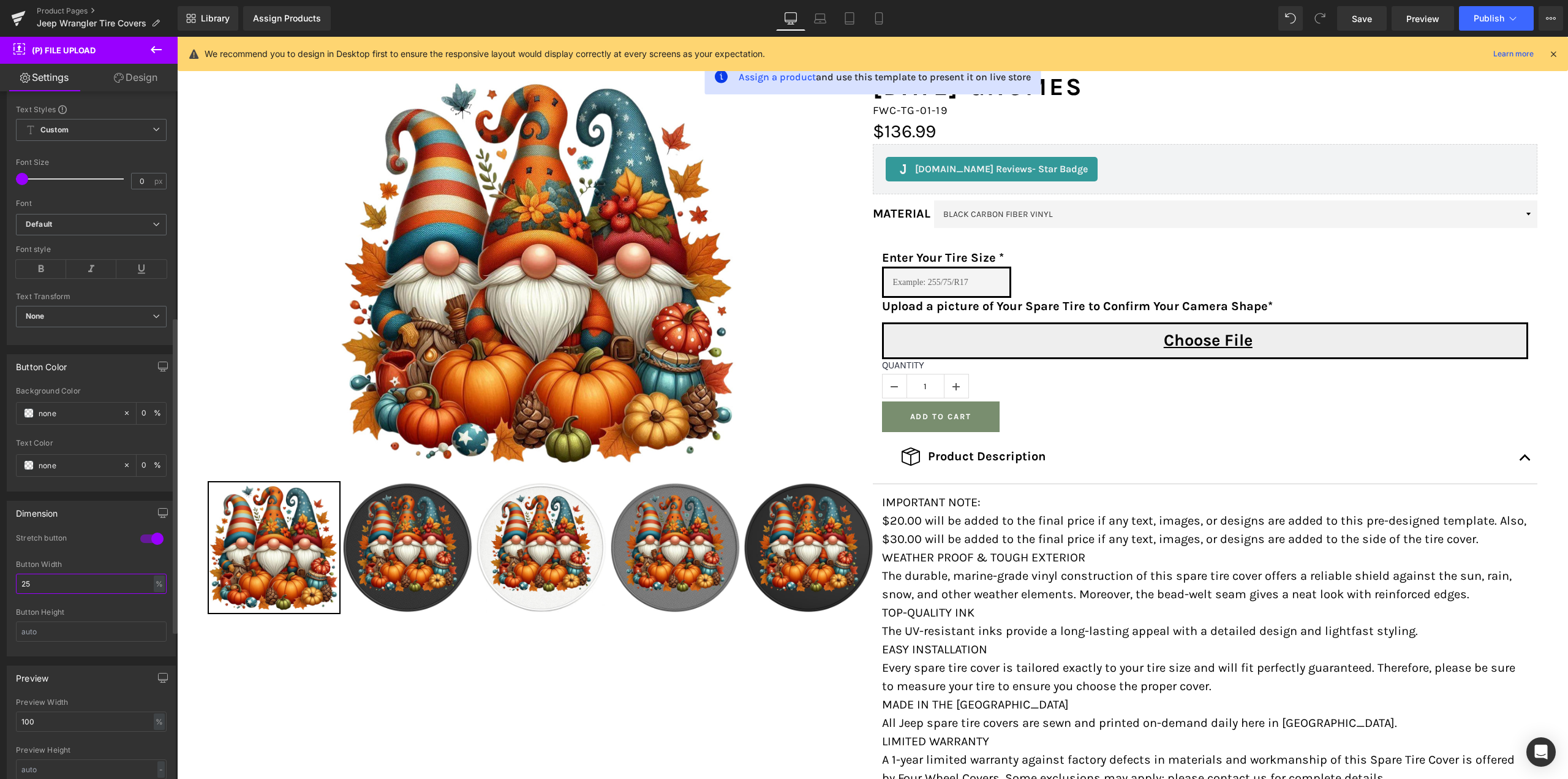
type input "25"
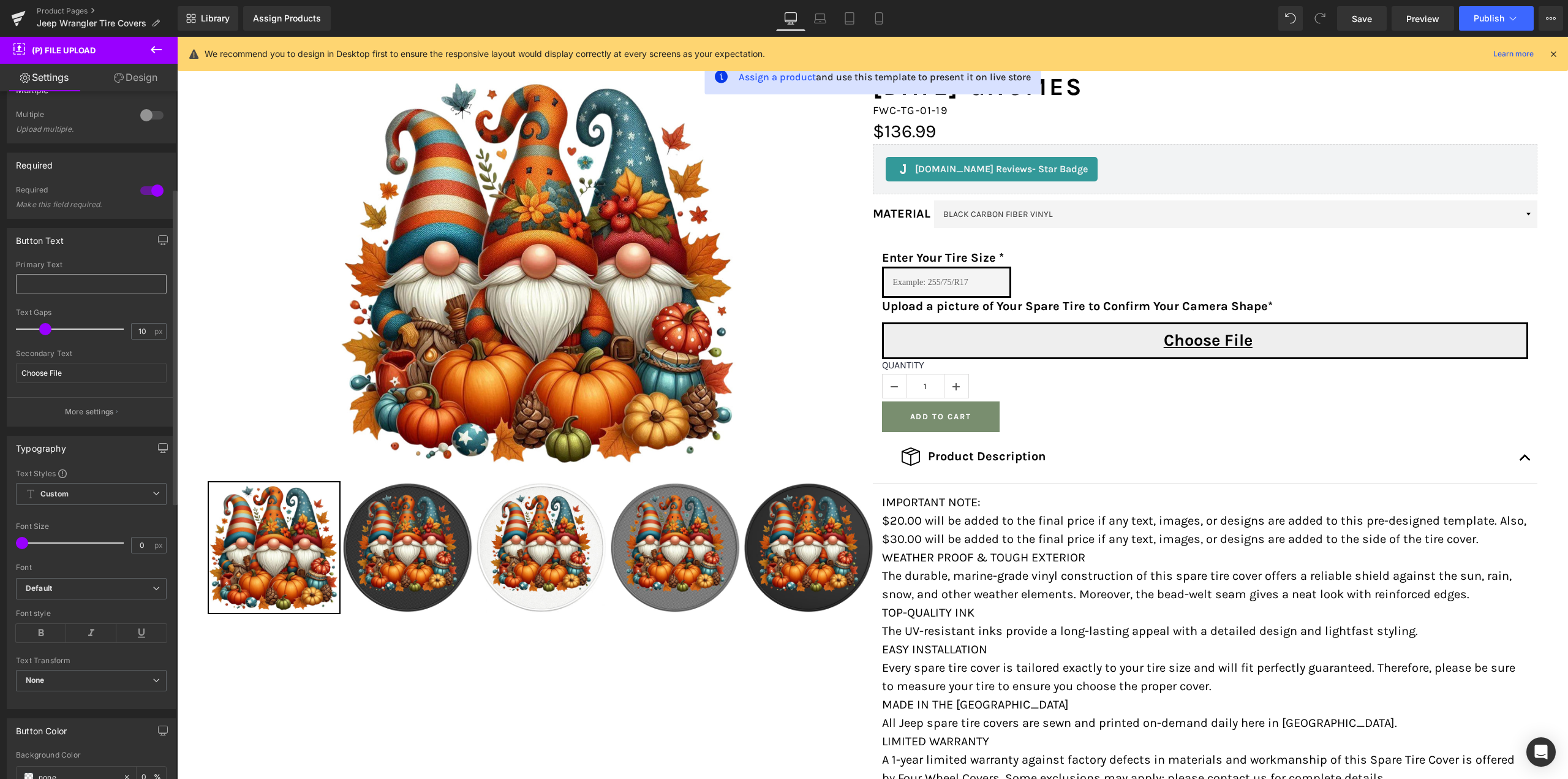
scroll to position [123, 0]
drag, startPoint x: 64, startPoint y: 377, endPoint x: 17, endPoint y: 373, distance: 47.2
click at [17, 373] on input "Choose File" at bounding box center [91, 376] width 150 height 20
click at [67, 290] on input "text" at bounding box center [91, 287] width 150 height 20
paste input "Choose File"
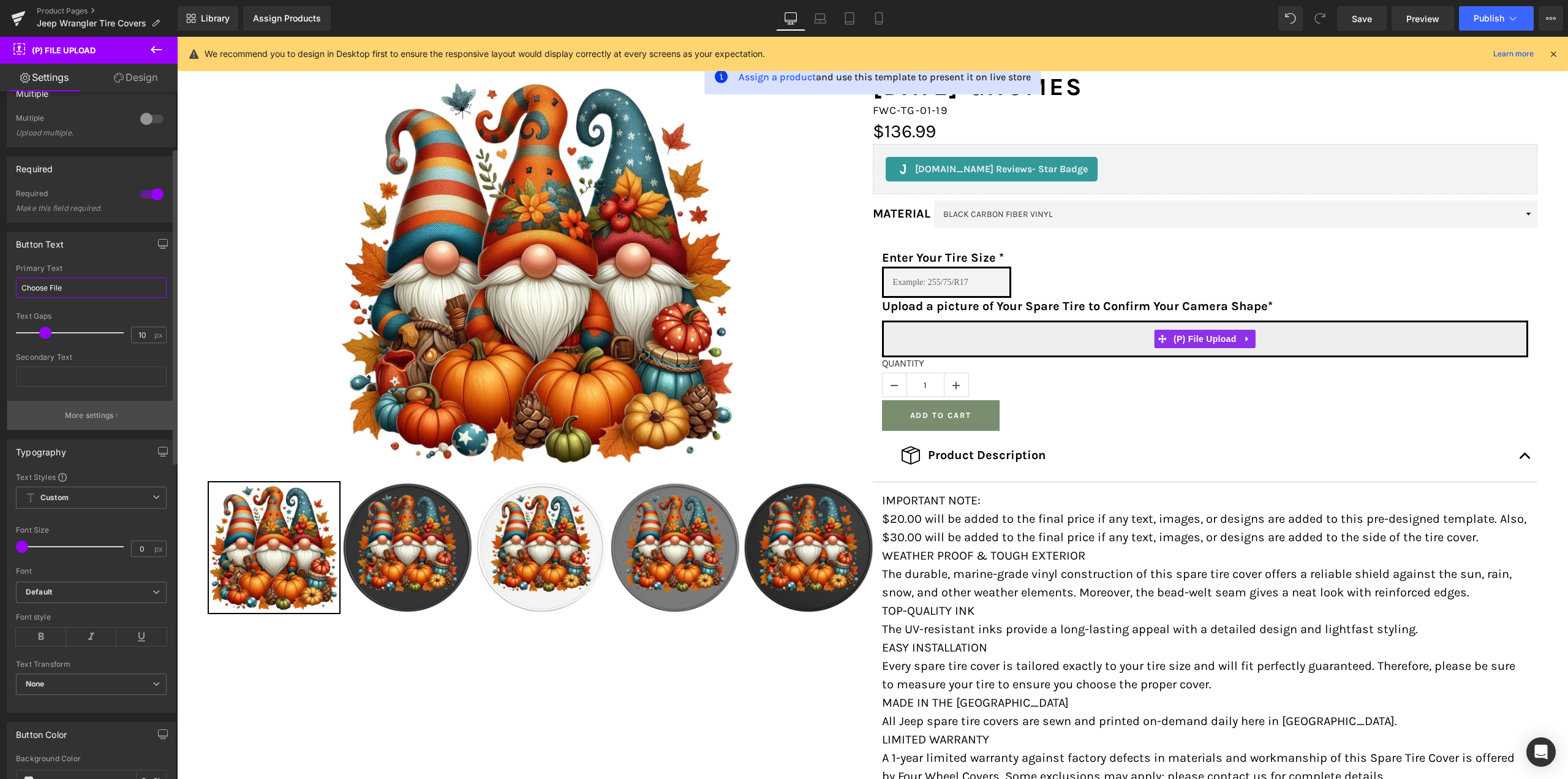
type input "Choose File"
click at [83, 413] on p "More settings" at bounding box center [89, 416] width 49 height 11
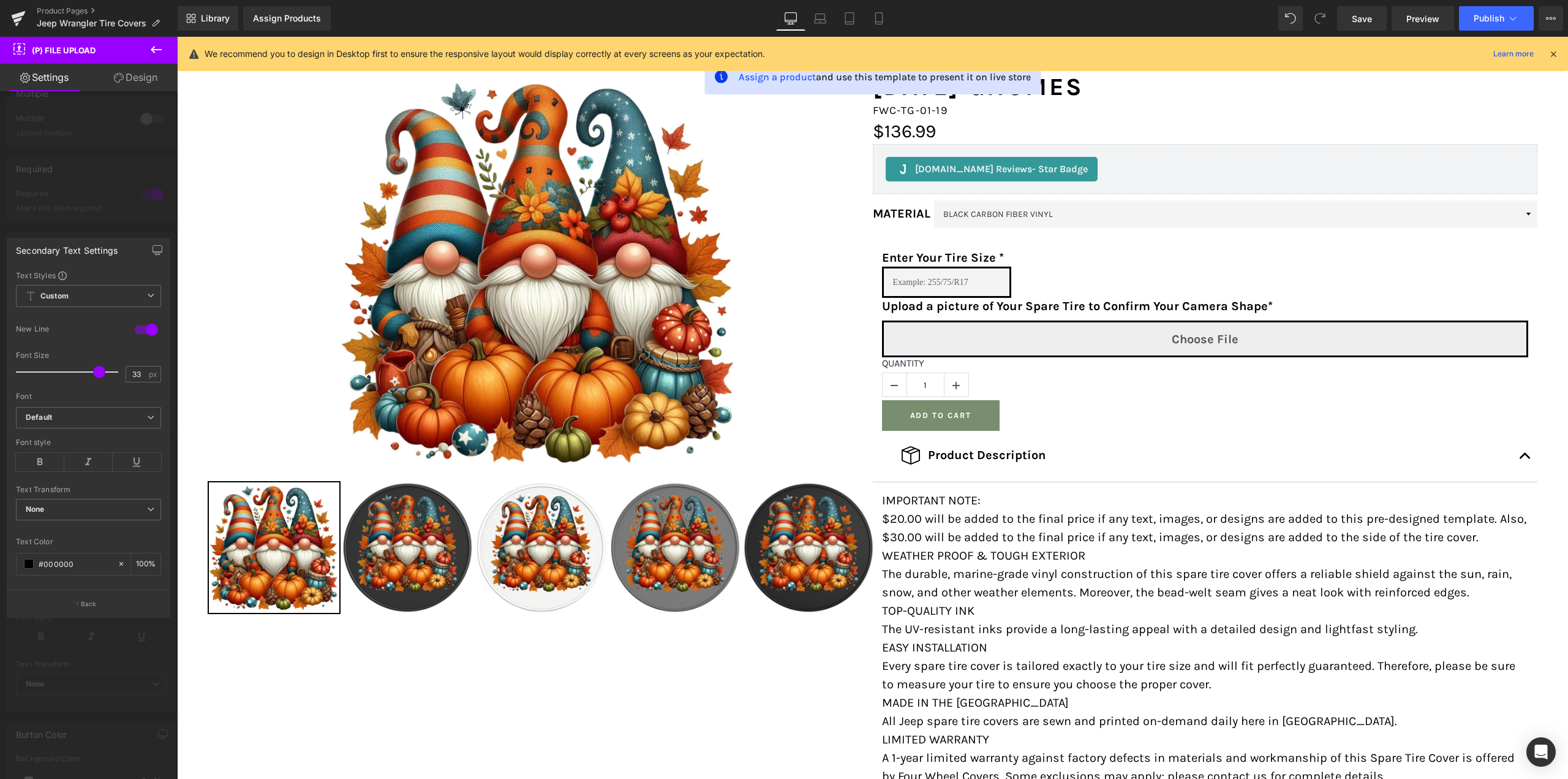
type input "0"
drag, startPoint x: 21, startPoint y: 373, endPoint x: 0, endPoint y: 367, distance: 21.8
click at [0, 367] on div "Secondary Text Settings Text Styles Custom Custom Setup Global Style Custom Set…" at bounding box center [89, 423] width 178 height 389
click at [143, 326] on div at bounding box center [147, 329] width 29 height 19
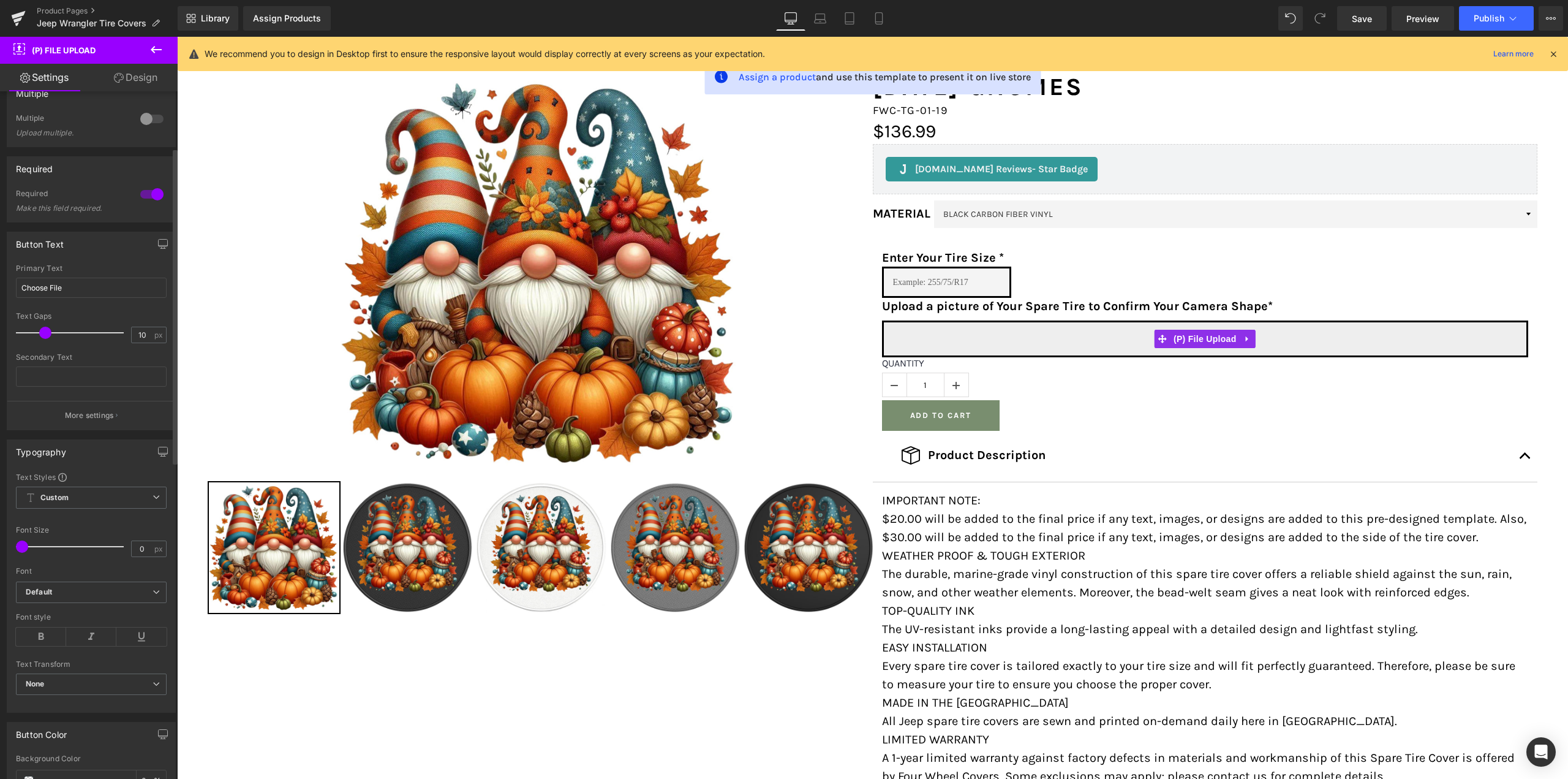
click at [44, 246] on div "Button Text" at bounding box center [39, 240] width 48 height 17
click at [38, 635] on icon at bounding box center [40, 637] width 50 height 18
click at [46, 634] on icon at bounding box center [40, 637] width 50 height 18
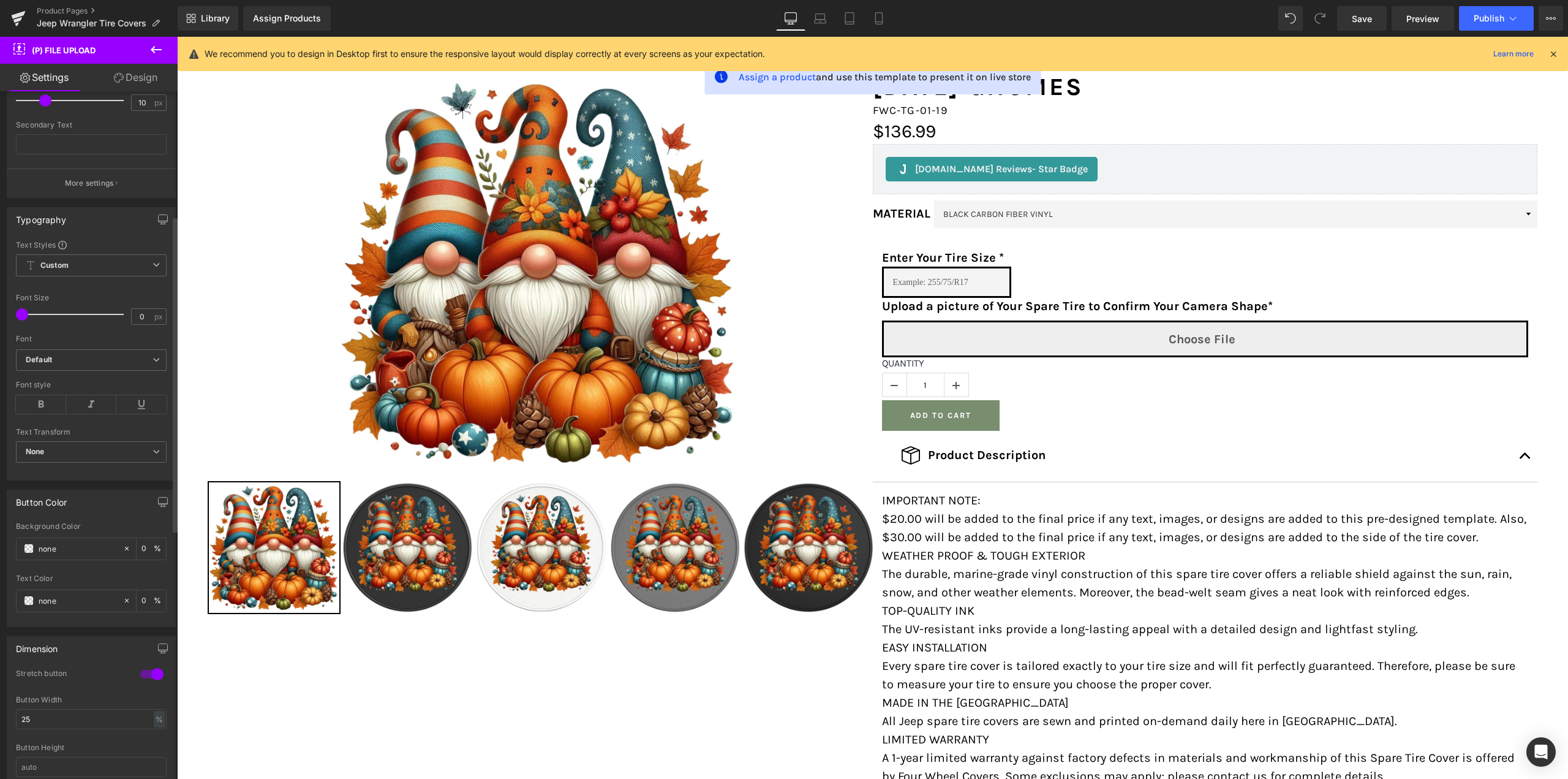
scroll to position [368, 0]
click at [30, 584] on span at bounding box center [28, 587] width 10 height 10
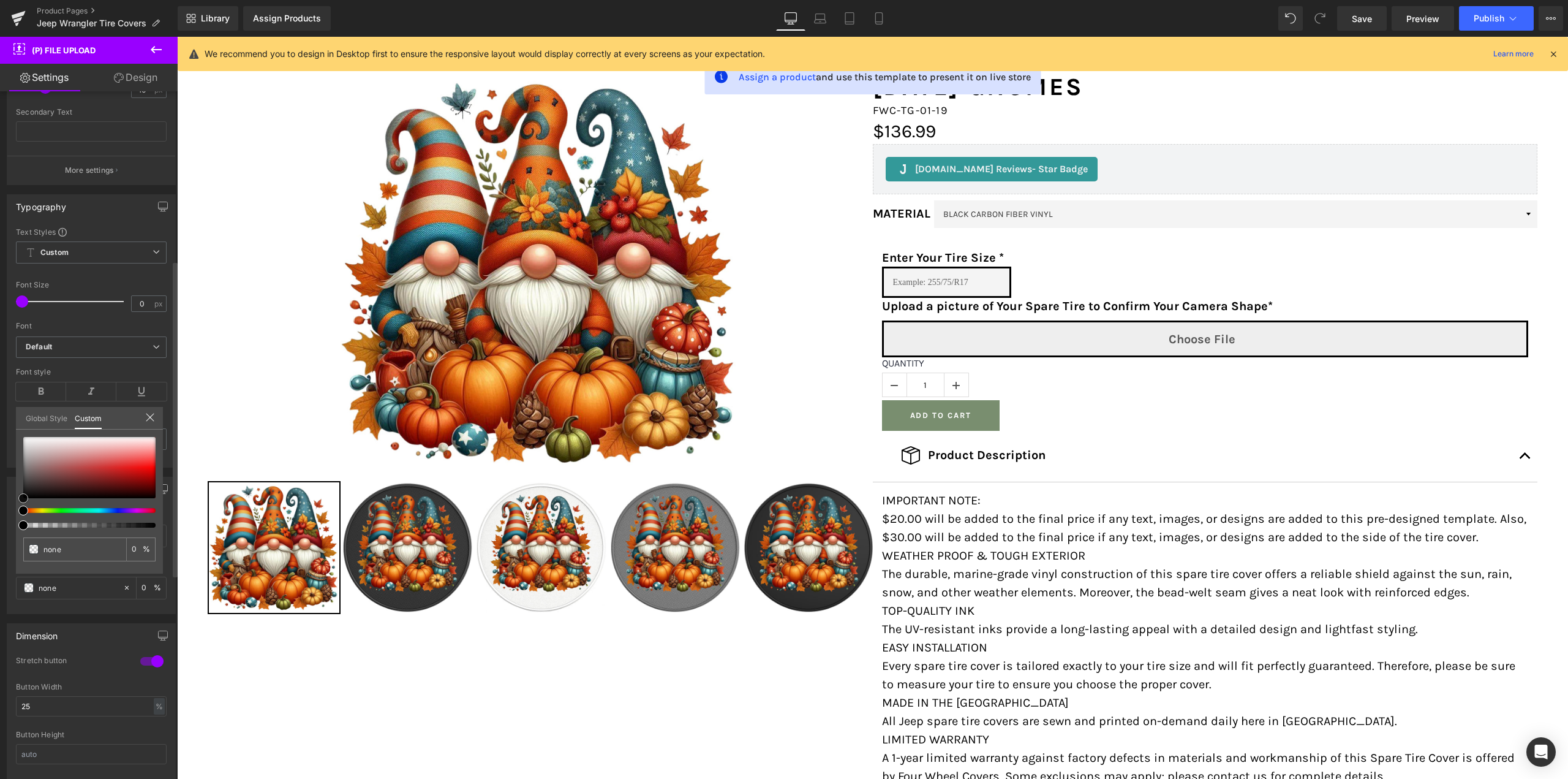
type input "#b78484"
type input "100"
type input "#b78484"
type input "100"
type input "#b58181"
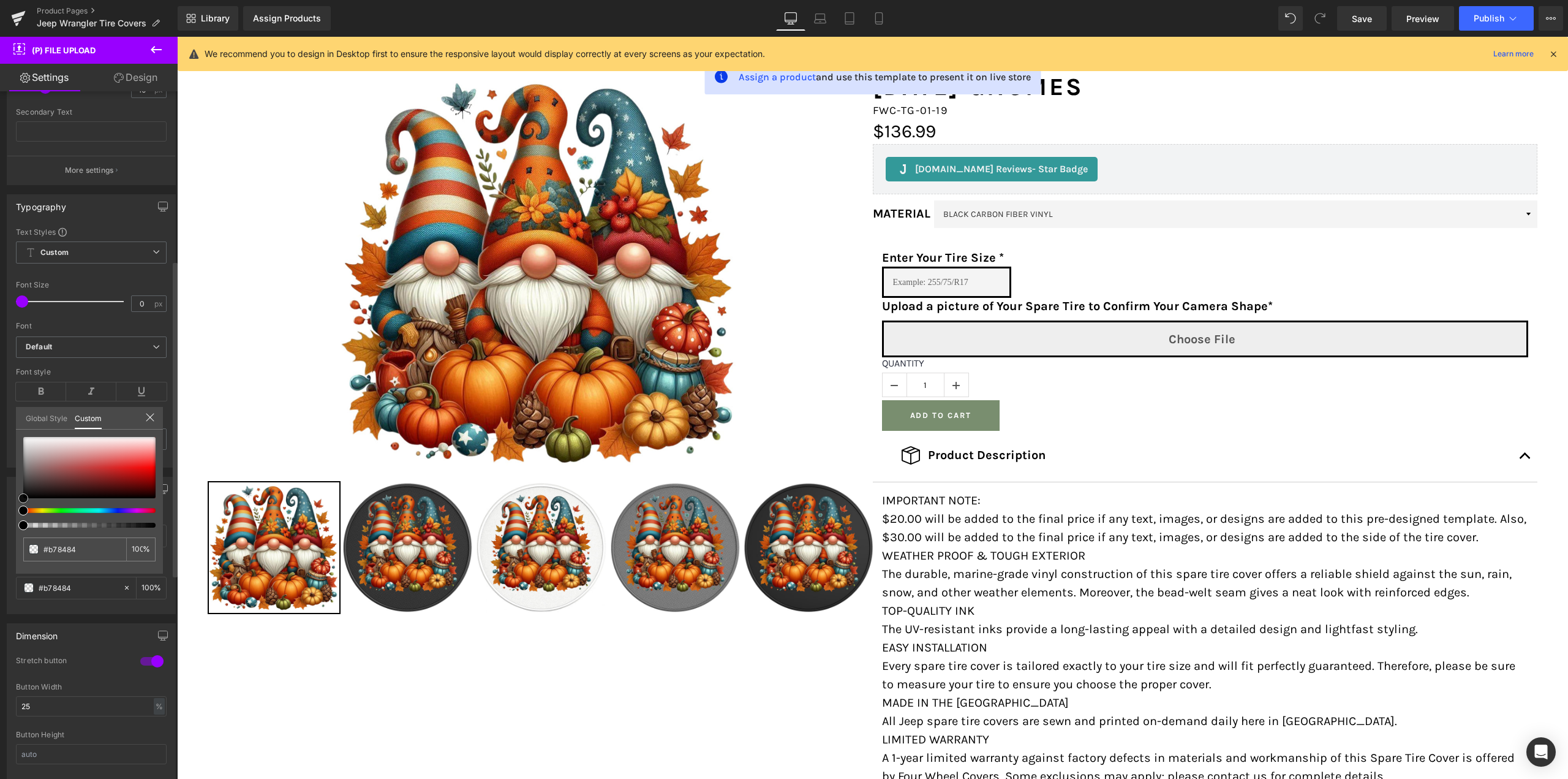
type input "#b58181"
type input "#ae7979"
type input "#ac7575"
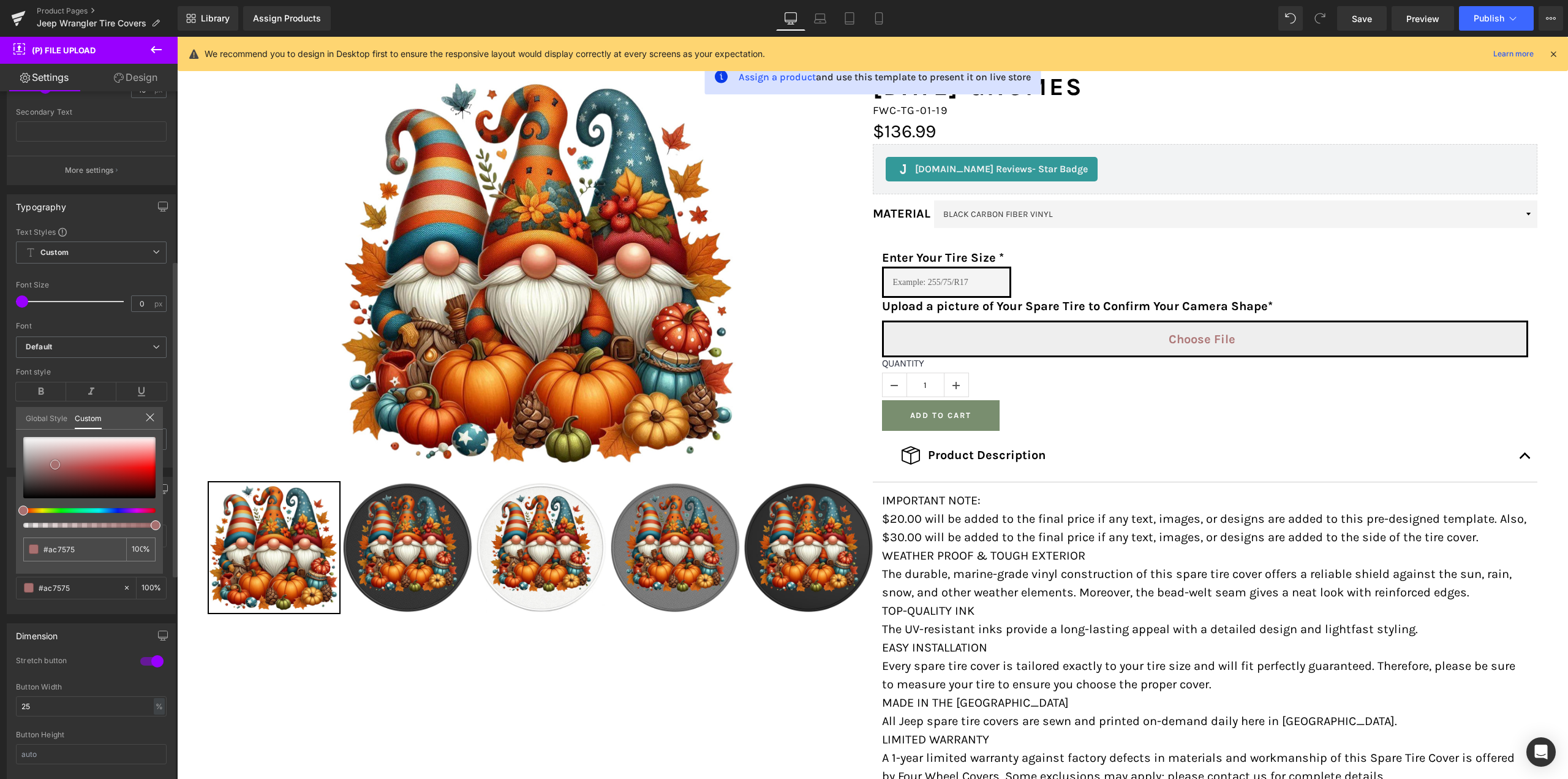
type input "#a97373"
type input "#946060"
type input "#5c4646"
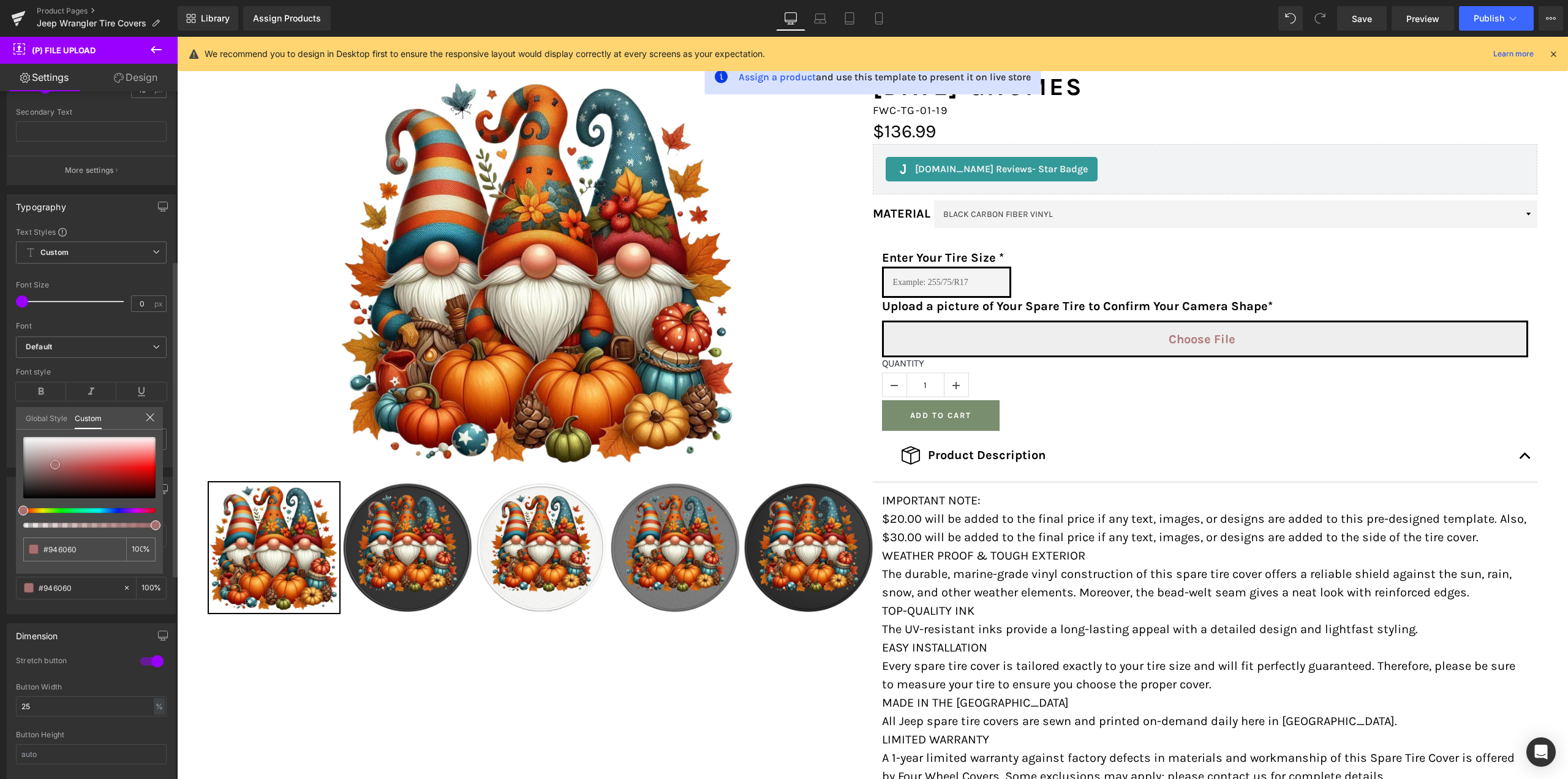
type input "#5c4646"
type input "#3f3535"
type input "#191919"
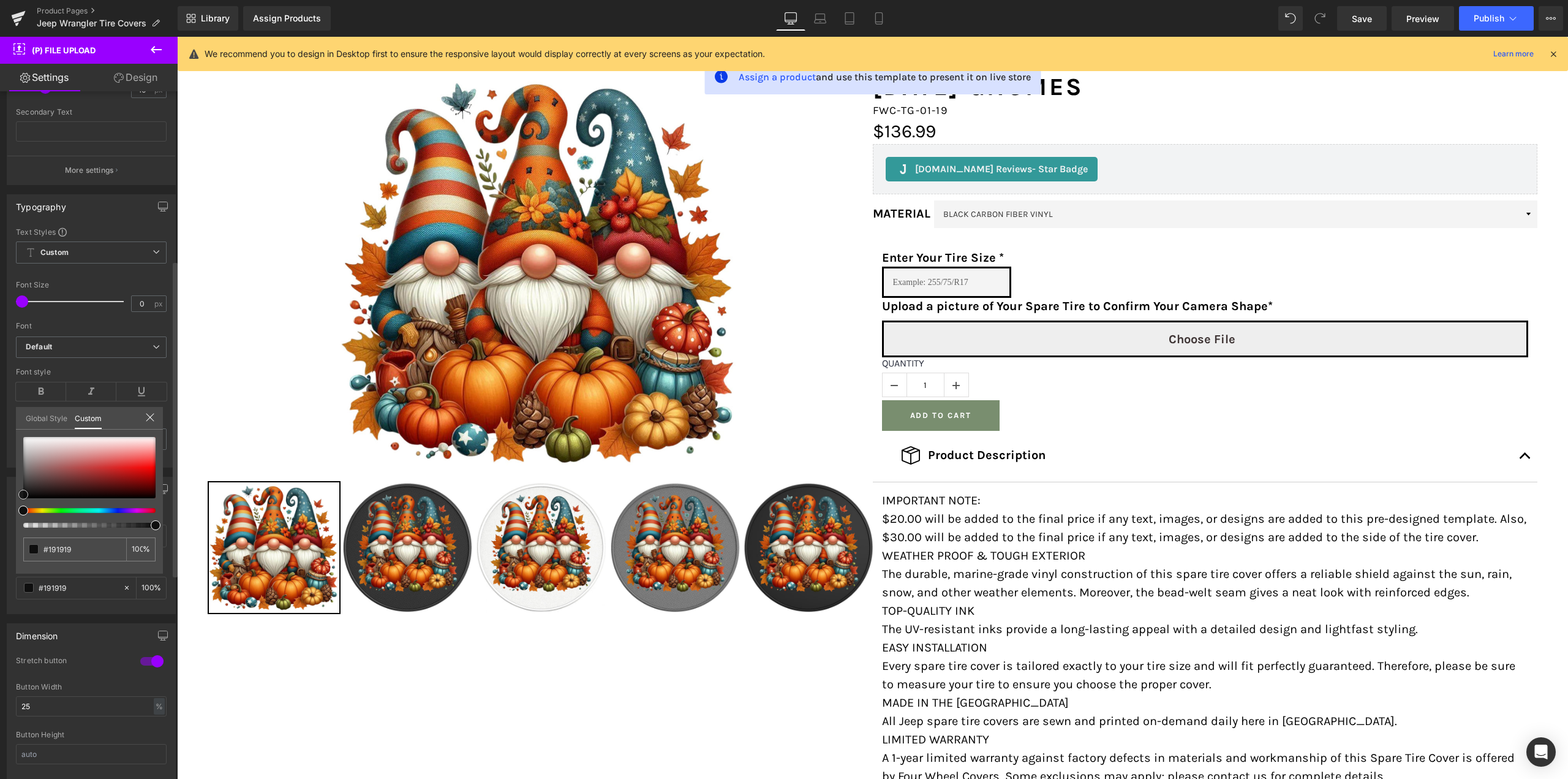
type input "#000000"
drag, startPoint x: 58, startPoint y: 460, endPoint x: 0, endPoint y: 540, distance: 98.8
click at [0, 540] on div "Button Color none Background Color none 0 % rgba(0, 0, 0, 1) Text Color #000000…" at bounding box center [92, 540] width 183 height 147
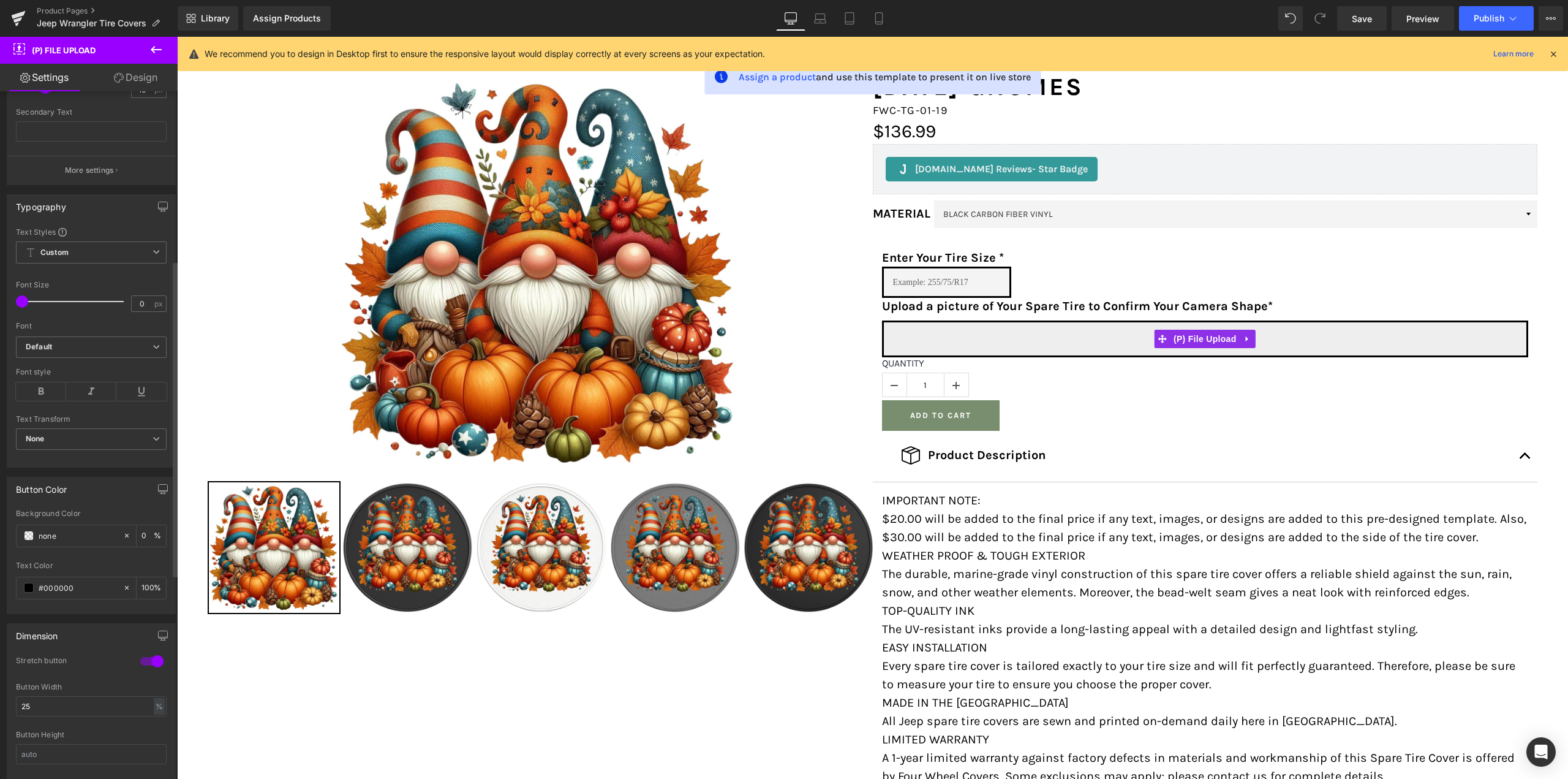
click at [146, 659] on div at bounding box center [152, 661] width 29 height 19
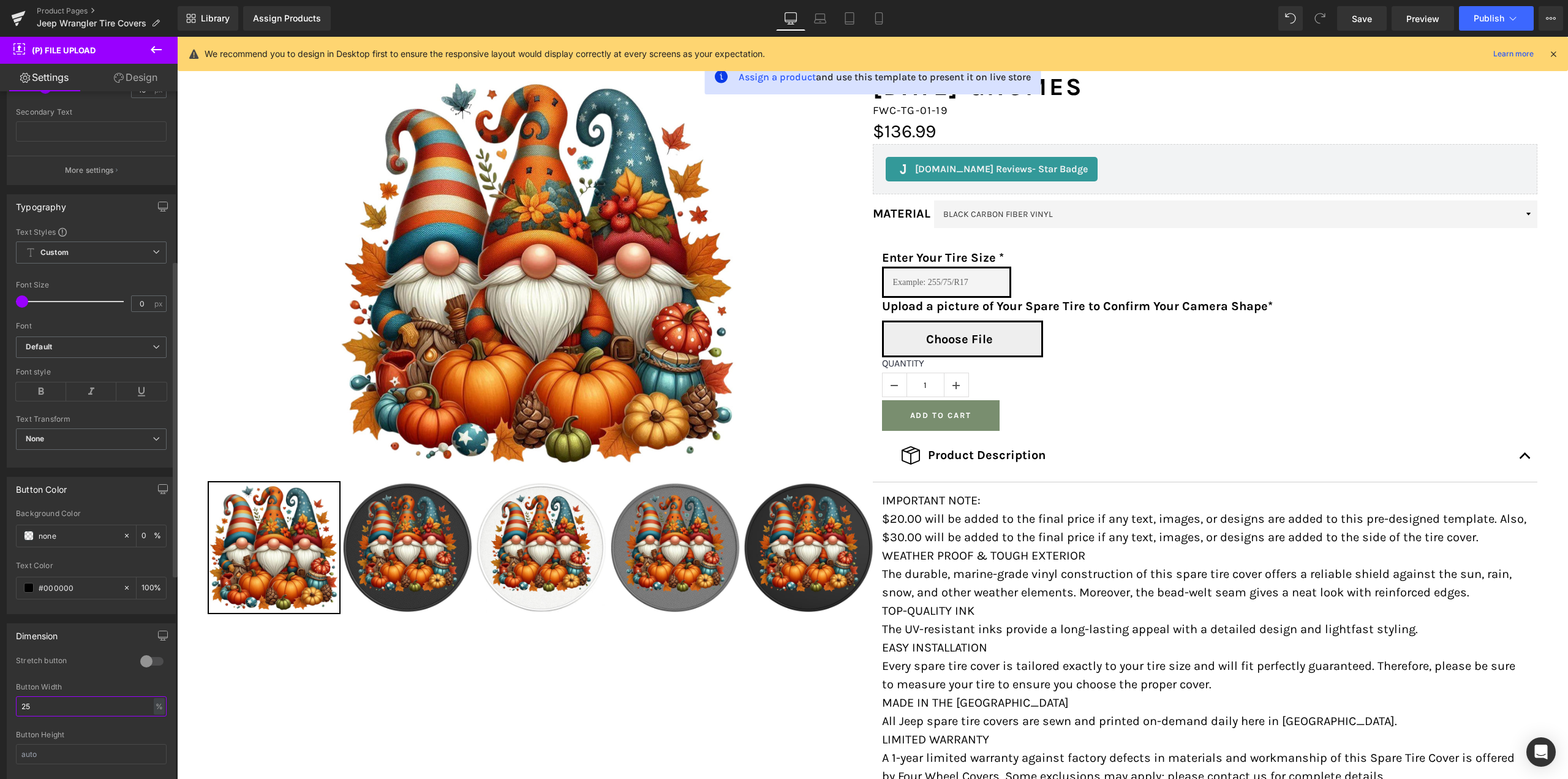
drag, startPoint x: 34, startPoint y: 706, endPoint x: 3, endPoint y: 705, distance: 31.0
click at [3, 705] on div "Dimension 0 Stretch button 1 Stretch button 1 Stretch button 1 Stretch button 2…" at bounding box center [92, 696] width 183 height 165
type input "20"
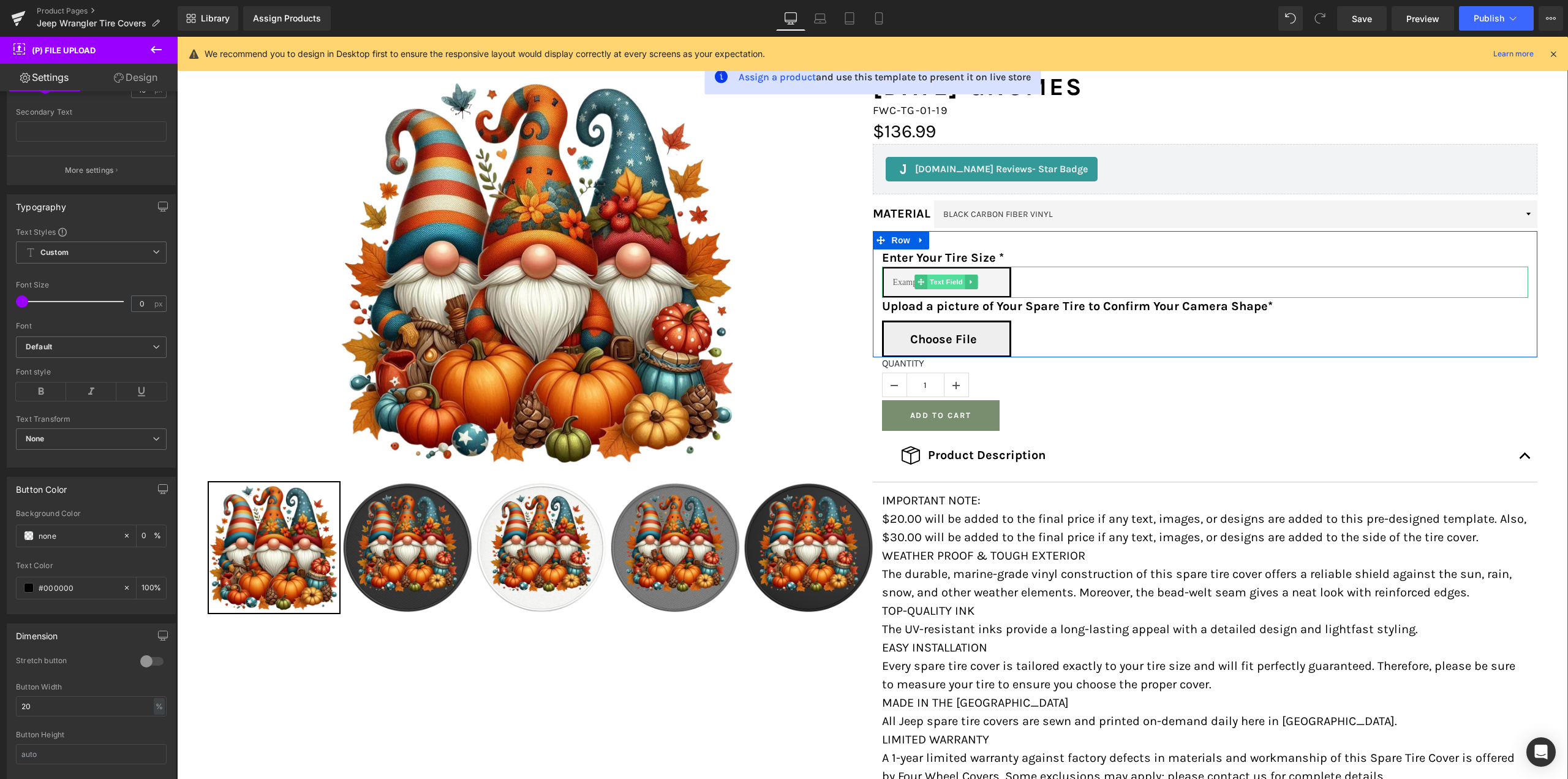
click at [932, 280] on span "Text Field" at bounding box center [946, 282] width 38 height 15
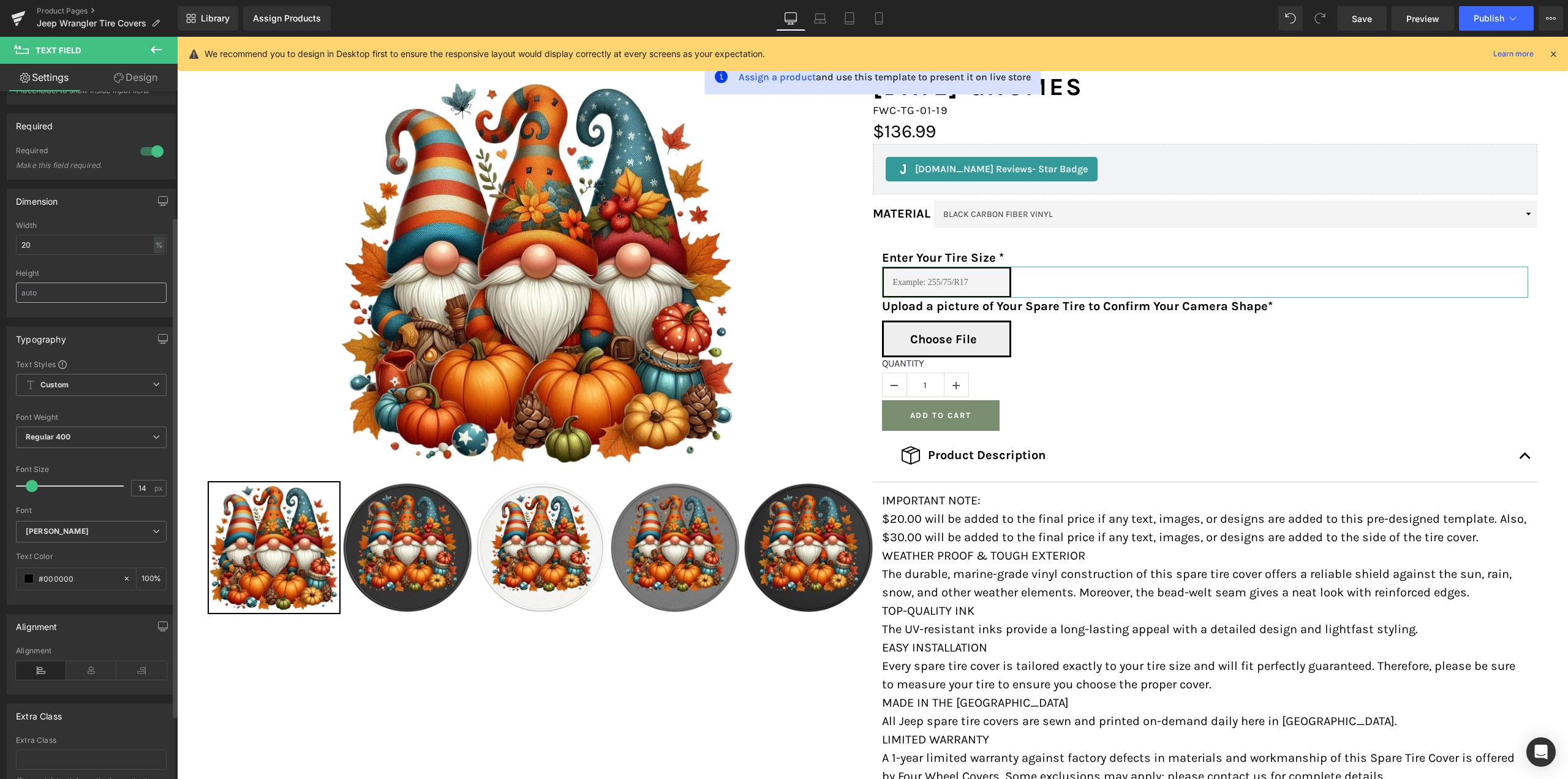
scroll to position [184, 0]
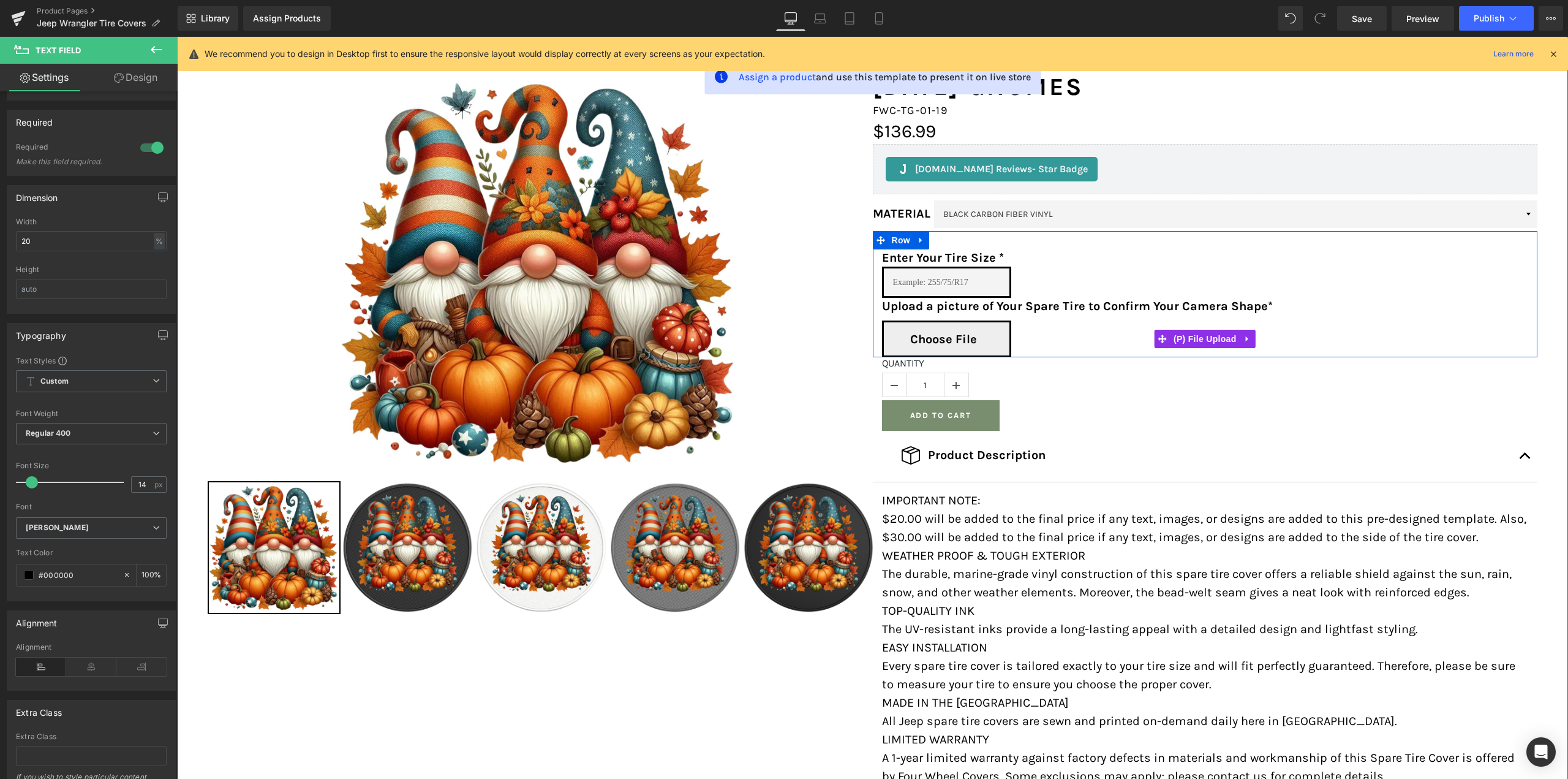
click at [941, 336] on span "Choose File" at bounding box center [943, 339] width 67 height 17
click at [1140, 336] on input "Choose File" at bounding box center [1205, 339] width 129 height 37
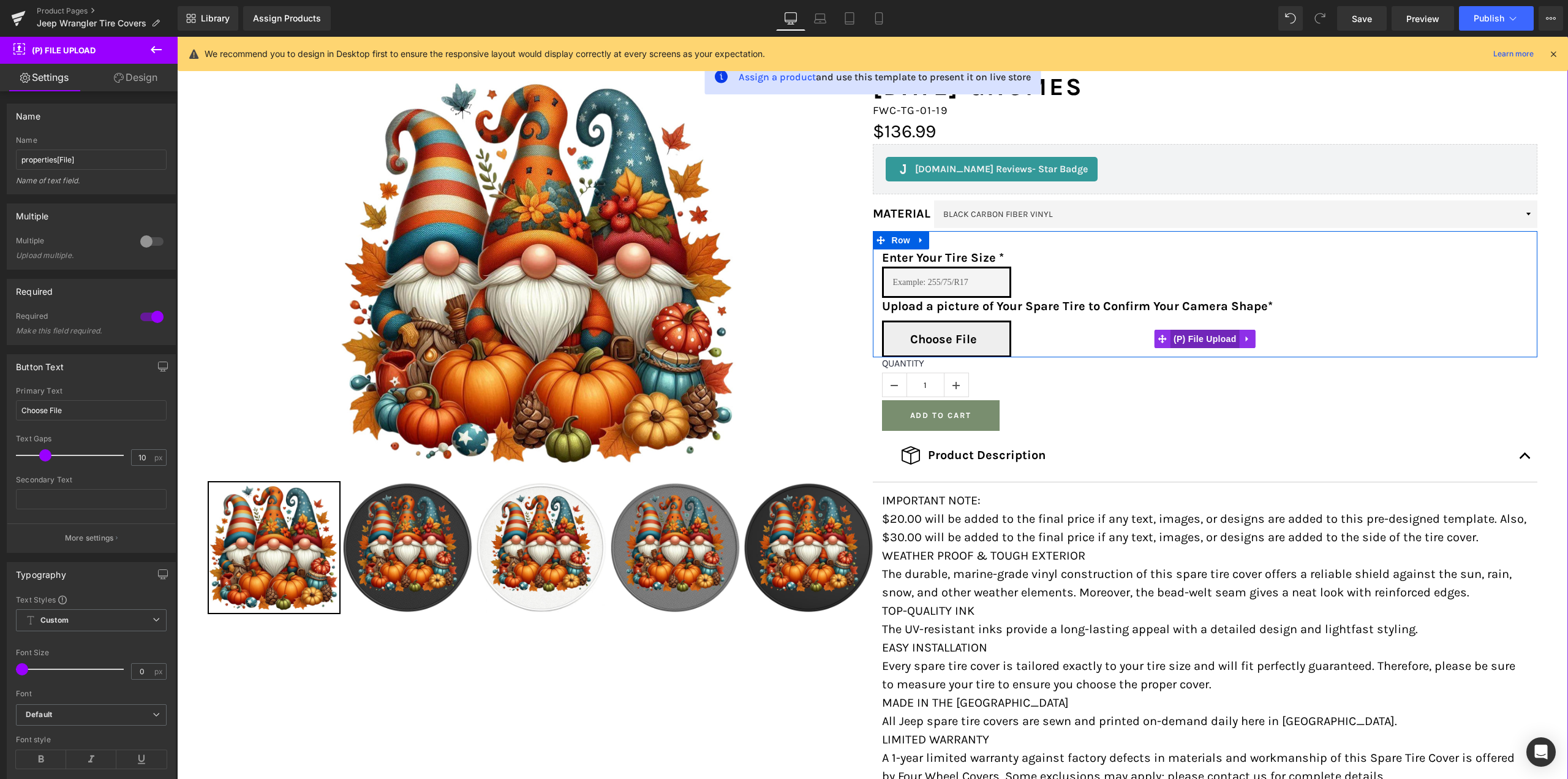
click at [1203, 337] on span "(P) File Upload" at bounding box center [1205, 339] width 69 height 18
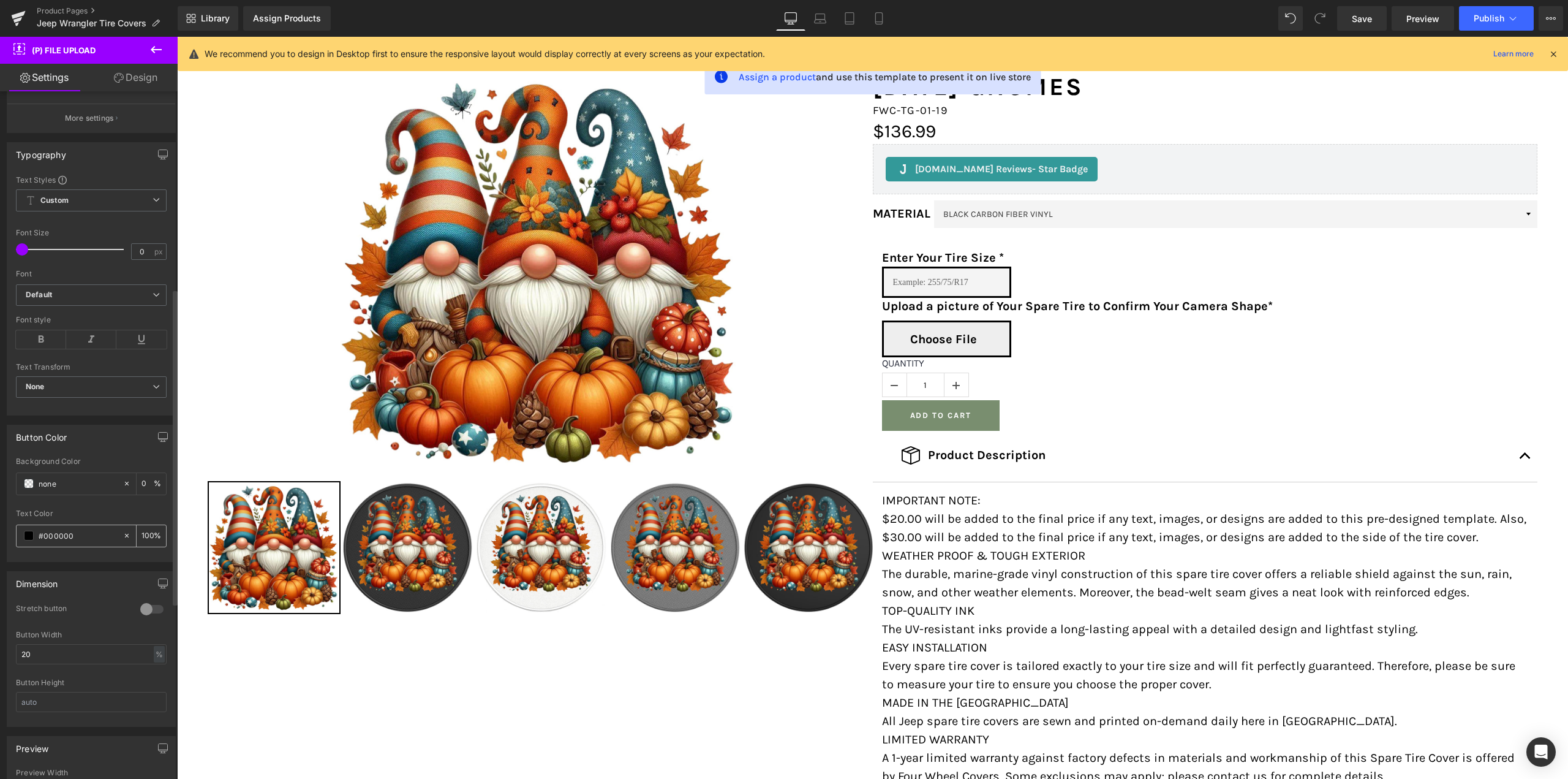
scroll to position [428, 0]
click at [48, 696] on input "text" at bounding box center [91, 693] width 150 height 20
type input "55"
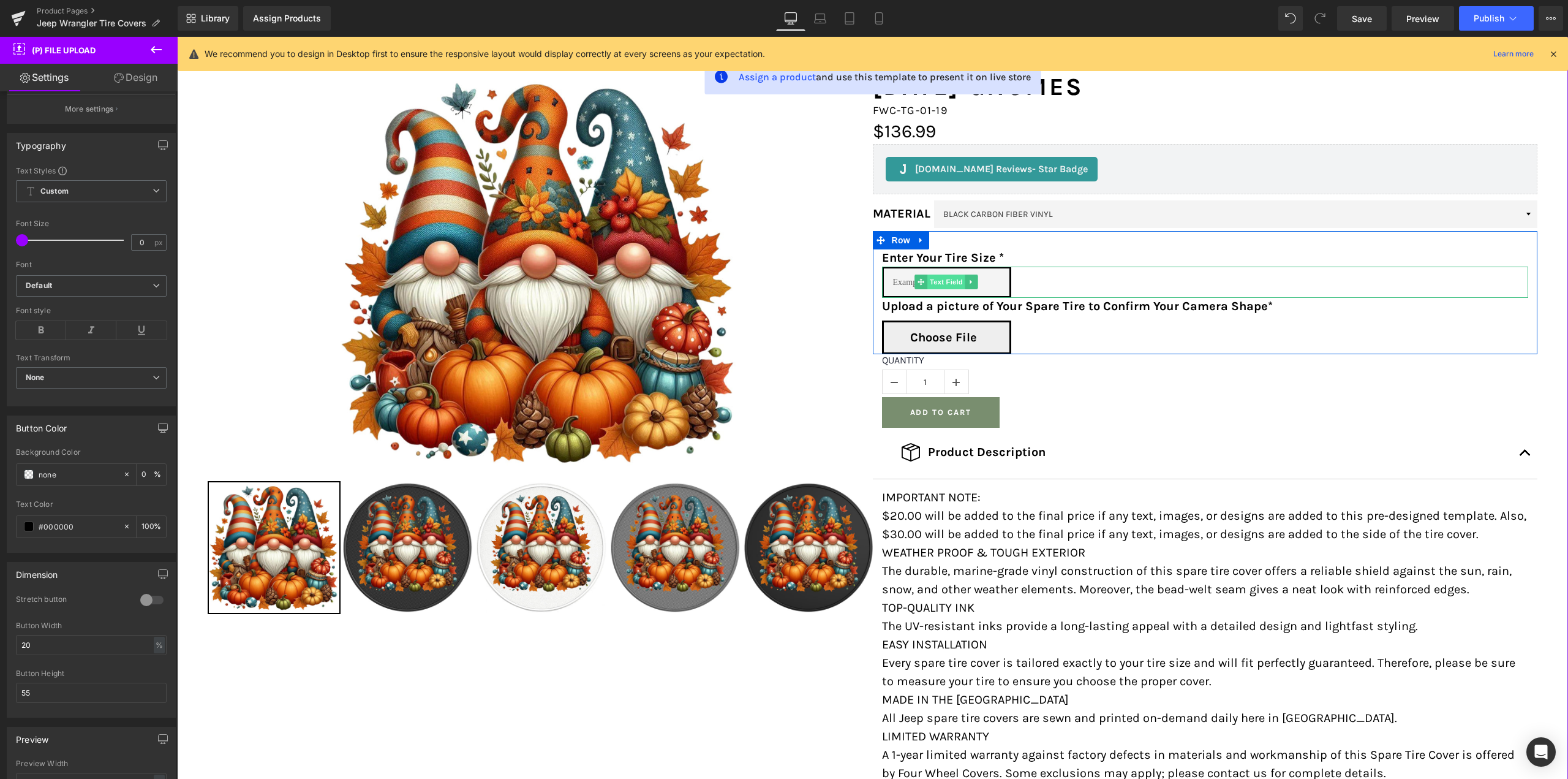
click at [943, 283] on span "Text Field" at bounding box center [946, 282] width 38 height 15
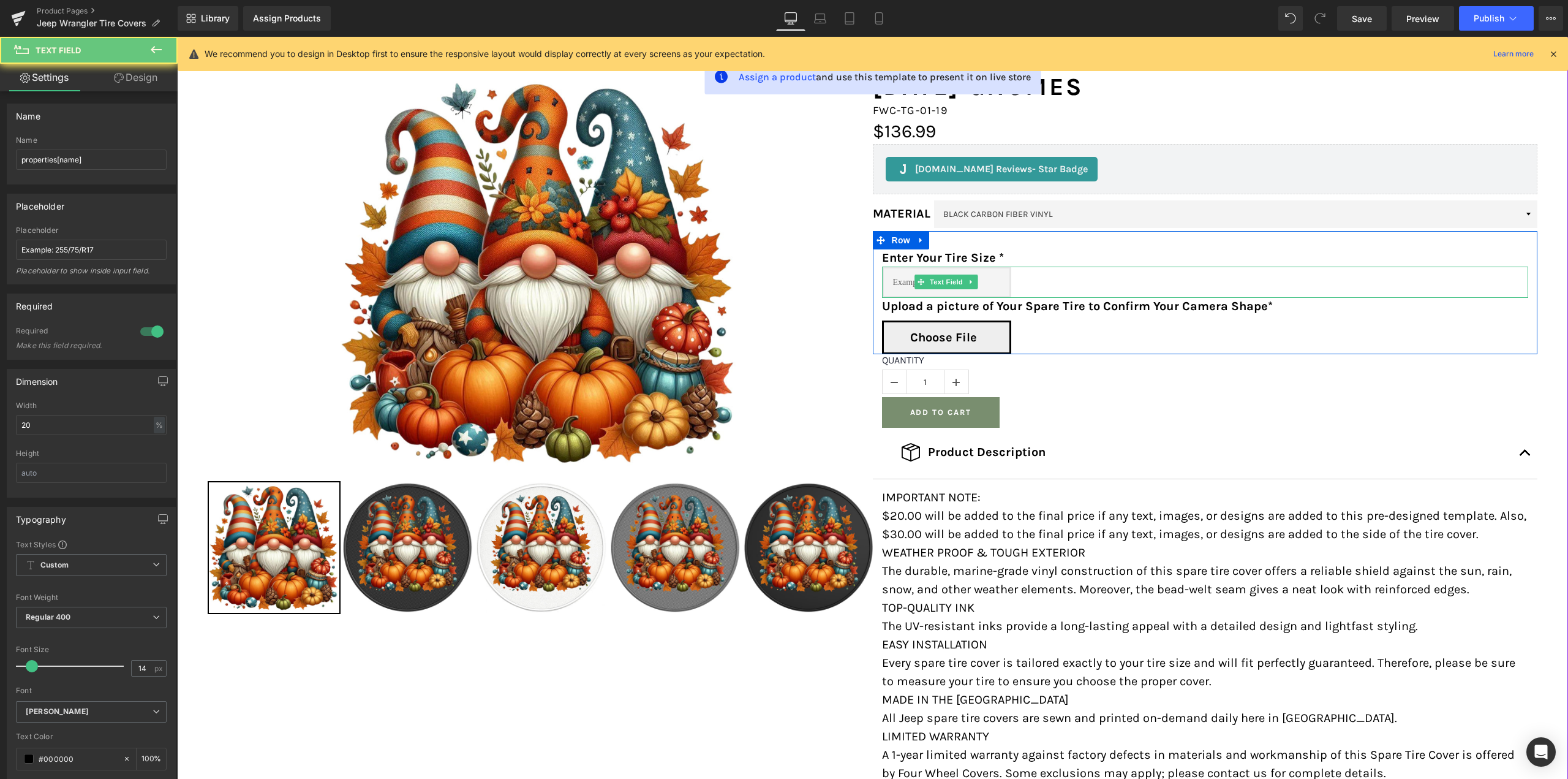
click at [895, 283] on input "text" at bounding box center [947, 282] width 129 height 31
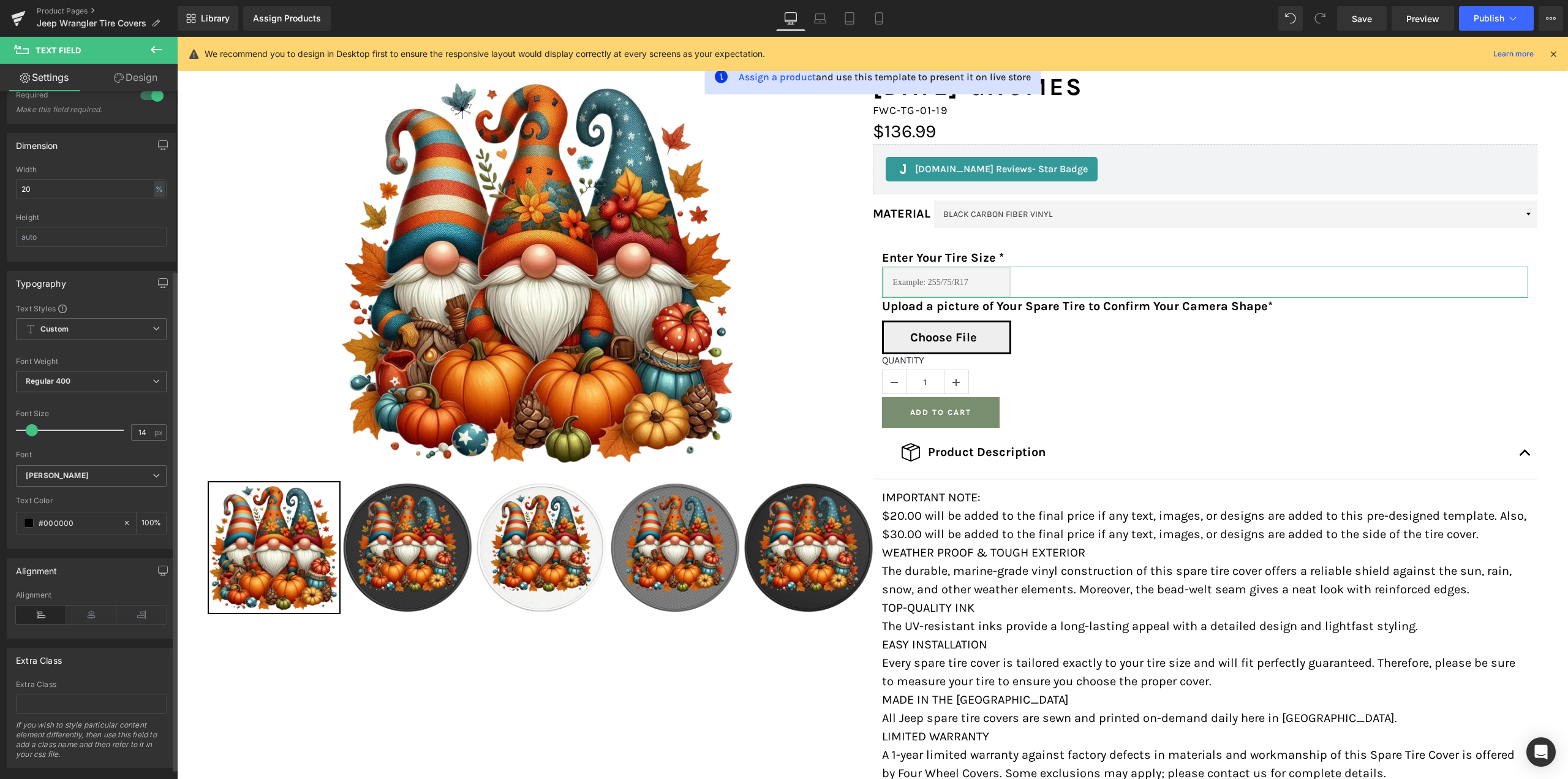
scroll to position [245, 0]
click at [28, 510] on span at bounding box center [28, 513] width 10 height 10
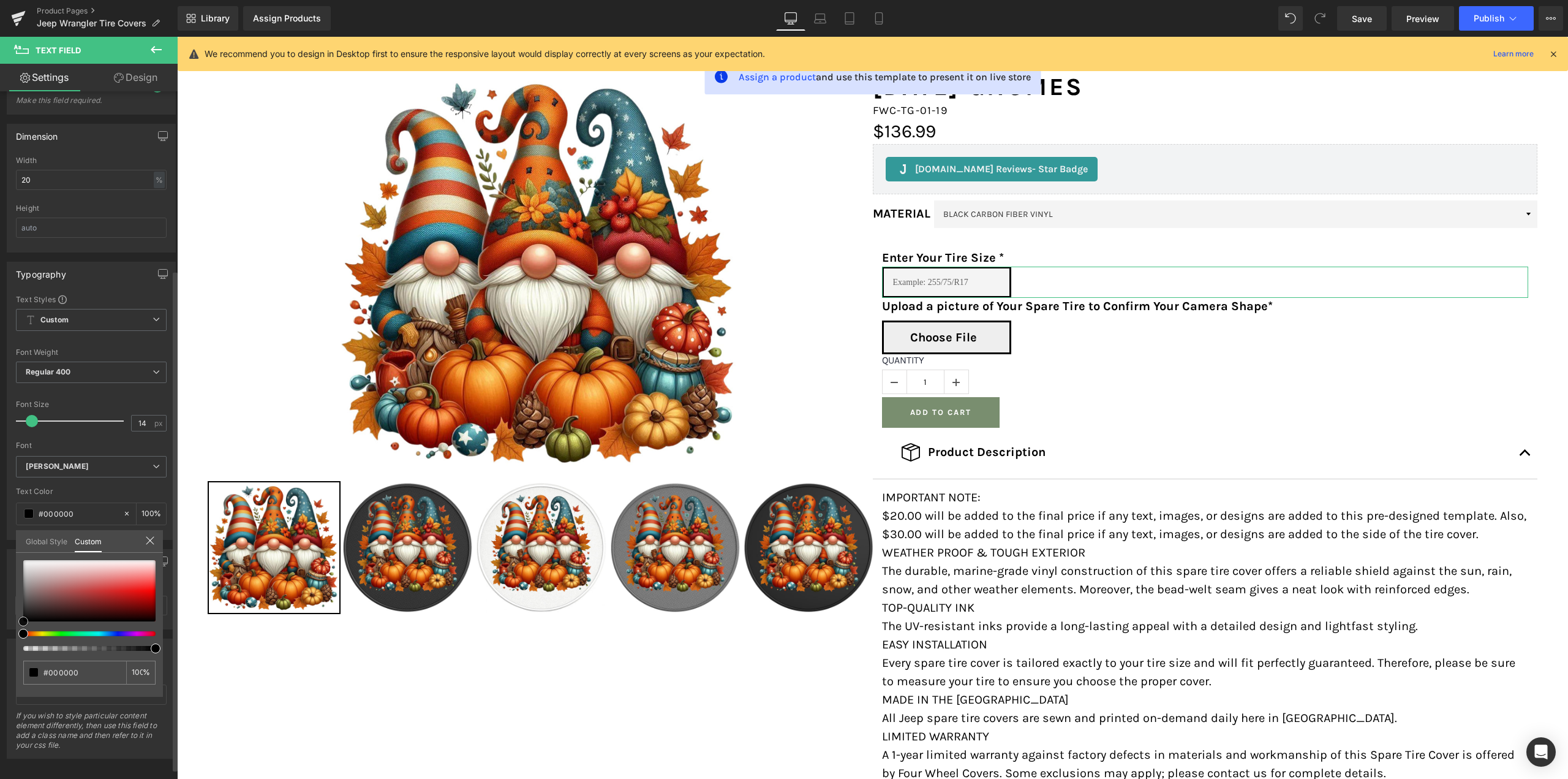
type input "#483737"
type input "#322929"
type input "#181515"
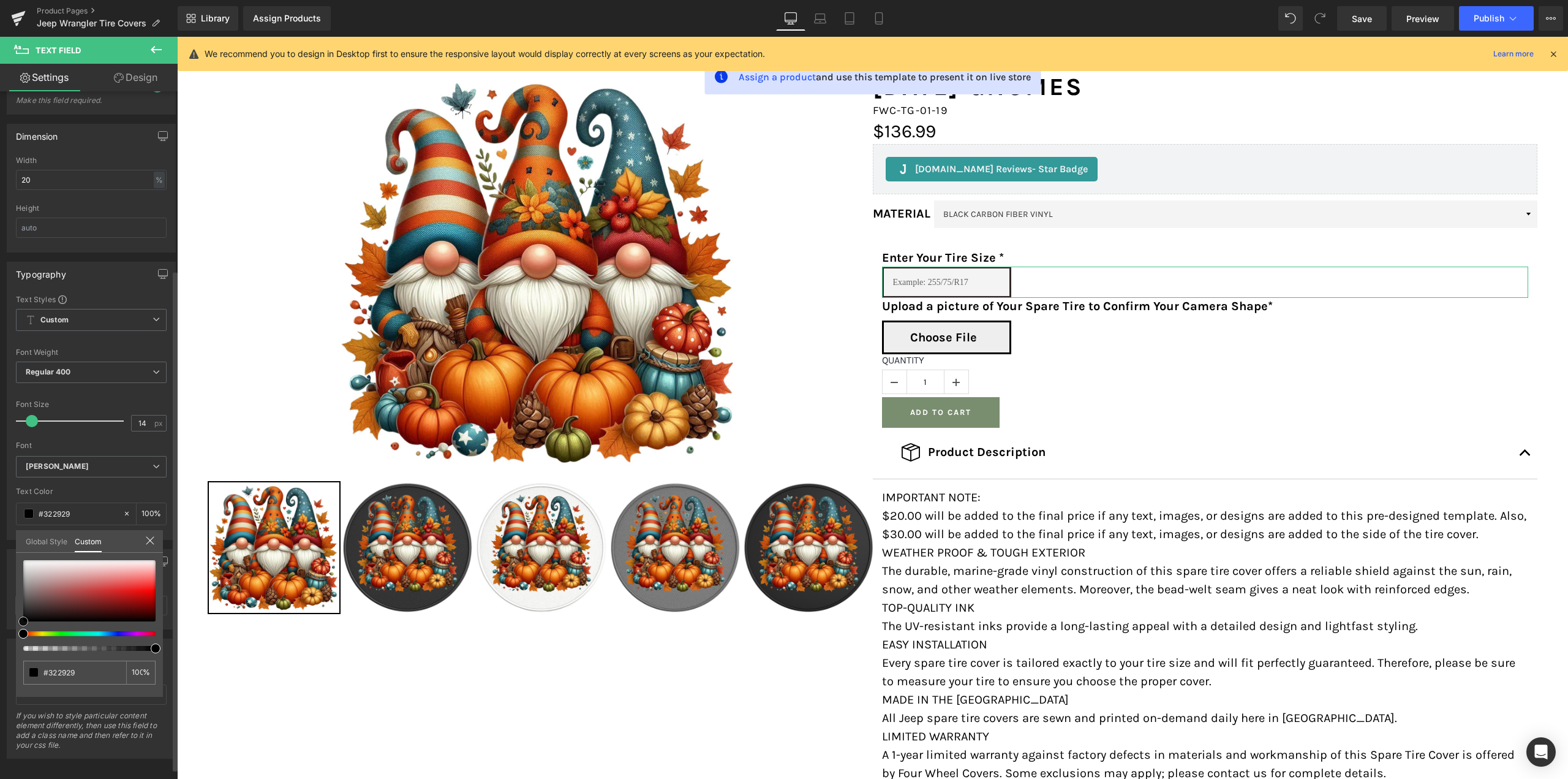
type input "#181515"
type input "#000000"
drag, startPoint x: 14, startPoint y: 627, endPoint x: 7, endPoint y: 631, distance: 8.1
click at [7, 540] on div "Typography Text Styles Custom Custom Setup Global Style Custom Setup Global Sty…" at bounding box center [92, 395] width 183 height 287
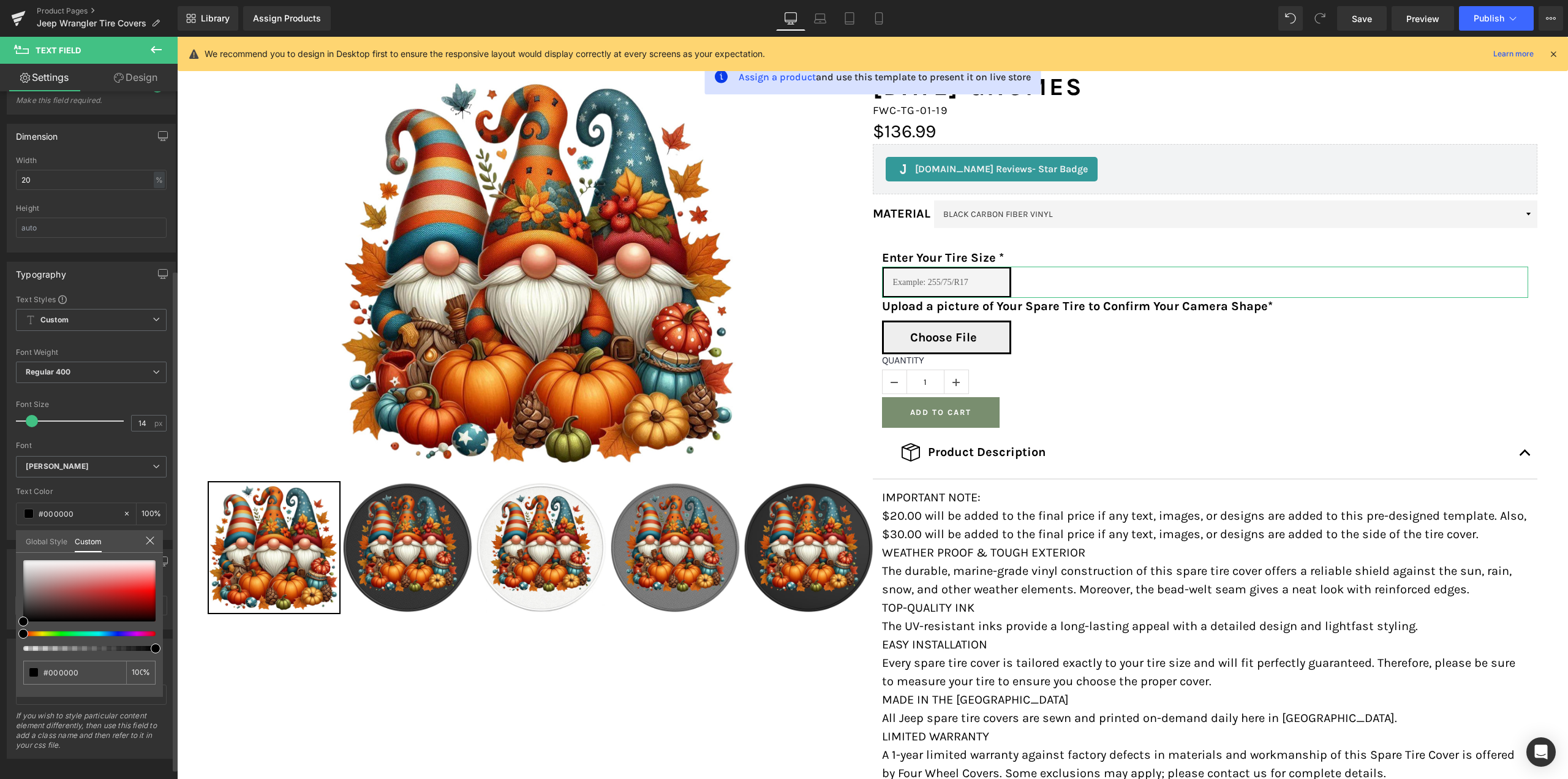
click at [152, 541] on icon at bounding box center [150, 540] width 10 height 10
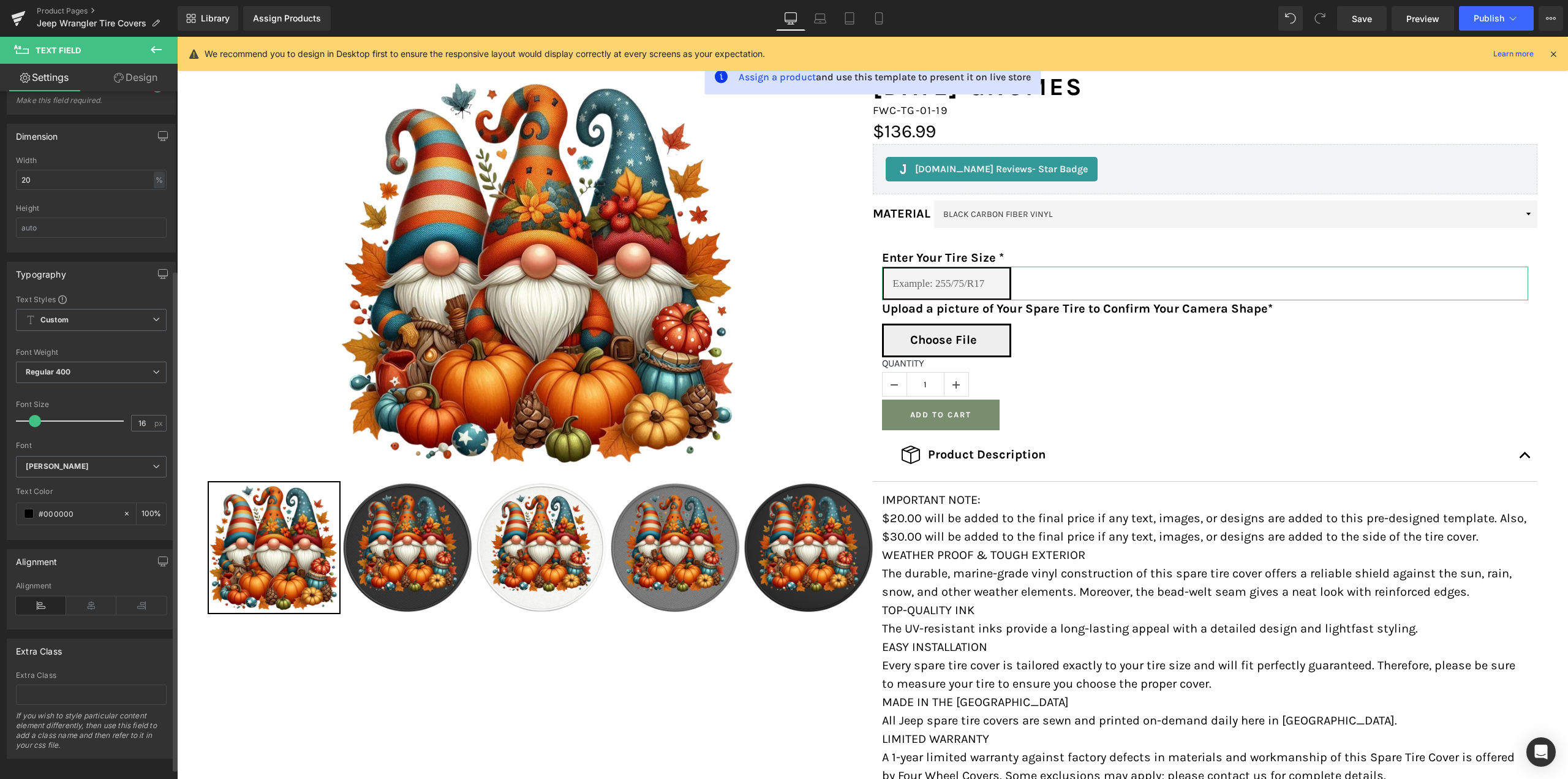
click at [36, 420] on span at bounding box center [34, 420] width 12 height 12
click at [138, 425] on input "16" at bounding box center [142, 423] width 21 height 16
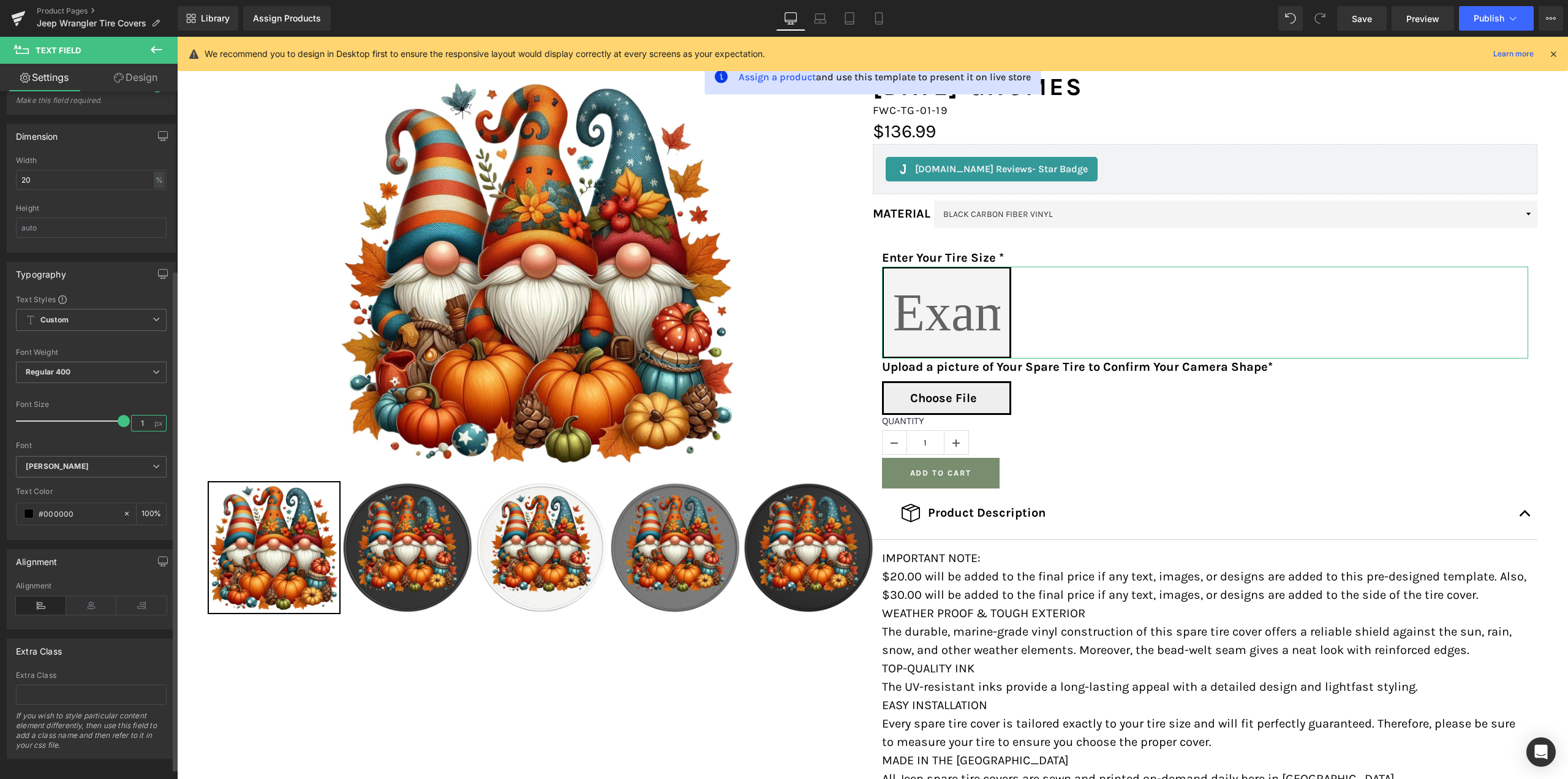
type input "16"
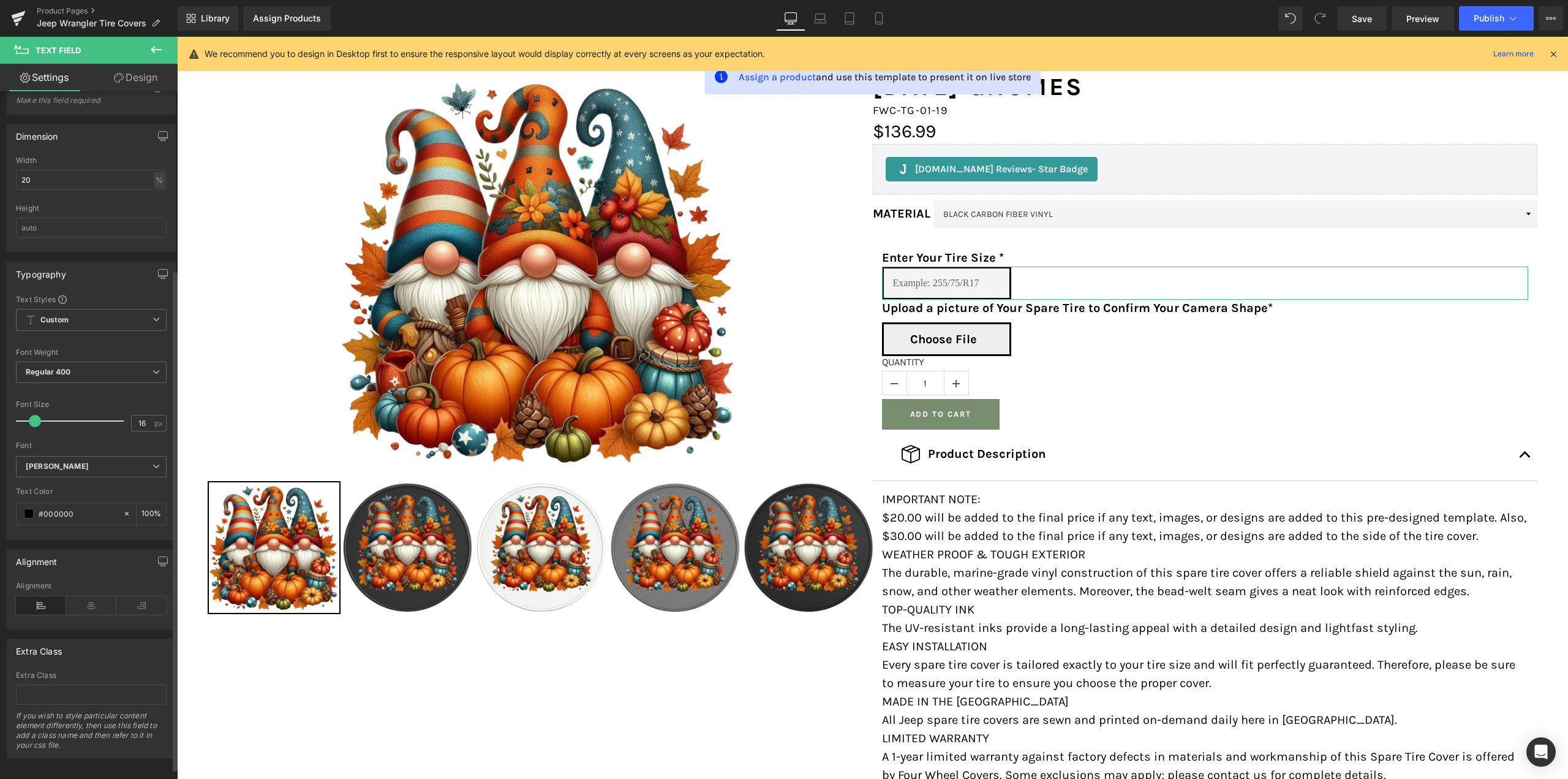
click at [72, 494] on div "Text Color" at bounding box center [91, 491] width 150 height 8
click at [87, 604] on icon at bounding box center [91, 606] width 50 height 18
click at [46, 605] on icon at bounding box center [40, 606] width 50 height 18
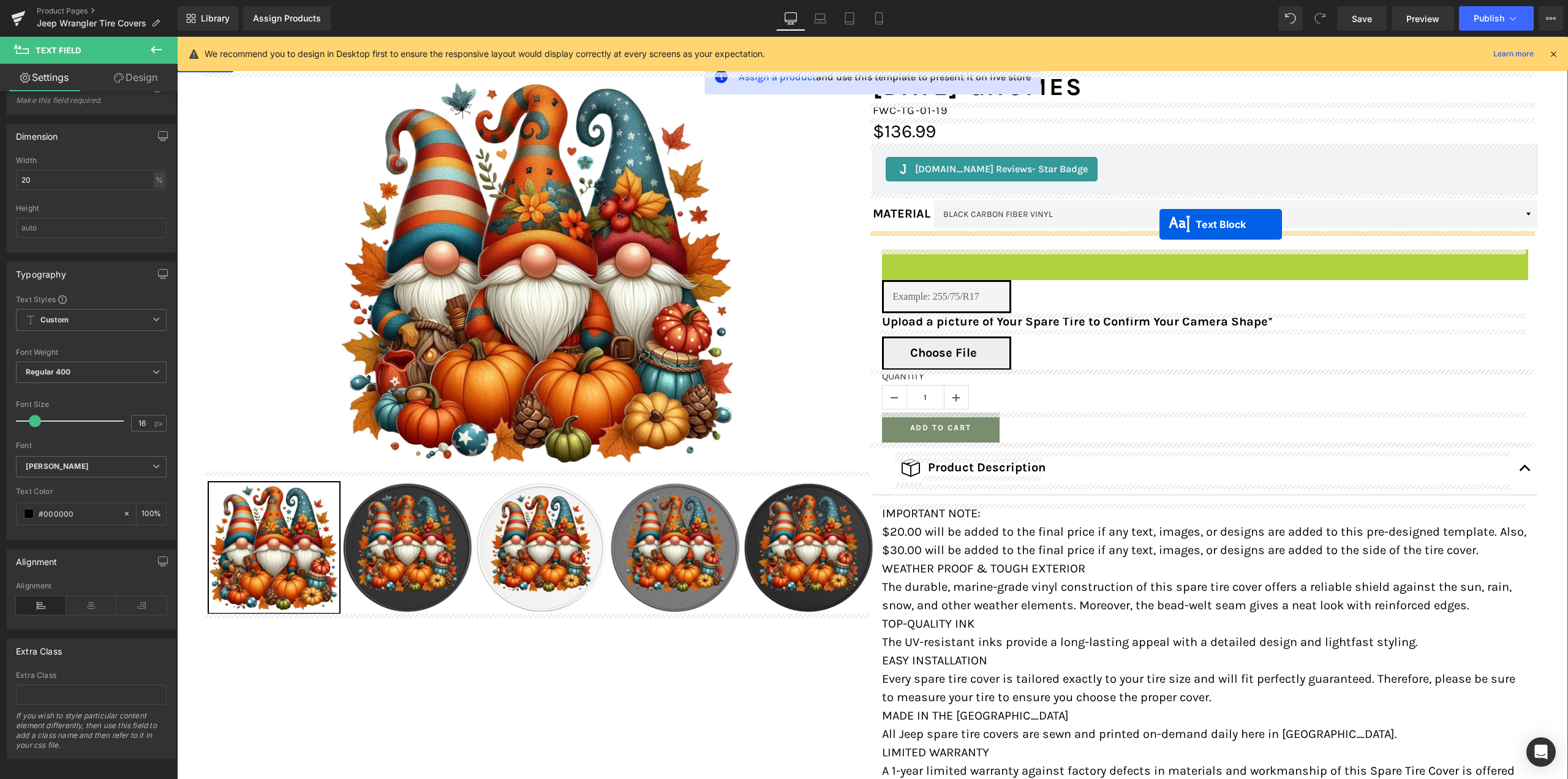
drag, startPoint x: 1168, startPoint y: 255, endPoint x: 1160, endPoint y: 224, distance: 32.0
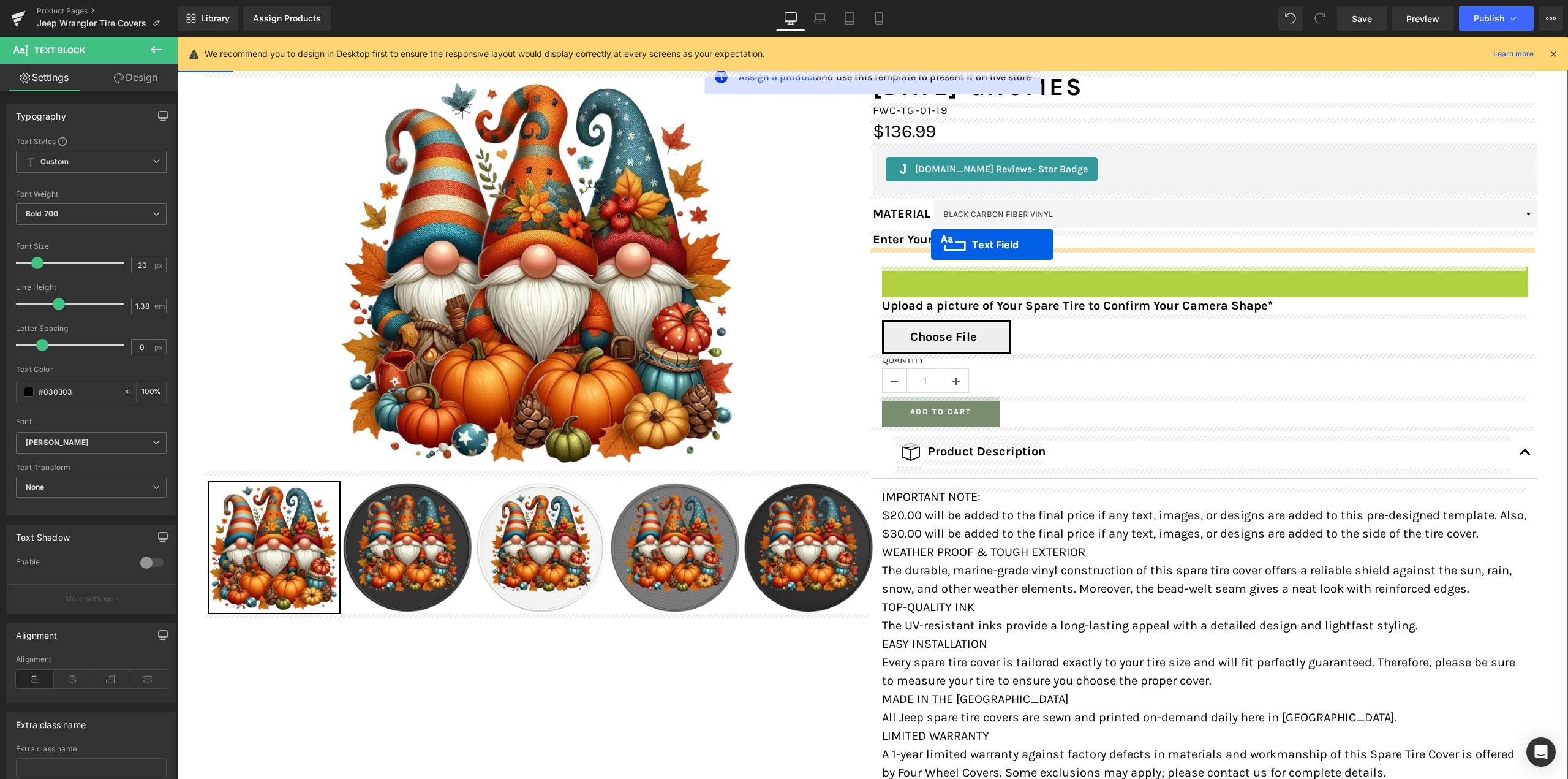
drag, startPoint x: 928, startPoint y: 284, endPoint x: 931, endPoint y: 244, distance: 40.1
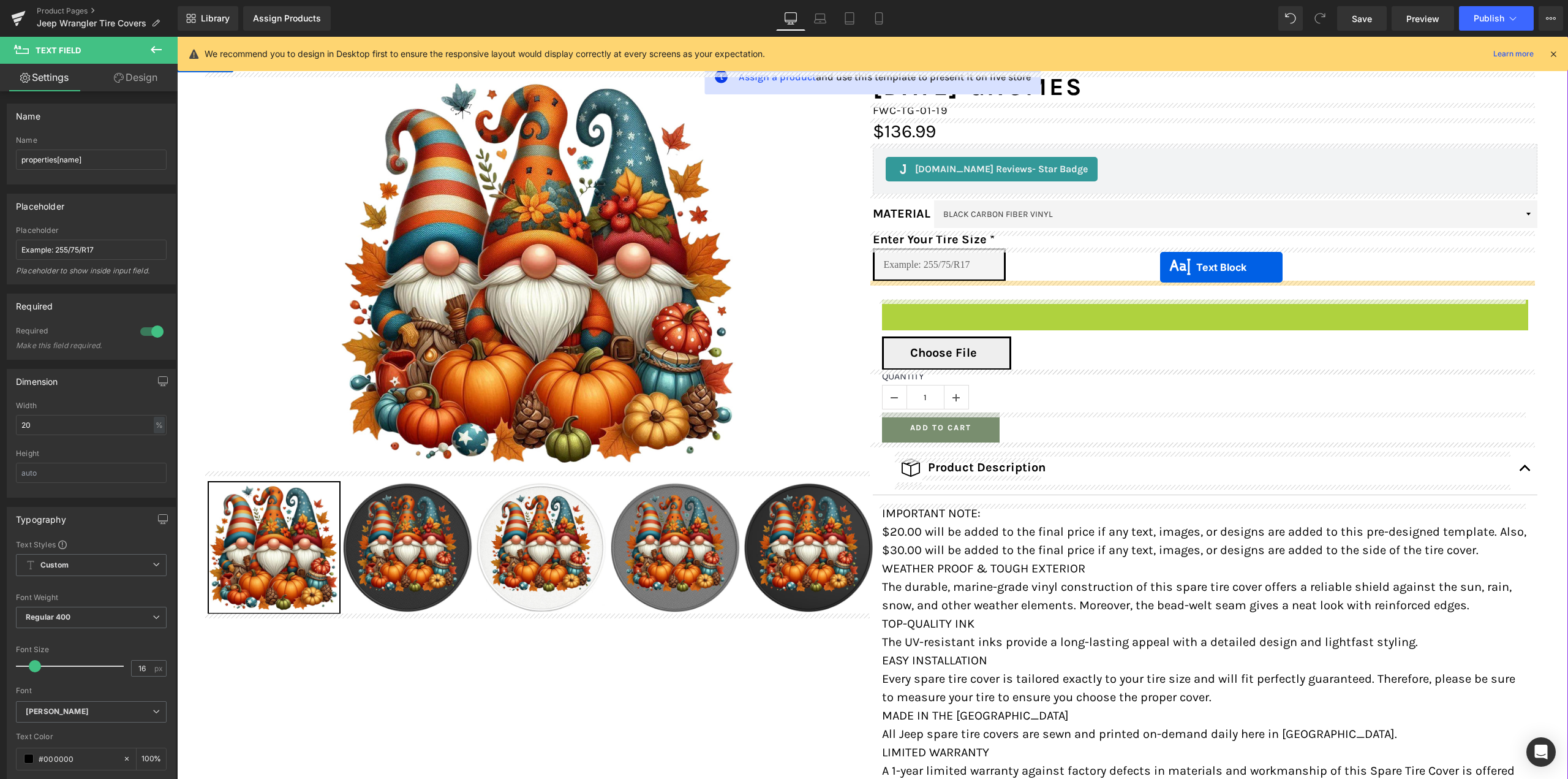
drag, startPoint x: 1196, startPoint y: 306, endPoint x: 1161, endPoint y: 267, distance: 52.4
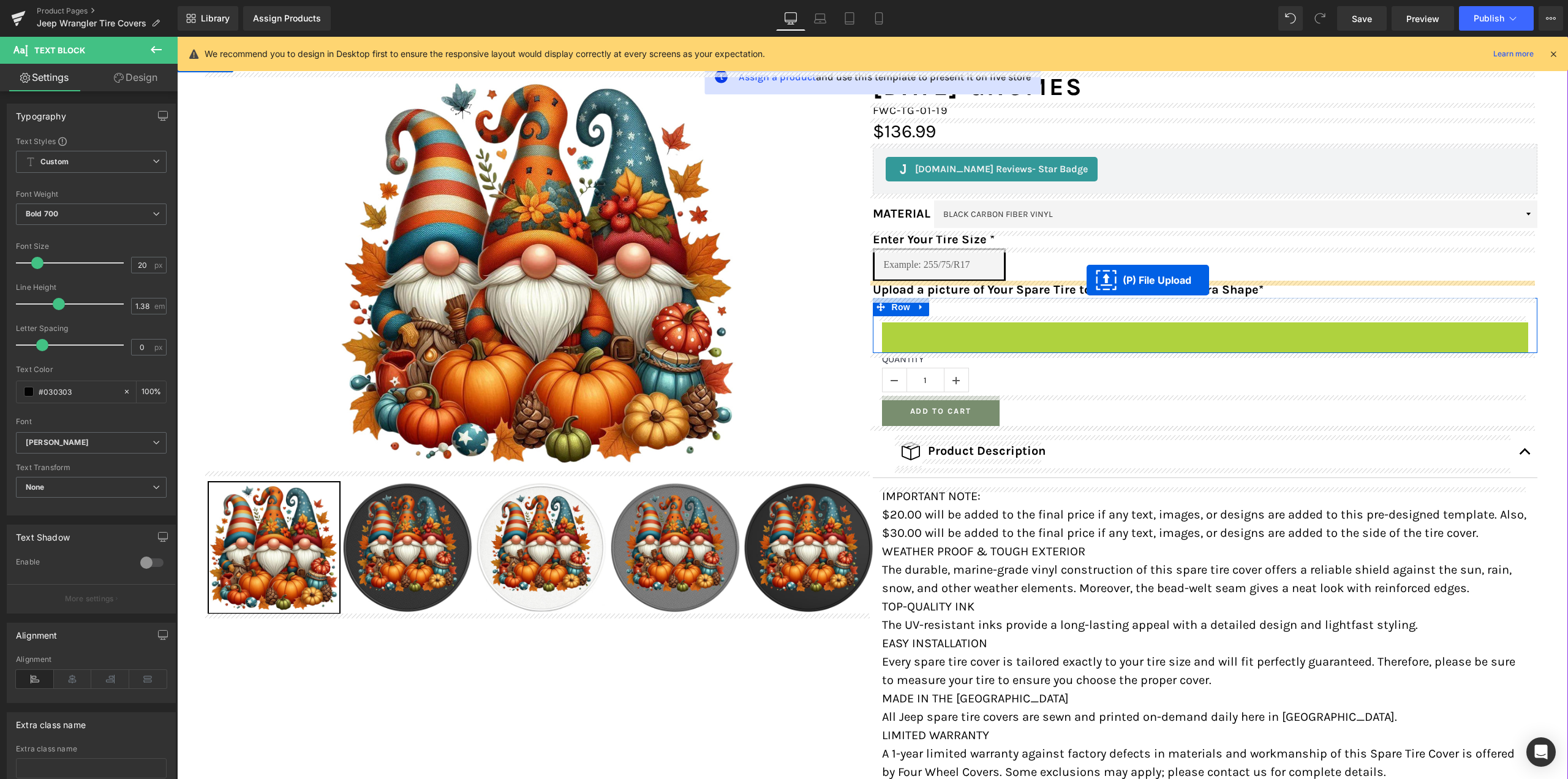
drag, startPoint x: 1192, startPoint y: 339, endPoint x: 1087, endPoint y: 279, distance: 120.9
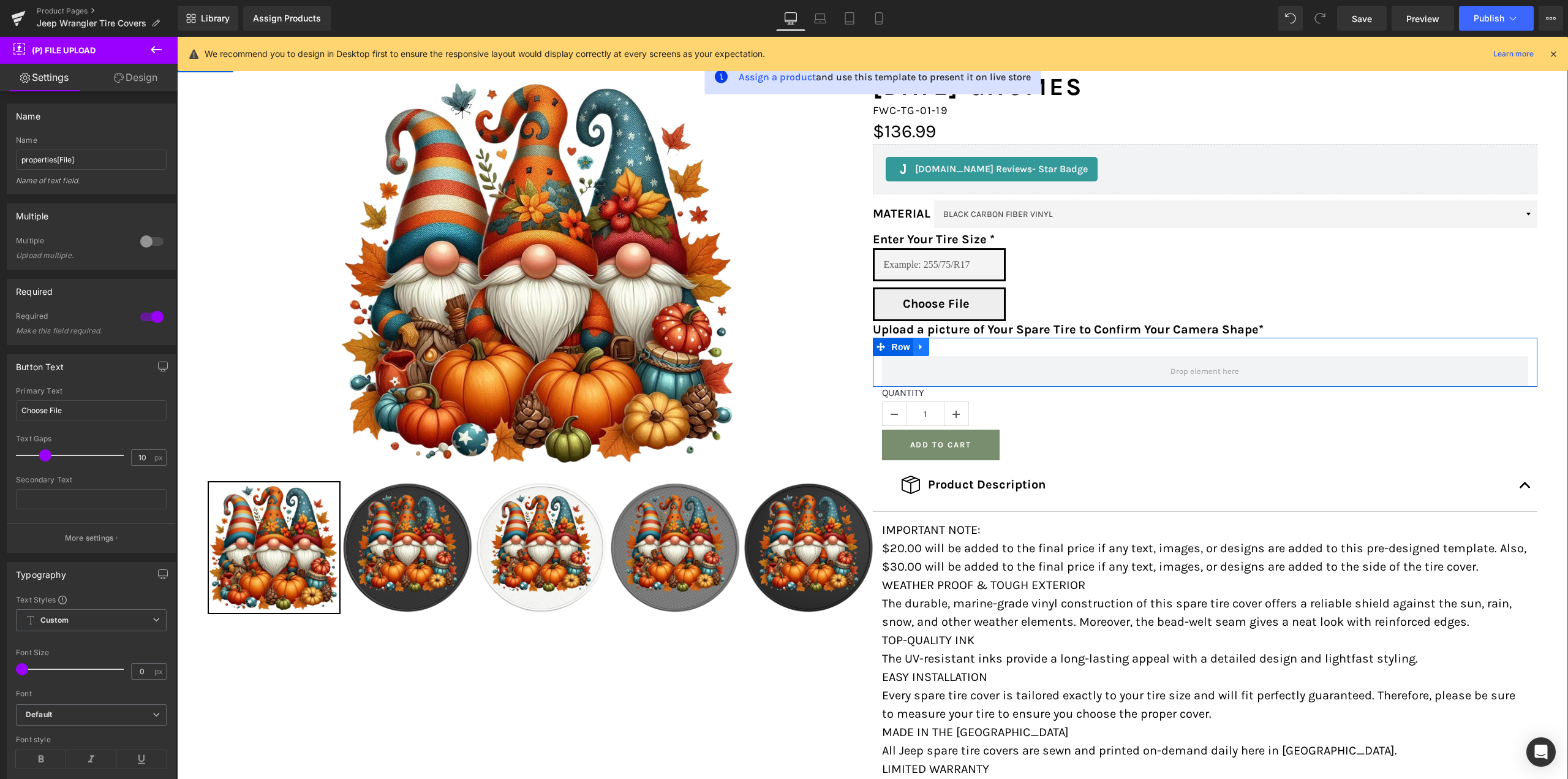
click at [914, 353] on link at bounding box center [921, 347] width 16 height 18
click at [949, 346] on icon at bounding box center [952, 346] width 8 height 8
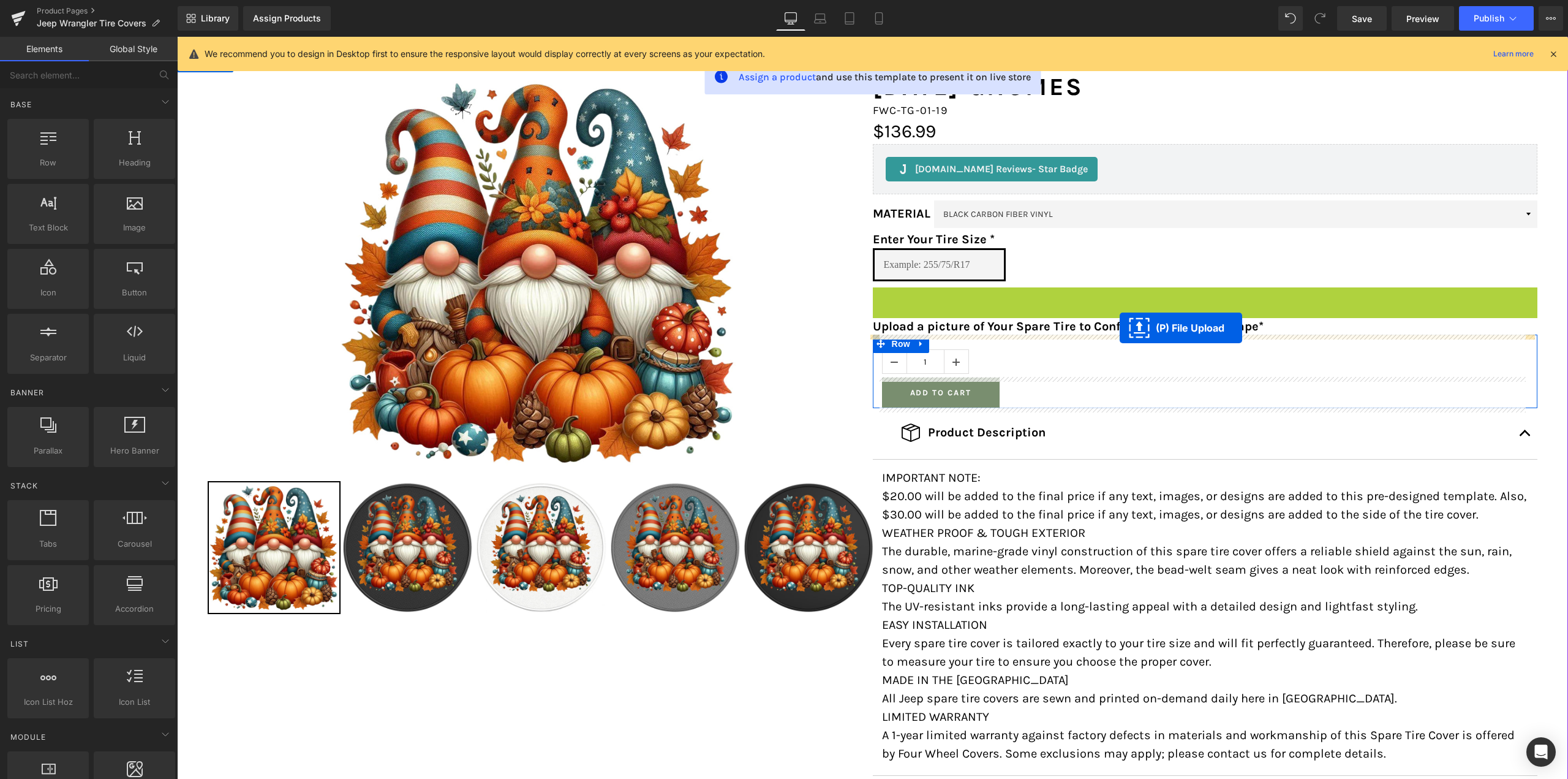
drag, startPoint x: 1191, startPoint y: 304, endPoint x: 1120, endPoint y: 328, distance: 74.9
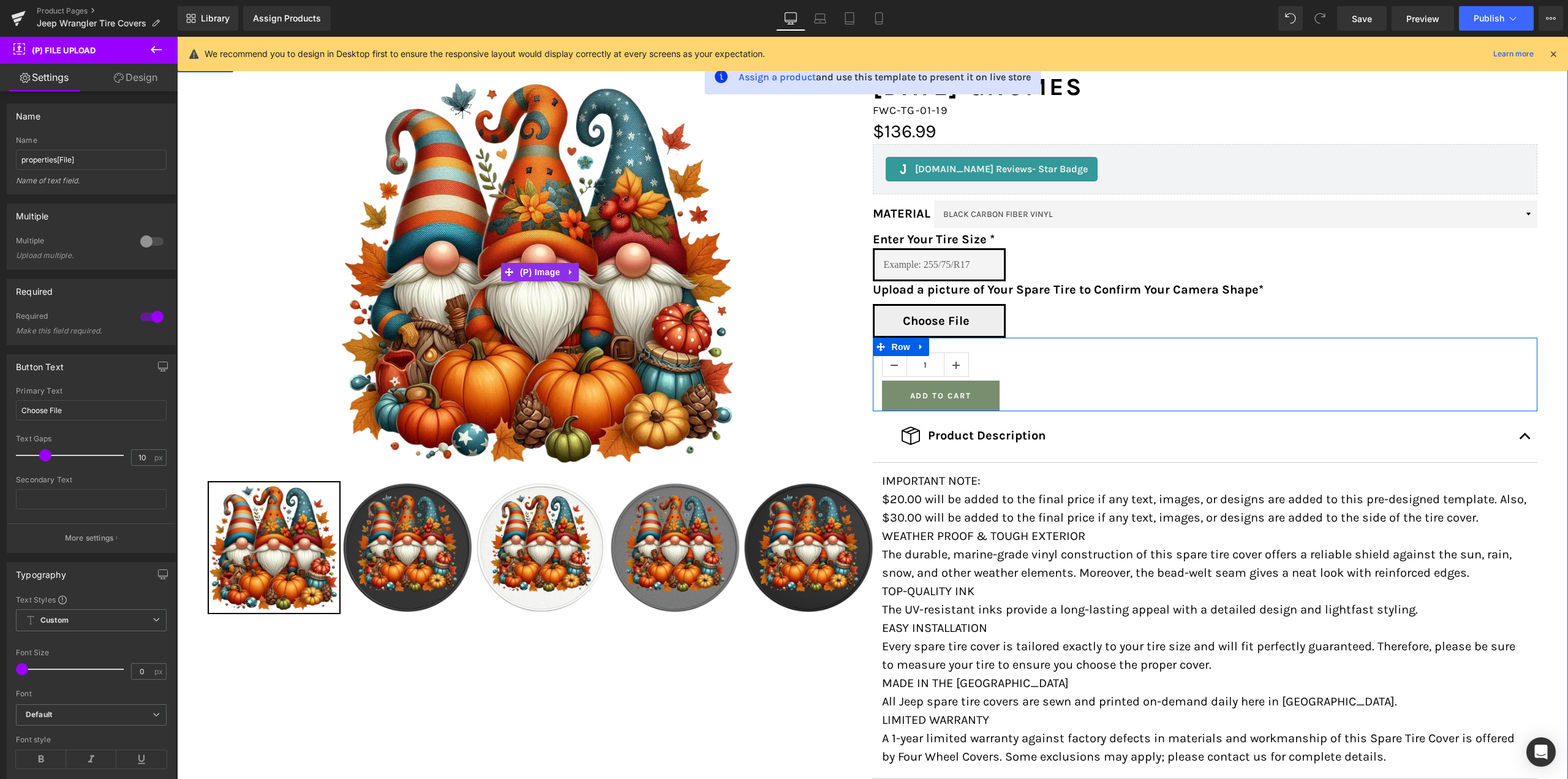
click at [822, 351] on div "Sale Off" at bounding box center [539, 272] width 665 height 399
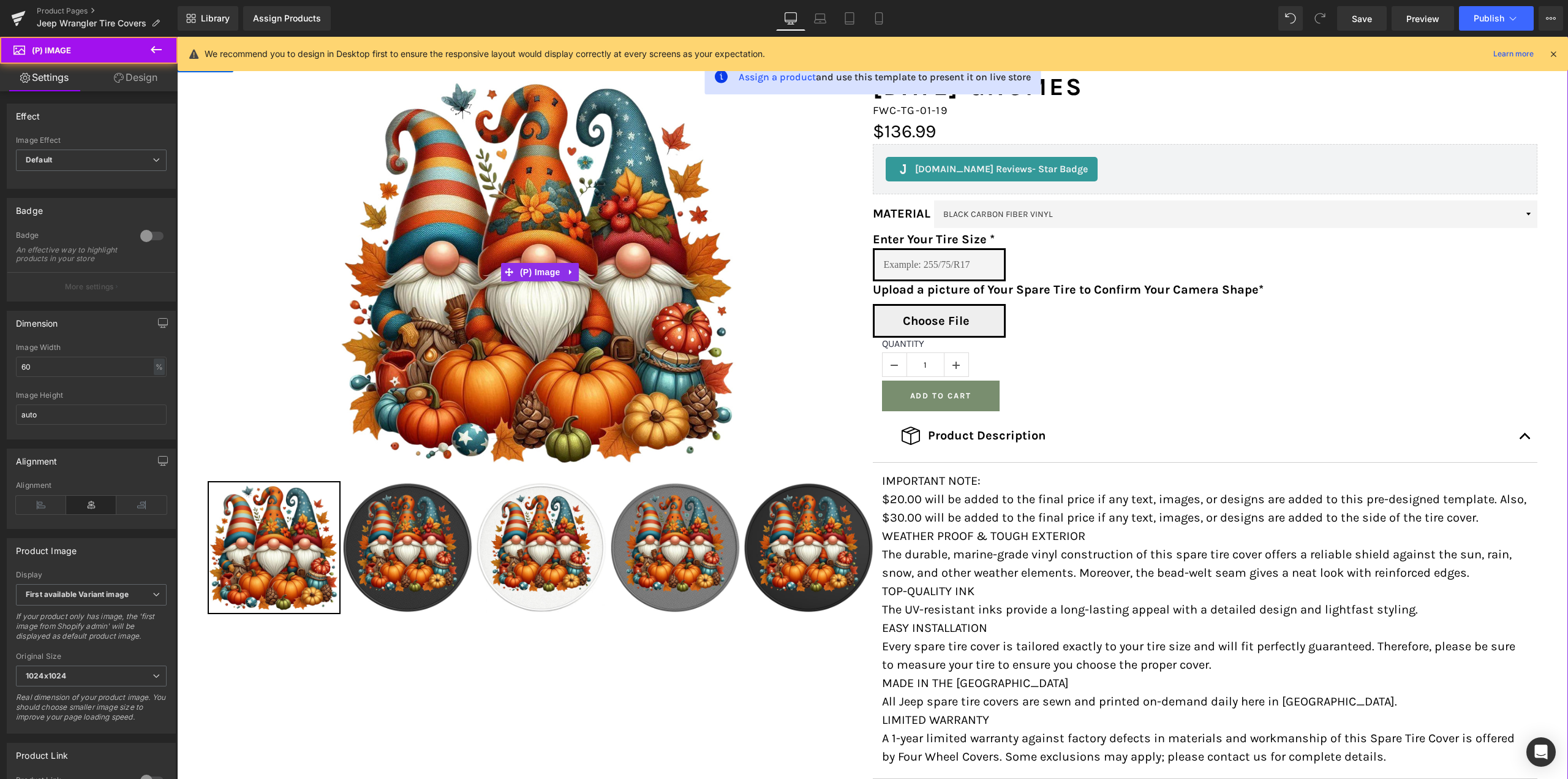
click at [793, 355] on div "Sale Off" at bounding box center [539, 272] width 665 height 399
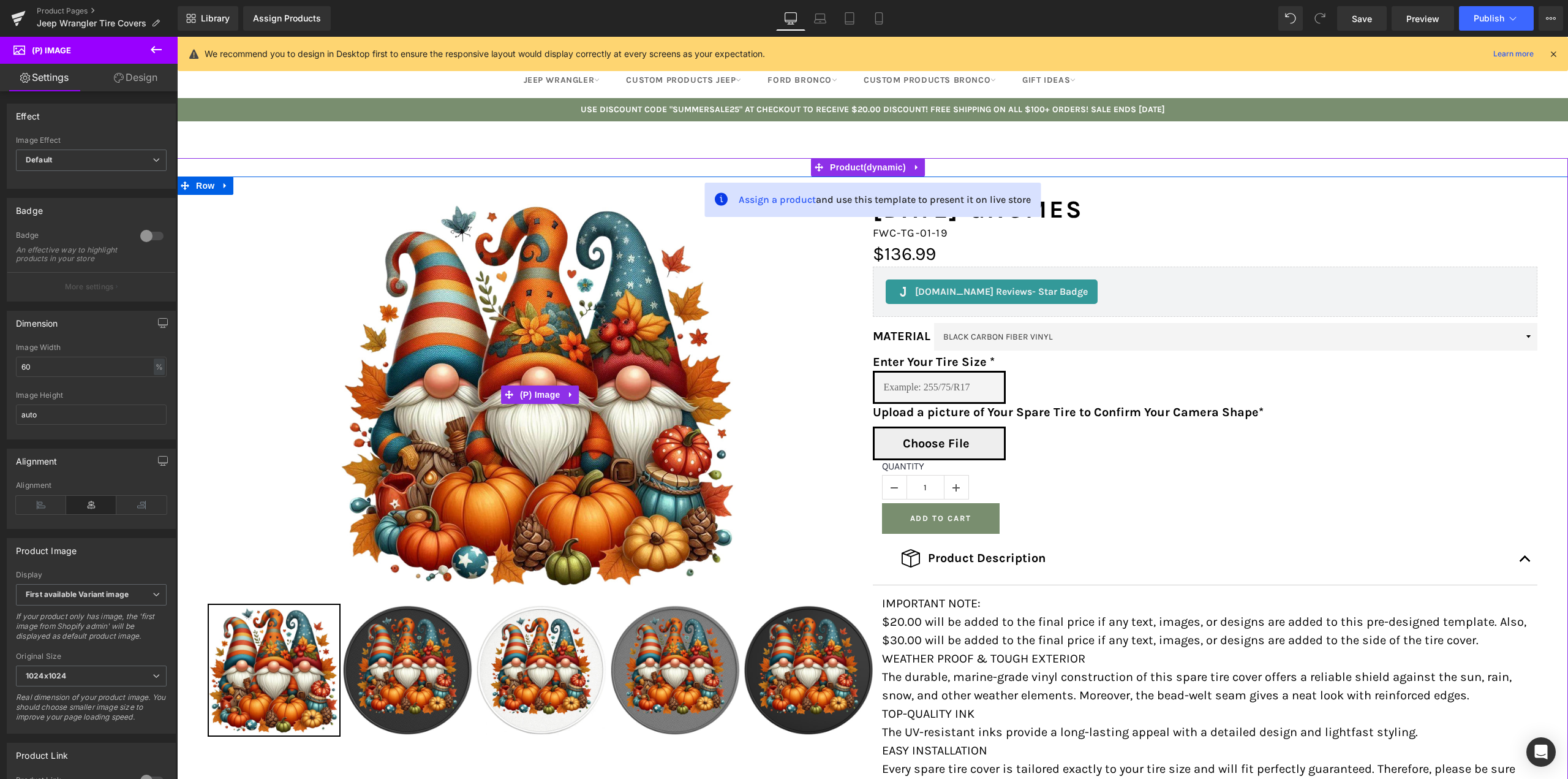
scroll to position [107, 0]
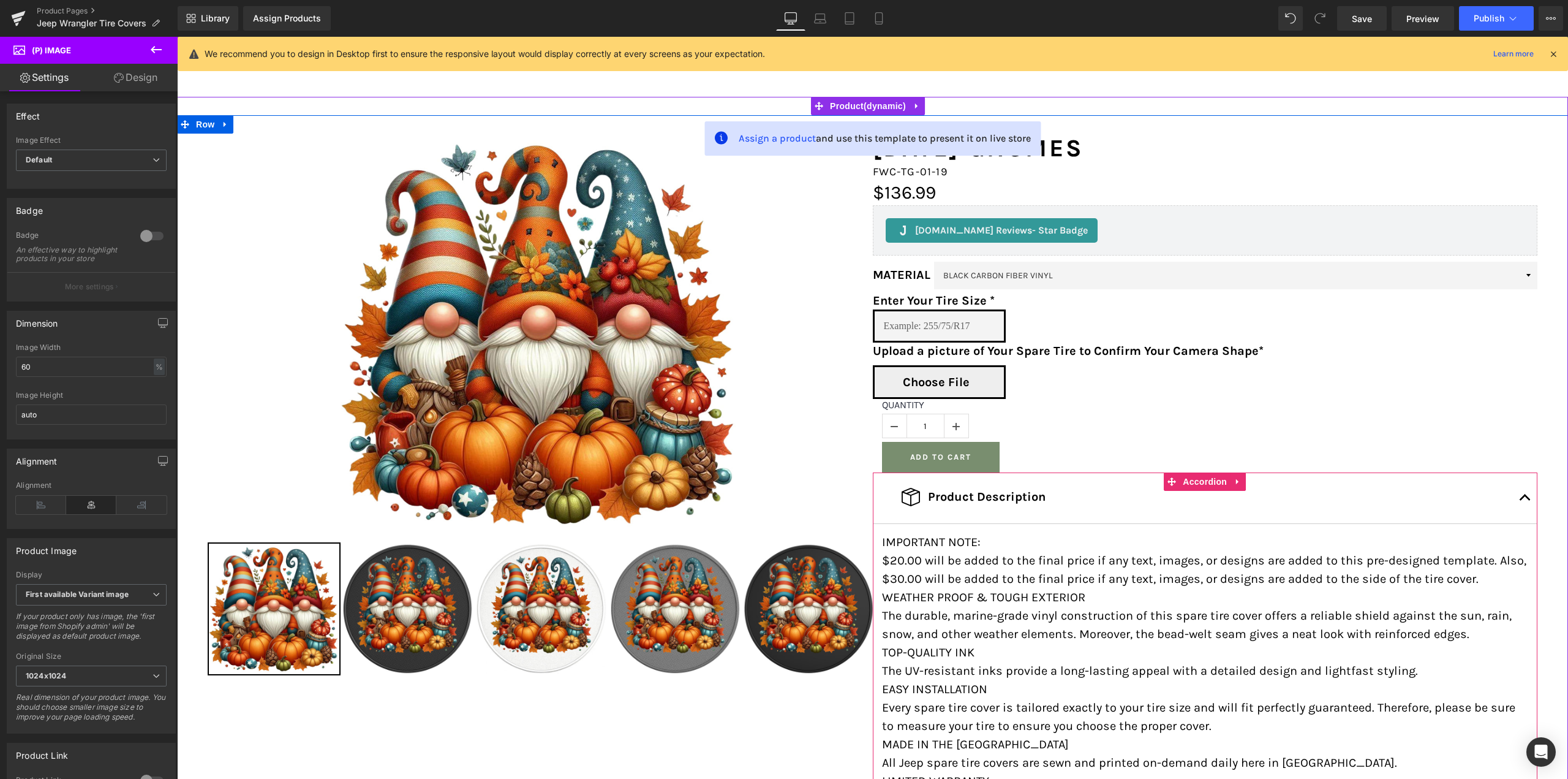
click at [1519, 493] on button "button" at bounding box center [1525, 498] width 25 height 51
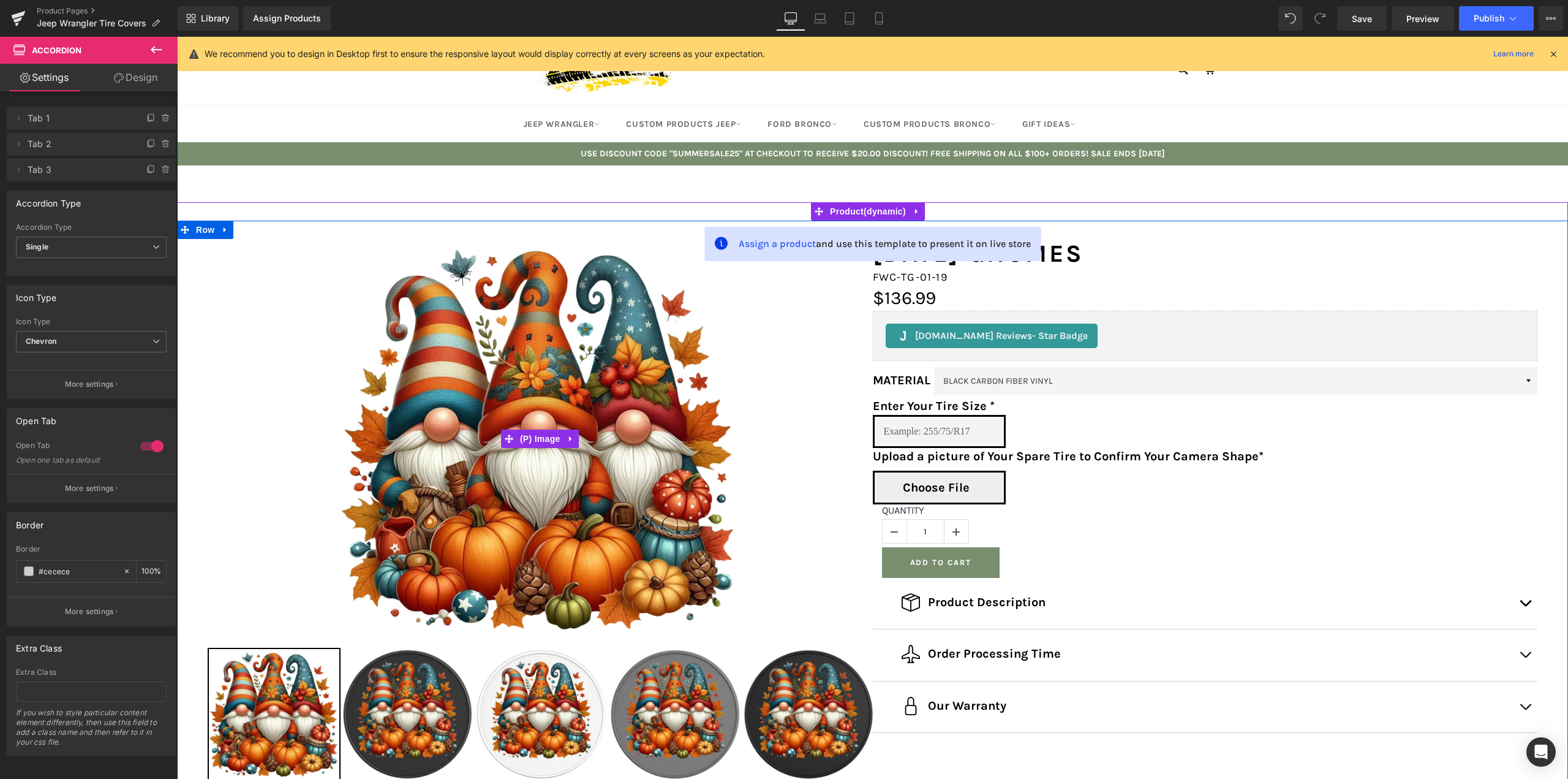
scroll to position [0, 0]
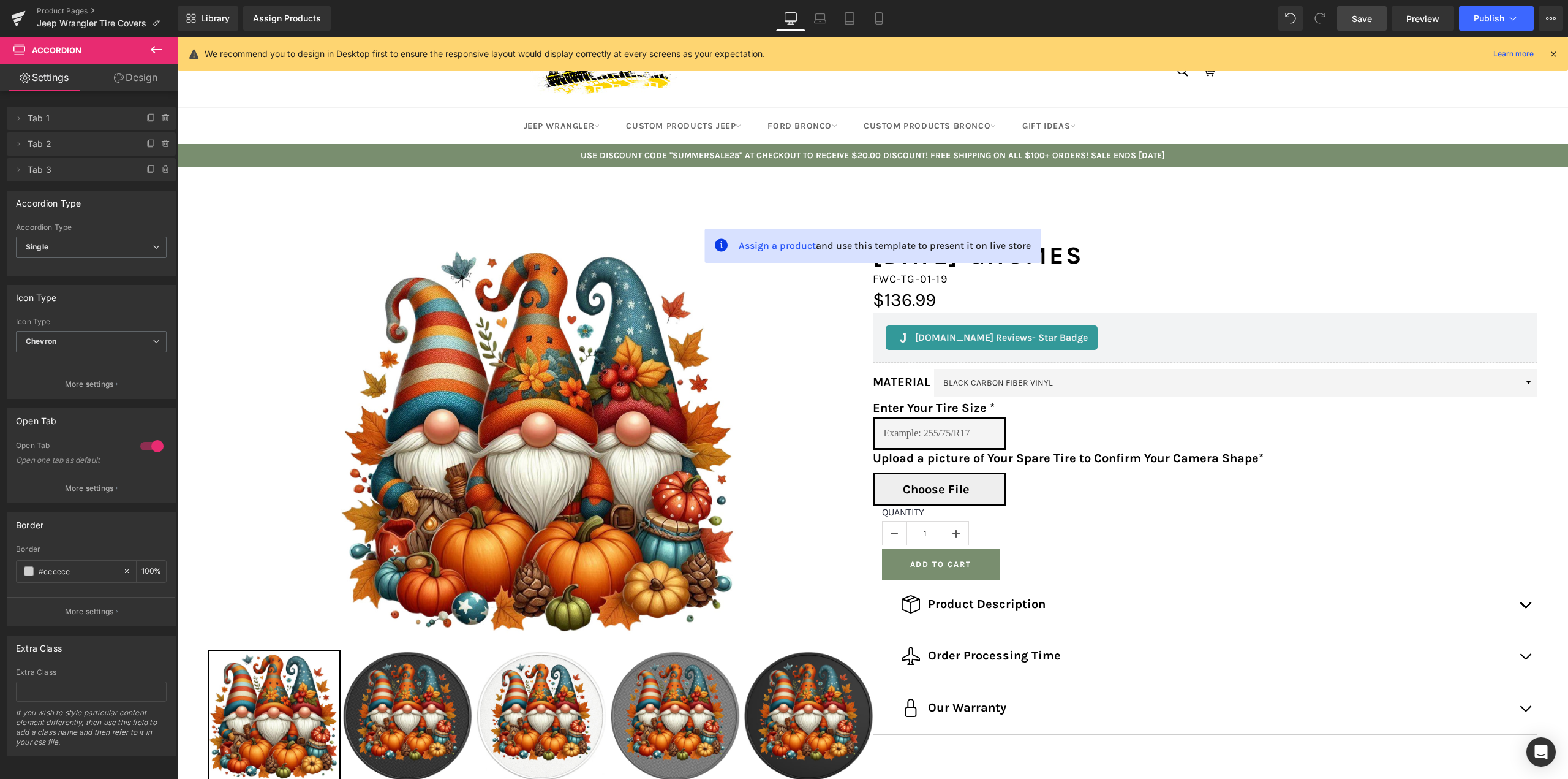
drag, startPoint x: 1365, startPoint y: 15, endPoint x: 1040, endPoint y: 78, distance: 331.0
click at [1365, 15] on span "Save" at bounding box center [1362, 18] width 20 height 13
click at [1418, 14] on span "Preview" at bounding box center [1423, 18] width 33 height 13
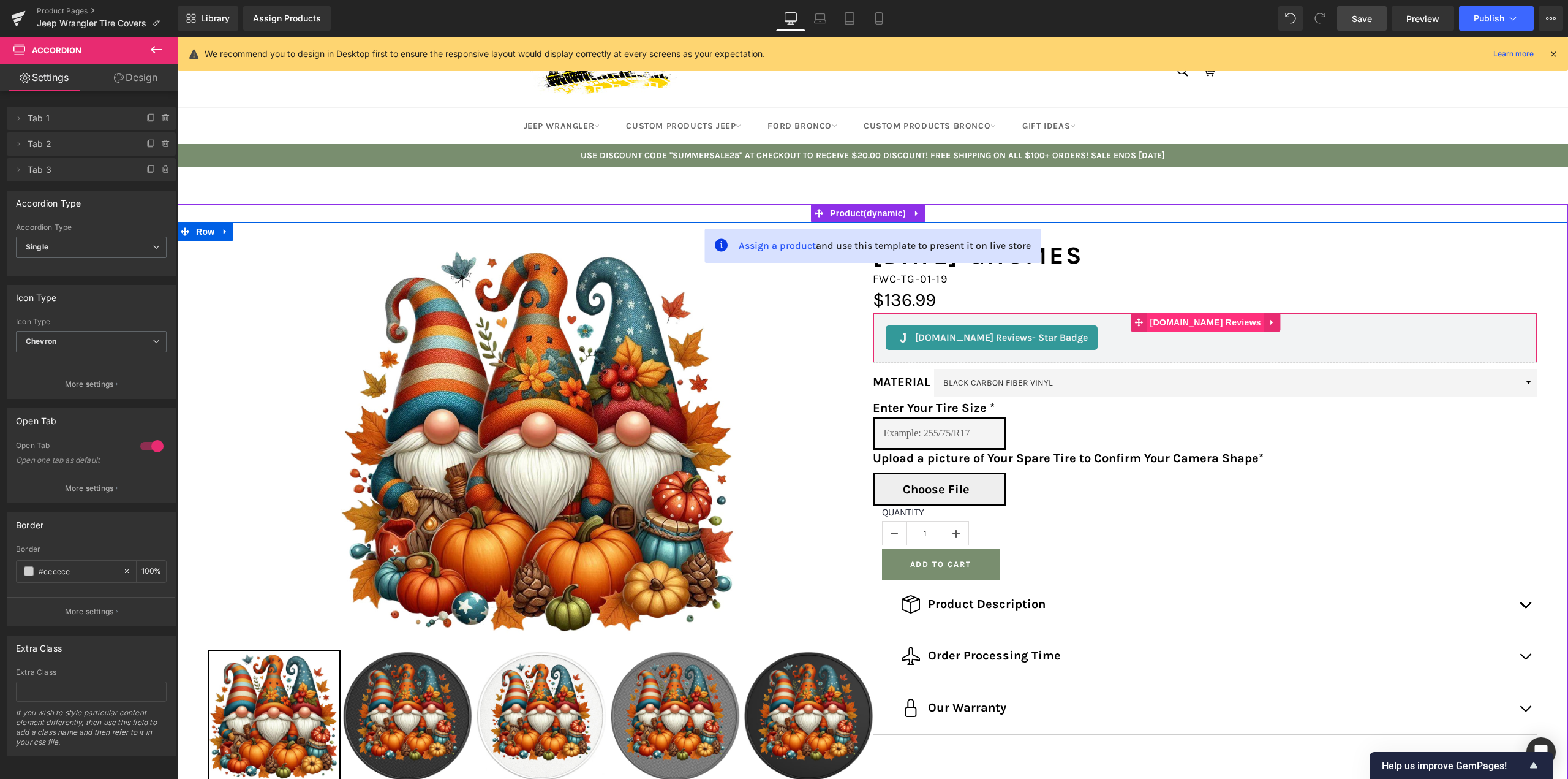
click at [1198, 322] on span "[DOMAIN_NAME] Reviews" at bounding box center [1207, 322] width 117 height 18
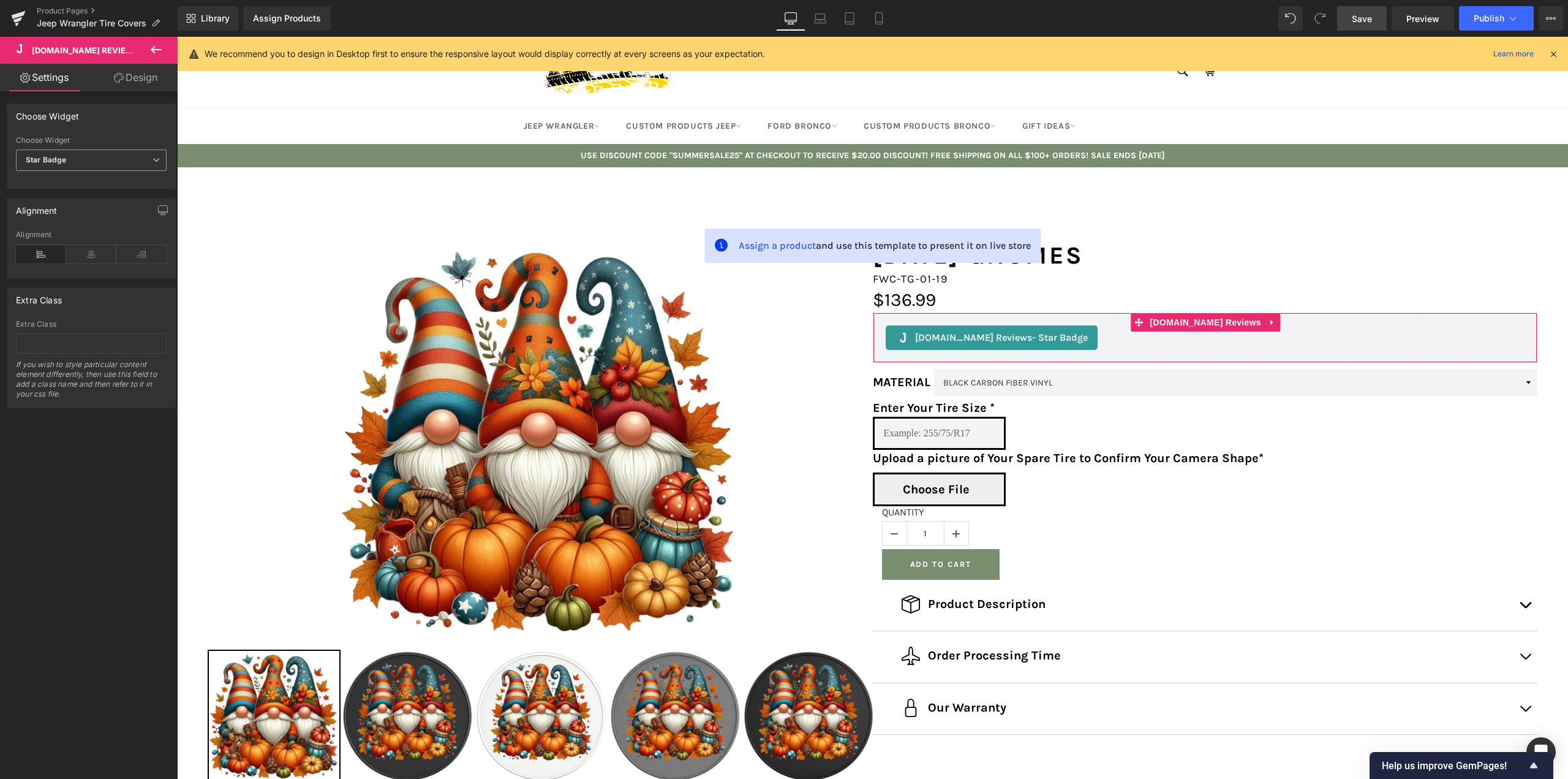
click at [79, 161] on span "Star Badge" at bounding box center [91, 160] width 150 height 21
click at [75, 176] on li "Reviews" at bounding box center [88, 182] width 146 height 18
click at [1372, 11] on link "Save" at bounding box center [1362, 18] width 50 height 25
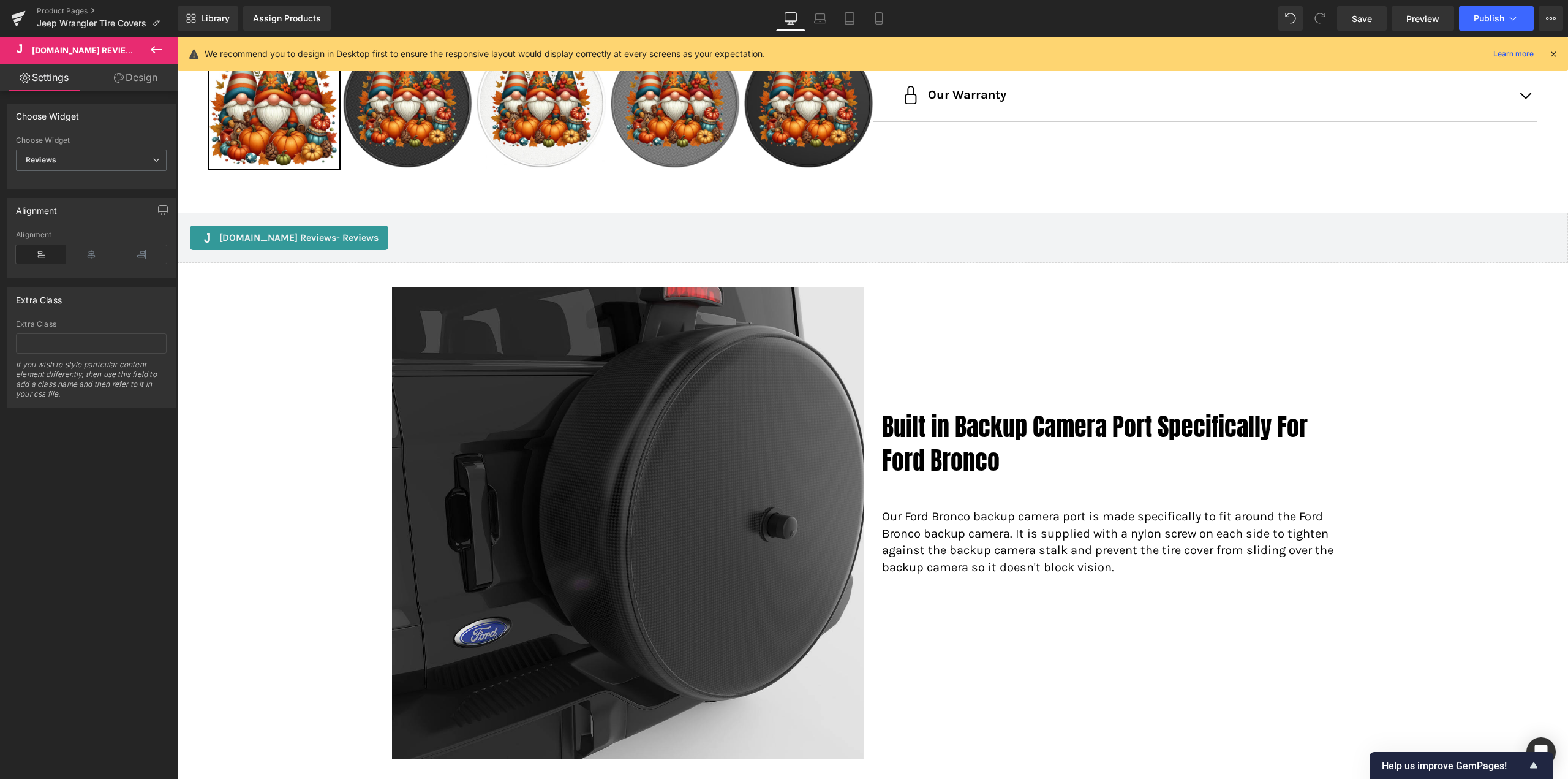
scroll to position [674, 0]
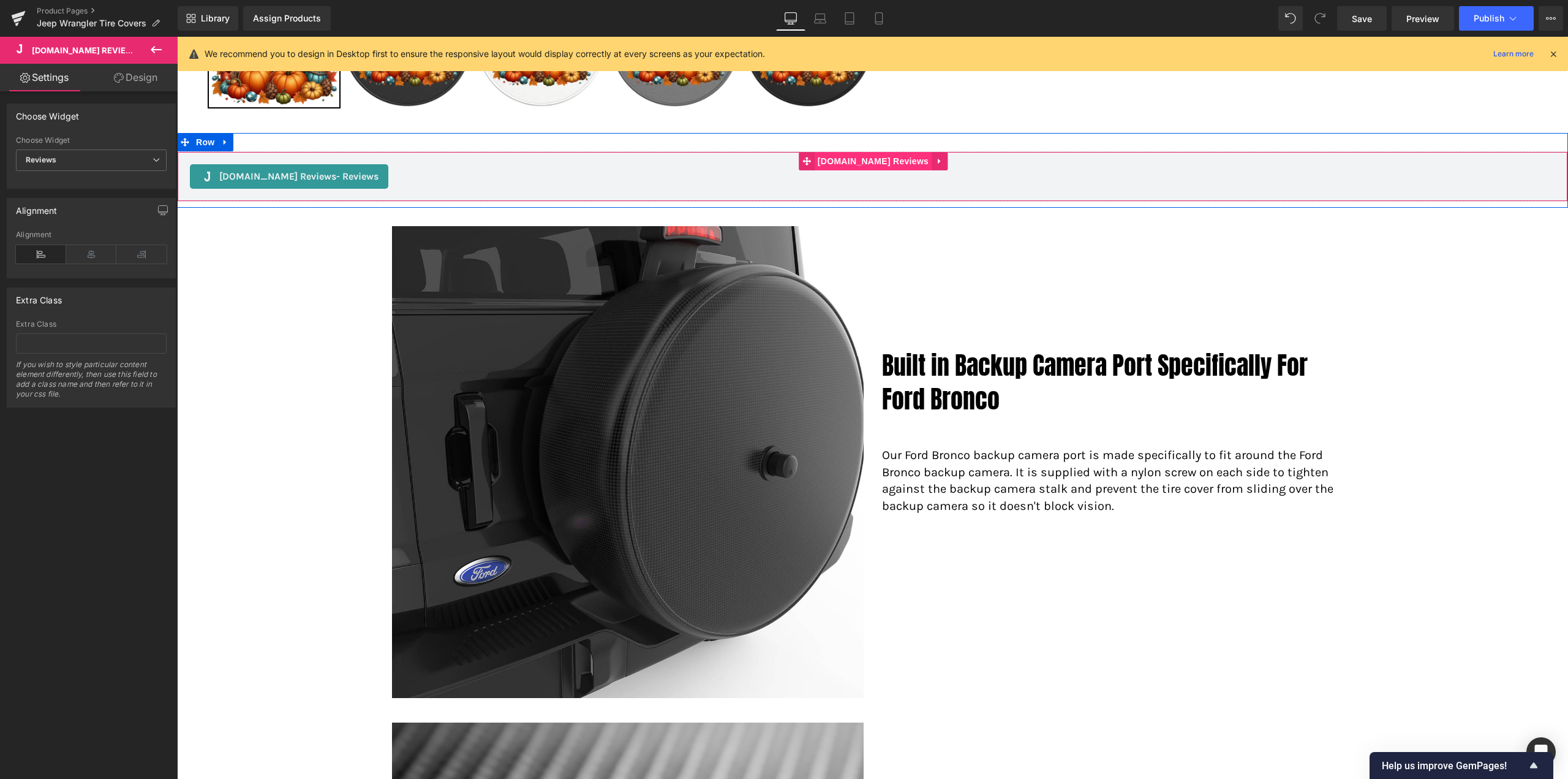
click at [872, 165] on span "[DOMAIN_NAME] Reviews" at bounding box center [873, 161] width 117 height 18
click at [95, 161] on span "Reviews" at bounding box center [91, 160] width 150 height 21
click at [84, 162] on span "Reviews" at bounding box center [88, 160] width 146 height 21
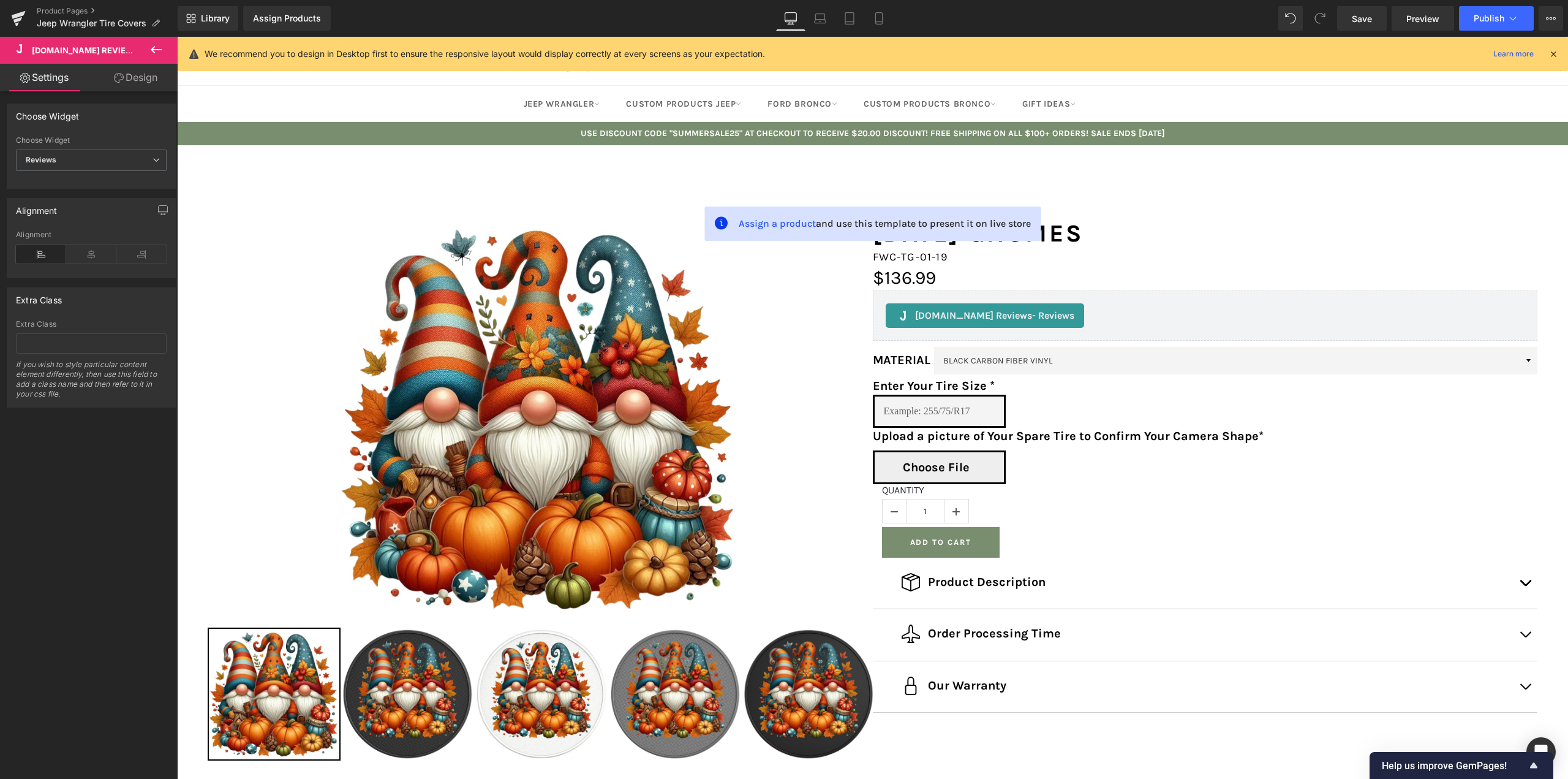
scroll to position [0, 0]
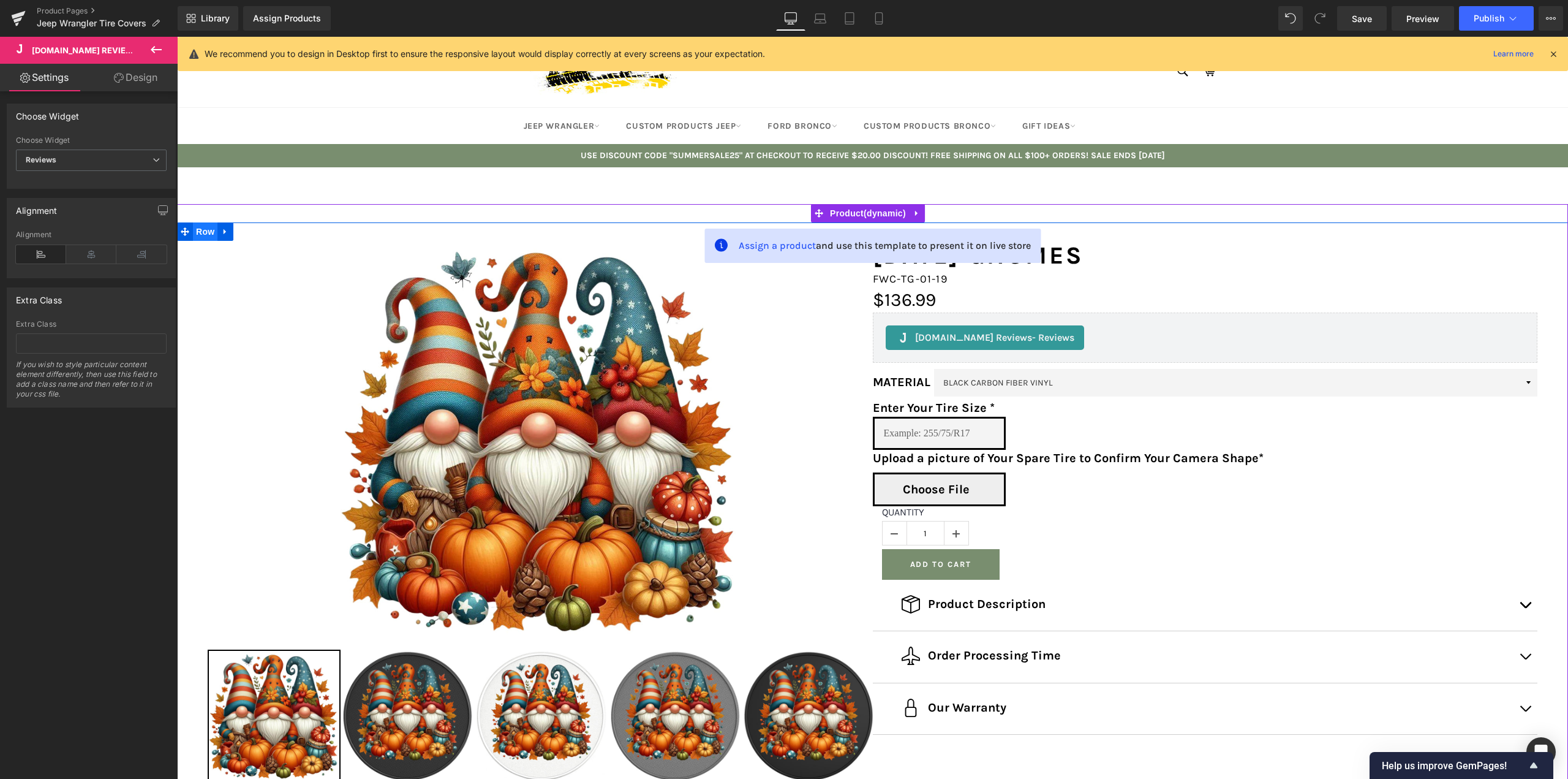
click at [201, 228] on span "Row" at bounding box center [205, 231] width 25 height 18
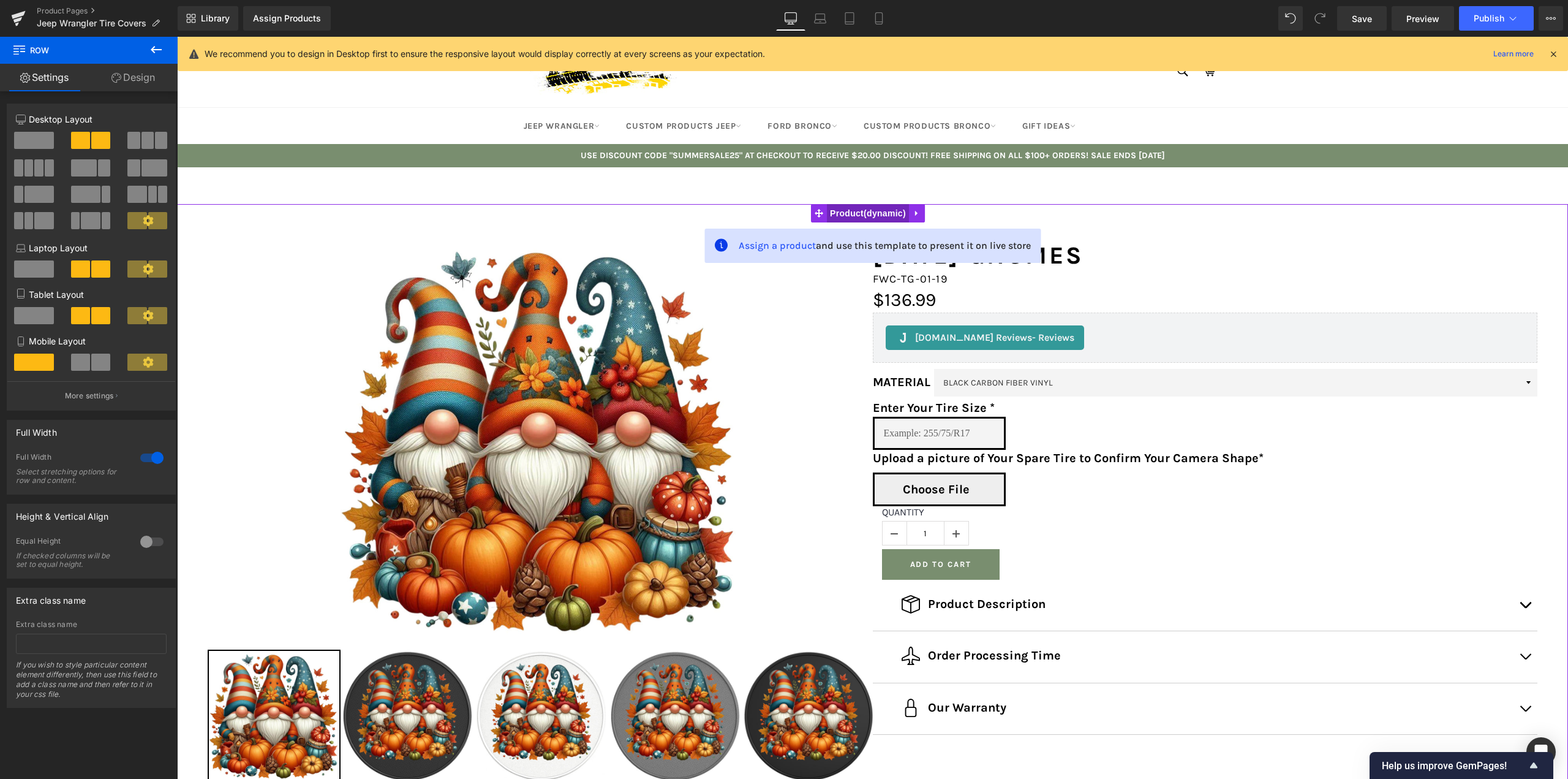
click at [858, 220] on span "Product" at bounding box center [867, 213] width 82 height 18
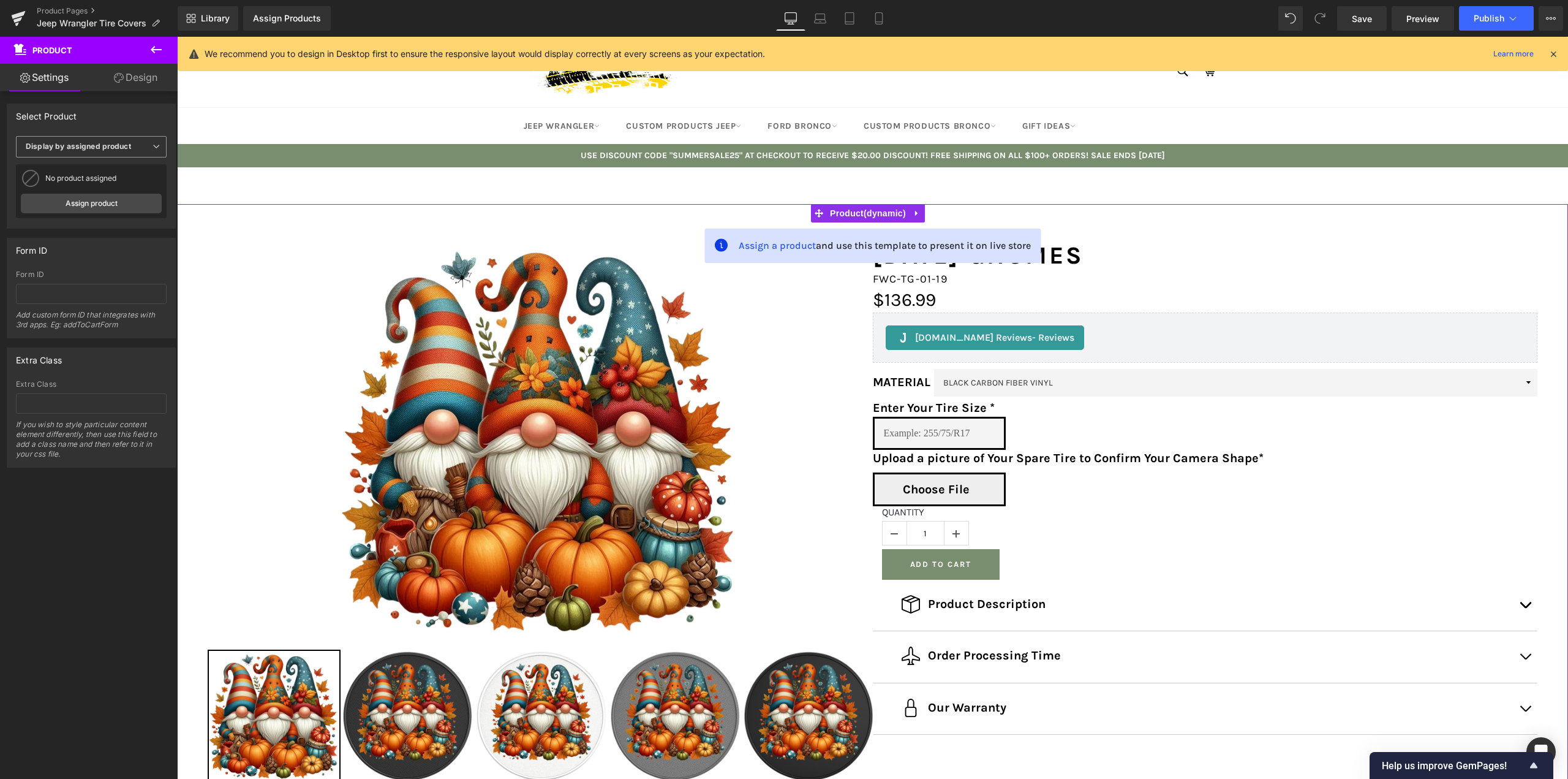
click at [132, 148] on span "Display by assigned product" at bounding box center [91, 146] width 150 height 21
click at [132, 148] on span "Display by assigned product" at bounding box center [88, 146] width 146 height 21
click at [76, 200] on link "Assign product" at bounding box center [92, 203] width 141 height 19
click at [91, 151] on span "Display by assigned product" at bounding box center [91, 146] width 150 height 21
click at [66, 184] on div "Select manually" at bounding box center [62, 184] width 57 height 8
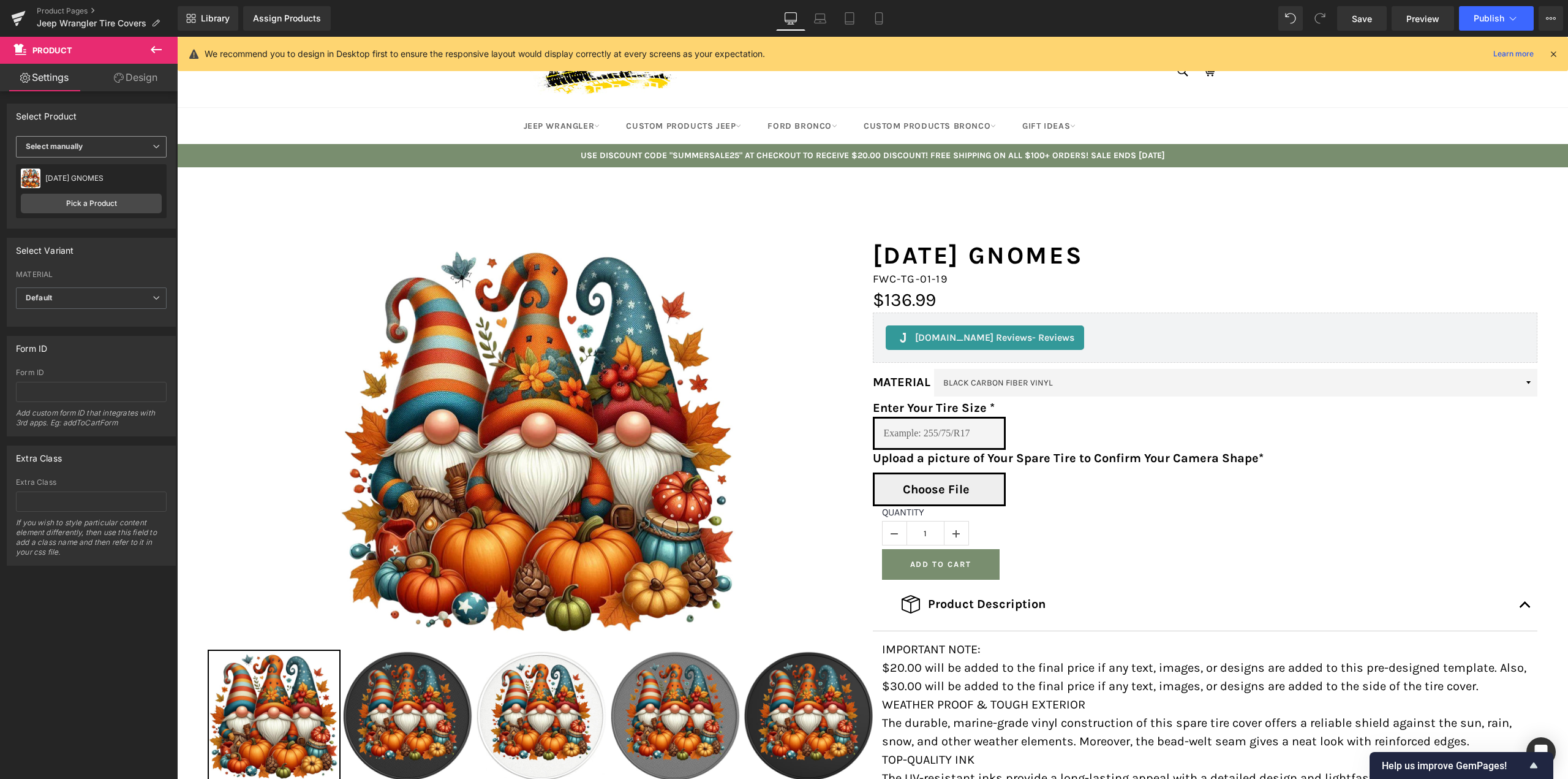
click at [107, 144] on span "Select manually" at bounding box center [91, 146] width 150 height 21
click at [89, 163] on div "Display by assigned product" at bounding box center [83, 165] width 100 height 8
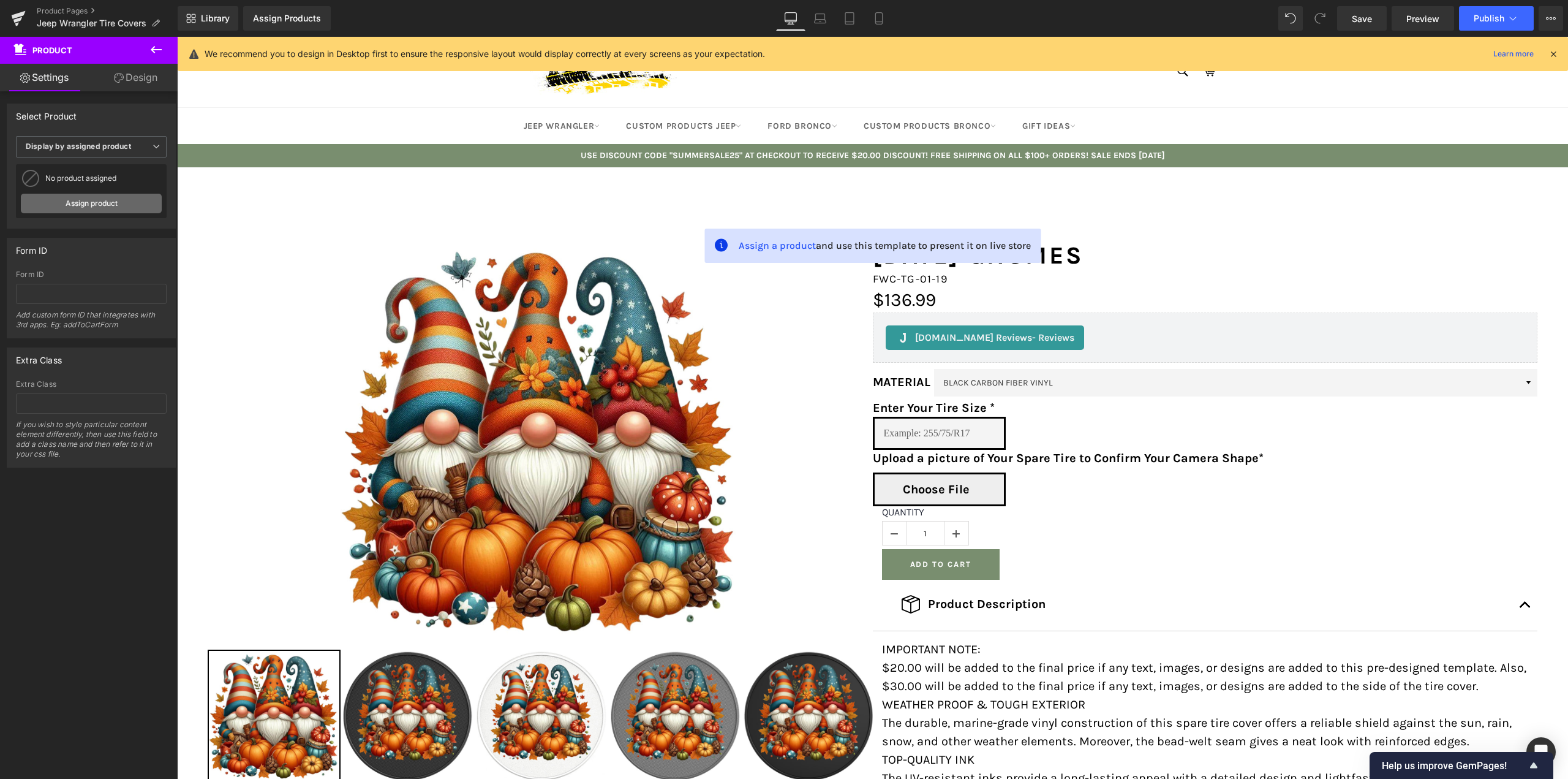
click at [89, 204] on link "Assign product" at bounding box center [92, 203] width 141 height 19
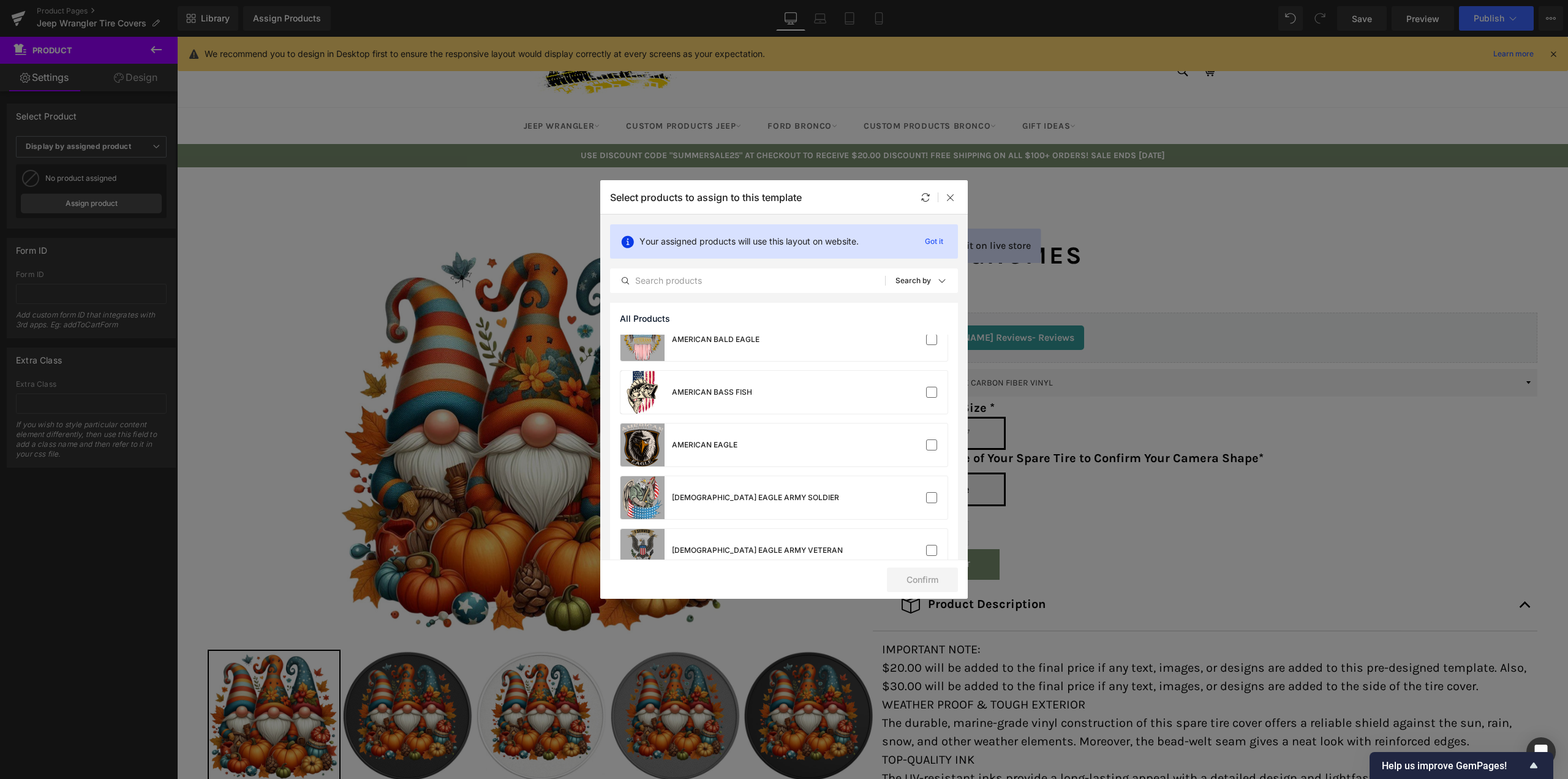
scroll to position [2472, 0]
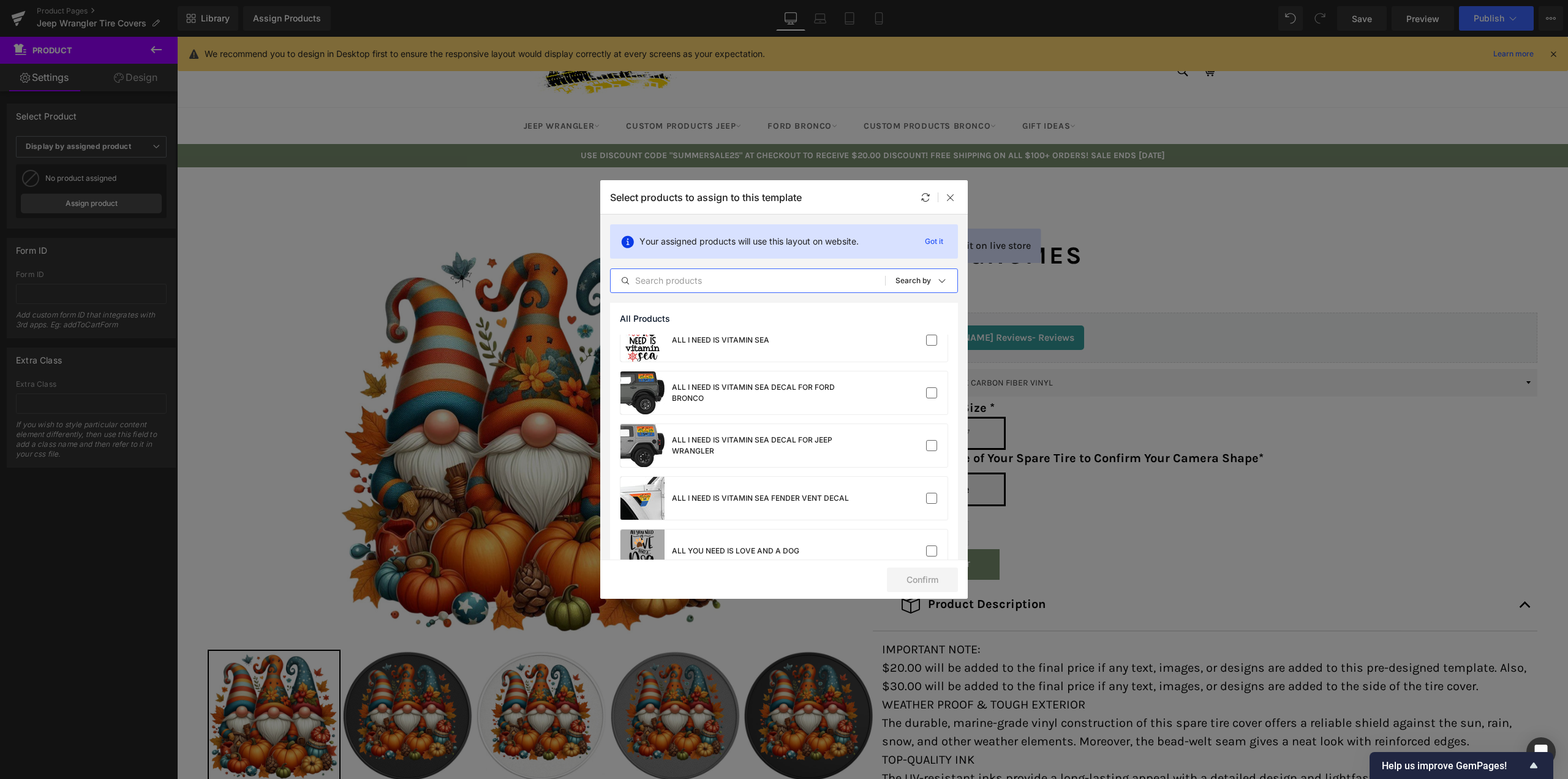
click at [712, 286] on input "text" at bounding box center [748, 281] width 274 height 15
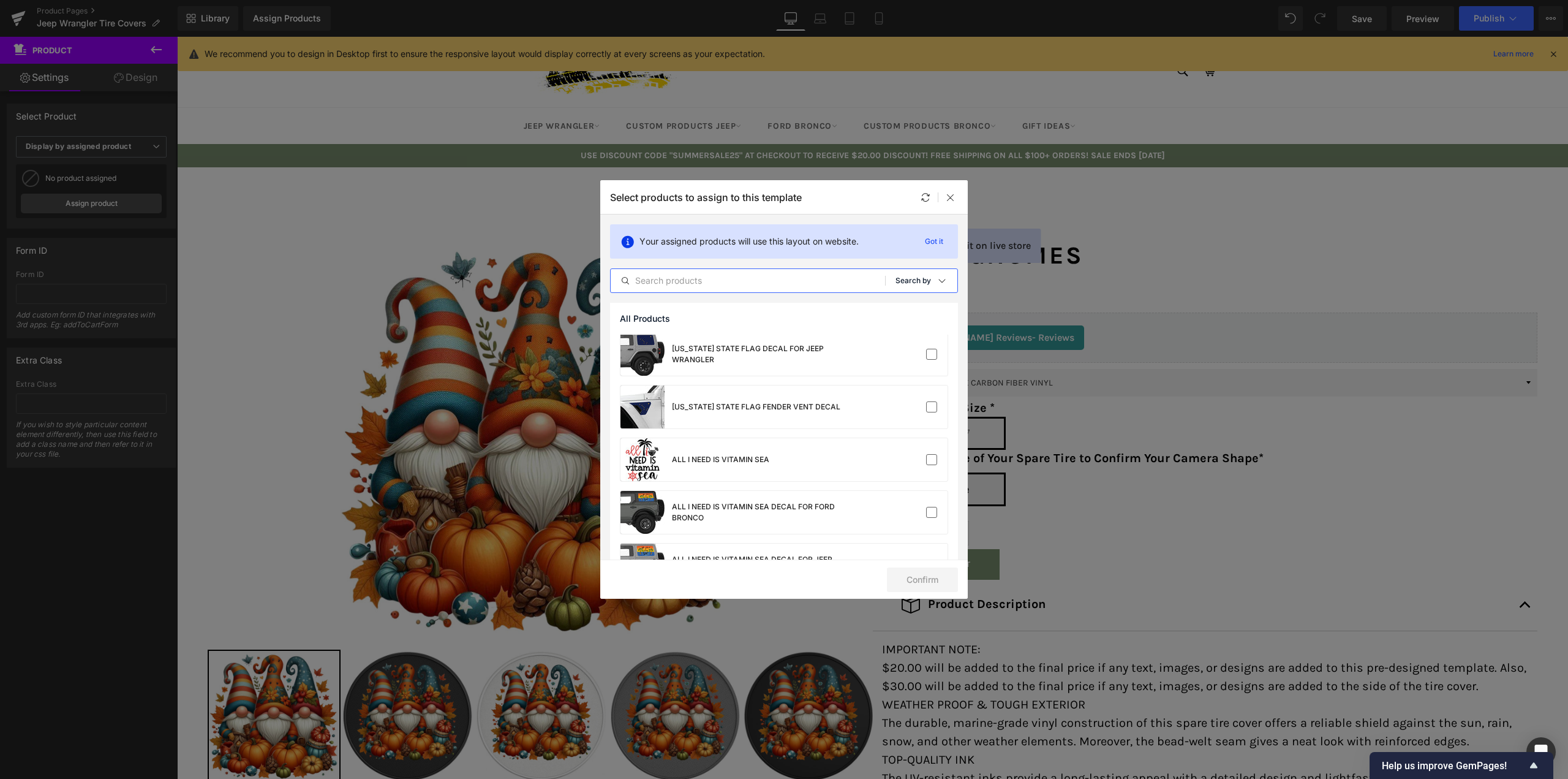
scroll to position [1185, 0]
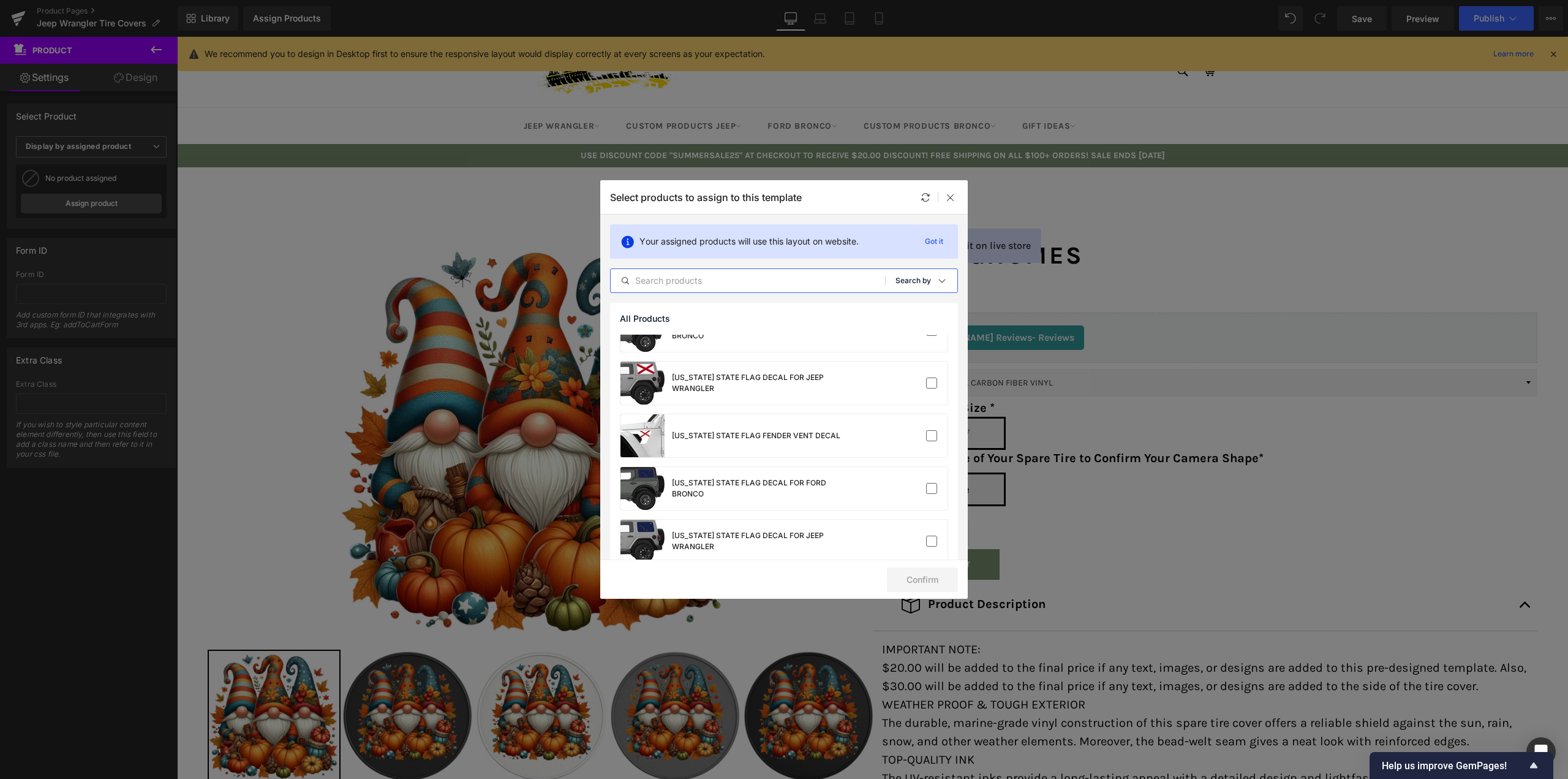
click at [938, 283] on icon at bounding box center [942, 280] width 10 height 10
click at [912, 341] on p "Shopify Collections" at bounding box center [899, 339] width 80 height 10
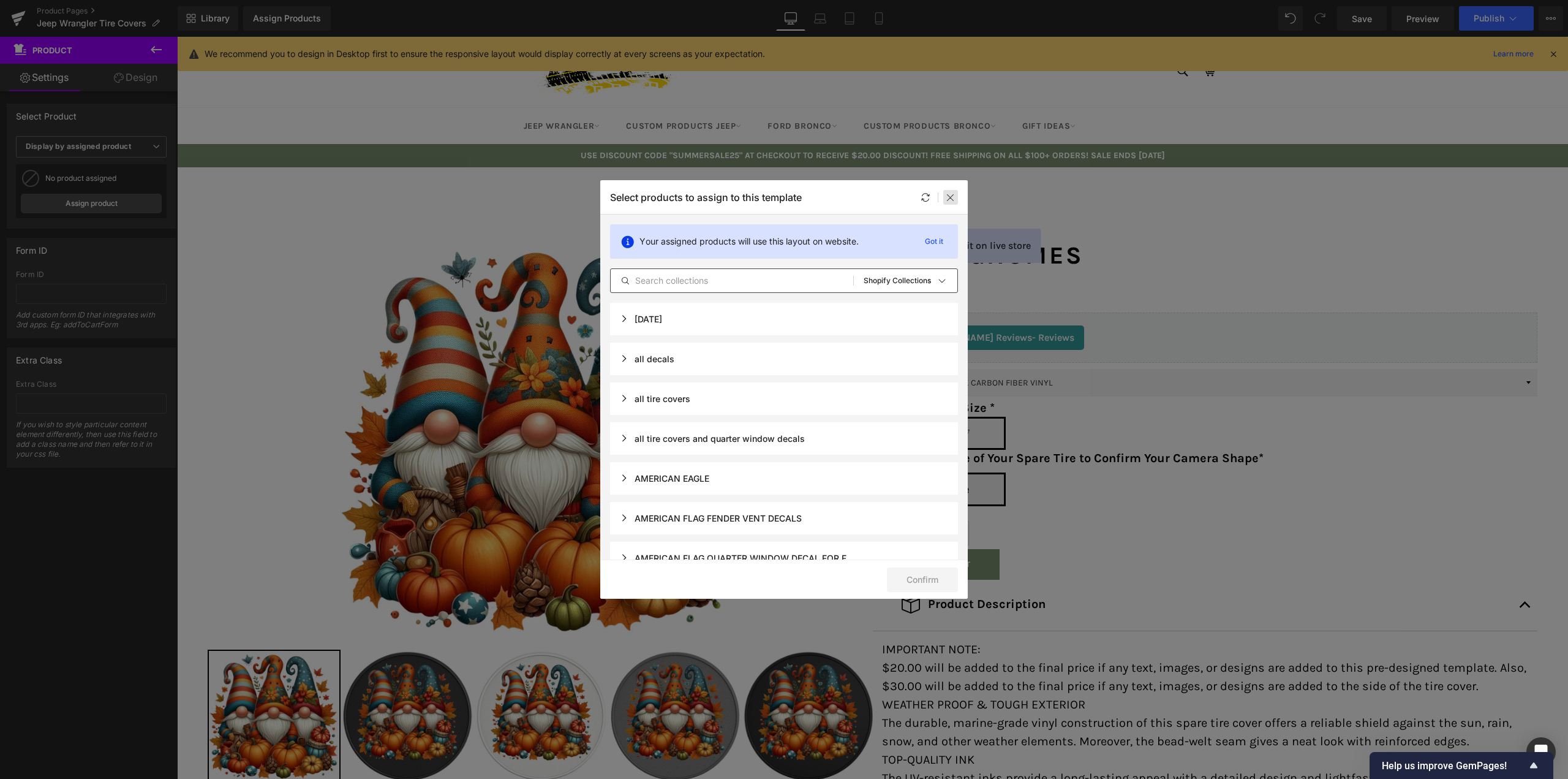
click at [955, 195] on icon at bounding box center [951, 197] width 10 height 10
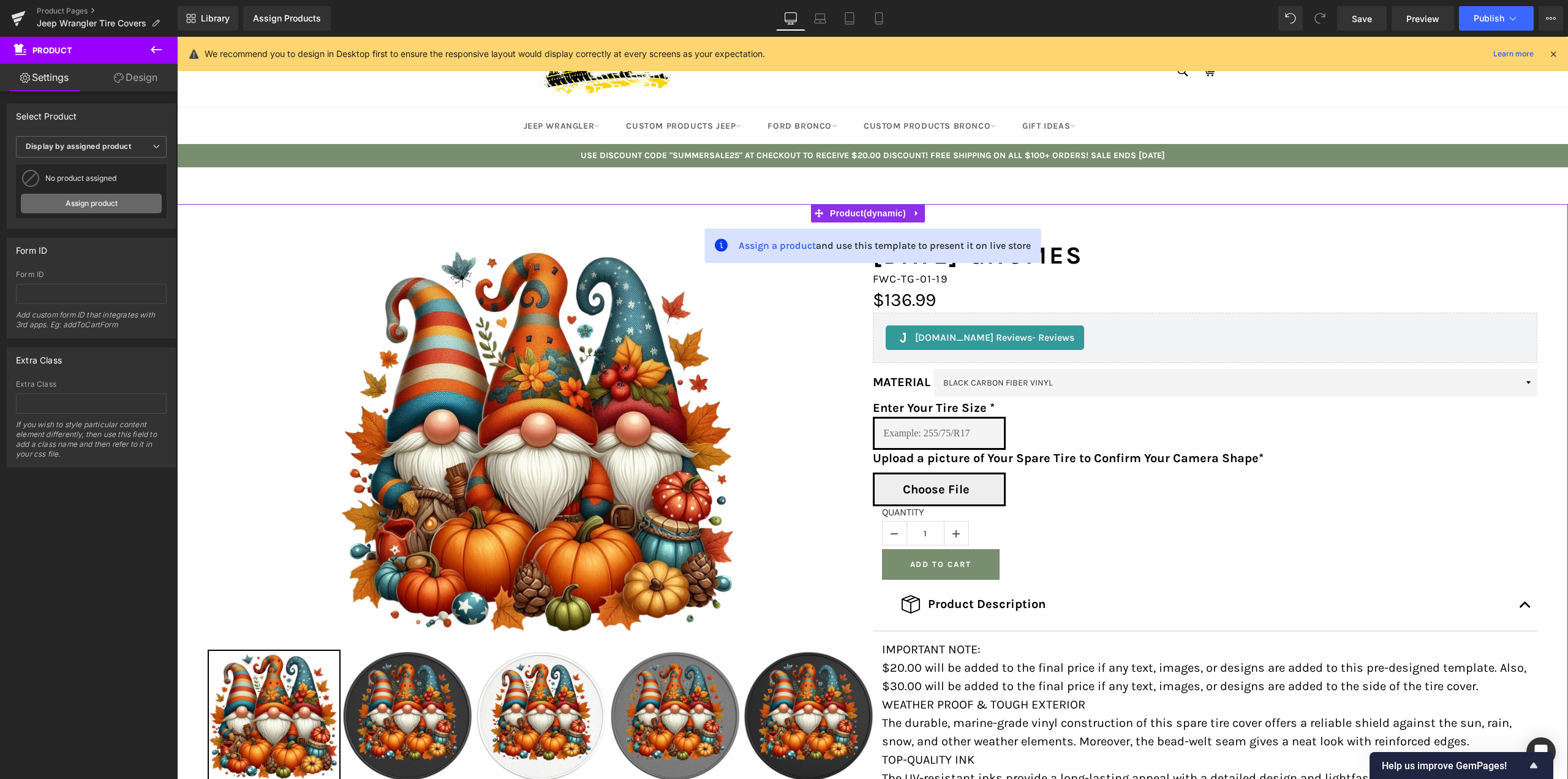
click at [96, 199] on link "Assign product" at bounding box center [92, 203] width 141 height 19
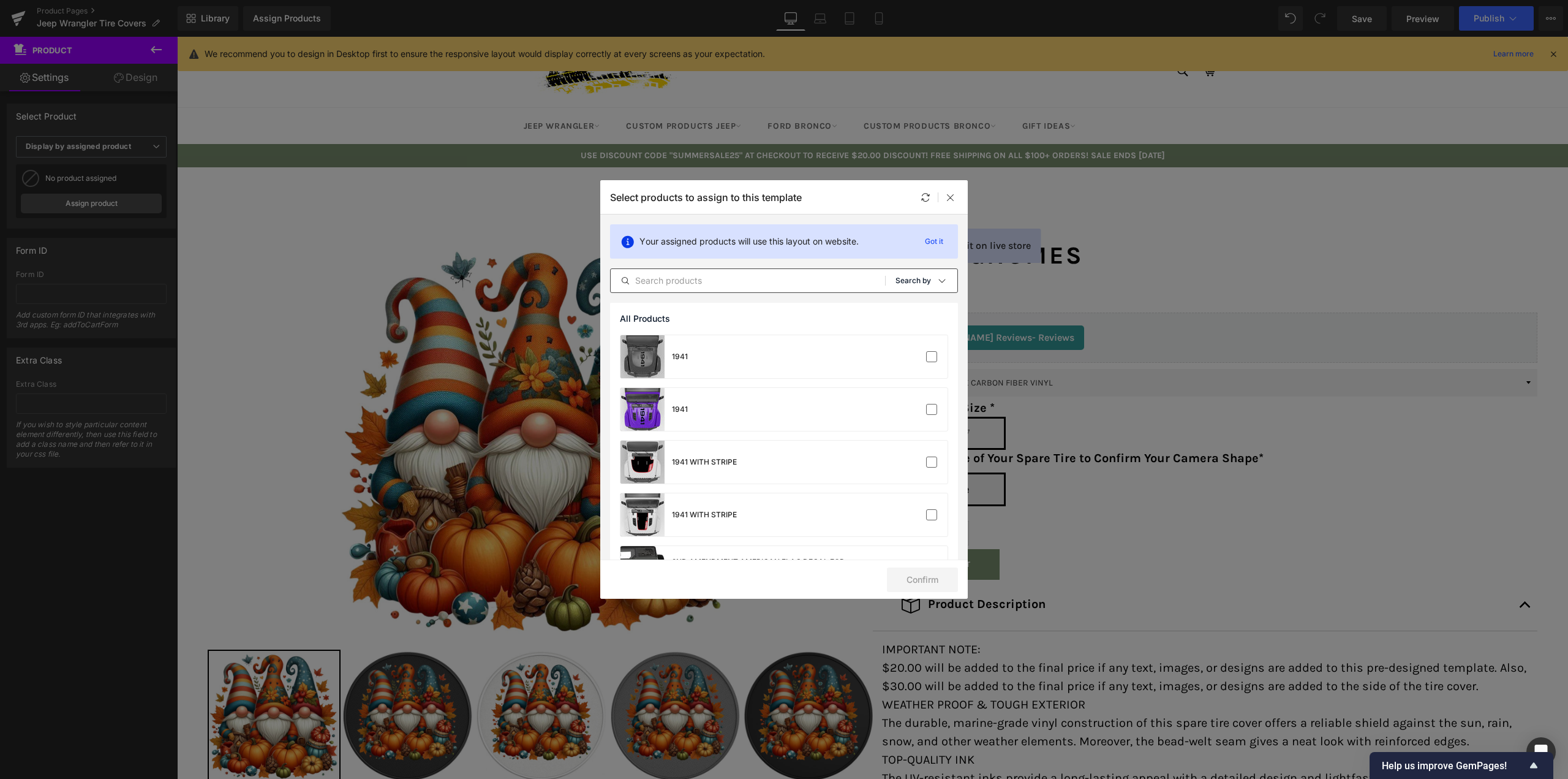
click at [921, 283] on p "Search by" at bounding box center [913, 280] width 36 height 8
click at [887, 339] on p "Shopify Collections" at bounding box center [899, 339] width 80 height 10
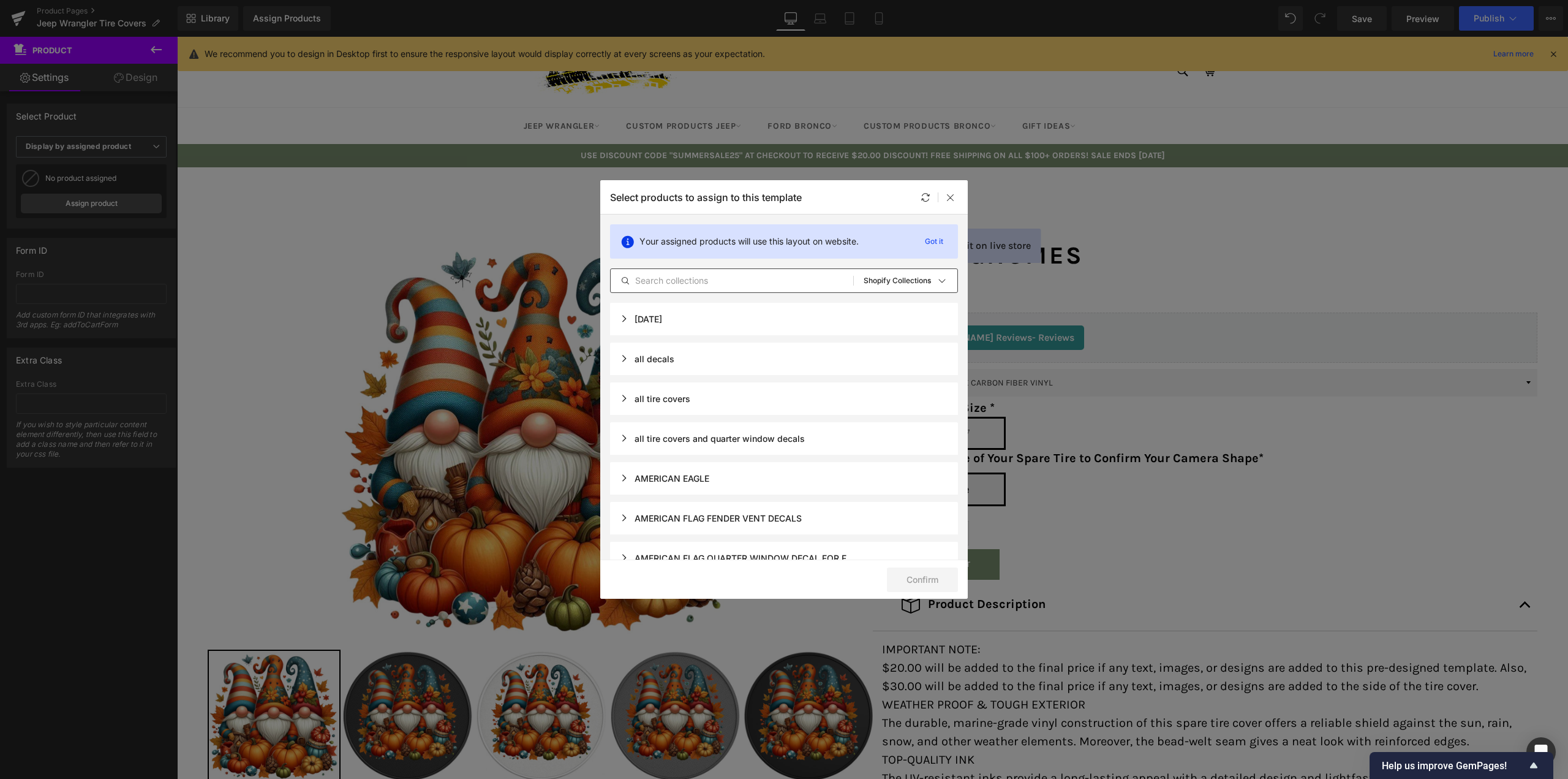
click at [622, 322] on div "4TH OF JULY" at bounding box center [641, 318] width 42 height 10
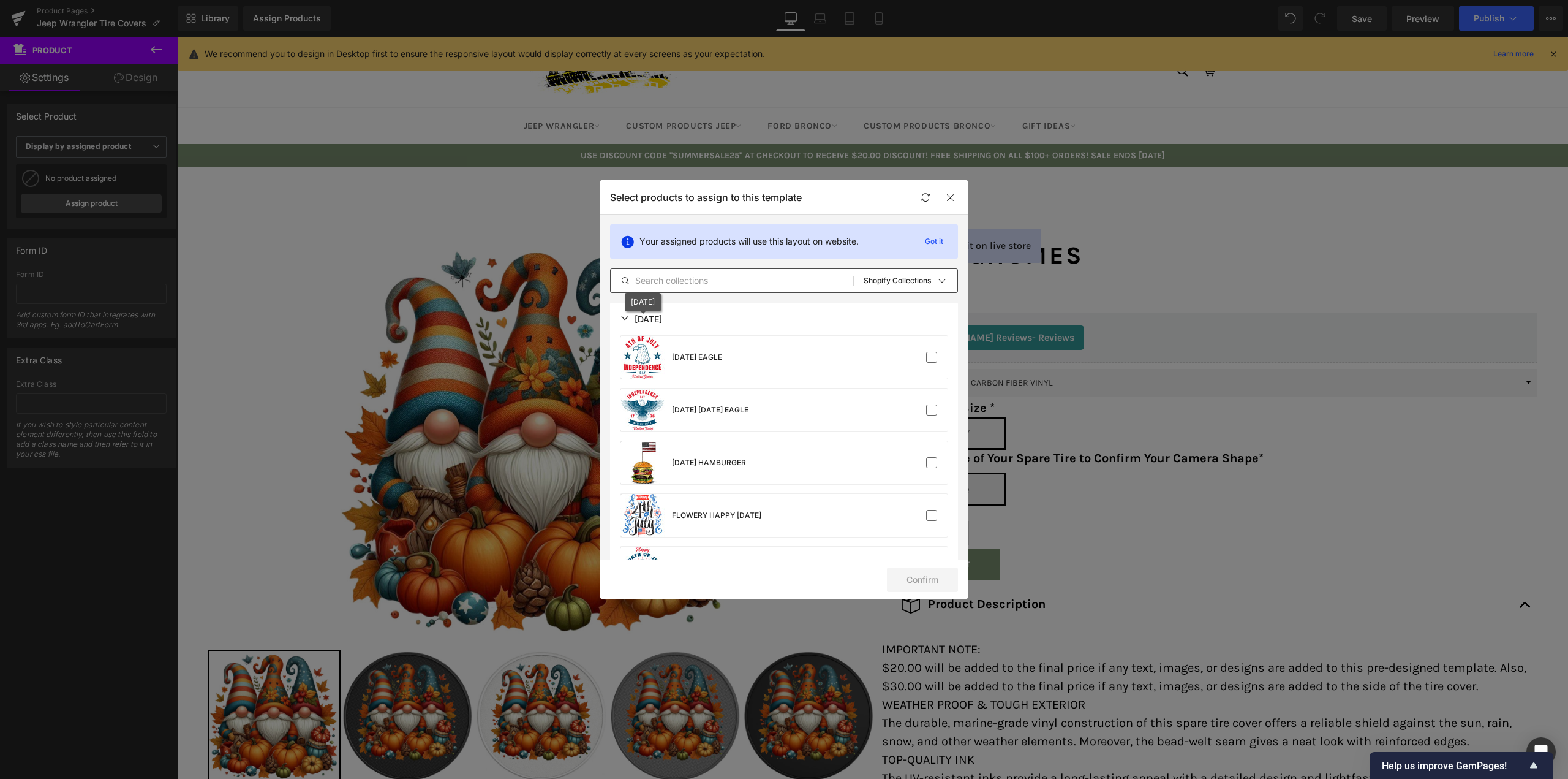
click at [622, 322] on div "4TH OF JULY" at bounding box center [641, 318] width 42 height 10
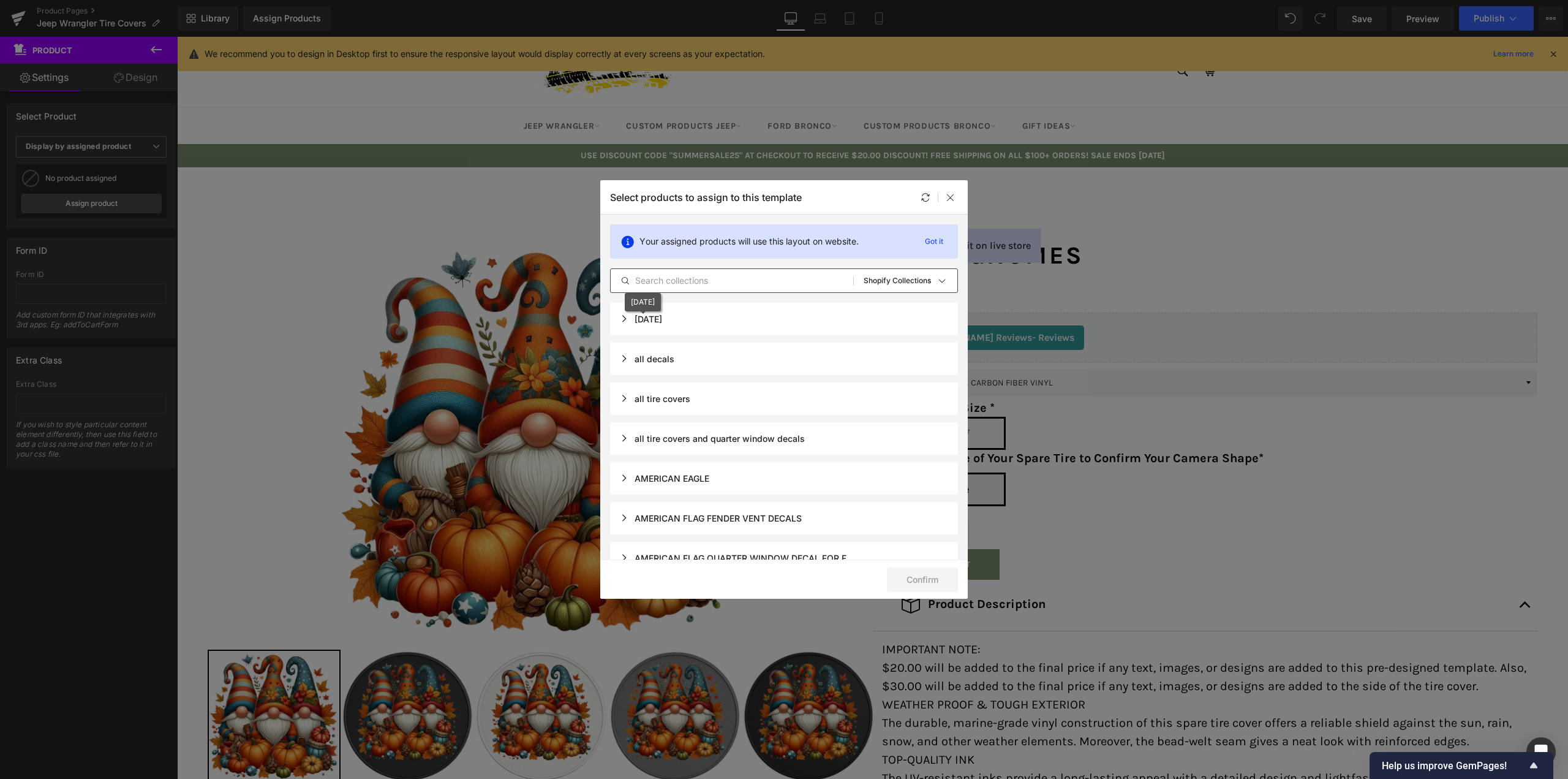
click at [662, 320] on div "4TH OF JULY" at bounding box center [641, 318] width 42 height 10
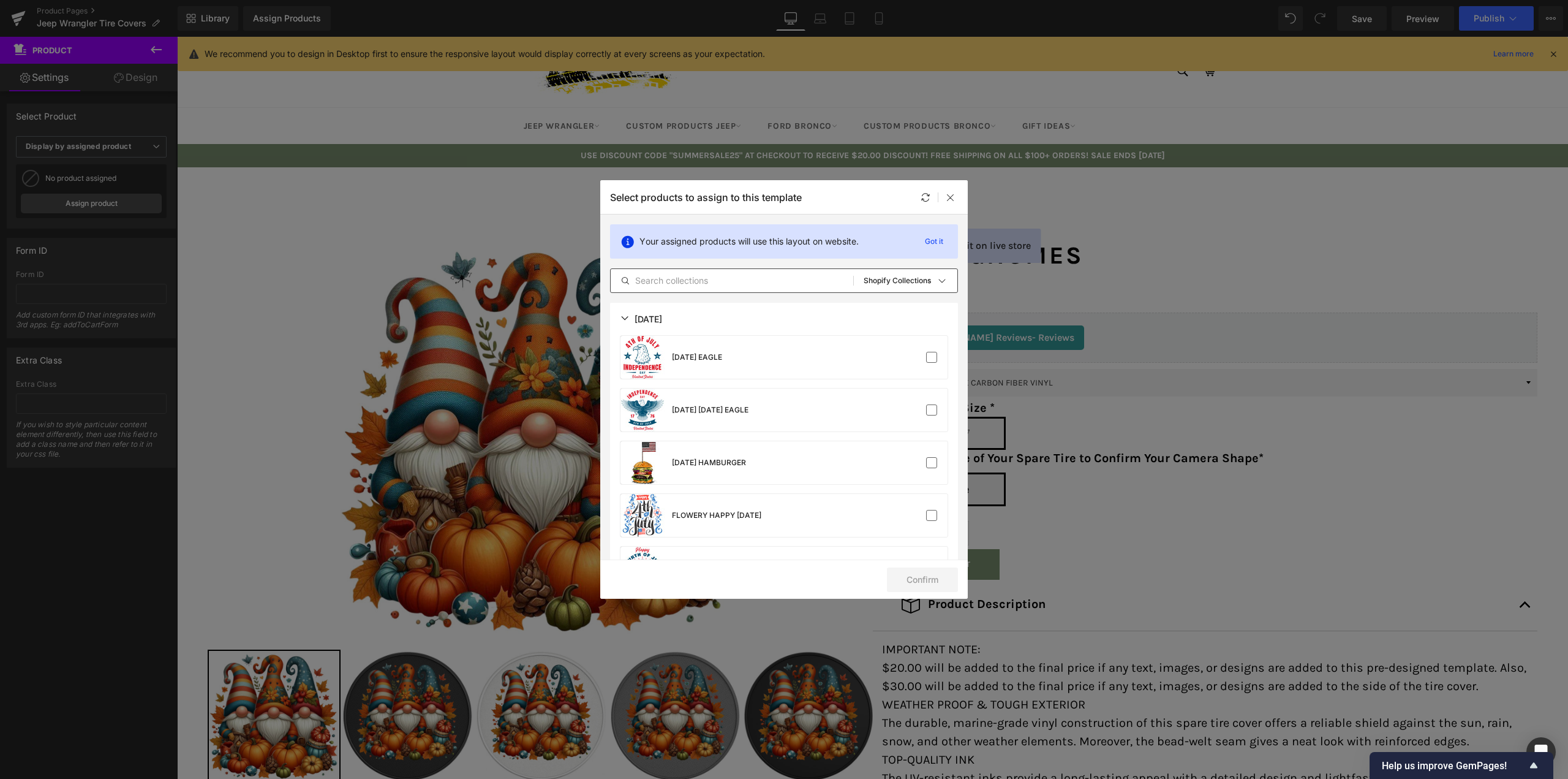
click at [735, 320] on div "4TH OF JULY" at bounding box center [784, 318] width 348 height 32
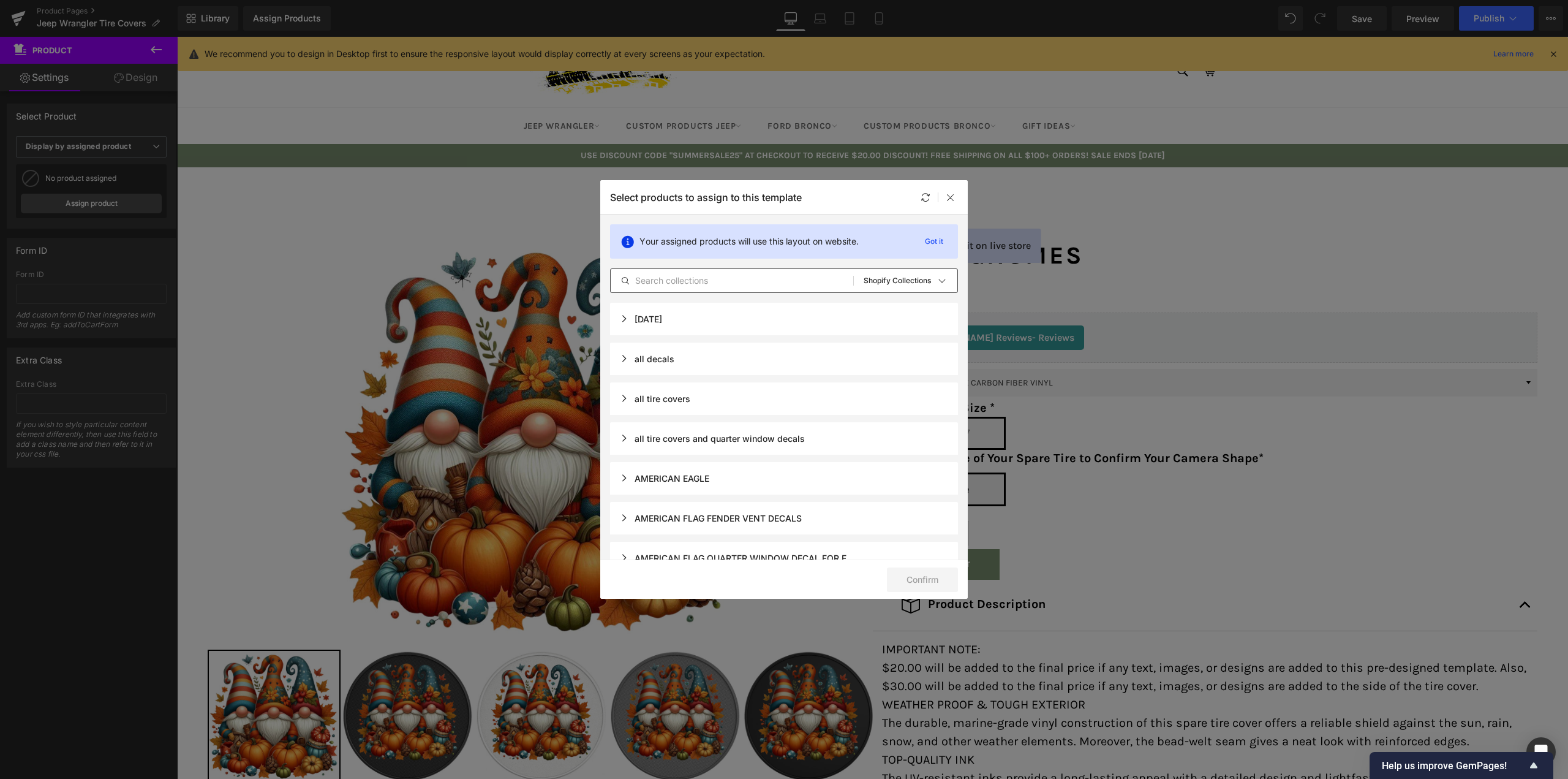
click at [629, 360] on div "all decals" at bounding box center [647, 358] width 54 height 10
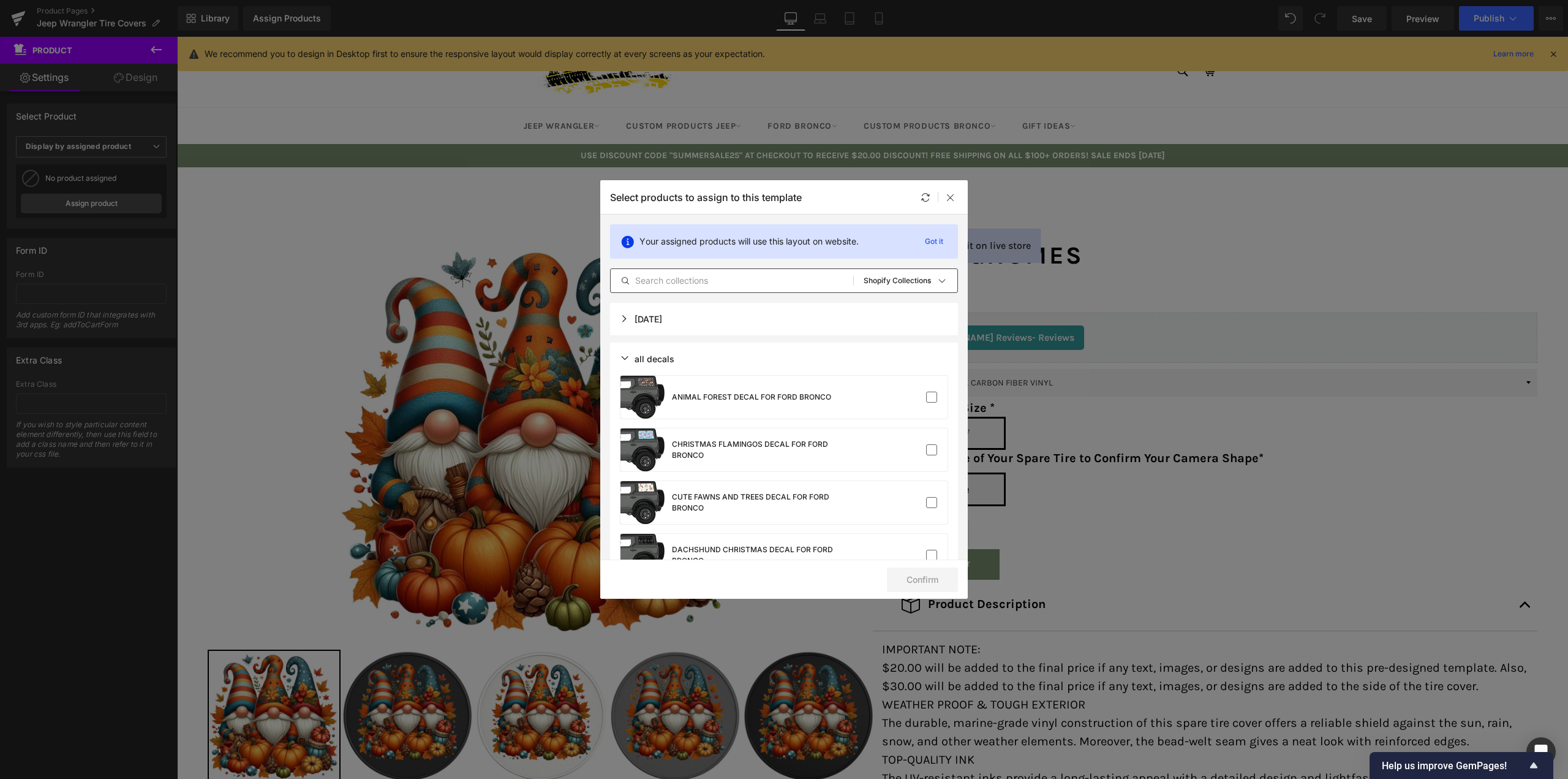
click at [628, 357] on div "all decals" at bounding box center [647, 358] width 54 height 10
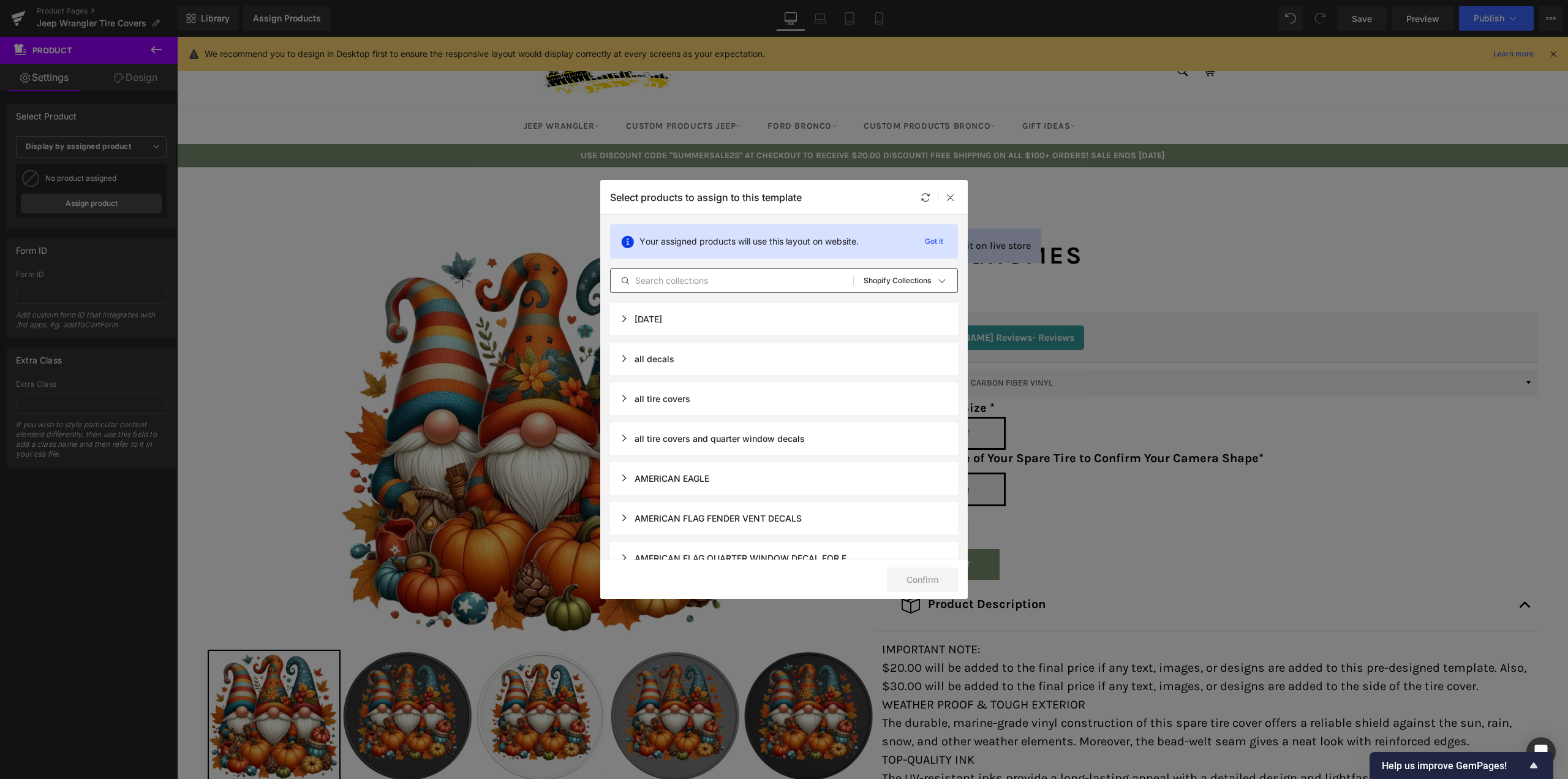
click at [665, 361] on div "all decals" at bounding box center [647, 358] width 54 height 10
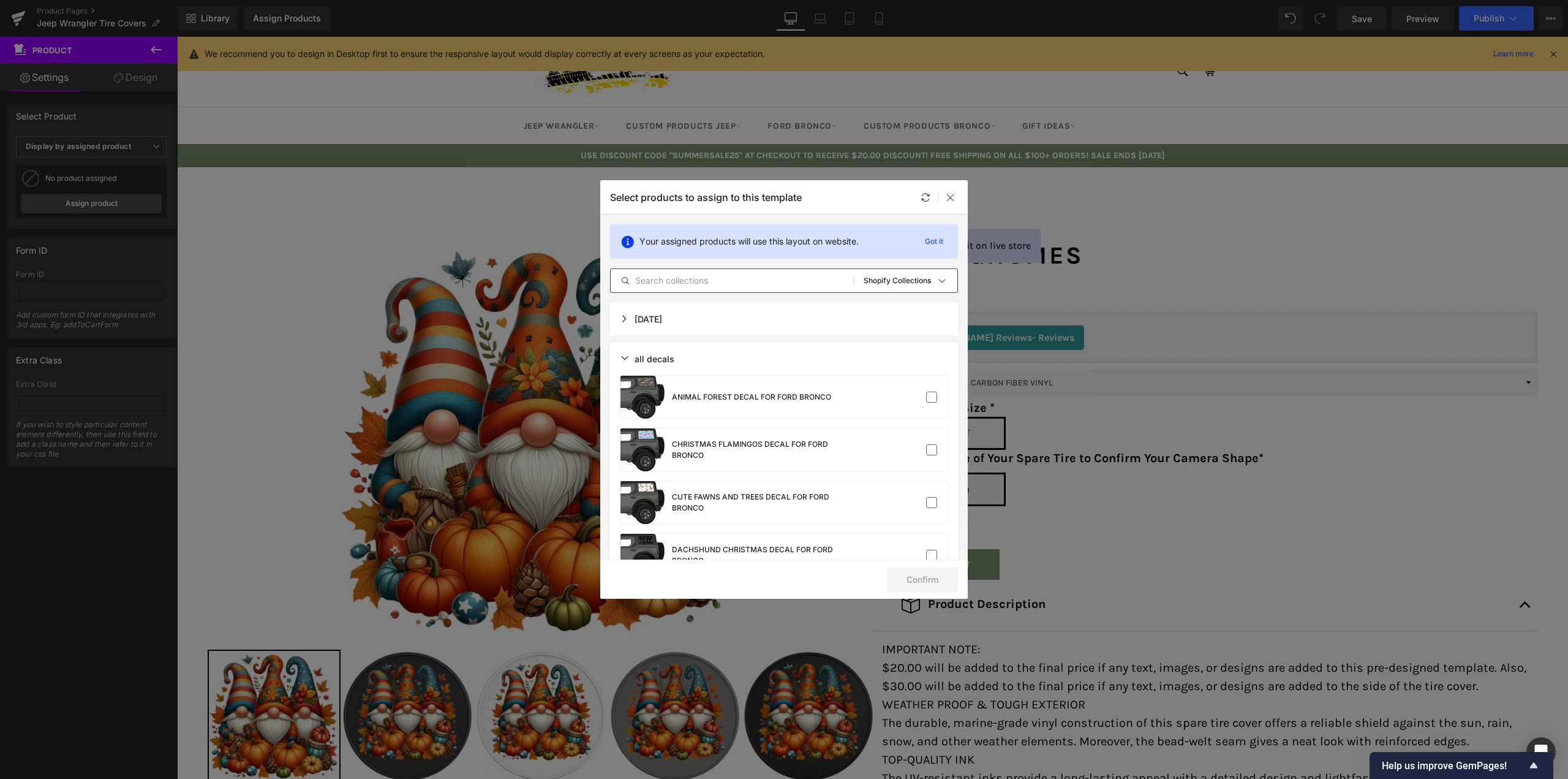
click at [665, 361] on div "all decals" at bounding box center [647, 358] width 54 height 10
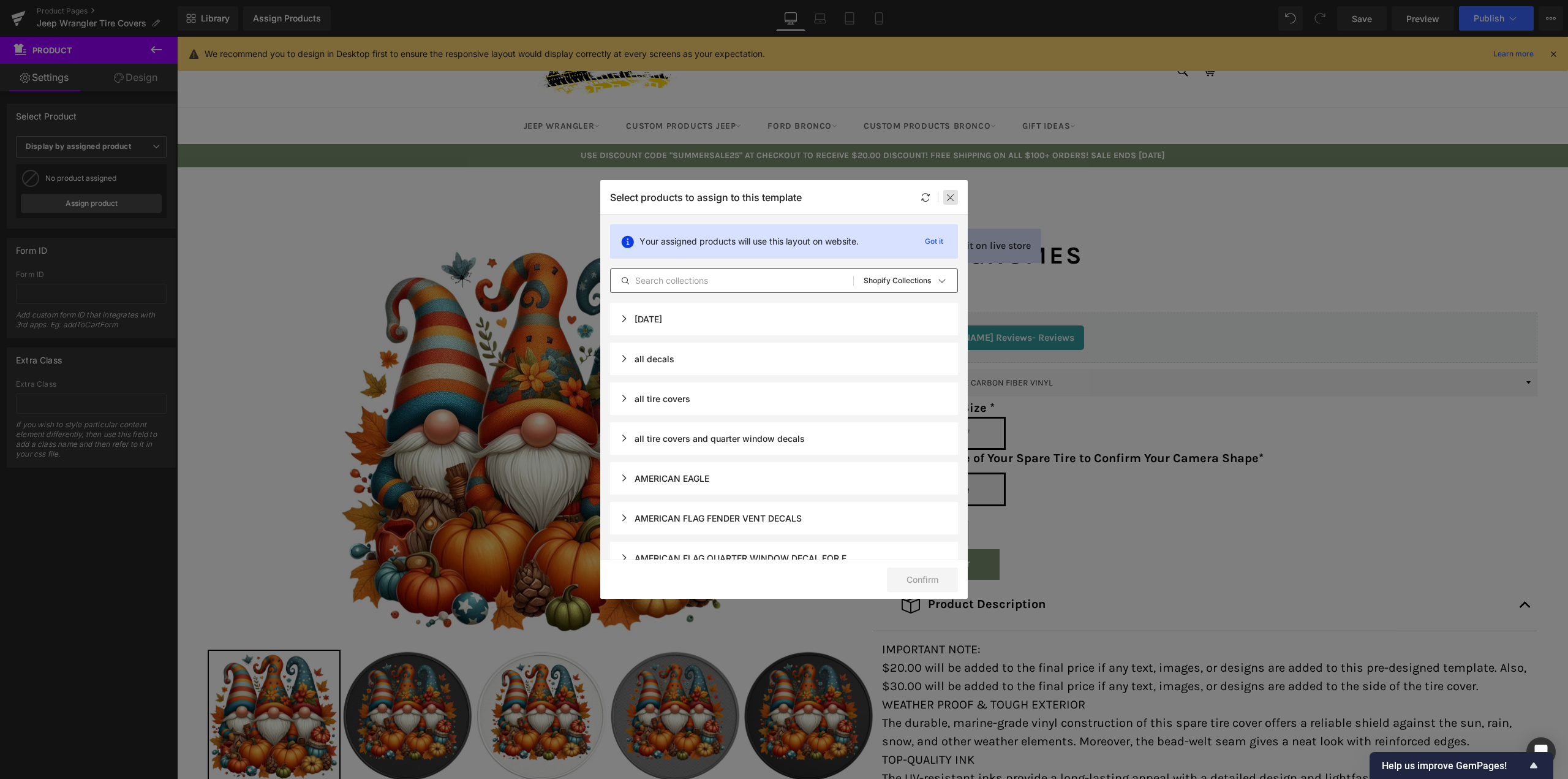
click at [950, 196] on icon at bounding box center [951, 197] width 10 height 10
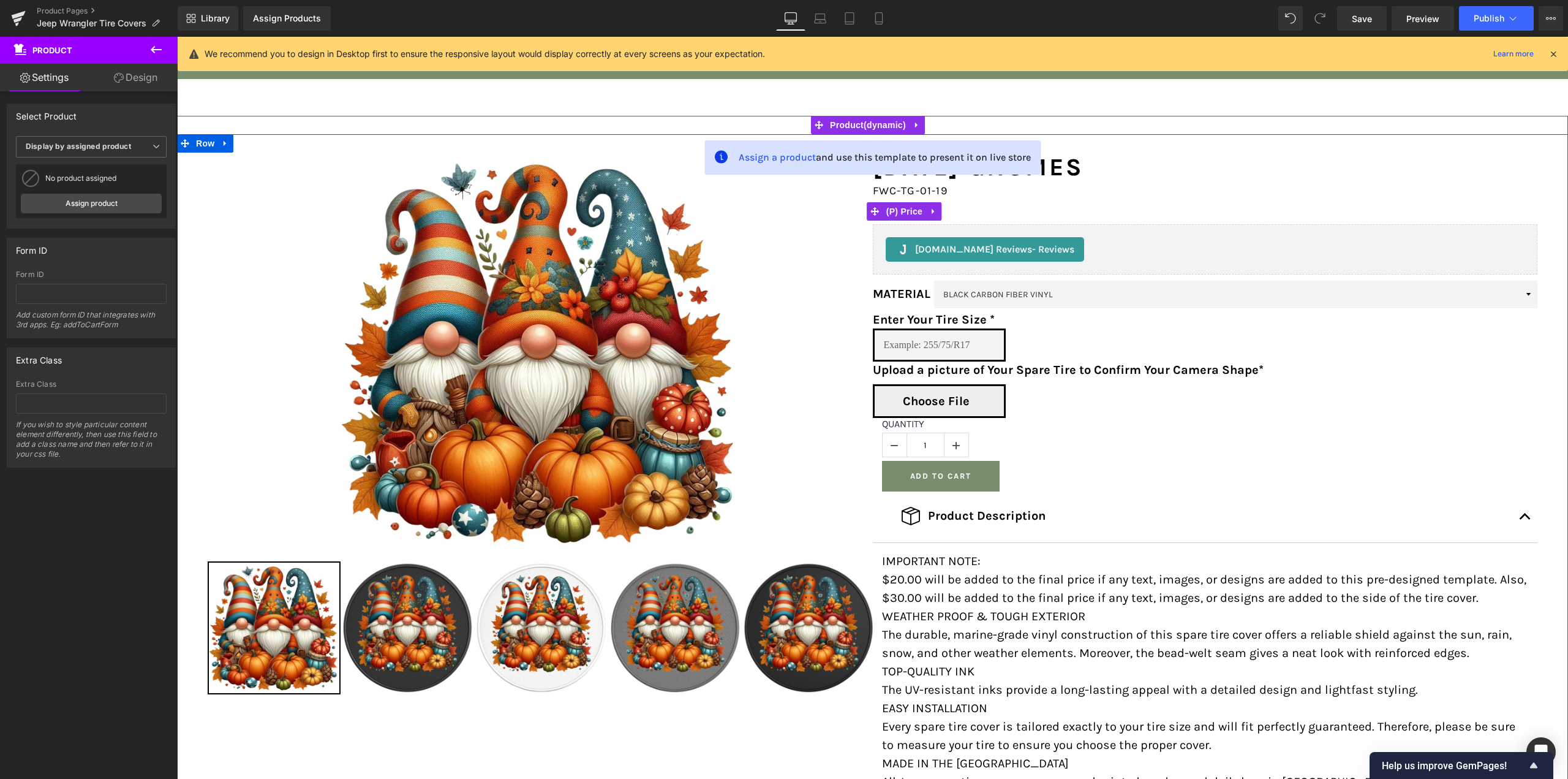
scroll to position [184, 0]
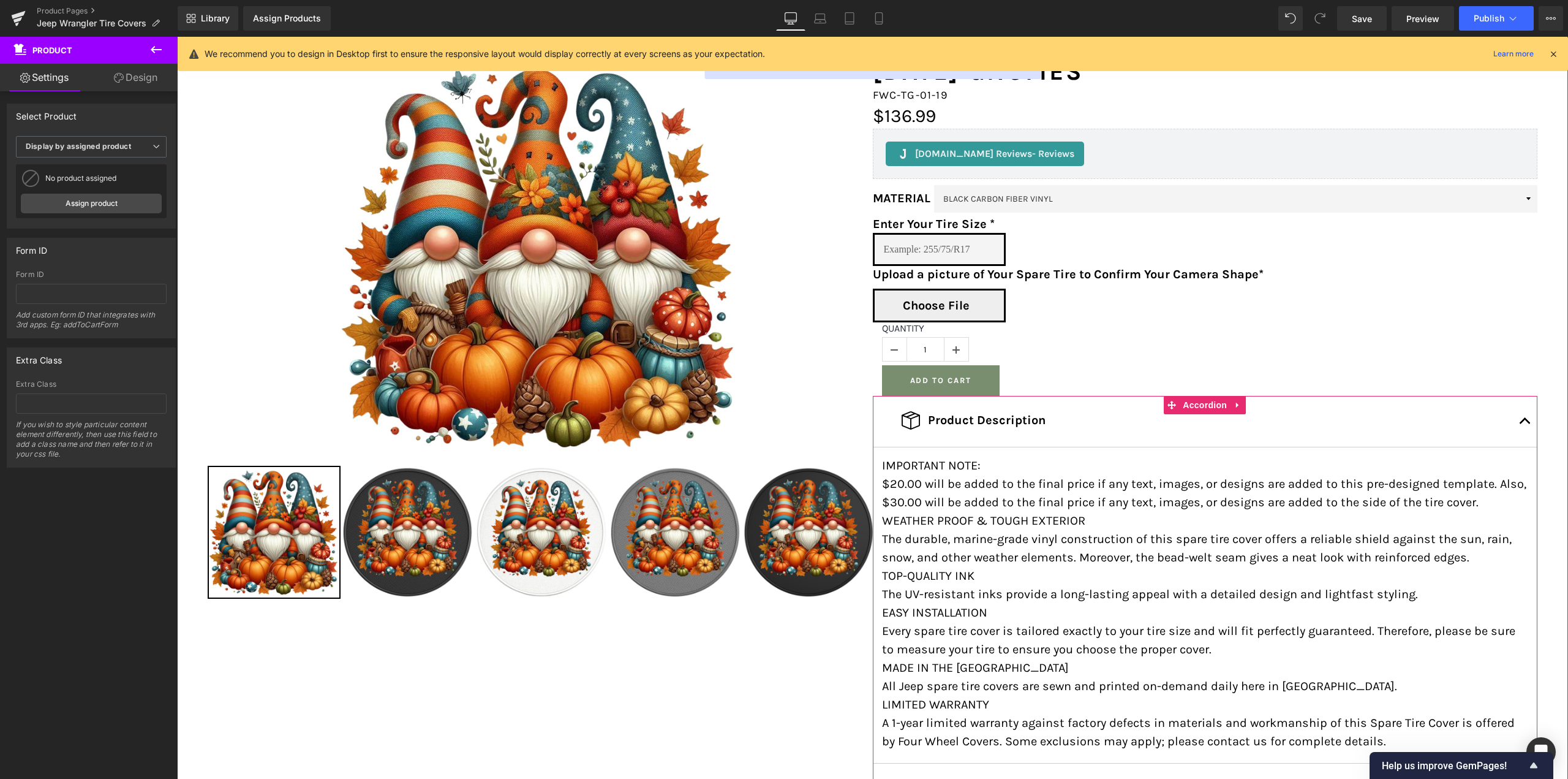
click at [1526, 424] on span "button" at bounding box center [1526, 424] width 0 height 0
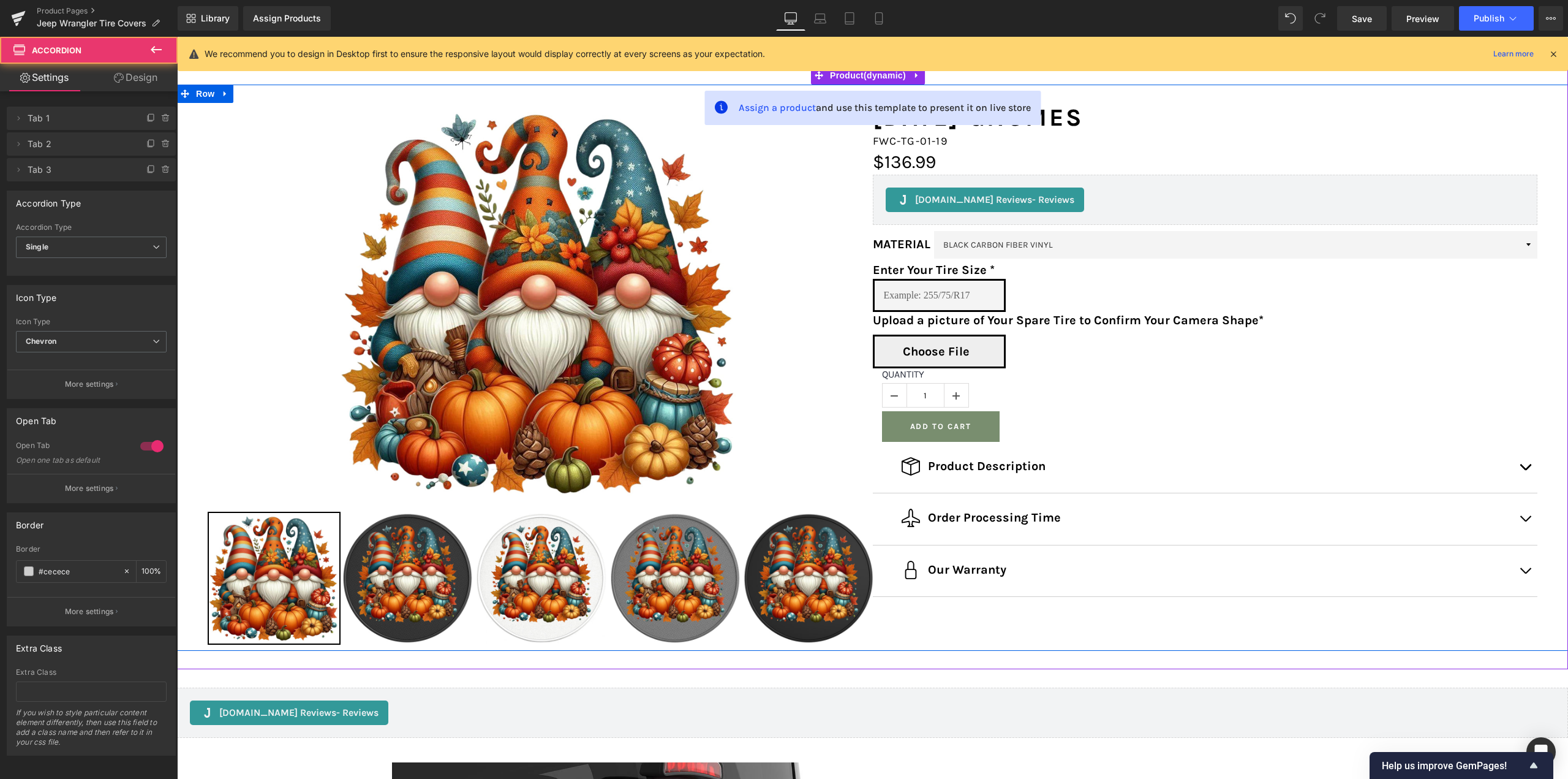
scroll to position [61, 0]
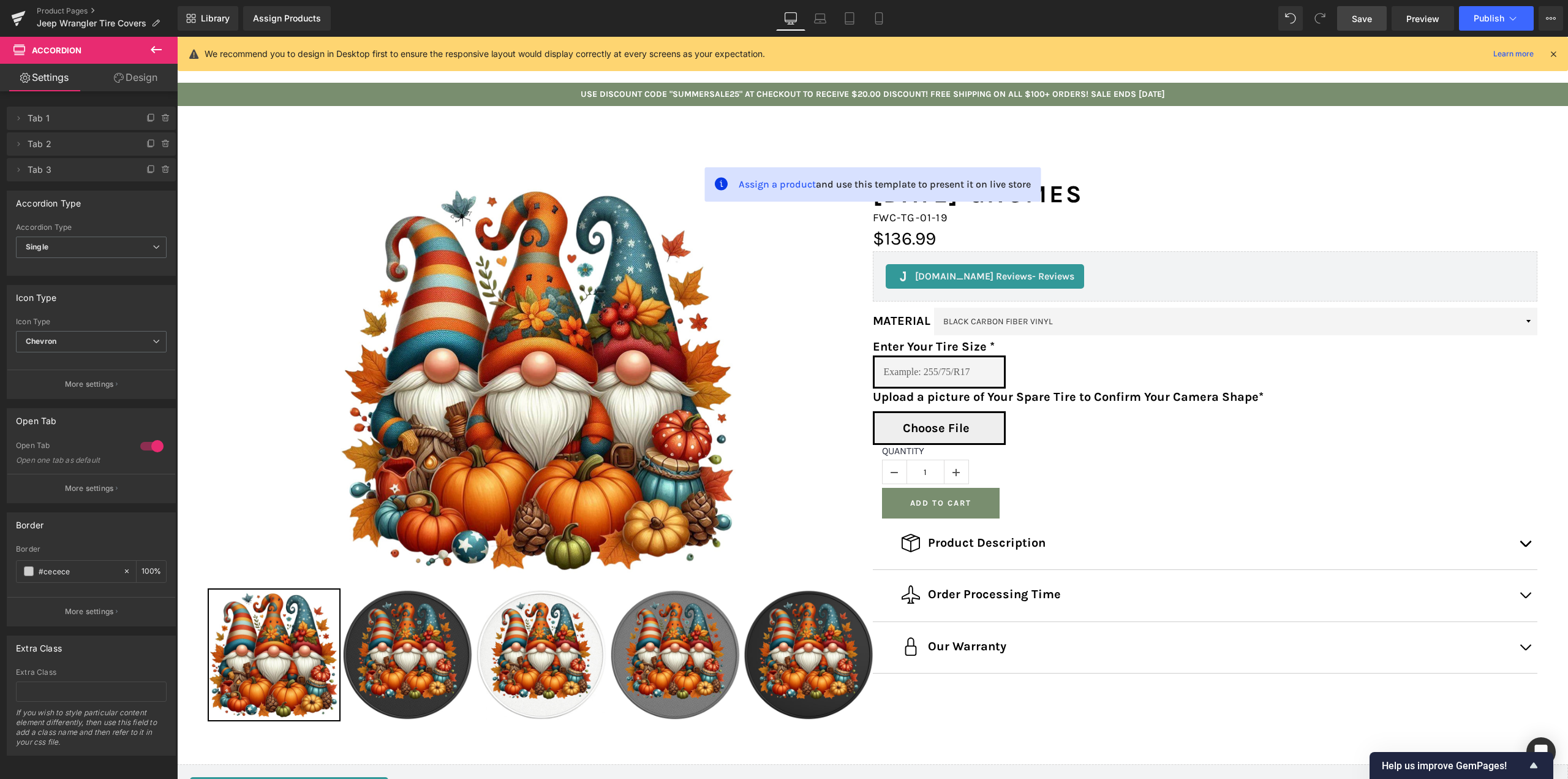
click at [1368, 19] on span "Save" at bounding box center [1362, 18] width 20 height 13
click at [1553, 59] on icon at bounding box center [1553, 54] width 11 height 11
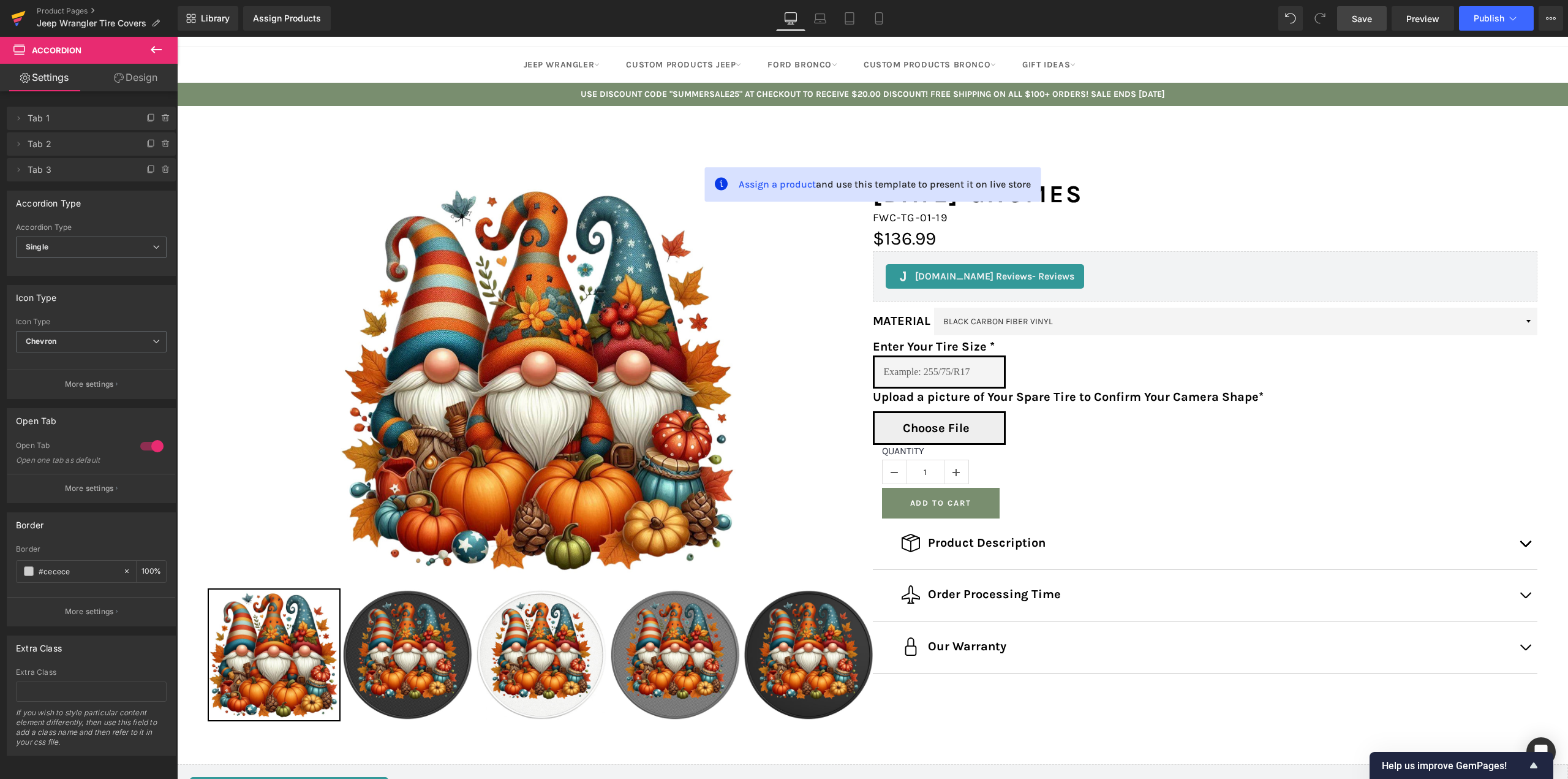
click at [14, 16] on icon at bounding box center [18, 15] width 14 height 8
